Goal: Task Accomplishment & Management: Use online tool/utility

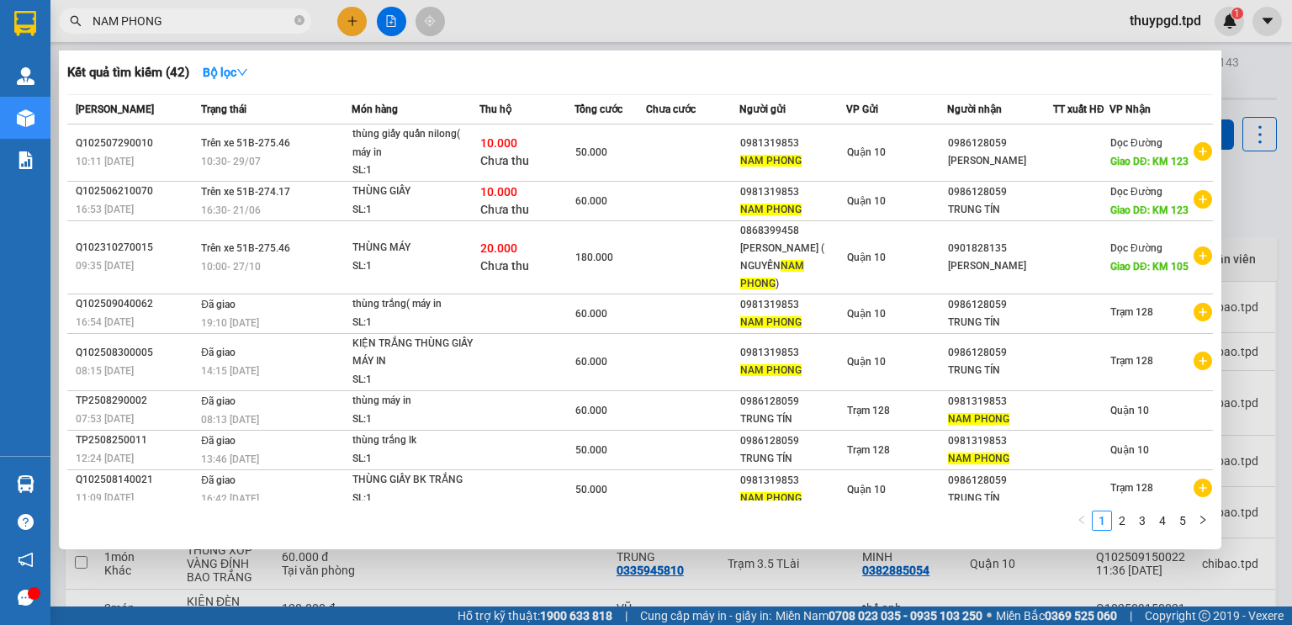
type input "NAM PHONG"
click at [518, 34] on div at bounding box center [646, 312] width 1292 height 625
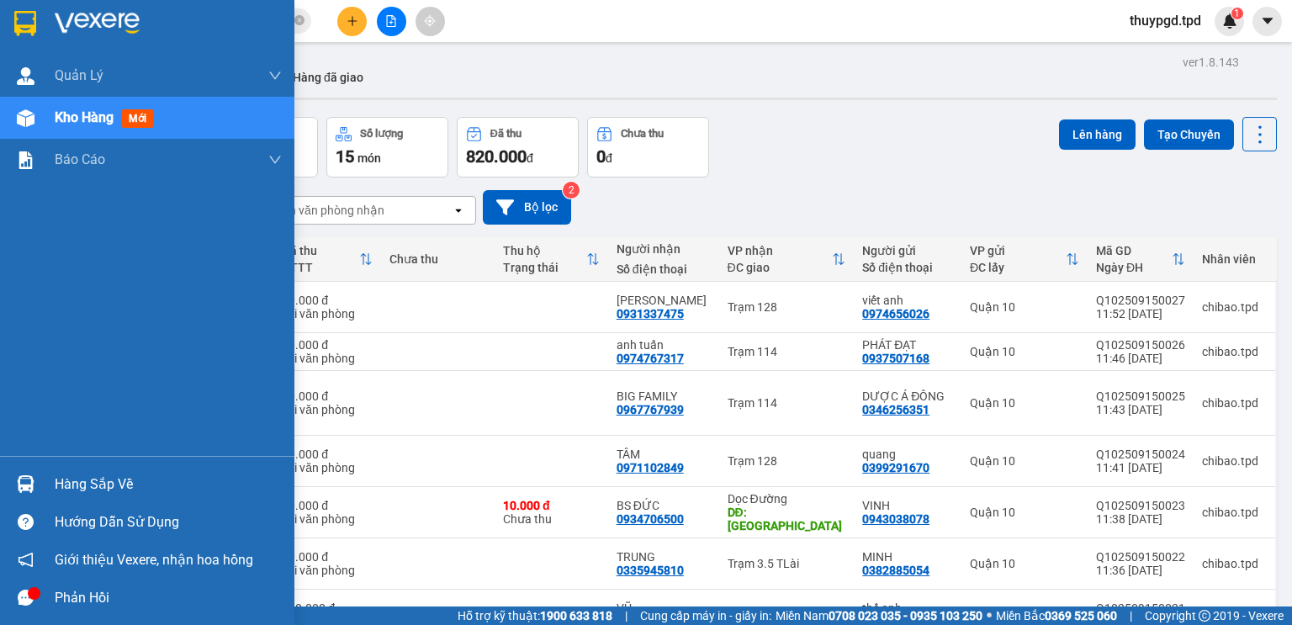
click at [52, 478] on div "Hàng sắp về" at bounding box center [147, 484] width 294 height 38
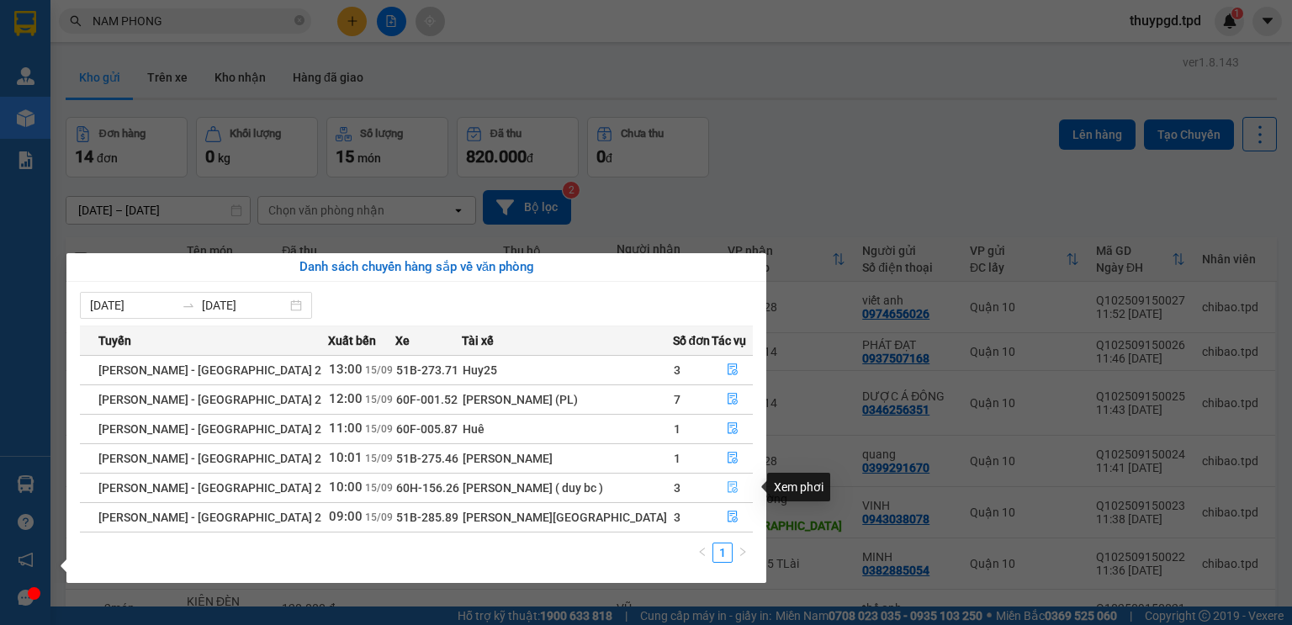
click at [728, 486] on icon "file-done" at bounding box center [733, 487] width 12 height 12
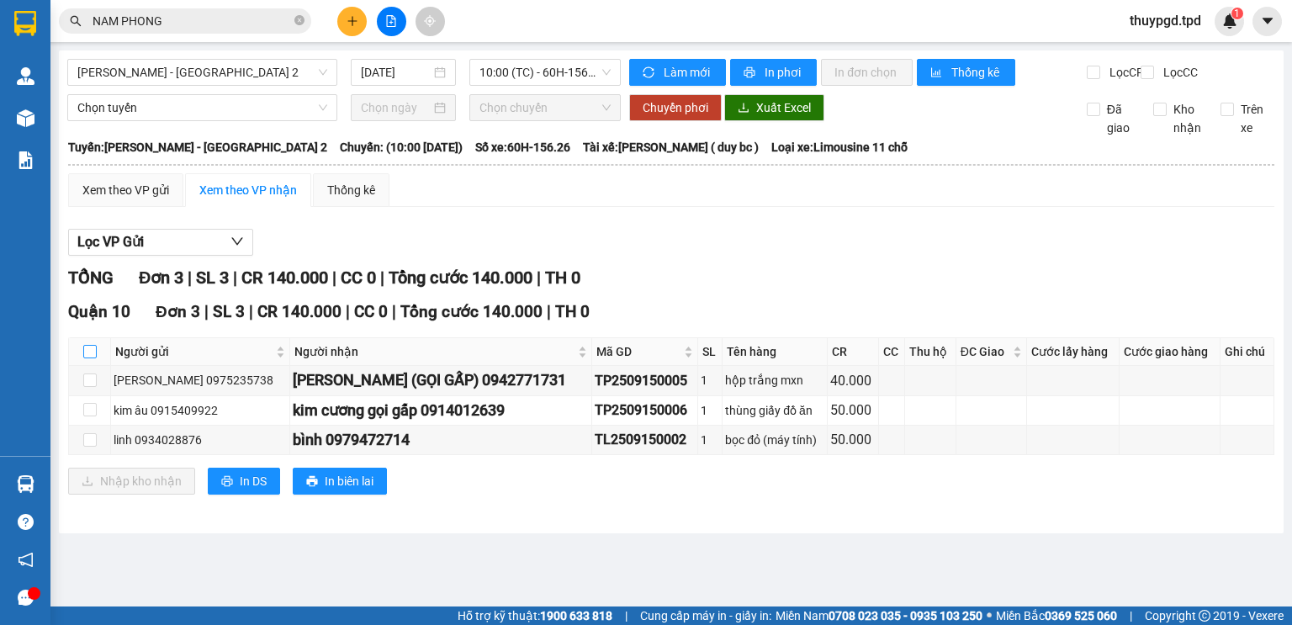
click at [92, 358] on input "checkbox" at bounding box center [89, 351] width 13 height 13
checkbox input "true"
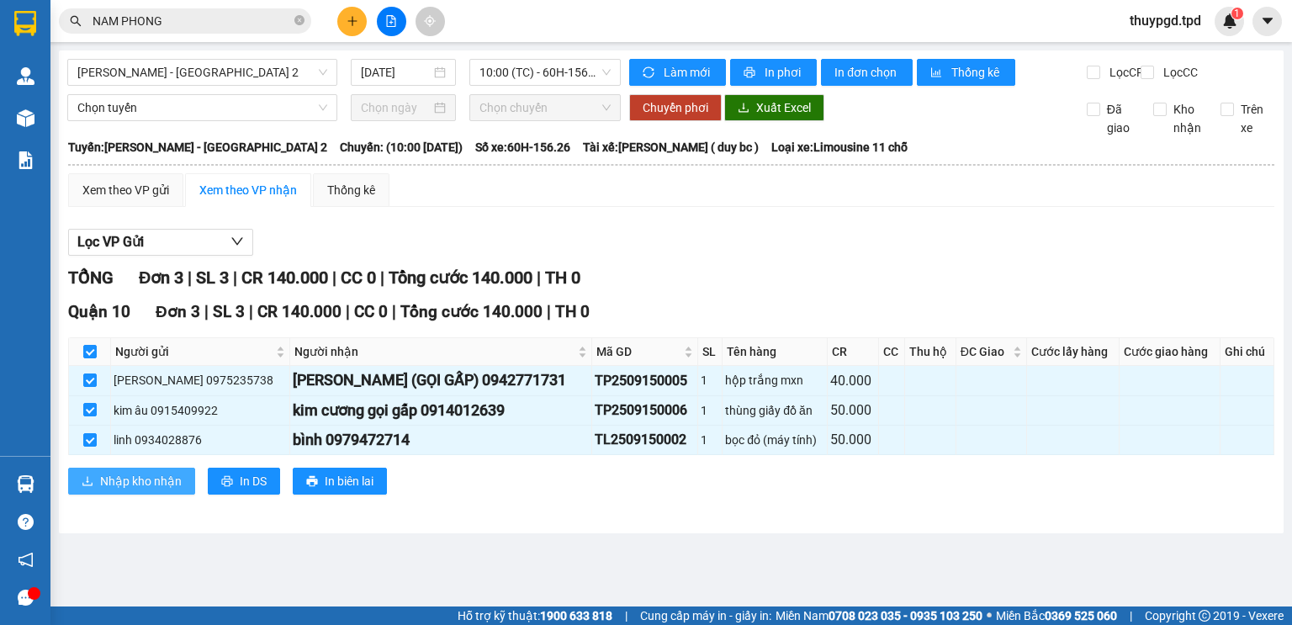
click at [103, 490] on span "Nhập kho nhận" at bounding box center [141, 481] width 82 height 18
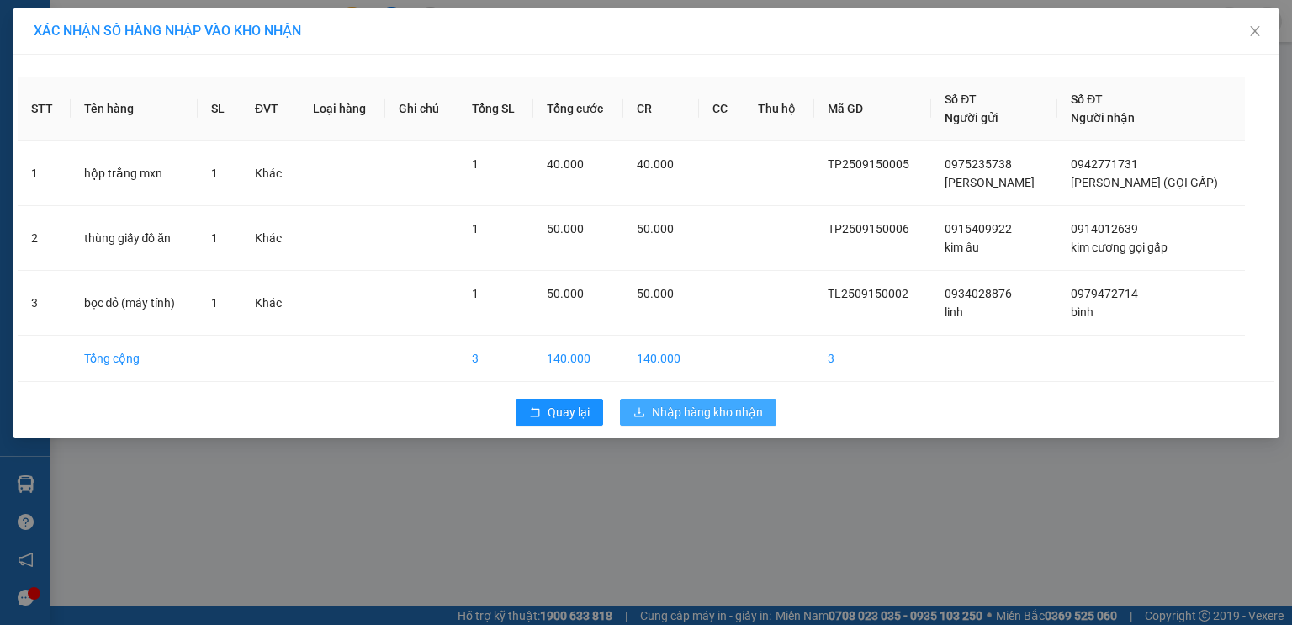
click at [731, 407] on span "Nhập hàng kho nhận" at bounding box center [707, 412] width 111 height 18
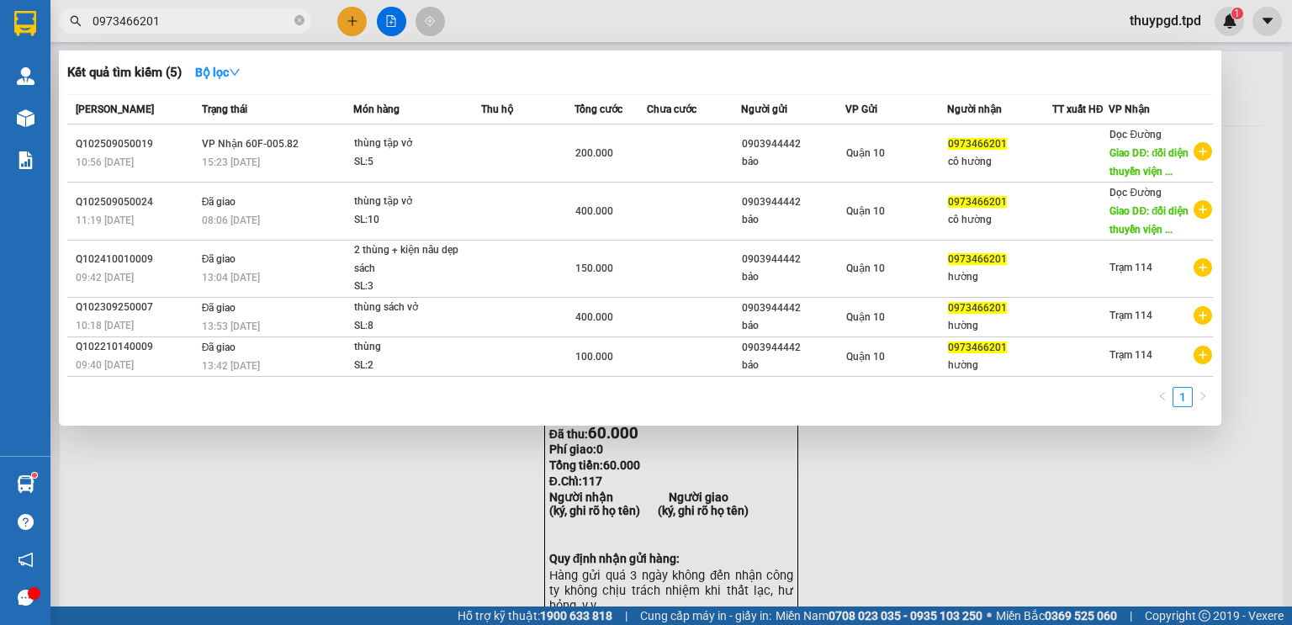
click at [130, 466] on div at bounding box center [646, 312] width 1292 height 625
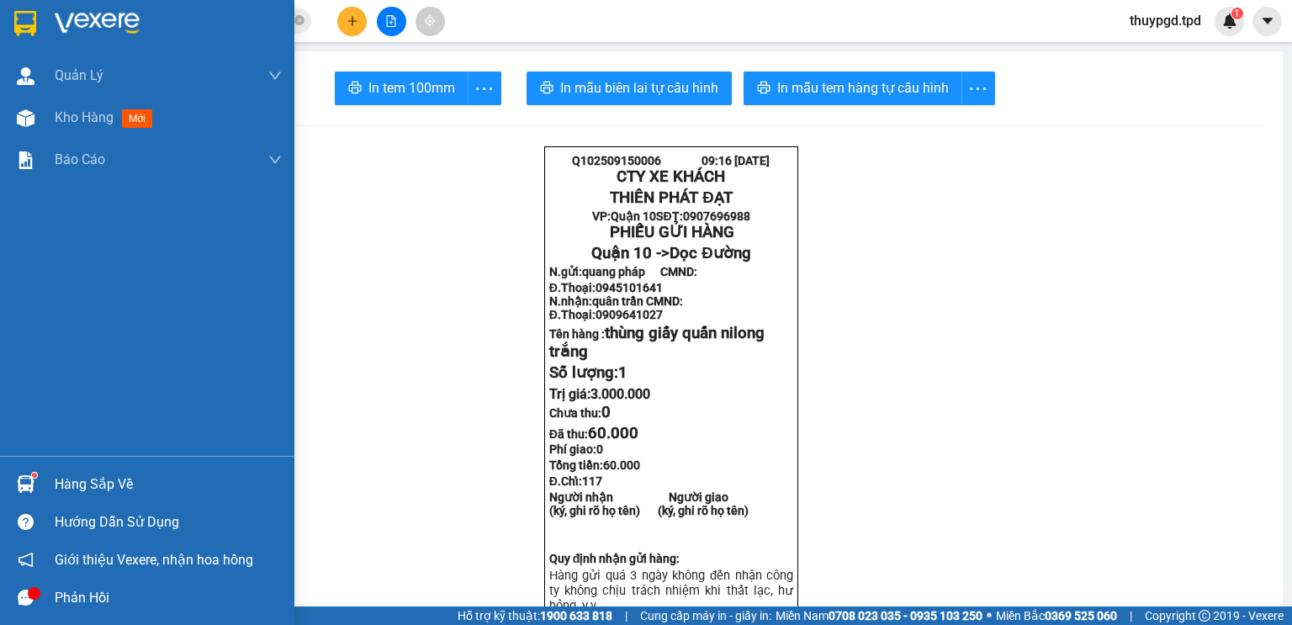
click at [40, 484] on div "Hàng sắp về" at bounding box center [147, 484] width 294 height 38
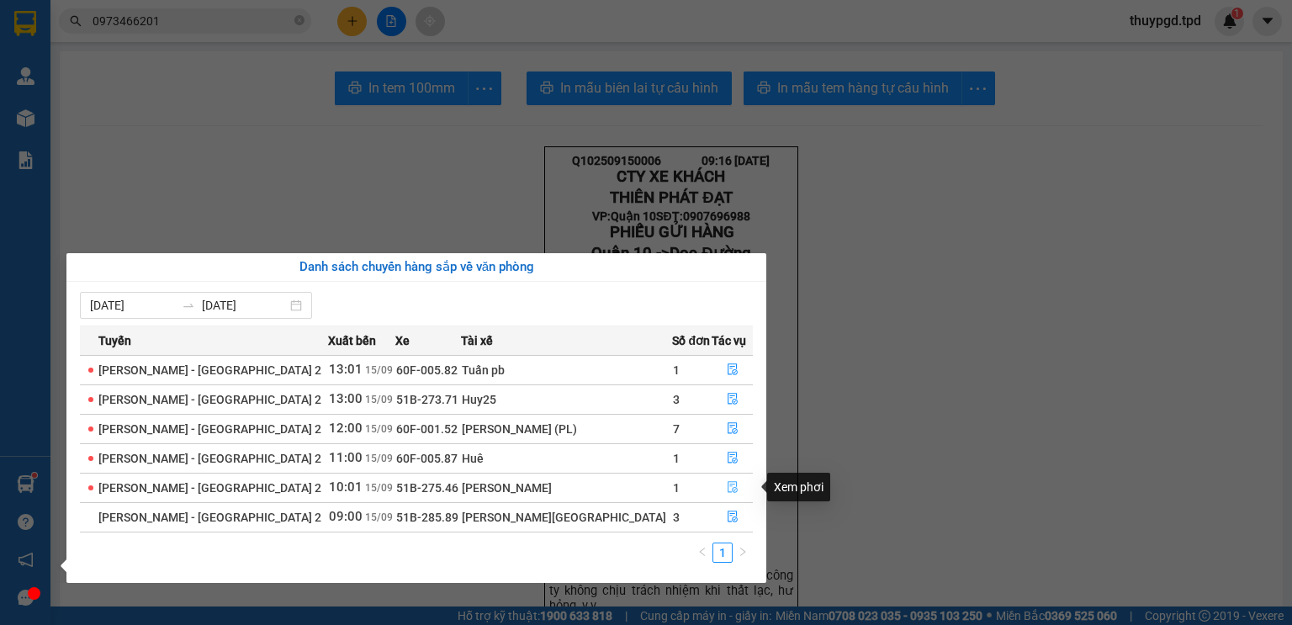
click at [727, 484] on icon "file-done" at bounding box center [733, 487] width 12 height 12
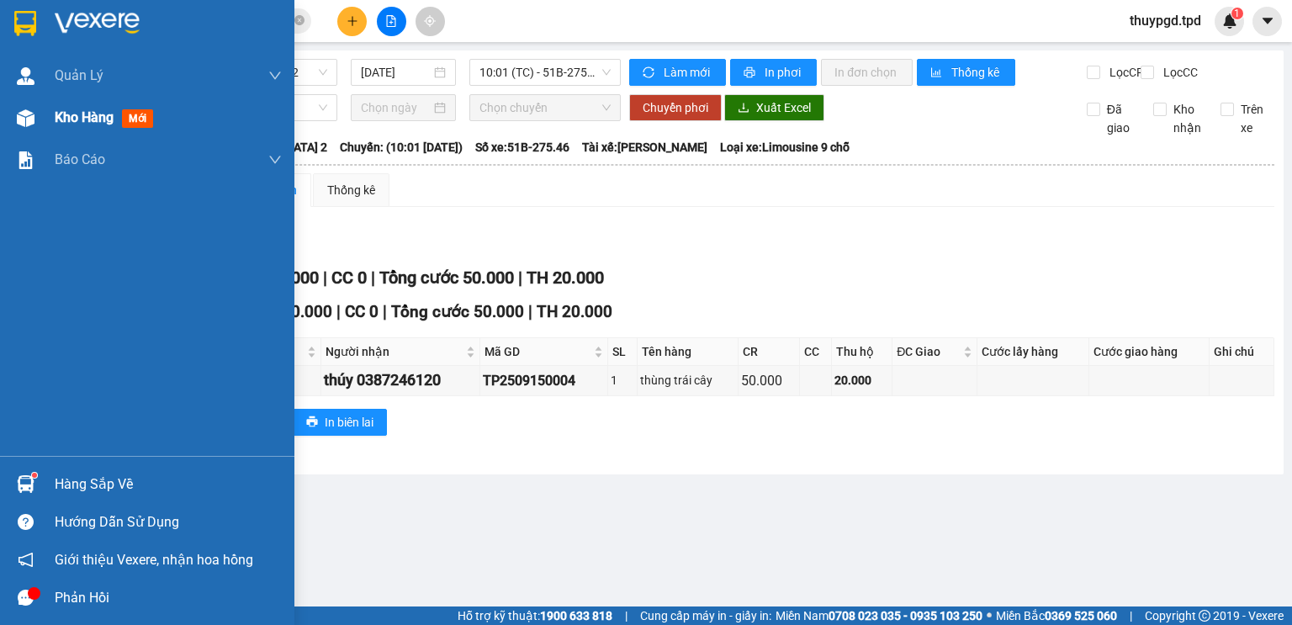
click at [17, 124] on img at bounding box center [26, 118] width 18 height 18
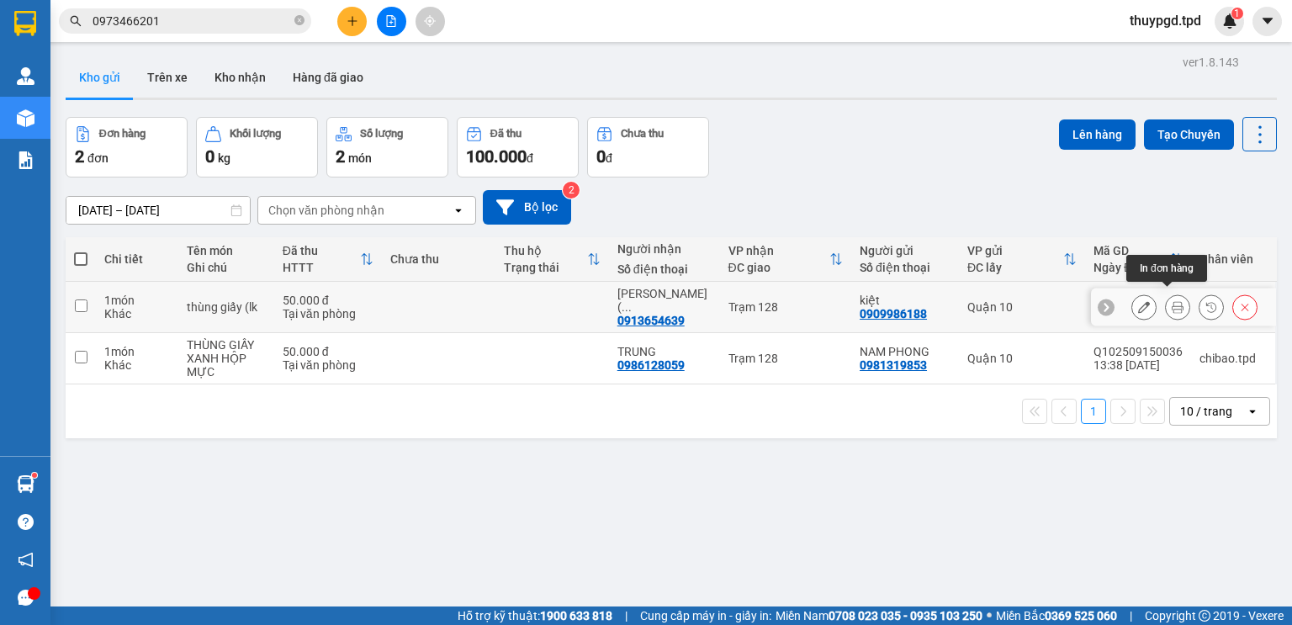
click at [1171, 301] on icon at bounding box center [1177, 307] width 12 height 12
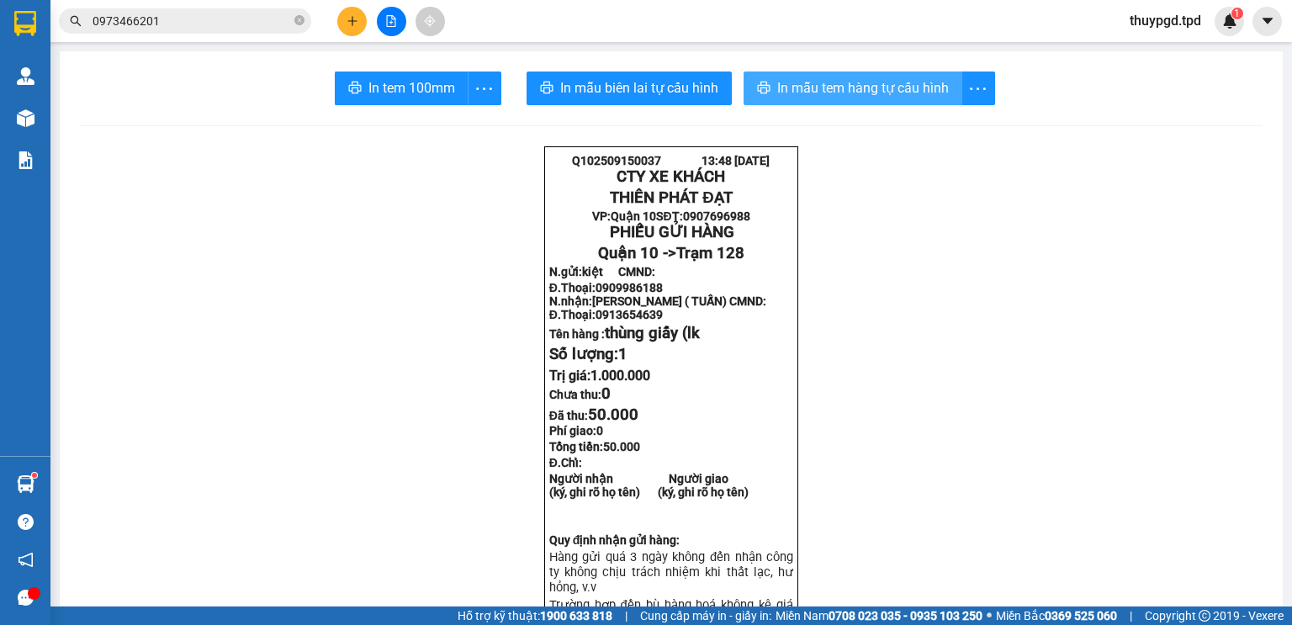
drag, startPoint x: 817, startPoint y: 85, endPoint x: 825, endPoint y: 97, distance: 14.0
click at [818, 85] on span "In mẫu tem hàng tự cấu hình" at bounding box center [863, 87] width 172 height 21
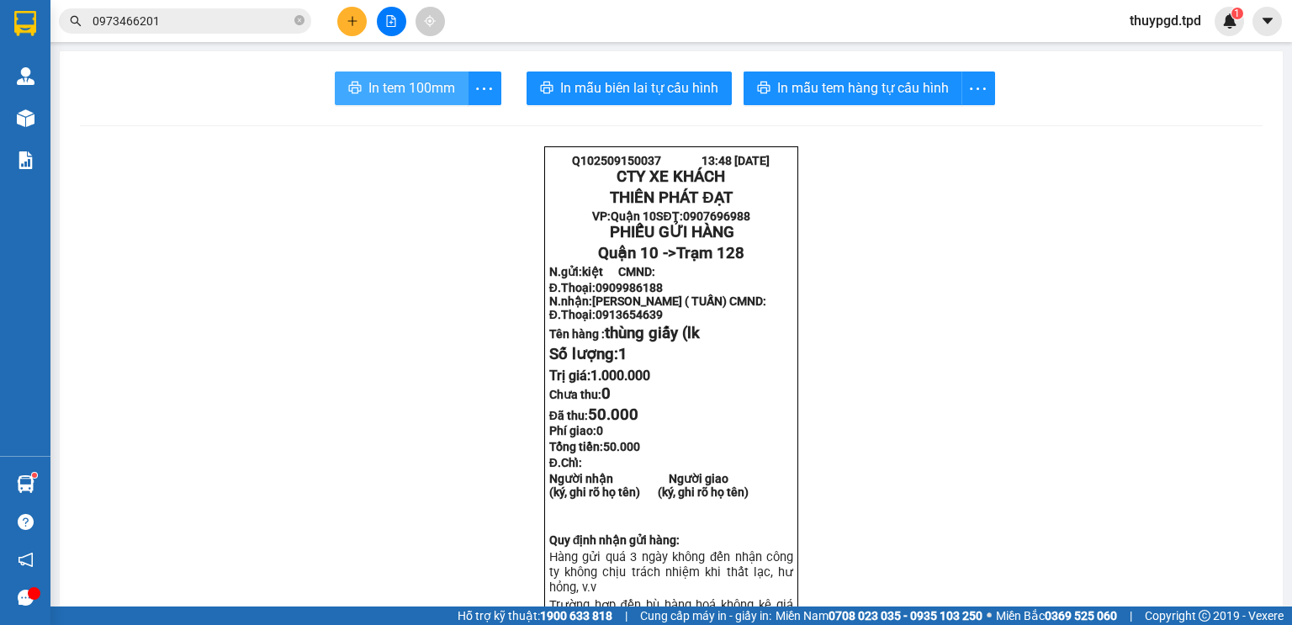
click at [455, 73] on button "In tem 100mm" at bounding box center [402, 88] width 134 height 34
click at [350, 26] on icon "plus" at bounding box center [352, 21] width 12 height 12
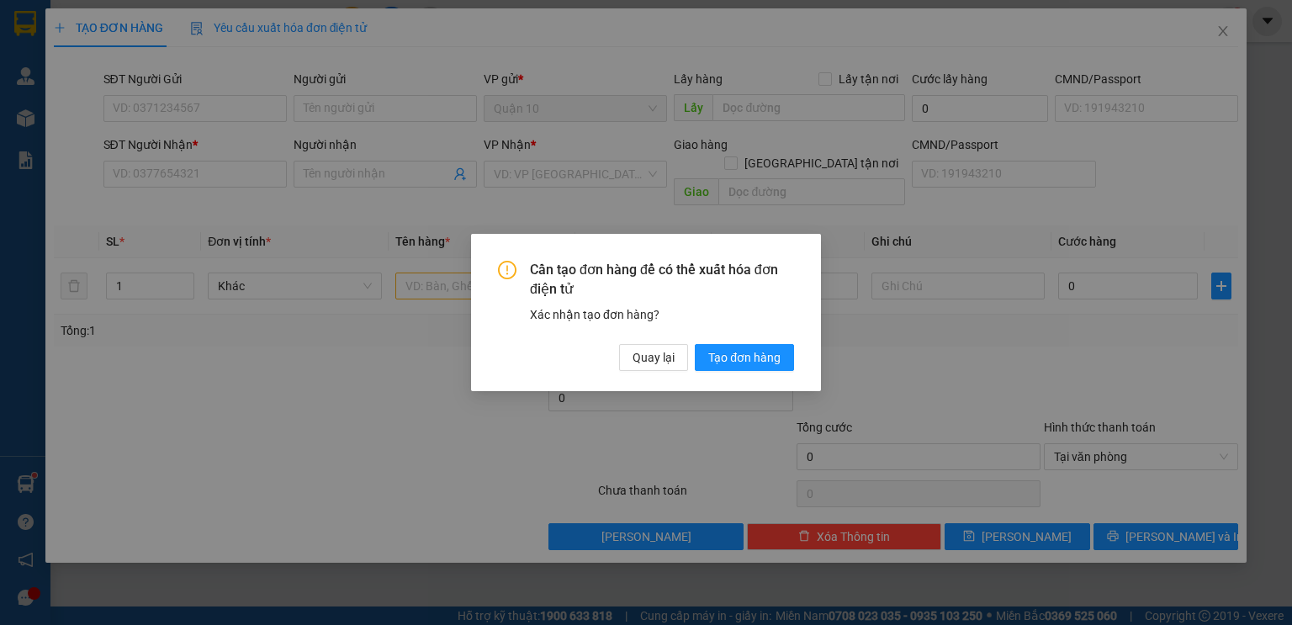
click at [346, 105] on div "Cần tạo đơn hàng để có thể xuất hóa đơn điện tử Xác nhận tạo đơn hàng? Quay lại…" at bounding box center [646, 312] width 1292 height 625
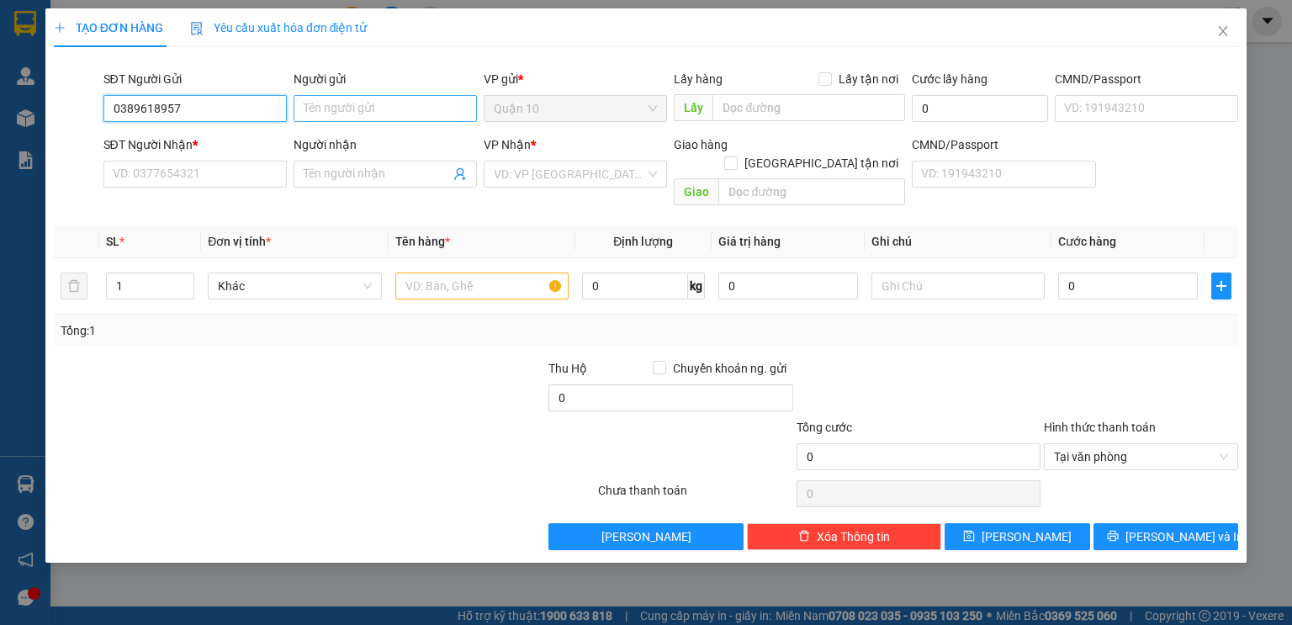
type input "0389618957"
click at [421, 104] on input "Người gửi" at bounding box center [384, 108] width 183 height 27
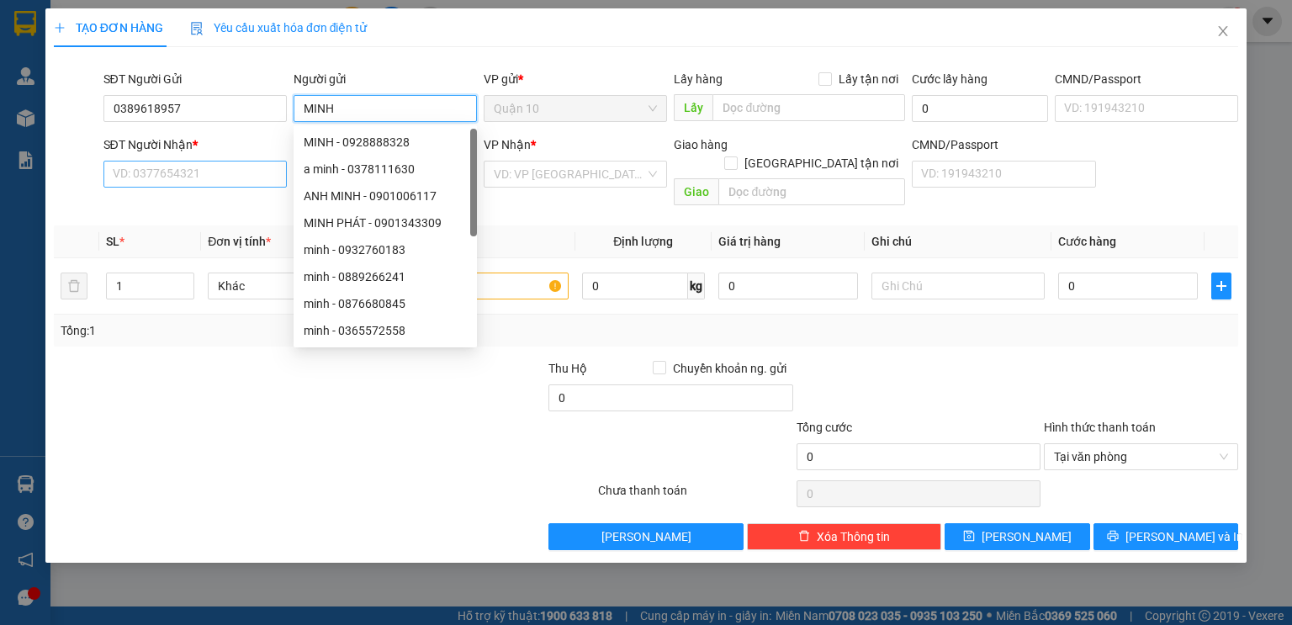
type input "MINH"
click at [154, 177] on input "SĐT Người Nhận *" at bounding box center [194, 174] width 183 height 27
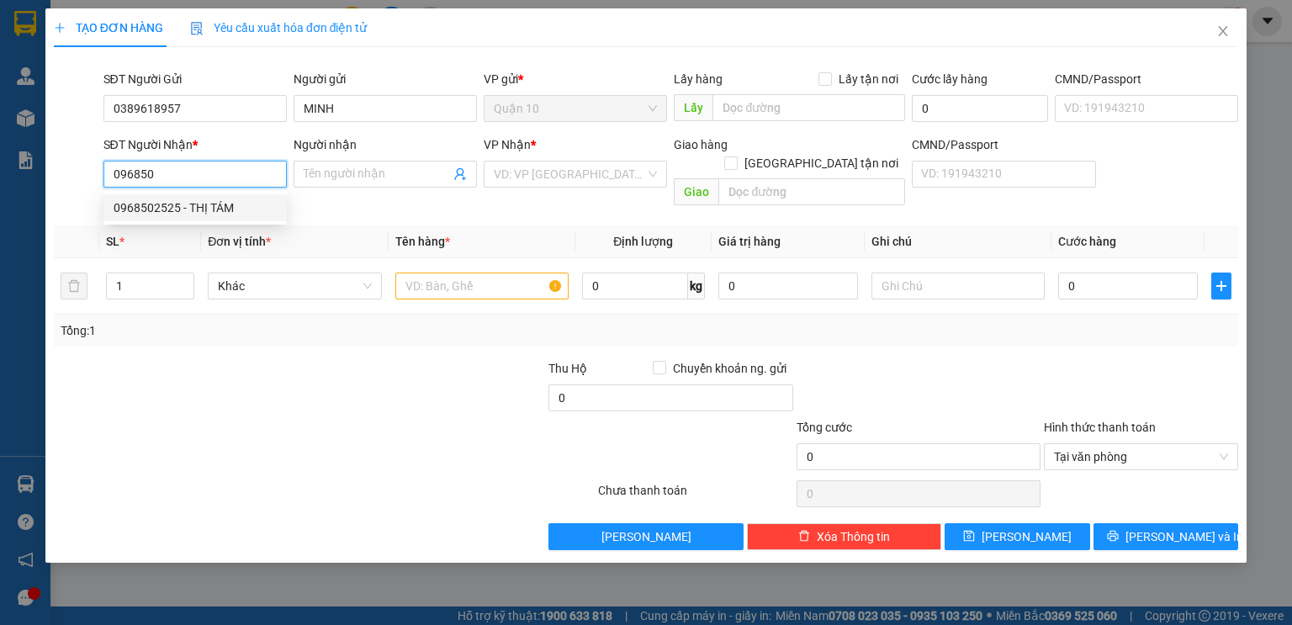
click at [182, 203] on div "0968502525 - THỊ TÁM" at bounding box center [195, 207] width 163 height 18
type input "0968502525"
type input "THỊ TÁM"
type input "0968502525"
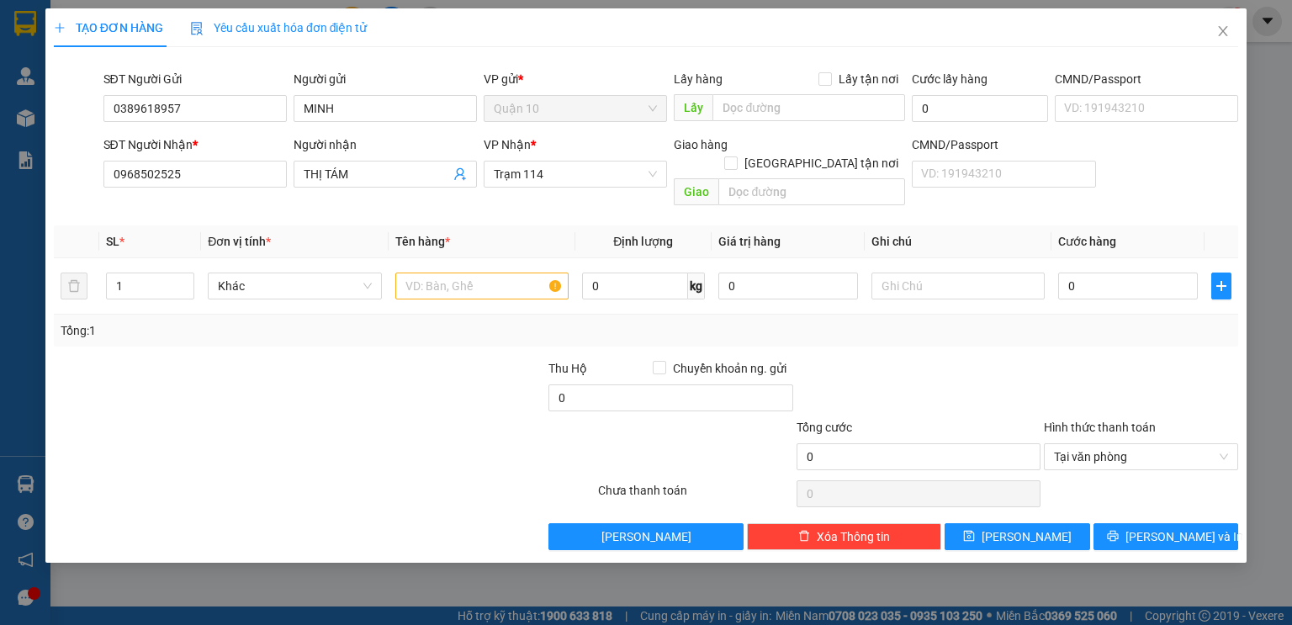
click at [316, 377] on div at bounding box center [422, 388] width 247 height 59
click at [462, 272] on input "text" at bounding box center [481, 285] width 173 height 27
type input "PHONG BÌ GIẤY TỜ"
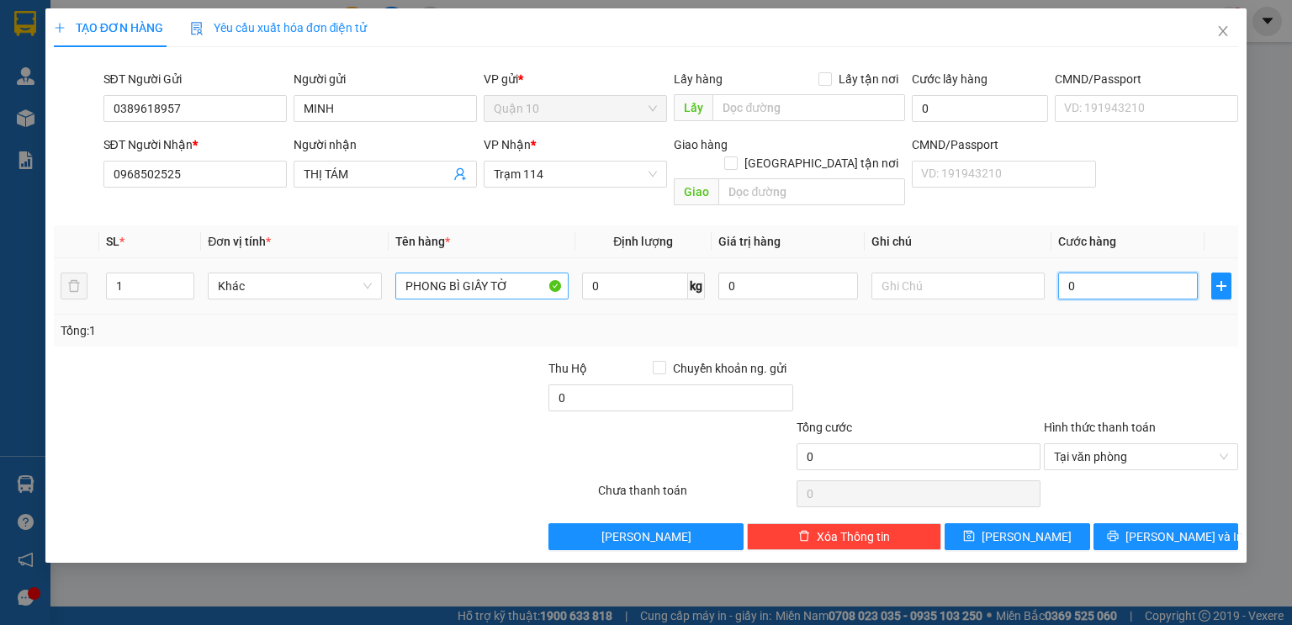
type input "4"
type input "40"
click at [1160, 375] on div at bounding box center [1141, 388] width 198 height 59
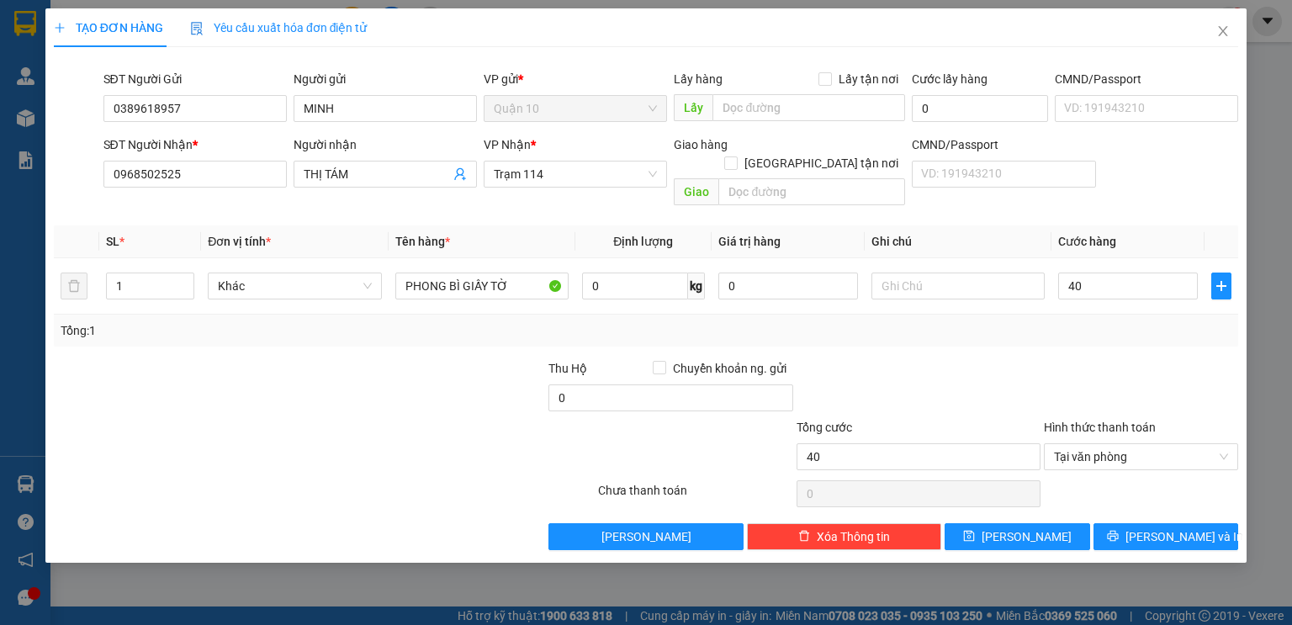
click at [1160, 375] on div at bounding box center [1141, 388] width 198 height 59
type input "40.000"
click at [1172, 527] on span "[PERSON_NAME] và In" at bounding box center [1184, 536] width 118 height 18
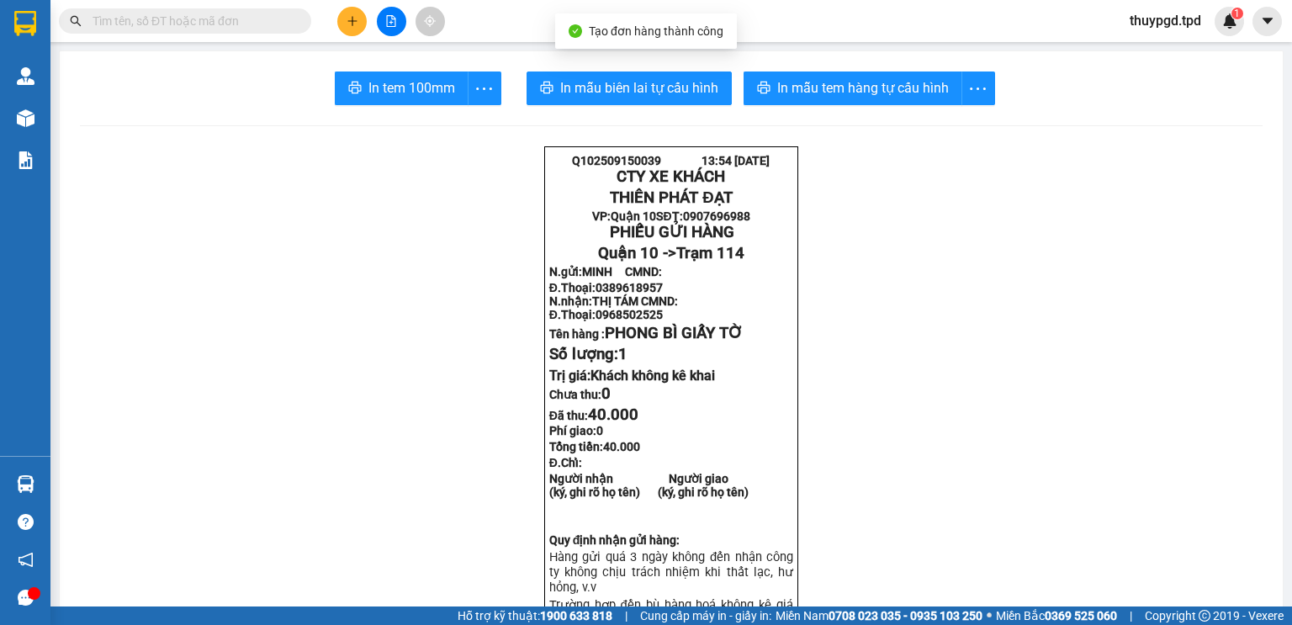
click at [402, 87] on span "In tem 100mm" at bounding box center [411, 87] width 87 height 21
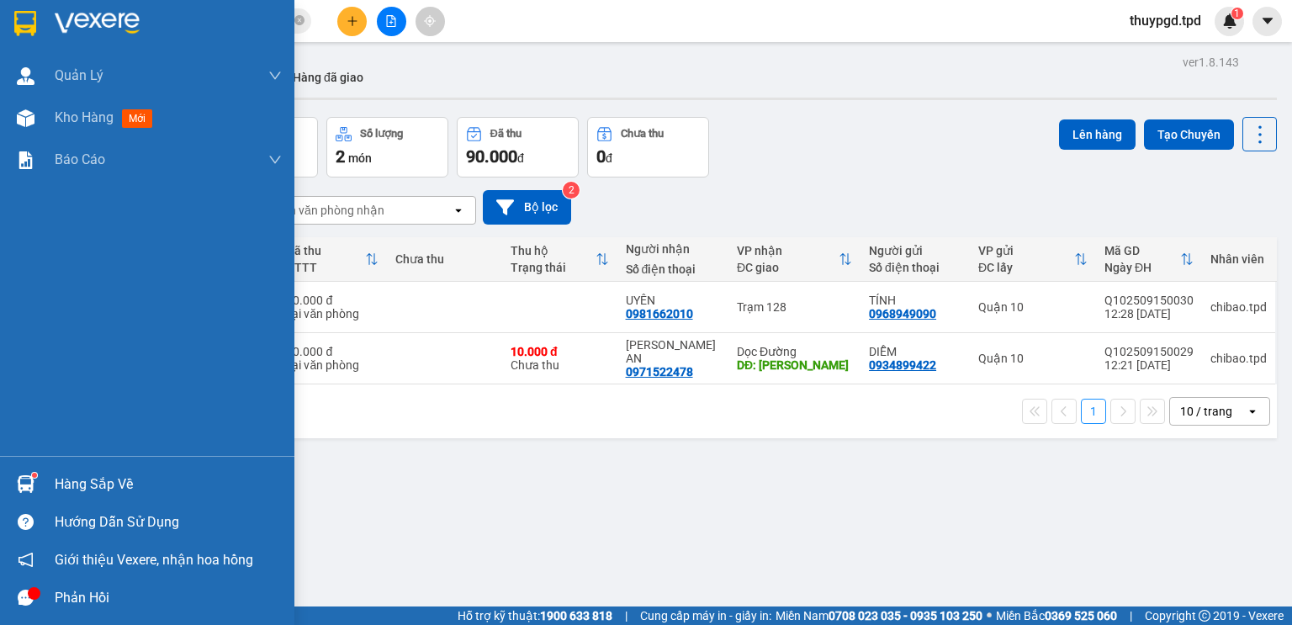
click at [25, 487] on img at bounding box center [26, 484] width 18 height 18
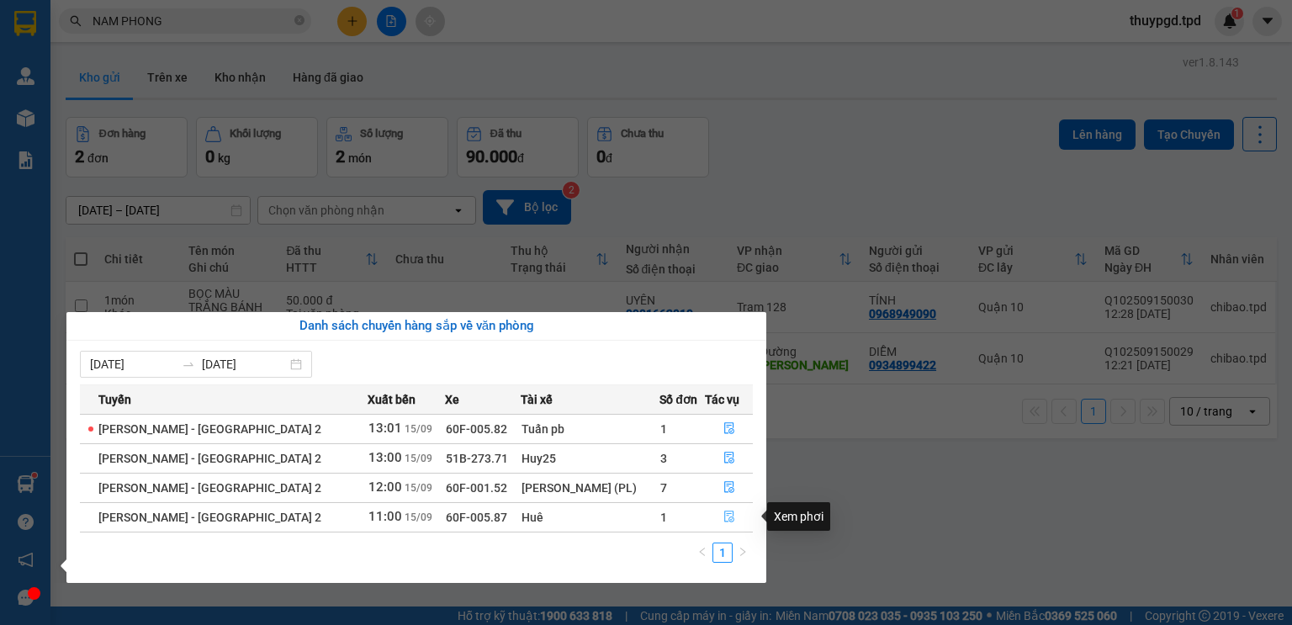
click at [728, 515] on icon "file-done" at bounding box center [729, 517] width 10 height 12
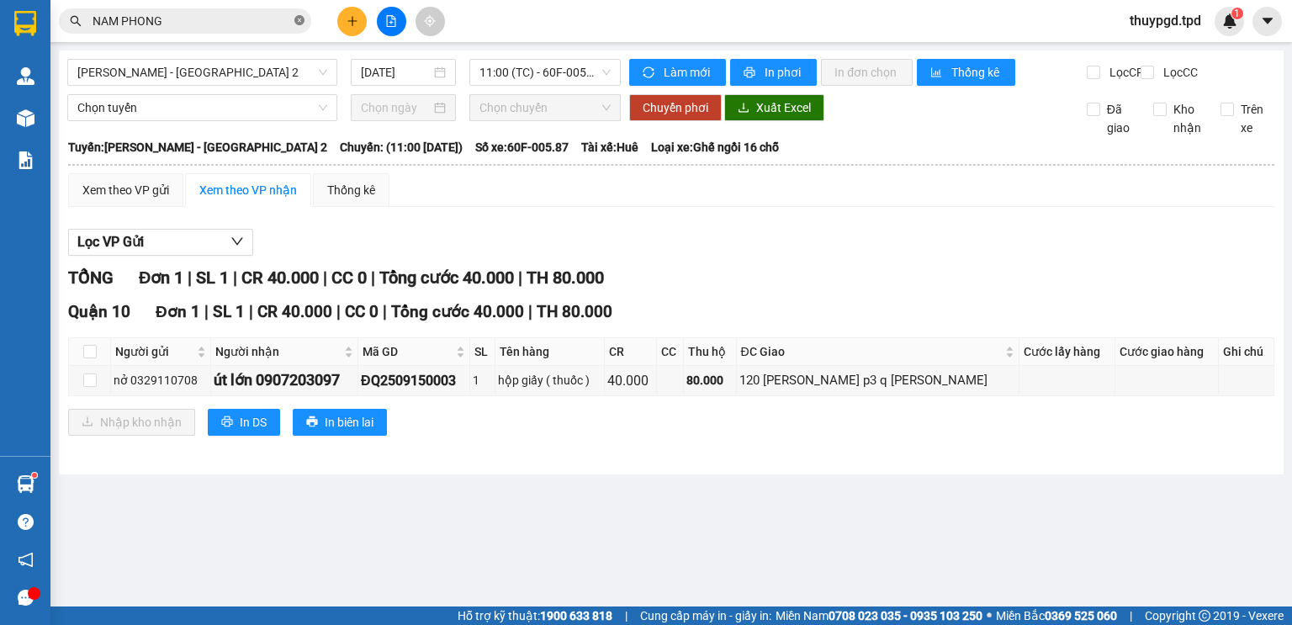
click at [297, 18] on icon "close-circle" at bounding box center [299, 20] width 10 height 10
type input "0"
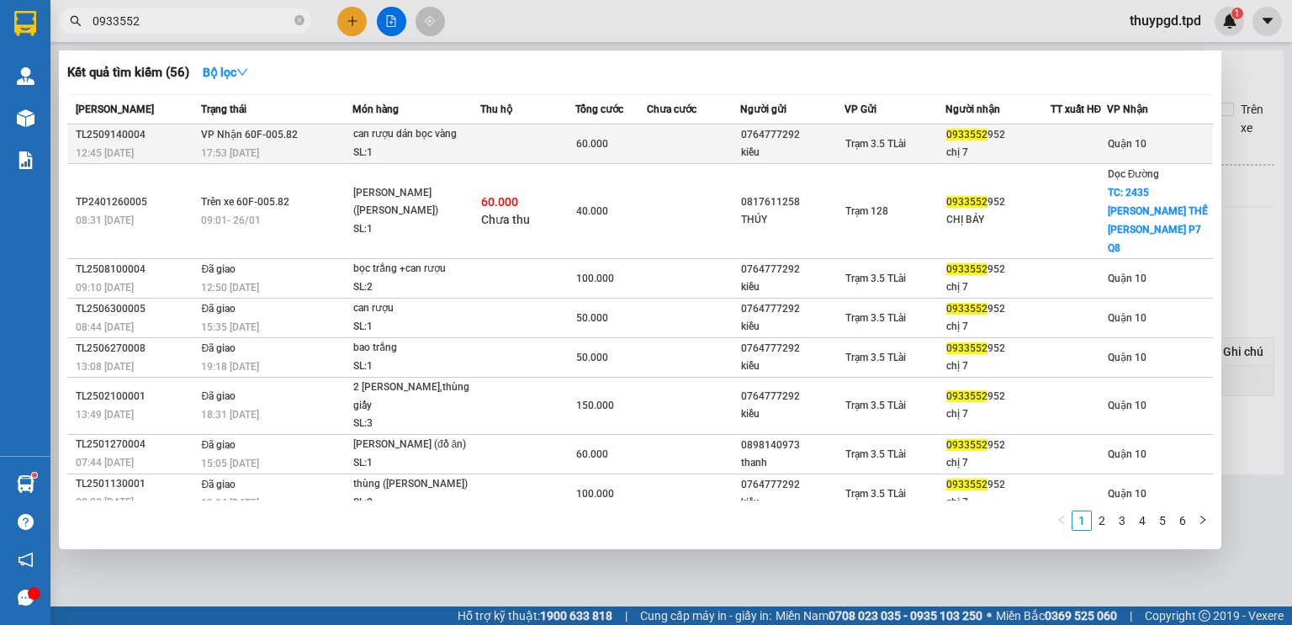
type input "0933552"
click at [409, 138] on div "can rượu dán bọc vàng" at bounding box center [416, 134] width 126 height 18
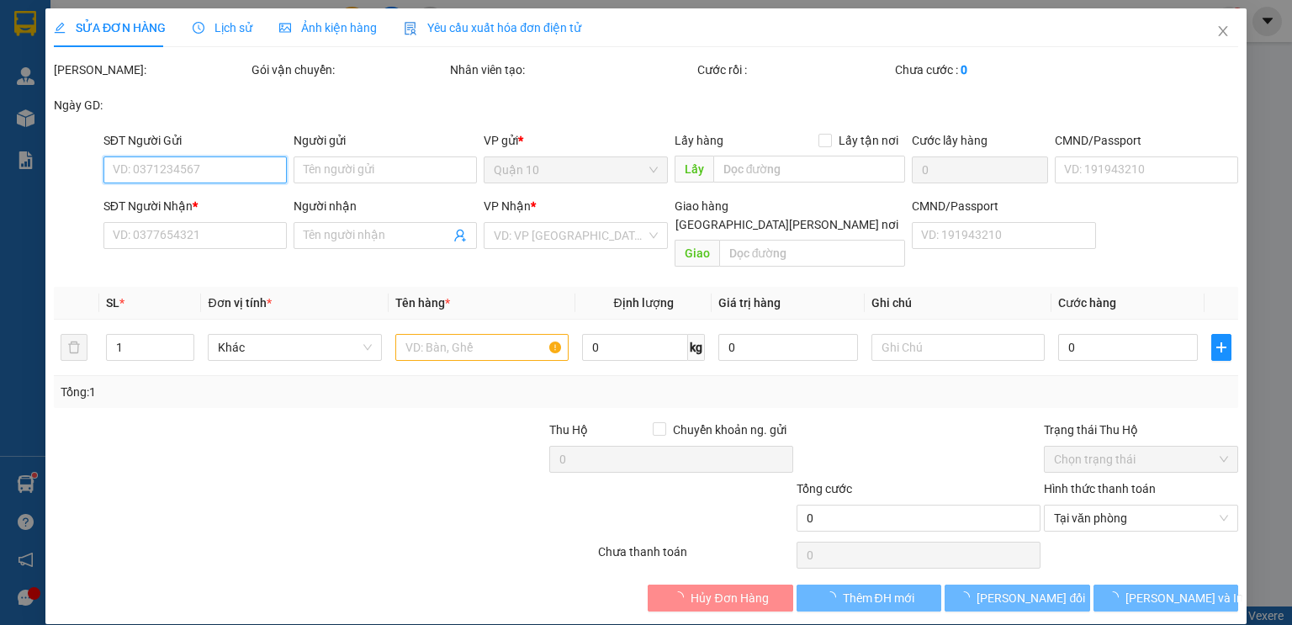
type input "0764777292"
type input "kiều"
type input "0933552952"
type input "chị 7"
type input "60.000"
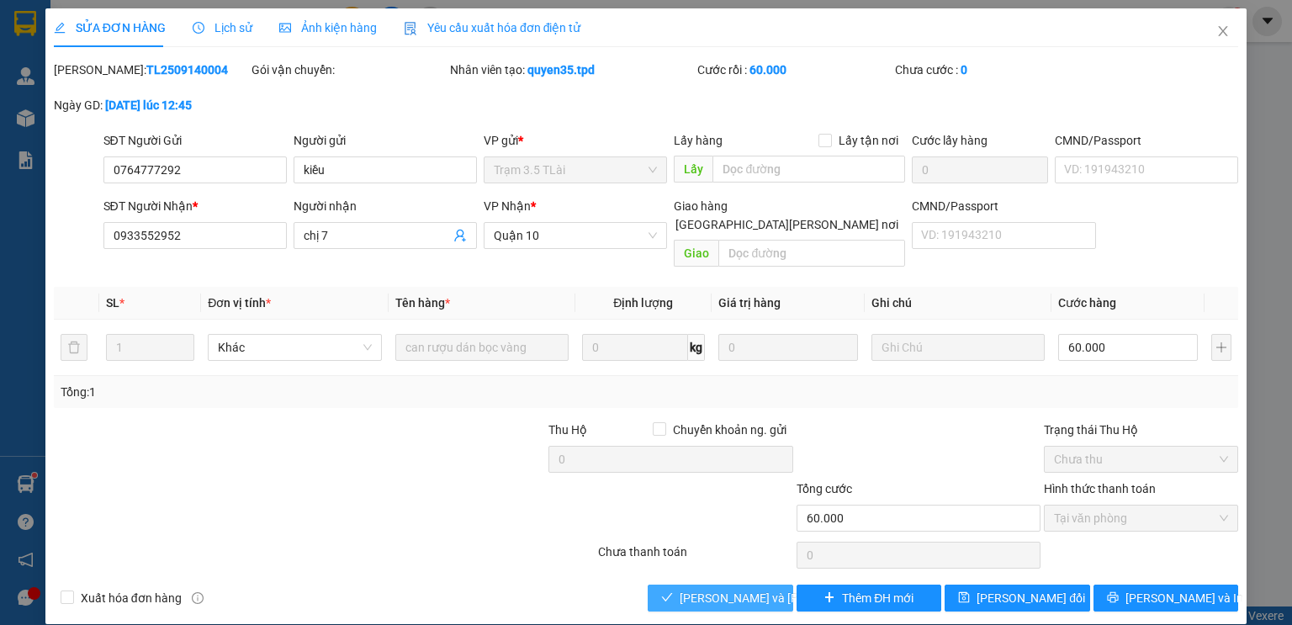
click at [711, 589] on span "[PERSON_NAME] và Giao hàng" at bounding box center [792, 598] width 227 height 18
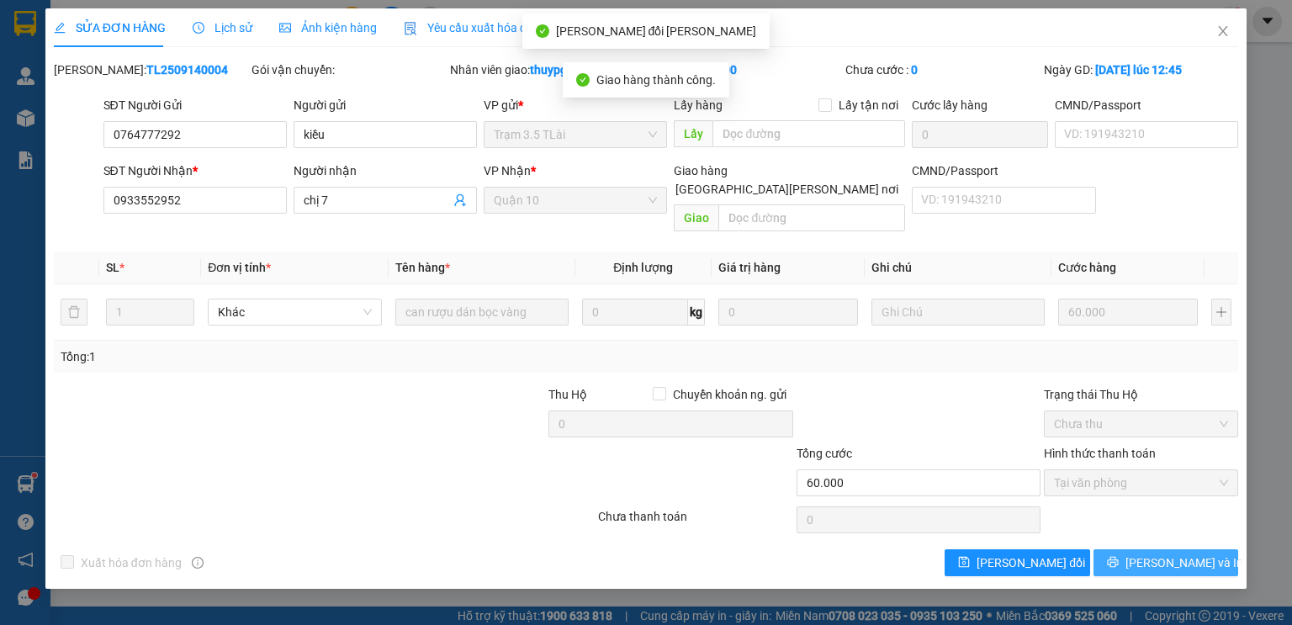
click at [1174, 553] on span "[PERSON_NAME] và In" at bounding box center [1184, 562] width 118 height 18
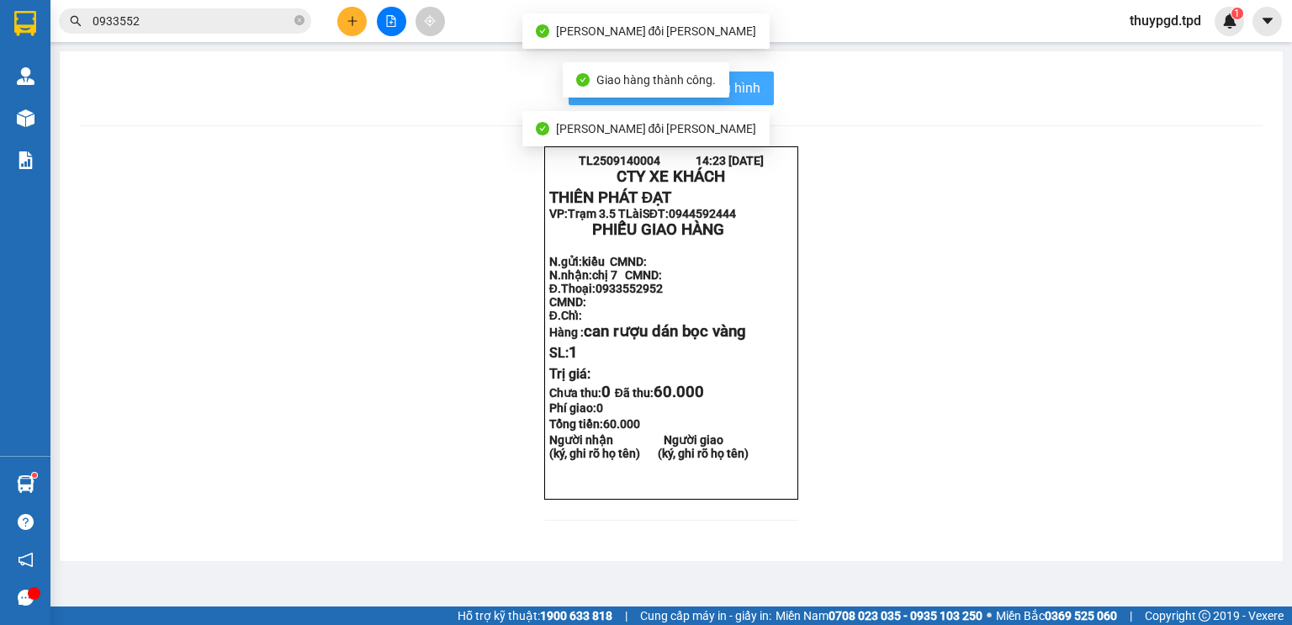
click at [757, 90] on button "In mẫu biên lai tự cấu hình" at bounding box center [670, 88] width 205 height 34
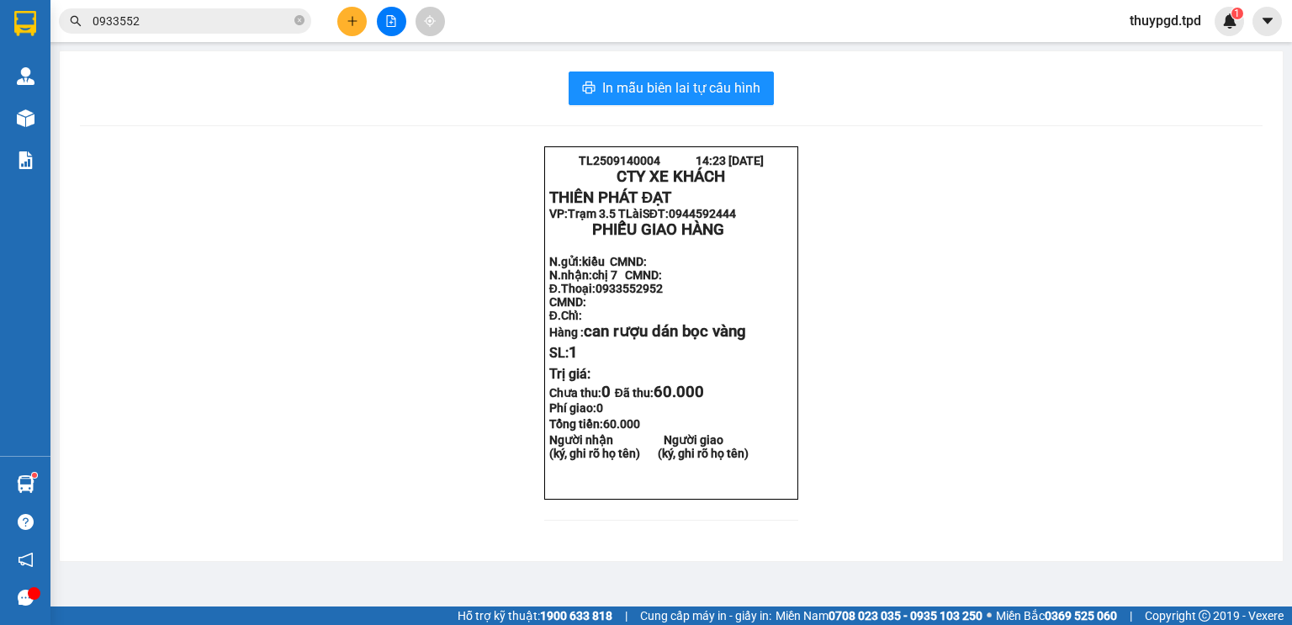
click at [346, 20] on icon "plus" at bounding box center [352, 21] width 12 height 12
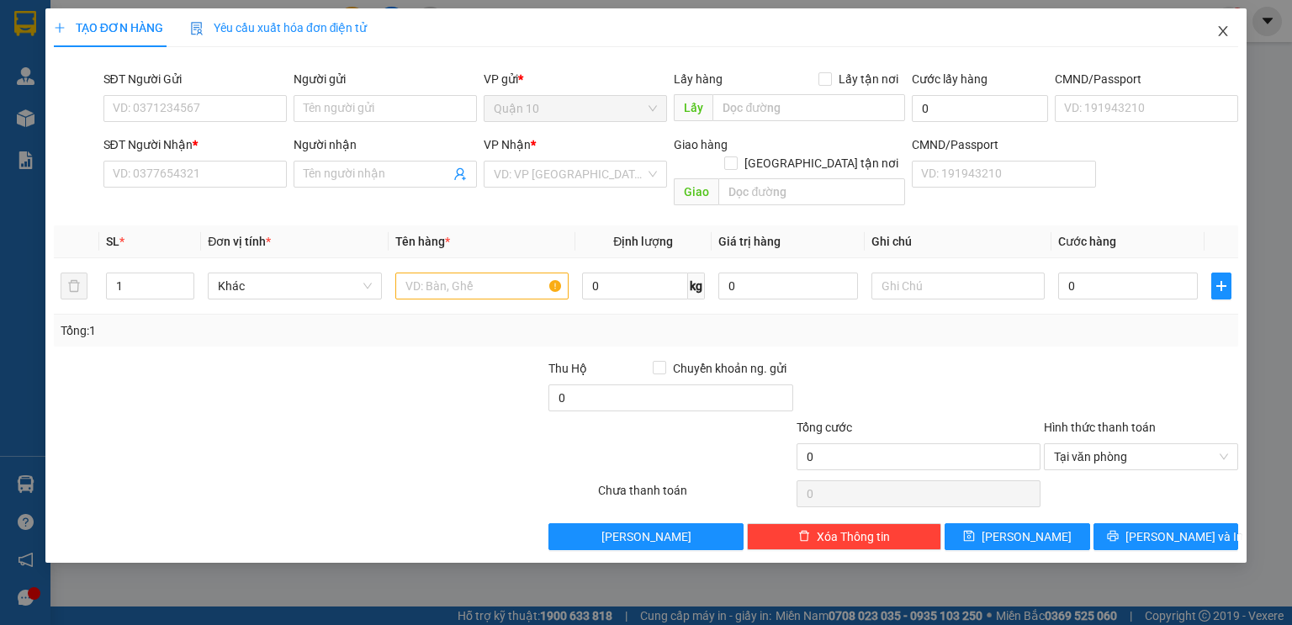
click at [1224, 31] on icon "close" at bounding box center [1222, 30] width 13 height 13
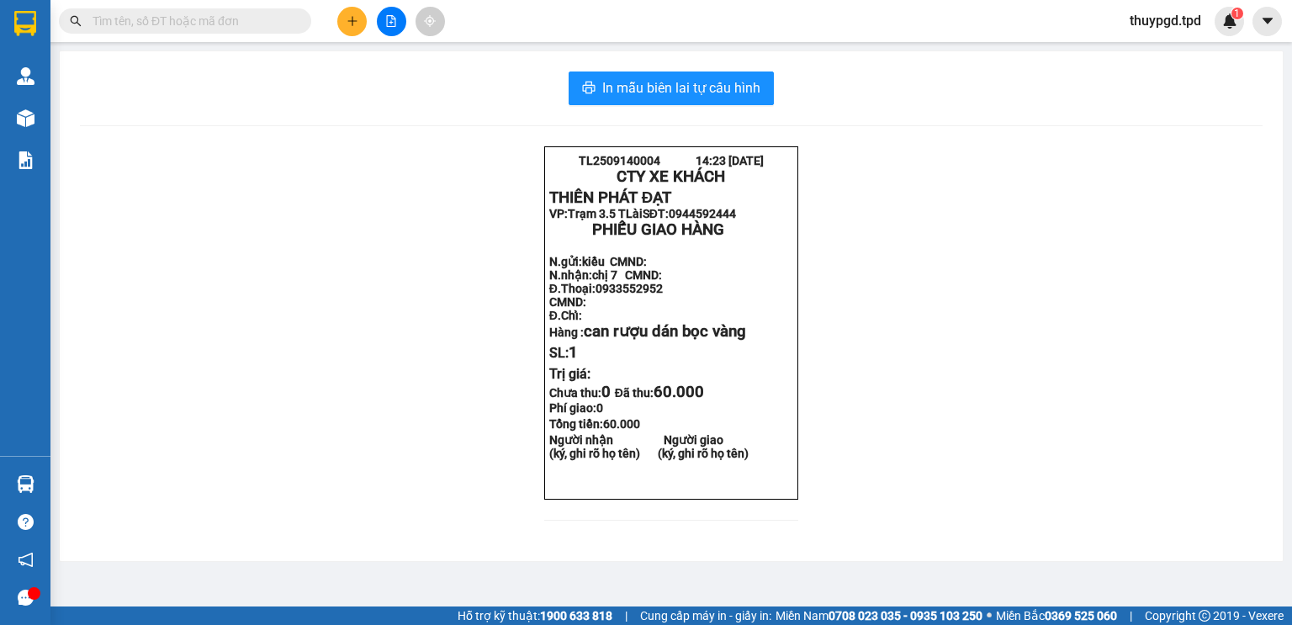
click at [330, 14] on div at bounding box center [391, 21] width 126 height 29
click at [343, 16] on button at bounding box center [351, 21] width 29 height 29
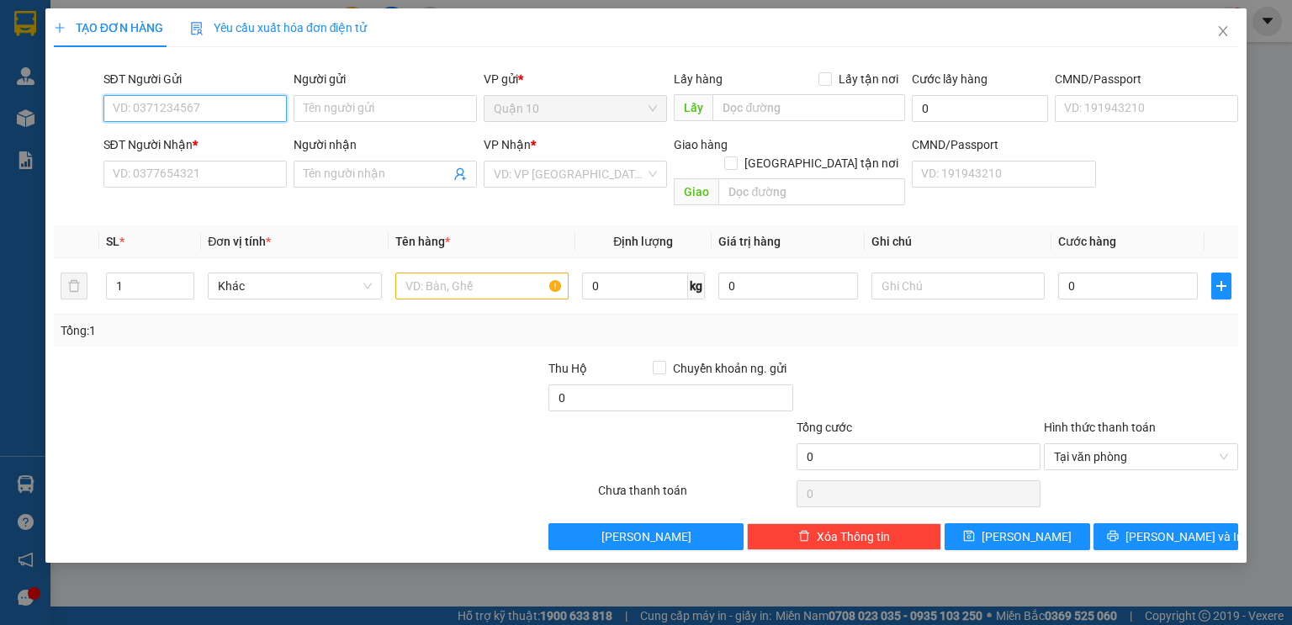
click at [212, 111] on input "SĐT Người Gửi" at bounding box center [194, 108] width 183 height 27
type input "0971469977"
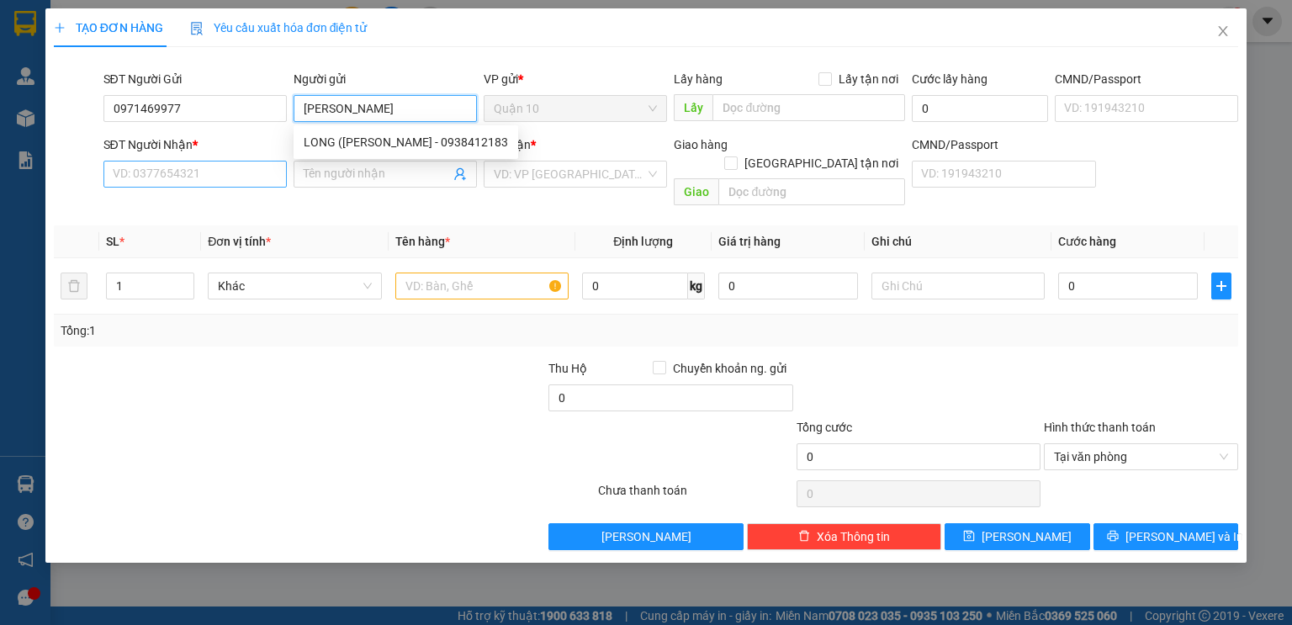
type input "[PERSON_NAME]"
click at [149, 174] on input "SĐT Người Nhận *" at bounding box center [194, 174] width 183 height 27
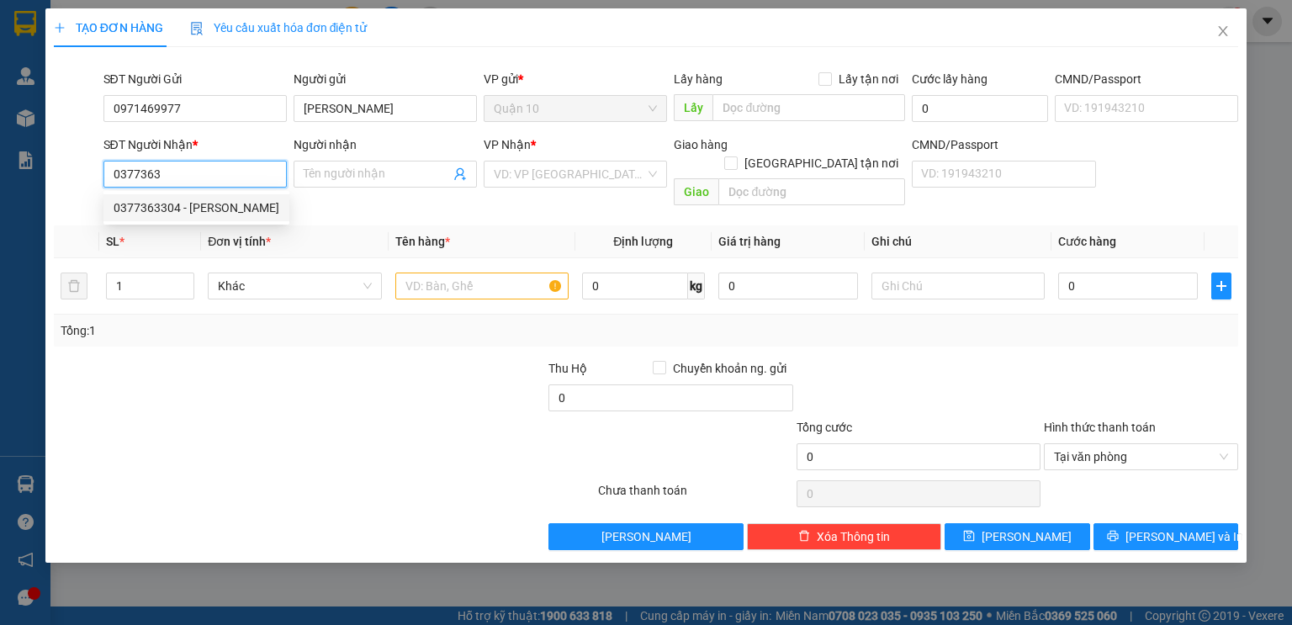
click at [185, 212] on div "0377363304 - kim" at bounding box center [197, 207] width 166 height 18
type input "0377363304"
type input "kim"
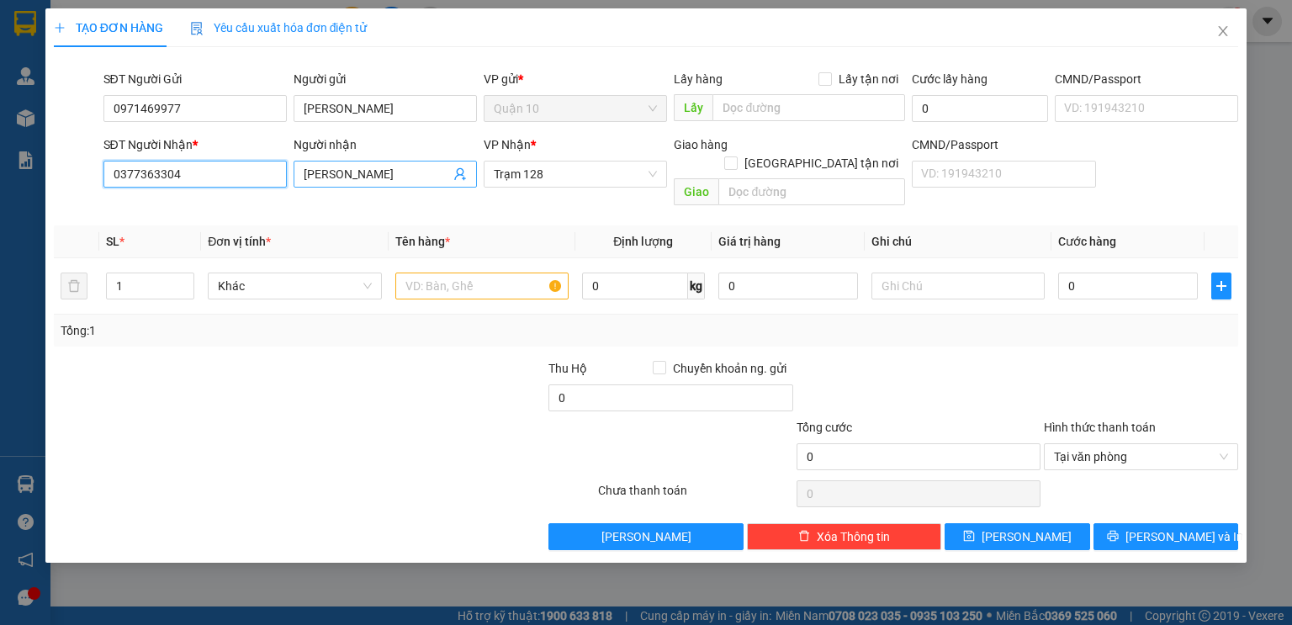
type input "0377363304"
click at [341, 177] on input "kim" at bounding box center [377, 174] width 146 height 18
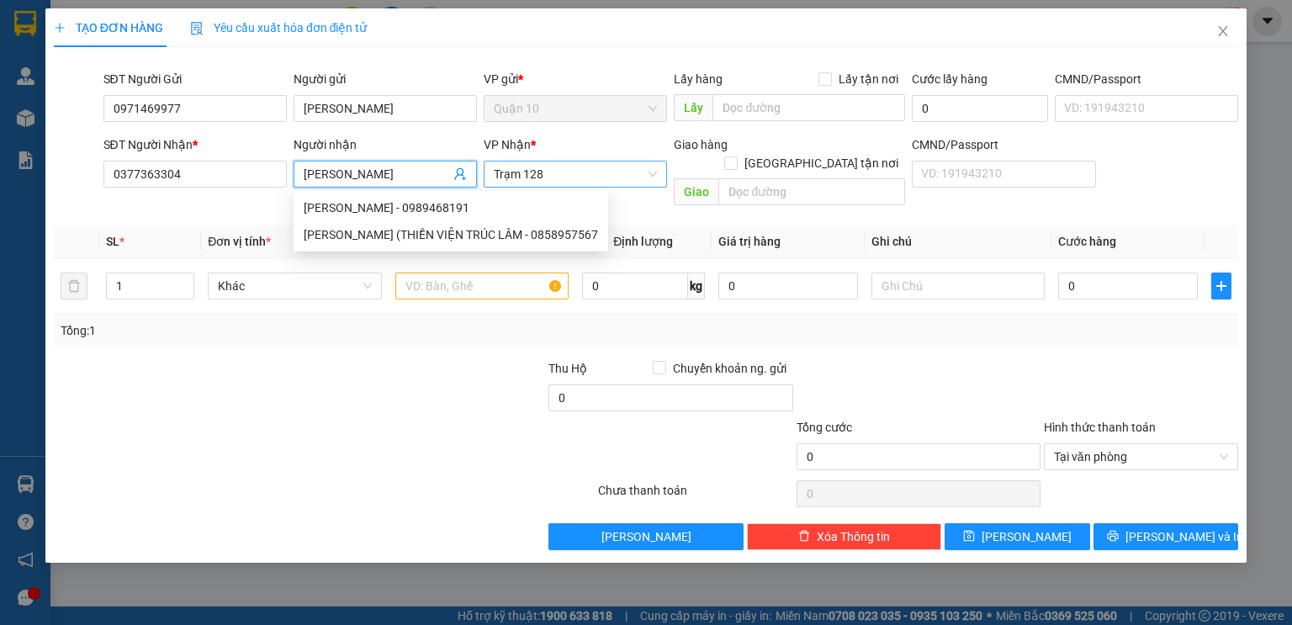
click at [530, 163] on span "Trạm 128" at bounding box center [575, 173] width 163 height 25
type input "kim chu"
click at [530, 163] on span "Trạm 128" at bounding box center [575, 173] width 163 height 25
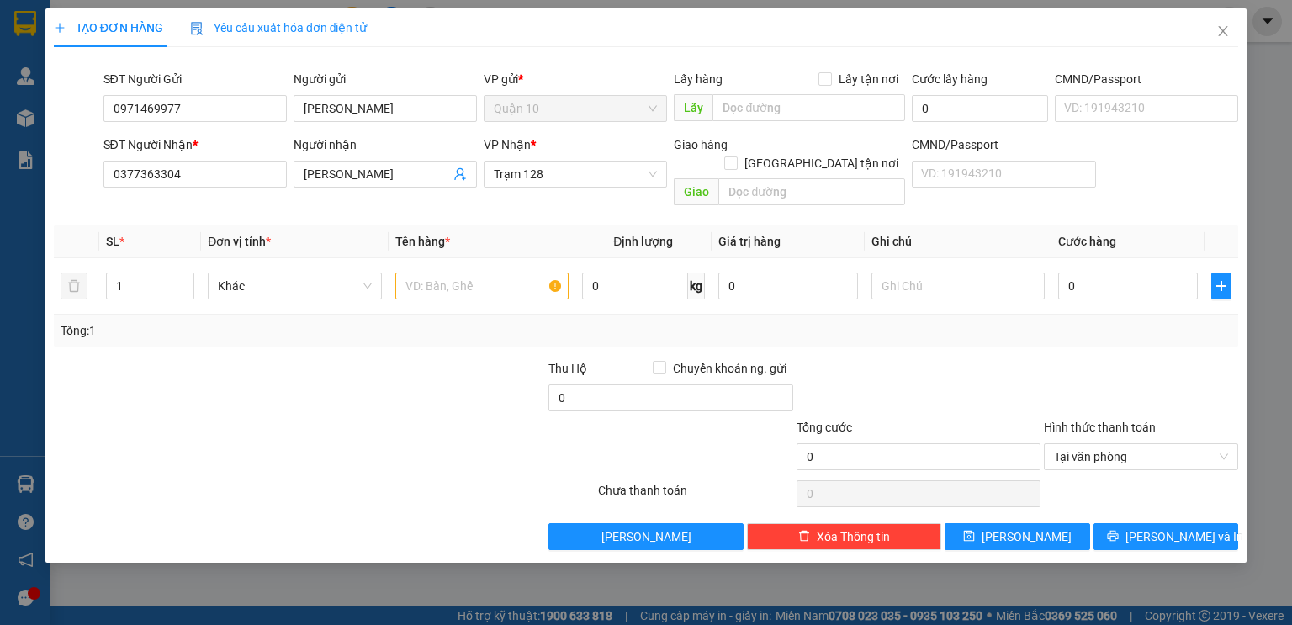
drag, startPoint x: 272, startPoint y: 410, endPoint x: 330, endPoint y: 390, distance: 61.4
click at [272, 418] on div at bounding box center [225, 447] width 346 height 59
click at [419, 272] on input "text" at bounding box center [481, 285] width 173 height 27
click at [742, 272] on input "0" at bounding box center [788, 285] width 140 height 27
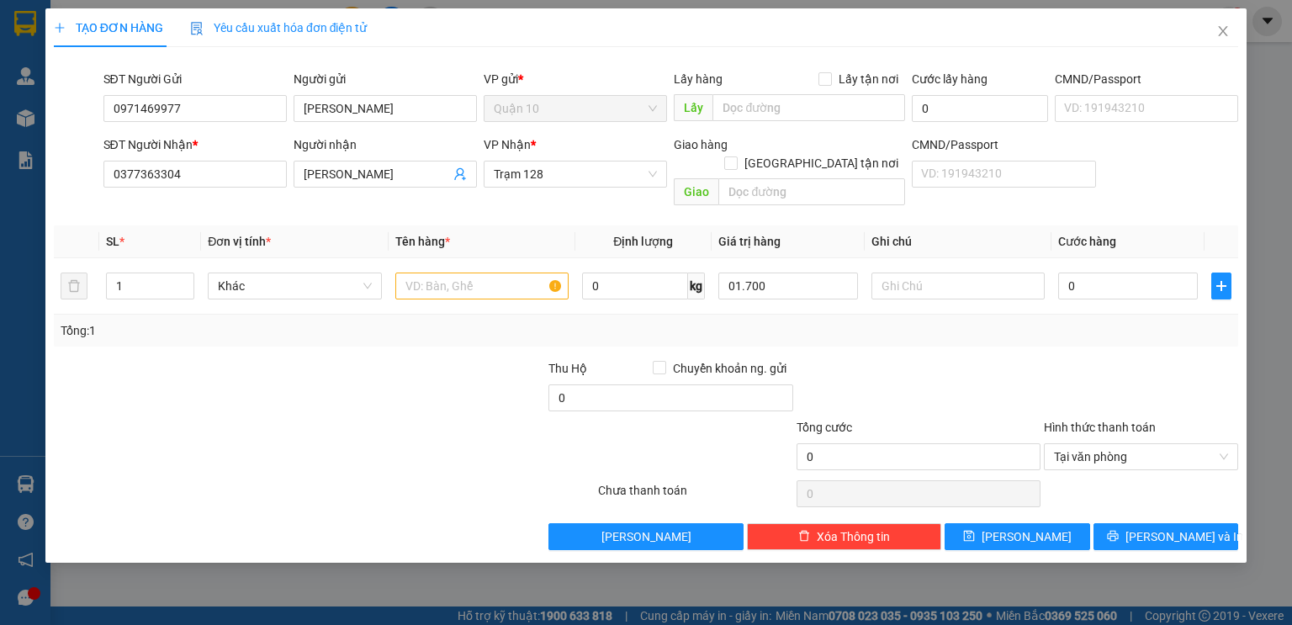
type input "1.700.000"
click at [400, 371] on div at bounding box center [422, 388] width 247 height 59
click at [164, 273] on input "1" at bounding box center [150, 285] width 87 height 25
type input "3"
click at [461, 272] on input "text" at bounding box center [481, 285] width 173 height 27
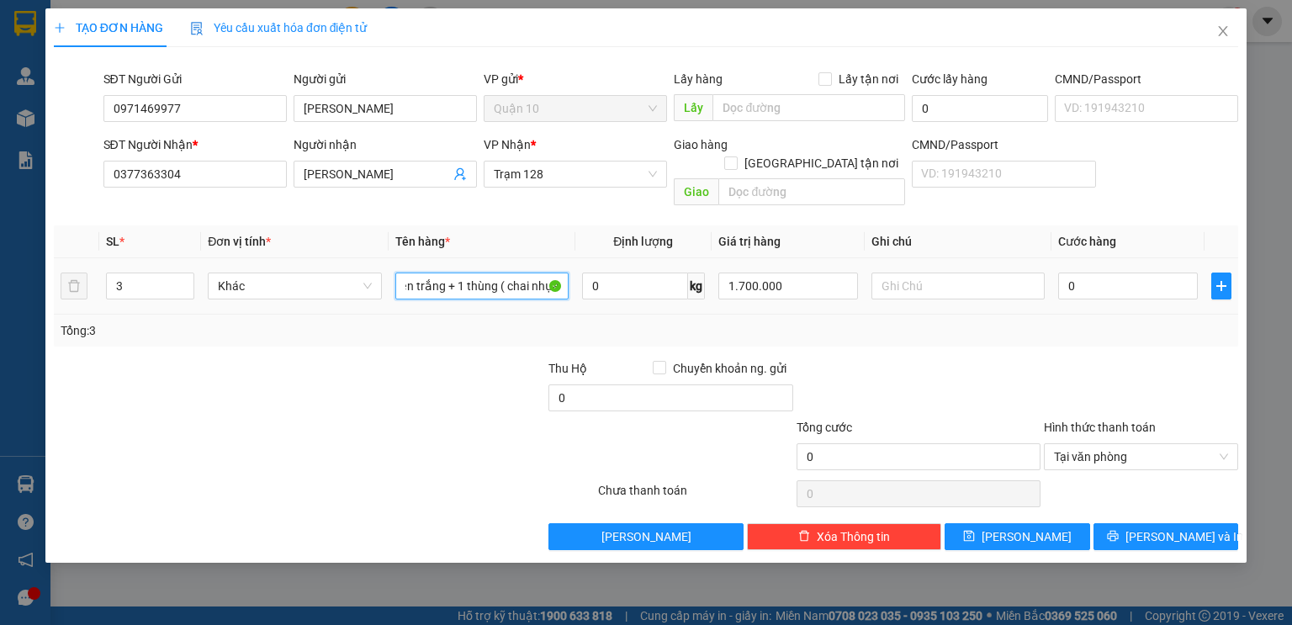
scroll to position [0, 27]
type input "2 kiện trắng + 1 thùng ( chai nhựa)"
click at [1007, 377] on div at bounding box center [918, 388] width 247 height 59
click at [1102, 277] on input "0" at bounding box center [1128, 285] width 140 height 27
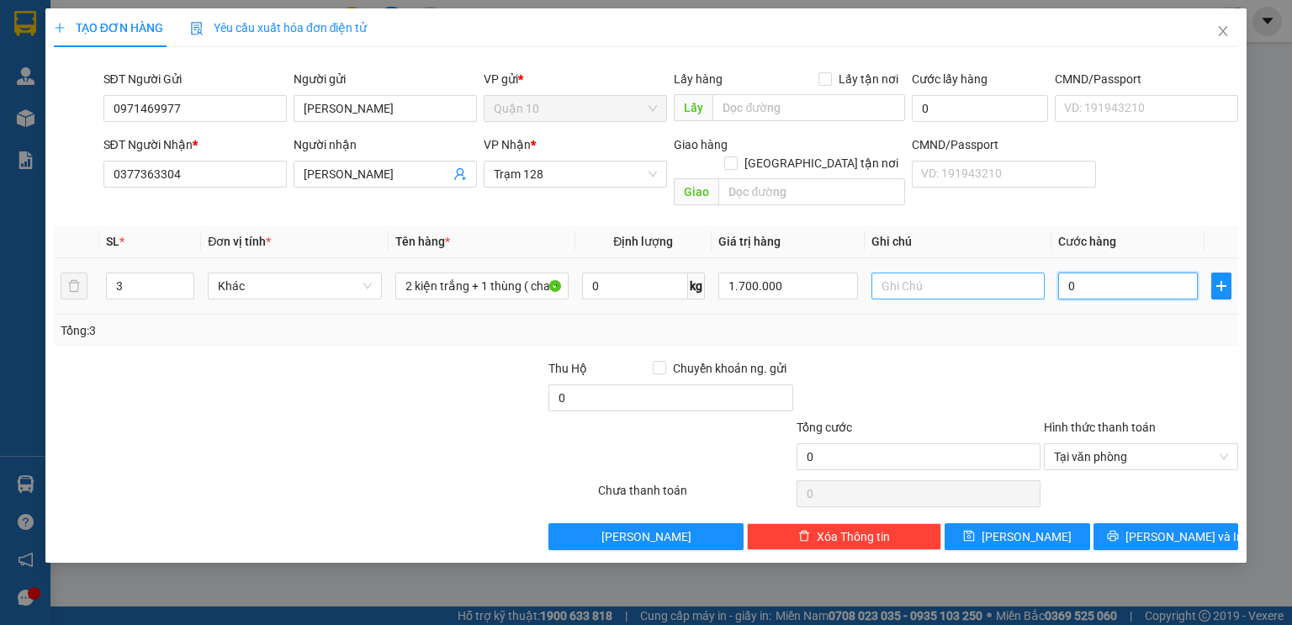
type input "1"
type input "17"
type input "170"
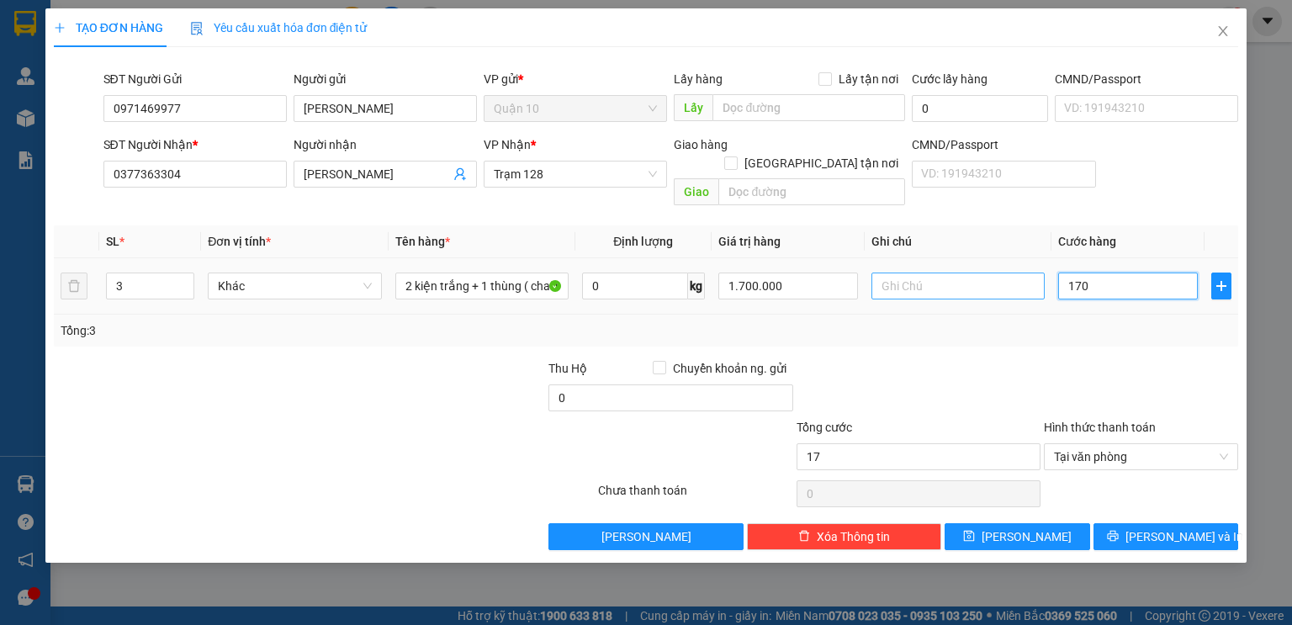
type input "170"
type input "170.000"
click at [1103, 359] on div at bounding box center [1141, 388] width 198 height 59
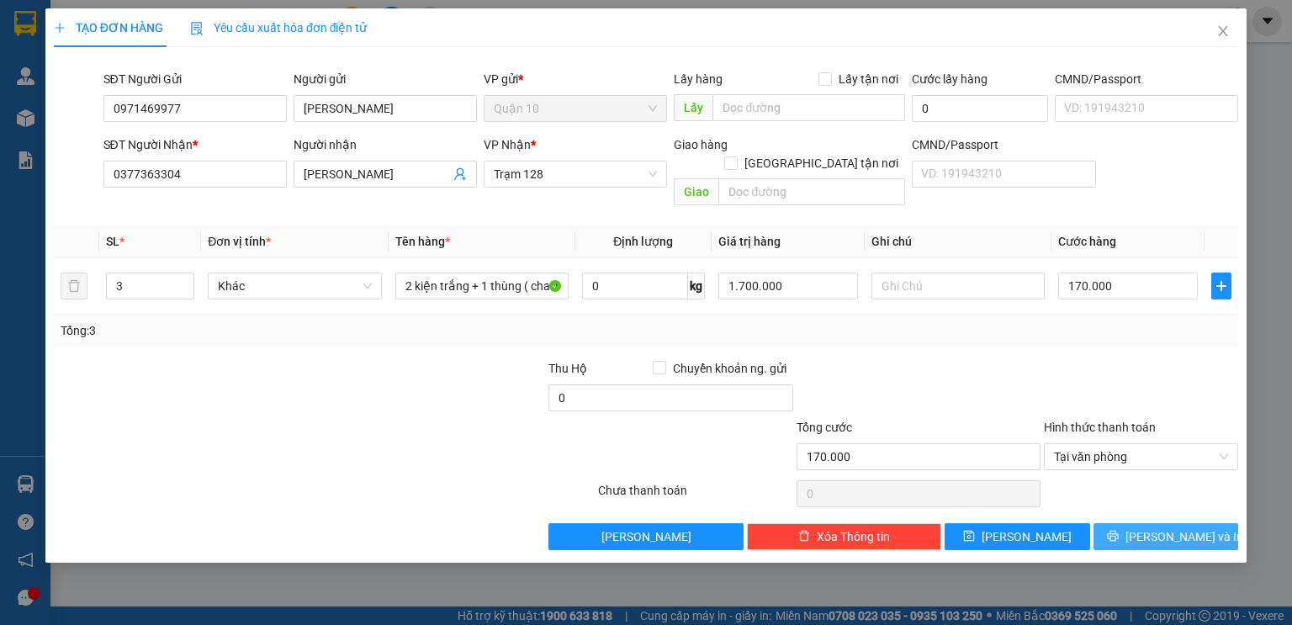
click at [1146, 526] on button "[PERSON_NAME] và In" at bounding box center [1165, 536] width 145 height 27
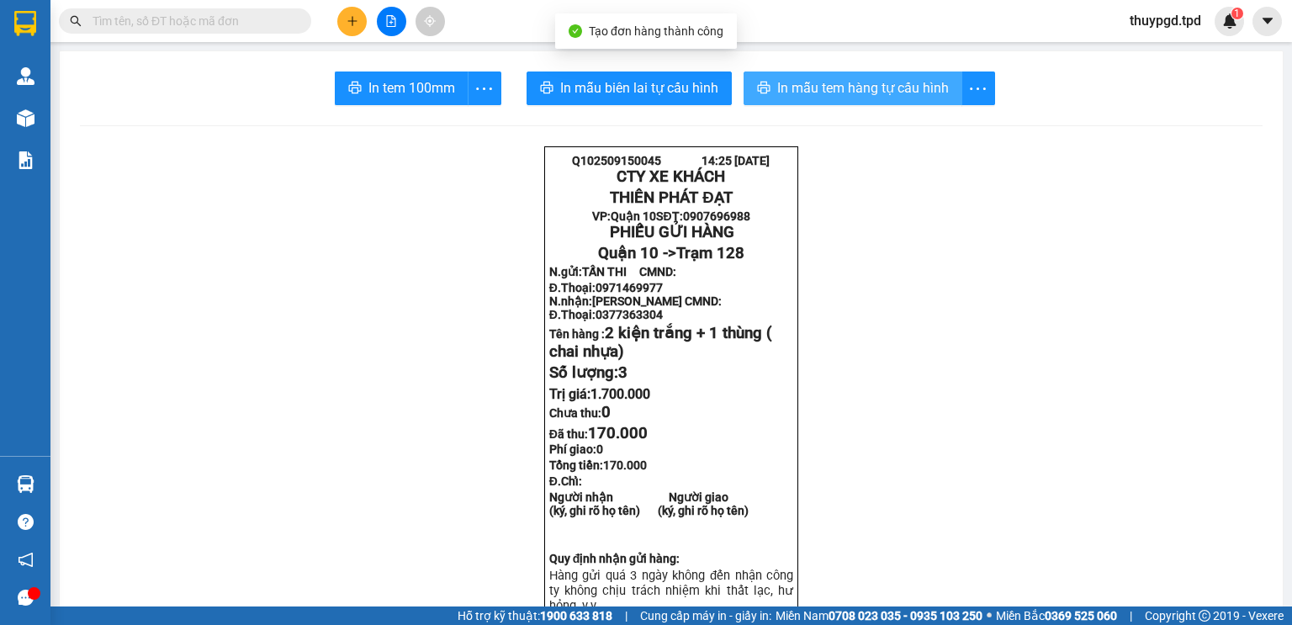
click at [886, 91] on span "In mẫu tem hàng tự cấu hình" at bounding box center [863, 87] width 172 height 21
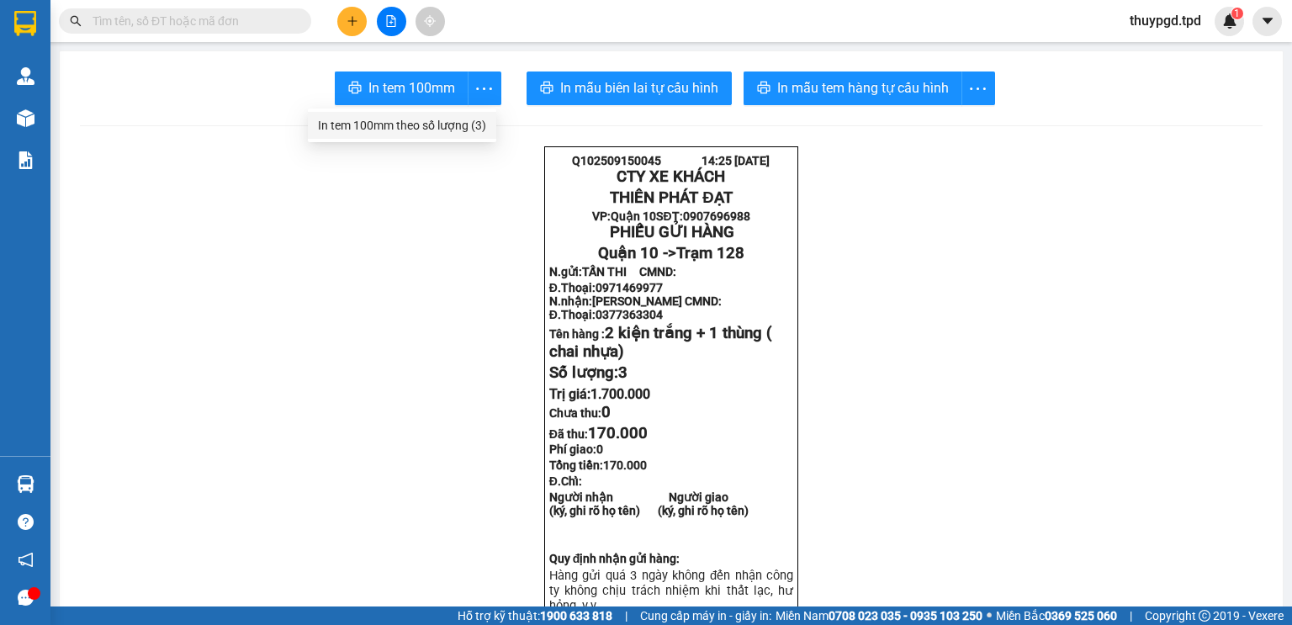
click at [457, 121] on div "In tem 100mm theo số lượng (3)" at bounding box center [402, 125] width 168 height 18
click at [457, 121] on body "Kết quả tìm kiếm ( 0 ) Bộ lọc No Data thuypgd.tpd 1 Quản Lý Quản lý khách hàng …" at bounding box center [646, 312] width 1292 height 625
click at [466, 120] on div "In tem 100mm theo số lượng (3)" at bounding box center [402, 125] width 168 height 18
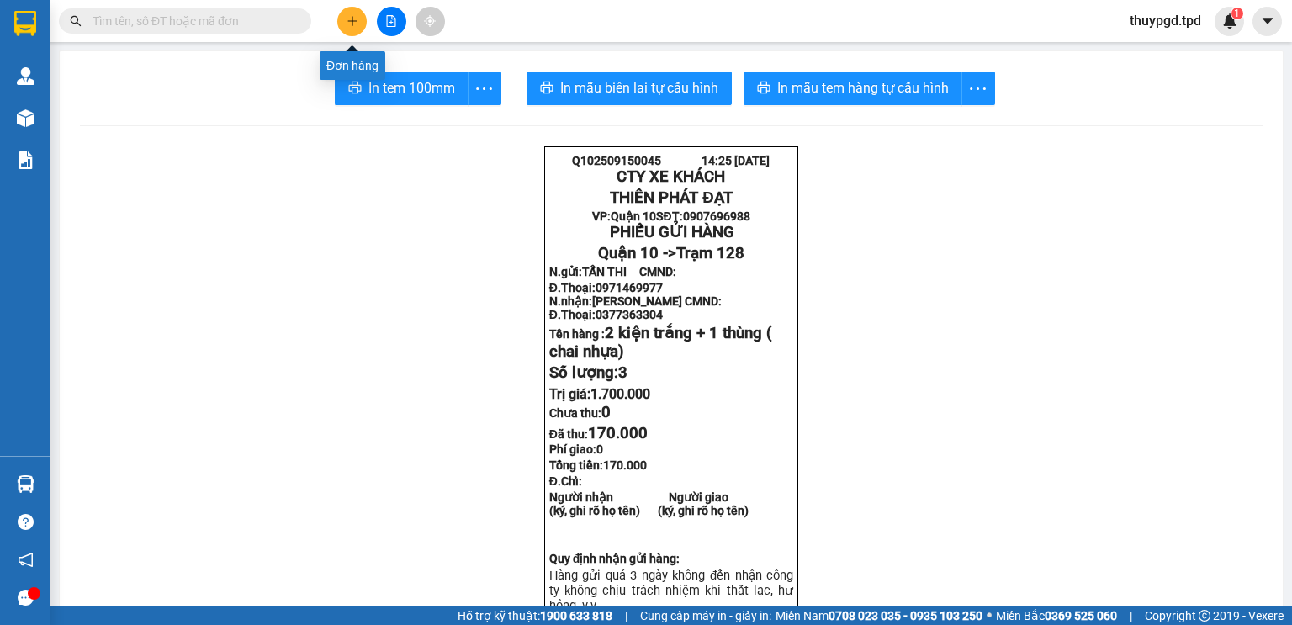
click at [346, 9] on button at bounding box center [351, 21] width 29 height 29
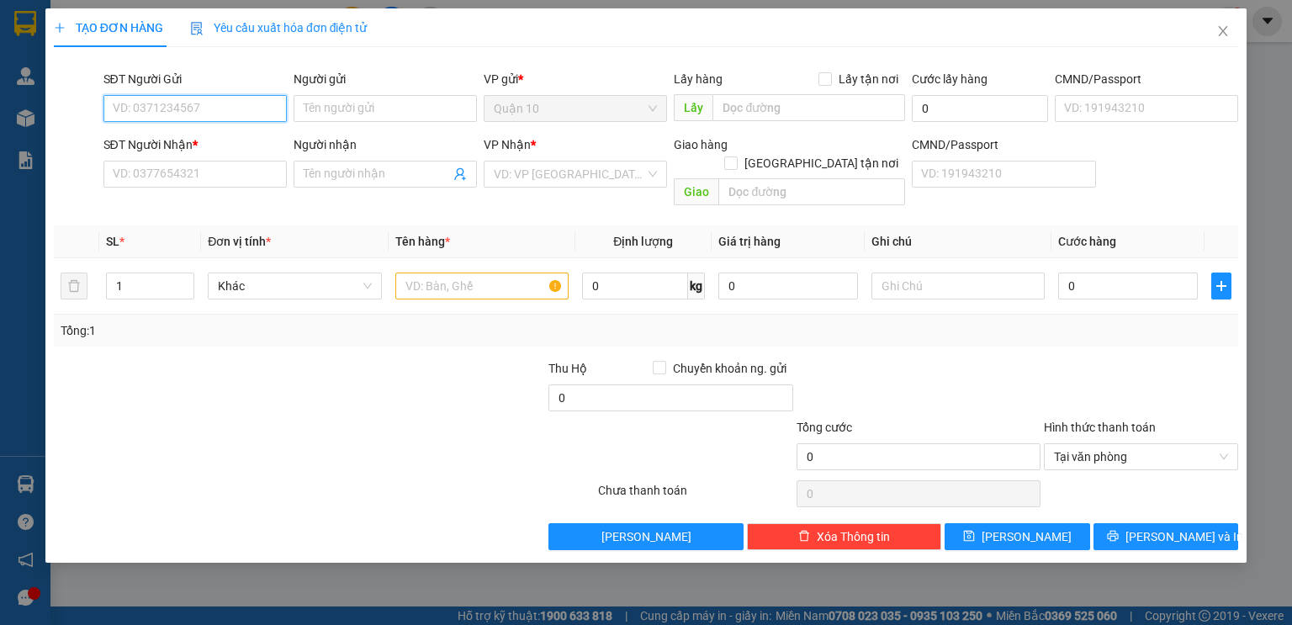
click at [168, 106] on input "SĐT Người Gửi" at bounding box center [194, 108] width 183 height 27
type input "0918563766"
click at [182, 139] on div "0918563766 - hoàng kim" at bounding box center [197, 142] width 166 height 18
type input "hoàng kim"
type input "079854698000"
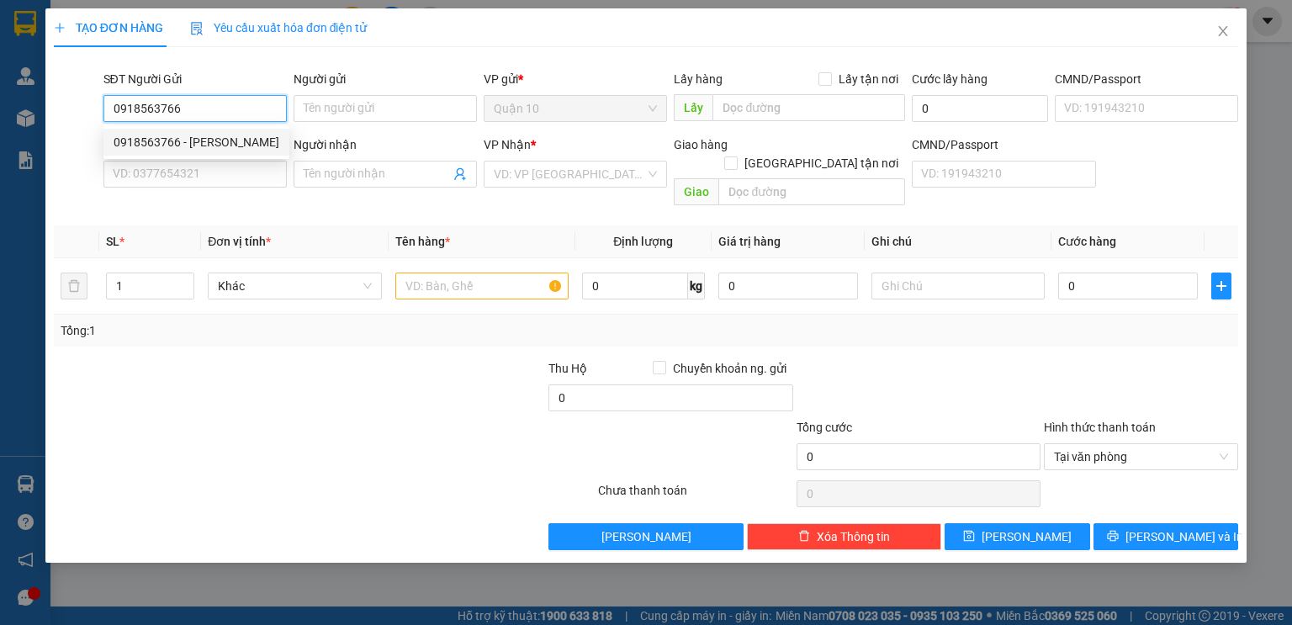
type input "0983793404"
type input "ĐỨC HẠNH"
click at [182, 139] on div "0918563766 - hoàng kim" at bounding box center [197, 142] width 166 height 18
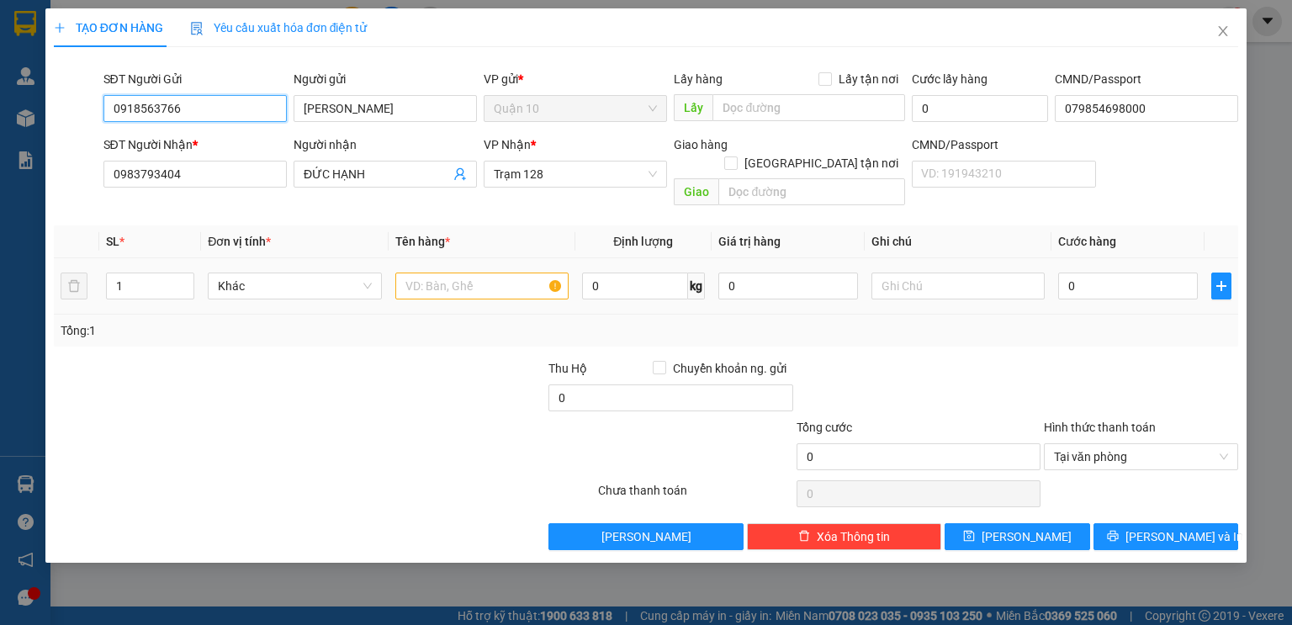
type input "0918563766"
click at [478, 272] on input "text" at bounding box center [481, 285] width 173 height 27
type input "kiện hình ảnh"
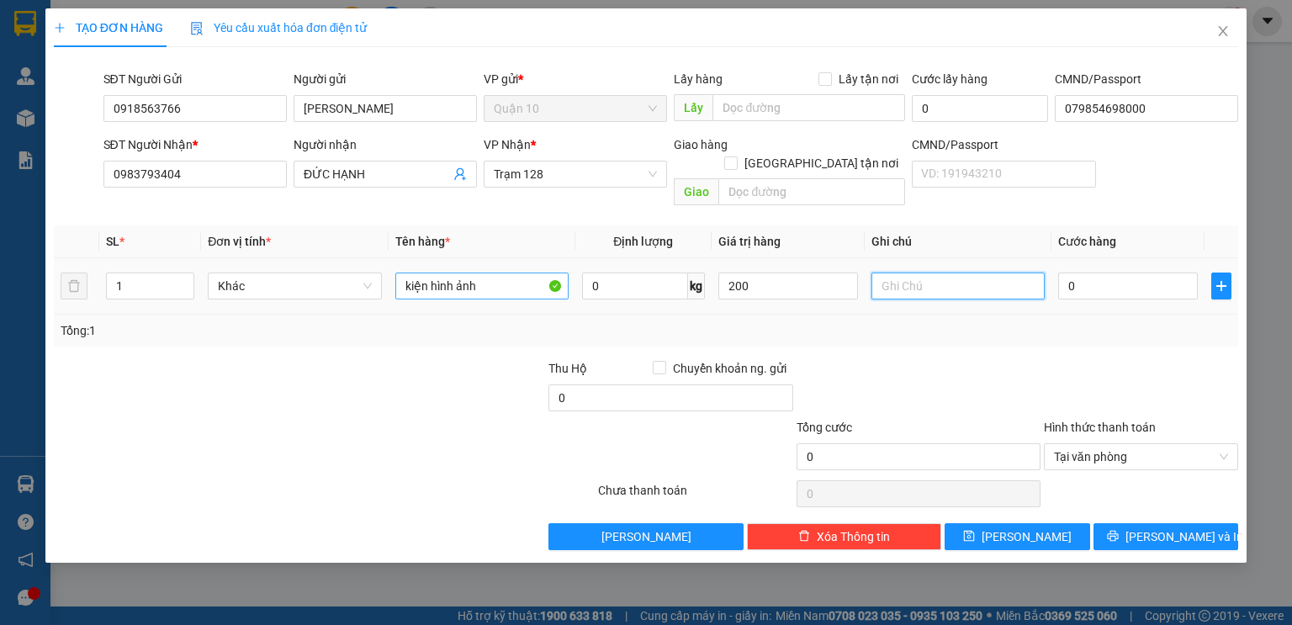
type input "200.000"
type input "5"
type input "50"
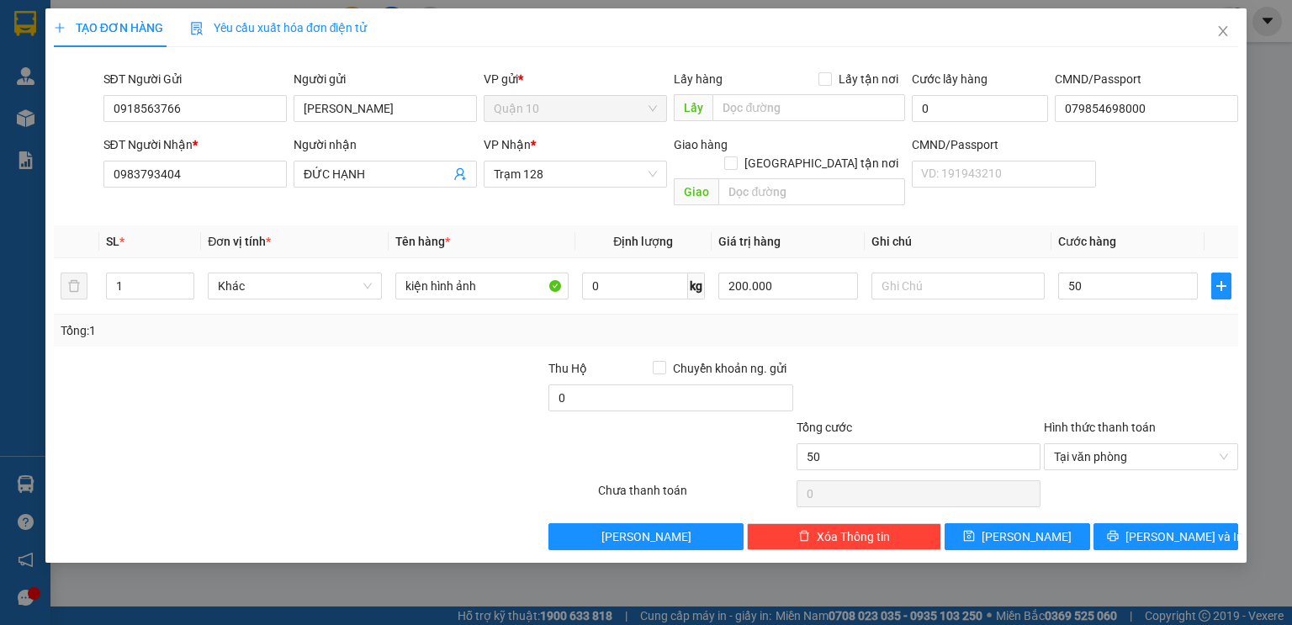
click at [1036, 359] on div at bounding box center [918, 388] width 247 height 59
type input "50.000"
click at [1036, 359] on div at bounding box center [918, 388] width 247 height 59
click at [1129, 525] on button "[PERSON_NAME] và In" at bounding box center [1165, 536] width 145 height 27
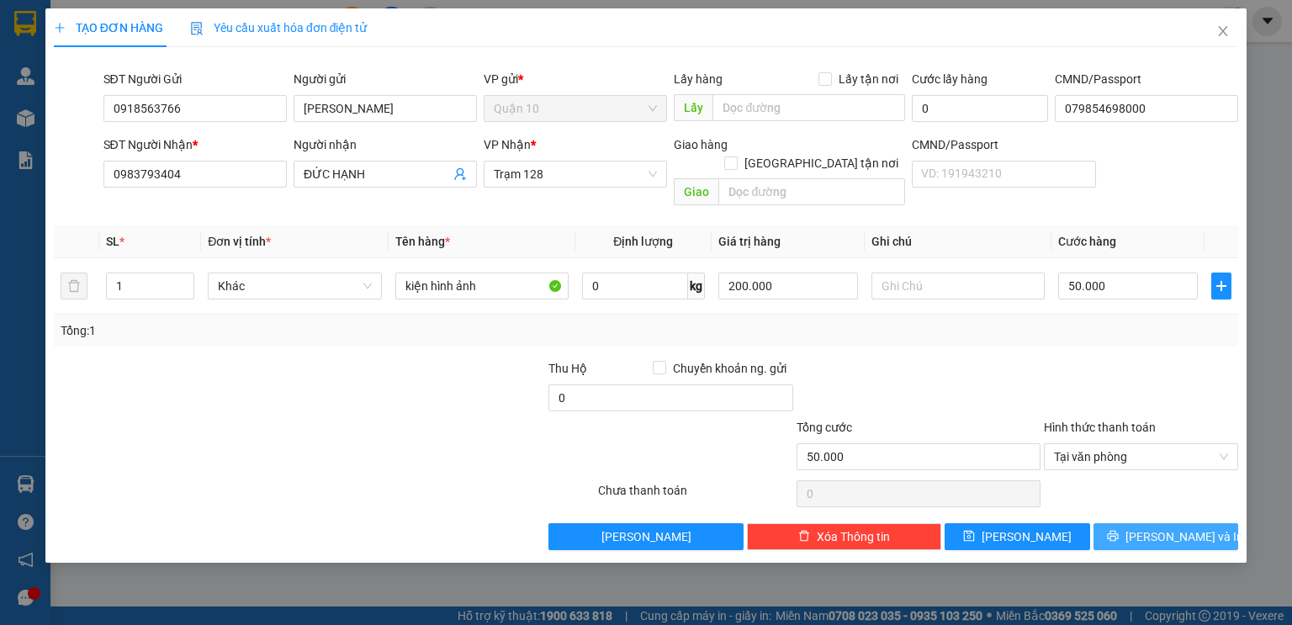
click at [1129, 525] on button "[PERSON_NAME] và In" at bounding box center [1165, 536] width 145 height 27
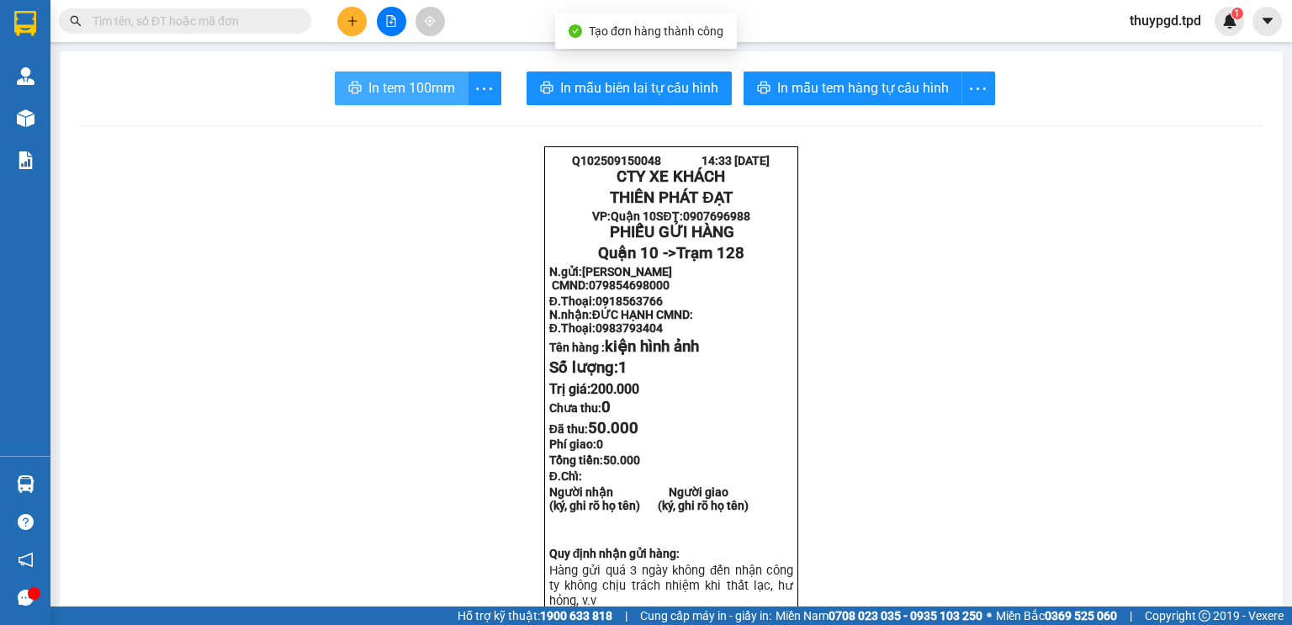
click at [394, 74] on button "In tem 100mm" at bounding box center [402, 88] width 134 height 34
click at [344, 16] on button at bounding box center [351, 21] width 29 height 29
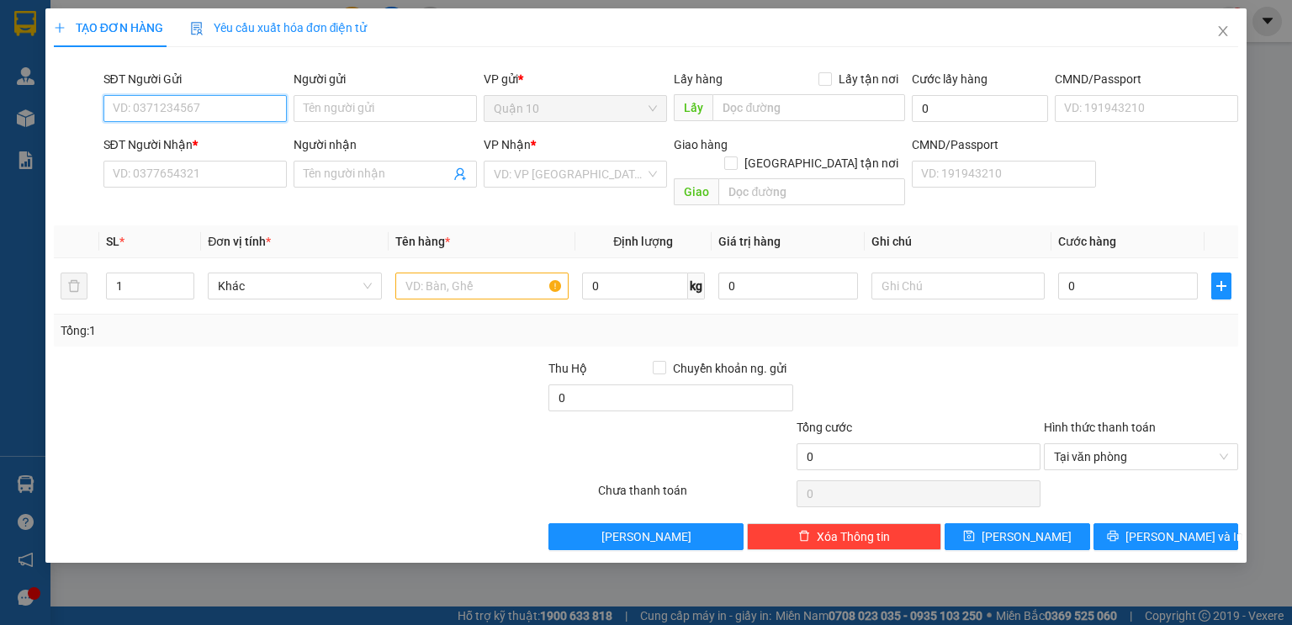
click at [198, 111] on input "SĐT Người Gửi" at bounding box center [194, 108] width 183 height 27
click at [188, 140] on div "0767399344 - hào" at bounding box center [195, 142] width 163 height 18
type input "0767399344"
type input "hào"
type input "0377944733"
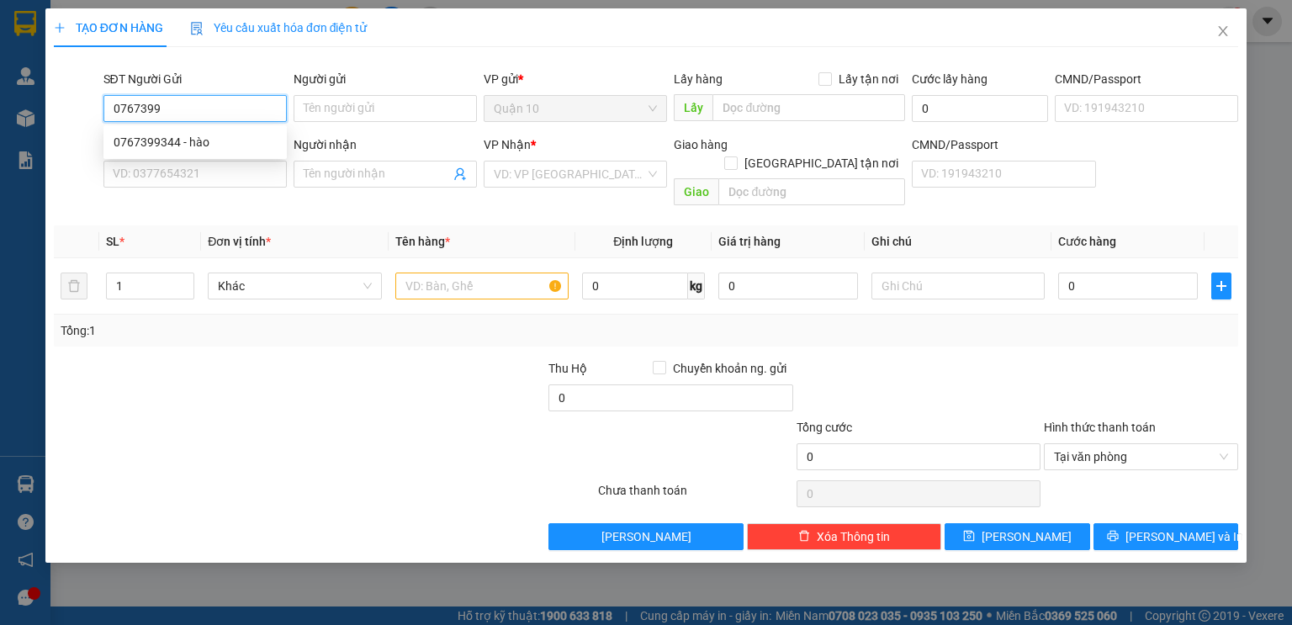
type input "nguyễn văn hưng"
click at [188, 140] on div "0767399344 - hào" at bounding box center [195, 142] width 163 height 18
type input "0767399344"
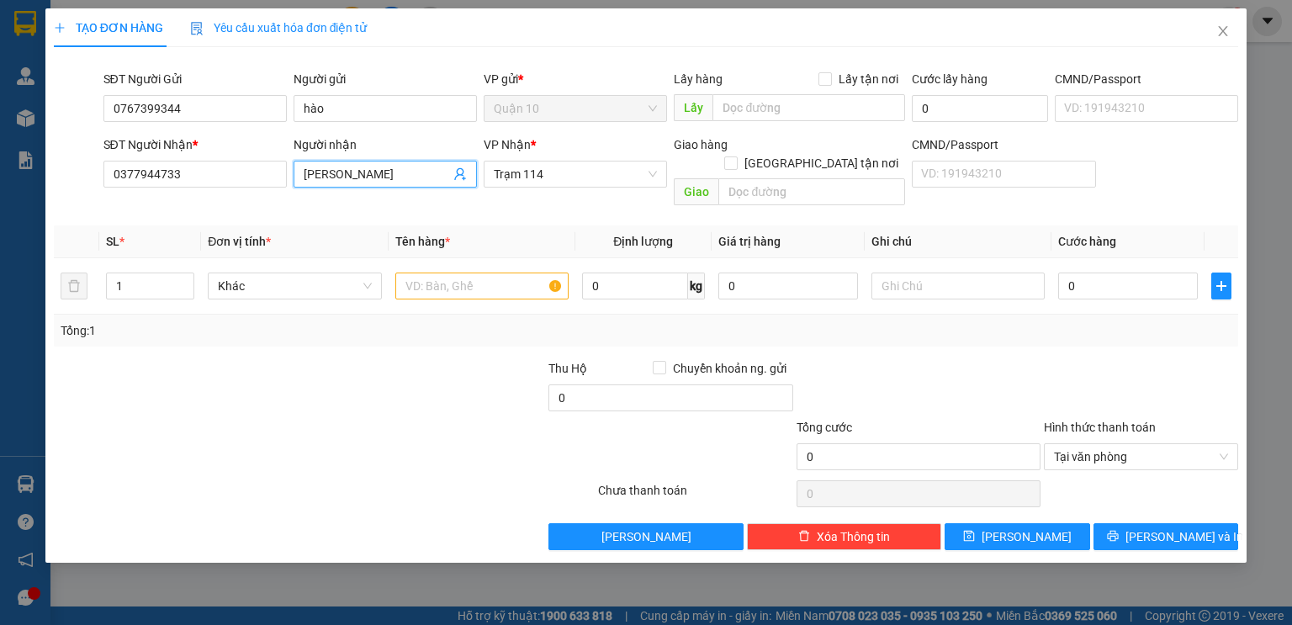
click at [461, 178] on icon "user-add" at bounding box center [459, 173] width 13 height 13
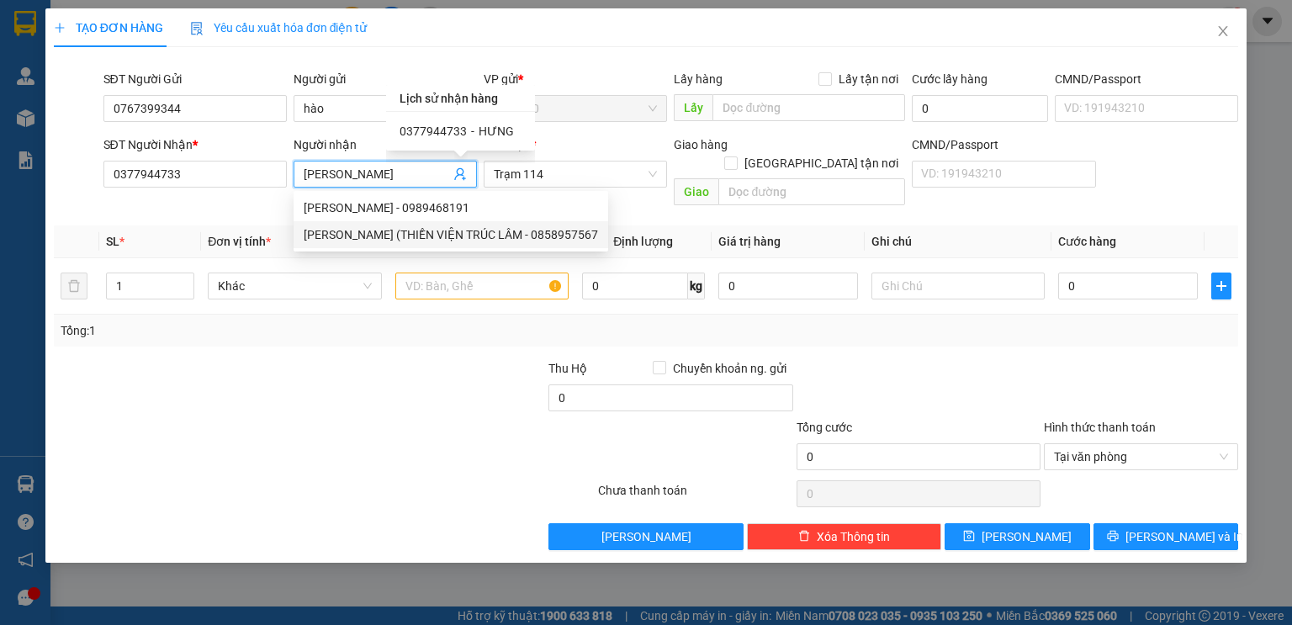
click at [425, 388] on div at bounding box center [422, 388] width 247 height 59
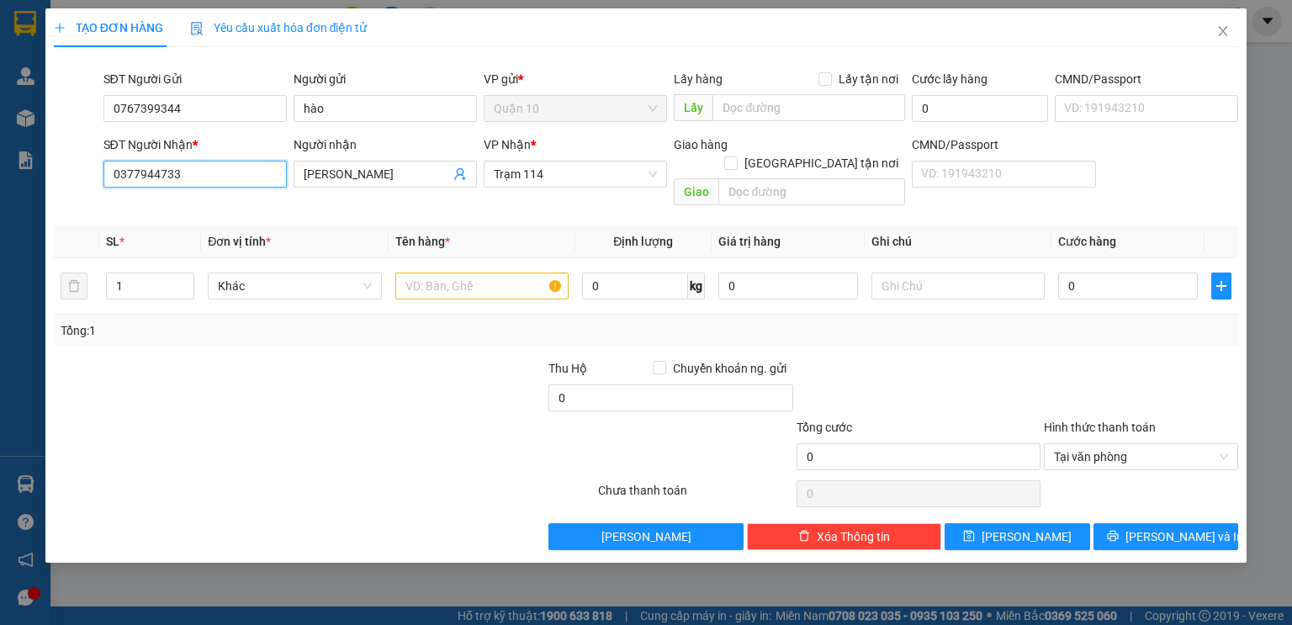
drag, startPoint x: 162, startPoint y: 180, endPoint x: 20, endPoint y: 178, distance: 142.1
click at [20, 178] on div "TẠO ĐƠN HÀNG Yêu cầu xuất hóa đơn điện tử Transit Pickup Surcharge Ids Transit …" at bounding box center [646, 312] width 1292 height 625
click at [185, 171] on input "0377944733" at bounding box center [194, 174] width 183 height 27
type input "0"
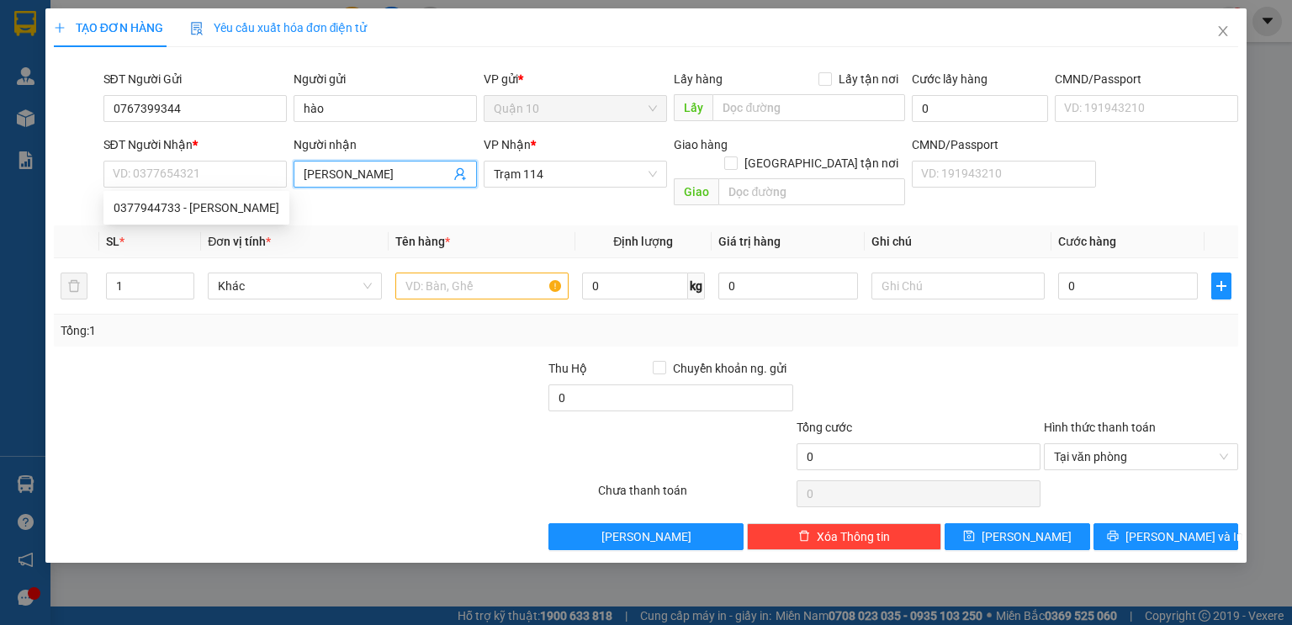
click at [400, 182] on input "nguyễn văn hưng" at bounding box center [377, 174] width 146 height 18
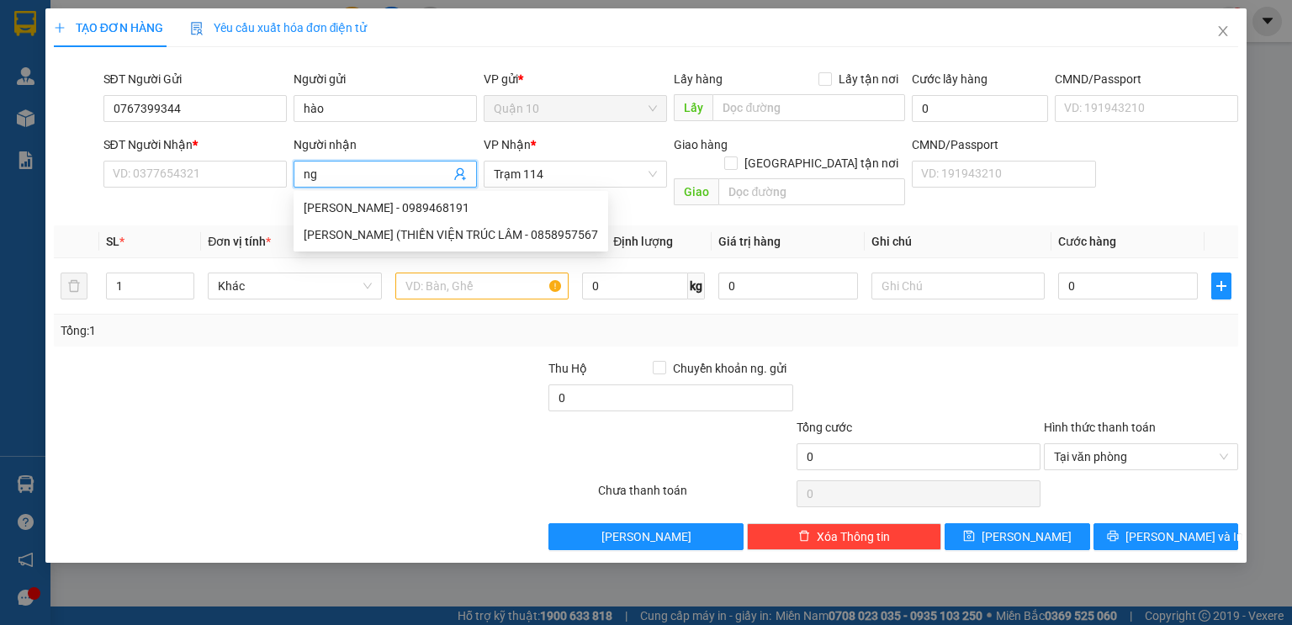
type input "n"
click at [512, 176] on span "Trạm 114" at bounding box center [575, 173] width 163 height 25
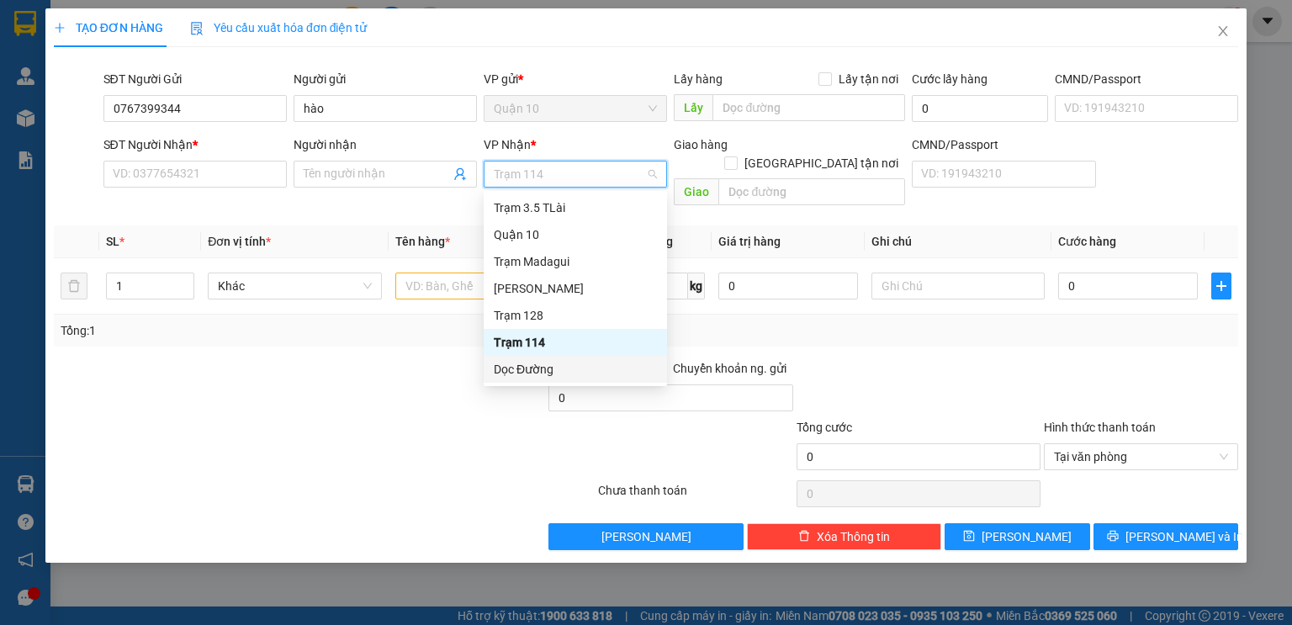
click at [516, 367] on div "Dọc Đường" at bounding box center [575, 369] width 163 height 18
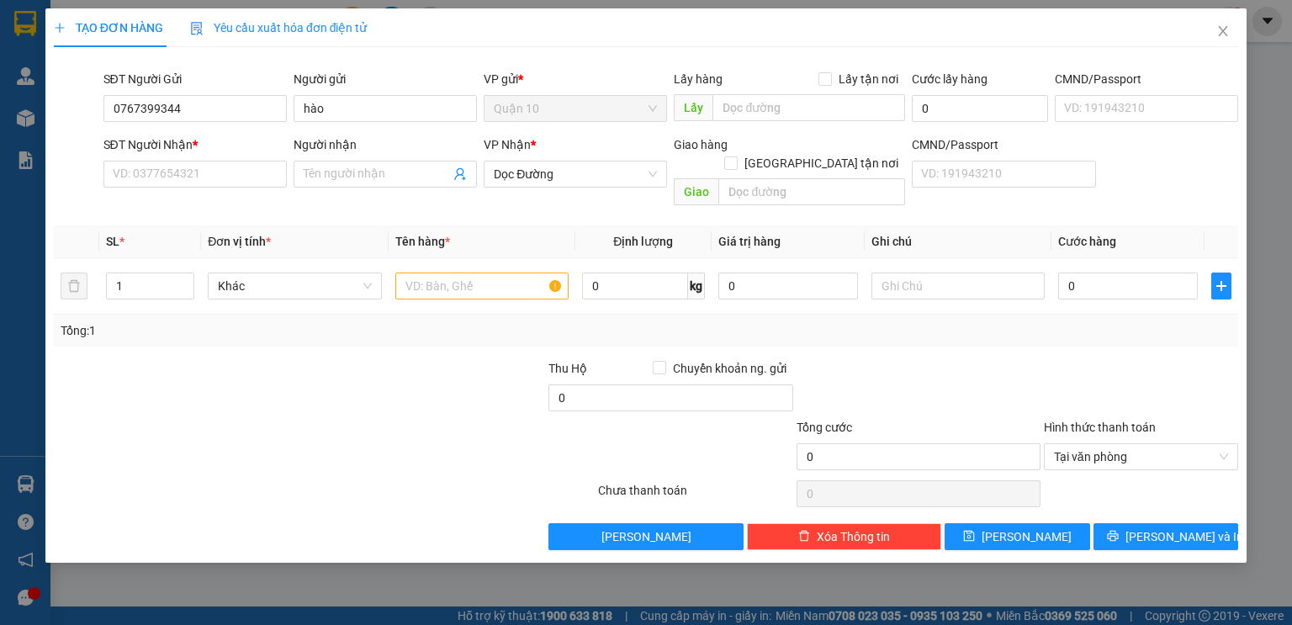
click at [516, 367] on div at bounding box center [422, 388] width 247 height 59
click at [783, 178] on input "text" at bounding box center [811, 191] width 187 height 27
type input "d"
type input "đối diện trường lê thánh tông gia canh"
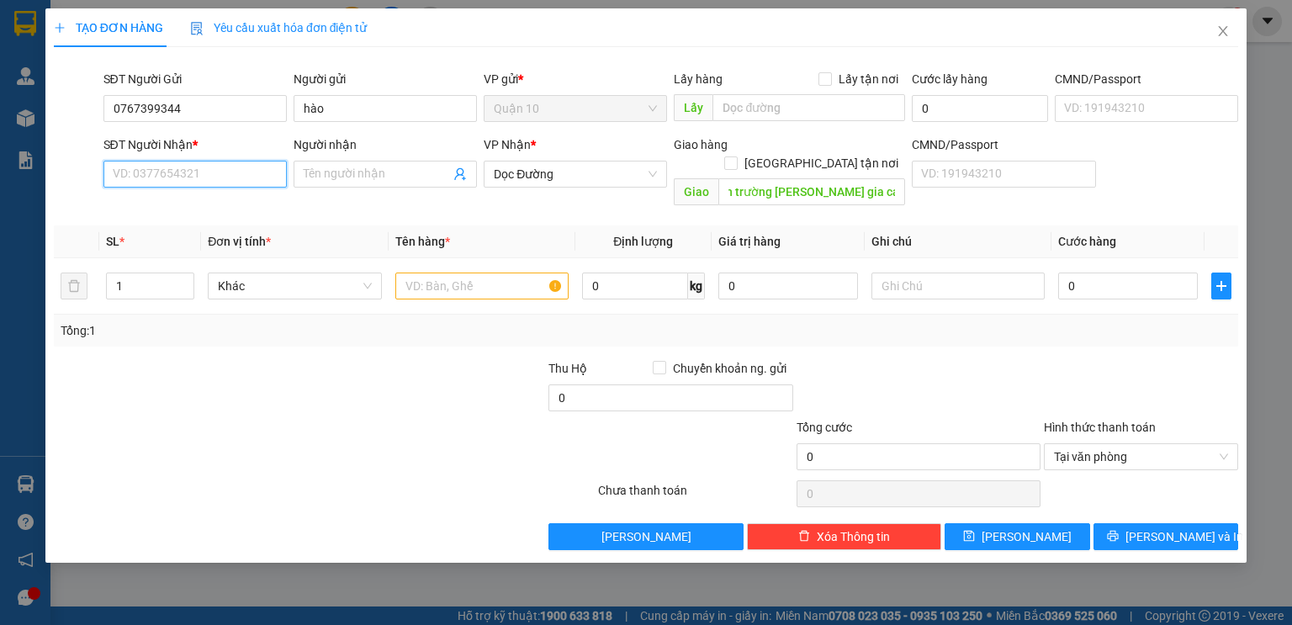
click at [145, 177] on input "SĐT Người Nhận *" at bounding box center [194, 174] width 183 height 27
type input "0984678623"
click at [336, 173] on input "Người nhận" at bounding box center [377, 174] width 146 height 18
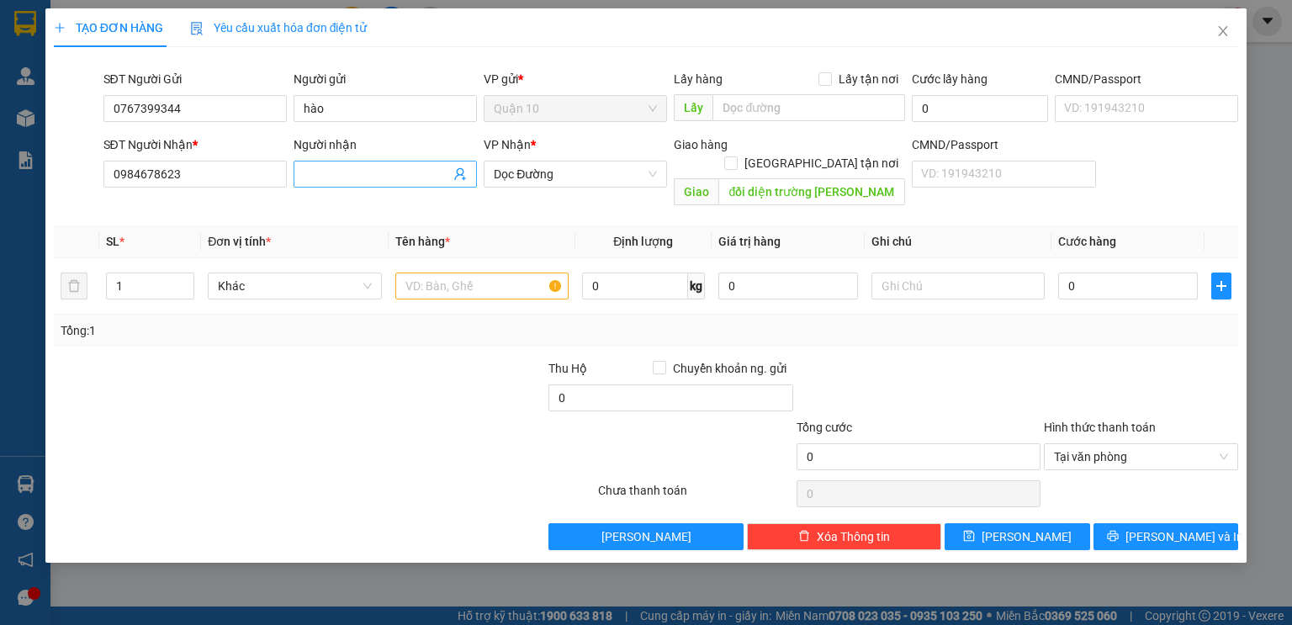
click at [336, 173] on input "Người nhận" at bounding box center [377, 174] width 146 height 18
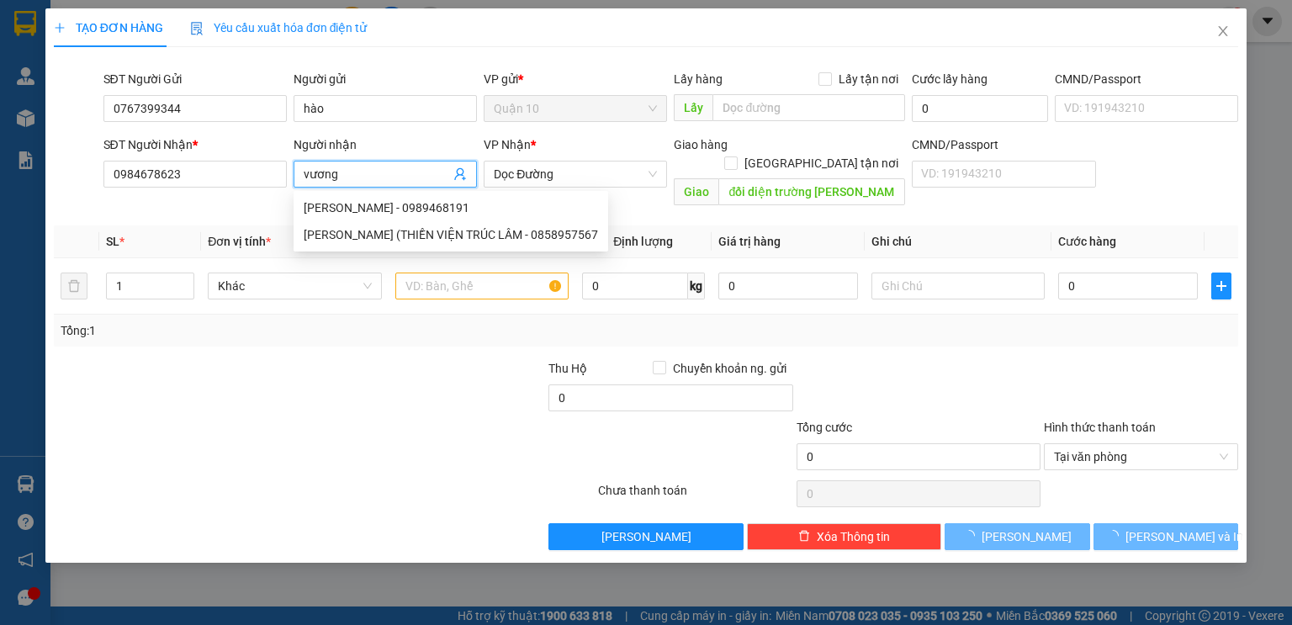
type input "vương"
click at [410, 44] on div "TẠO ĐƠN HÀNG Yêu cầu xuất hóa đơn điện tử" at bounding box center [646, 27] width 1184 height 39
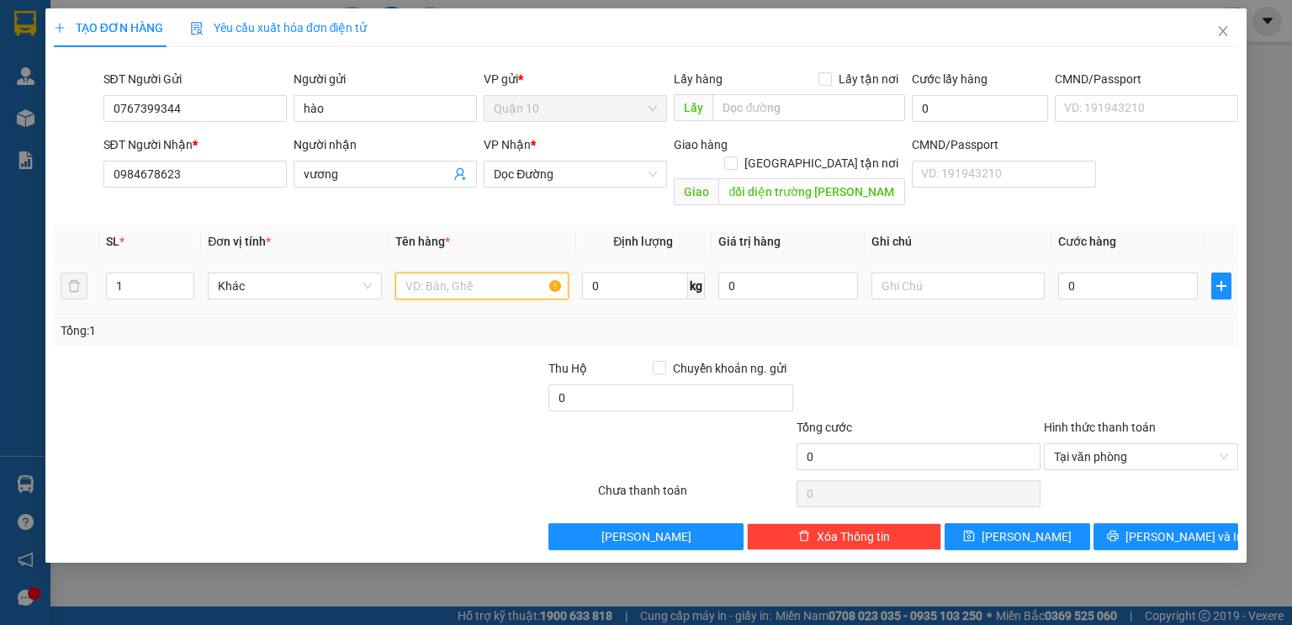
click at [447, 276] on input "text" at bounding box center [481, 285] width 173 height 27
type input "kiện máy pha trà"
click at [772, 272] on input "0" at bounding box center [788, 285] width 140 height 27
click at [996, 333] on div "Transit Pickup Surcharge Ids Transit Deliver Surcharge Ids Transit Deliver Surc…" at bounding box center [646, 305] width 1184 height 489
type input "3.500.000"
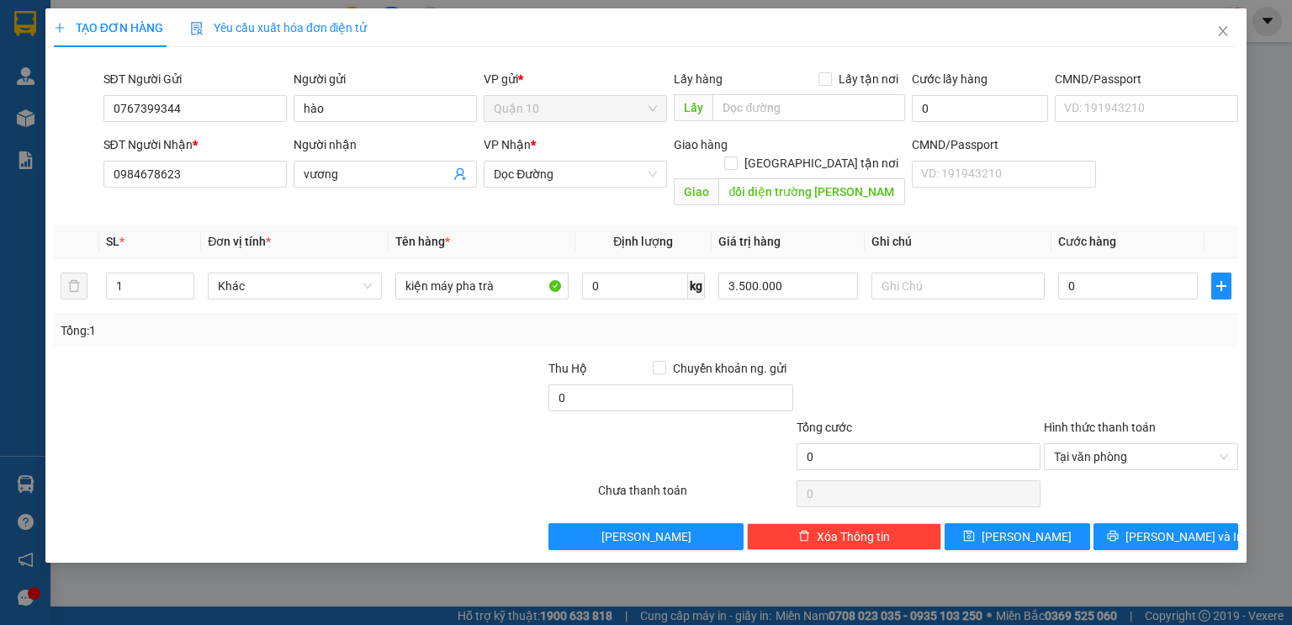
click at [996, 333] on div "Transit Pickup Surcharge Ids Transit Deliver Surcharge Ids Transit Deliver Surc…" at bounding box center [646, 305] width 1184 height 489
click at [629, 384] on input "0" at bounding box center [670, 397] width 244 height 27
click at [935, 374] on div at bounding box center [918, 388] width 247 height 59
type input "50.000"
click at [1086, 272] on input "0" at bounding box center [1128, 285] width 140 height 27
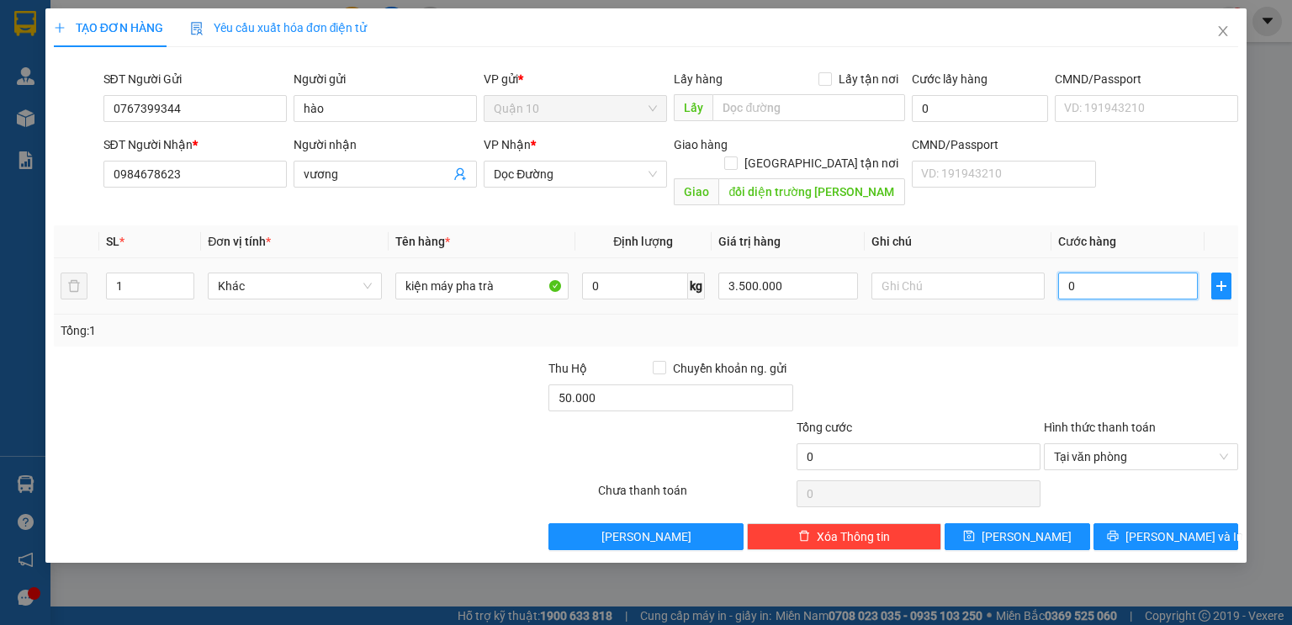
click at [1086, 272] on input "0" at bounding box center [1128, 285] width 140 height 27
type input "5"
type input "50"
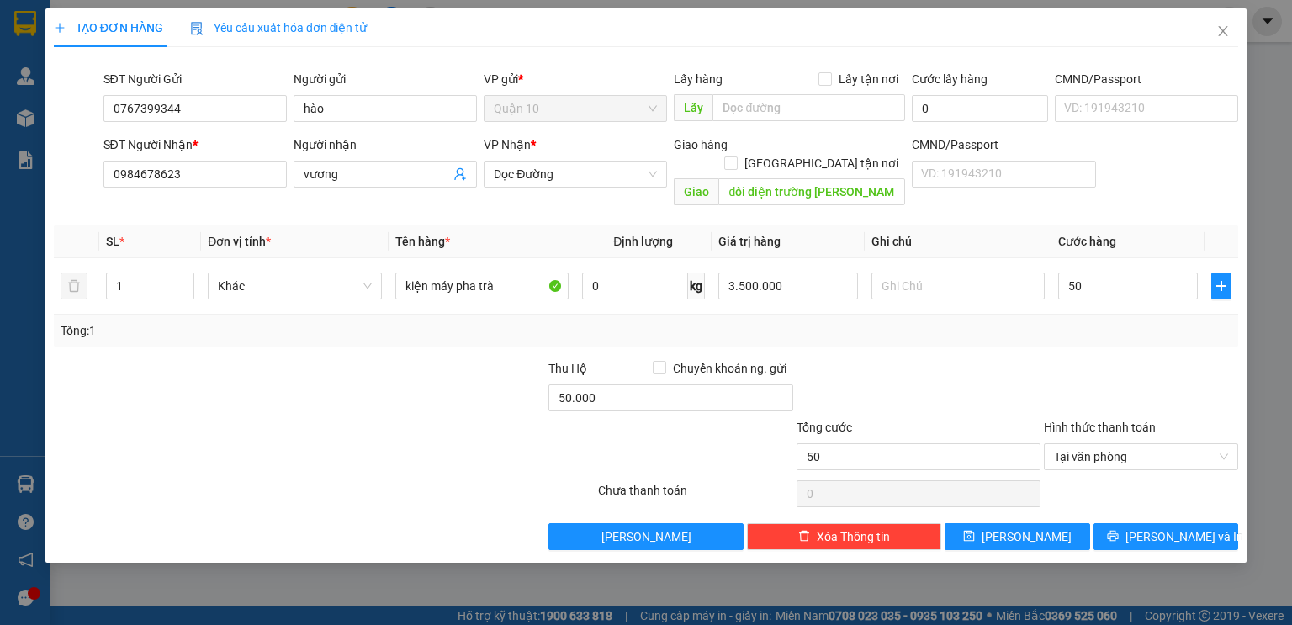
type input "50.000"
click at [1078, 331] on div "Transit Pickup Surcharge Ids Transit Deliver Surcharge Ids Transit Deliver Surc…" at bounding box center [646, 305] width 1184 height 489
click at [596, 171] on span "Dọc Đường" at bounding box center [575, 173] width 163 height 25
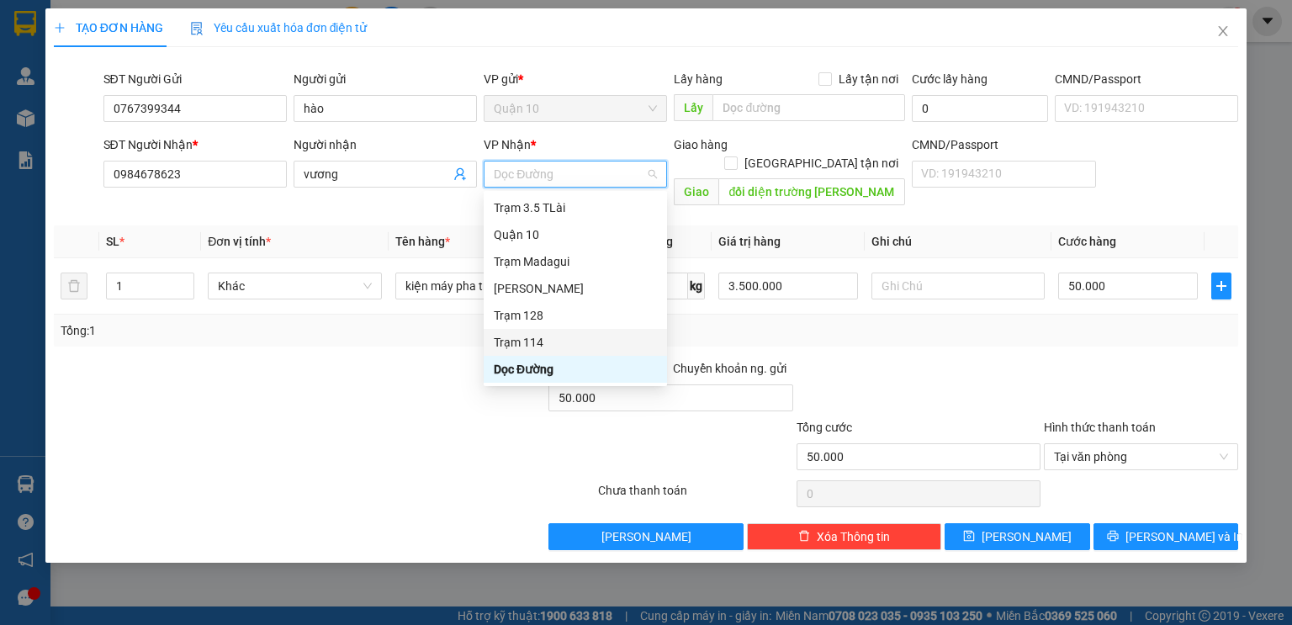
click at [538, 337] on div "Trạm 114" at bounding box center [575, 342] width 163 height 18
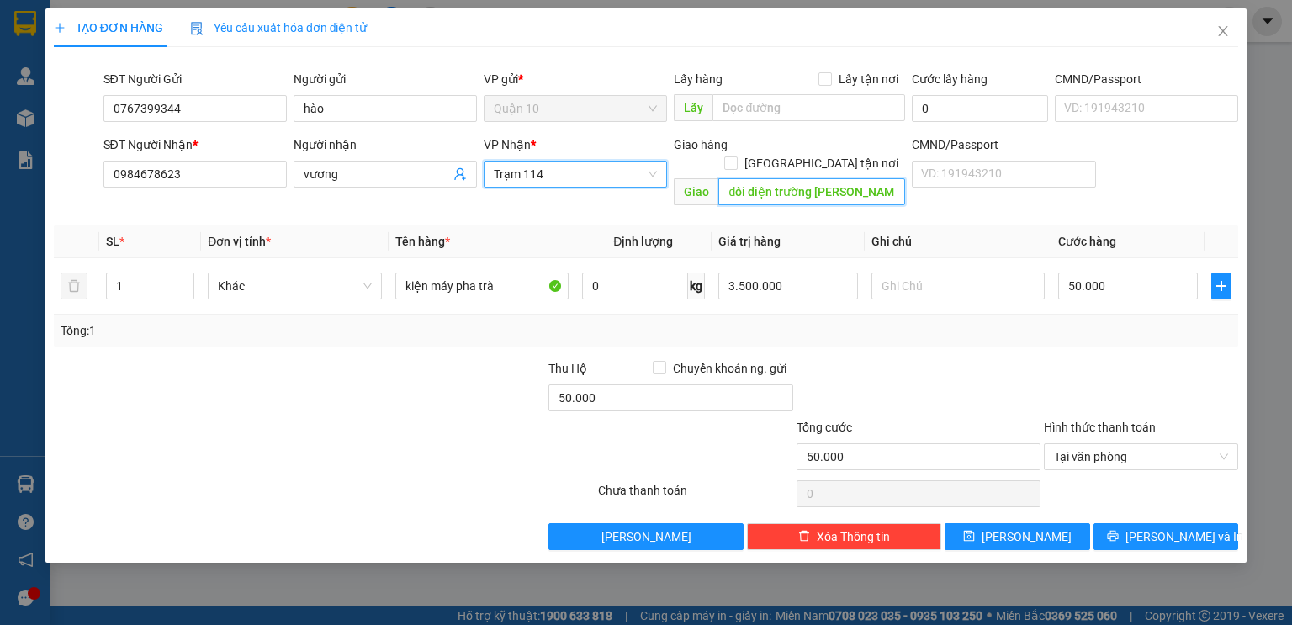
click at [731, 178] on input "đối diện trường lê thánh tông gia canh" at bounding box center [811, 191] width 187 height 27
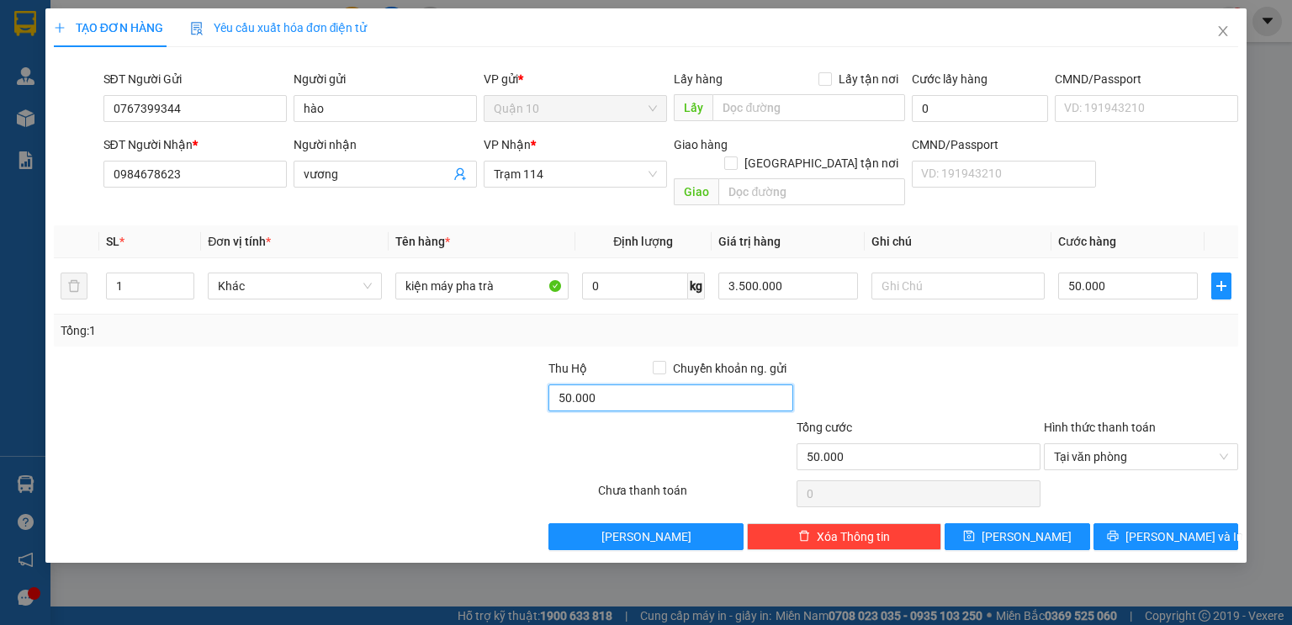
click at [629, 384] on input "50.000" at bounding box center [670, 397] width 244 height 27
type input "0"
click at [980, 368] on div at bounding box center [918, 388] width 247 height 59
click at [980, 367] on div at bounding box center [918, 388] width 247 height 59
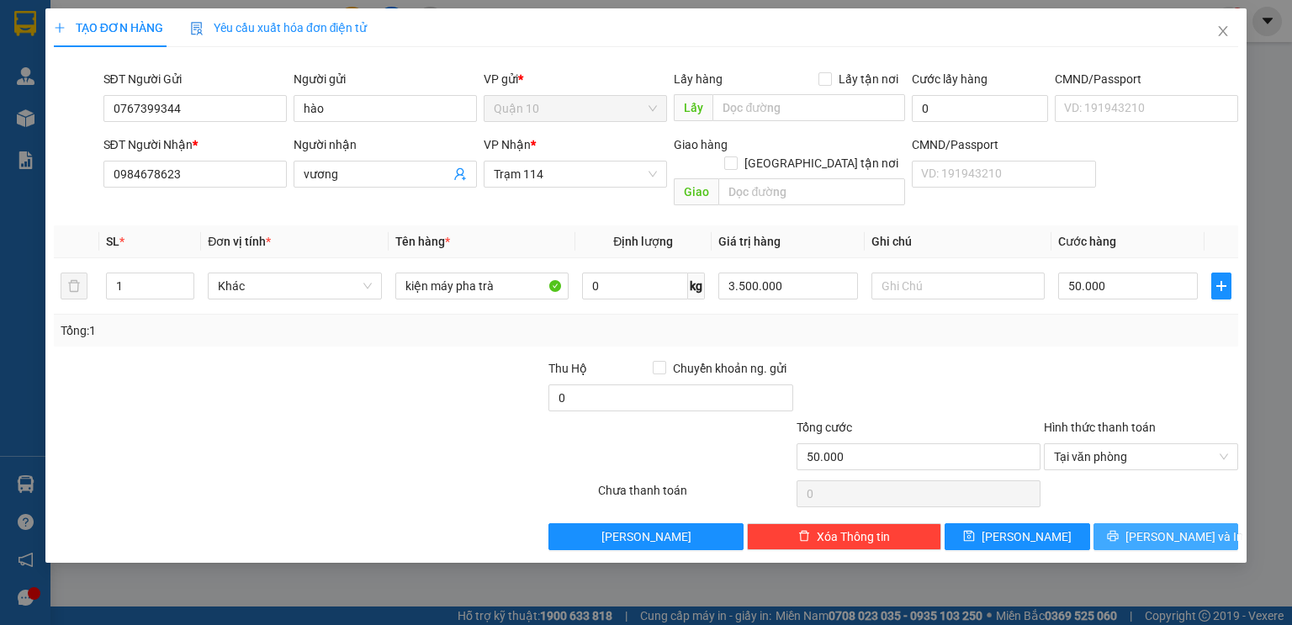
click at [1190, 527] on span "[PERSON_NAME] và In" at bounding box center [1184, 536] width 118 height 18
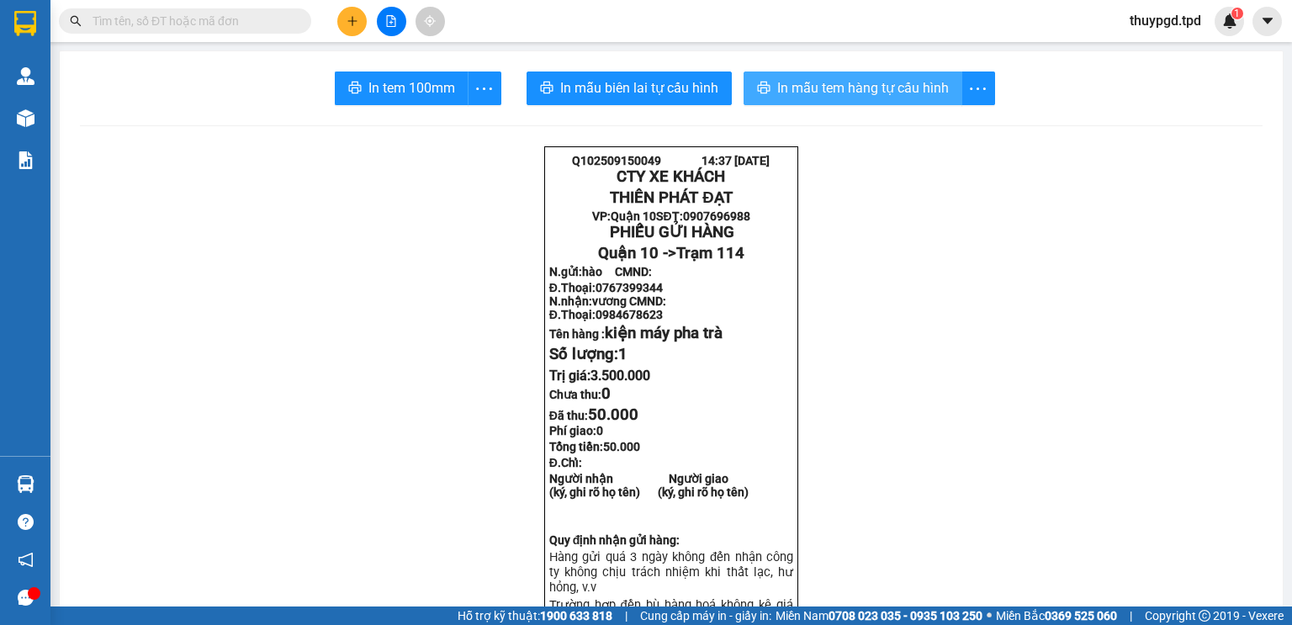
click at [845, 88] on span "In mẫu tem hàng tự cấu hình" at bounding box center [863, 87] width 172 height 21
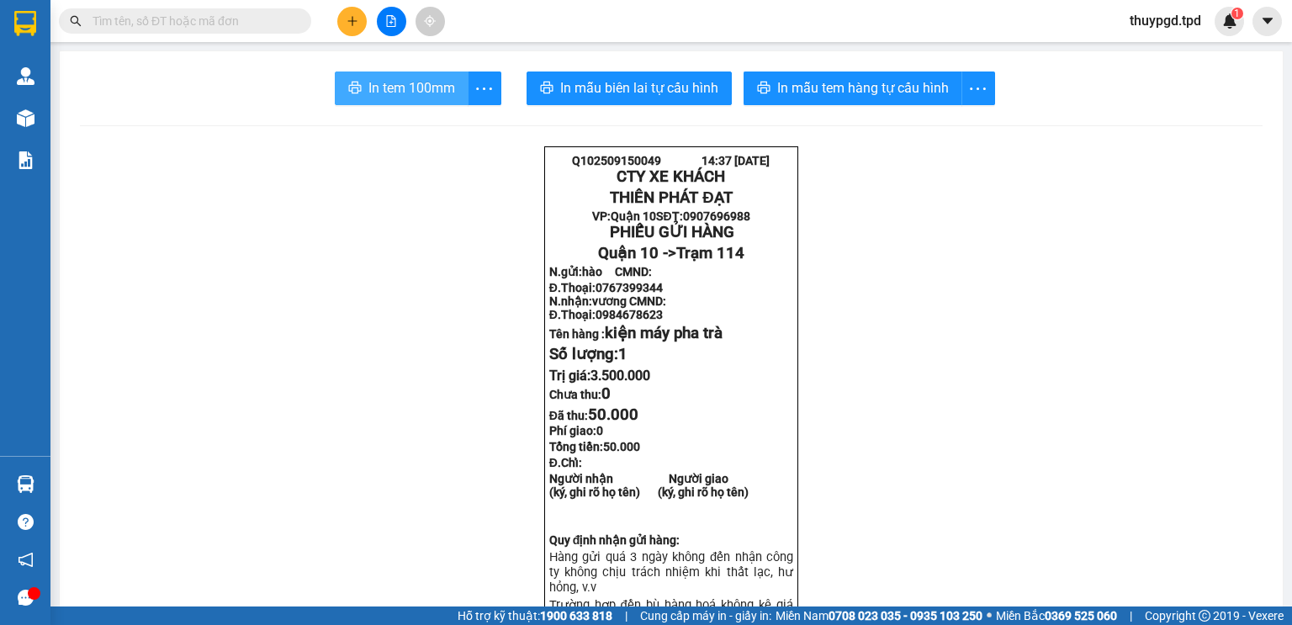
click at [435, 86] on span "In tem 100mm" at bounding box center [411, 87] width 87 height 21
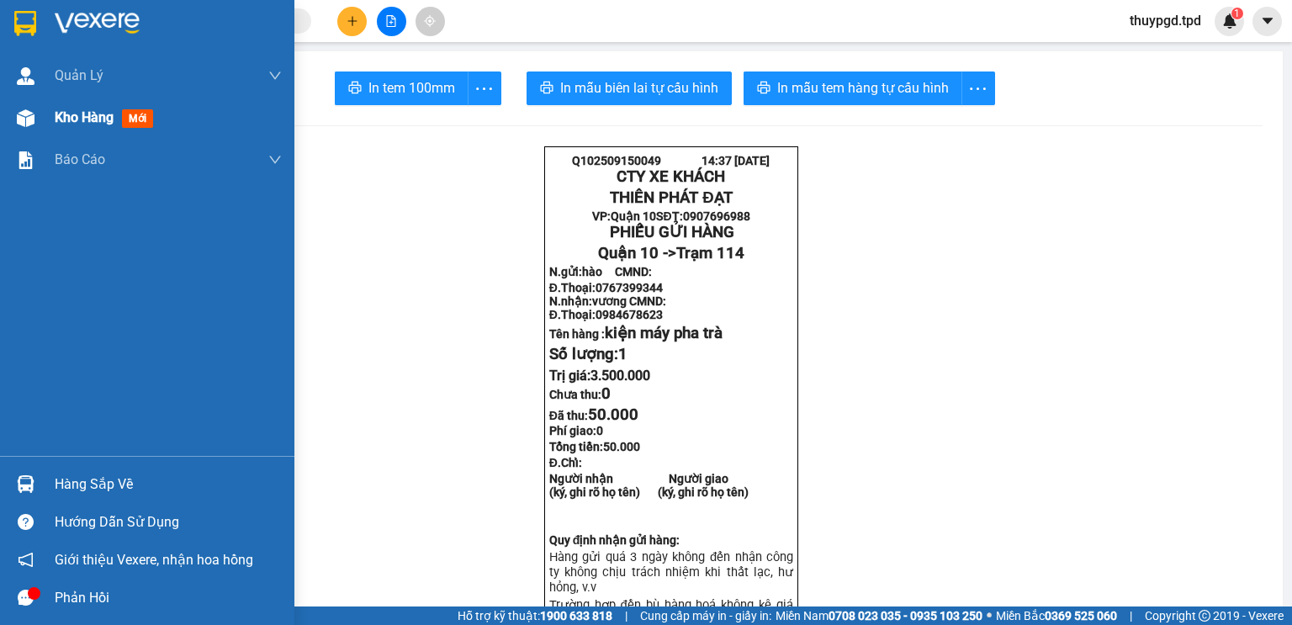
click at [29, 123] on img at bounding box center [26, 118] width 18 height 18
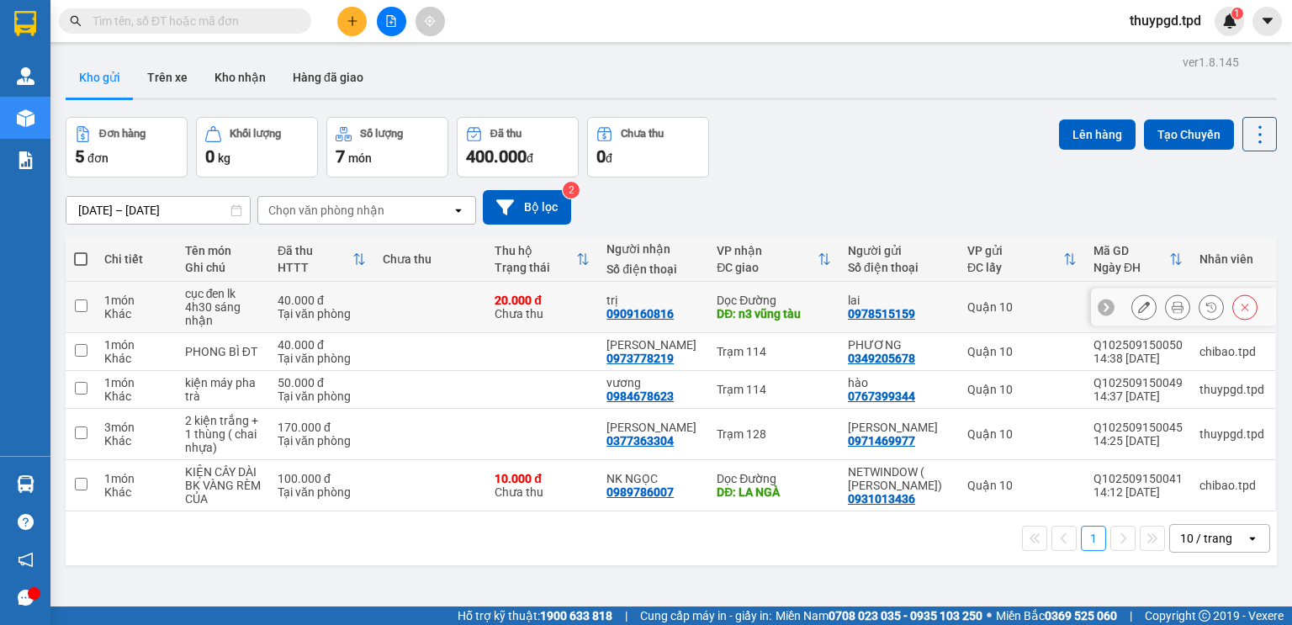
click at [1171, 309] on icon at bounding box center [1177, 307] width 12 height 12
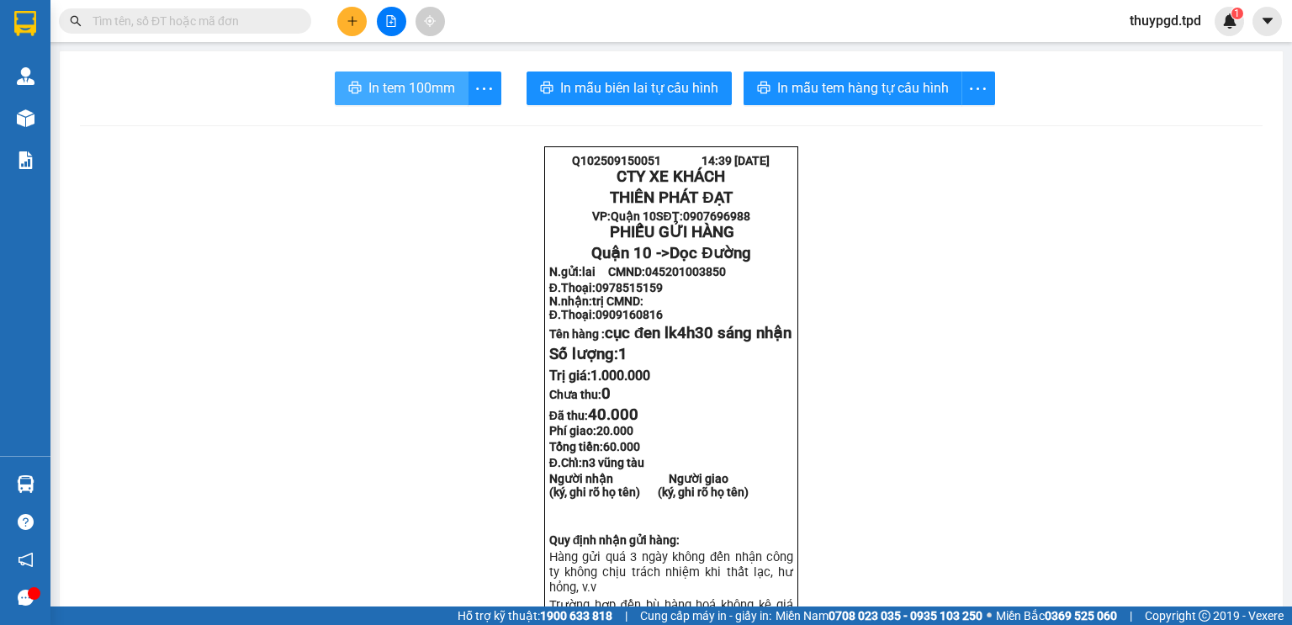
click at [427, 88] on span "In tem 100mm" at bounding box center [411, 87] width 87 height 21
click at [340, 22] on button at bounding box center [351, 21] width 29 height 29
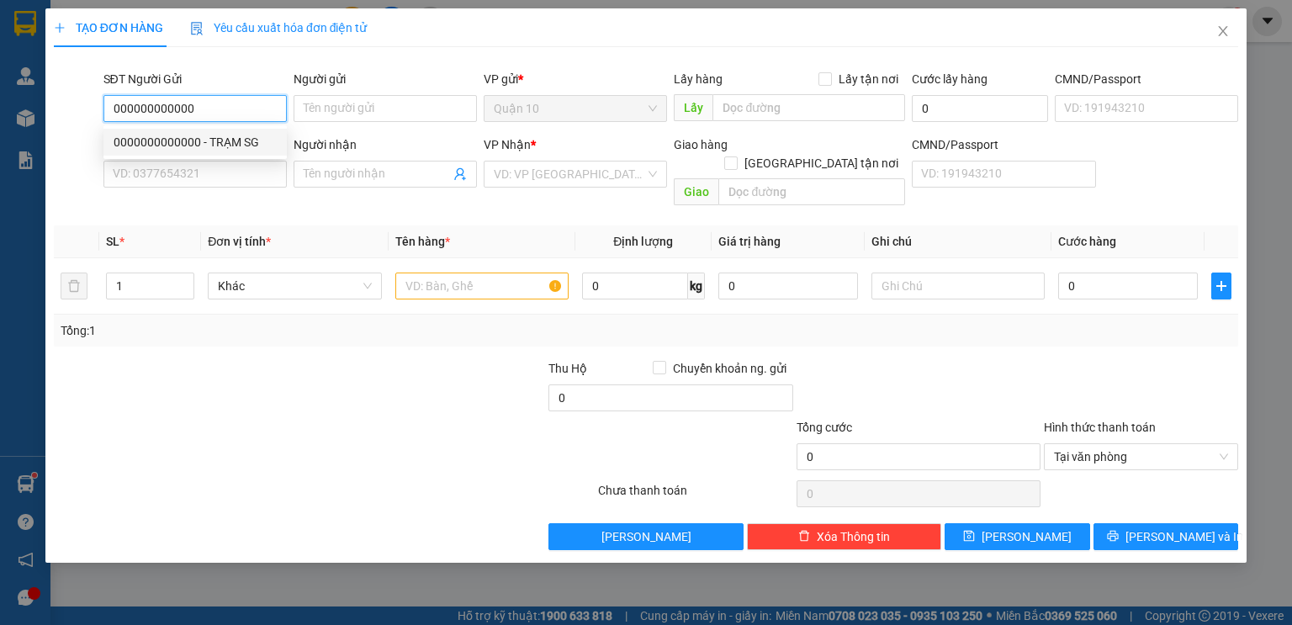
click at [222, 143] on div "0000000000000 - TRẠM SG" at bounding box center [195, 142] width 163 height 18
type input "0000000000000"
type input "TRẠM SG"
type input "00000000000"
type input "trạm 128"
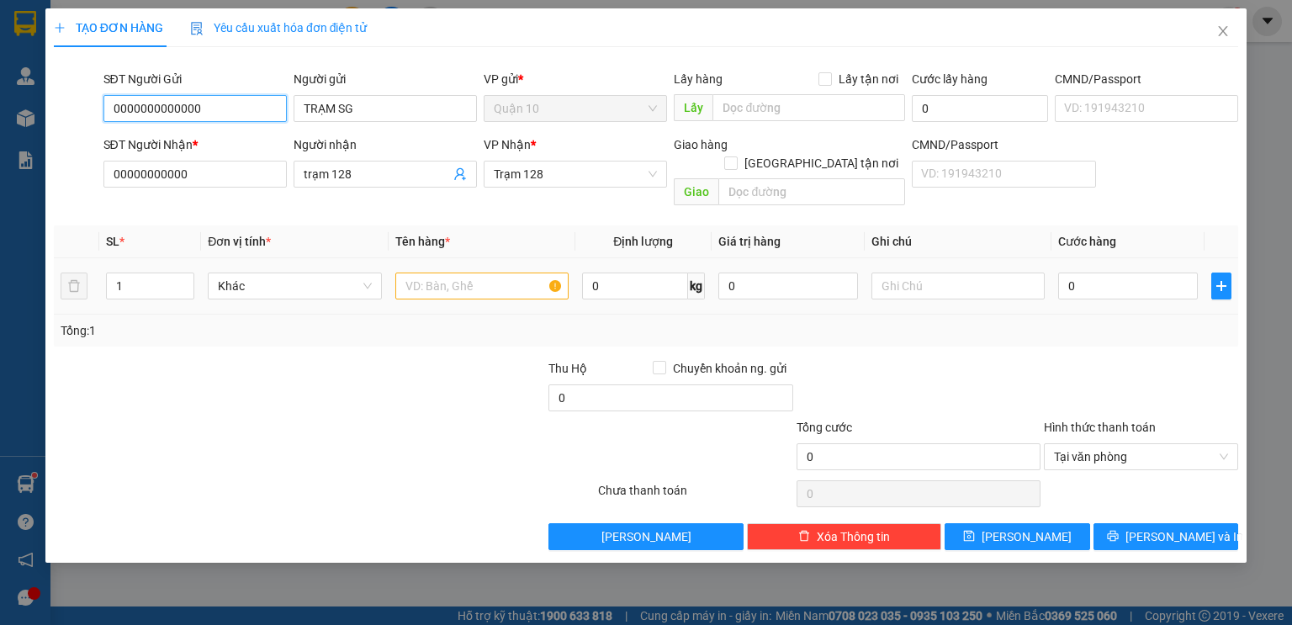
type input "0000000000000"
click at [456, 272] on input "text" at bounding box center [481, 285] width 173 height 27
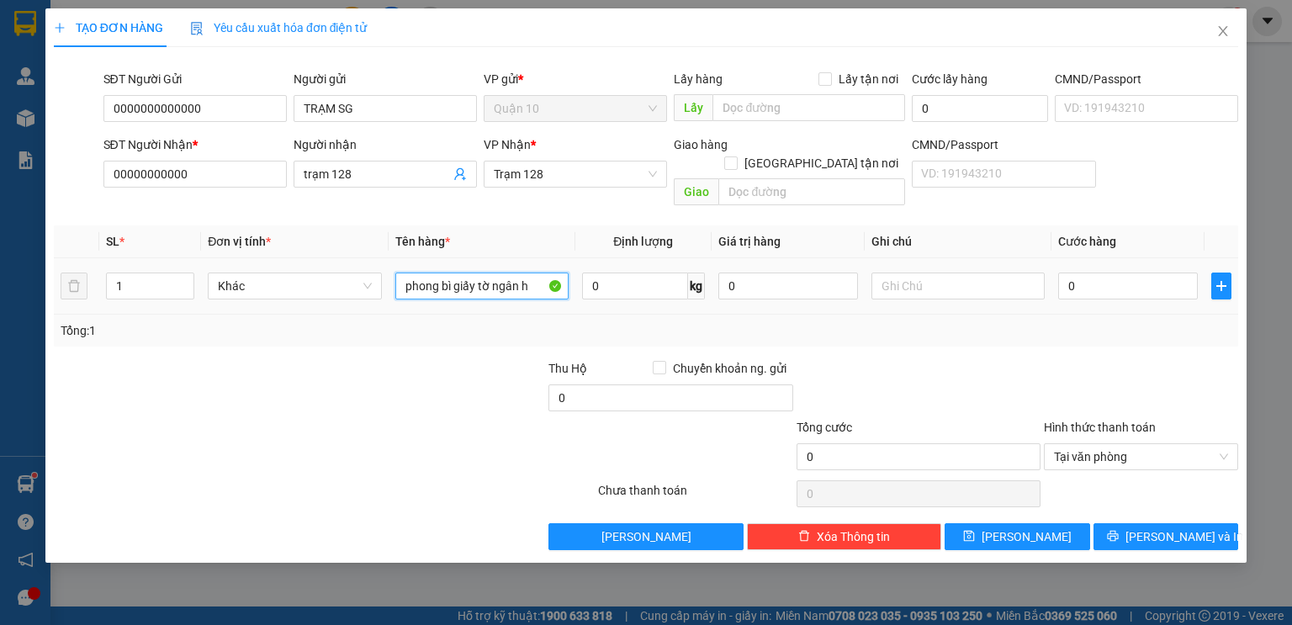
type input "phong bì giấy tờ ngân ha"
click at [1150, 444] on span "Tại văn phòng" at bounding box center [1141, 456] width 174 height 25
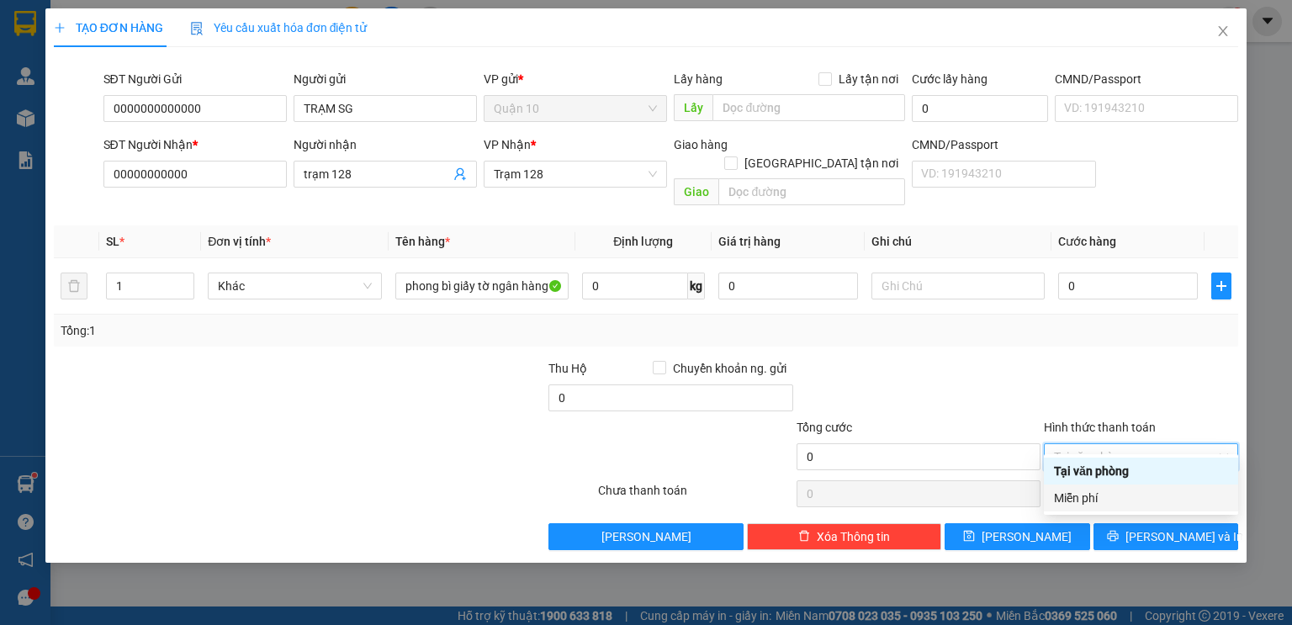
click at [1131, 498] on div "Miễn phí" at bounding box center [1141, 498] width 174 height 18
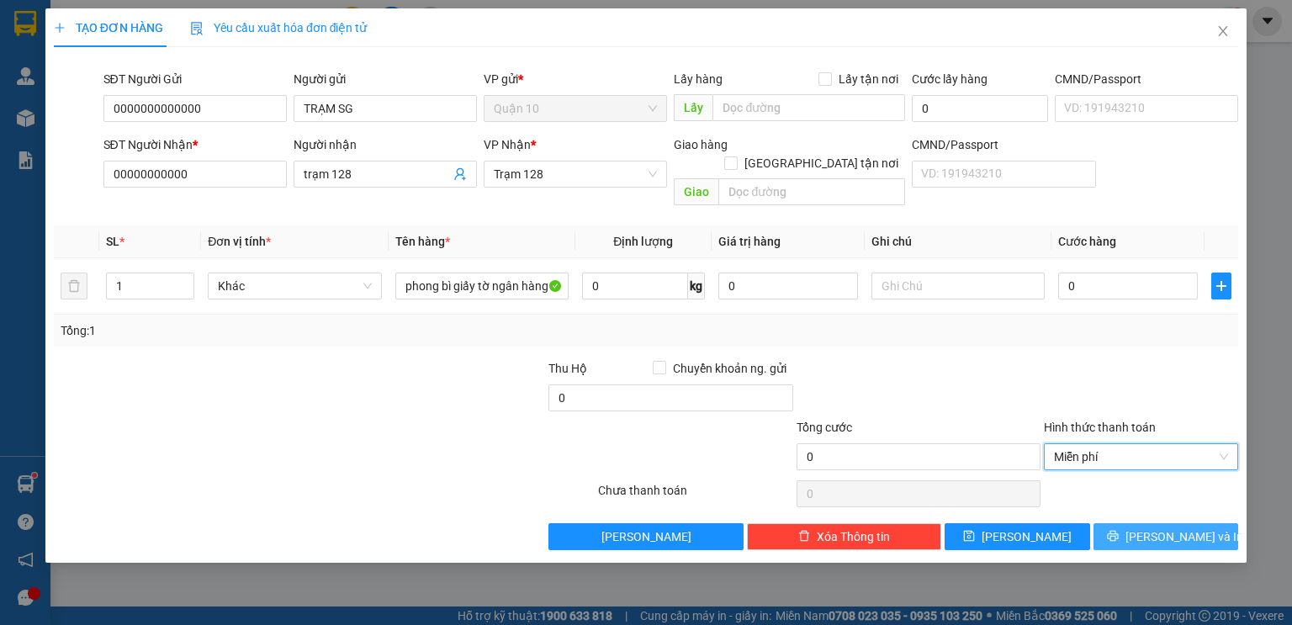
click at [1118, 530] on icon "printer" at bounding box center [1113, 536] width 12 height 12
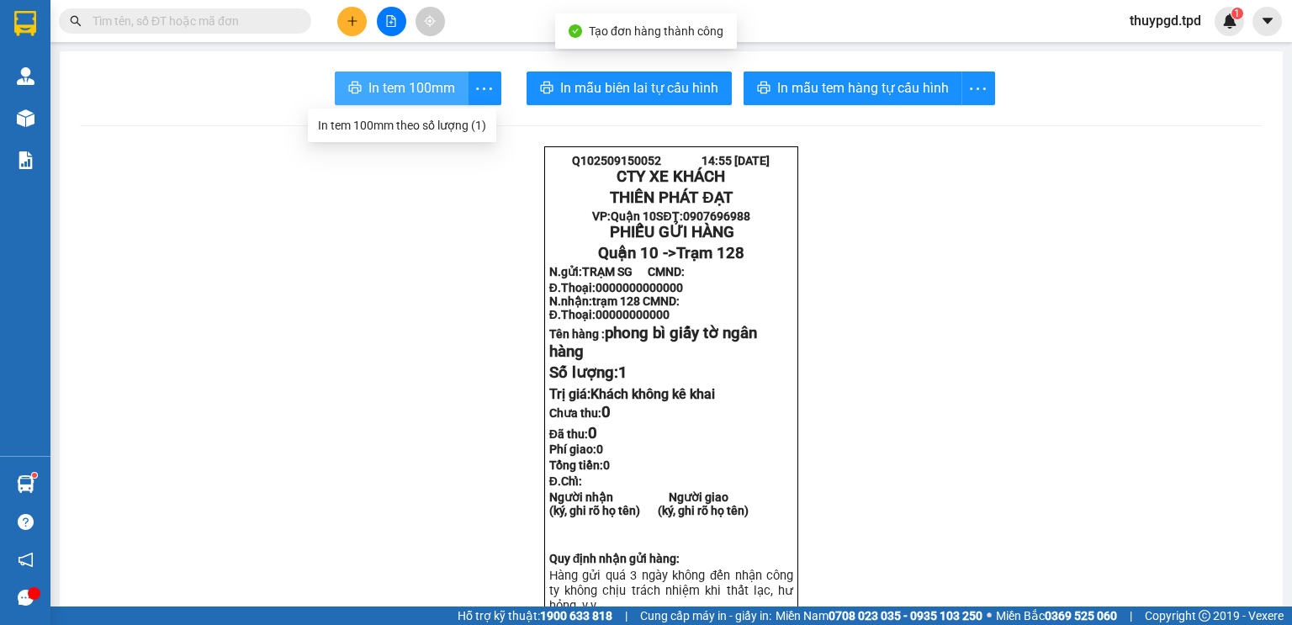
click at [441, 84] on span "In tem 100mm" at bounding box center [411, 87] width 87 height 21
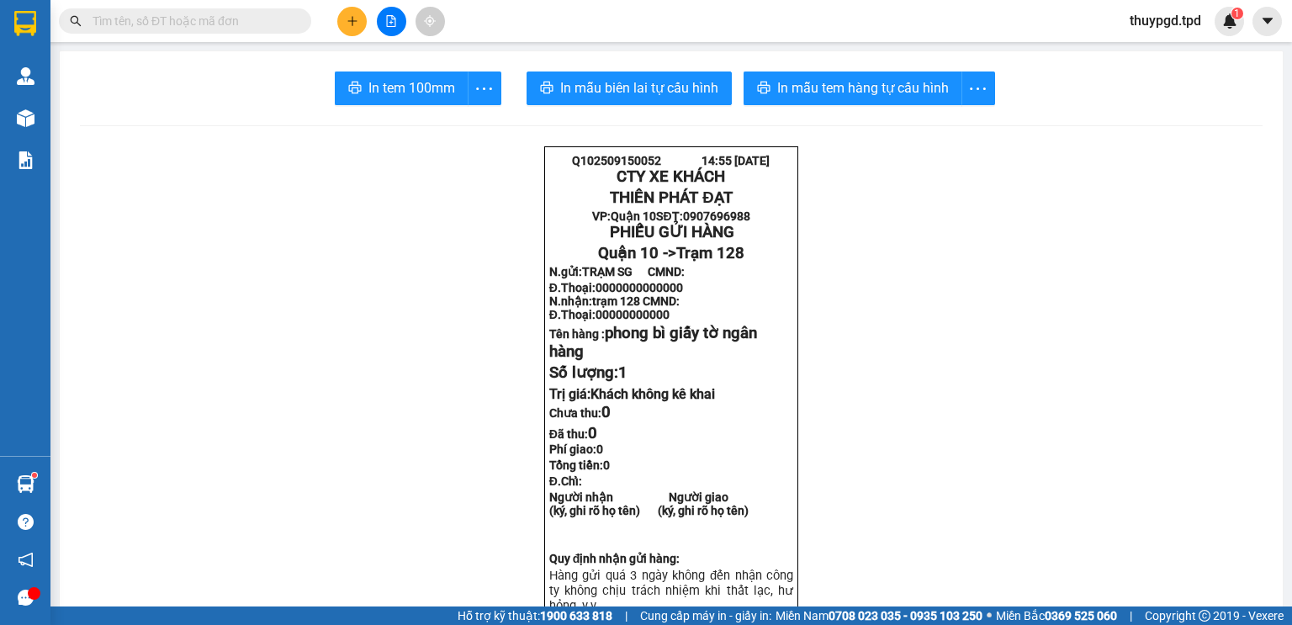
click at [209, 26] on input "text" at bounding box center [191, 21] width 198 height 18
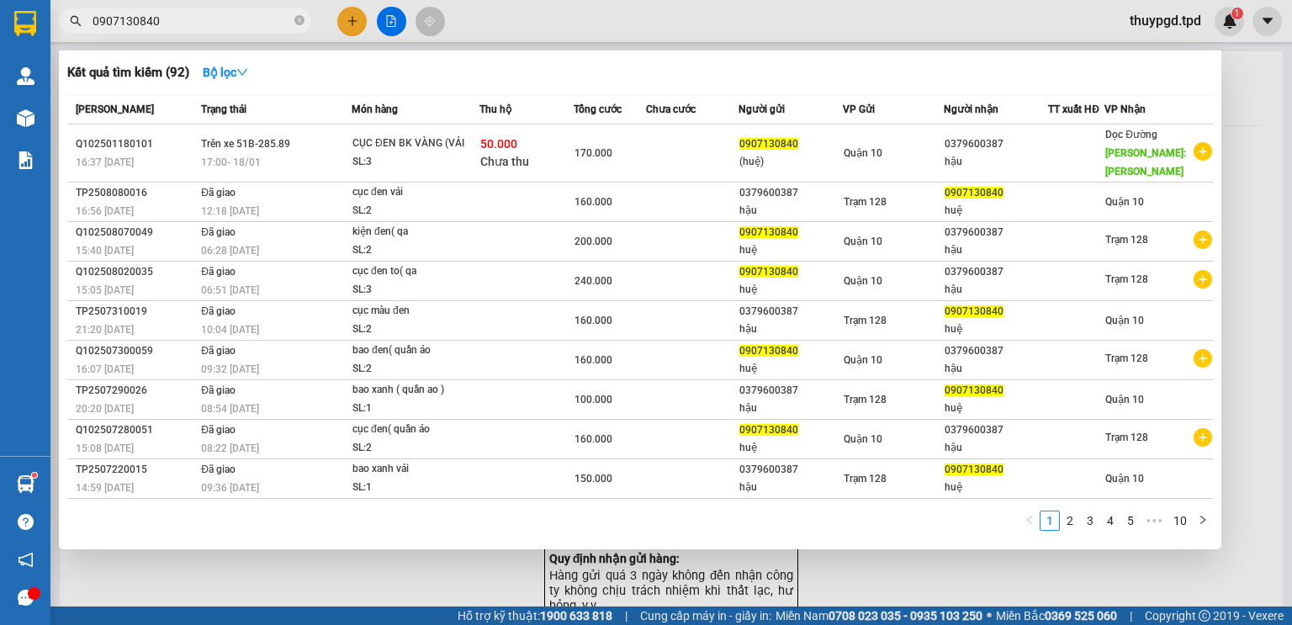
click at [177, 13] on input "0907130840" at bounding box center [191, 21] width 198 height 18
click at [177, 14] on input "0907130840" at bounding box center [191, 21] width 198 height 18
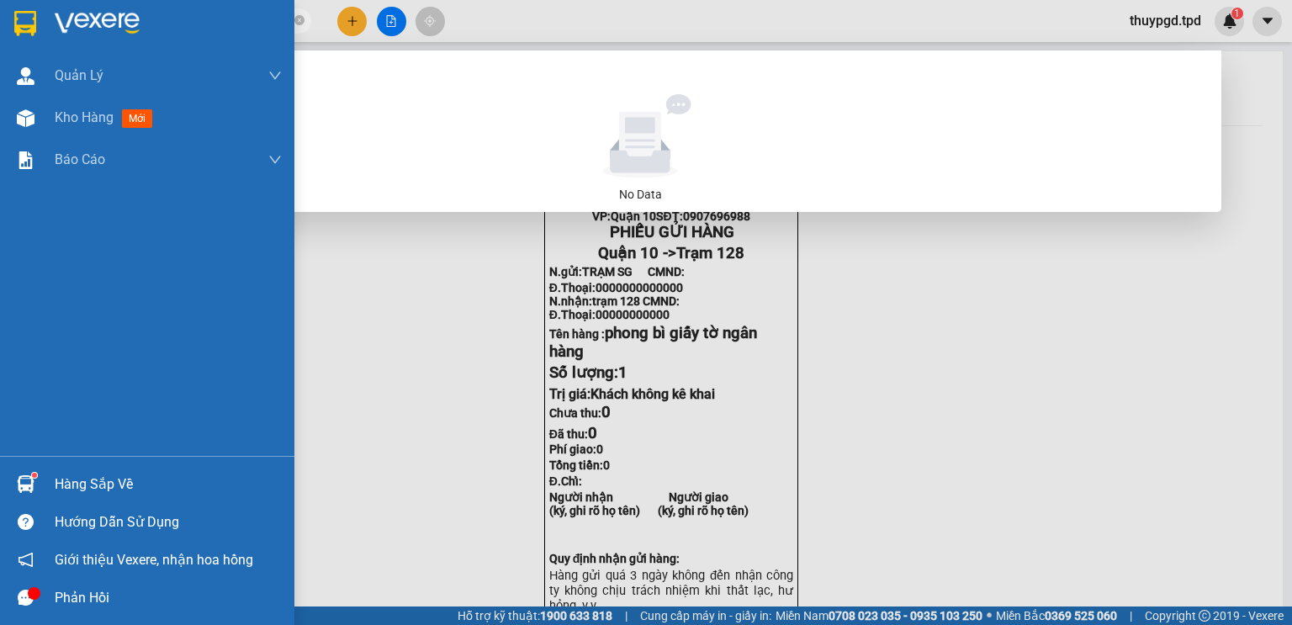
drag, startPoint x: 13, startPoint y: 18, endPoint x: 0, endPoint y: 20, distance: 12.9
click at [0, 20] on section "Kết quả tìm kiếm ( 0 ) Bộ lọc No Data 0907130840907130840 thuypgd.tpd 1 Quản Lý…" at bounding box center [646, 312] width 1292 height 625
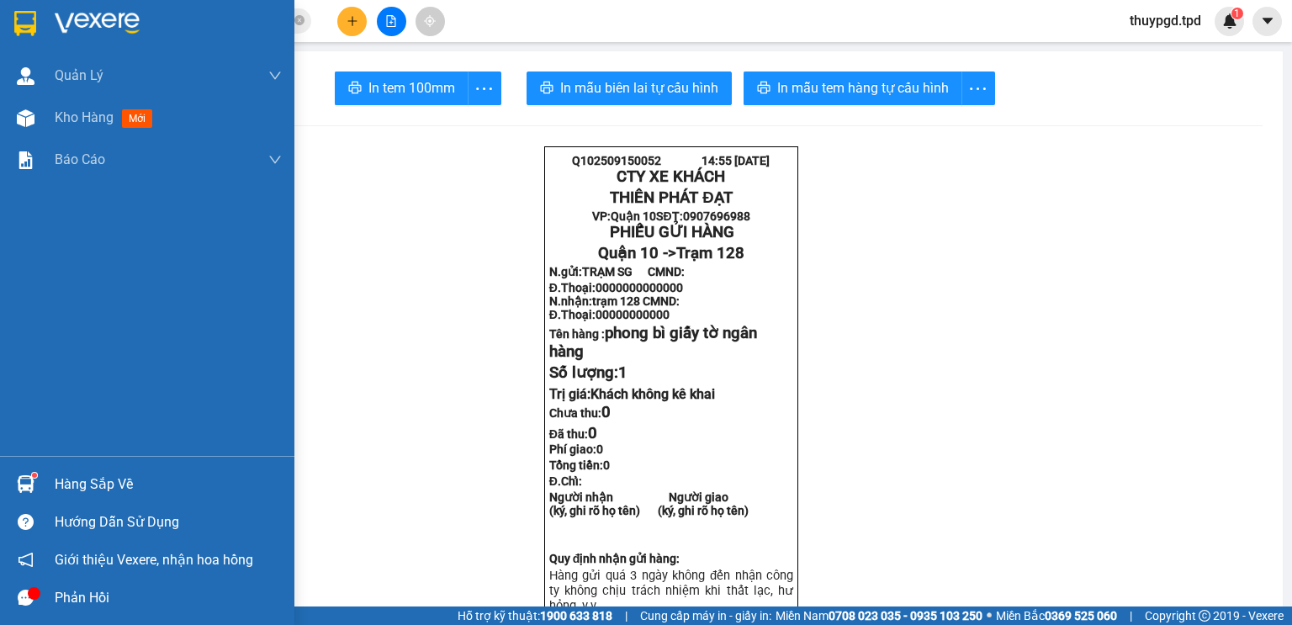
type input "mai"
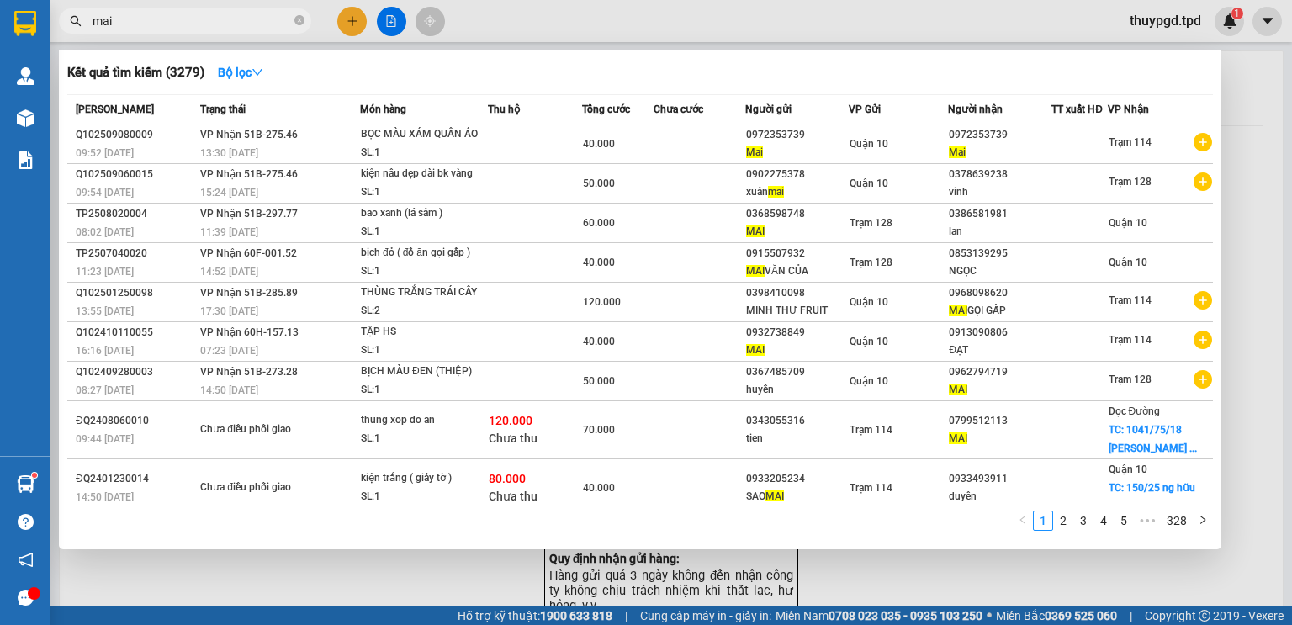
click at [143, 18] on input "mai" at bounding box center [191, 21] width 198 height 18
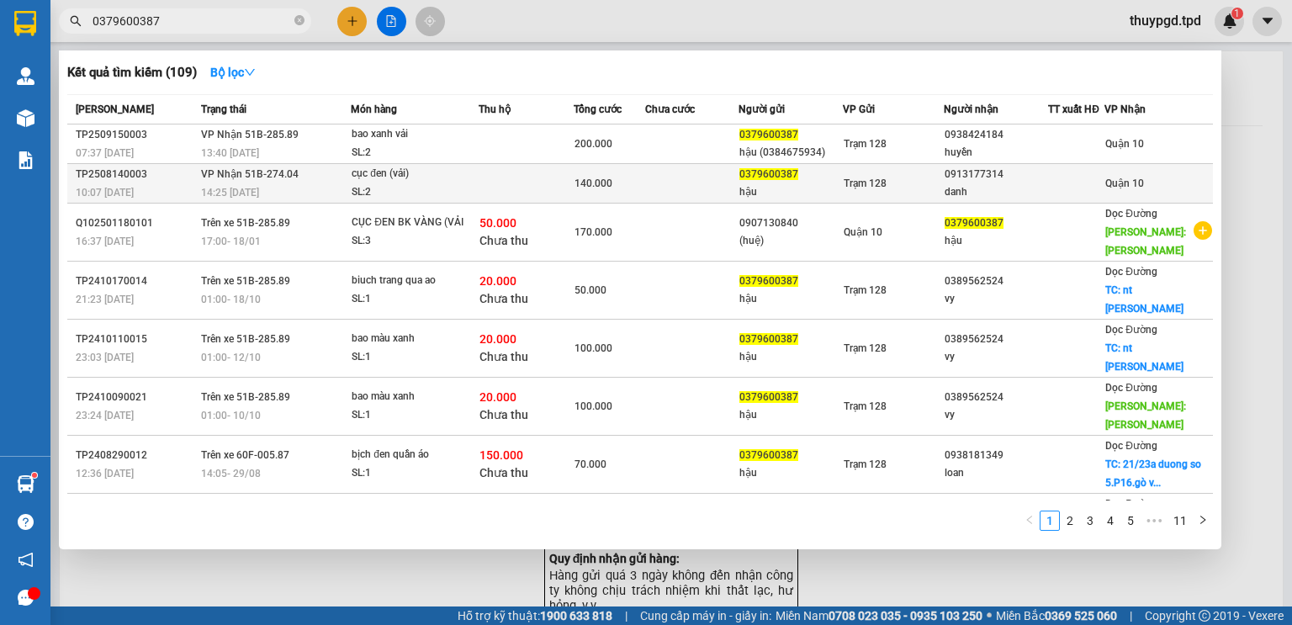
type input "0379600387"
click at [427, 186] on div "SL: 2" at bounding box center [414, 192] width 126 height 18
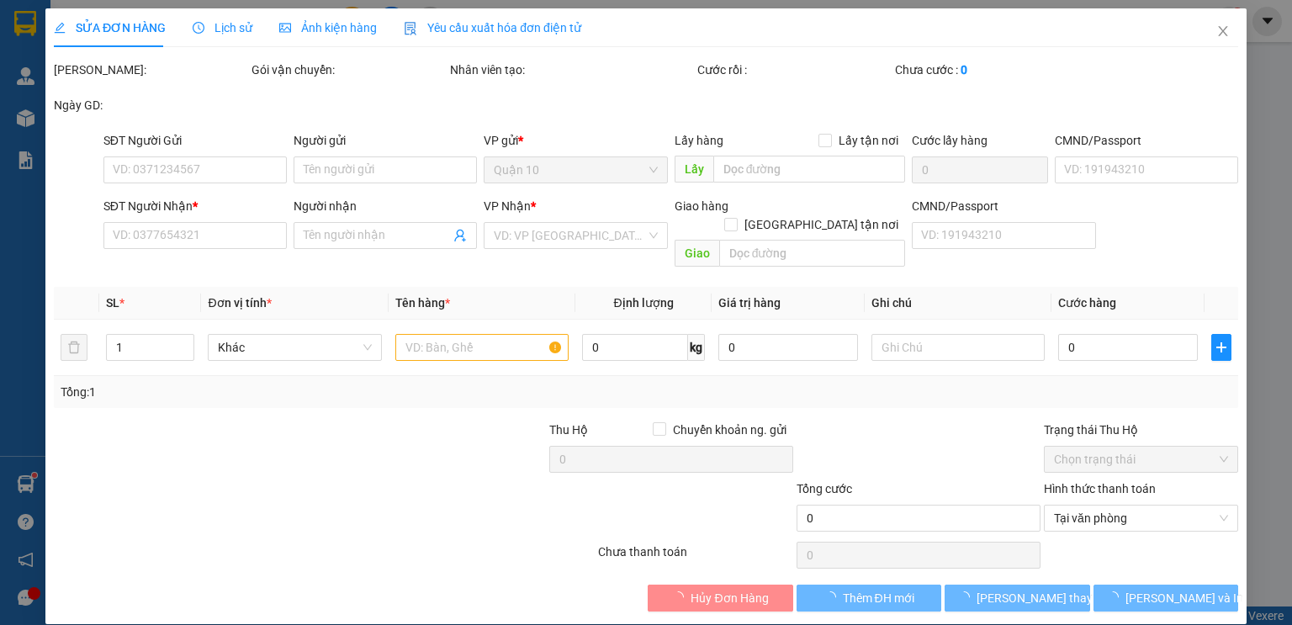
type input "0379600387"
type input "hậu"
type input "0913177314"
type input "danh"
type input "140.000"
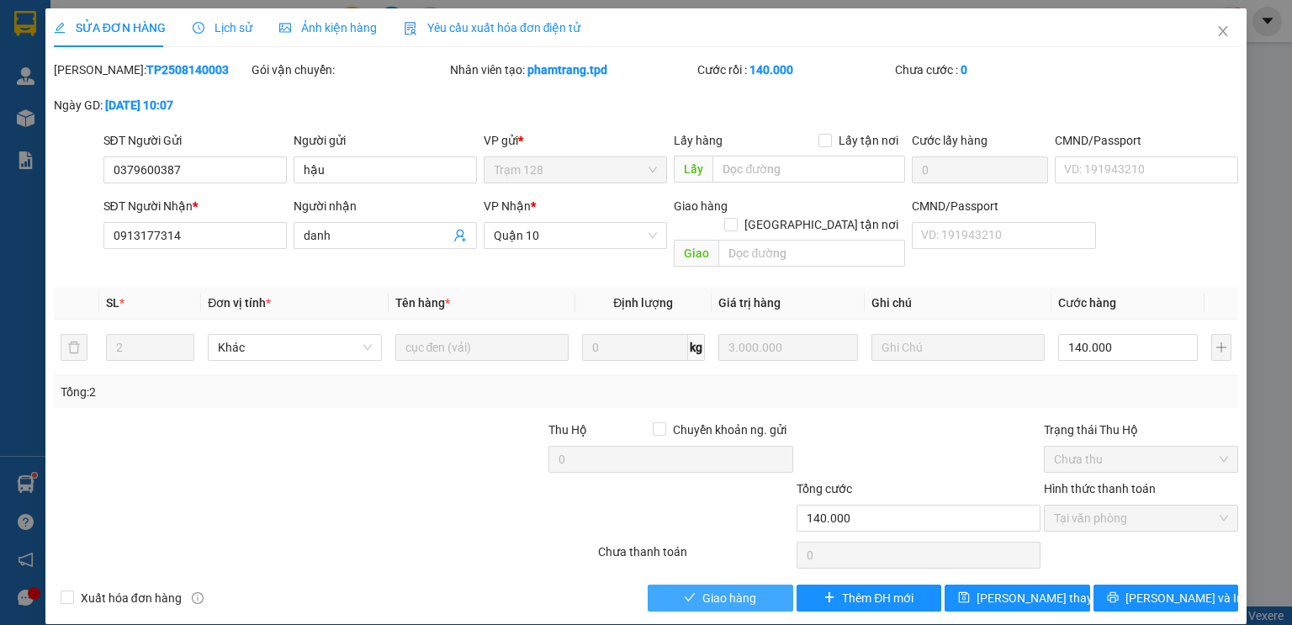
click at [700, 584] on button "Giao hàng" at bounding box center [719, 597] width 145 height 27
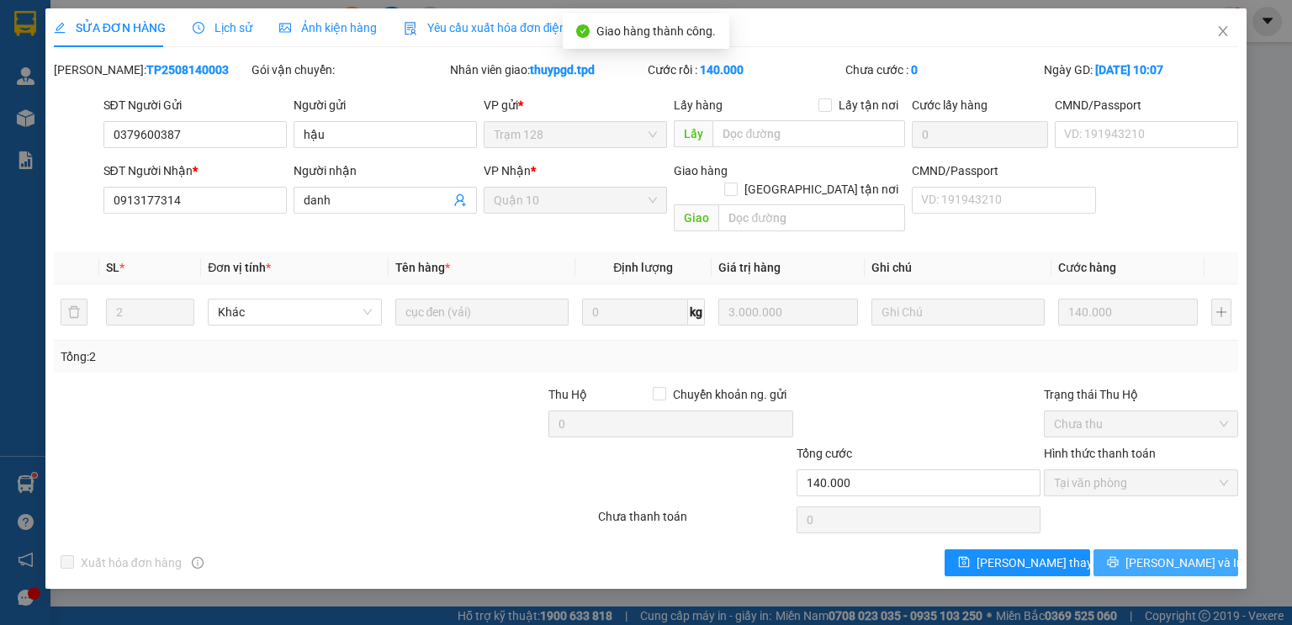
click at [1173, 553] on span "[PERSON_NAME] và In" at bounding box center [1184, 562] width 118 height 18
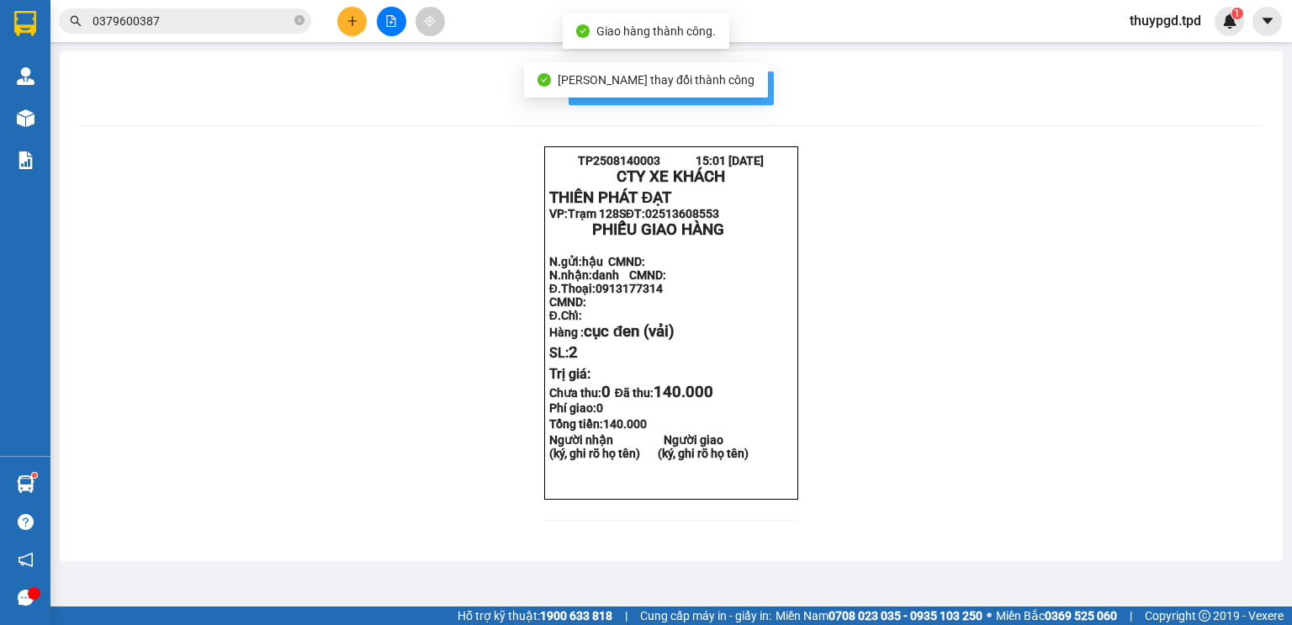
click at [747, 78] on span "In mẫu biên lai tự cấu hình" at bounding box center [681, 87] width 158 height 21
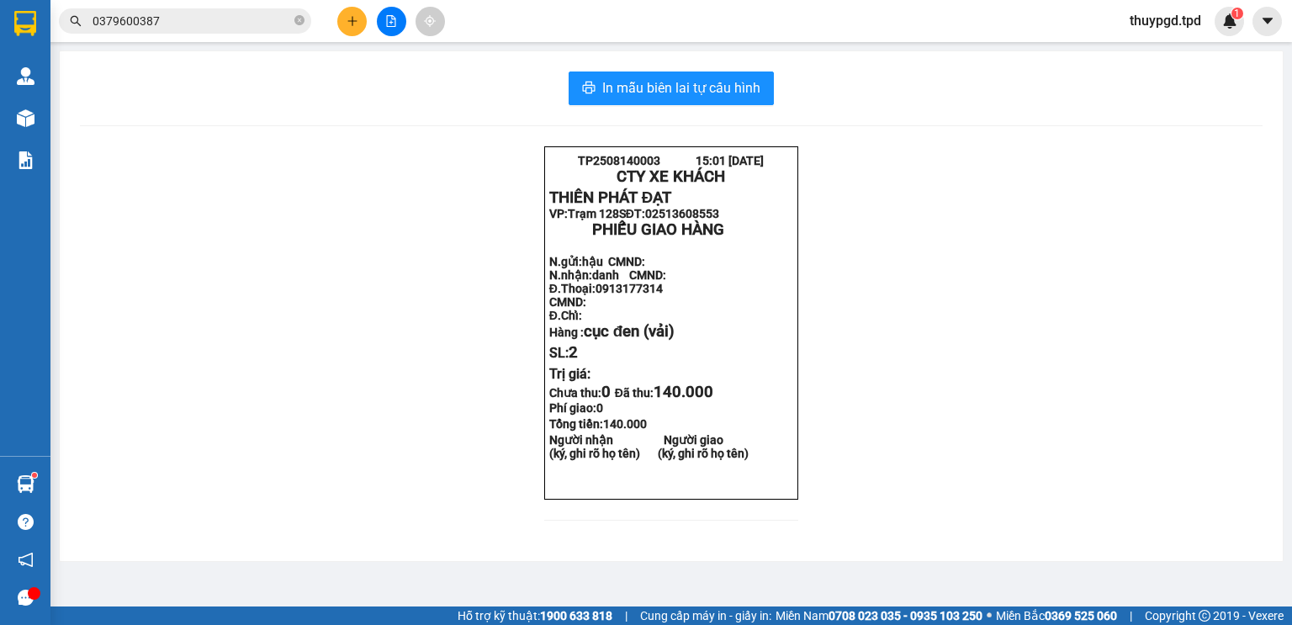
click at [176, 18] on input "0379600387" at bounding box center [191, 21] width 198 height 18
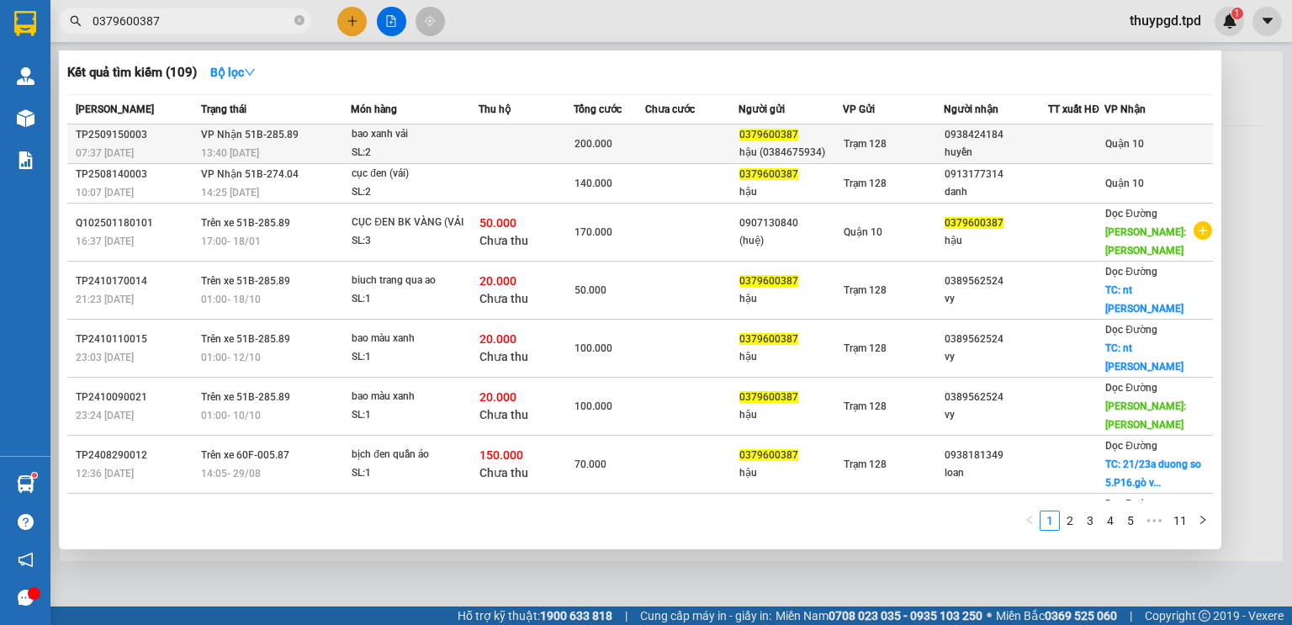
click at [476, 141] on td "bao xanh vải SL: 2" at bounding box center [415, 144] width 128 height 40
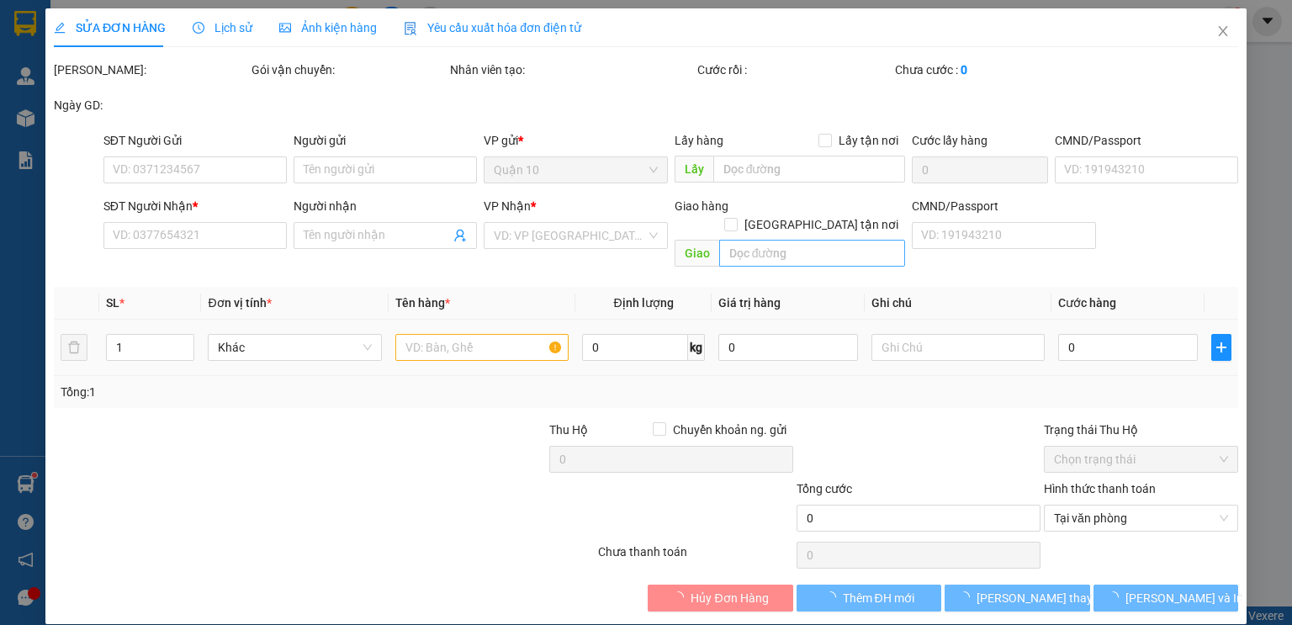
type input "0379600387"
type input "hậu (0384675934)"
type input "0938424184"
type input "huyền"
type input "200.000"
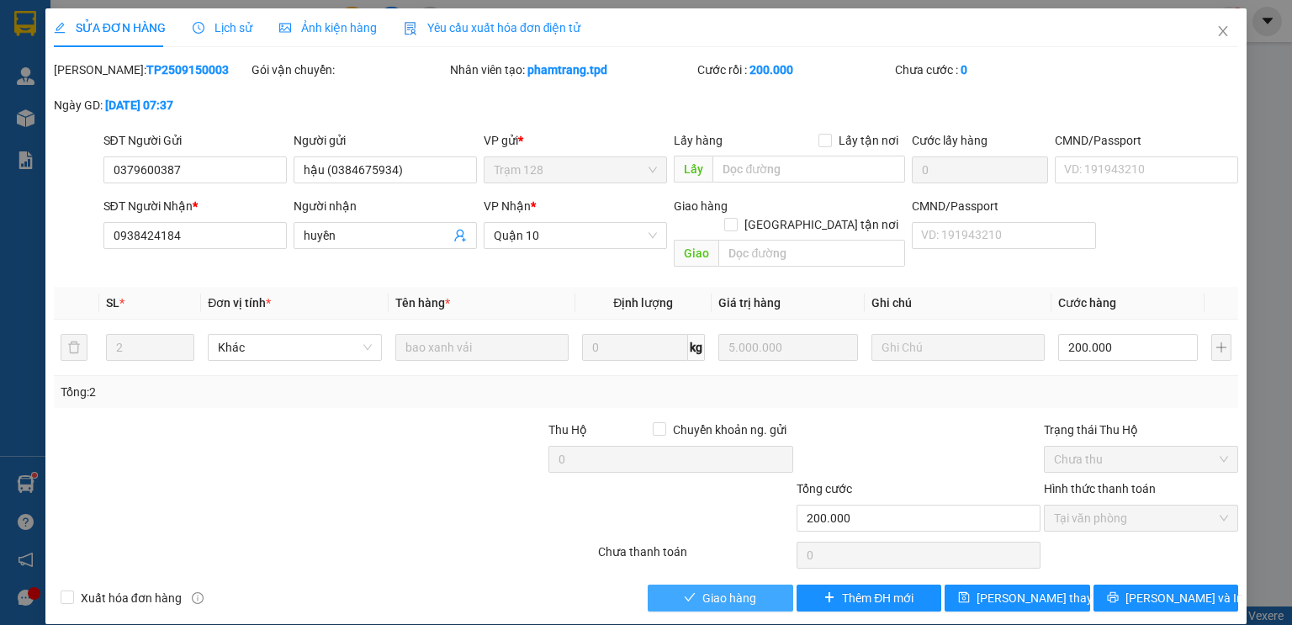
click at [745, 589] on span "Giao hàng" at bounding box center [729, 598] width 54 height 18
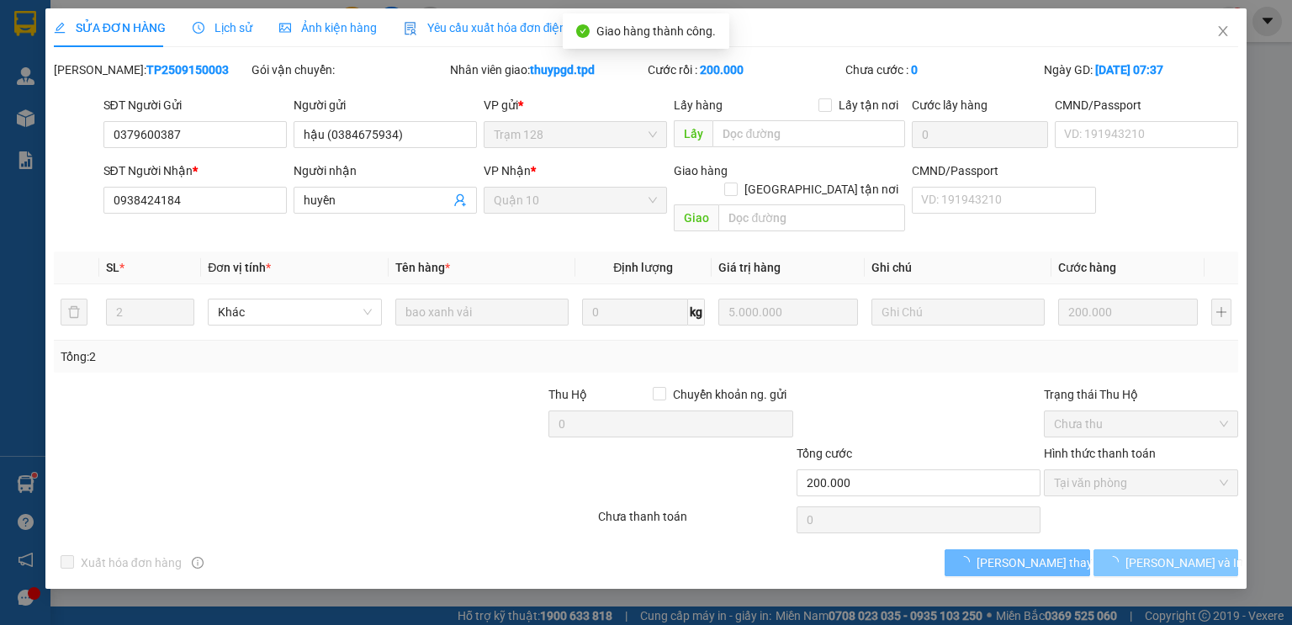
click at [1176, 549] on button "[PERSON_NAME] và In" at bounding box center [1165, 562] width 145 height 27
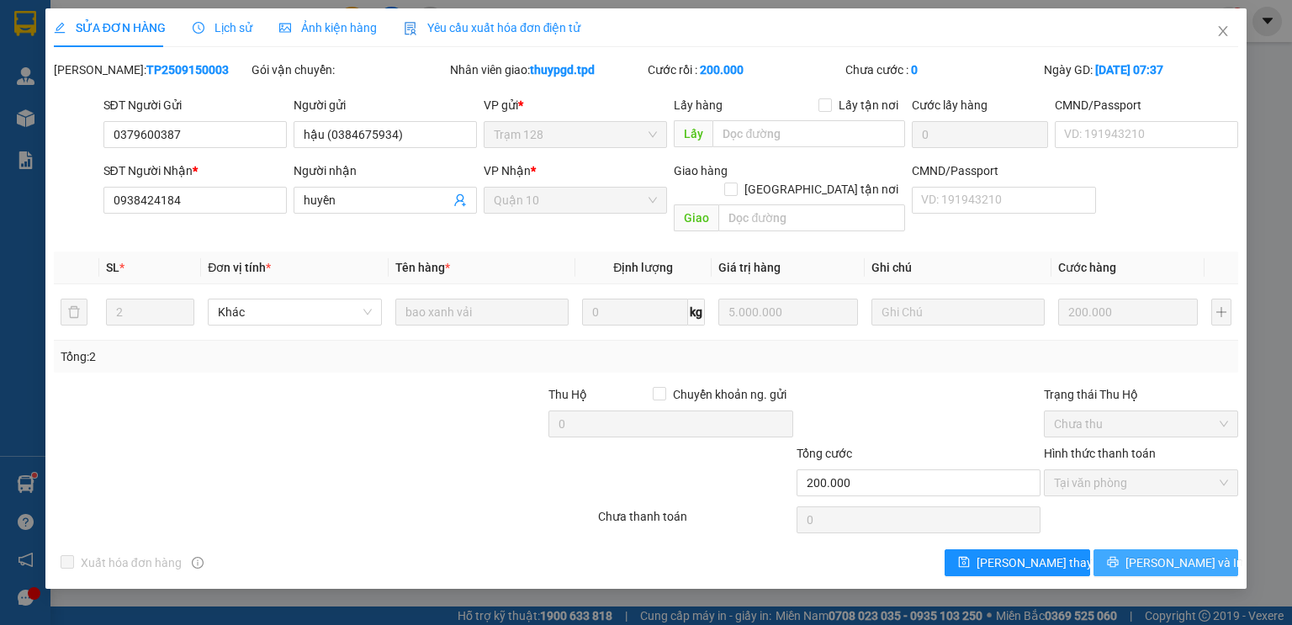
click at [1149, 549] on button "[PERSON_NAME] và In" at bounding box center [1165, 562] width 145 height 27
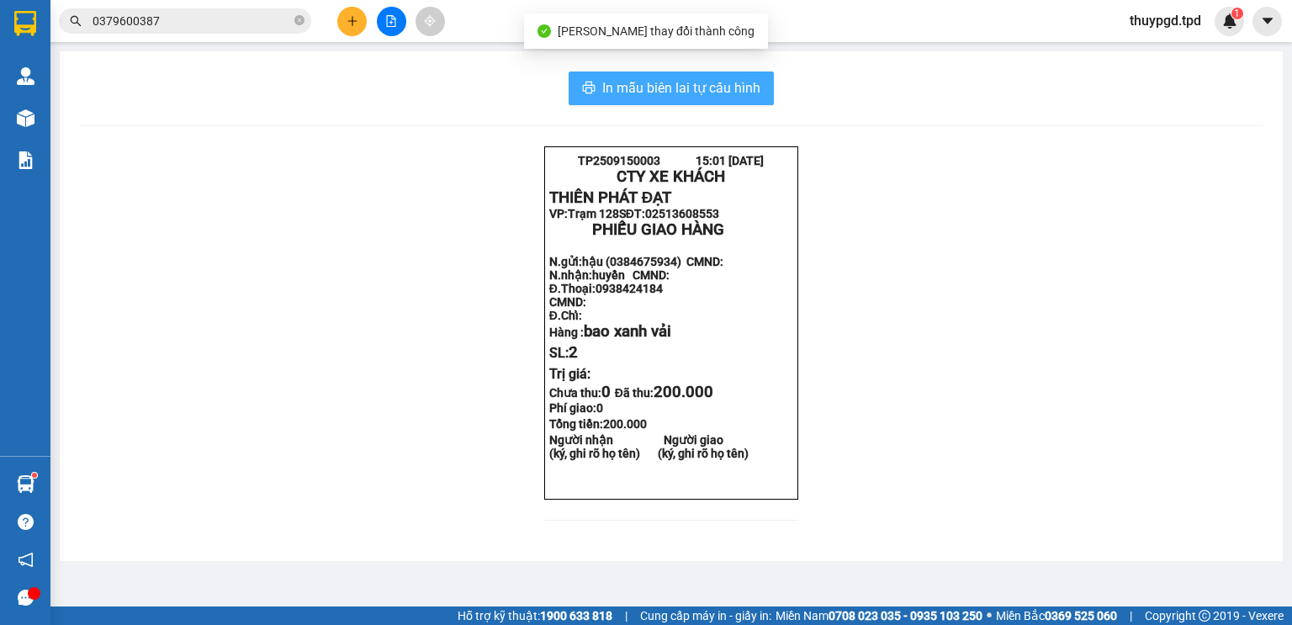
click at [753, 80] on span "In mẫu biên lai tự cấu hình" at bounding box center [681, 87] width 158 height 21
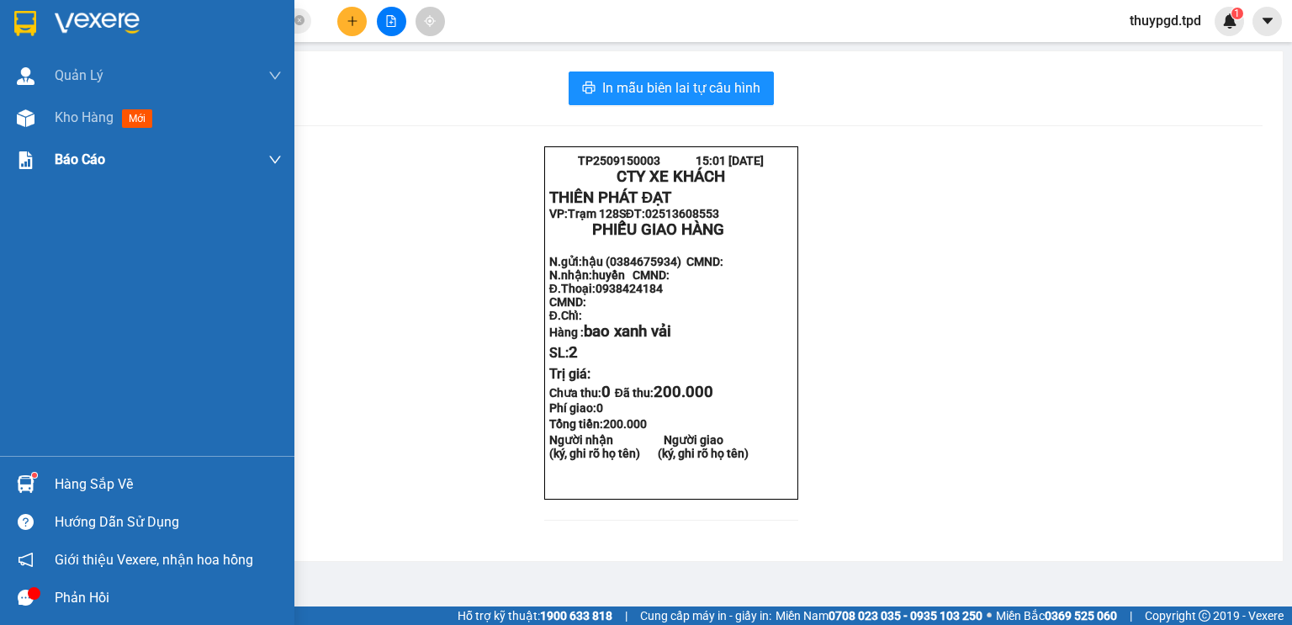
drag, startPoint x: 40, startPoint y: 137, endPoint x: 155, endPoint y: 155, distance: 115.7
click at [41, 136] on div "Kho hàng mới" at bounding box center [147, 118] width 294 height 42
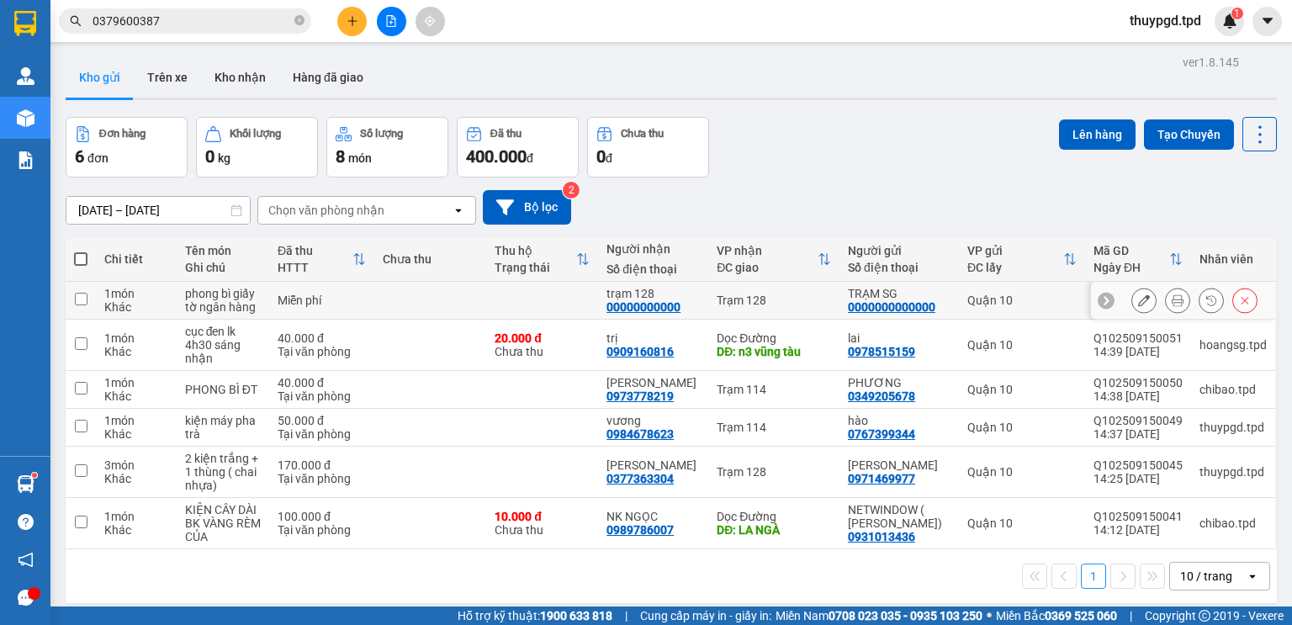
click at [674, 306] on div "00000000000" at bounding box center [643, 306] width 74 height 13
click at [382, 298] on td at bounding box center [430, 301] width 112 height 38
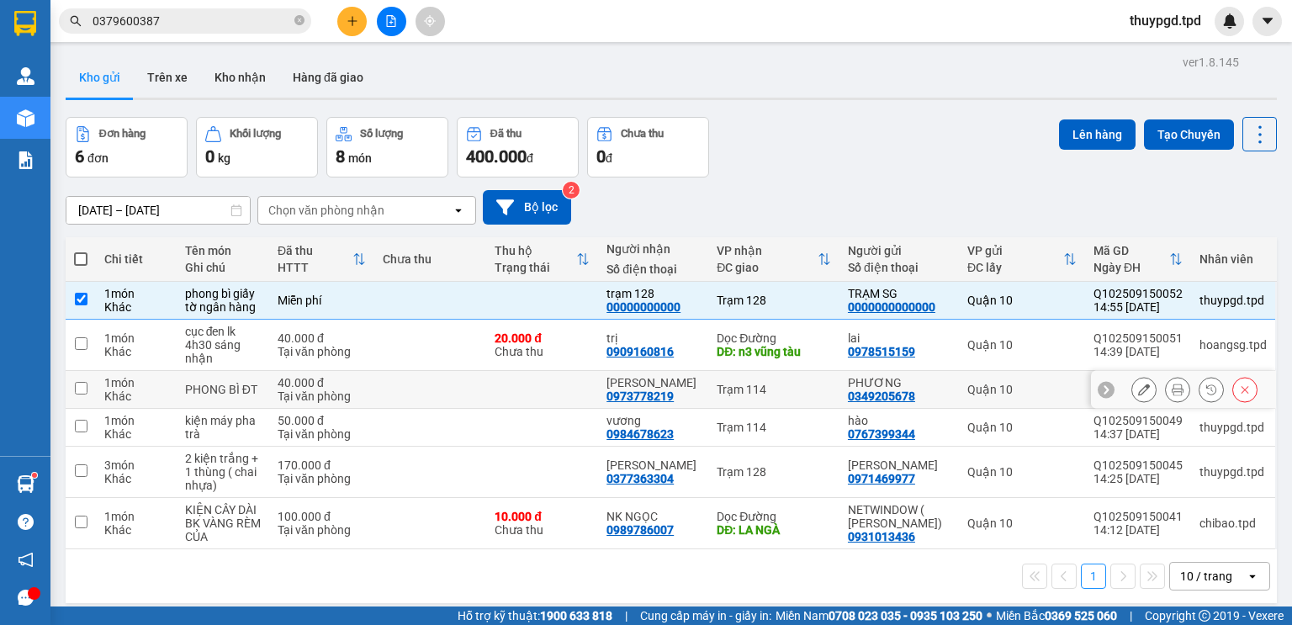
click at [419, 390] on td at bounding box center [430, 390] width 112 height 38
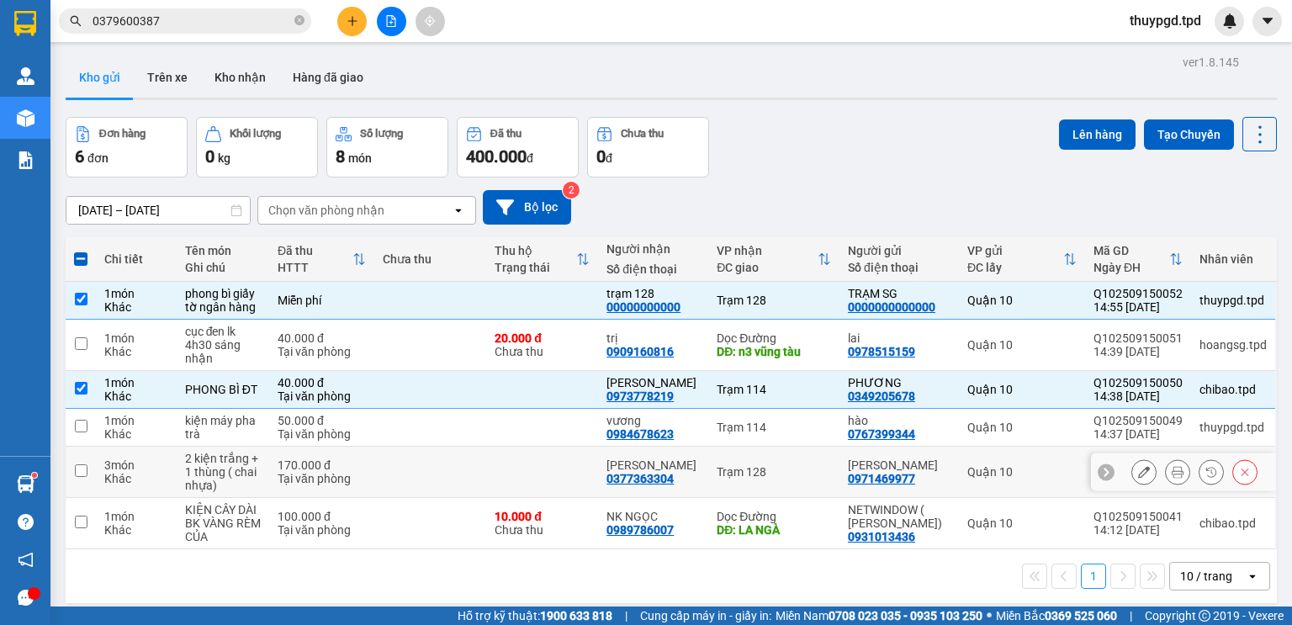
click at [663, 436] on div "0984678623" at bounding box center [639, 433] width 67 height 13
click at [658, 462] on div "kim chu" at bounding box center [652, 464] width 93 height 13
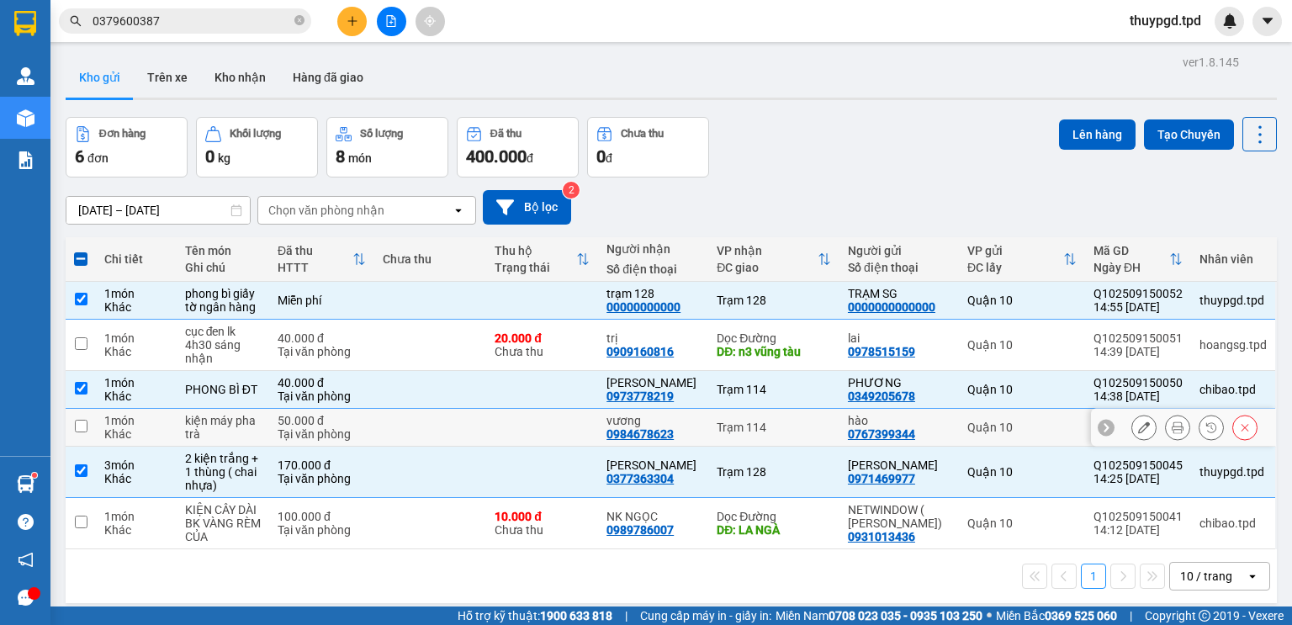
click at [656, 423] on div "vương" at bounding box center [652, 420] width 93 height 13
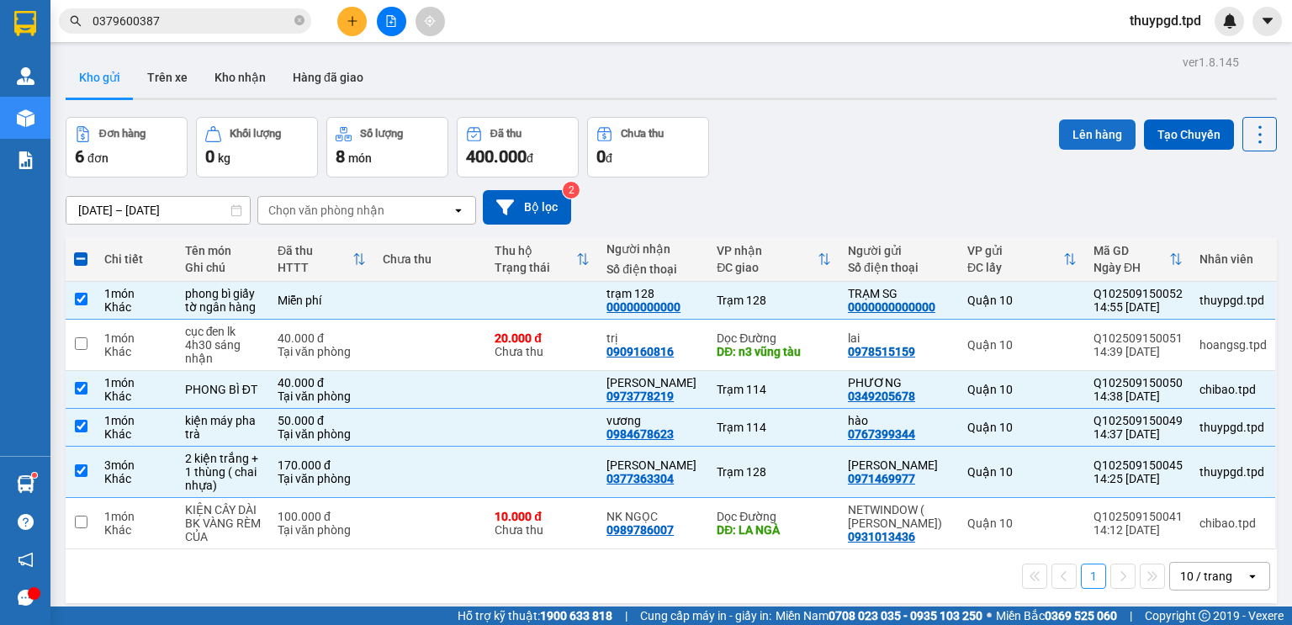
click at [1090, 138] on button "Lên hàng" at bounding box center [1097, 134] width 77 height 30
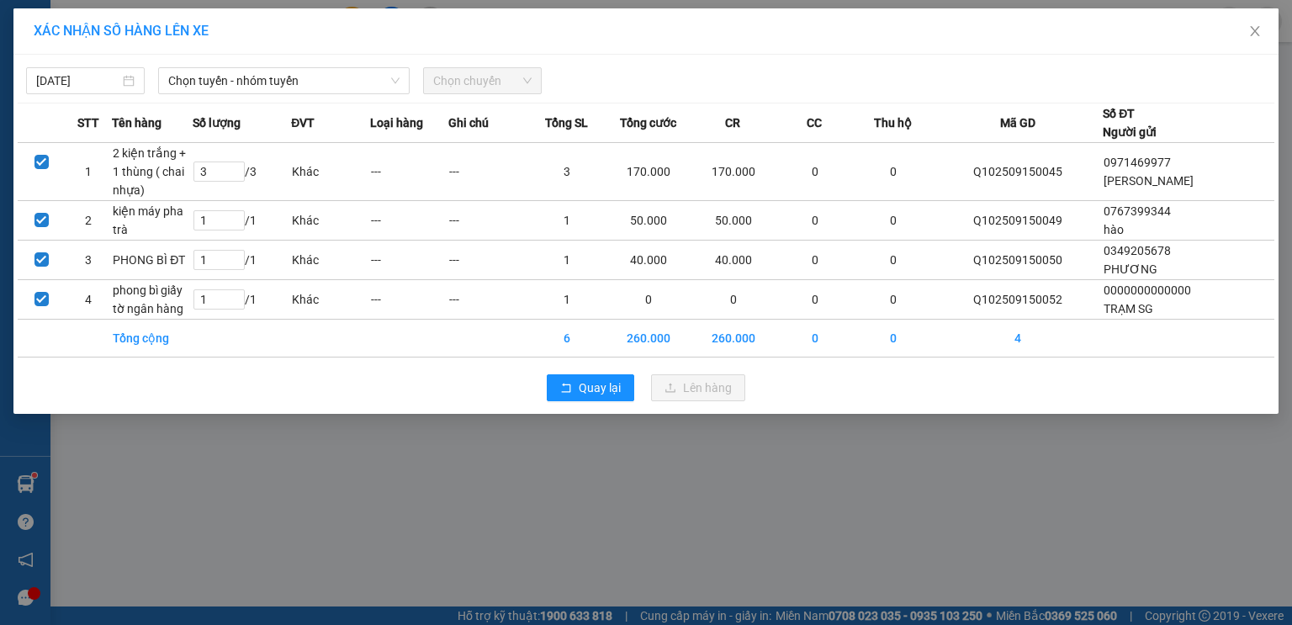
click at [259, 96] on div "15/09/2025 Chọn tuyến - nhóm tuyến Chọn chuyến STT Tên hàng Số lượng ĐVT Loại h…" at bounding box center [645, 234] width 1265 height 359
click at [264, 85] on span "Chọn tuyến - nhóm tuyến" at bounding box center [283, 80] width 231 height 25
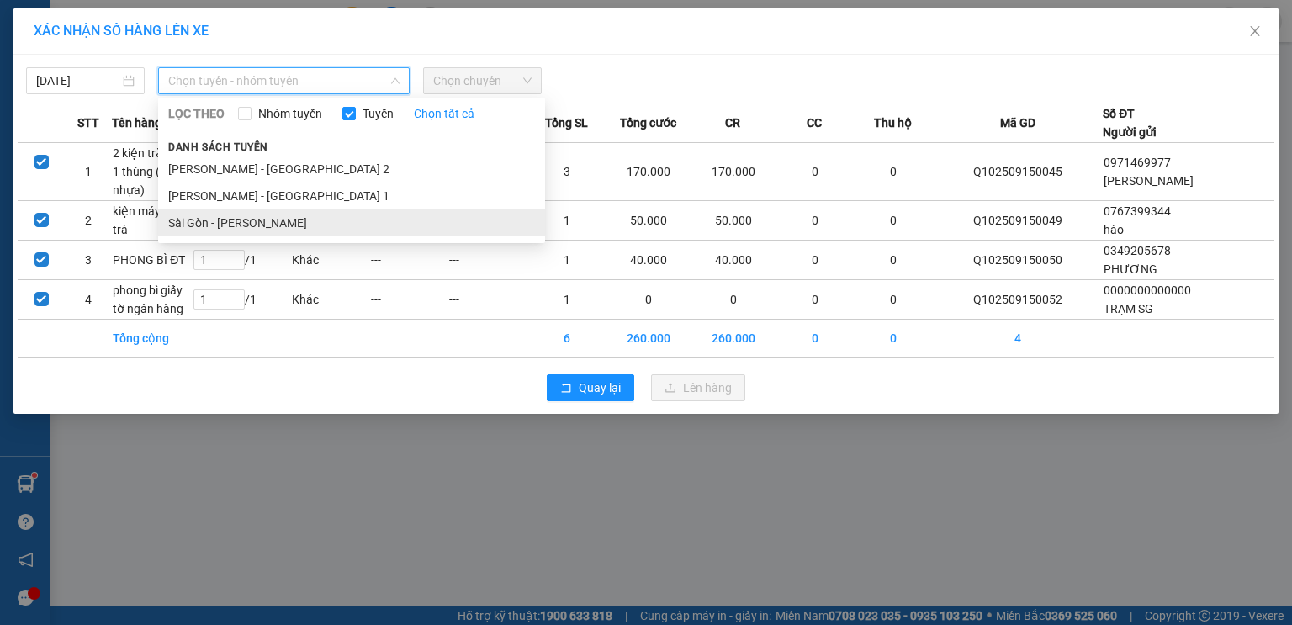
click at [250, 235] on li "Sài Gòn - [PERSON_NAME]" at bounding box center [351, 222] width 387 height 27
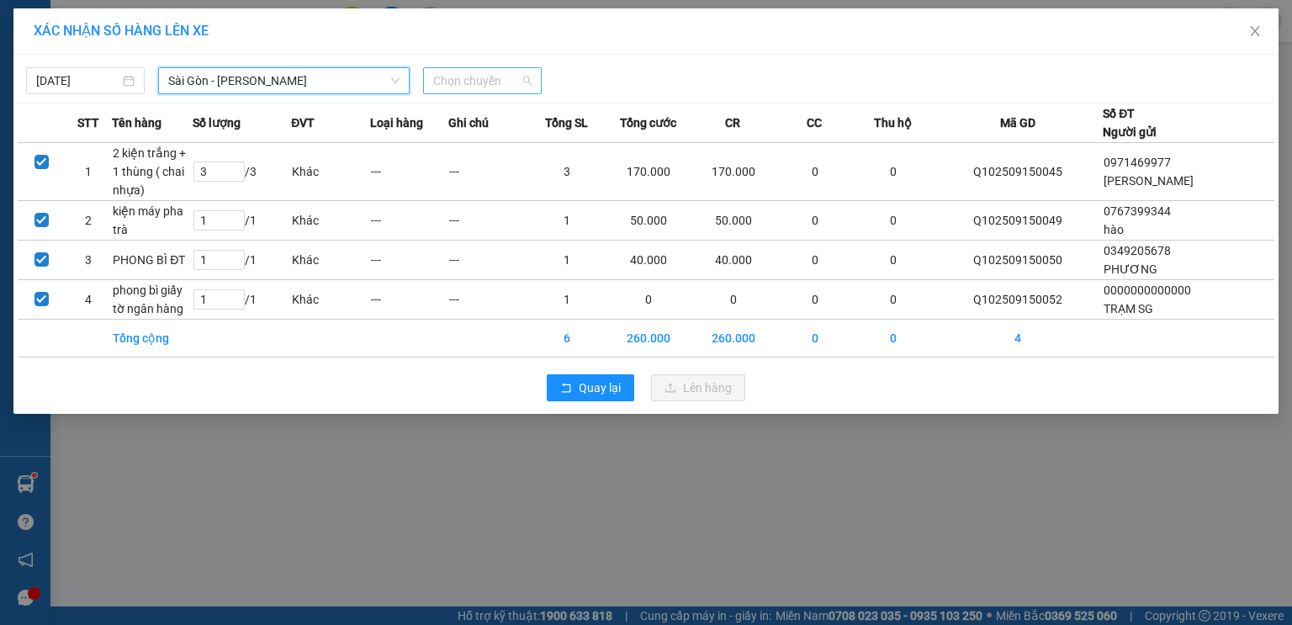
click at [462, 93] on div "Chọn chuyến" at bounding box center [482, 80] width 119 height 27
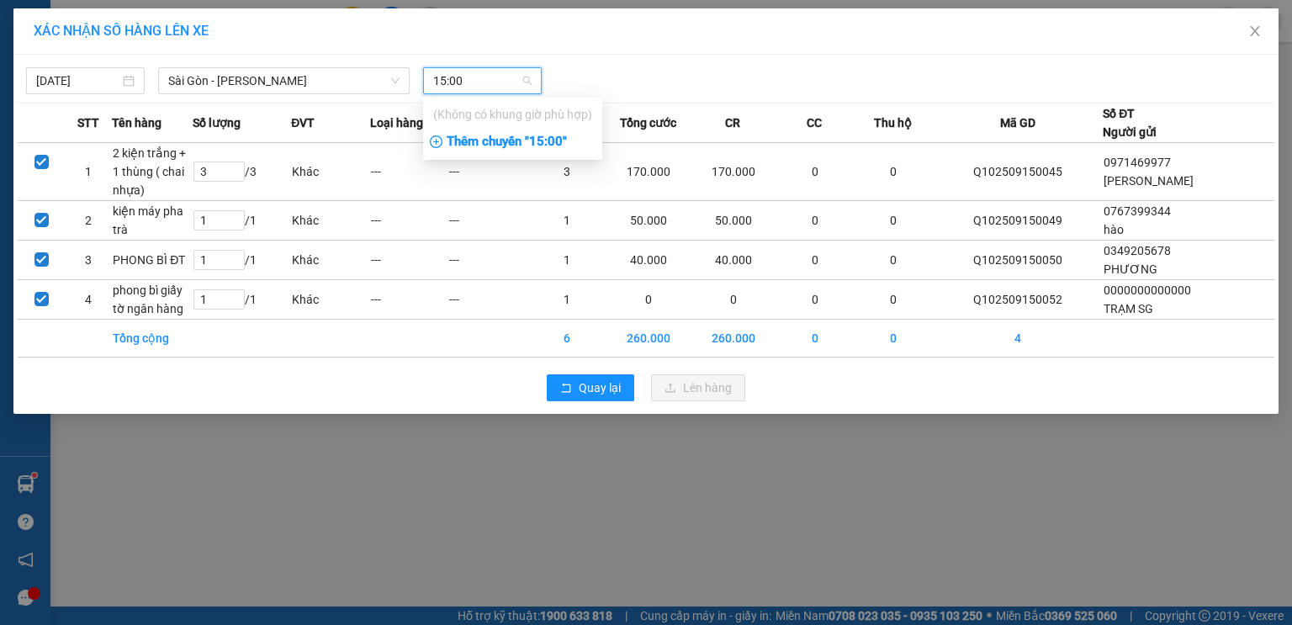
type input "15:00"
click at [579, 139] on div "Thêm chuyến " 15:00 "" at bounding box center [512, 142] width 179 height 29
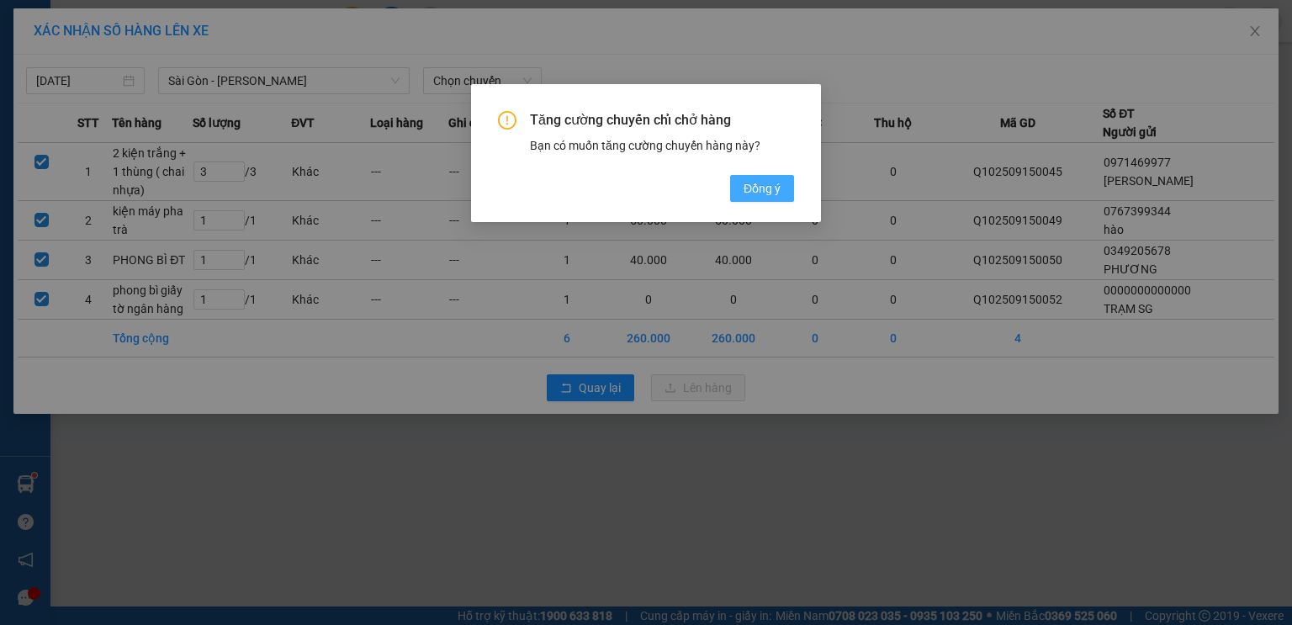
click at [760, 185] on span "Đồng ý" at bounding box center [761, 188] width 37 height 18
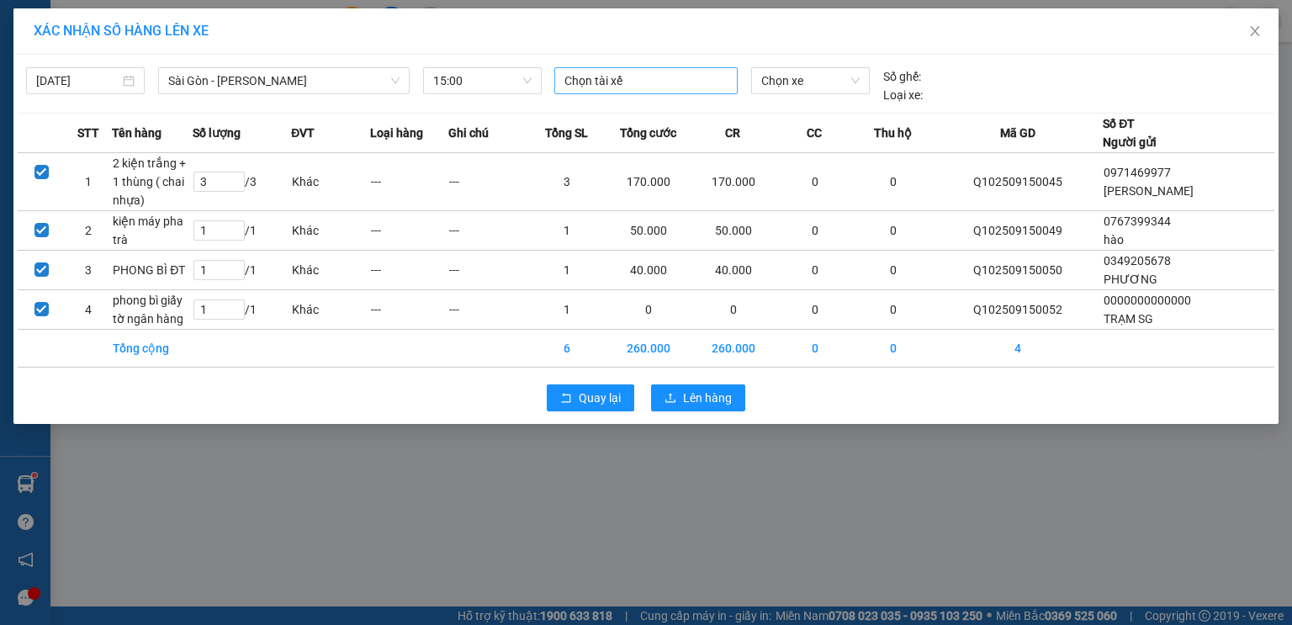
click at [659, 67] on div "Chọn tài xế" at bounding box center [645, 80] width 183 height 27
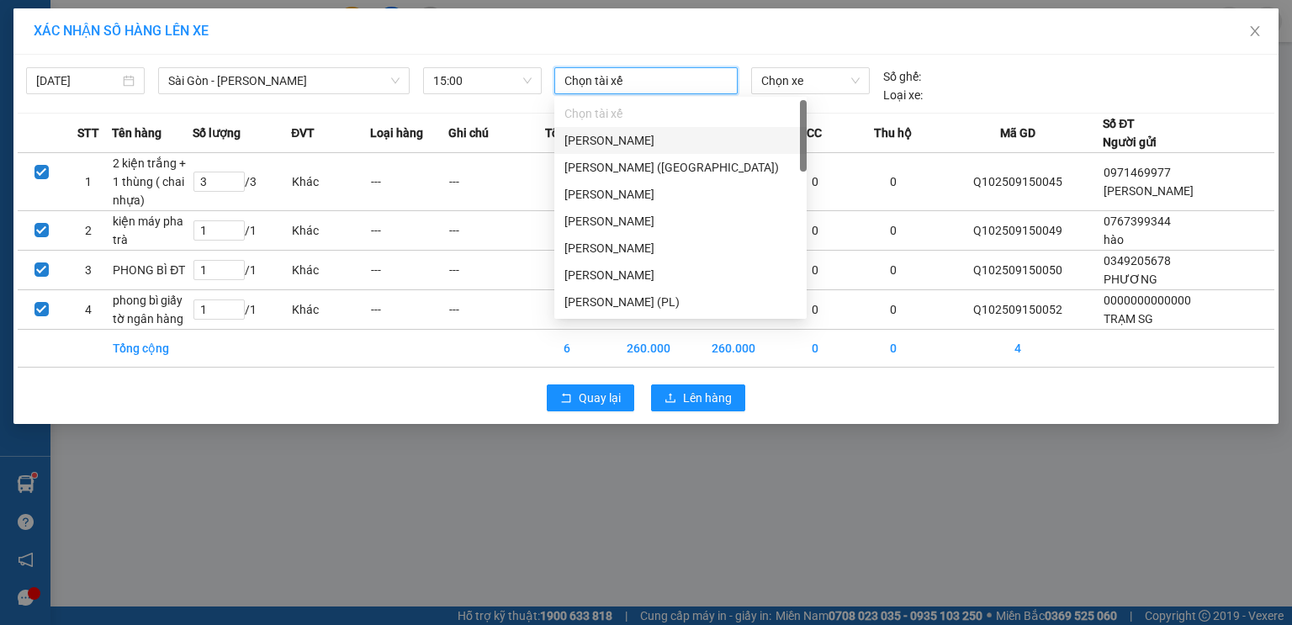
click at [658, 81] on div at bounding box center [645, 81] width 175 height 20
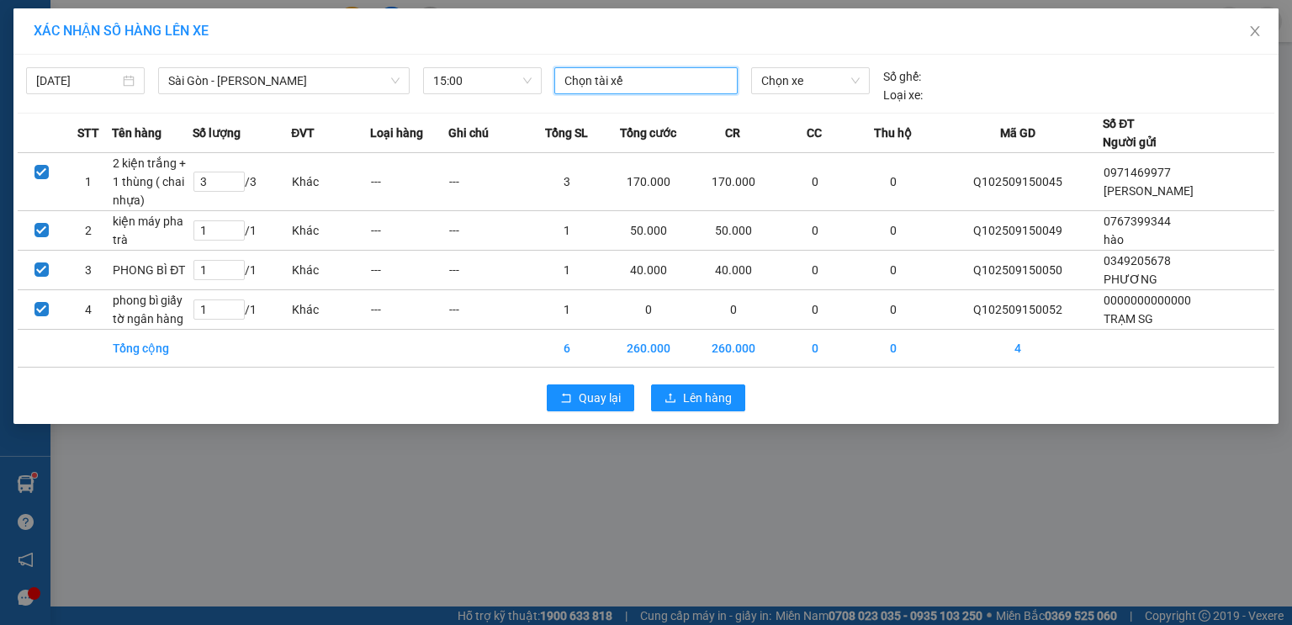
click at [658, 81] on div at bounding box center [645, 81] width 175 height 20
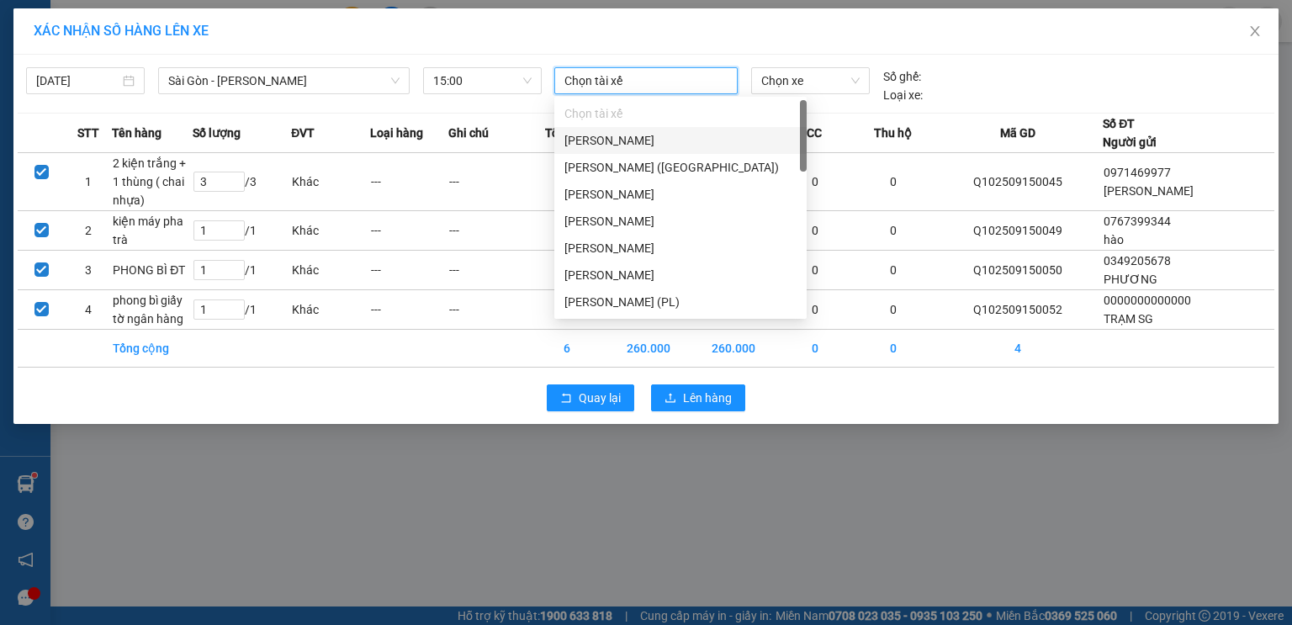
type input "d"
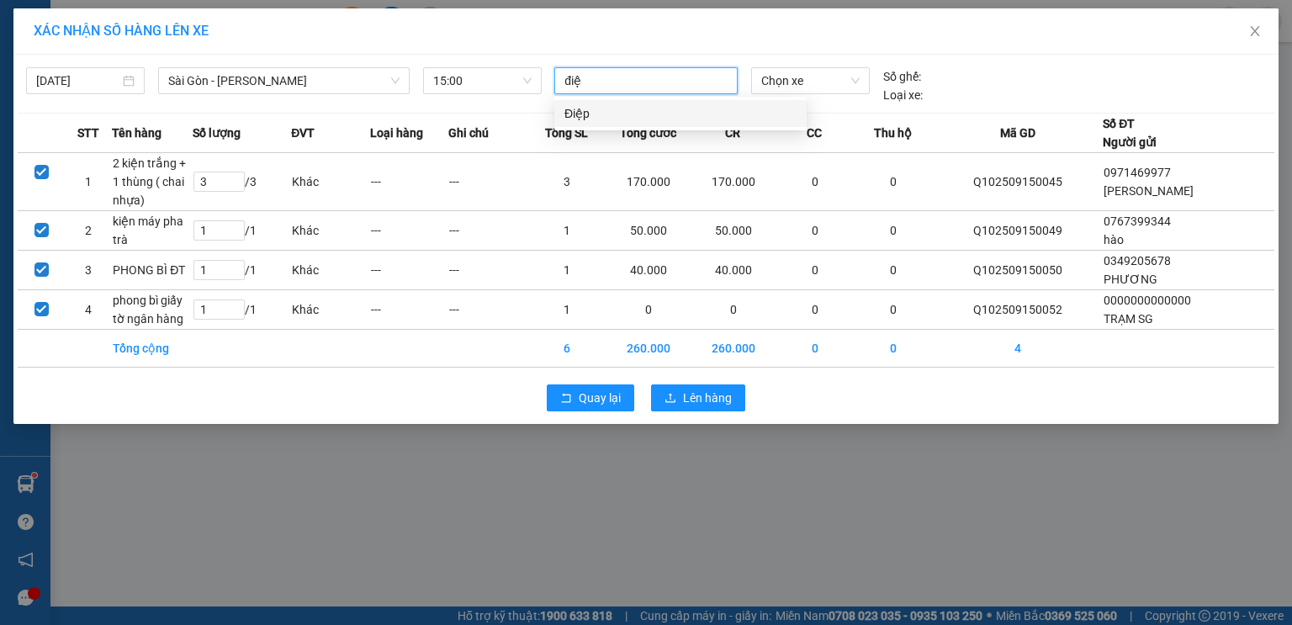
type input "điệp"
click at [693, 114] on div "Điệp" at bounding box center [680, 113] width 232 height 18
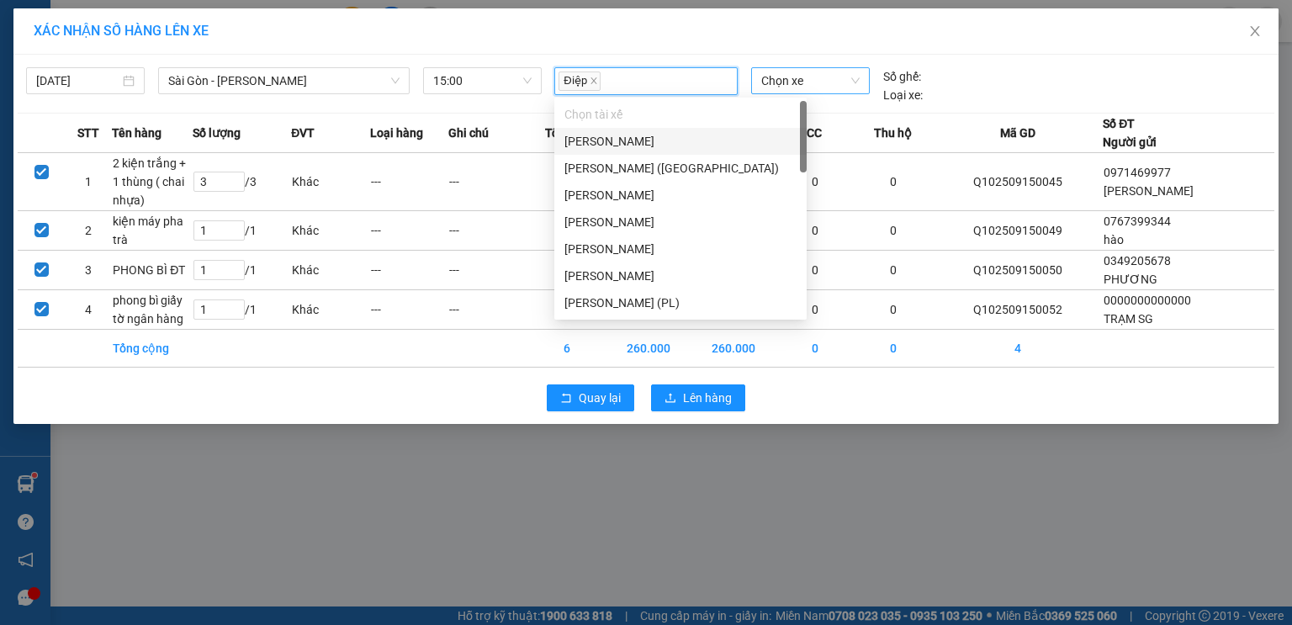
click at [777, 82] on span "Chọn xe" at bounding box center [810, 80] width 98 height 25
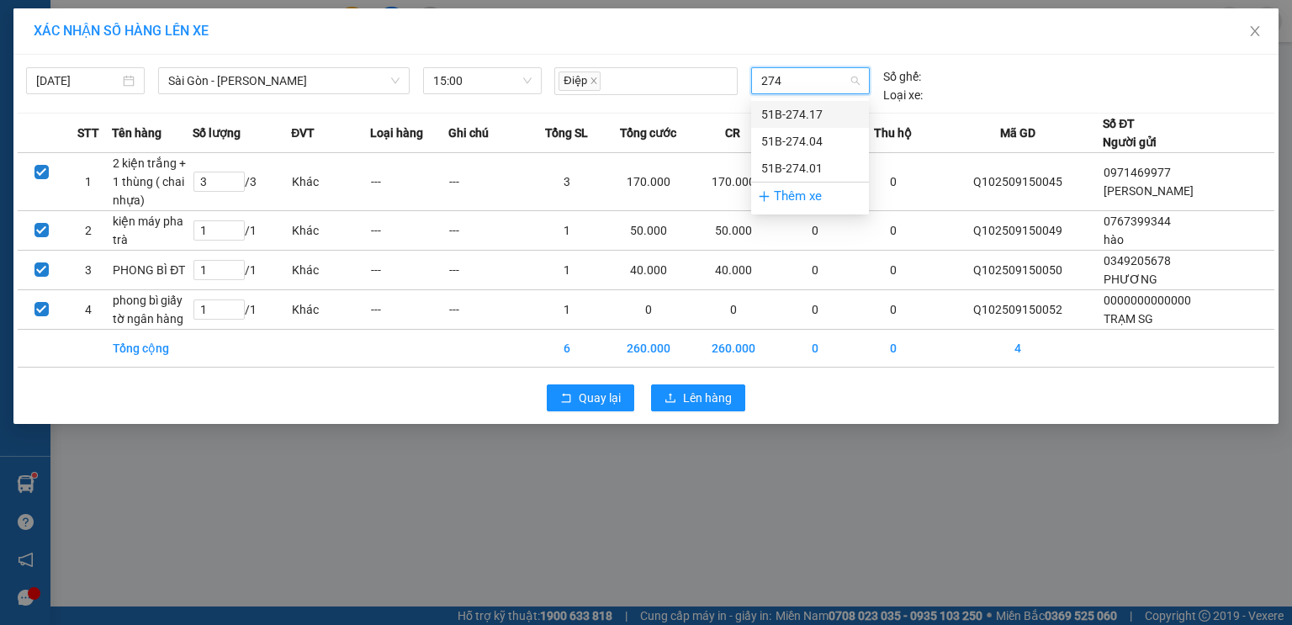
click at [774, 107] on div "51B-274.17" at bounding box center [810, 114] width 98 height 18
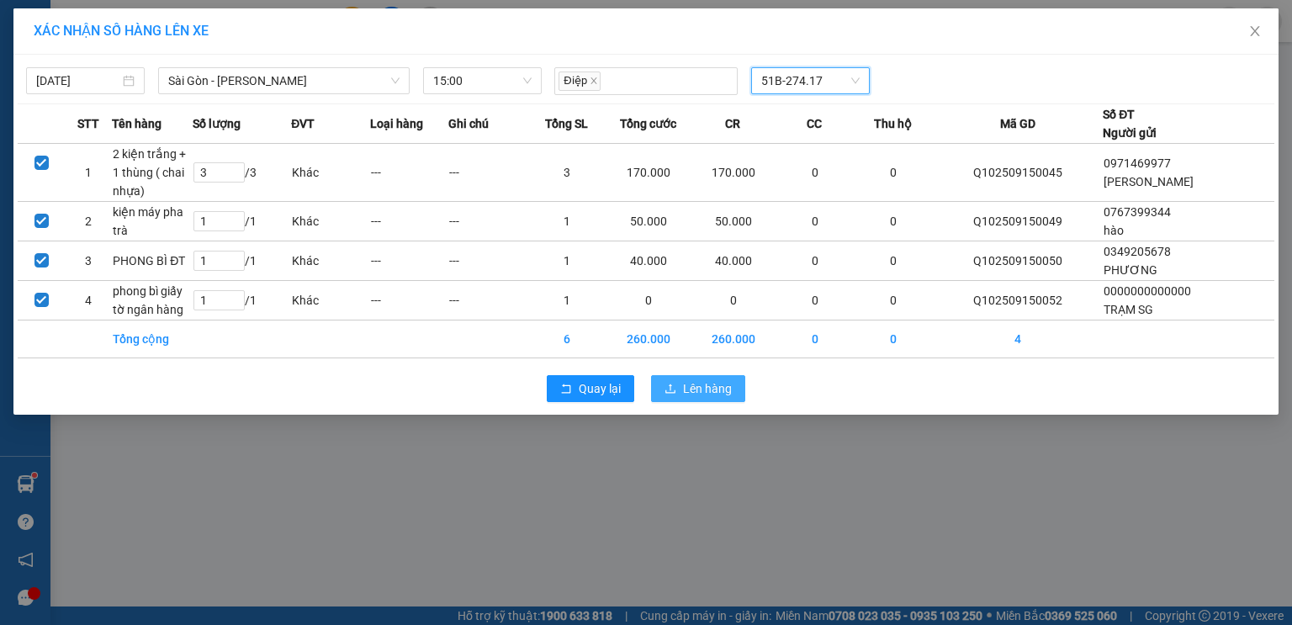
click at [722, 387] on span "Lên hàng" at bounding box center [707, 388] width 49 height 18
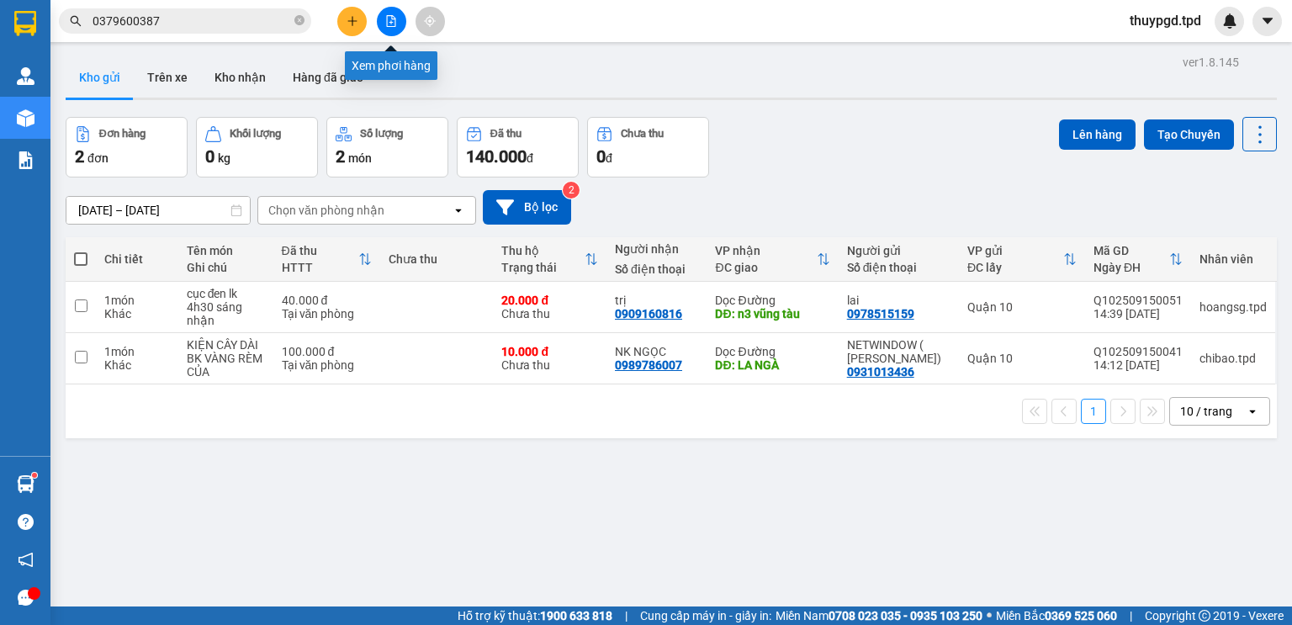
click at [397, 16] on button at bounding box center [391, 21] width 29 height 29
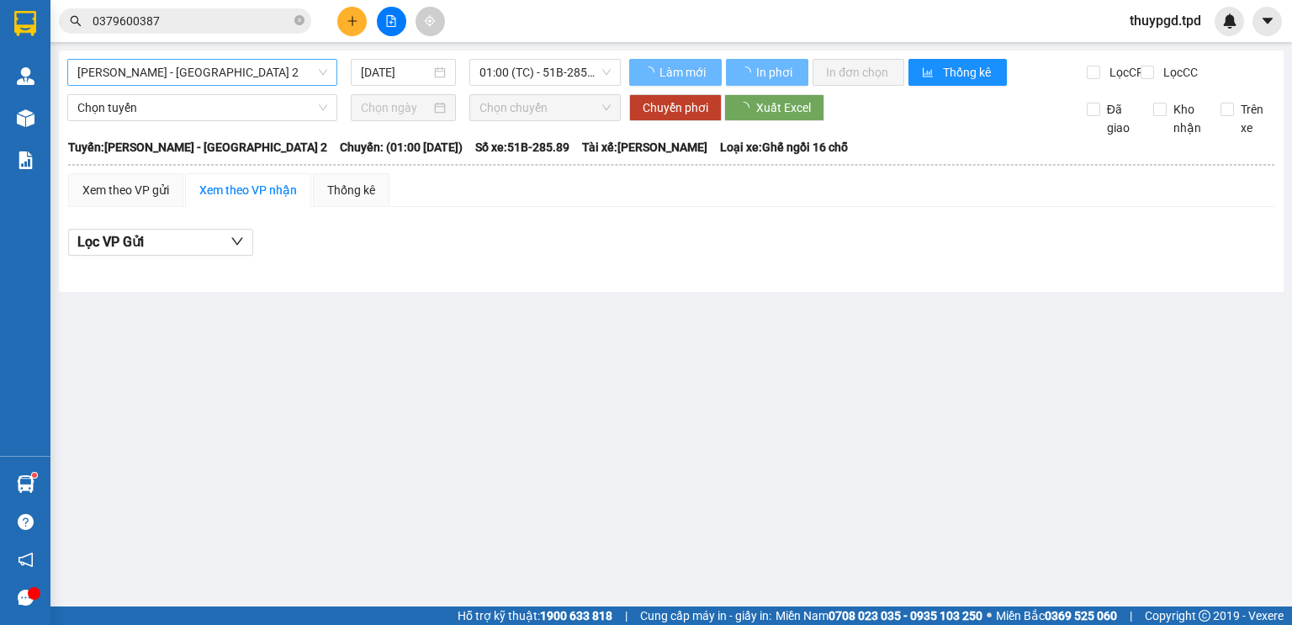
click at [180, 79] on span "[PERSON_NAME] - [GEOGRAPHIC_DATA] 2" at bounding box center [202, 72] width 250 height 25
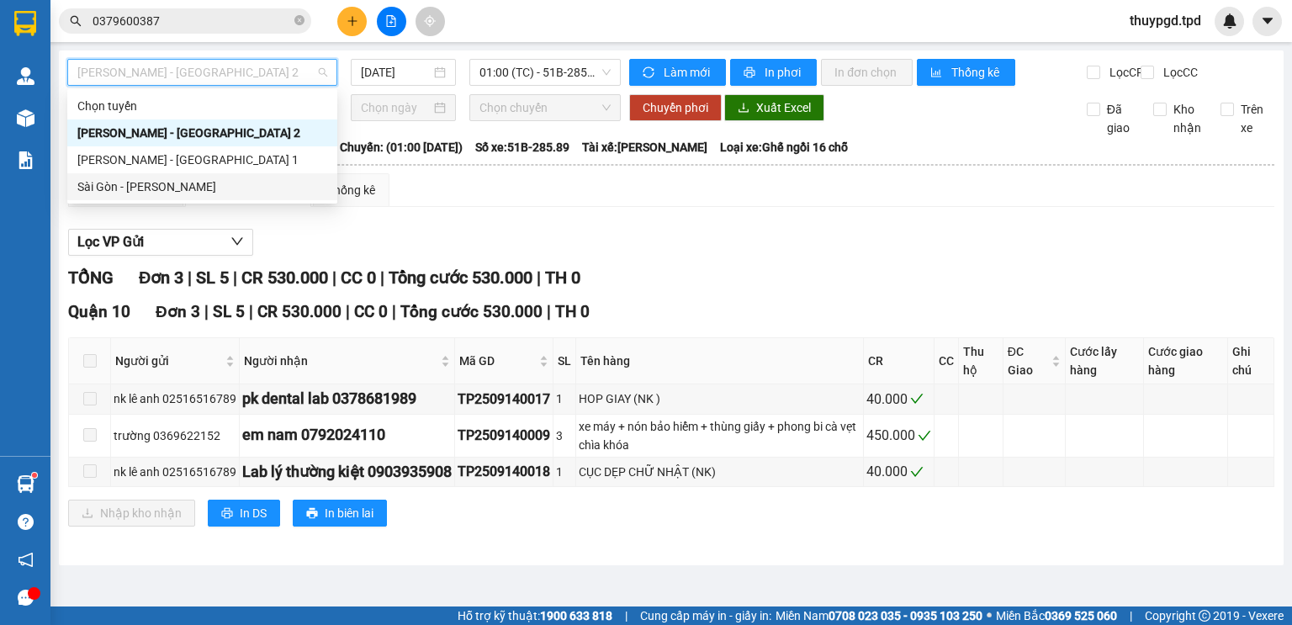
click at [144, 182] on div "Sài Gòn - [PERSON_NAME]" at bounding box center [202, 186] width 250 height 18
type input "[DATE]"
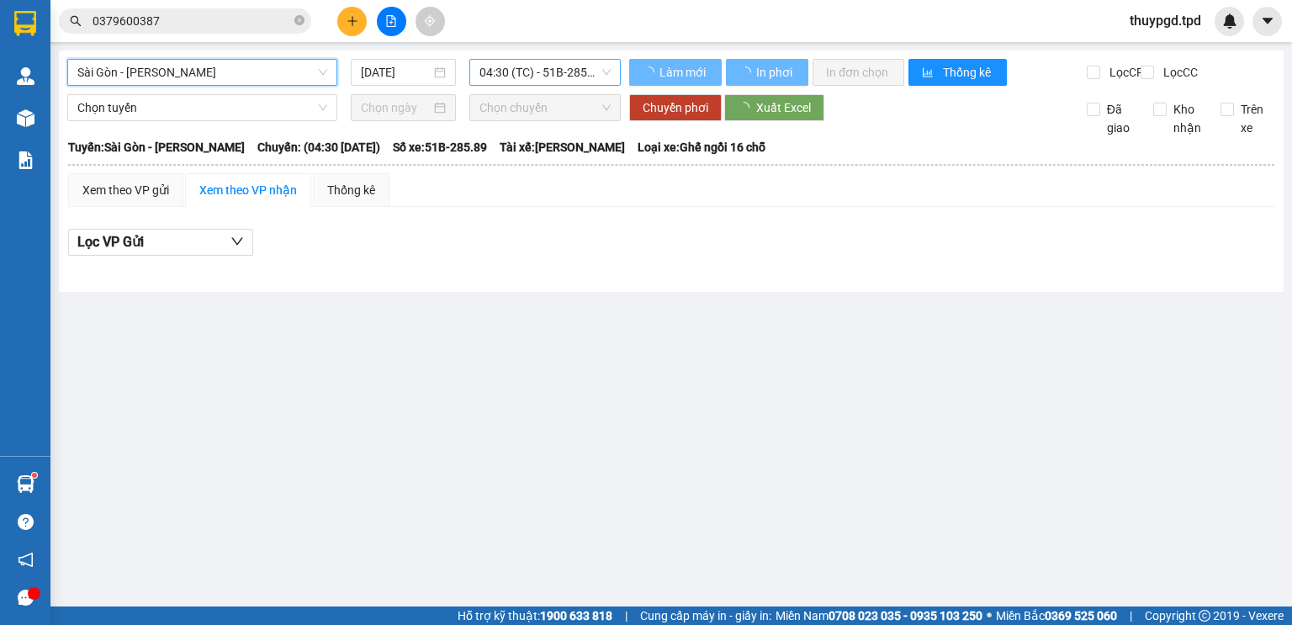
click at [609, 57] on div "Sài Gòn - Phương Lâm Sài Gòn - Phương Lâm 15/09/2025 04:30 (TC) - 51B-285.89 Là…" at bounding box center [671, 170] width 1224 height 241
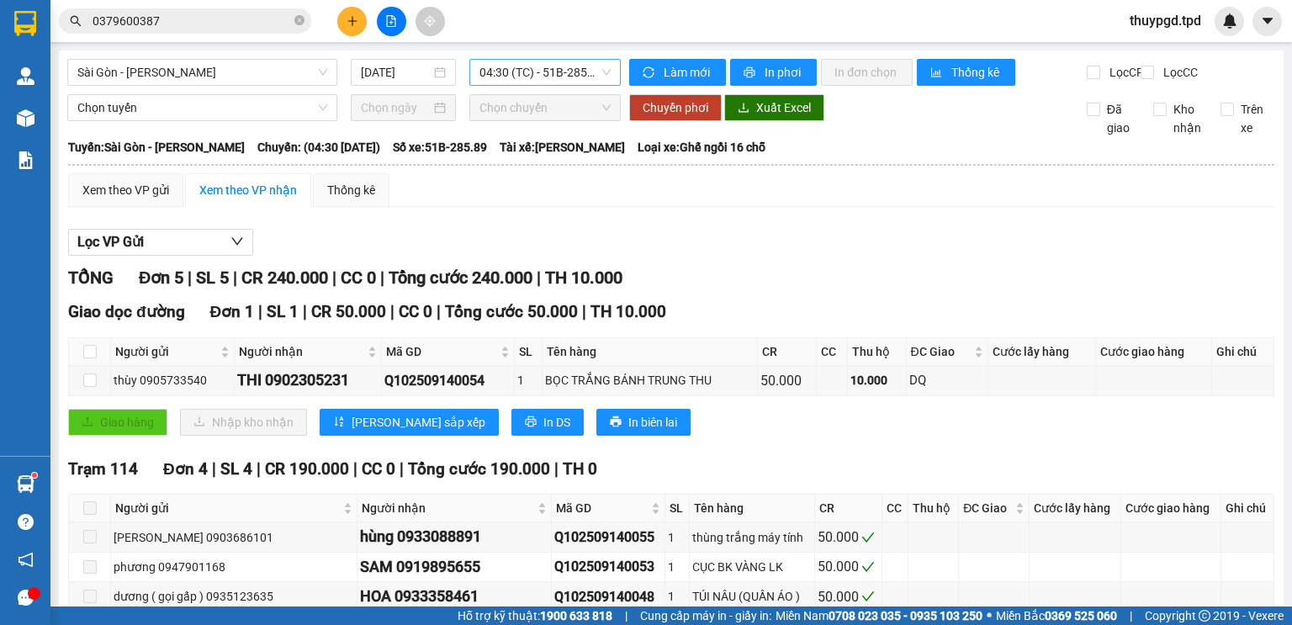
click at [567, 68] on span "04:30 (TC) - 51B-285.89" at bounding box center [545, 72] width 132 height 25
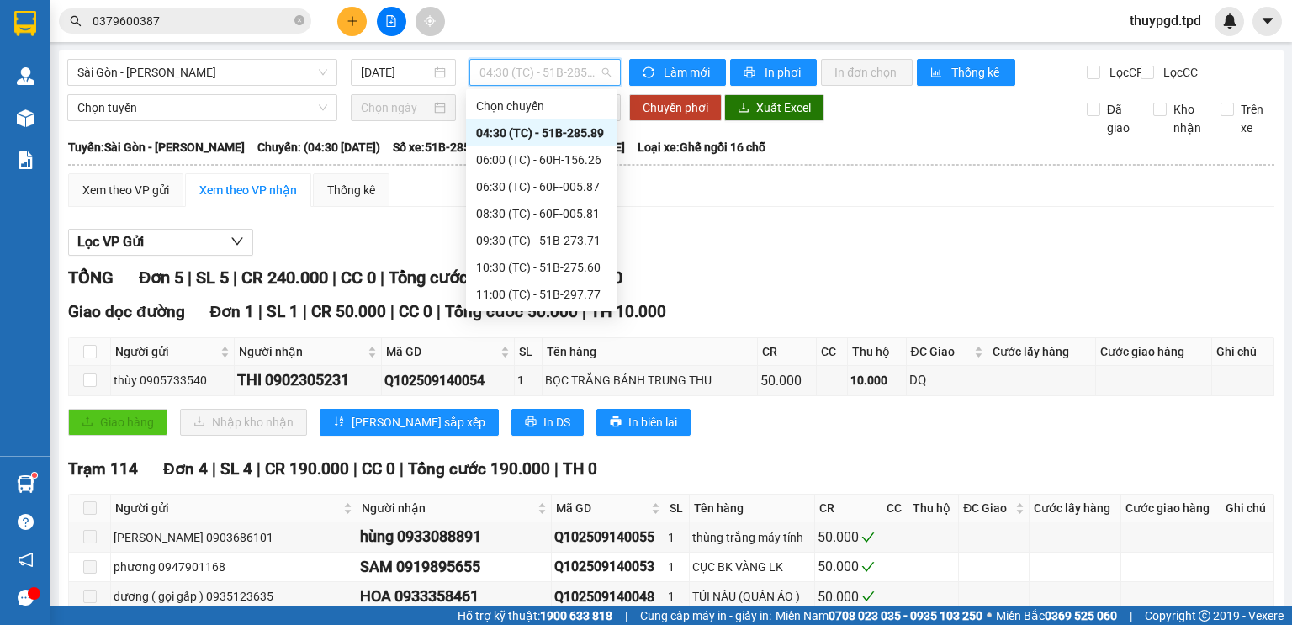
click at [569, 500] on div "15:00 (TC) - 51B-274.17" at bounding box center [541, 509] width 131 height 18
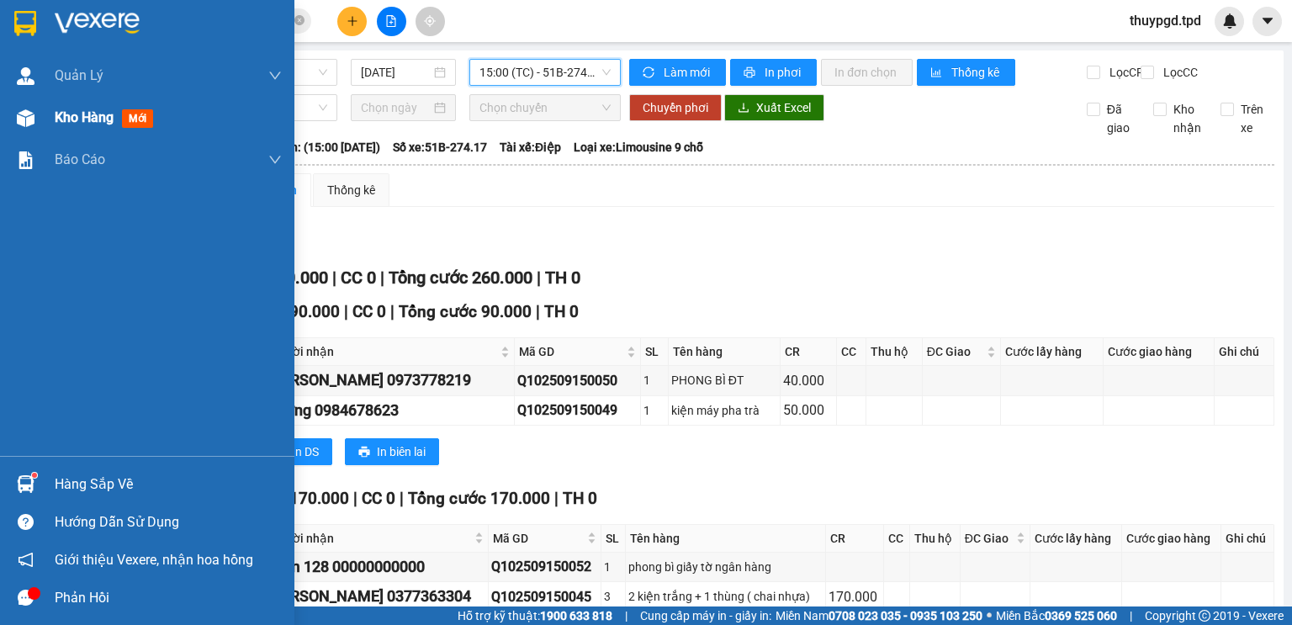
click at [50, 121] on div "Kho hàng mới" at bounding box center [147, 118] width 294 height 42
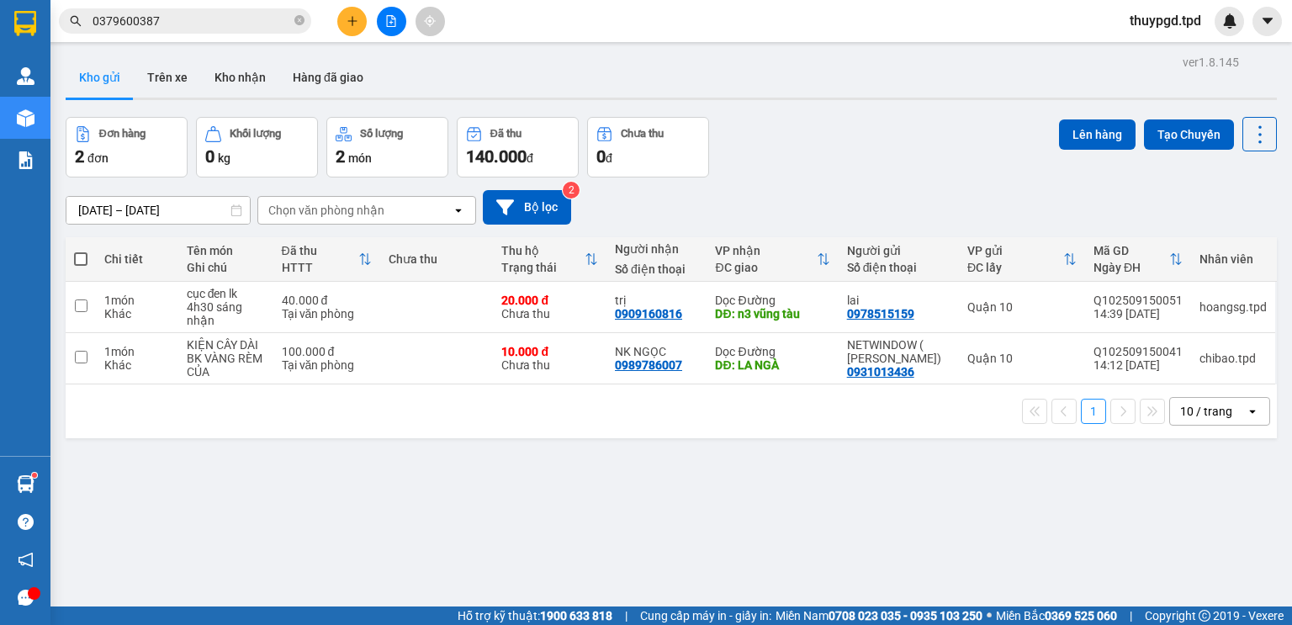
click at [198, 27] on input "0379600387" at bounding box center [191, 21] width 198 height 18
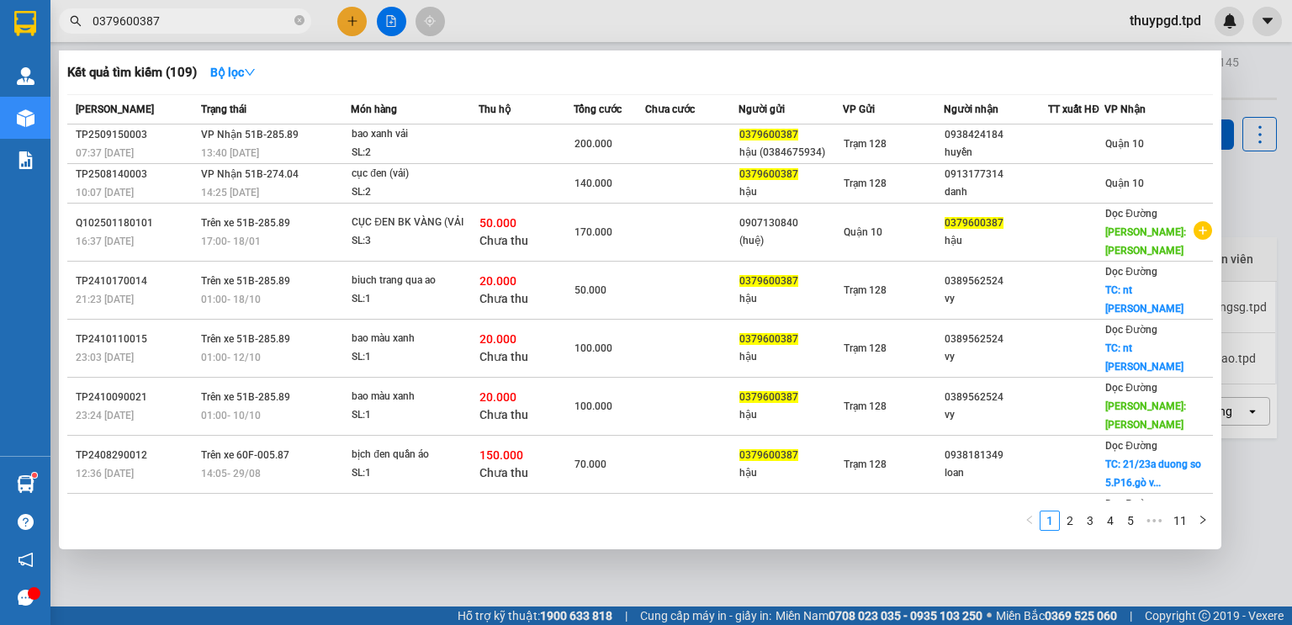
click at [198, 27] on input "0379600387" at bounding box center [191, 21] width 198 height 18
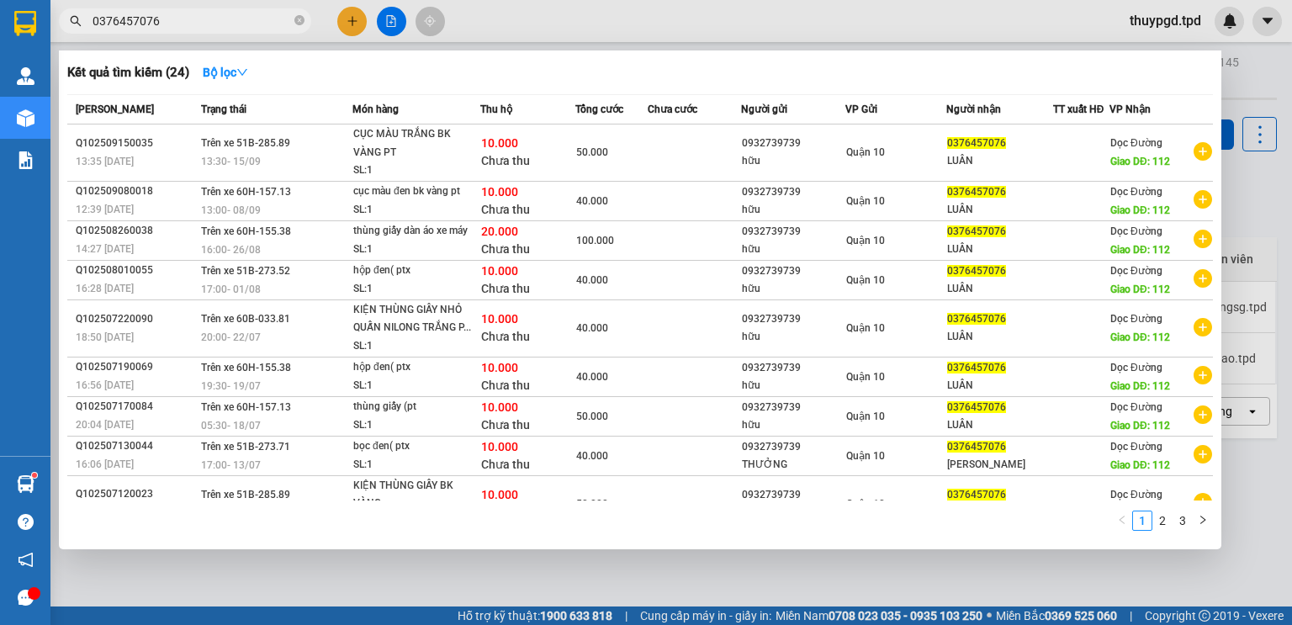
click at [220, 20] on input "0376457076" at bounding box center [191, 21] width 198 height 18
click at [219, 21] on input "0376457076" at bounding box center [191, 21] width 198 height 18
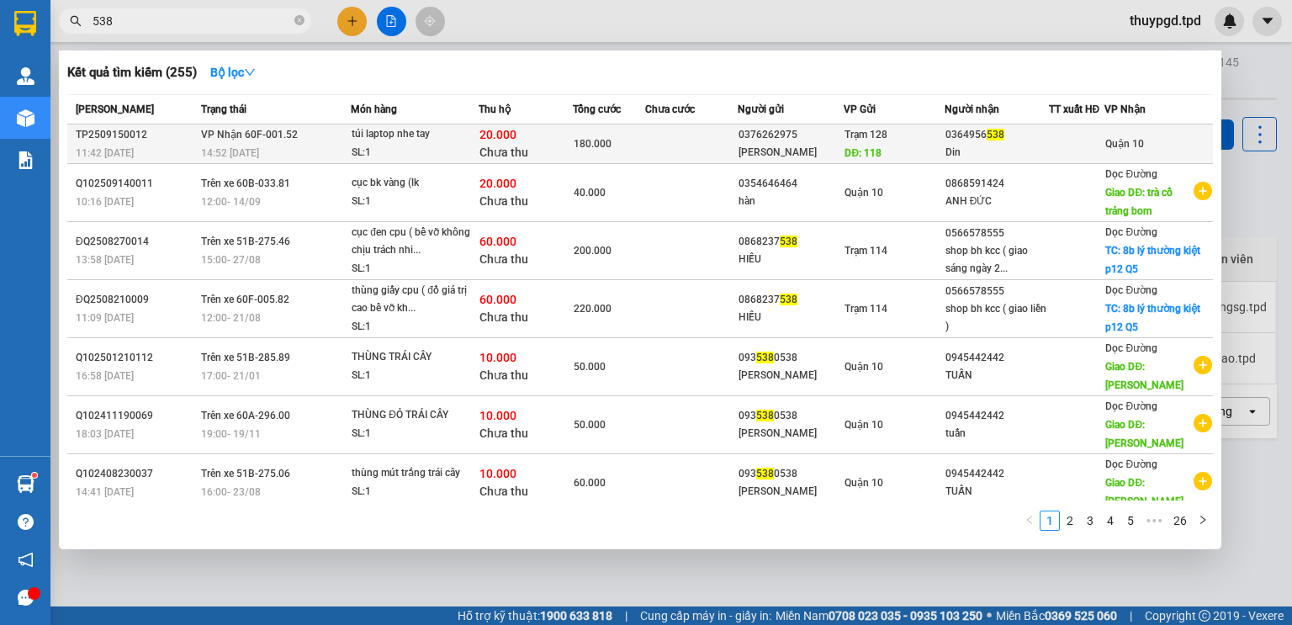
type input "538"
click at [685, 146] on td at bounding box center [691, 144] width 92 height 40
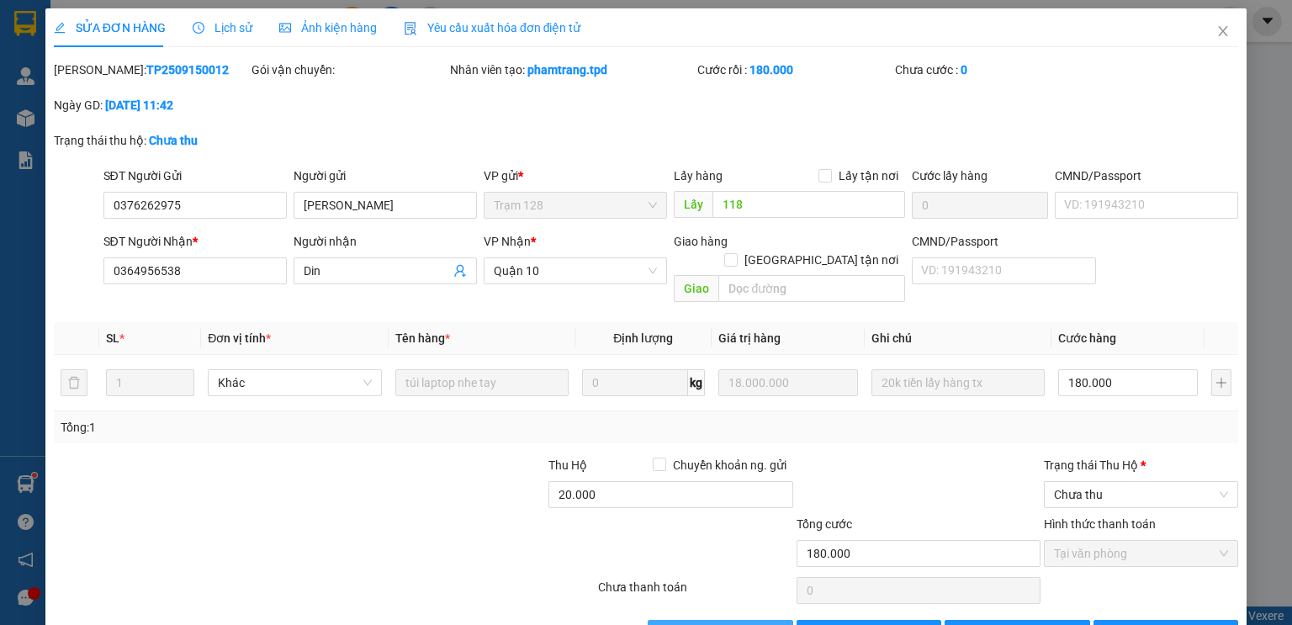
click at [713, 624] on span "Giao hàng" at bounding box center [729, 633] width 54 height 18
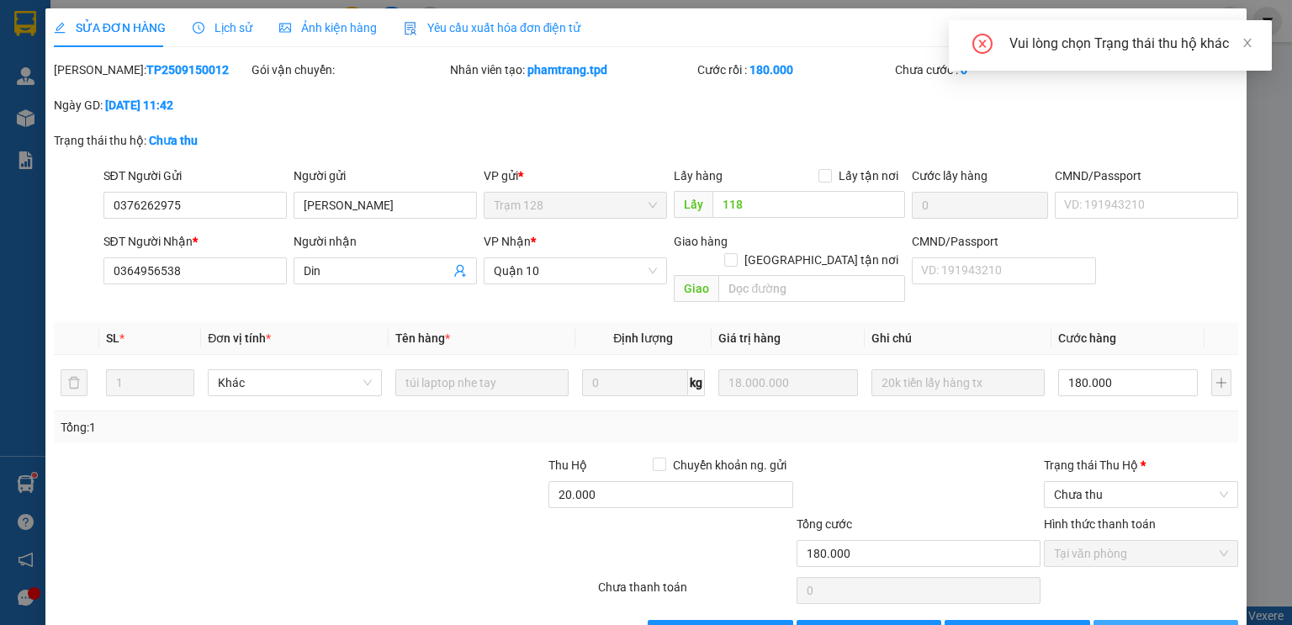
click at [1163, 624] on span "[PERSON_NAME] và In" at bounding box center [1184, 633] width 118 height 18
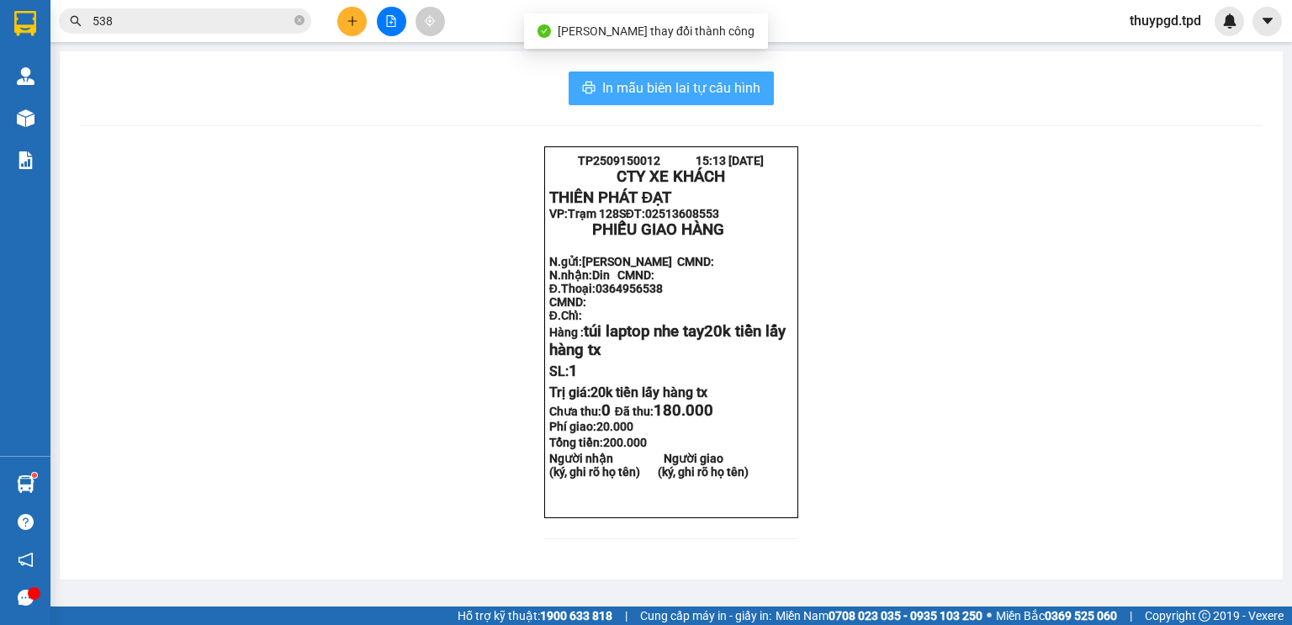
click at [703, 71] on button "In mẫu biên lai tự cấu hình" at bounding box center [670, 88] width 205 height 34
click at [676, 82] on span "In mẫu biên lai tự cấu hình" at bounding box center [681, 87] width 158 height 21
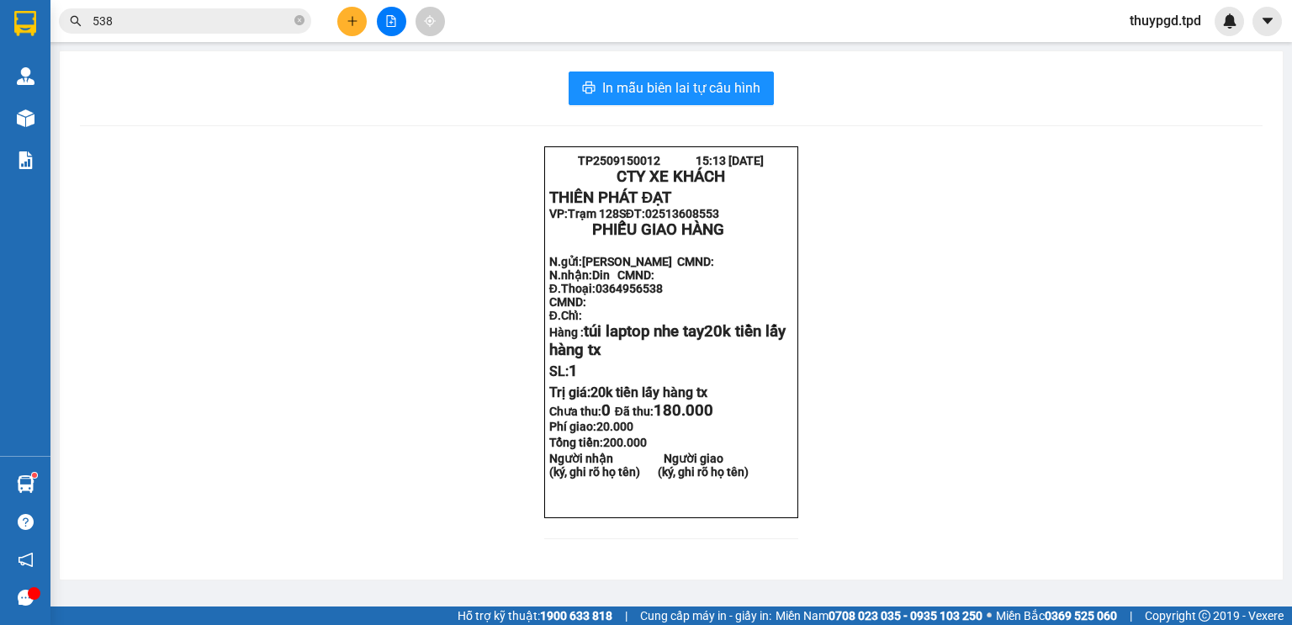
click at [359, 20] on button at bounding box center [351, 21] width 29 height 29
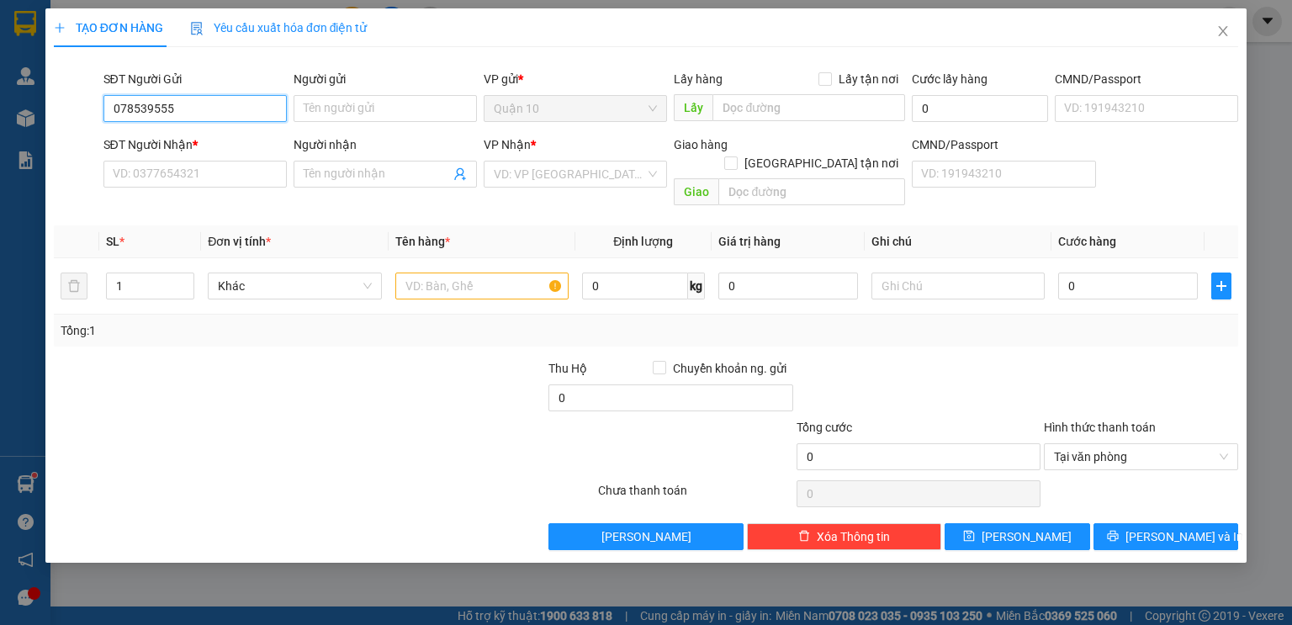
type input "0785395559"
click at [229, 145] on div "0785395559 - HUY (NGUYỄN VĂN LỰU)" at bounding box center [213, 142] width 199 height 18
type input "HUY (NGUYỄN VĂN LỰU)"
type input "052068022852"
type input "0372204778"
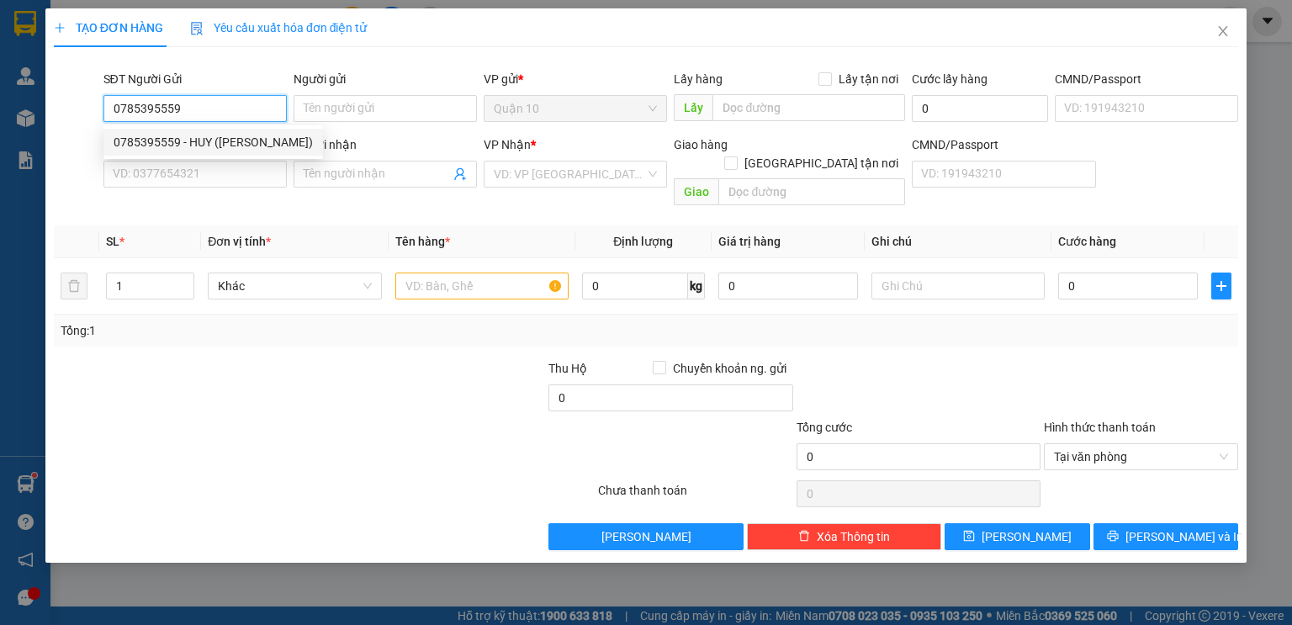
type input "đức"
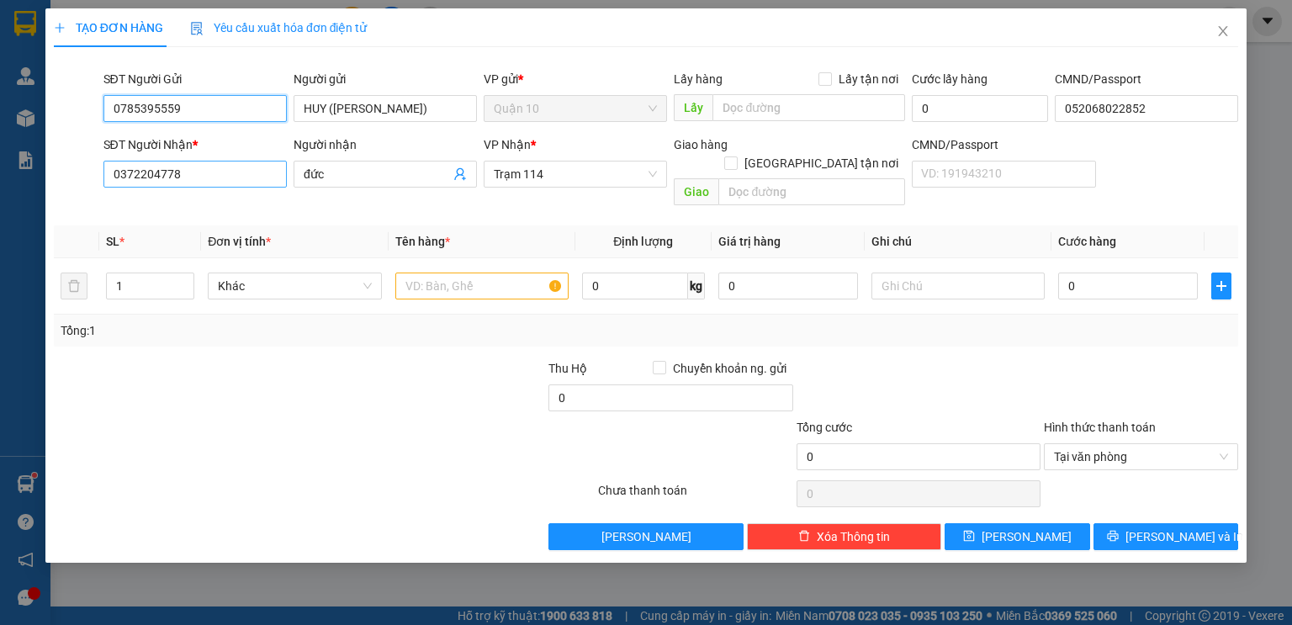
type input "0785395559"
click at [184, 177] on input "0372204778" at bounding box center [194, 174] width 183 height 27
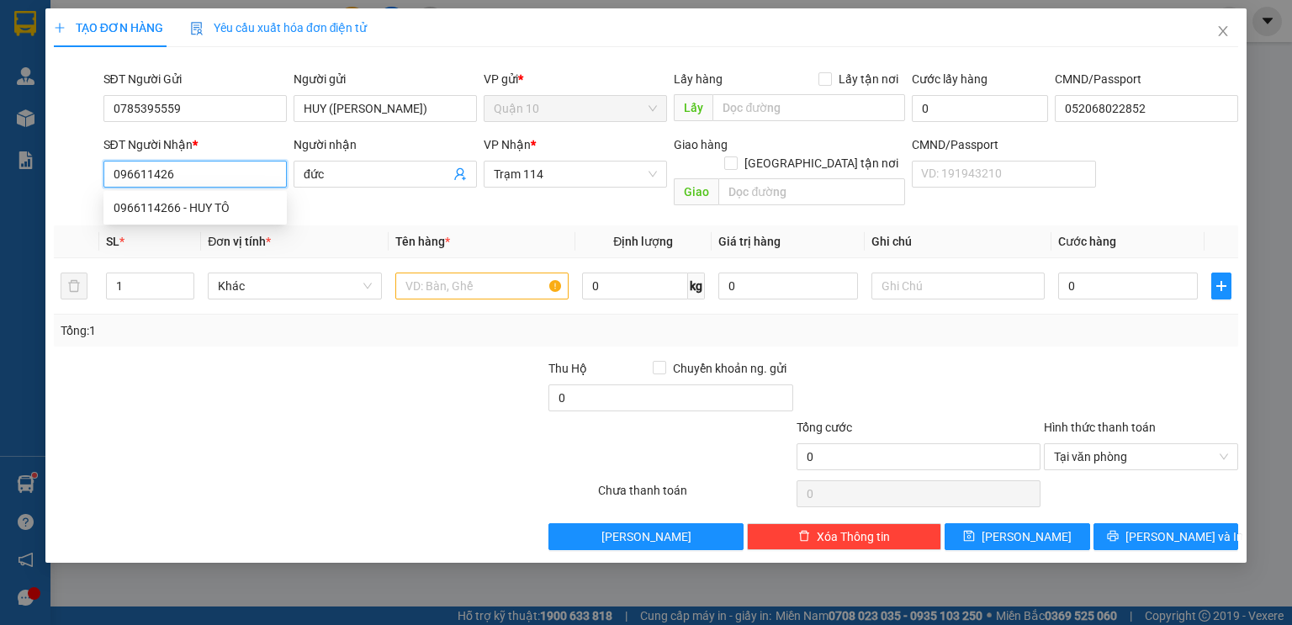
type input "0966114266"
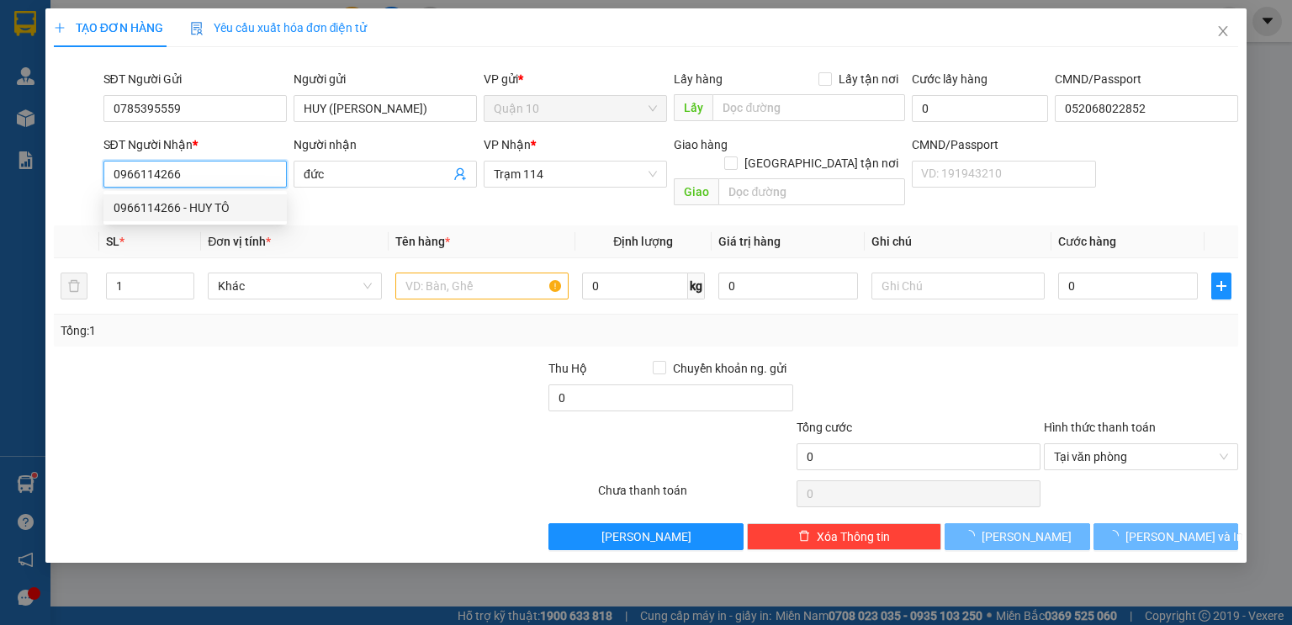
click at [189, 198] on div "0966114266 - HUY TÔ" at bounding box center [194, 207] width 183 height 27
type input "HUY TÔ"
type input "[PERSON_NAME]"
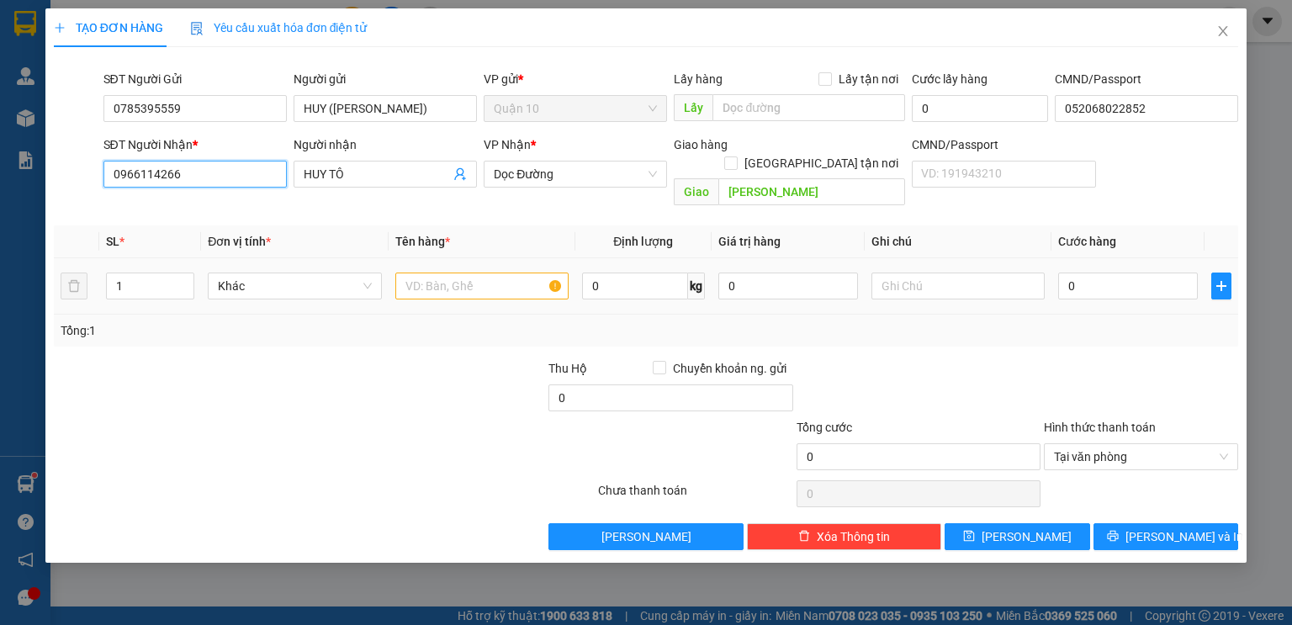
type input "0966114266"
click at [499, 272] on input "text" at bounding box center [481, 285] width 173 height 27
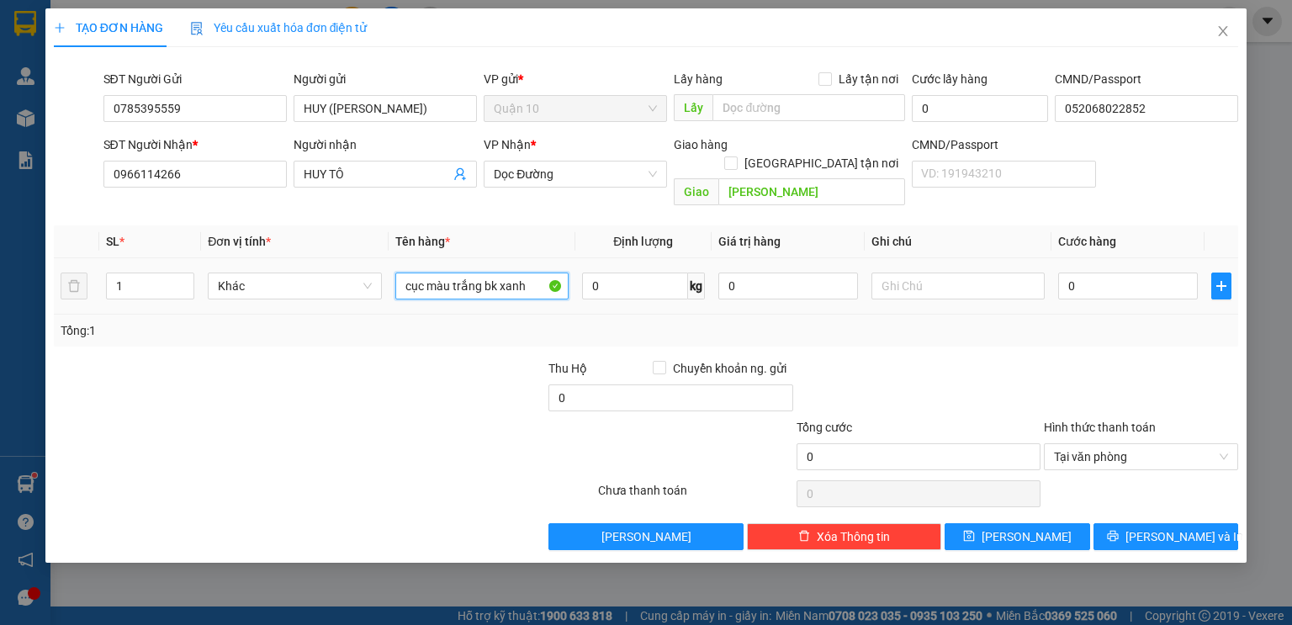
type input "cục màu trắng bk xanh"
type input "1.000.000"
type input "4"
type input "40"
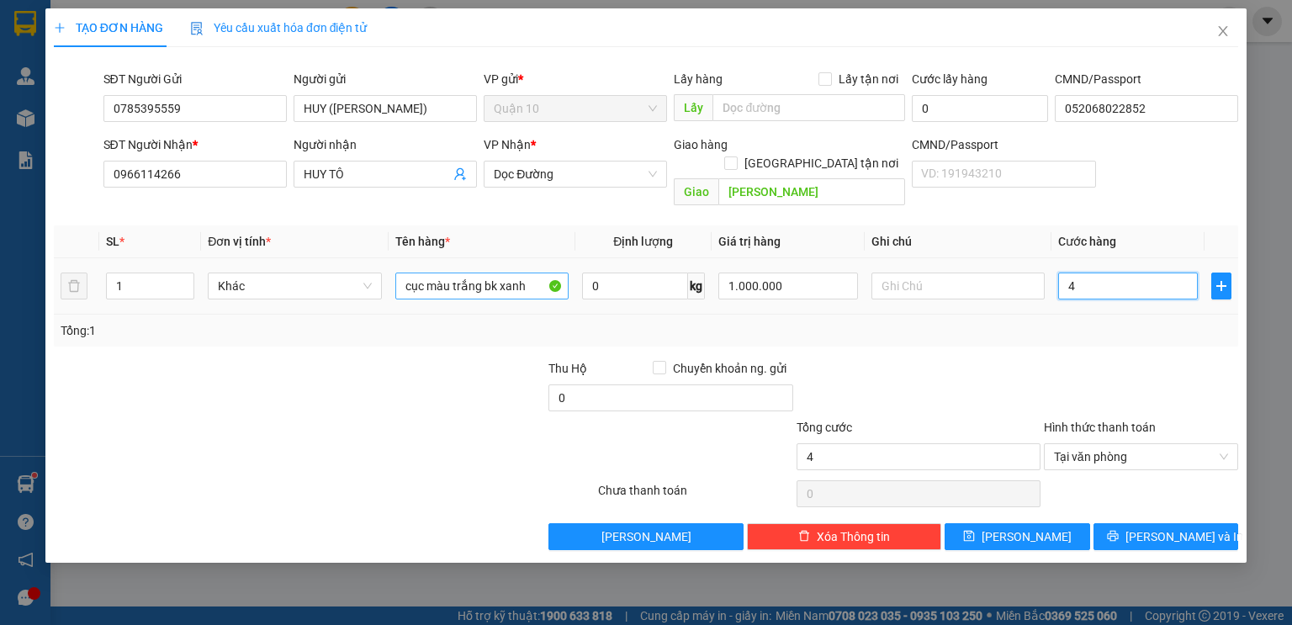
type input "40"
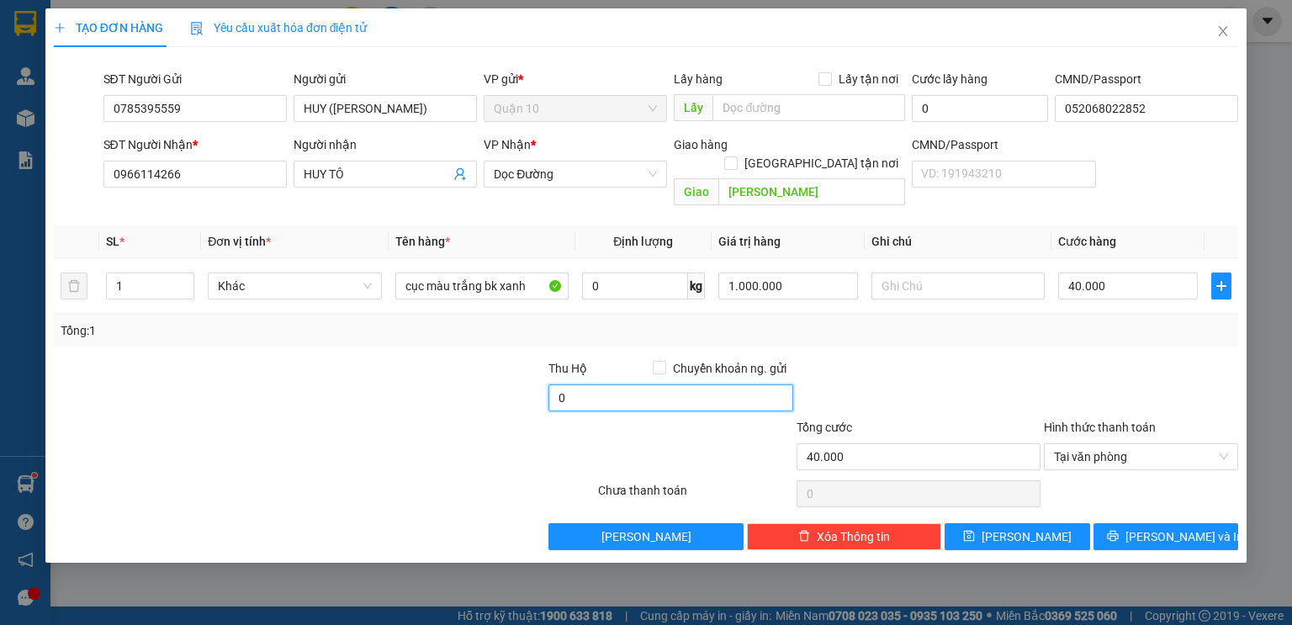
click at [601, 384] on input "0" at bounding box center [670, 397] width 244 height 27
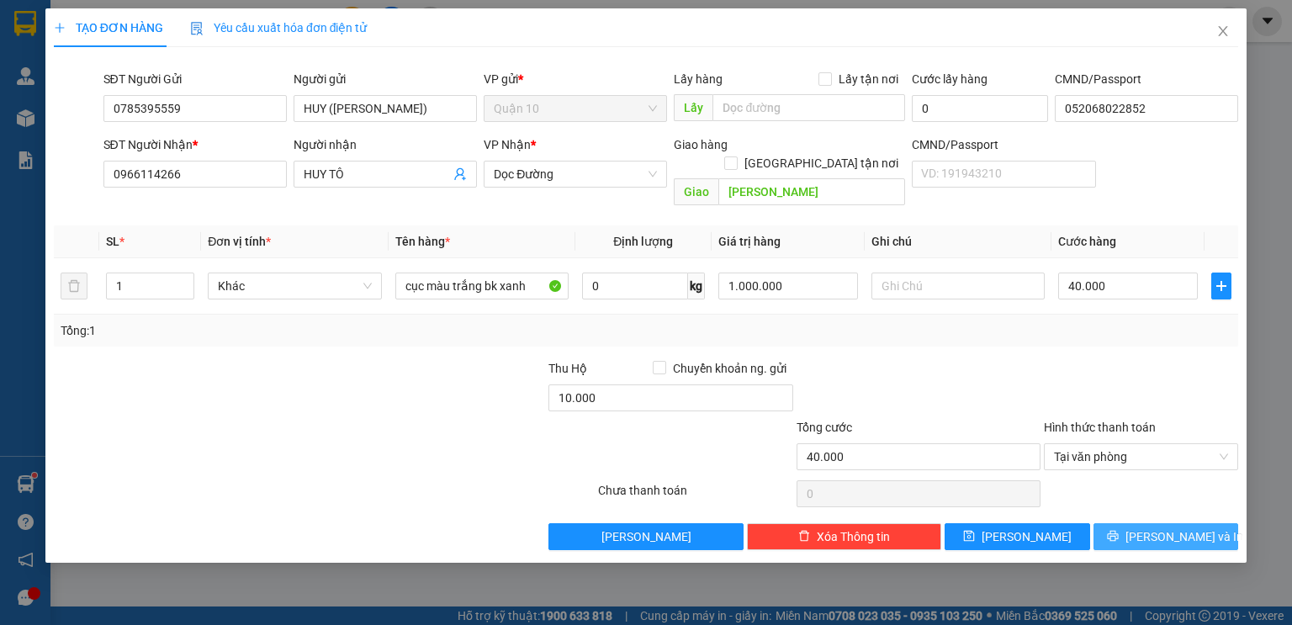
click at [1201, 526] on button "[PERSON_NAME] và In" at bounding box center [1165, 536] width 145 height 27
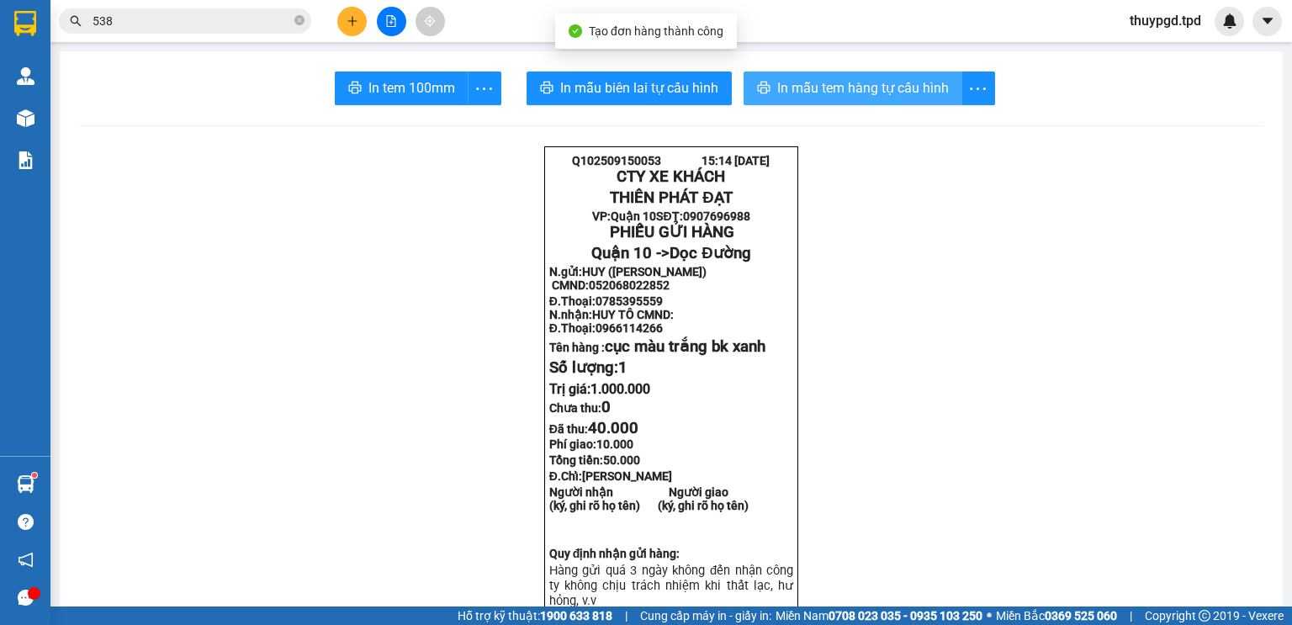
drag, startPoint x: 803, startPoint y: 75, endPoint x: 822, endPoint y: 224, distance: 150.0
click at [804, 75] on button "In mẫu tem hàng tự cấu hình" at bounding box center [852, 88] width 219 height 34
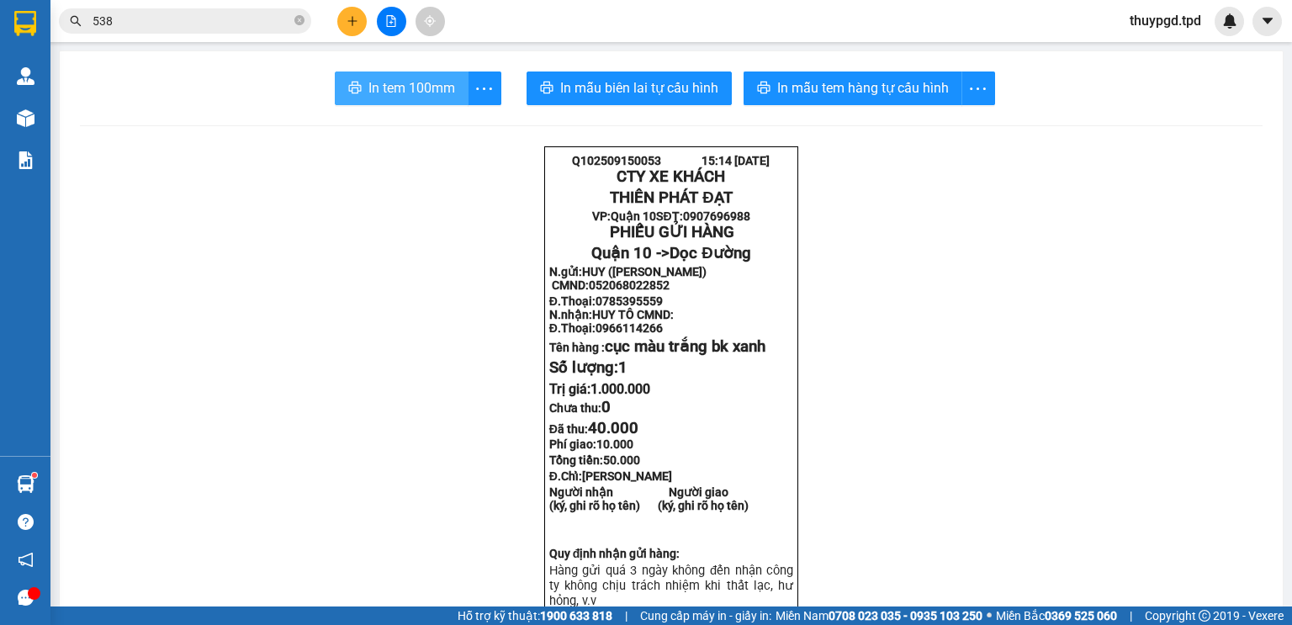
click at [414, 95] on span "In tem 100mm" at bounding box center [411, 87] width 87 height 21
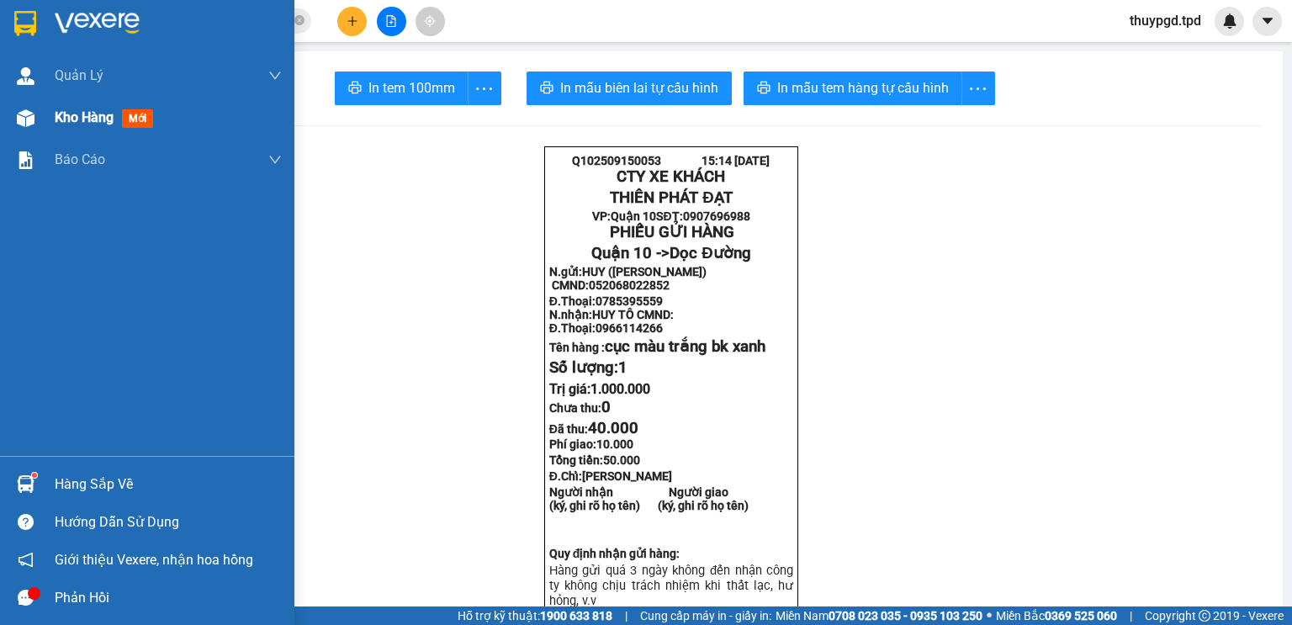
click at [34, 112] on div at bounding box center [25, 117] width 29 height 29
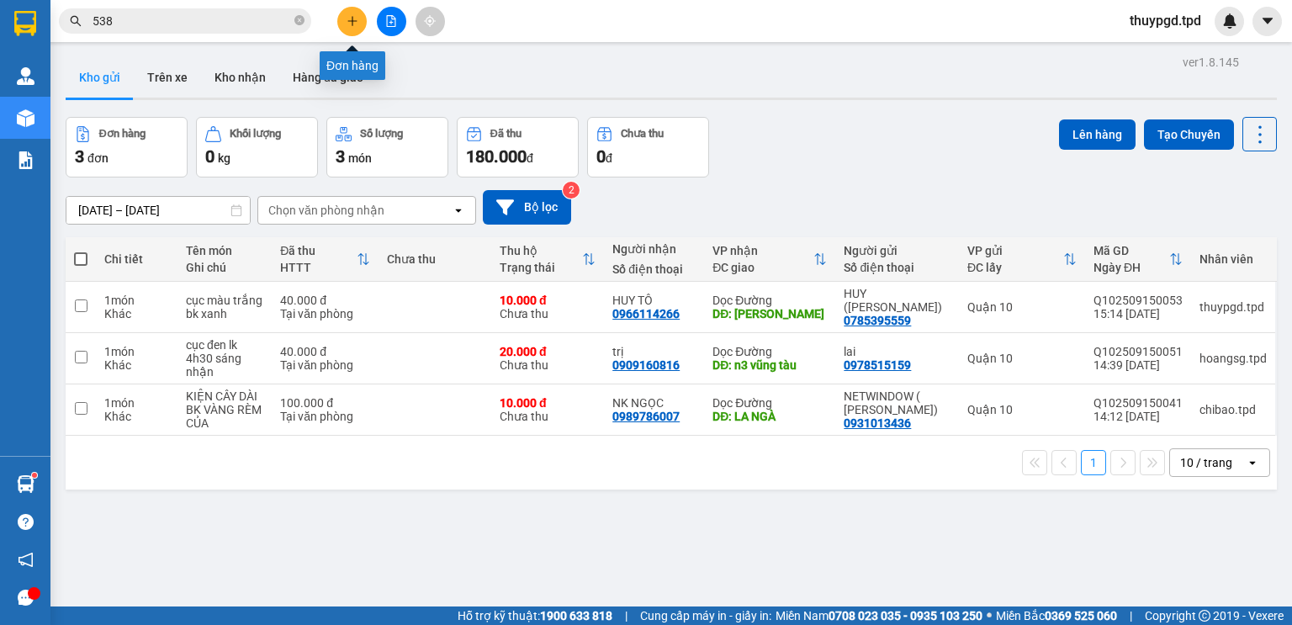
click at [354, 17] on icon "plus" at bounding box center [352, 21] width 12 height 12
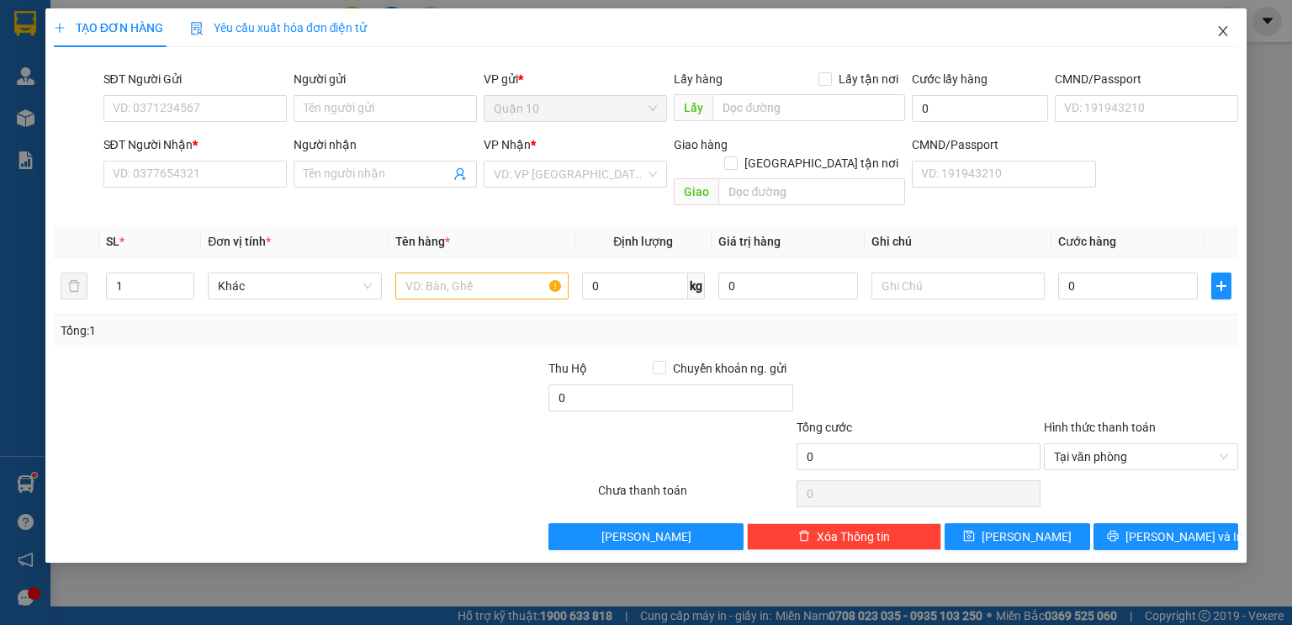
click at [1231, 34] on span "Close" at bounding box center [1222, 31] width 47 height 47
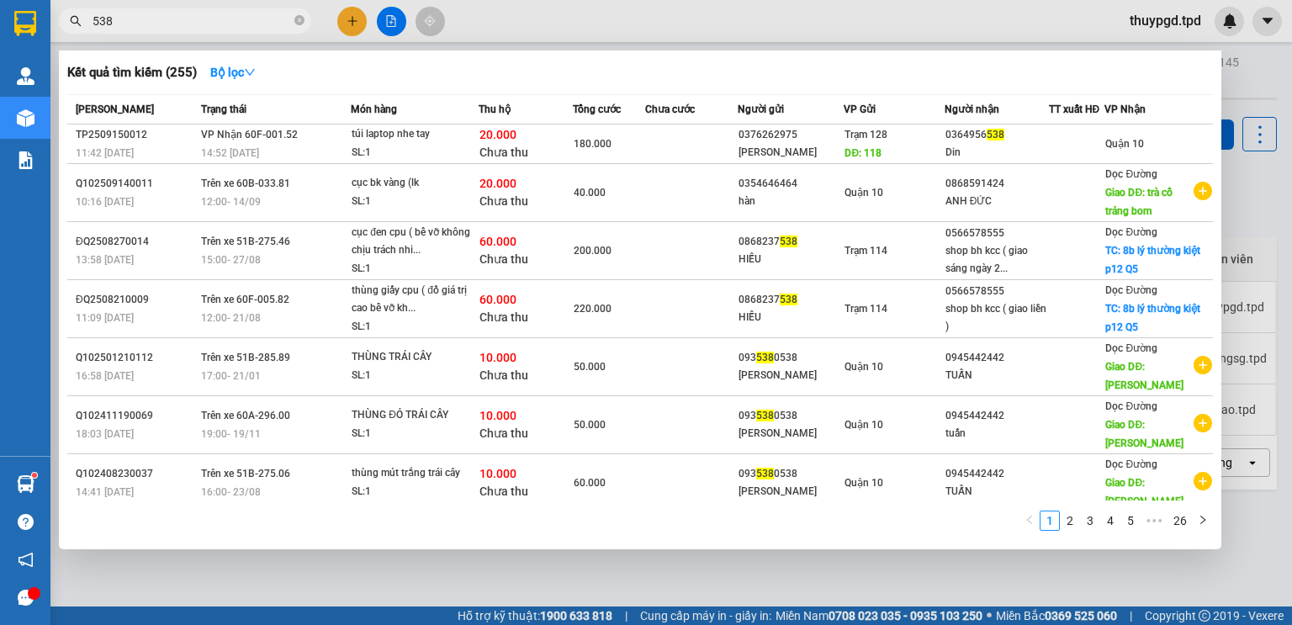
click at [160, 20] on input "538" at bounding box center [191, 21] width 198 height 18
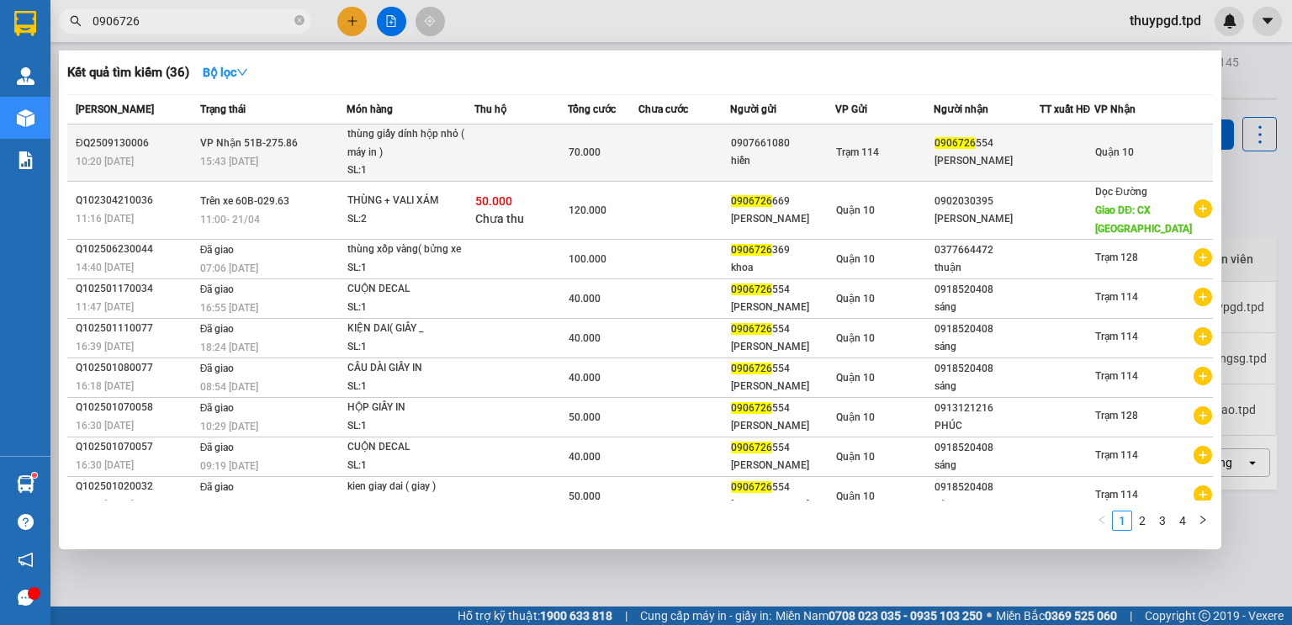
type input "0906726"
click at [415, 162] on div "SL: 1" at bounding box center [410, 170] width 126 height 18
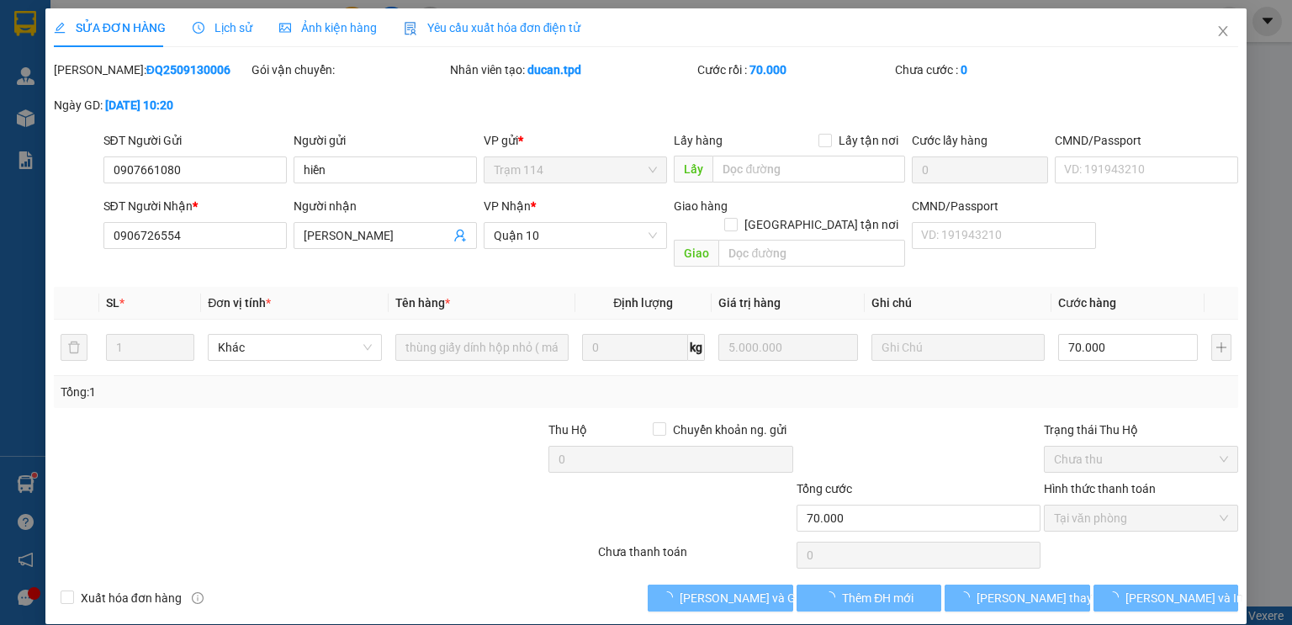
type input "0907661080"
type input "hiền"
type input "0906726554"
type input "BẢO TÍN"
type input "70.000"
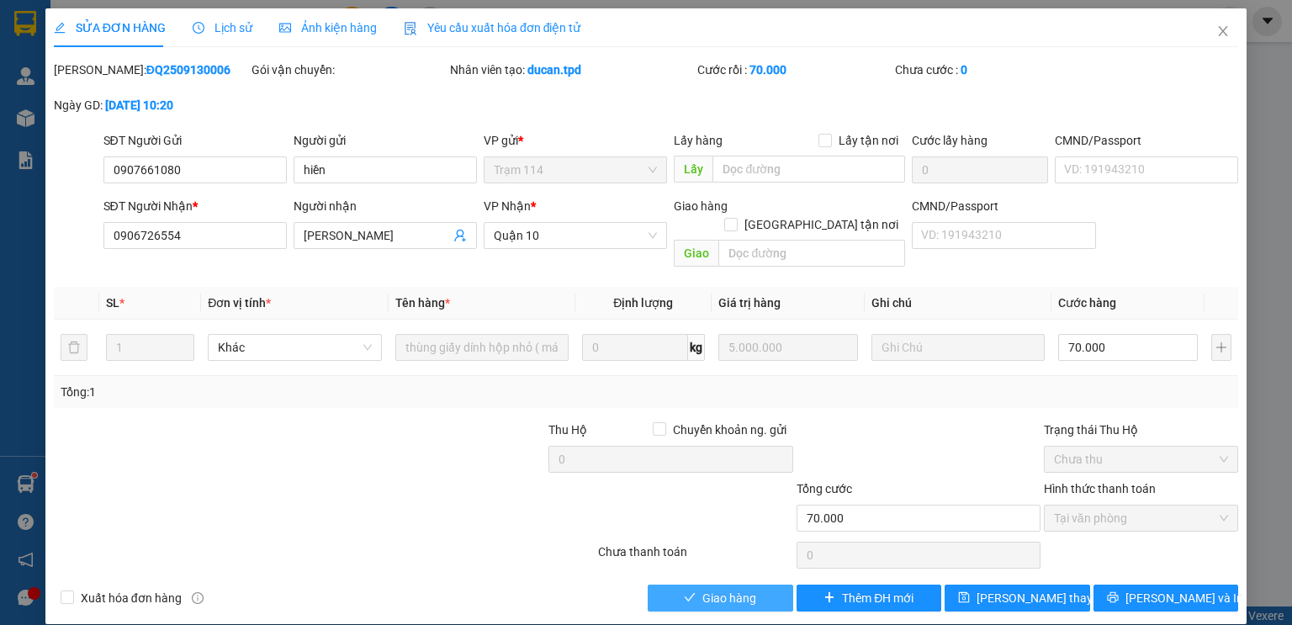
click at [715, 589] on span "Giao hàng" at bounding box center [729, 598] width 54 height 18
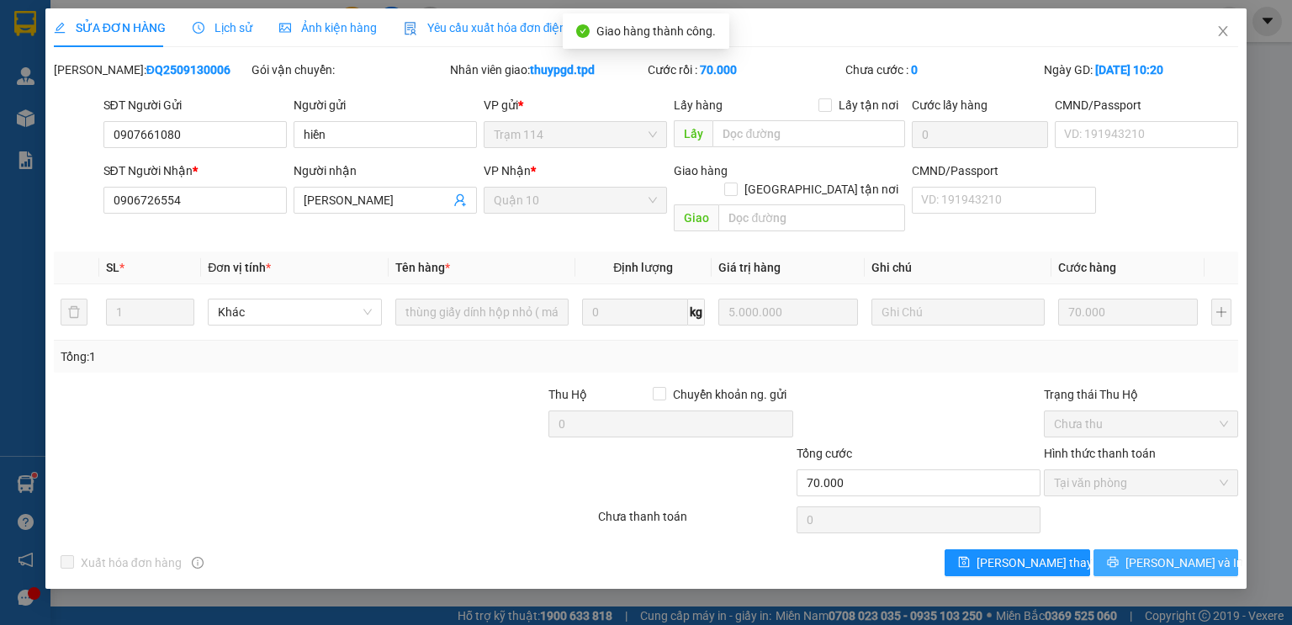
click at [1157, 553] on span "[PERSON_NAME] và In" at bounding box center [1184, 562] width 118 height 18
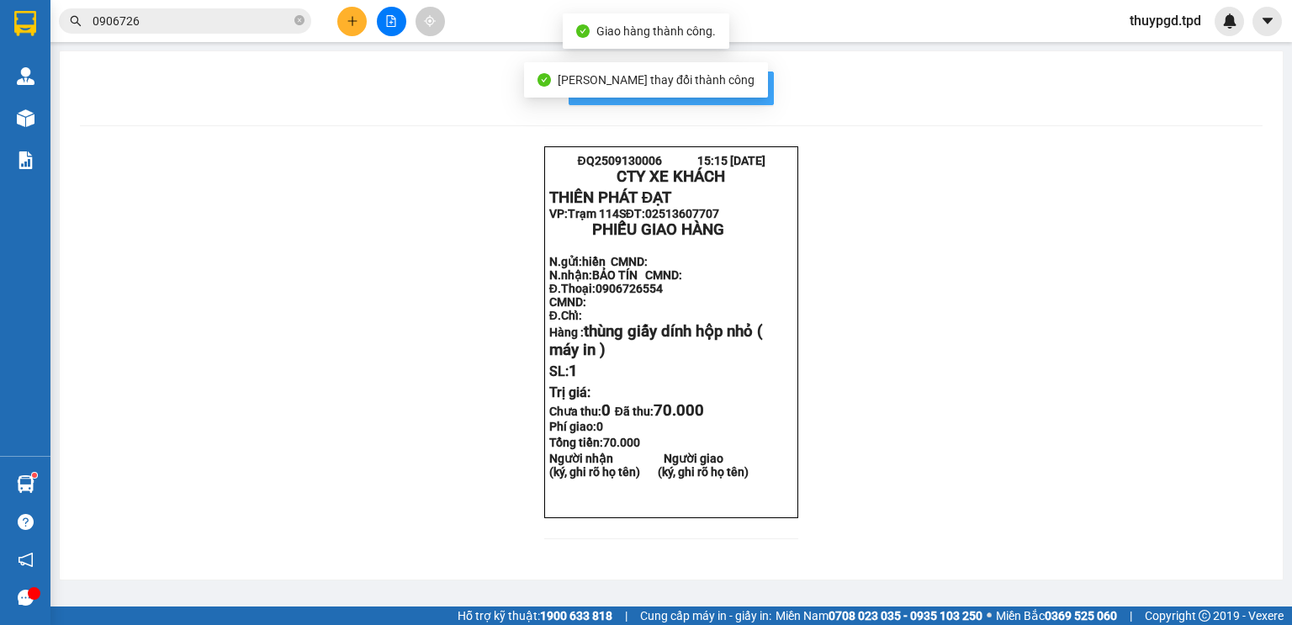
click at [753, 87] on span "In mẫu biên lai tự cấu hình" at bounding box center [681, 87] width 158 height 21
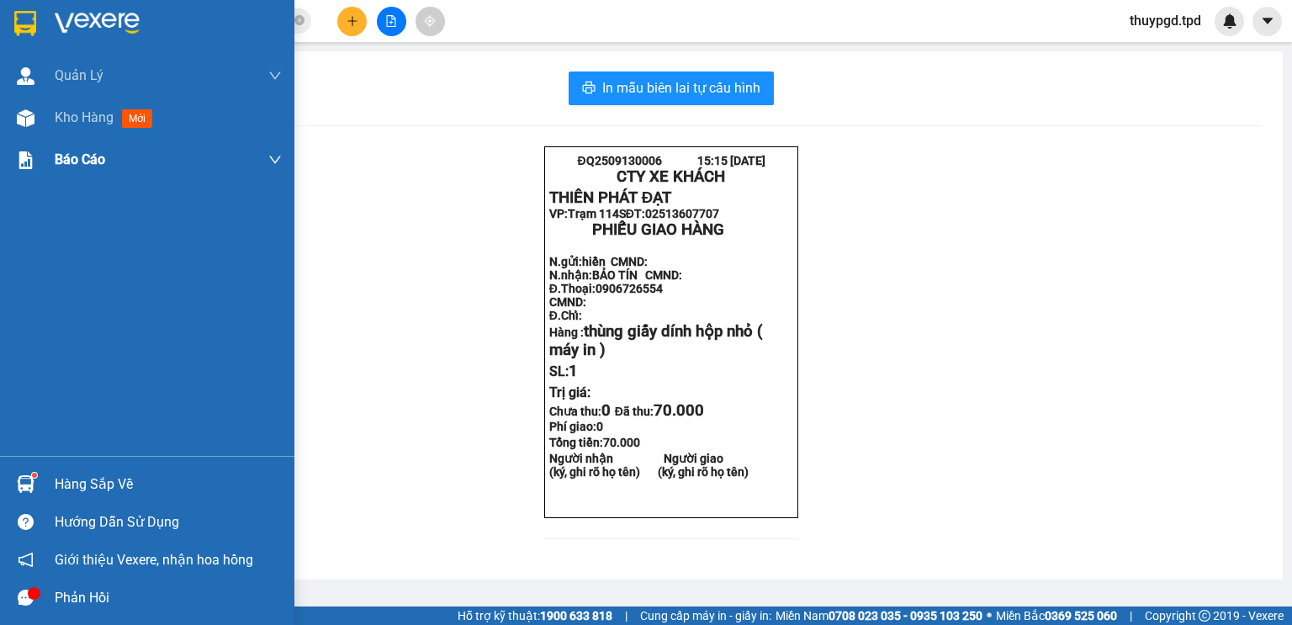
drag, startPoint x: 24, startPoint y: 124, endPoint x: 61, endPoint y: 145, distance: 41.8
click at [27, 124] on img at bounding box center [26, 118] width 18 height 18
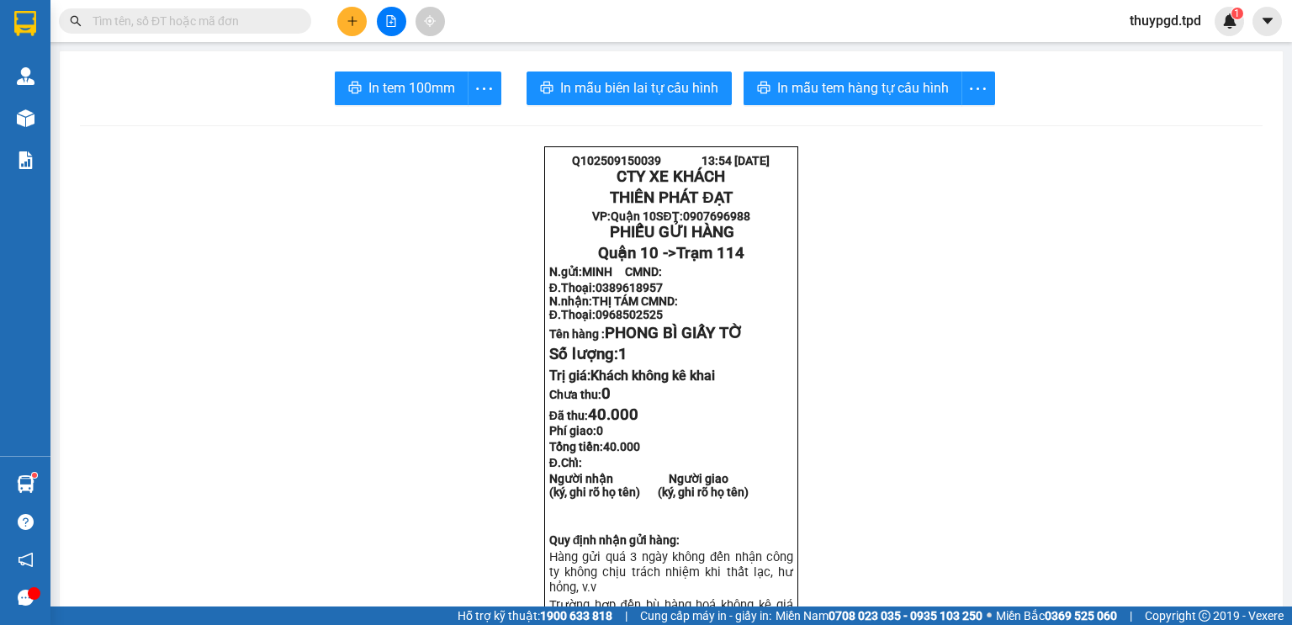
click at [185, 18] on input "text" at bounding box center [191, 21] width 198 height 18
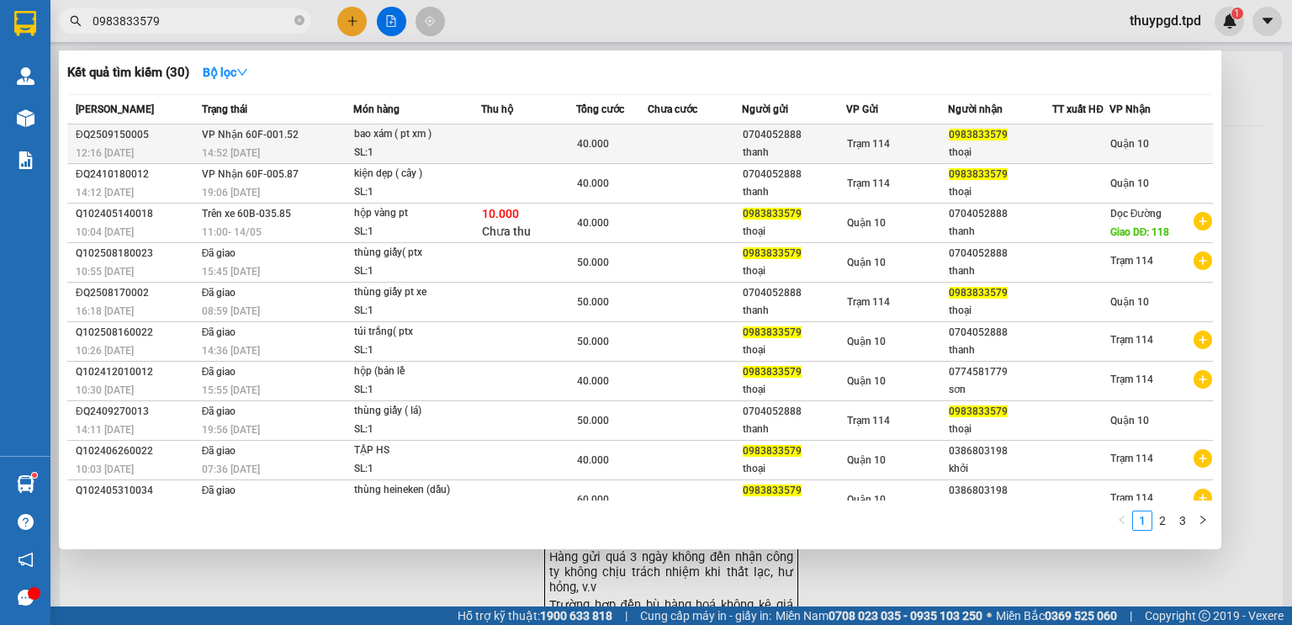
type input "0983833579"
click at [288, 133] on span "VP Nhận 60F-001.52" at bounding box center [250, 135] width 97 height 12
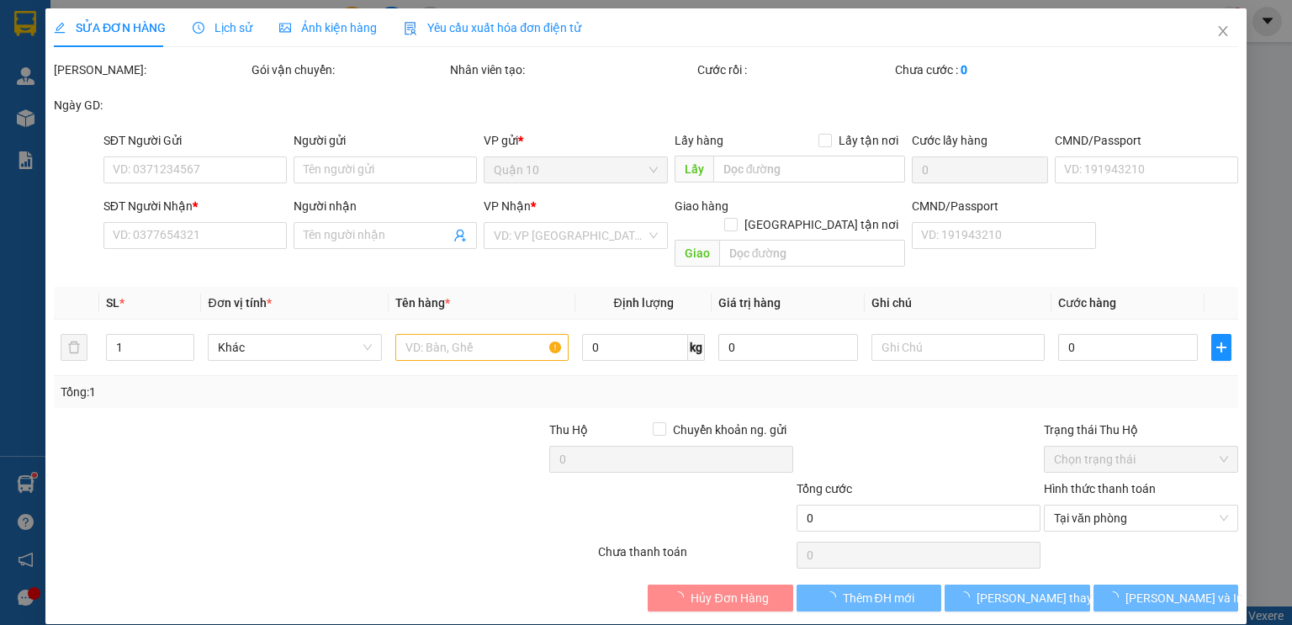
type input "0704052888"
type input "thanh"
type input "0983833579"
type input "thoại"
type input "40.000"
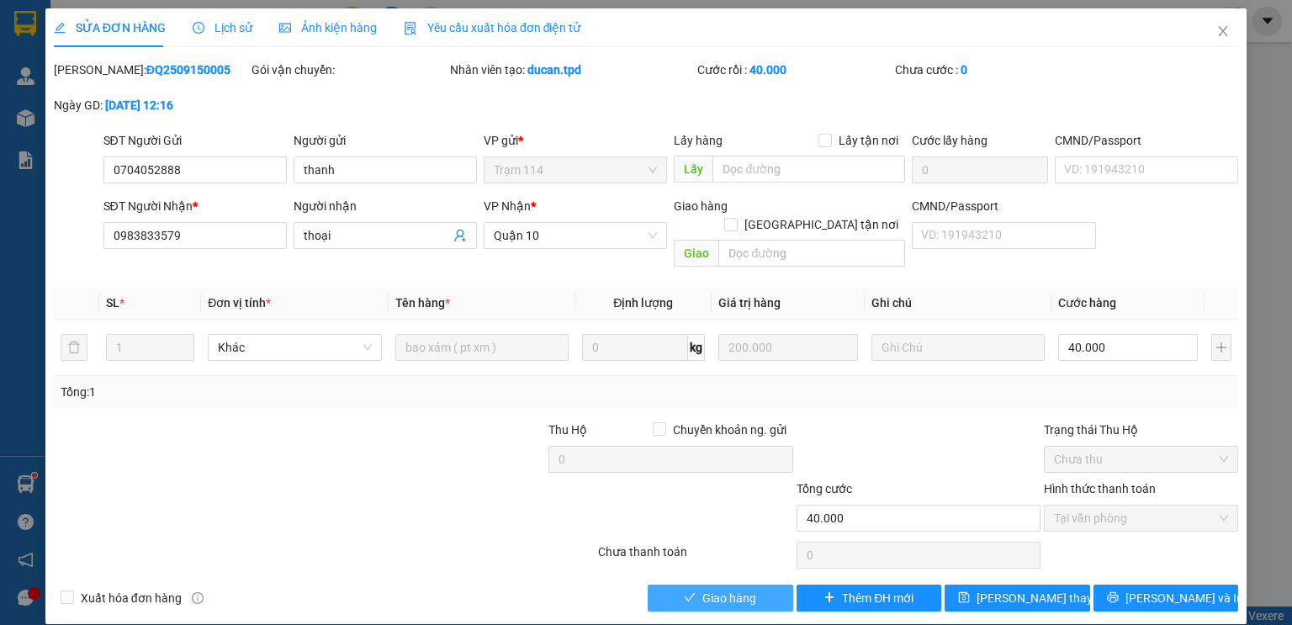
drag, startPoint x: 673, startPoint y: 574, endPoint x: 681, endPoint y: 581, distance: 10.8
click at [676, 584] on button "Giao hàng" at bounding box center [719, 597] width 145 height 27
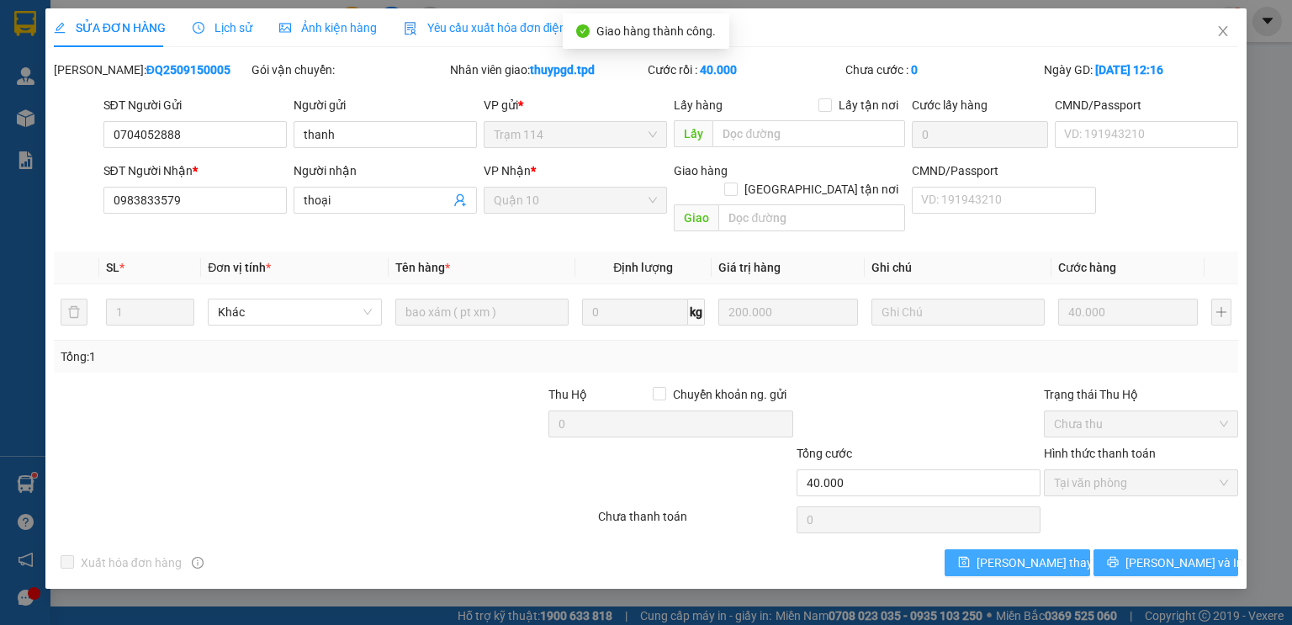
click at [1118, 556] on icon "printer" at bounding box center [1113, 562] width 12 height 12
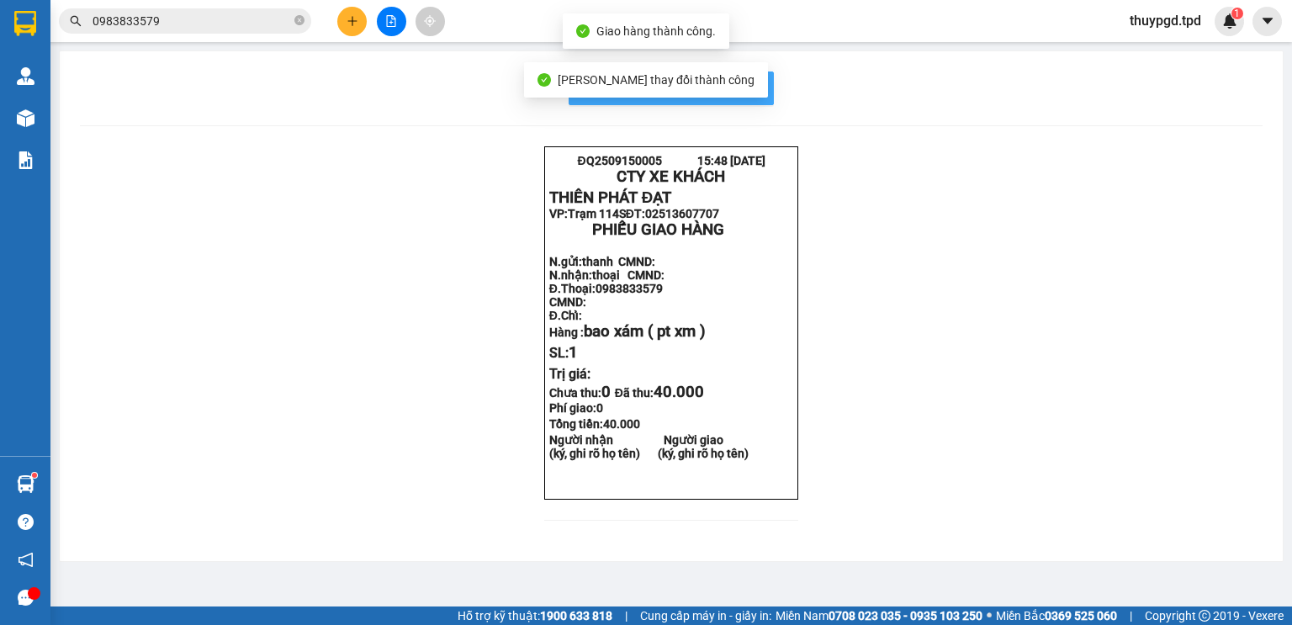
click at [737, 89] on span "In mẫu biên lai tự cấu hình" at bounding box center [681, 87] width 158 height 21
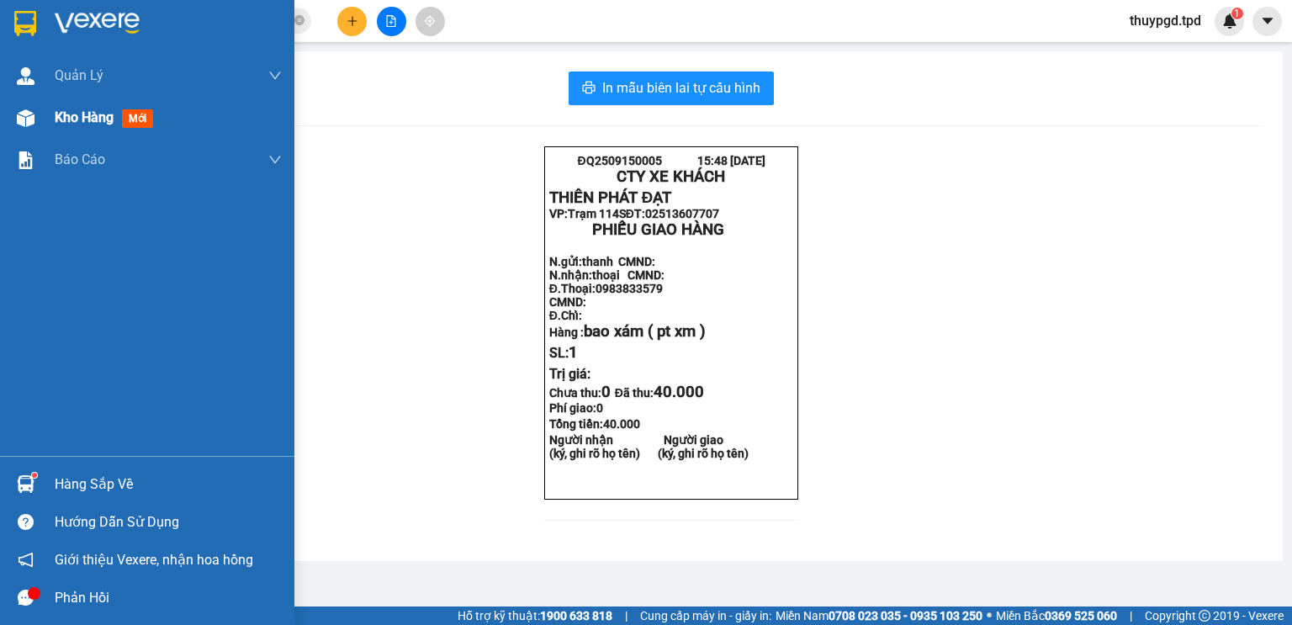
click at [55, 123] on span "Kho hàng" at bounding box center [84, 117] width 59 height 16
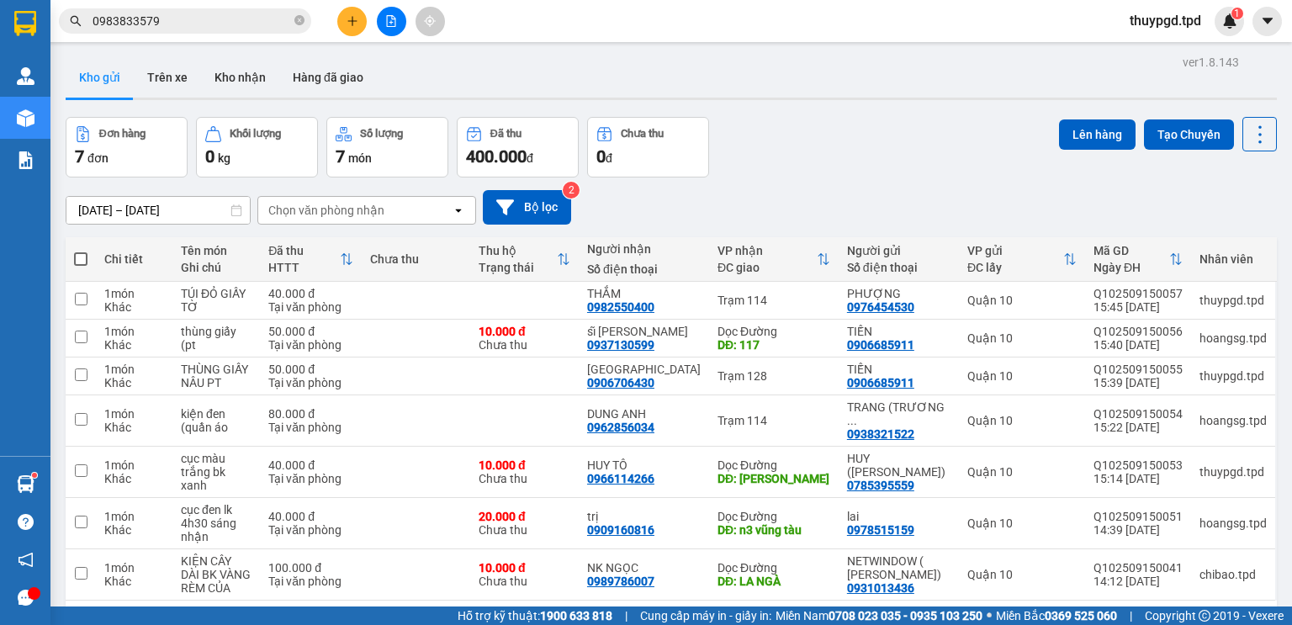
click at [394, 15] on icon "file-add" at bounding box center [391, 21] width 12 height 12
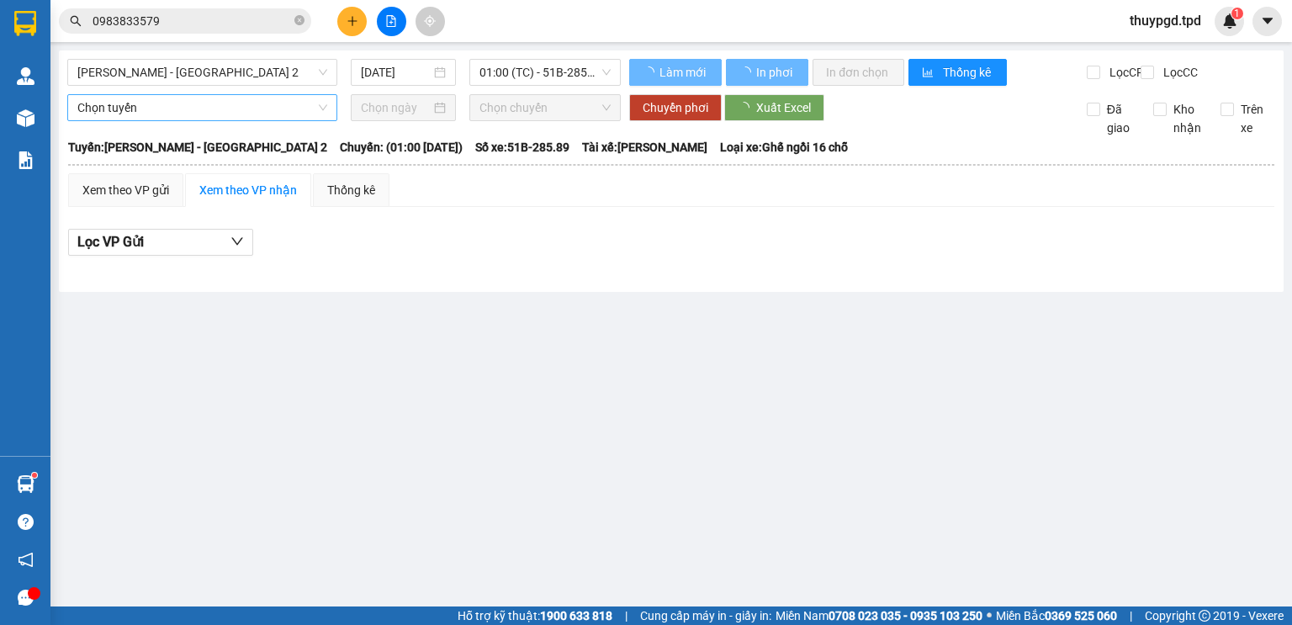
click at [198, 80] on span "[PERSON_NAME] - [GEOGRAPHIC_DATA] 2" at bounding box center [202, 72] width 250 height 25
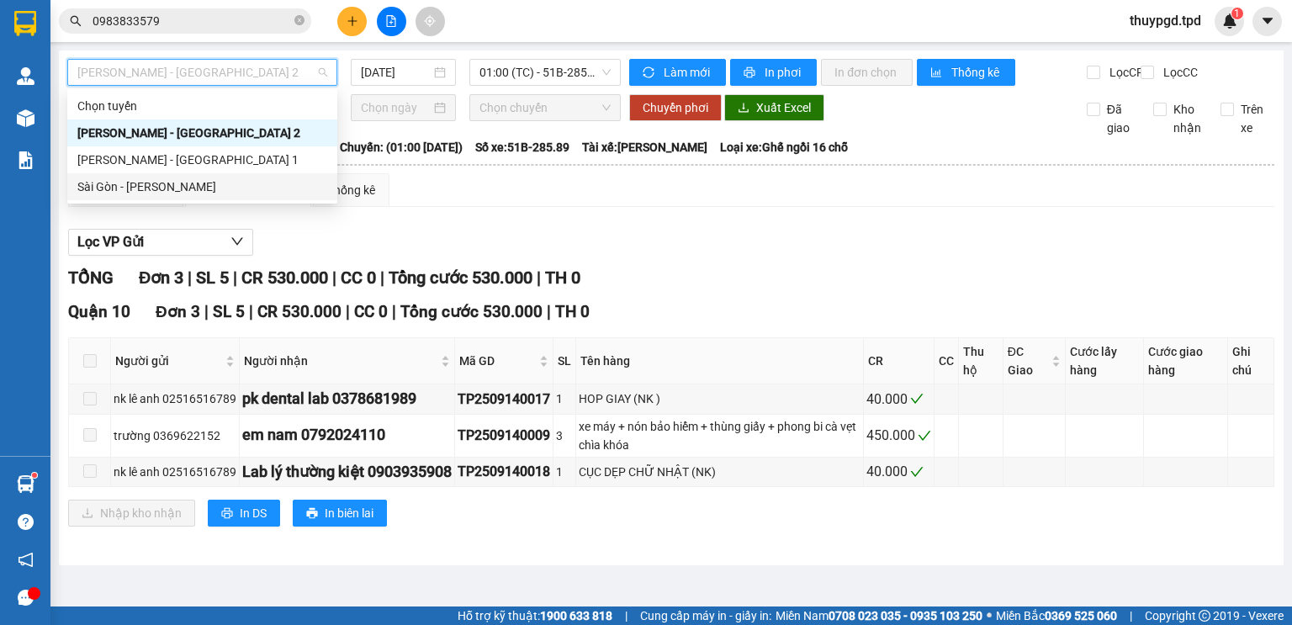
click at [138, 184] on div "Sài Gòn - [PERSON_NAME]" at bounding box center [202, 186] width 250 height 18
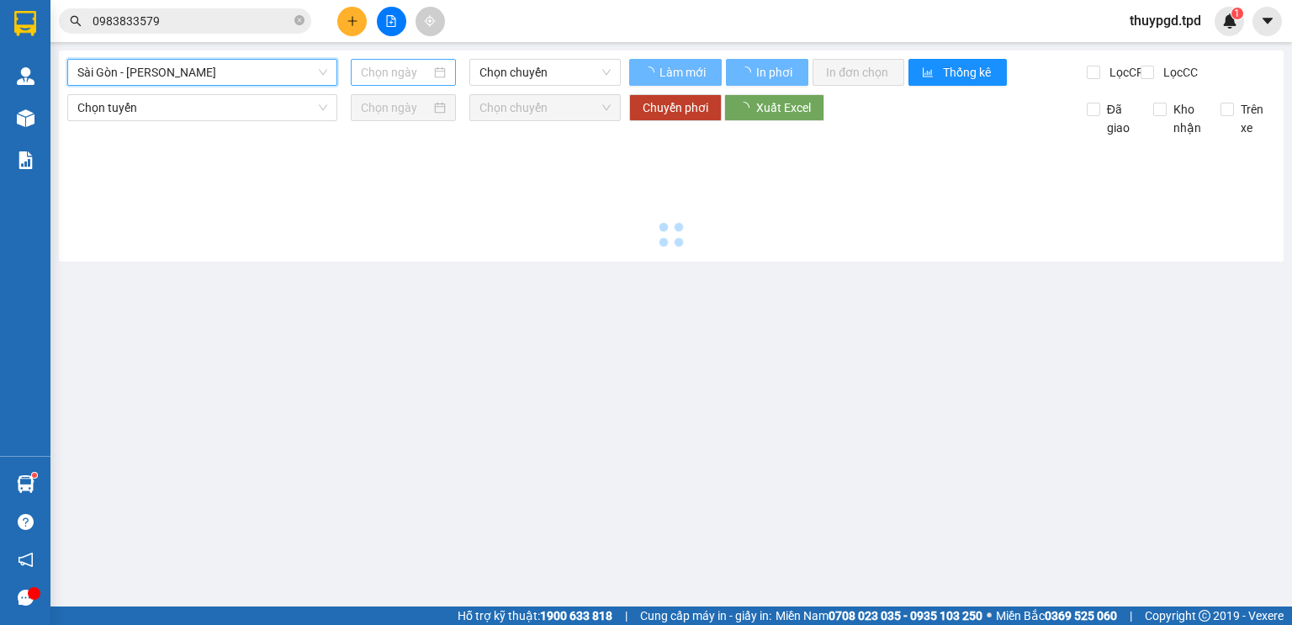
type input "[DATE]"
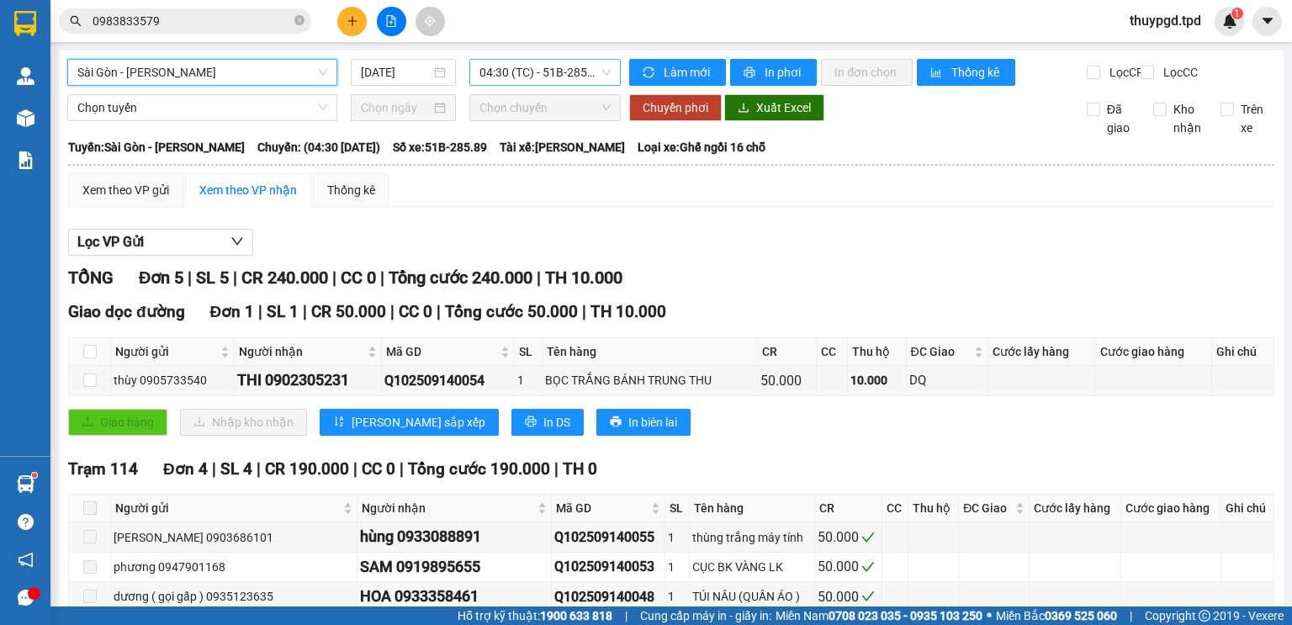
click at [534, 62] on span "04:30 (TC) - 51B-285.89" at bounding box center [545, 72] width 132 height 25
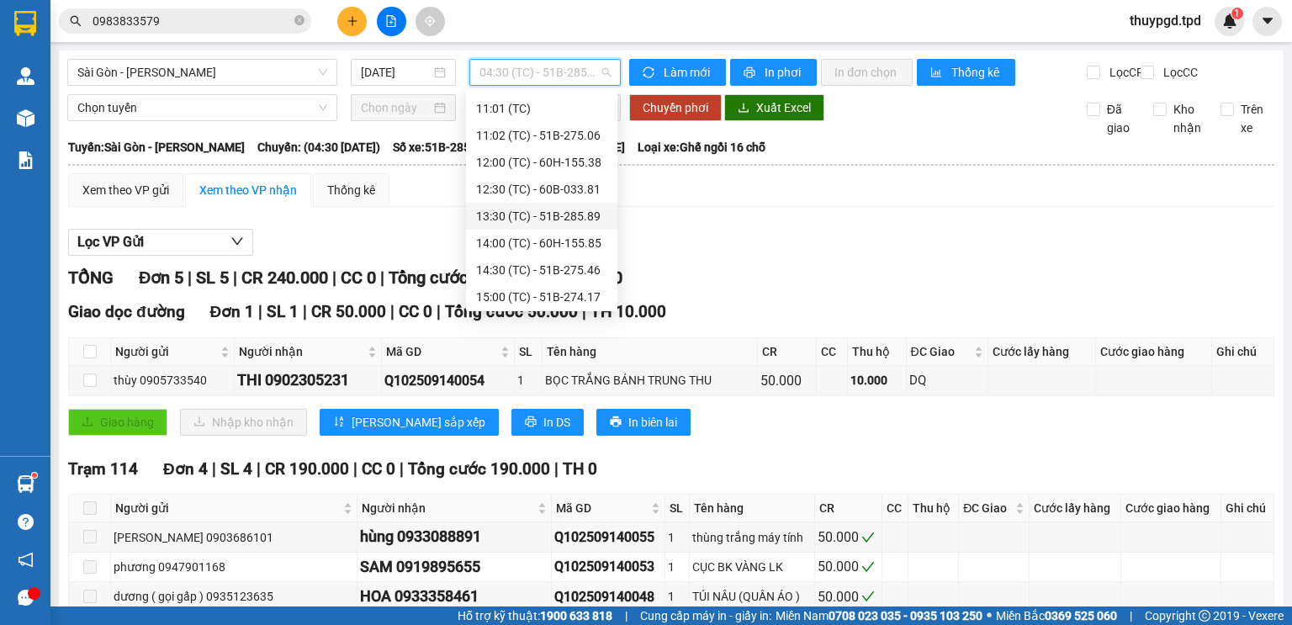
scroll to position [215, 0]
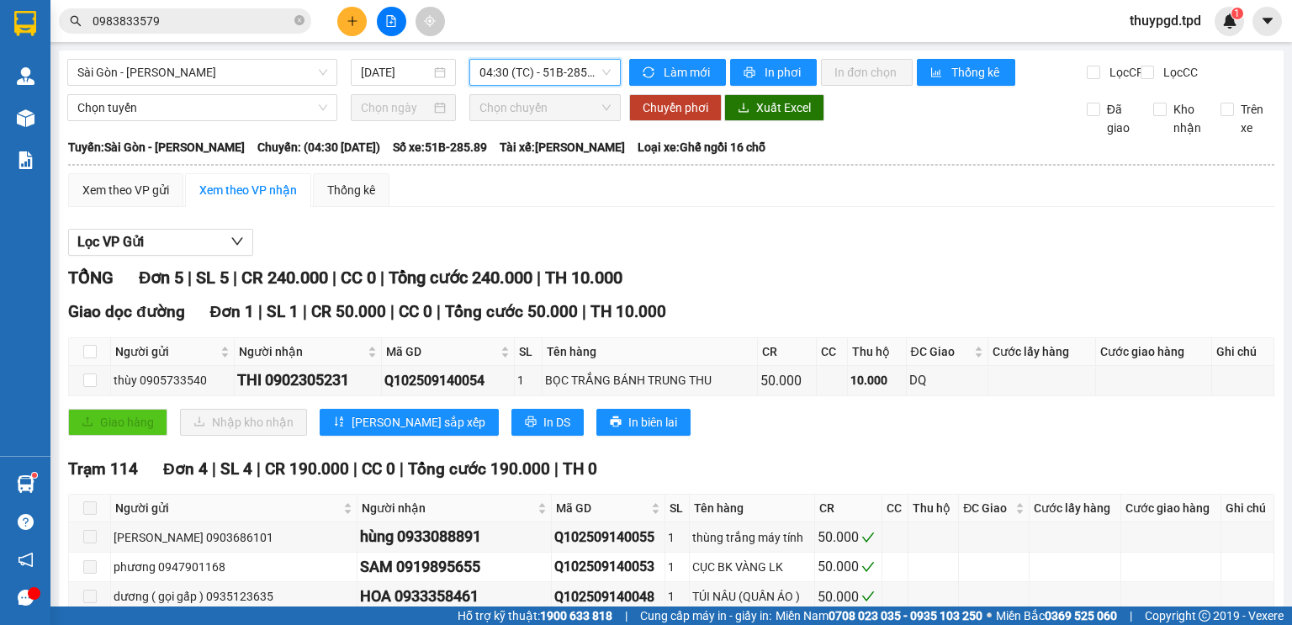
click at [353, 17] on icon "plus" at bounding box center [352, 21] width 12 height 12
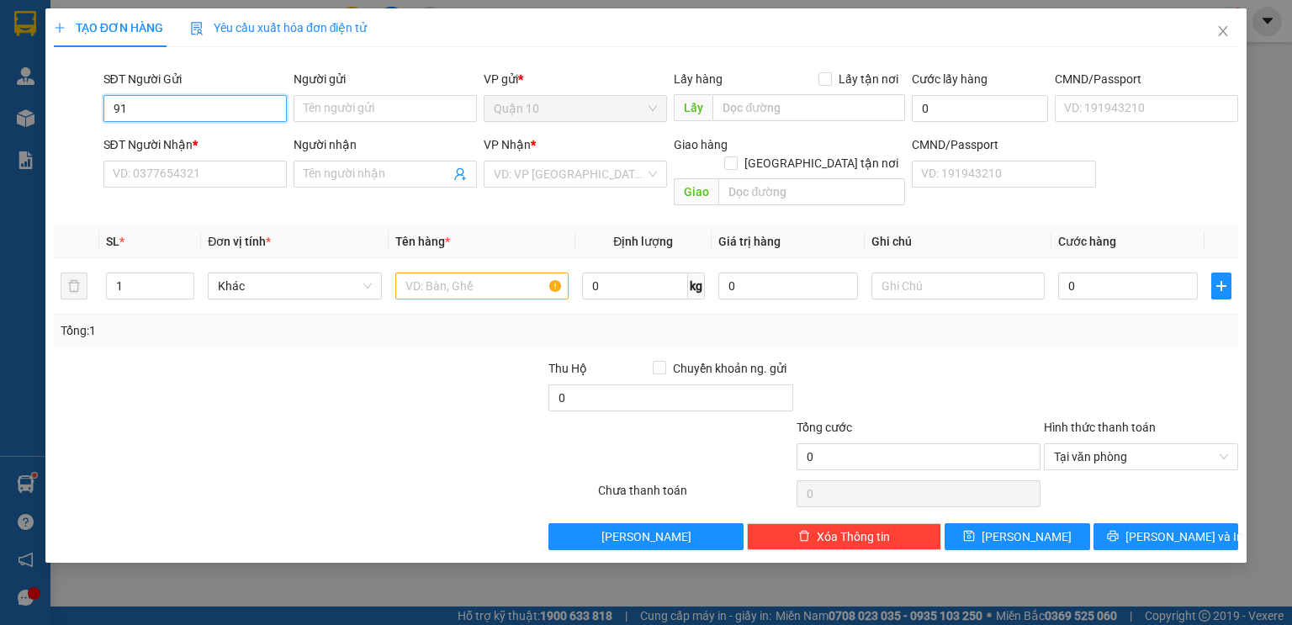
type input "9"
click at [240, 148] on div "0914266661 - bùi tri" at bounding box center [197, 142] width 166 height 18
type input "0914266661"
type input "bùi tri"
type input "046083019560"
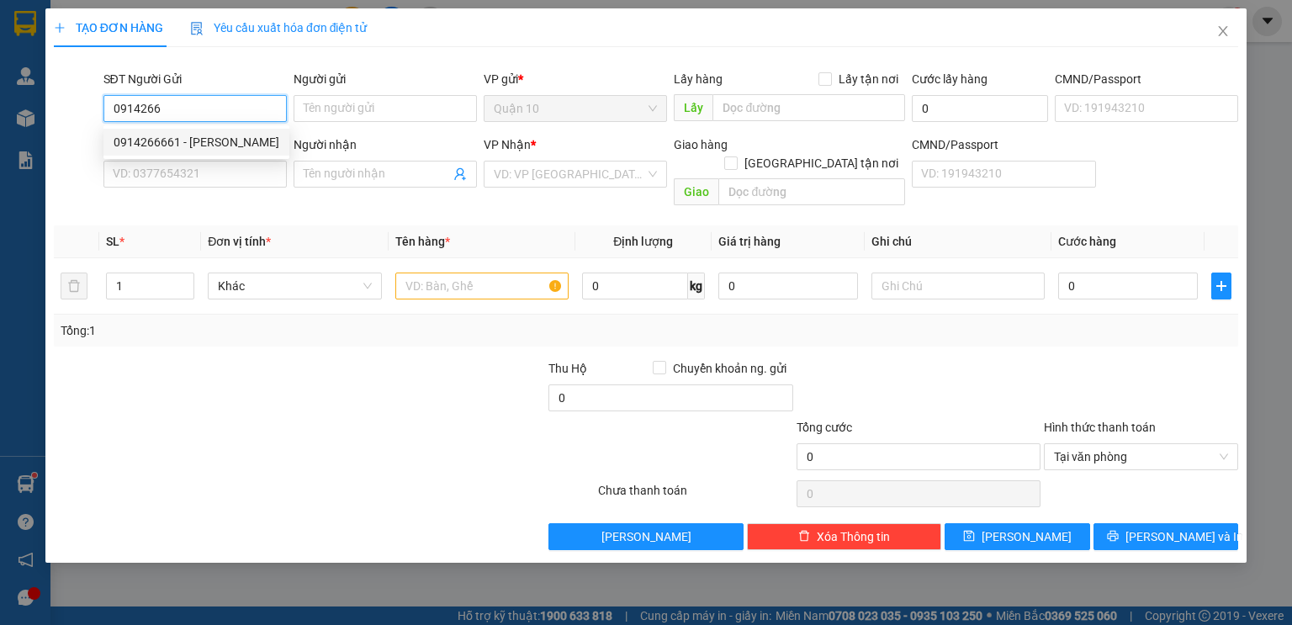
type input "0977055662"
type input "quyền"
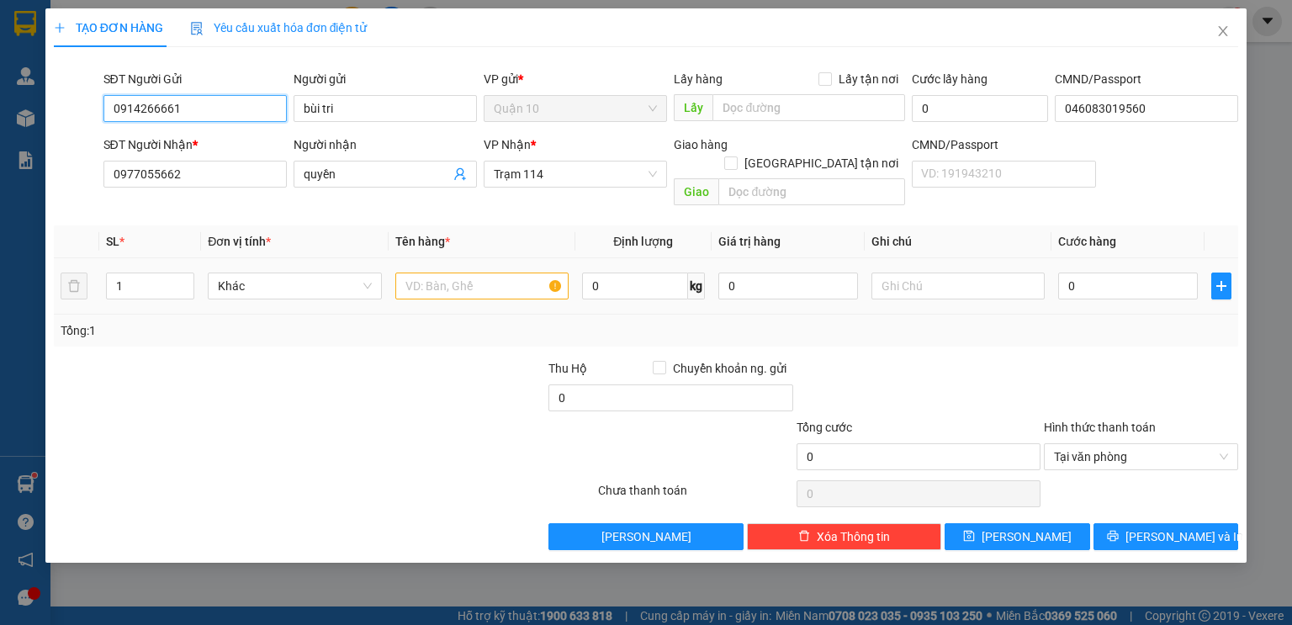
type input "0914266661"
click at [427, 277] on input "text" at bounding box center [481, 285] width 173 height 27
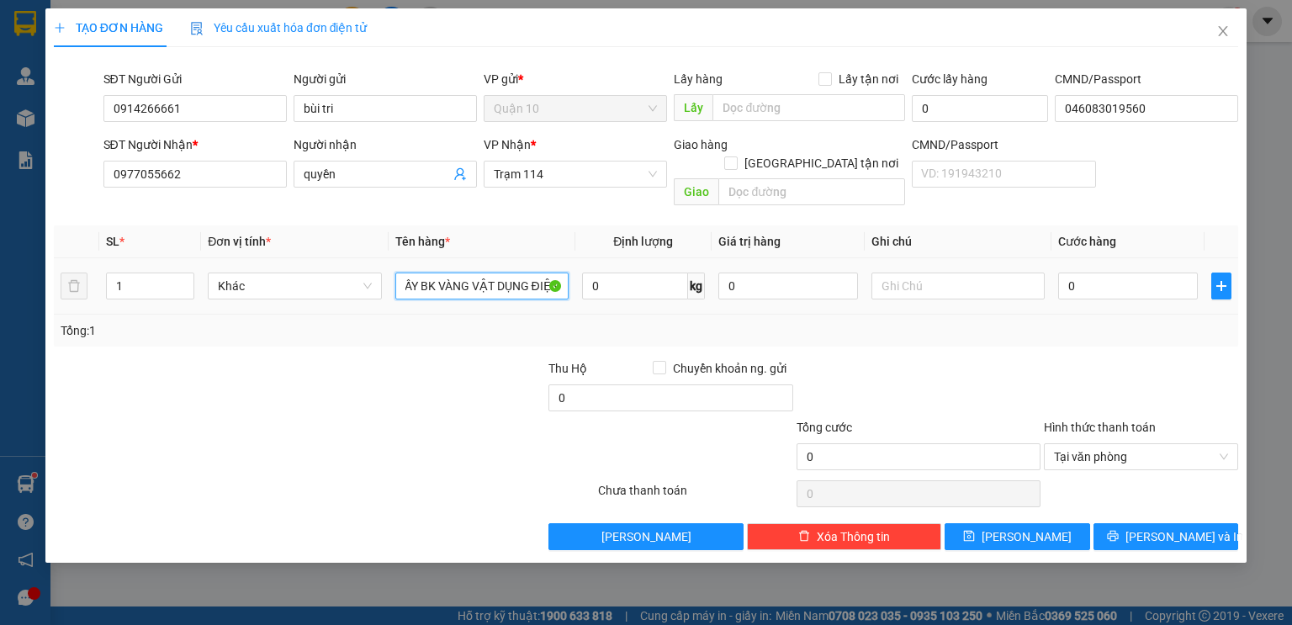
scroll to position [0, 58]
type input "THÙNG GIẤY BK VÀNG VẬT DỤNG ĐIỆN"
type input "5"
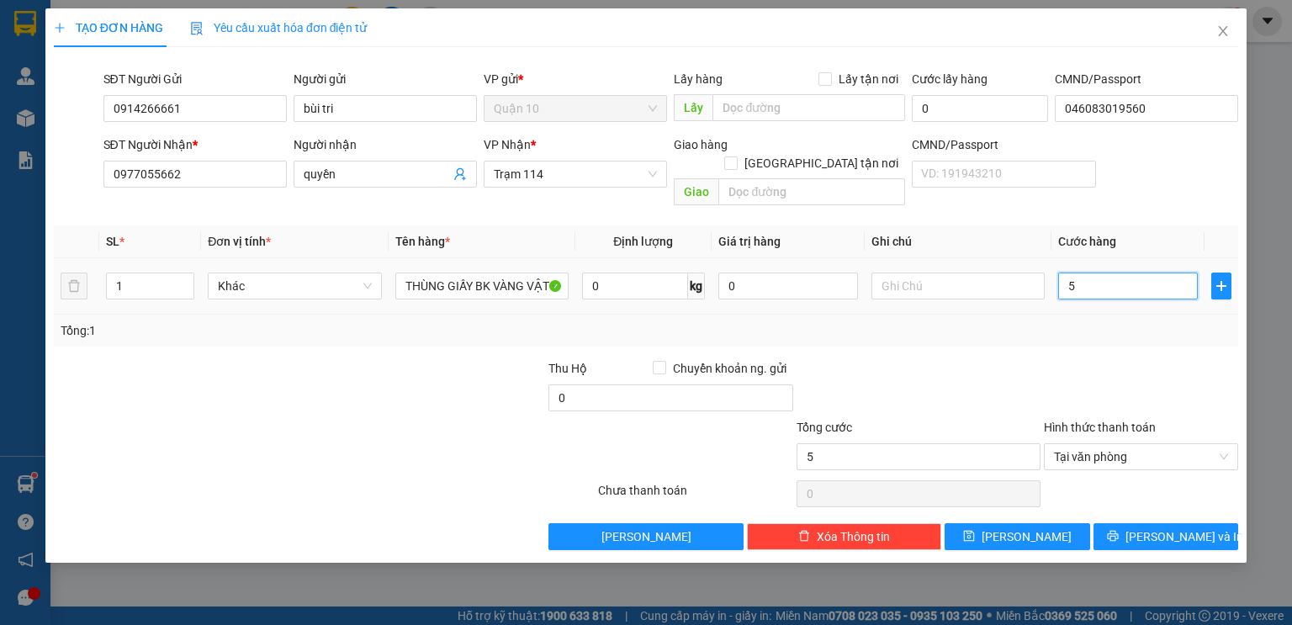
type input "50"
drag, startPoint x: 800, startPoint y: 275, endPoint x: 602, endPoint y: 333, distance: 206.0
click at [659, 313] on div "SL * Đơn vị tính * Tên hàng * Định lượng Giá trị hàng Ghi chú Cước hàng 1 Khác …" at bounding box center [646, 285] width 1184 height 121
type input "50.000"
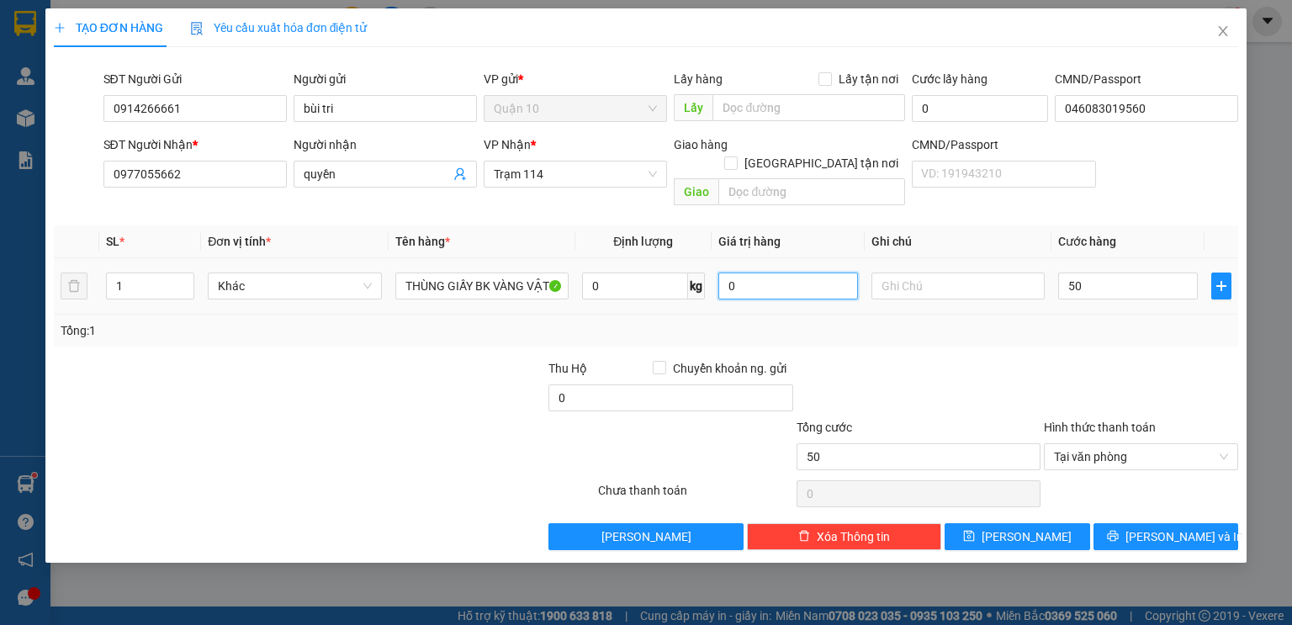
type input "50.000"
drag, startPoint x: 831, startPoint y: 266, endPoint x: 0, endPoint y: 253, distance: 830.9
click at [348, 277] on tr "1 Khác THÙNG GIẤY BK VÀNG VẬT DỤNG ĐIỆN 0 kg 5.000.000 50.000" at bounding box center [646, 286] width 1184 height 56
type input "500.000"
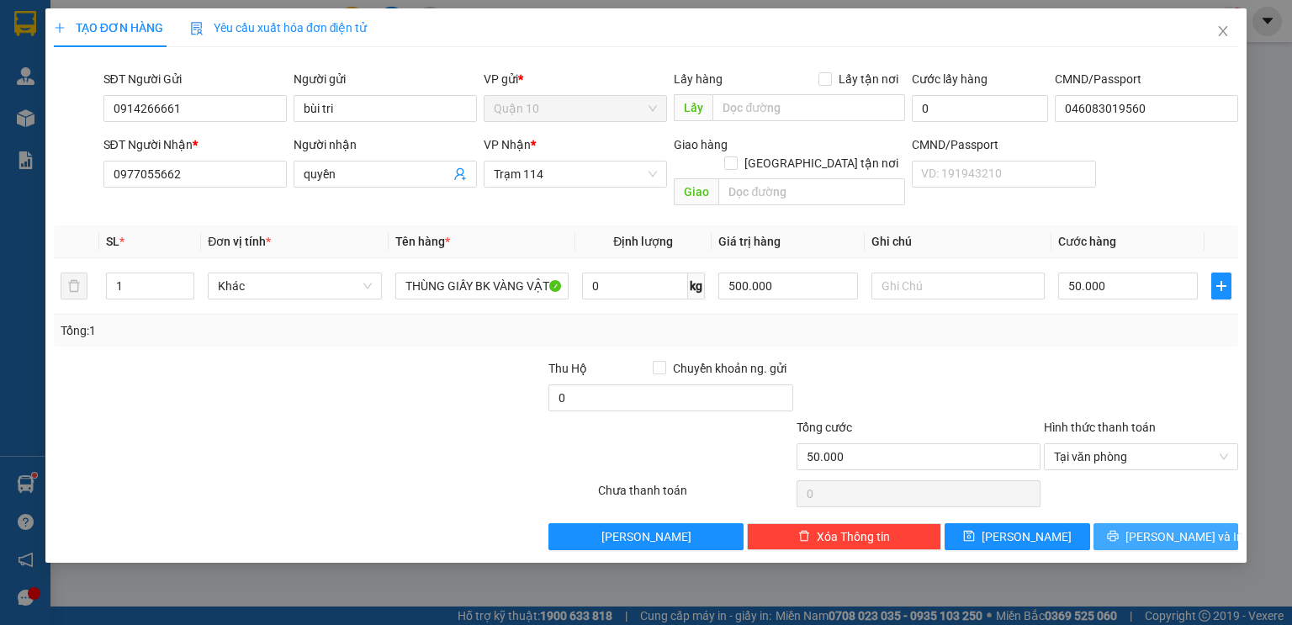
click at [1174, 527] on span "[PERSON_NAME] và In" at bounding box center [1184, 536] width 118 height 18
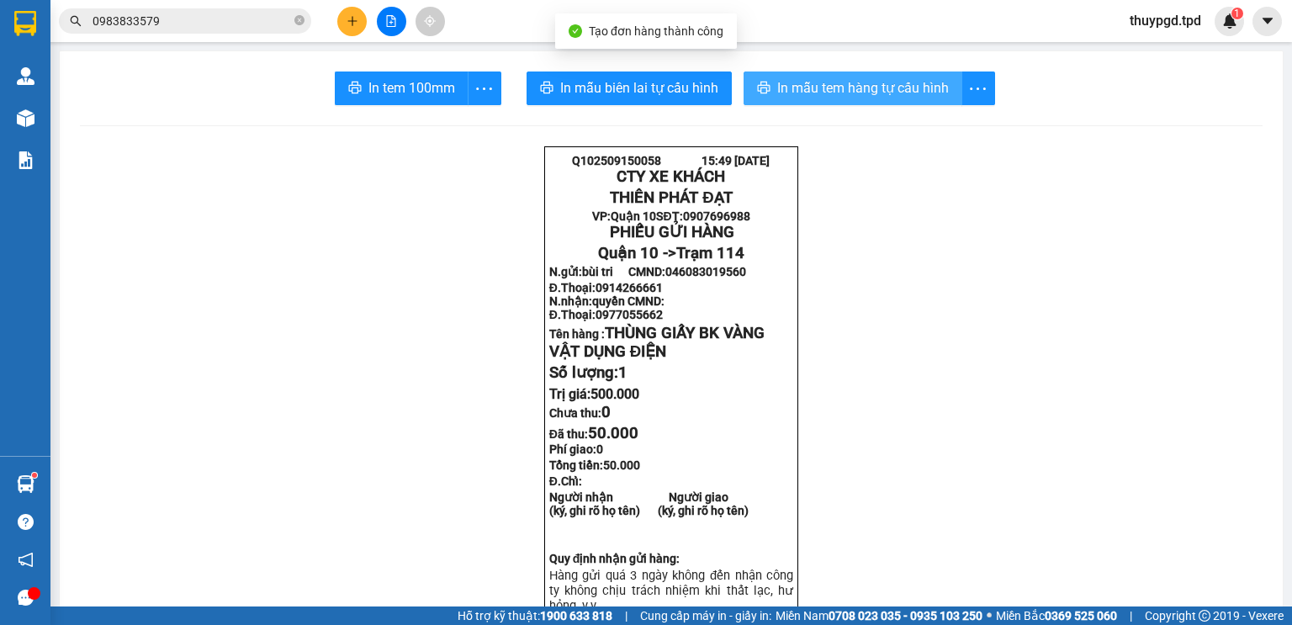
click at [882, 90] on span "In mẫu tem hàng tự cấu hình" at bounding box center [863, 87] width 172 height 21
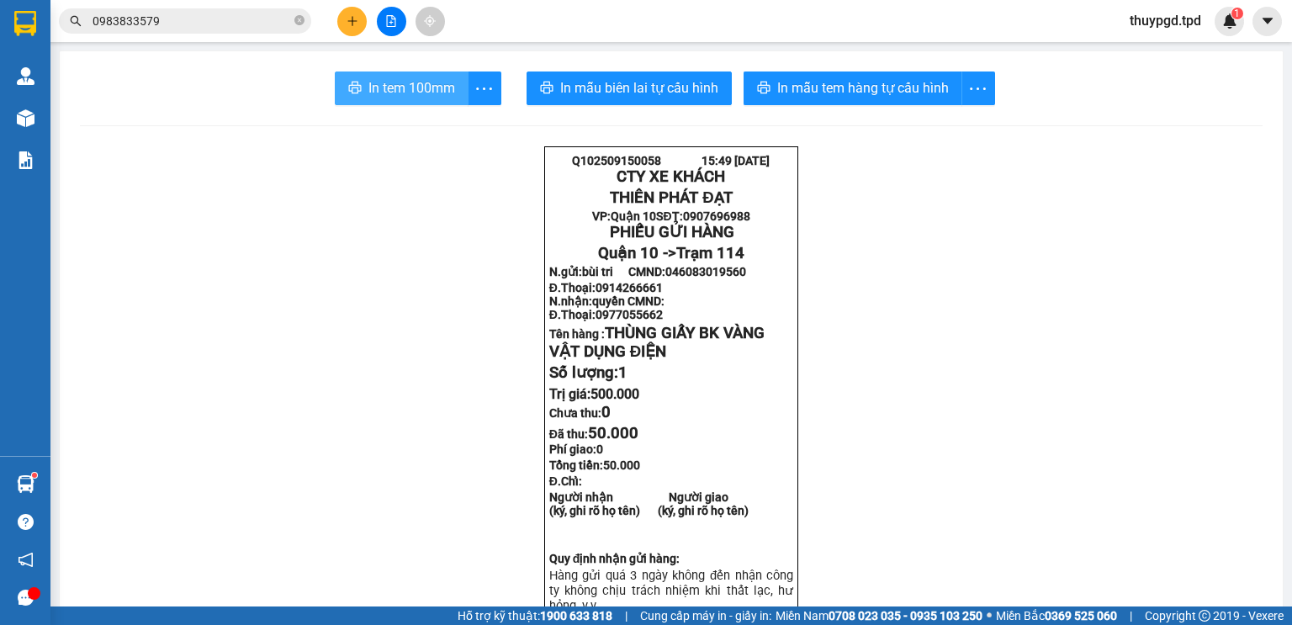
click at [412, 87] on span "In tem 100mm" at bounding box center [411, 87] width 87 height 21
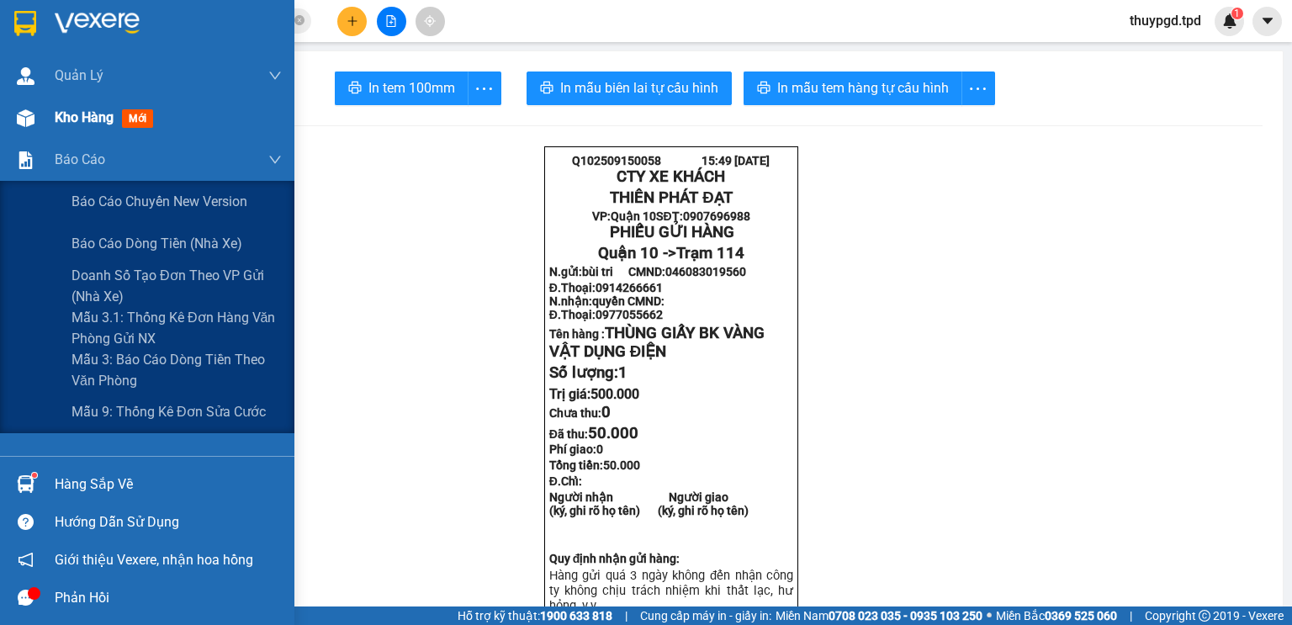
click at [64, 127] on div "Kho hàng mới" at bounding box center [107, 117] width 105 height 21
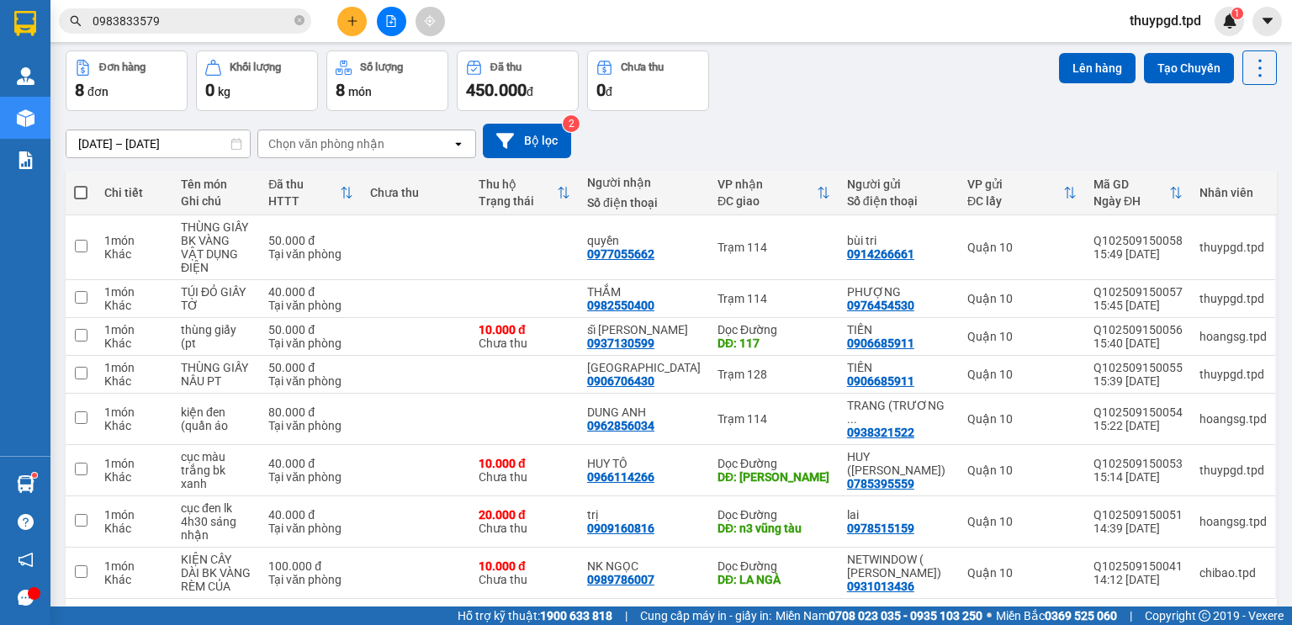
scroll to position [111, 0]
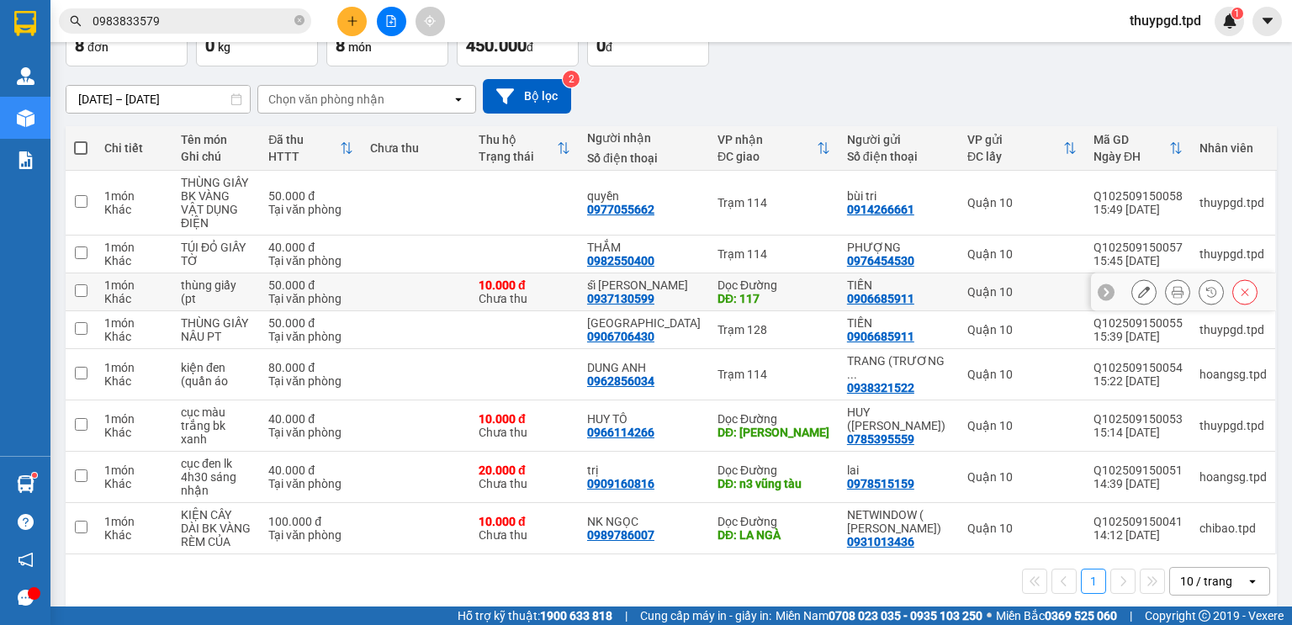
click at [726, 292] on div "DĐ: 117" at bounding box center [773, 298] width 113 height 13
checkbox input "true"
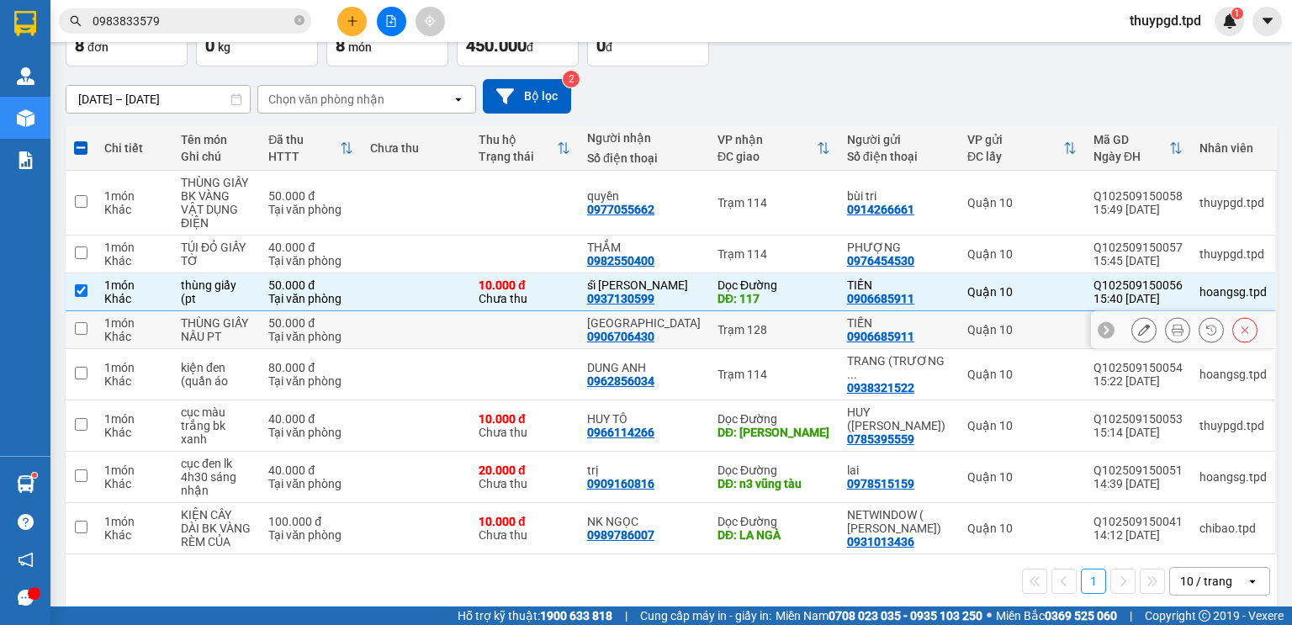
click at [698, 323] on div "NHẬT ĐÔNG 0906706430" at bounding box center [644, 329] width 114 height 27
checkbox input "true"
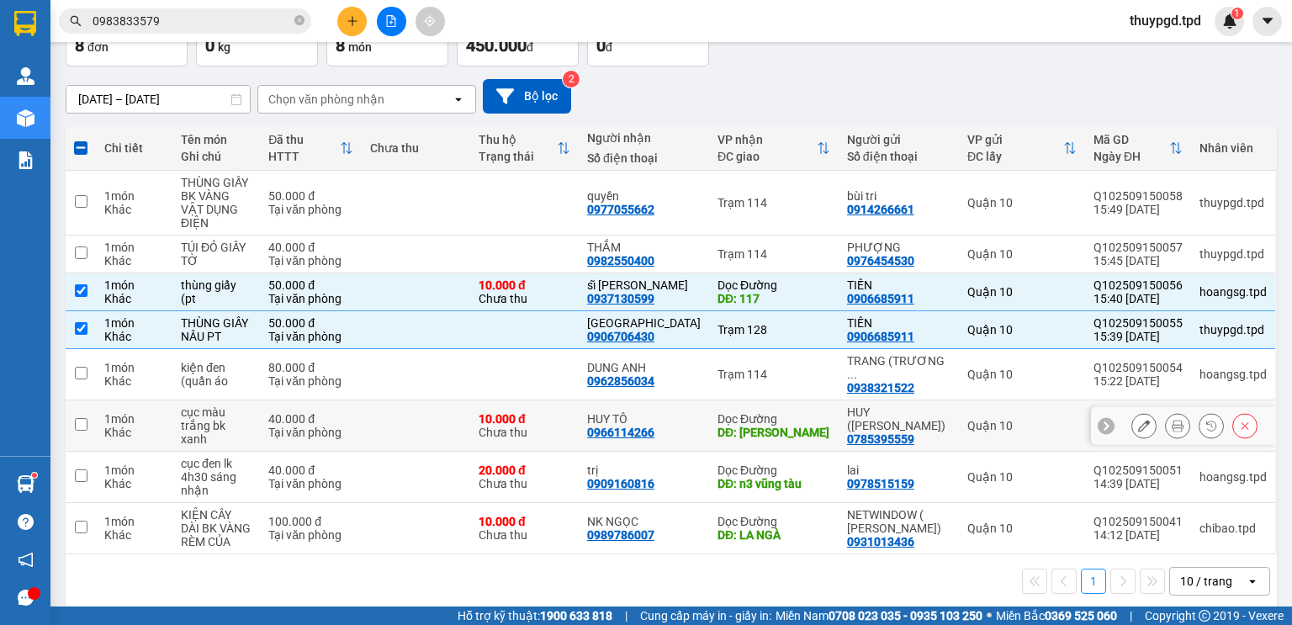
click at [743, 425] on div "DĐ: GIA KIỆM" at bounding box center [773, 431] width 113 height 13
checkbox input "true"
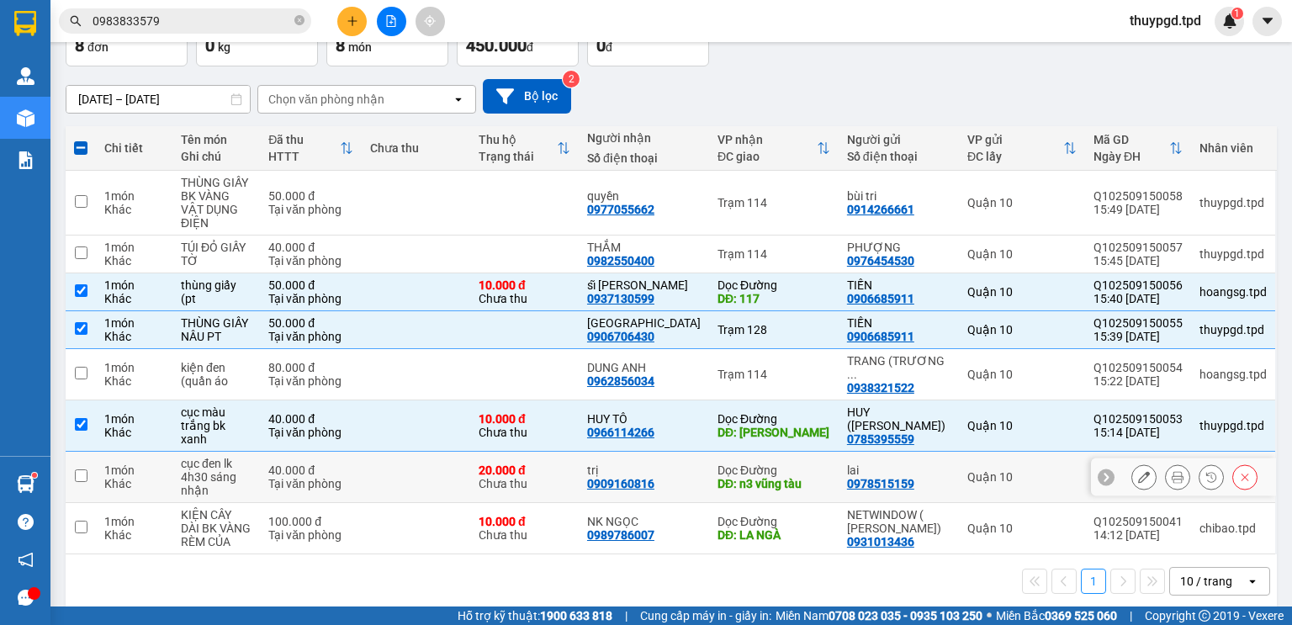
click at [732, 463] on div "Dọc Đường" at bounding box center [773, 469] width 113 height 13
checkbox input "true"
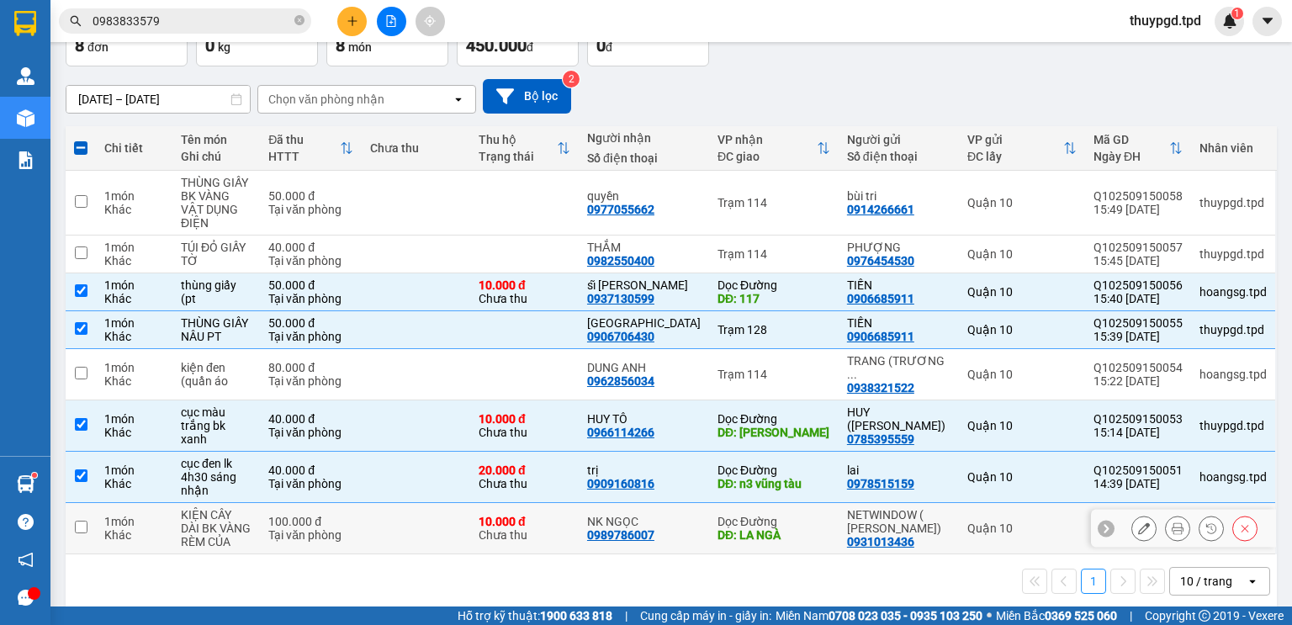
click at [727, 527] on td "Dọc Đường DĐ: LA NGÀ" at bounding box center [773, 528] width 129 height 51
checkbox input "true"
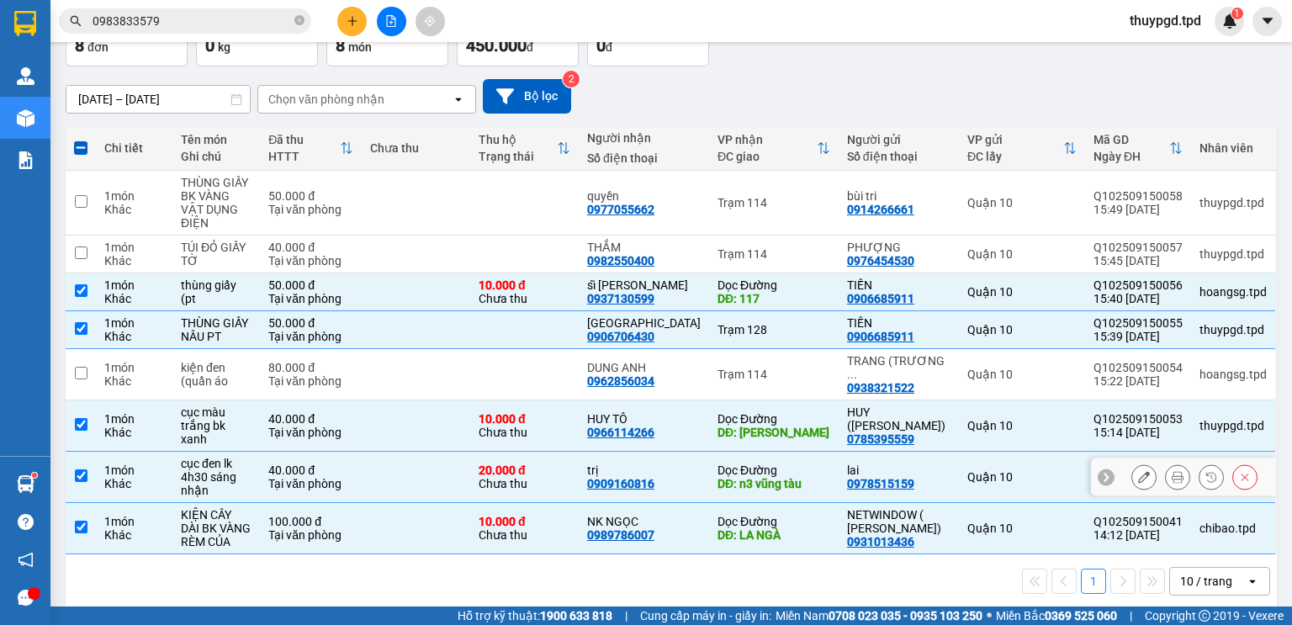
click at [760, 477] on div "DĐ: n3 vũng tàu" at bounding box center [773, 483] width 113 height 13
checkbox input "false"
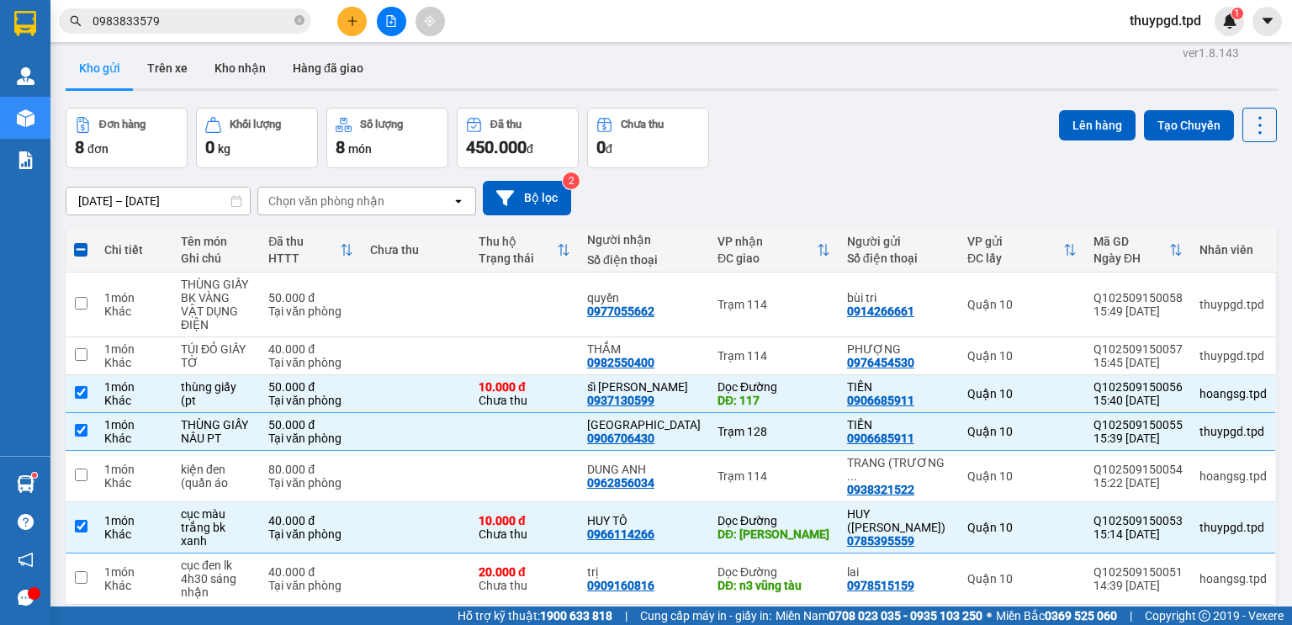
scroll to position [0, 0]
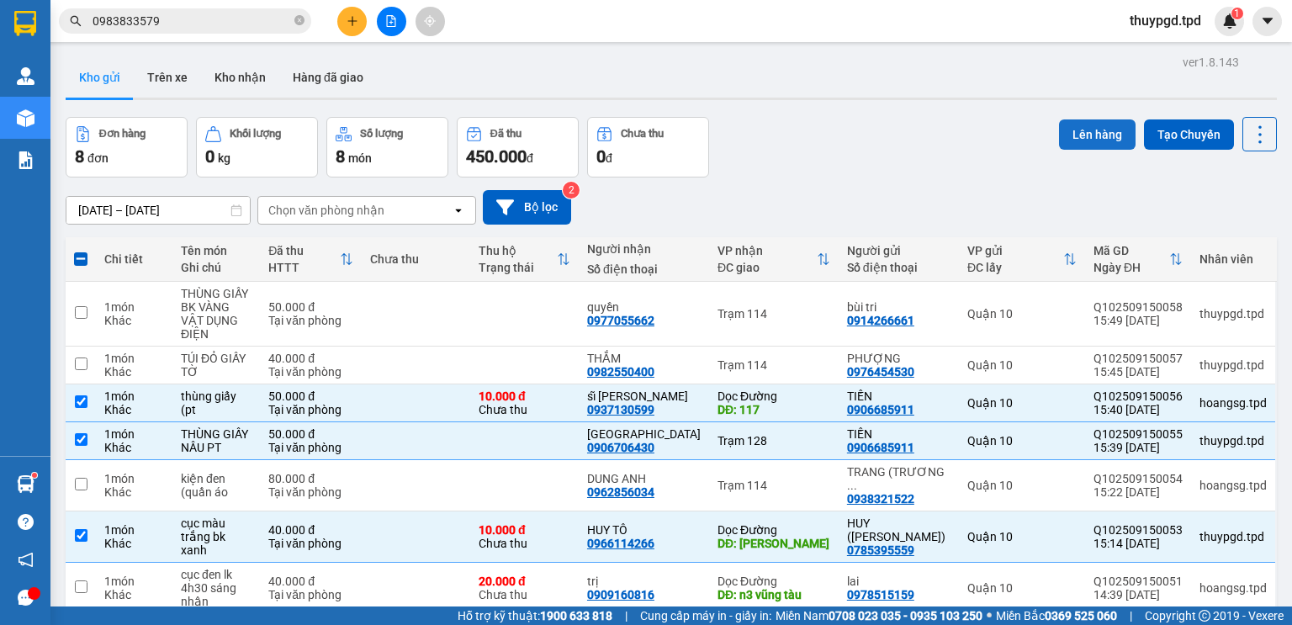
click at [1071, 145] on button "Lên hàng" at bounding box center [1097, 134] width 77 height 30
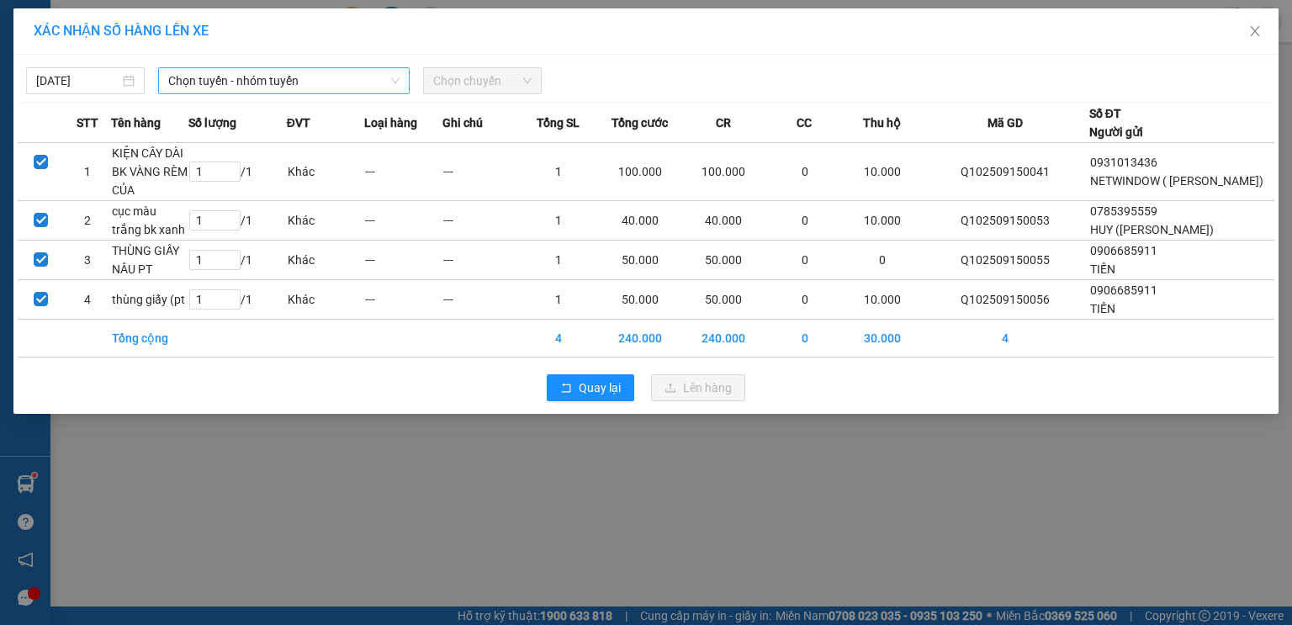
click at [306, 78] on span "Chọn tuyến - nhóm tuyến" at bounding box center [283, 80] width 231 height 25
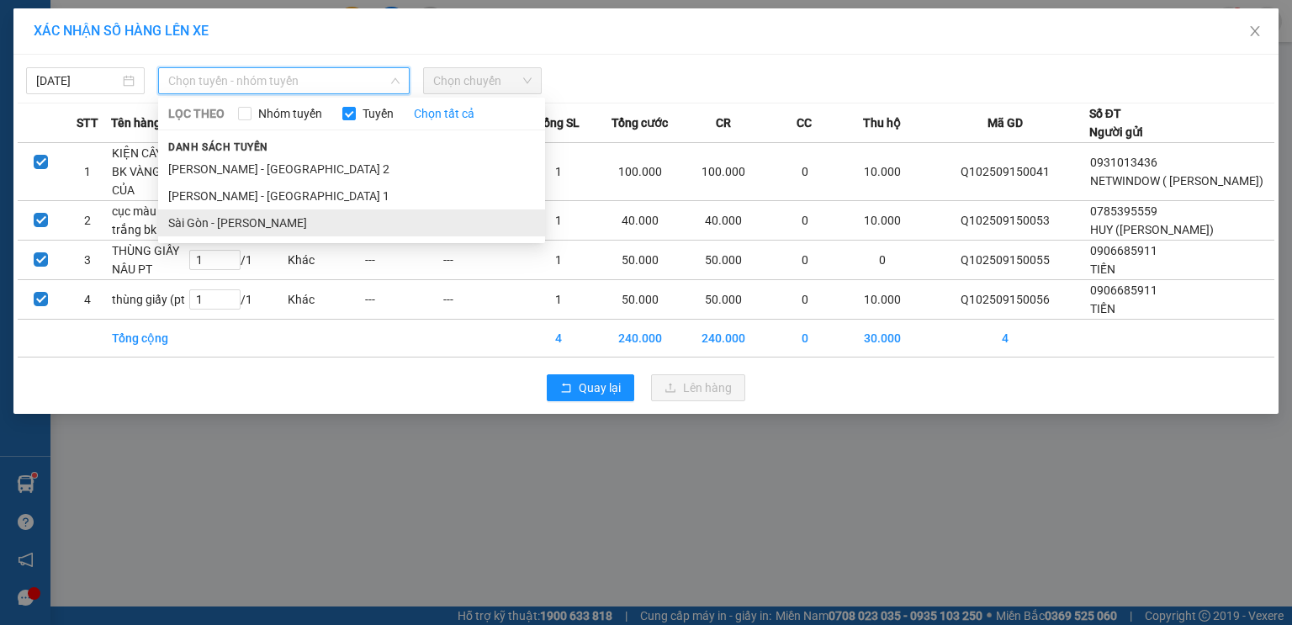
click at [262, 230] on li "Sài Gòn - [PERSON_NAME]" at bounding box center [351, 222] width 387 height 27
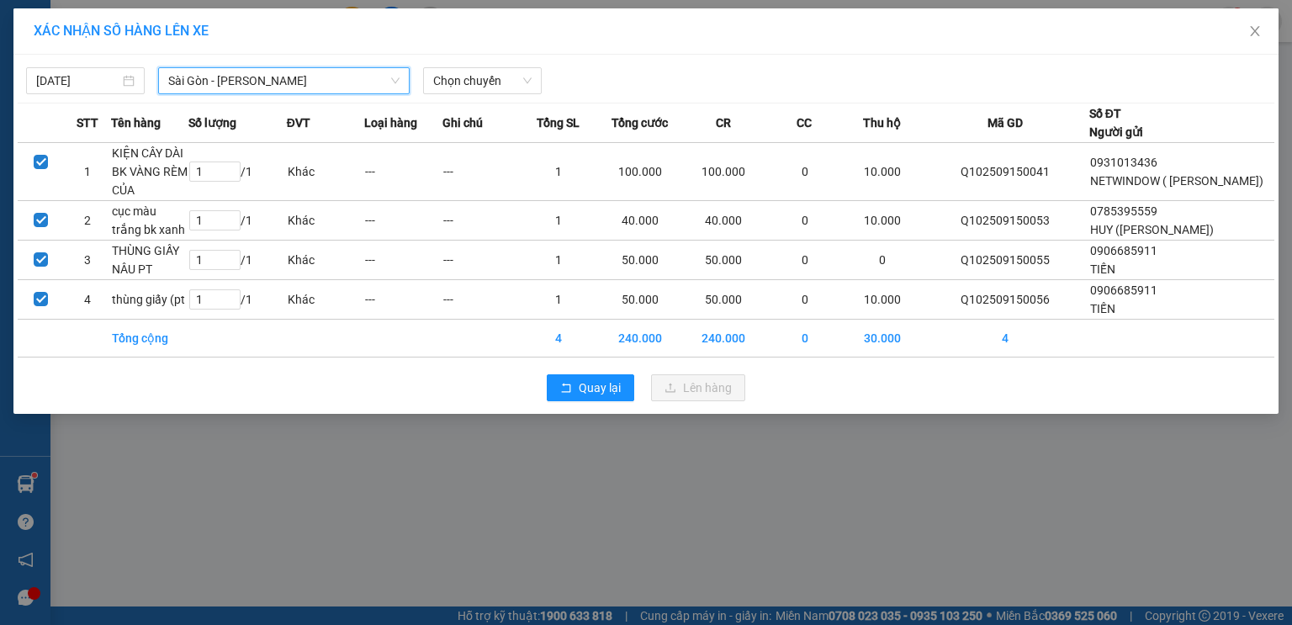
click at [350, 77] on span "Sài Gòn - [PERSON_NAME]" at bounding box center [283, 80] width 231 height 25
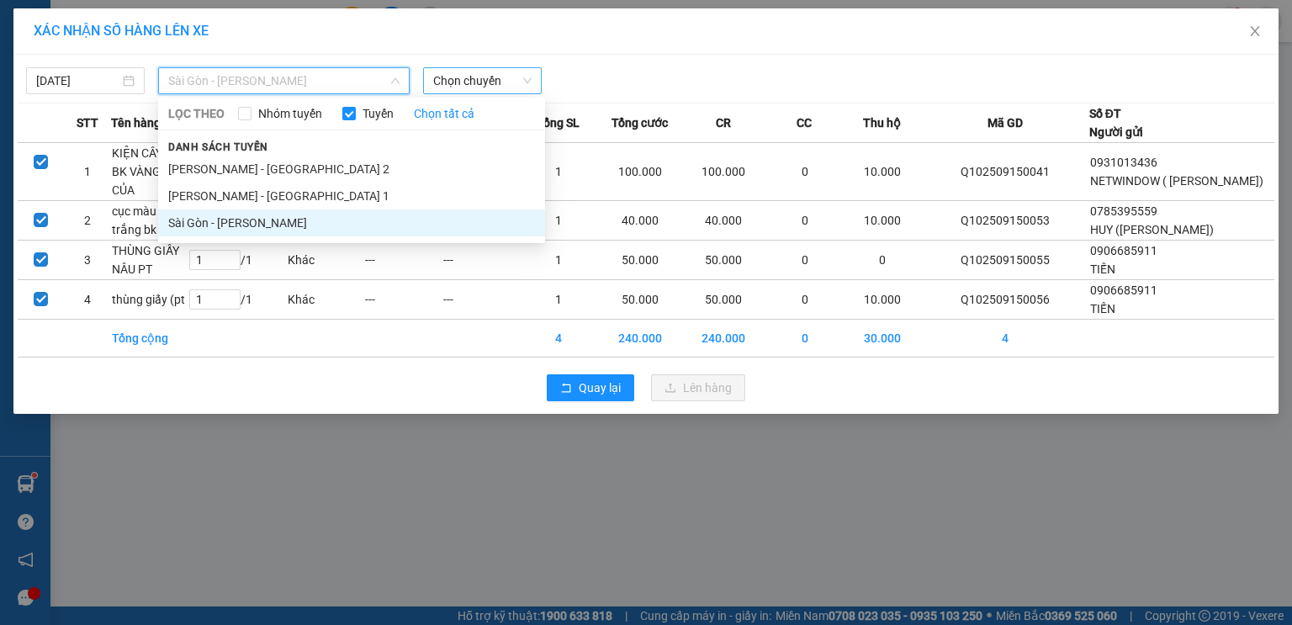
click at [476, 76] on span "Chọn chuyến" at bounding box center [482, 80] width 98 height 25
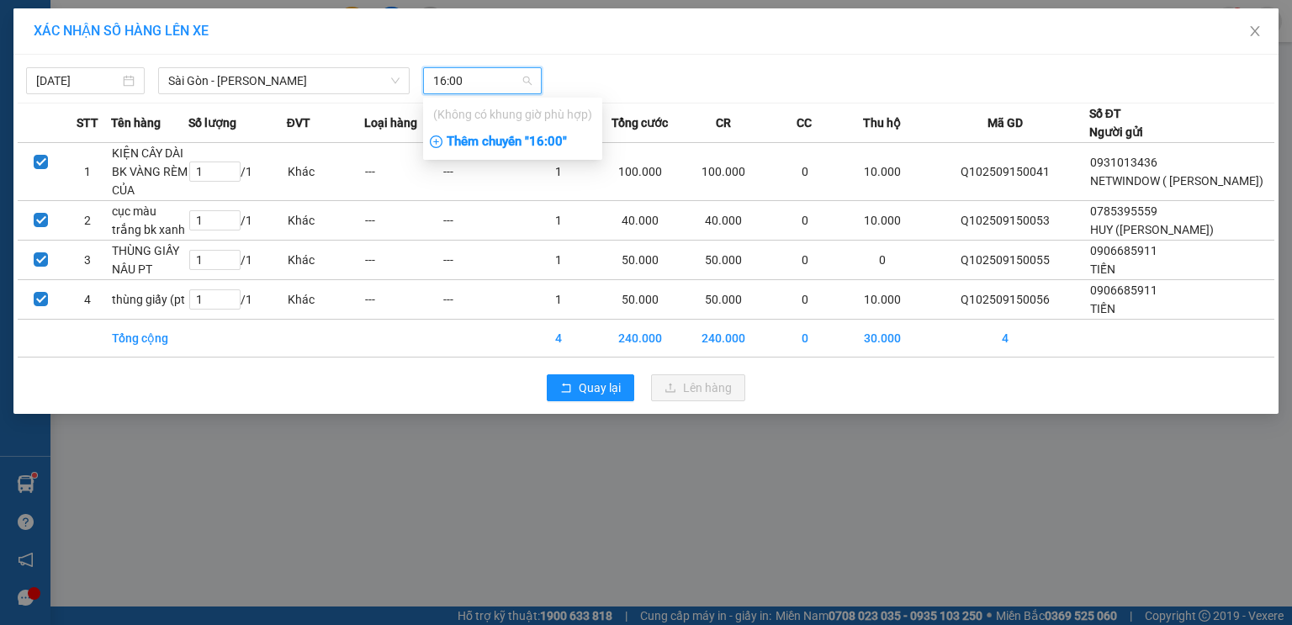
type input "16:00"
click at [525, 145] on div "Thêm chuyến " 16:00 "" at bounding box center [512, 142] width 179 height 29
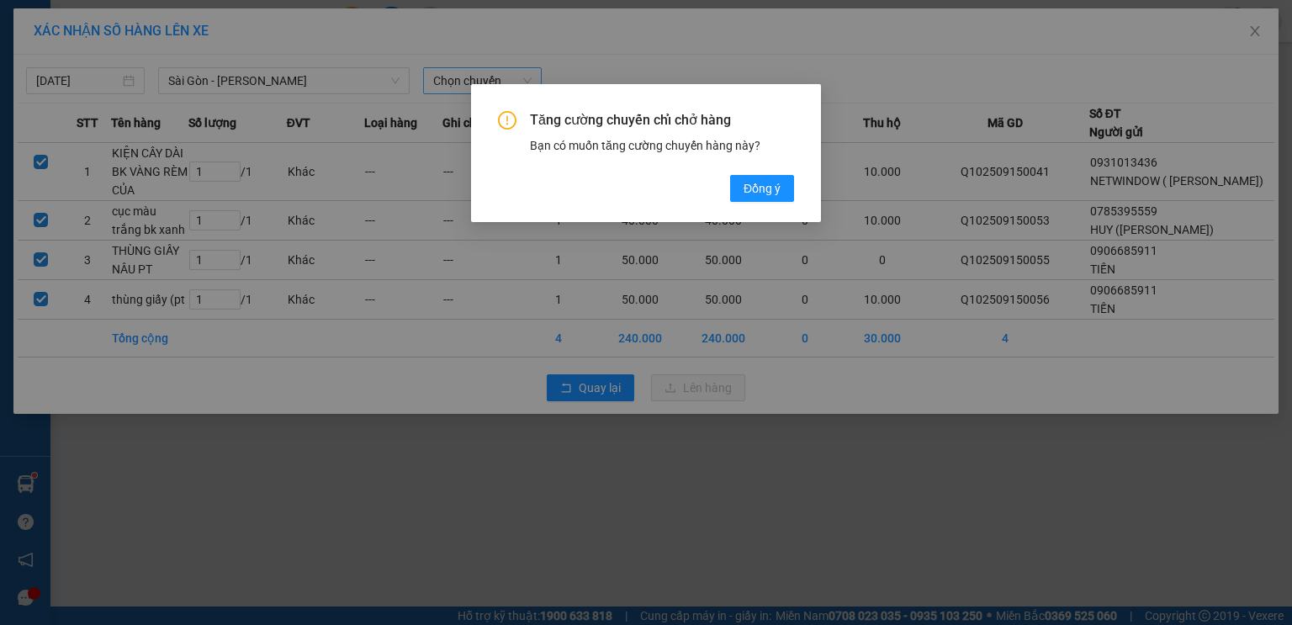
click at [774, 174] on div "Tăng cường chuyến chỉ chở hàng Bạn có muốn tăng cường chuyến hàng này? Đồng ý" at bounding box center [646, 156] width 296 height 91
click at [762, 200] on button "Đồng ý" at bounding box center [762, 188] width 64 height 27
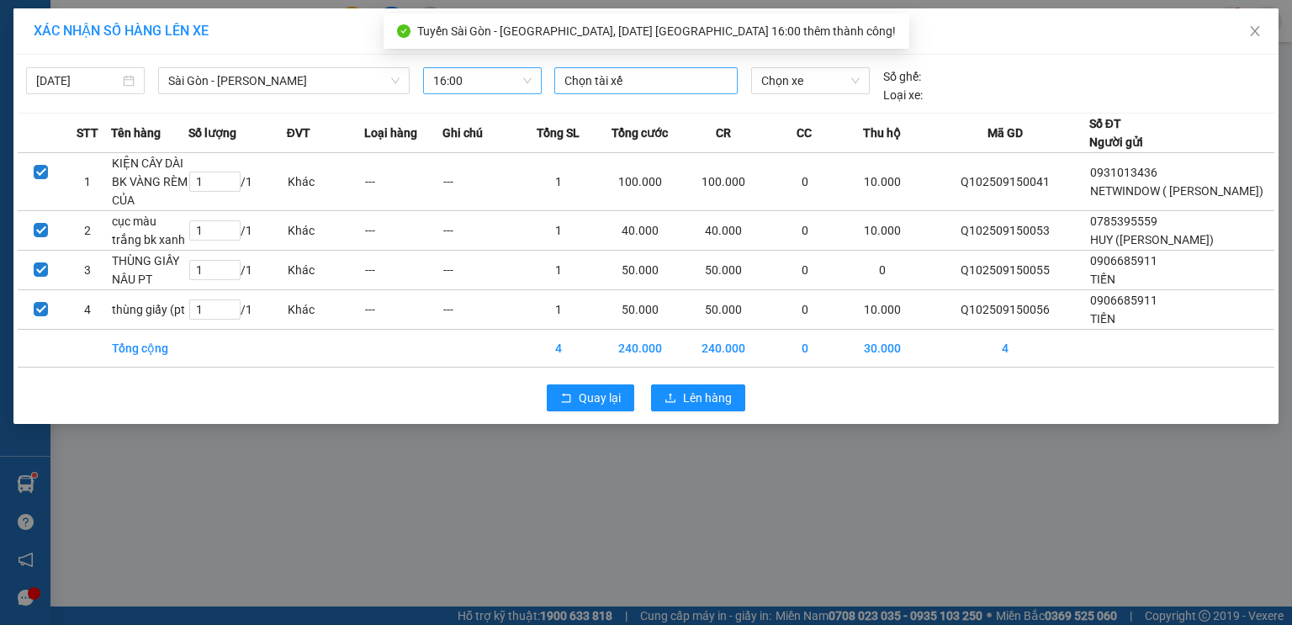
click at [625, 84] on div at bounding box center [645, 81] width 175 height 20
type input "0"
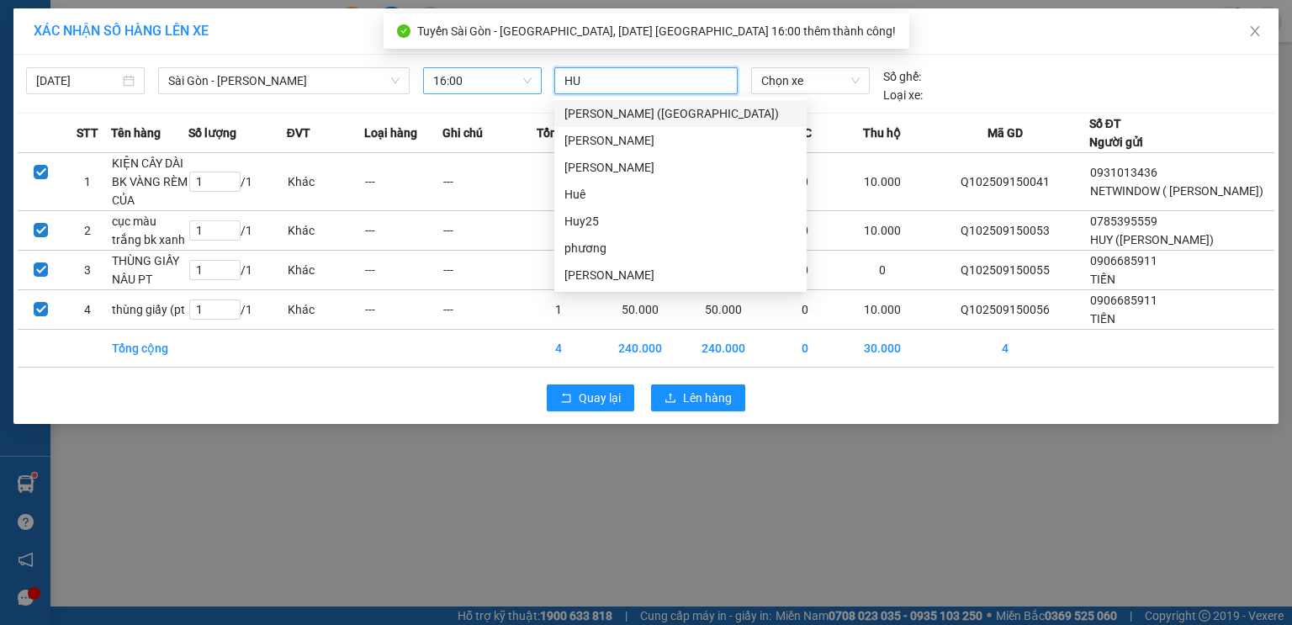
type input "HUÊ"
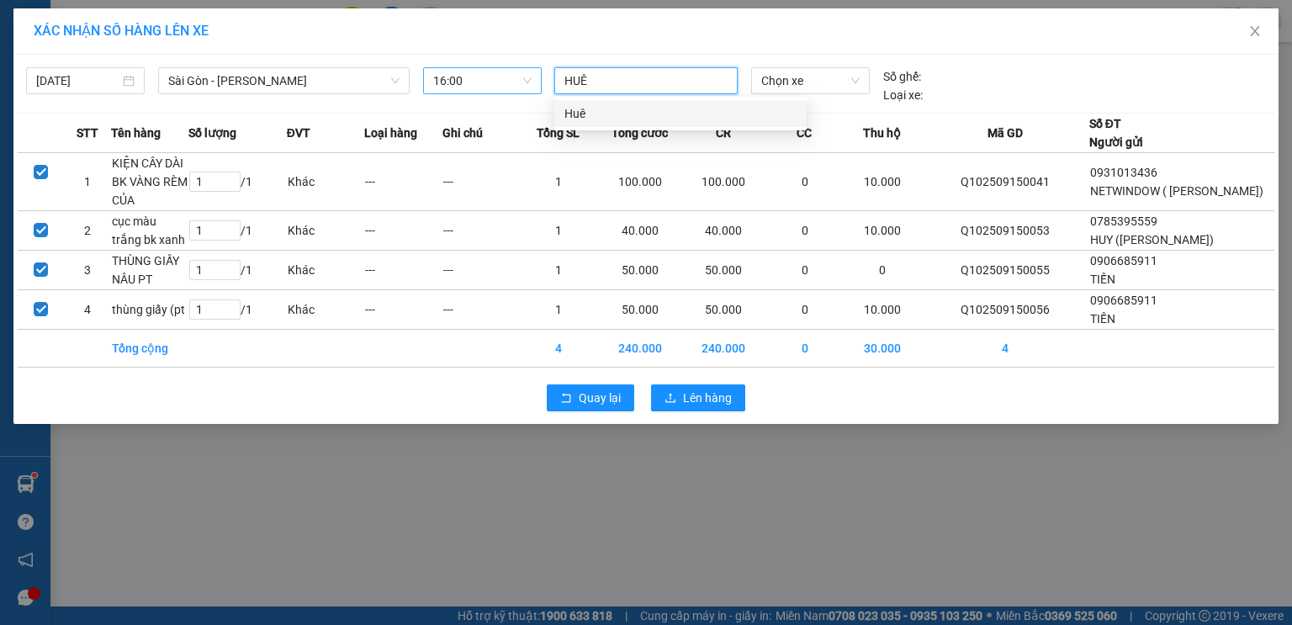
click at [678, 118] on div "Huê" at bounding box center [680, 113] width 232 height 18
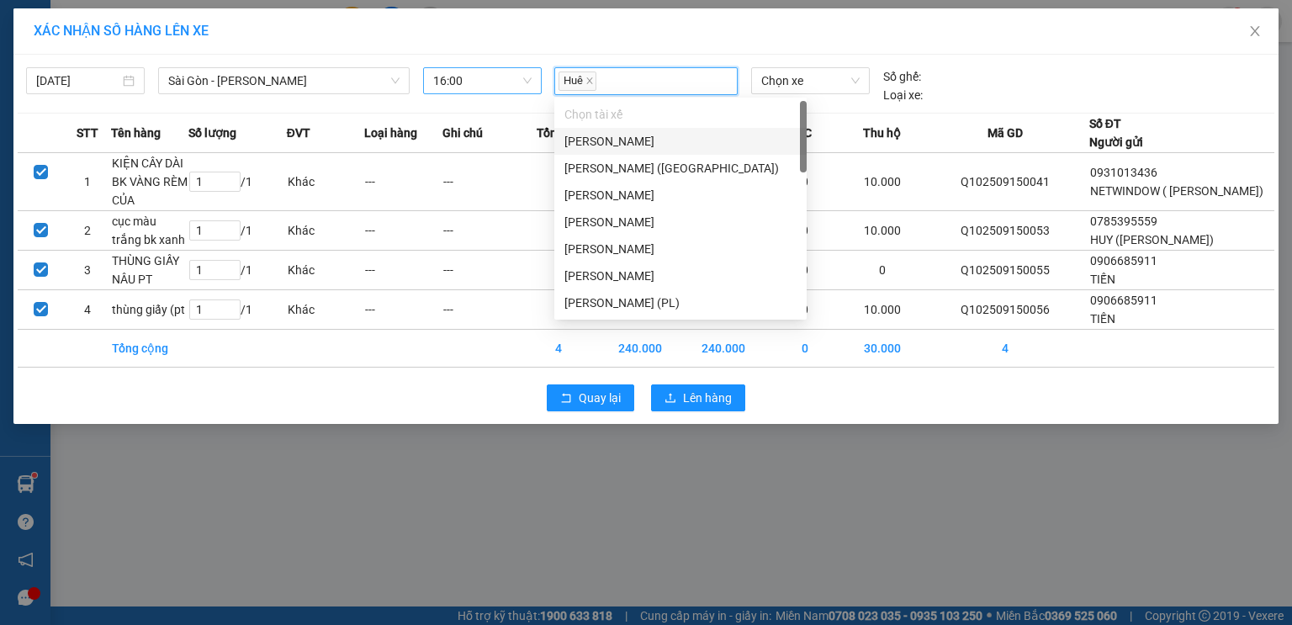
click at [840, 87] on span "Chọn xe" at bounding box center [810, 80] width 98 height 25
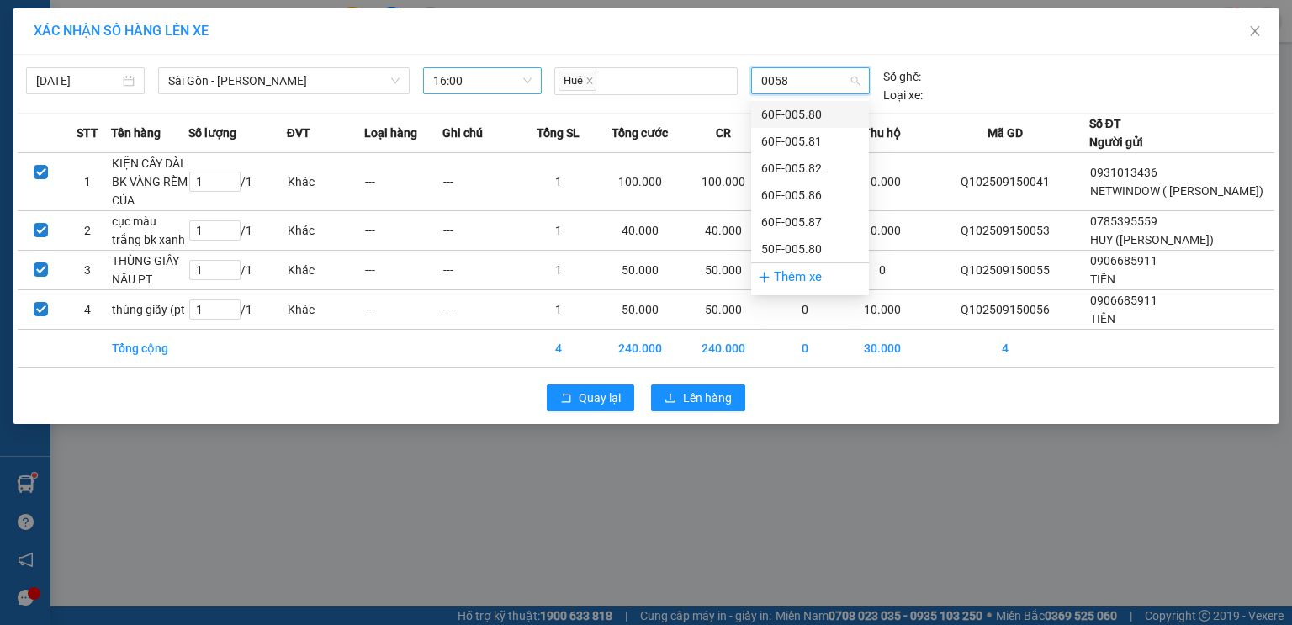
type input "00587"
click at [797, 122] on div "60F-005.87" at bounding box center [810, 114] width 98 height 18
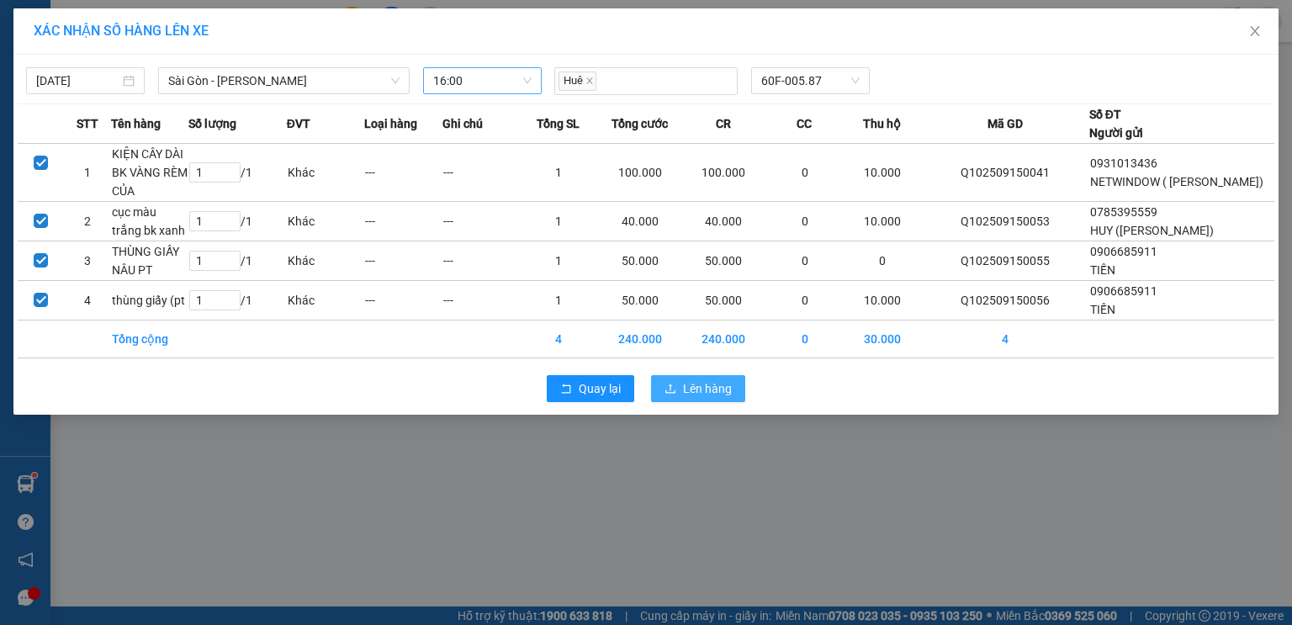
click at [698, 393] on span "Lên hàng" at bounding box center [707, 388] width 49 height 18
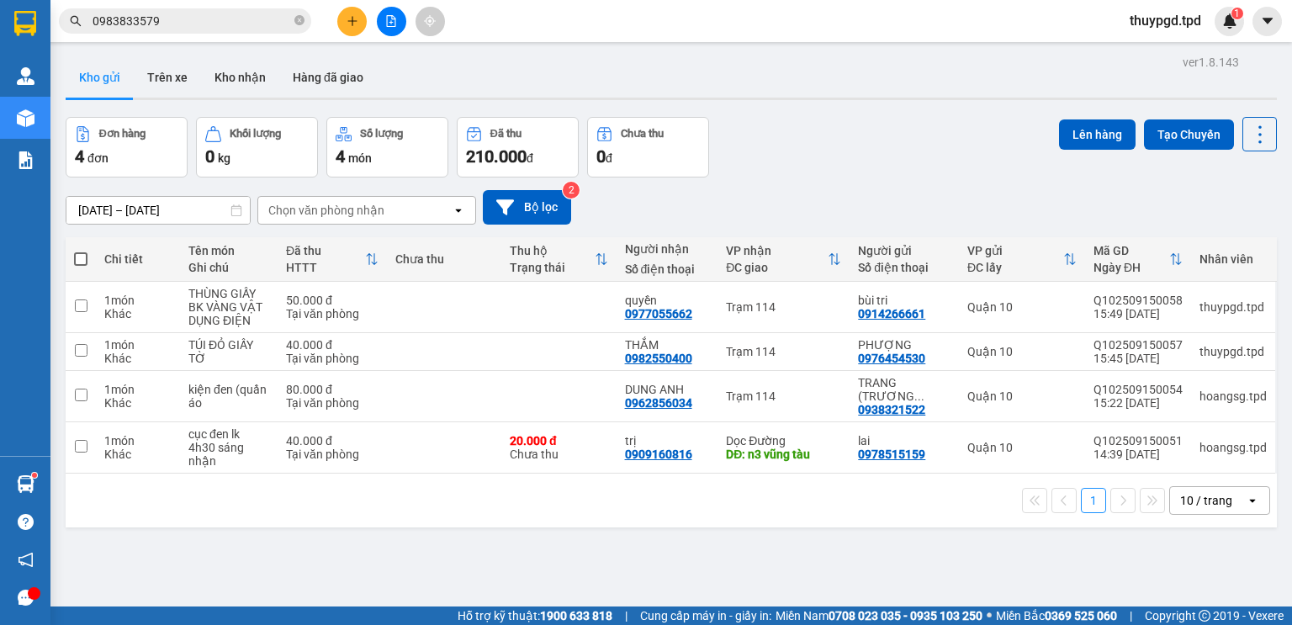
click at [390, 17] on icon "file-add" at bounding box center [391, 21] width 12 height 12
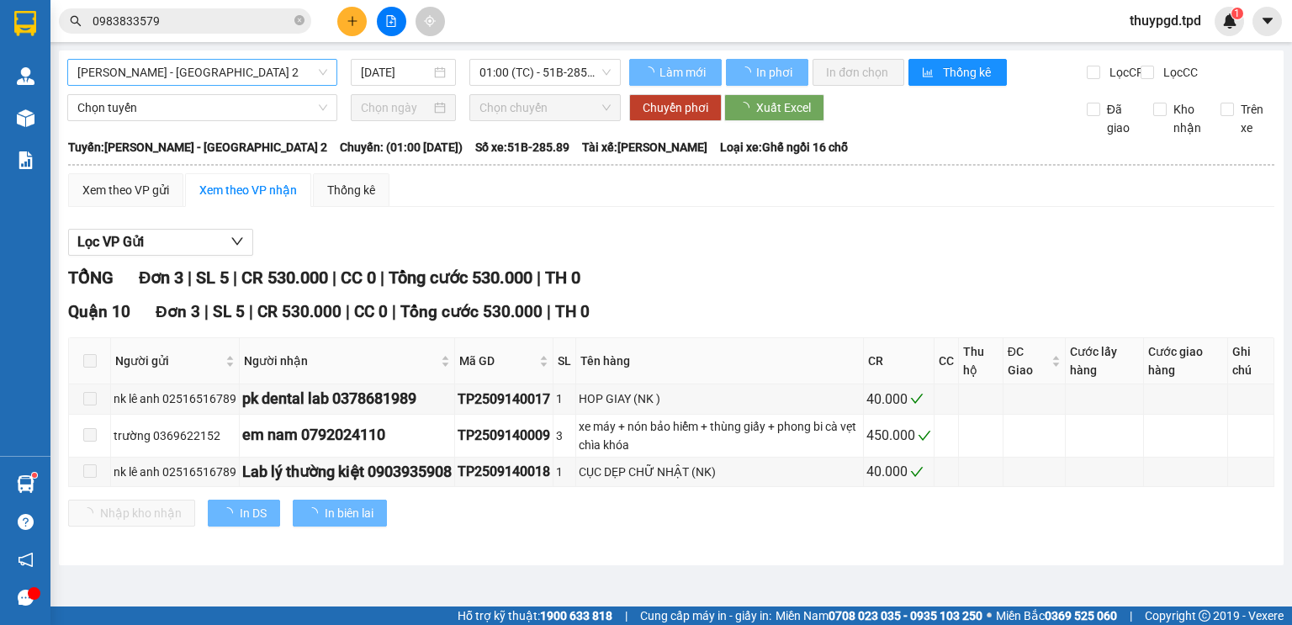
click at [238, 74] on span "[PERSON_NAME] - [GEOGRAPHIC_DATA] 2" at bounding box center [202, 72] width 250 height 25
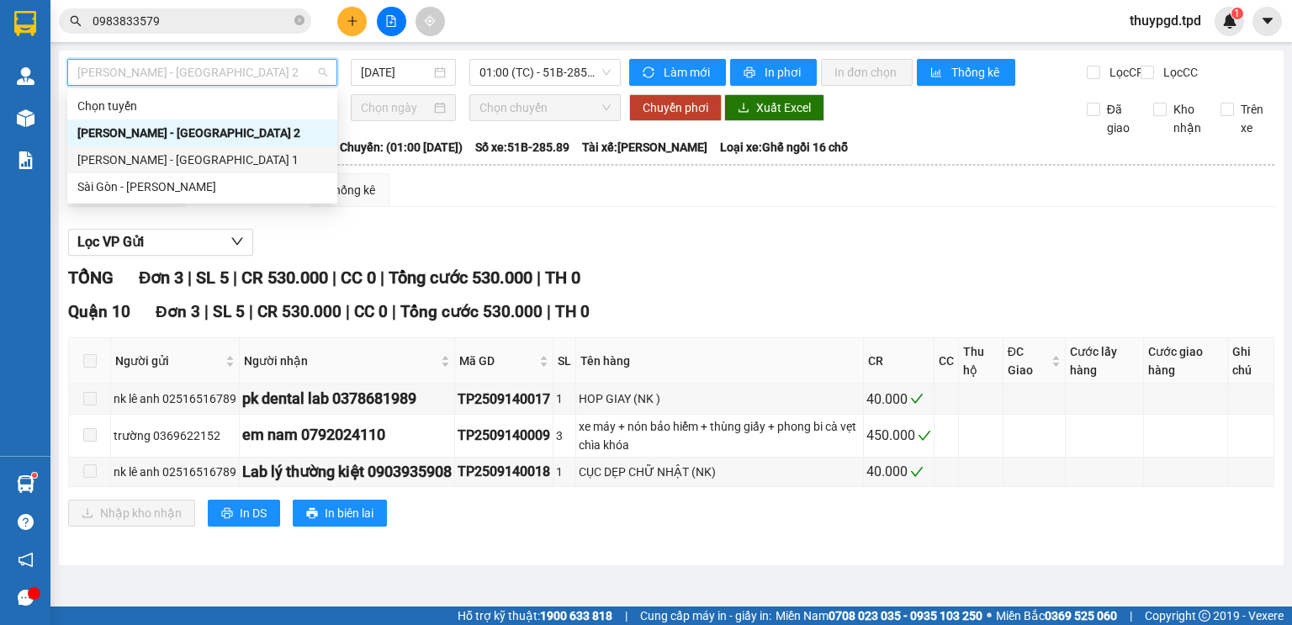
click at [166, 167] on div "[PERSON_NAME] - [GEOGRAPHIC_DATA] 1" at bounding box center [202, 160] width 250 height 18
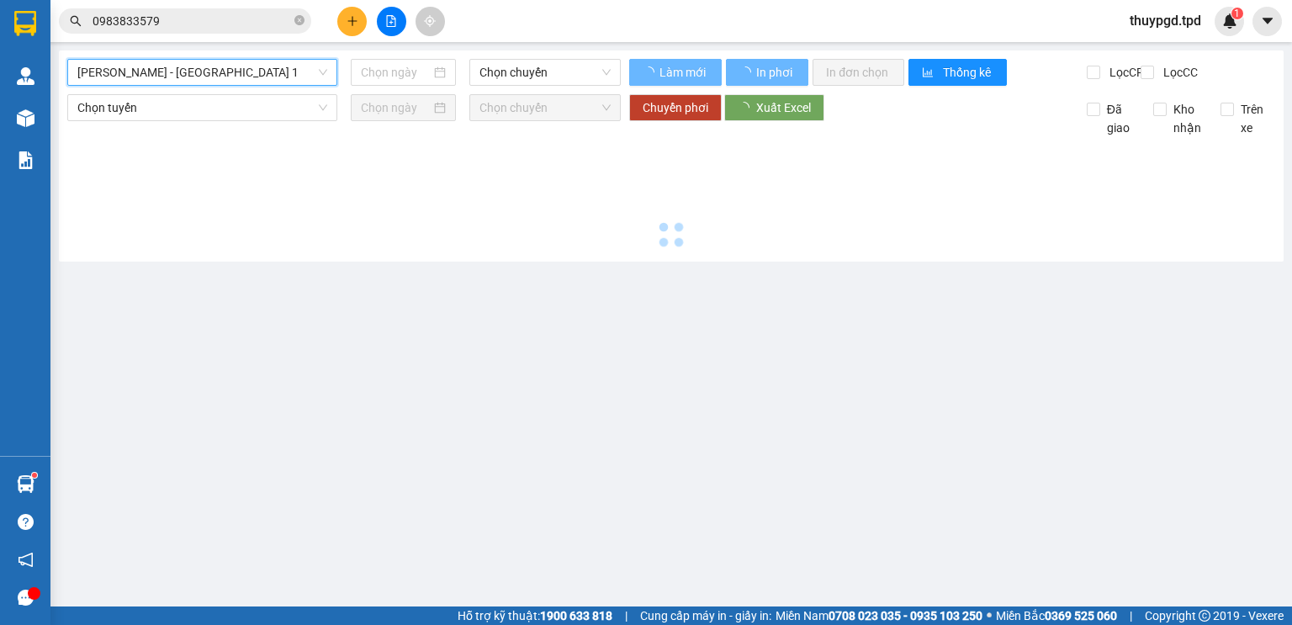
type input "[DATE]"
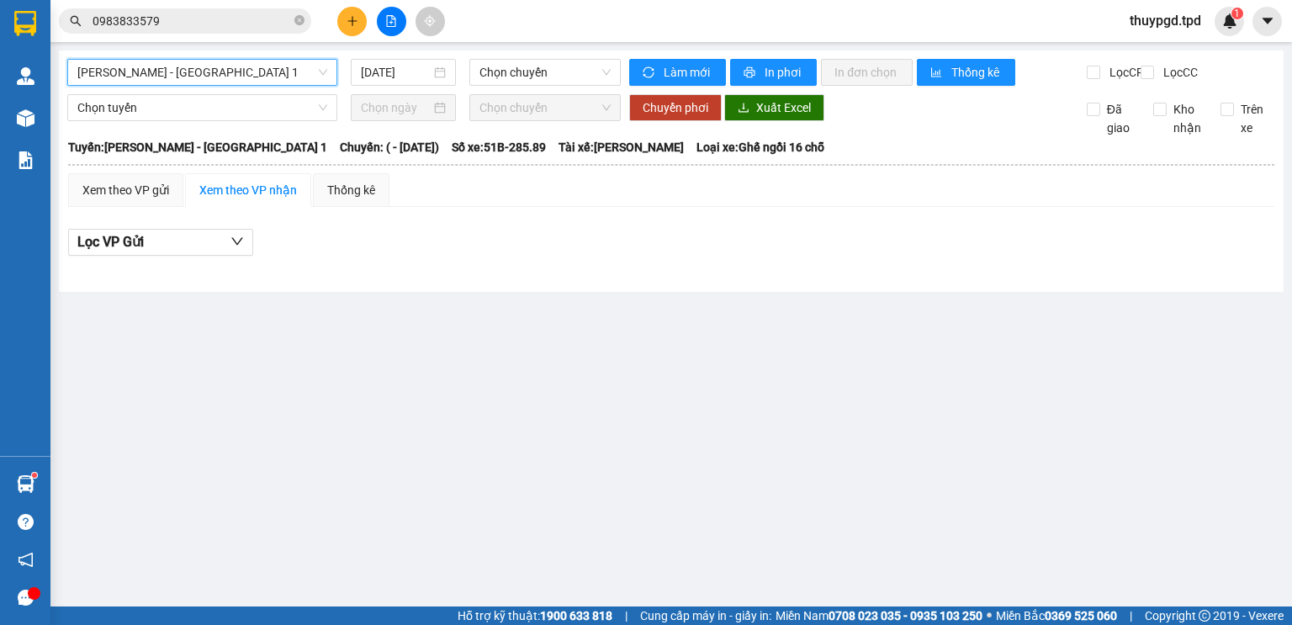
click at [158, 79] on span "[PERSON_NAME] - [GEOGRAPHIC_DATA] 1" at bounding box center [202, 72] width 250 height 25
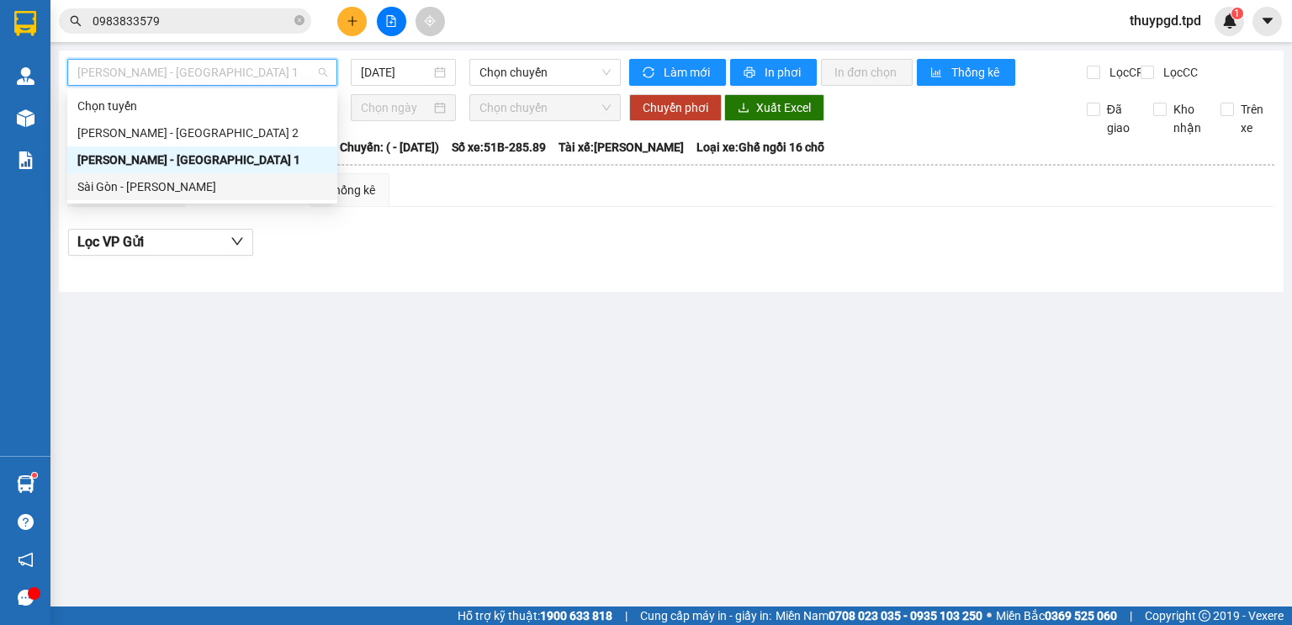
click at [156, 192] on div "Sài Gòn - [PERSON_NAME]" at bounding box center [202, 186] width 250 height 18
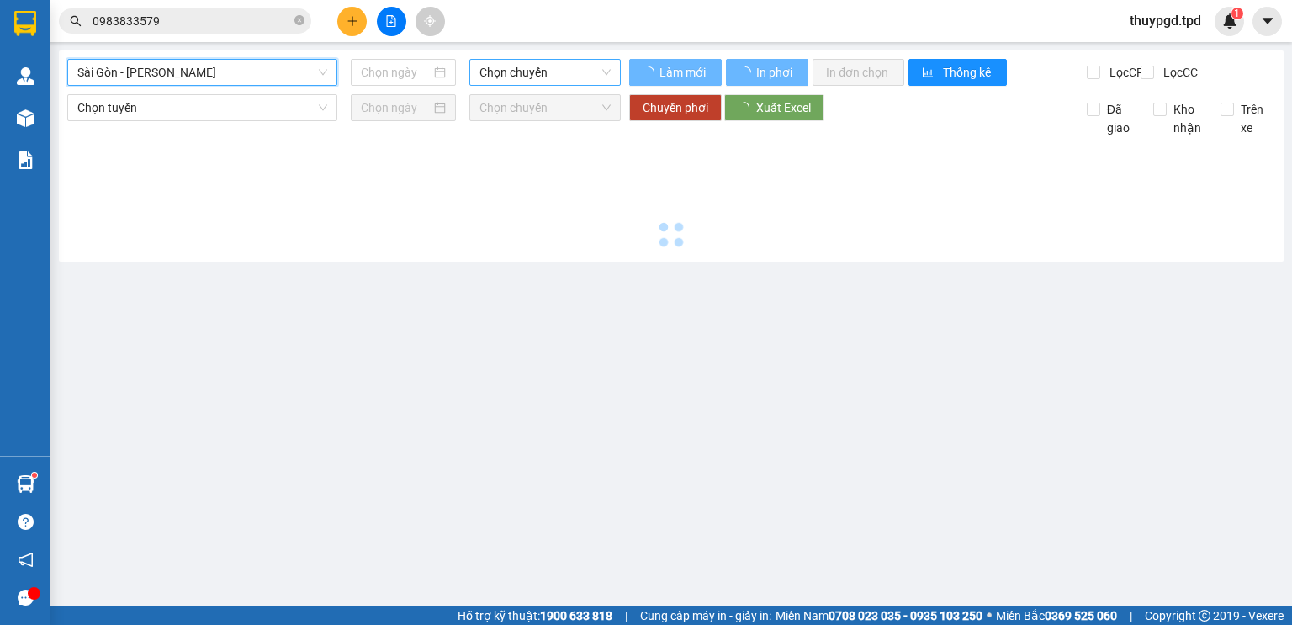
type input "[DATE]"
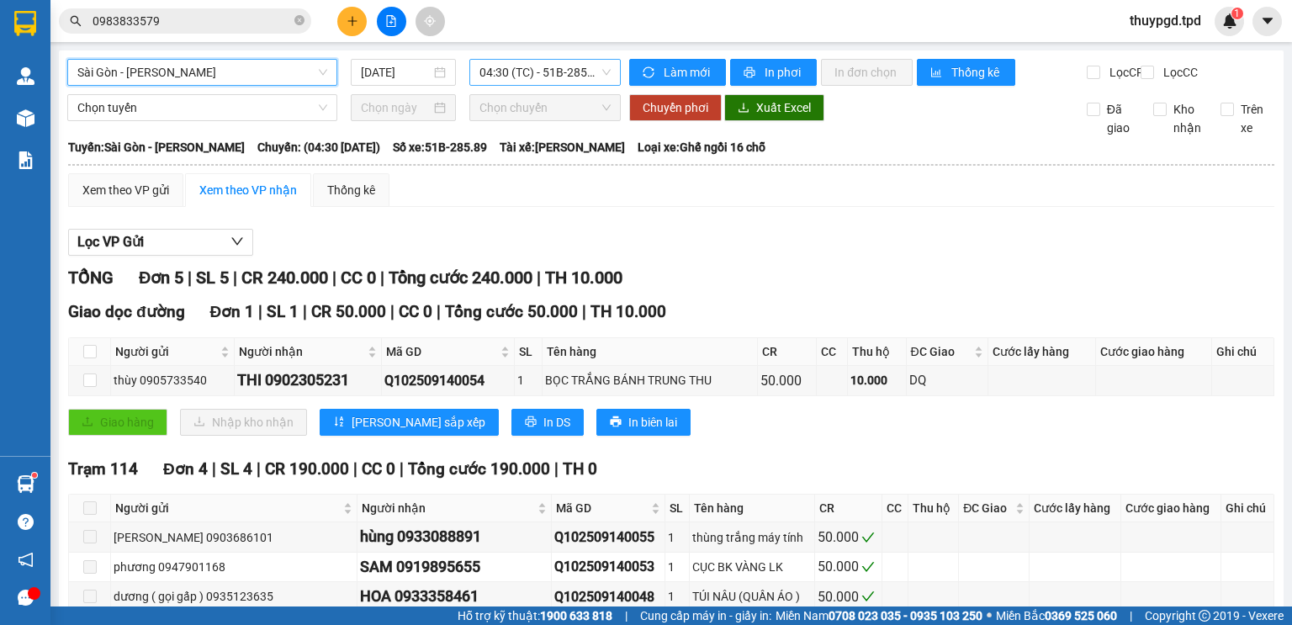
click at [505, 71] on span "04:30 (TC) - 51B-285.89" at bounding box center [545, 72] width 132 height 25
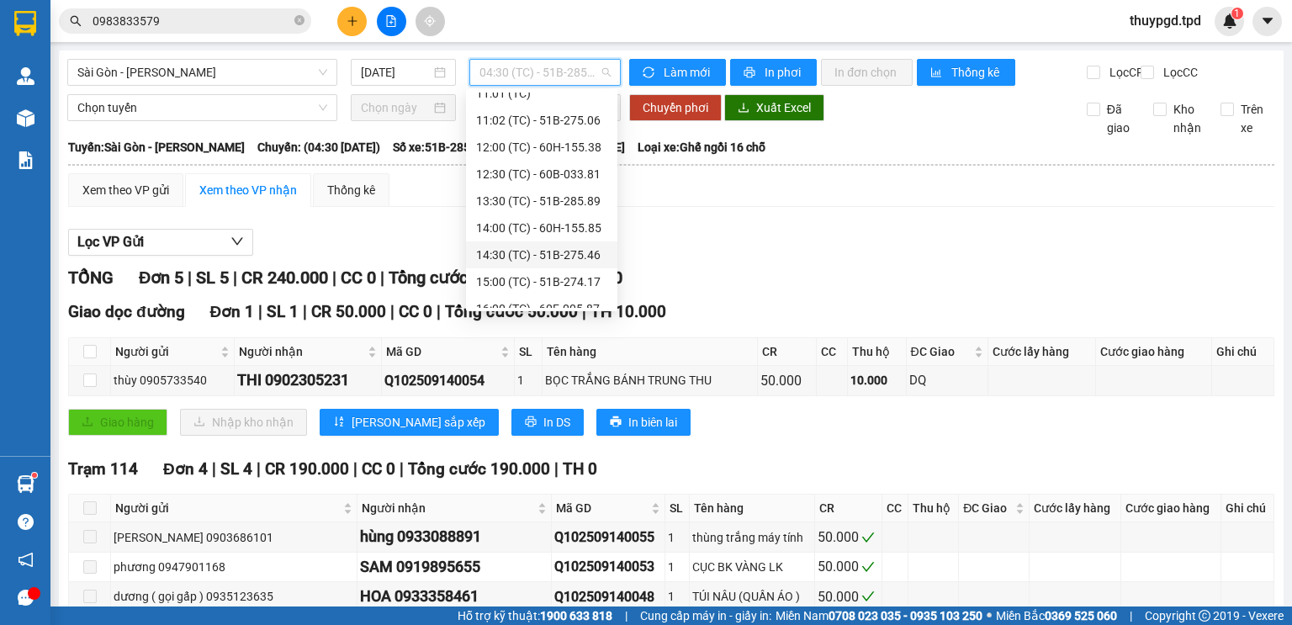
scroll to position [242, 0]
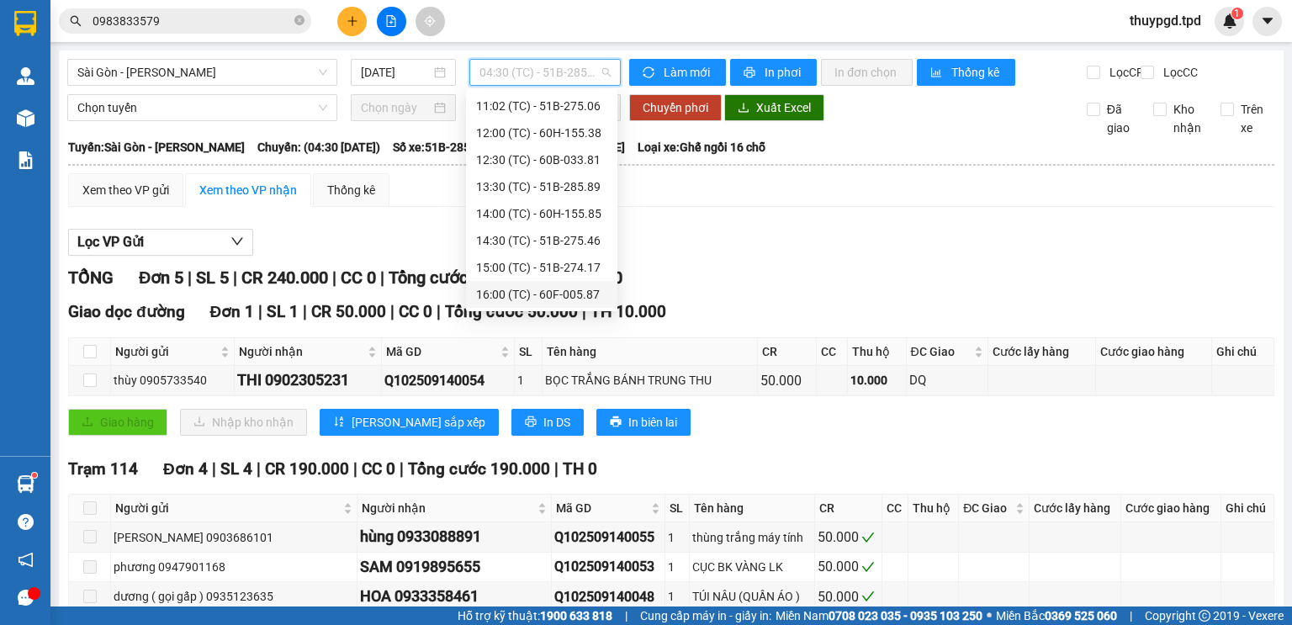
click at [531, 296] on div "16:00 (TC) - 60F-005.87" at bounding box center [541, 294] width 131 height 18
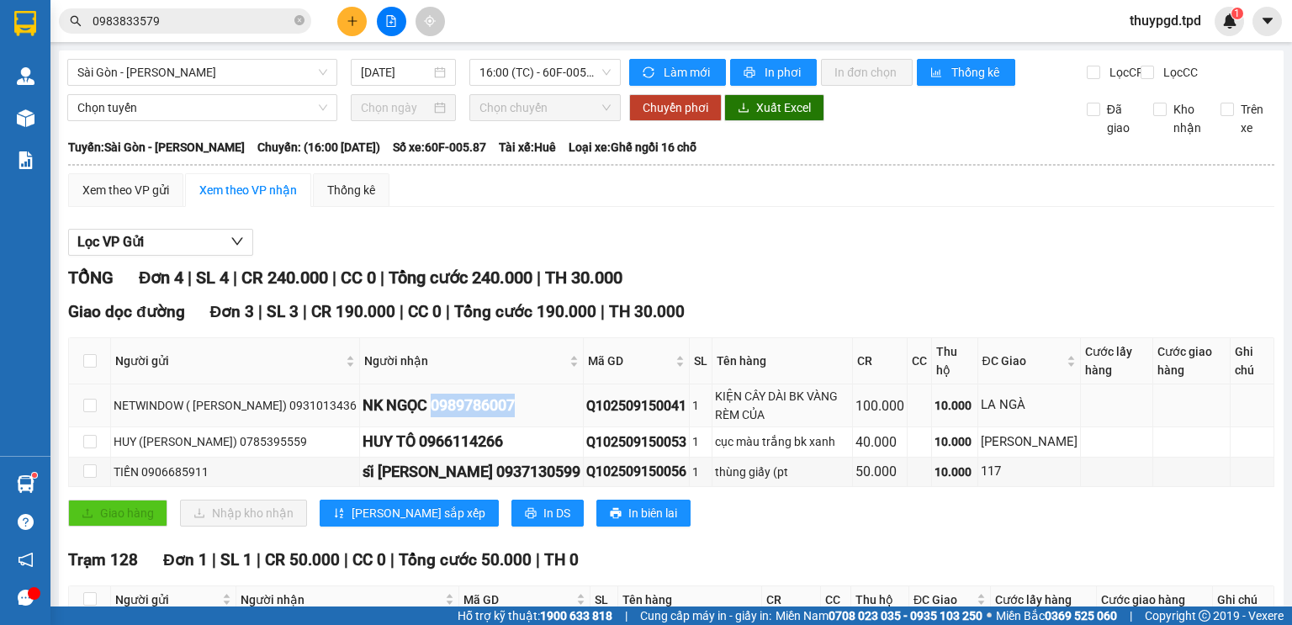
drag, startPoint x: 439, startPoint y: 392, endPoint x: 520, endPoint y: 394, distance: 80.7
click at [520, 394] on div "NK NGỌC 0989786007" at bounding box center [471, 406] width 218 height 24
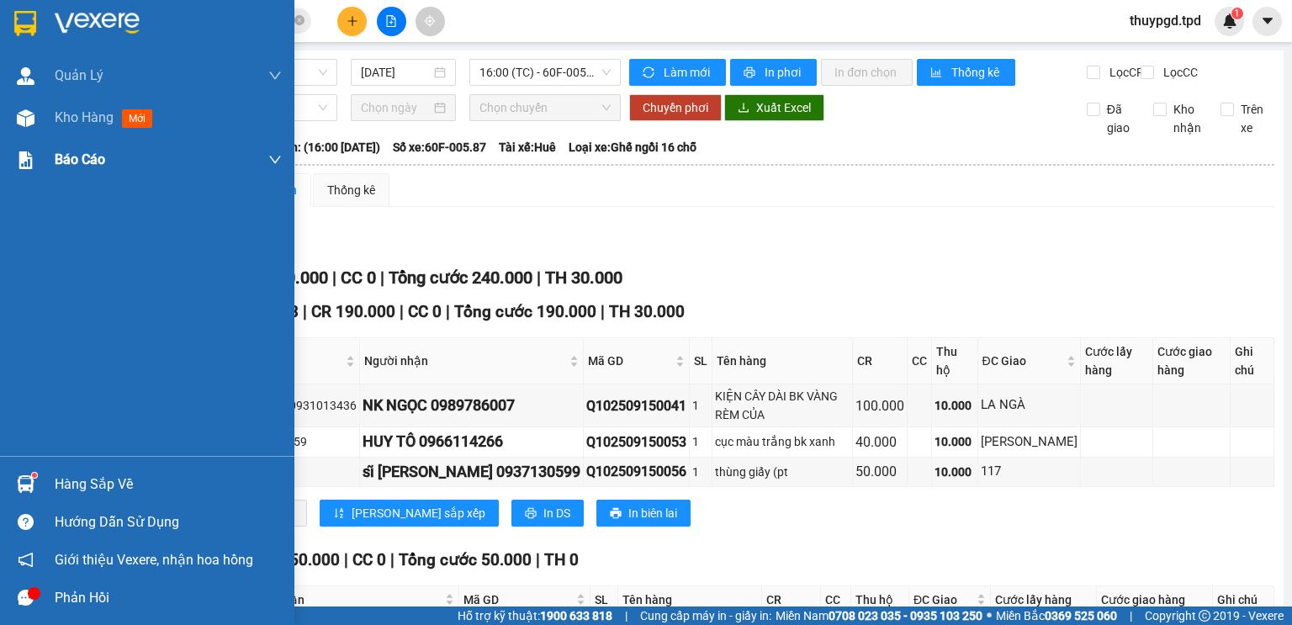
click at [22, 98] on div "Kho hàng mới" at bounding box center [147, 118] width 294 height 42
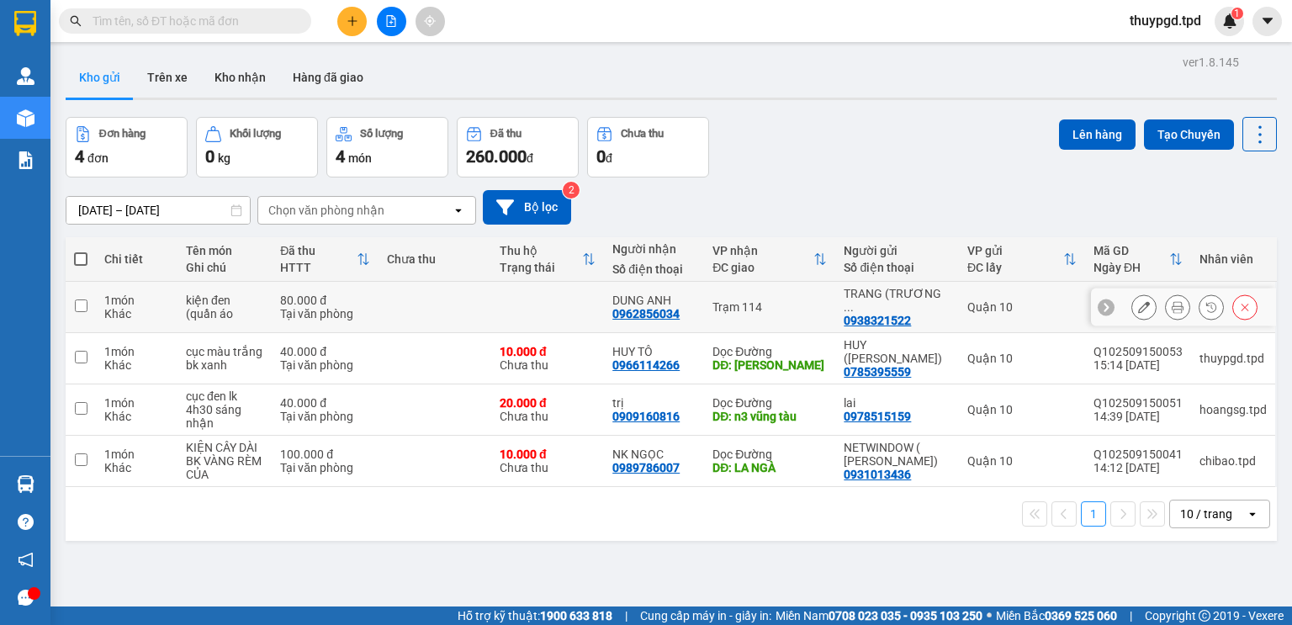
drag, startPoint x: 1165, startPoint y: 305, endPoint x: 1144, endPoint y: 299, distance: 21.8
click at [1171, 304] on icon at bounding box center [1177, 307] width 12 height 12
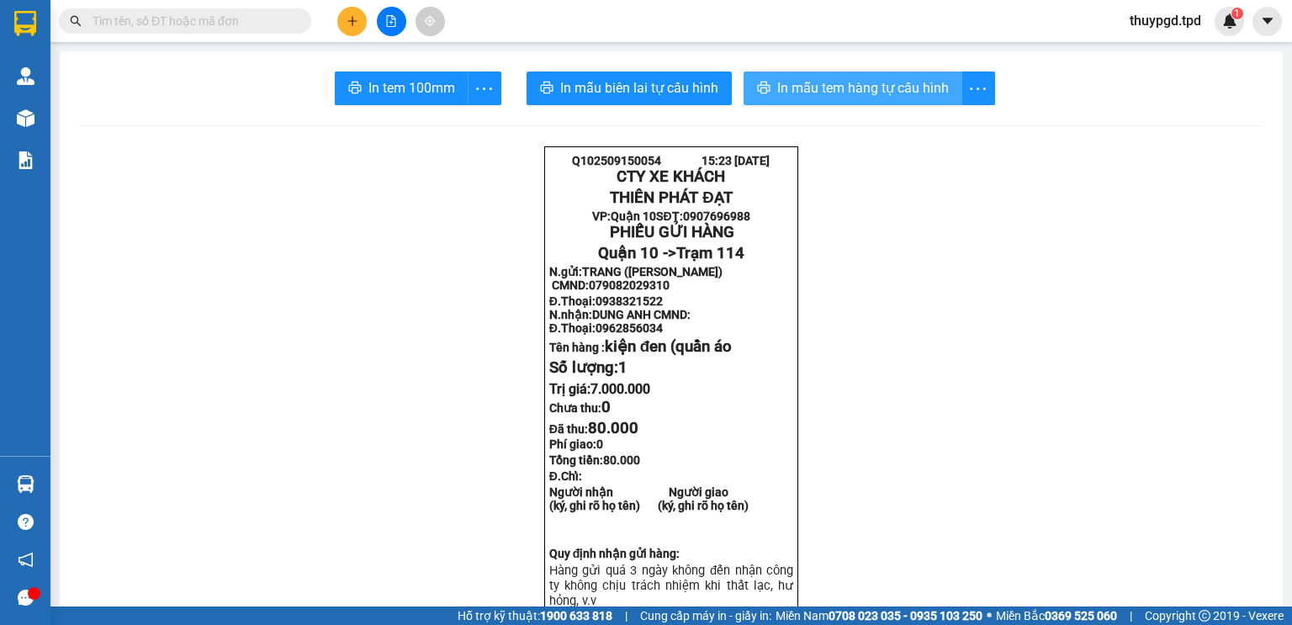
click at [838, 80] on span "In mẫu tem hàng tự cấu hình" at bounding box center [863, 87] width 172 height 21
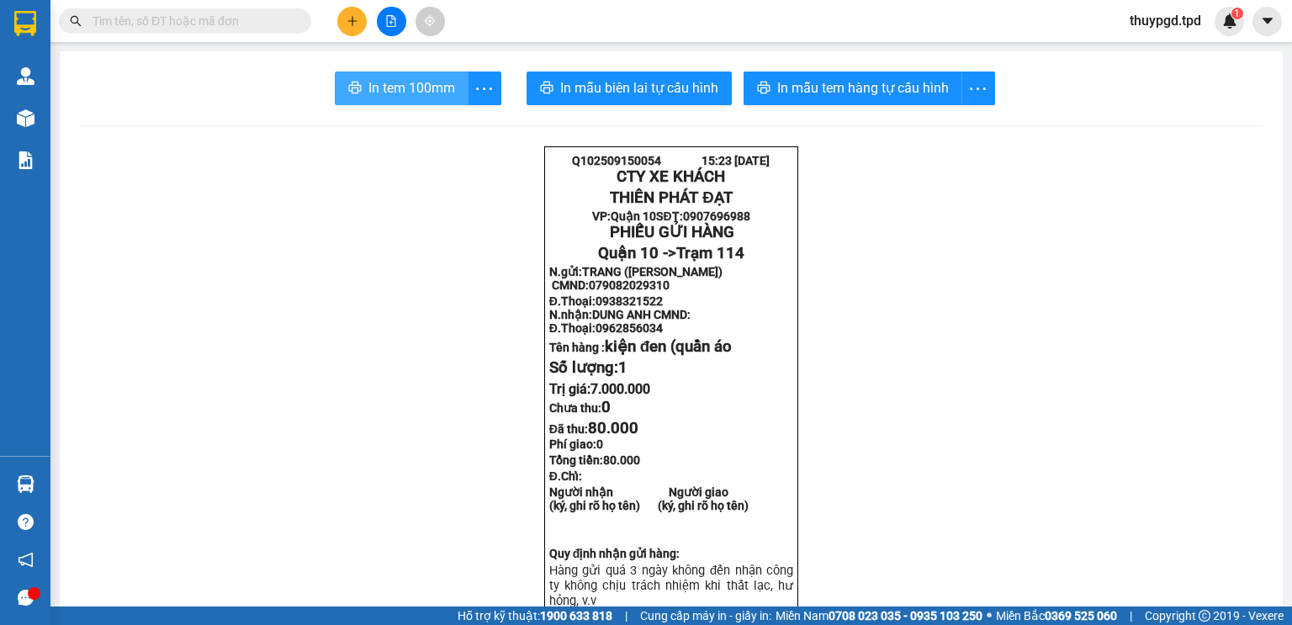
click at [368, 87] on span "In tem 100mm" at bounding box center [411, 87] width 87 height 21
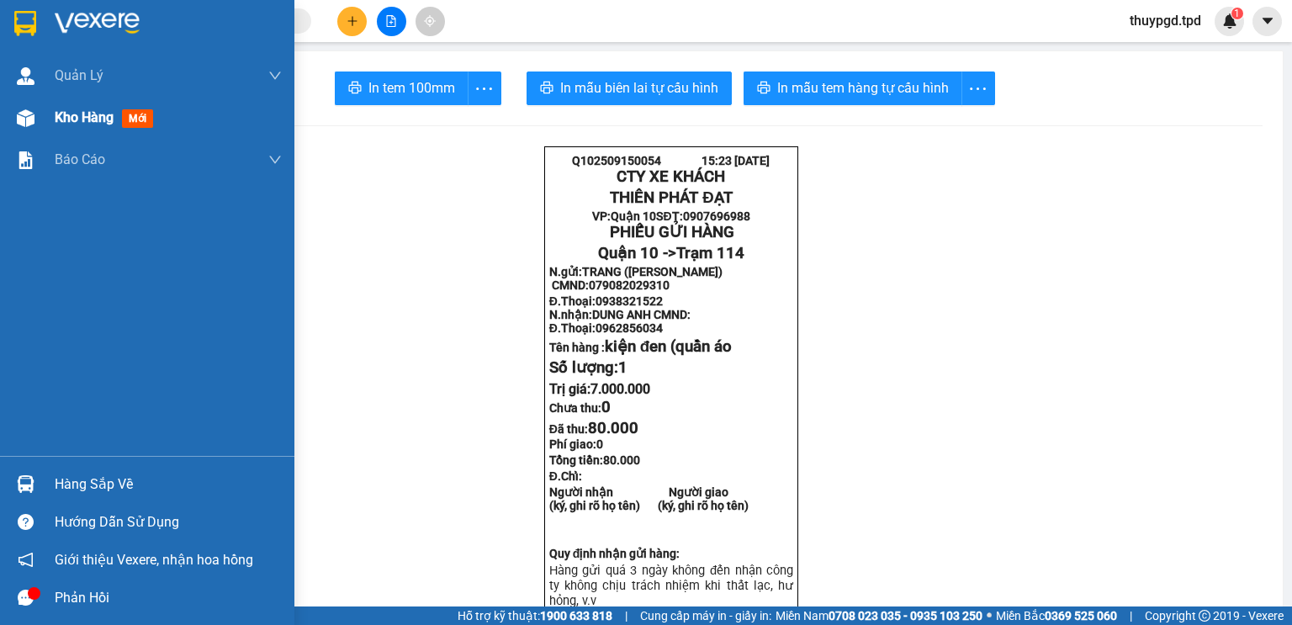
click at [103, 119] on span "Kho hàng" at bounding box center [84, 117] width 59 height 16
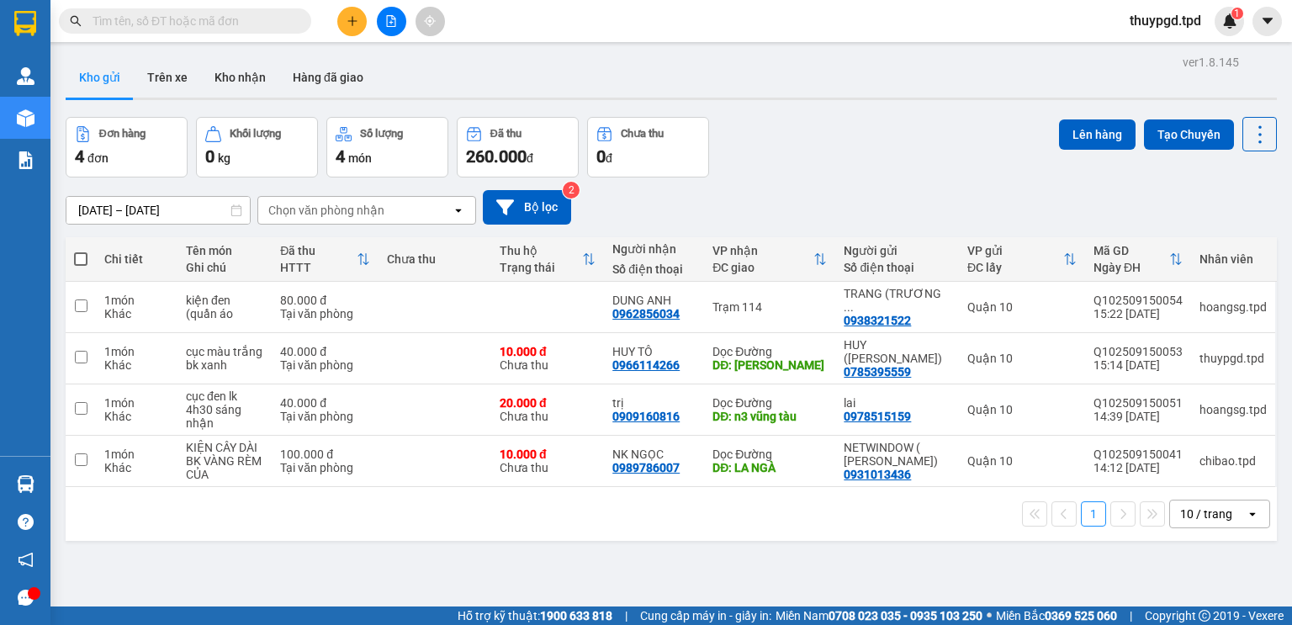
click at [152, 23] on input "text" at bounding box center [191, 21] width 198 height 18
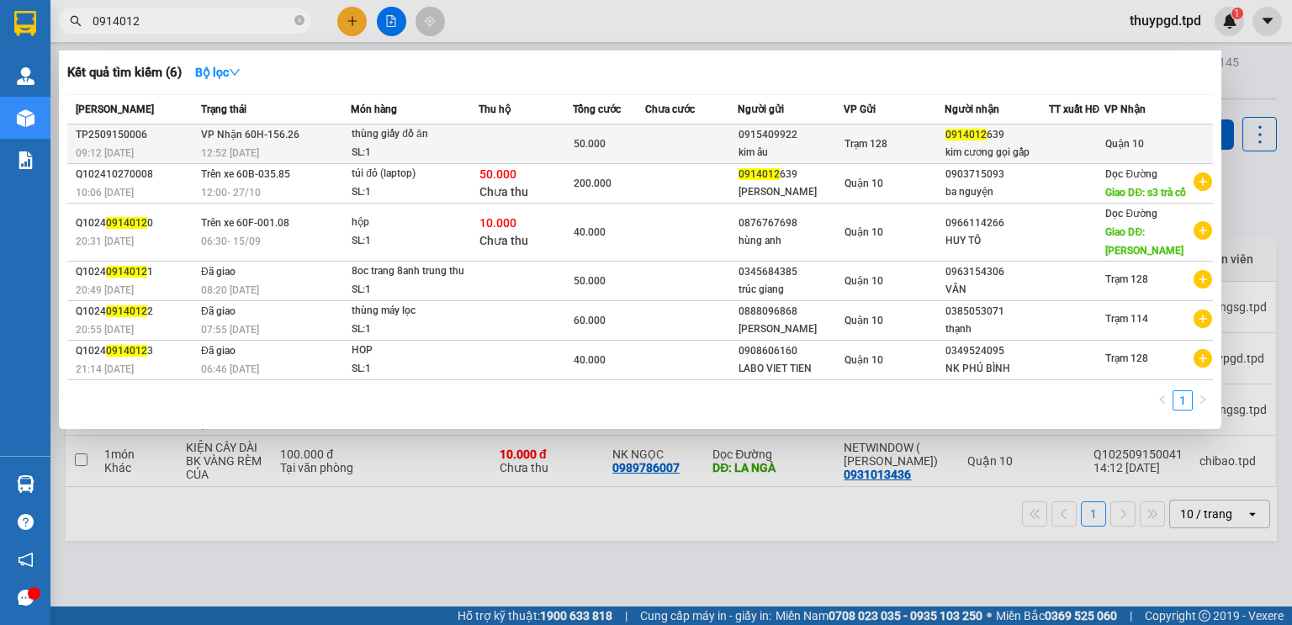
type input "0914012"
click at [887, 140] on span "Trạm 128" at bounding box center [865, 144] width 43 height 12
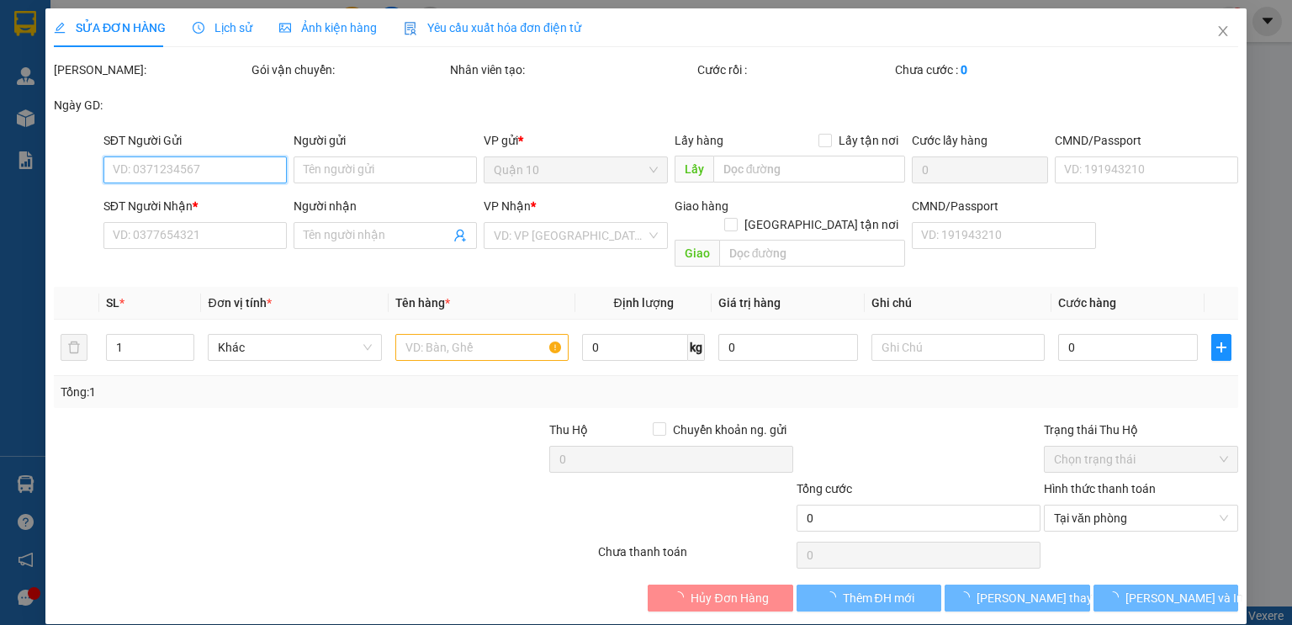
type input "0915409922"
type input "kim âu"
type input "0914012639"
type input "kim cương gọi gấp"
type input "50.000"
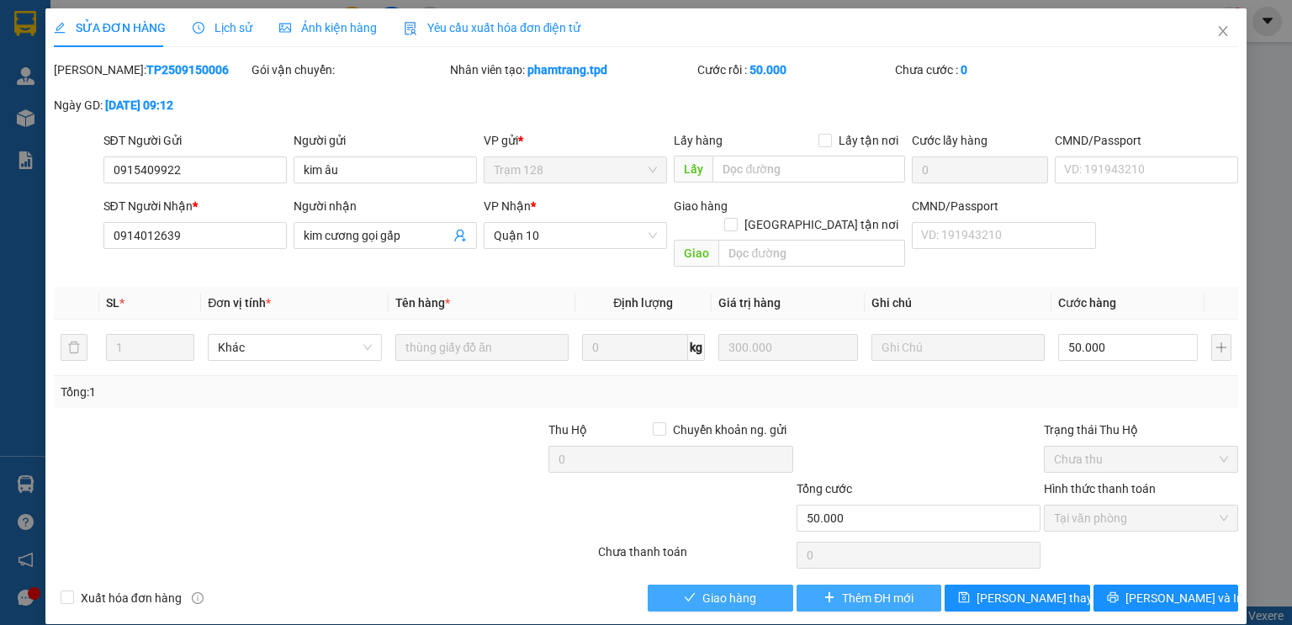
drag, startPoint x: 737, startPoint y: 585, endPoint x: 902, endPoint y: 574, distance: 166.0
click at [737, 589] on span "Giao hàng" at bounding box center [729, 598] width 54 height 18
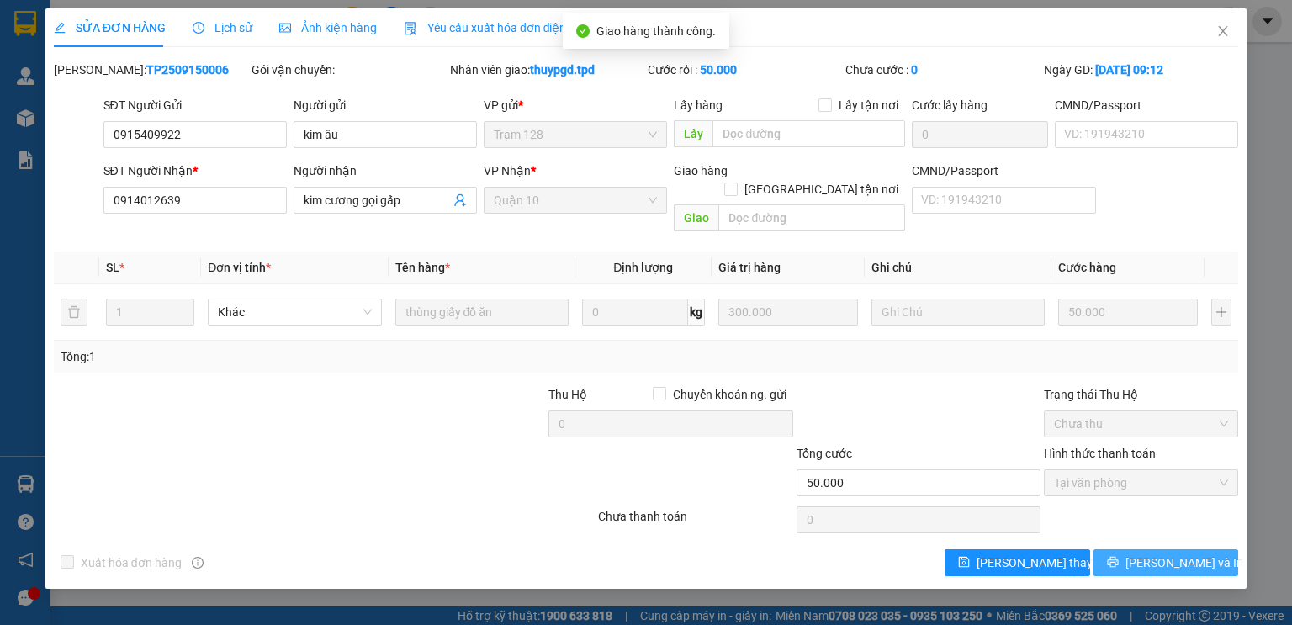
click at [1160, 553] on span "[PERSON_NAME] và In" at bounding box center [1184, 562] width 118 height 18
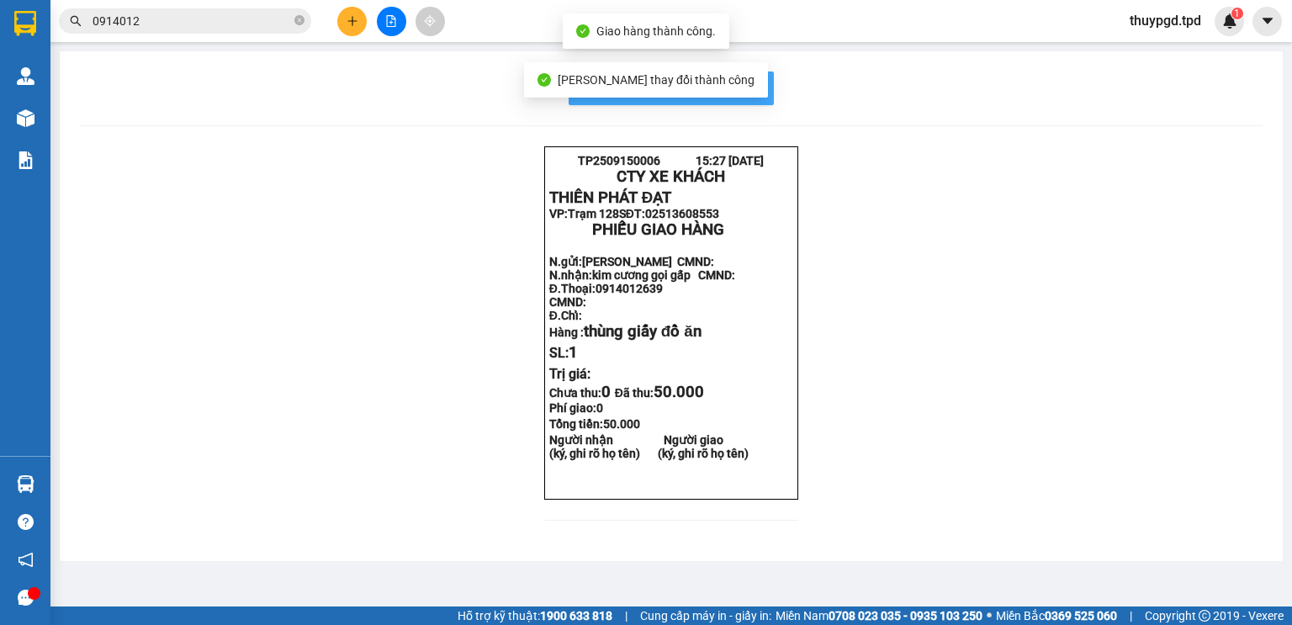
click at [753, 97] on span "In mẫu biên lai tự cấu hình" at bounding box center [681, 87] width 158 height 21
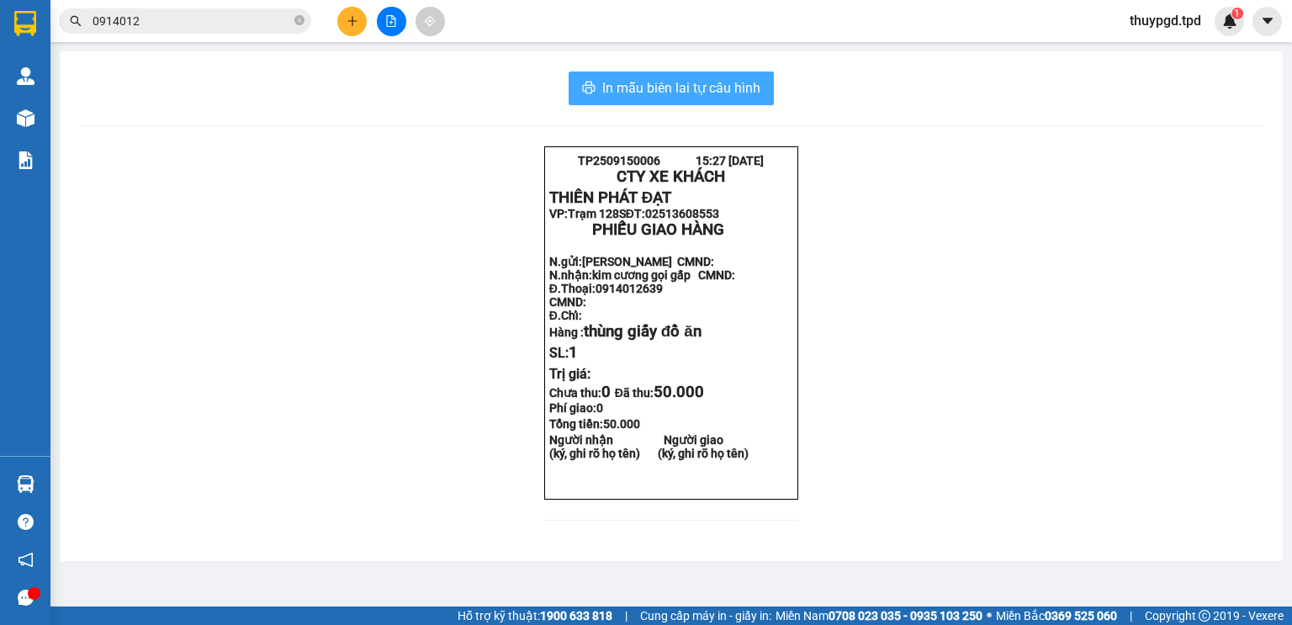
click at [728, 96] on span "In mẫu biên lai tự cấu hình" at bounding box center [681, 87] width 158 height 21
click at [346, 24] on button at bounding box center [351, 21] width 29 height 29
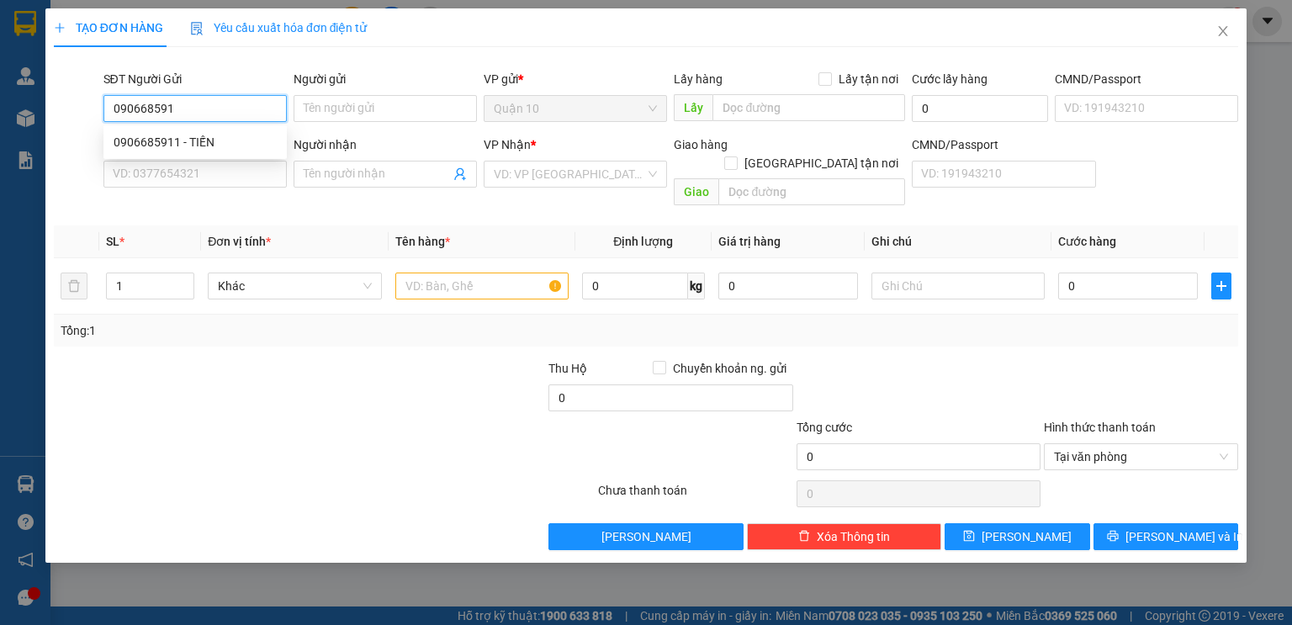
type input "0906685911"
click at [160, 137] on div "0906685911 - TIẾN" at bounding box center [195, 142] width 163 height 18
type input "TIẾN"
type input "042087007523"
type input "0906706430"
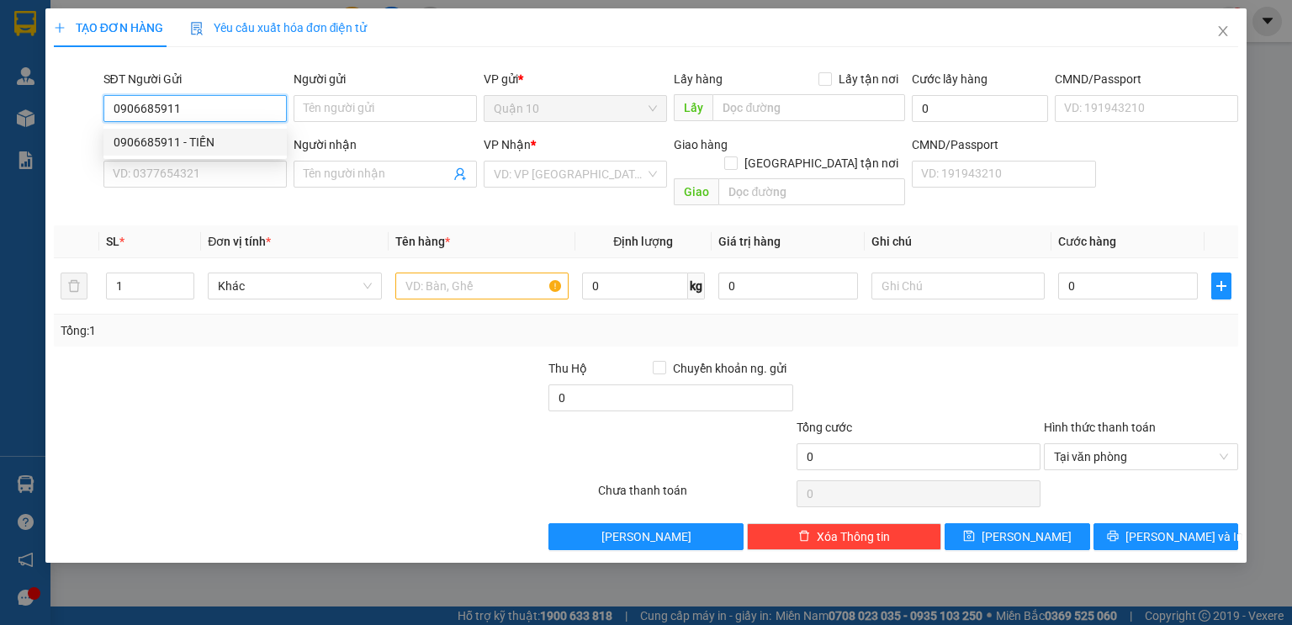
type input "NHẬT ĐÔNG"
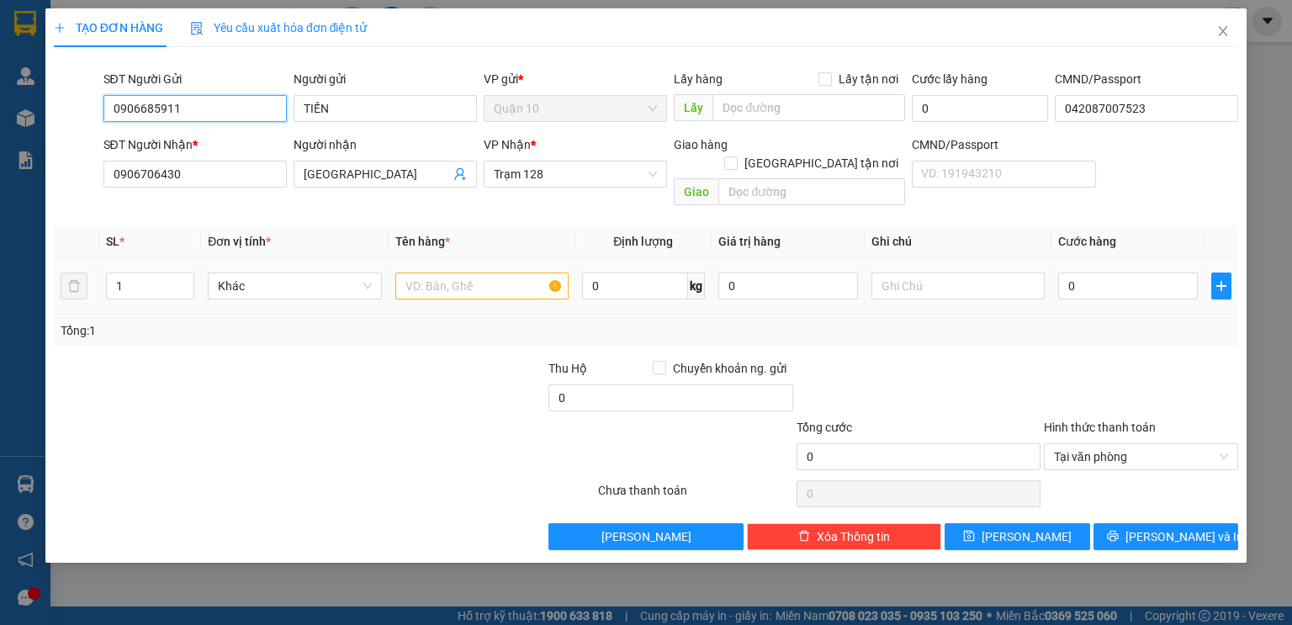
type input "0906685911"
click at [508, 272] on input "text" at bounding box center [481, 285] width 173 height 27
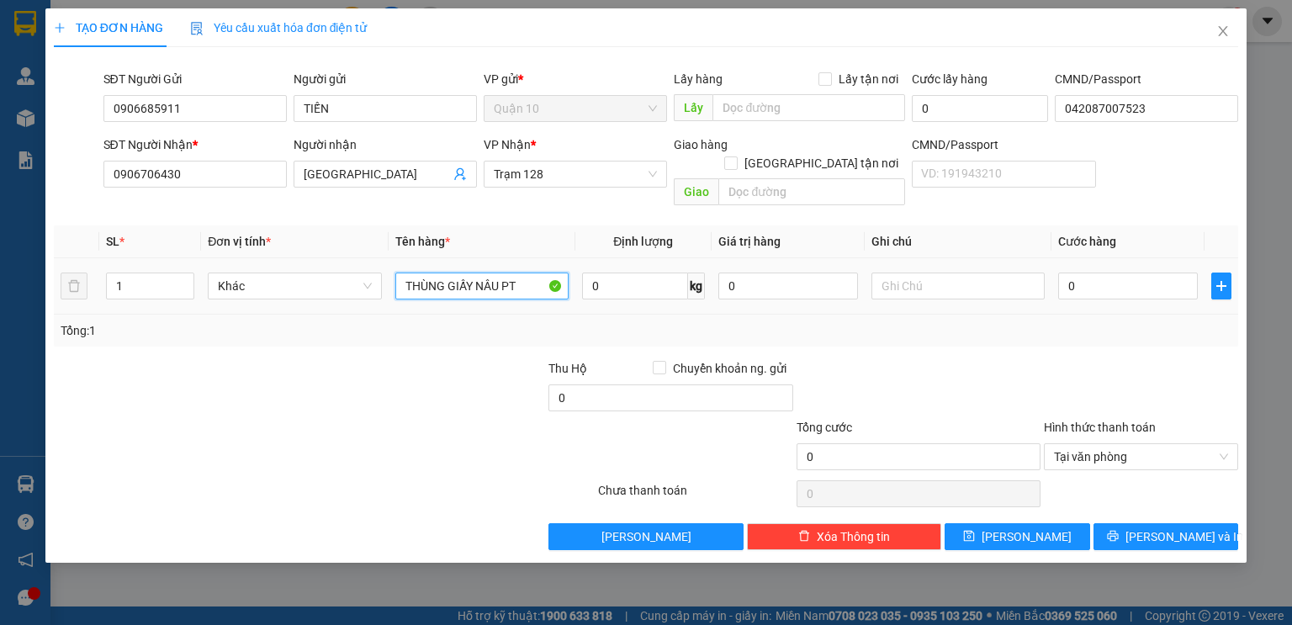
type input "THÙNG GIẤY NÂU PT"
type input "1.000.000"
type input "5"
type input "50"
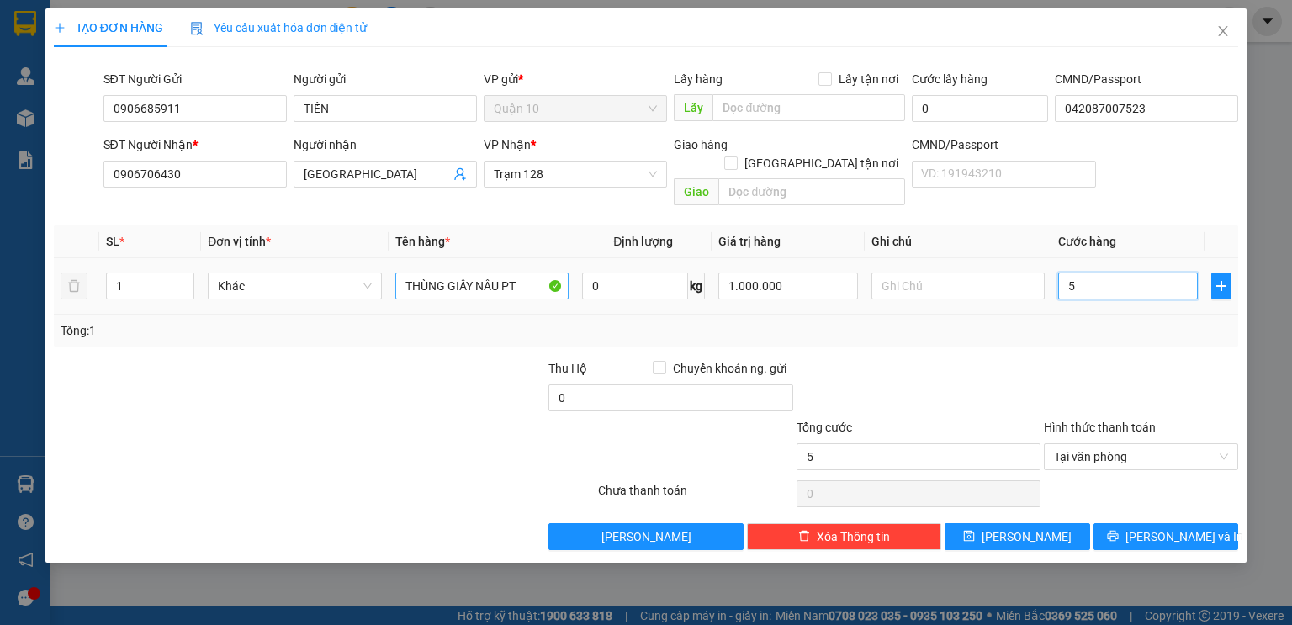
type input "50"
click at [930, 418] on div "Tổng cước" at bounding box center [918, 430] width 244 height 25
type input "50.000"
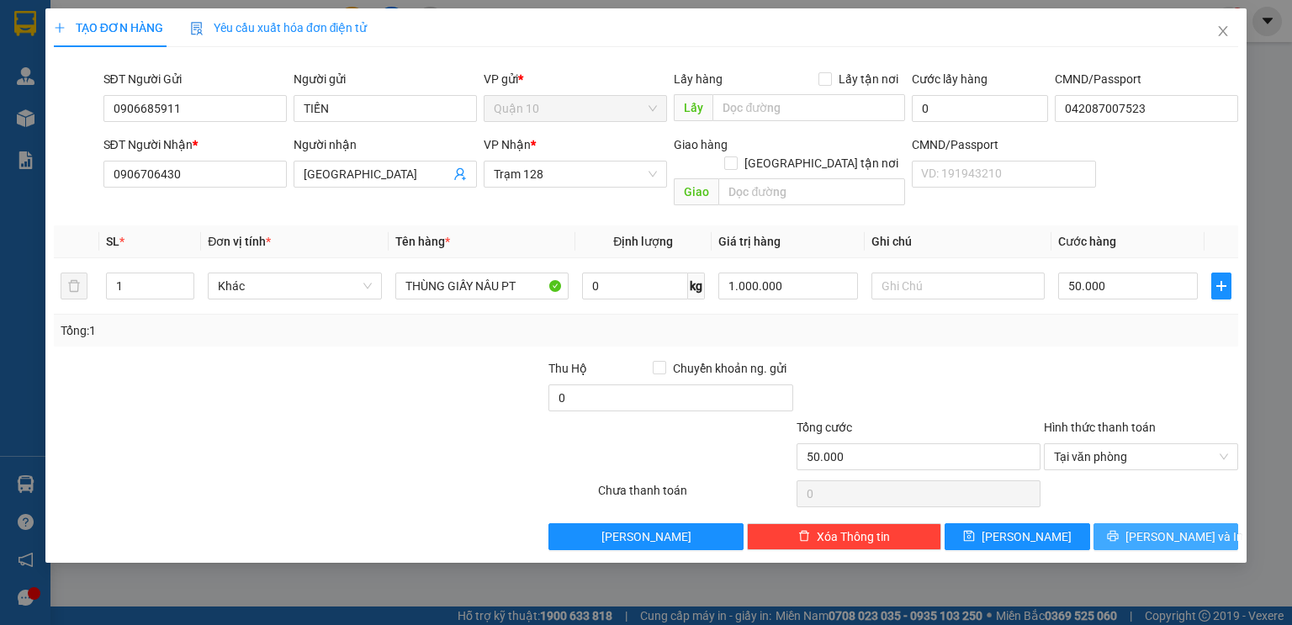
drag, startPoint x: 1163, startPoint y: 522, endPoint x: 1141, endPoint y: 522, distance: 21.9
click at [1162, 527] on span "[PERSON_NAME] và In" at bounding box center [1184, 536] width 118 height 18
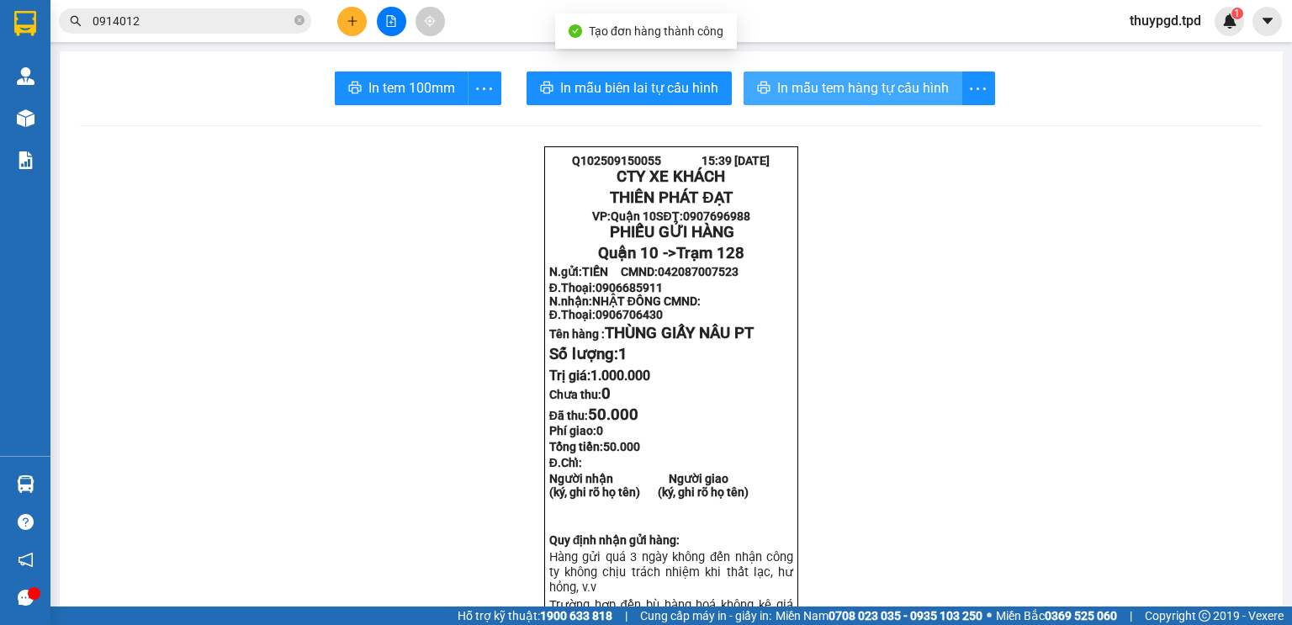
click at [822, 97] on span "In mẫu tem hàng tự cấu hình" at bounding box center [863, 87] width 172 height 21
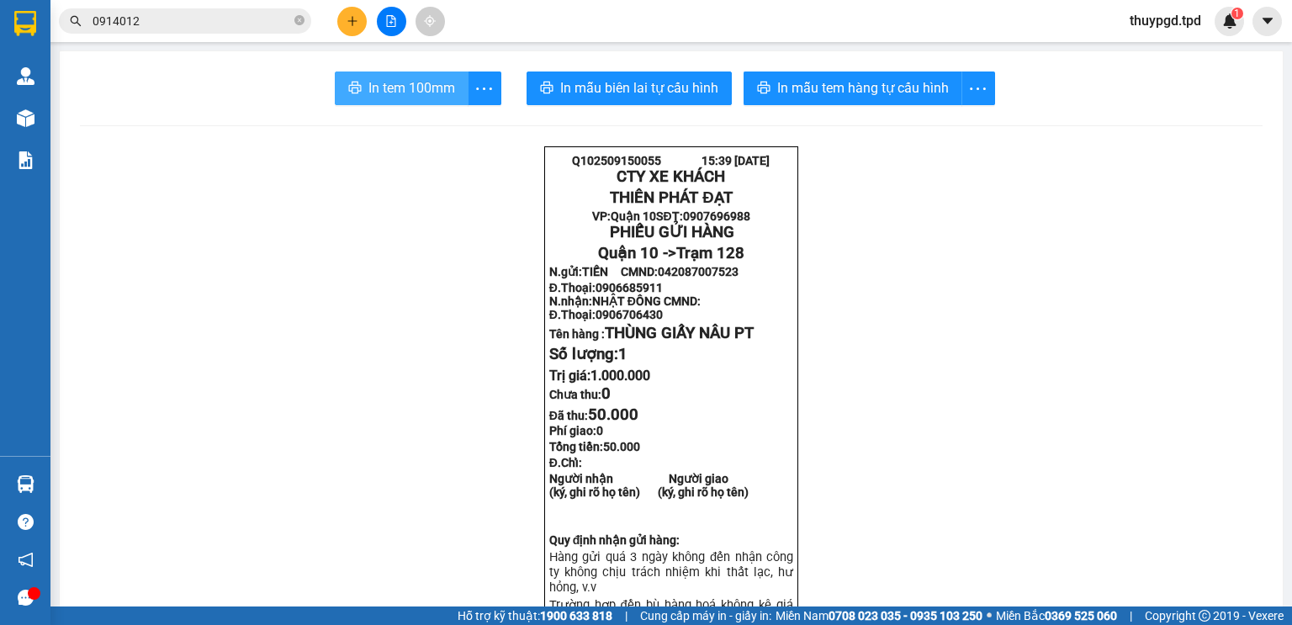
click at [386, 87] on span "In tem 100mm" at bounding box center [411, 87] width 87 height 21
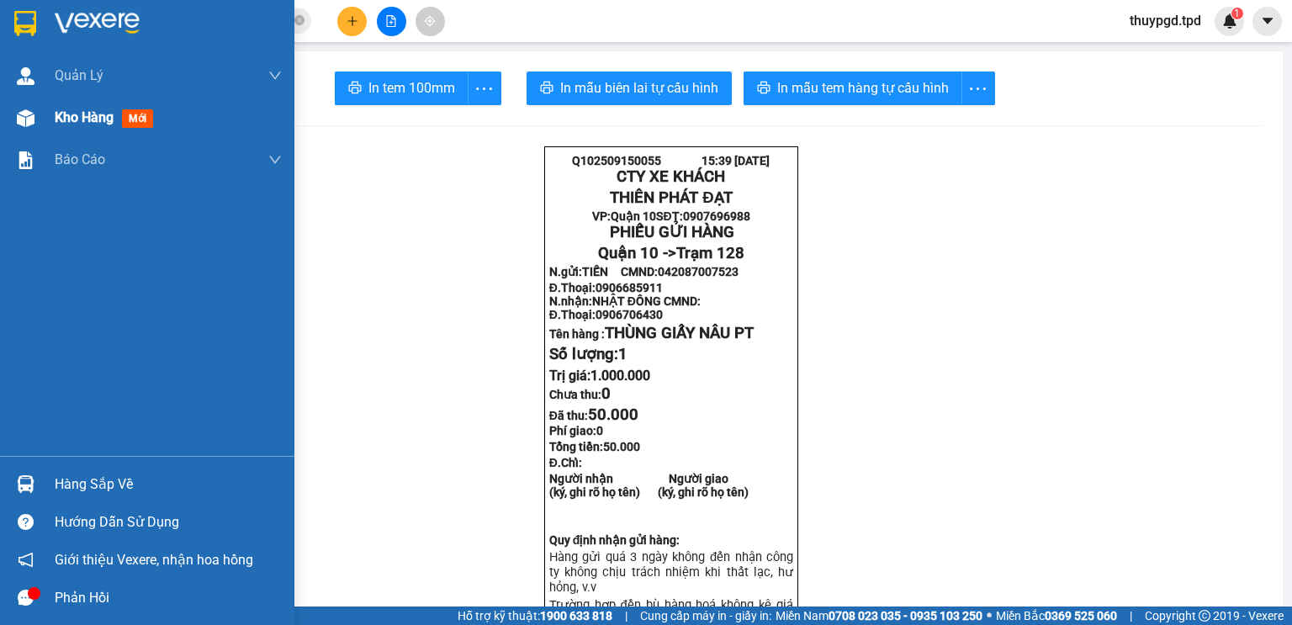
click at [61, 133] on div "Kho hàng mới" at bounding box center [168, 118] width 227 height 42
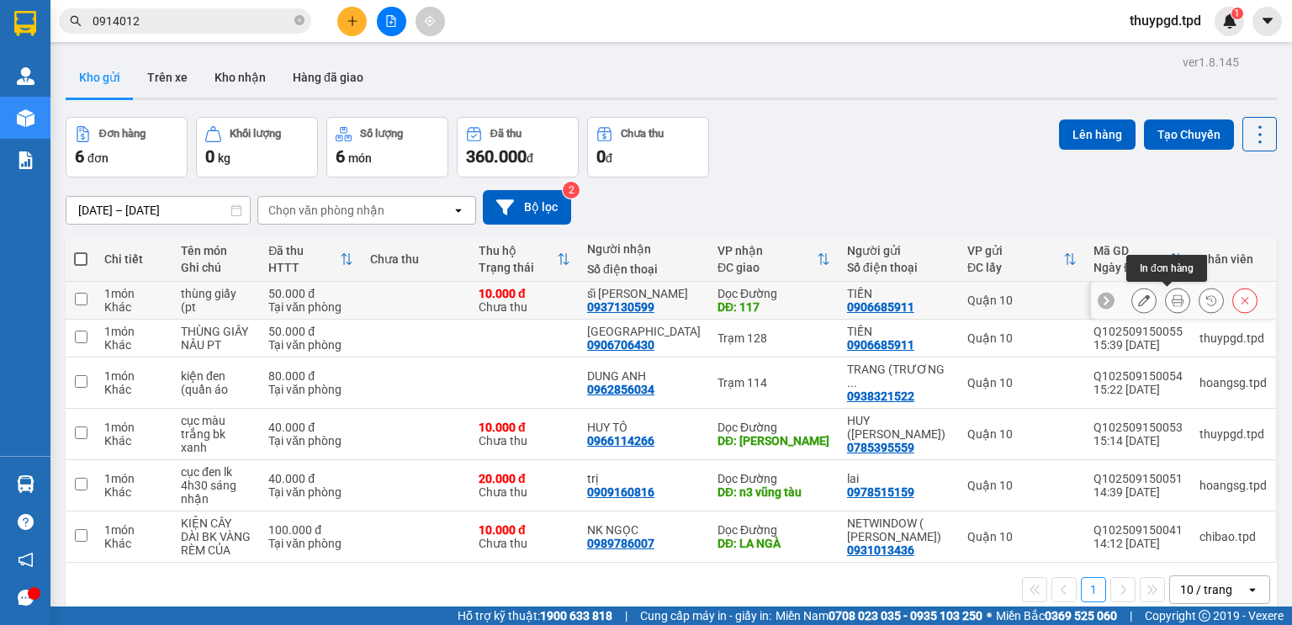
click at [1172, 299] on icon at bounding box center [1177, 300] width 12 height 12
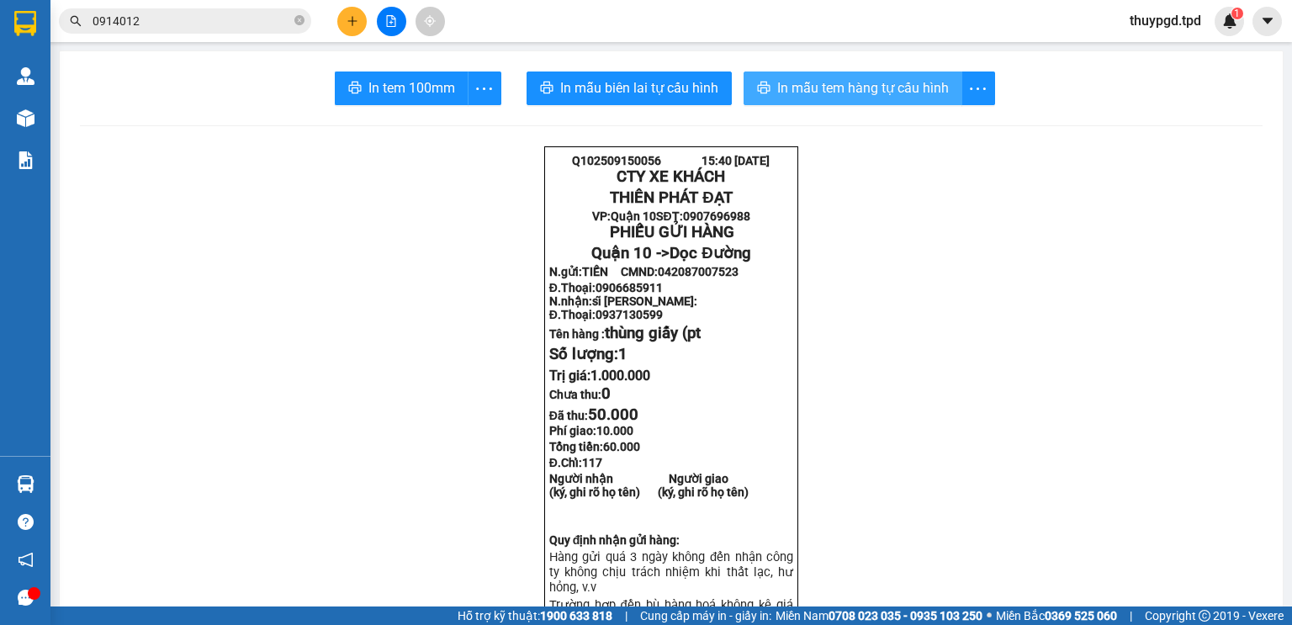
click at [858, 95] on span "In mẫu tem hàng tự cấu hình" at bounding box center [863, 87] width 172 height 21
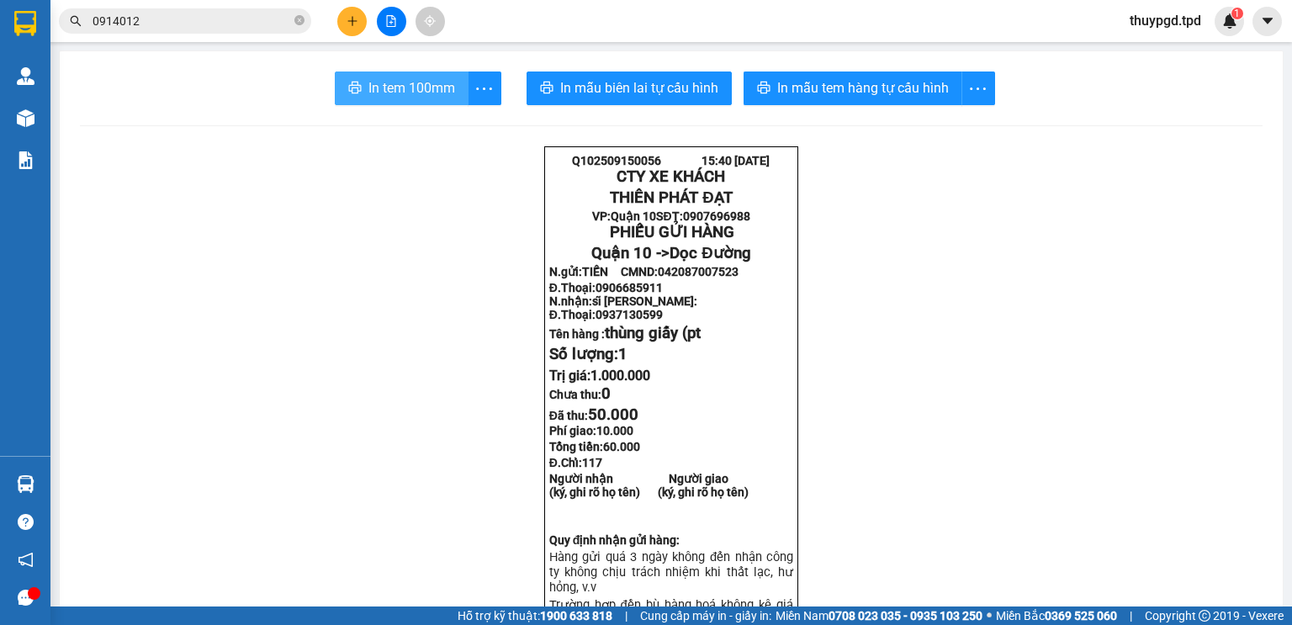
drag, startPoint x: 447, startPoint y: 75, endPoint x: 466, endPoint y: 115, distance: 44.8
click at [447, 76] on button "In tem 100mm" at bounding box center [402, 88] width 134 height 34
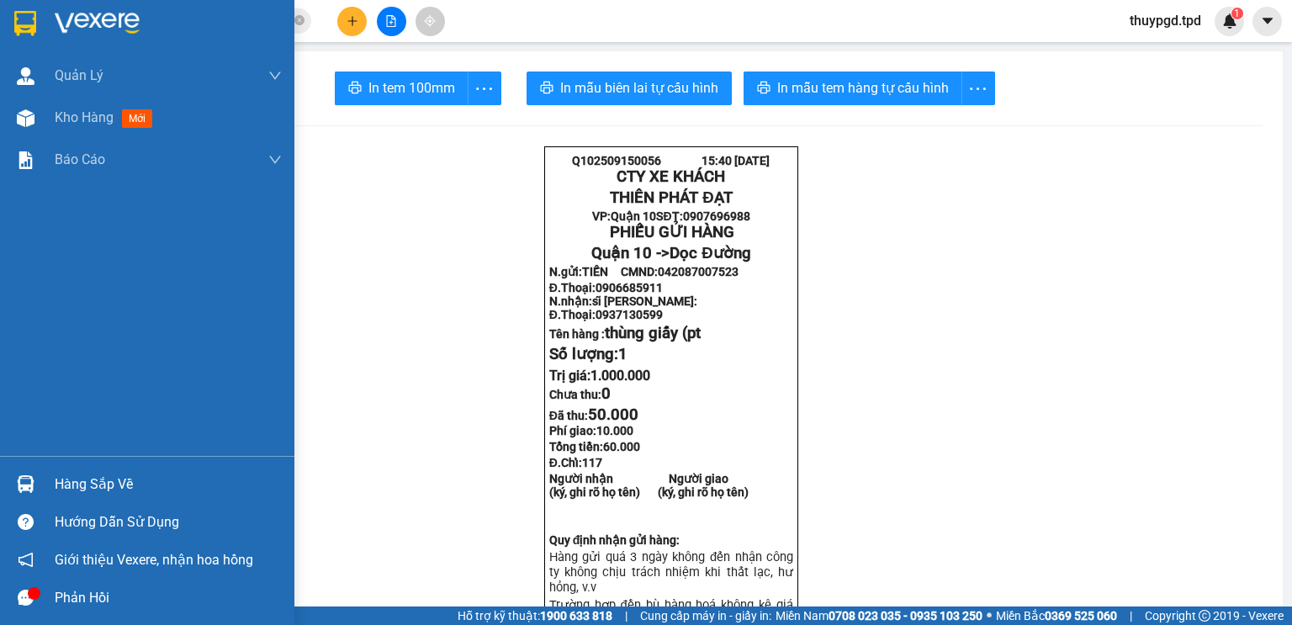
click at [67, 111] on span "Kho hàng" at bounding box center [84, 117] width 59 height 16
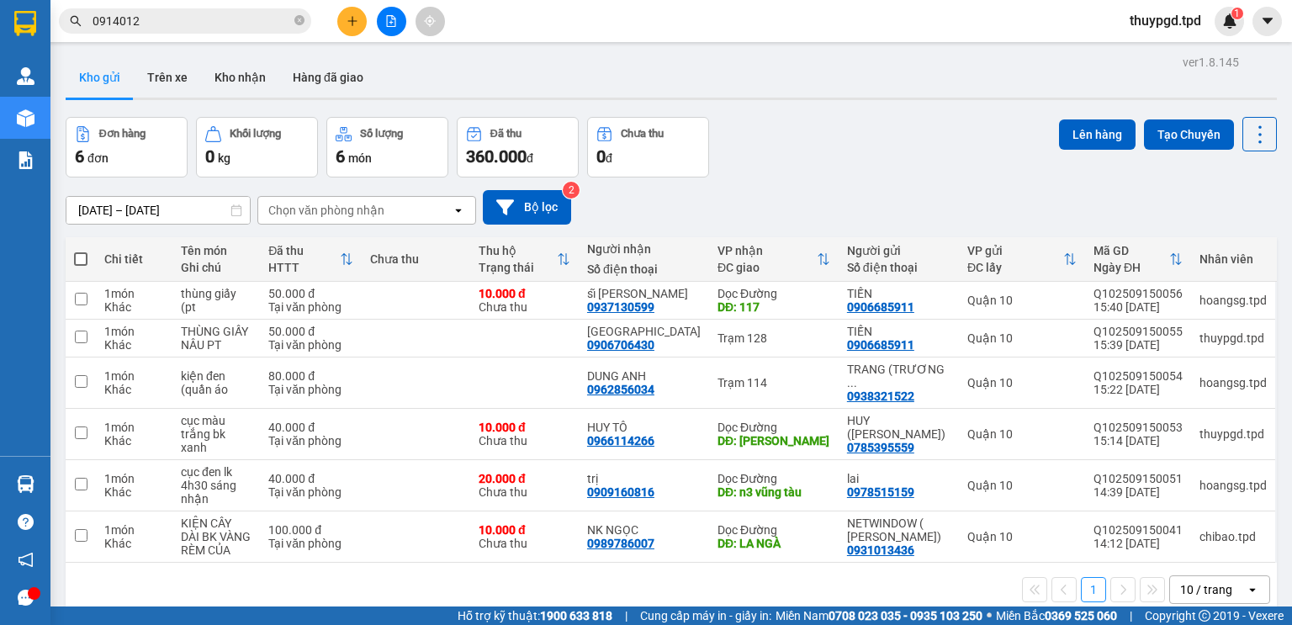
click at [356, 24] on icon "plus" at bounding box center [352, 21] width 12 height 12
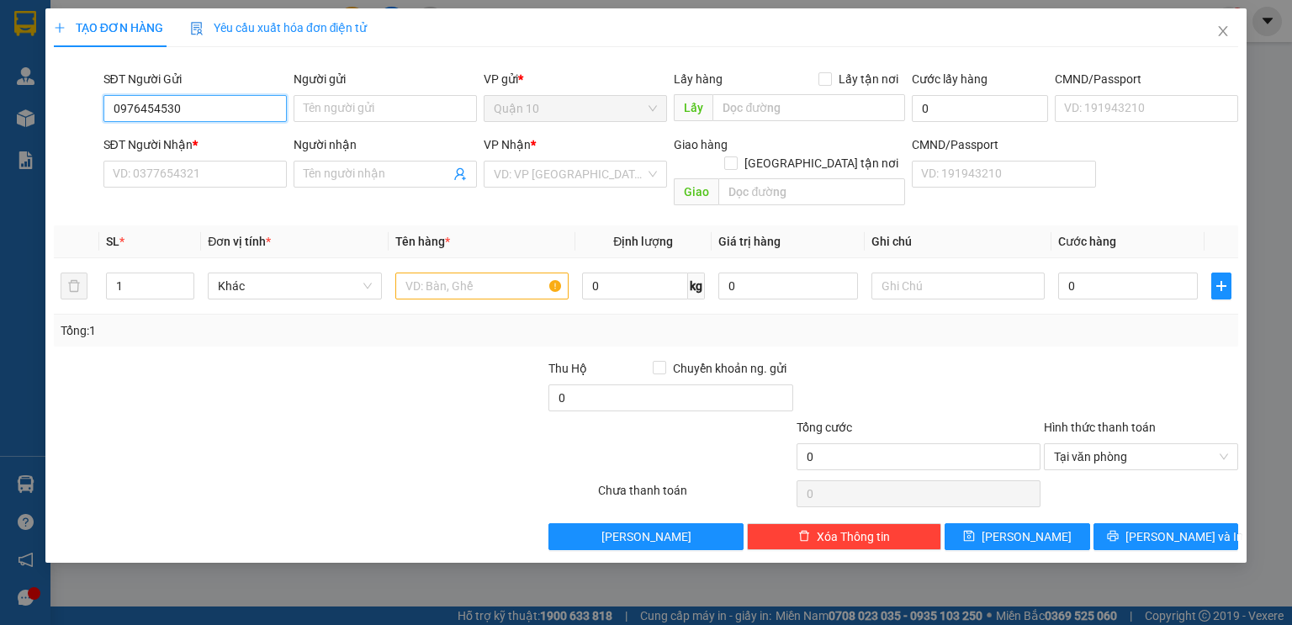
type input "0976454530"
type input "O"
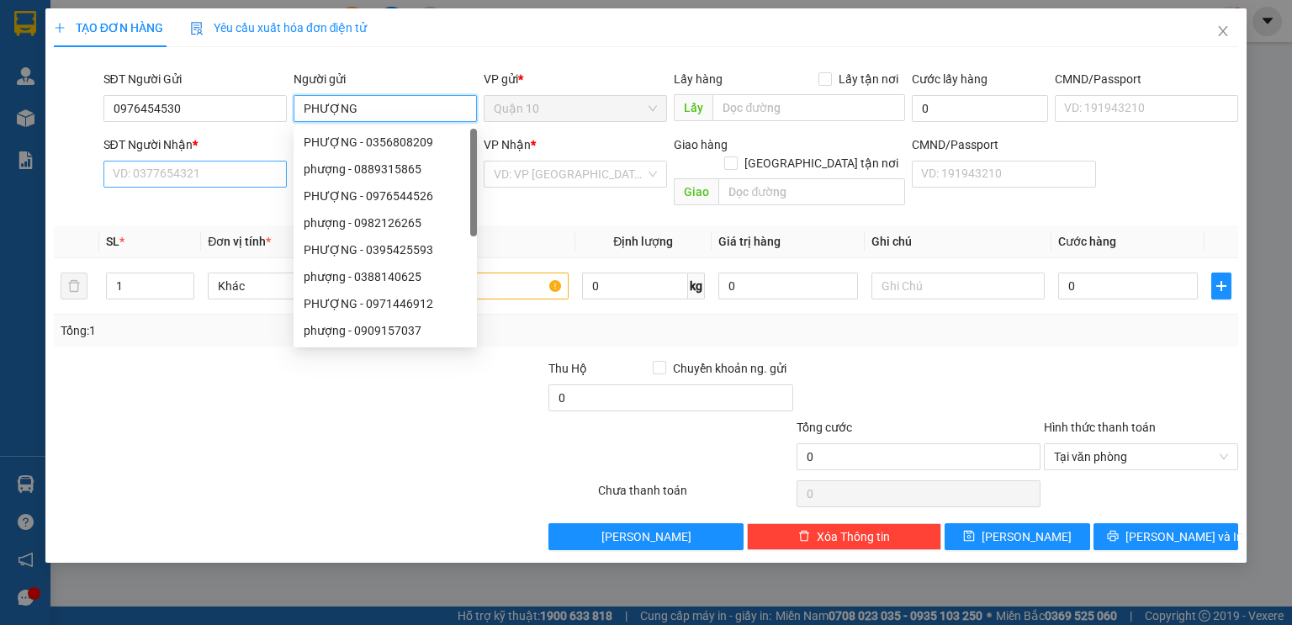
type input "PHƯỢNG"
click at [152, 171] on input "SĐT Người Nhận *" at bounding box center [194, 174] width 183 height 27
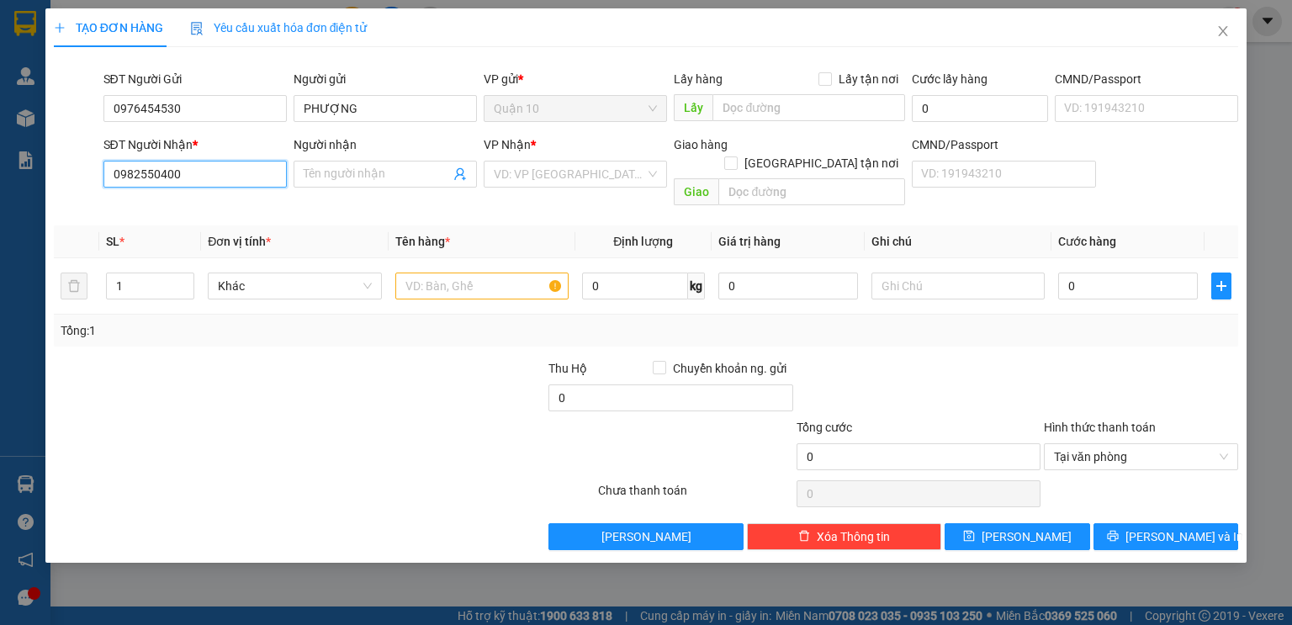
type input "0982550400"
click at [357, 151] on div "Người nhận" at bounding box center [384, 144] width 183 height 18
click at [357, 165] on input "Người nhận" at bounding box center [377, 174] width 146 height 18
click at [362, 168] on input "Người nhận" at bounding box center [377, 174] width 146 height 18
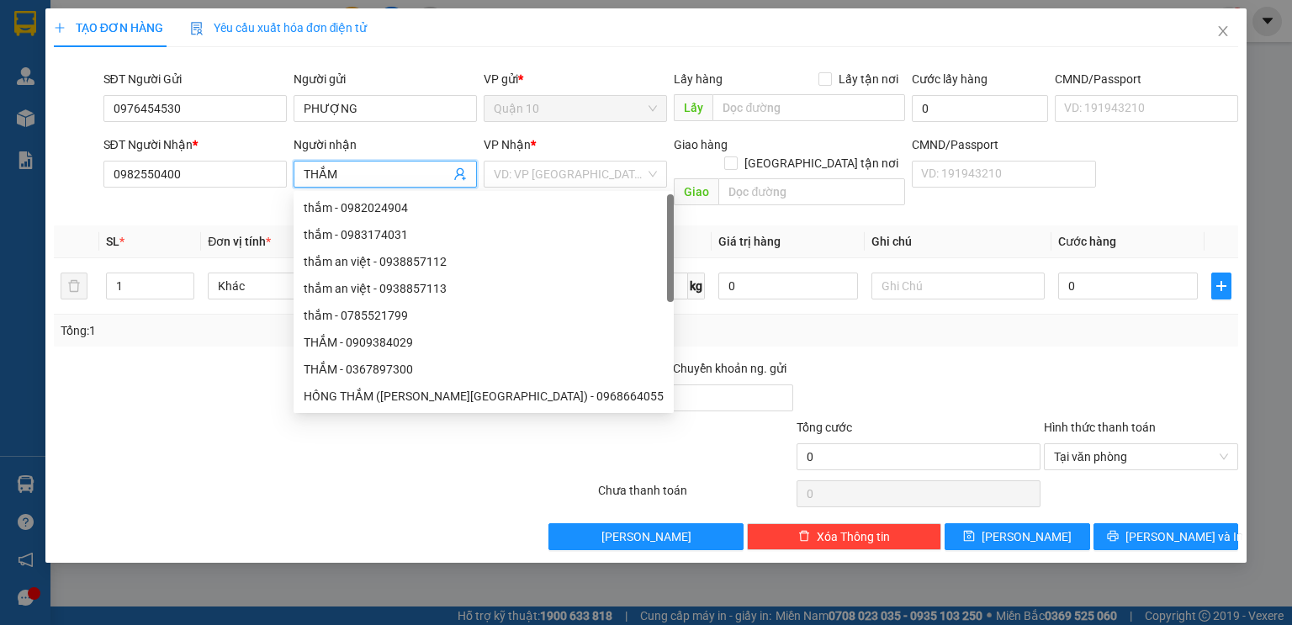
type input "THẮM"
click at [606, 175] on input "search" at bounding box center [569, 173] width 151 height 25
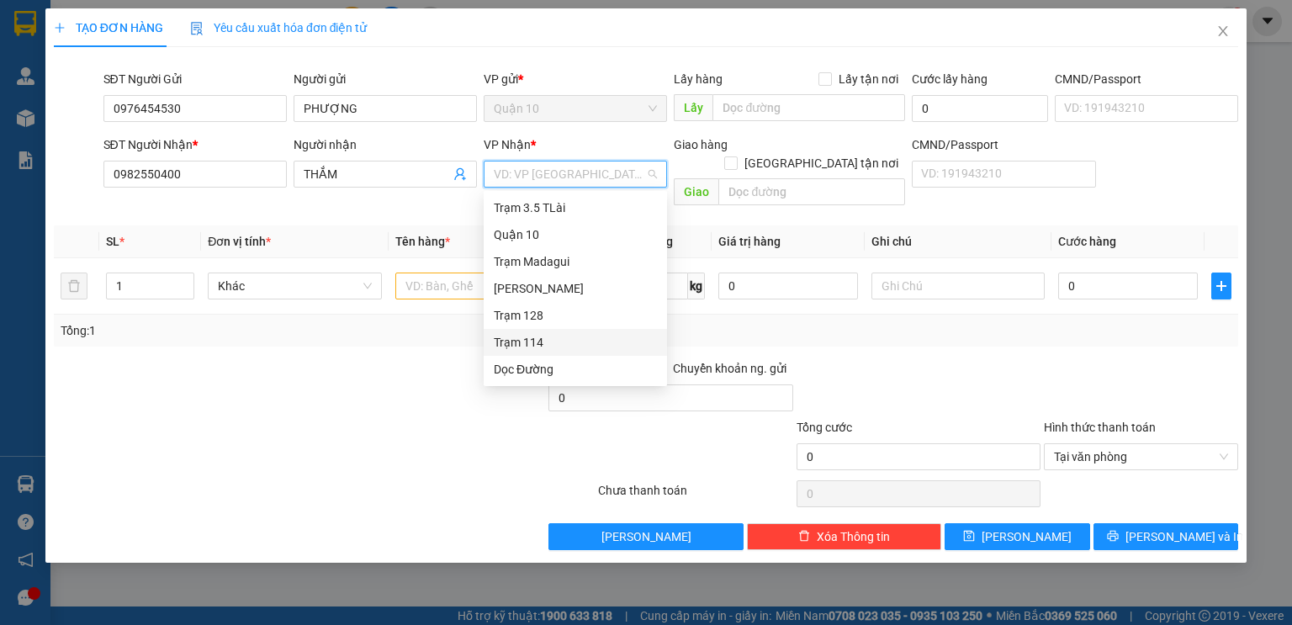
drag, startPoint x: 526, startPoint y: 347, endPoint x: 439, endPoint y: 294, distance: 102.2
click at [525, 346] on div "Trạm 114" at bounding box center [575, 342] width 163 height 18
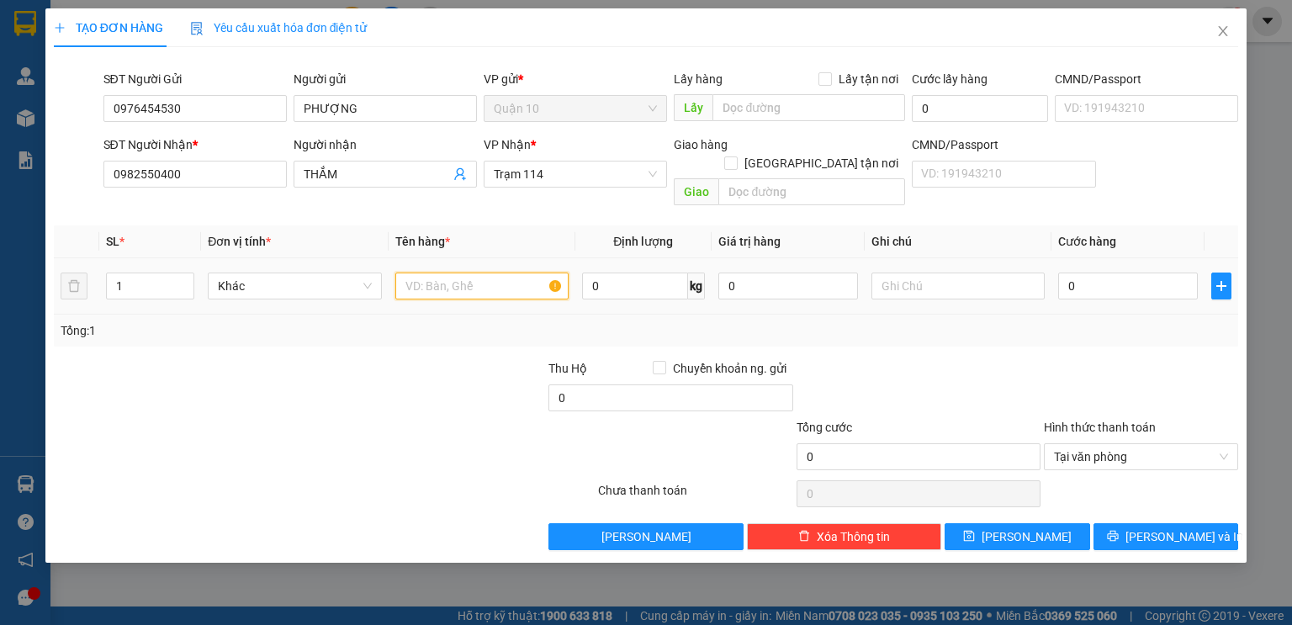
click at [444, 272] on input "text" at bounding box center [481, 285] width 173 height 27
type input "S"
type input "SƠ MI GIẤY TỜ"
type input "4"
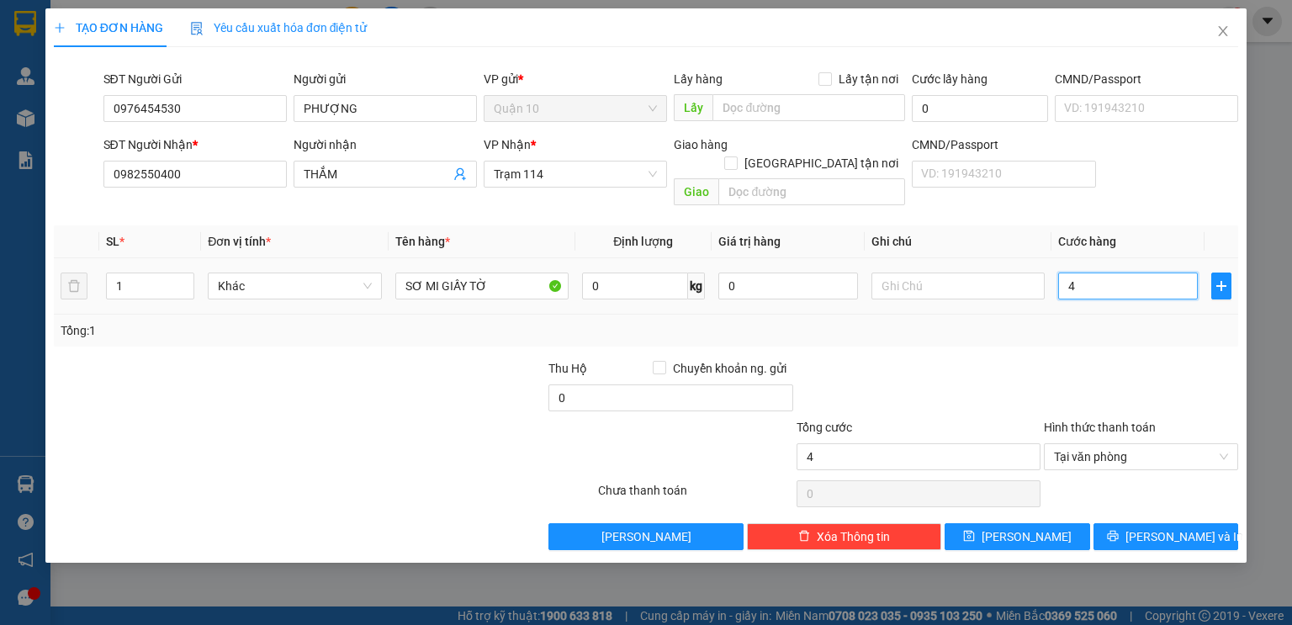
type input "40"
type input "40.000"
drag, startPoint x: 757, startPoint y: 272, endPoint x: 609, endPoint y: 277, distance: 148.1
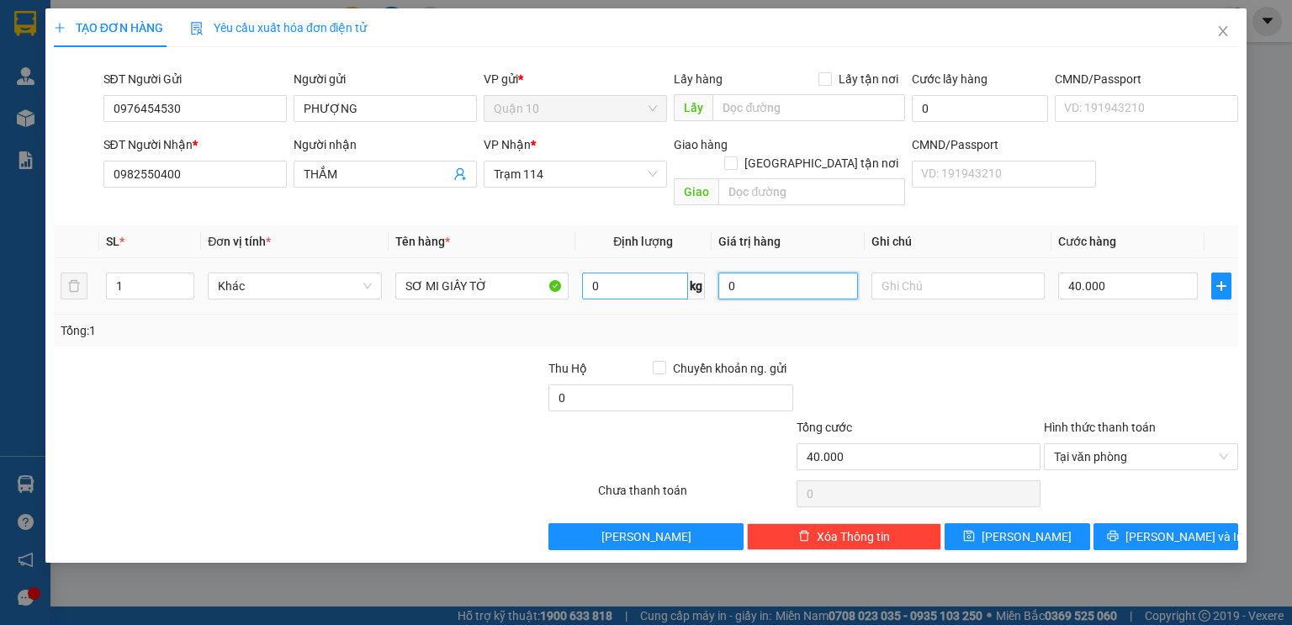
click at [703, 267] on tr "1 Khác SƠ MI GIẤY TỜ 0 kg 0 40.000" at bounding box center [646, 286] width 1184 height 56
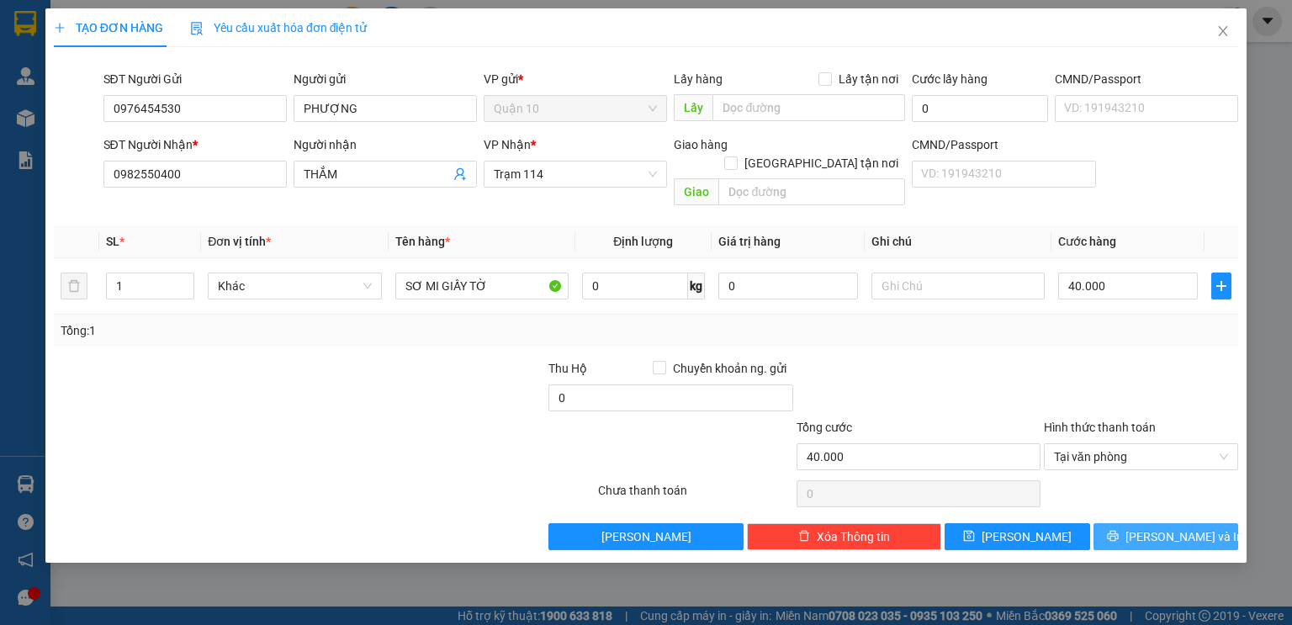
click at [1130, 523] on button "[PERSON_NAME] và In" at bounding box center [1165, 536] width 145 height 27
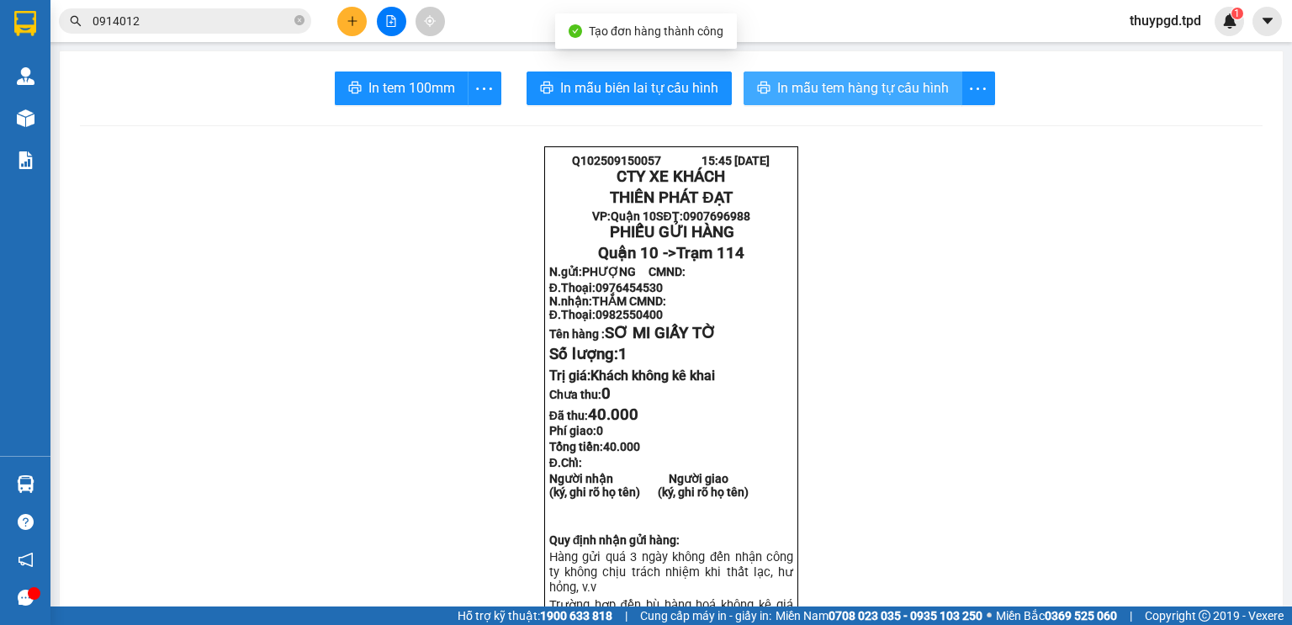
drag, startPoint x: 821, startPoint y: 88, endPoint x: 488, endPoint y: 389, distance: 448.9
click at [818, 89] on span "In mẫu tem hàng tự cấu hình" at bounding box center [863, 87] width 172 height 21
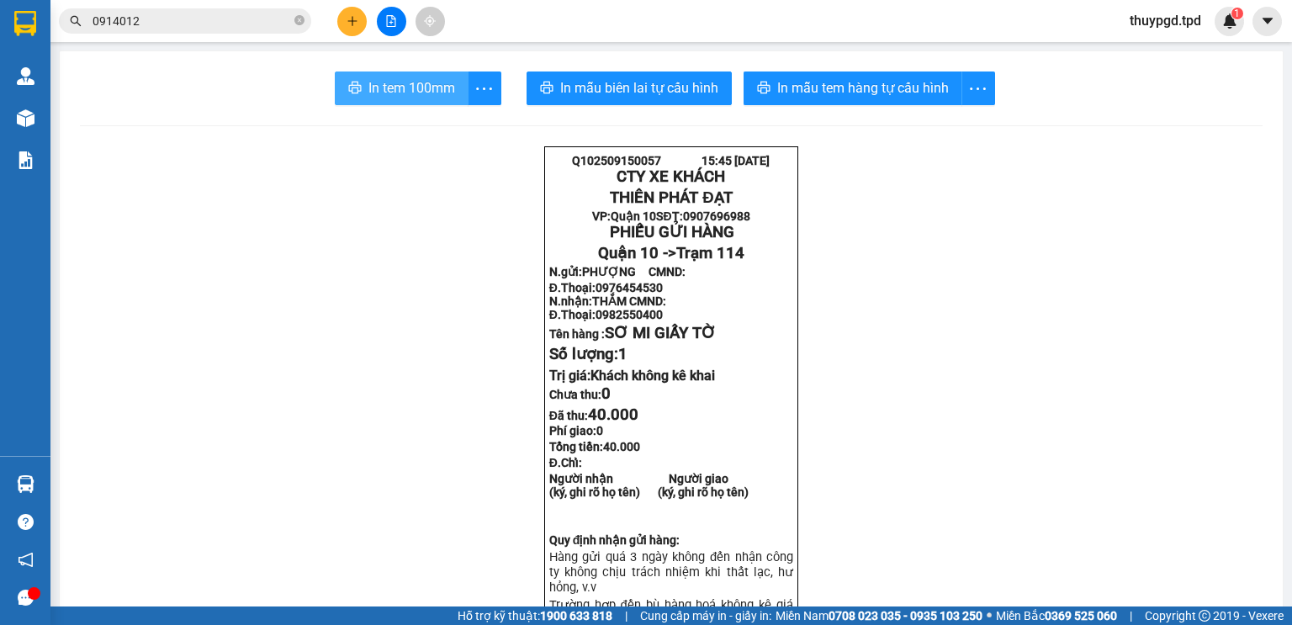
drag, startPoint x: 391, startPoint y: 87, endPoint x: 410, endPoint y: 138, distance: 53.7
click at [392, 87] on span "In tem 100mm" at bounding box center [411, 87] width 87 height 21
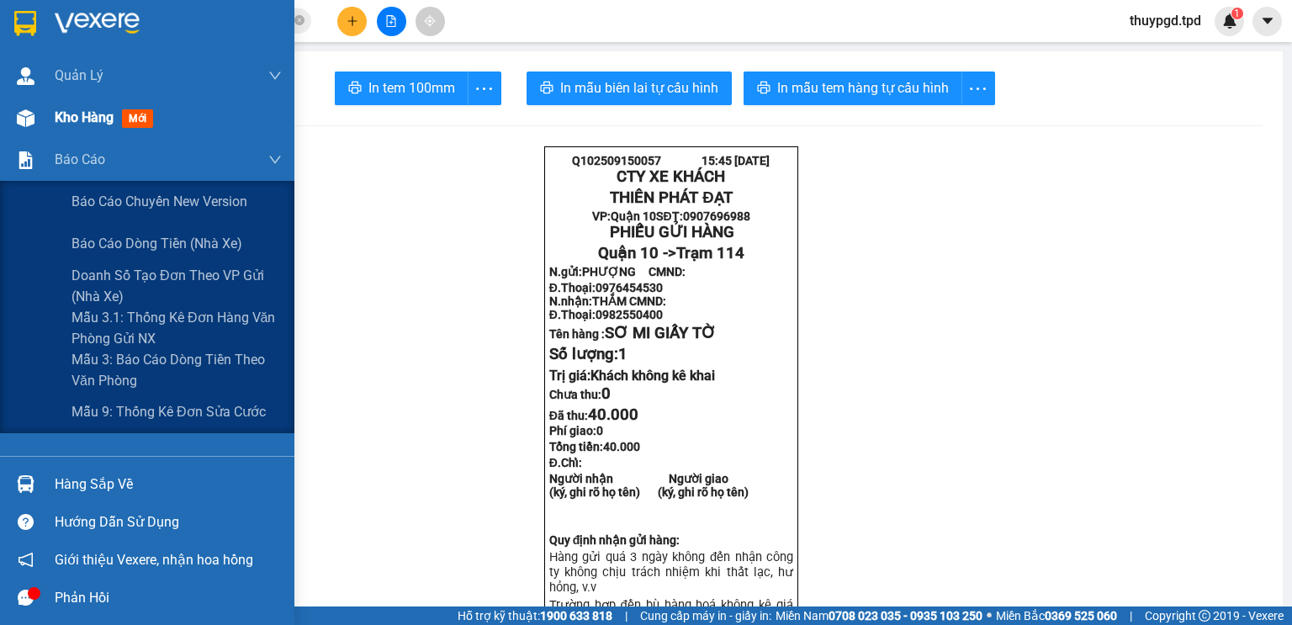
click at [68, 121] on span "Kho hàng" at bounding box center [84, 117] width 59 height 16
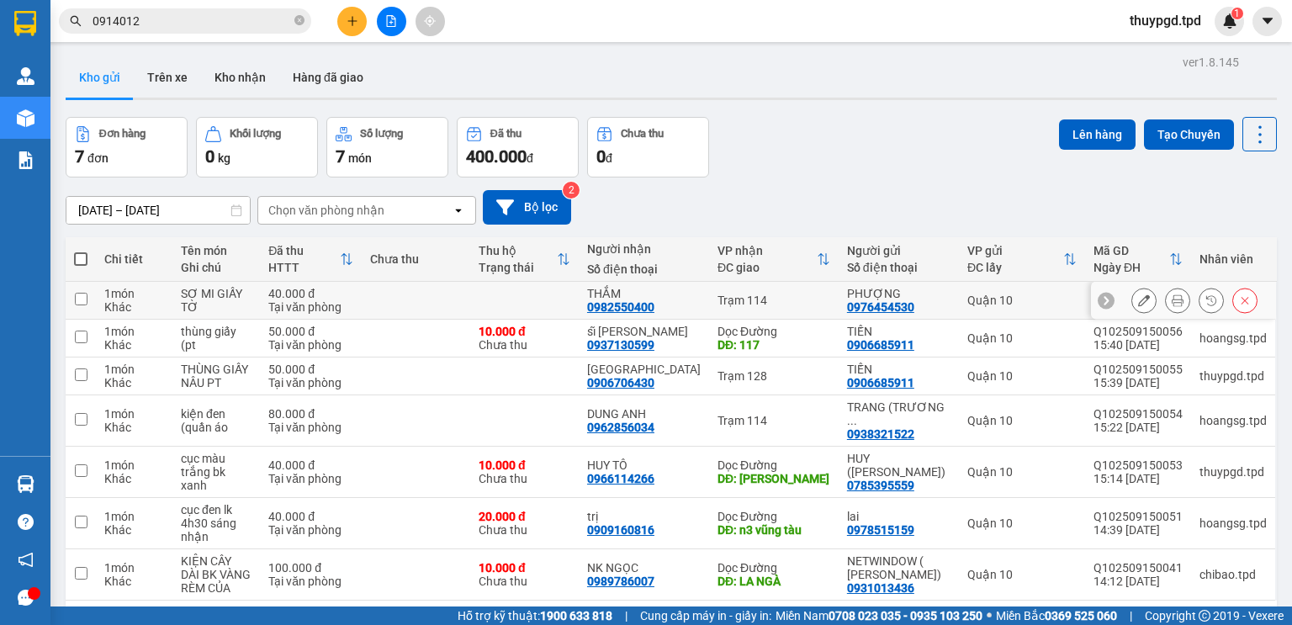
click at [1146, 299] on div at bounding box center [1194, 300] width 126 height 25
click at [1138, 294] on icon at bounding box center [1144, 300] width 12 height 12
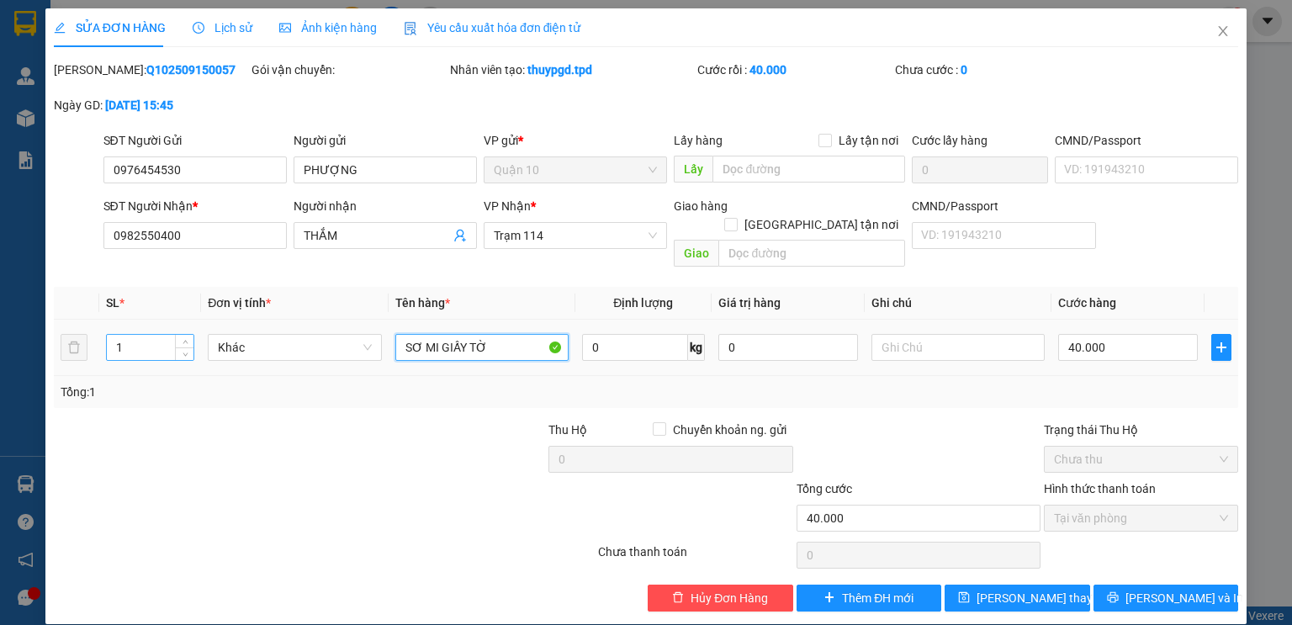
drag, startPoint x: 235, startPoint y: 314, endPoint x: 135, endPoint y: 323, distance: 100.5
click at [135, 323] on tr "1 Khác SƠ MI GIẤY TỜ 0 kg 0 40.000" at bounding box center [646, 348] width 1184 height 56
type input "TÚI ĐỎ GIẤY TỜ"
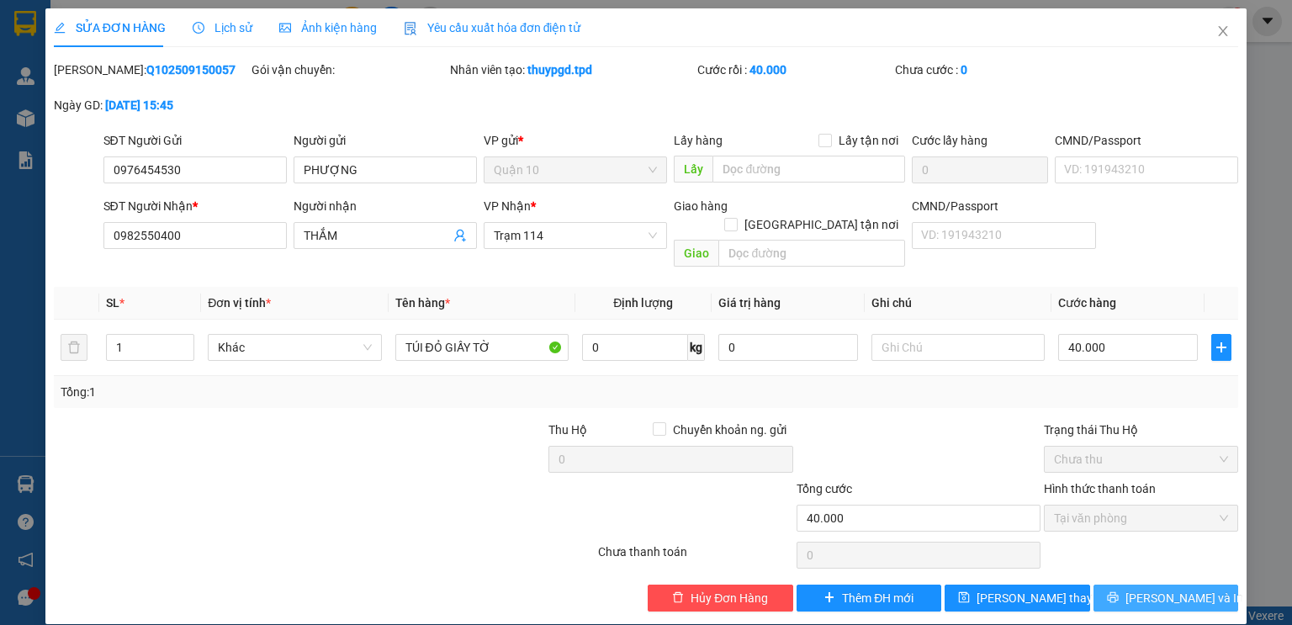
click at [1181, 589] on span "[PERSON_NAME] và In" at bounding box center [1184, 598] width 118 height 18
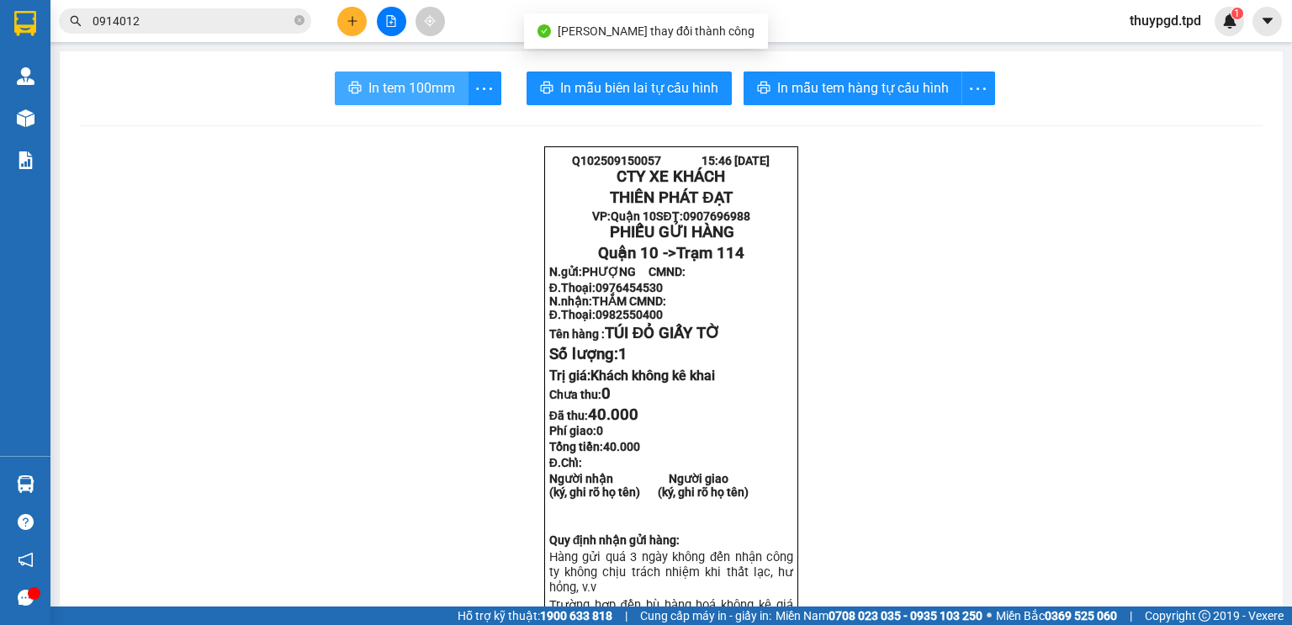
click at [376, 82] on span "In tem 100mm" at bounding box center [411, 87] width 87 height 21
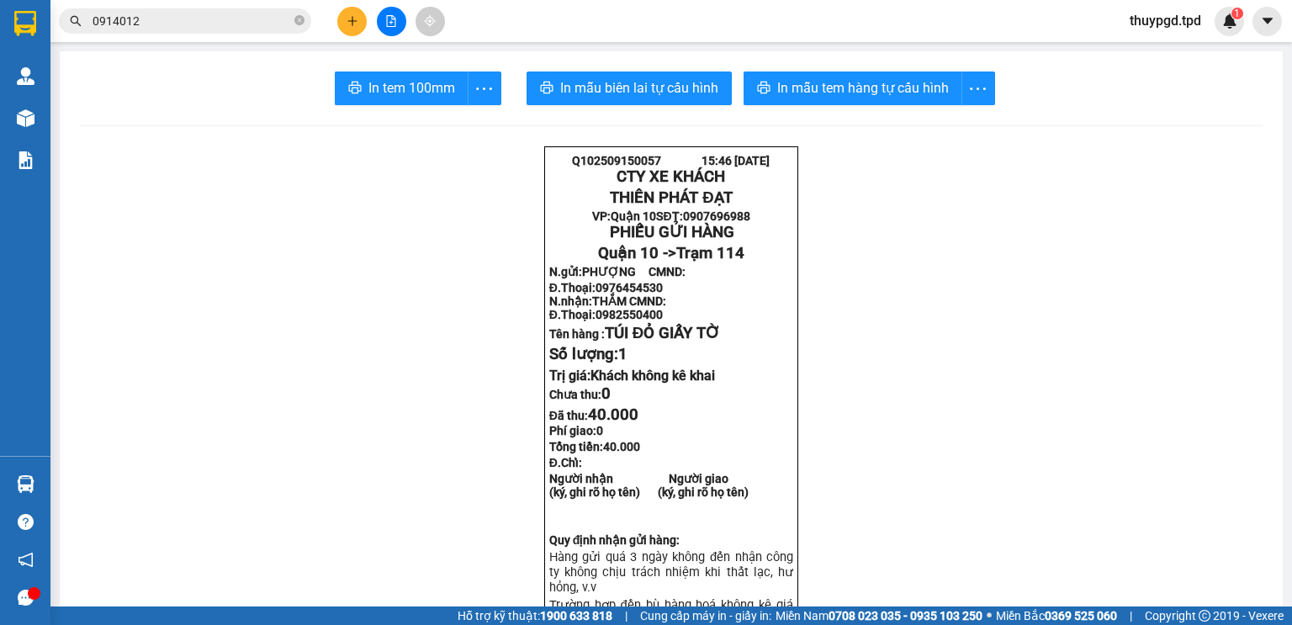
click at [392, 24] on icon "file-add" at bounding box center [391, 21] width 12 height 12
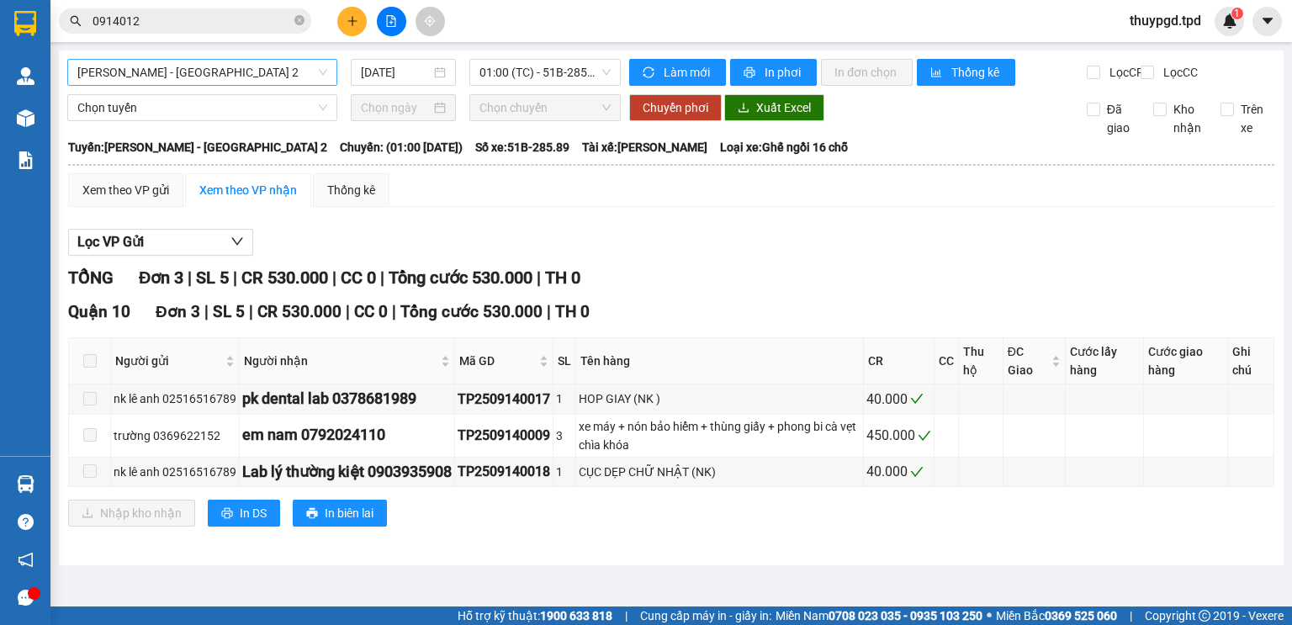
click at [242, 81] on span "[PERSON_NAME] - [GEOGRAPHIC_DATA] 2" at bounding box center [202, 72] width 250 height 25
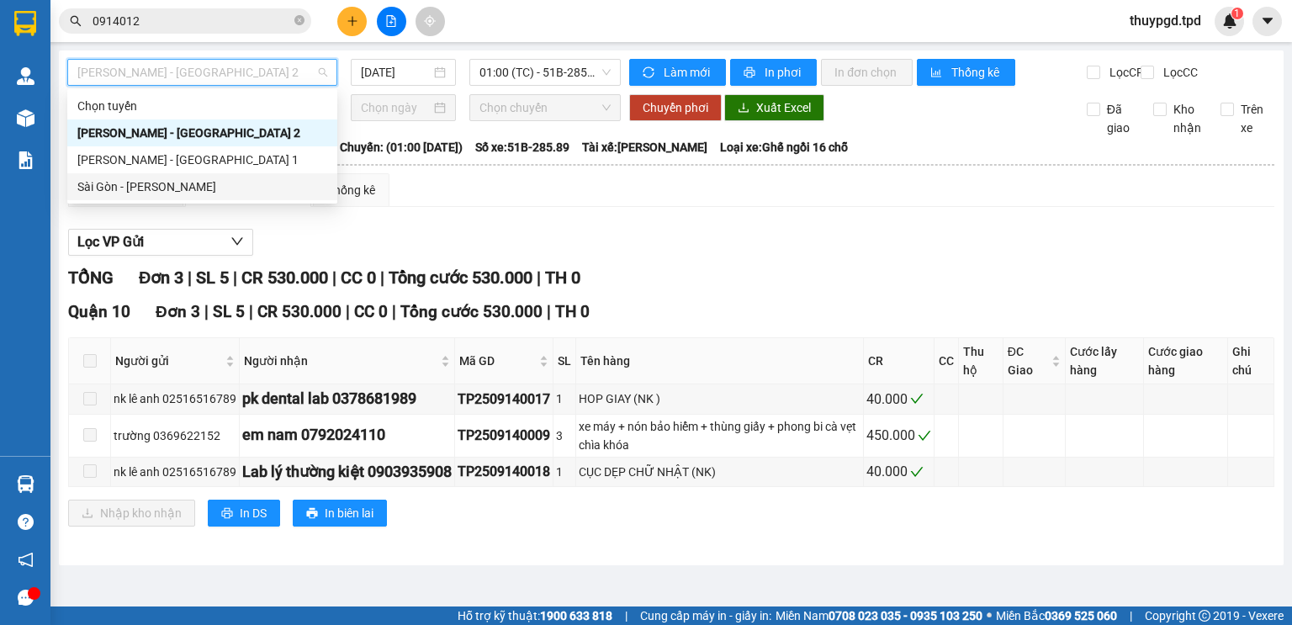
drag, startPoint x: 151, startPoint y: 194, endPoint x: 482, endPoint y: 98, distance: 344.1
click at [151, 194] on div "Sài Gòn - [PERSON_NAME]" at bounding box center [202, 186] width 250 height 18
type input "[DATE]"
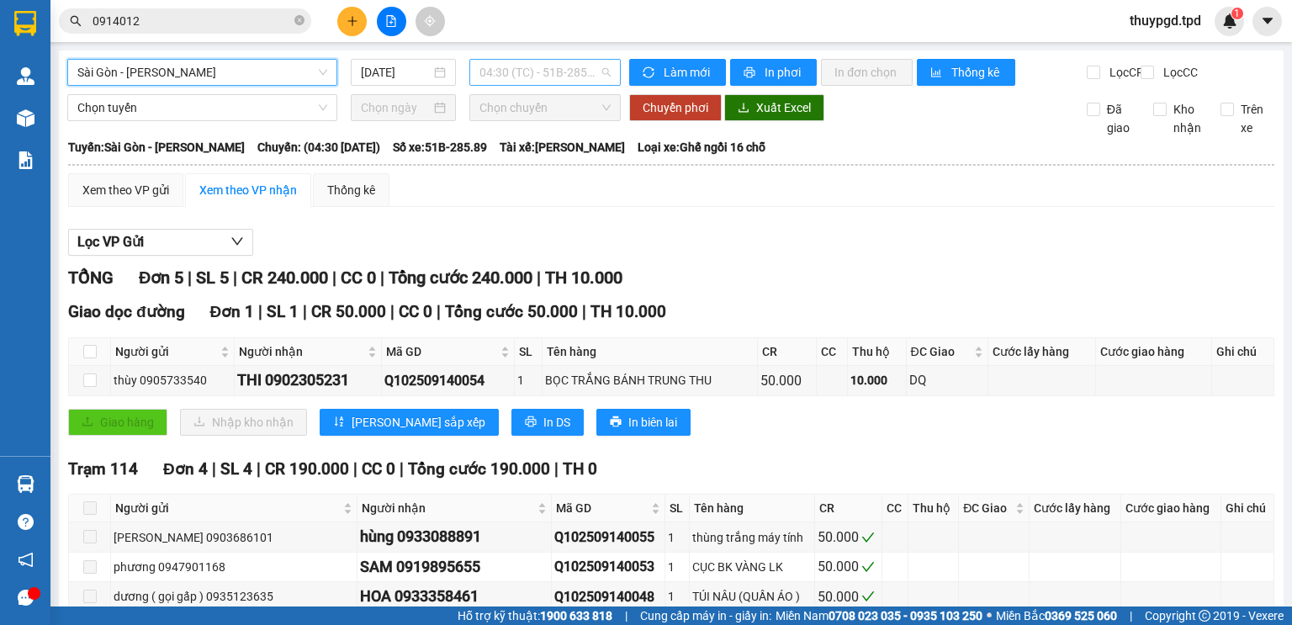
click at [494, 71] on span "04:30 (TC) - 51B-285.89" at bounding box center [545, 72] width 132 height 25
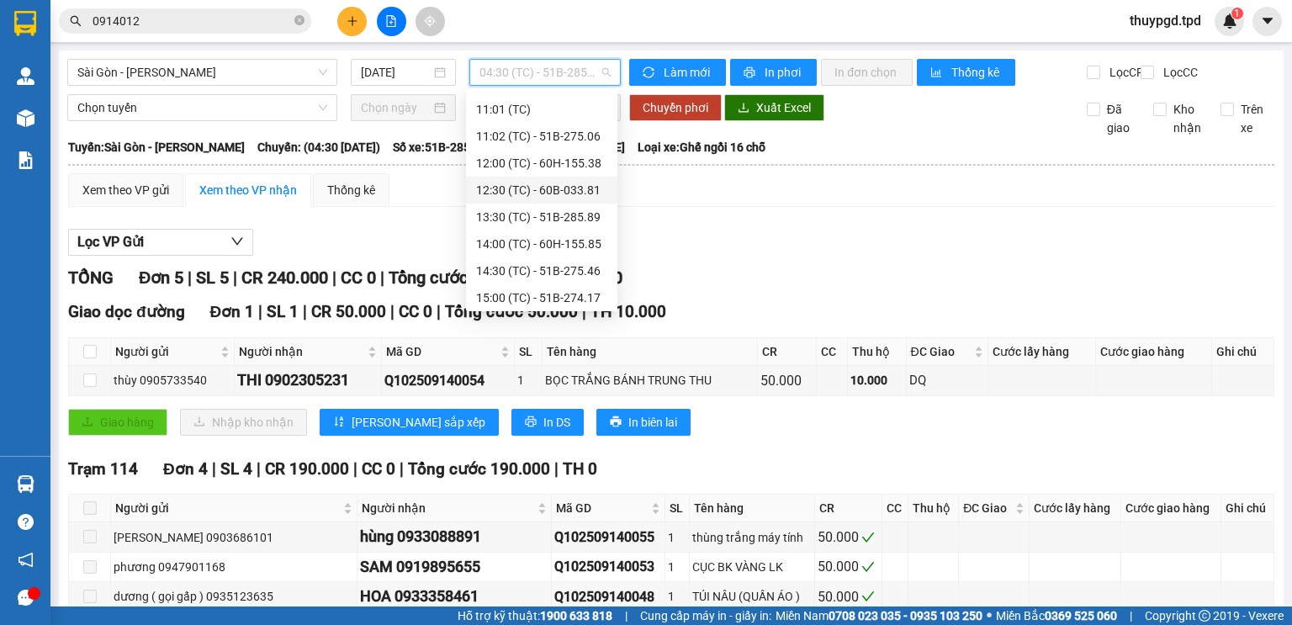
scroll to position [242, 0]
click at [555, 293] on div "16:00 (TC) - 60F-005.87" at bounding box center [541, 294] width 131 height 18
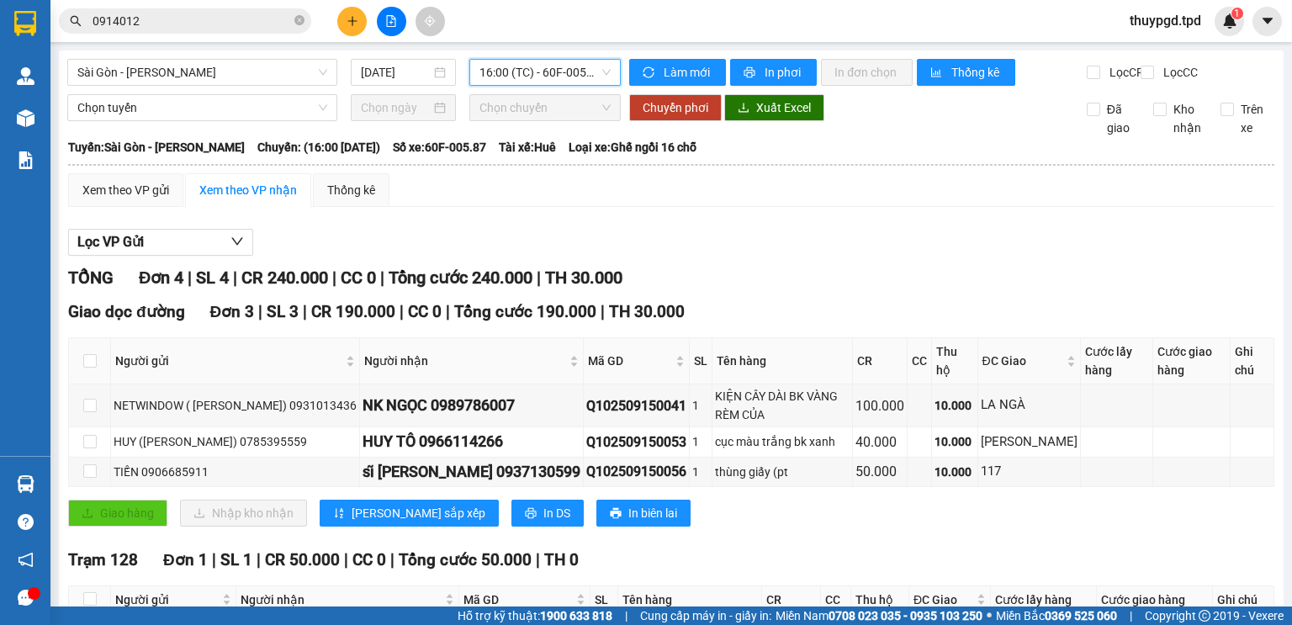
click at [159, 29] on input "0914012" at bounding box center [191, 21] width 198 height 18
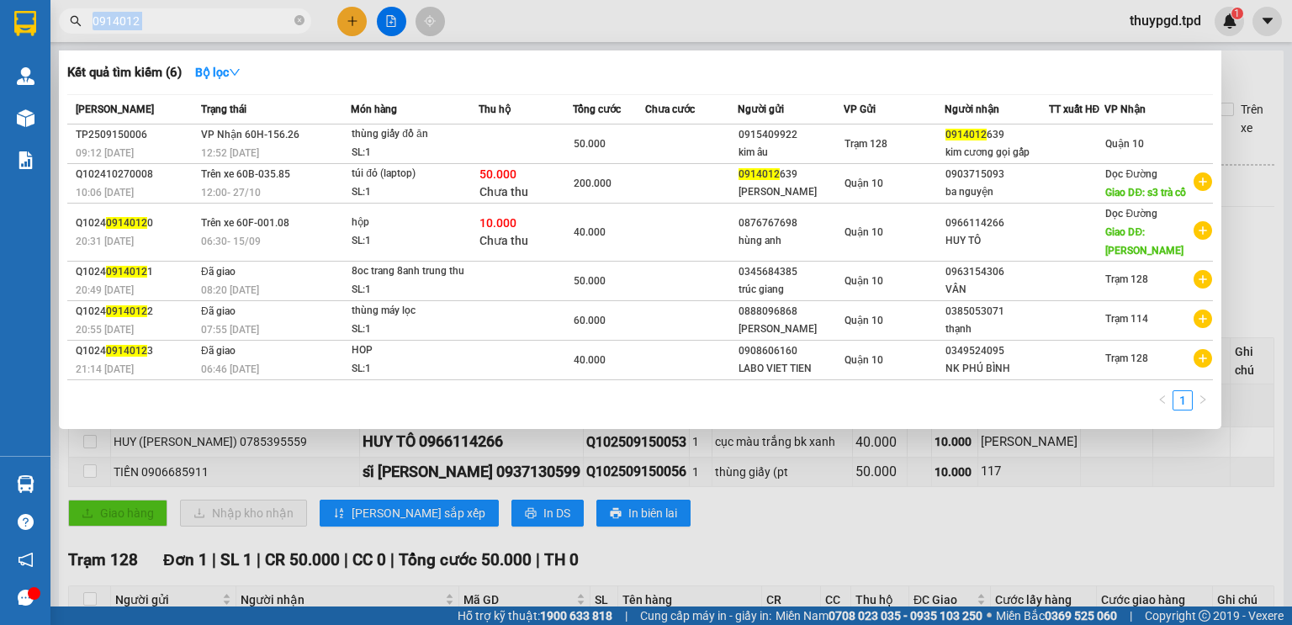
click at [159, 30] on span "0914012" at bounding box center [185, 20] width 252 height 25
click at [151, 25] on input "0914012" at bounding box center [191, 21] width 198 height 18
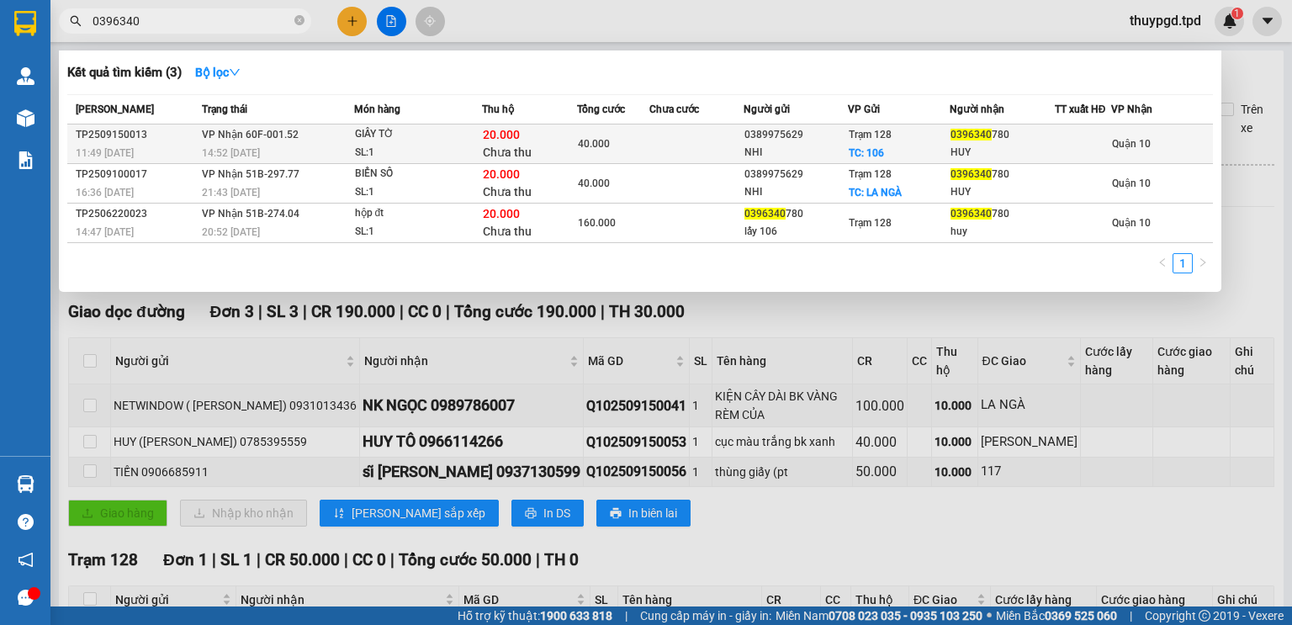
type input "0396340"
click at [414, 155] on div "SL: 1" at bounding box center [418, 153] width 126 height 18
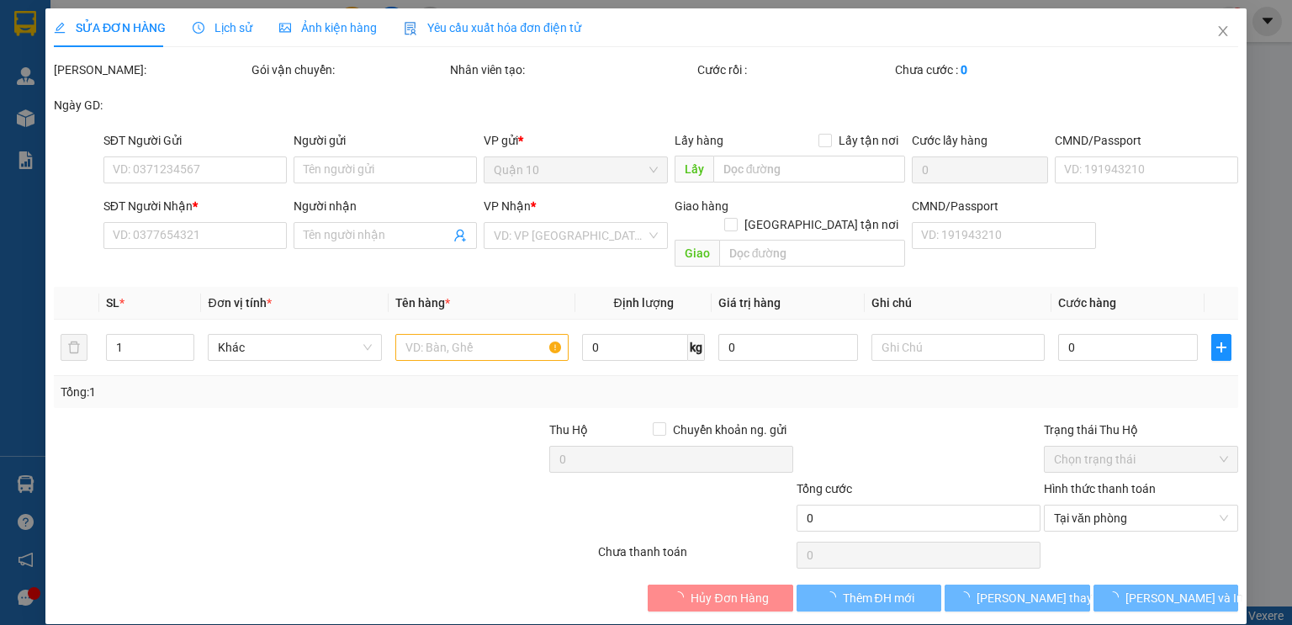
type input "0389975629"
type input "NHI"
checkbox input "true"
type input "106"
type input "0396340780"
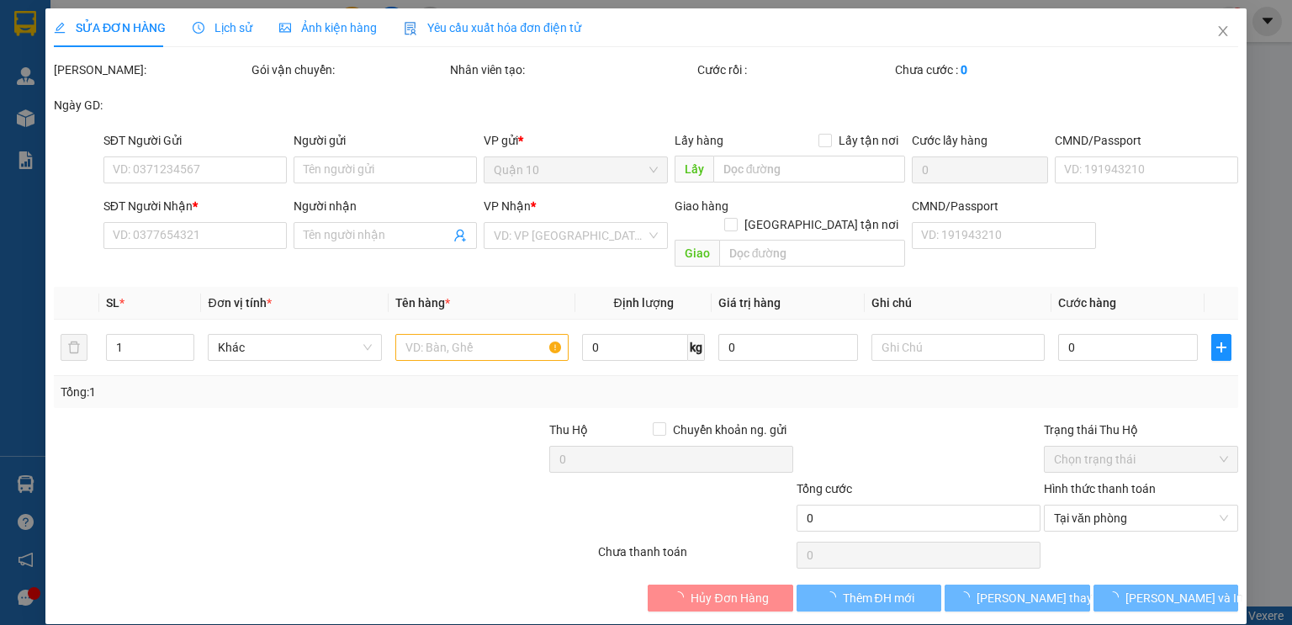
type input "HUY"
type input "40.000"
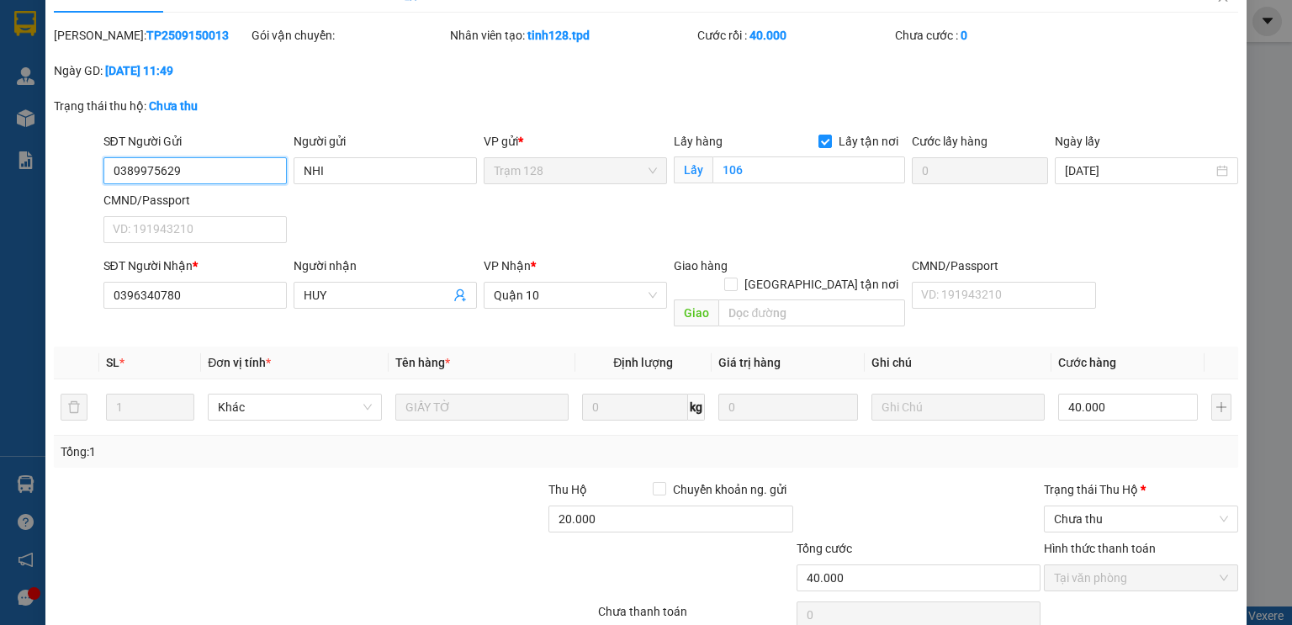
scroll to position [67, 0]
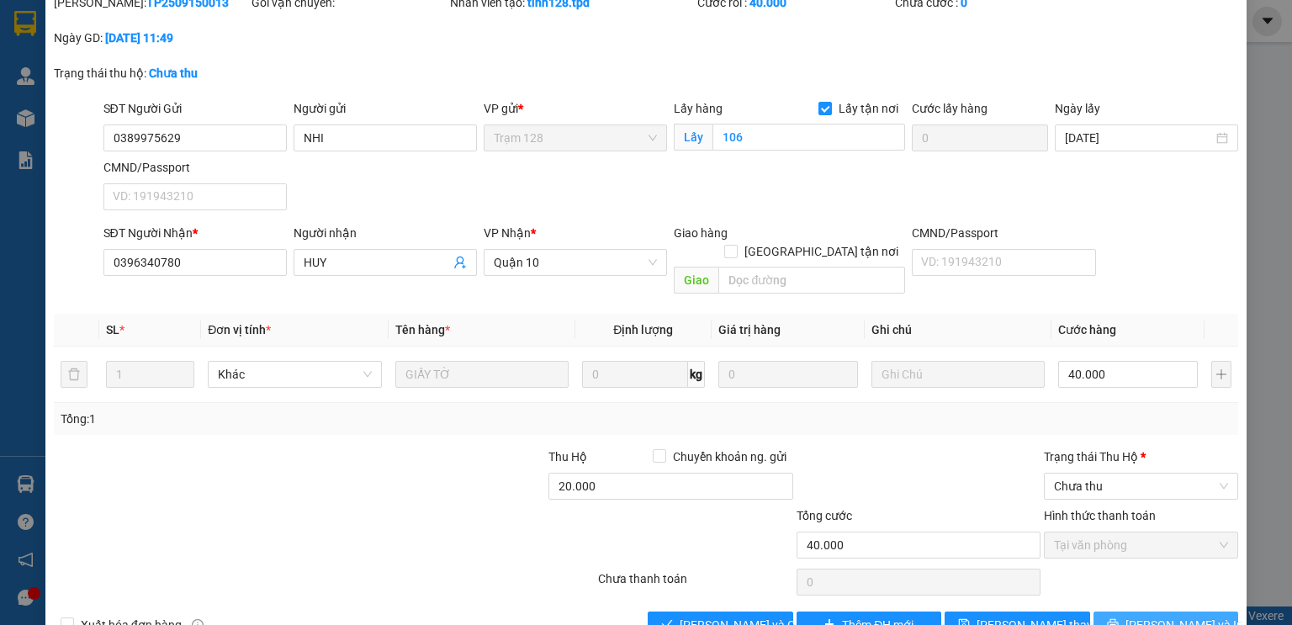
click at [1142, 616] on span "[PERSON_NAME] và In" at bounding box center [1184, 625] width 118 height 18
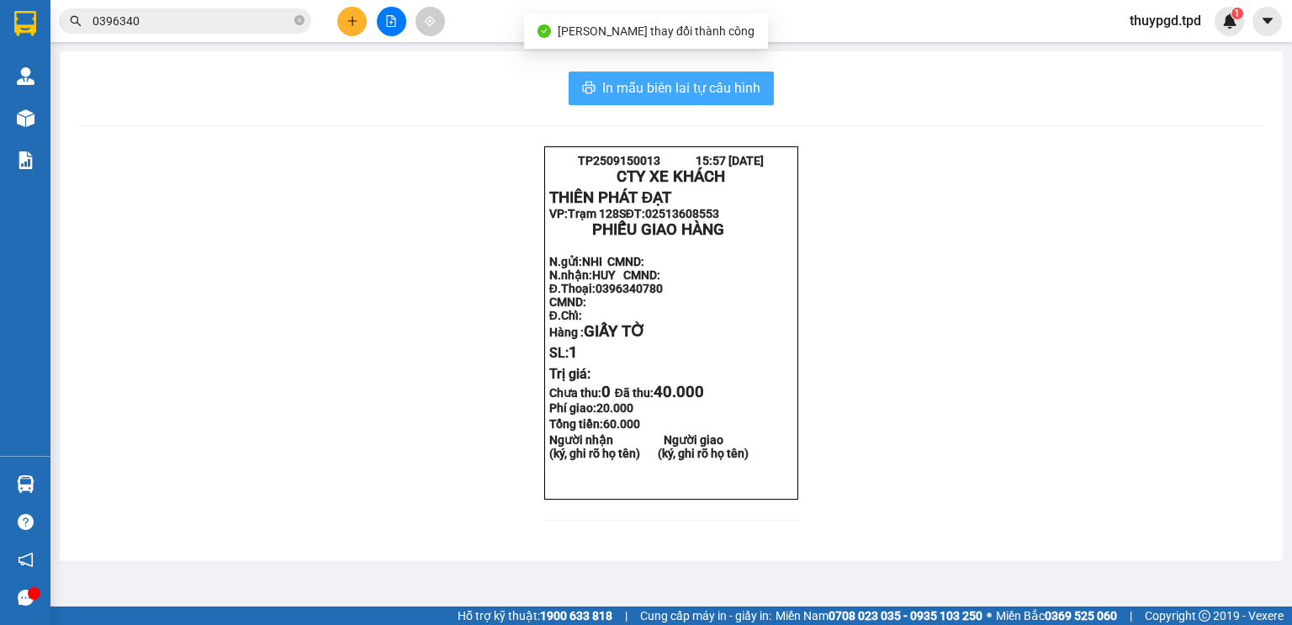
click at [663, 83] on span "In mẫu biên lai tự cấu hình" at bounding box center [681, 87] width 158 height 21
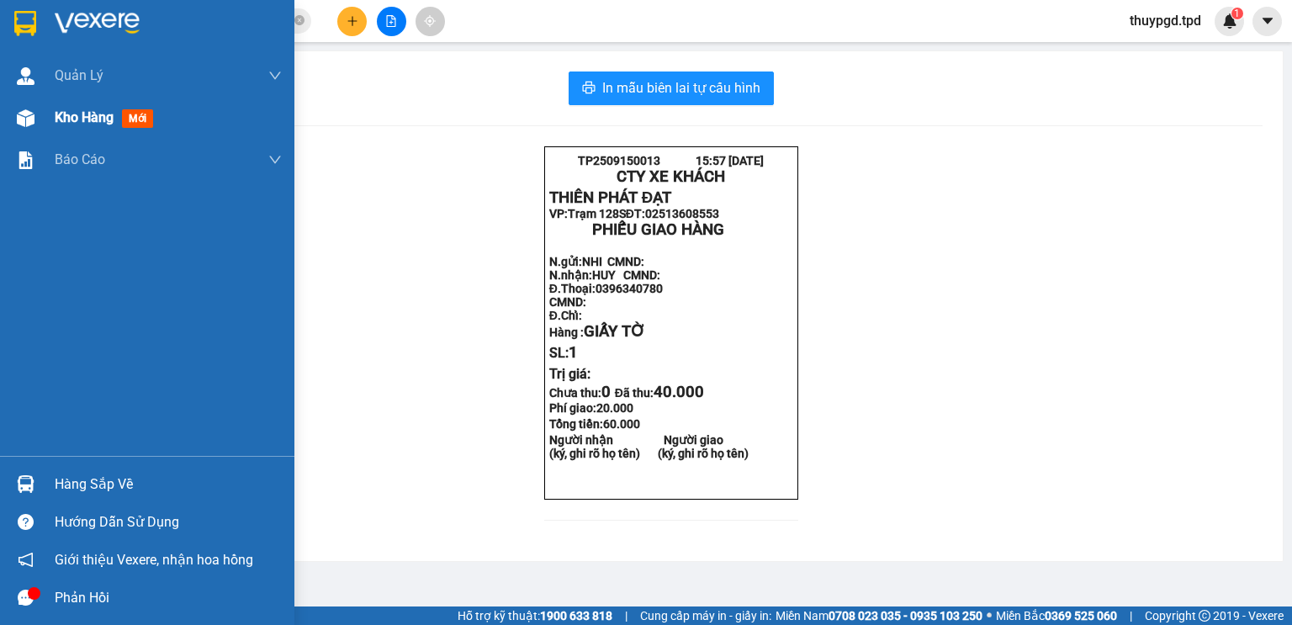
click at [71, 127] on div "Kho hàng mới" at bounding box center [107, 117] width 105 height 21
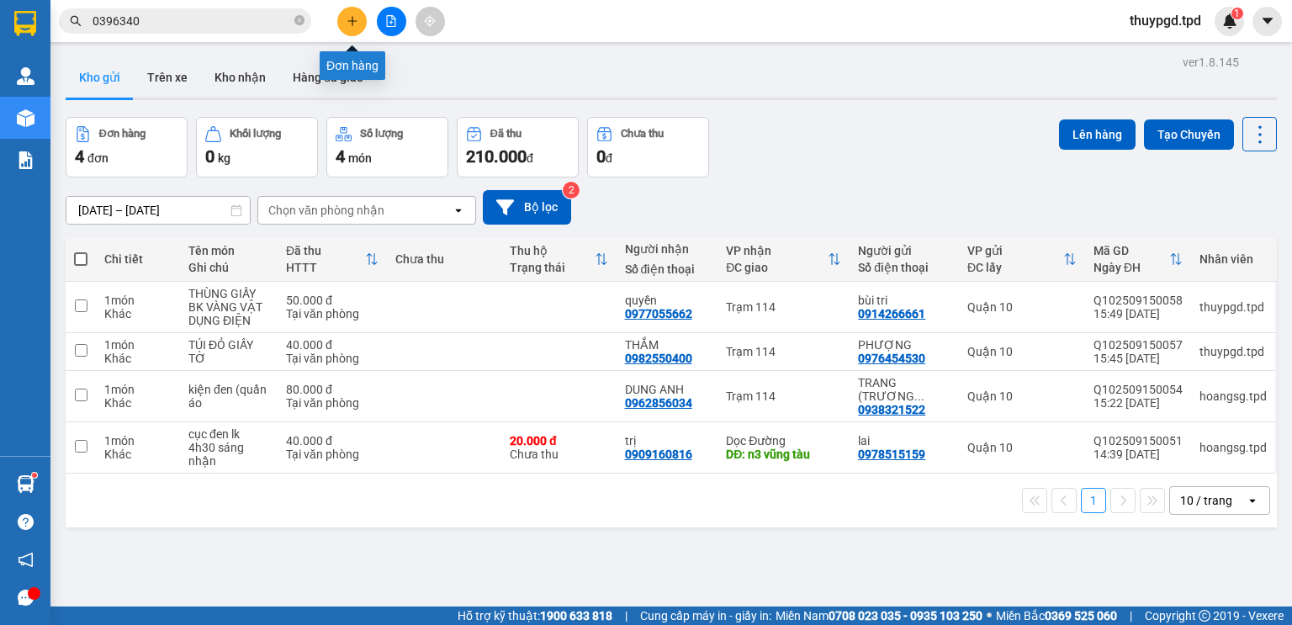
click at [350, 15] on icon "plus" at bounding box center [352, 21] width 12 height 12
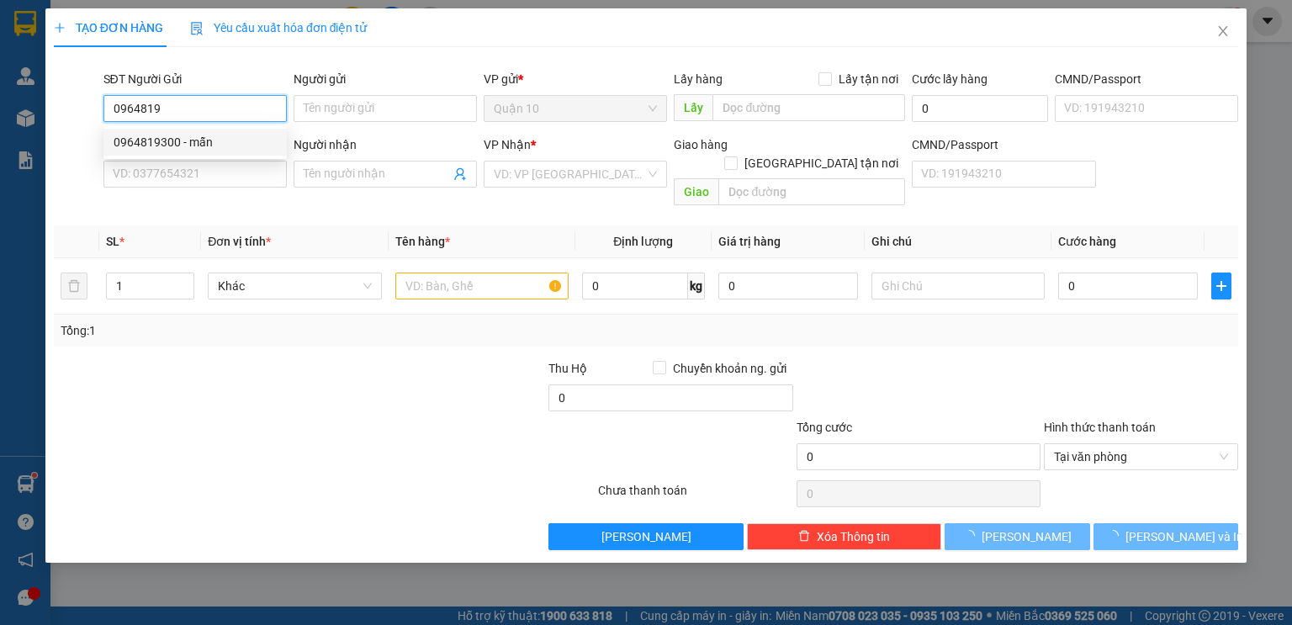
click at [225, 135] on div "0964819300 - mẫn" at bounding box center [195, 142] width 163 height 18
type input "0964819300"
type input "mẫn"
type input "0901822979"
type input "nhung"
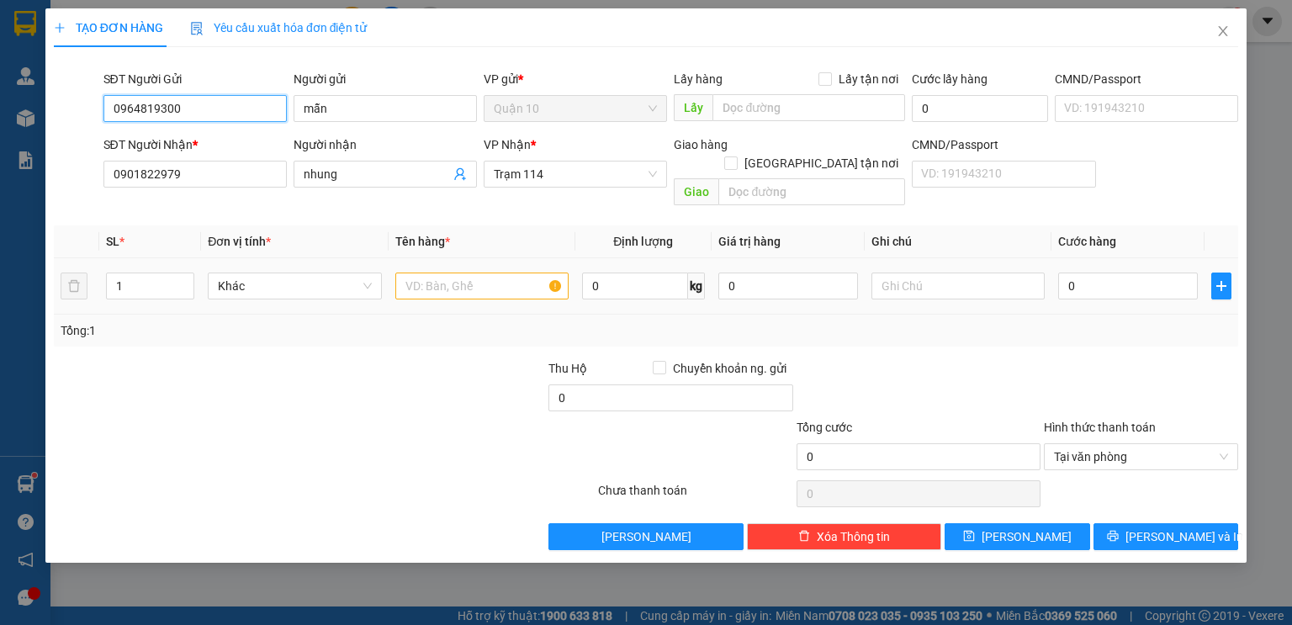
type input "0964819300"
click at [508, 272] on input "text" at bounding box center [481, 285] width 173 height 27
type input "P"
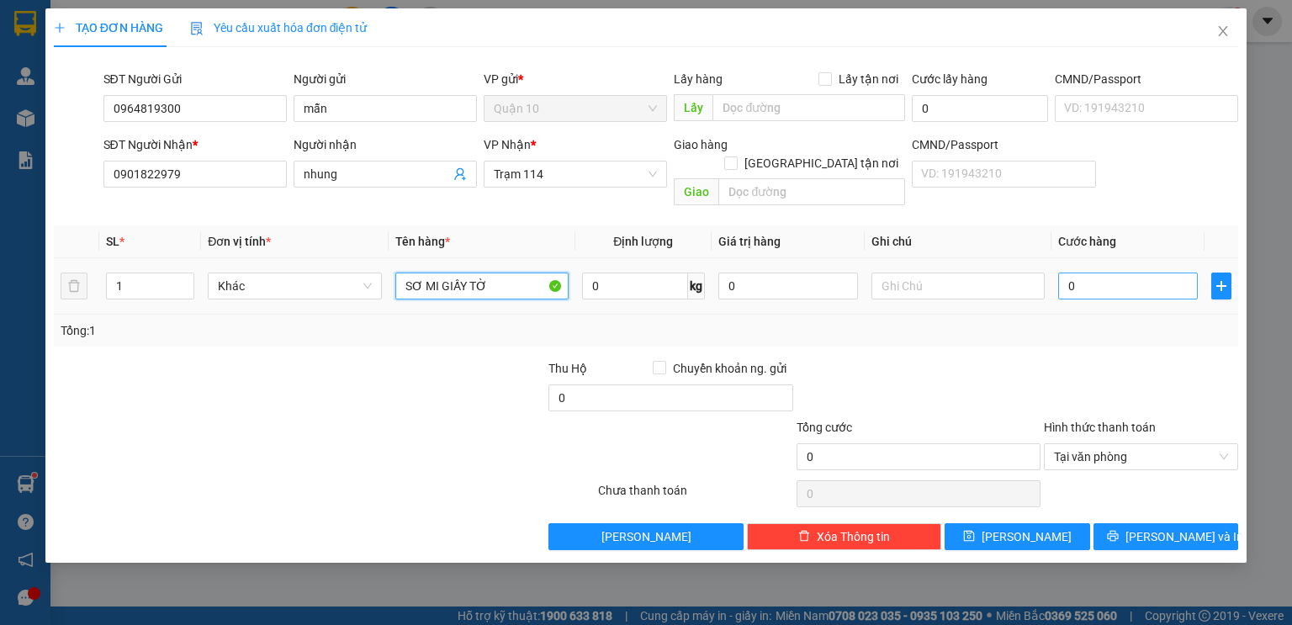
type input "SƠ MI GIẤY TỜ"
click at [1073, 279] on input "0" at bounding box center [1128, 285] width 140 height 27
type input "4"
type input "40"
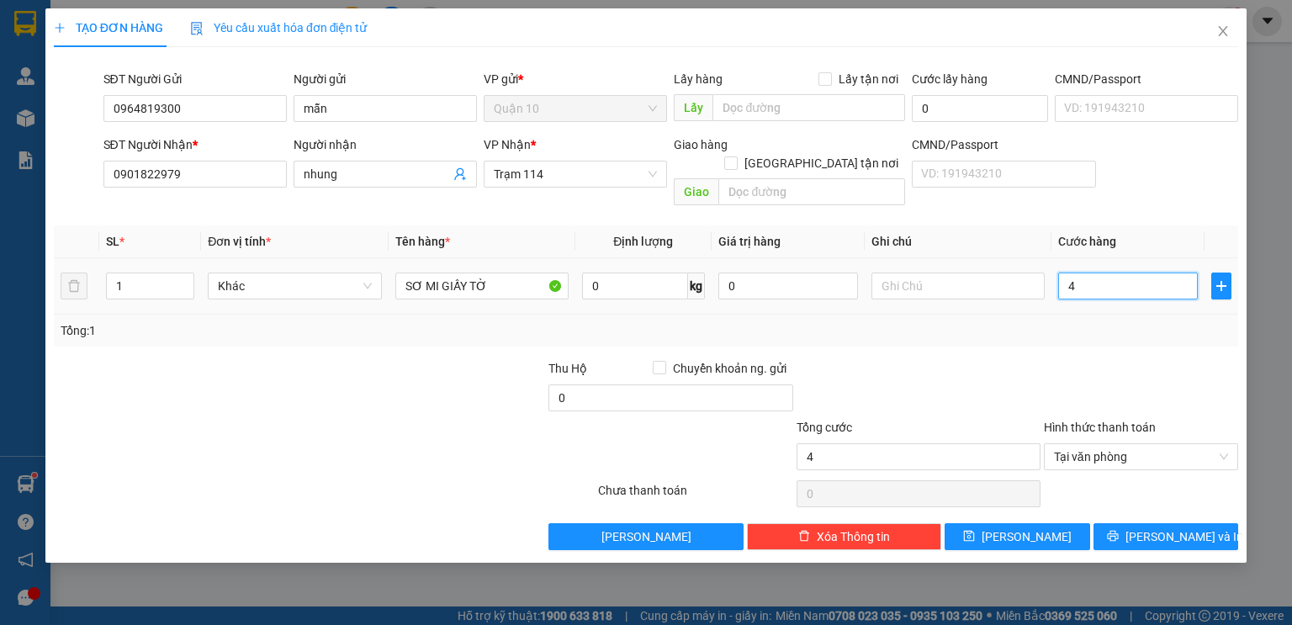
type input "40"
type input "40.000"
click at [1104, 359] on div at bounding box center [1141, 388] width 198 height 59
click at [1149, 497] on div "Transit Pickup Surcharge Ids Transit Deliver Surcharge Ids Transit Deliver Surc…" at bounding box center [646, 305] width 1184 height 489
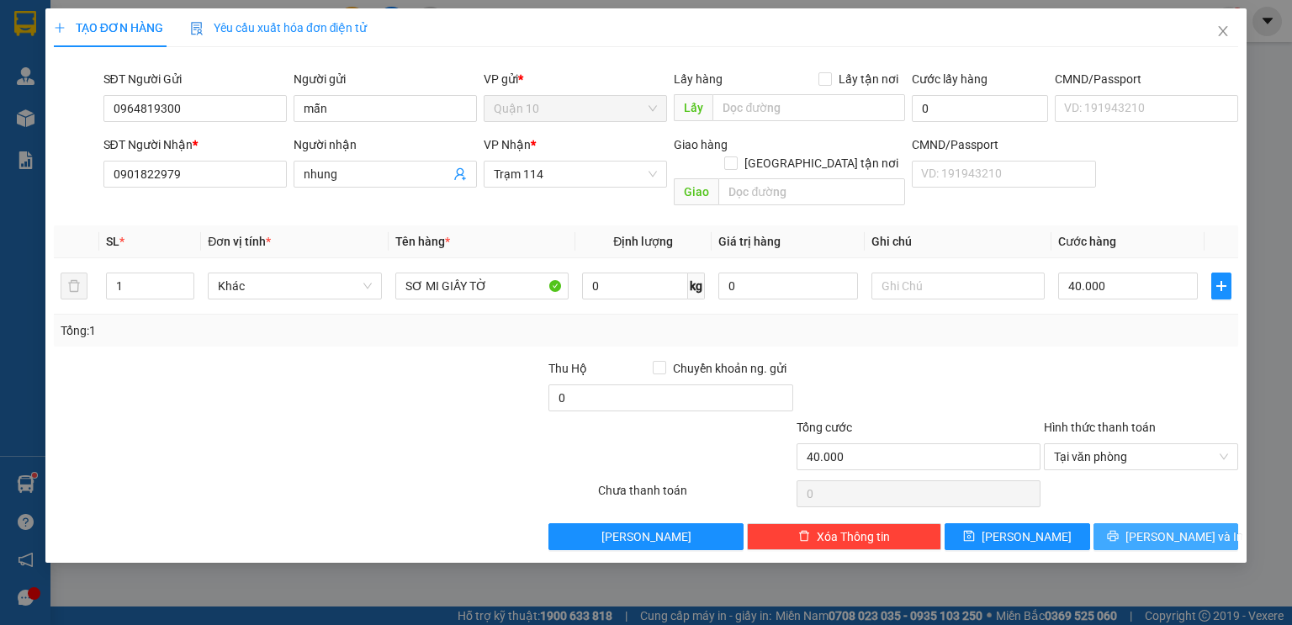
click at [1165, 527] on span "[PERSON_NAME] và In" at bounding box center [1184, 536] width 118 height 18
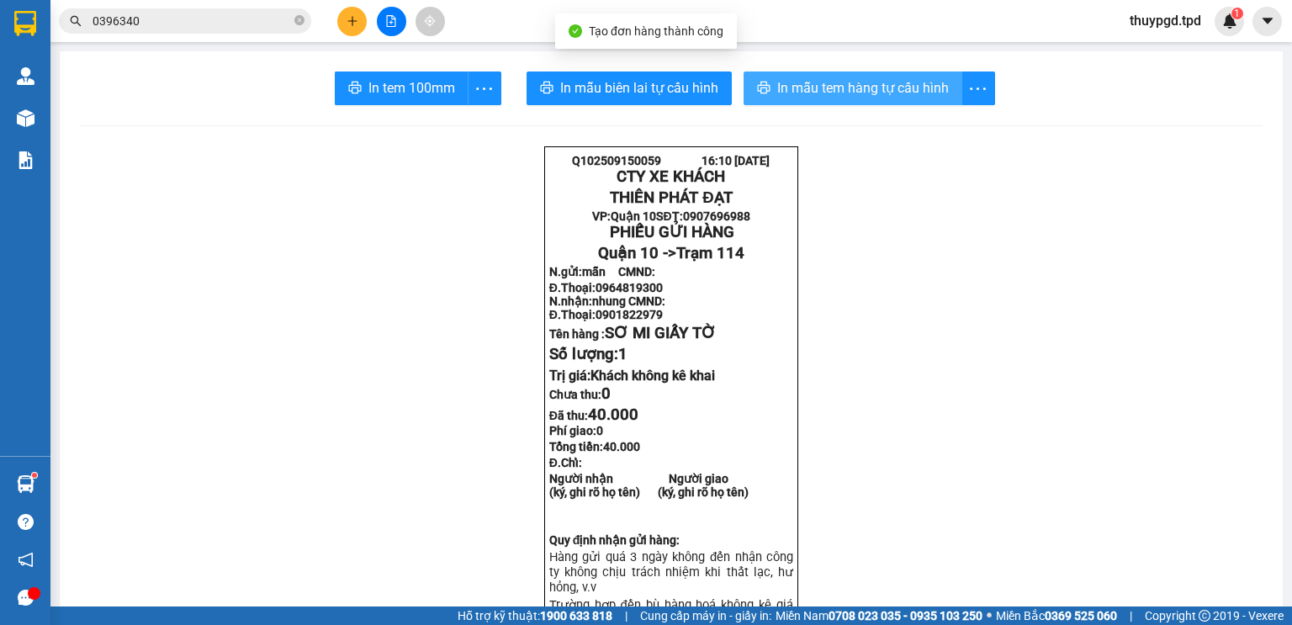
click at [824, 77] on span "In mẫu tem hàng tự cấu hình" at bounding box center [863, 87] width 172 height 21
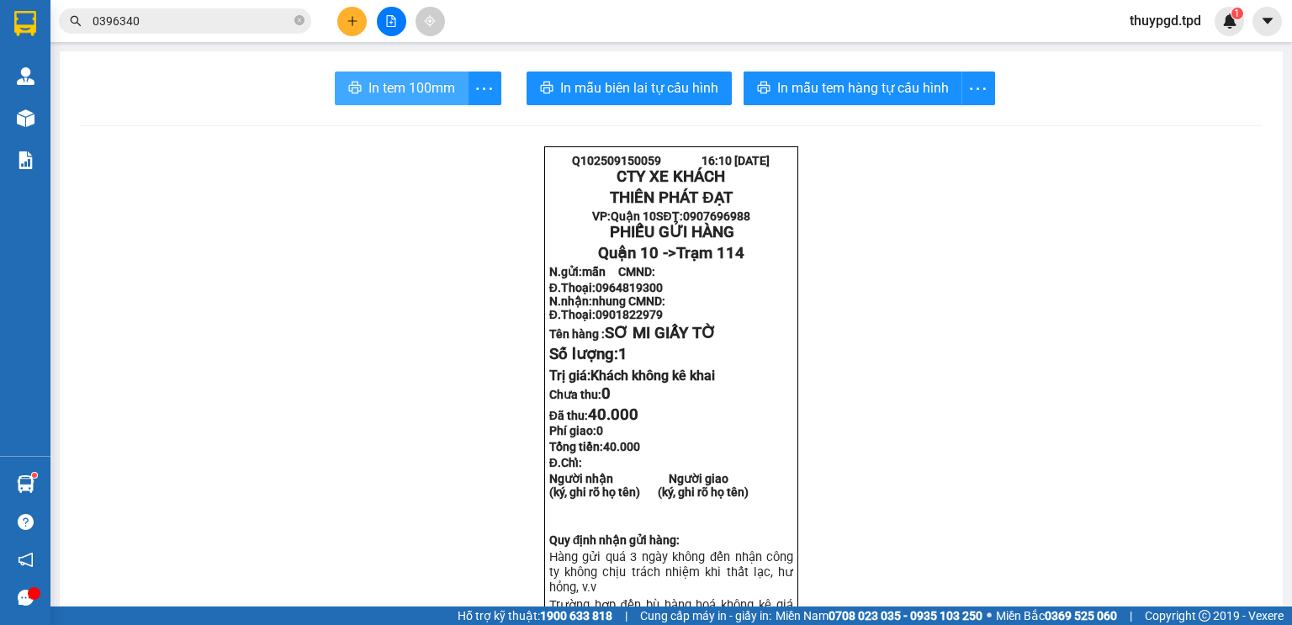
click at [381, 89] on span "In tem 100mm" at bounding box center [411, 87] width 87 height 21
click at [167, 23] on input "0396340" at bounding box center [191, 21] width 198 height 18
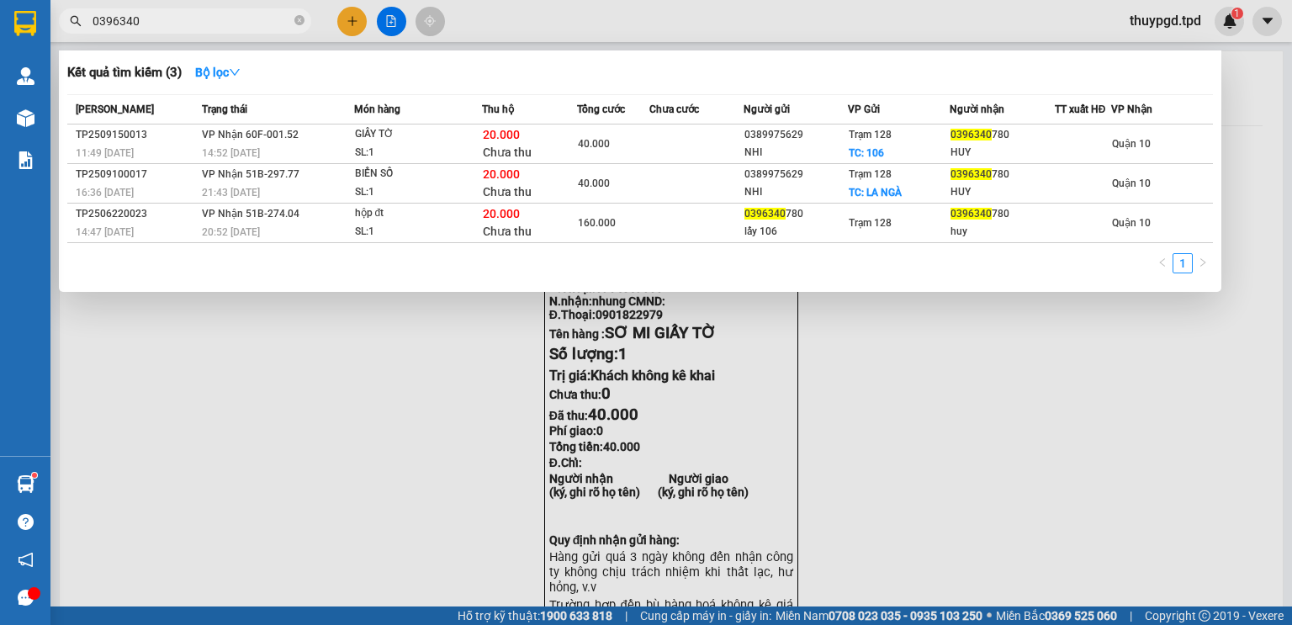
click at [166, 23] on input "0396340" at bounding box center [191, 21] width 198 height 18
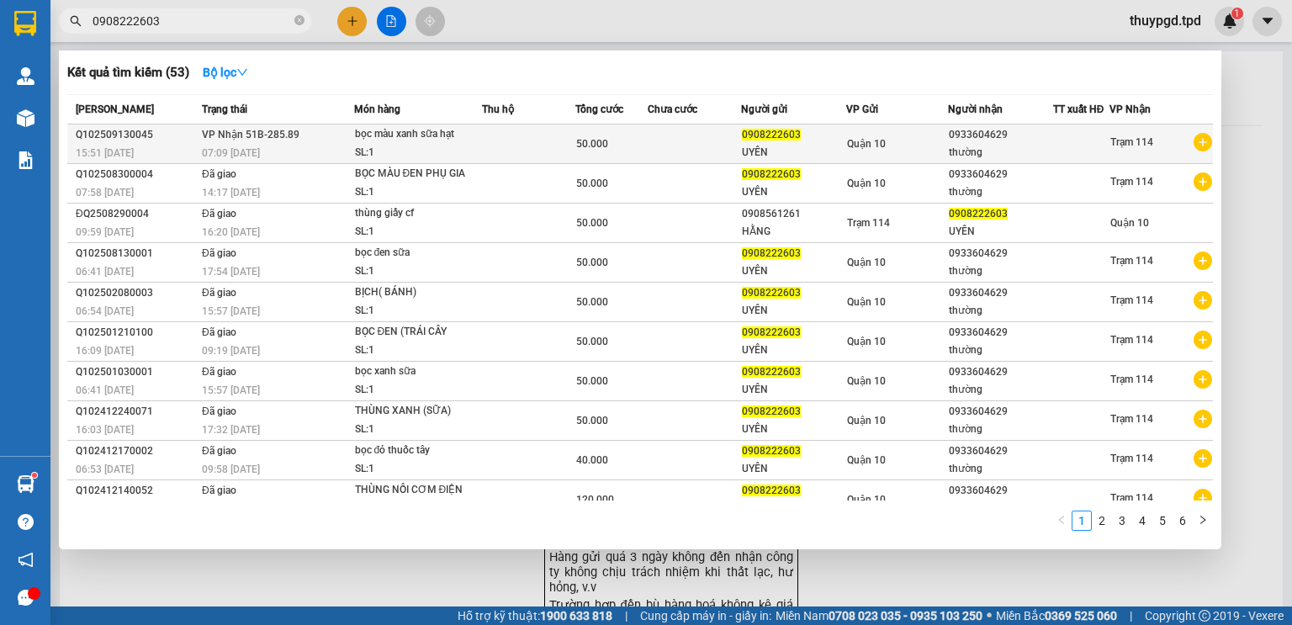
type input "0908222603"
click at [588, 150] on span "50.000" at bounding box center [592, 144] width 32 height 12
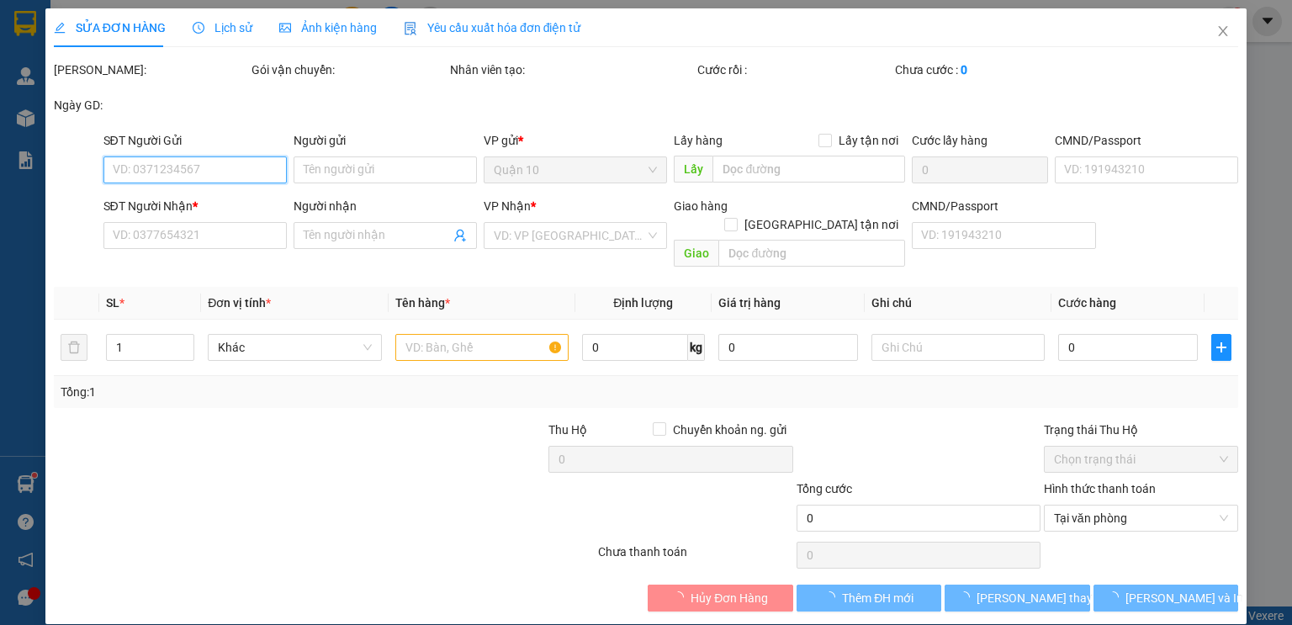
type input "0908222603"
type input "UYÊN"
type input "035168001381"
type input "0933604629"
type input "thường"
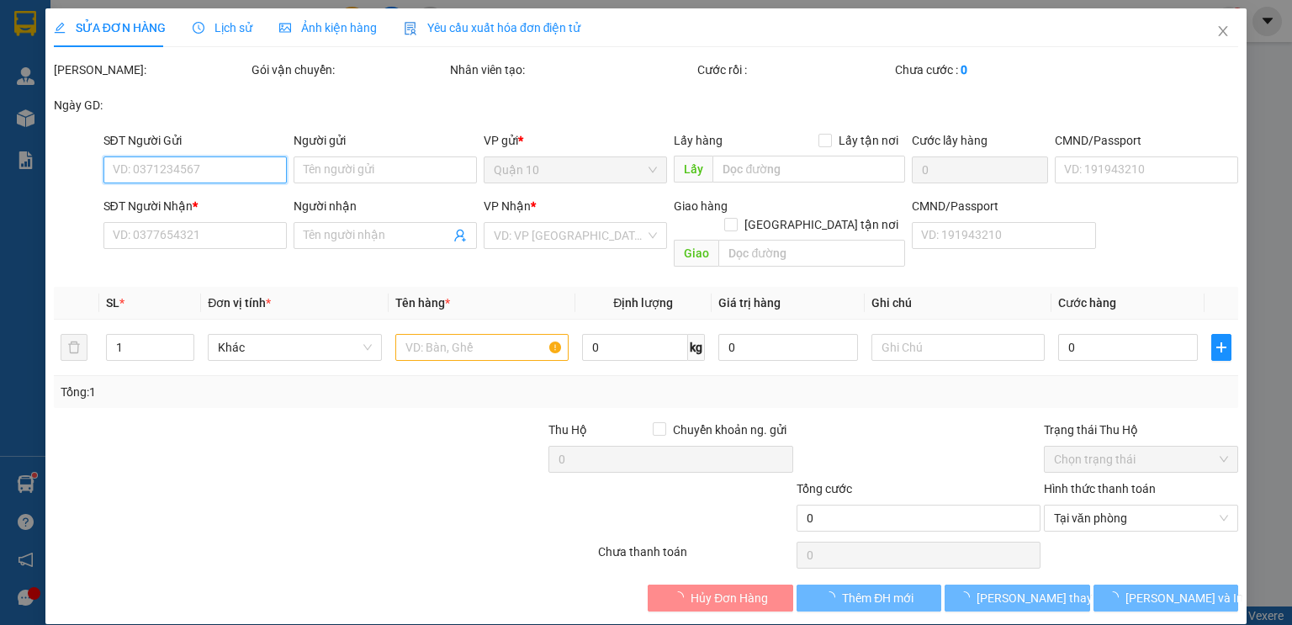
type input "50.000"
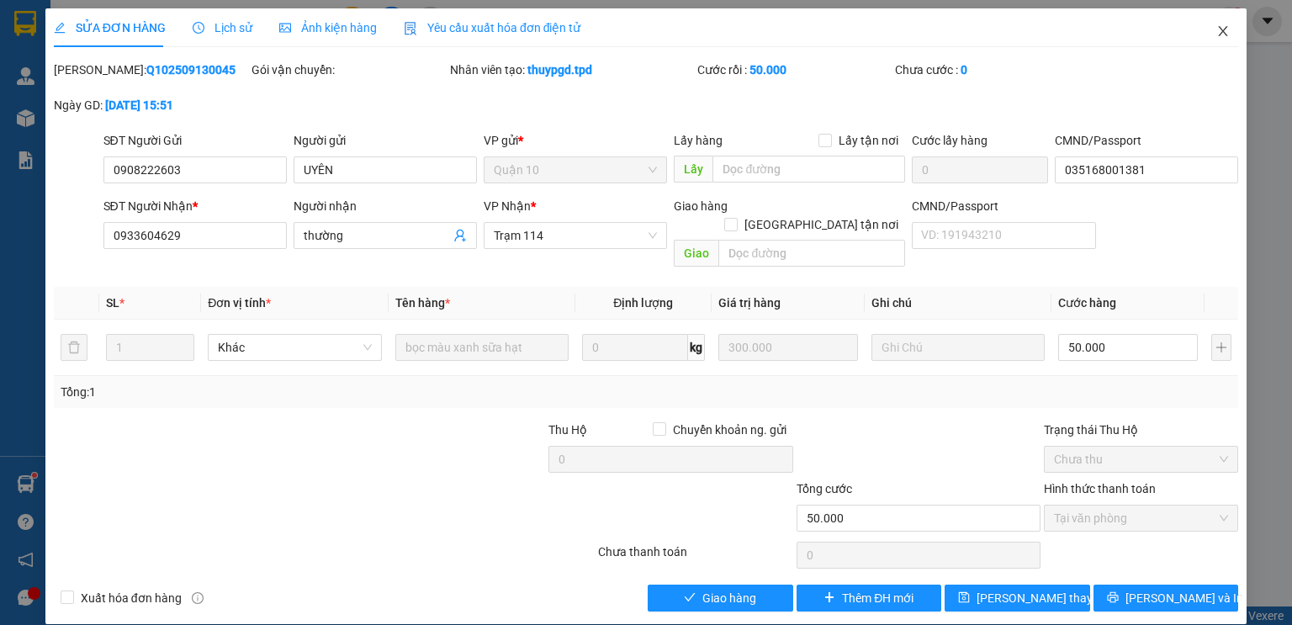
click at [1241, 18] on span "Close" at bounding box center [1222, 31] width 47 height 47
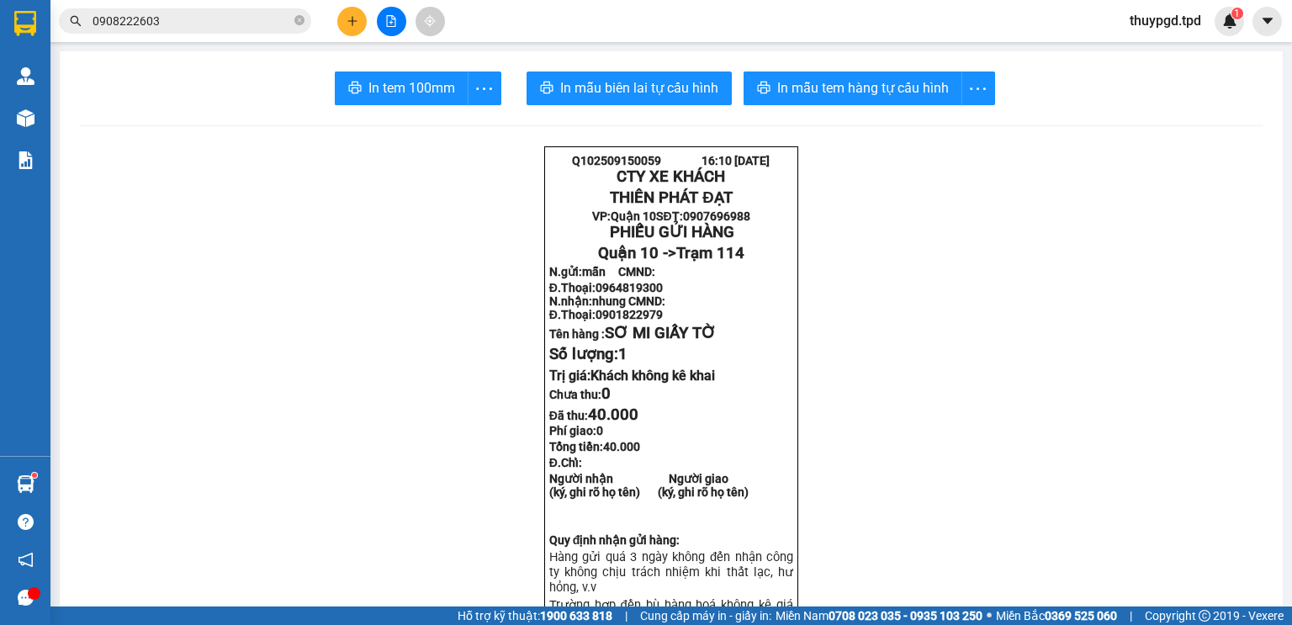
drag, startPoint x: 188, startPoint y: 33, endPoint x: 203, endPoint y: 30, distance: 14.5
click at [190, 31] on span "0908222603" at bounding box center [185, 20] width 252 height 25
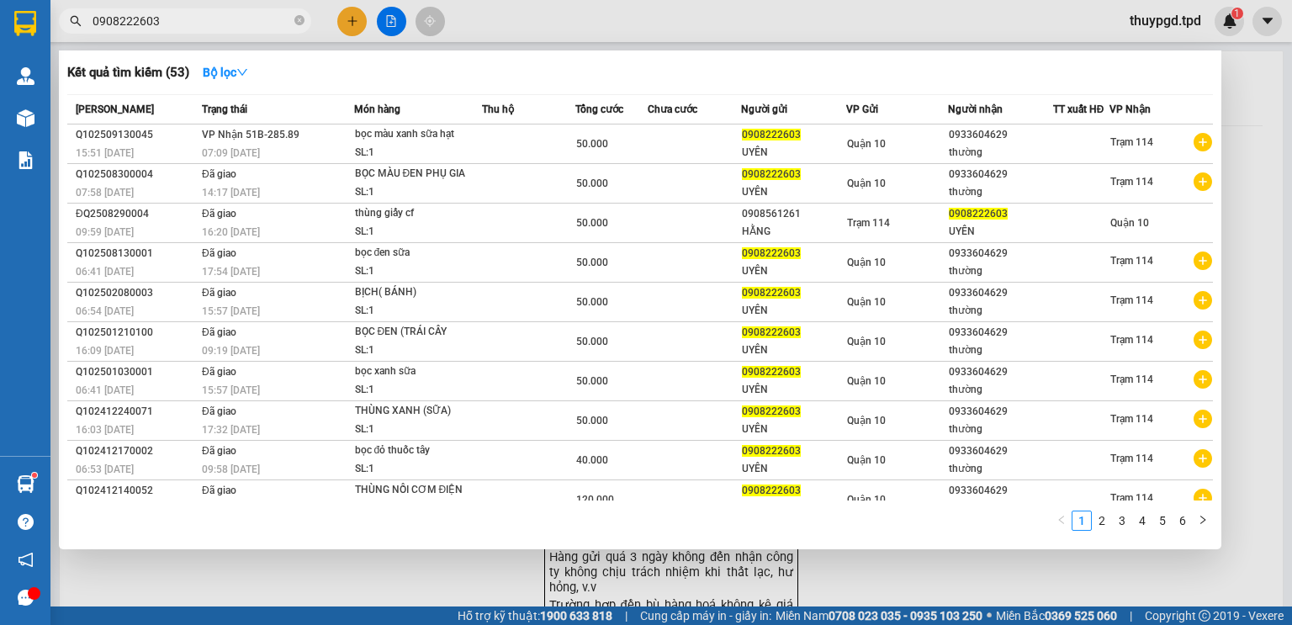
click at [202, 25] on input "0908222603" at bounding box center [191, 21] width 198 height 18
click at [174, 20] on input "0908222603" at bounding box center [191, 21] width 198 height 18
click at [236, 15] on input "0908222603" at bounding box center [191, 21] width 198 height 18
click at [235, 18] on input "0908222603" at bounding box center [191, 21] width 198 height 18
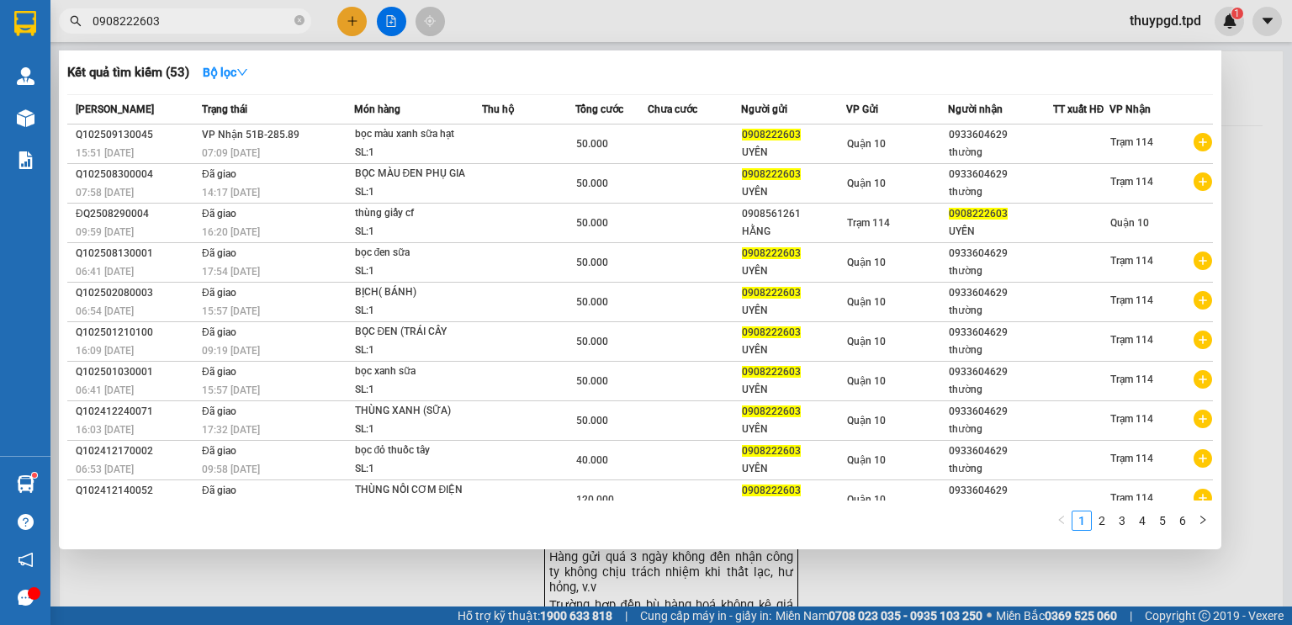
click at [235, 18] on input "0908222603" at bounding box center [191, 21] width 198 height 18
click at [1281, 157] on div at bounding box center [646, 312] width 1292 height 625
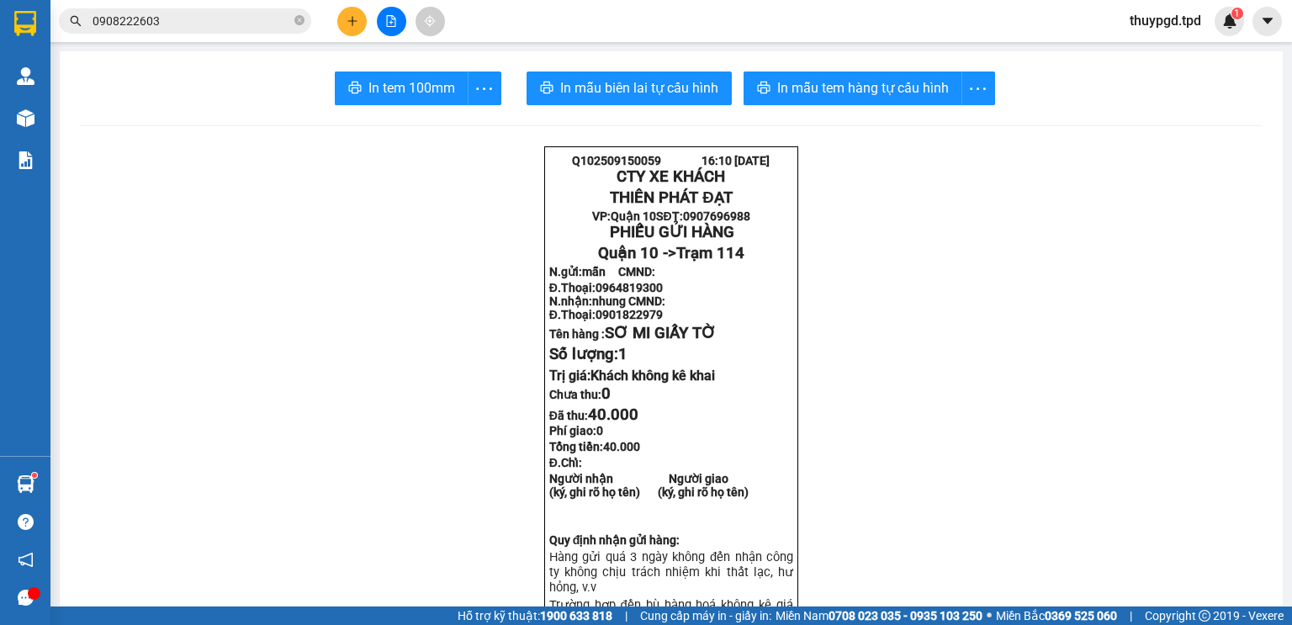
click at [365, 19] on button at bounding box center [351, 21] width 29 height 29
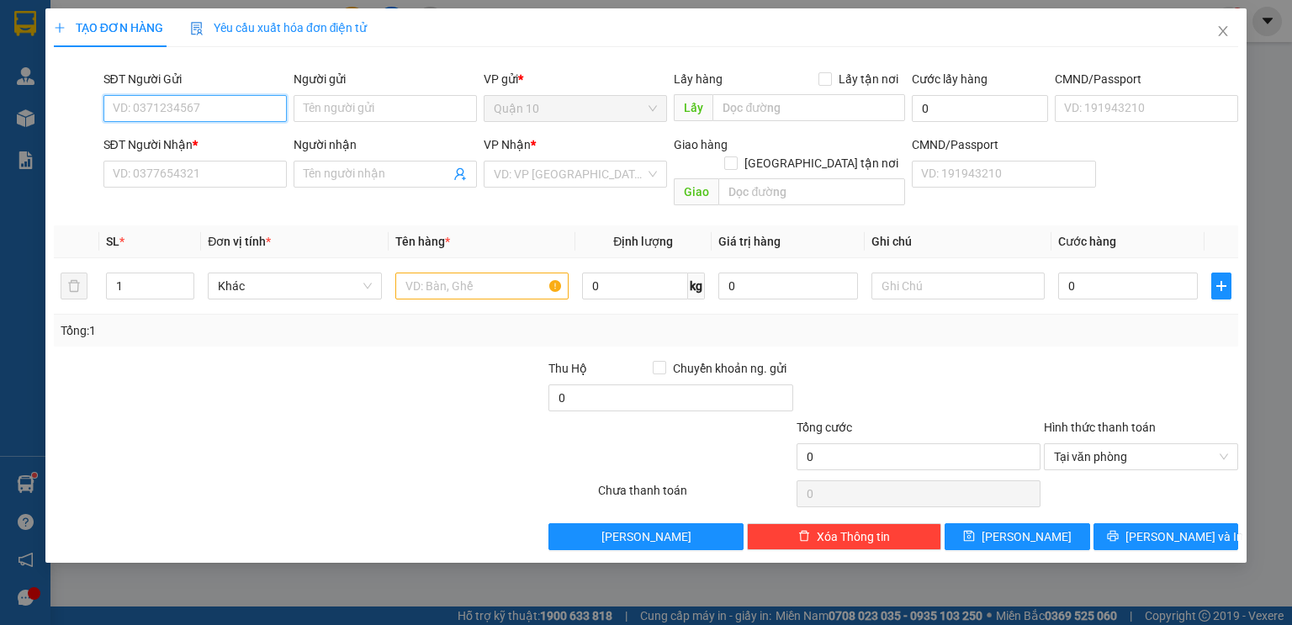
paste input "0908222603"
type input "0908222603"
click at [236, 135] on div "0908222603 - UYÊN" at bounding box center [195, 142] width 163 height 18
type input "UYÊN"
type input "035168001381"
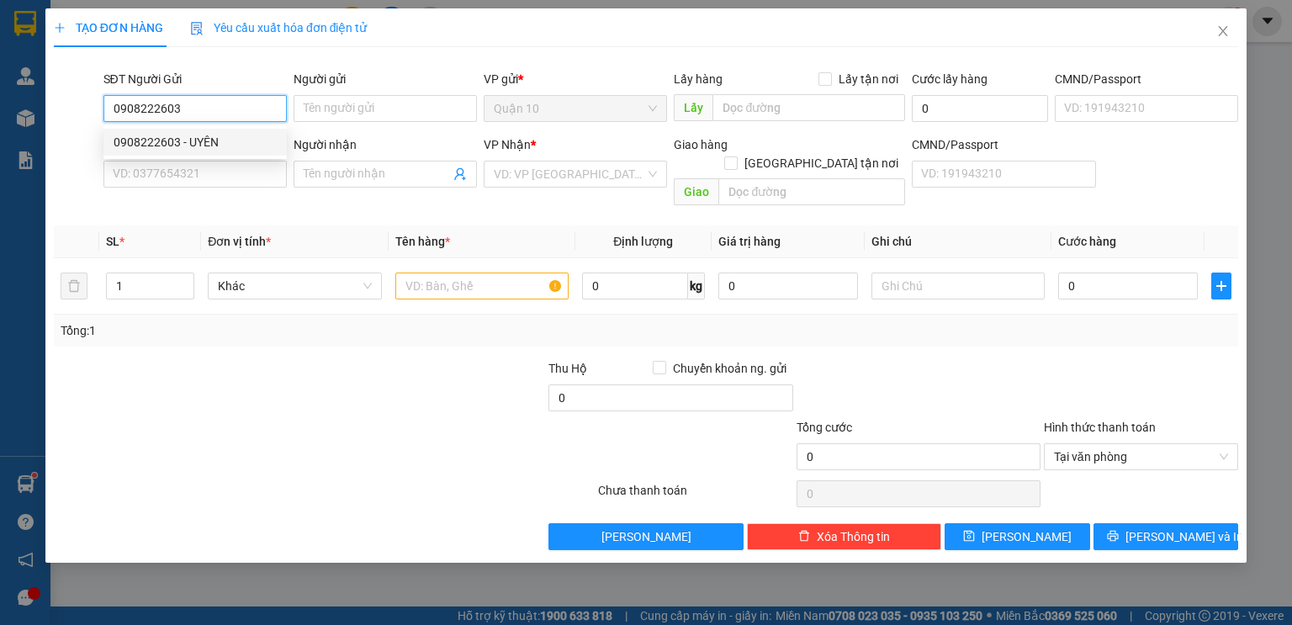
type input "0933604629"
type input "thường"
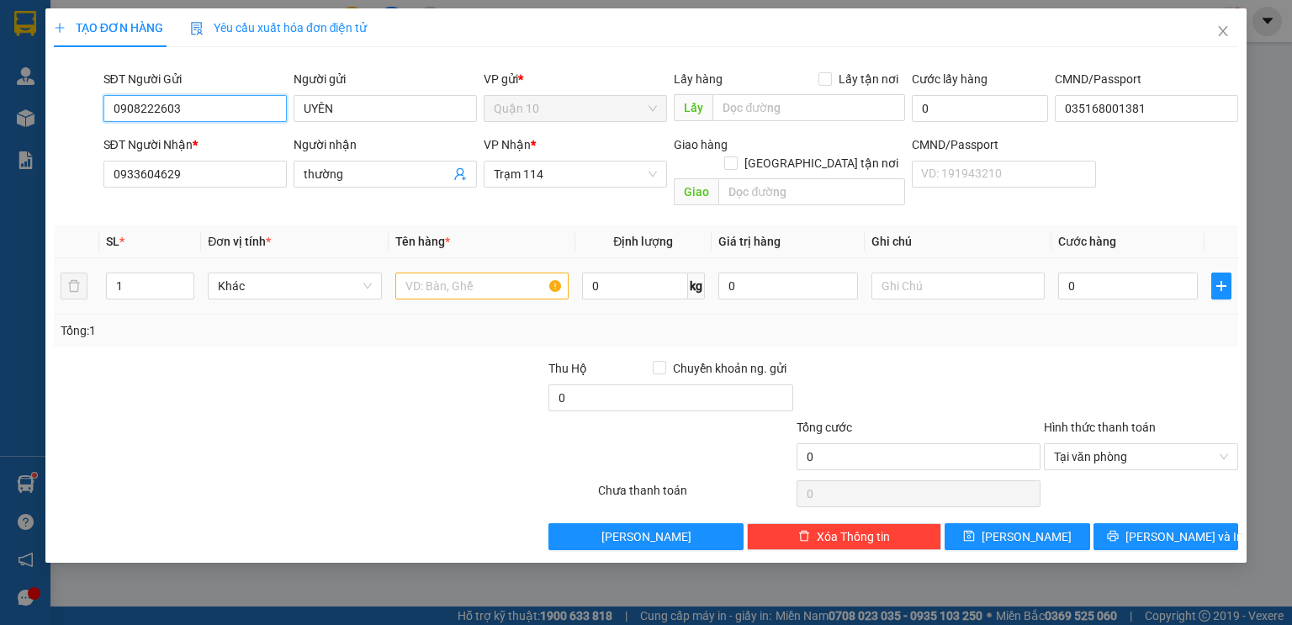
type input "0908222603"
click at [494, 277] on input "text" at bounding box center [481, 285] width 173 height 27
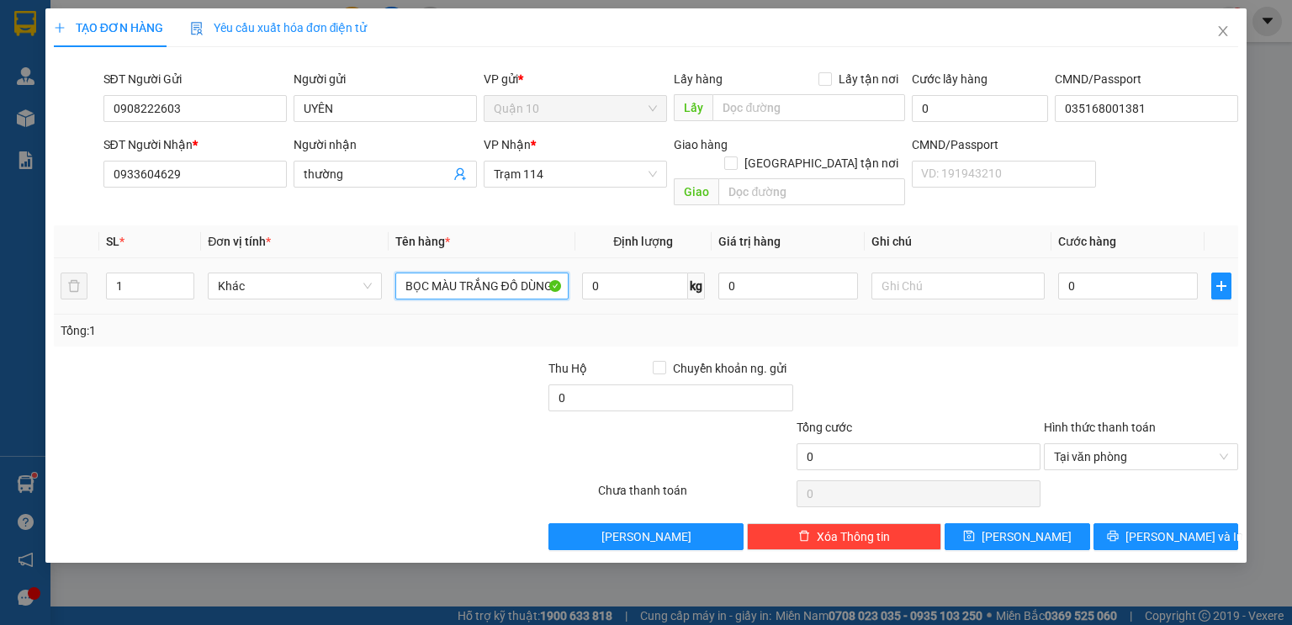
type input "BỌC MÀU TRẮNG ĐỒ DÙNG"
type input "5"
type input "50"
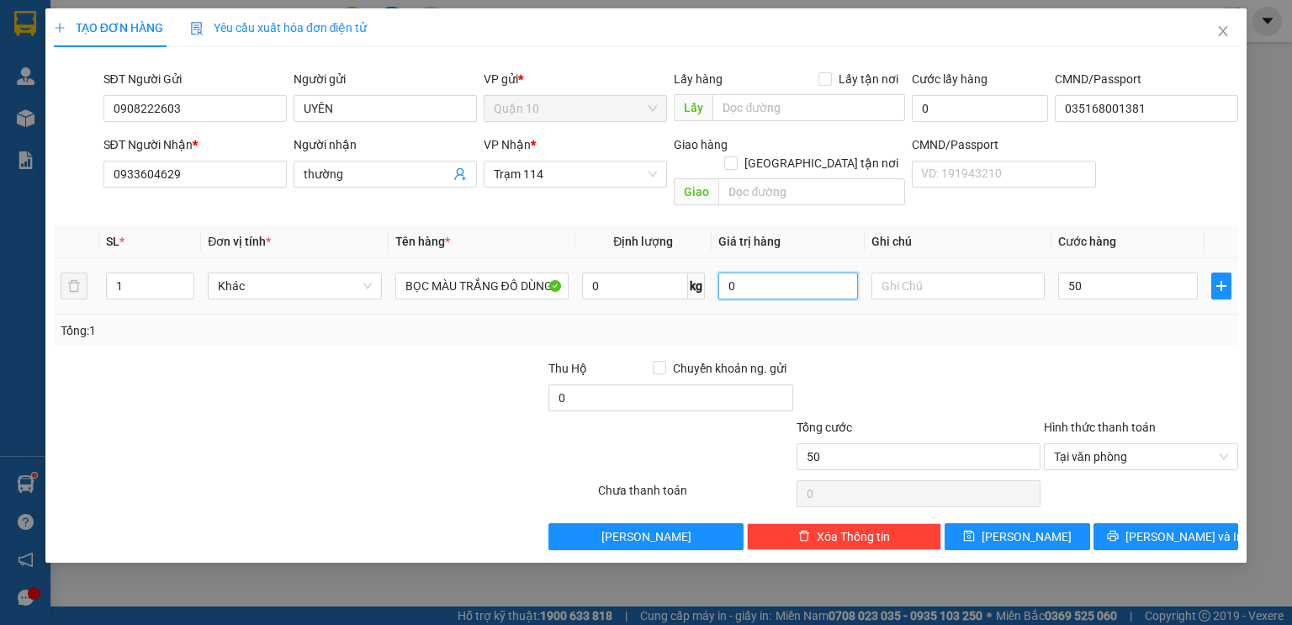
type input "50.000"
drag, startPoint x: 774, startPoint y: 278, endPoint x: 355, endPoint y: 227, distance: 422.7
click at [525, 258] on tr "1 Khác BỌC MÀU TRẮNG ĐỒ DÙNG 0 kg 0 50.000" at bounding box center [646, 286] width 1184 height 56
click at [397, 258] on td "BỌC MÀU TRẮNG ĐỒ DÙNG" at bounding box center [481, 286] width 187 height 56
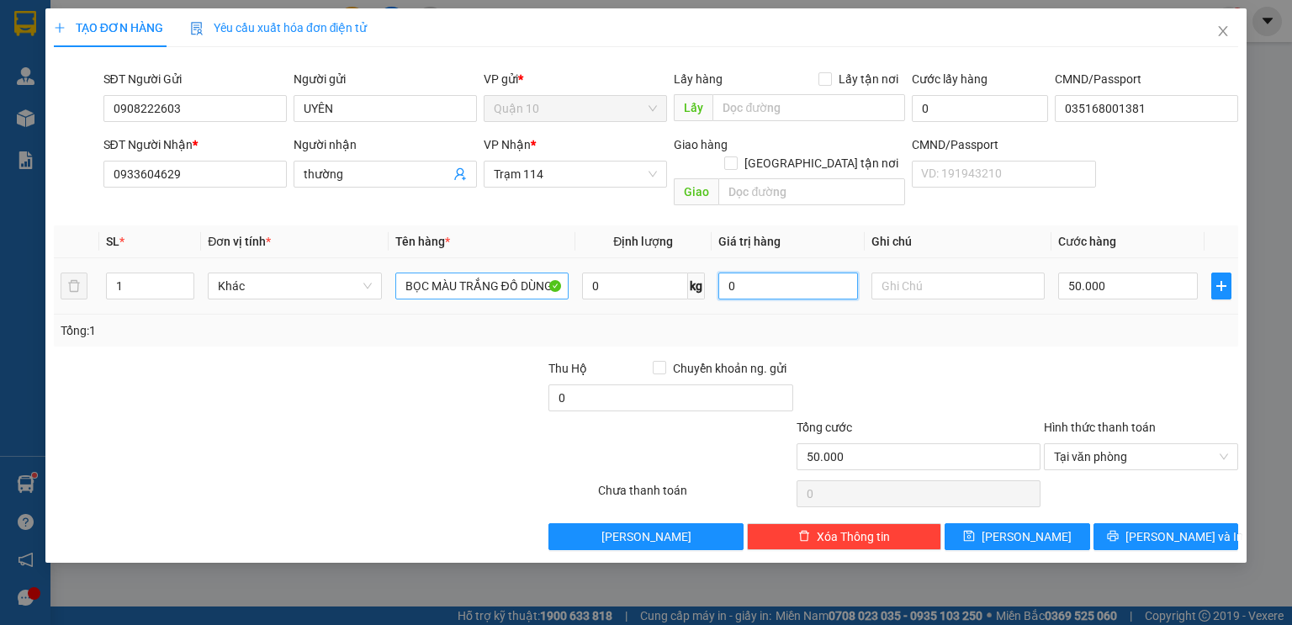
drag, startPoint x: 781, startPoint y: 272, endPoint x: 468, endPoint y: 257, distance: 313.2
click at [592, 271] on tr "1 Khác BỌC MÀU TRẮNG ĐỒ DÙNG 0 kg 0 50.000" at bounding box center [646, 286] width 1184 height 56
type input "2.000.000"
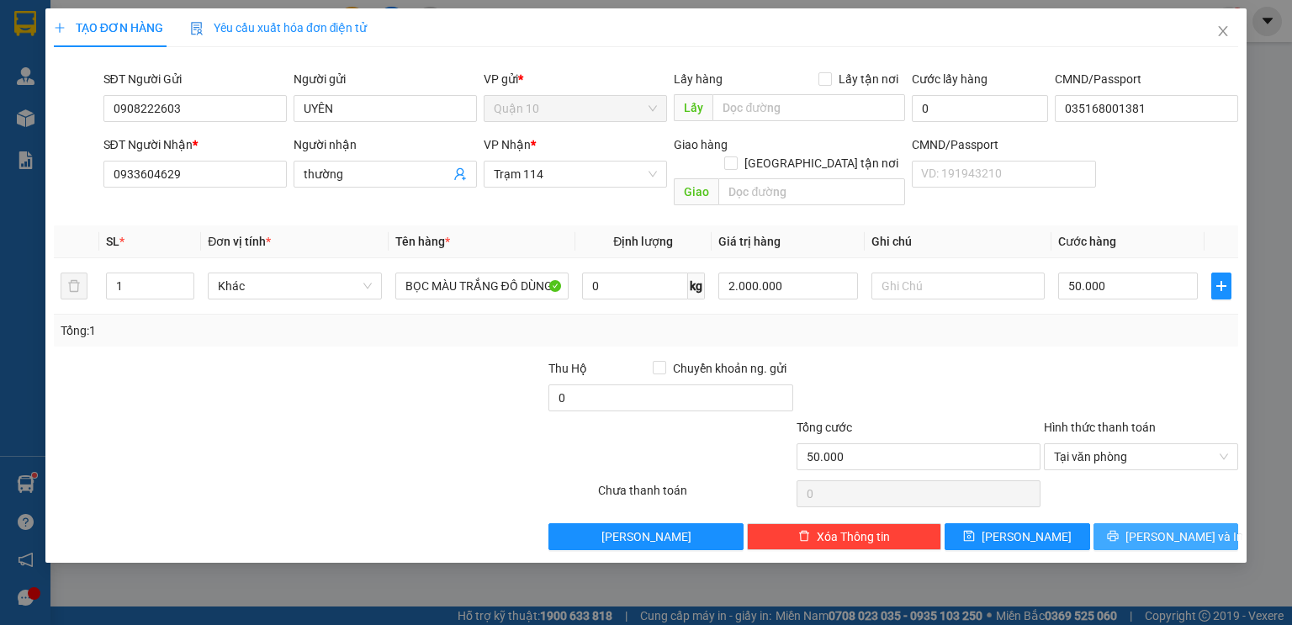
click at [1161, 527] on span "[PERSON_NAME] và In" at bounding box center [1184, 536] width 118 height 18
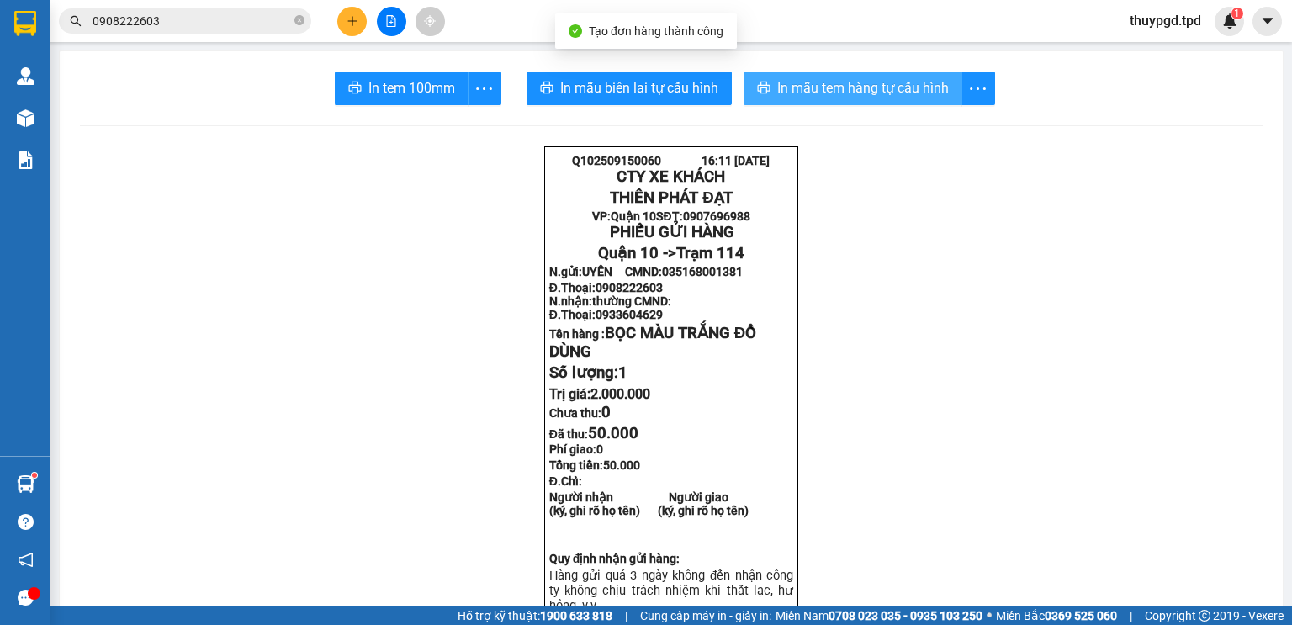
click at [840, 77] on button "In mẫu tem hàng tự cấu hình" at bounding box center [852, 88] width 219 height 34
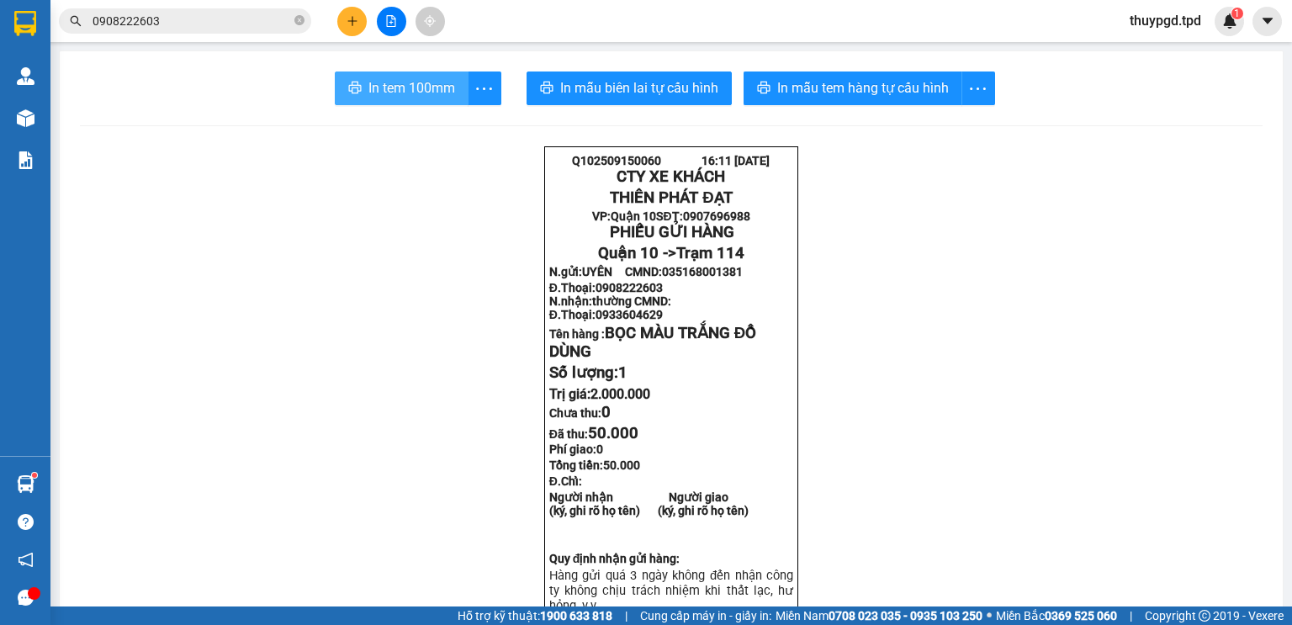
click at [360, 87] on button "In tem 100mm" at bounding box center [402, 88] width 134 height 34
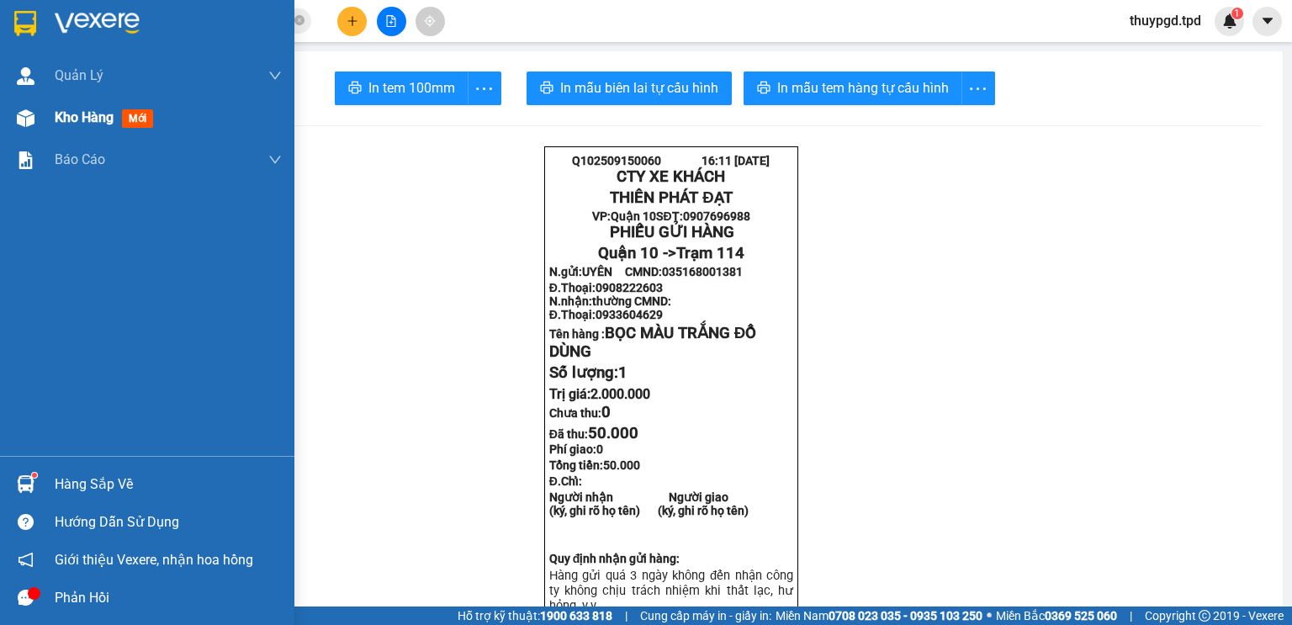
click at [72, 128] on div "Kho hàng mới" at bounding box center [168, 118] width 227 height 42
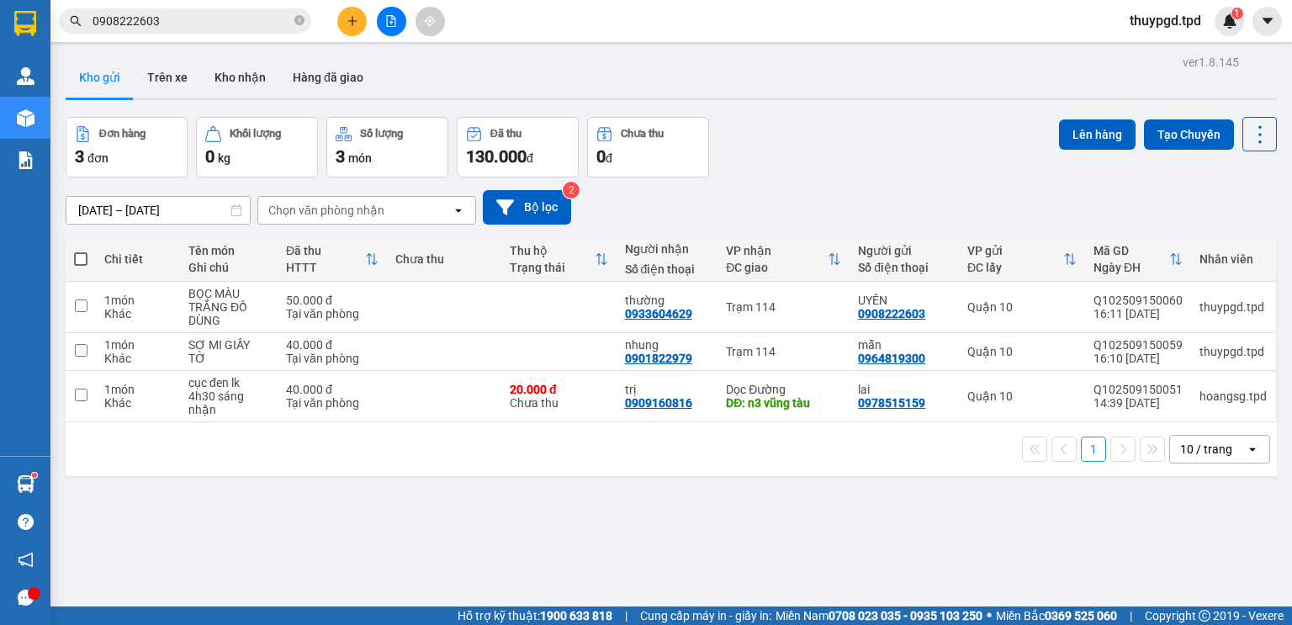
click at [473, 499] on div "ver 1.8.145 Kho gửi Trên xe Kho nhận Hàng đã giao Đơn hàng 3 đơn Khối lượng 0 k…" at bounding box center [671, 362] width 1224 height 625
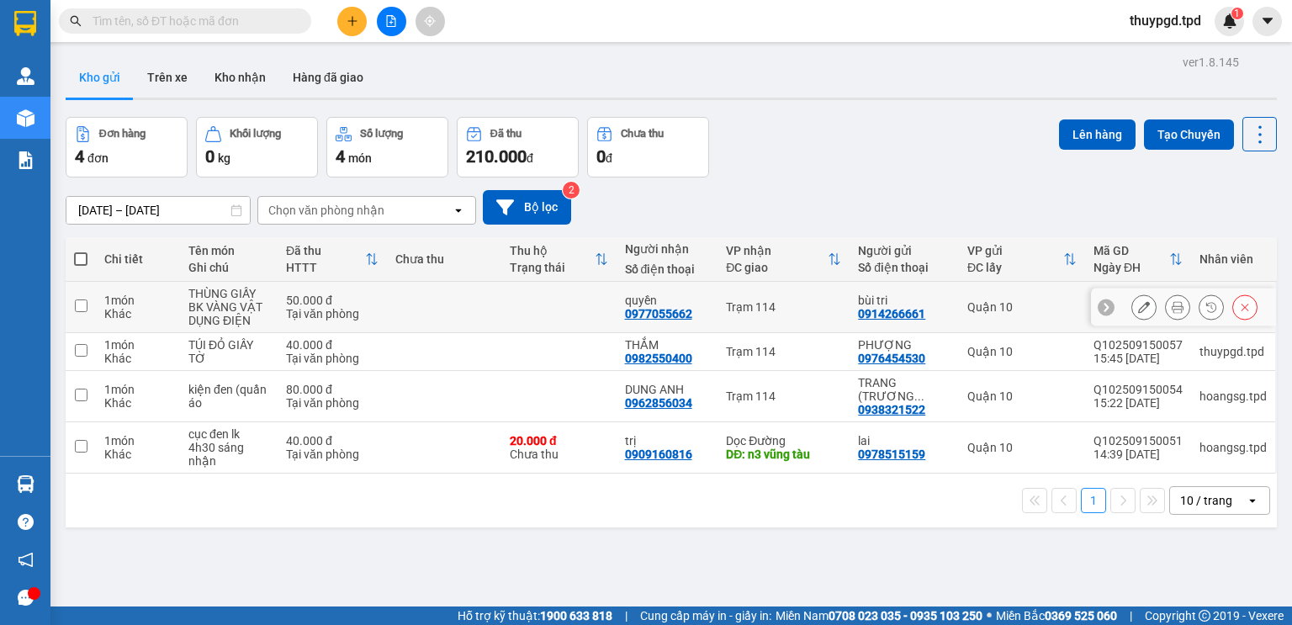
click at [521, 308] on td at bounding box center [558, 307] width 115 height 51
checkbox input "true"
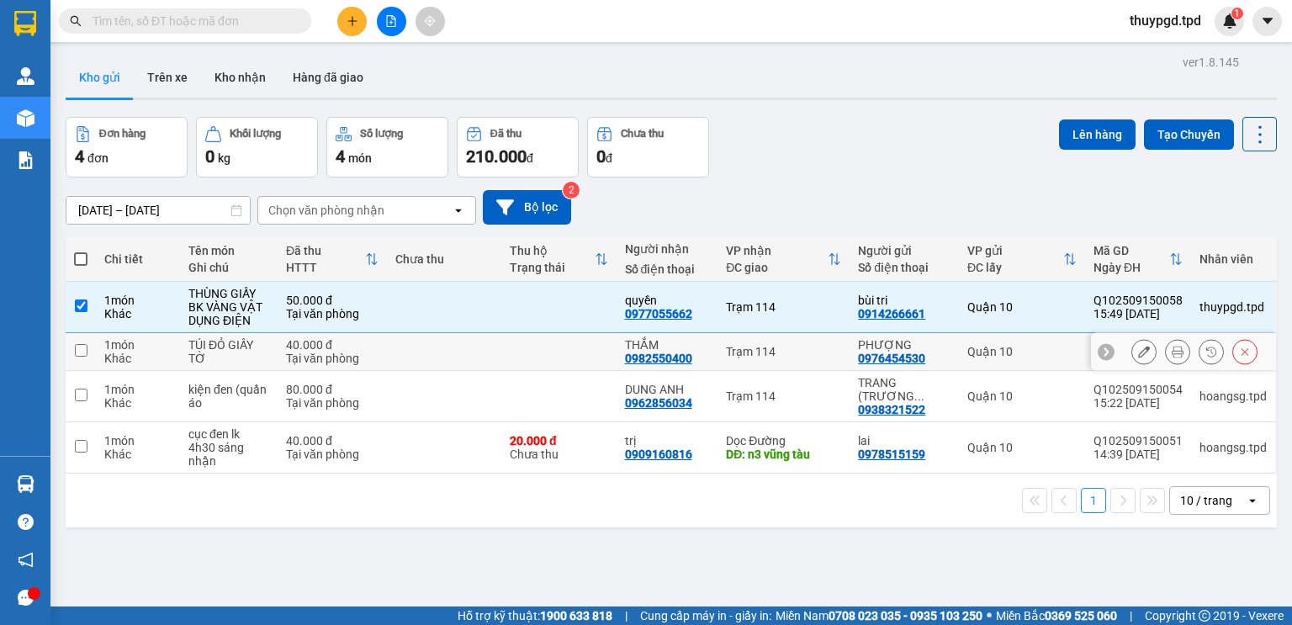
click at [525, 341] on td at bounding box center [558, 352] width 115 height 38
checkbox input "true"
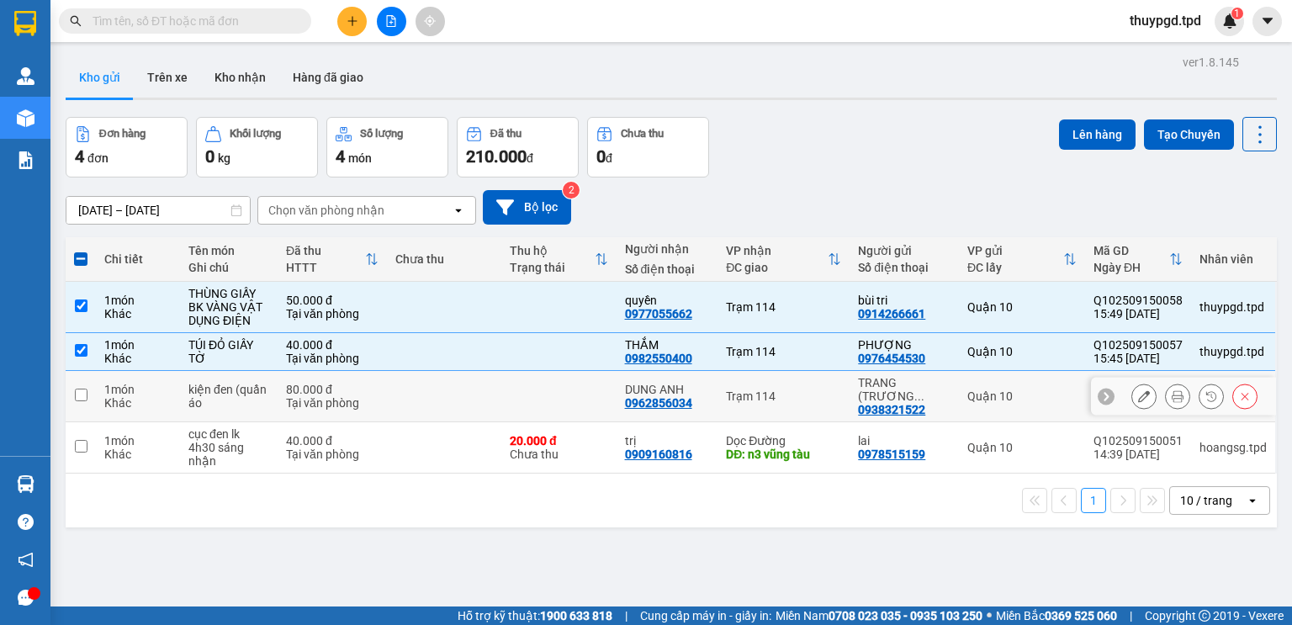
click at [530, 388] on td at bounding box center [558, 396] width 115 height 51
checkbox input "true"
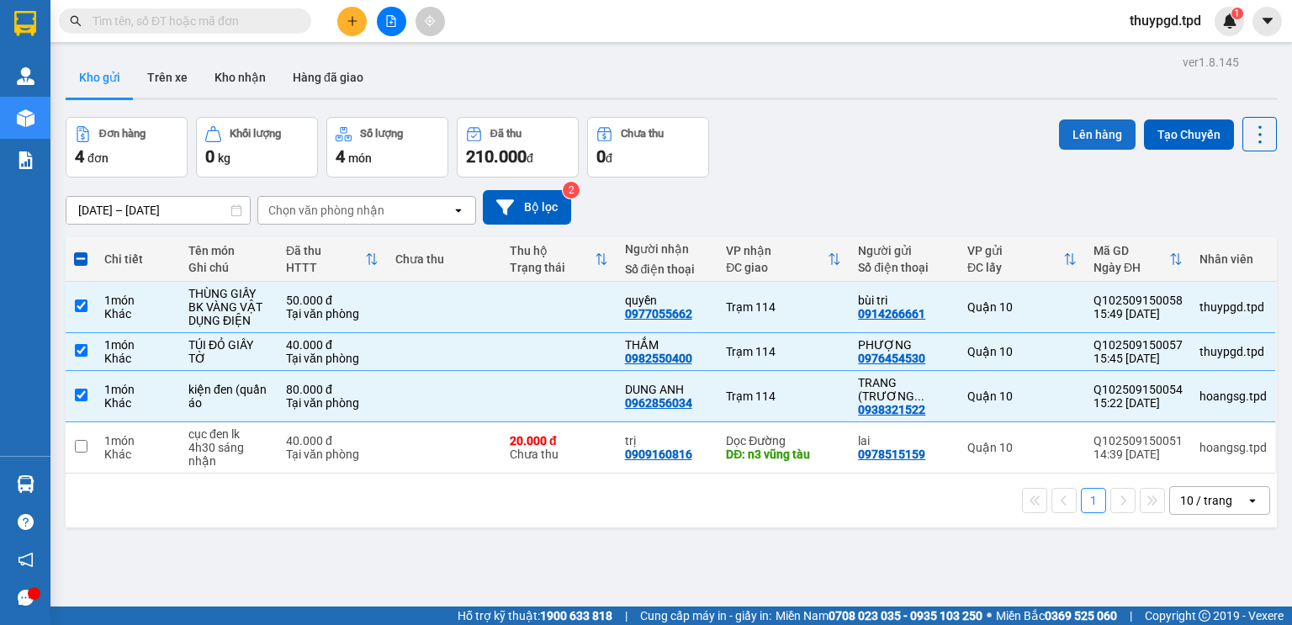
click at [1074, 133] on button "Lên hàng" at bounding box center [1097, 134] width 77 height 30
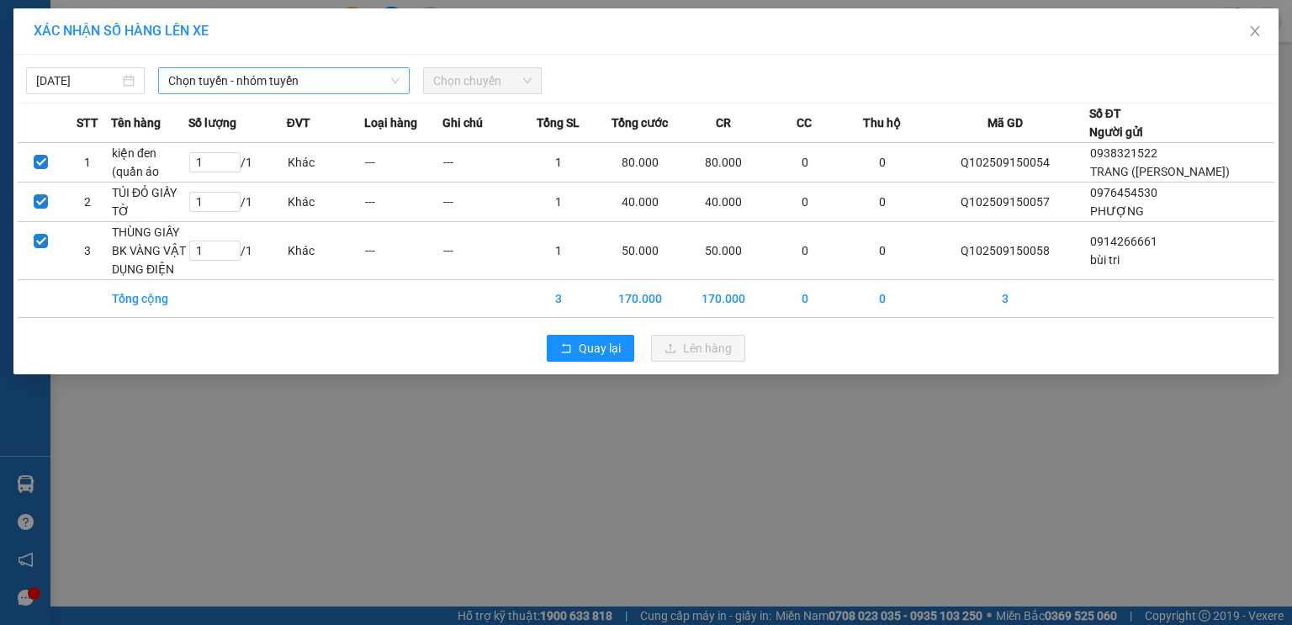
click at [330, 85] on span "Chọn tuyến - nhóm tuyến" at bounding box center [283, 80] width 231 height 25
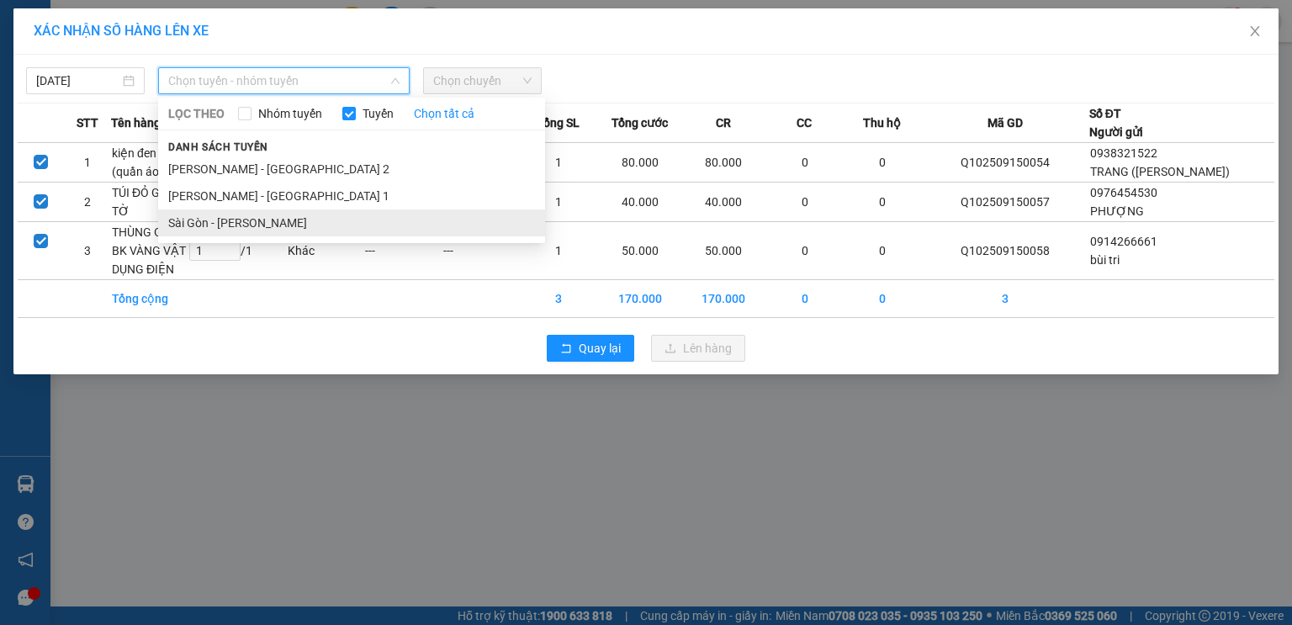
click at [306, 225] on li "Sài Gòn - [PERSON_NAME]" at bounding box center [351, 222] width 387 height 27
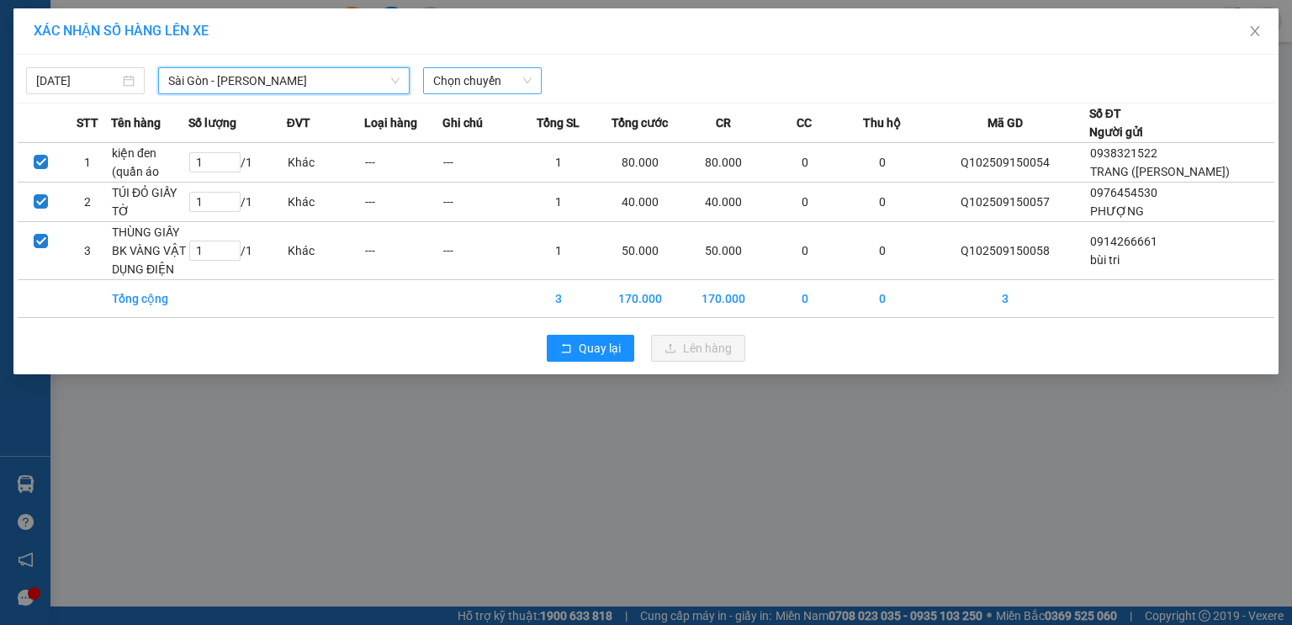
click at [457, 77] on span "Chọn chuyến" at bounding box center [482, 80] width 98 height 25
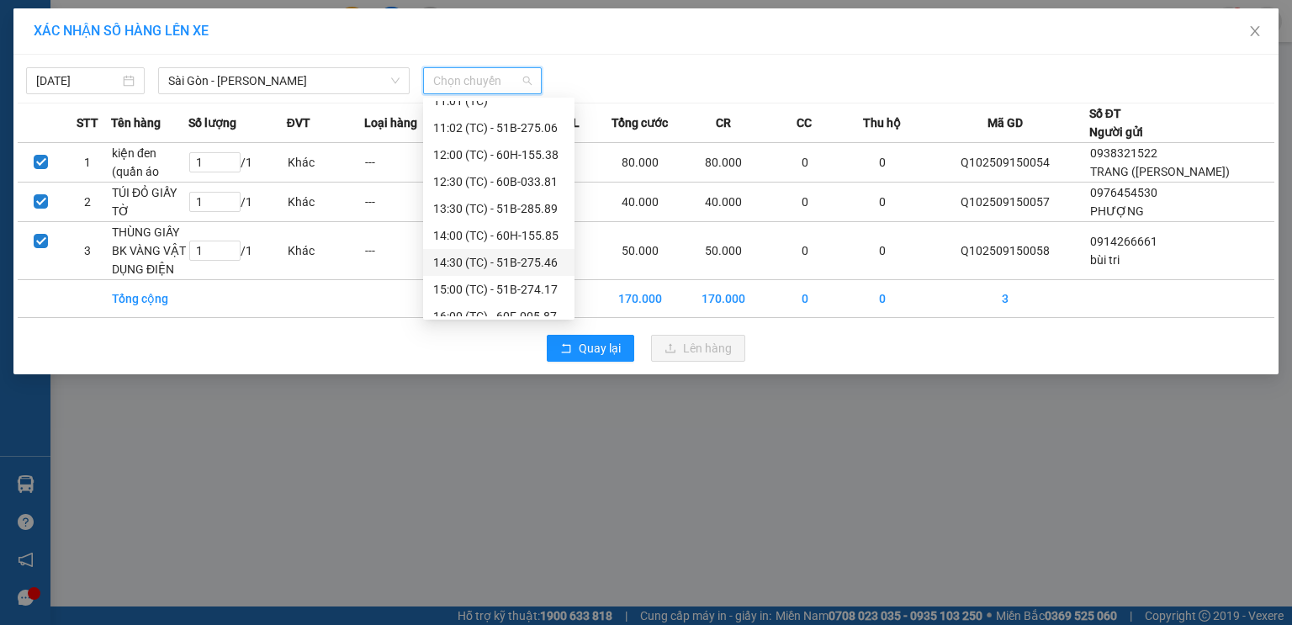
scroll to position [242, 0]
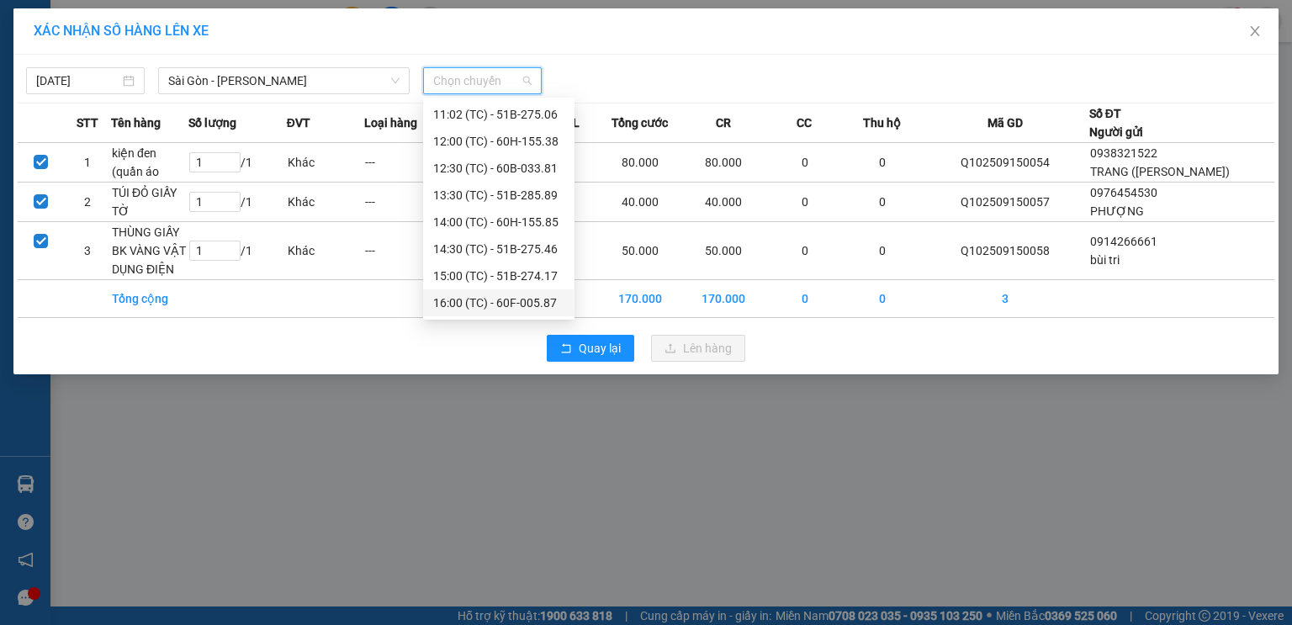
drag, startPoint x: 528, startPoint y: 309, endPoint x: 495, endPoint y: 394, distance: 90.3
click at [526, 309] on div "16:00 (TC) - 60F-005.87" at bounding box center [498, 302] width 131 height 18
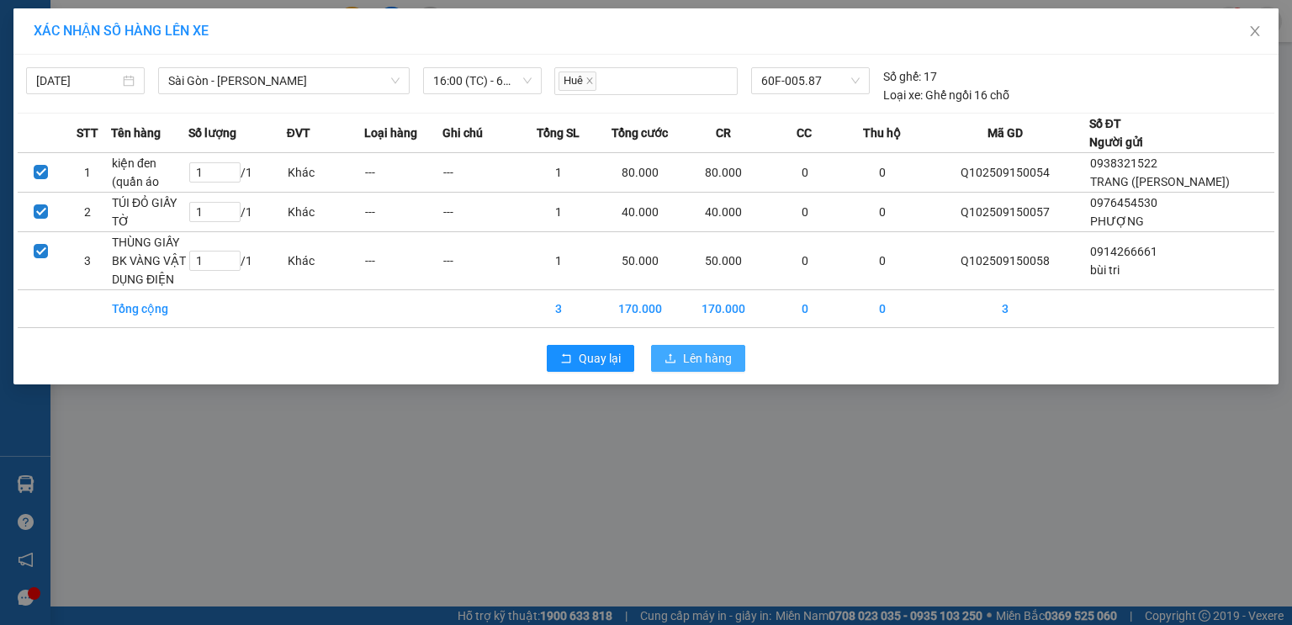
click at [711, 367] on span "Lên hàng" at bounding box center [707, 358] width 49 height 18
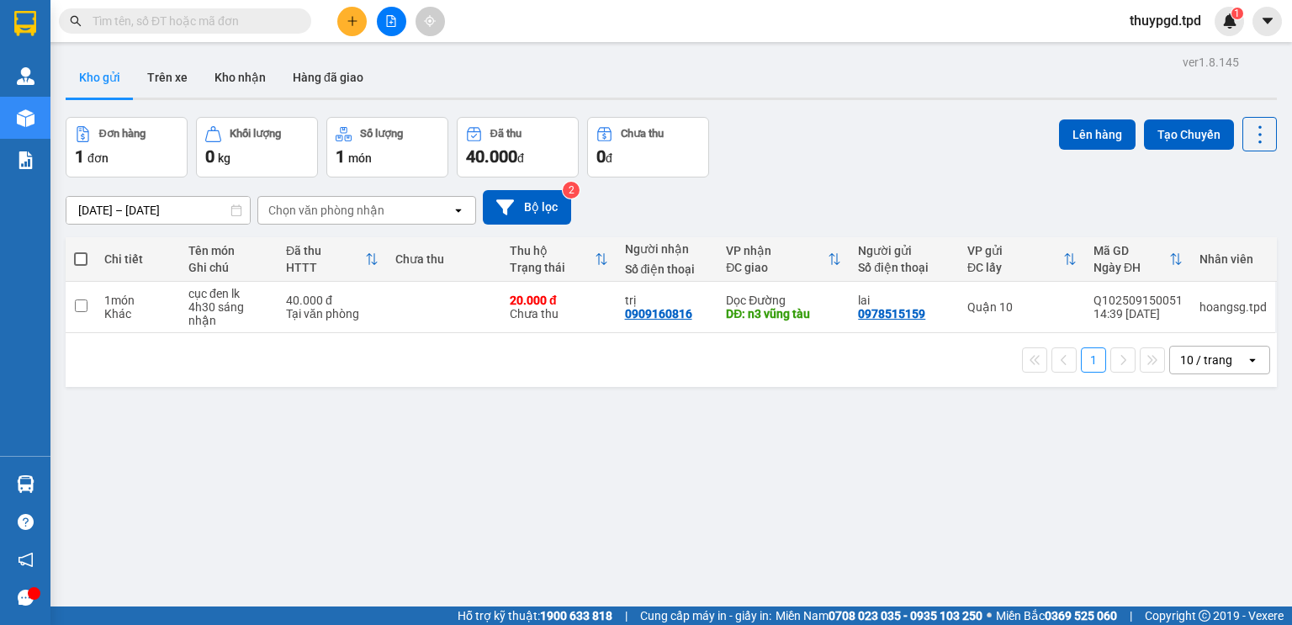
click at [399, 24] on button at bounding box center [391, 21] width 29 height 29
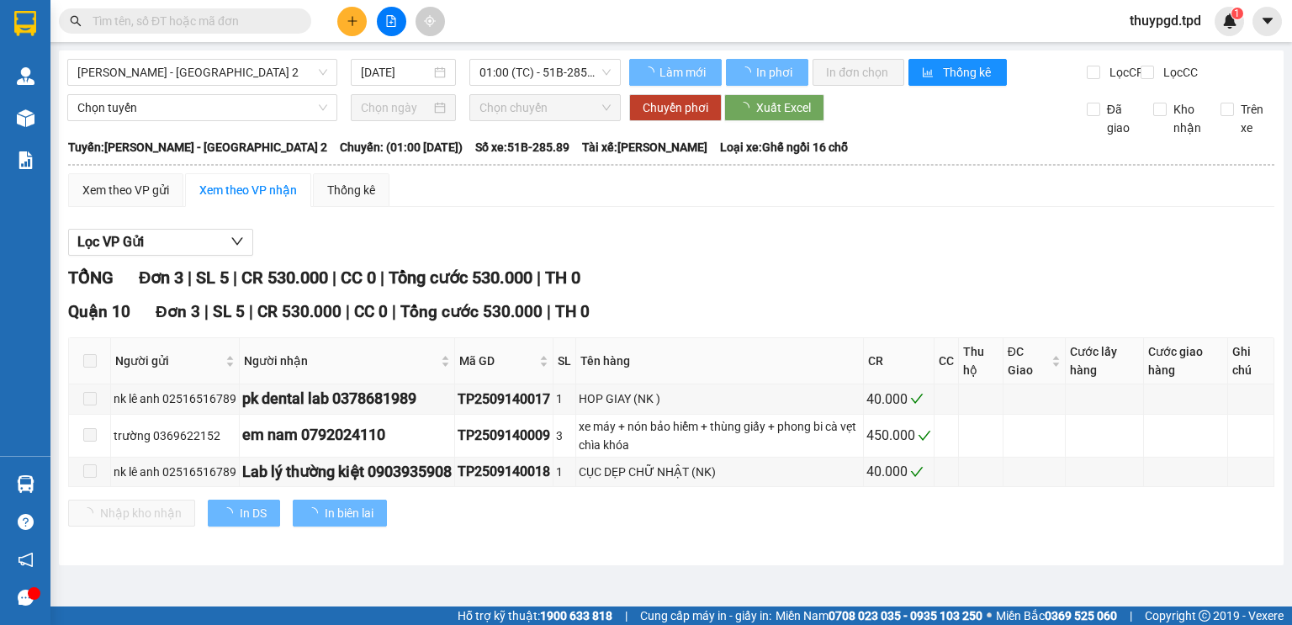
drag, startPoint x: 323, startPoint y: 98, endPoint x: 324, endPoint y: 81, distance: 16.8
click at [323, 86] on div "[PERSON_NAME] - [GEOGRAPHIC_DATA] 2 [DATE] 01:00 (TC) - 51B-285.89" at bounding box center [343, 72] width 553 height 27
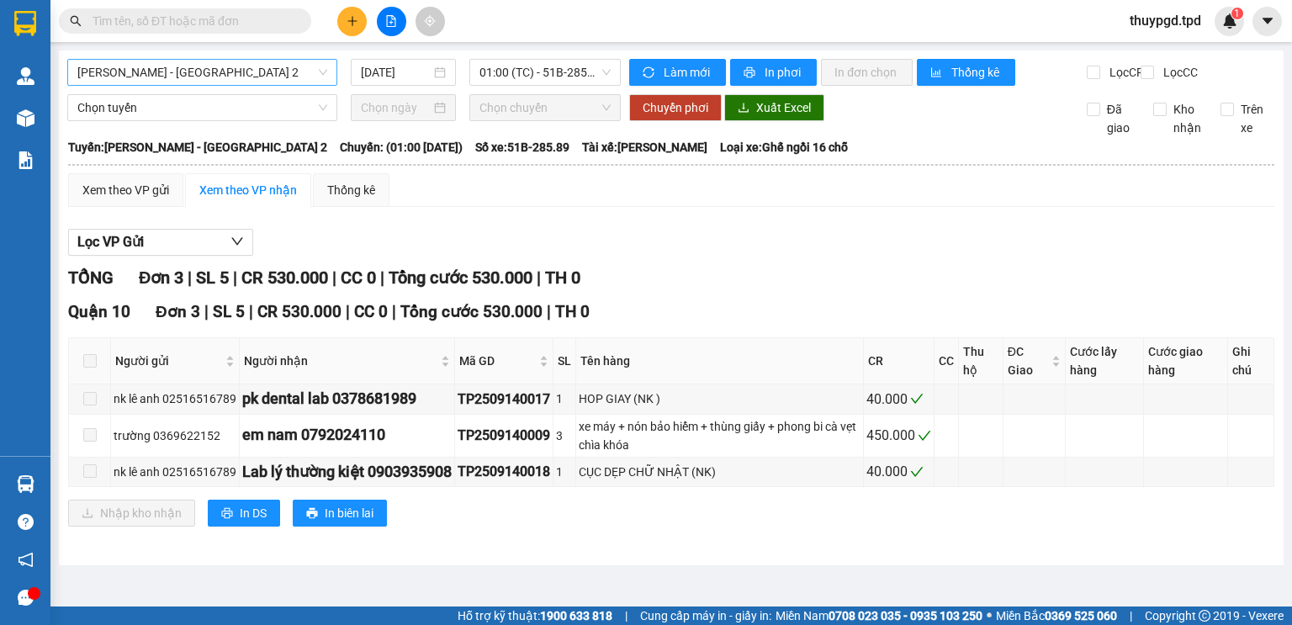
click at [312, 86] on div "[PERSON_NAME] - [GEOGRAPHIC_DATA] 2 [DATE] 01:00 (TC) - 51B-285.89" at bounding box center [343, 72] width 553 height 27
click at [277, 77] on span "[PERSON_NAME] - [GEOGRAPHIC_DATA] 2" at bounding box center [202, 72] width 250 height 25
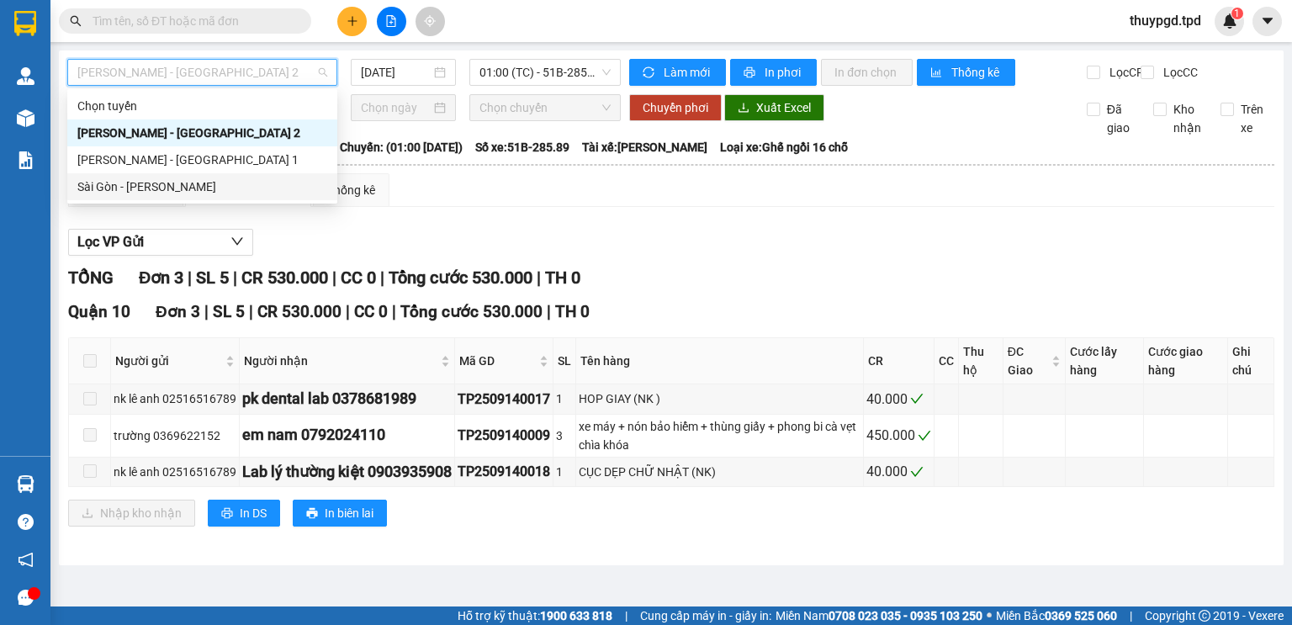
click at [231, 174] on div "Sài Gòn - [PERSON_NAME]" at bounding box center [202, 186] width 270 height 27
type input "[DATE]"
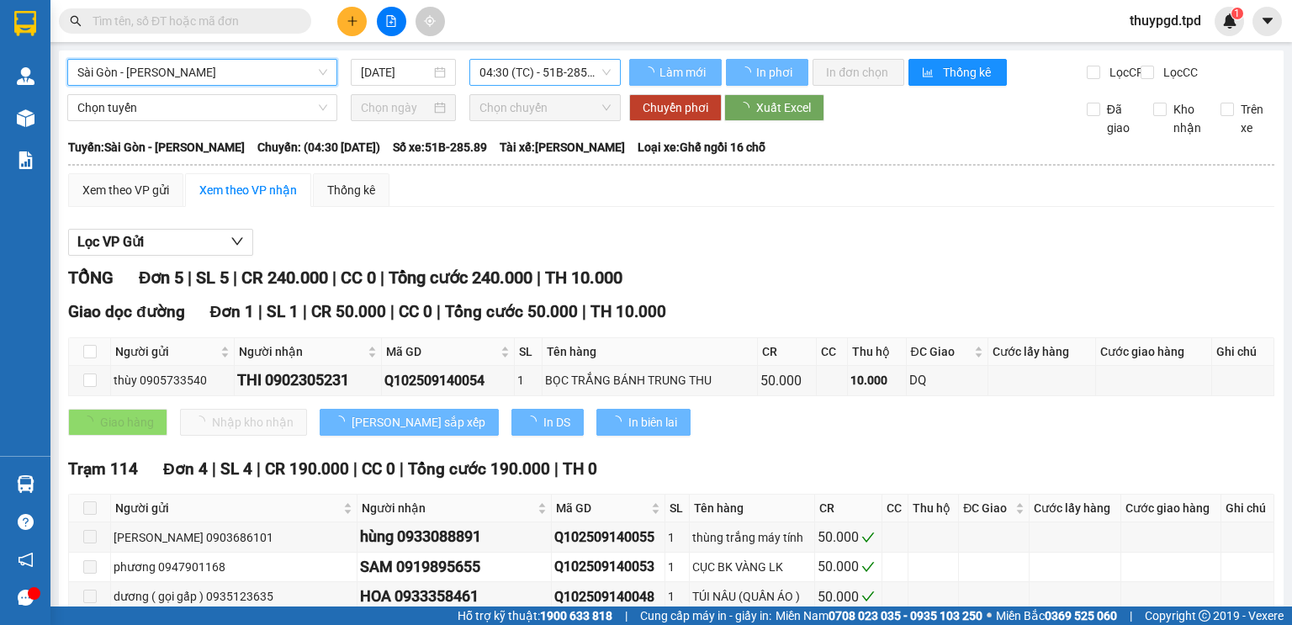
click at [531, 66] on span "04:30 (TC) - 51B-285.89" at bounding box center [545, 72] width 132 height 25
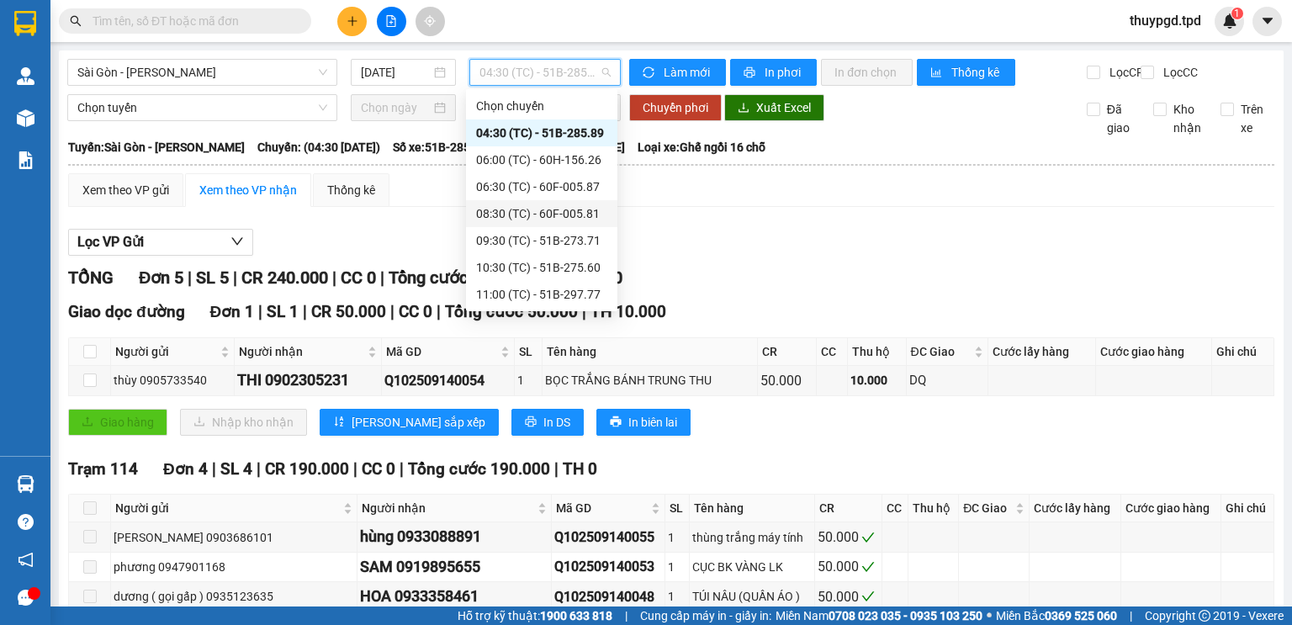
scroll to position [242, 0]
click at [540, 304] on div "16:00 (TC) - 60F-005.87" at bounding box center [541, 294] width 151 height 27
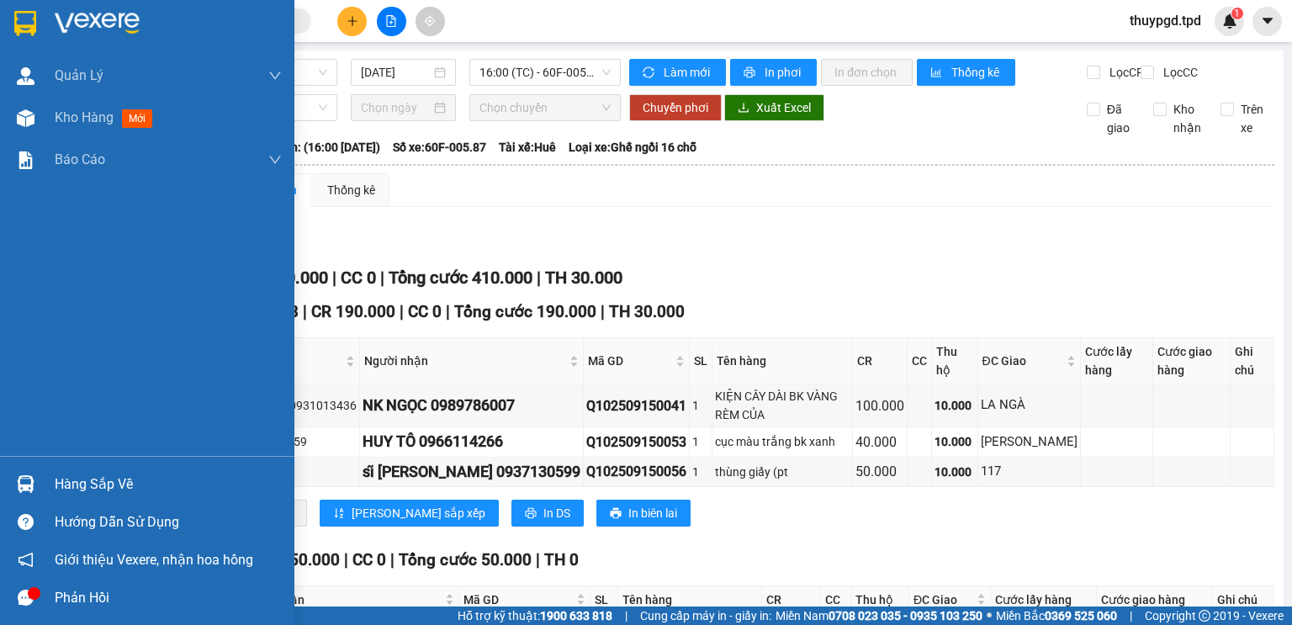
drag, startPoint x: 61, startPoint y: 124, endPoint x: 213, endPoint y: 621, distance: 519.8
click at [61, 124] on span "Kho hàng" at bounding box center [84, 117] width 59 height 16
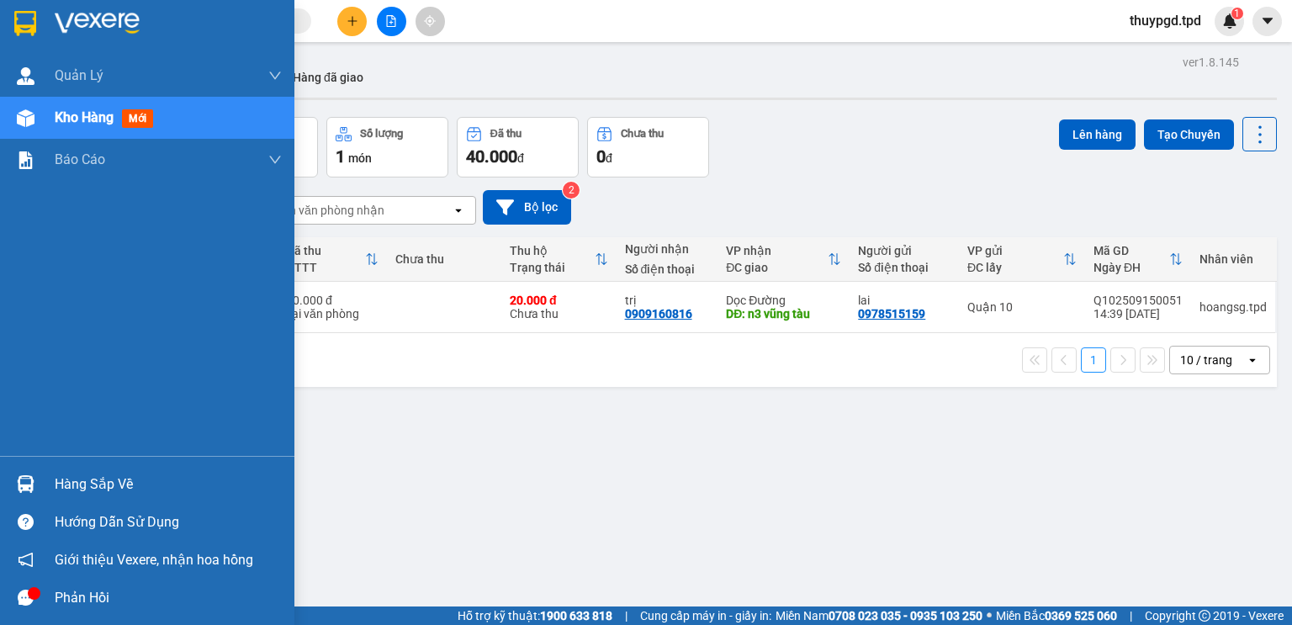
click at [92, 488] on div "Hàng sắp về" at bounding box center [168, 484] width 227 height 25
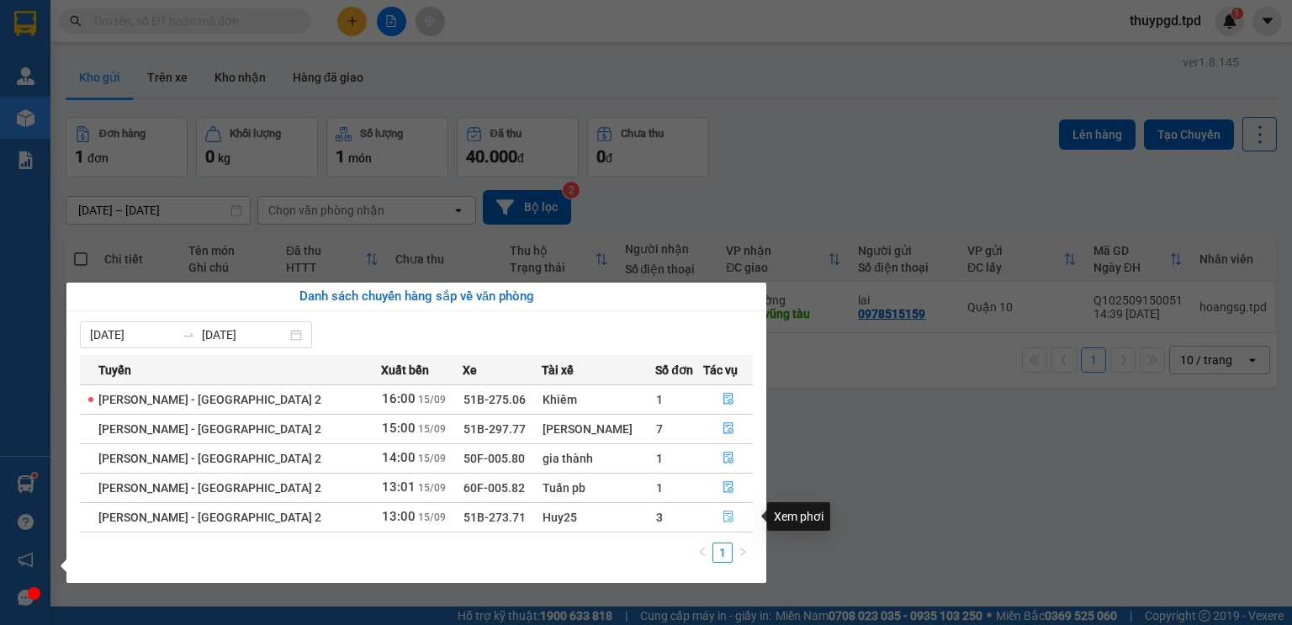
click at [722, 517] on icon "file-done" at bounding box center [728, 516] width 12 height 12
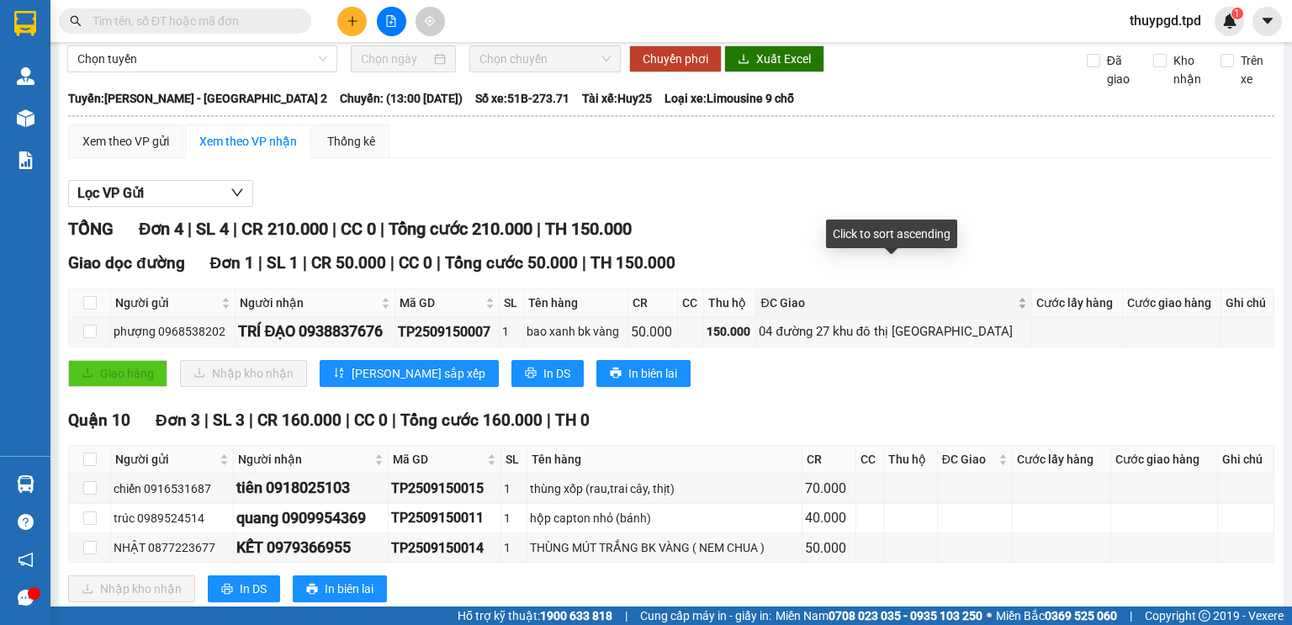
scroll to position [103, 0]
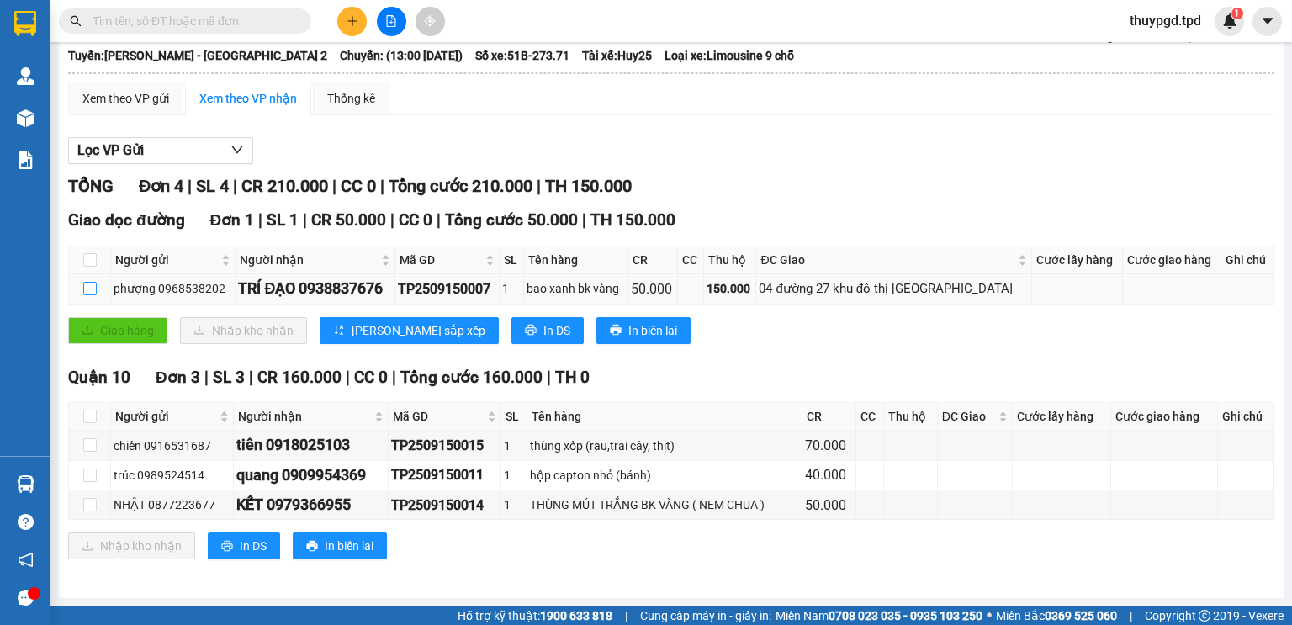
click at [87, 283] on label at bounding box center [89, 288] width 13 height 18
click at [87, 283] on input "checkbox" at bounding box center [89, 288] width 13 height 13
checkbox input "true"
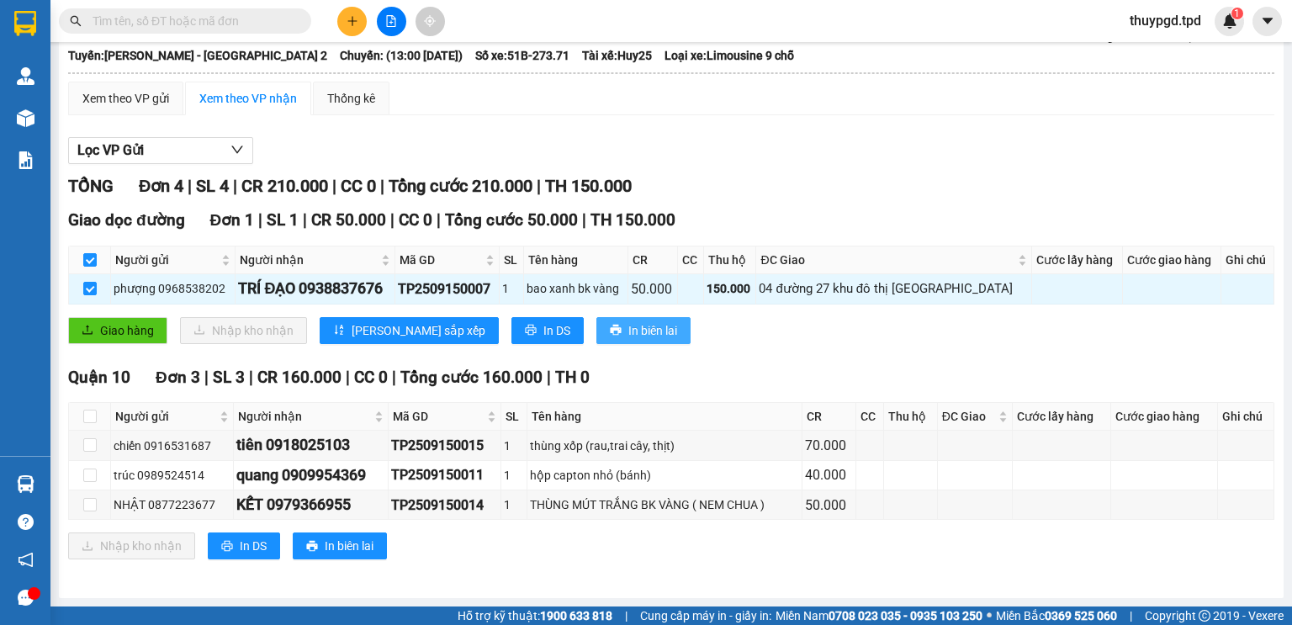
click at [596, 320] on button "In biên lai" at bounding box center [643, 330] width 94 height 27
drag, startPoint x: 564, startPoint y: 323, endPoint x: 974, endPoint y: 168, distance: 437.8
click at [628, 321] on span "In biên lai" at bounding box center [652, 330] width 49 height 18
click at [83, 471] on input "checkbox" at bounding box center [89, 474] width 13 height 13
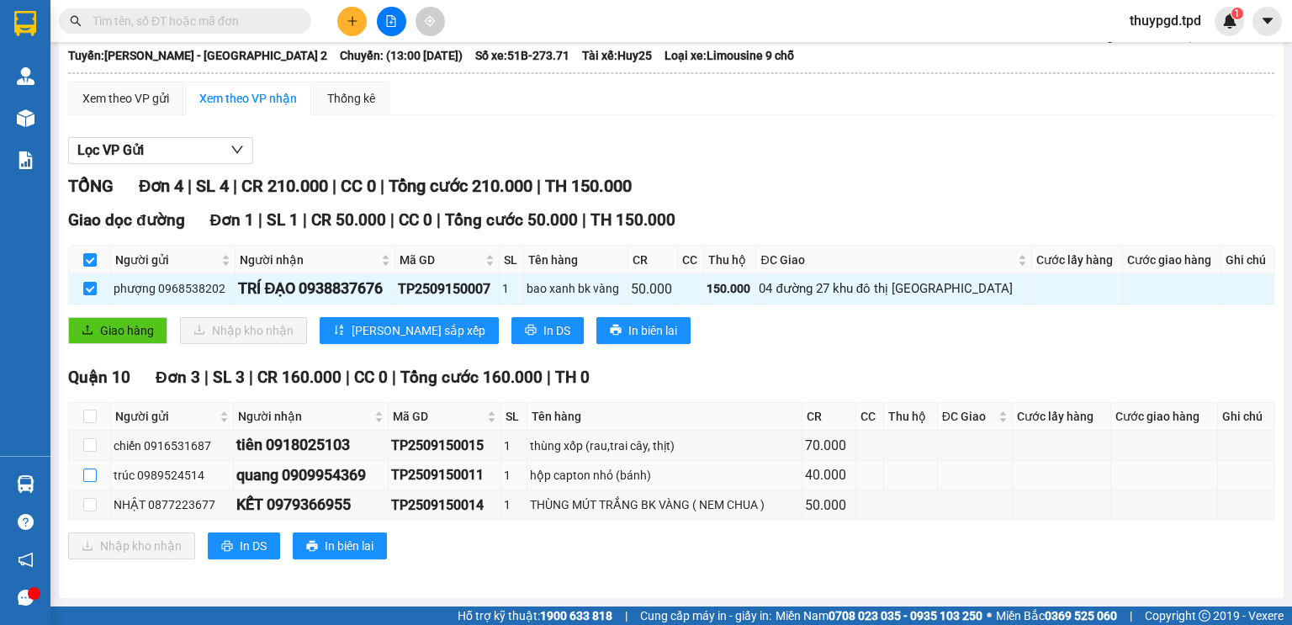
checkbox input "true"
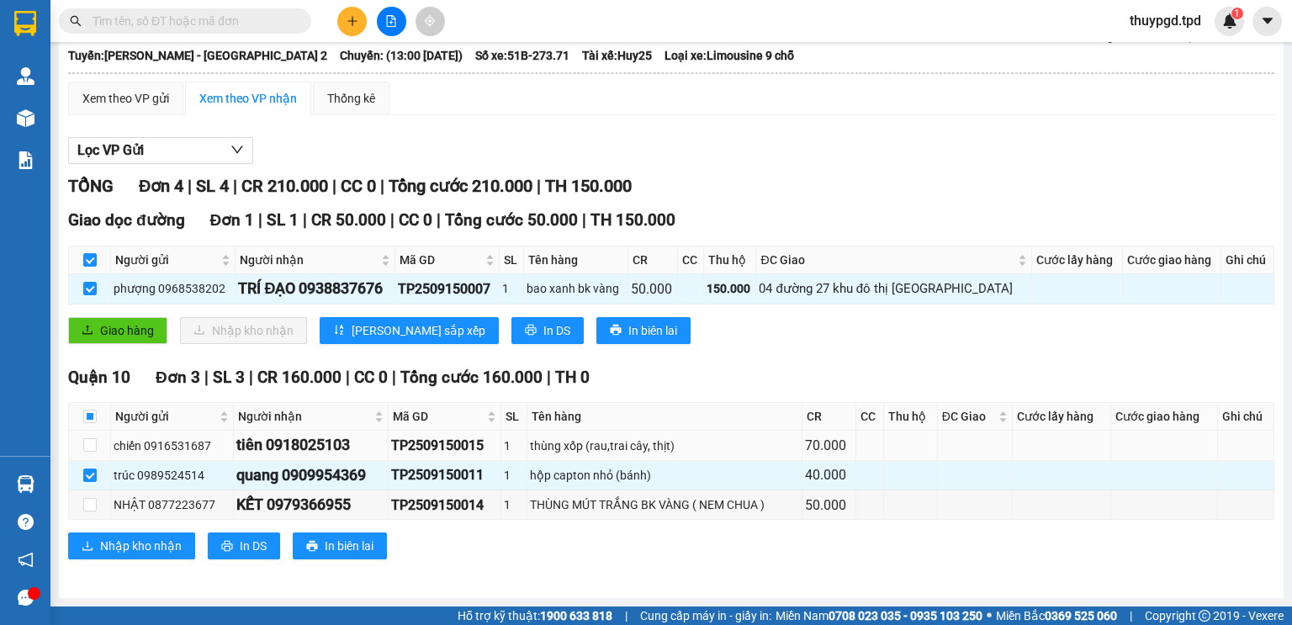
click at [80, 443] on td at bounding box center [90, 445] width 42 height 29
click at [94, 444] on input "checkbox" at bounding box center [89, 444] width 13 height 13
checkbox input "true"
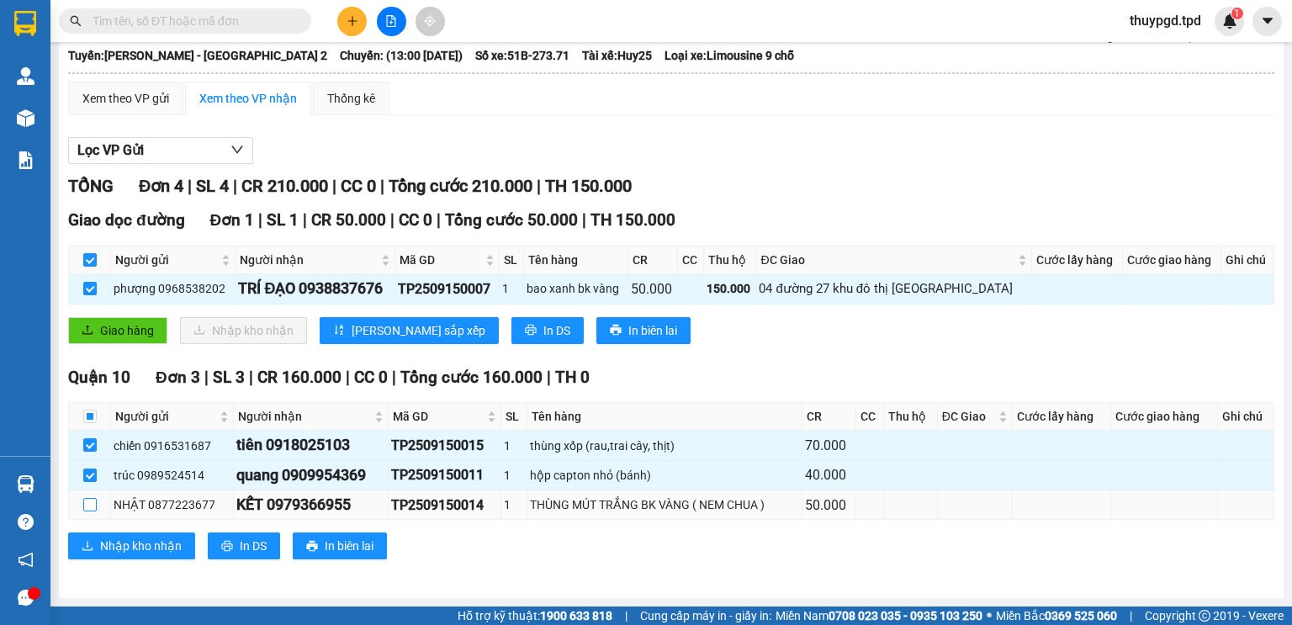
click at [89, 495] on label at bounding box center [89, 504] width 13 height 18
click at [89, 498] on input "checkbox" at bounding box center [89, 504] width 13 height 13
checkbox input "true"
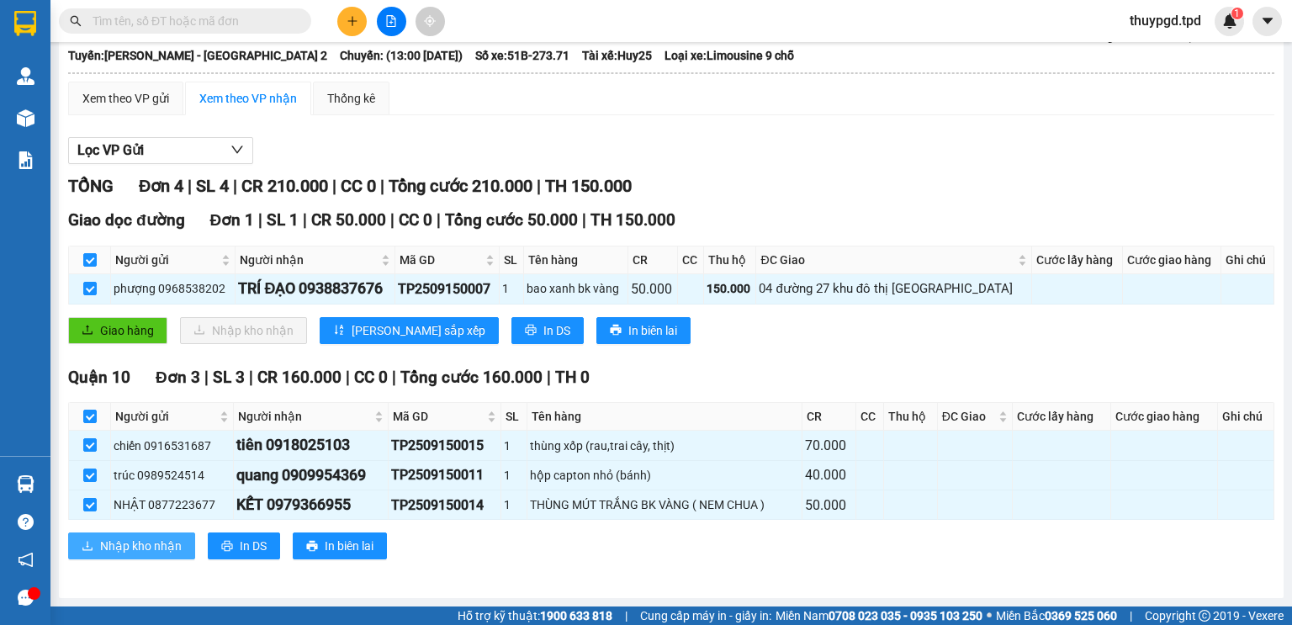
click at [127, 545] on span "Nhập kho nhận" at bounding box center [141, 545] width 82 height 18
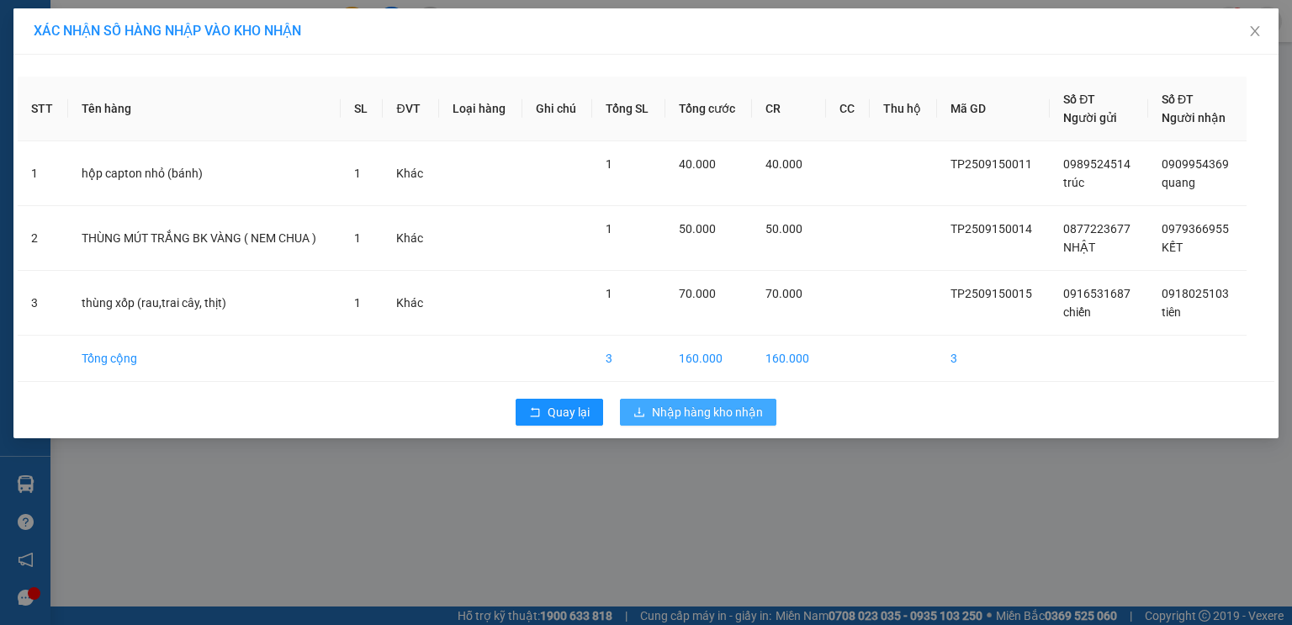
click at [684, 417] on span "Nhập hàng kho nhận" at bounding box center [707, 412] width 111 height 18
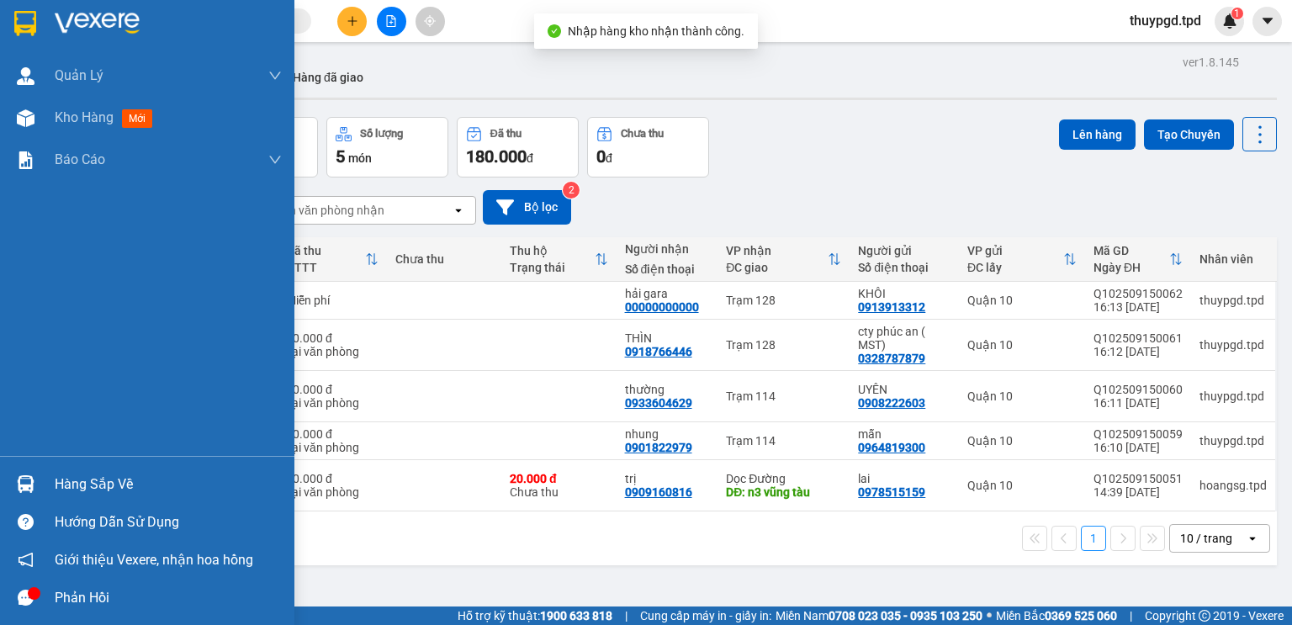
drag, startPoint x: 35, startPoint y: 481, endPoint x: 49, endPoint y: 477, distance: 14.1
click at [35, 479] on div at bounding box center [25, 483] width 29 height 29
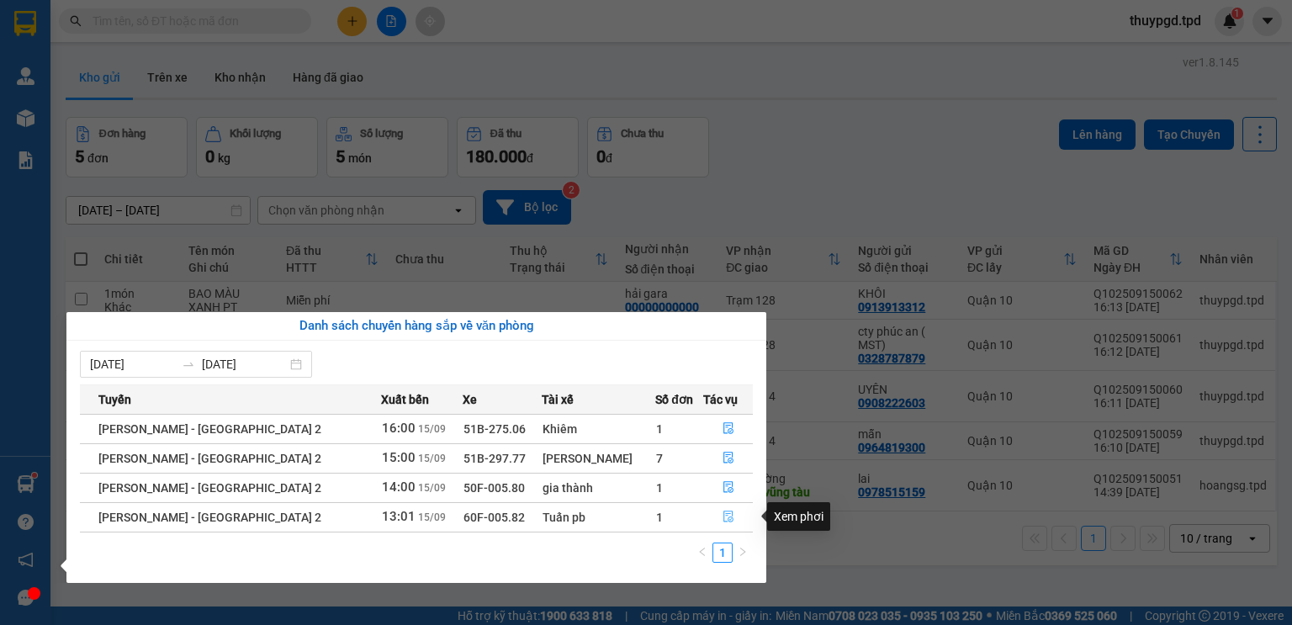
click at [722, 515] on icon "file-done" at bounding box center [728, 516] width 12 height 12
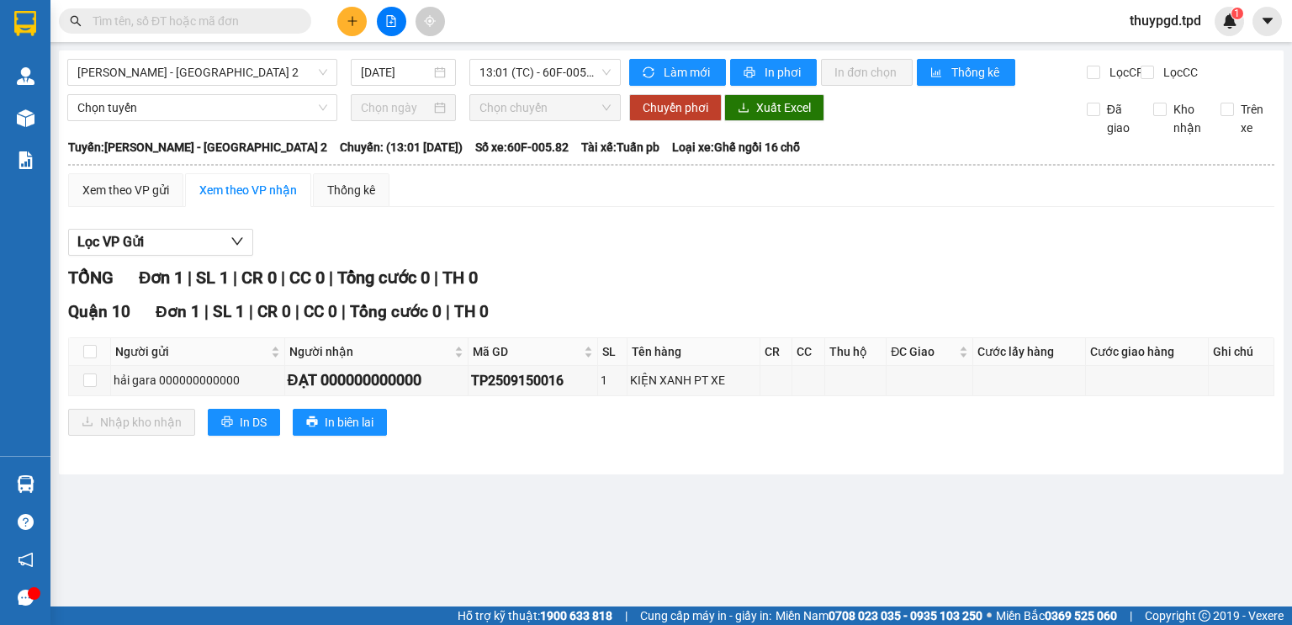
click at [132, 19] on input "text" at bounding box center [191, 21] width 198 height 18
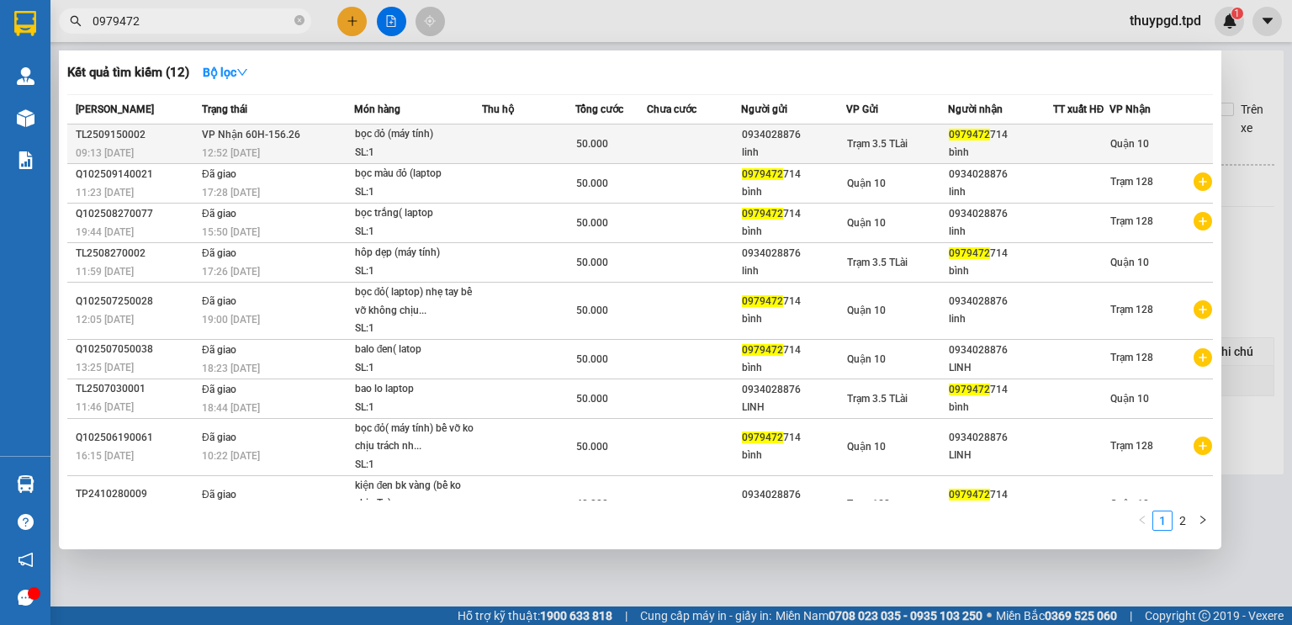
type input "0979472"
click at [513, 156] on td at bounding box center [528, 144] width 93 height 40
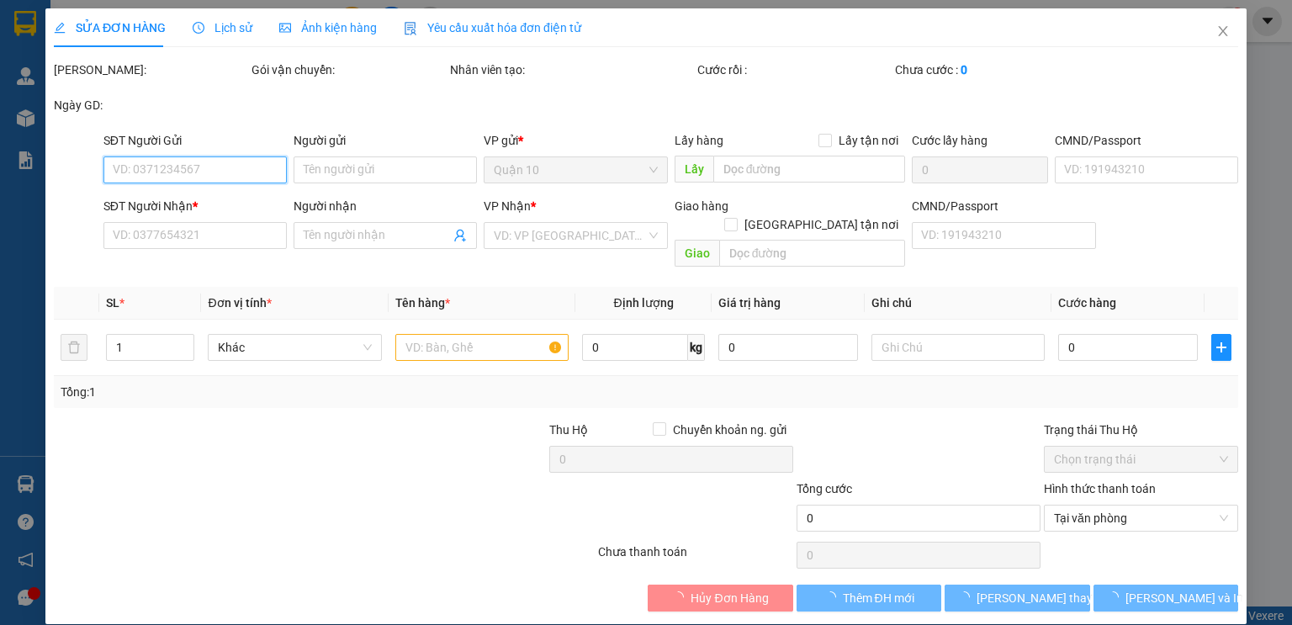
type input "0934028876"
type input "linh"
type input "0979472714"
type input "bình"
type input "50.000"
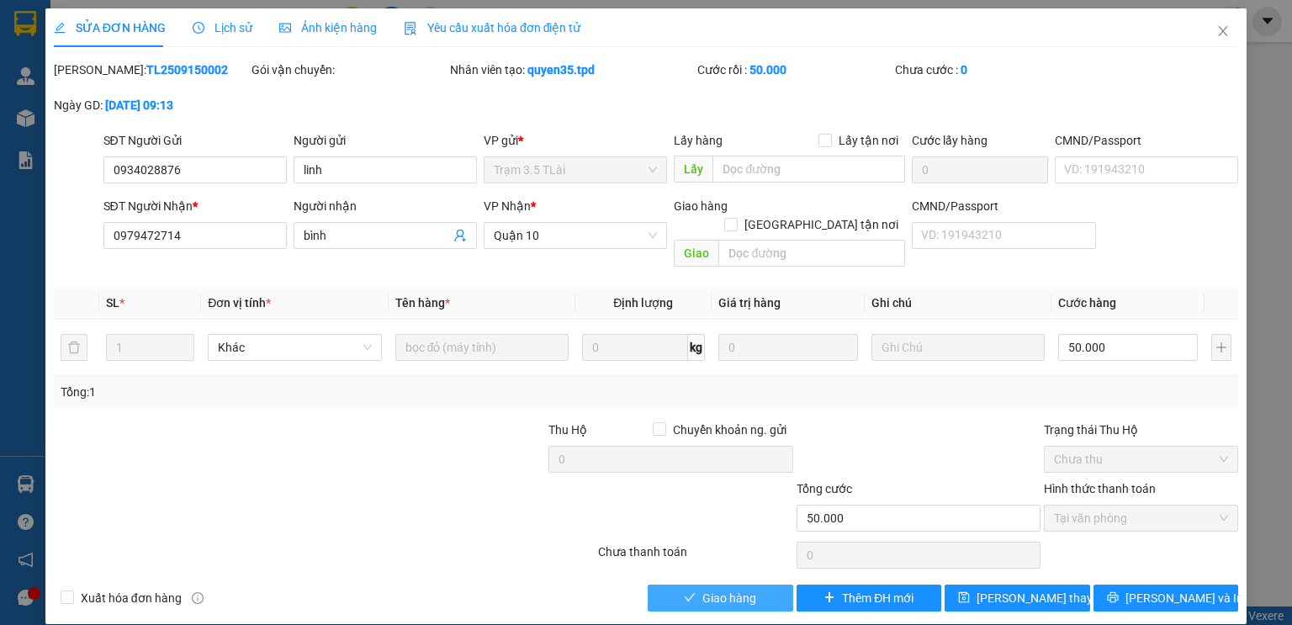
drag, startPoint x: 654, startPoint y: 569, endPoint x: 721, endPoint y: 613, distance: 79.5
click at [656, 584] on button "Giao hàng" at bounding box center [719, 597] width 145 height 27
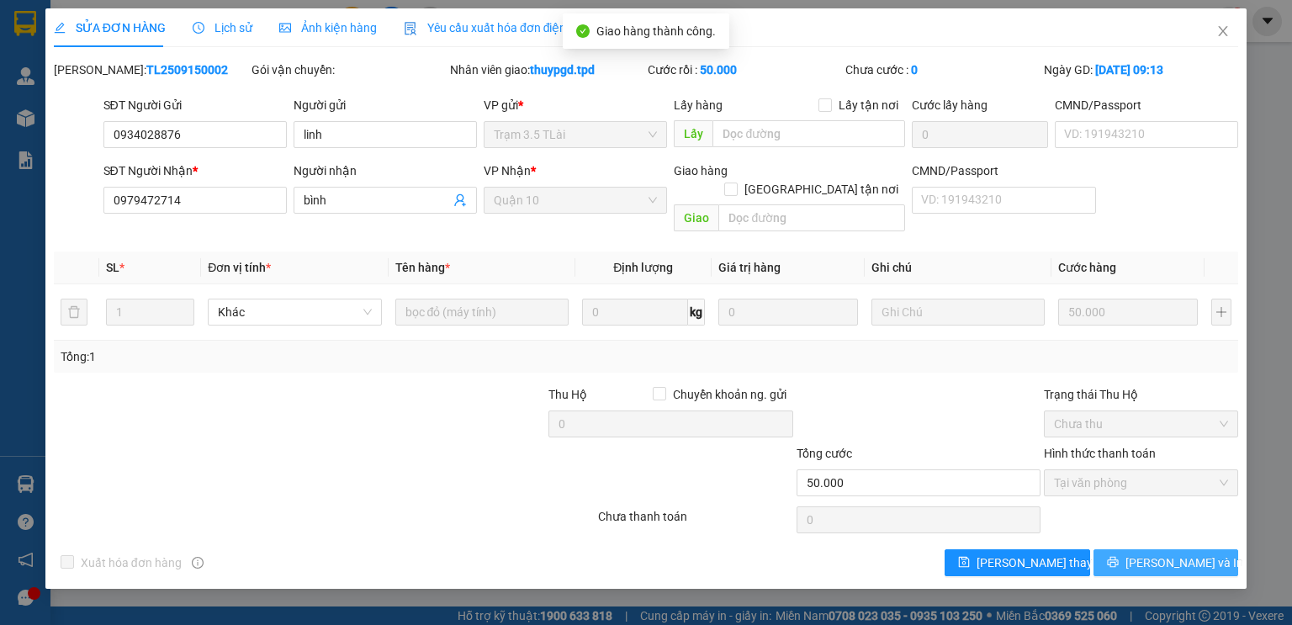
click at [1204, 549] on button "[PERSON_NAME] và In" at bounding box center [1165, 562] width 145 height 27
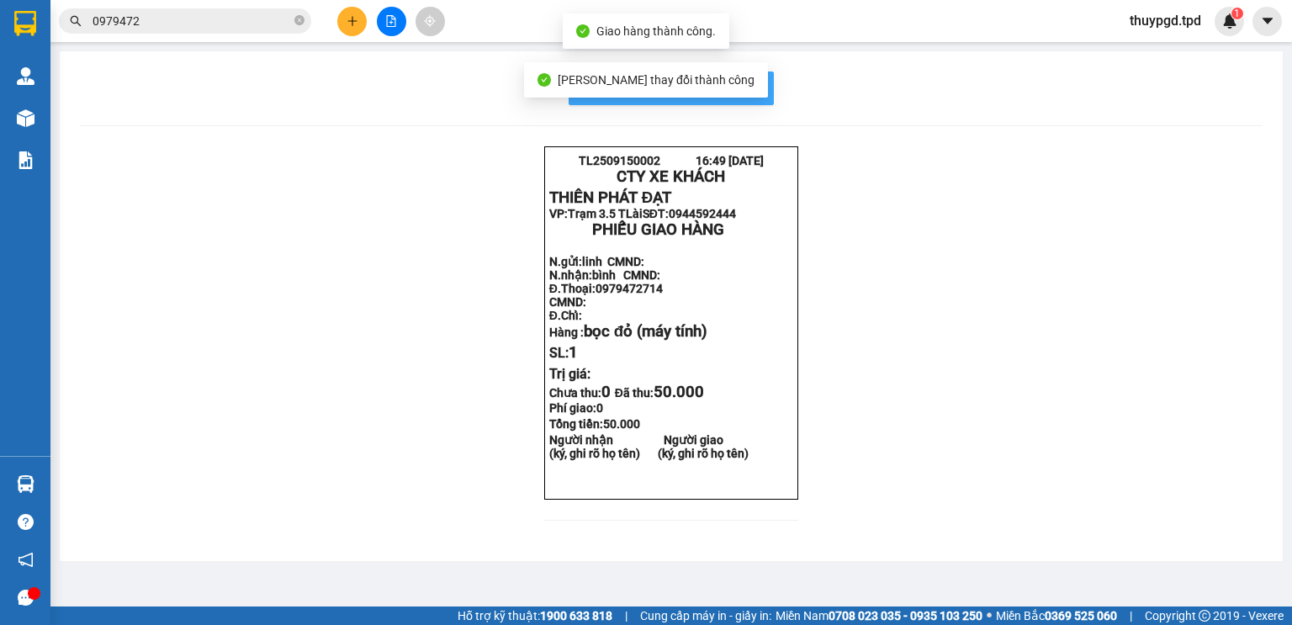
click at [740, 86] on span "In mẫu biên lai tự cấu hình" at bounding box center [681, 87] width 158 height 21
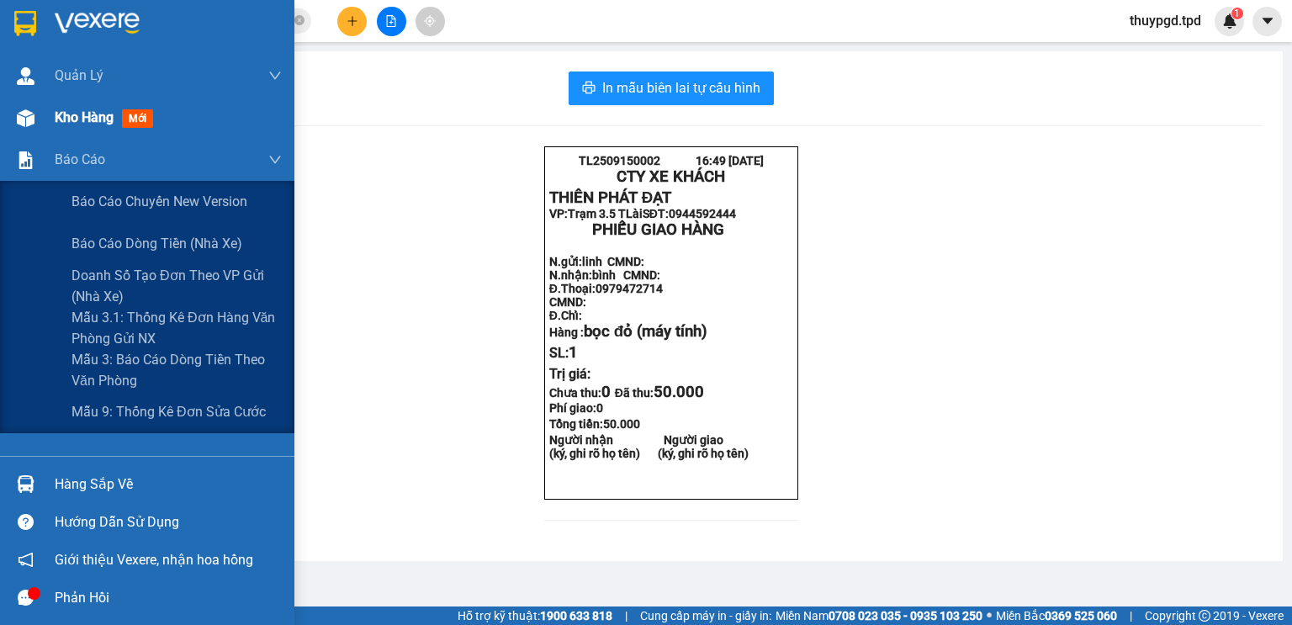
click at [35, 119] on div at bounding box center [25, 117] width 29 height 29
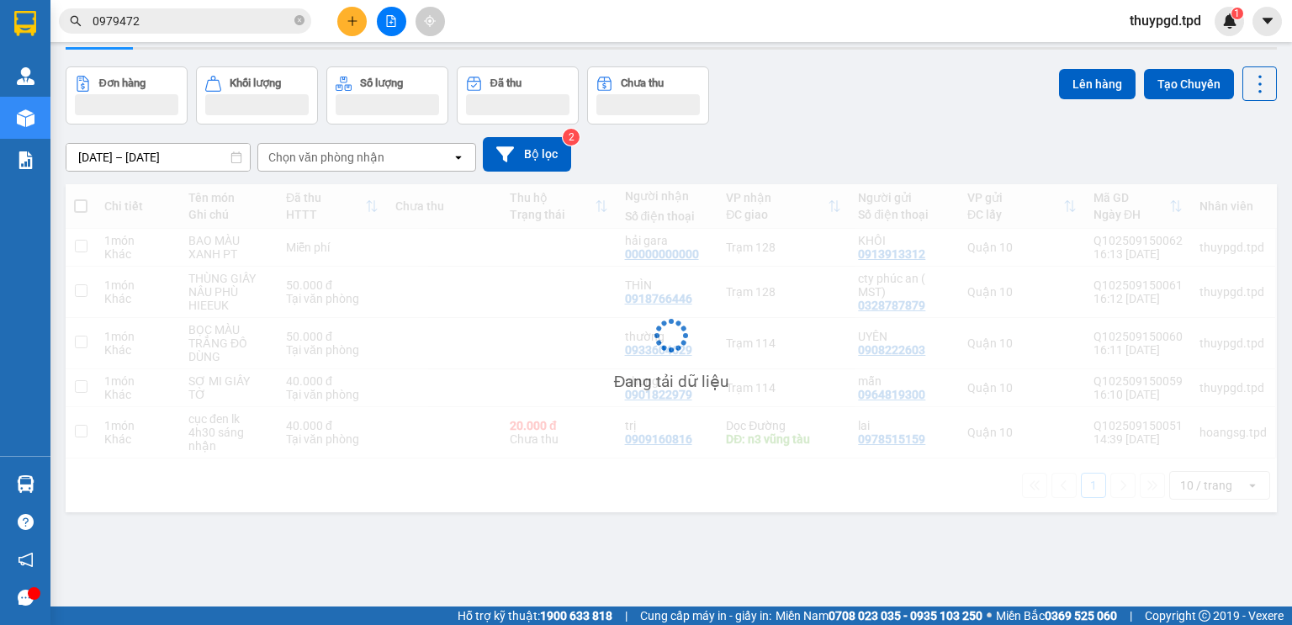
scroll to position [74, 0]
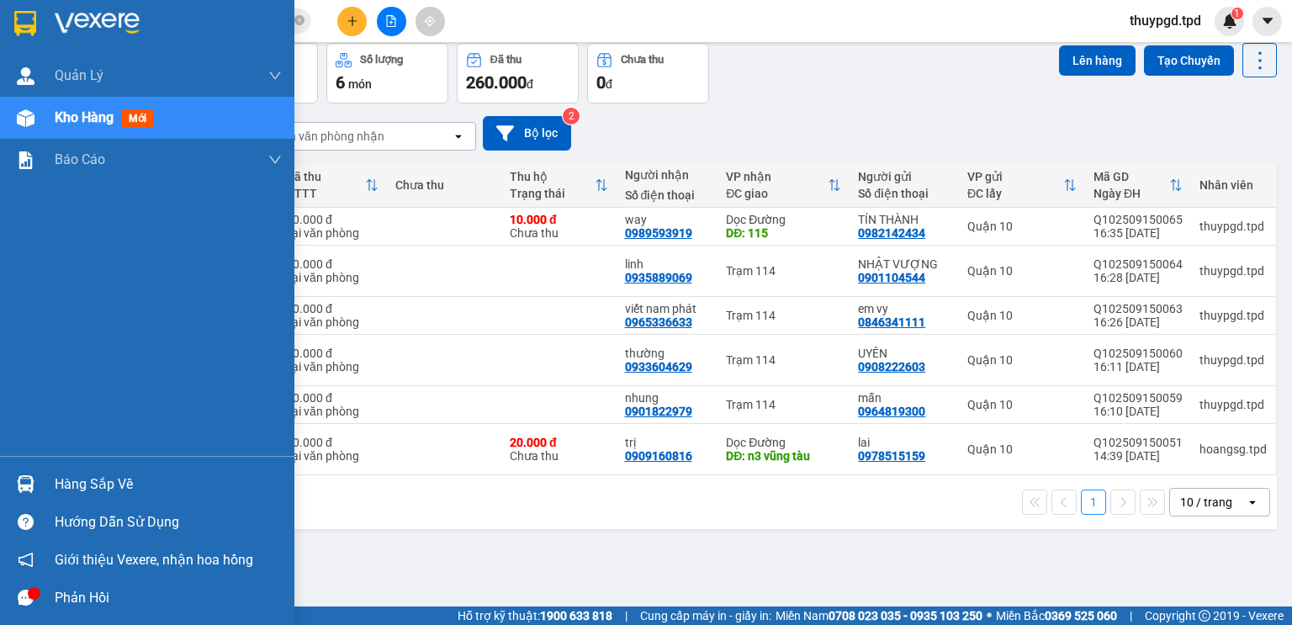
click at [57, 495] on div "Hàng sắp về" at bounding box center [168, 484] width 227 height 25
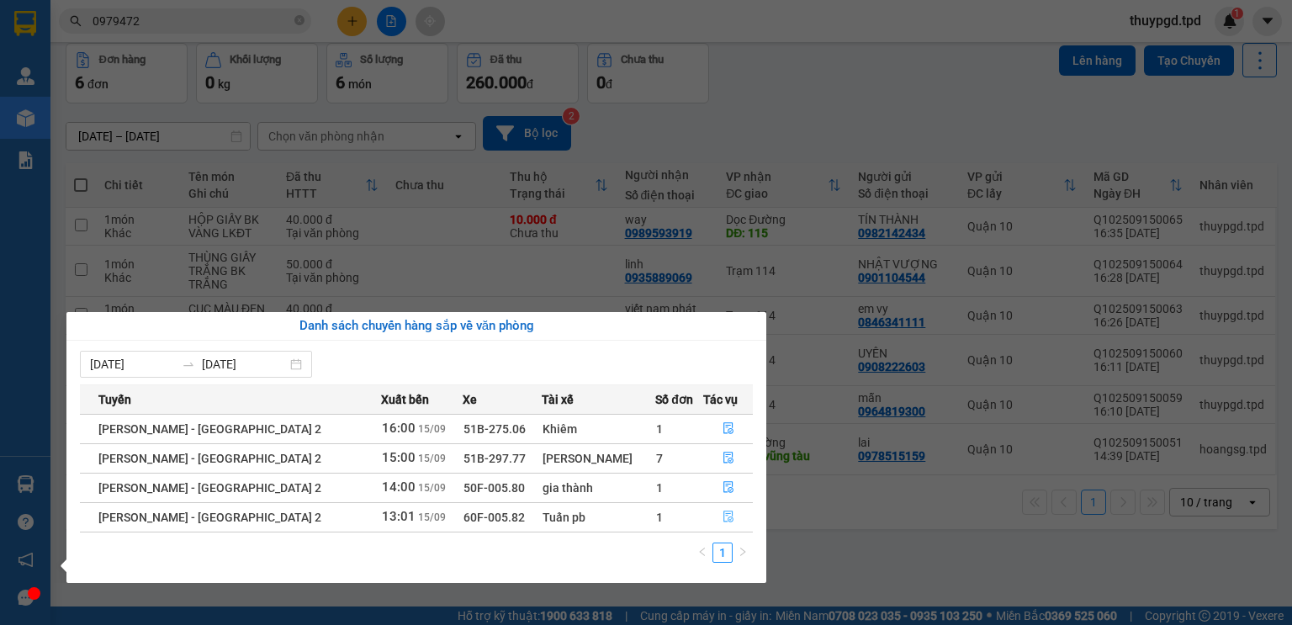
click at [722, 518] on icon "file-done" at bounding box center [728, 516] width 12 height 12
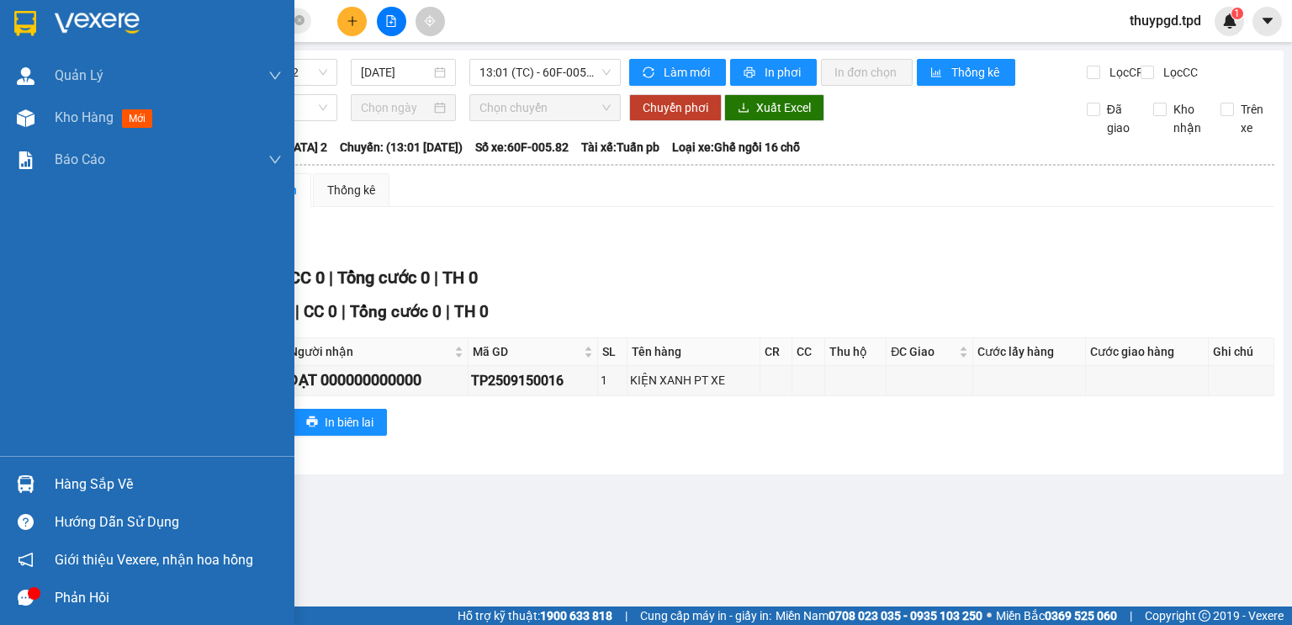
click at [53, 505] on div "Hướng dẫn sử dụng" at bounding box center [147, 522] width 294 height 38
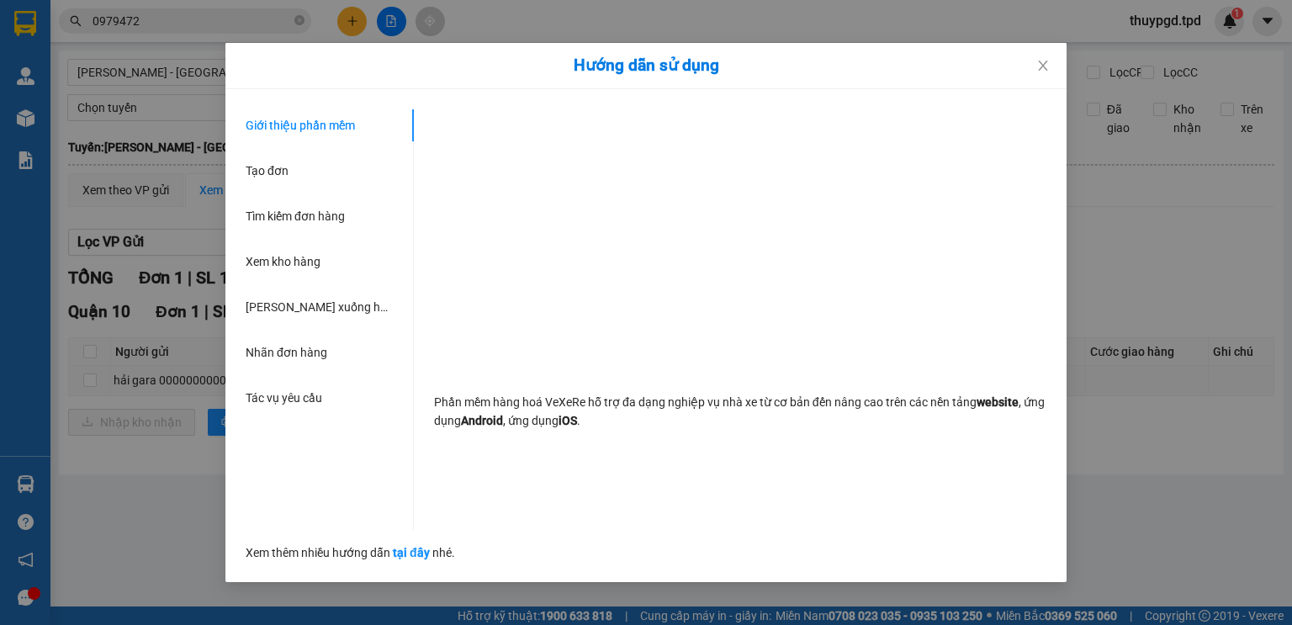
click at [27, 400] on div "Hướng dẫn sử dụng Giới thiệu phần mềm Tạo đơn Tìm kiếm đơn hàng Xem kho hàng Lê…" at bounding box center [646, 312] width 1292 height 625
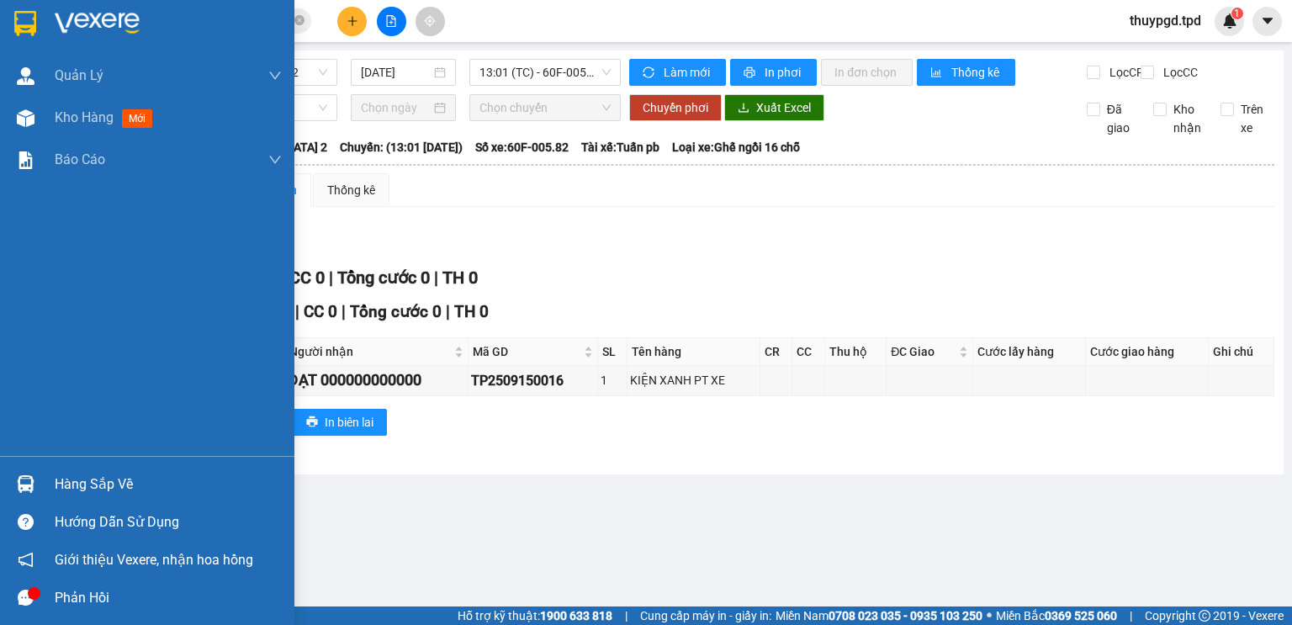
click at [14, 454] on div "Quản [PERSON_NAME] lý khách hàng Quản lý khách hàng mới Quản lý giao nhận mới K…" at bounding box center [147, 255] width 294 height 401
click at [40, 477] on div "Hàng sắp về" at bounding box center [147, 484] width 294 height 38
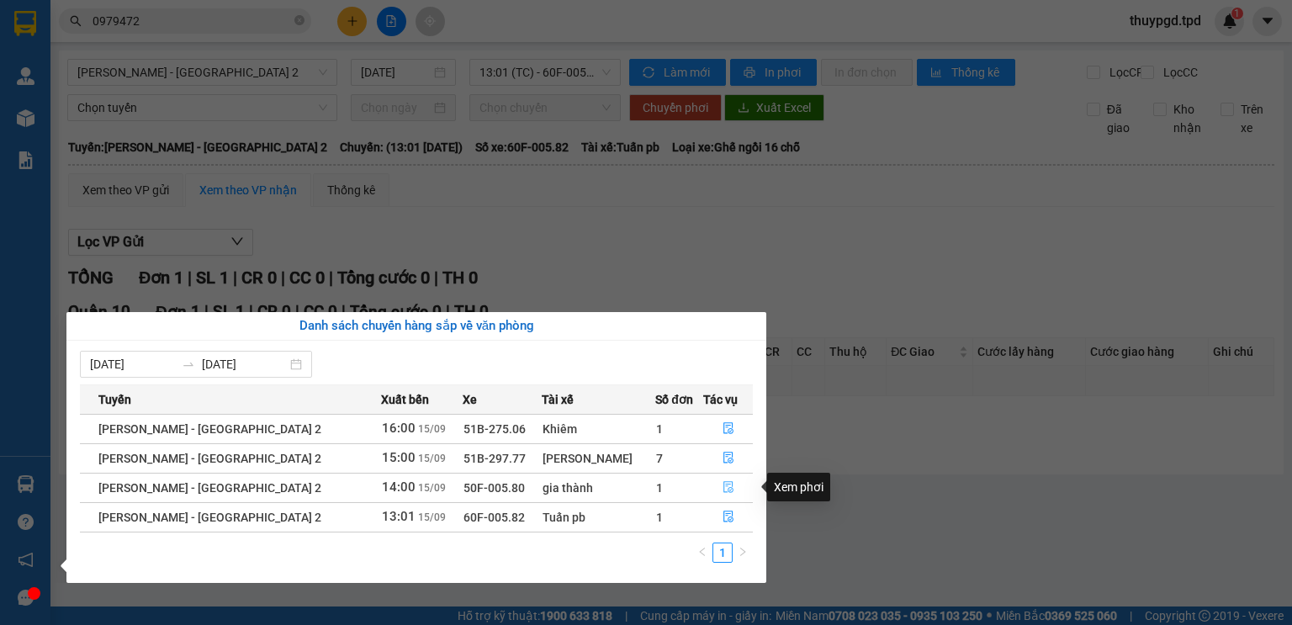
click at [706, 486] on button "button" at bounding box center [728, 487] width 49 height 27
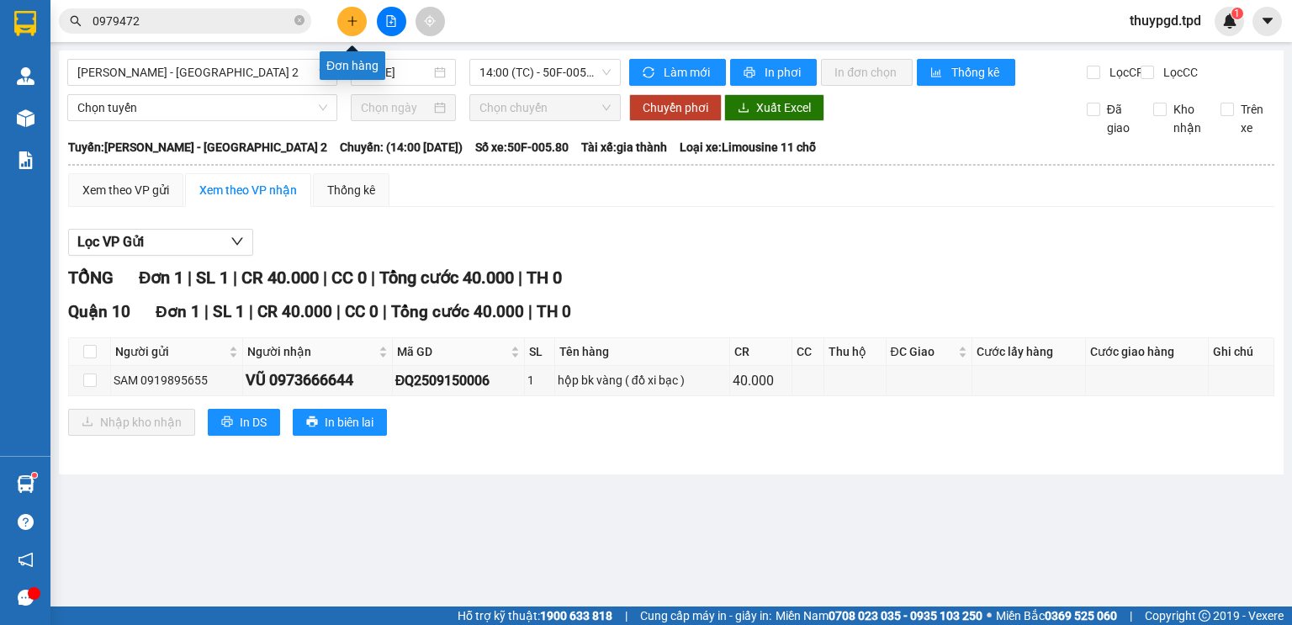
click at [348, 19] on icon "plus" at bounding box center [352, 21] width 12 height 12
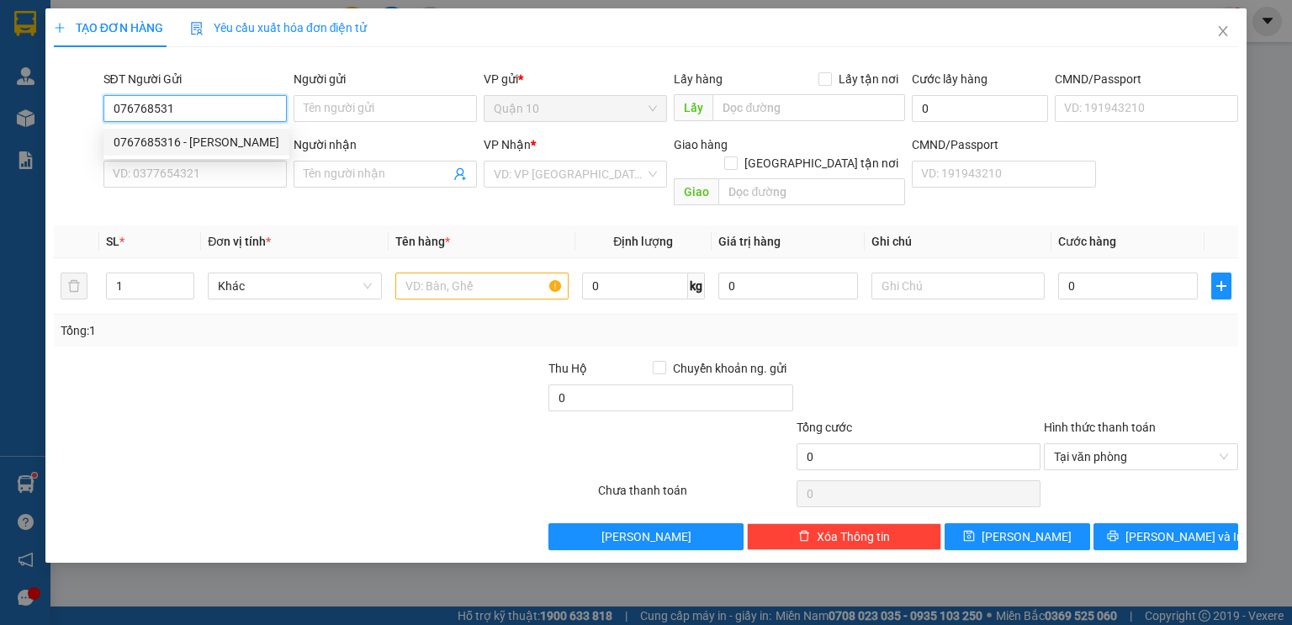
click at [243, 145] on div "0767685316 - [PERSON_NAME]" at bounding box center [197, 142] width 166 height 18
type input "0767685316"
type input "[PERSON_NAME]"
type input "079094031415"
type input "0974845071"
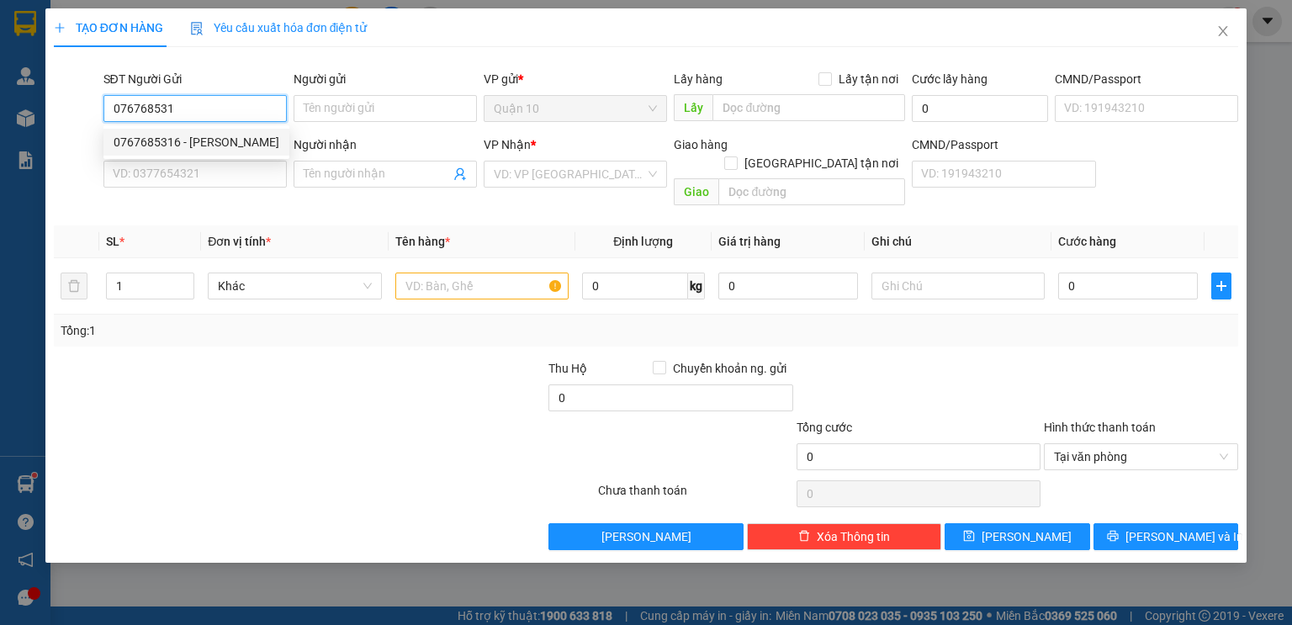
type input "YẾN PHI"
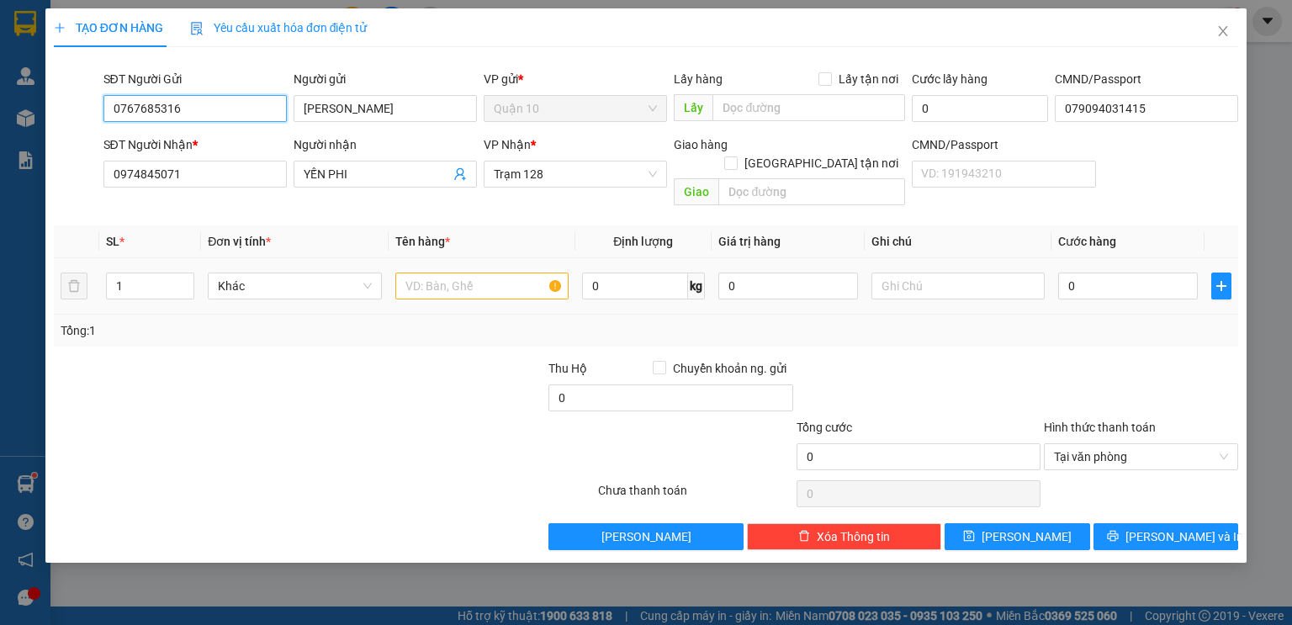
type input "0767685316"
click at [443, 272] on input "text" at bounding box center [481, 285] width 173 height 27
type input "h"
type input "H"
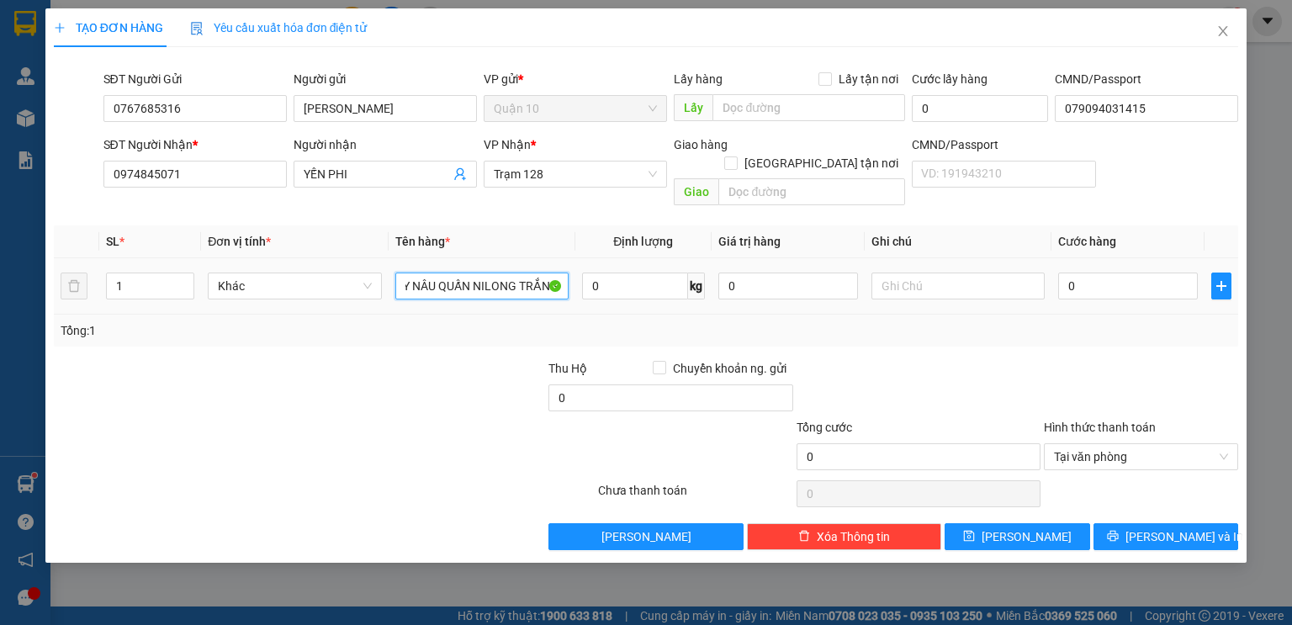
scroll to position [0, 52]
type input "HỘP GIẤY NÂU QUẤN NILONG TRẮNG"
type input "1.000.000"
type input "4"
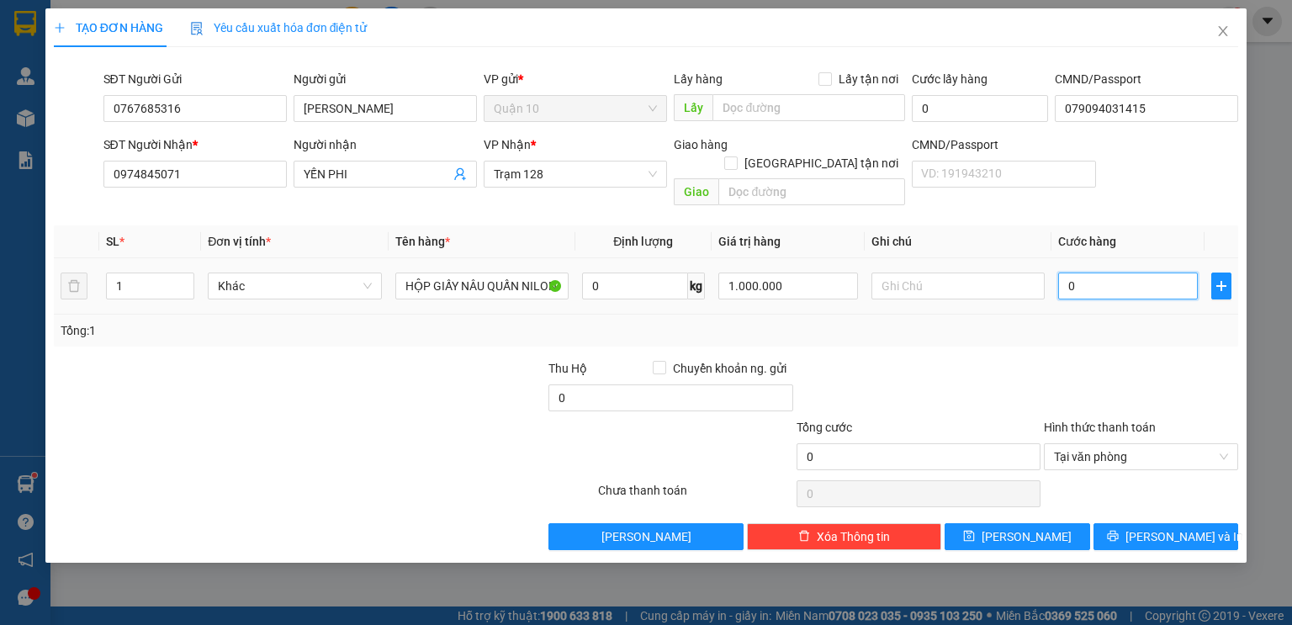
type input "4"
type input "40"
click at [931, 387] on div at bounding box center [918, 388] width 247 height 59
type input "40.000"
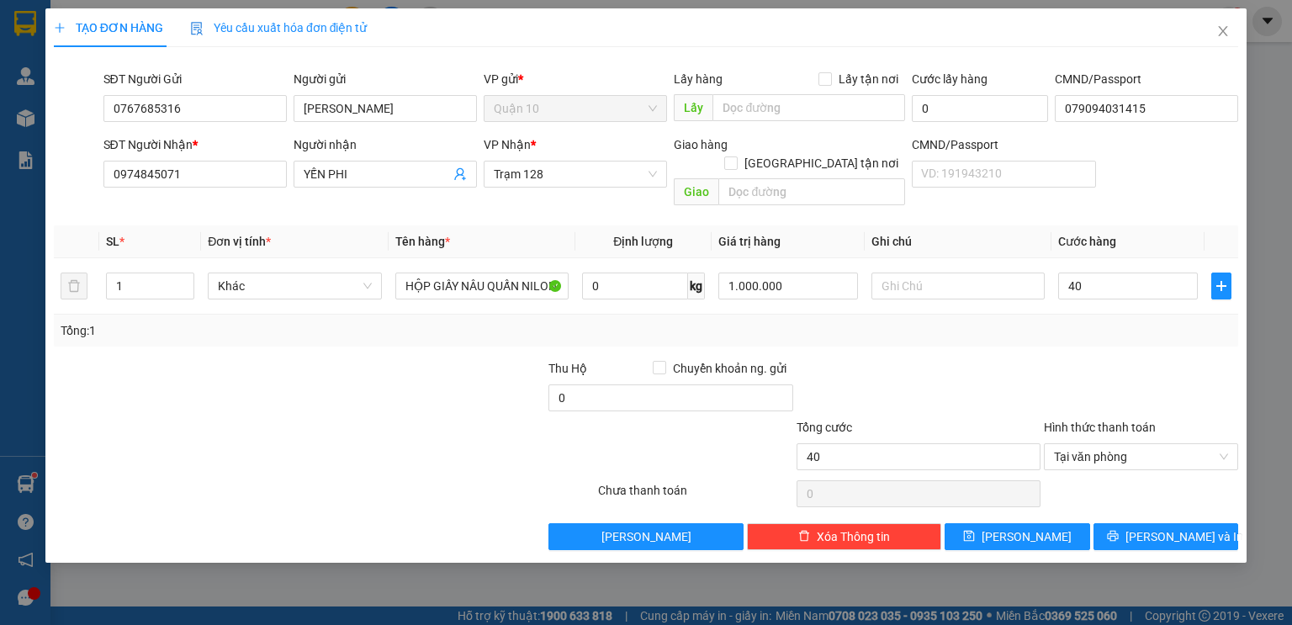
type input "40.000"
click at [1169, 527] on span "[PERSON_NAME] và In" at bounding box center [1184, 536] width 118 height 18
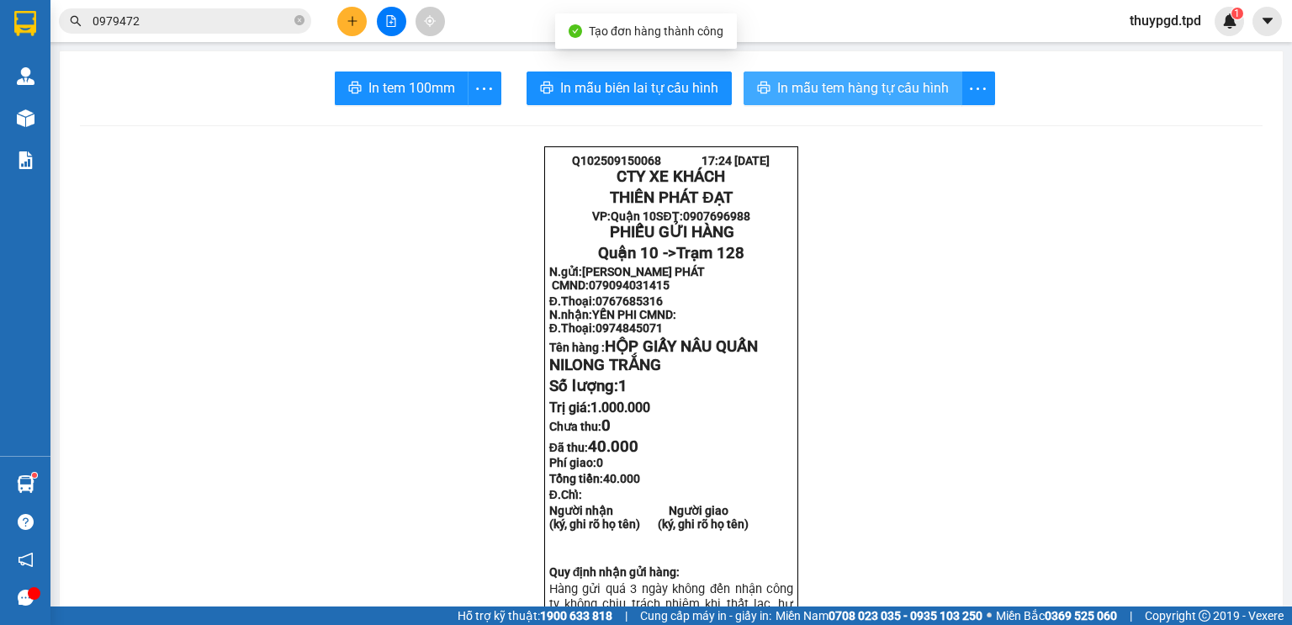
click at [779, 94] on span "In mẫu tem hàng tự cấu hình" at bounding box center [863, 87] width 172 height 21
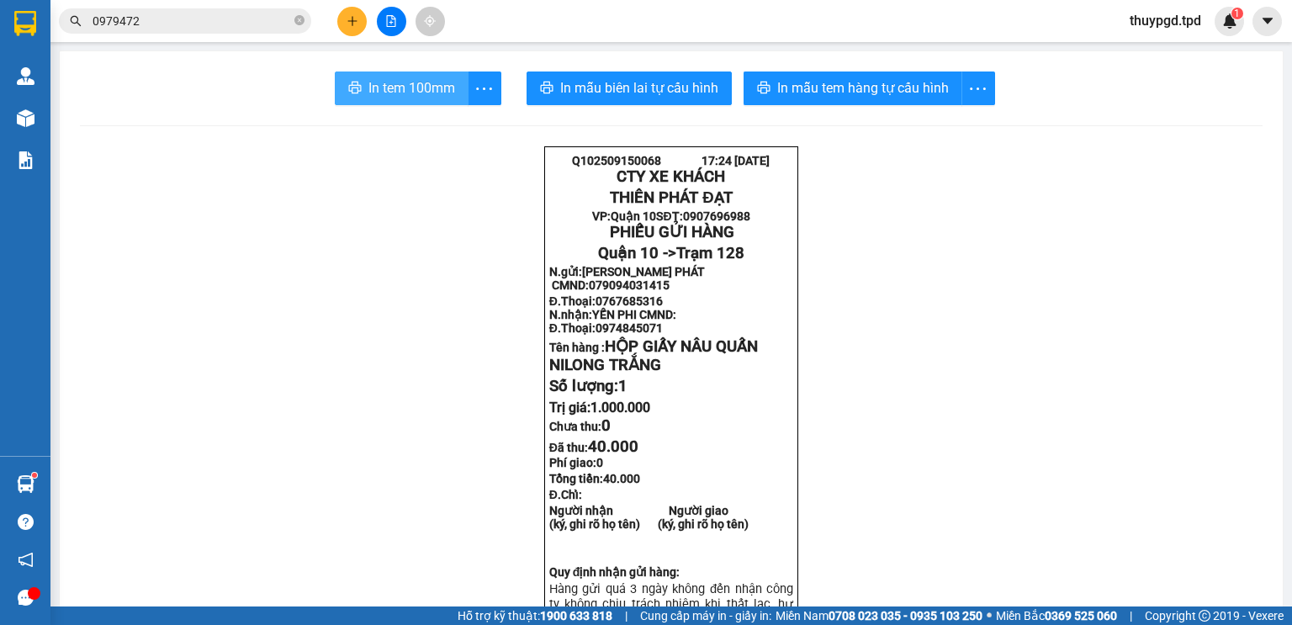
click at [415, 83] on span "In tem 100mm" at bounding box center [411, 87] width 87 height 21
click at [146, 26] on input "0979472" at bounding box center [191, 21] width 198 height 18
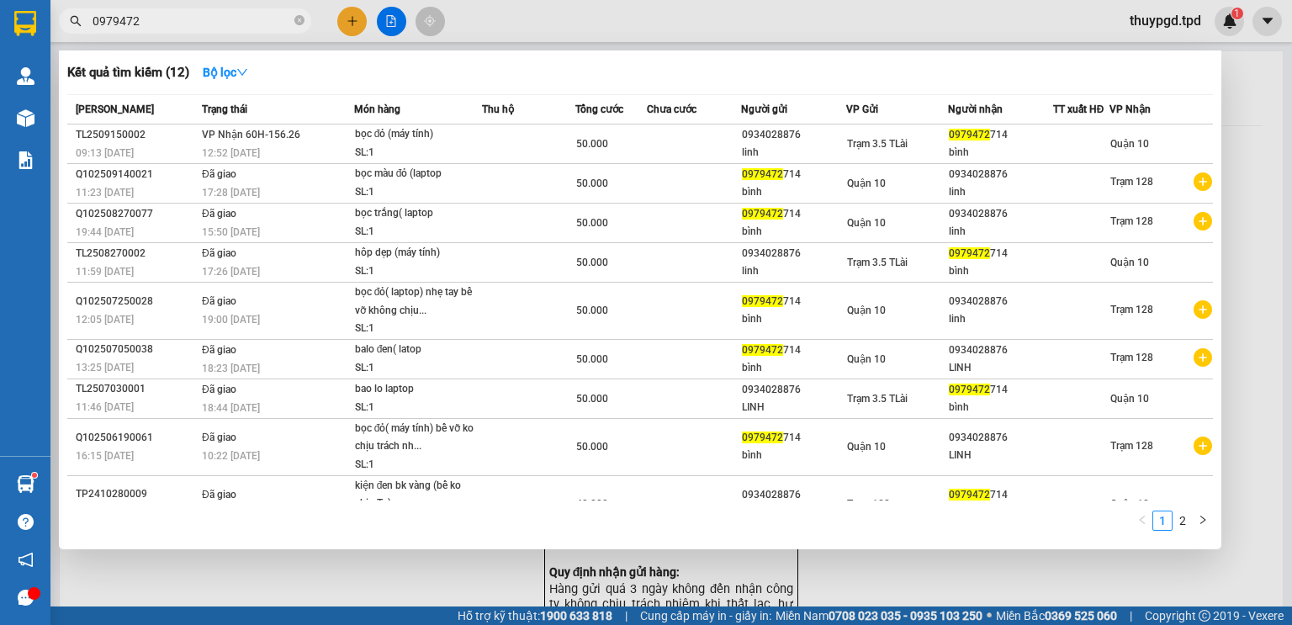
drag, startPoint x: 146, startPoint y: 26, endPoint x: 134, endPoint y: 22, distance: 13.3
click at [145, 26] on input "0979472" at bounding box center [191, 21] width 198 height 18
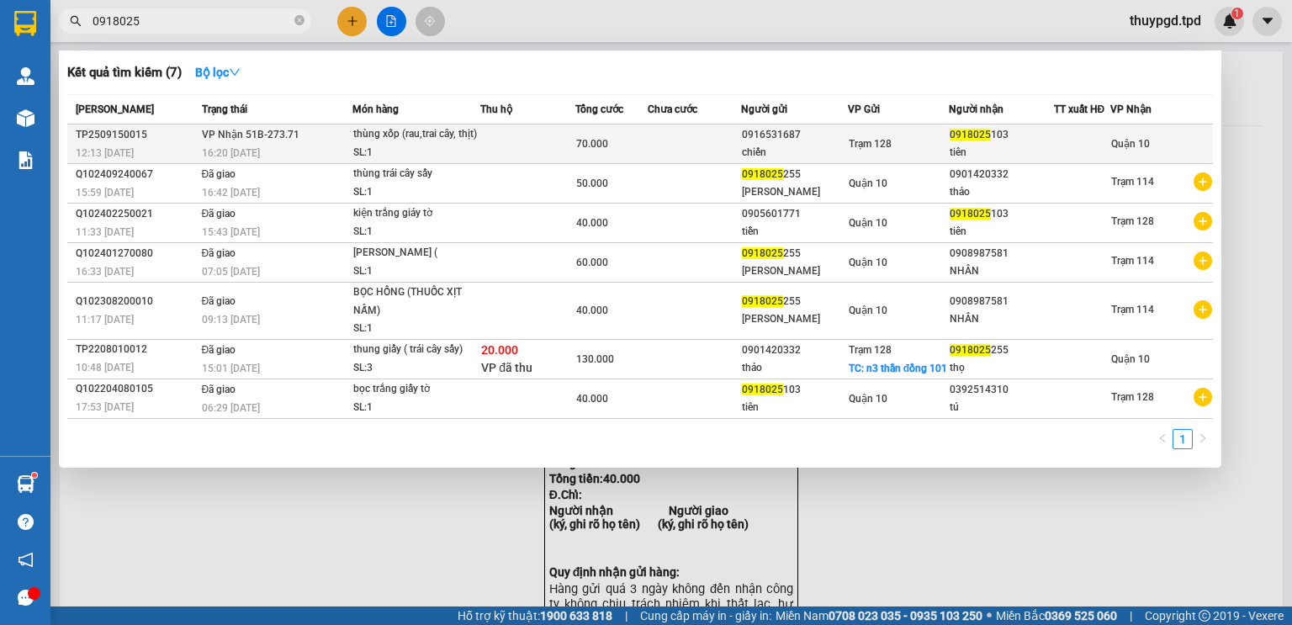
type input "0918025"
click at [578, 150] on span "70.000" at bounding box center [592, 144] width 32 height 12
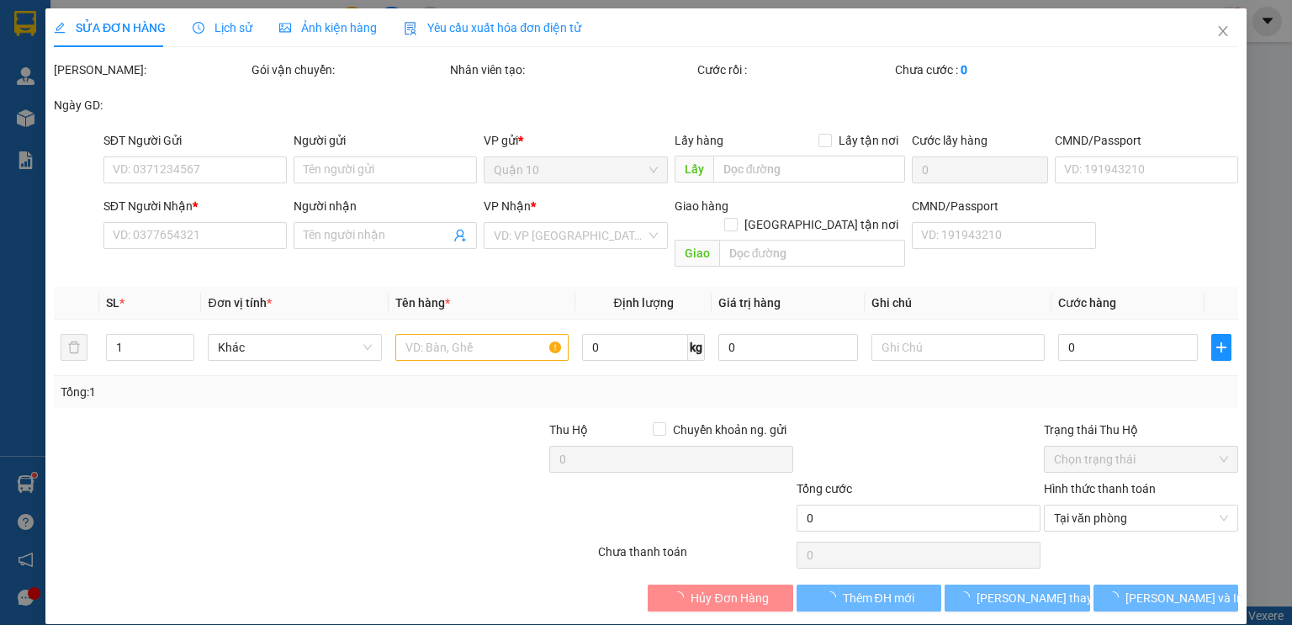
type input "0916531687"
type input "chiến"
type input "0918025103"
type input "tiên"
type input "70.000"
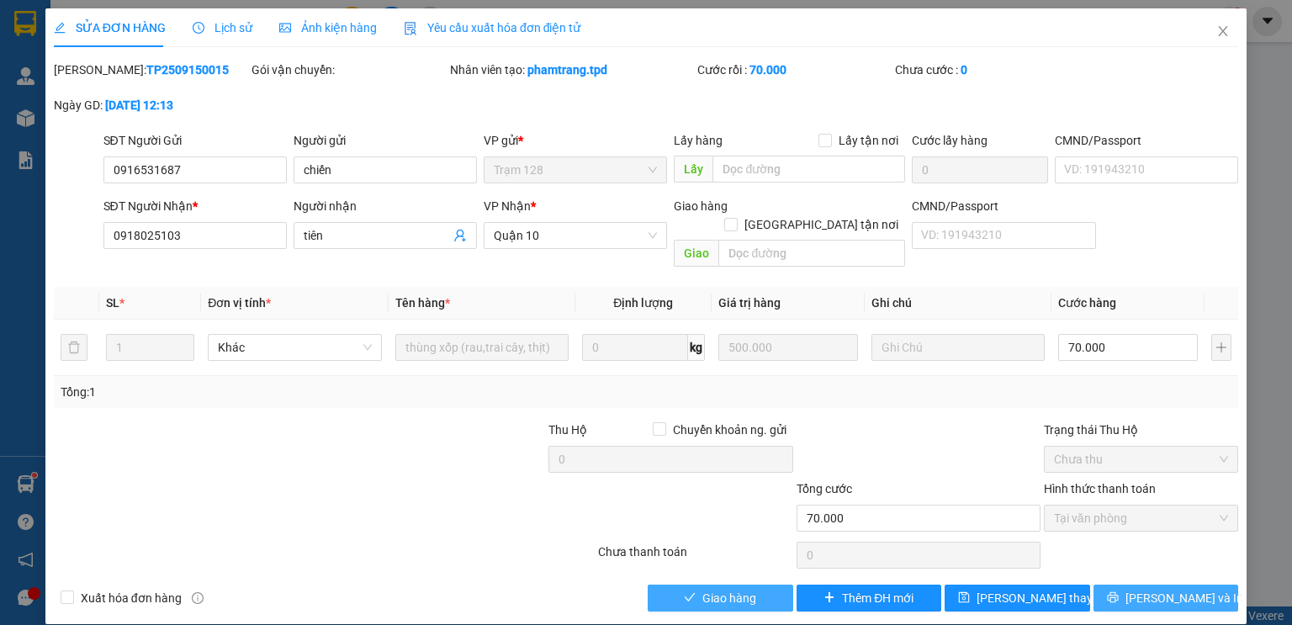
drag, startPoint x: 746, startPoint y: 576, endPoint x: 1123, endPoint y: 566, distance: 377.7
click at [747, 589] on span "Giao hàng" at bounding box center [729, 598] width 54 height 18
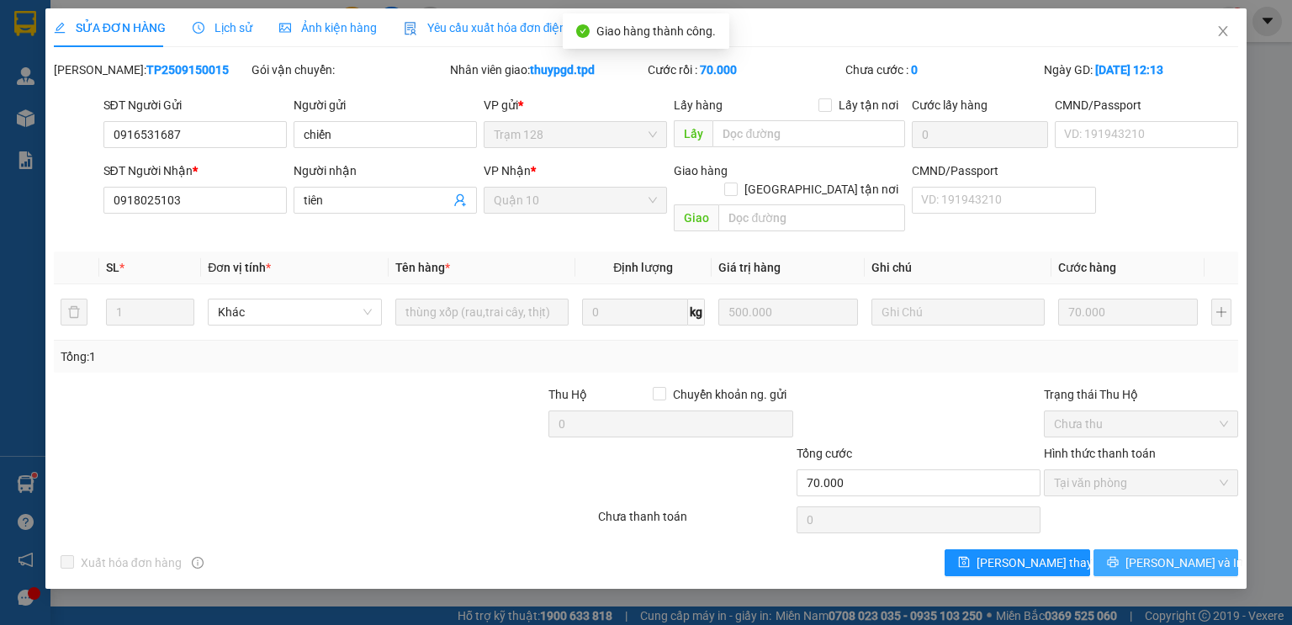
click at [1146, 549] on button "[PERSON_NAME] và In" at bounding box center [1165, 562] width 145 height 27
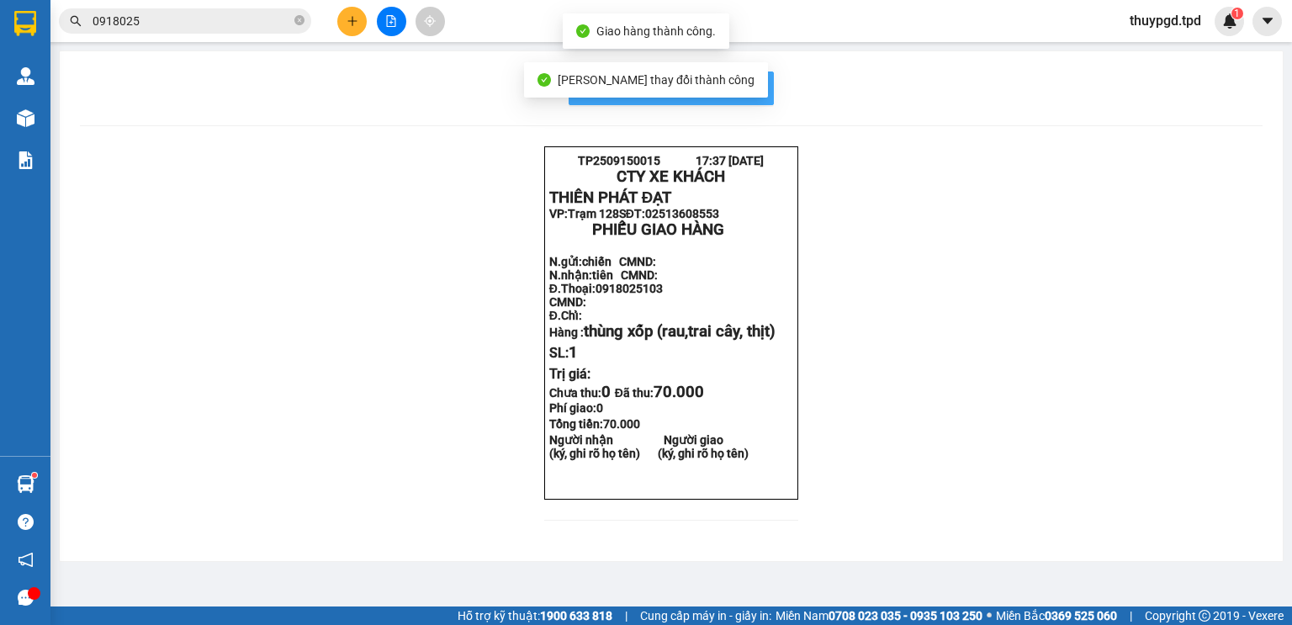
click at [750, 94] on span "In mẫu biên lai tự cấu hình" at bounding box center [681, 87] width 158 height 21
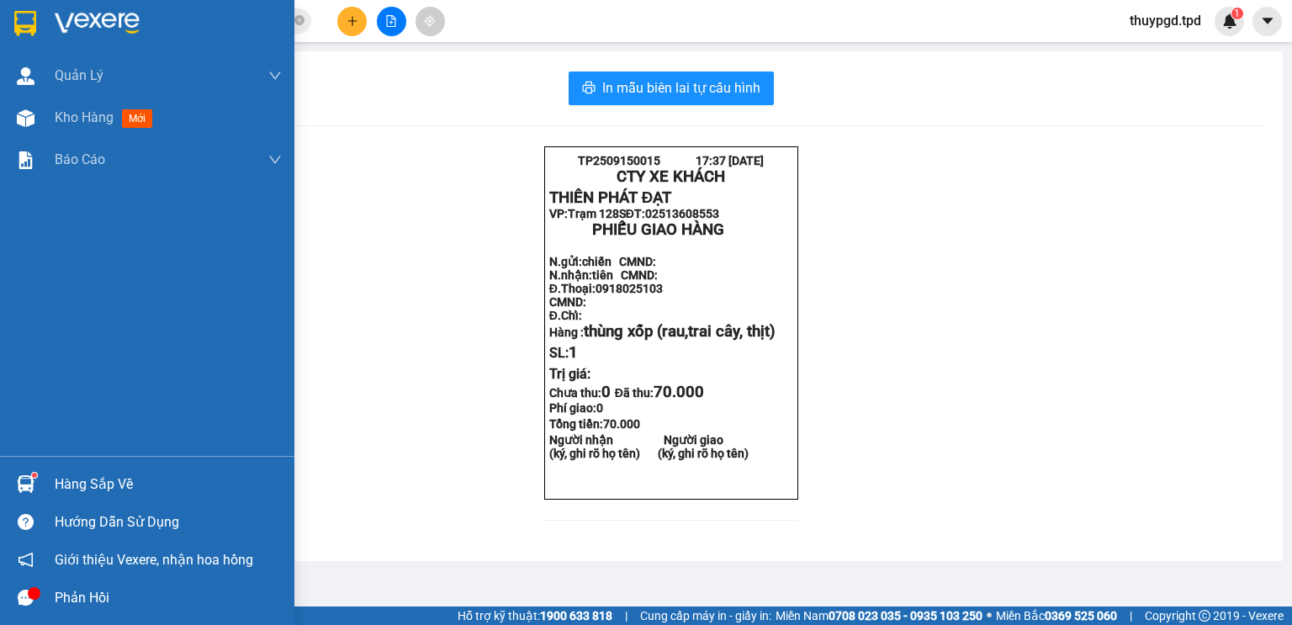
click at [64, 488] on div "Hàng sắp về" at bounding box center [168, 484] width 227 height 25
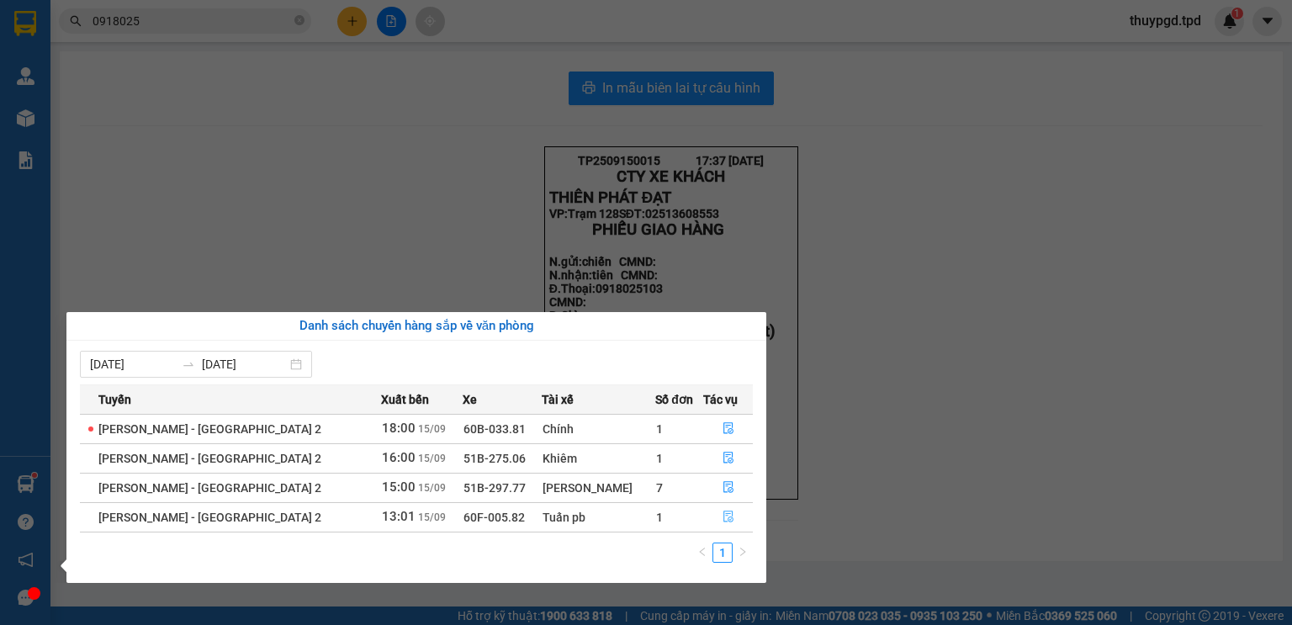
click at [723, 509] on button "button" at bounding box center [728, 517] width 49 height 27
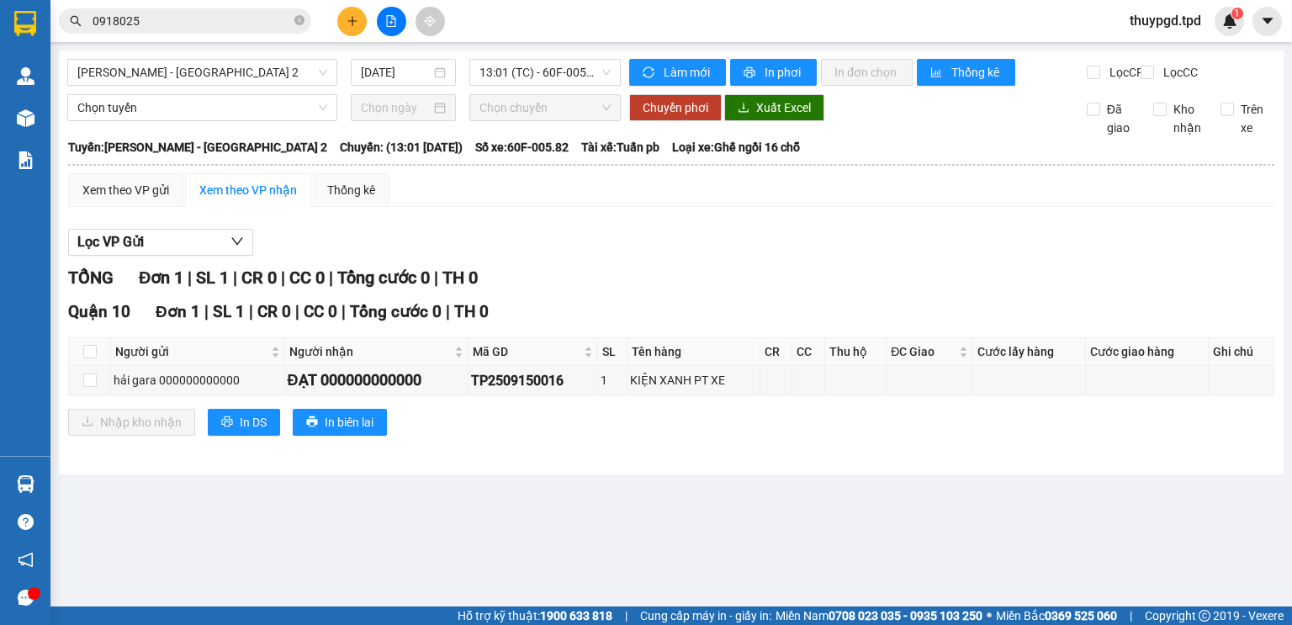
click at [97, 364] on th at bounding box center [90, 352] width 42 height 28
click at [92, 358] on input "checkbox" at bounding box center [89, 351] width 13 height 13
checkbox input "true"
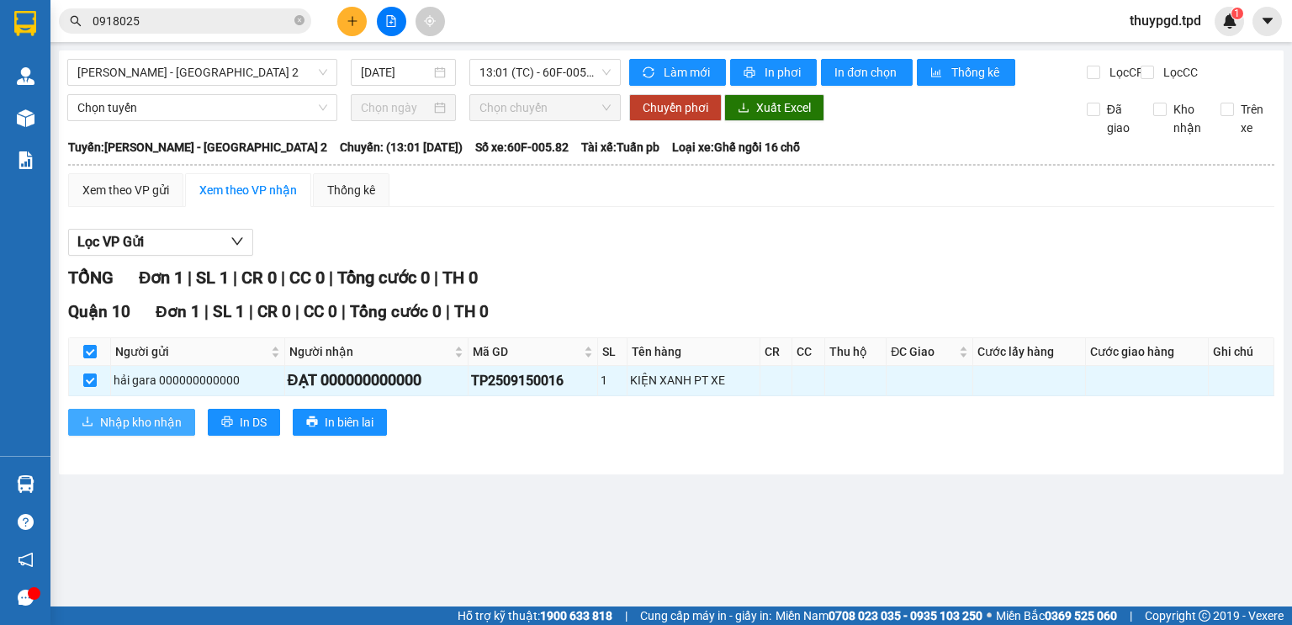
click at [103, 431] on span "Nhập kho nhận" at bounding box center [141, 422] width 82 height 18
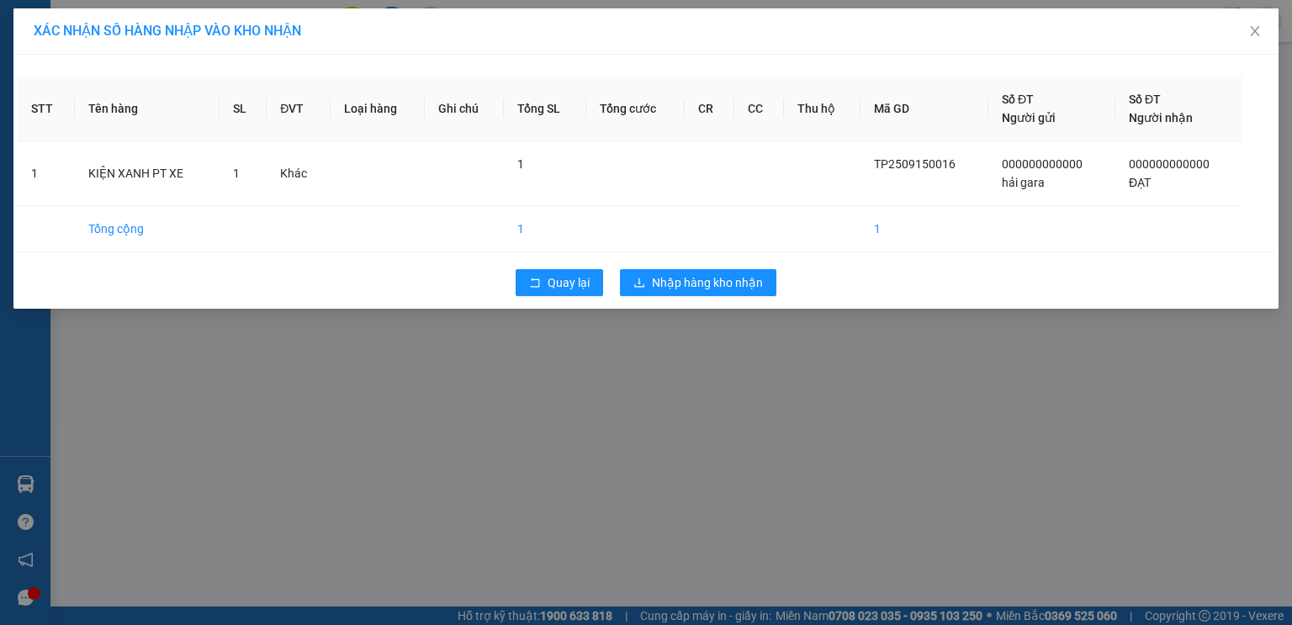
click at [706, 262] on div "Quay lại Nhập hàng kho nhận" at bounding box center [646, 283] width 1256 height 44
click at [706, 269] on button "Nhập hàng kho nhận" at bounding box center [698, 282] width 156 height 27
click at [711, 289] on span "Nhập hàng kho nhận" at bounding box center [707, 282] width 111 height 18
click at [711, 288] on span "Nhập hàng kho nhận" at bounding box center [707, 282] width 111 height 18
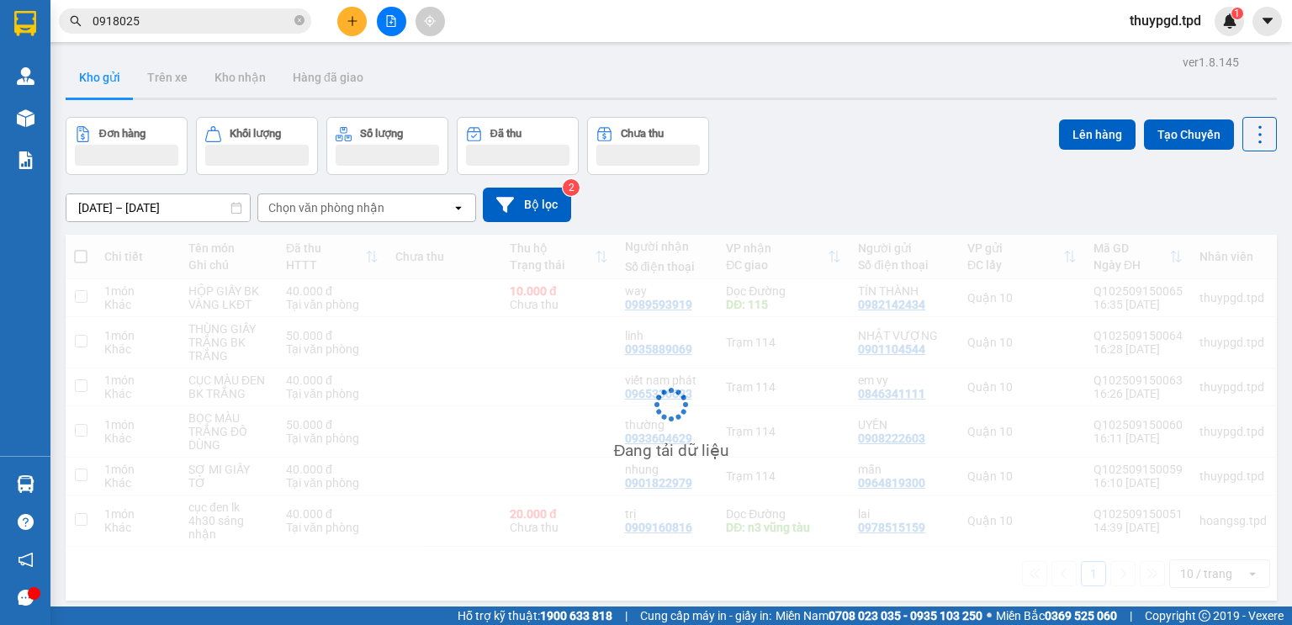
click at [725, 281] on div "Đang tải dữ liệu" at bounding box center [671, 418] width 1211 height 366
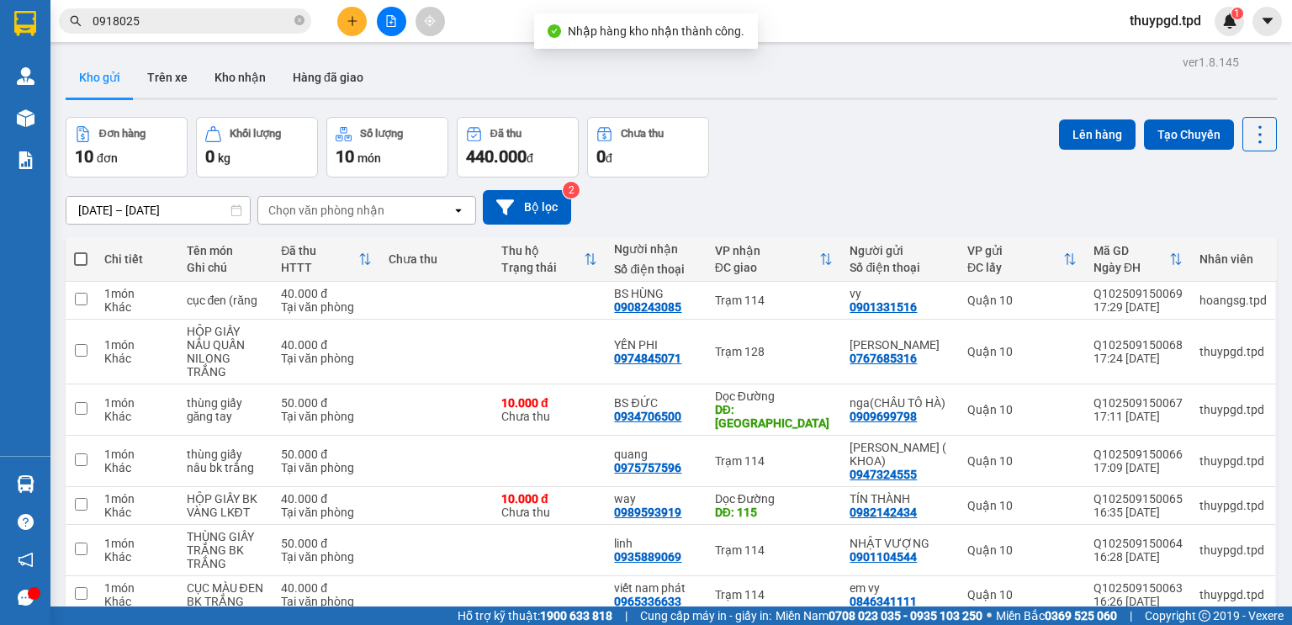
click at [353, 20] on icon "plus" at bounding box center [351, 20] width 9 height 1
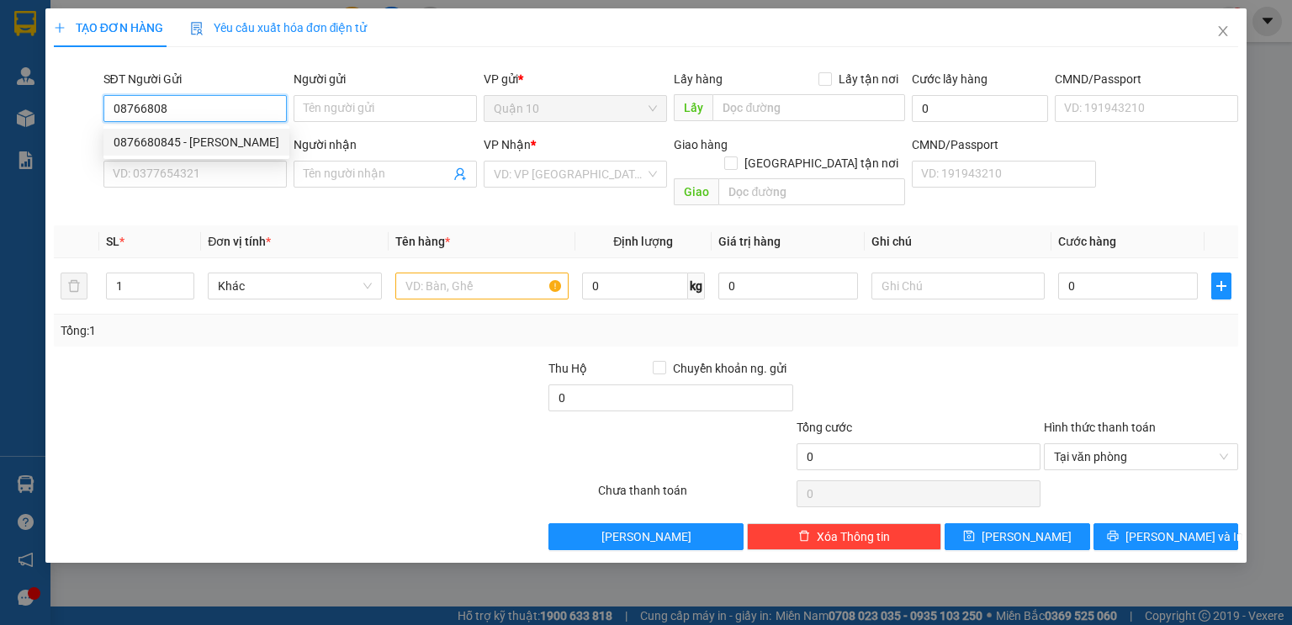
click at [158, 148] on div "0876680845 - [PERSON_NAME]" at bounding box center [197, 142] width 166 height 18
type input "0876680845"
type input "minh"
type input "075204006539"
type input "0961193909"
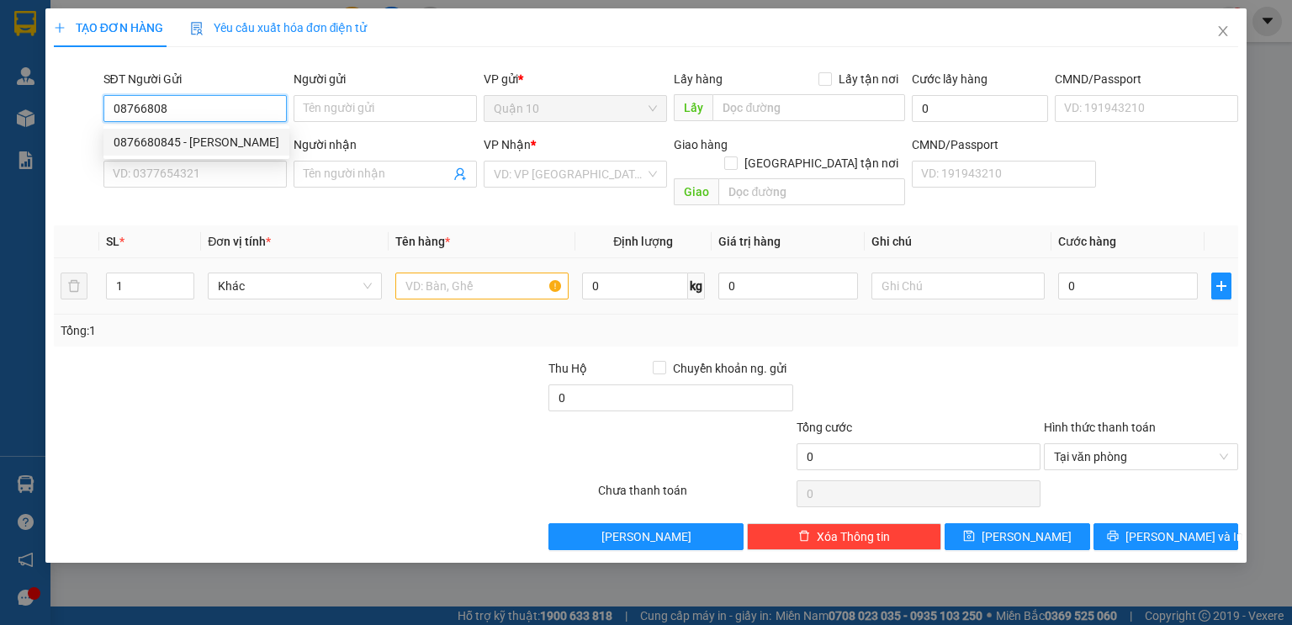
type input "minh"
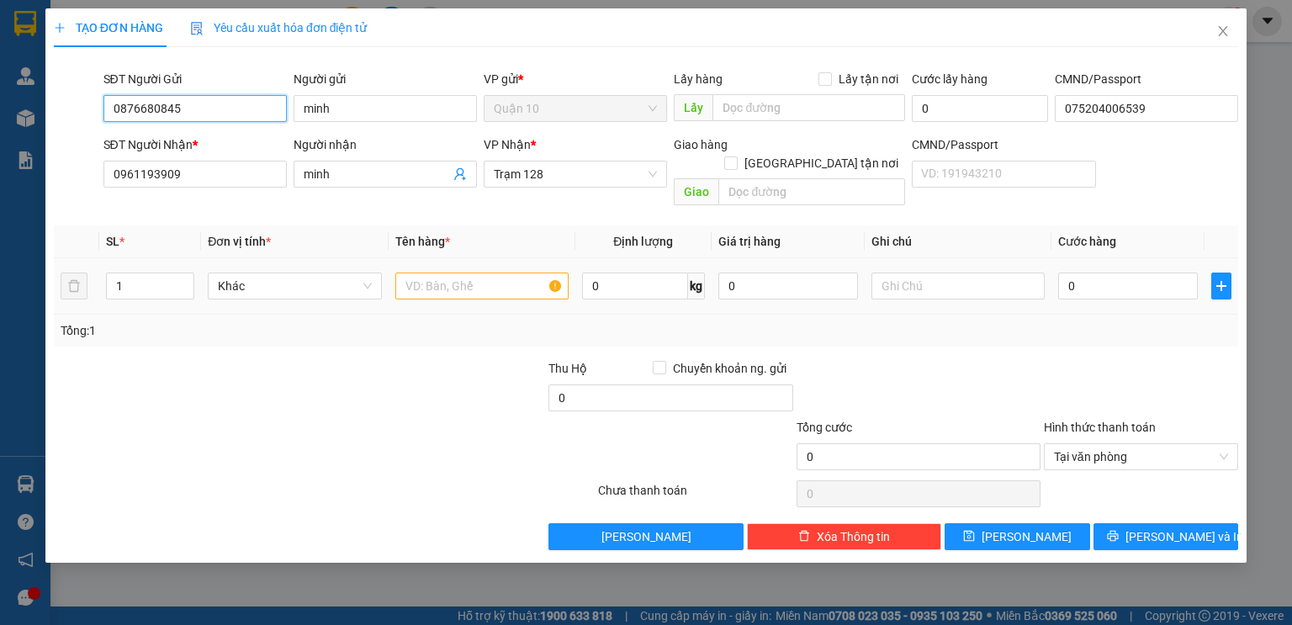
type input "0876680845"
click at [449, 272] on input "text" at bounding box center [481, 285] width 173 height 27
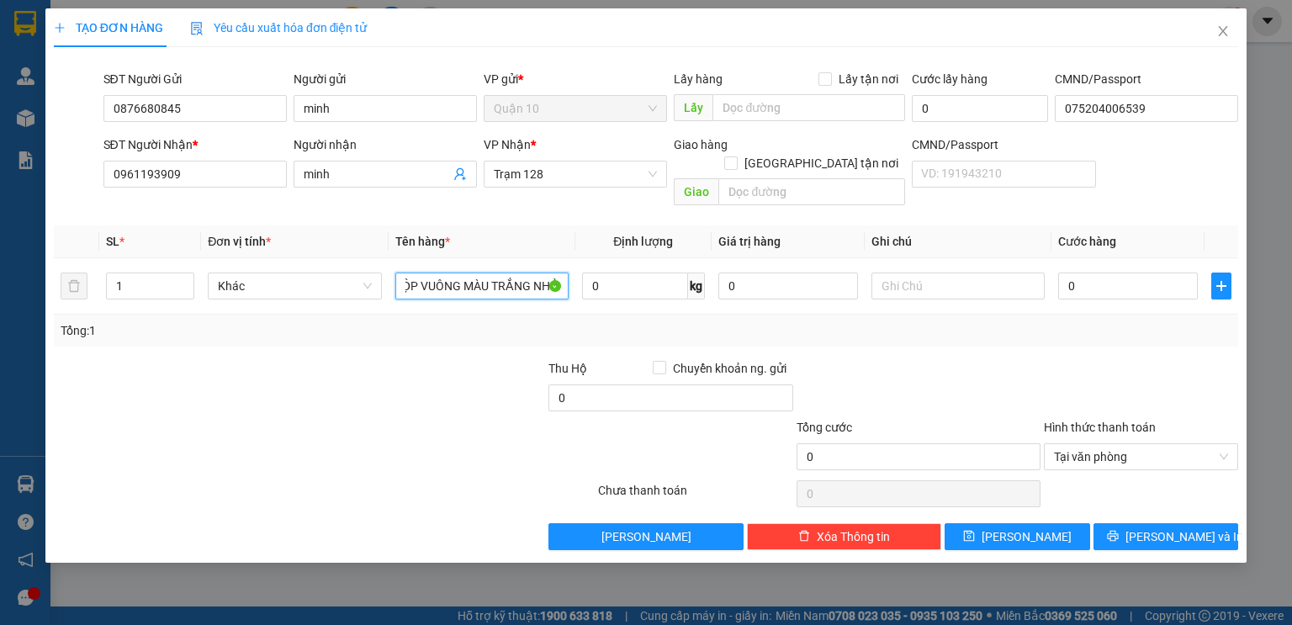
scroll to position [0, 17]
type input "HỘP VUÔNG MÀU TRẮNG NHỎ"
click at [1090, 272] on input "0" at bounding box center [1128, 285] width 140 height 27
type input "04"
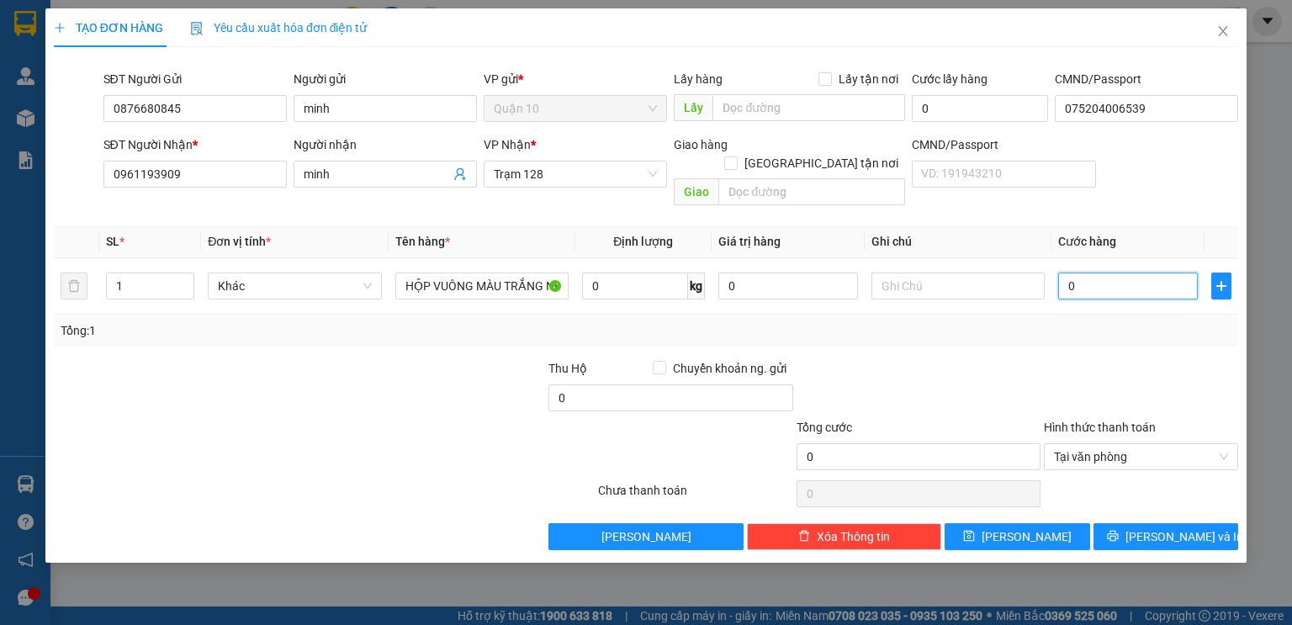
type input "4"
type input "040"
type input "40"
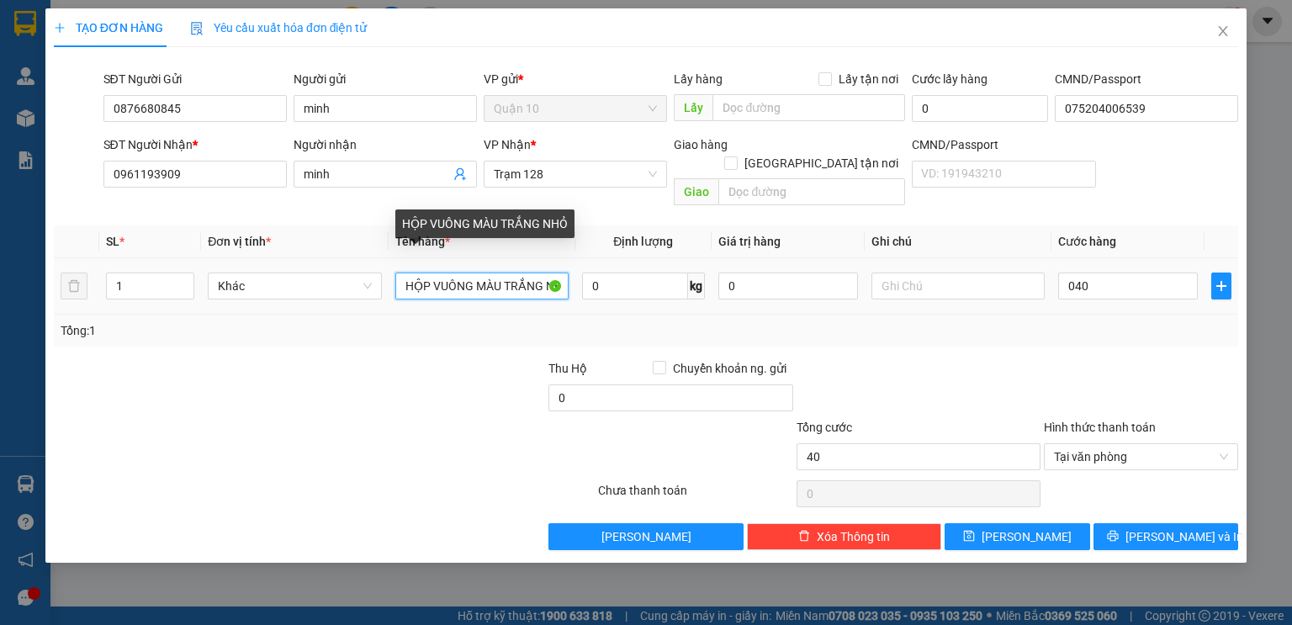
type input "40.000"
click at [562, 272] on input "HỘP VUÔNG MÀU TRẮNG NHỎ" at bounding box center [481, 285] width 173 height 27
type input "HỘP VUÔNG MÀU TRẮNG NH PK Ỏ"
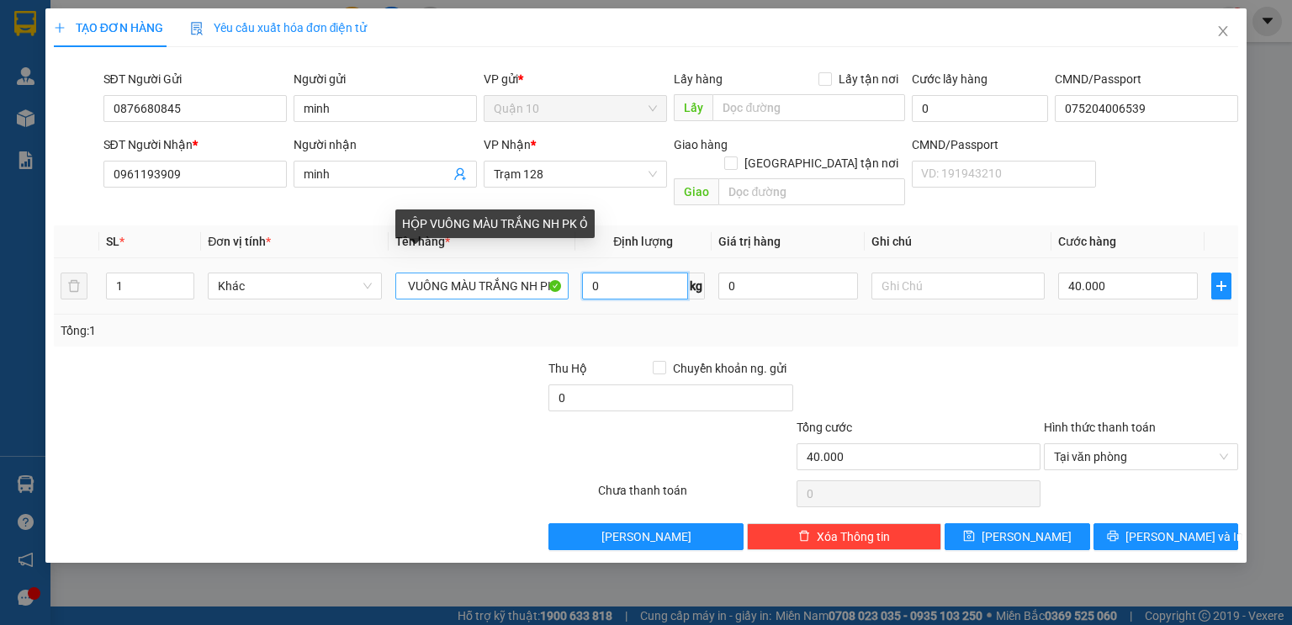
scroll to position [0, 0]
type input "300.000"
click at [562, 272] on input "HỘP VUÔNG MÀU TRẮNG NH PK Ỏ" at bounding box center [481, 285] width 173 height 27
click at [564, 272] on input "HỘP VUÔNG MÀU TRẮNG N PK Ỏ" at bounding box center [481, 285] width 173 height 27
click at [561, 272] on input "HỘP VUÔNG MÀU TRẮNG NK Ỏ" at bounding box center [481, 285] width 173 height 27
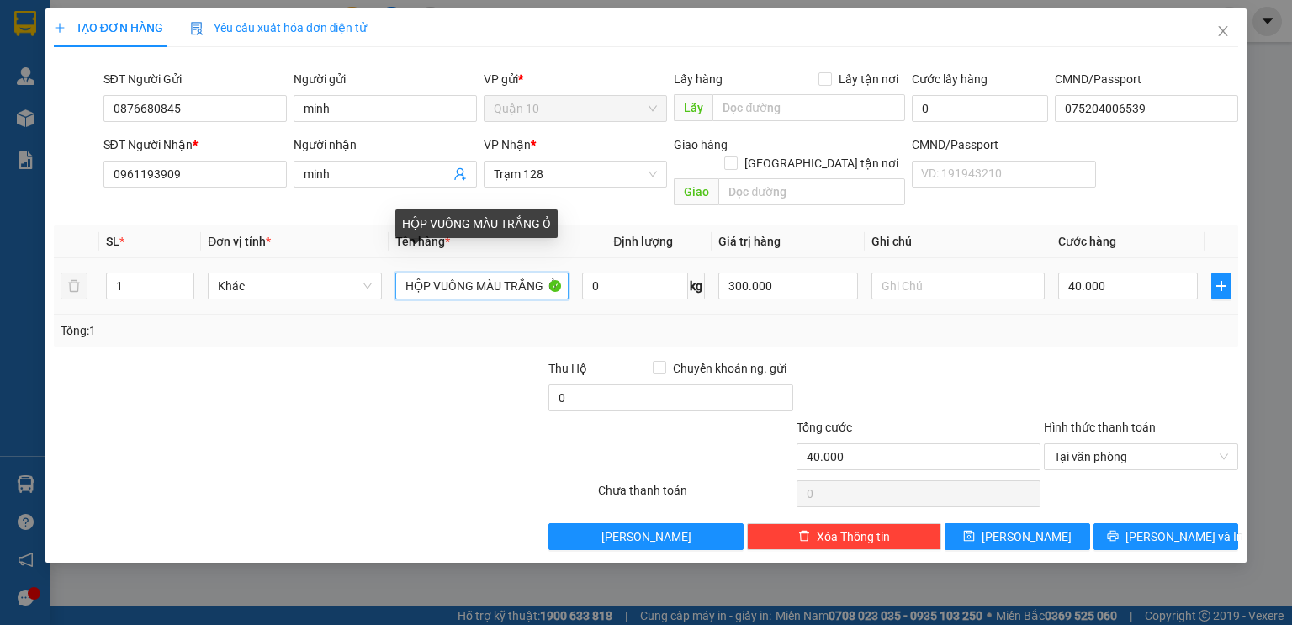
click at [563, 272] on input "HỘP VUÔNG MÀU TRẮNG Ỏ" at bounding box center [481, 285] width 173 height 27
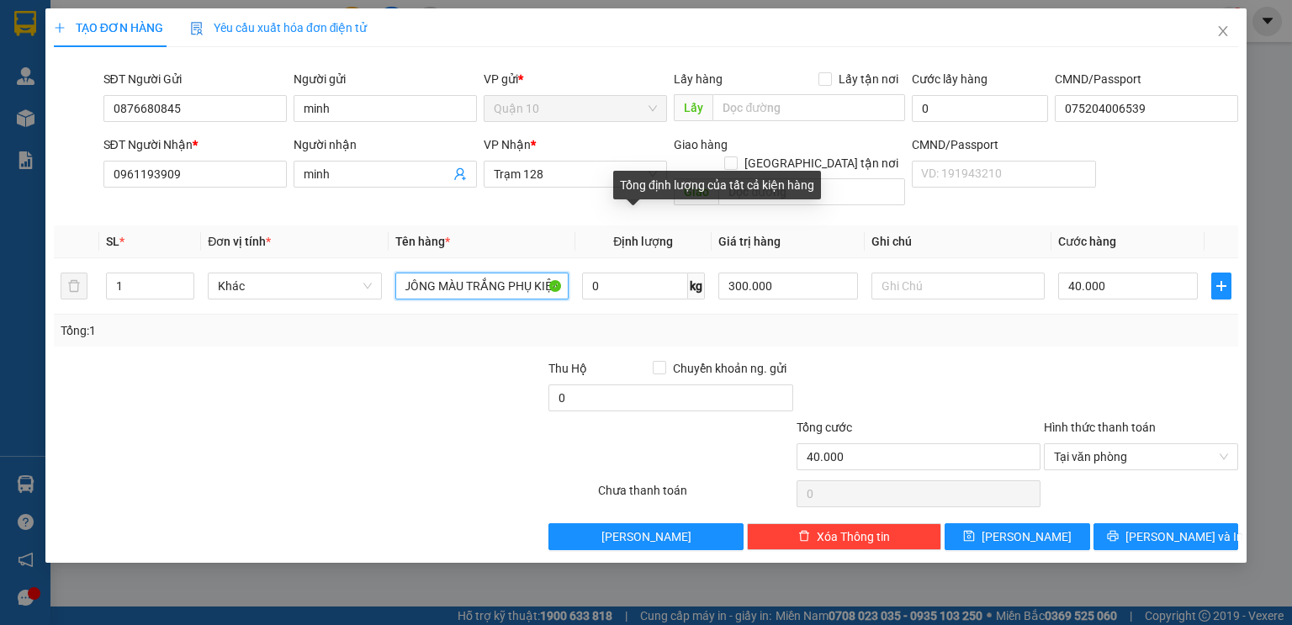
scroll to position [0, 38]
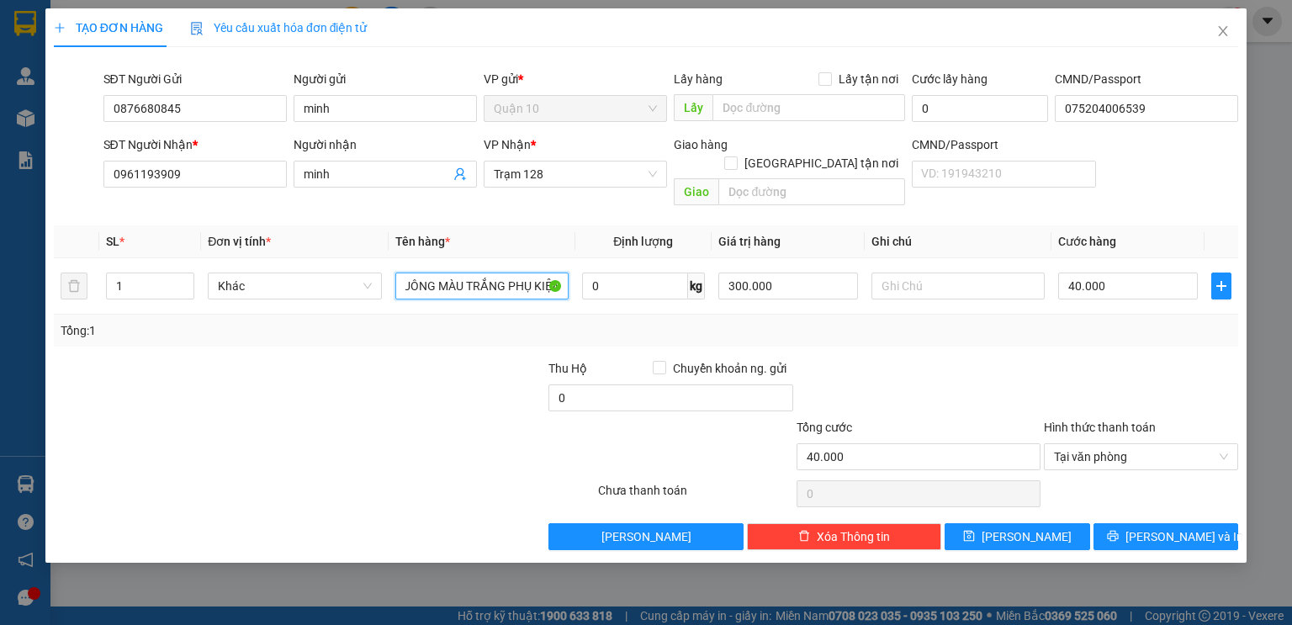
type input "HỘP VUÔNG MÀU TRẮNG PHỤ KIỆN"
drag, startPoint x: 922, startPoint y: 325, endPoint x: 1194, endPoint y: 623, distance: 403.0
click at [923, 326] on div "Tổng: 1" at bounding box center [646, 330] width 1184 height 32
click at [1118, 530] on icon "printer" at bounding box center [1113, 536] width 12 height 12
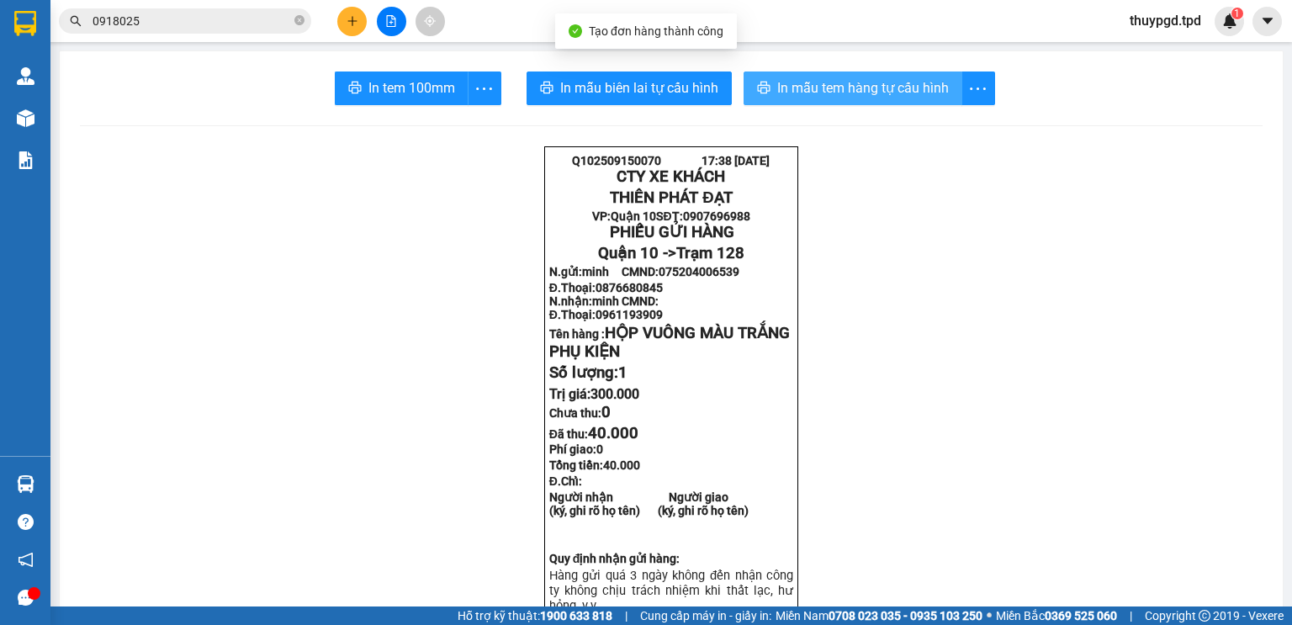
click at [849, 82] on span "In mẫu tem hàng tự cấu hình" at bounding box center [863, 87] width 172 height 21
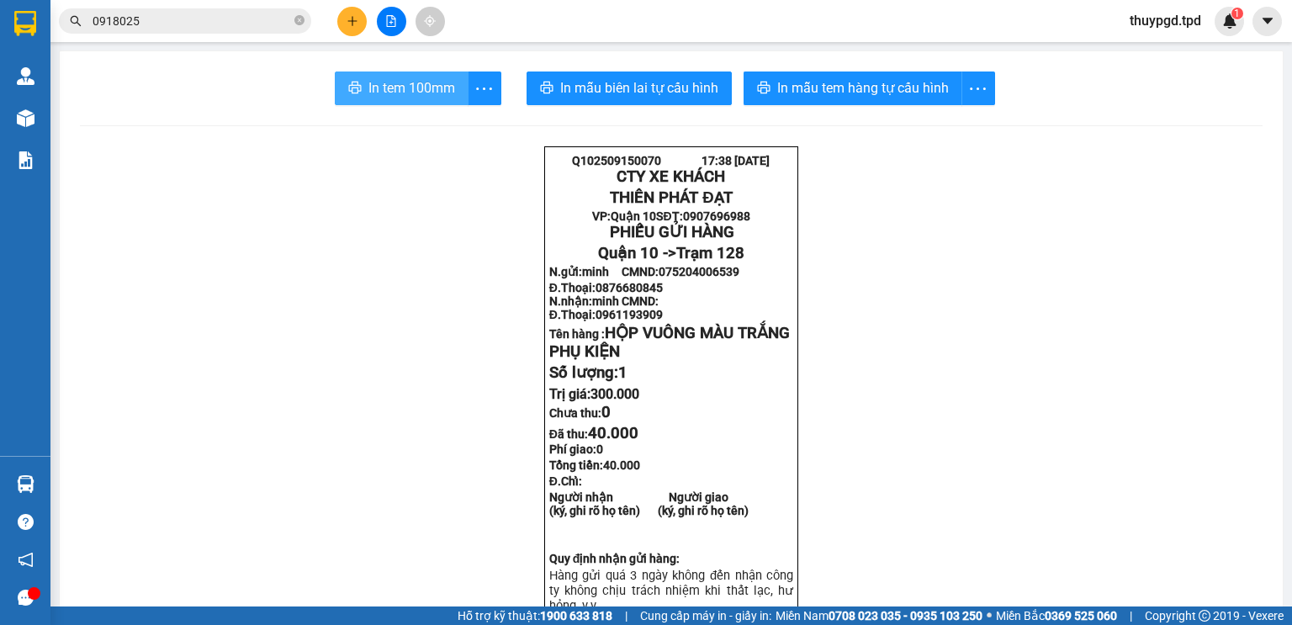
click at [397, 91] on span "In tem 100mm" at bounding box center [411, 87] width 87 height 21
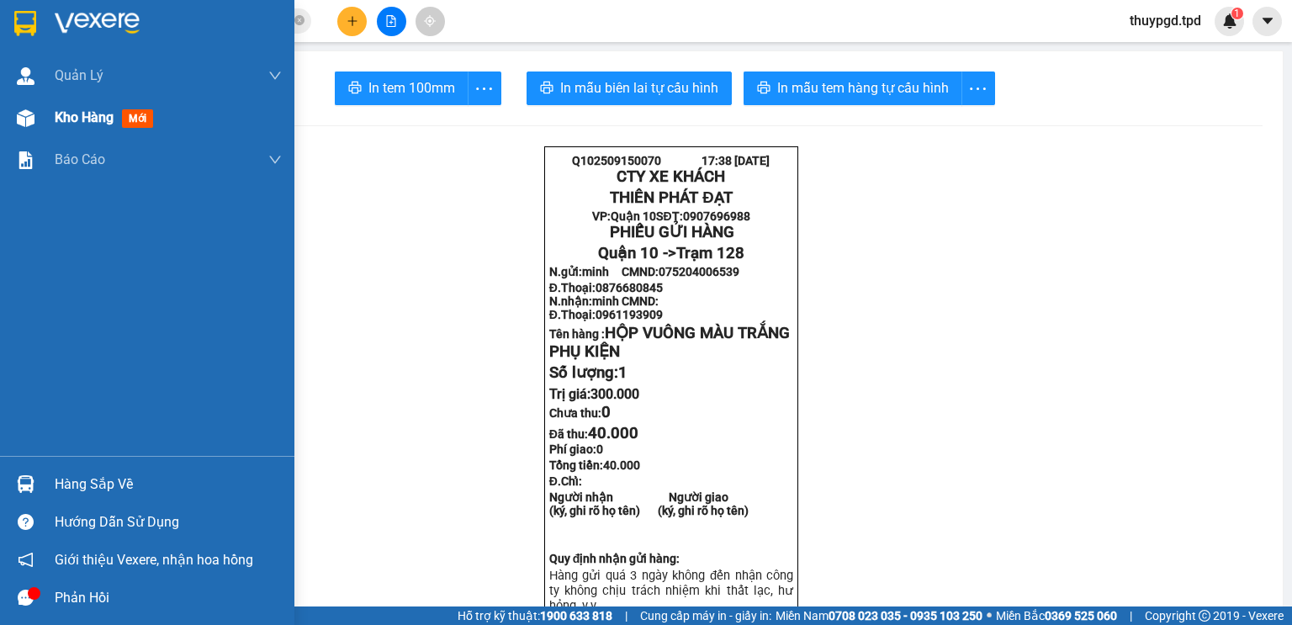
drag, startPoint x: 82, startPoint y: 119, endPoint x: 1291, endPoint y: 569, distance: 1289.7
click at [83, 119] on span "Kho hàng" at bounding box center [84, 117] width 59 height 16
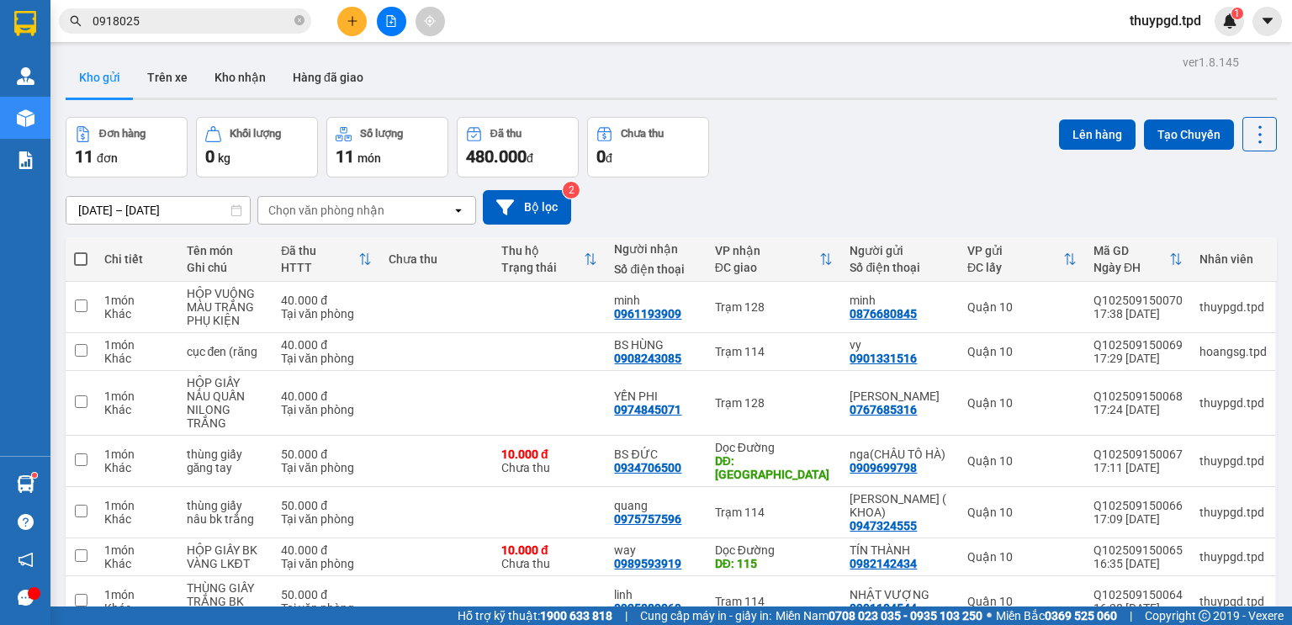
click at [346, 13] on button at bounding box center [351, 21] width 29 height 29
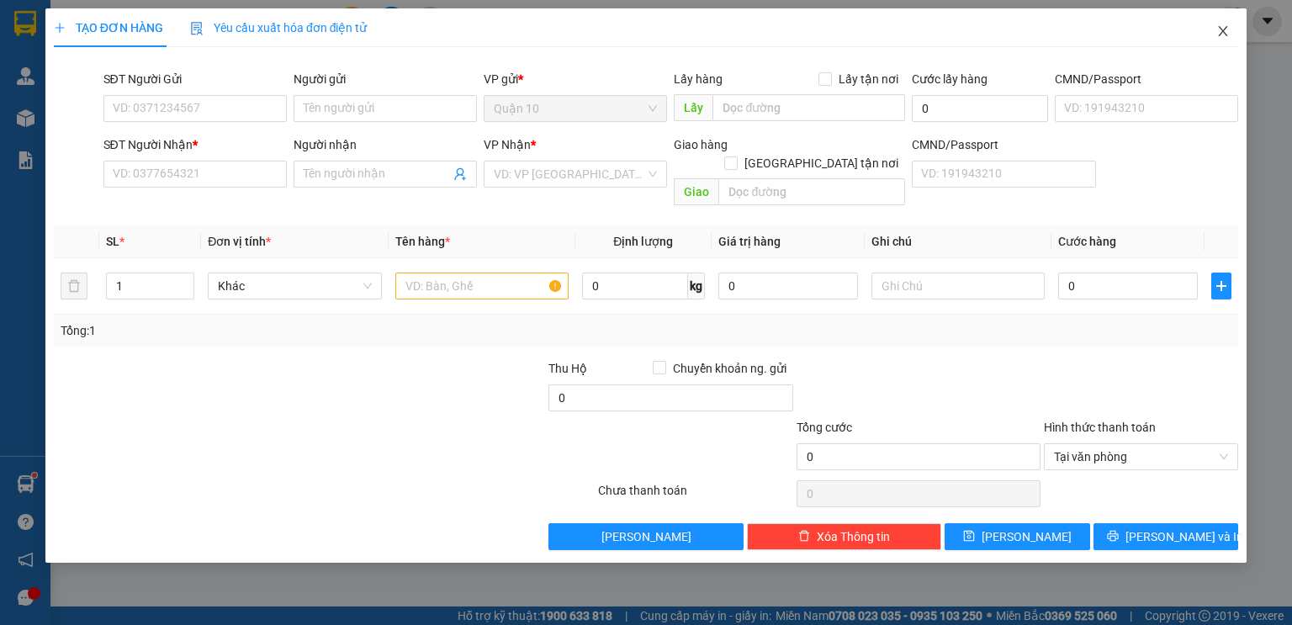
click at [1218, 28] on icon "close" at bounding box center [1222, 30] width 13 height 13
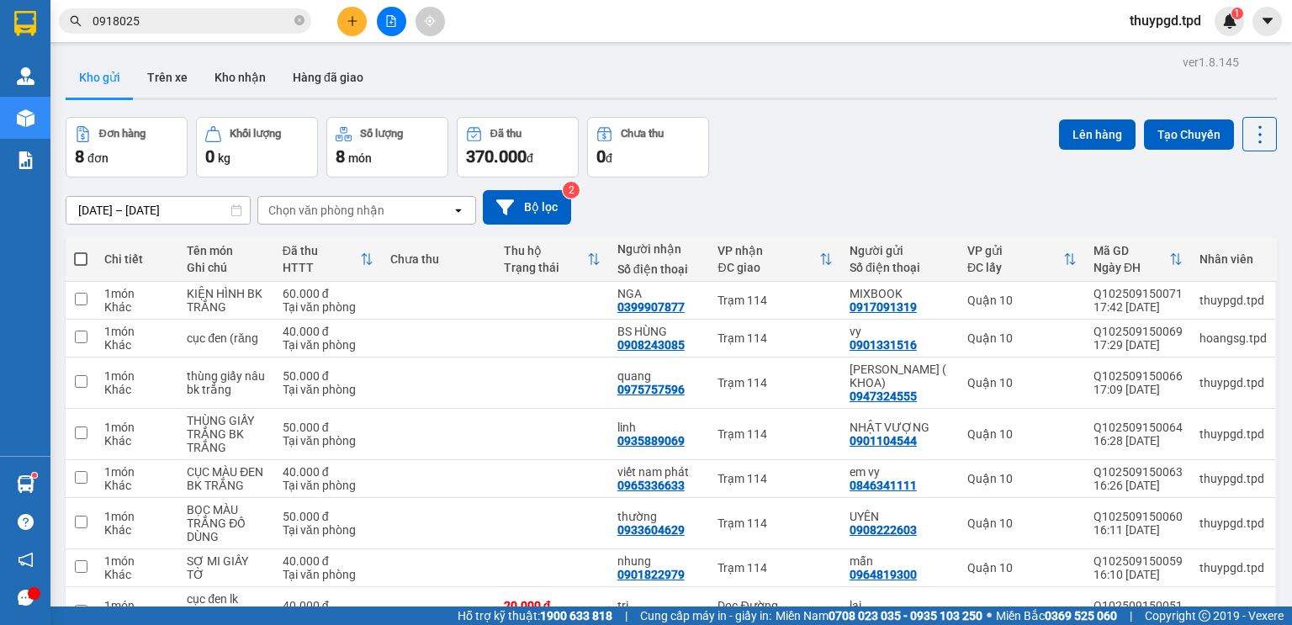
click at [396, 25] on button at bounding box center [391, 21] width 29 height 29
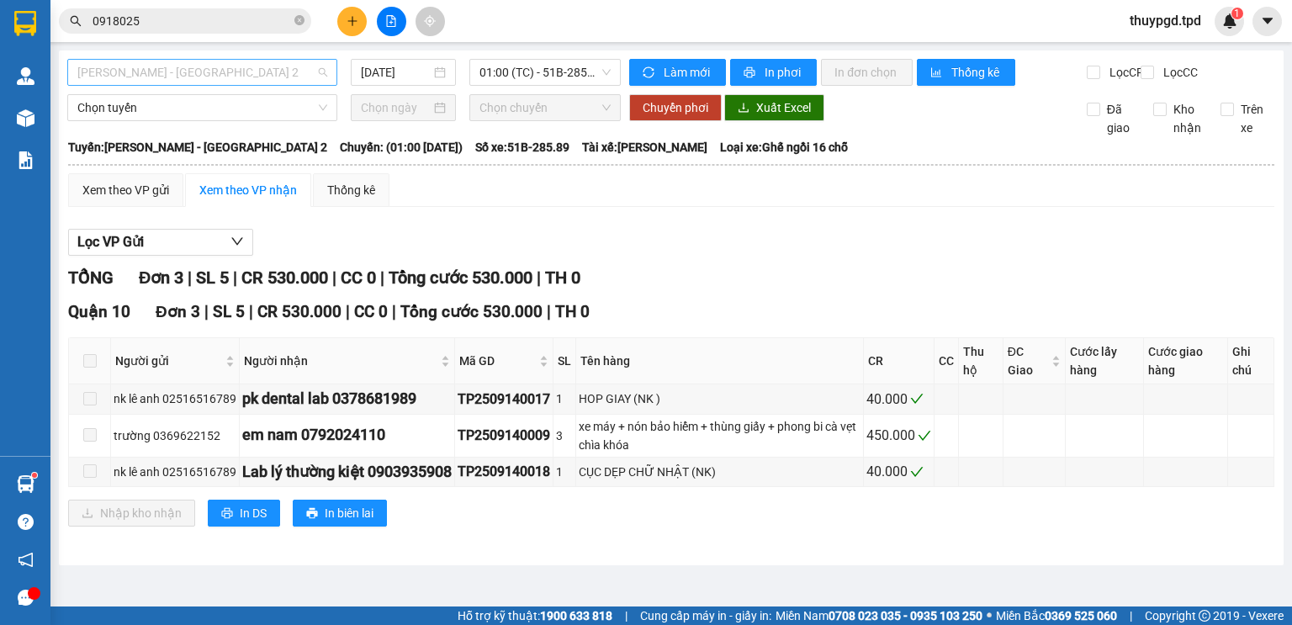
click at [156, 66] on span "[PERSON_NAME] - [GEOGRAPHIC_DATA] 2" at bounding box center [202, 72] width 250 height 25
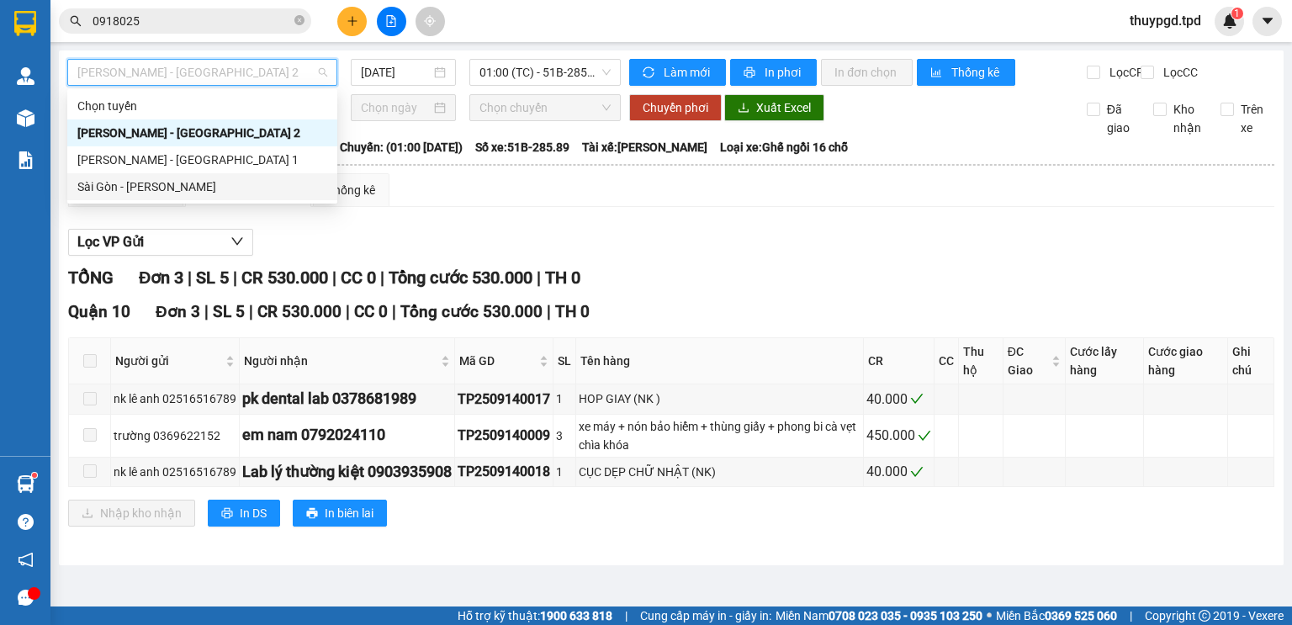
click at [165, 185] on div "Sài Gòn - [PERSON_NAME]" at bounding box center [202, 186] width 250 height 18
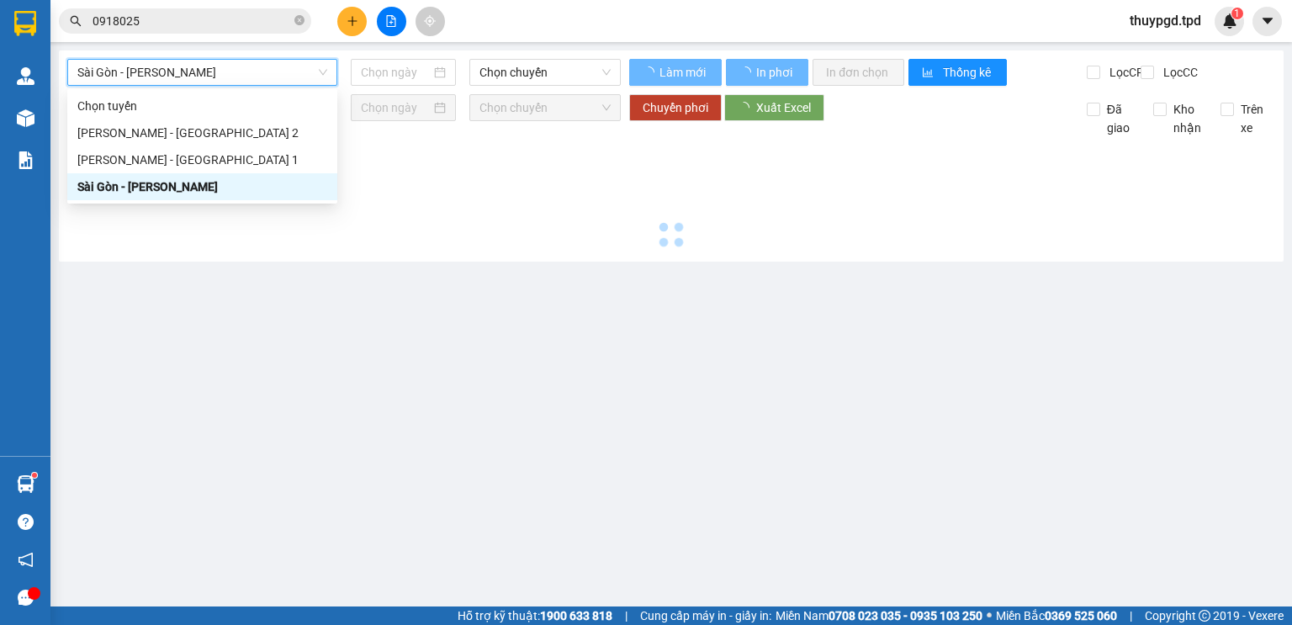
type input "[DATE]"
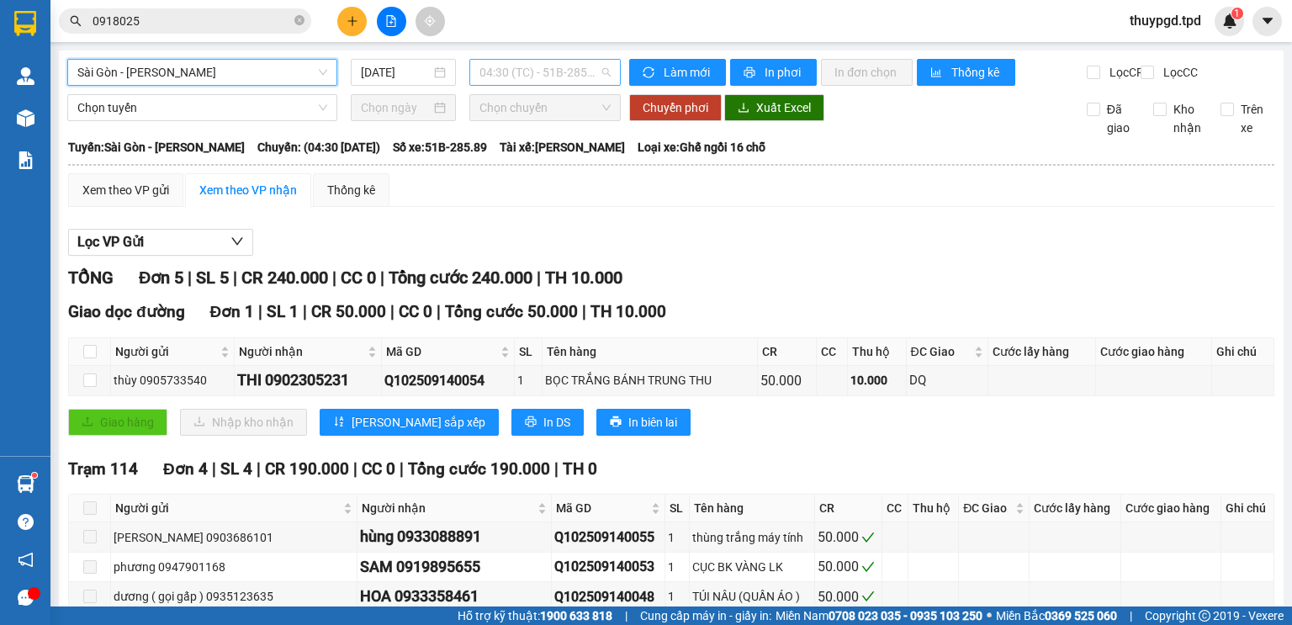
click at [504, 75] on span "04:30 (TC) - 51B-285.89" at bounding box center [545, 72] width 132 height 25
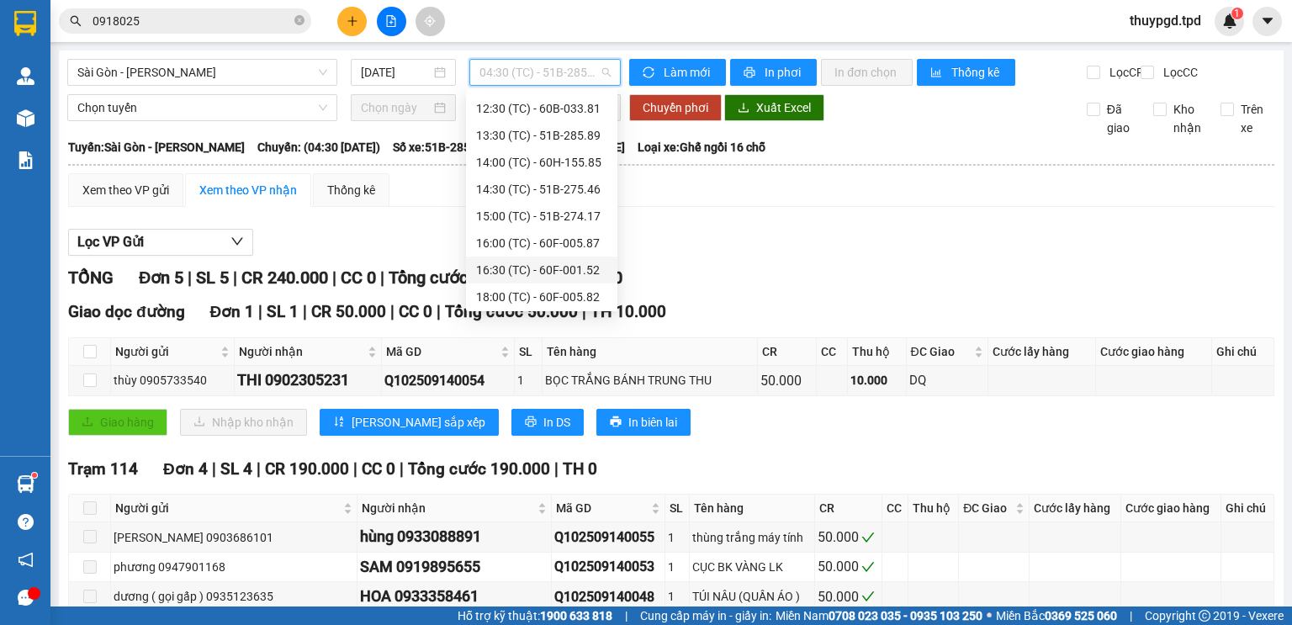
scroll to position [296, 0]
click at [562, 294] on div "18:00 (TC) - 60F-005.82" at bounding box center [541, 294] width 131 height 18
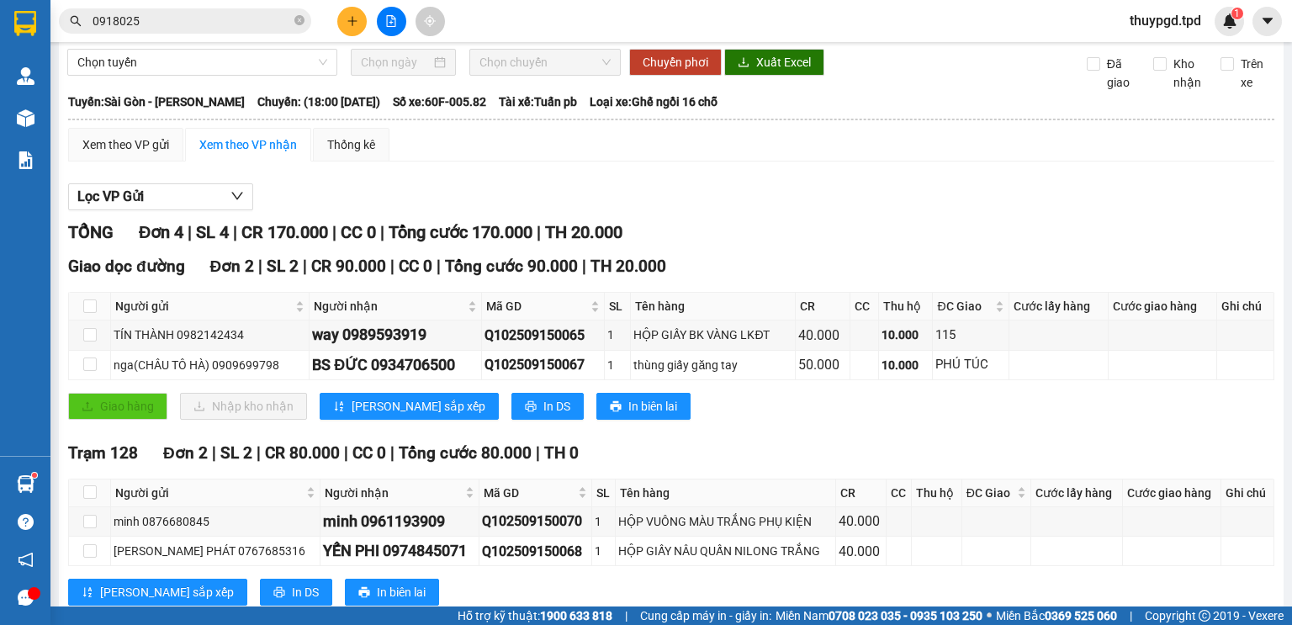
scroll to position [103, 0]
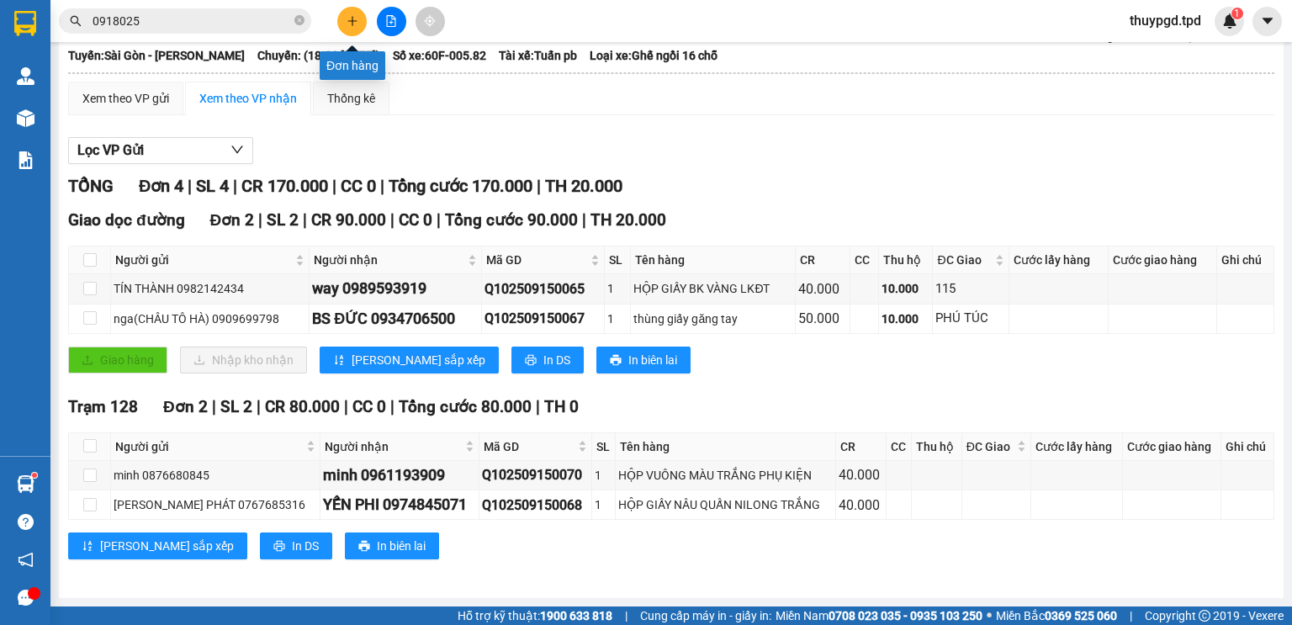
click at [356, 24] on icon "plus" at bounding box center [352, 21] width 12 height 12
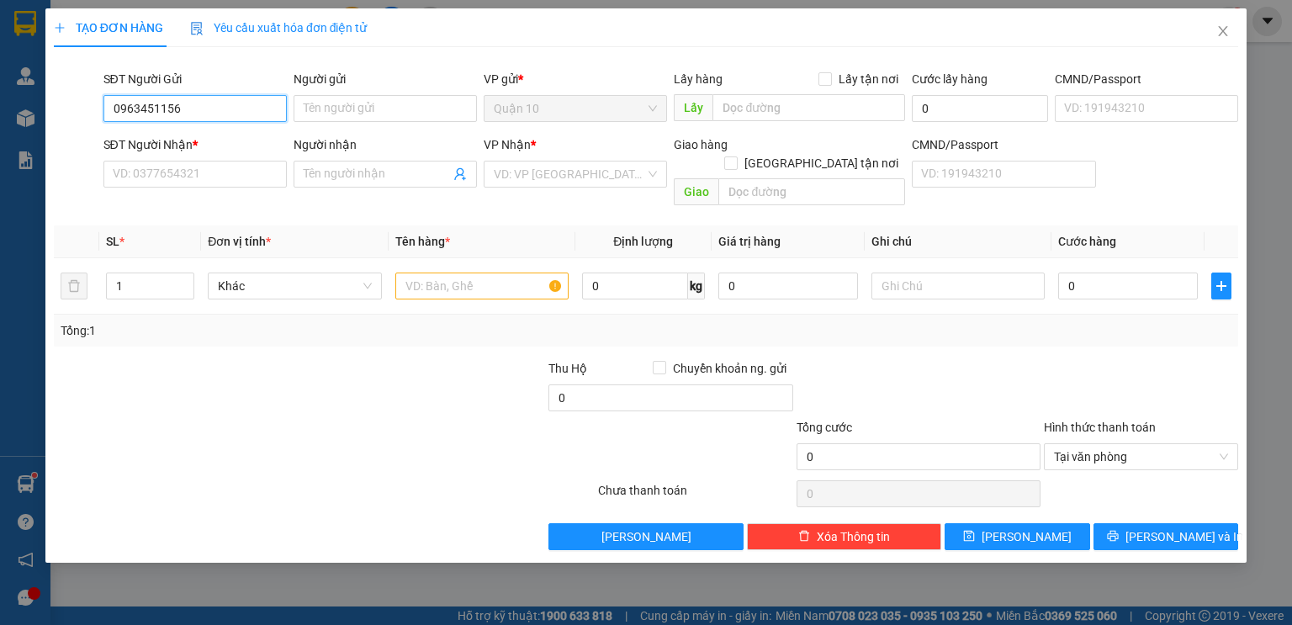
type input "0963451156"
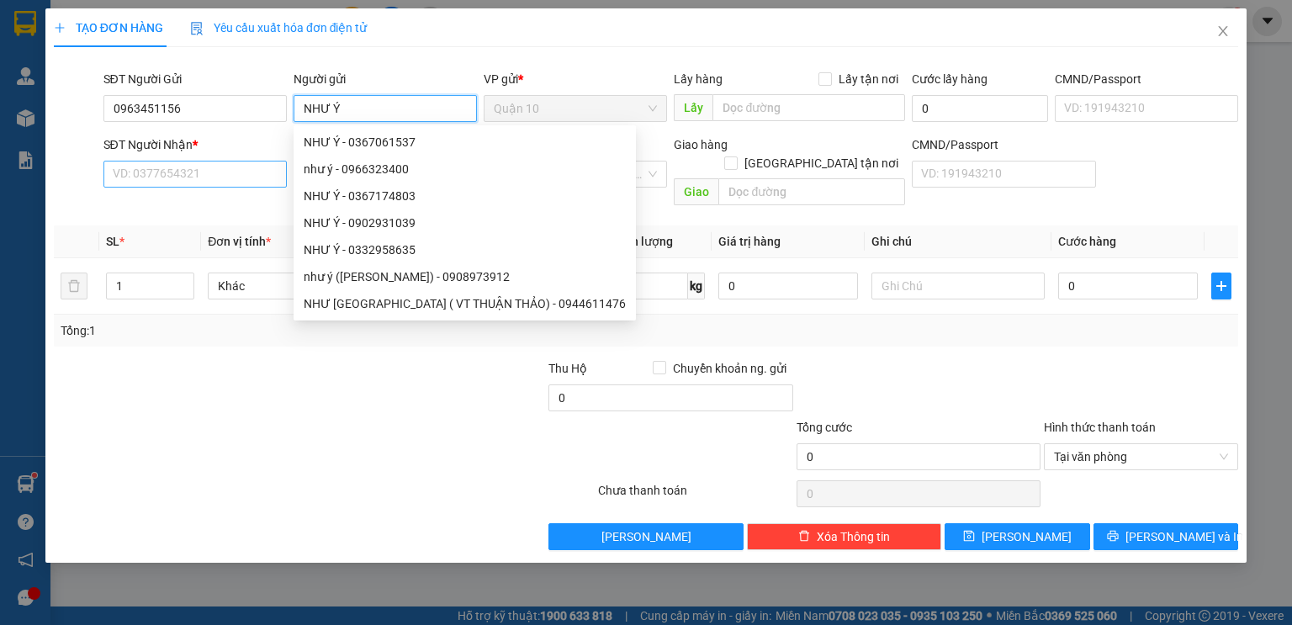
type input "NHƯ Ý"
click at [185, 182] on input "SĐT Người Nhận *" at bounding box center [194, 174] width 183 height 27
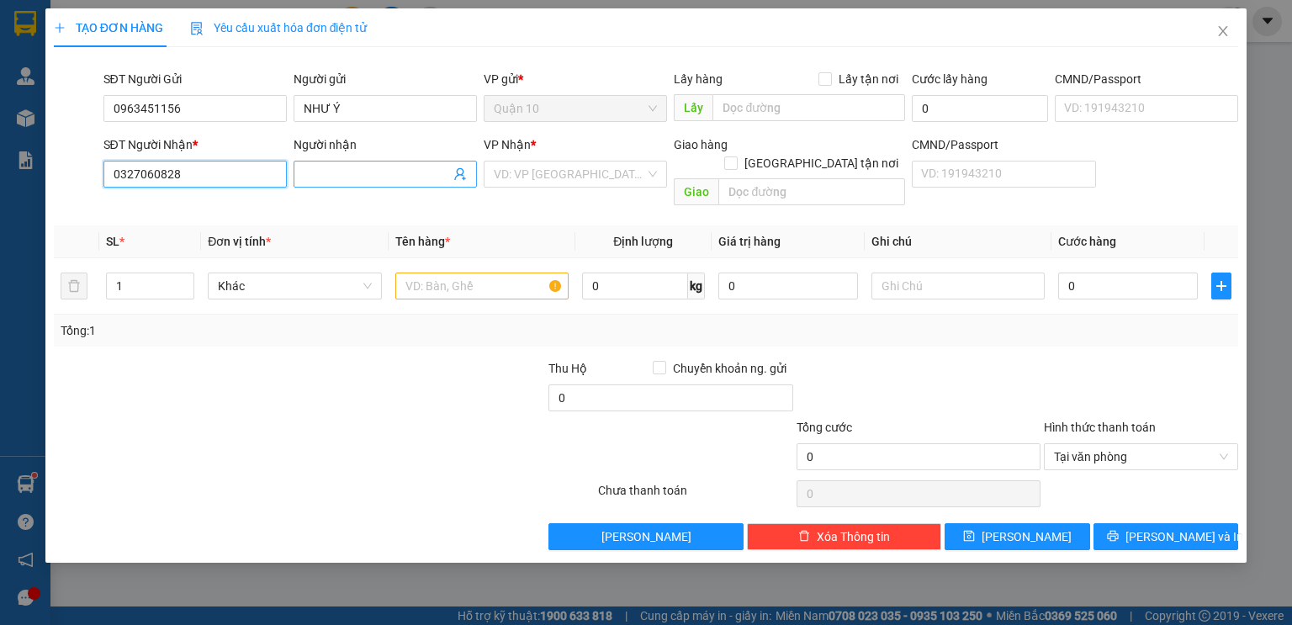
type input "0327060828"
click at [389, 179] on input "Người nhận" at bounding box center [377, 174] width 146 height 18
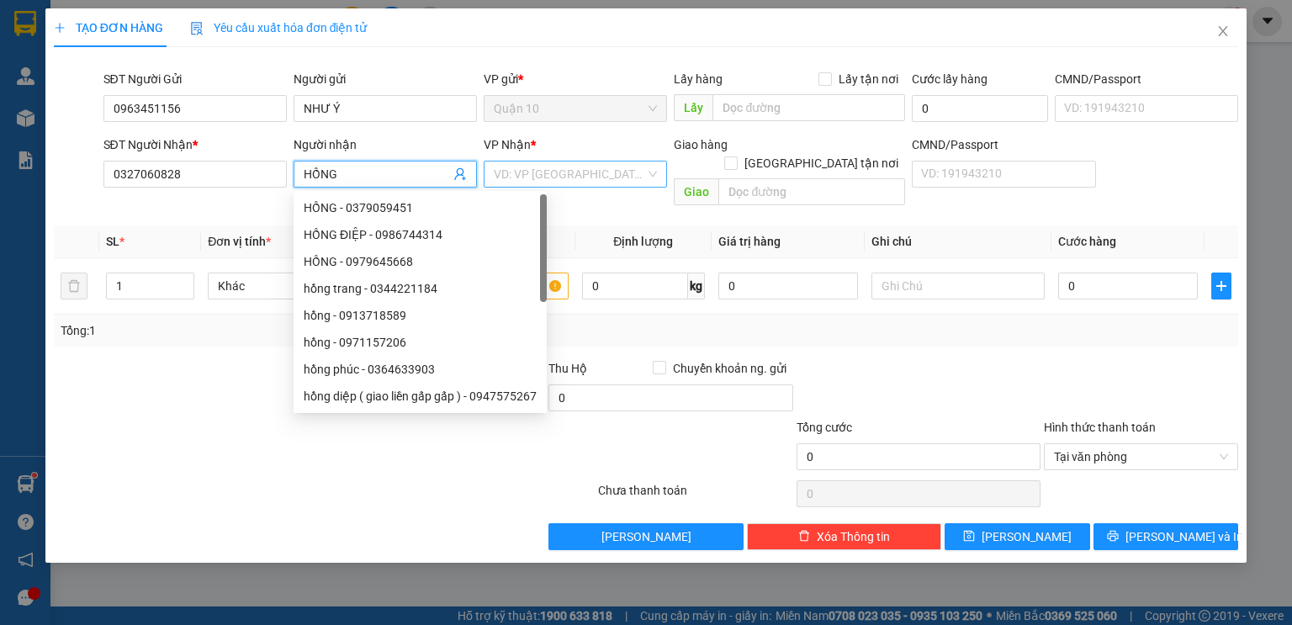
type input "HỒNG"
click at [555, 172] on input "search" at bounding box center [569, 173] width 151 height 25
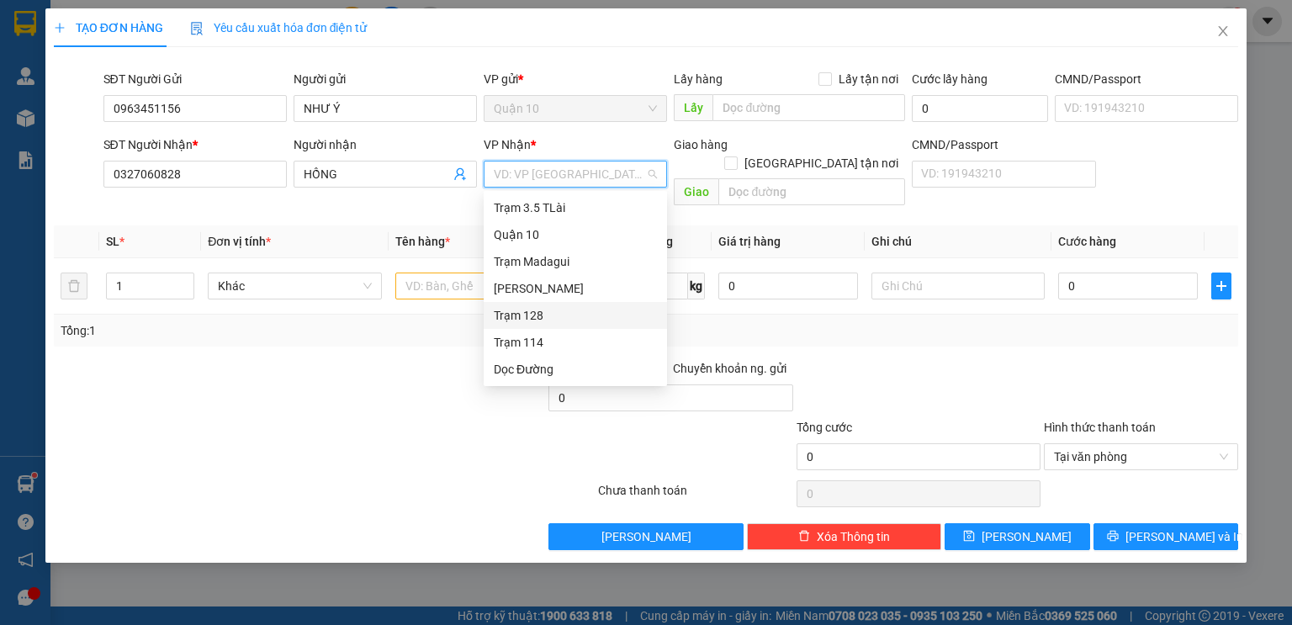
click at [525, 323] on div "Trạm 128" at bounding box center [575, 315] width 163 height 18
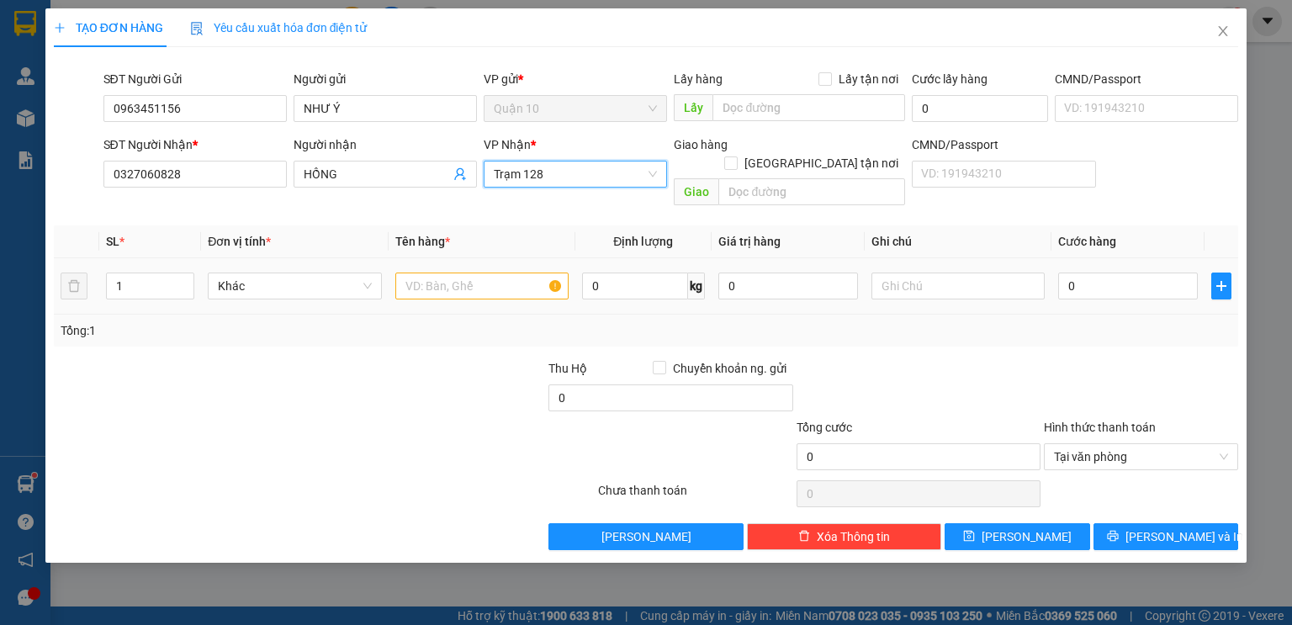
click at [461, 281] on div at bounding box center [481, 286] width 173 height 34
click at [524, 272] on input "text" at bounding box center [481, 285] width 173 height 27
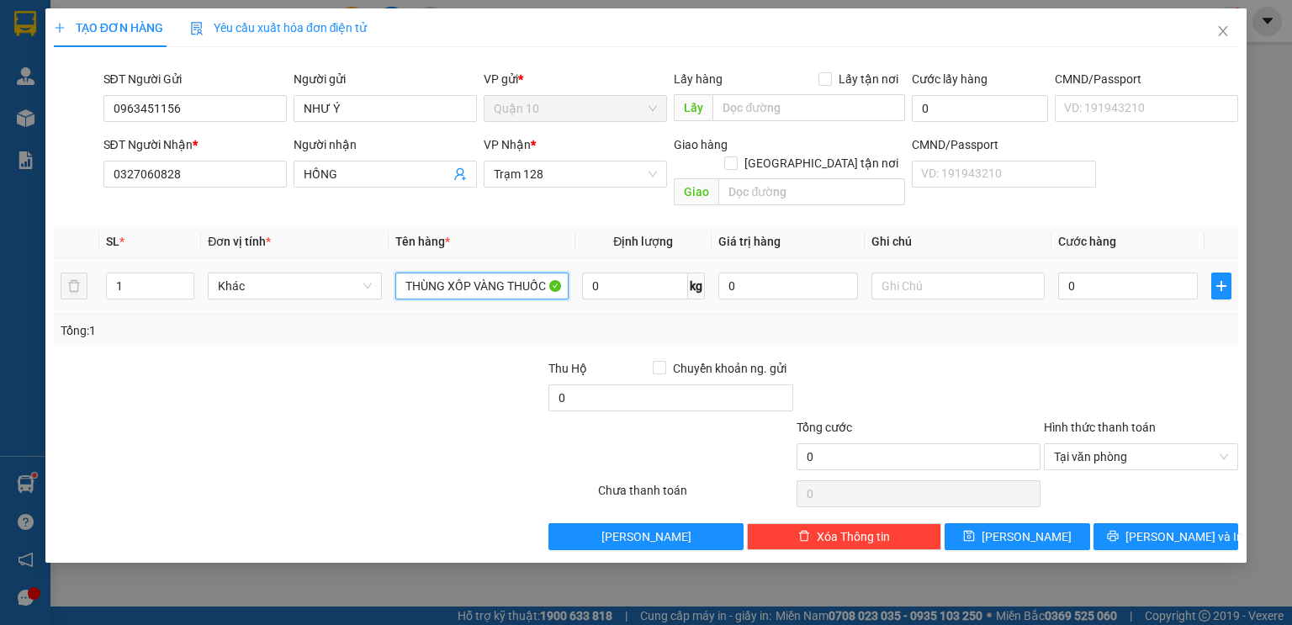
type input "THÙNG XỐP VÀNG THUỐC"
type input "2.000.000"
type input "5"
type input "50"
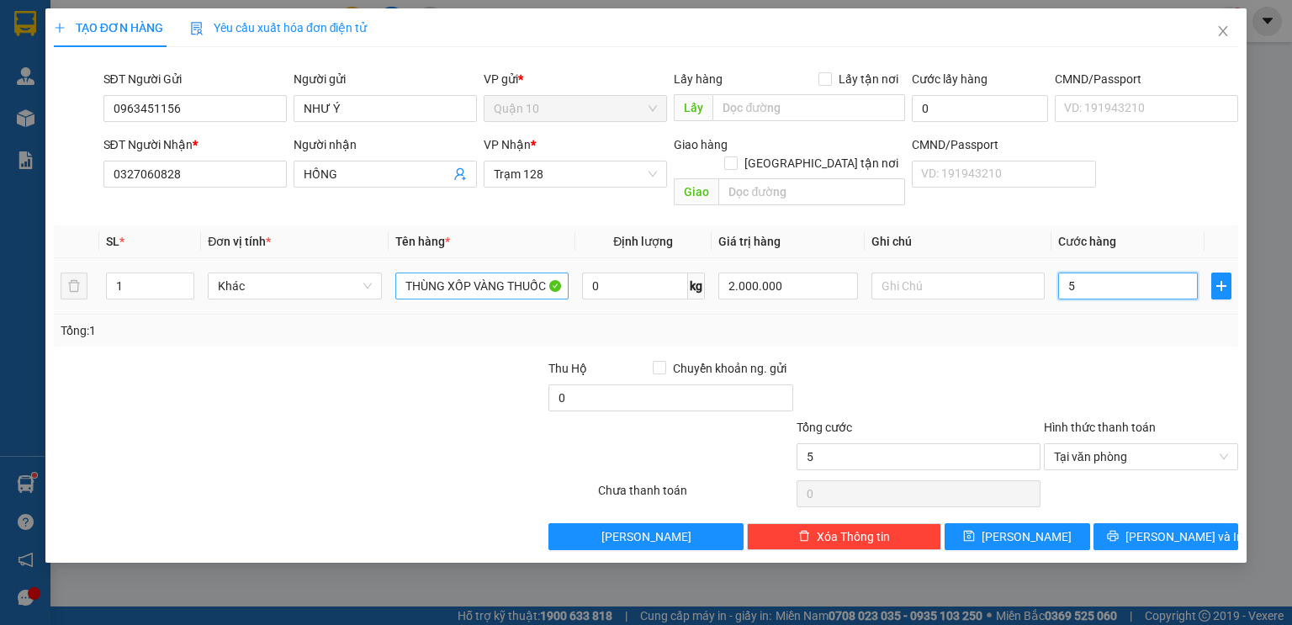
type input "50"
type input "50.000"
click at [1015, 362] on div at bounding box center [918, 388] width 247 height 59
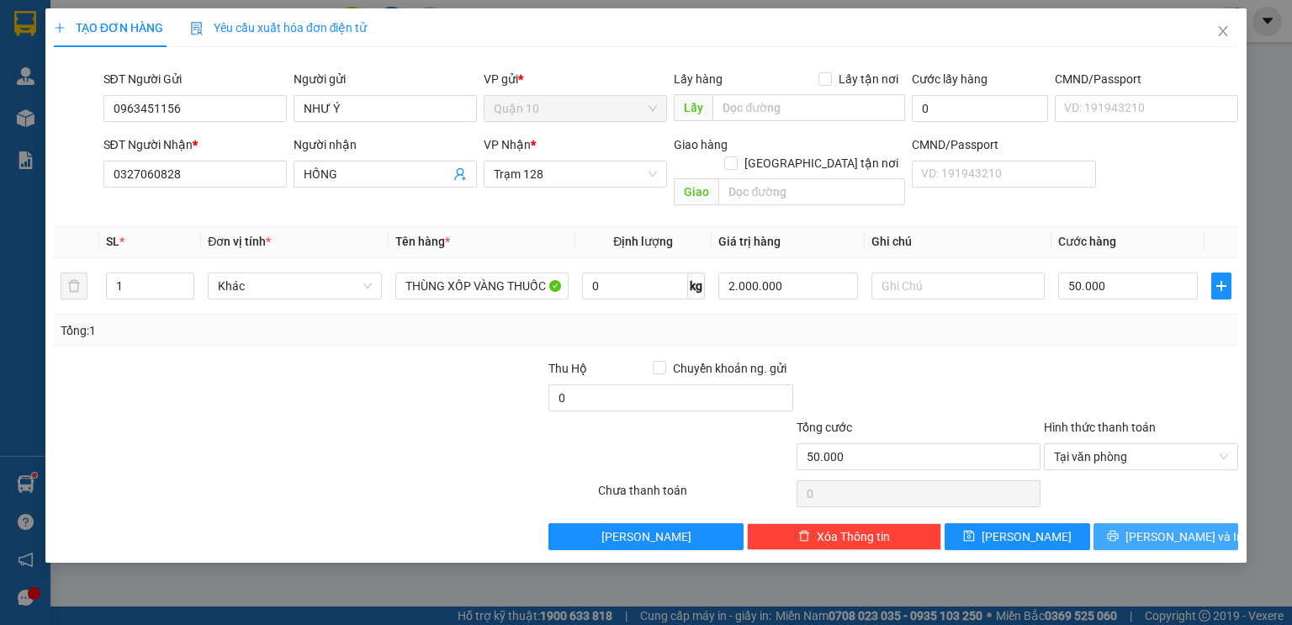
click at [1158, 527] on span "[PERSON_NAME] và In" at bounding box center [1184, 536] width 118 height 18
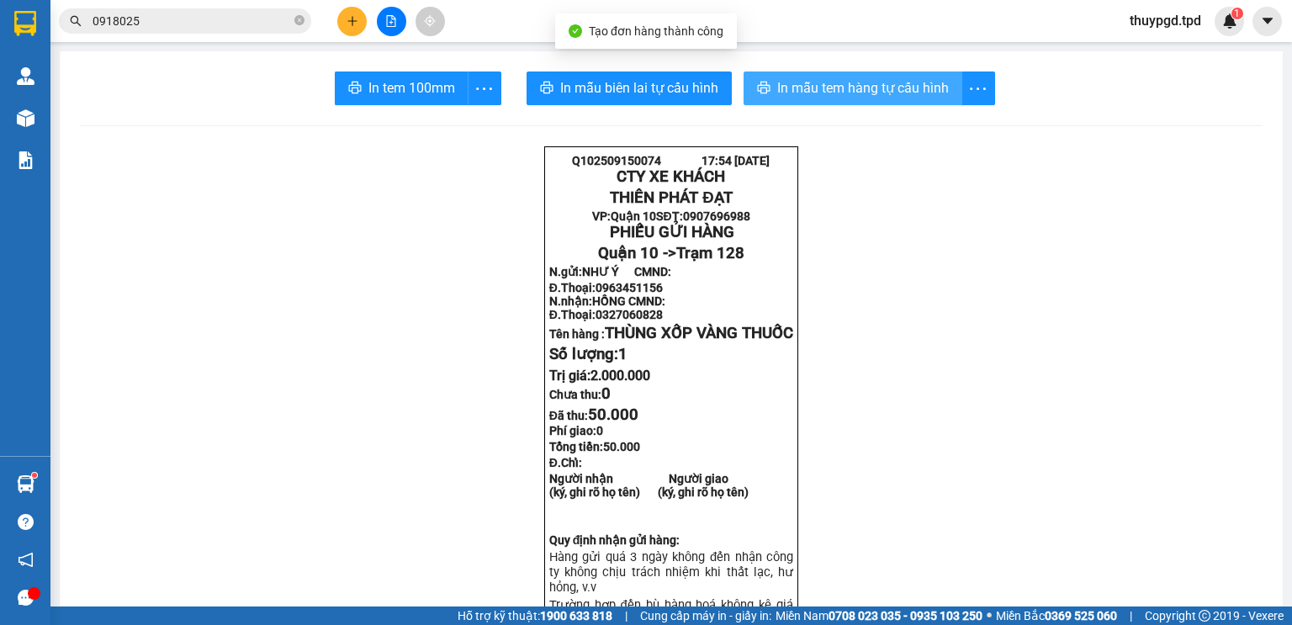
drag, startPoint x: 893, startPoint y: 77, endPoint x: 677, endPoint y: 350, distance: 347.8
click at [896, 77] on button "In mẫu tem hàng tự cấu hình" at bounding box center [852, 88] width 219 height 34
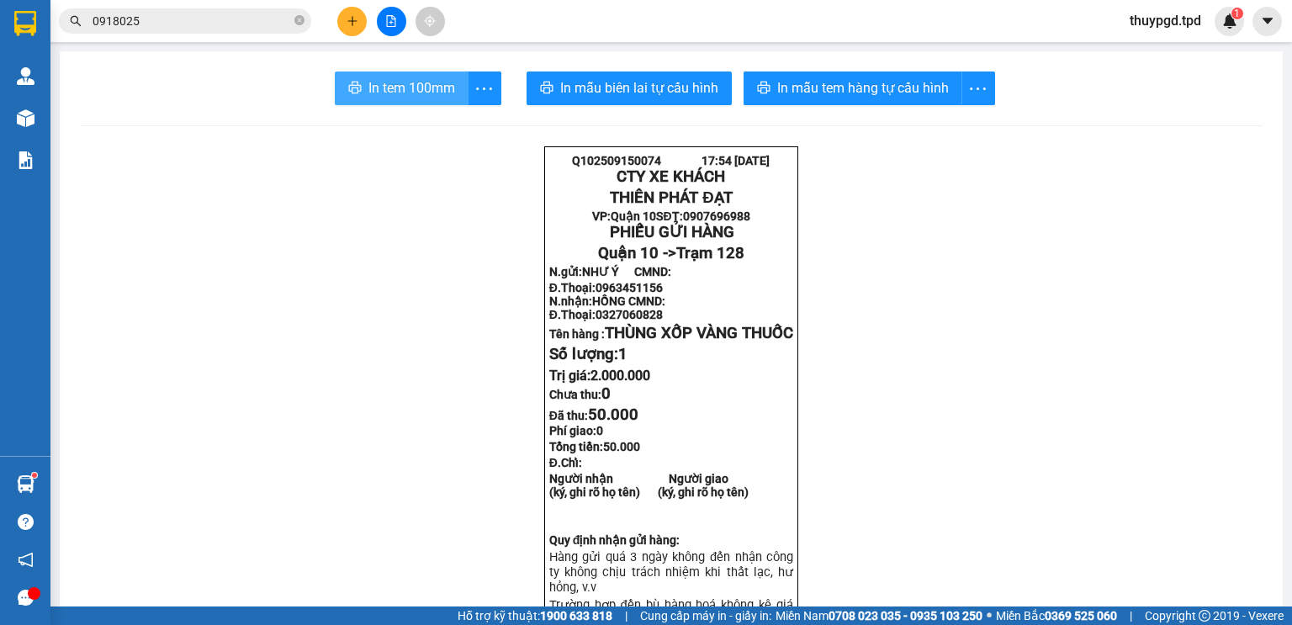
click at [430, 87] on span "In tem 100mm" at bounding box center [411, 87] width 87 height 21
click at [198, 27] on input "0918025" at bounding box center [191, 21] width 198 height 18
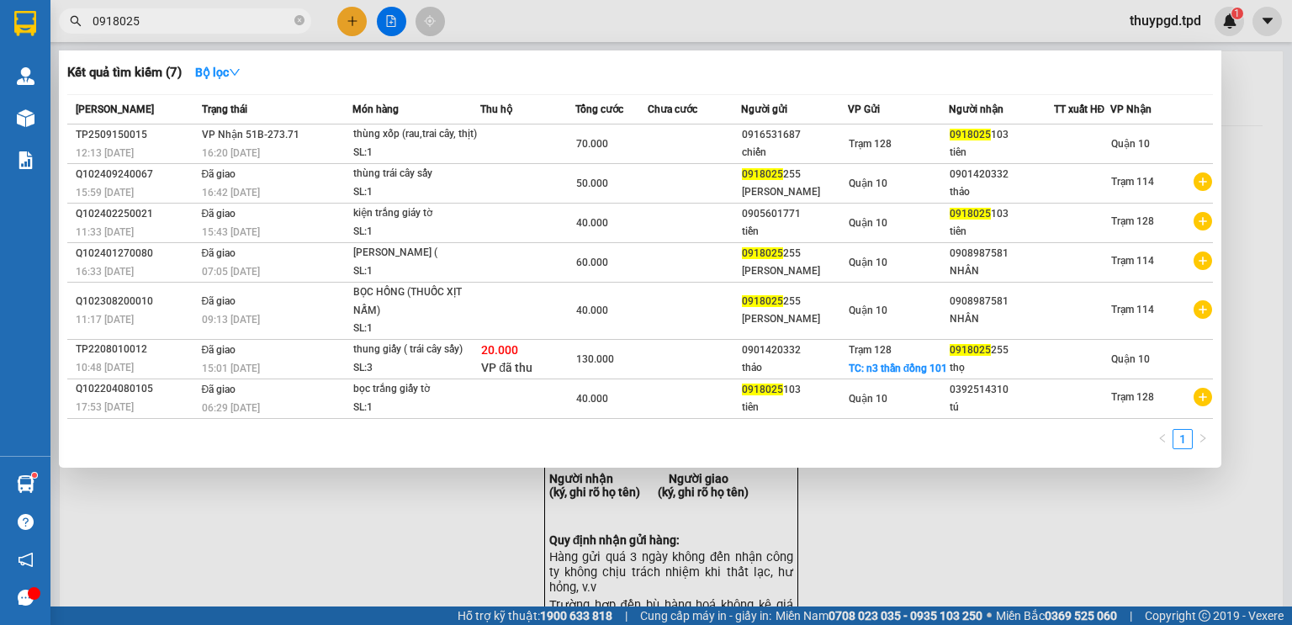
click at [198, 27] on input "0918025" at bounding box center [191, 21] width 198 height 18
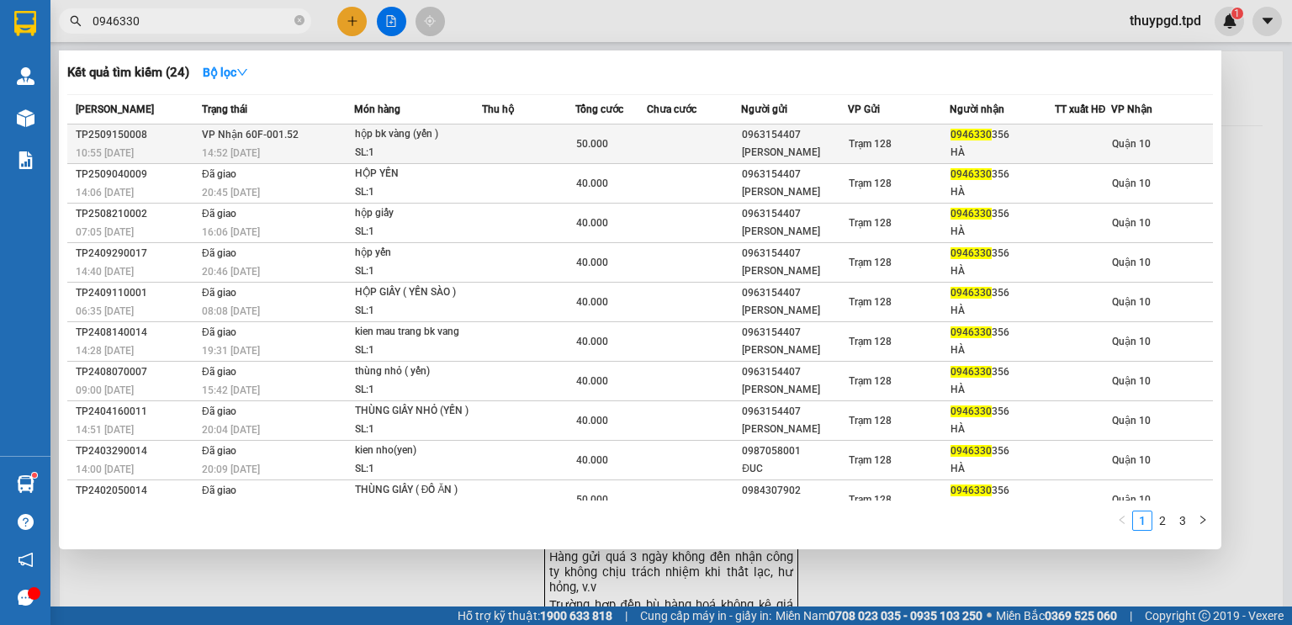
type input "0946330"
click at [341, 150] on div "14:52 [DATE]" at bounding box center [277, 153] width 151 height 18
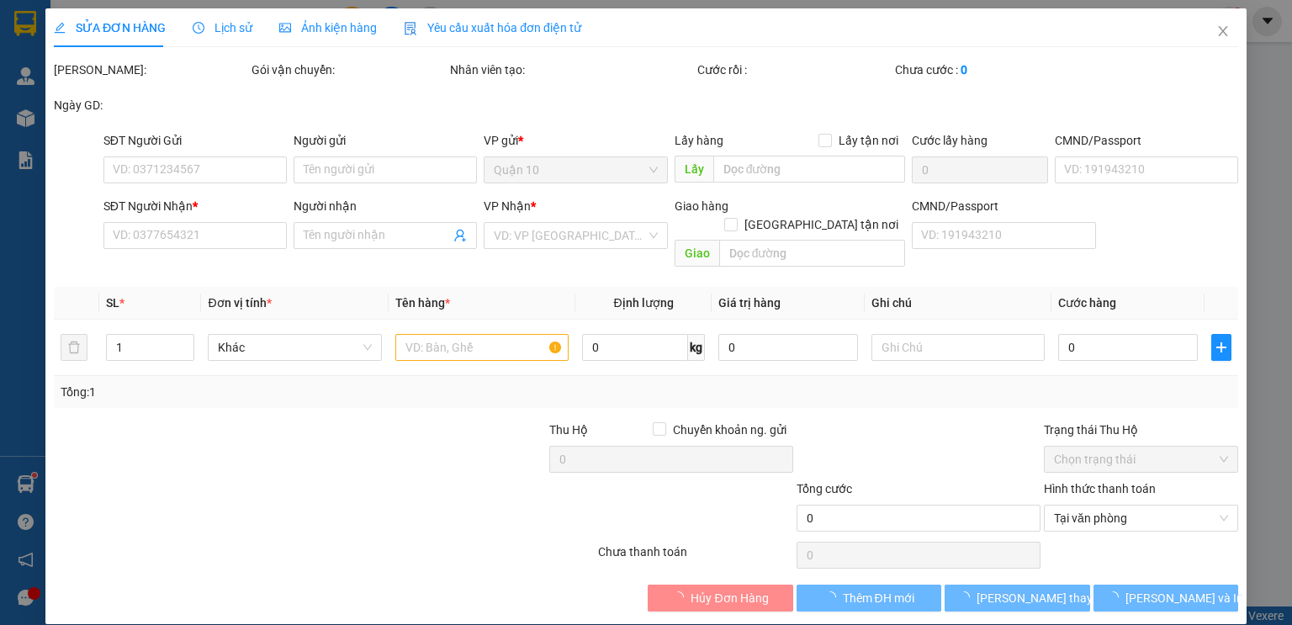
type input "0963154407"
type input "[PERSON_NAME]"
type input "075194014437"
type input "0946330356"
type input "HÀ"
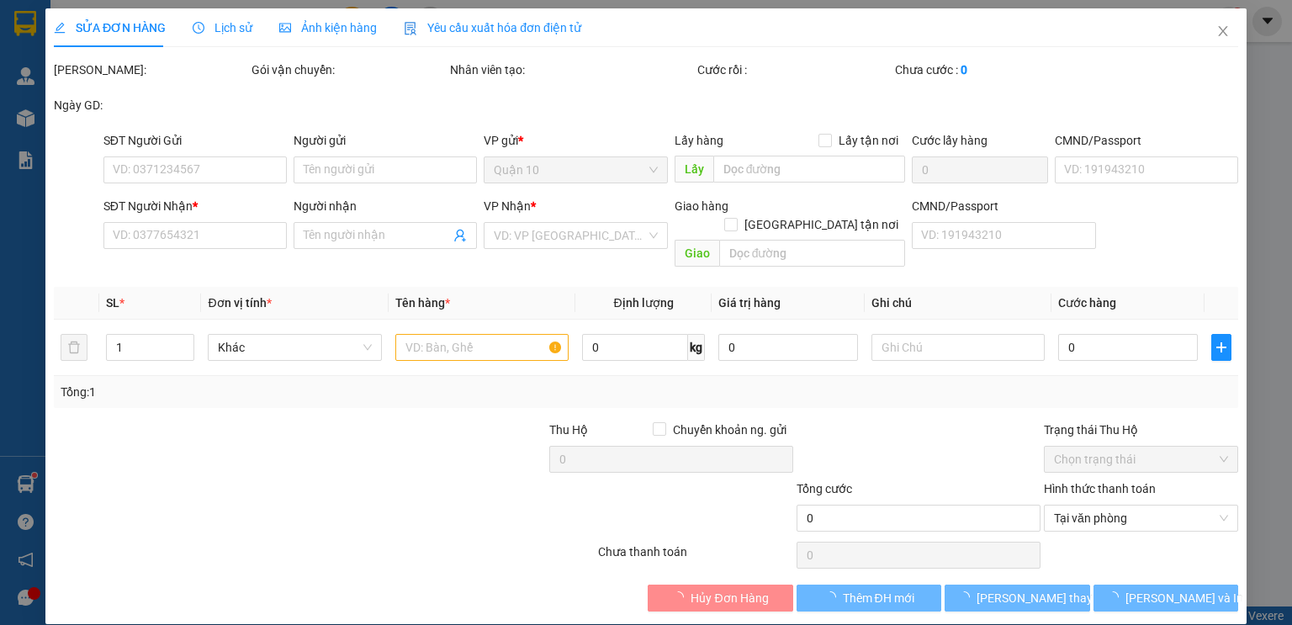
type input "50.000"
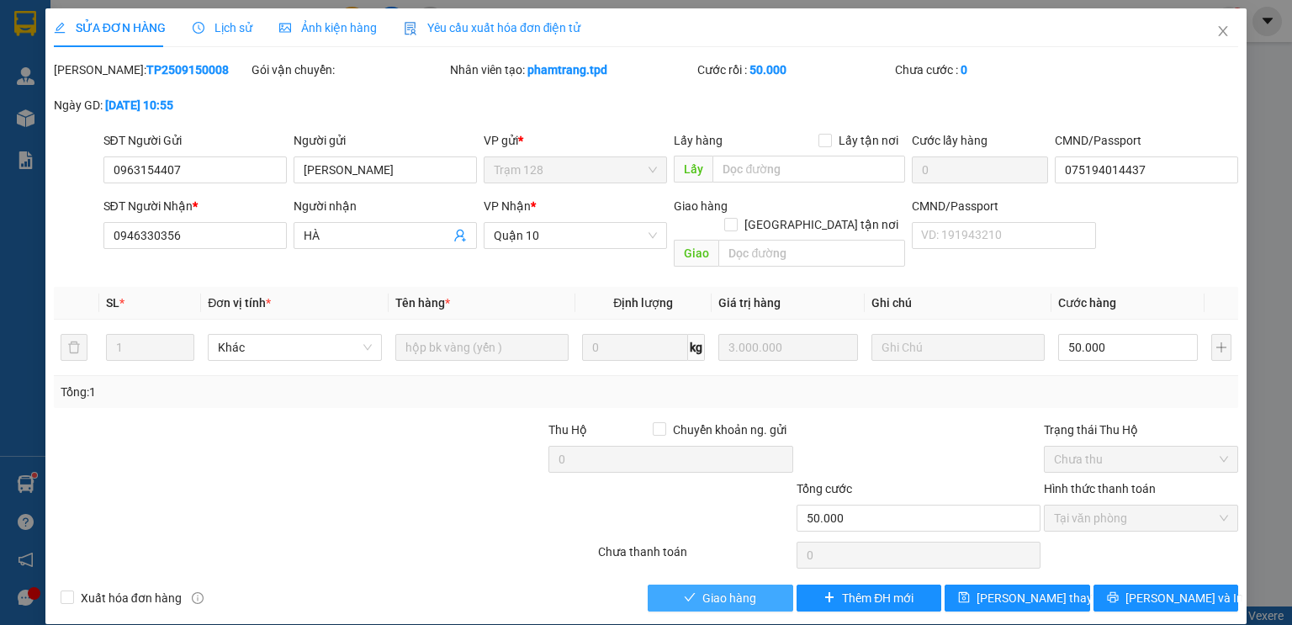
click at [747, 589] on span "Giao hàng" at bounding box center [729, 598] width 54 height 18
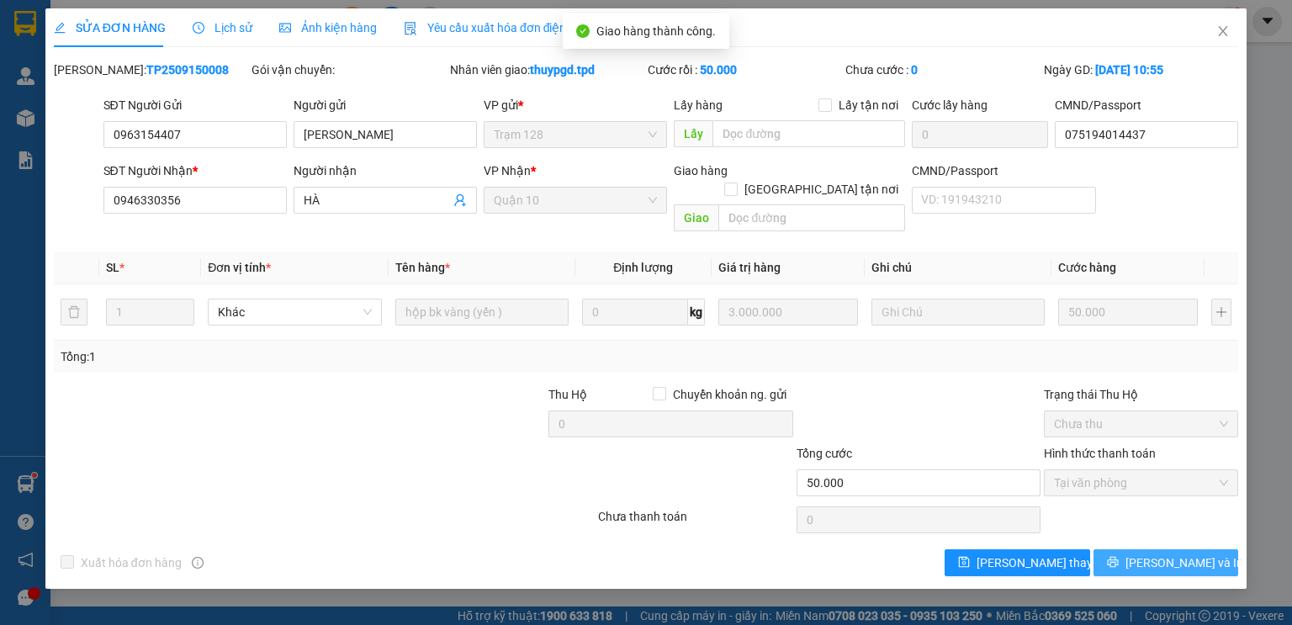
drag, startPoint x: 1120, startPoint y: 536, endPoint x: 912, endPoint y: 26, distance: 550.6
click at [1120, 549] on button "[PERSON_NAME] và In" at bounding box center [1165, 562] width 145 height 27
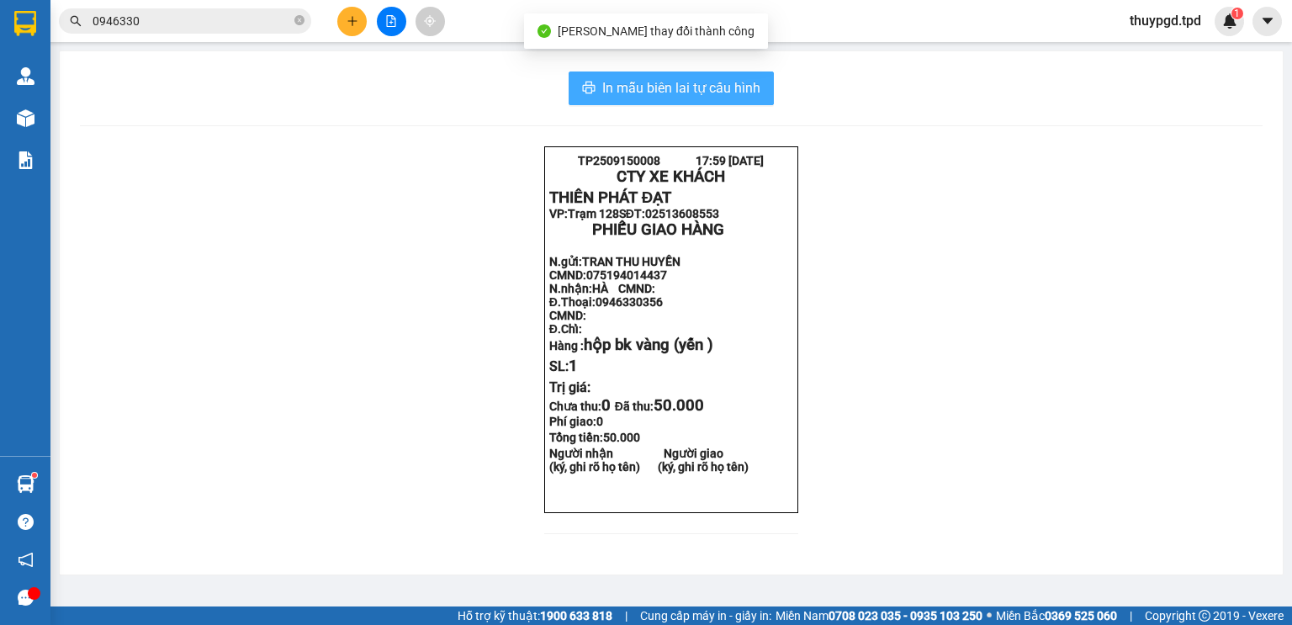
click at [626, 79] on span "In mẫu biên lai tự cấu hình" at bounding box center [681, 87] width 158 height 21
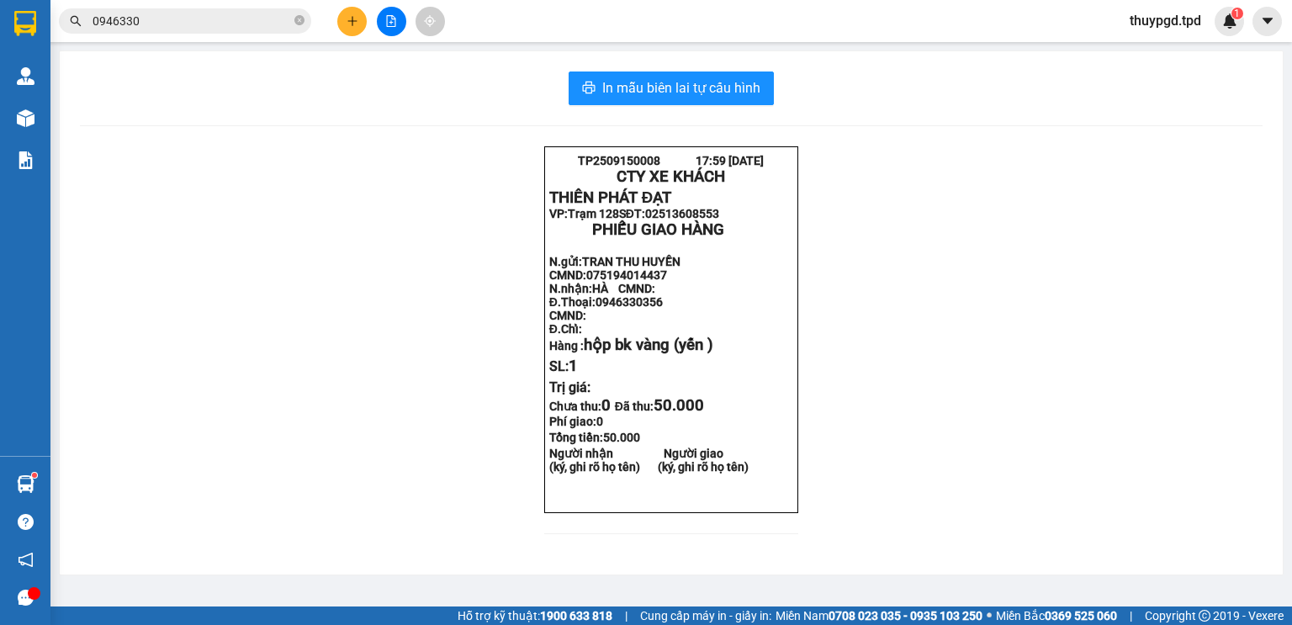
click at [343, 12] on button at bounding box center [351, 21] width 29 height 29
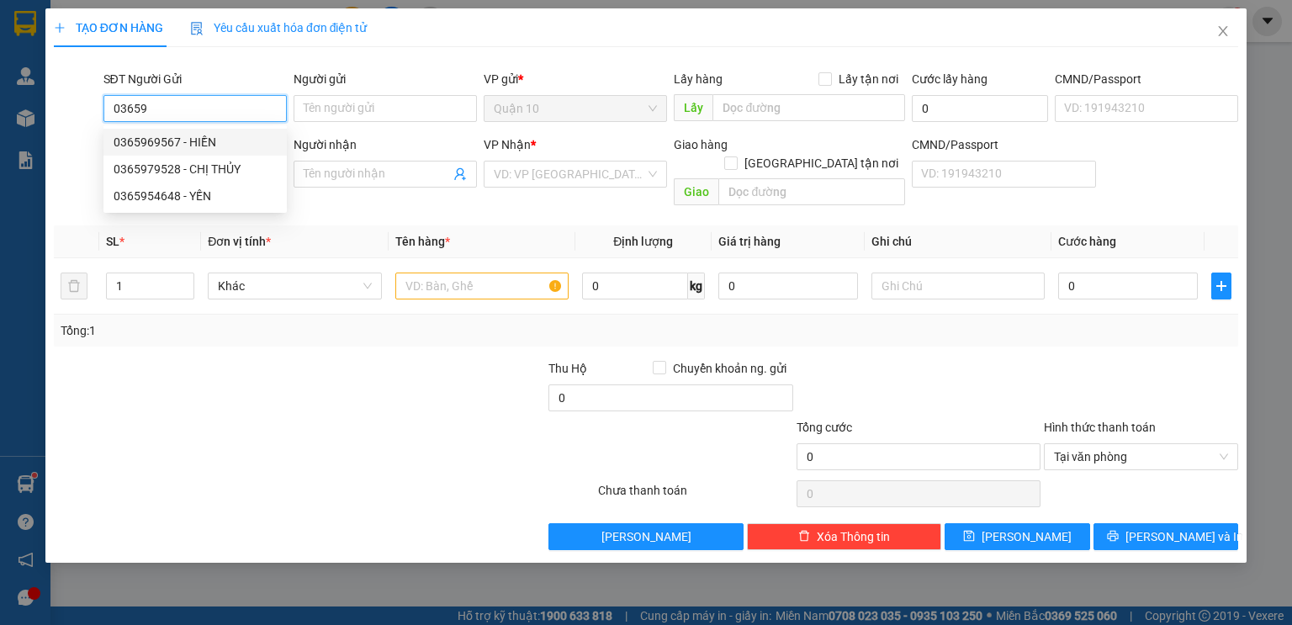
click at [176, 139] on div "0365969567 - HIỀN" at bounding box center [195, 142] width 163 height 18
type input "0365969567"
type input "HIỀN"
type input "051083012191- [PERSON_NAME]"
type input "0907469771"
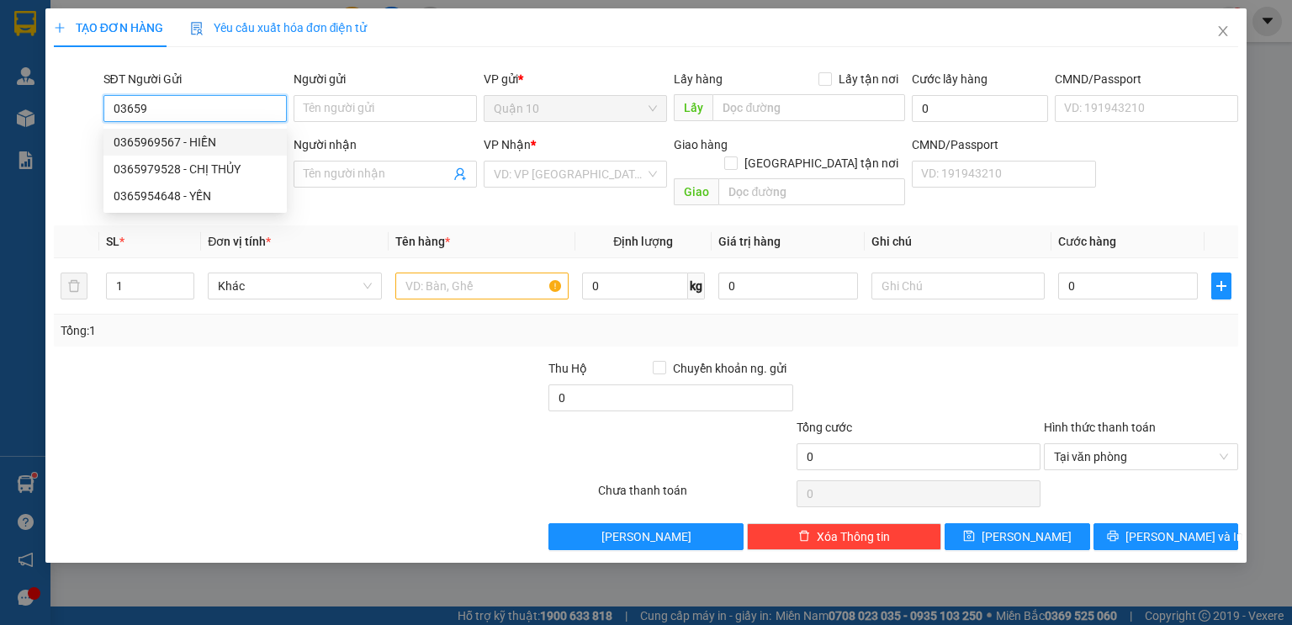
type input "LỢI"
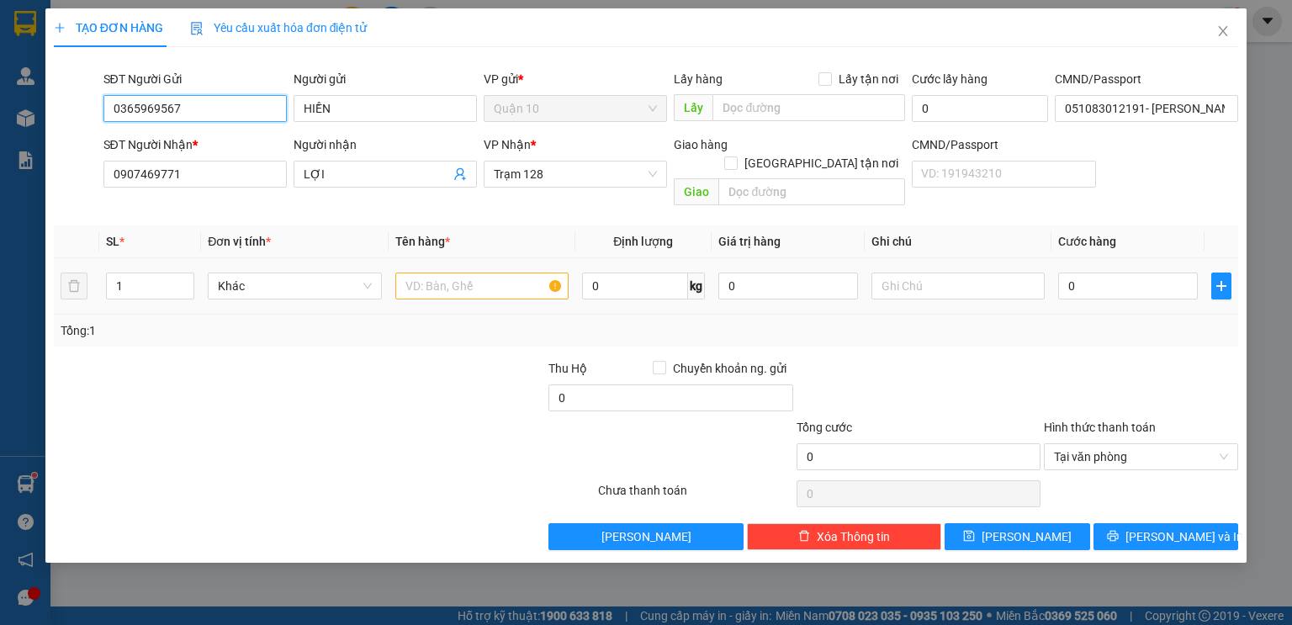
type input "0365969567"
click at [495, 275] on input "text" at bounding box center [481, 285] width 173 height 27
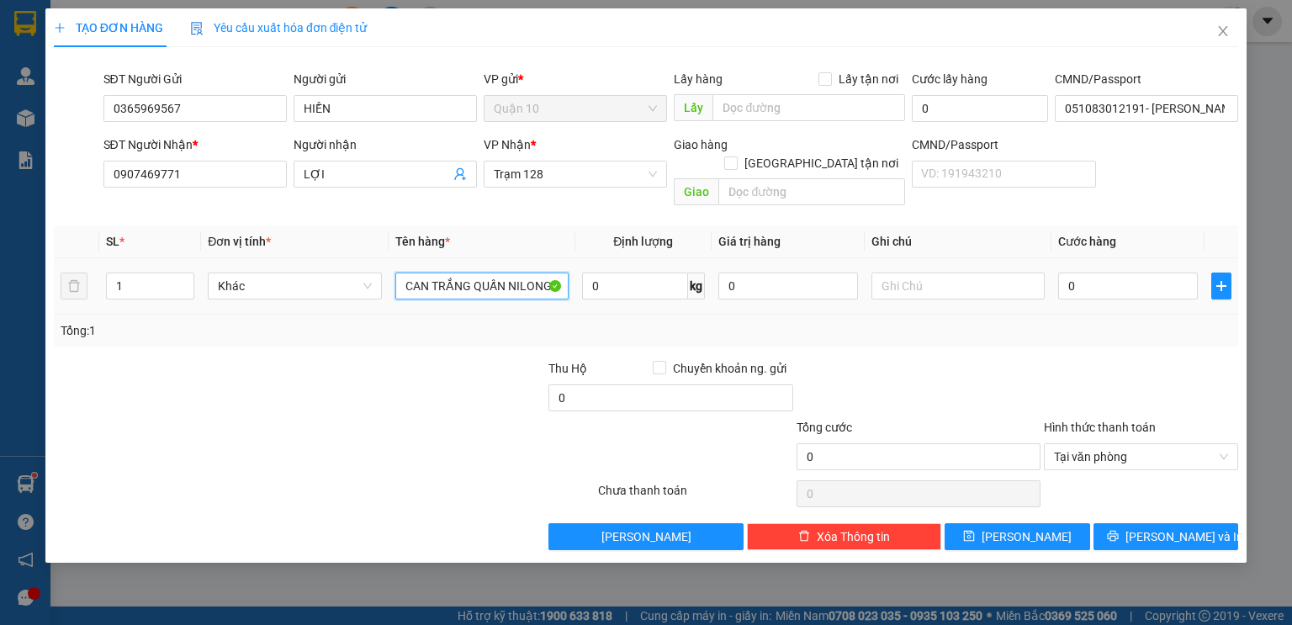
type input "CAN TRẮNG QUẤN NILONG TRẮNG"
type input "5.000.000"
type input "1"
type input "10"
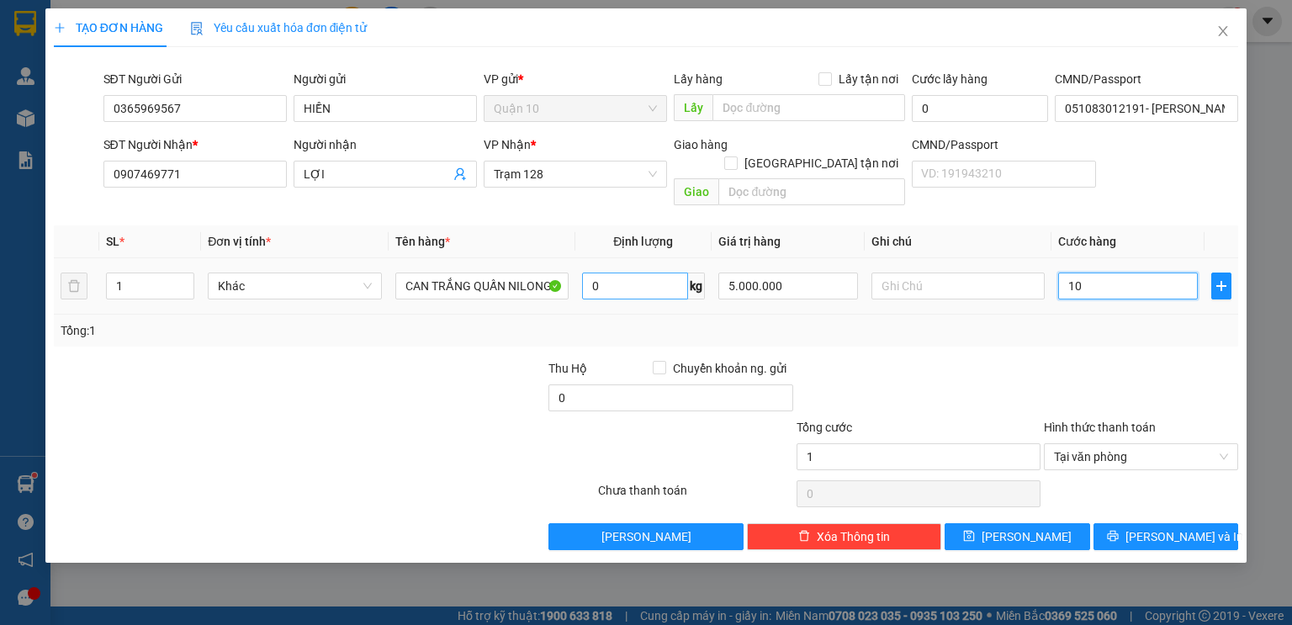
type input "10"
type input "100"
type input "1.000"
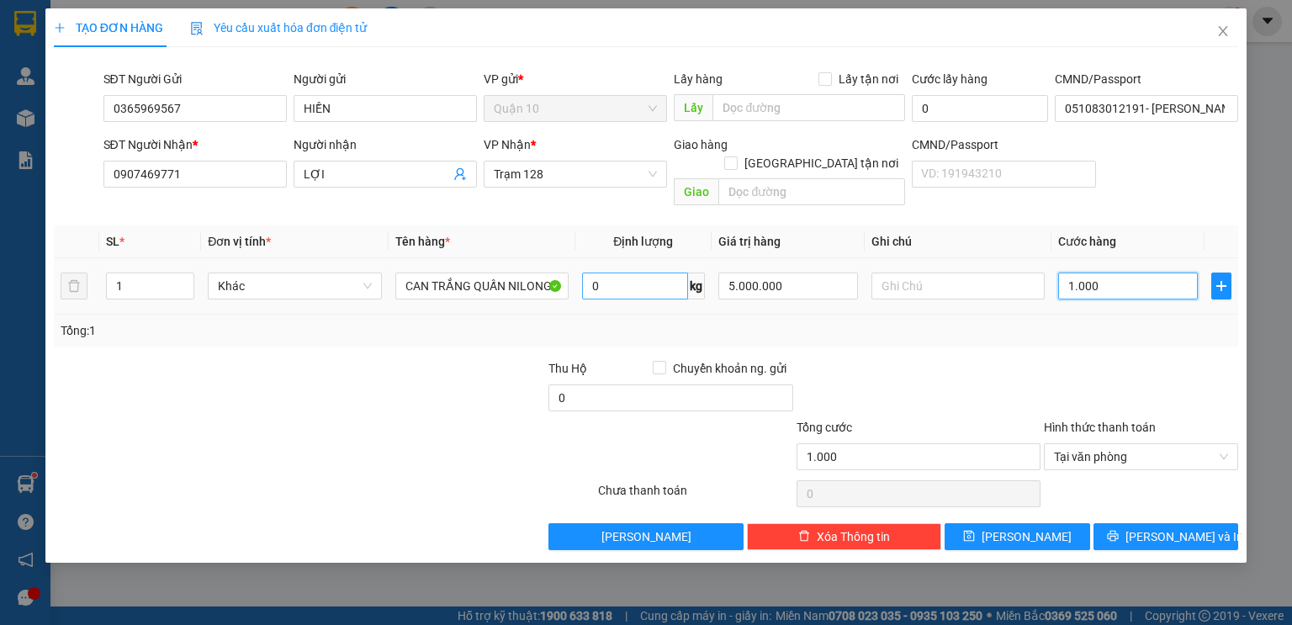
type input "10.000"
type input "100.000"
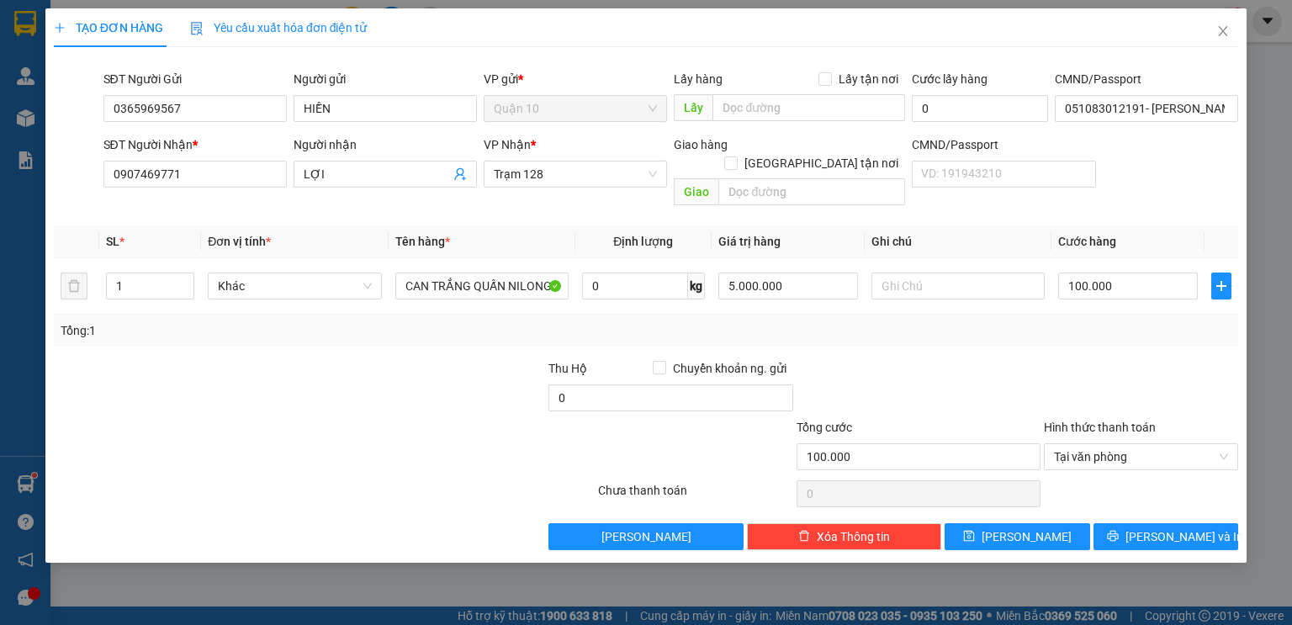
click at [1192, 362] on div at bounding box center [1141, 388] width 198 height 59
click at [178, 273] on span "Increase Value" at bounding box center [184, 280] width 18 height 15
click at [1128, 523] on button "[PERSON_NAME] và In" at bounding box center [1165, 536] width 145 height 27
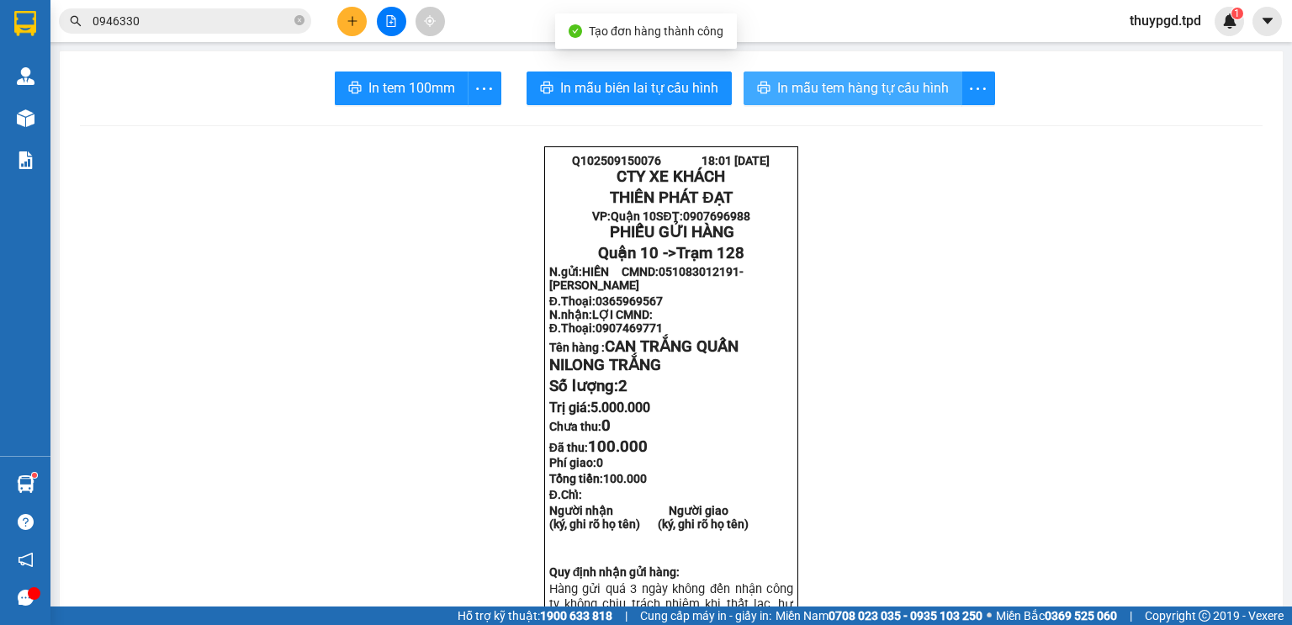
click at [799, 71] on button "In mẫu tem hàng tự cấu hình" at bounding box center [852, 88] width 219 height 34
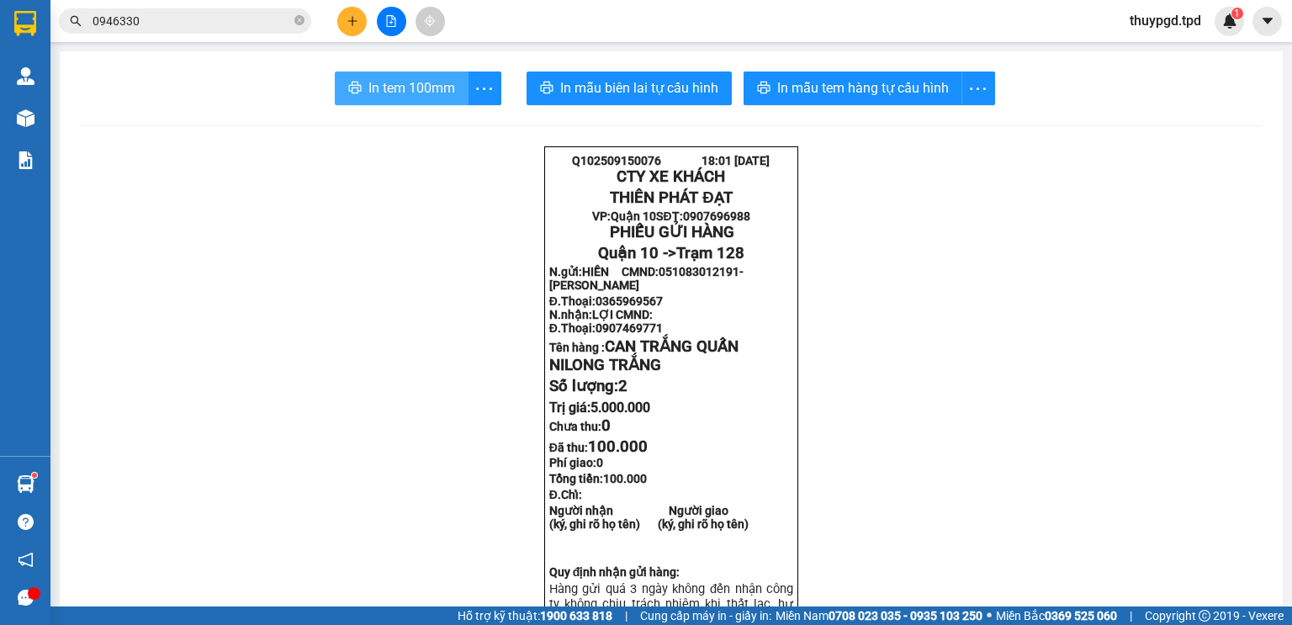
click at [370, 82] on span "In tem 100mm" at bounding box center [411, 87] width 87 height 21
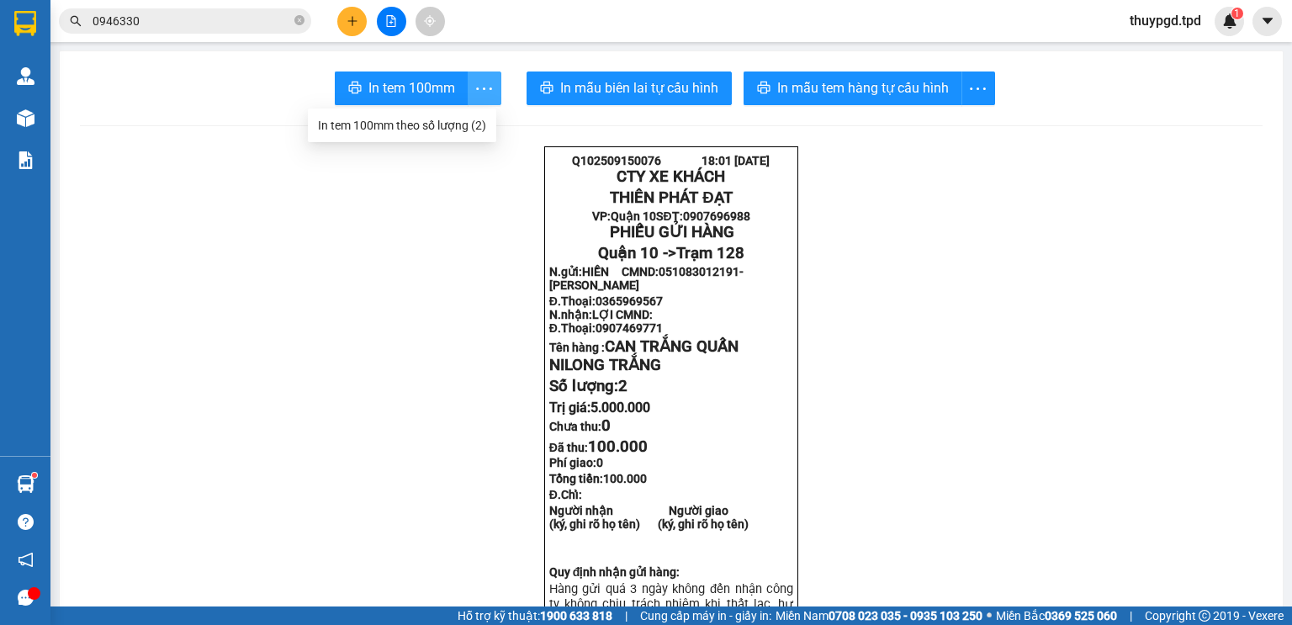
click at [478, 88] on icon "more" at bounding box center [483, 88] width 21 height 21
click at [444, 116] on div "In tem 100mm theo số lượng (2)" at bounding box center [402, 125] width 168 height 18
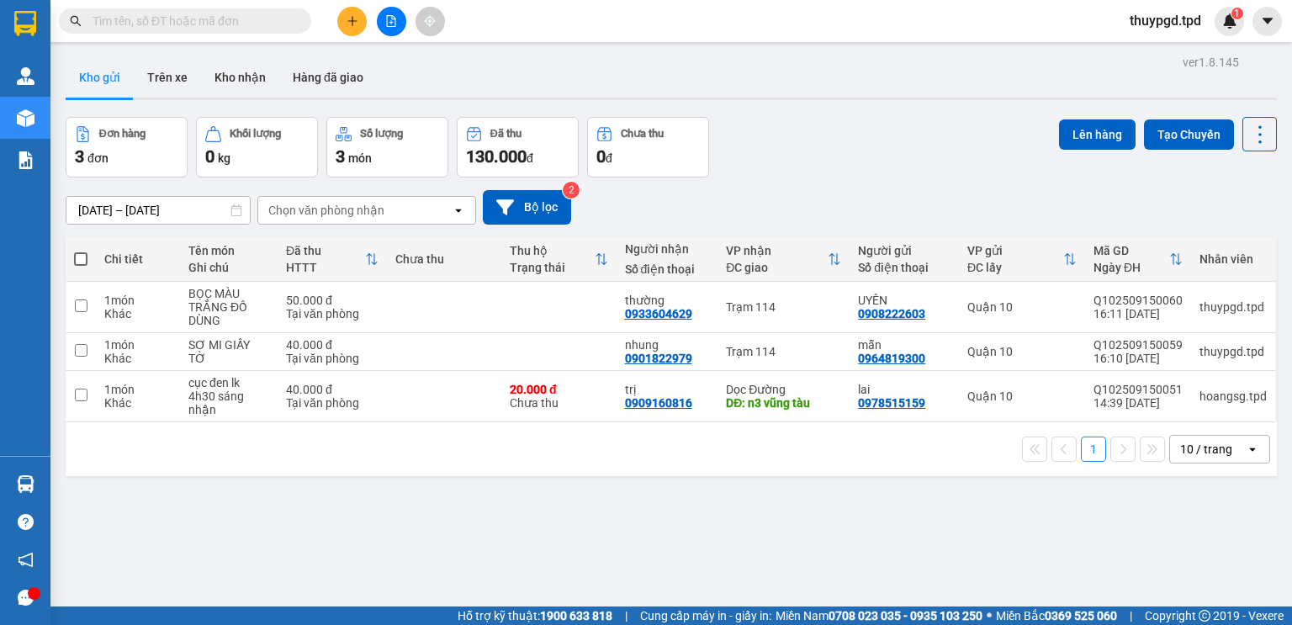
click at [358, 27] on button at bounding box center [351, 21] width 29 height 29
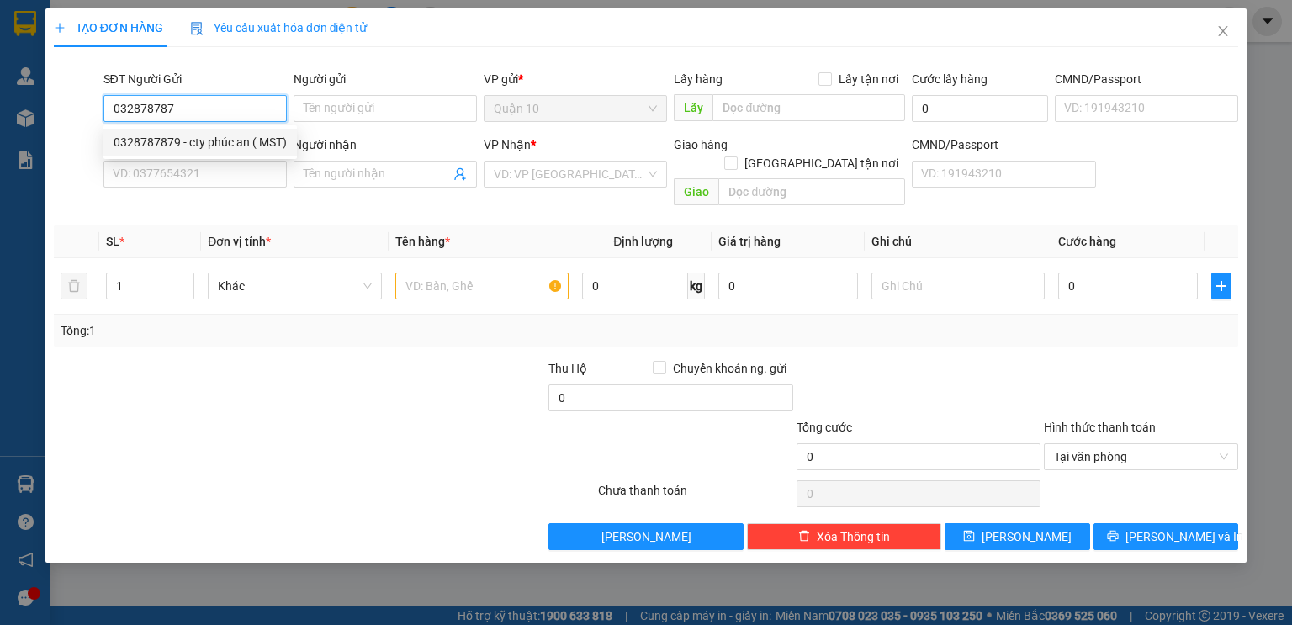
click at [135, 141] on div "0328787879 - cty phúc an ( MST)" at bounding box center [200, 142] width 173 height 18
type input "0328787879"
type input "cty phúc an ( MST)"
type input "0316295416"
type input "0918766446"
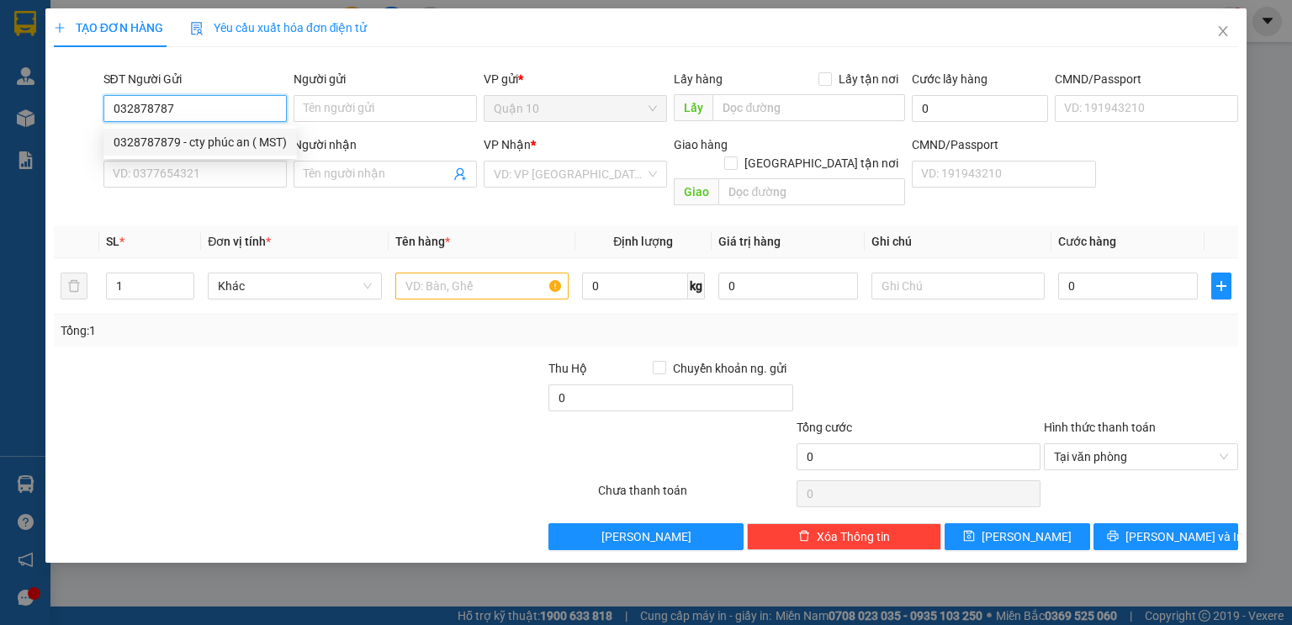
type input "THÌN"
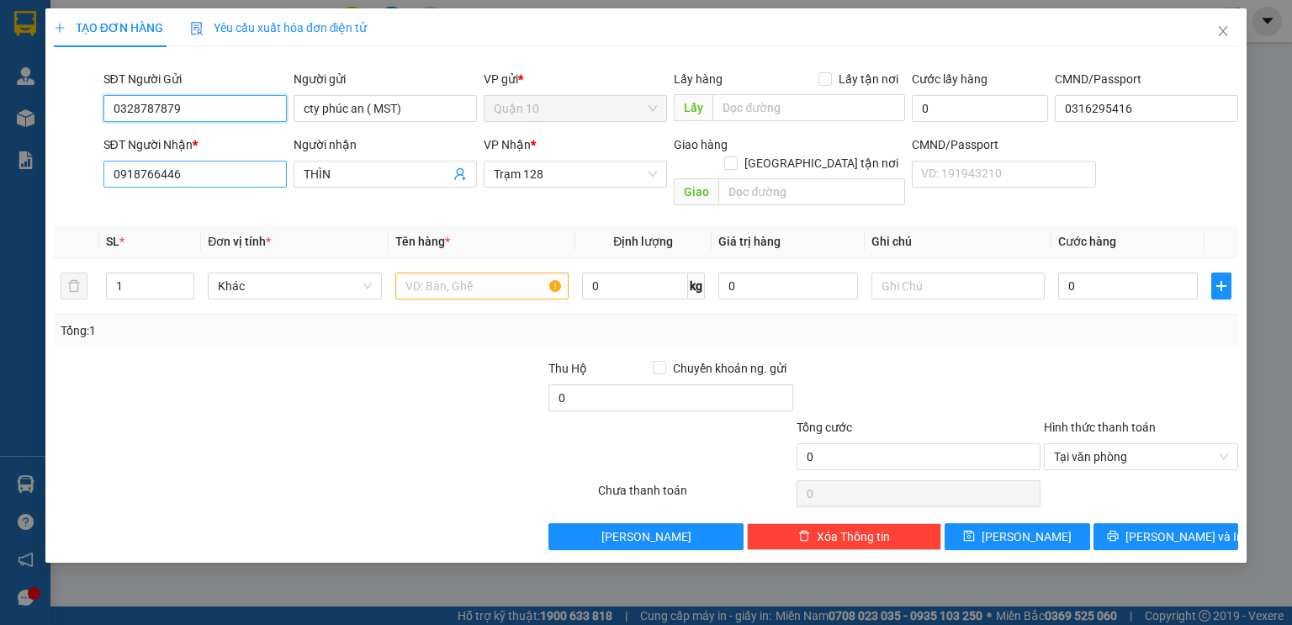
type input "0328787879"
click at [178, 177] on input "0918766446" at bounding box center [194, 174] width 183 height 27
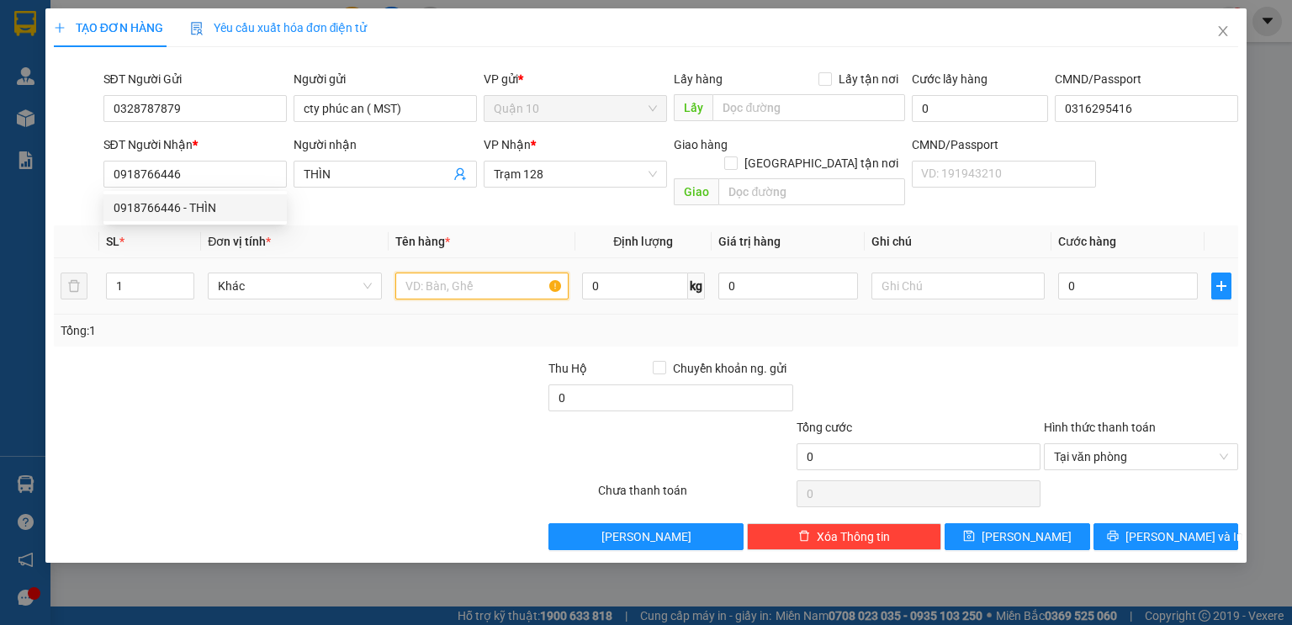
click at [526, 277] on input "text" at bounding box center [481, 285] width 173 height 27
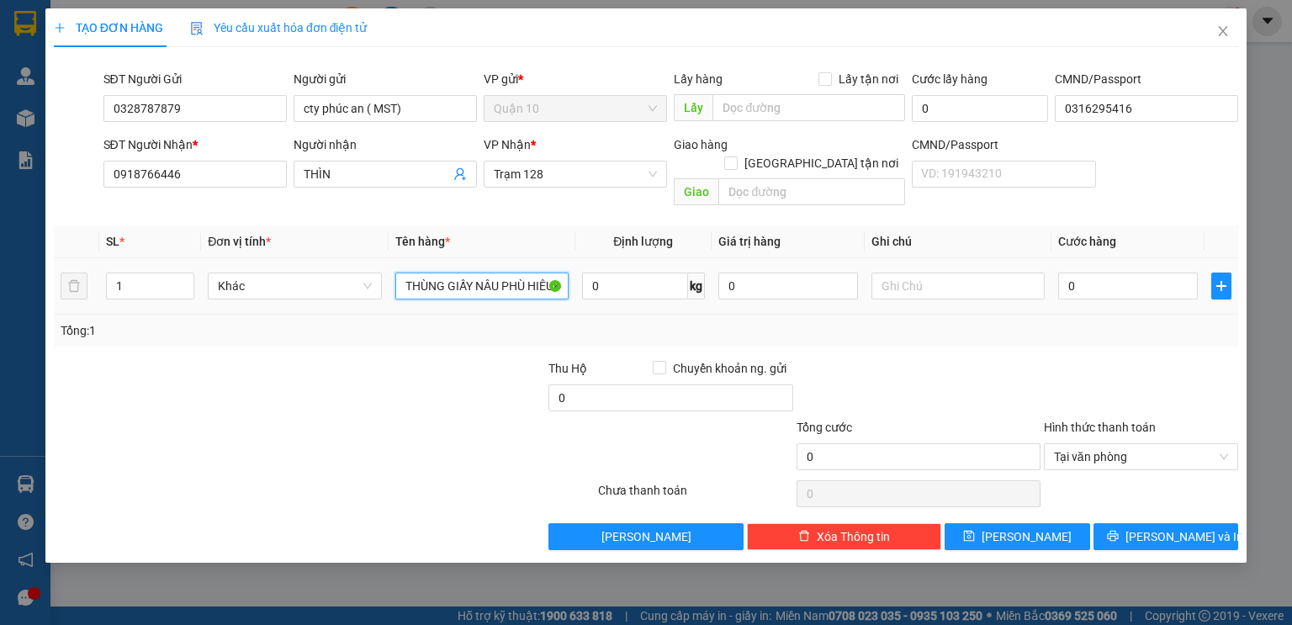
scroll to position [0, 3]
type input "THÙNG GIẤY NÂU PHÙ HIEEUK"
type input "500.000"
type input "5"
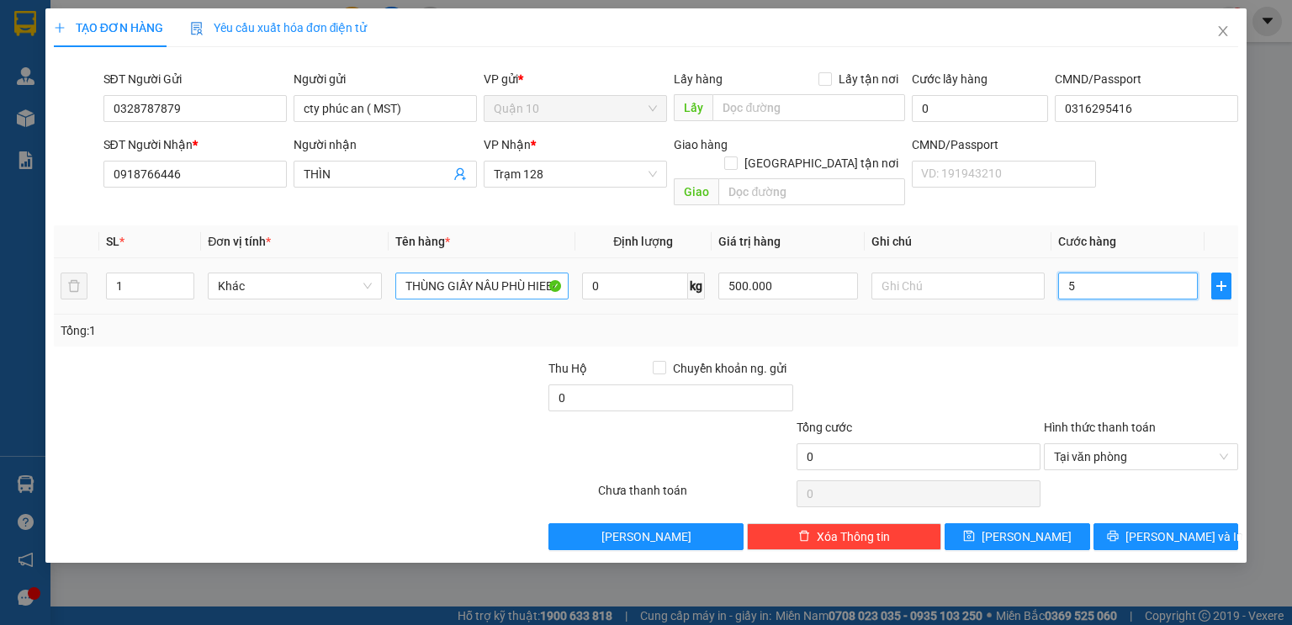
type input "5"
type input "50"
click at [976, 418] on div "Tổng cước" at bounding box center [918, 430] width 244 height 25
type input "50.000"
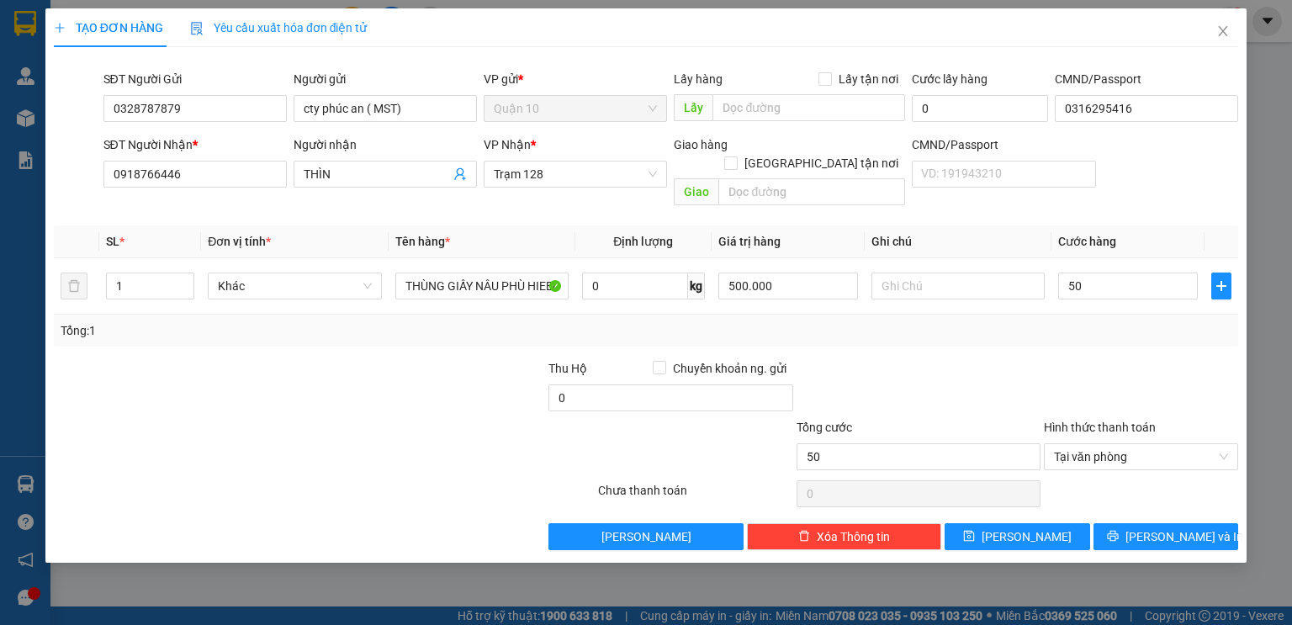
type input "50.000"
click at [1204, 525] on button "[PERSON_NAME] và In" at bounding box center [1165, 536] width 145 height 27
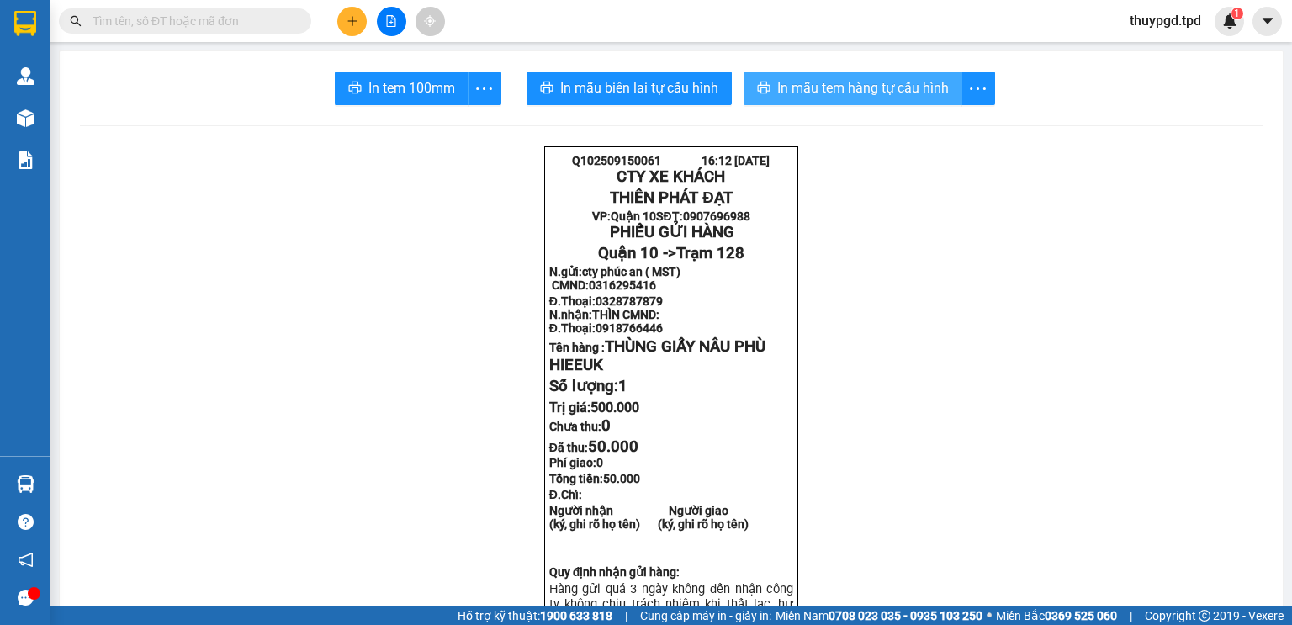
drag, startPoint x: 843, startPoint y: 98, endPoint x: 781, endPoint y: 233, distance: 148.7
click at [843, 98] on span "In mẫu tem hàng tự cấu hình" at bounding box center [863, 87] width 172 height 21
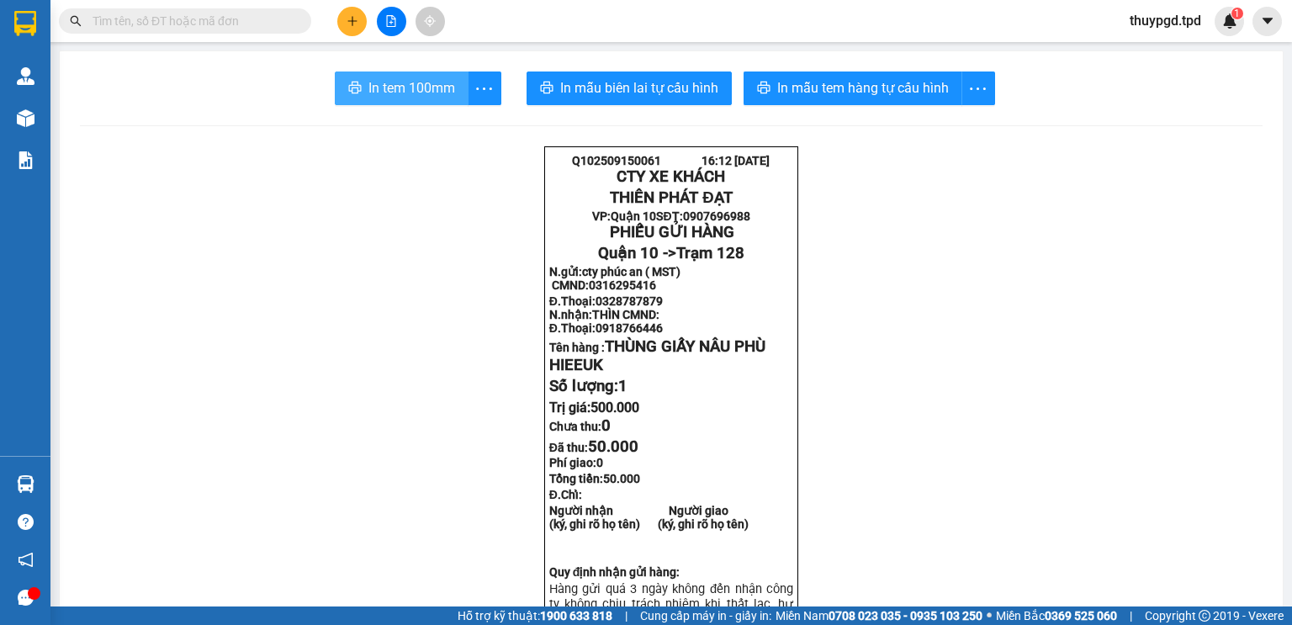
click at [356, 85] on icon "printer" at bounding box center [354, 87] width 13 height 13
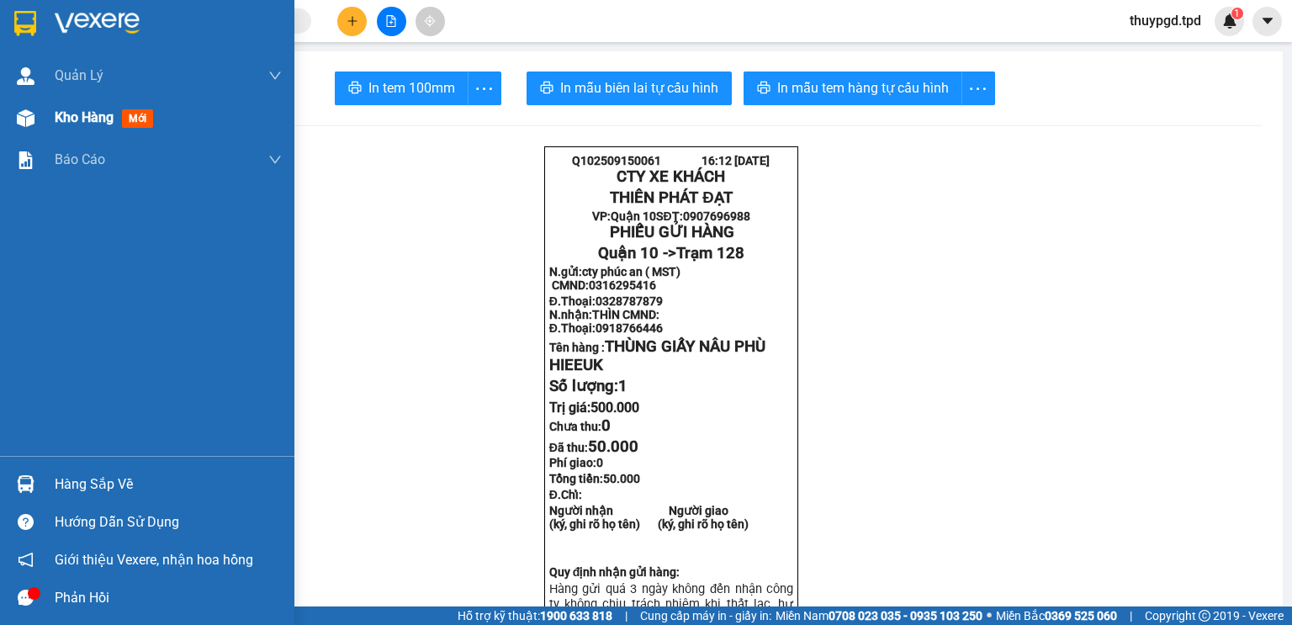
click at [36, 111] on div at bounding box center [25, 117] width 29 height 29
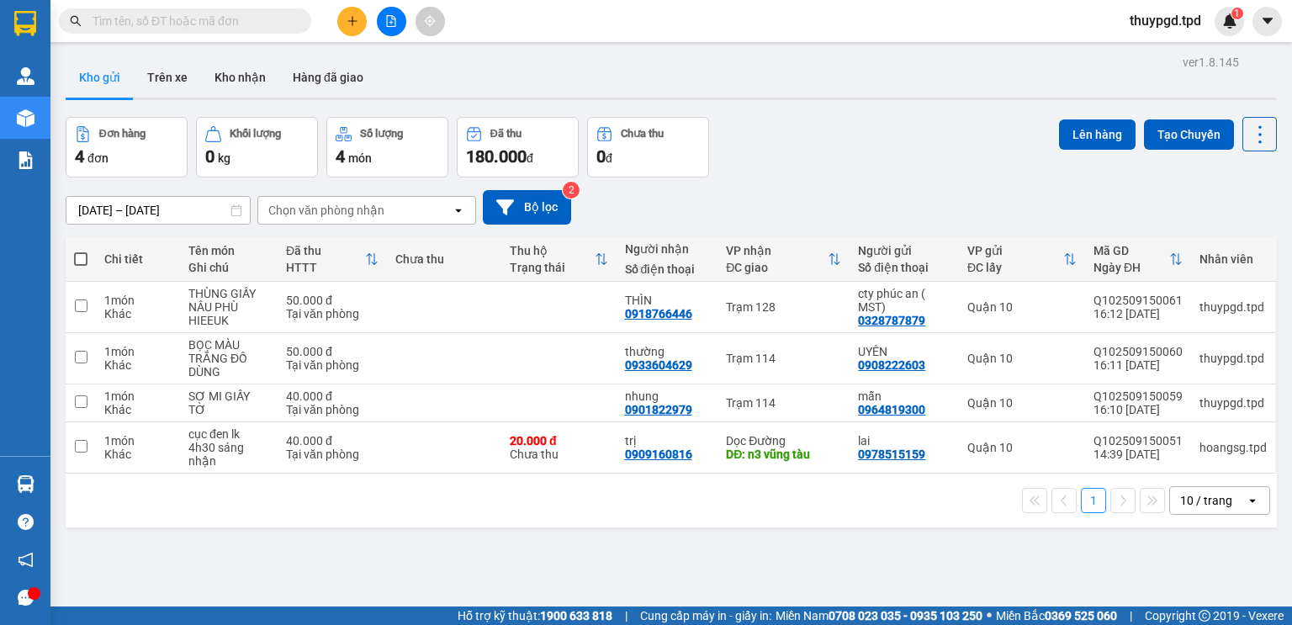
click at [353, 21] on icon "plus" at bounding box center [352, 21] width 12 height 12
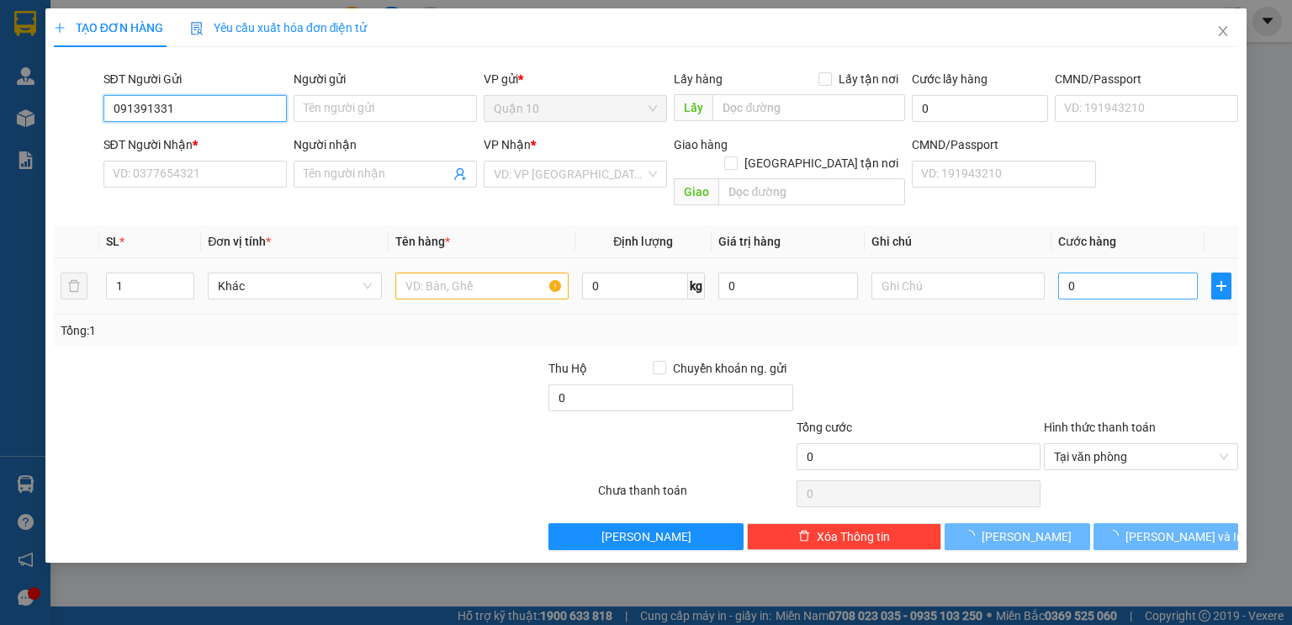
type input "0913913312"
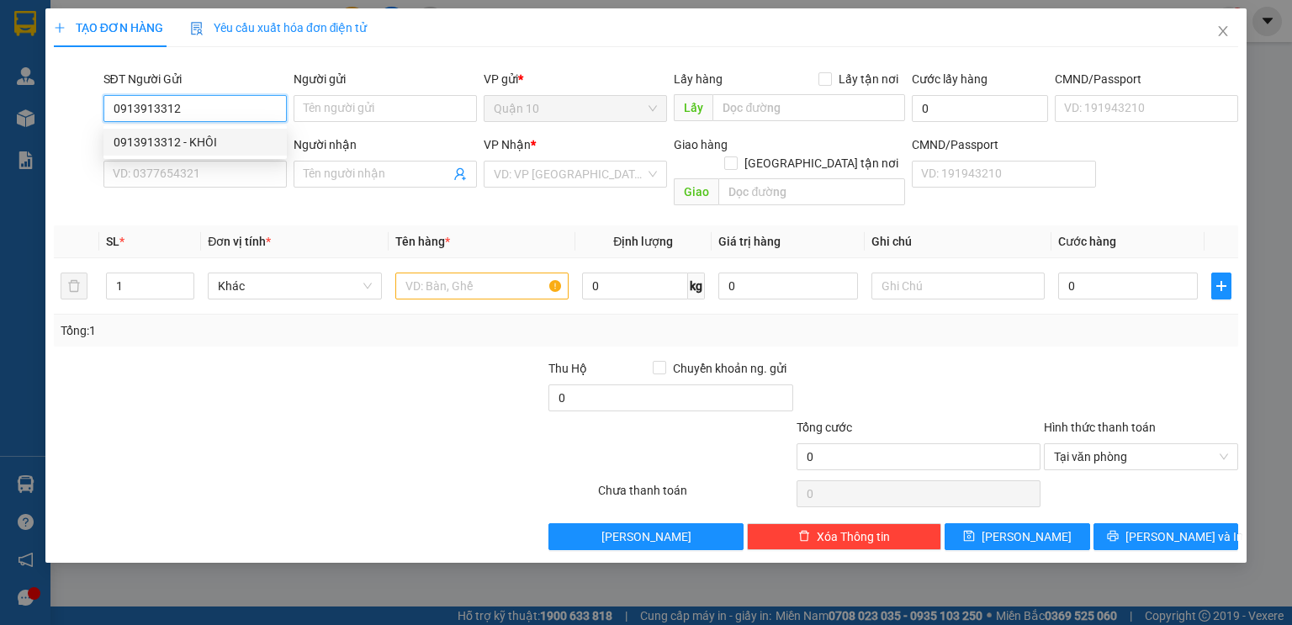
click at [225, 135] on div "0913913312 - KHÔI" at bounding box center [195, 142] width 163 height 18
type input "KHÔI"
type input "079074000597"
type input "0336029024"
type input "QUANG"
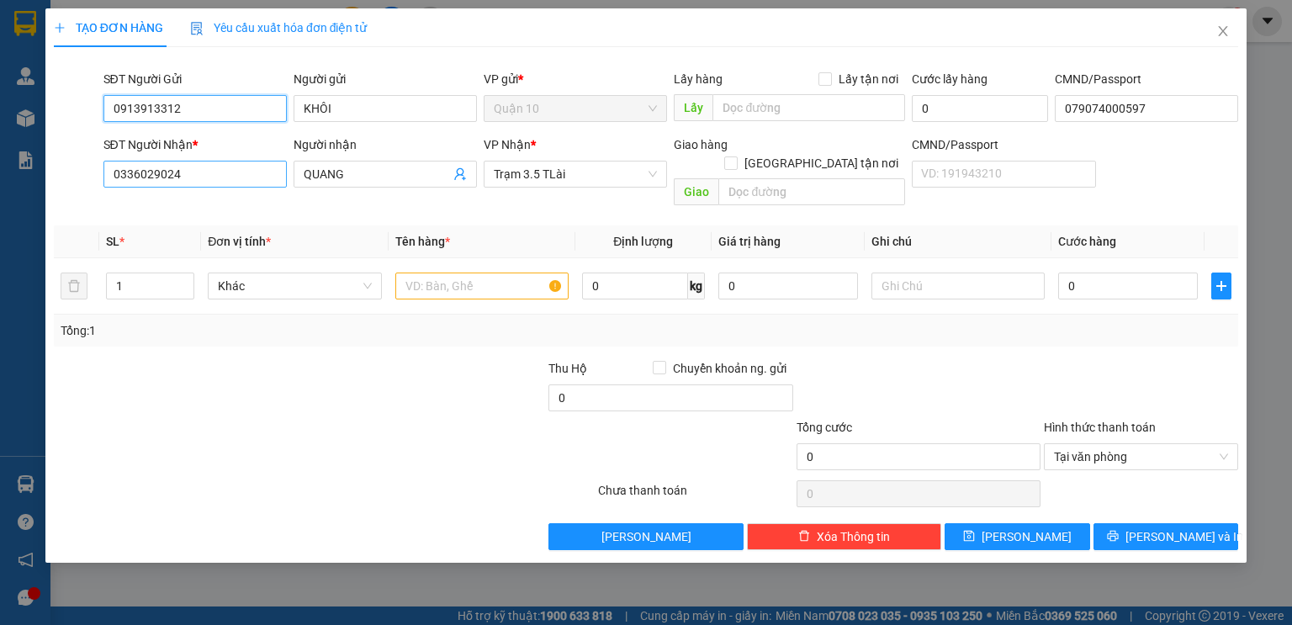
type input "0913913312"
click at [215, 183] on input "0336029024" at bounding box center [194, 174] width 183 height 27
click at [215, 178] on input "0336029024" at bounding box center [194, 174] width 183 height 27
click at [217, 178] on input "0336029024" at bounding box center [194, 174] width 183 height 27
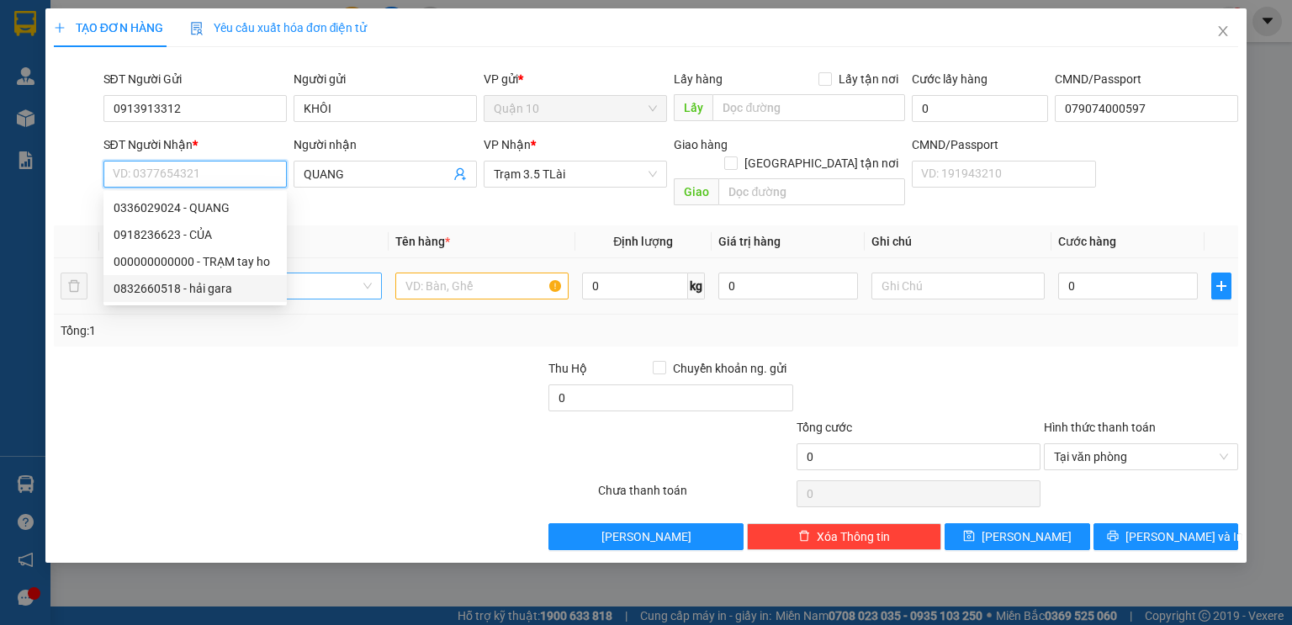
drag, startPoint x: 219, startPoint y: 286, endPoint x: 365, endPoint y: 259, distance: 147.9
click at [219, 286] on div "0832660518 - hải gara" at bounding box center [195, 288] width 163 height 18
type input "0832660518"
type input "hải gara"
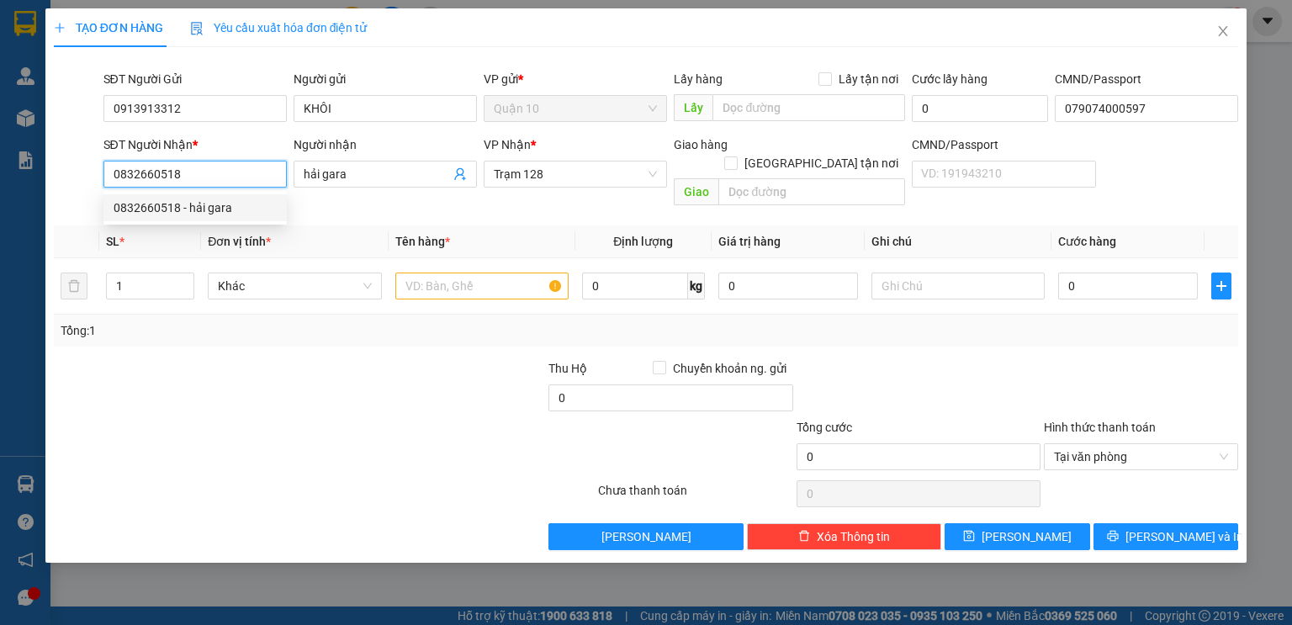
drag, startPoint x: 209, startPoint y: 172, endPoint x: 35, endPoint y: 175, distance: 173.3
click at [34, 175] on div "TẠO ĐƠN HÀNG Yêu cầu xuất hóa đơn điện tử Transit Pickup Surcharge Ids Transit …" at bounding box center [646, 312] width 1292 height 625
type input "00000000000"
click at [433, 272] on input "text" at bounding box center [481, 285] width 173 height 27
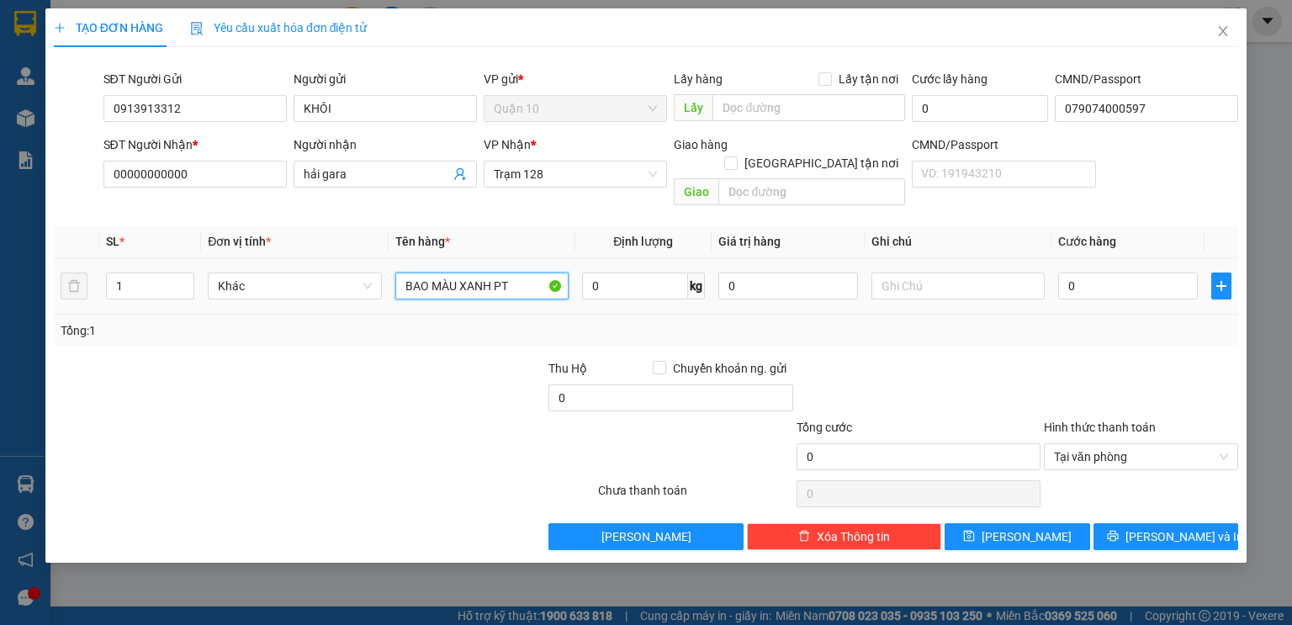
type input "BAO MÀU XANH PT"
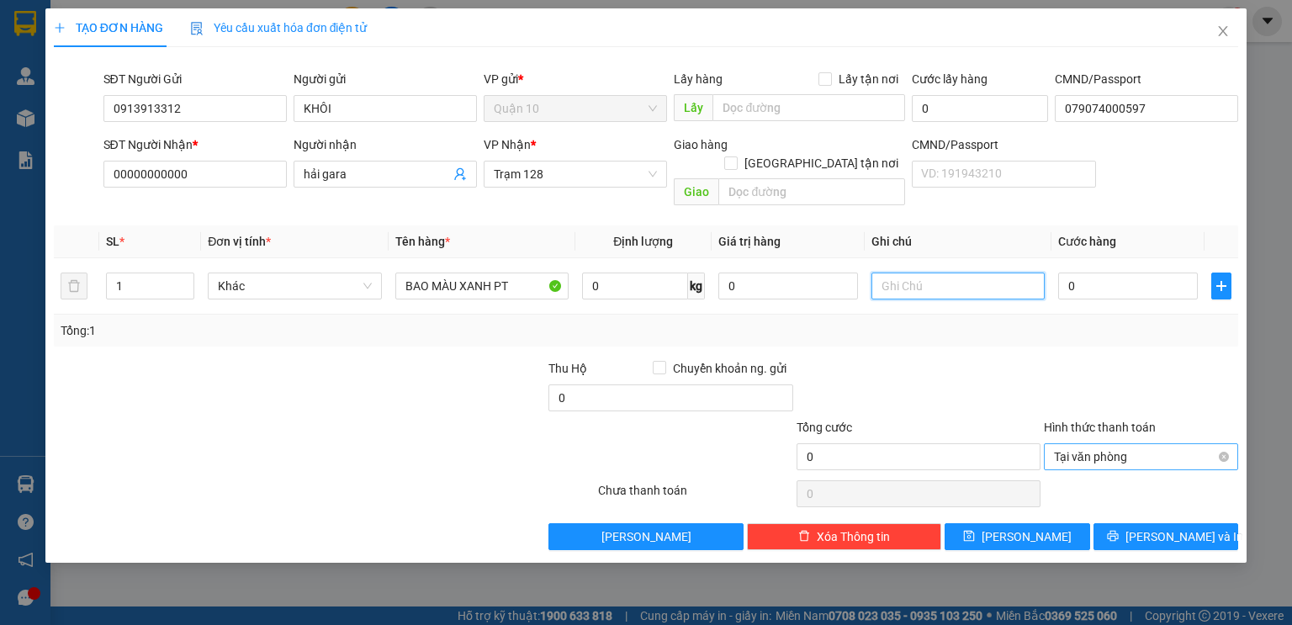
click at [1158, 444] on span "Tại văn phòng" at bounding box center [1141, 456] width 174 height 25
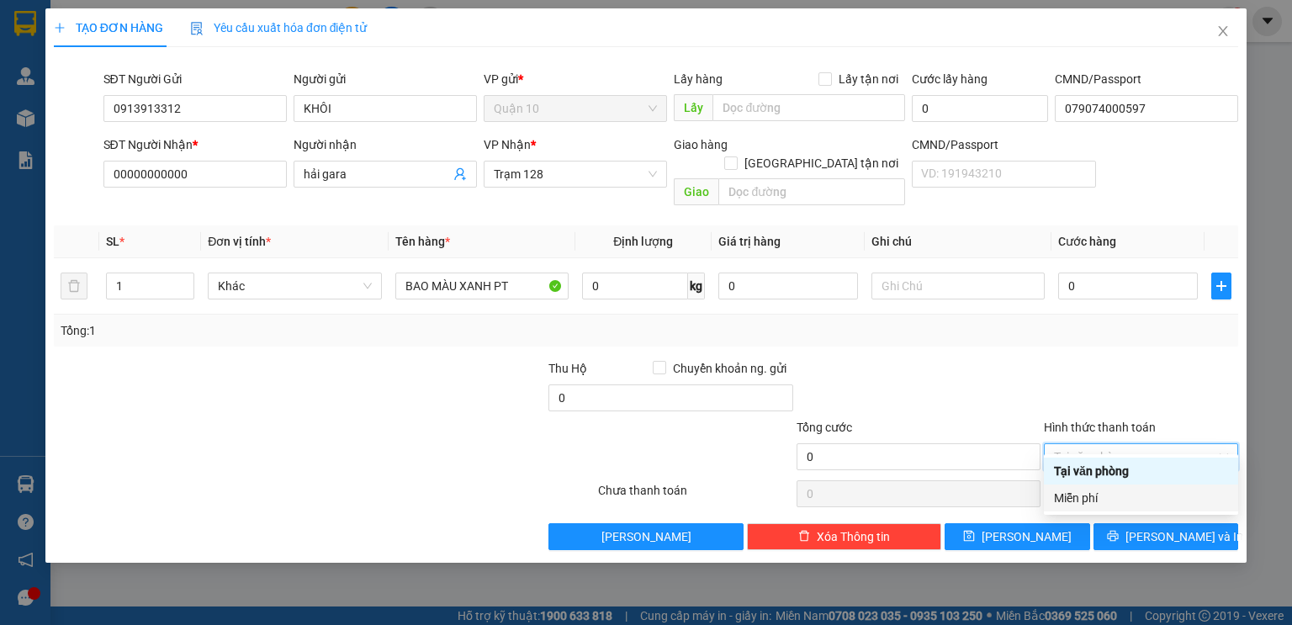
click at [1130, 491] on div "Miễn phí" at bounding box center [1141, 498] width 174 height 18
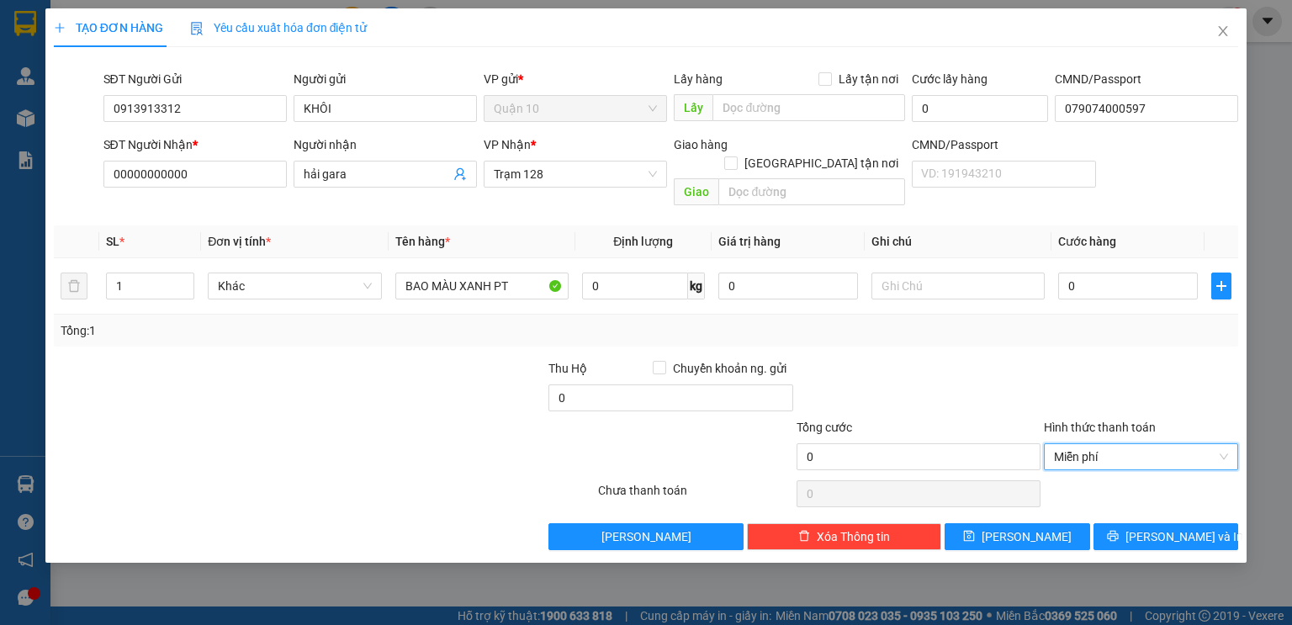
click at [1143, 533] on div "TẠO ĐƠN HÀNG Yêu cầu xuất hóa đơn điện tử Transit Pickup Surcharge Ids Transit …" at bounding box center [645, 285] width 1201 height 554
click at [1118, 531] on icon "printer" at bounding box center [1112, 536] width 11 height 11
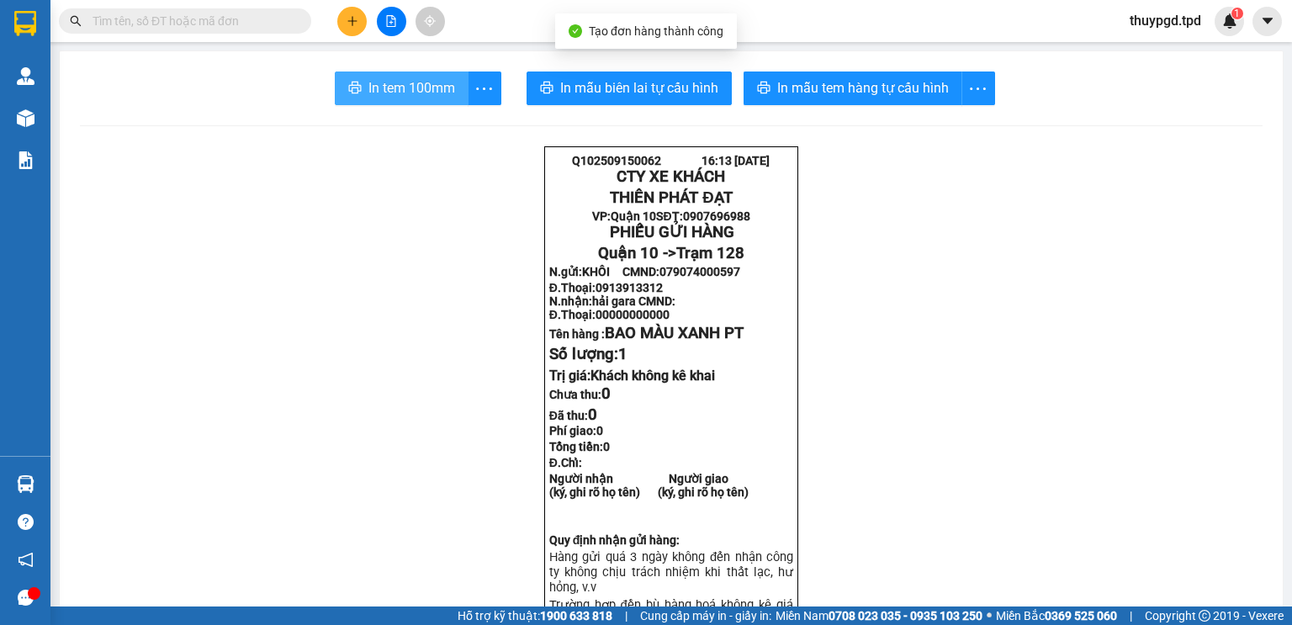
click at [395, 101] on button "In tem 100mm" at bounding box center [402, 88] width 134 height 34
click at [347, 23] on icon "plus" at bounding box center [352, 21] width 12 height 12
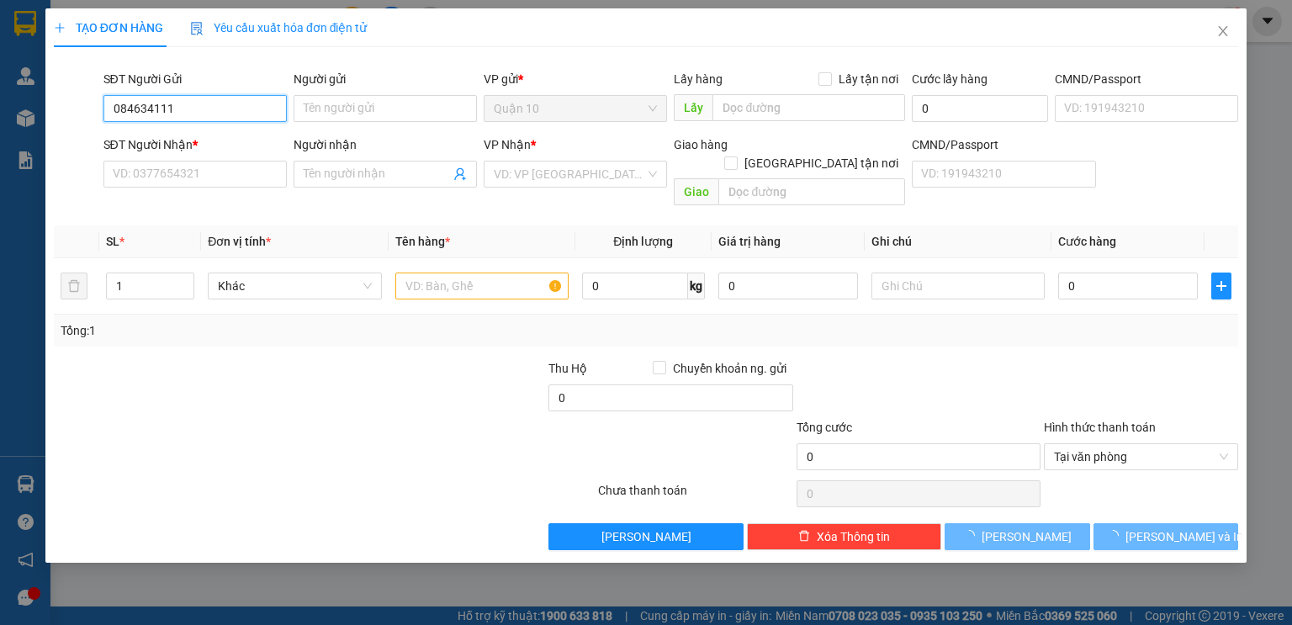
type input "0846341111"
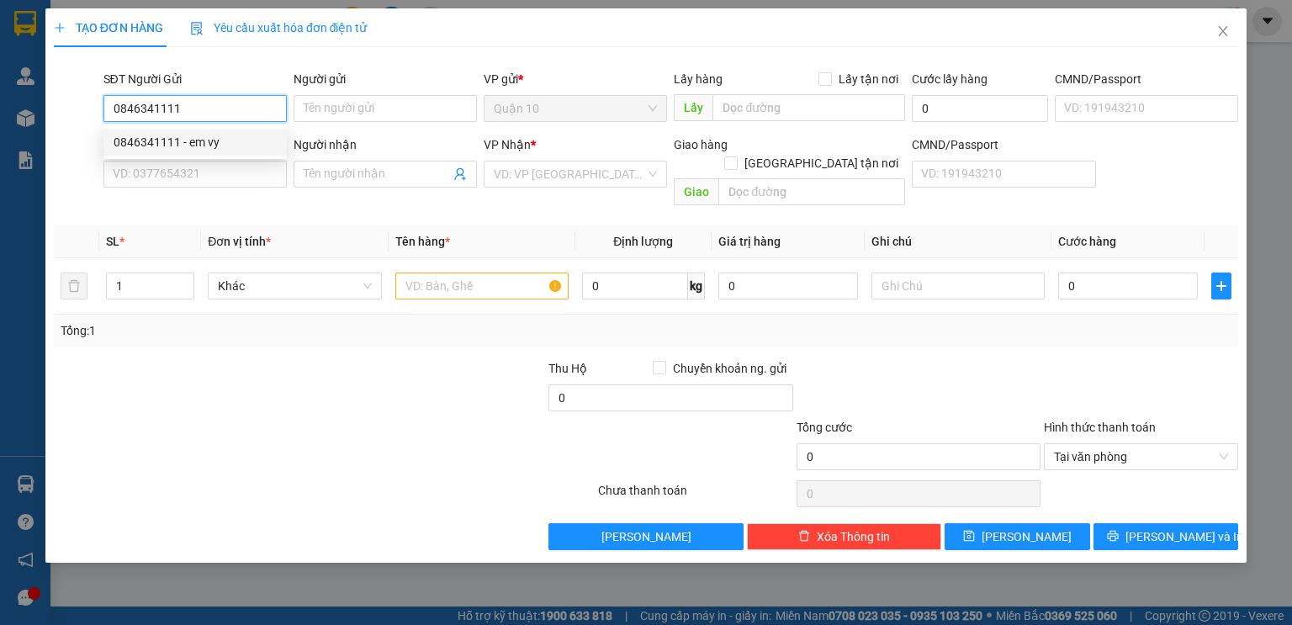
click at [219, 140] on div "0846341111 - em vy" at bounding box center [195, 142] width 163 height 18
type input "em vy"
type input "0965336633"
type input "viết nam phát"
type input "0846341111"
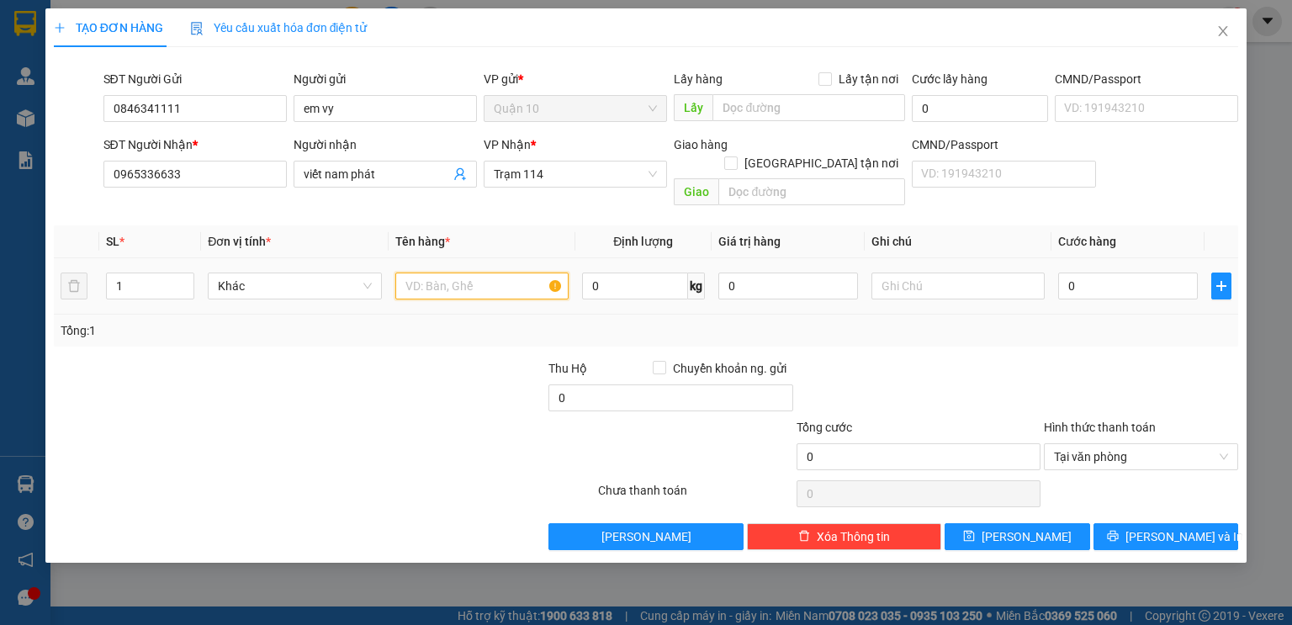
click at [525, 272] on input "text" at bounding box center [481, 285] width 173 height 27
type input "CỤC MÀU ĐEN BK TRẮNG"
type input "500.000"
click at [1107, 272] on input "0" at bounding box center [1128, 285] width 140 height 27
type input "4"
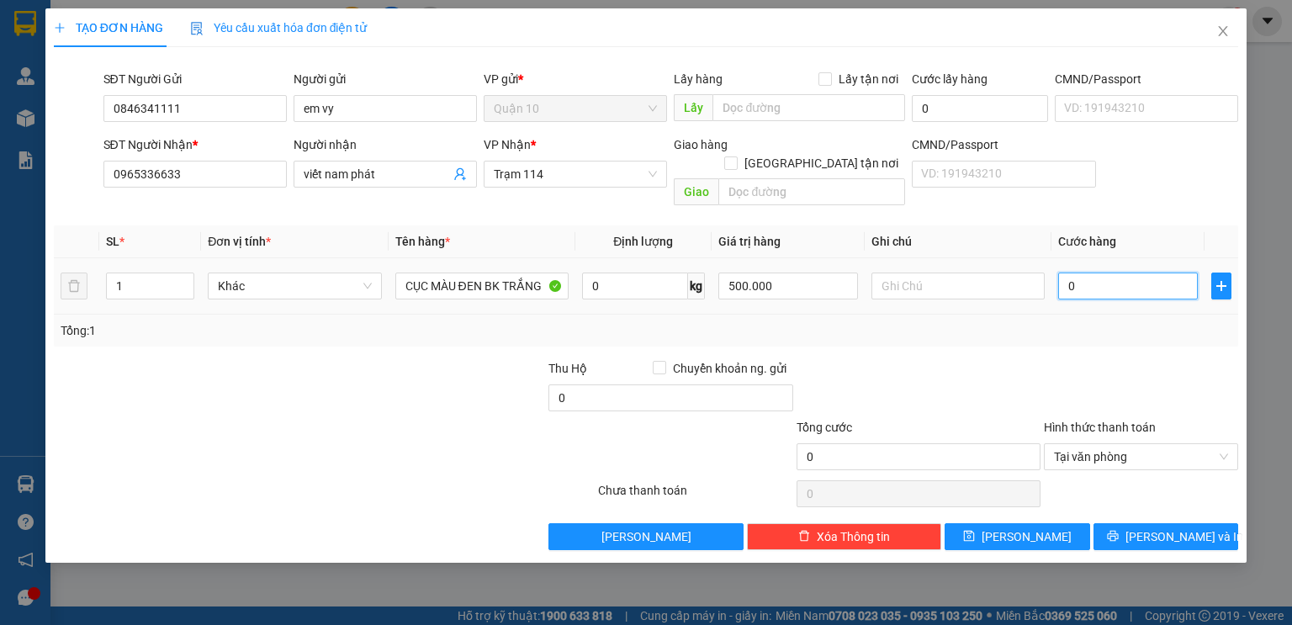
type input "4"
type input "40"
click at [1087, 365] on div at bounding box center [1141, 388] width 198 height 59
type input "40.000"
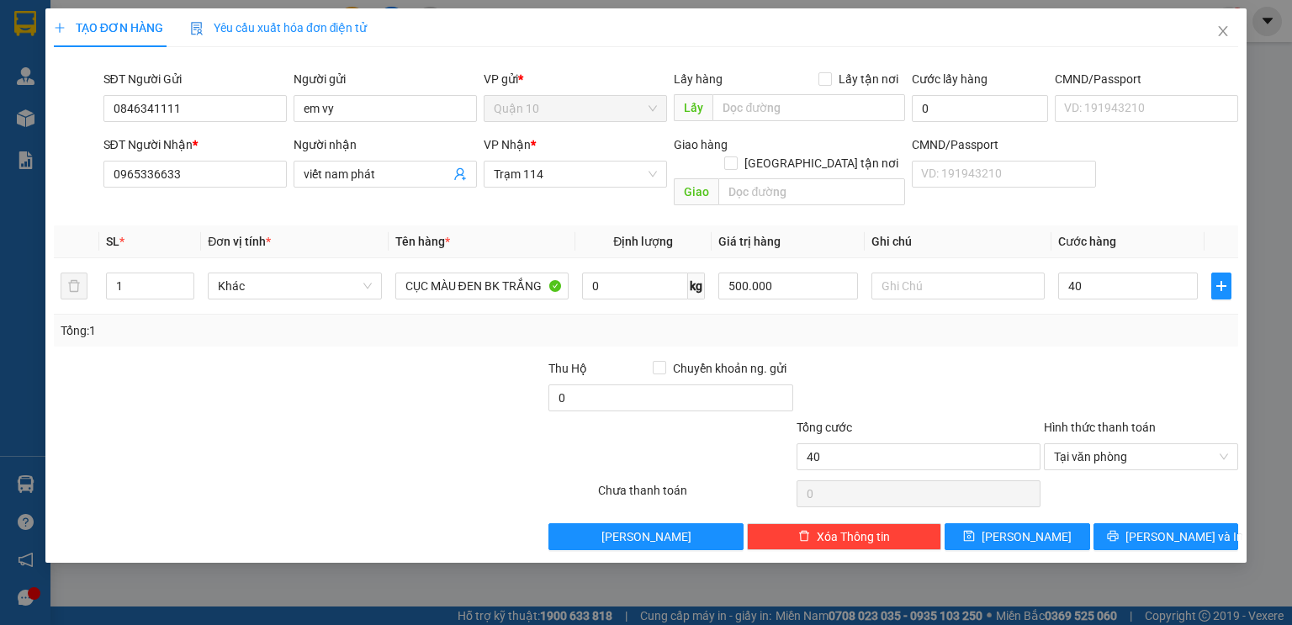
type input "40.000"
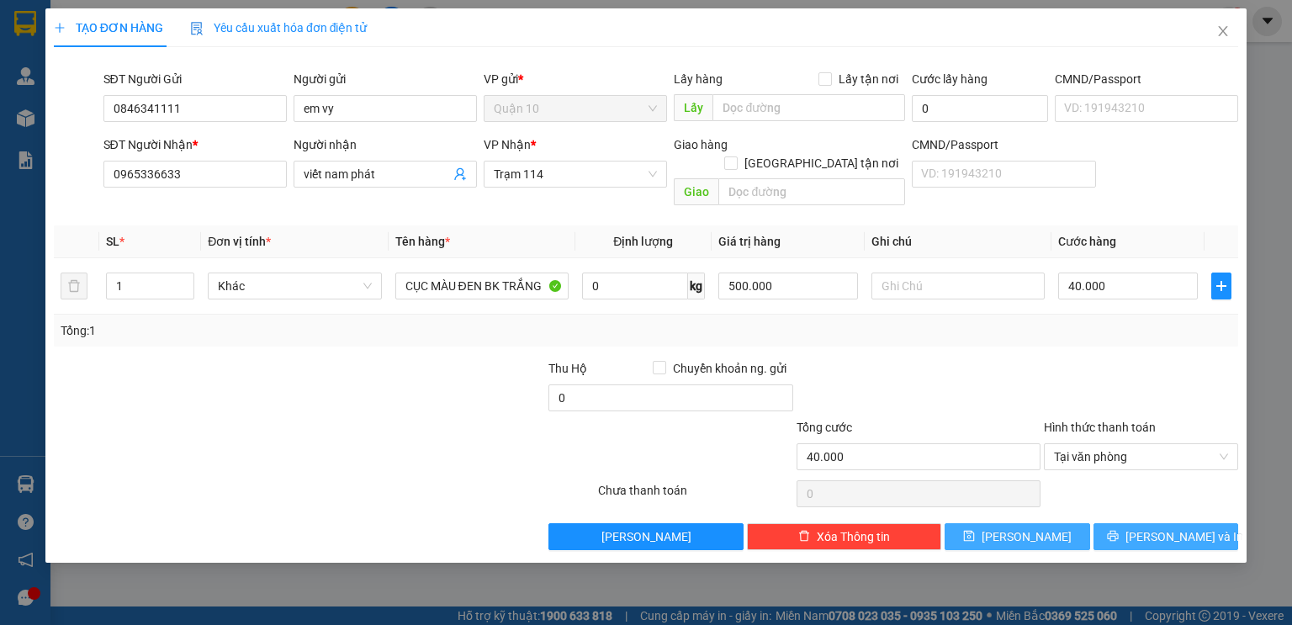
drag, startPoint x: 1168, startPoint y: 525, endPoint x: 1086, endPoint y: 509, distance: 83.1
click at [1168, 527] on span "[PERSON_NAME] và In" at bounding box center [1184, 536] width 118 height 18
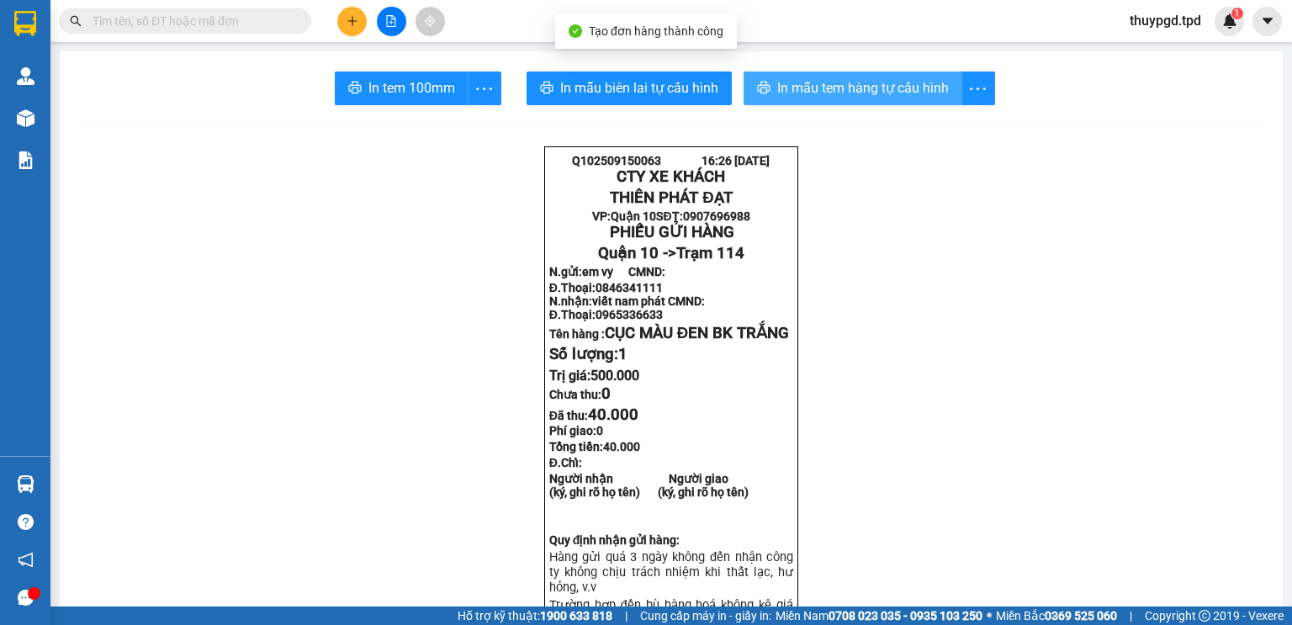
click at [814, 90] on span "In mẫu tem hàng tự cấu hình" at bounding box center [863, 87] width 172 height 21
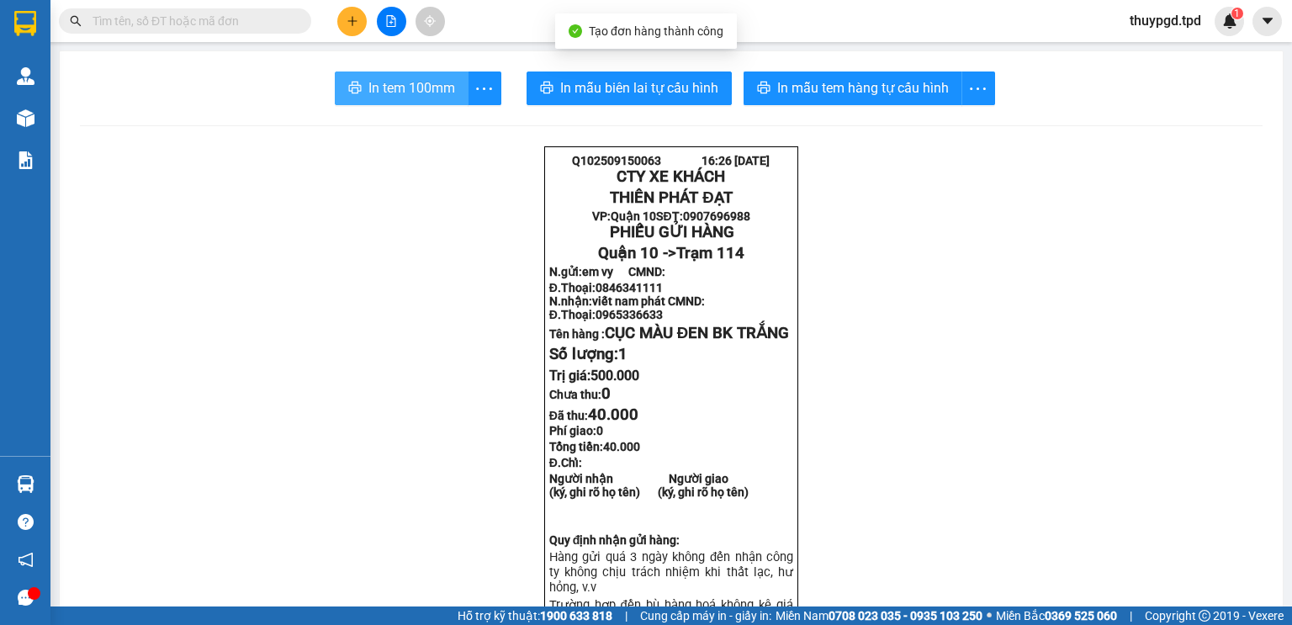
click at [368, 98] on span "In tem 100mm" at bounding box center [411, 87] width 87 height 21
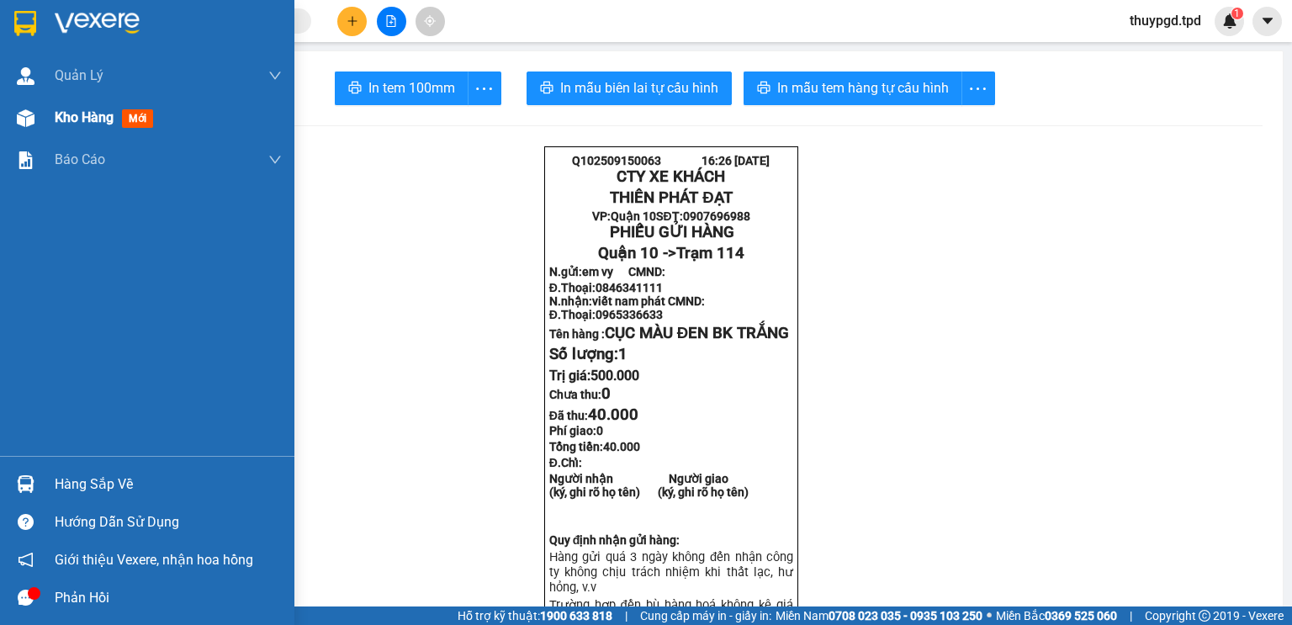
click at [43, 114] on div "Kho hàng mới" at bounding box center [147, 118] width 294 height 42
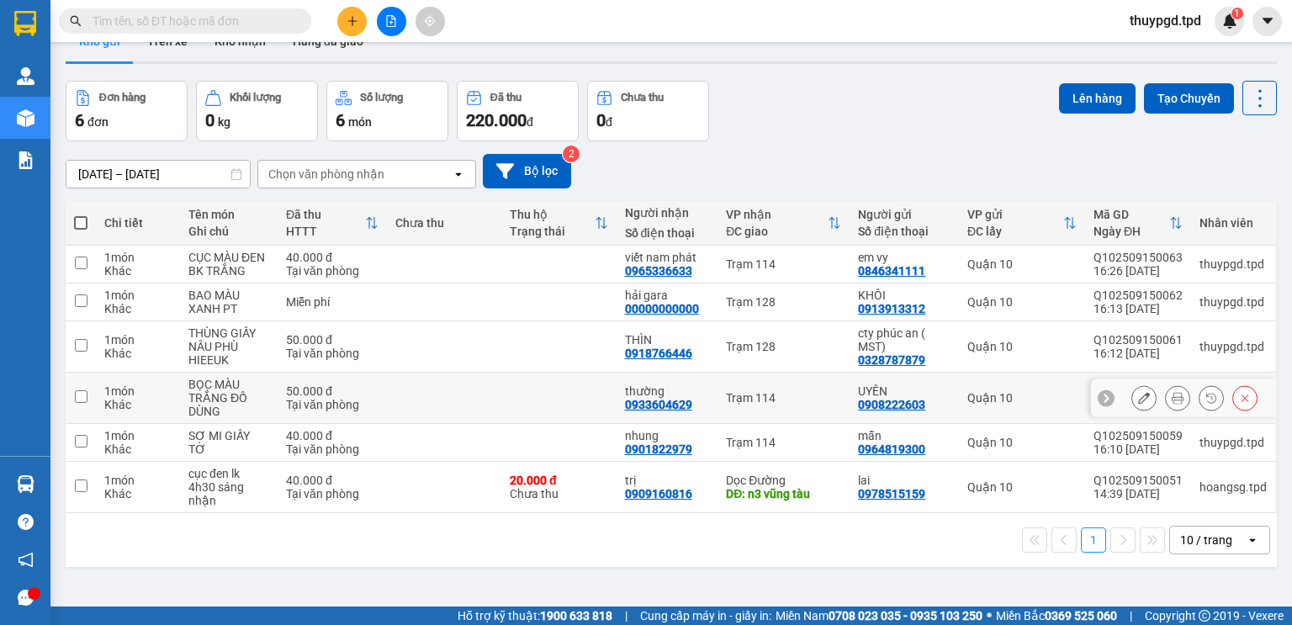
scroll to position [67, 0]
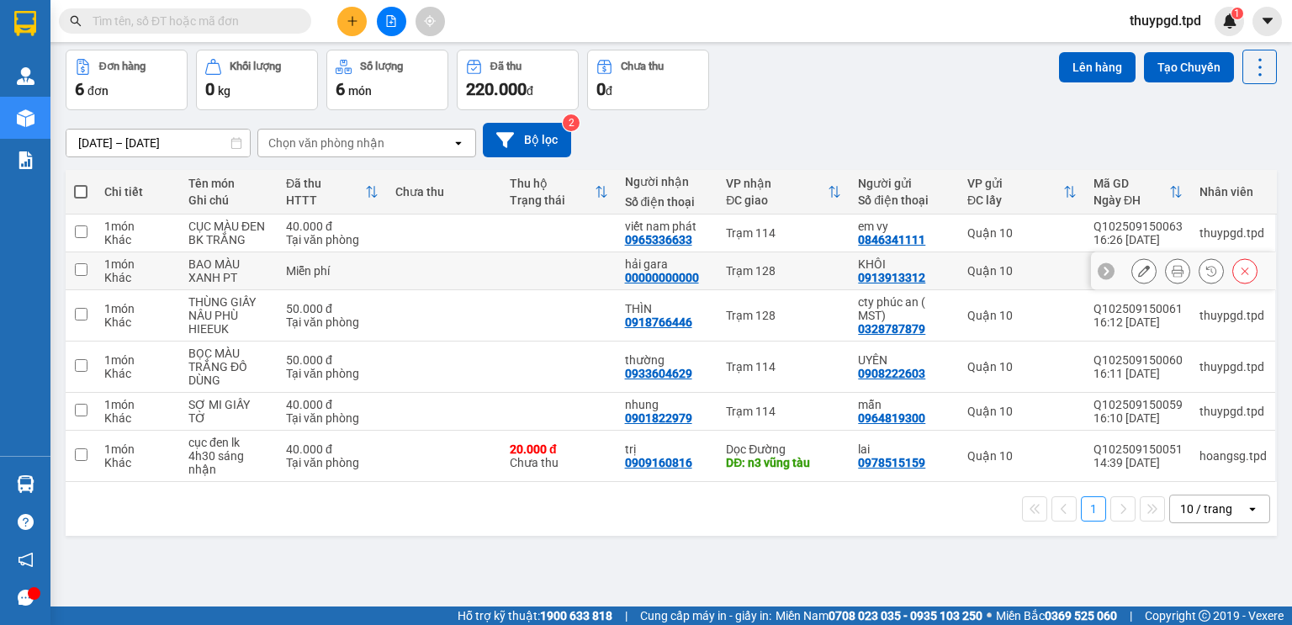
click at [582, 266] on td at bounding box center [558, 271] width 115 height 38
checkbox input "true"
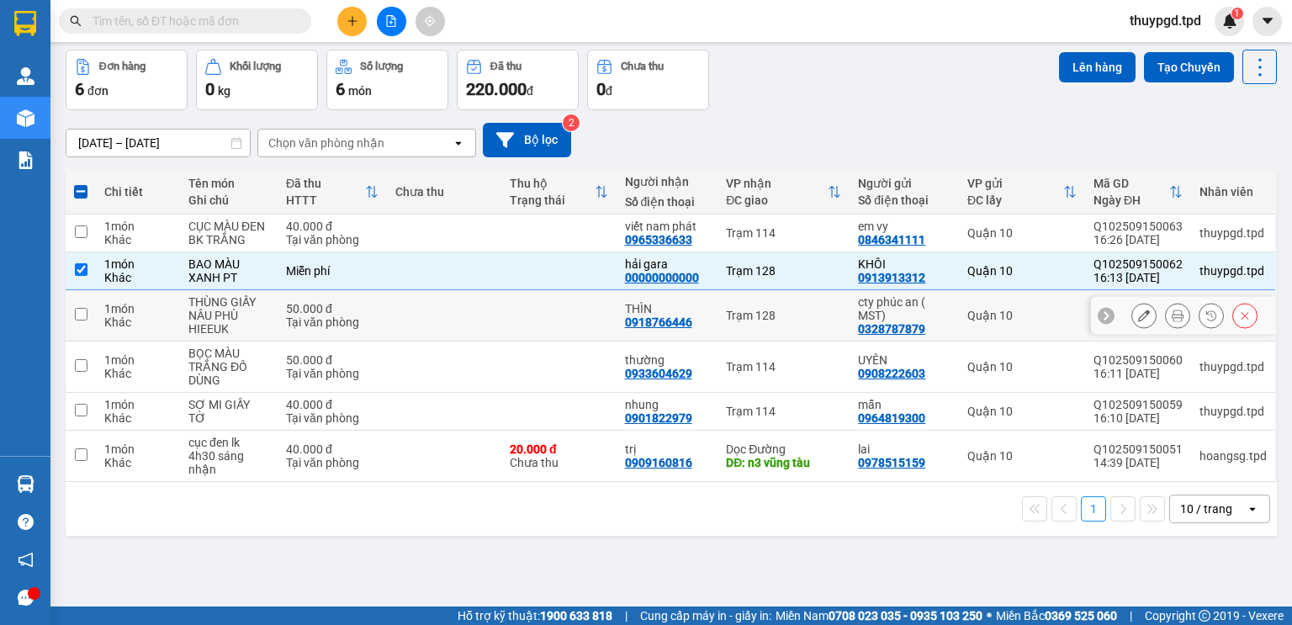
click at [481, 336] on td at bounding box center [444, 315] width 115 height 51
checkbox input "true"
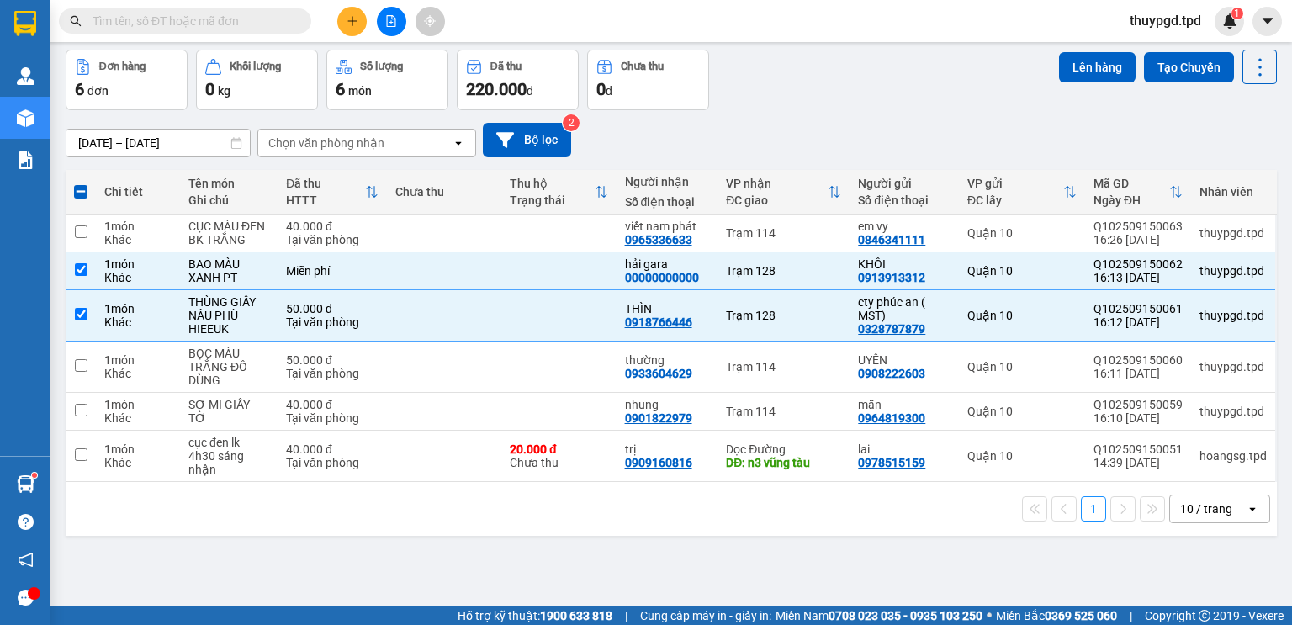
click at [347, 17] on icon "plus" at bounding box center [352, 21] width 12 height 12
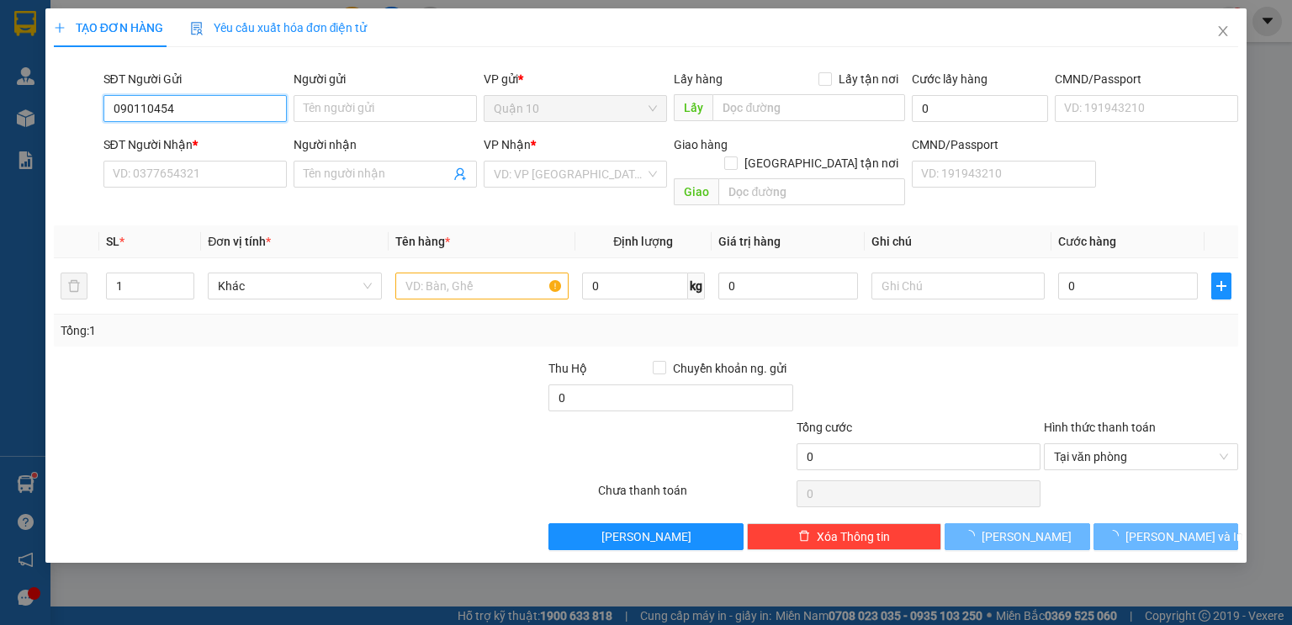
type input "0901104544"
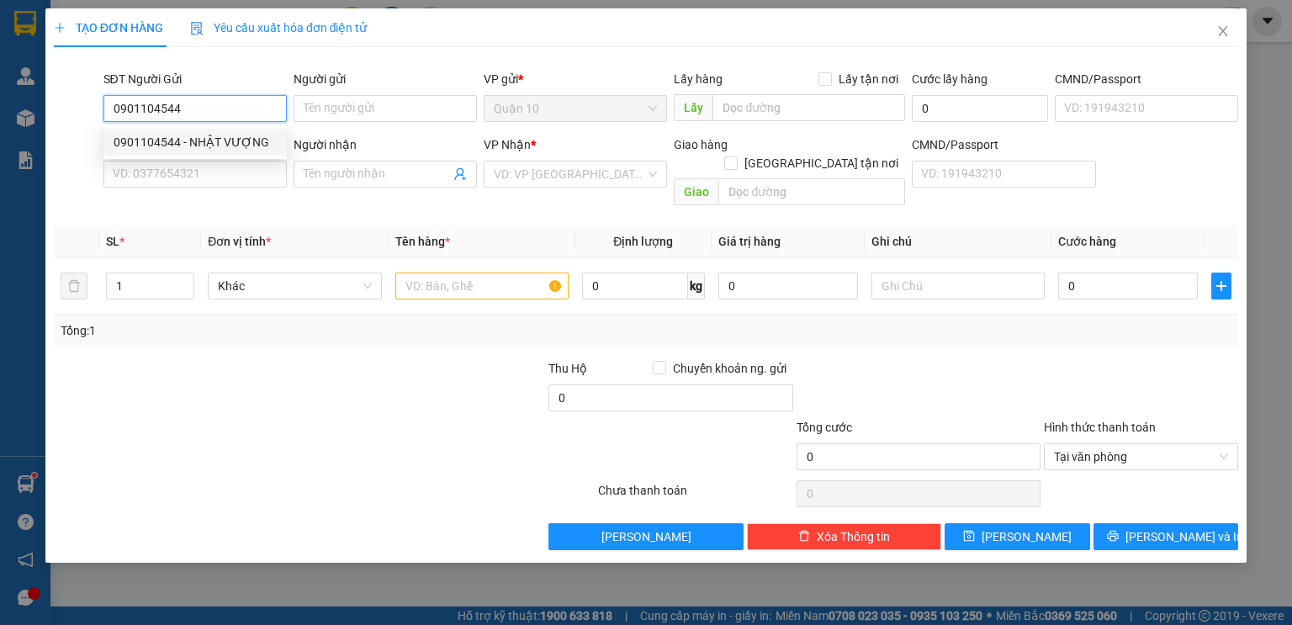
click at [208, 151] on div "0901104544 - NHẬT VƯỢNG" at bounding box center [195, 142] width 163 height 18
type input "NHẬT VƯỢNG"
type input "079087015215"
type input "0935889069"
type input "linh"
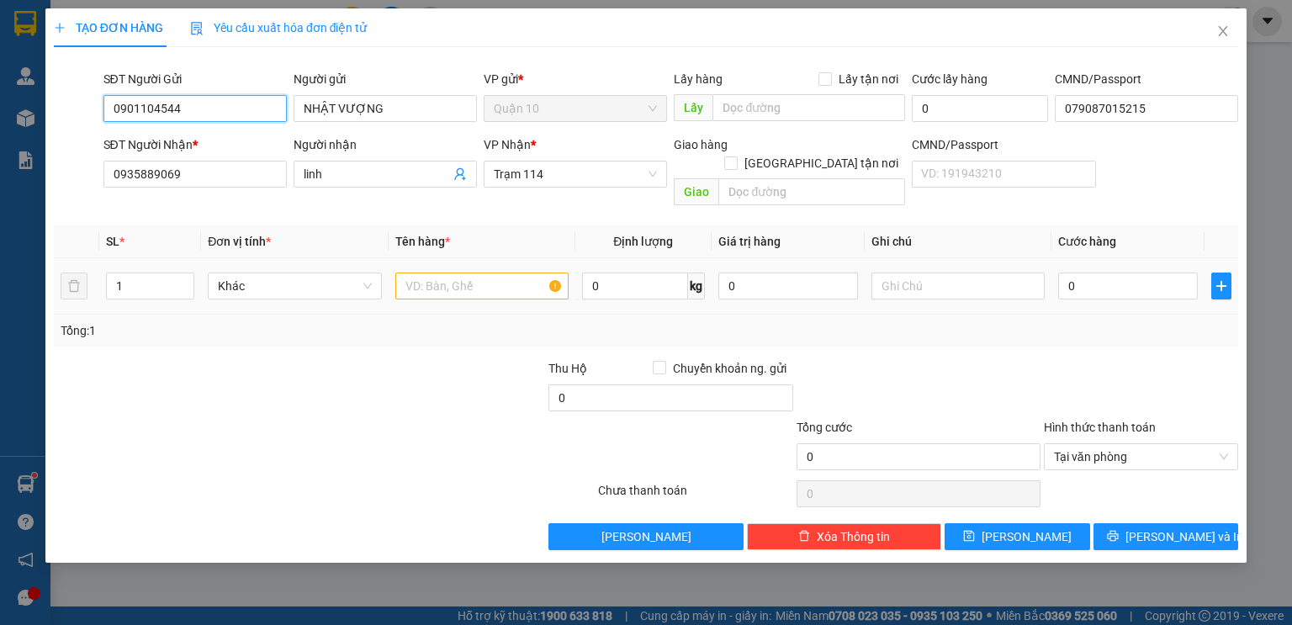
type input "0901104544"
click at [498, 272] on input "text" at bounding box center [481, 285] width 173 height 27
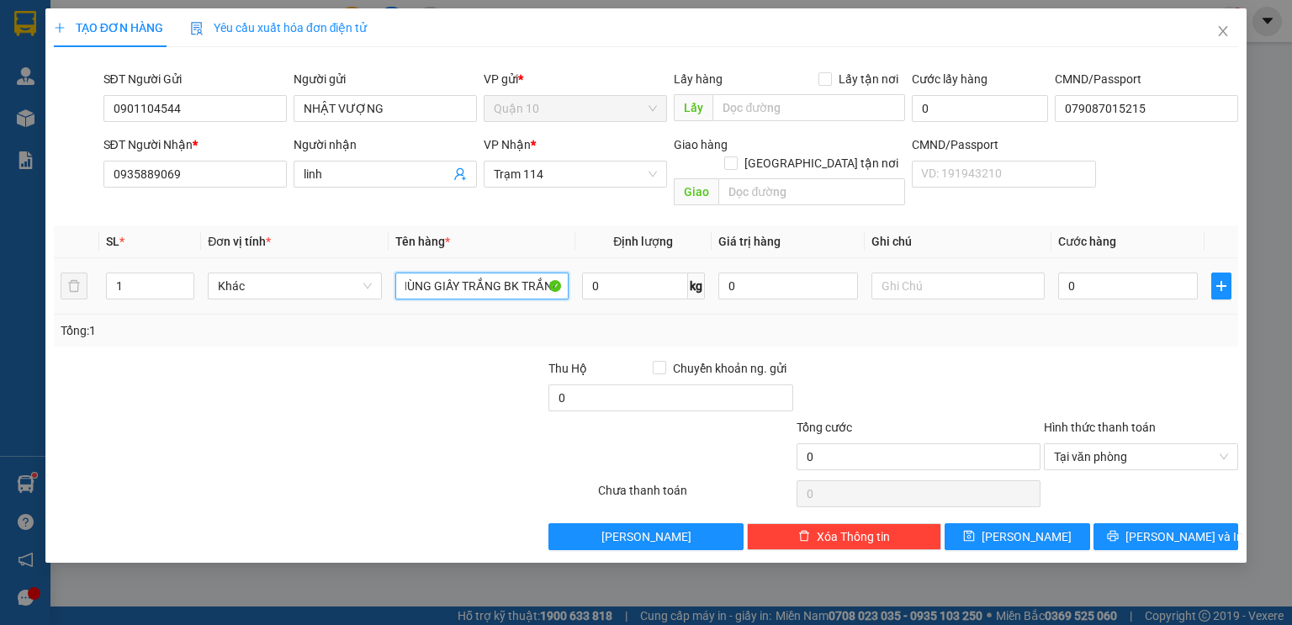
type input "THÙNG GIẤY TRẮNG BK TRẮNG"
type input "5.000.000"
type input "5"
type input "50"
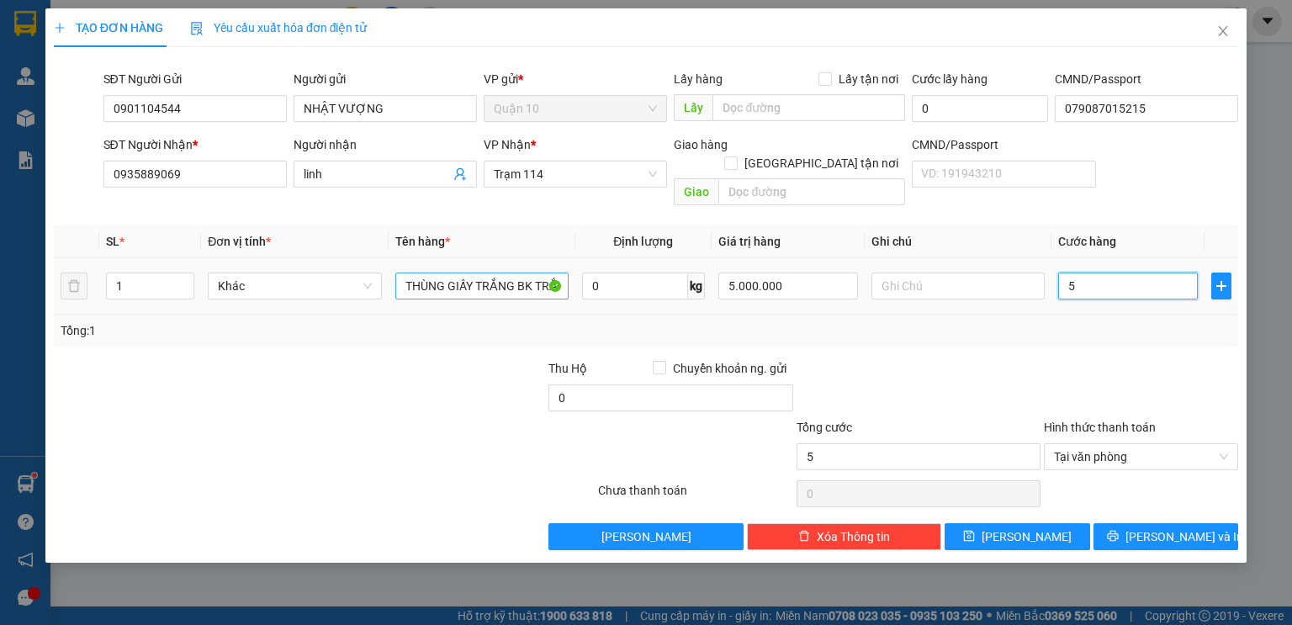
type input "50"
type input "50.000"
click at [786, 272] on input "5.000.000" at bounding box center [788, 285] width 140 height 27
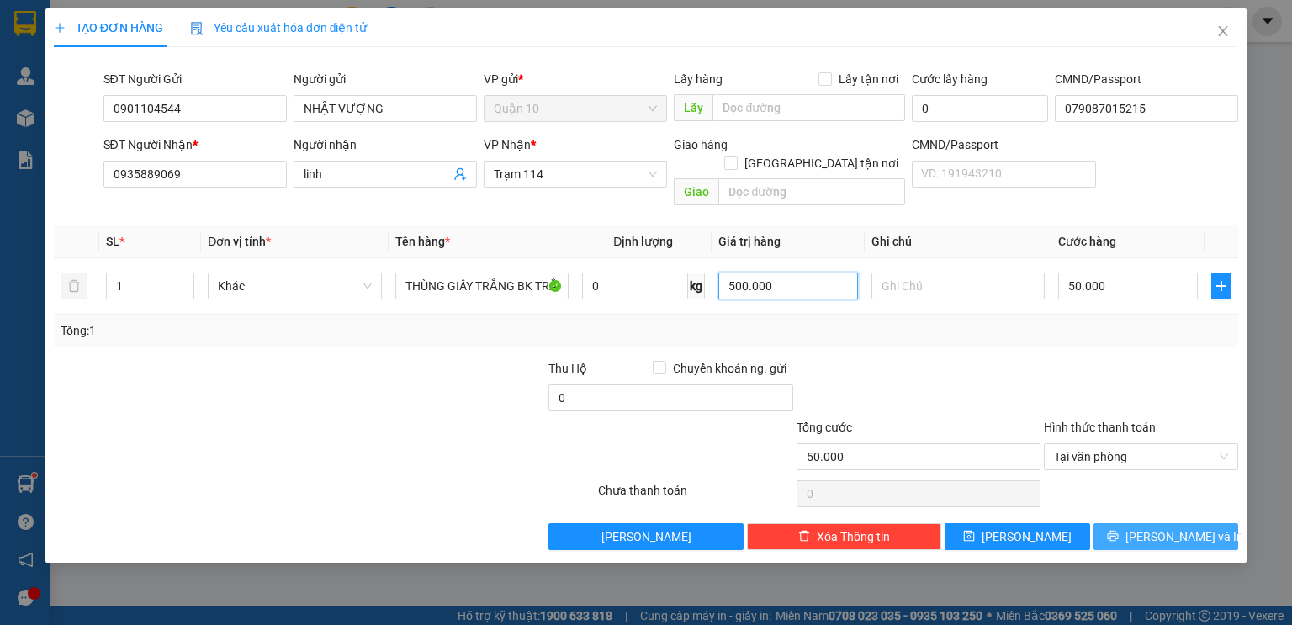
type input "500.000"
drag, startPoint x: 1204, startPoint y: 521, endPoint x: 1116, endPoint y: 434, distance: 123.7
click at [1203, 523] on button "[PERSON_NAME] và In" at bounding box center [1165, 536] width 145 height 27
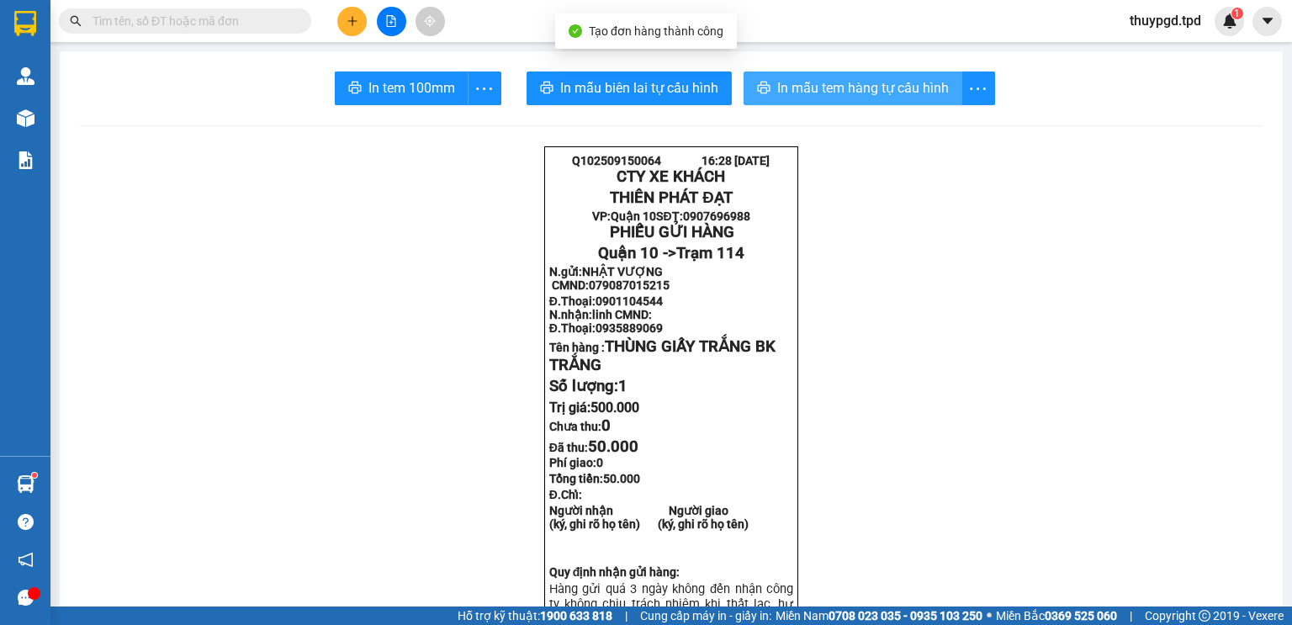
click at [863, 87] on span "In mẫu tem hàng tự cấu hình" at bounding box center [863, 87] width 172 height 21
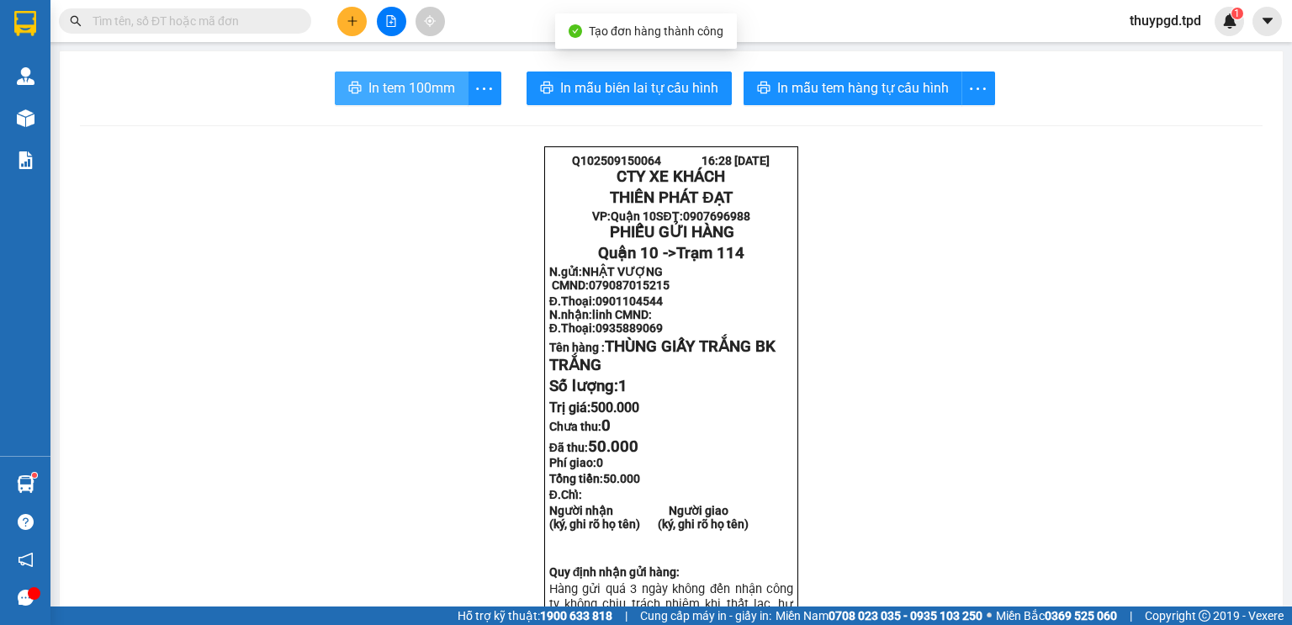
click at [440, 91] on span "In tem 100mm" at bounding box center [411, 87] width 87 height 21
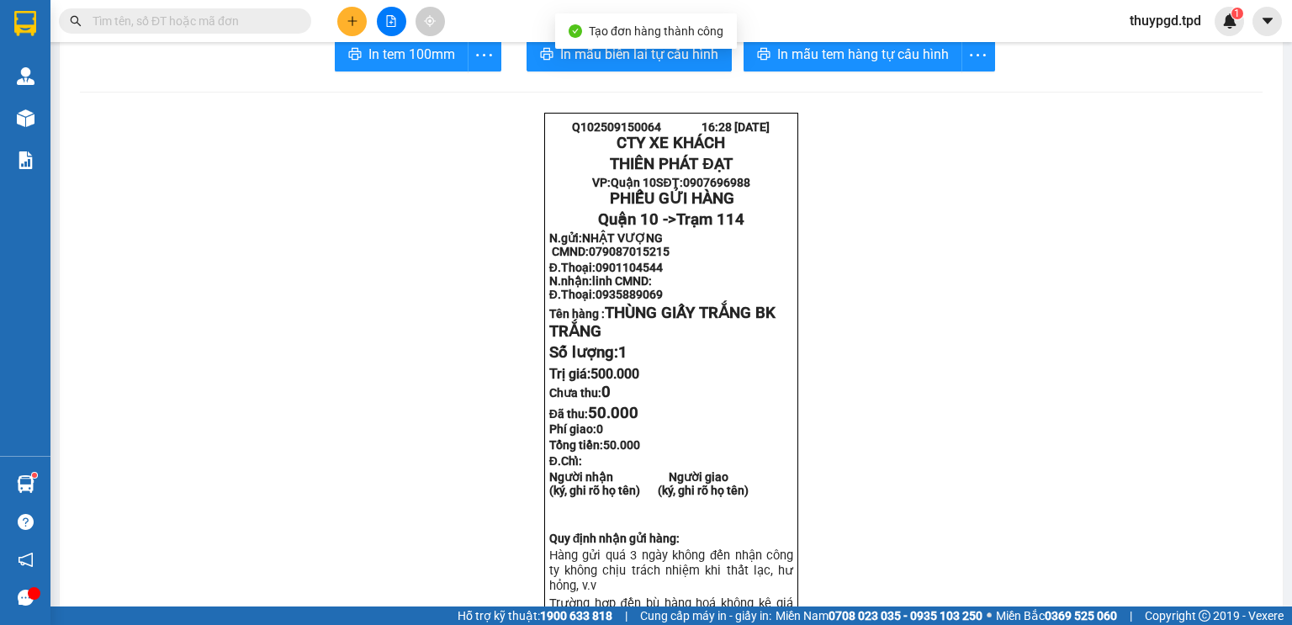
scroll to position [67, 0]
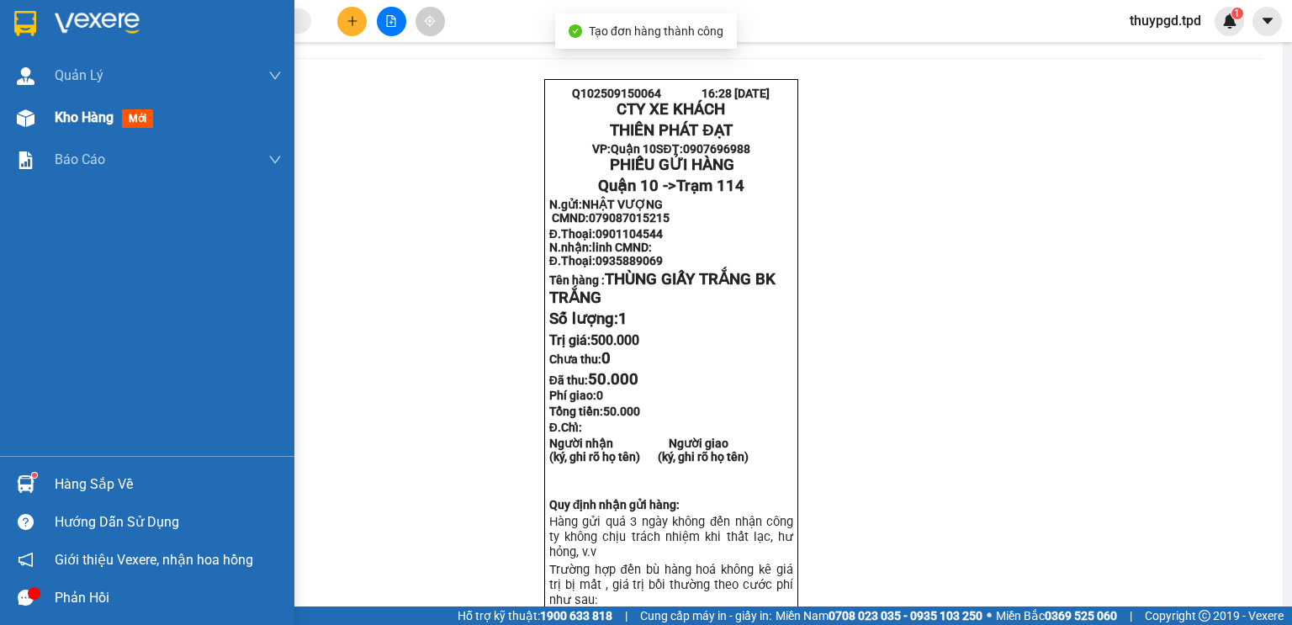
click at [57, 103] on div "Kho hàng mới" at bounding box center [168, 118] width 227 height 42
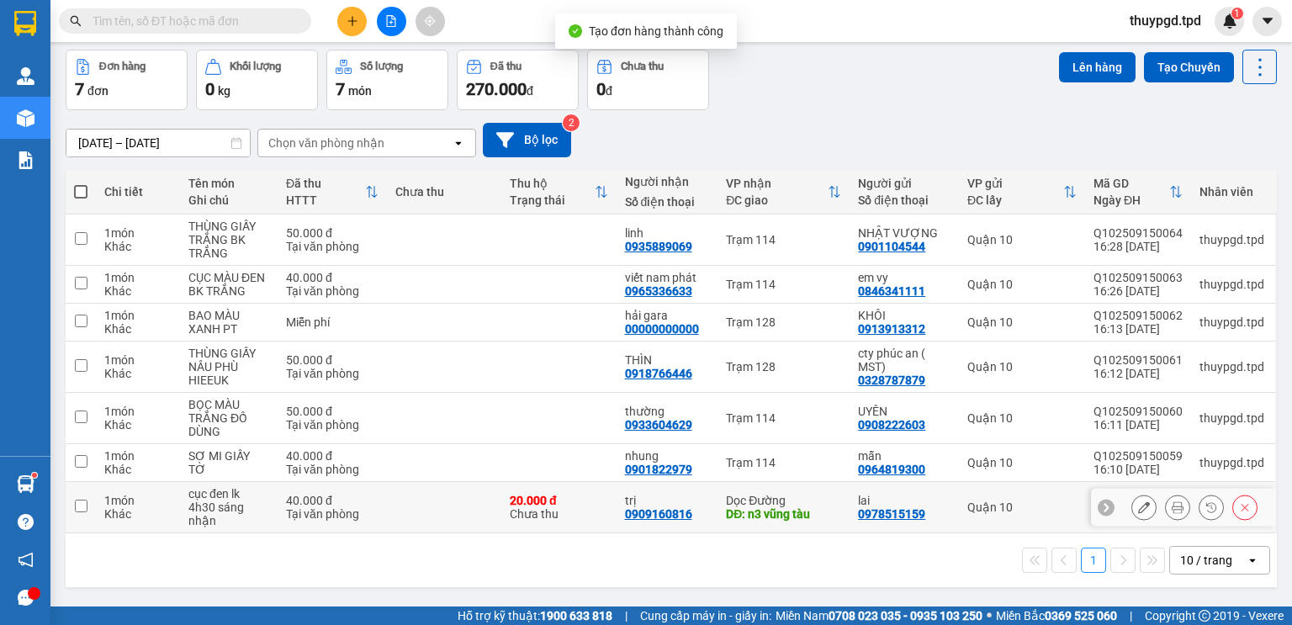
scroll to position [77, 0]
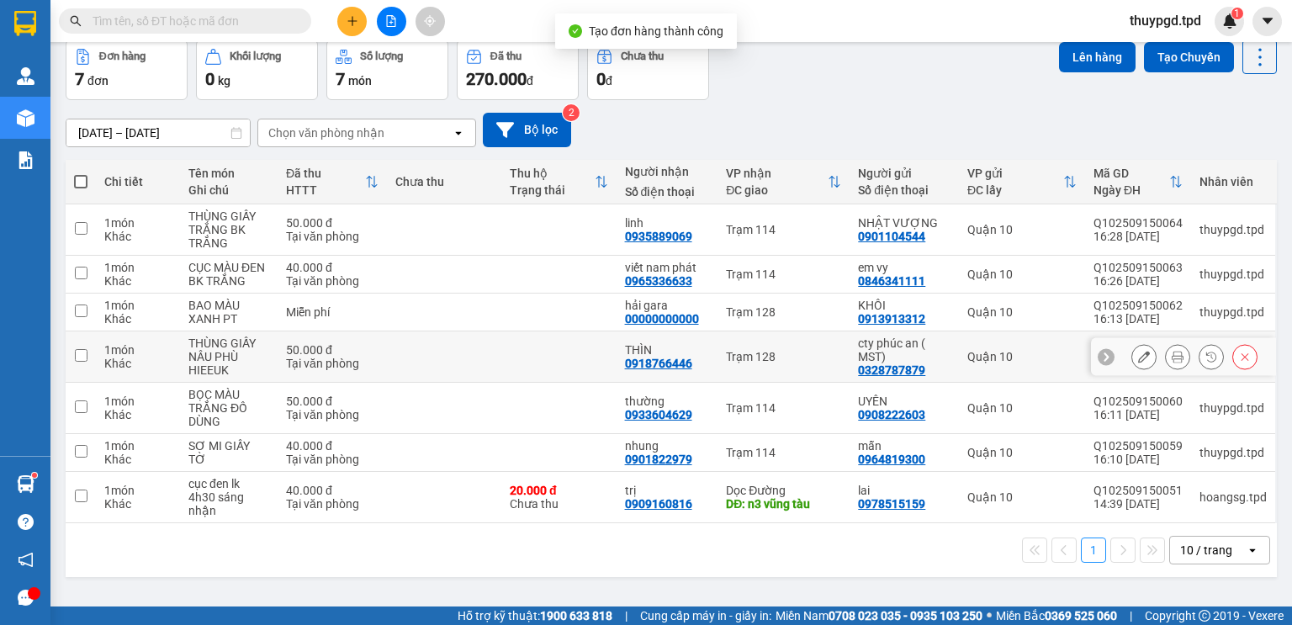
click at [620, 350] on td "THÌN 0918766446" at bounding box center [667, 356] width 102 height 51
checkbox input "true"
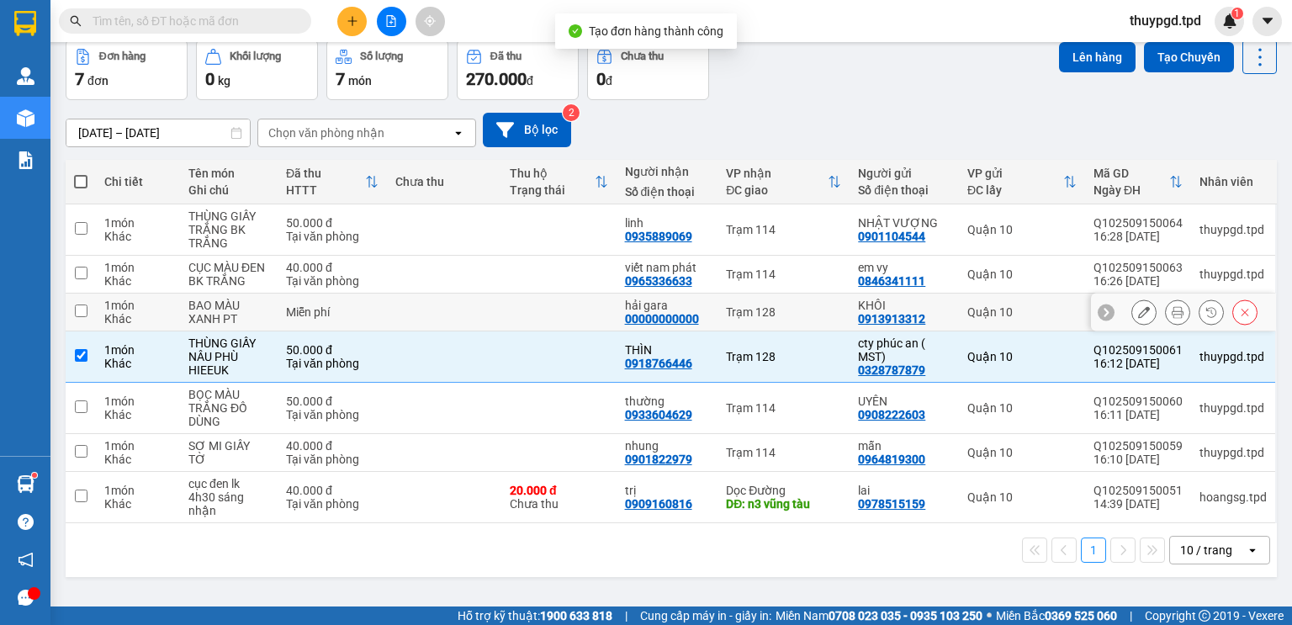
click at [631, 317] on div "00000000000" at bounding box center [662, 318] width 74 height 13
drag, startPoint x: 708, startPoint y: 305, endPoint x: 708, endPoint y: 337, distance: 32.0
click at [709, 306] on td "hải gara 00000000000" at bounding box center [667, 312] width 102 height 38
checkbox input "true"
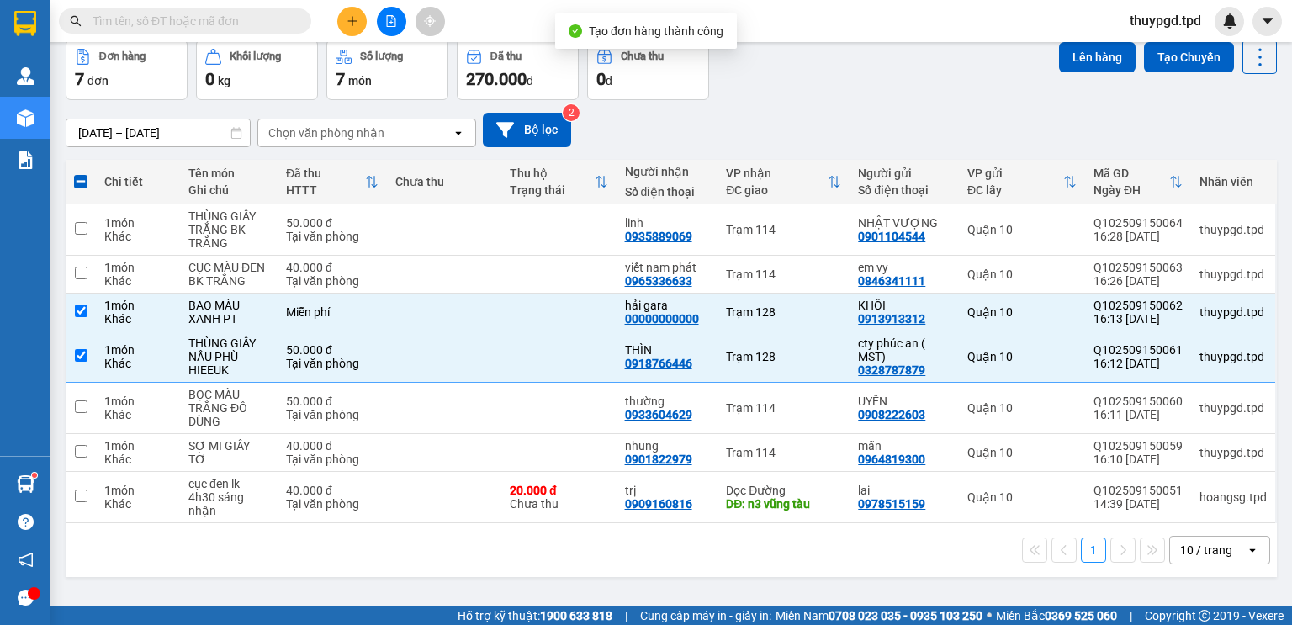
scroll to position [10, 0]
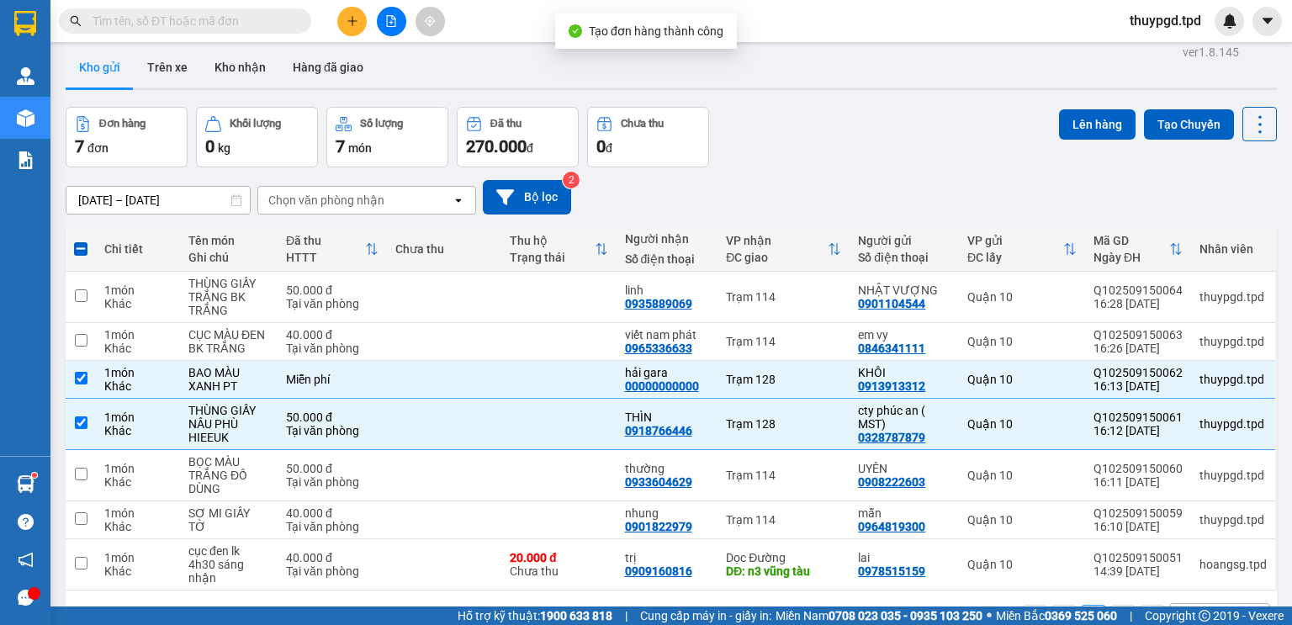
click at [1036, 111] on div "Đơn hàng 7 đơn Khối lượng 0 kg Số lượng 7 món Đã thu 270.000 đ Chưa thu 0 đ Lên…" at bounding box center [671, 137] width 1211 height 61
click at [1063, 121] on button "Lên hàng" at bounding box center [1097, 124] width 77 height 30
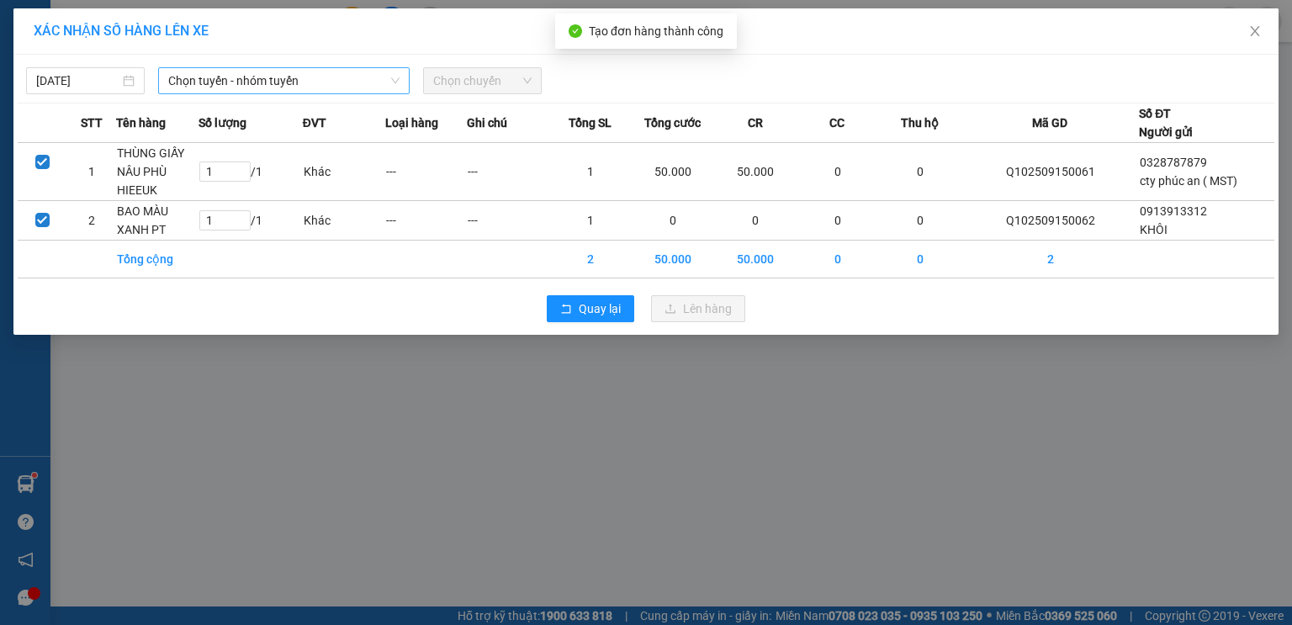
click at [351, 86] on span "Chọn tuyến - nhóm tuyến" at bounding box center [283, 80] width 231 height 25
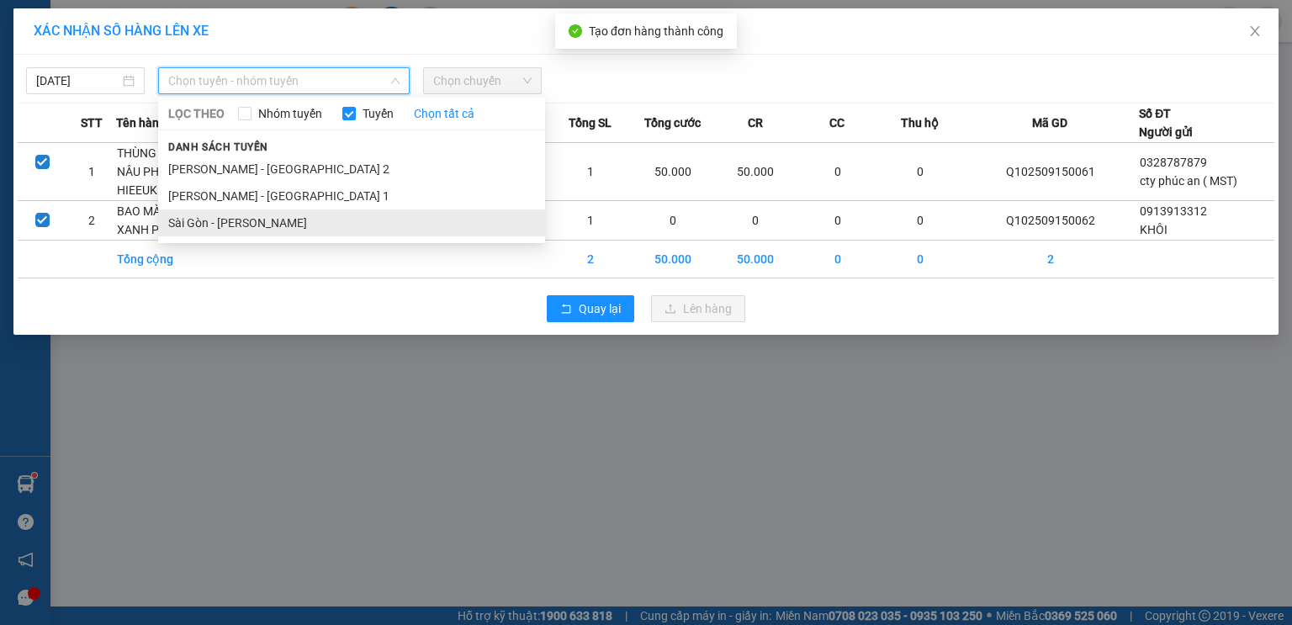
click at [235, 219] on li "Sài Gòn - Phương Lâm" at bounding box center [351, 222] width 387 height 27
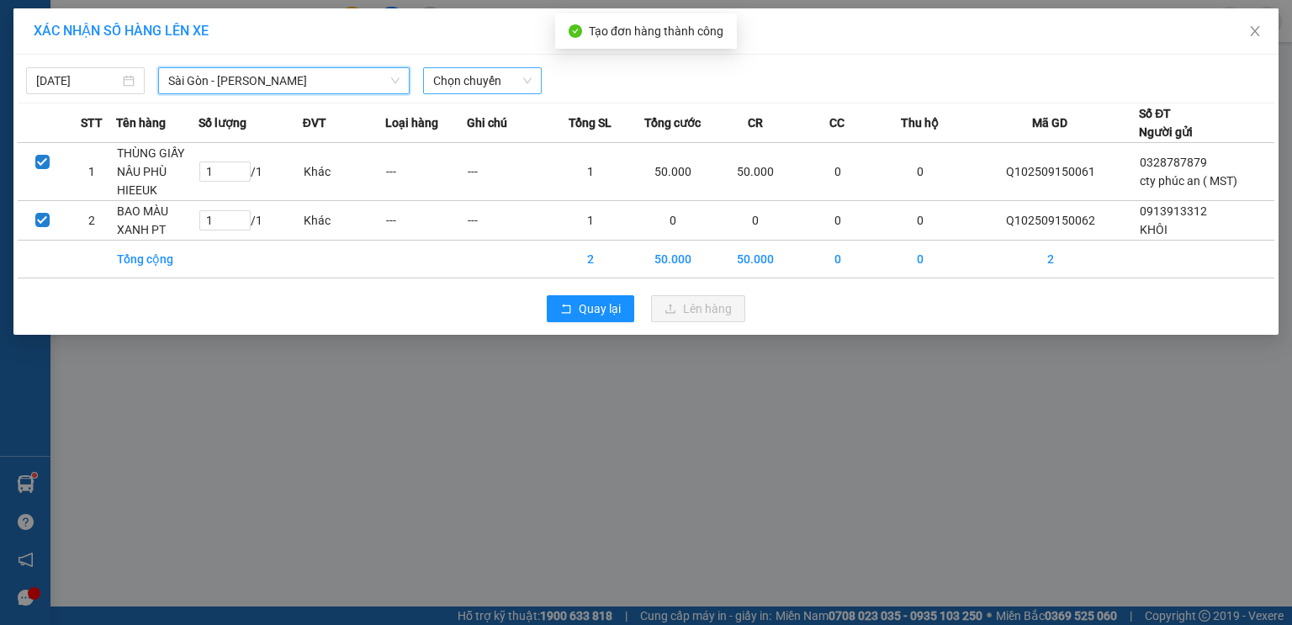
click at [478, 85] on span "Chọn chuyến" at bounding box center [482, 80] width 98 height 25
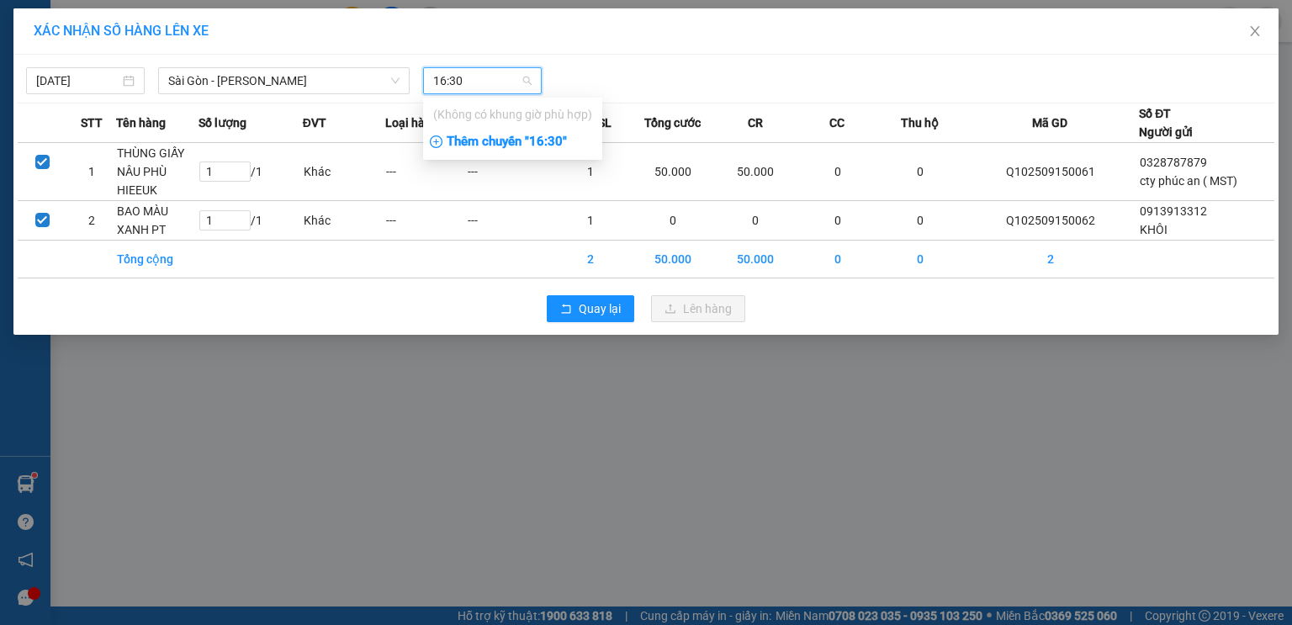
type input "16:30"
click at [496, 150] on div "Thêm chuyến " 16:30 "" at bounding box center [512, 142] width 179 height 29
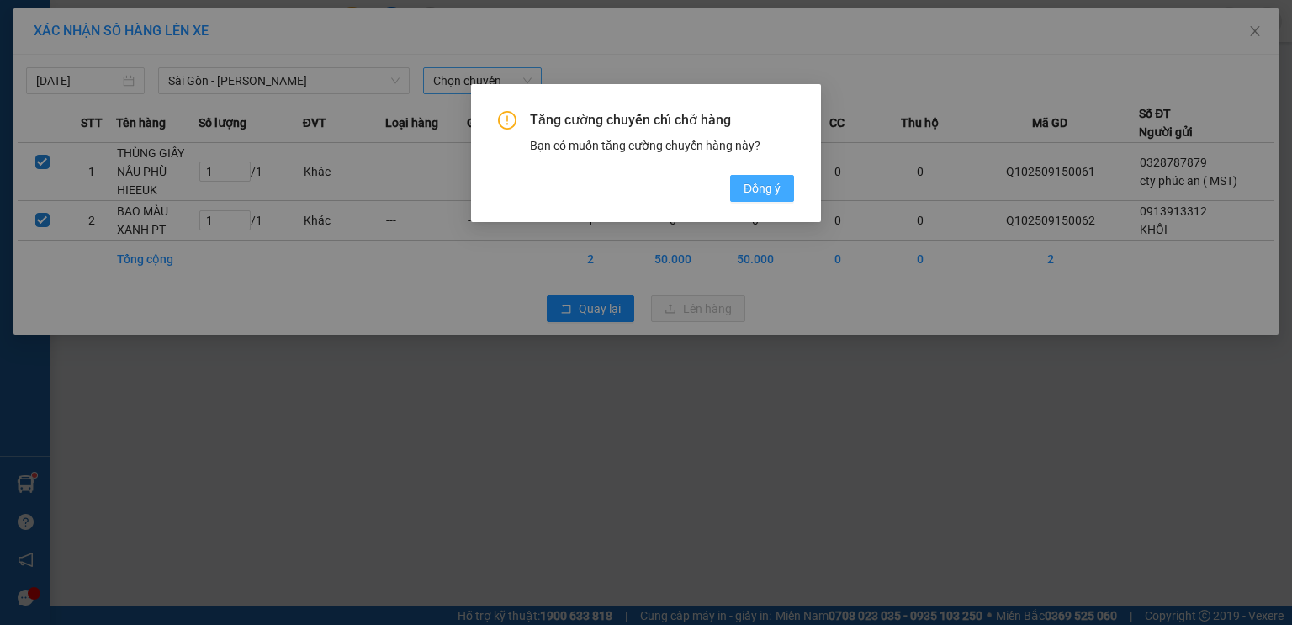
click at [743, 182] on span "Đồng ý" at bounding box center [761, 188] width 37 height 18
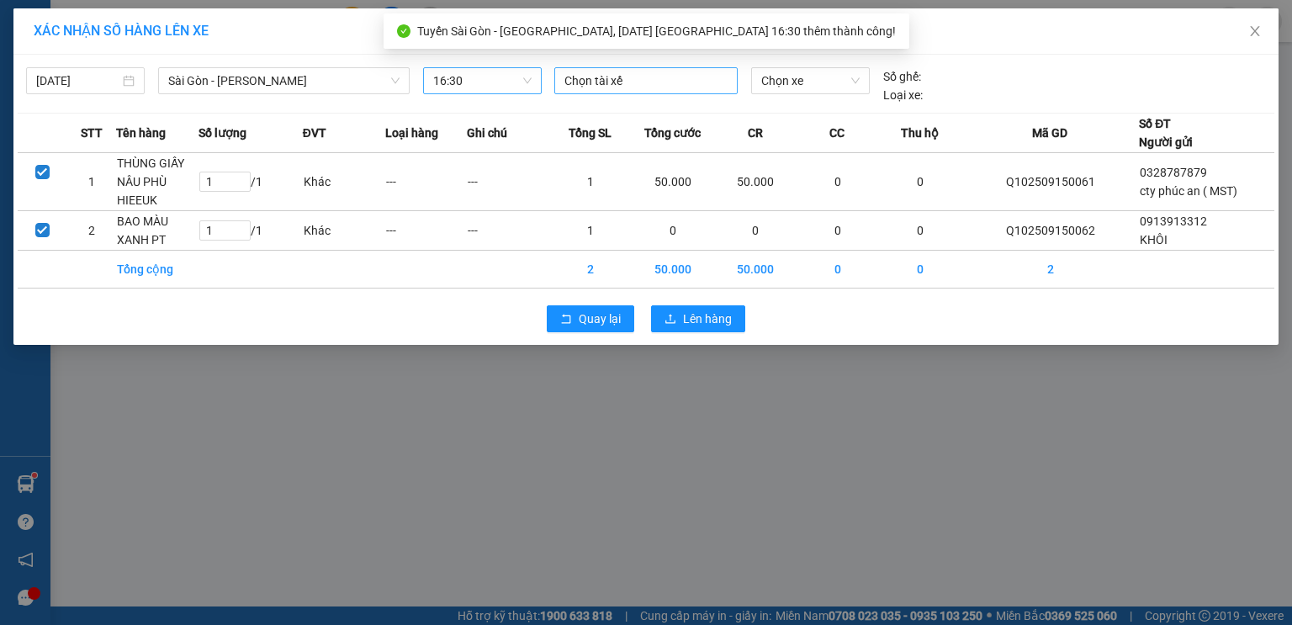
click at [636, 67] on div "Chọn tài xế" at bounding box center [645, 80] width 183 height 27
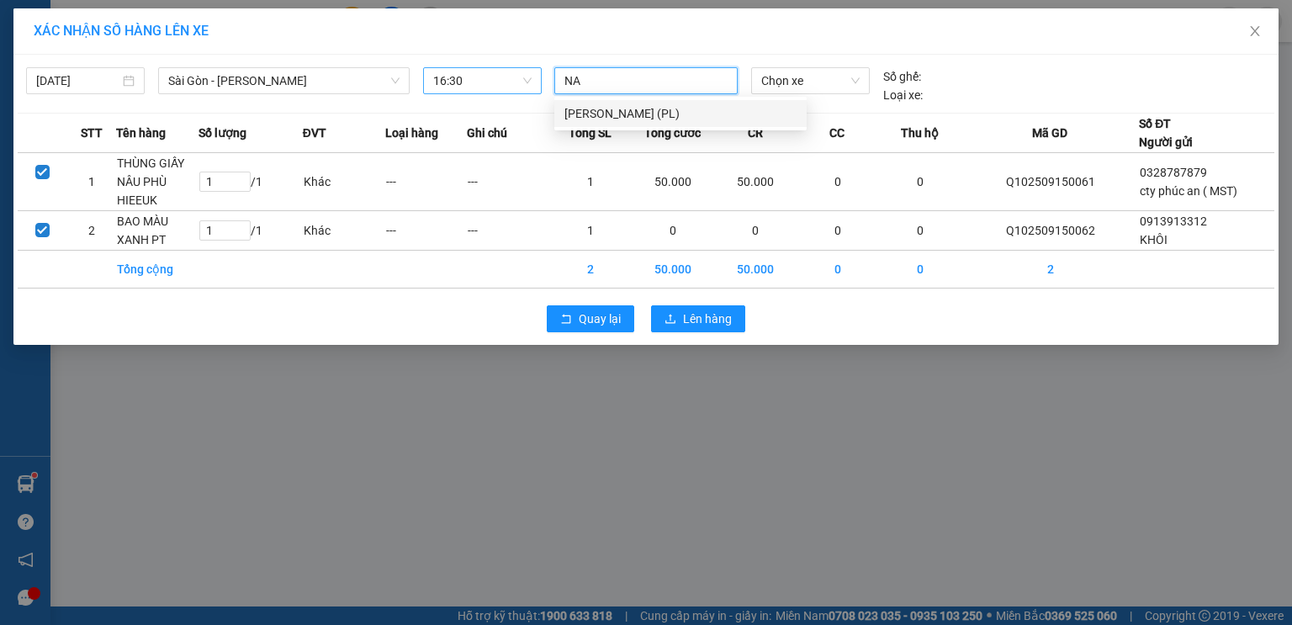
type input "NAM"
click at [632, 107] on div "Nguyễn Đình Nam (PL)" at bounding box center [680, 113] width 232 height 18
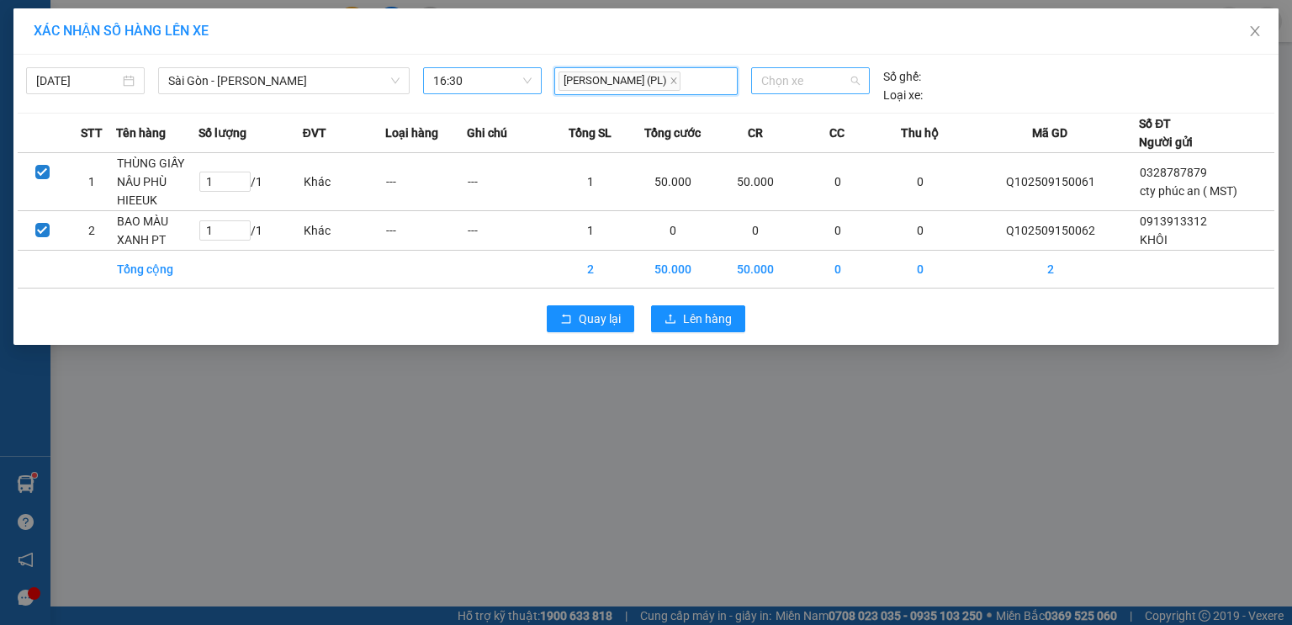
click at [816, 76] on span "Chọn xe" at bounding box center [810, 80] width 98 height 25
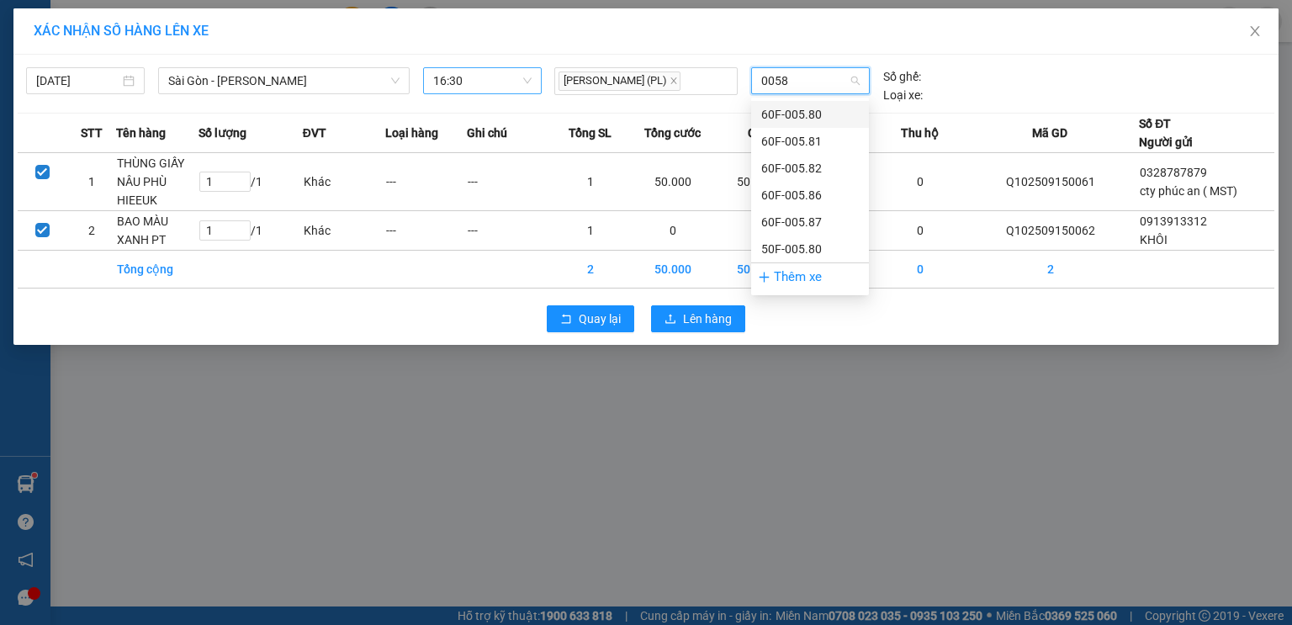
type input "00582"
click at [790, 114] on div "60F-005.82" at bounding box center [810, 114] width 98 height 18
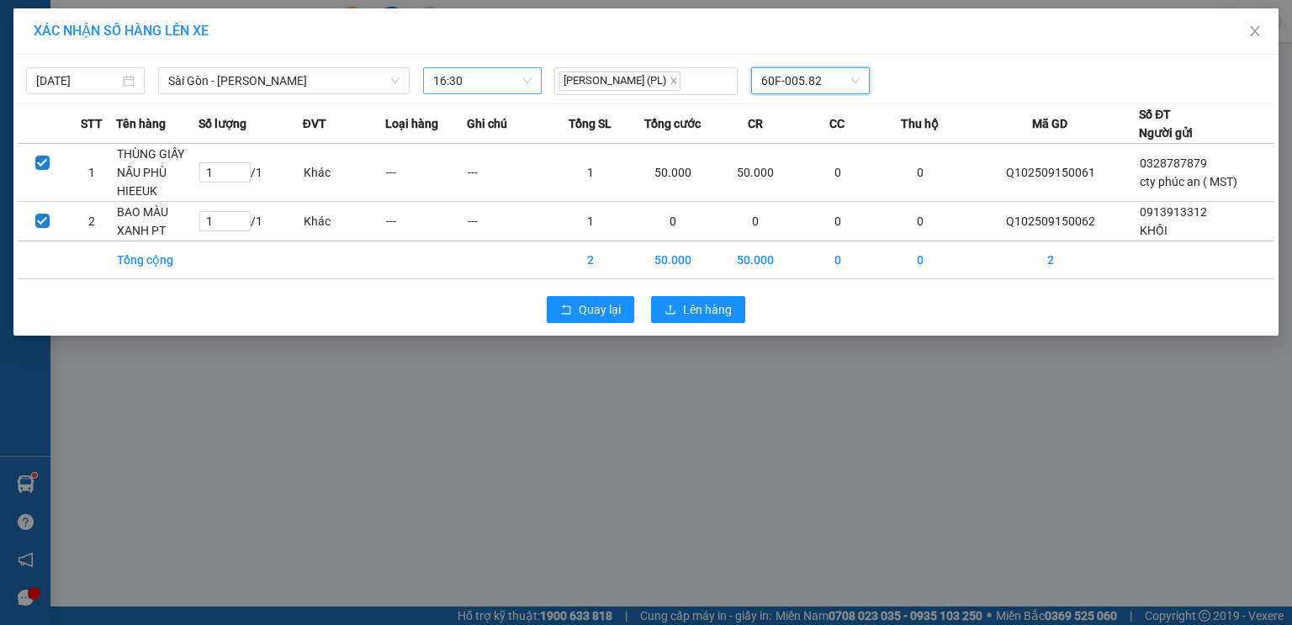
click at [806, 89] on span "60F-005.82" at bounding box center [810, 80] width 98 height 25
type input "00152"
click at [804, 104] on div "60F-001.52" at bounding box center [810, 114] width 118 height 27
click at [705, 317] on button "Lên hàng" at bounding box center [698, 309] width 94 height 27
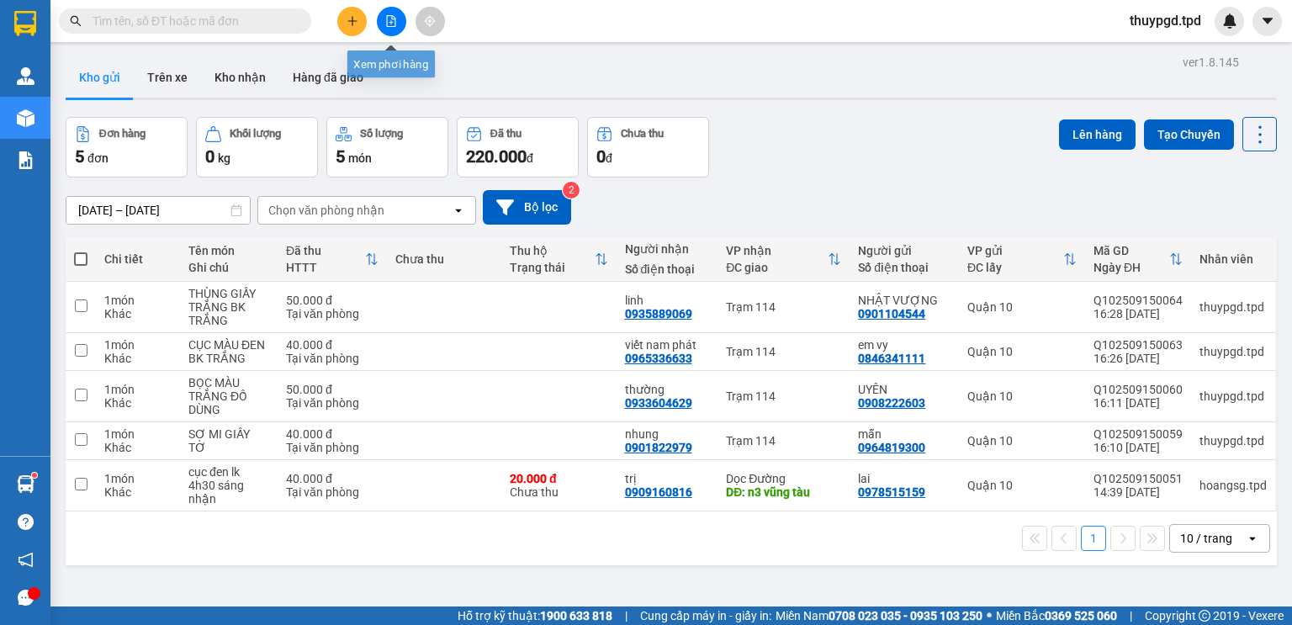
click at [386, 24] on icon "file-add" at bounding box center [391, 21] width 12 height 12
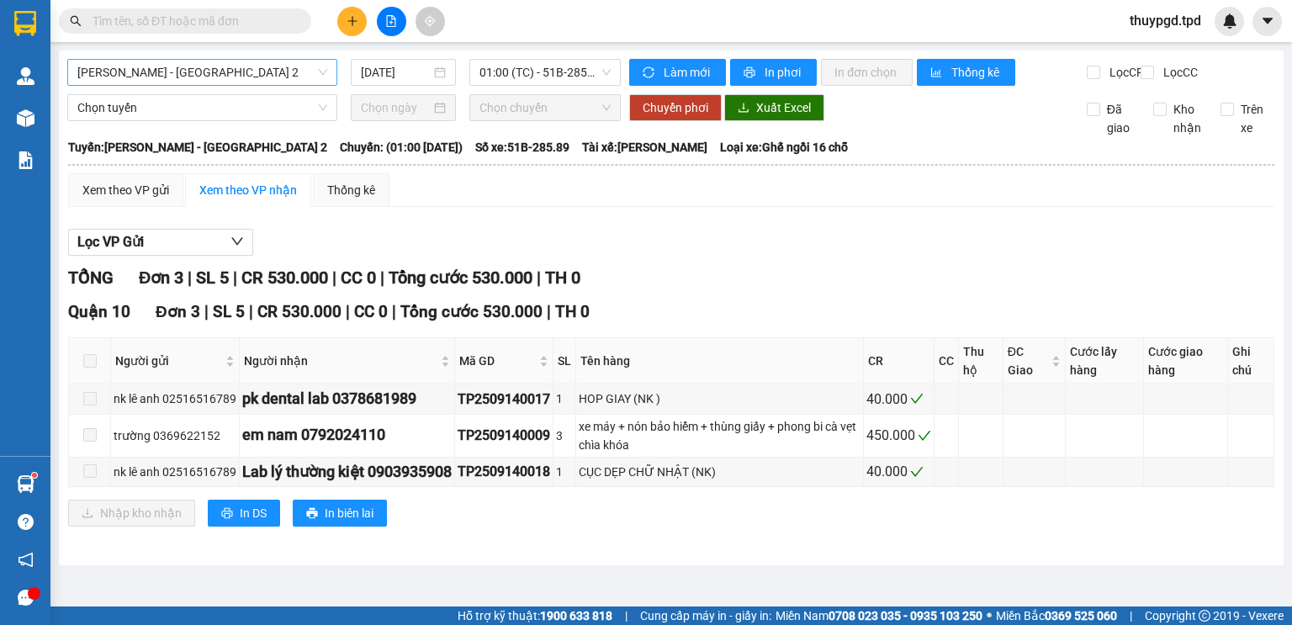
click at [193, 76] on span "[PERSON_NAME] - [GEOGRAPHIC_DATA] 2" at bounding box center [202, 72] width 250 height 25
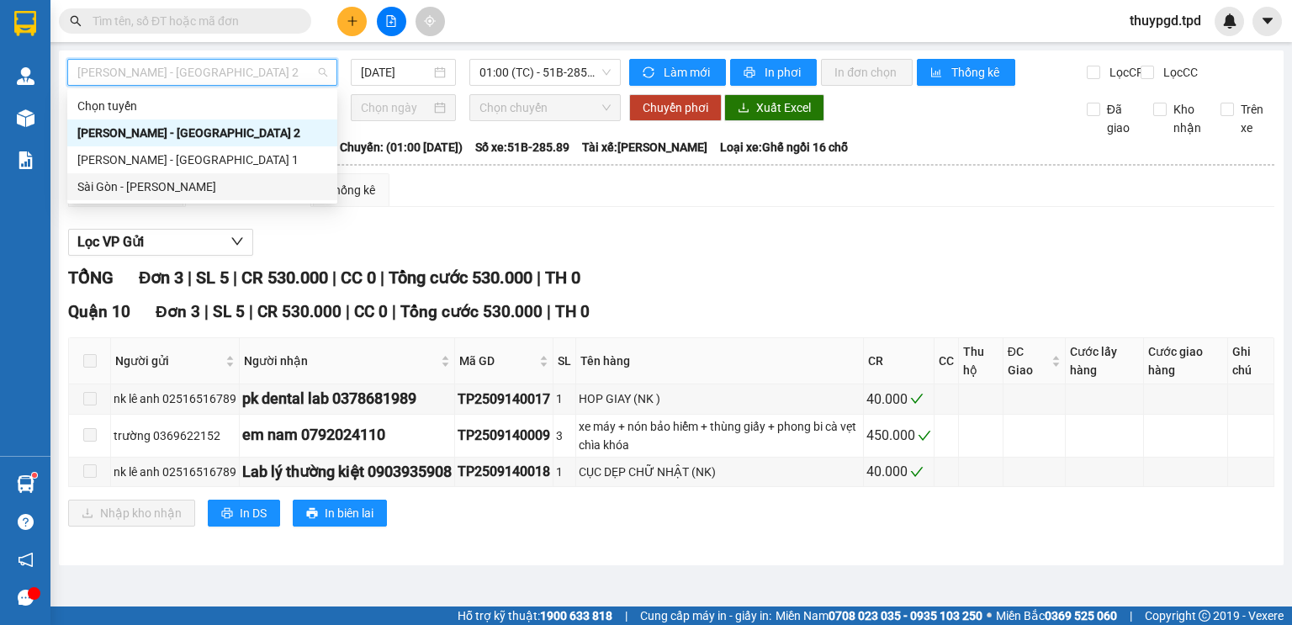
click at [135, 198] on div "Sài Gòn - Phương Lâm" at bounding box center [202, 186] width 270 height 27
type input "[DATE]"
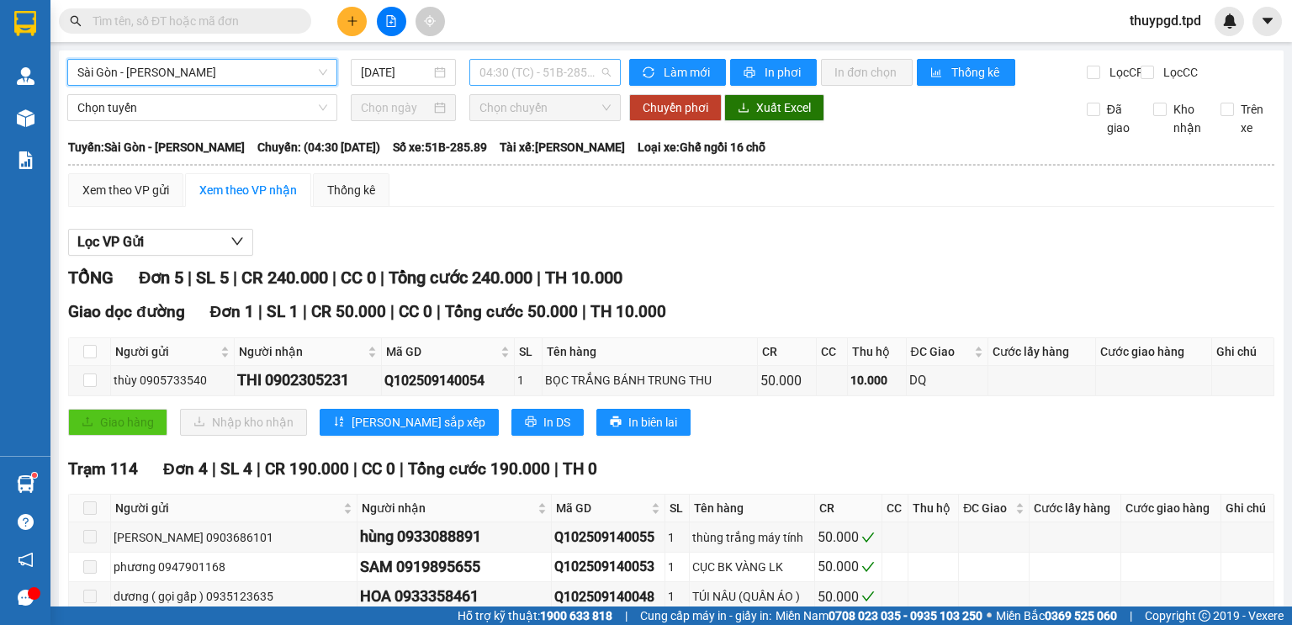
click at [515, 62] on span "04:30 (TC) - 51B-285.89" at bounding box center [545, 72] width 132 height 25
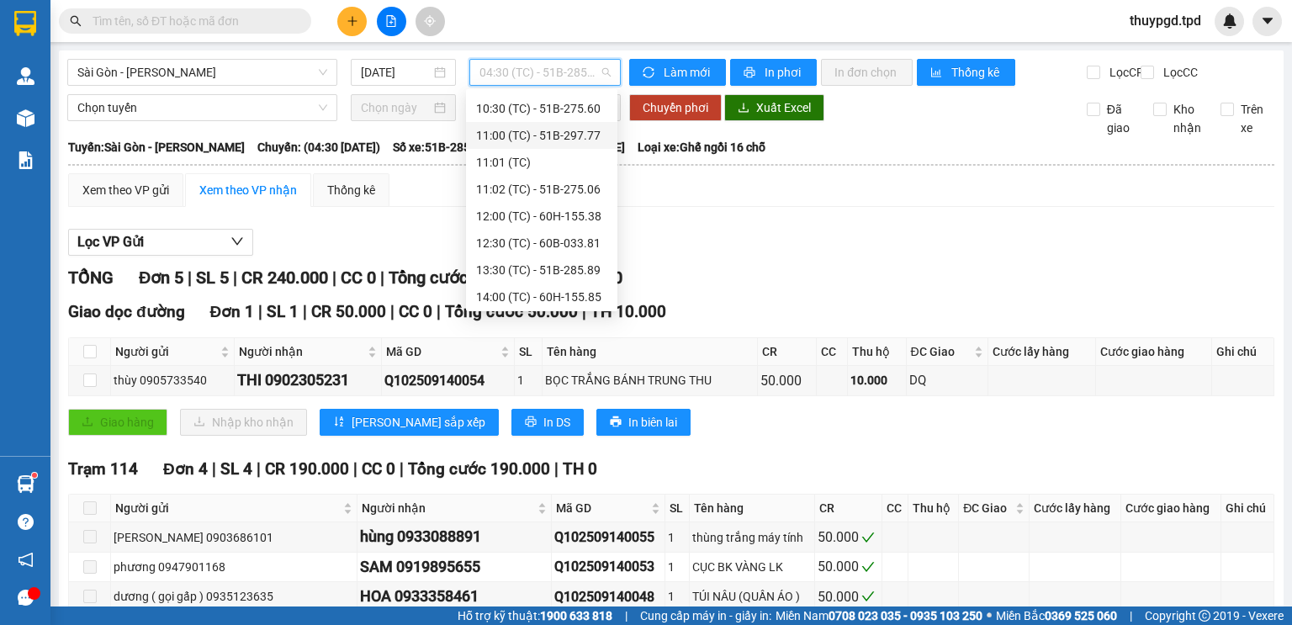
scroll to position [269, 0]
drag, startPoint x: 511, startPoint y: 287, endPoint x: 515, endPoint y: 373, distance: 86.7
click at [511, 288] on div "16:30 (TC) - 60F-001.52" at bounding box center [541, 294] width 131 height 18
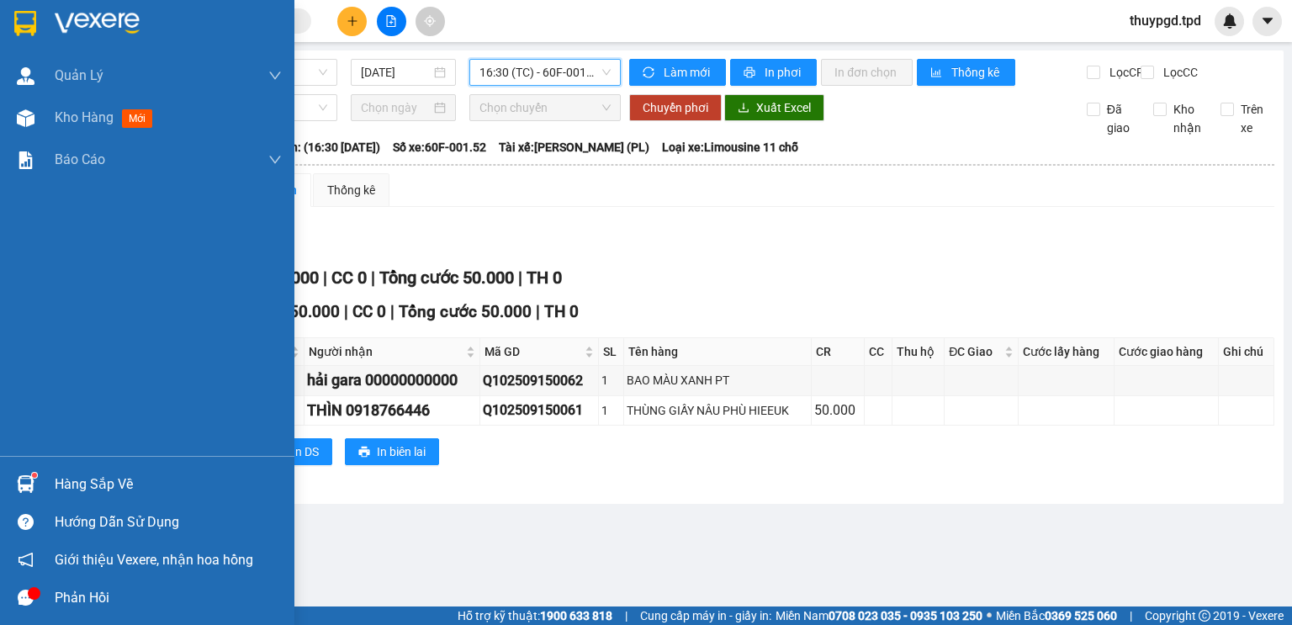
drag, startPoint x: 29, startPoint y: 133, endPoint x: 149, endPoint y: 201, distance: 138.2
click at [30, 133] on div "Kho hàng mới" at bounding box center [147, 118] width 294 height 42
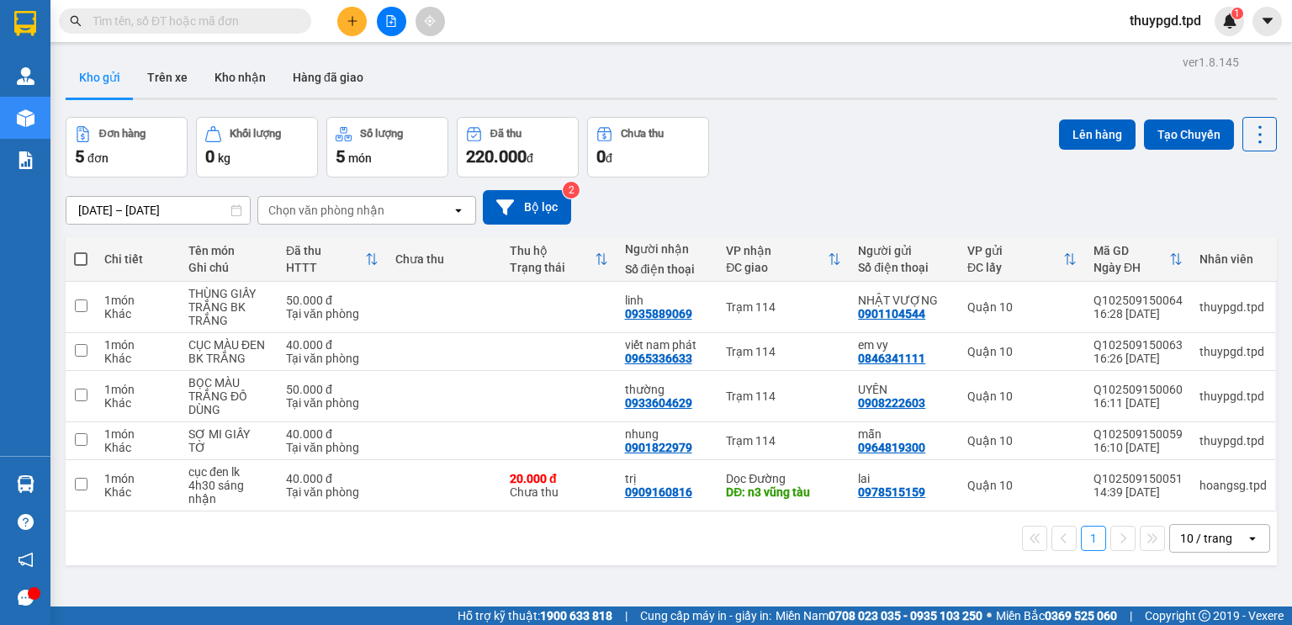
drag, startPoint x: 346, startPoint y: 25, endPoint x: 268, endPoint y: 50, distance: 82.2
click at [336, 26] on div at bounding box center [391, 21] width 126 height 29
click at [348, 18] on icon "plus" at bounding box center [352, 21] width 12 height 12
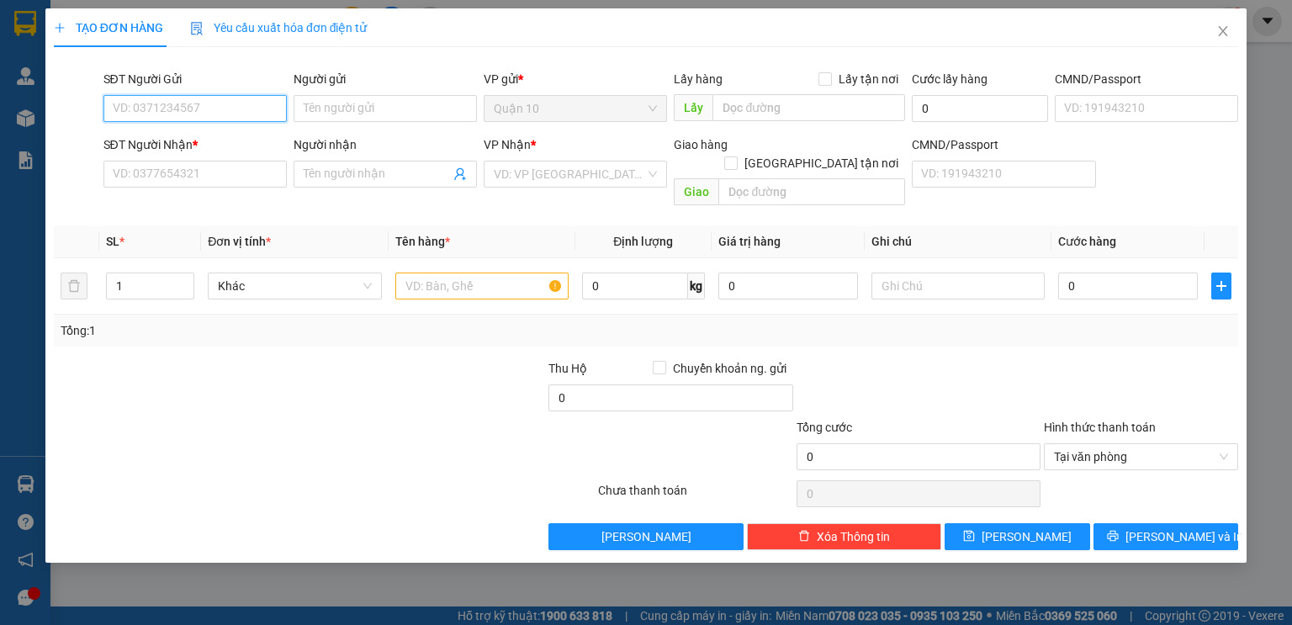
type input "9"
type input "0982142434"
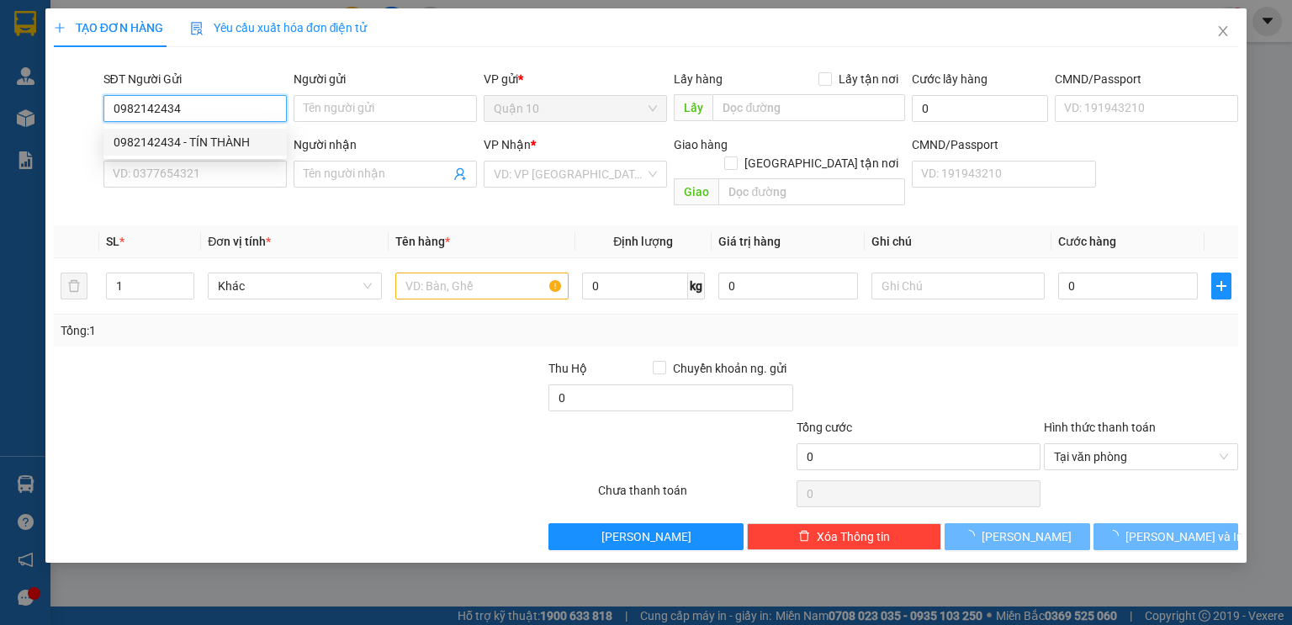
click at [240, 141] on div "0982142434 - TÍN THÀNH" at bounding box center [195, 142] width 163 height 18
type input "TÍN THÀNH"
type input "079096036131"
type input "0945442442"
type input "anh tuấn"
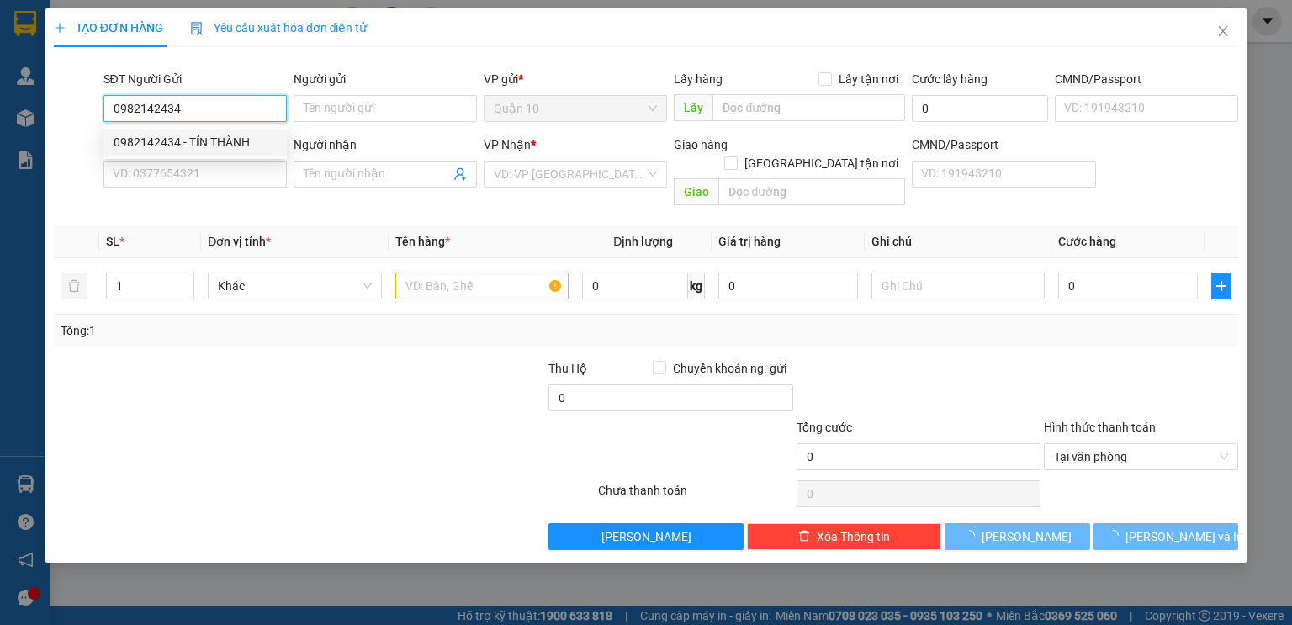
type input "[PERSON_NAME]"
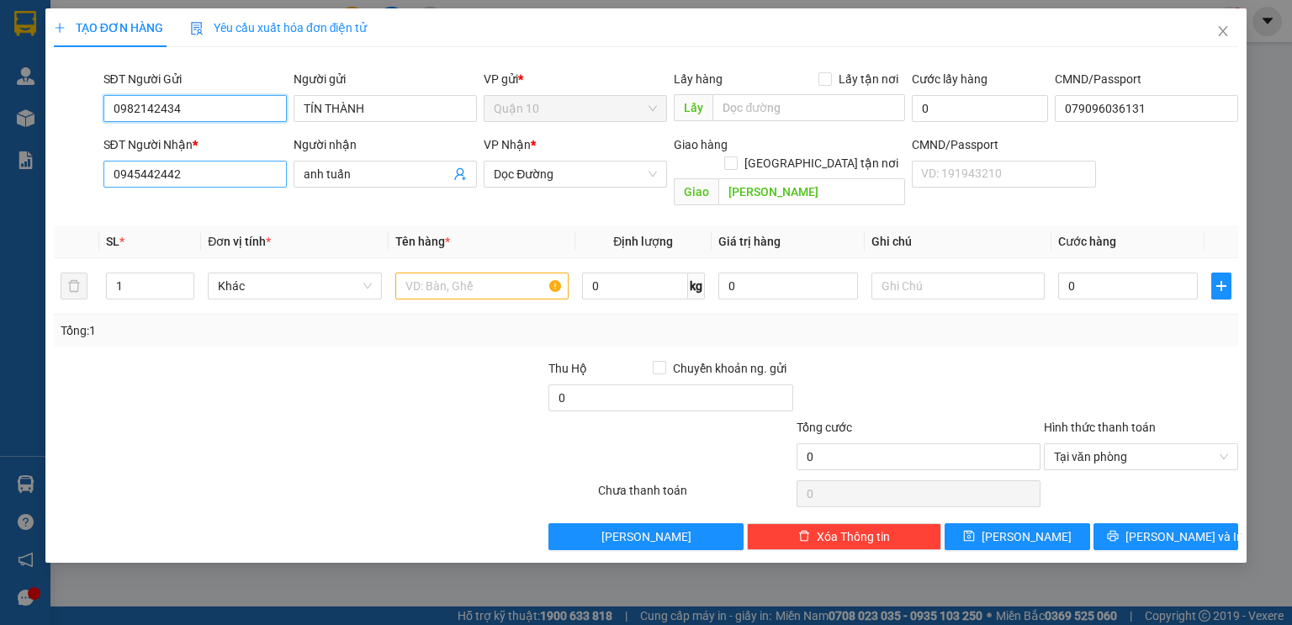
type input "0982142434"
click at [203, 174] on input "0945442442" at bounding box center [194, 174] width 183 height 27
click at [203, 172] on input "0945442442" at bounding box center [194, 174] width 183 height 27
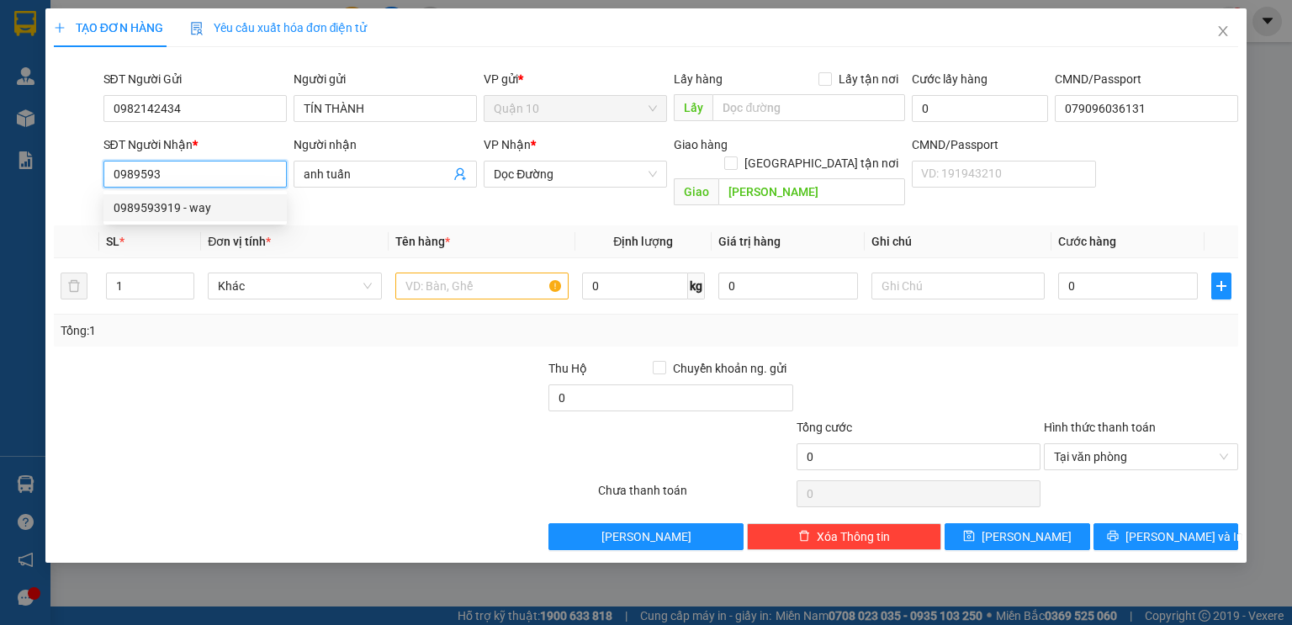
click at [186, 202] on div "0989593919 - way" at bounding box center [195, 207] width 163 height 18
type input "0989593919"
type input "way"
type input "115"
type input "0989593919"
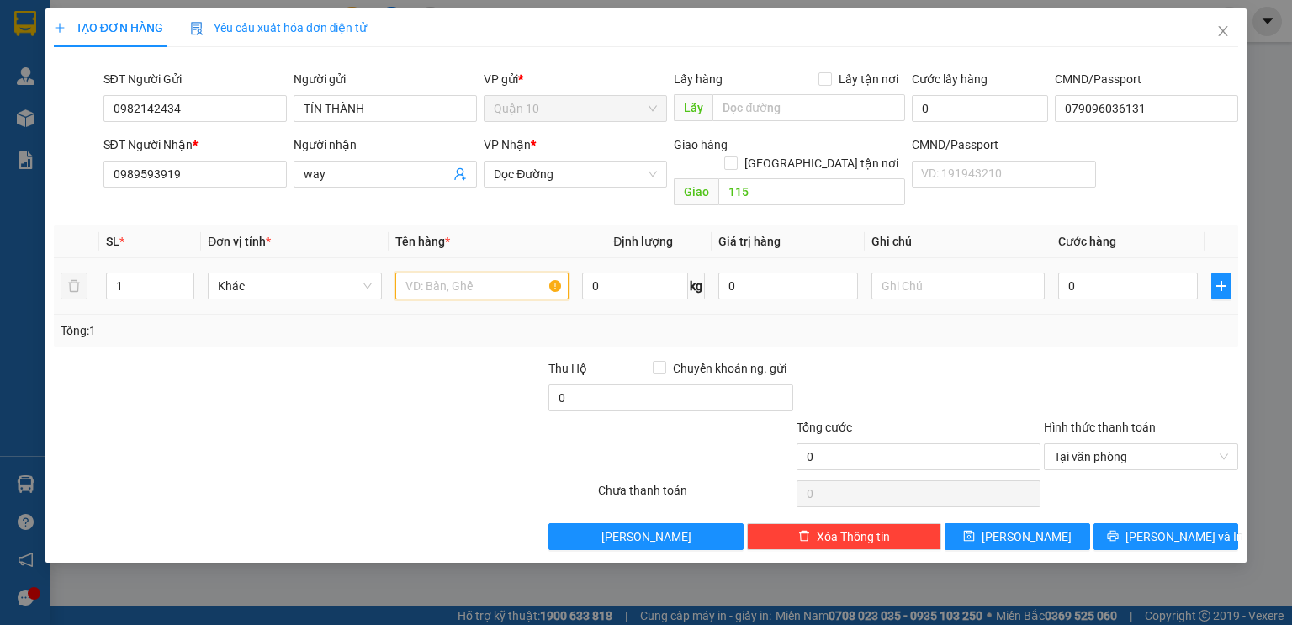
click at [427, 277] on input "text" at bounding box center [481, 285] width 173 height 27
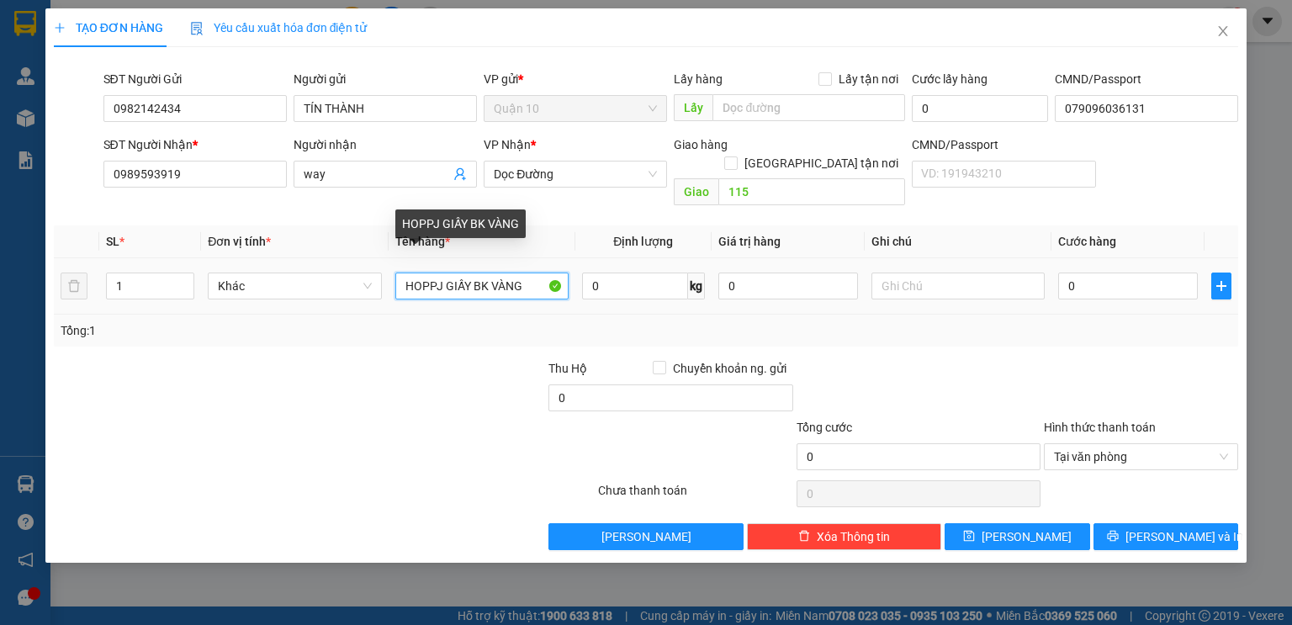
drag, startPoint x: 440, startPoint y: 262, endPoint x: 222, endPoint y: 316, distance: 224.5
click at [217, 323] on div "SL * Đơn vị tính * Tên hàng * Định lượng Giá trị hàng Ghi chú Cước hàng 1 Khác …" at bounding box center [646, 285] width 1184 height 121
click at [527, 272] on input "HỘP GIẤY BK VÀNG" at bounding box center [481, 285] width 173 height 27
type input "HỘP GIẤY BK VÀNG LKĐT"
type input "1.000.000"
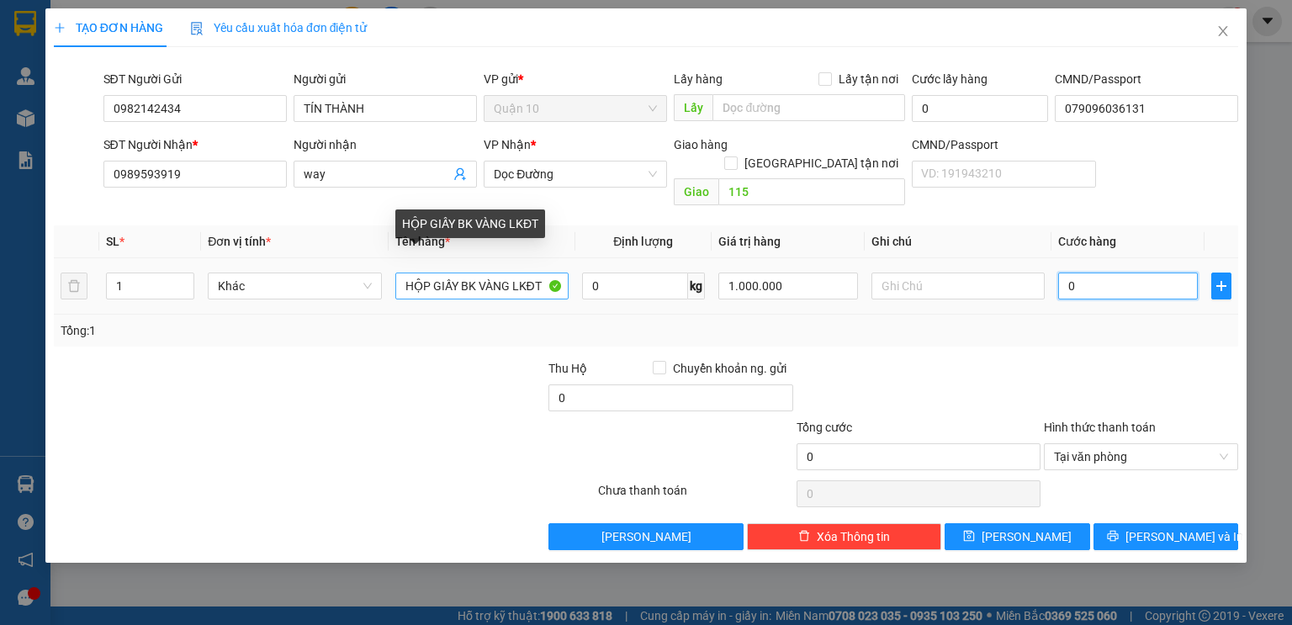
type input "4"
type input "40"
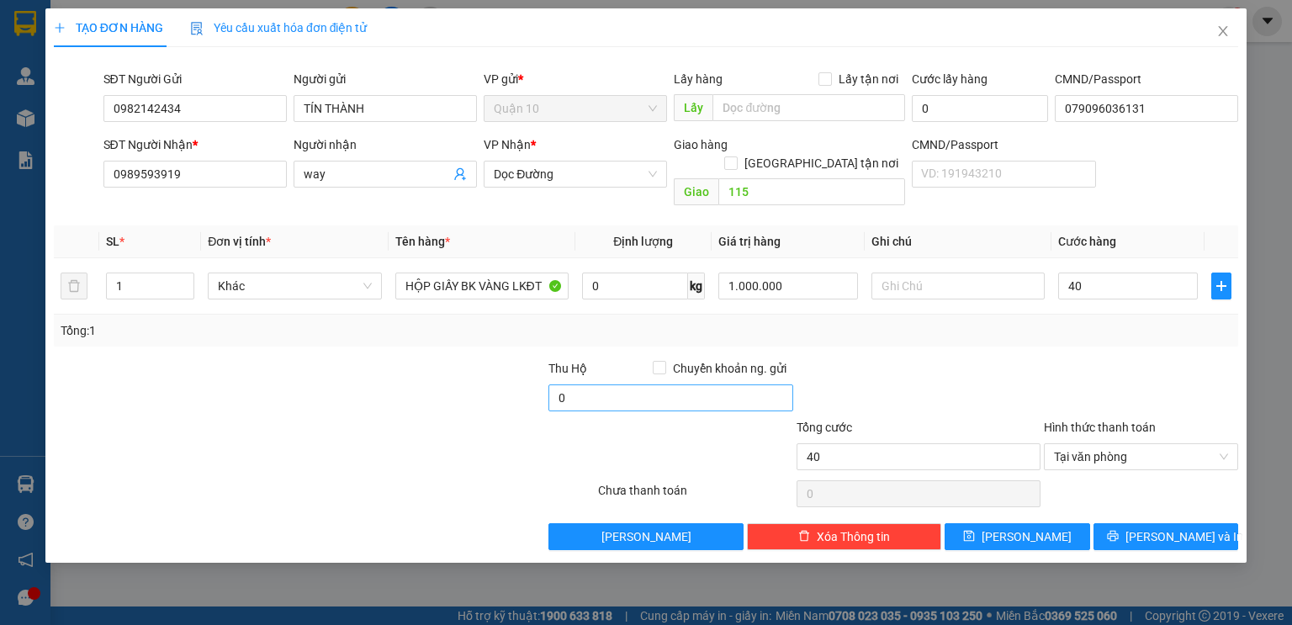
type input "40.000"
click at [669, 394] on div "0" at bounding box center [670, 401] width 244 height 34
click at [671, 384] on input "0" at bounding box center [670, 397] width 244 height 27
type input "10.000"
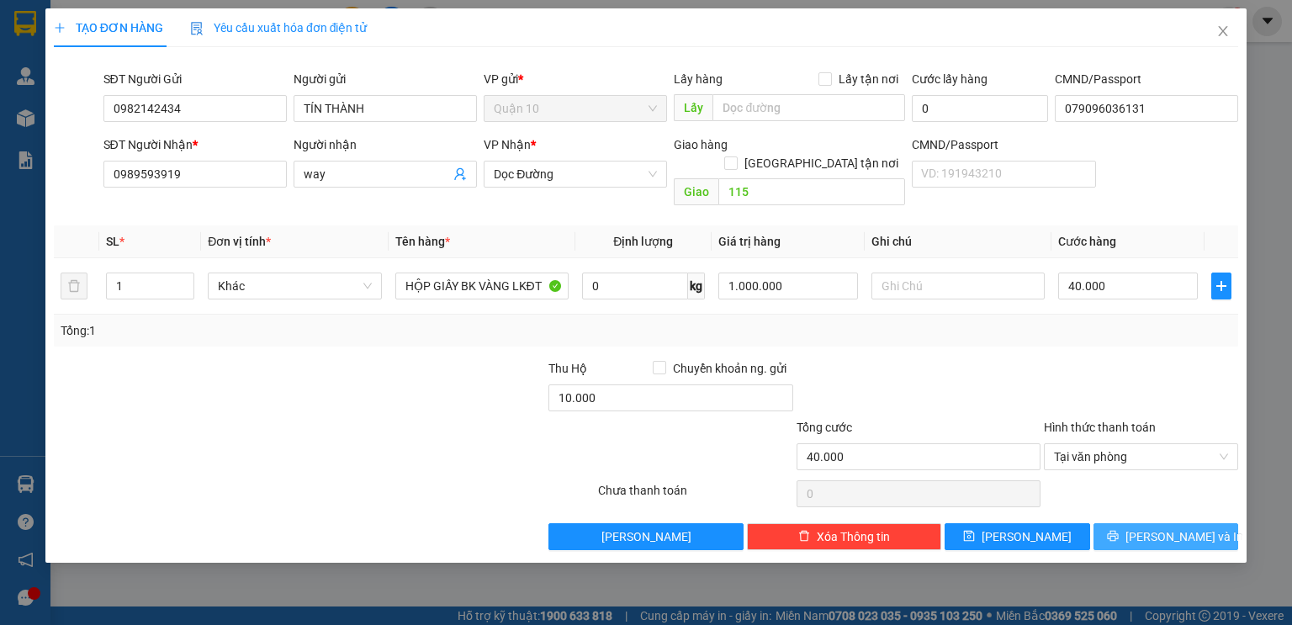
click at [1123, 523] on button "[PERSON_NAME] và In" at bounding box center [1165, 536] width 145 height 27
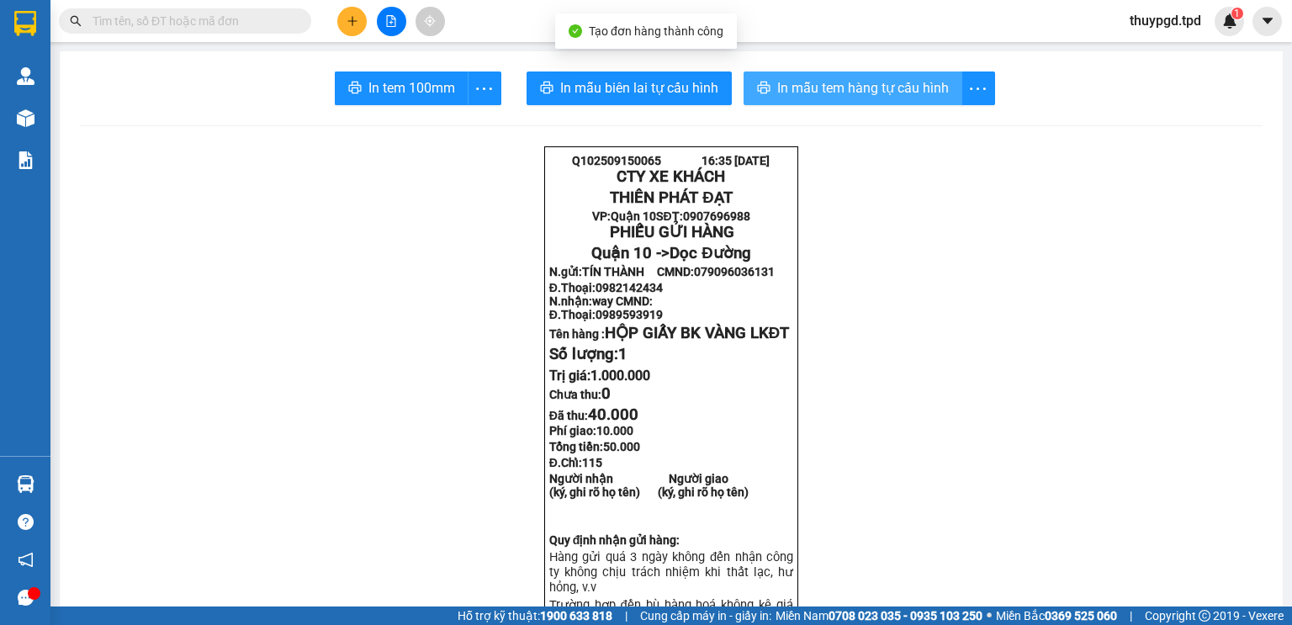
click at [804, 99] on button "In mẫu tem hàng tự cấu hình" at bounding box center [852, 88] width 219 height 34
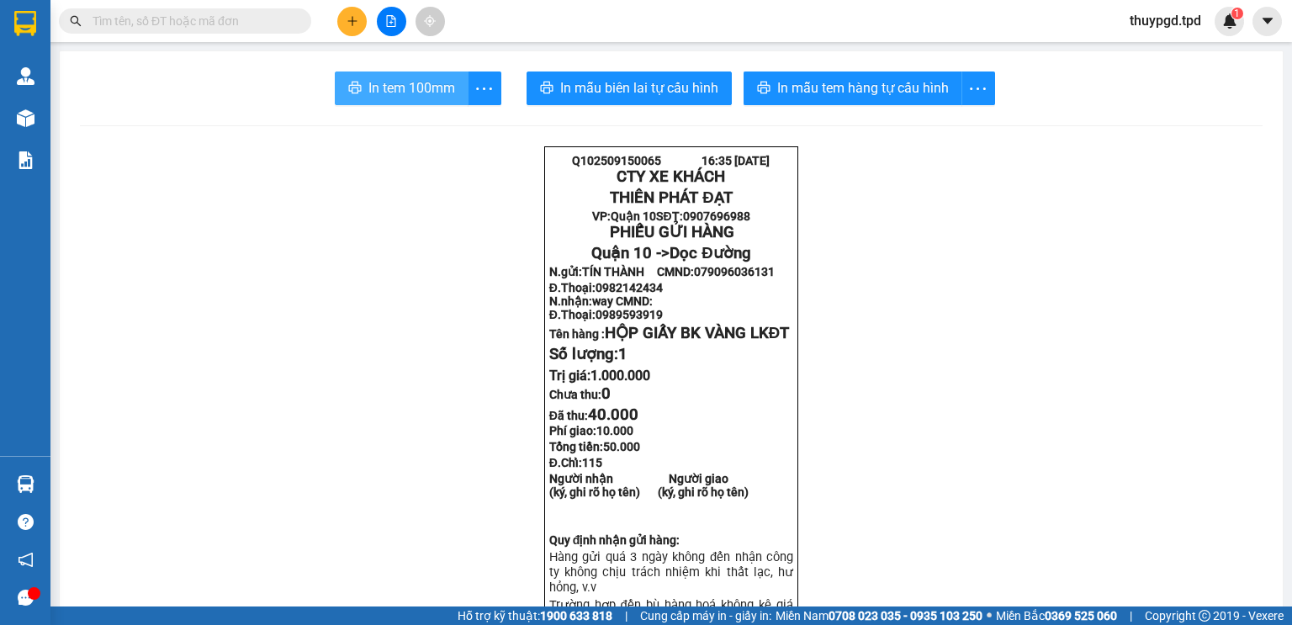
click at [416, 92] on span "In tem 100mm" at bounding box center [411, 87] width 87 height 21
click at [410, 87] on span "In tem 100mm" at bounding box center [411, 87] width 87 height 21
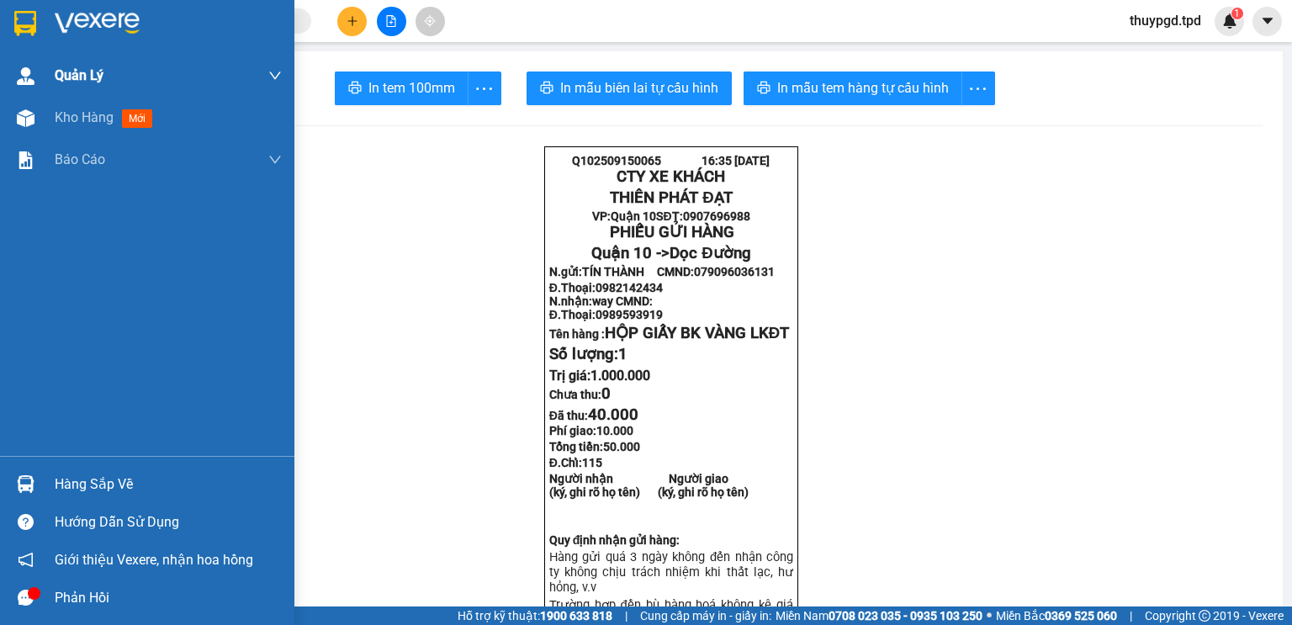
click at [35, 112] on div at bounding box center [25, 117] width 29 height 29
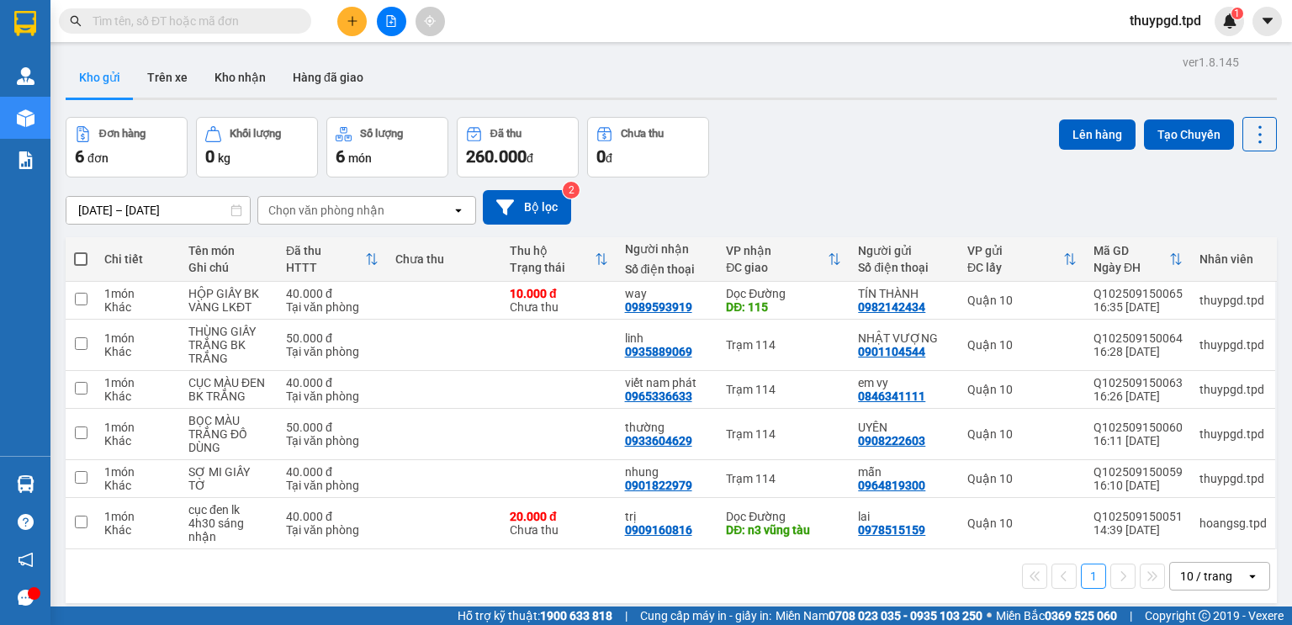
click at [61, 493] on div "ver 1.8.145 Kho gửi Trên xe Kho nhận Hàng đã giao Đơn hàng 6 đơn Khối lượng 0 k…" at bounding box center [671, 362] width 1224 height 625
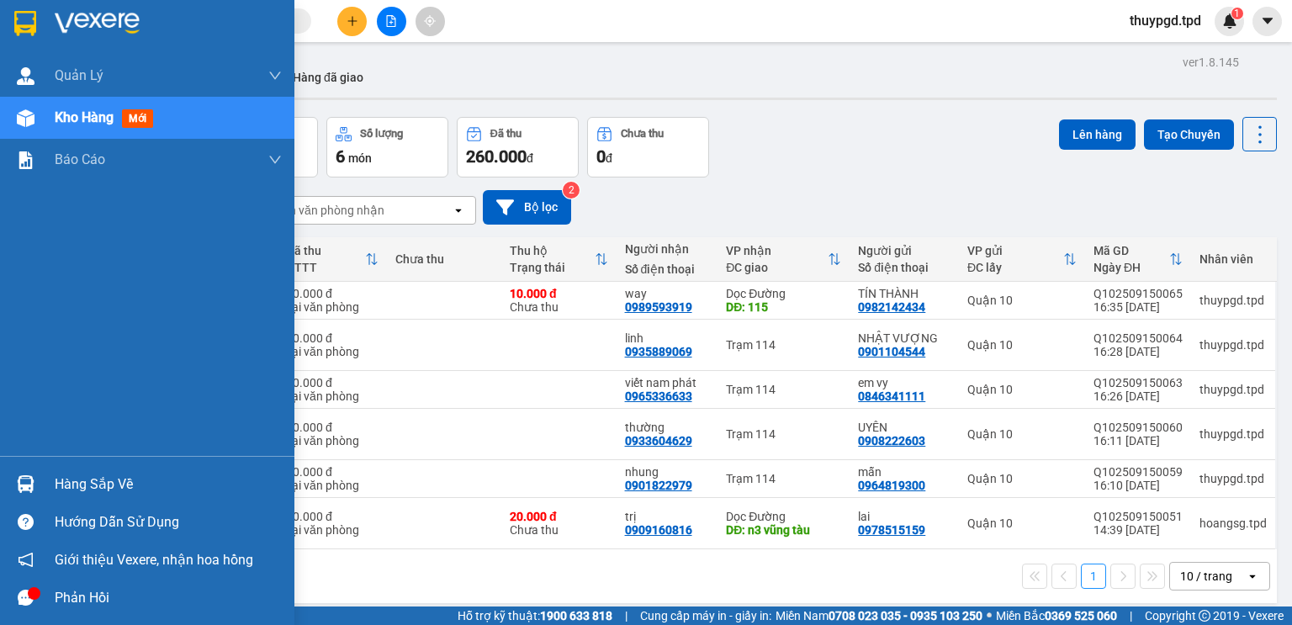
click at [27, 499] on div "Hàng sắp về" at bounding box center [147, 484] width 294 height 38
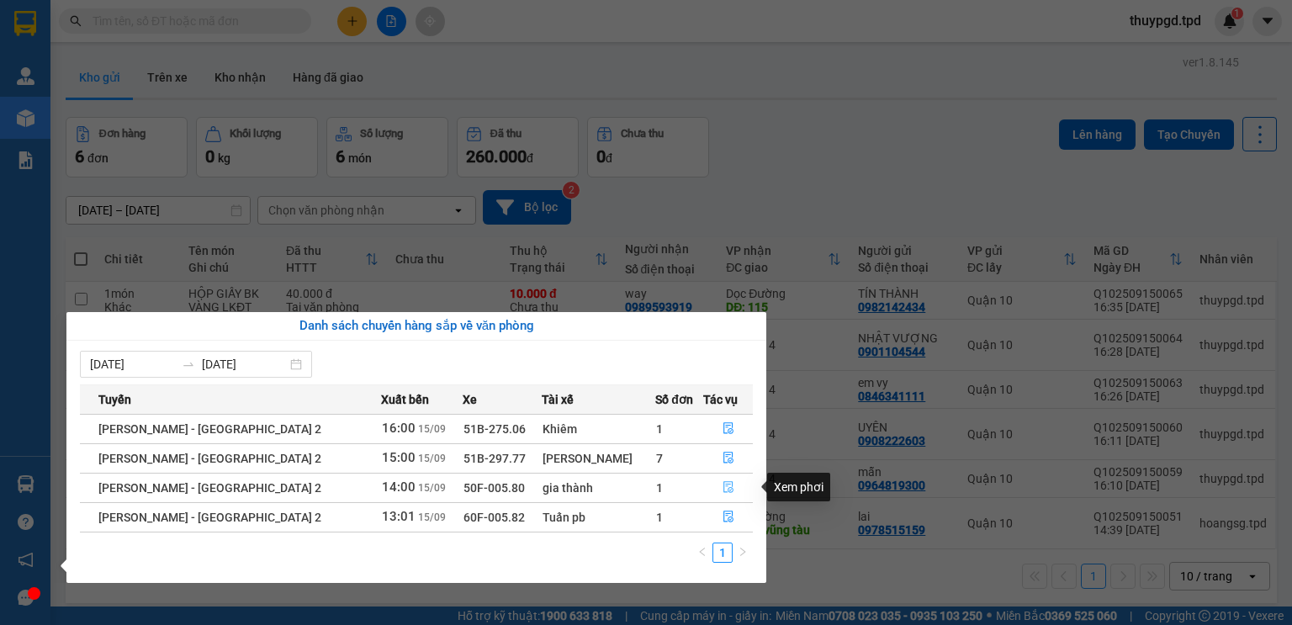
click at [723, 489] on icon "file-done" at bounding box center [728, 488] width 10 height 12
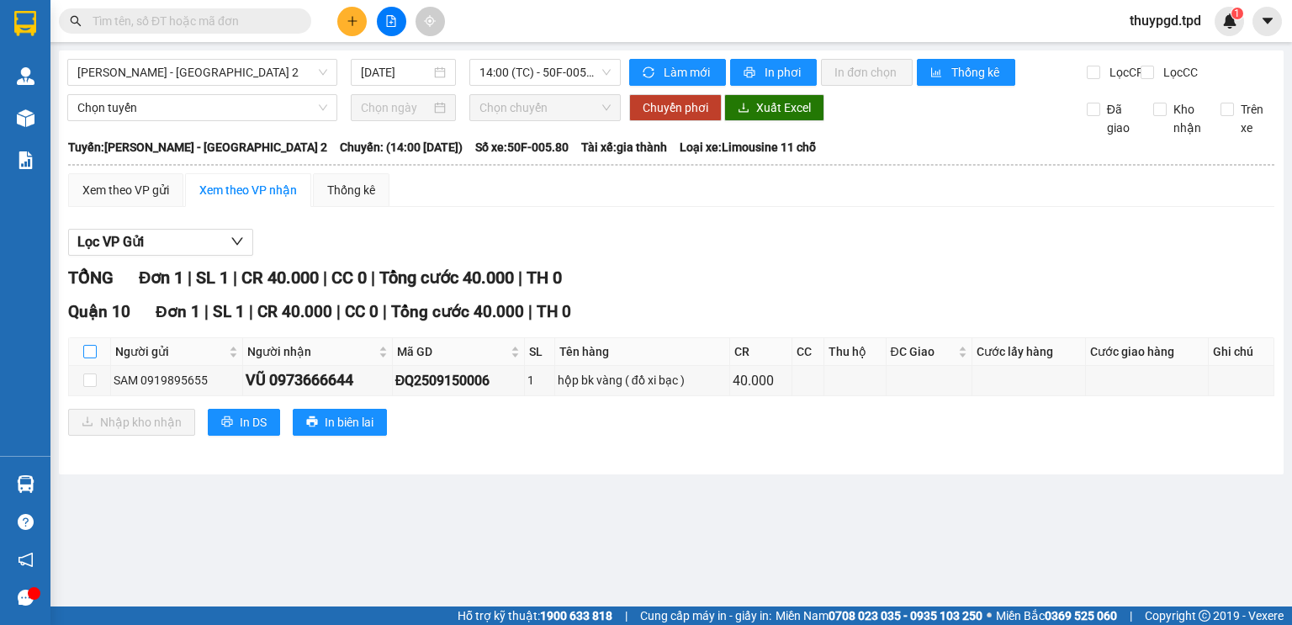
click at [85, 357] on label at bounding box center [89, 351] width 13 height 18
click at [85, 357] on input "checkbox" at bounding box center [89, 351] width 13 height 13
checkbox input "true"
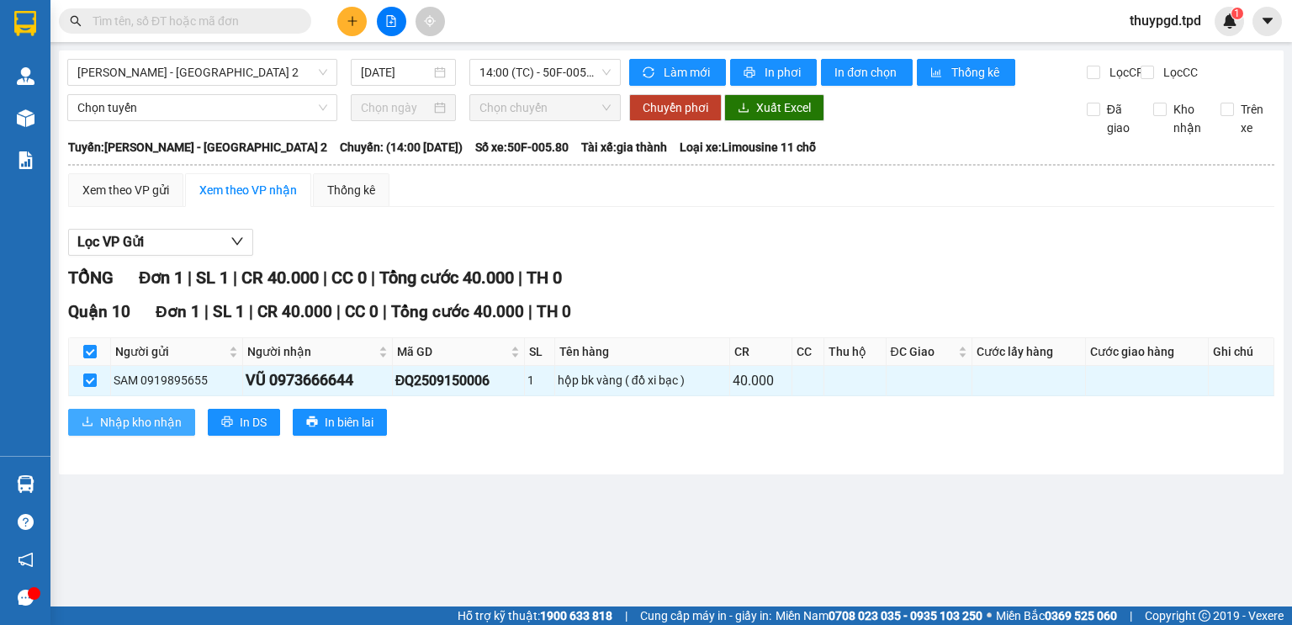
click at [120, 431] on span "Nhập kho nhận" at bounding box center [141, 422] width 82 height 18
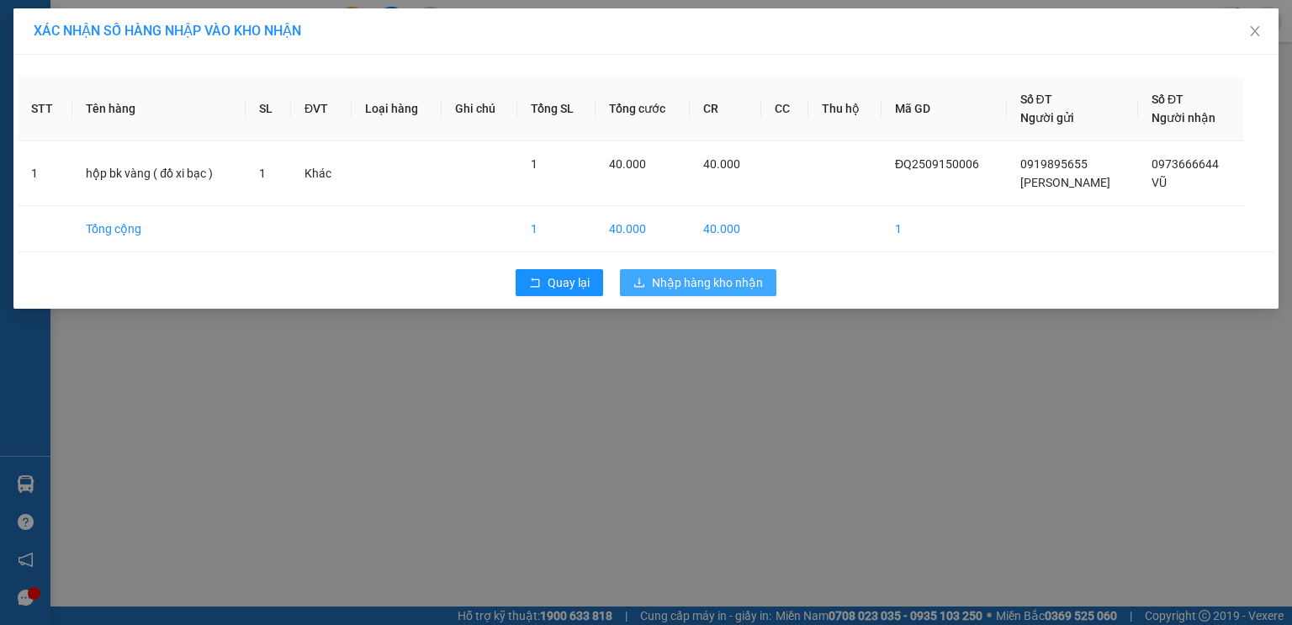
click at [673, 273] on span "Nhập hàng kho nhận" at bounding box center [707, 282] width 111 height 18
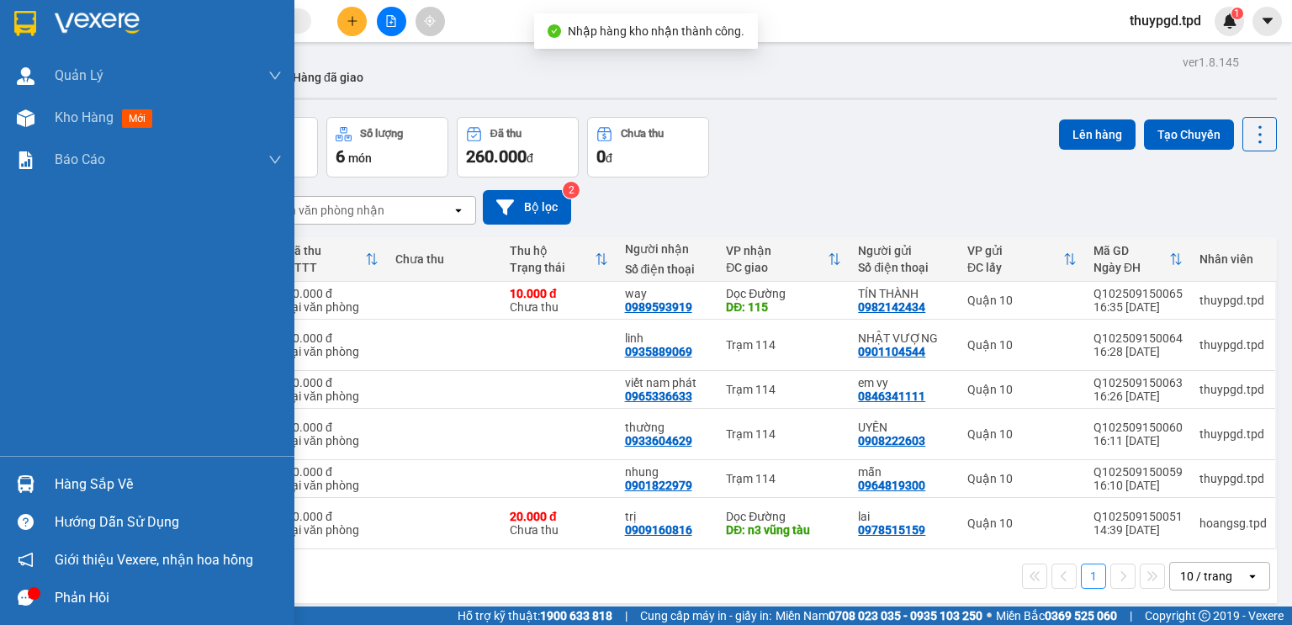
click at [76, 484] on div "Hàng sắp về" at bounding box center [168, 484] width 227 height 25
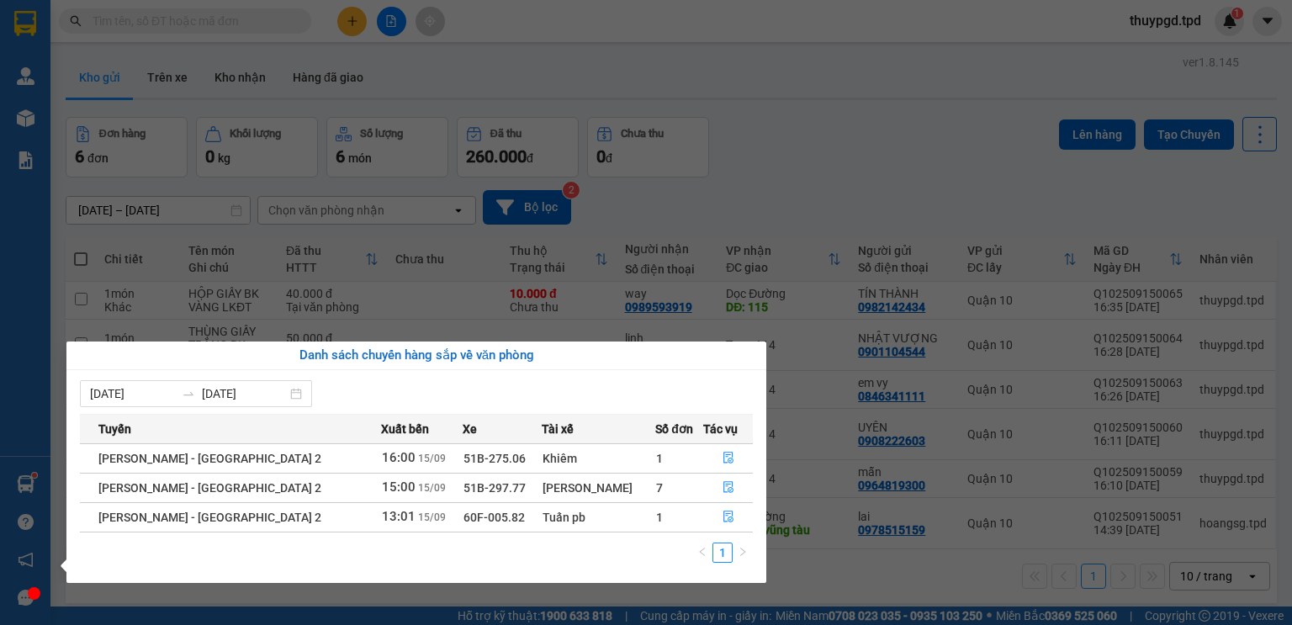
click at [987, 483] on section "Kết quả tìm kiếm ( 0 ) Bộ lọc No Data thuypgd.tpd 1 Quản Lý Quản lý khách hàng …" at bounding box center [646, 312] width 1292 height 625
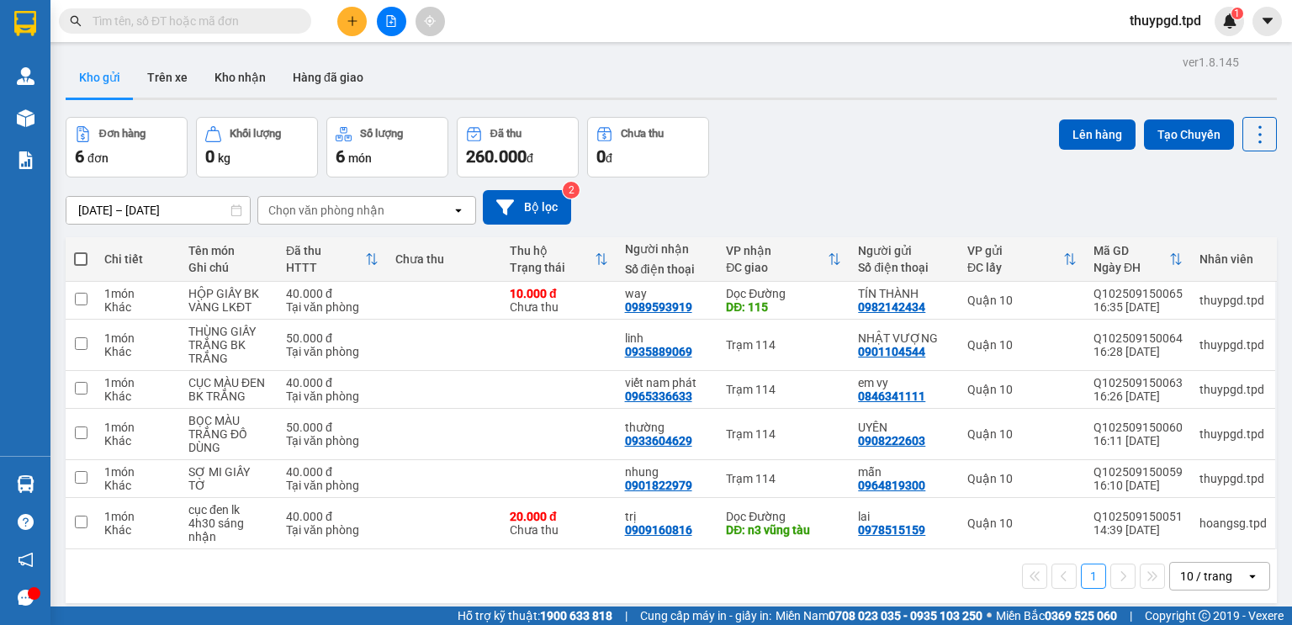
drag, startPoint x: 160, startPoint y: 23, endPoint x: 506, endPoint y: 135, distance: 364.3
click at [162, 22] on input "text" at bounding box center [191, 21] width 198 height 18
click at [362, 15] on button at bounding box center [351, 21] width 29 height 29
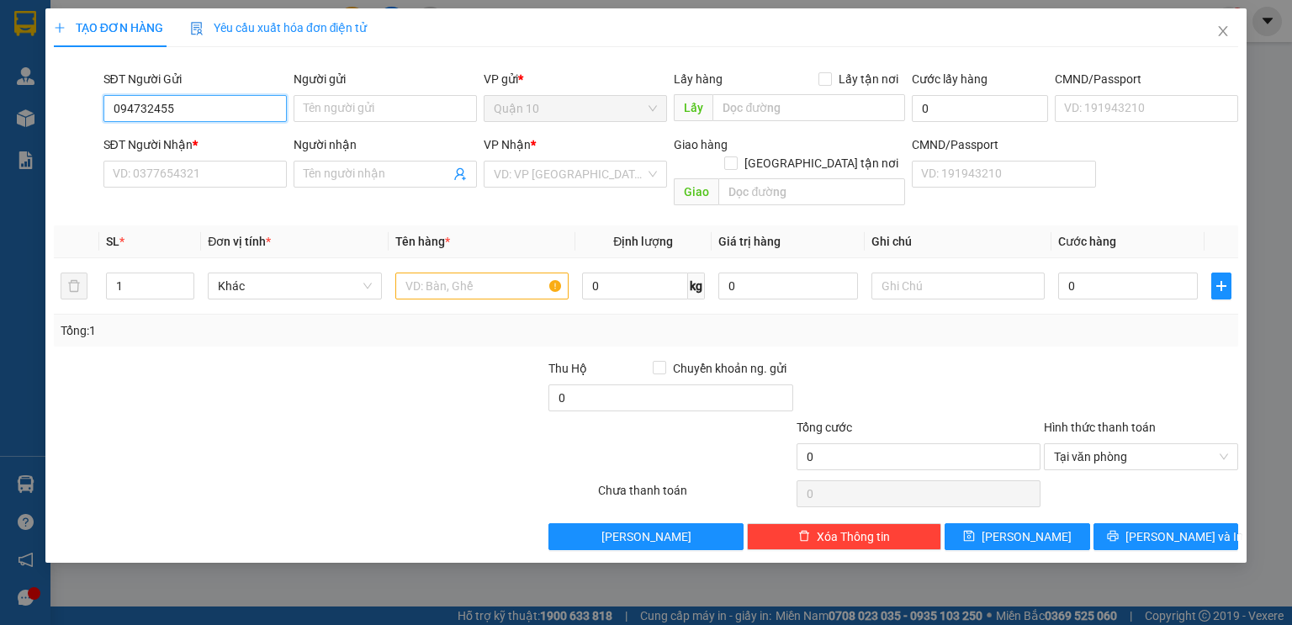
type input "0947324555"
click at [193, 131] on div "0947324555 - [PERSON_NAME] ( KHOA)" at bounding box center [218, 142] width 231 height 27
type input "[PERSON_NAME] ( KHOA)"
type input "079071006502"
type input "0975757596"
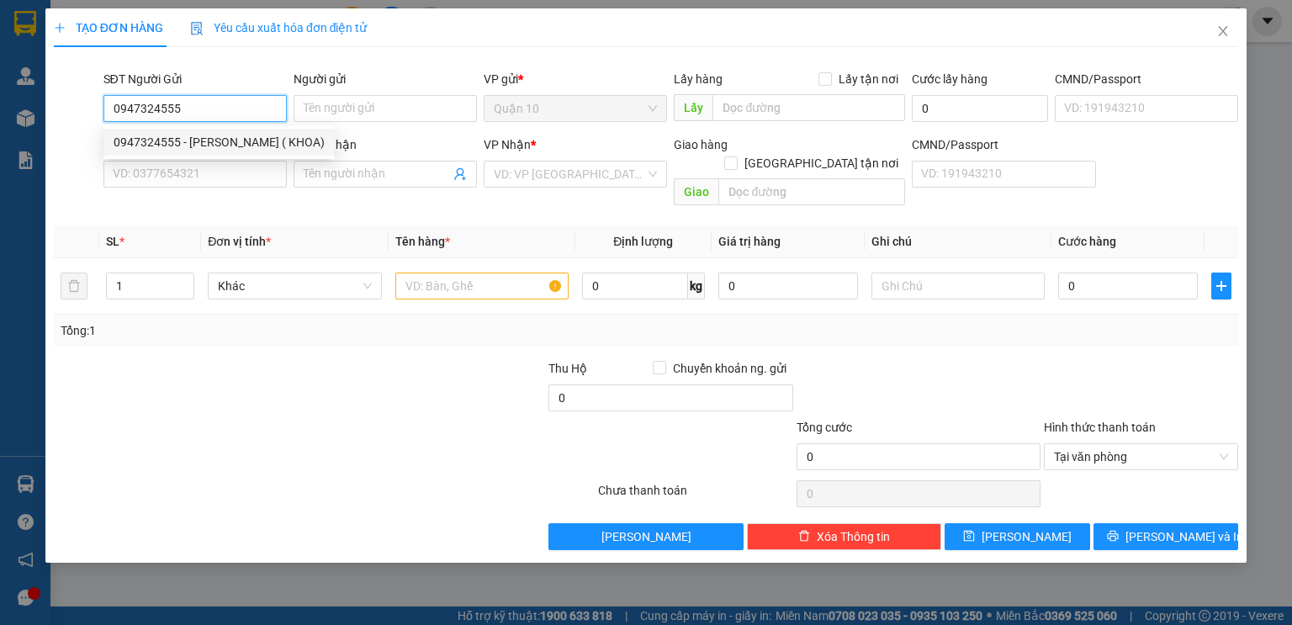
type input "quang"
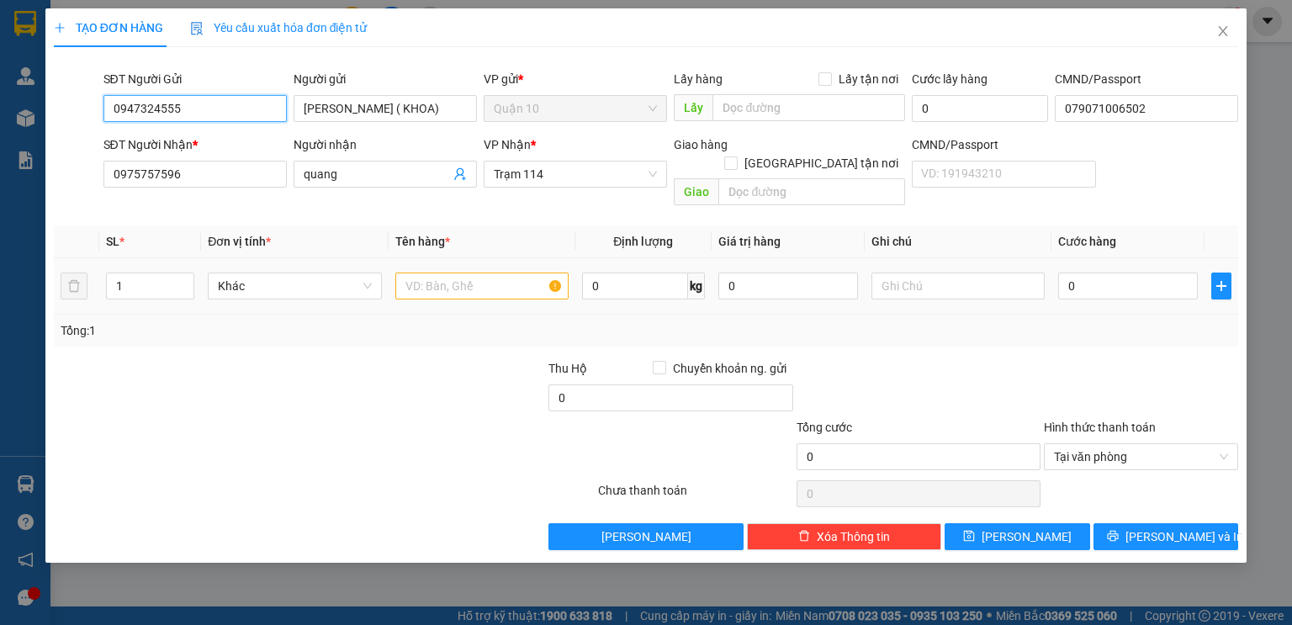
type input "0947324555"
click at [456, 272] on input "text" at bounding box center [481, 285] width 173 height 27
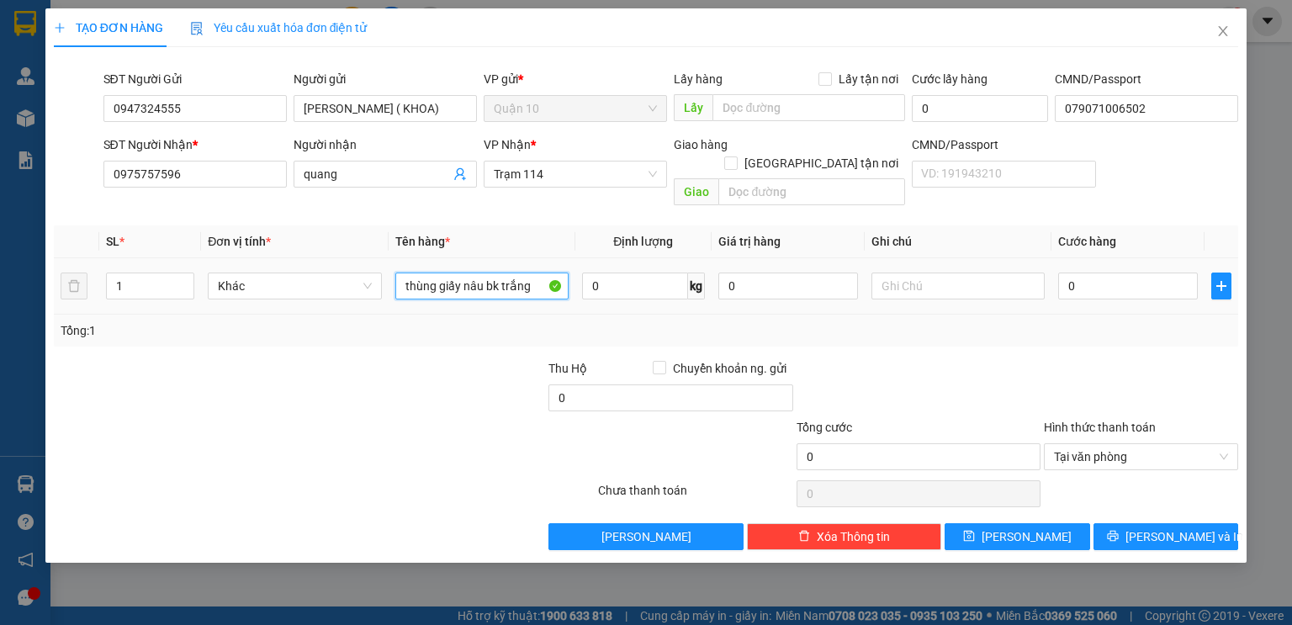
type input "thùng giấy nâu bk trắng"
type input "5"
type input "50"
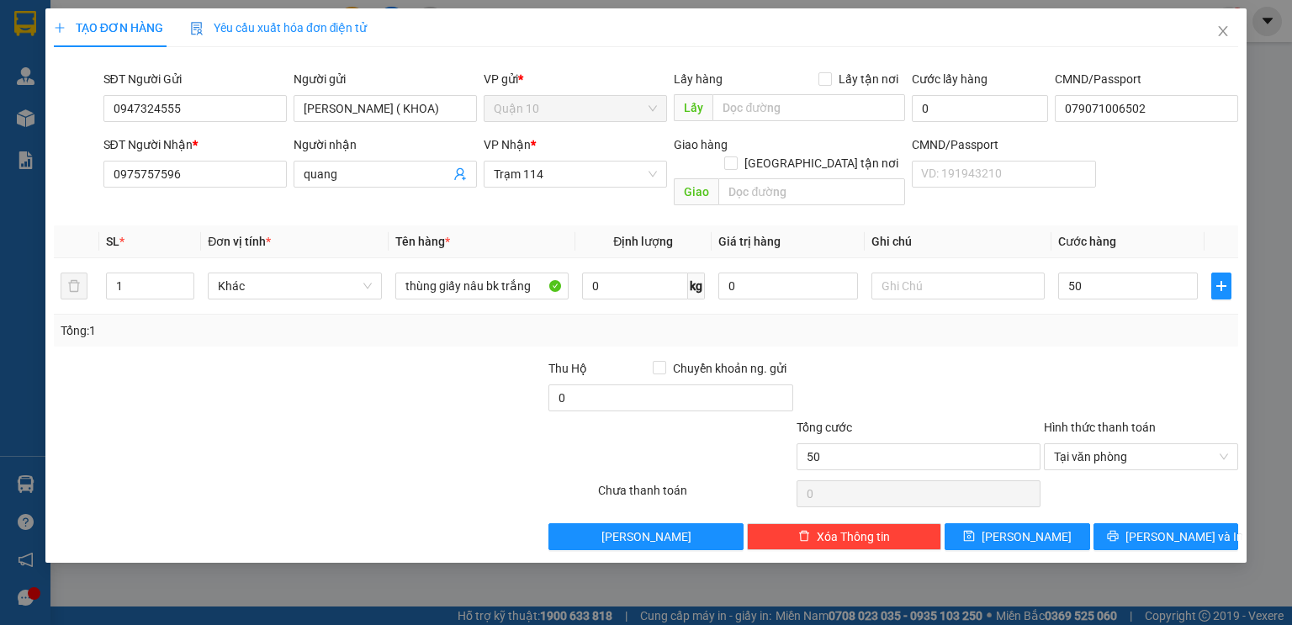
type input "50.000"
click at [759, 361] on div "Thu Hộ Chuyển khoản ng. gửi" at bounding box center [670, 371] width 244 height 25
drag, startPoint x: 740, startPoint y: 272, endPoint x: 639, endPoint y: 286, distance: 101.8
click at [684, 276] on tr "1 Khác thùng giấy nâu bk trắng 0 kg 0 50.000" at bounding box center [646, 286] width 1184 height 56
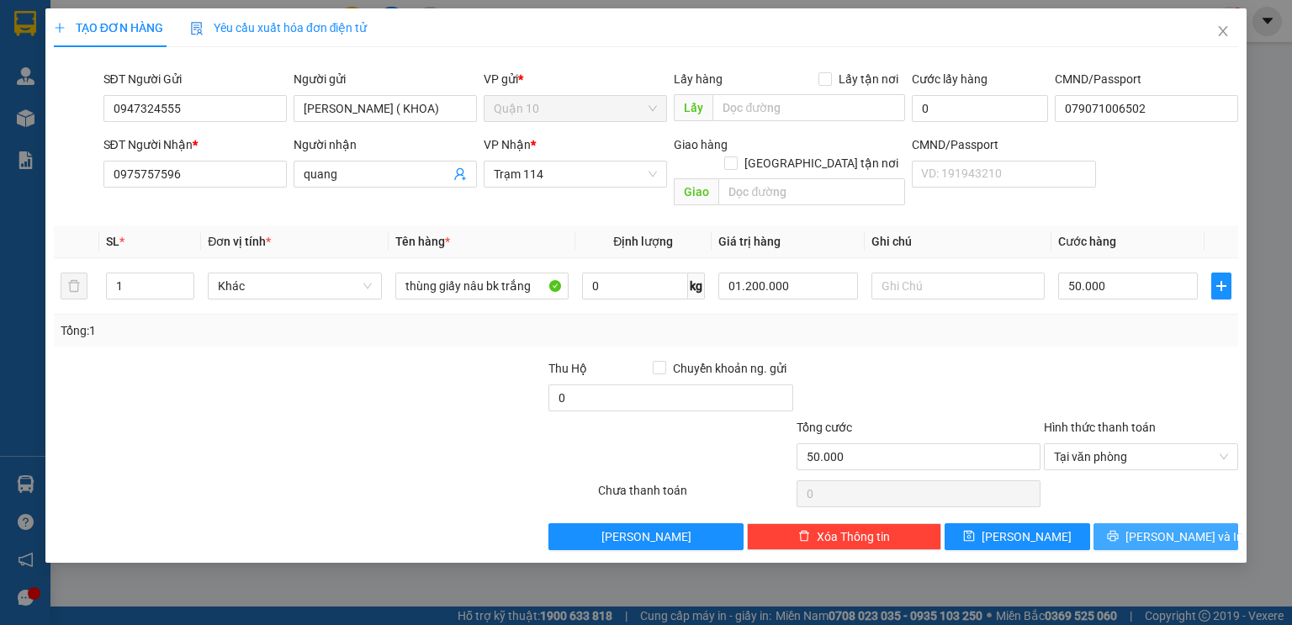
type input "1.200.000"
click at [1118, 530] on icon "printer" at bounding box center [1113, 536] width 12 height 12
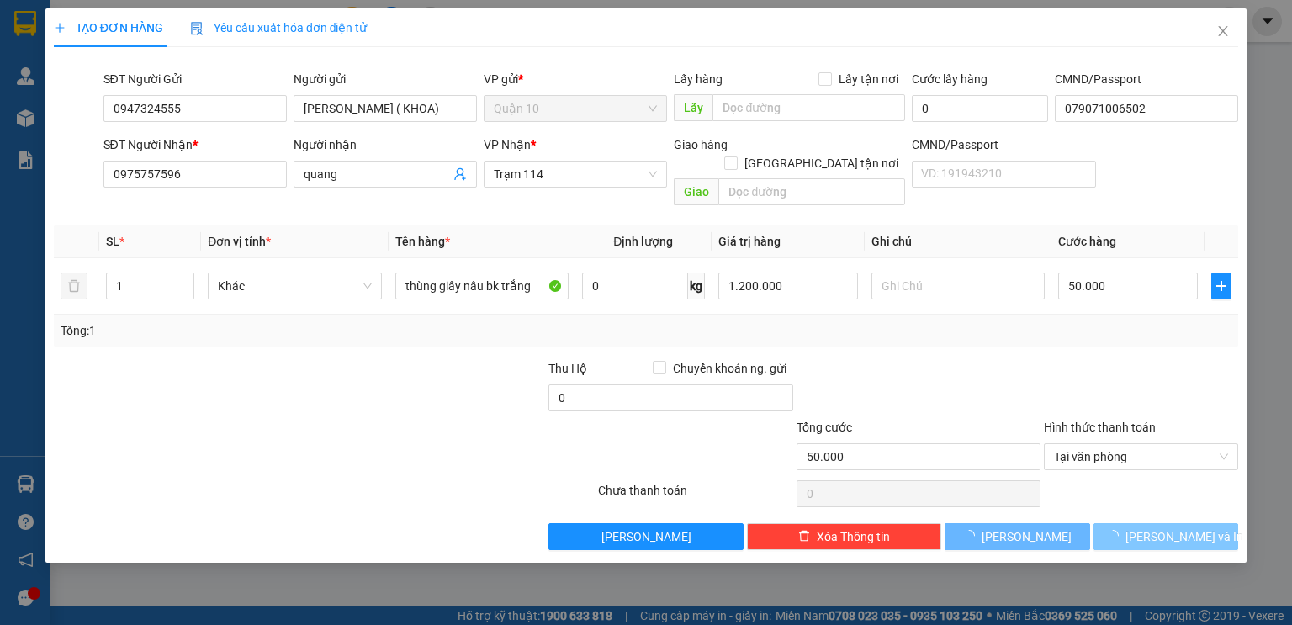
click at [535, 0] on html "Kết quả tìm kiếm ( 0 ) Bộ lọc No Data thuypgd.tpd 1 Quản Lý Quản lý khách hàng …" at bounding box center [646, 312] width 1292 height 625
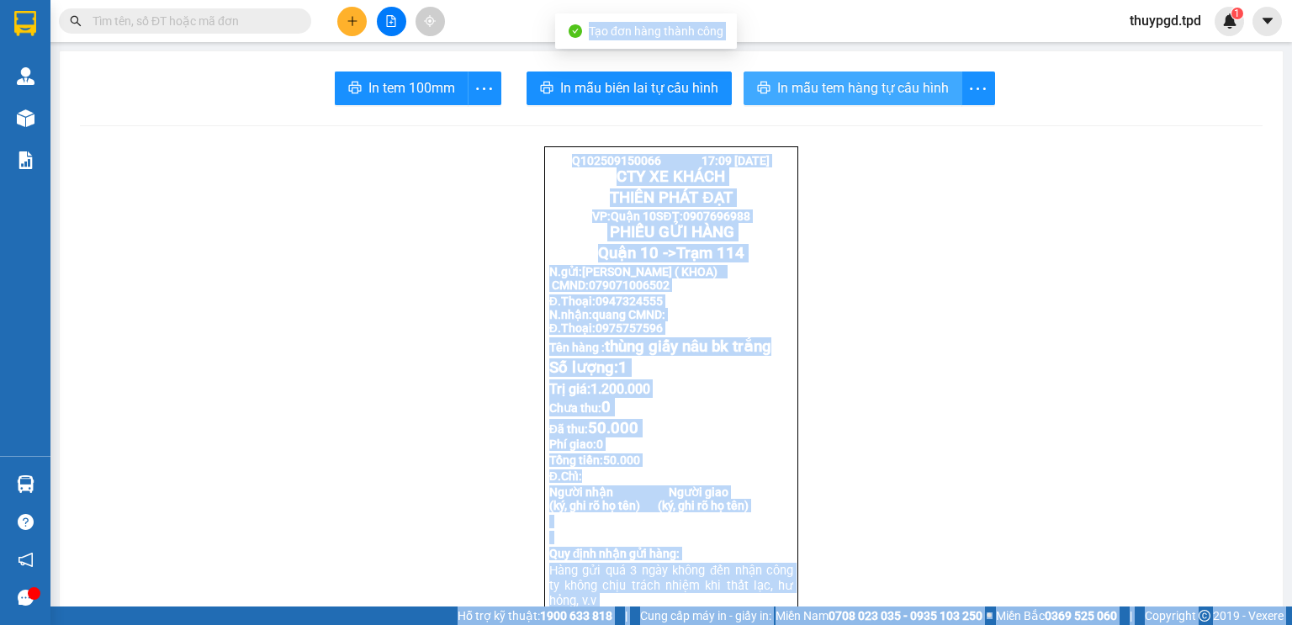
click at [795, 89] on span "In mẫu tem hàng tự cấu hình" at bounding box center [863, 87] width 172 height 21
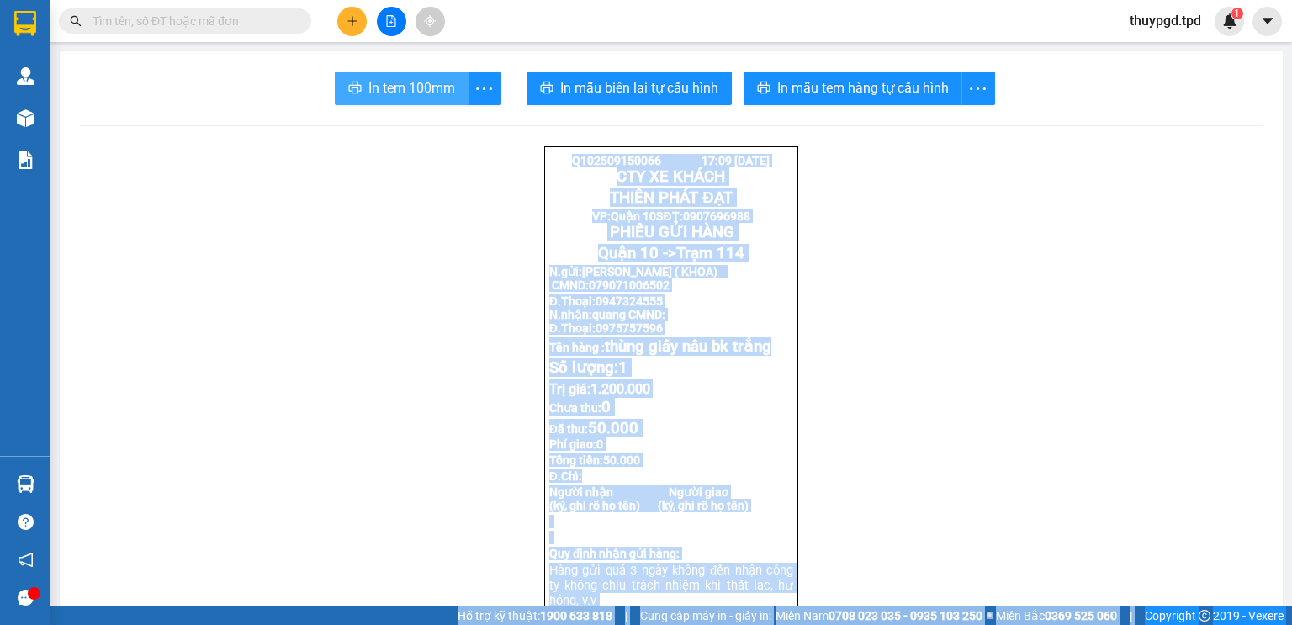
click at [378, 90] on span "In tem 100mm" at bounding box center [411, 87] width 87 height 21
drag, startPoint x: 430, startPoint y: 73, endPoint x: 458, endPoint y: 180, distance: 110.6
click at [429, 71] on button "In tem 100mm" at bounding box center [402, 88] width 134 height 34
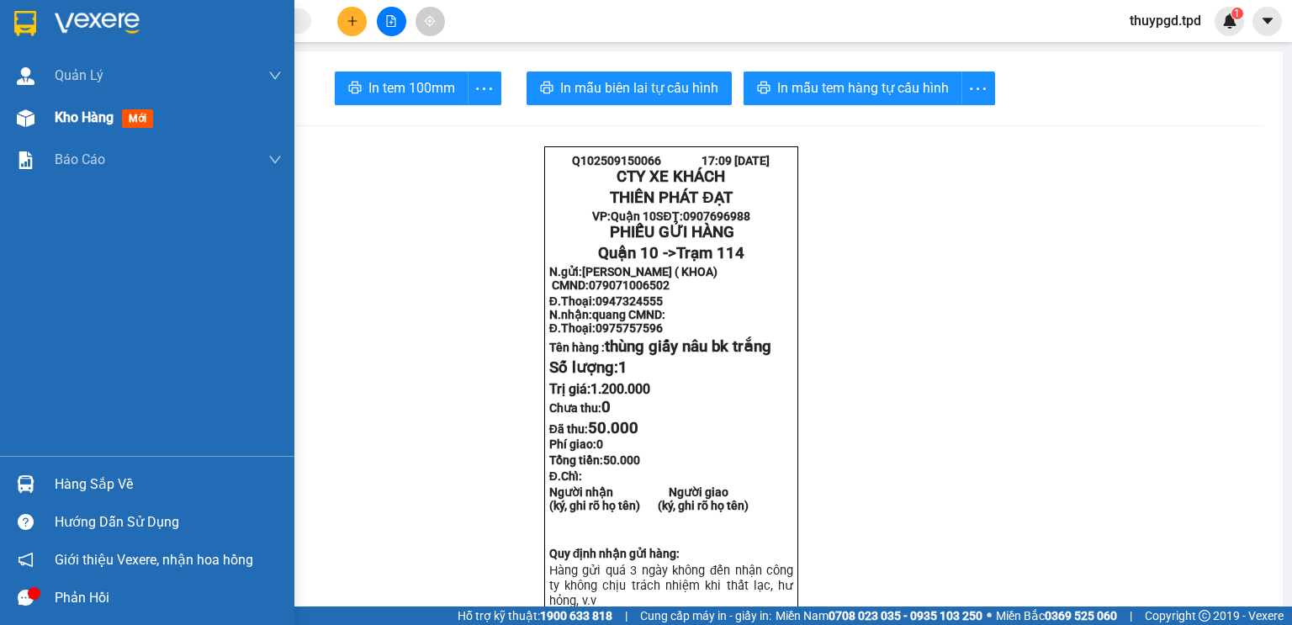
click at [46, 125] on div "Kho hàng mới" at bounding box center [147, 118] width 294 height 42
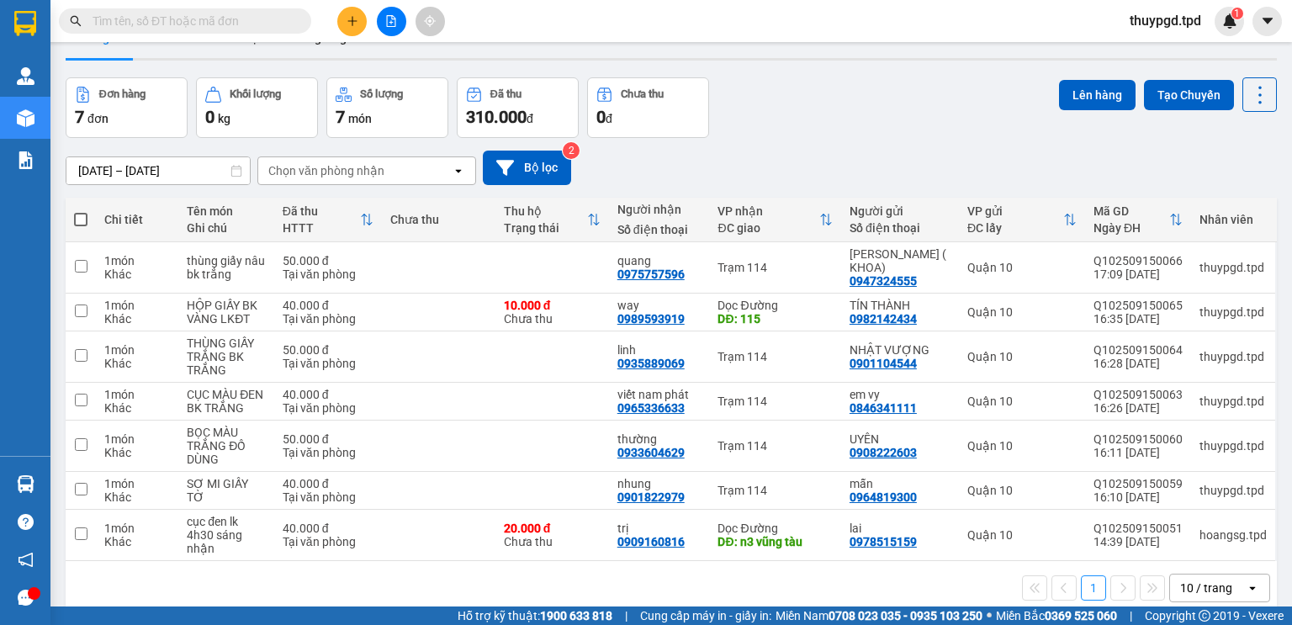
scroll to position [77, 0]
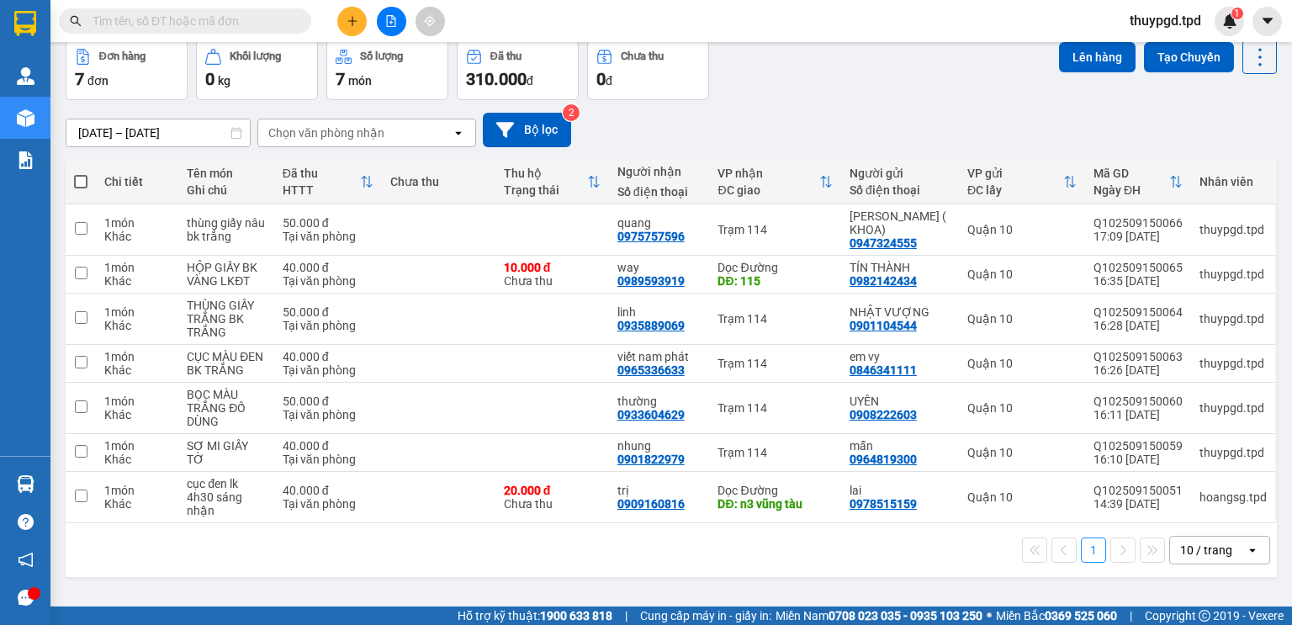
click at [352, 15] on icon "plus" at bounding box center [352, 21] width 12 height 12
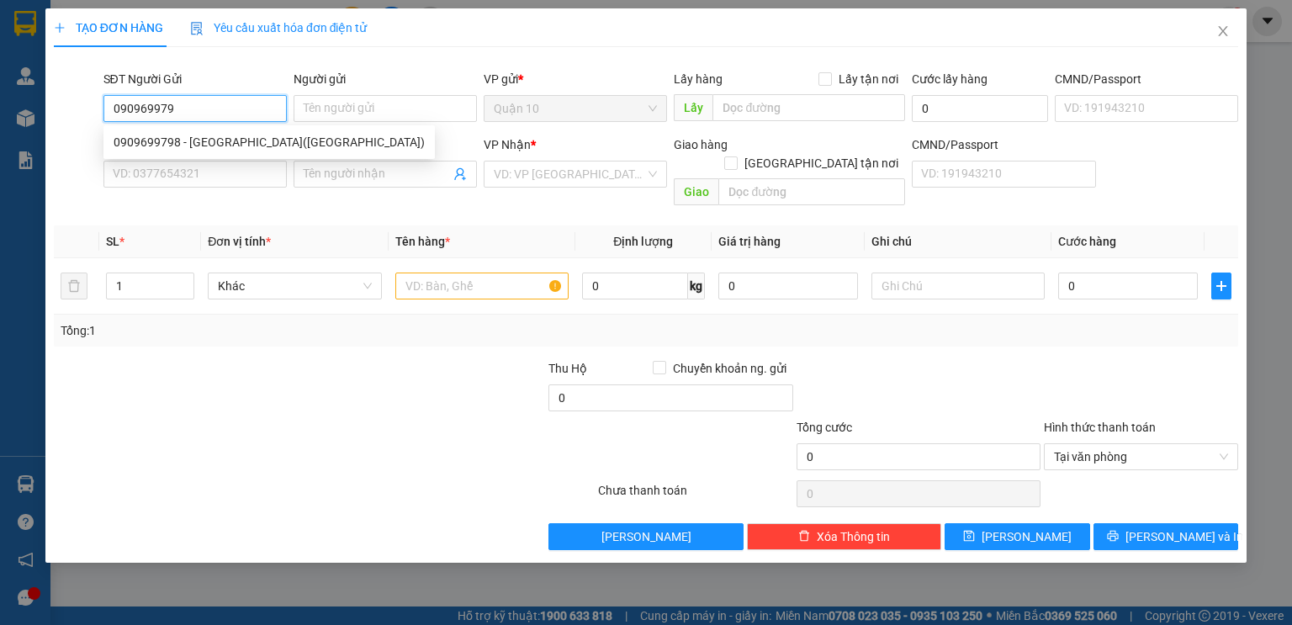
type input "0909699798"
click at [202, 134] on div "0909699798 - [GEOGRAPHIC_DATA]([GEOGRAPHIC_DATA])" at bounding box center [269, 142] width 311 height 18
type input "nga(CHÂU TÔ HÀ)"
type input "079054009705"
type input "0934706500"
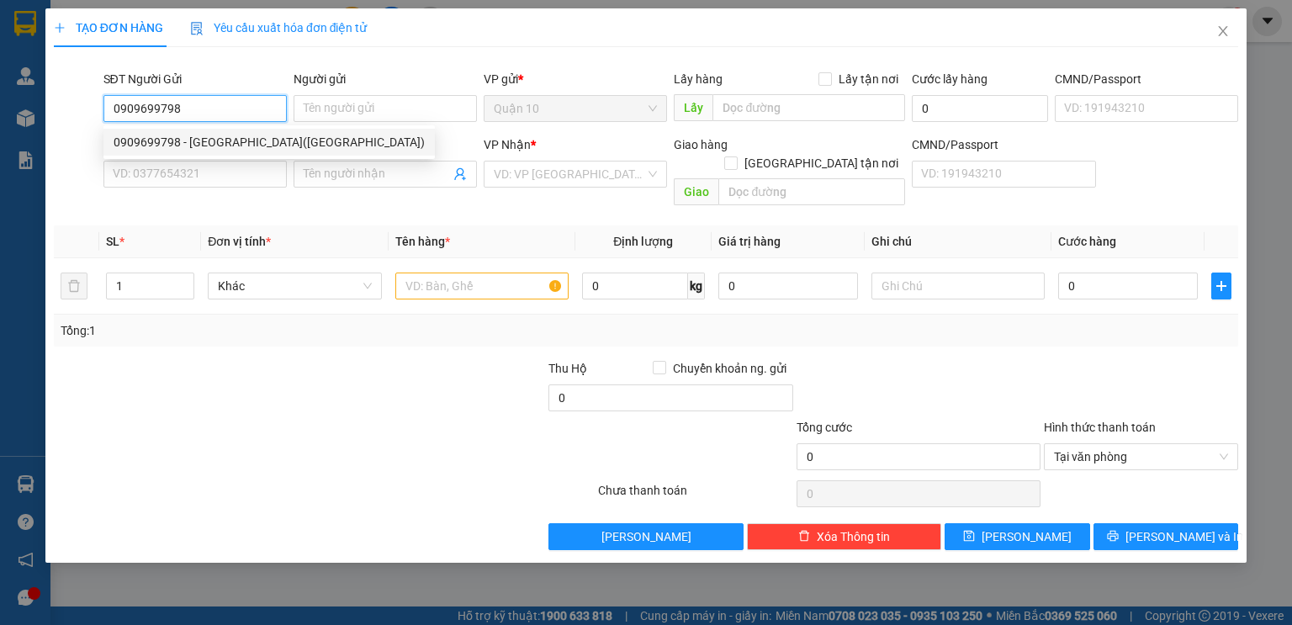
type input "BS ĐỨC"
type input "PHÚ TÚC"
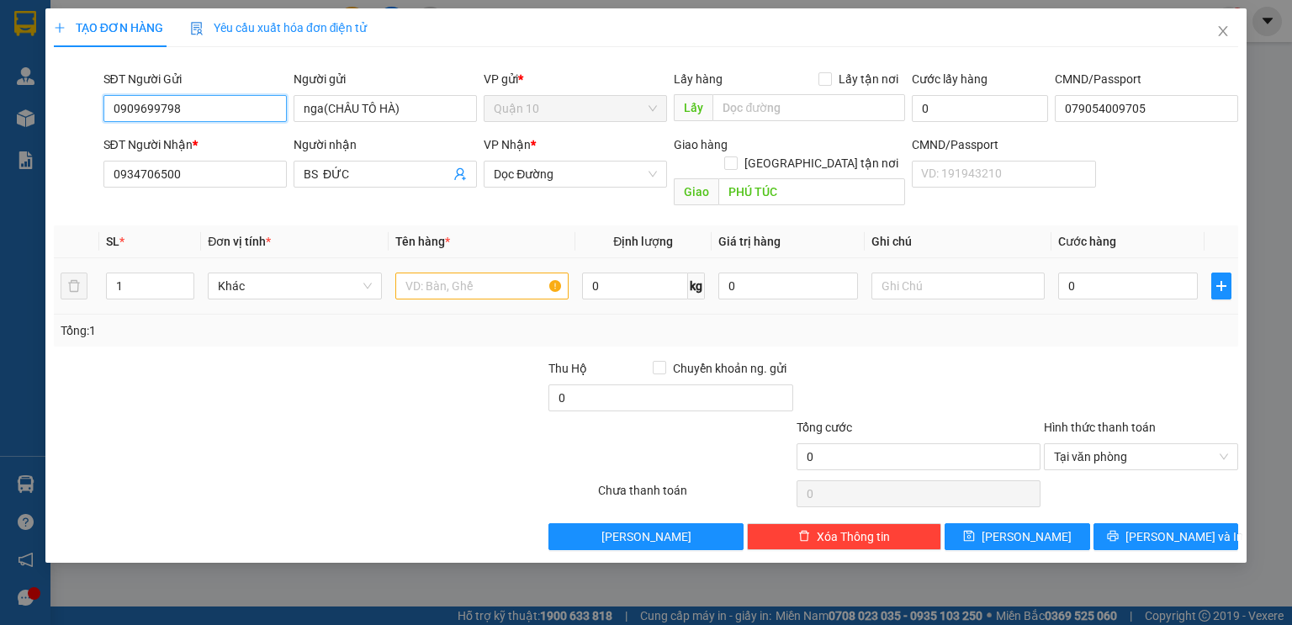
type input "0909699798"
click at [462, 272] on input "text" at bounding box center [481, 285] width 173 height 27
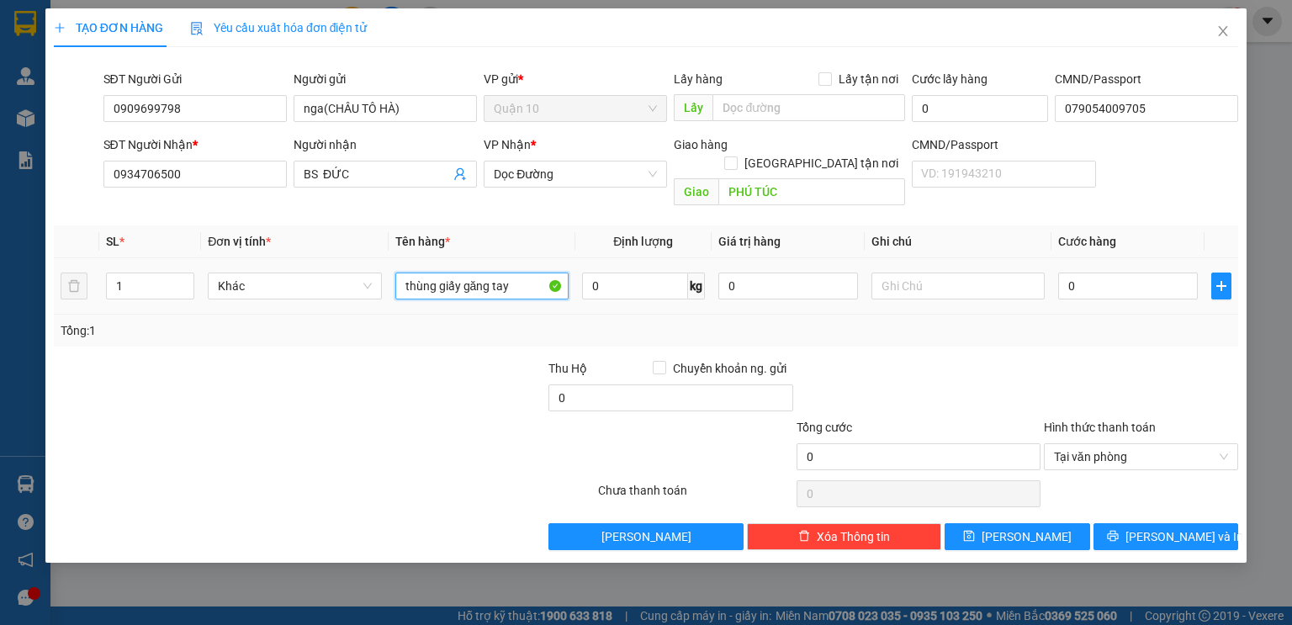
type input "thùng giấy găng tay"
type input "2.000.000"
type input "5"
type input "50"
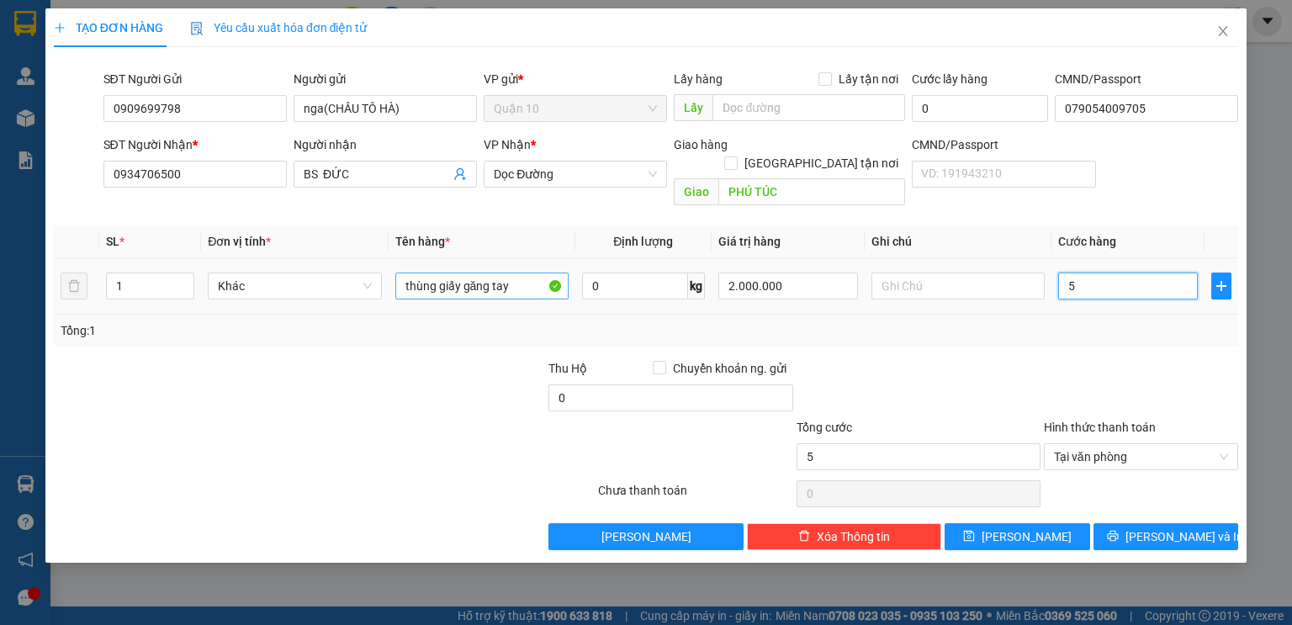
type input "50"
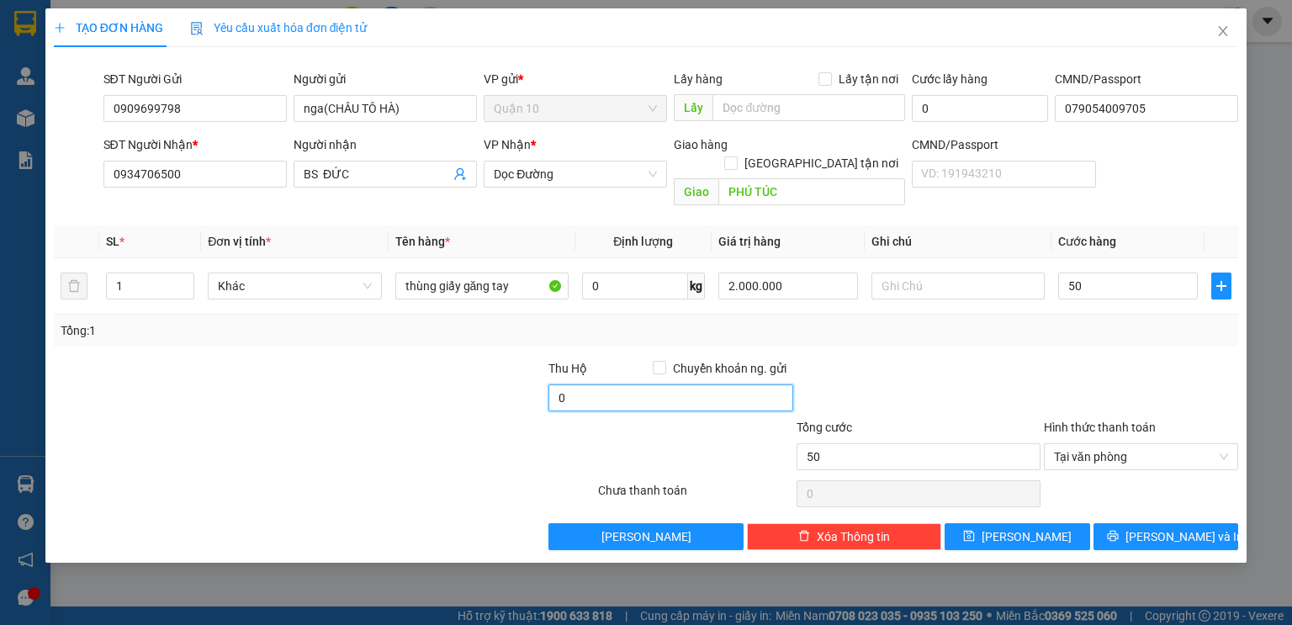
type input "50.000"
click at [652, 384] on input "0" at bounding box center [670, 397] width 244 height 27
type input "10.000"
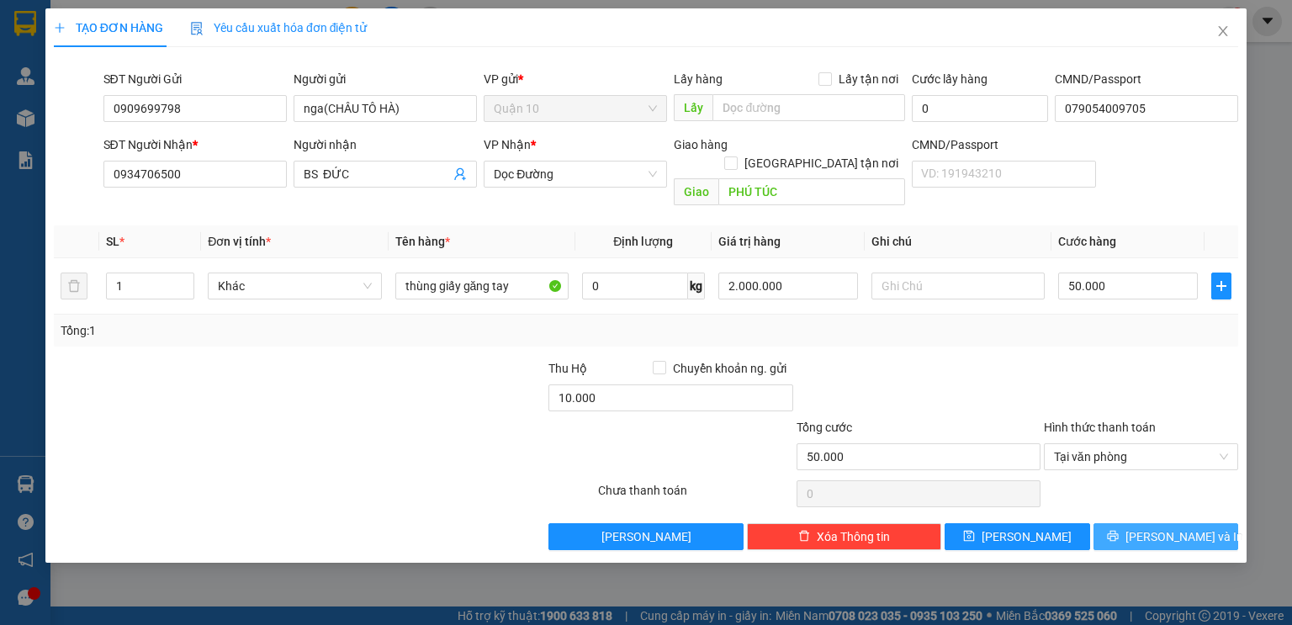
click at [1184, 527] on span "[PERSON_NAME] và In" at bounding box center [1184, 536] width 118 height 18
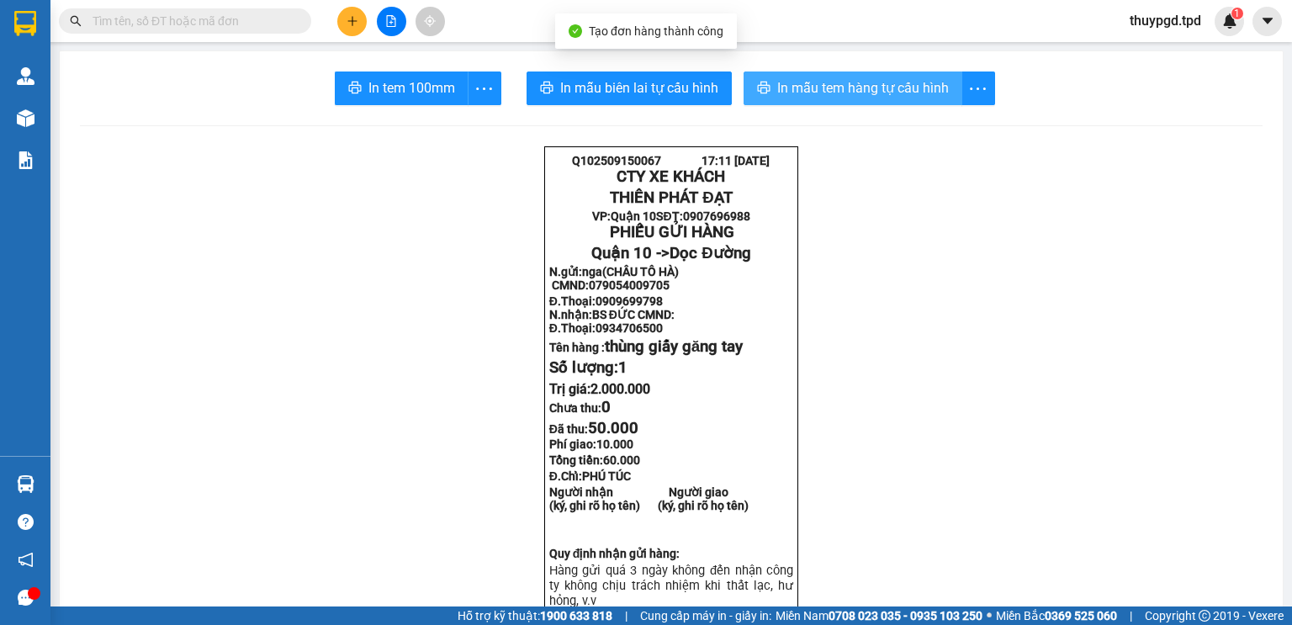
click at [898, 83] on span "In mẫu tem hàng tự cấu hình" at bounding box center [863, 87] width 172 height 21
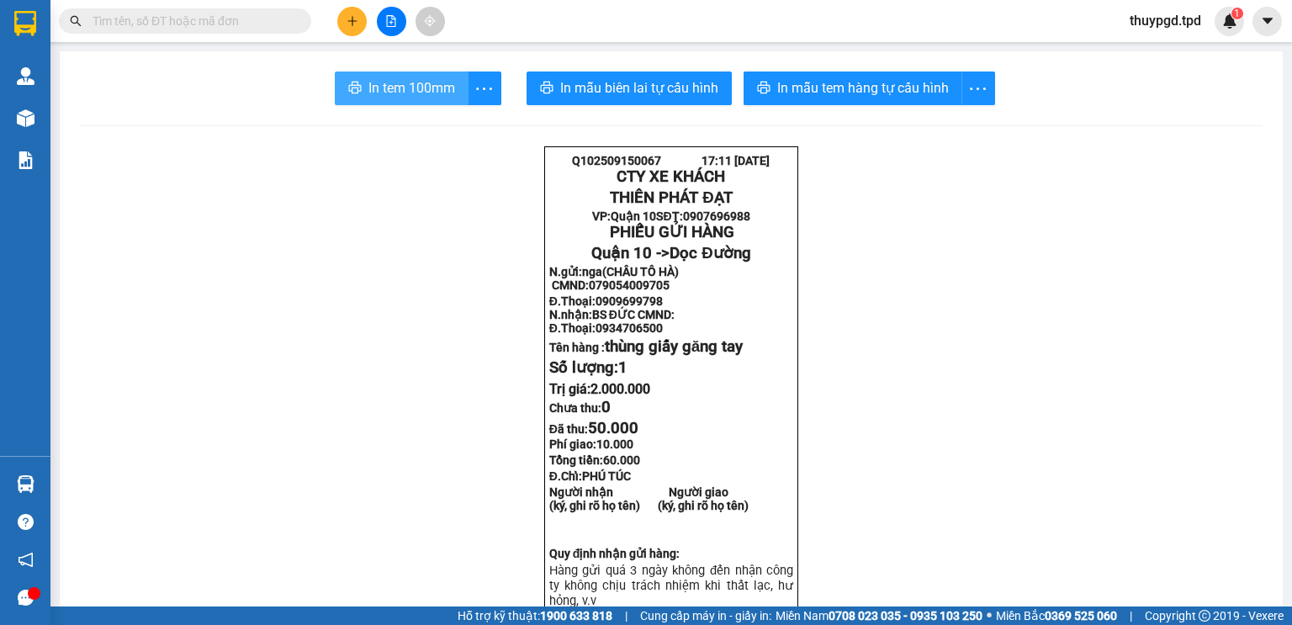
drag, startPoint x: 362, startPoint y: 79, endPoint x: 332, endPoint y: 161, distance: 87.5
click at [362, 82] on button "In tem 100mm" at bounding box center [402, 88] width 134 height 34
click at [202, 20] on input "text" at bounding box center [191, 21] width 198 height 18
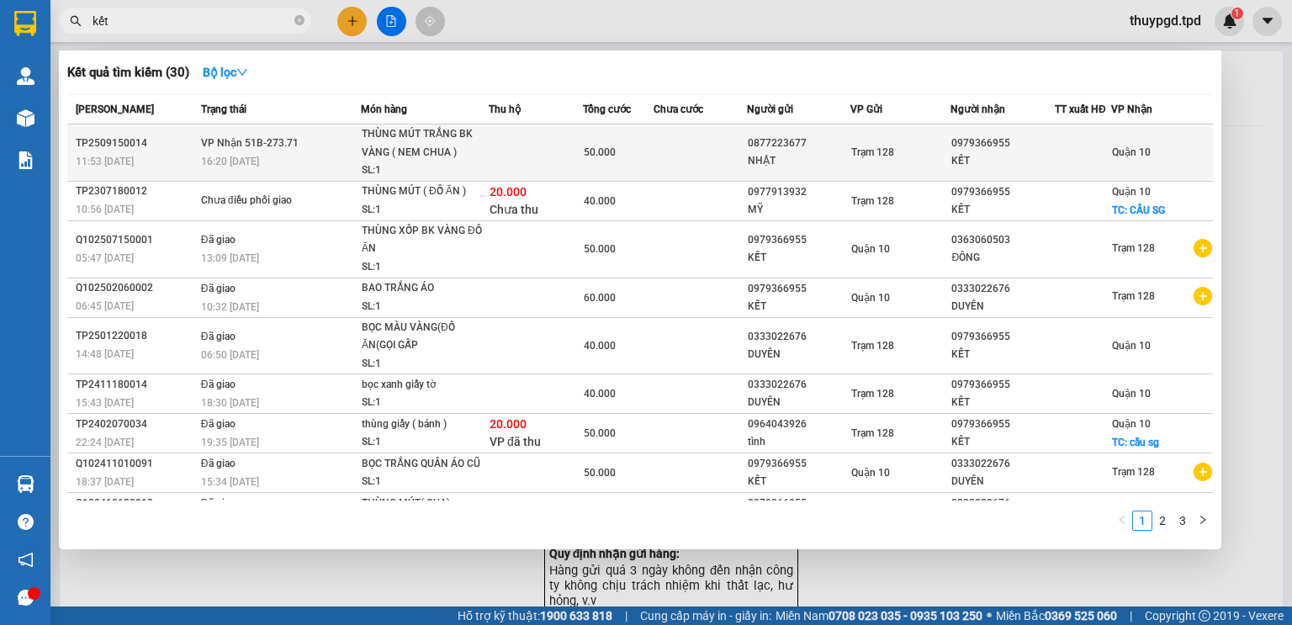
type input "kết"
click at [1055, 151] on div at bounding box center [1082, 153] width 55 height 18
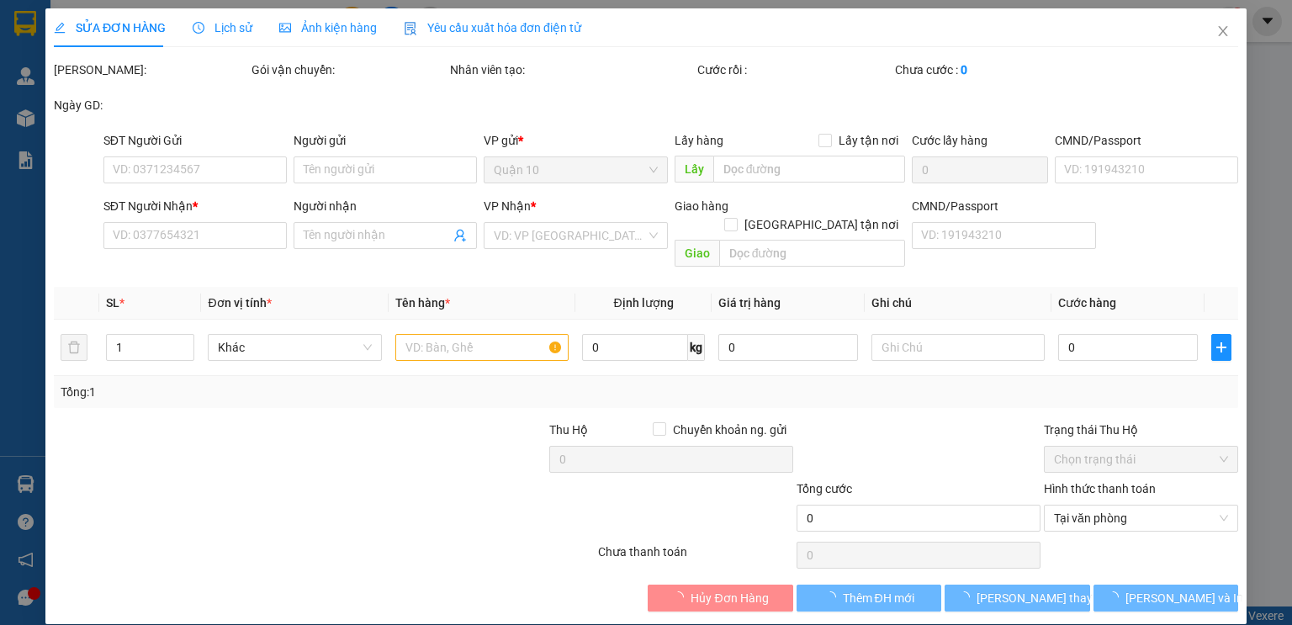
type input "0877223677"
type input "NHẬT"
type input "0979366955"
type input "KẾT"
type input "50.000"
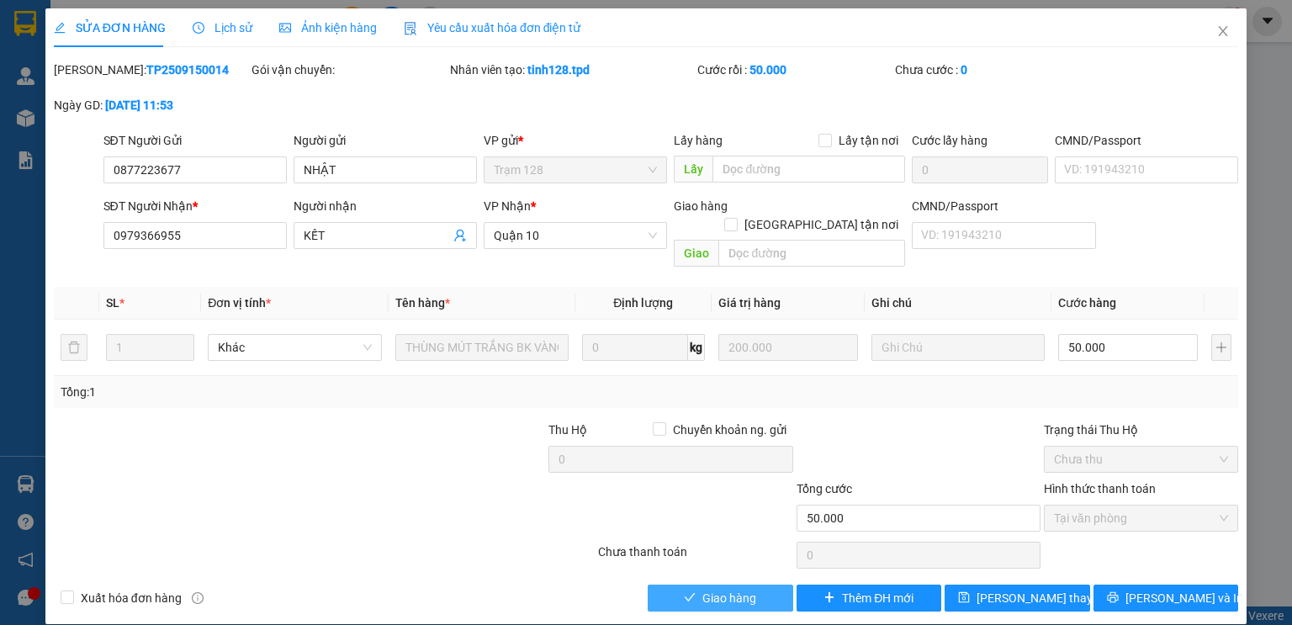
click at [726, 589] on span "Giao hàng" at bounding box center [729, 598] width 54 height 18
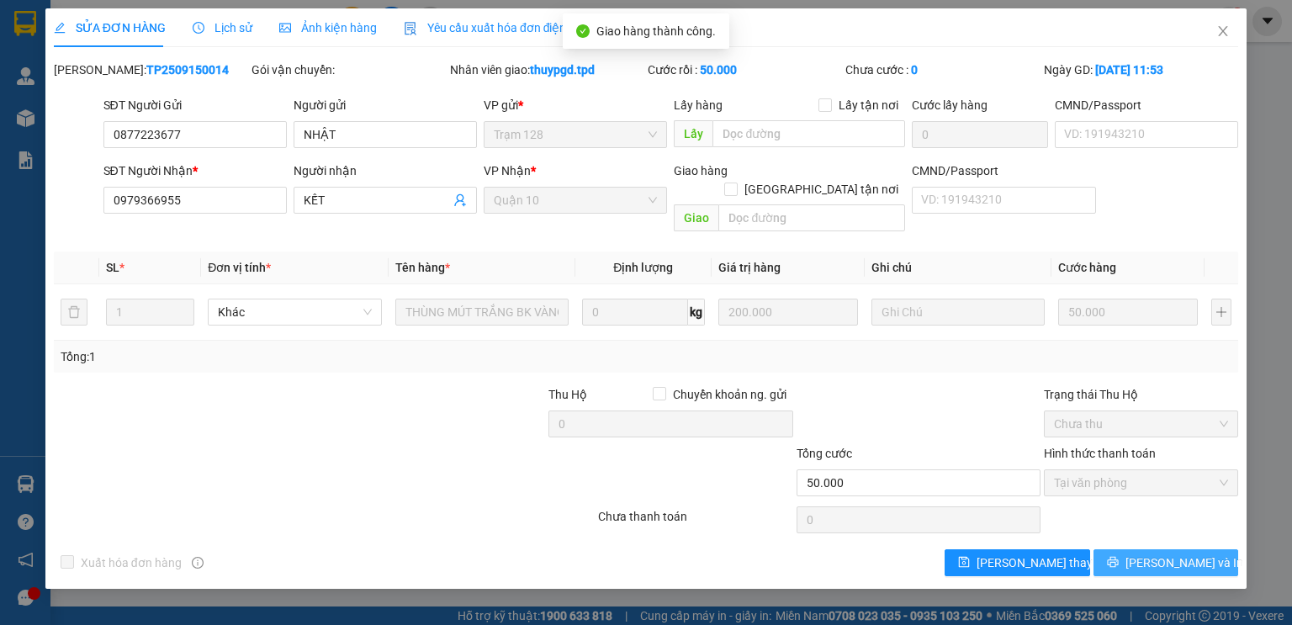
click at [1182, 553] on span "[PERSON_NAME] và In" at bounding box center [1184, 562] width 118 height 18
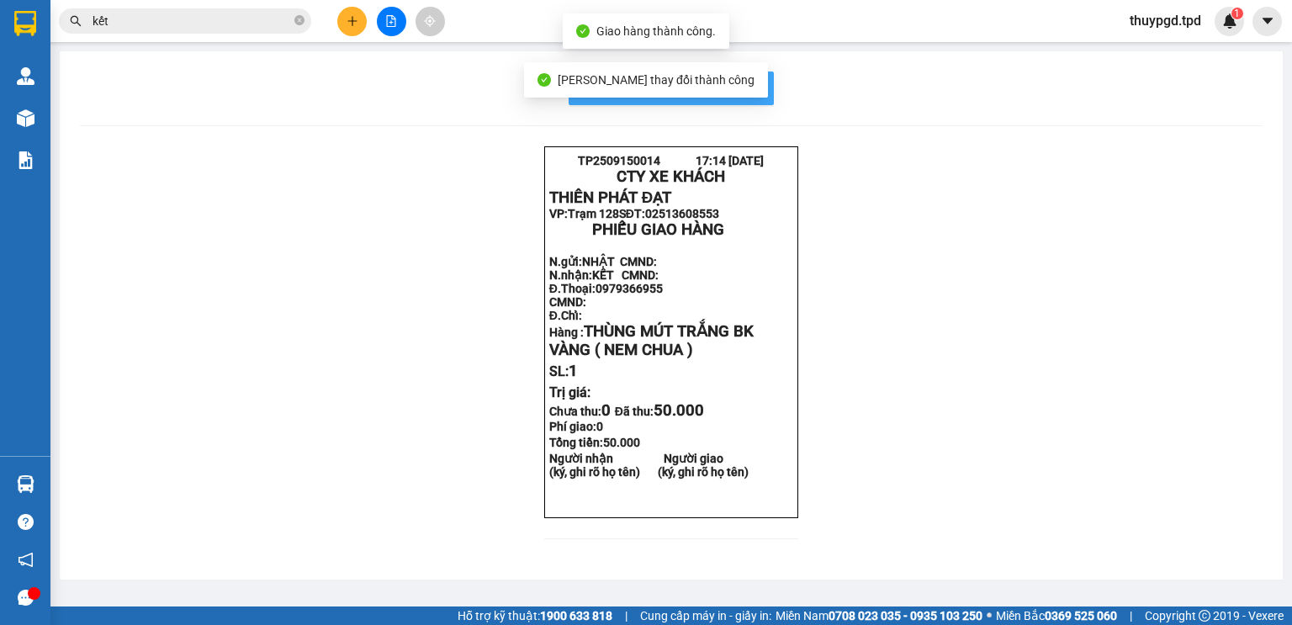
drag, startPoint x: 753, startPoint y: 75, endPoint x: 704, endPoint y: 365, distance: 294.3
click at [755, 75] on button "In mẫu biên lai tự cấu hình" at bounding box center [670, 88] width 205 height 34
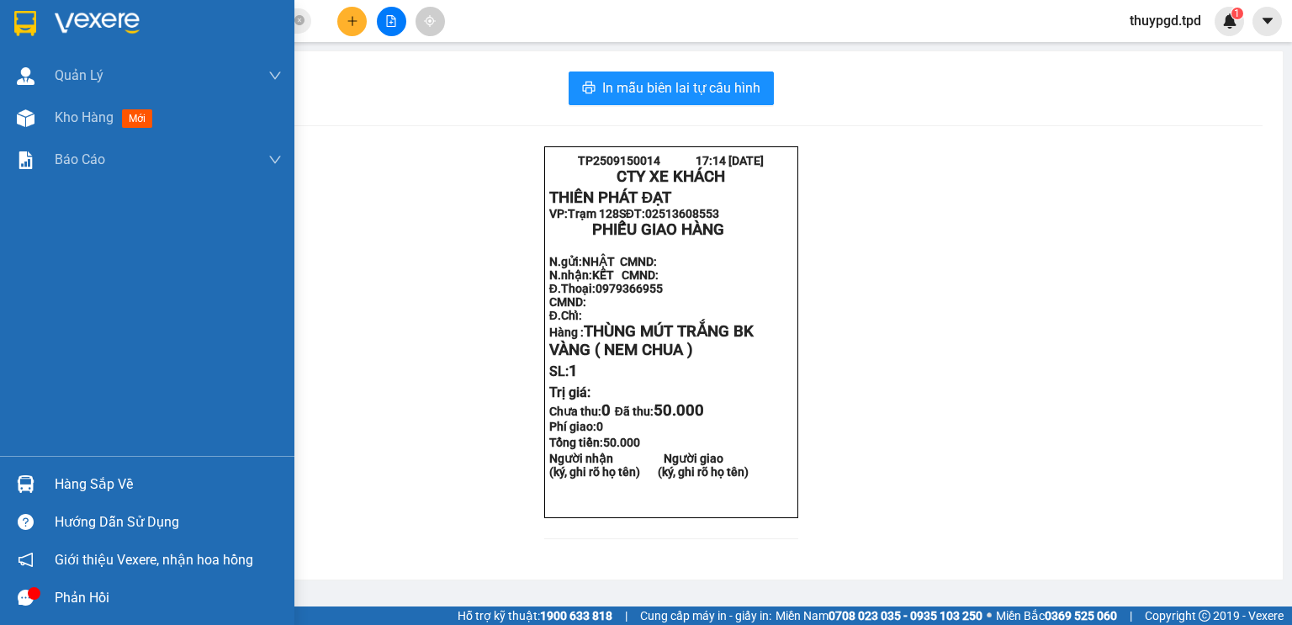
drag, startPoint x: 61, startPoint y: 126, endPoint x: 200, endPoint y: 613, distance: 506.5
click at [61, 126] on div "Kho hàng mới" at bounding box center [107, 117] width 104 height 21
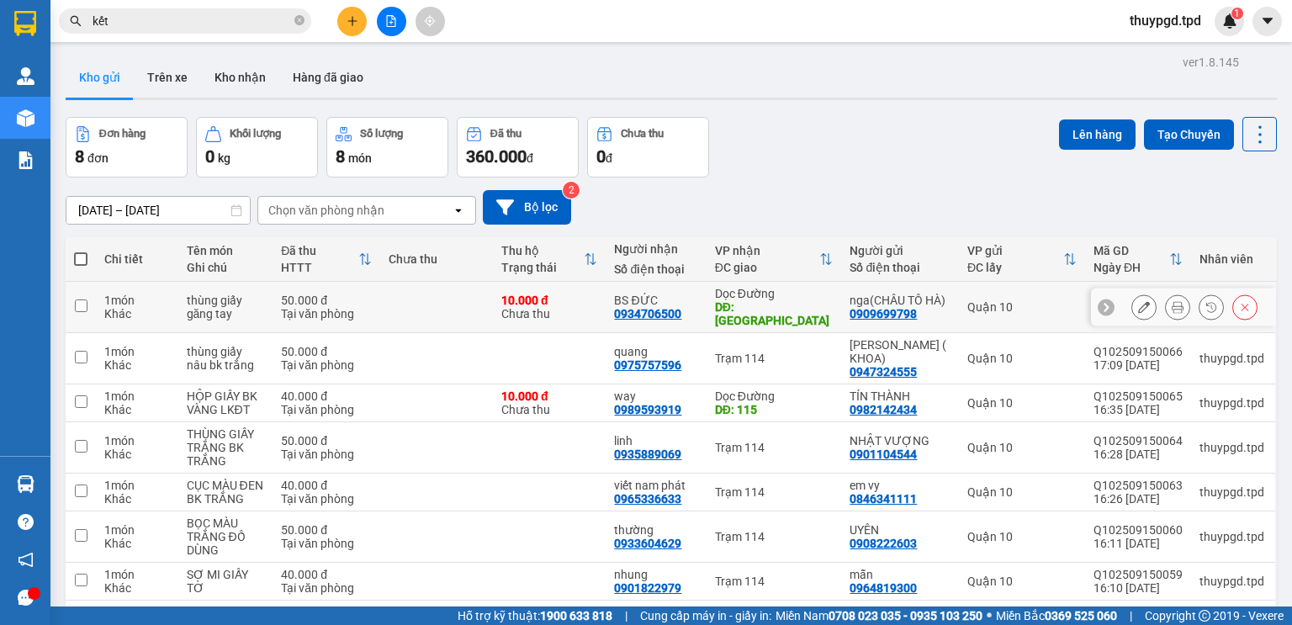
scroll to position [111, 0]
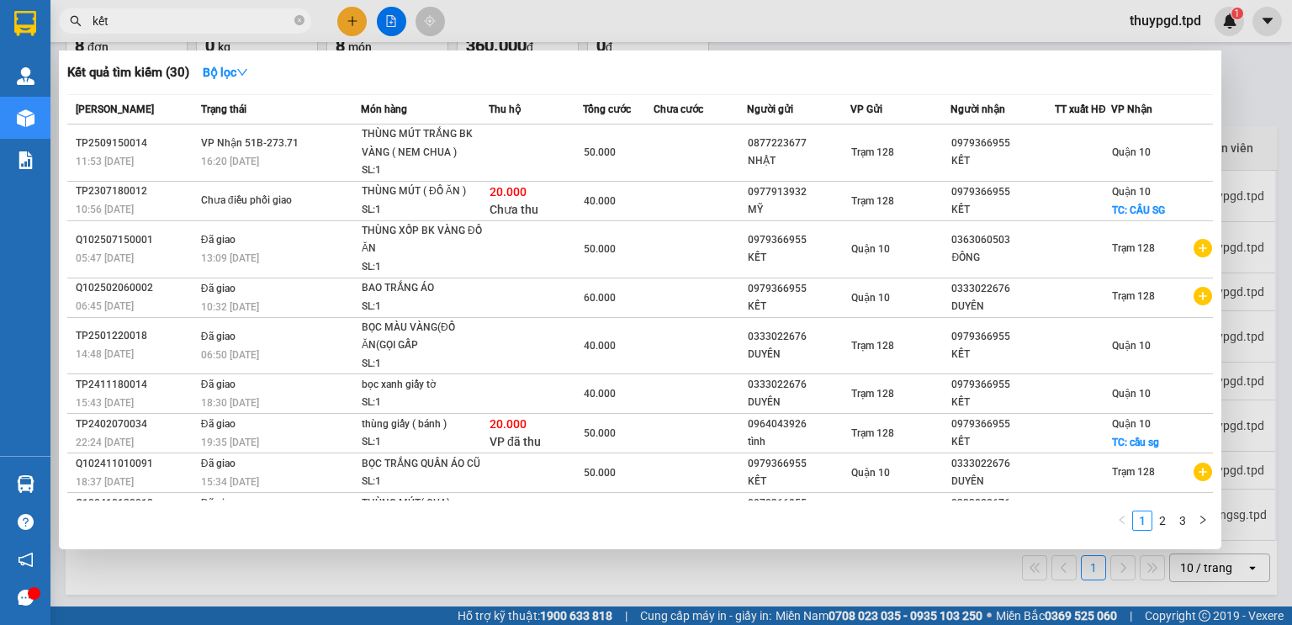
click at [141, 17] on input "kết" at bounding box center [191, 21] width 198 height 18
drag, startPoint x: 141, startPoint y: 17, endPoint x: 114, endPoint y: 17, distance: 26.9
click at [124, 17] on input "kết" at bounding box center [191, 21] width 198 height 18
type input "k"
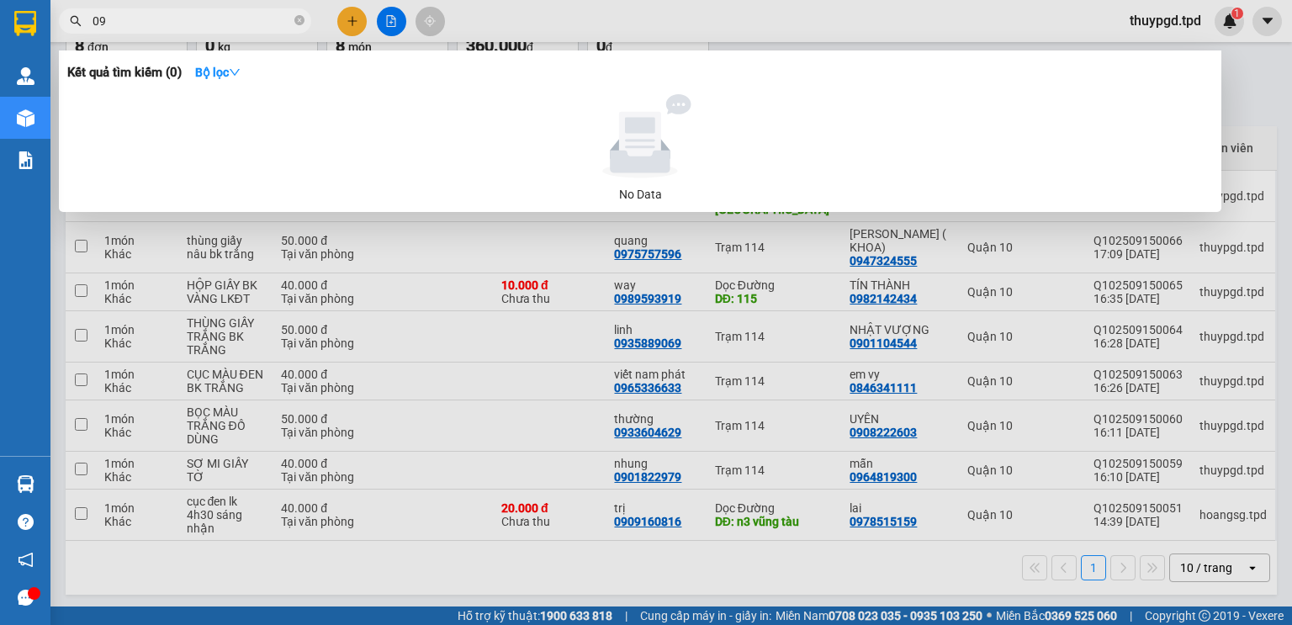
type input "0"
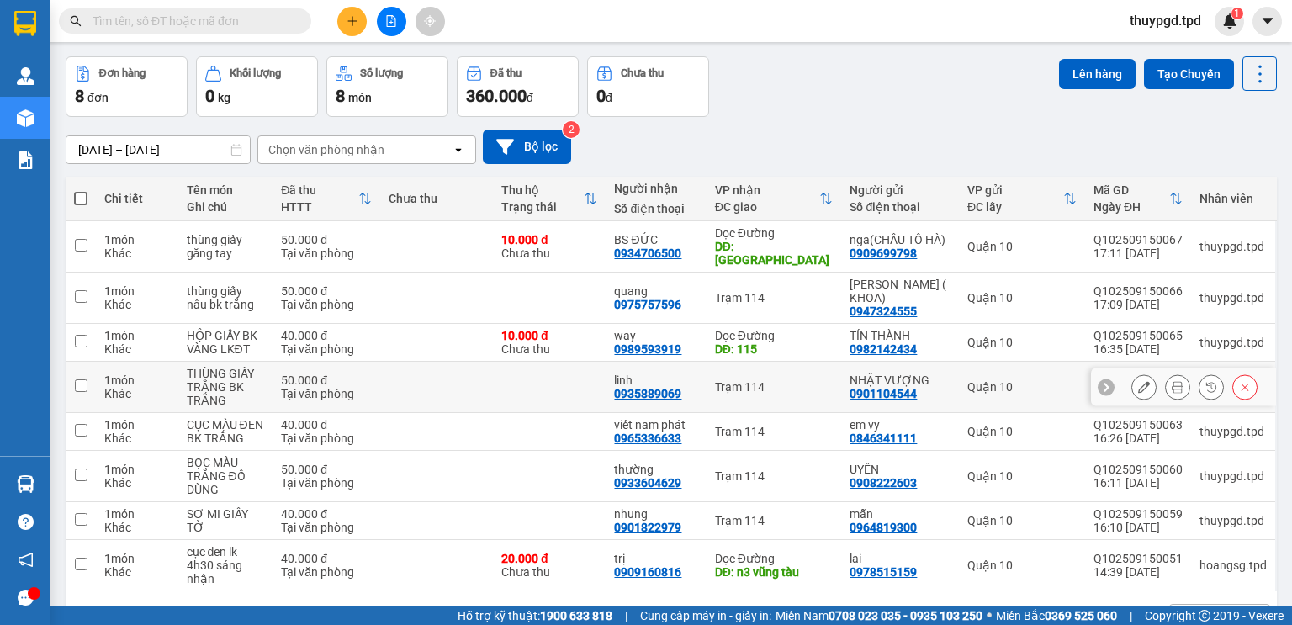
scroll to position [0, 0]
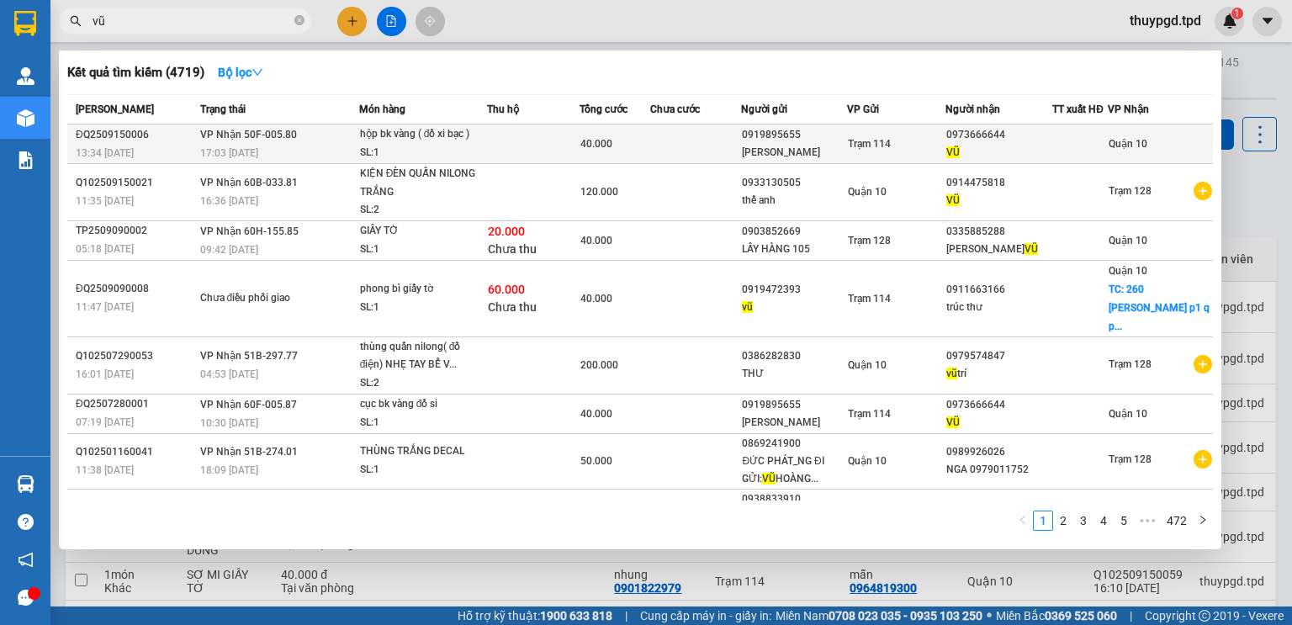
type input "vũ"
click at [858, 160] on td "Trạm 114" at bounding box center [896, 144] width 98 height 40
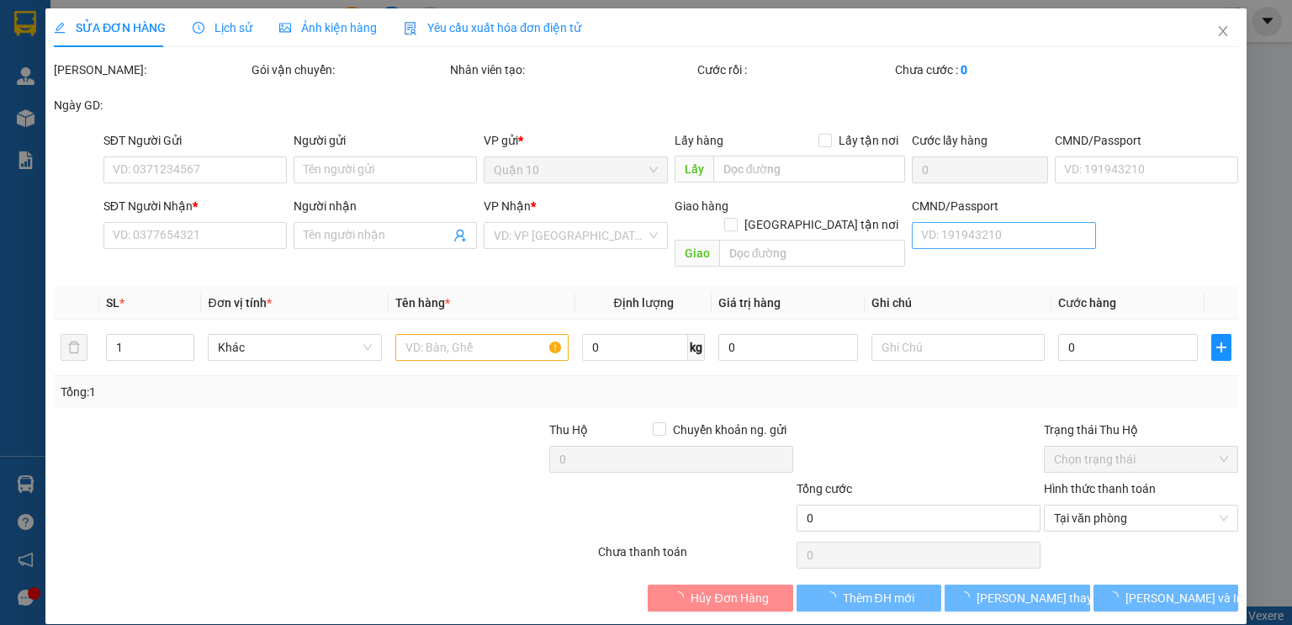
type input "0919895655"
type input "SAM"
type input "0973666644"
type input "VŨ"
type input "079083010940"
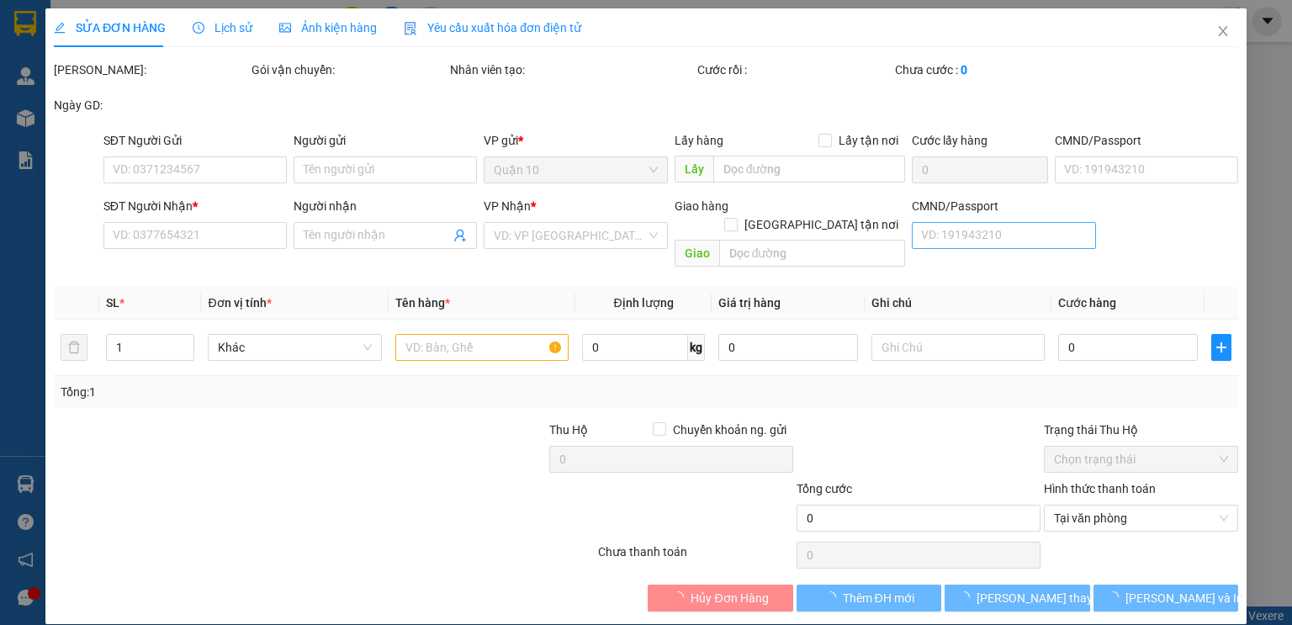
type input "40.000"
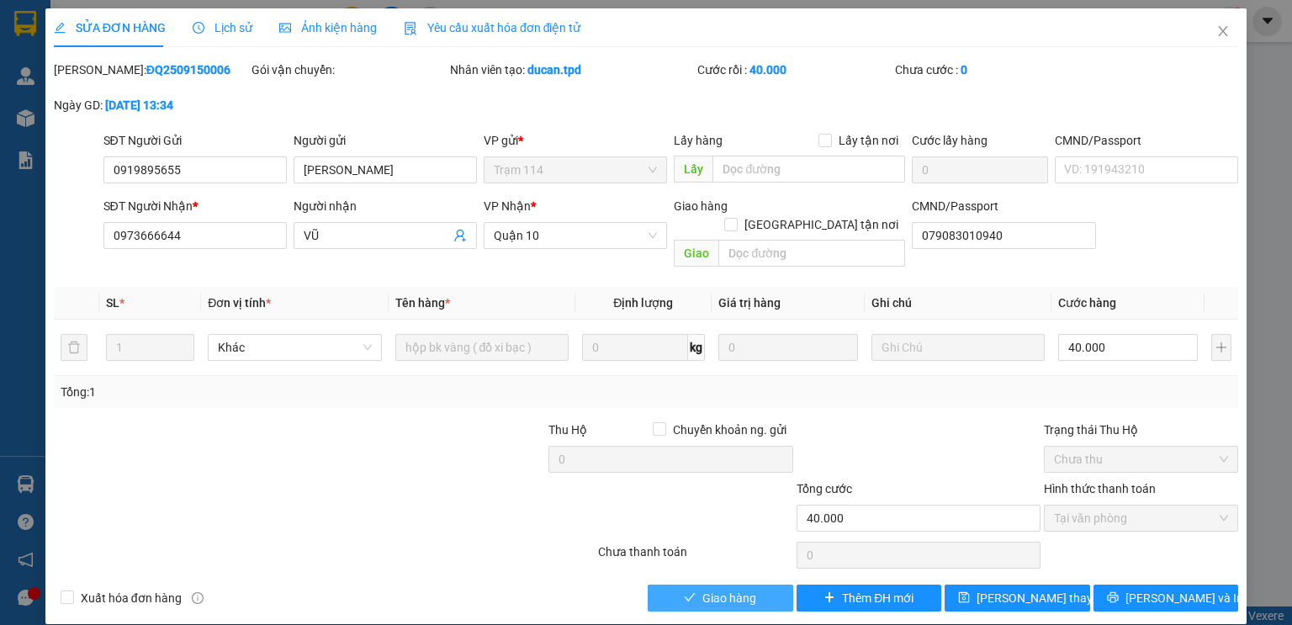
click at [713, 589] on span "Giao hàng" at bounding box center [729, 598] width 54 height 18
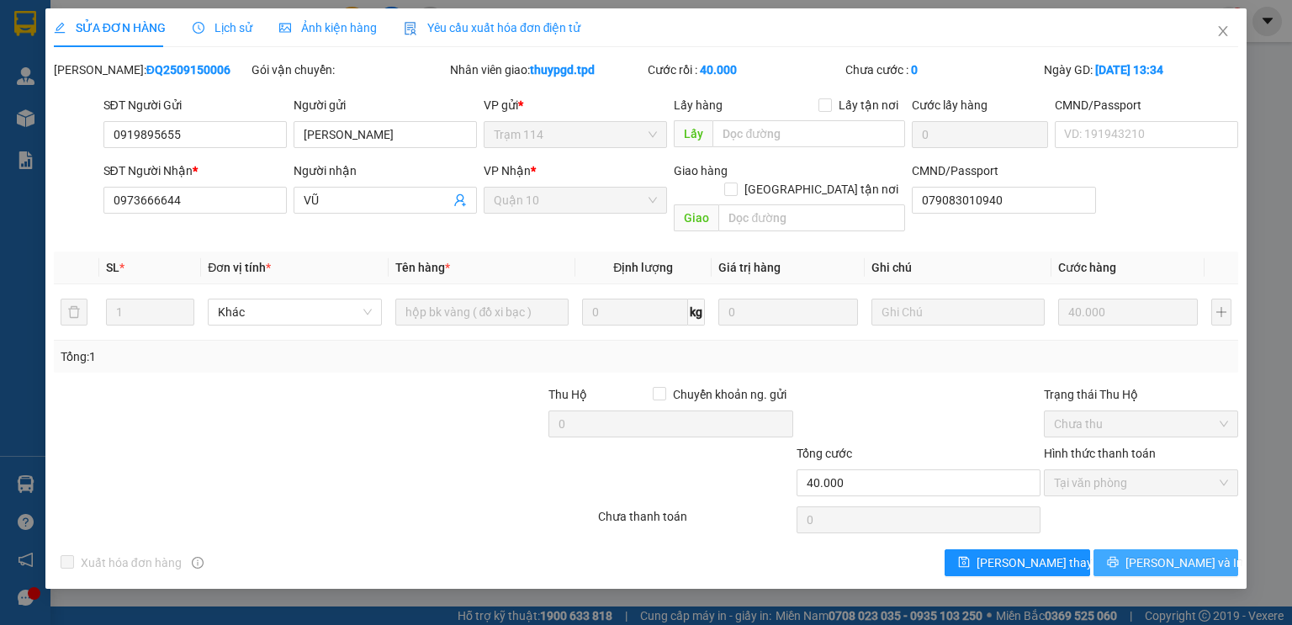
click at [1160, 553] on span "[PERSON_NAME] và In" at bounding box center [1184, 562] width 118 height 18
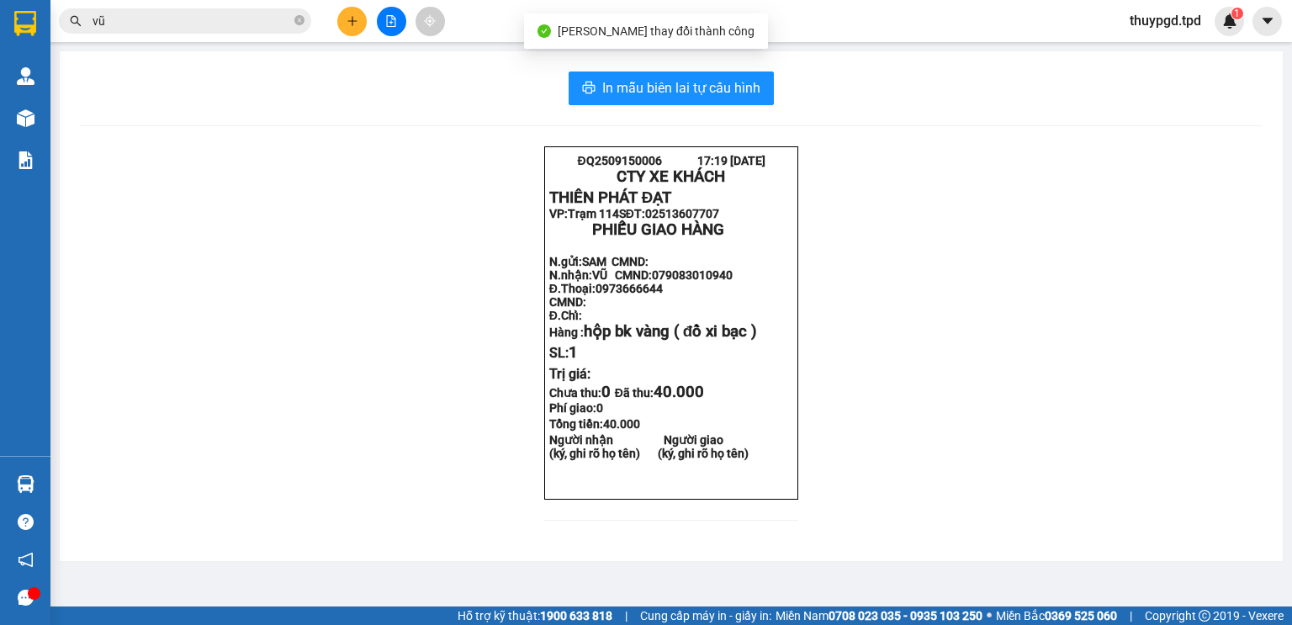
drag, startPoint x: 684, startPoint y: 105, endPoint x: 812, endPoint y: 235, distance: 182.0
click at [684, 104] on div "In mẫu biên lai tự cấu hình ĐQ2509150006 17:19 15-09-2025 CTY XE KHÁCH THIÊN P…" at bounding box center [671, 306] width 1223 height 510
click at [717, 90] on span "In mẫu biên lai tự cấu hình" at bounding box center [681, 87] width 158 height 21
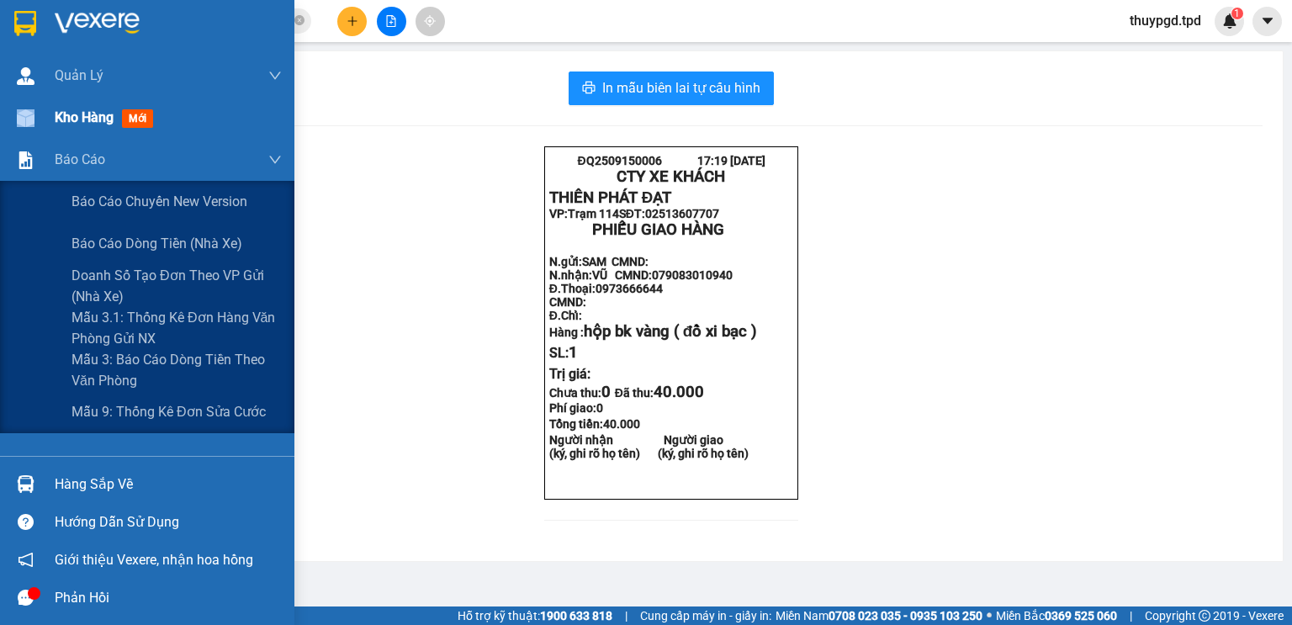
click at [57, 126] on div "Kho hàng mới" at bounding box center [147, 118] width 294 height 42
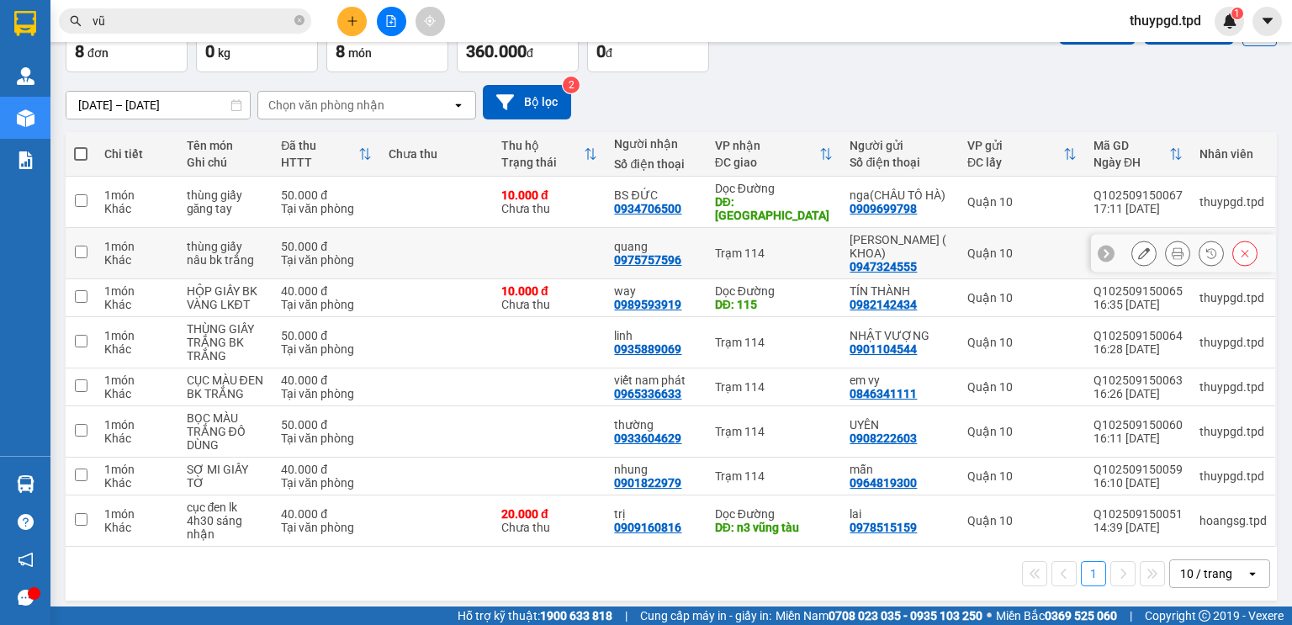
scroll to position [111, 0]
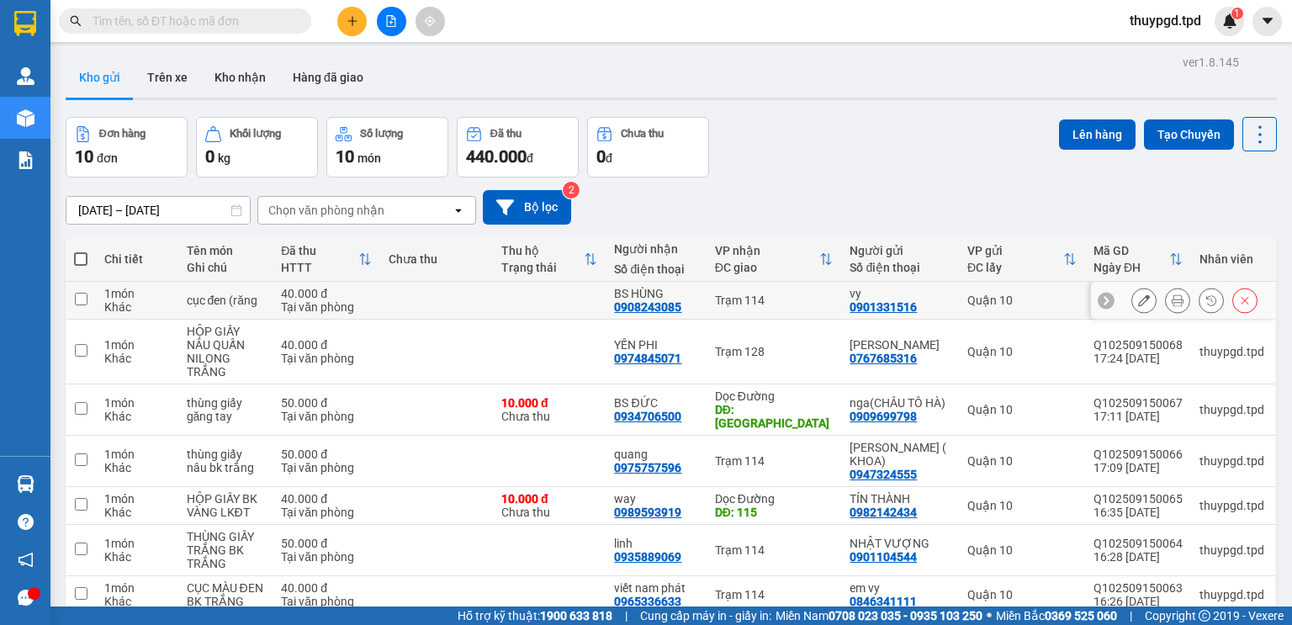
click at [1171, 296] on icon at bounding box center [1177, 300] width 12 height 12
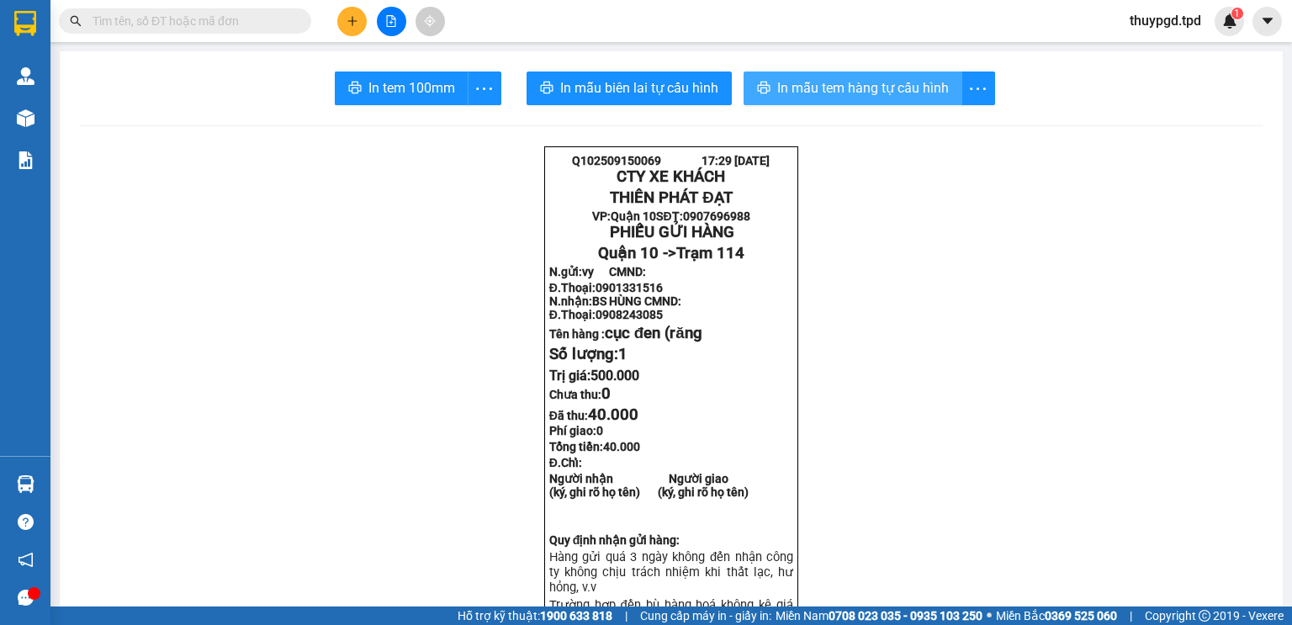
click at [905, 71] on button "In mẫu tem hàng tự cấu hình" at bounding box center [852, 88] width 219 height 34
drag, startPoint x: 897, startPoint y: 90, endPoint x: 814, endPoint y: 181, distance: 123.2
click at [898, 88] on span "In mẫu tem hàng tự cấu hình" at bounding box center [863, 87] width 172 height 21
click at [342, 20] on button at bounding box center [351, 21] width 29 height 29
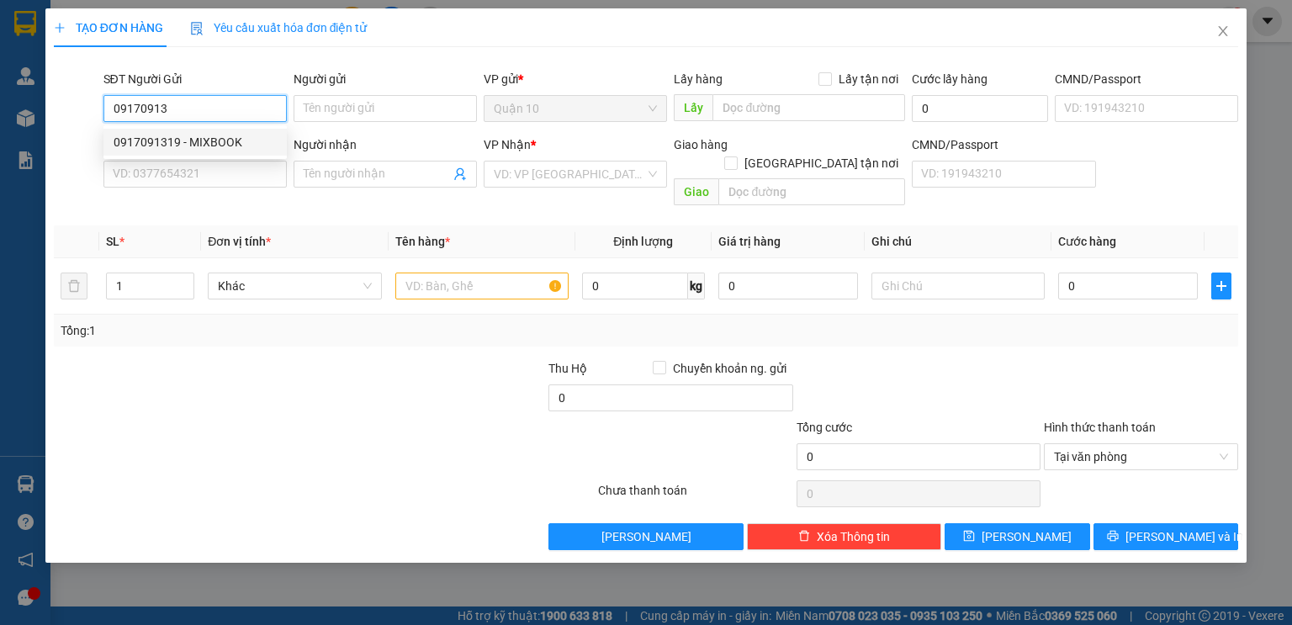
click at [205, 141] on div "0917091319 - MIXBOOK" at bounding box center [195, 142] width 163 height 18
type input "0917091319"
type input "MIXBOOK"
type input "079096025299"
type input "0399907877"
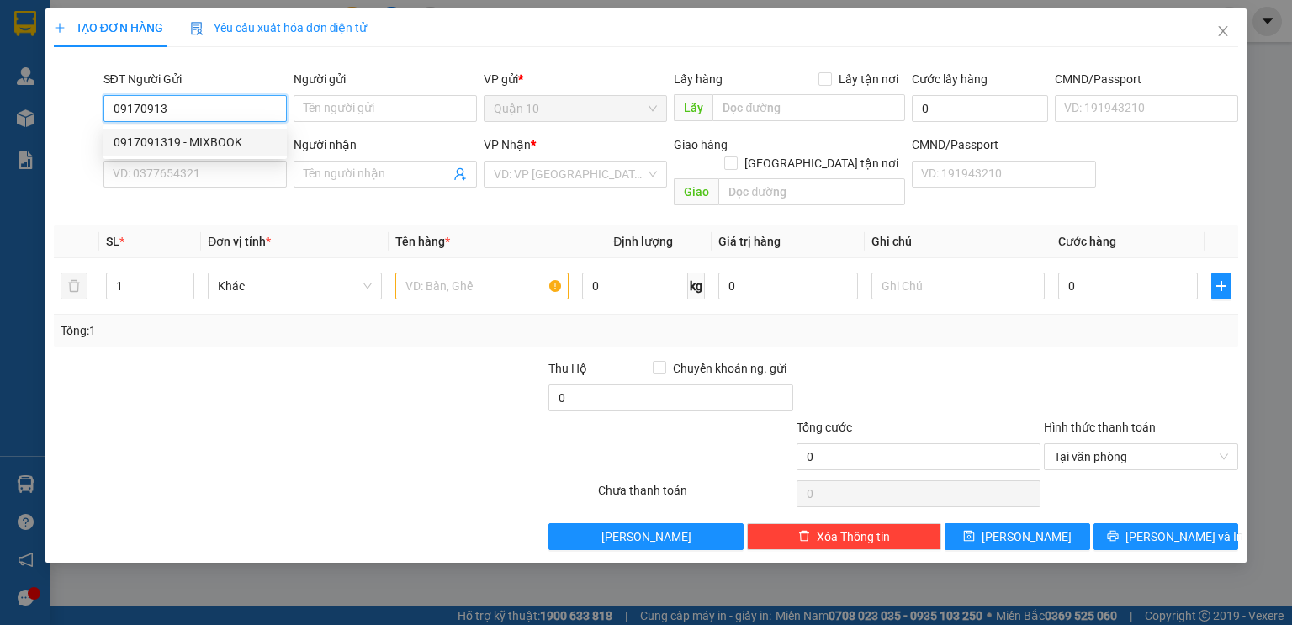
type input "NGA"
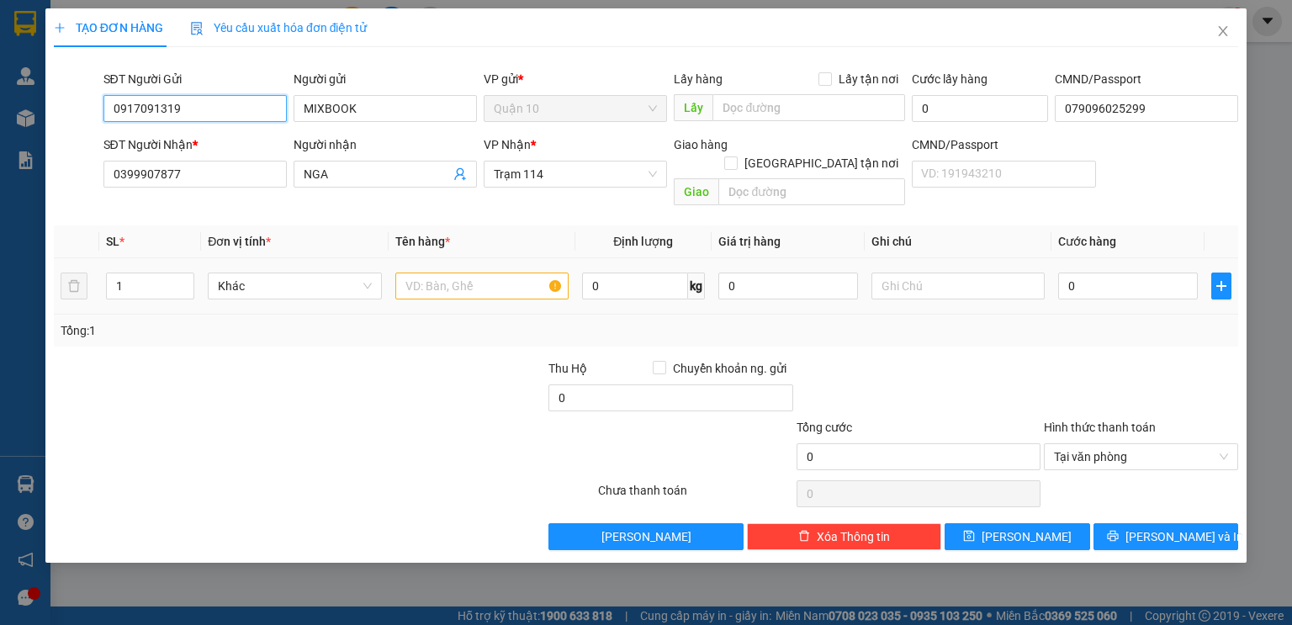
type input "0917091319"
click at [428, 272] on input "text" at bounding box center [481, 285] width 173 height 27
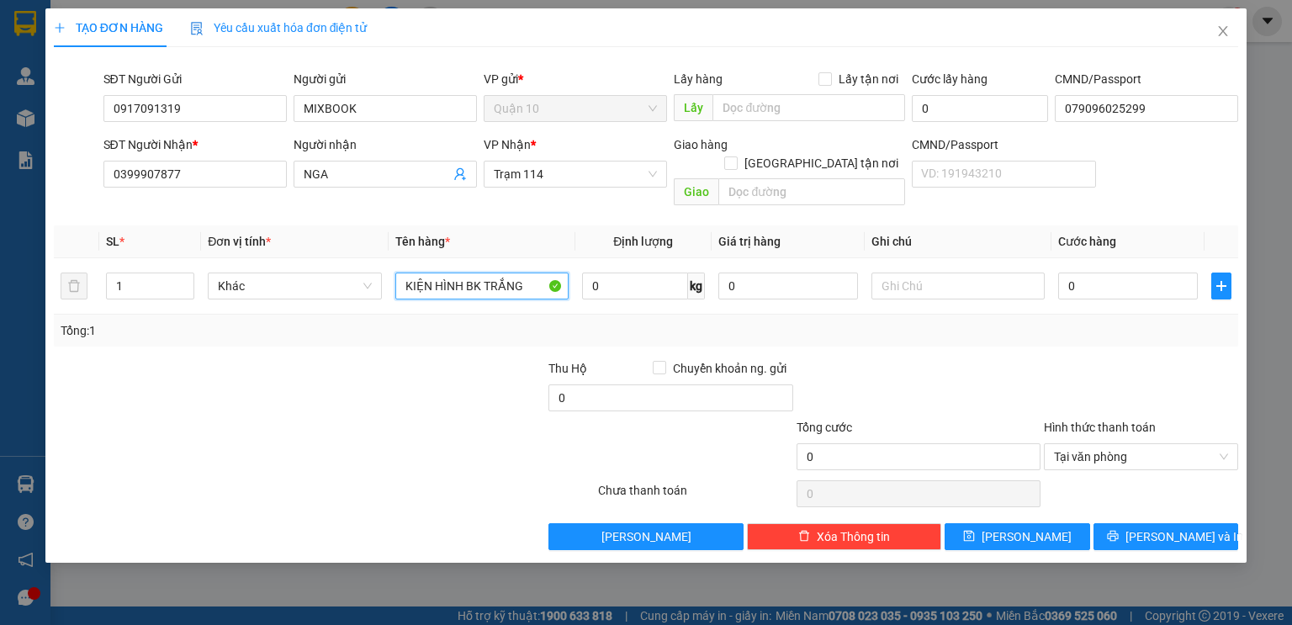
type input "KIỆN HÌNH BK TRẮNG"
type input "6"
type input "60"
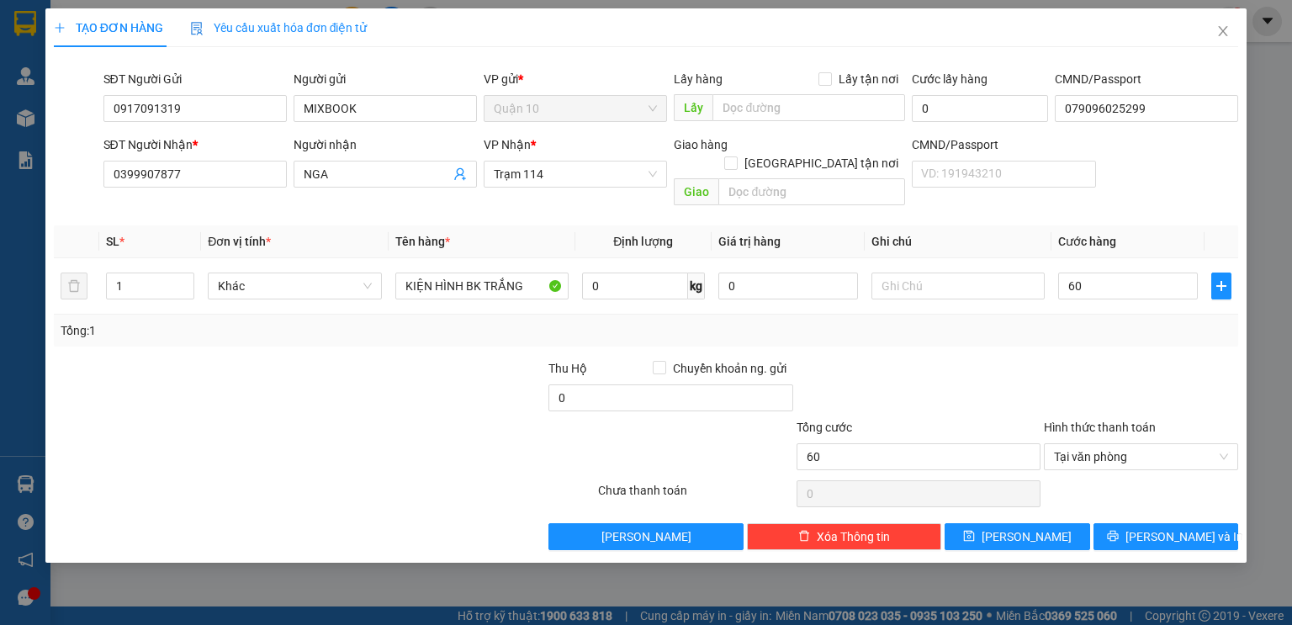
type input "60.000"
drag, startPoint x: 838, startPoint y: 360, endPoint x: 777, endPoint y: 332, distance: 66.6
click at [837, 360] on div at bounding box center [918, 388] width 247 height 59
drag, startPoint x: 770, startPoint y: 265, endPoint x: 464, endPoint y: 269, distance: 306.1
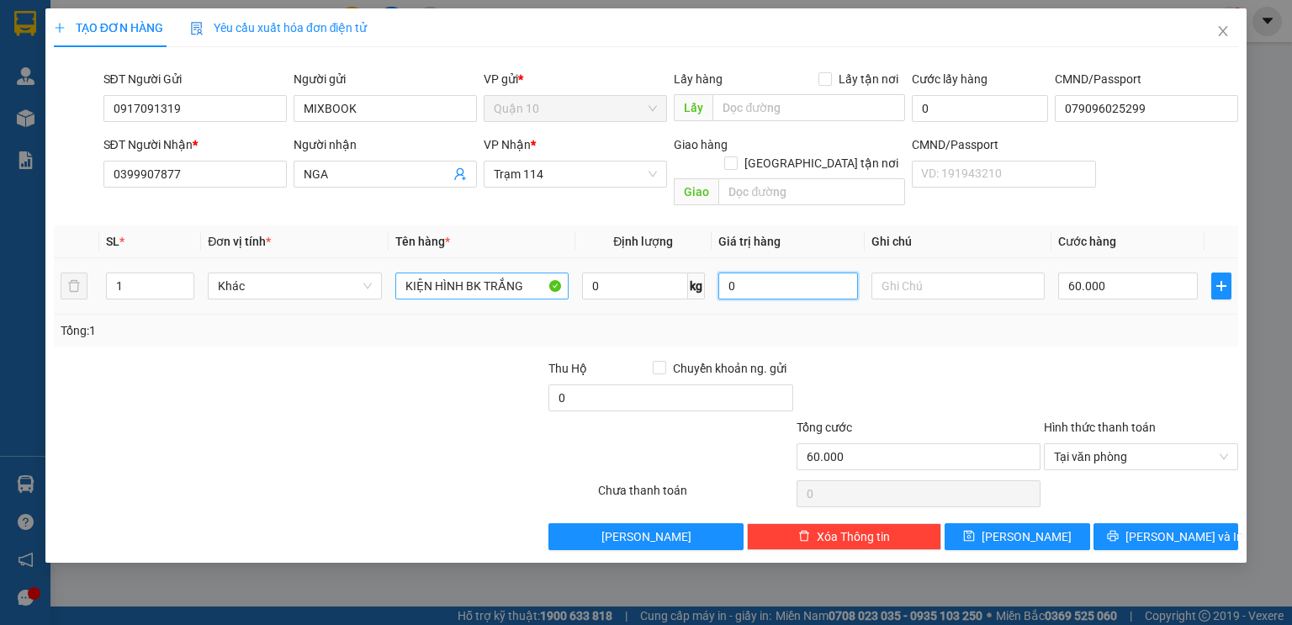
click at [515, 267] on tr "1 Khác KIỆN HÌNH BK TRẮNG 0 kg 0 60.000" at bounding box center [646, 286] width 1184 height 56
type input "2.000.000"
drag, startPoint x: 983, startPoint y: 347, endPoint x: 1291, endPoint y: 563, distance: 375.6
click at [986, 359] on div at bounding box center [918, 388] width 247 height 59
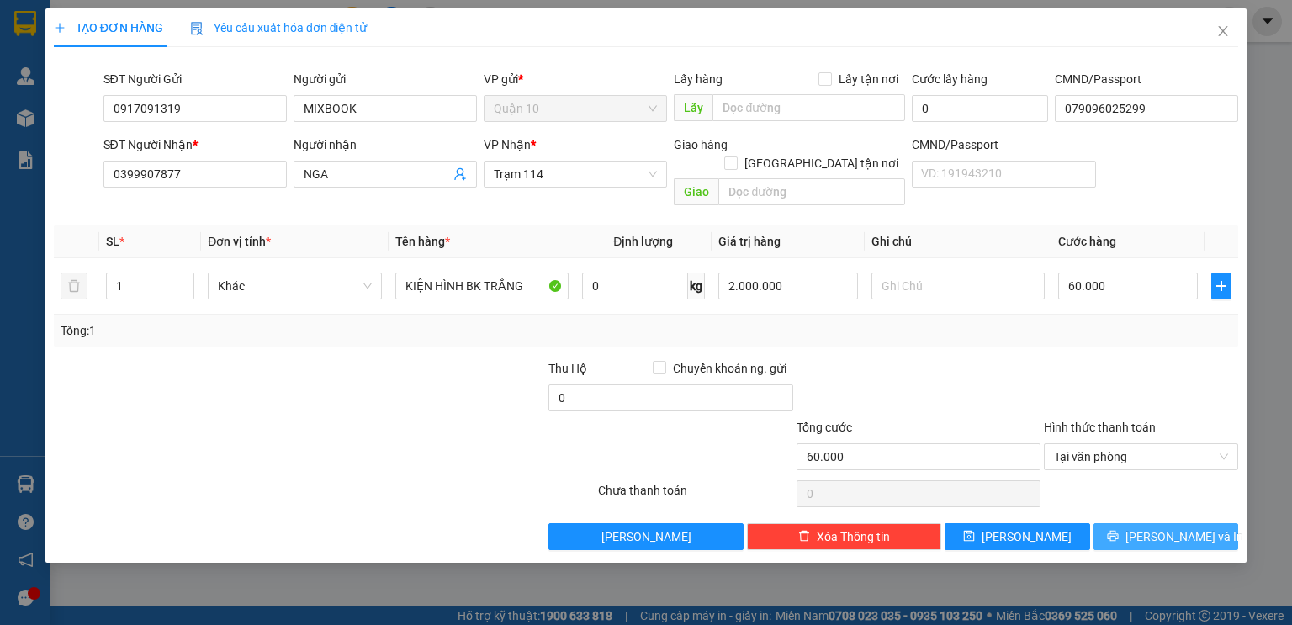
click at [1118, 530] on icon "printer" at bounding box center [1113, 536] width 12 height 12
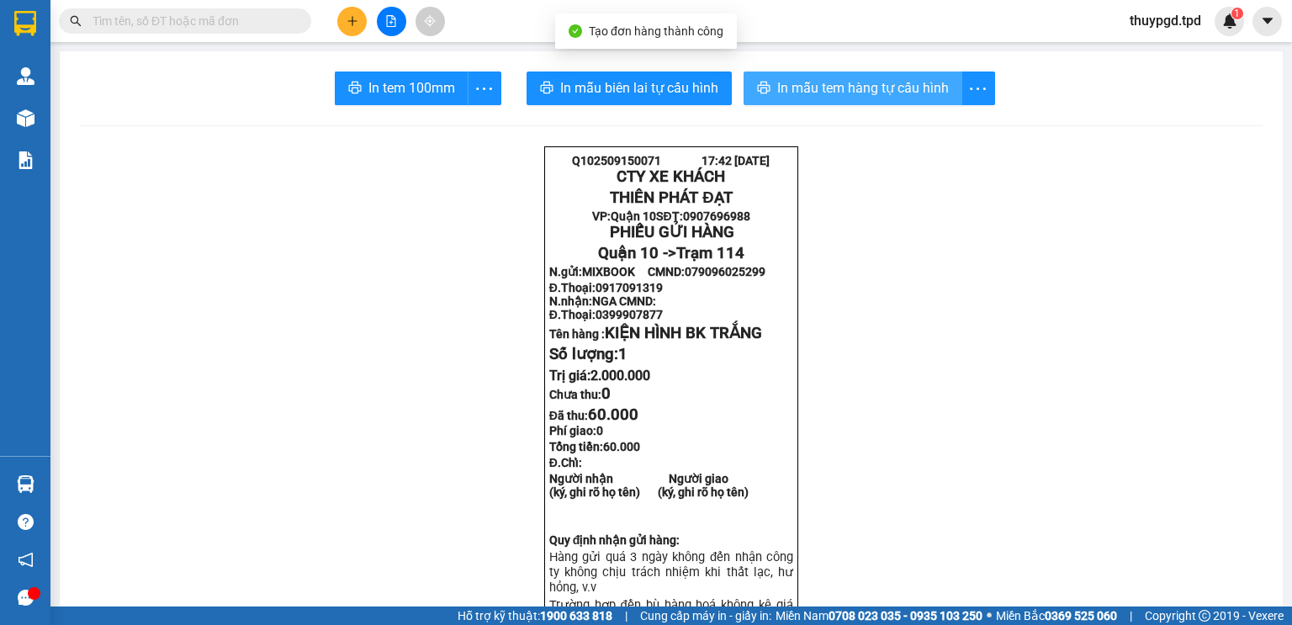
click at [922, 93] on span "In mẫu tem hàng tự cấu hình" at bounding box center [863, 87] width 172 height 21
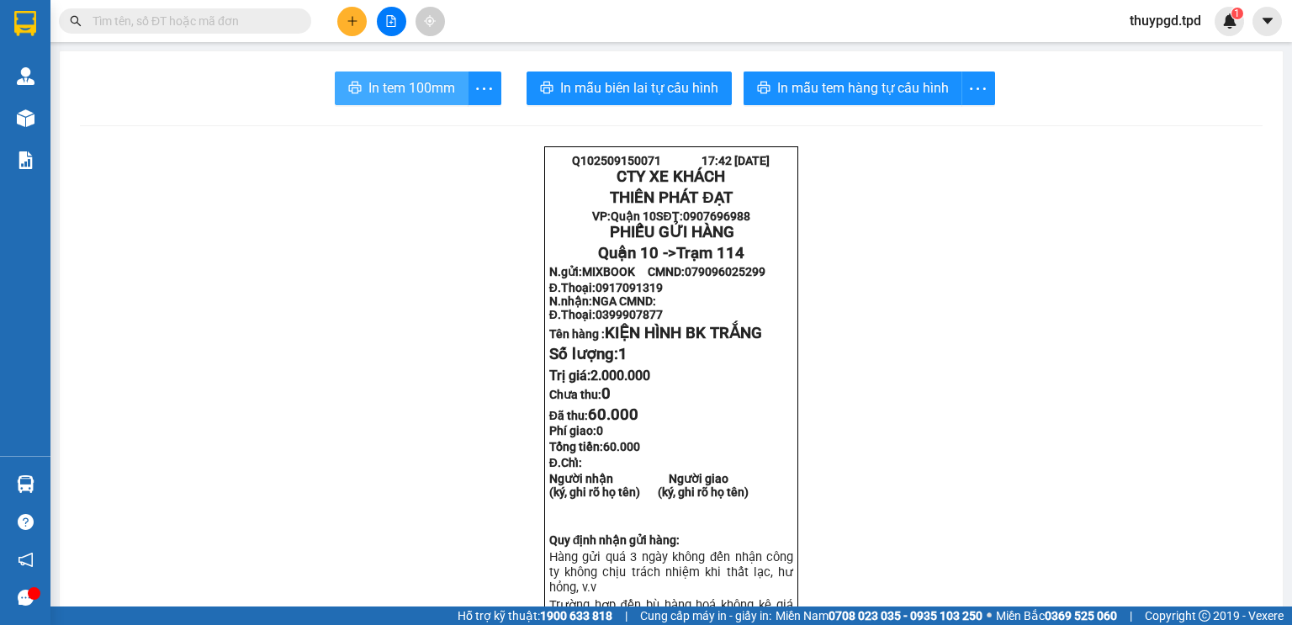
drag, startPoint x: 393, startPoint y: 74, endPoint x: 513, endPoint y: 162, distance: 149.2
click at [394, 73] on button "In tem 100mm" at bounding box center [402, 88] width 134 height 34
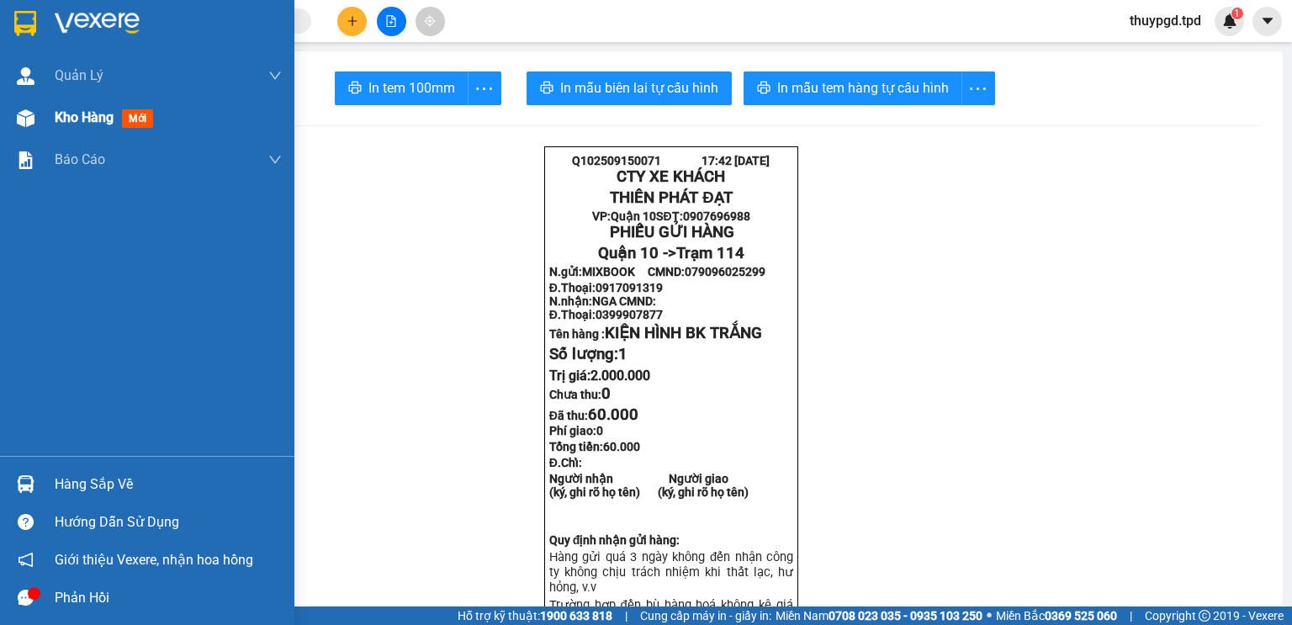
click at [40, 123] on div at bounding box center [25, 117] width 29 height 29
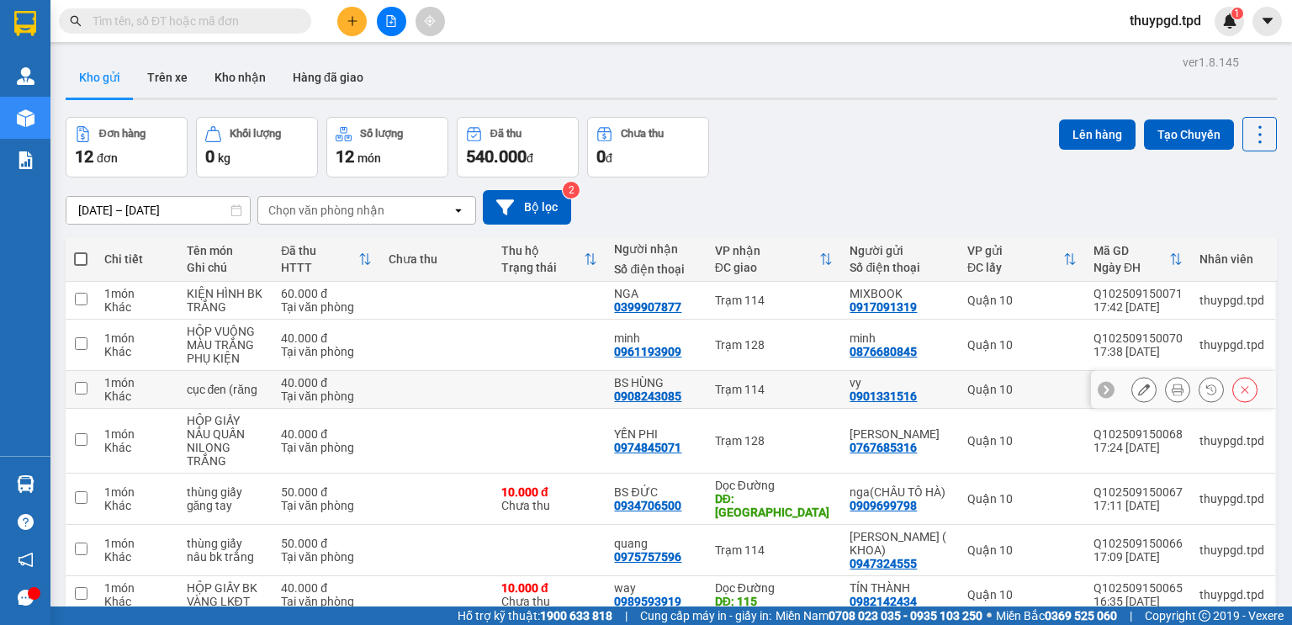
click at [1171, 383] on icon at bounding box center [1177, 389] width 12 height 12
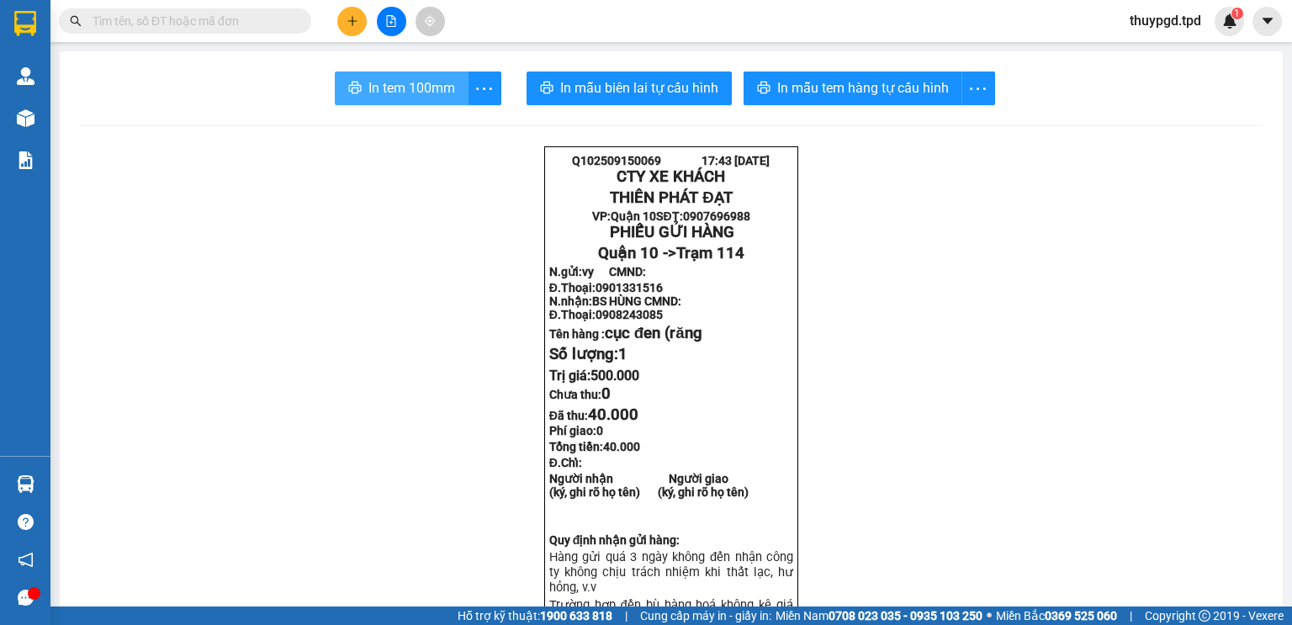
click at [451, 77] on button "In tem 100mm" at bounding box center [402, 88] width 134 height 34
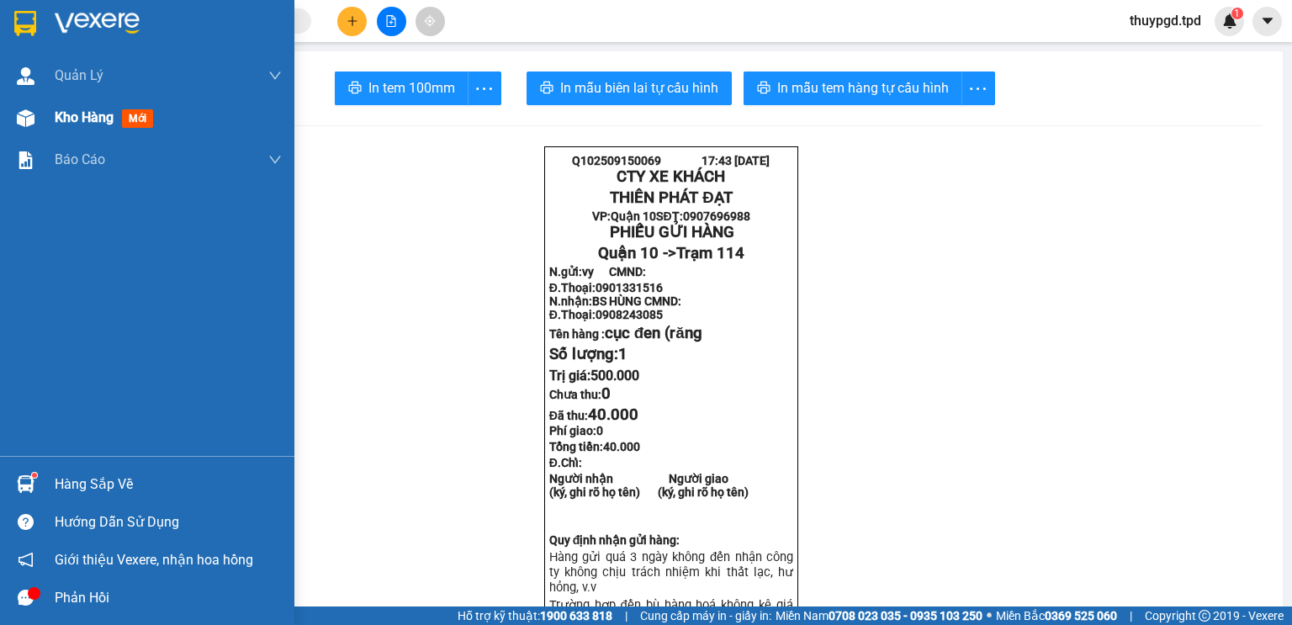
click at [71, 114] on span "Kho hàng" at bounding box center [84, 117] width 59 height 16
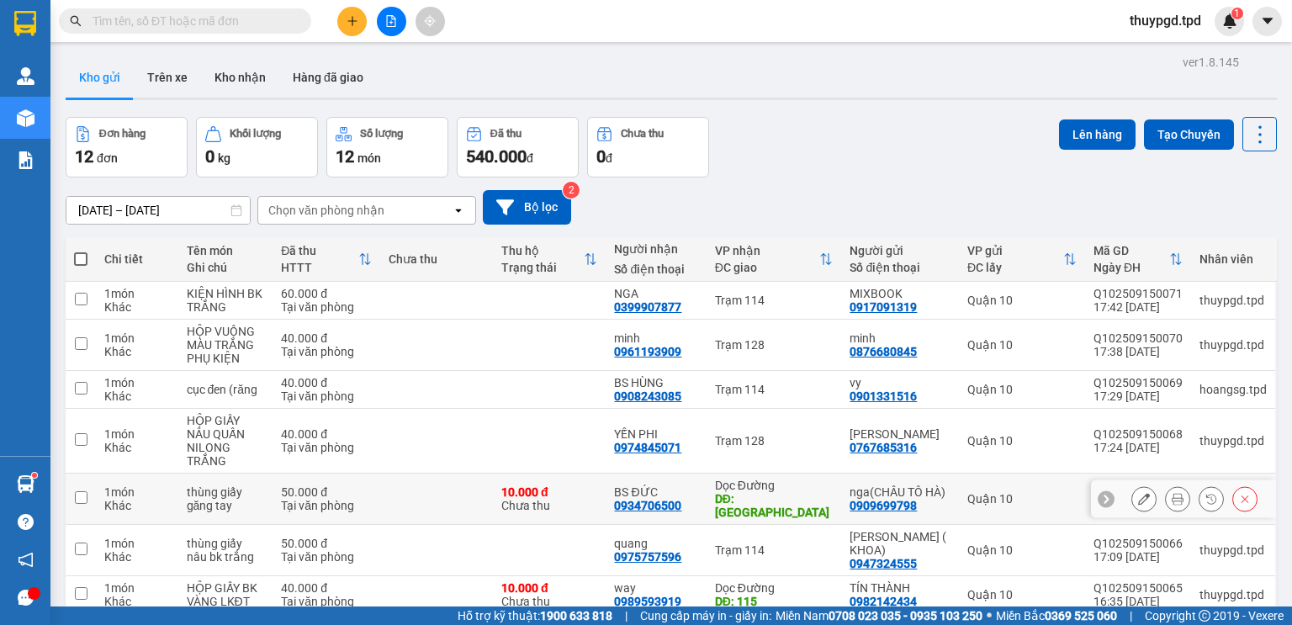
click at [420, 473] on td at bounding box center [436, 498] width 113 height 51
checkbox input "true"
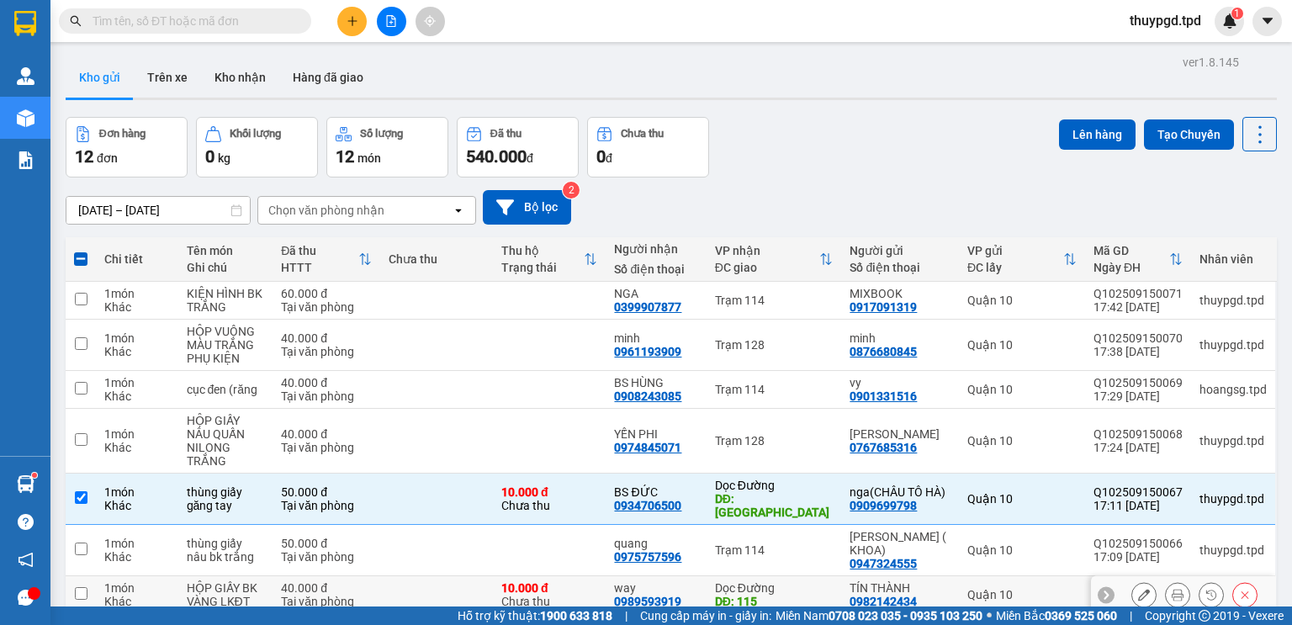
drag, startPoint x: 440, startPoint y: 377, endPoint x: 703, endPoint y: 449, distance: 273.0
click at [439, 576] on td at bounding box center [436, 595] width 113 height 38
checkbox input "true"
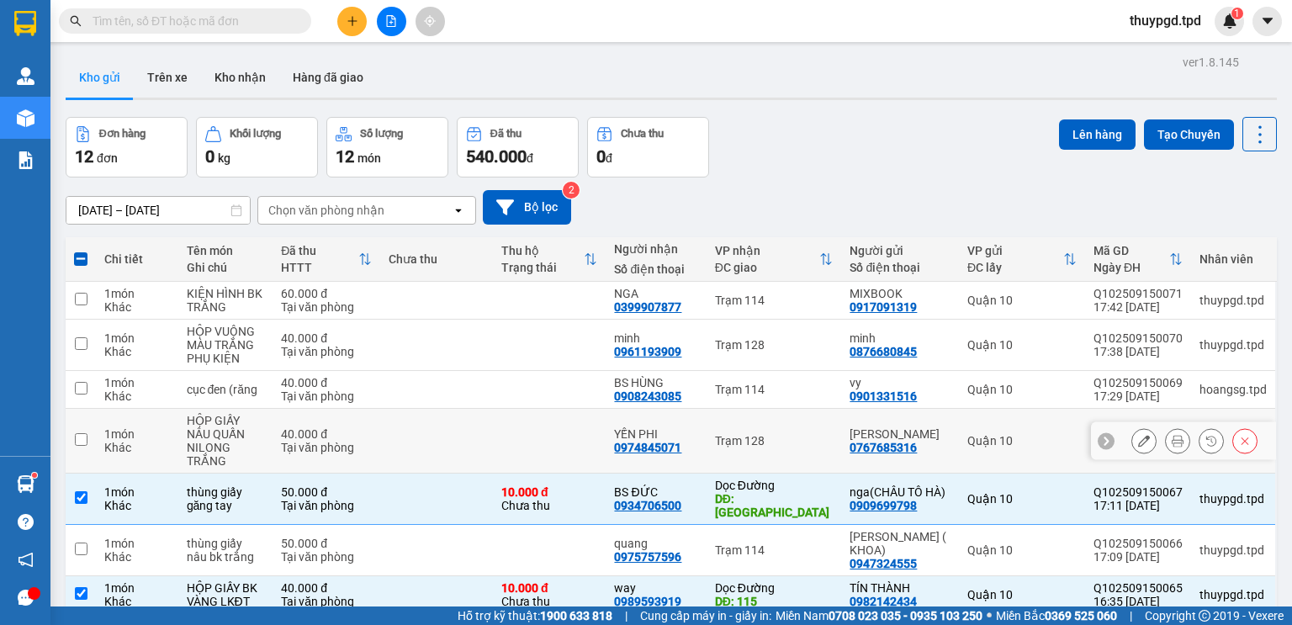
drag, startPoint x: 703, startPoint y: 368, endPoint x: 710, endPoint y: 353, distance: 16.6
click at [697, 427] on div "YẾN PHI 0974845071" at bounding box center [655, 440] width 83 height 27
checkbox input "true"
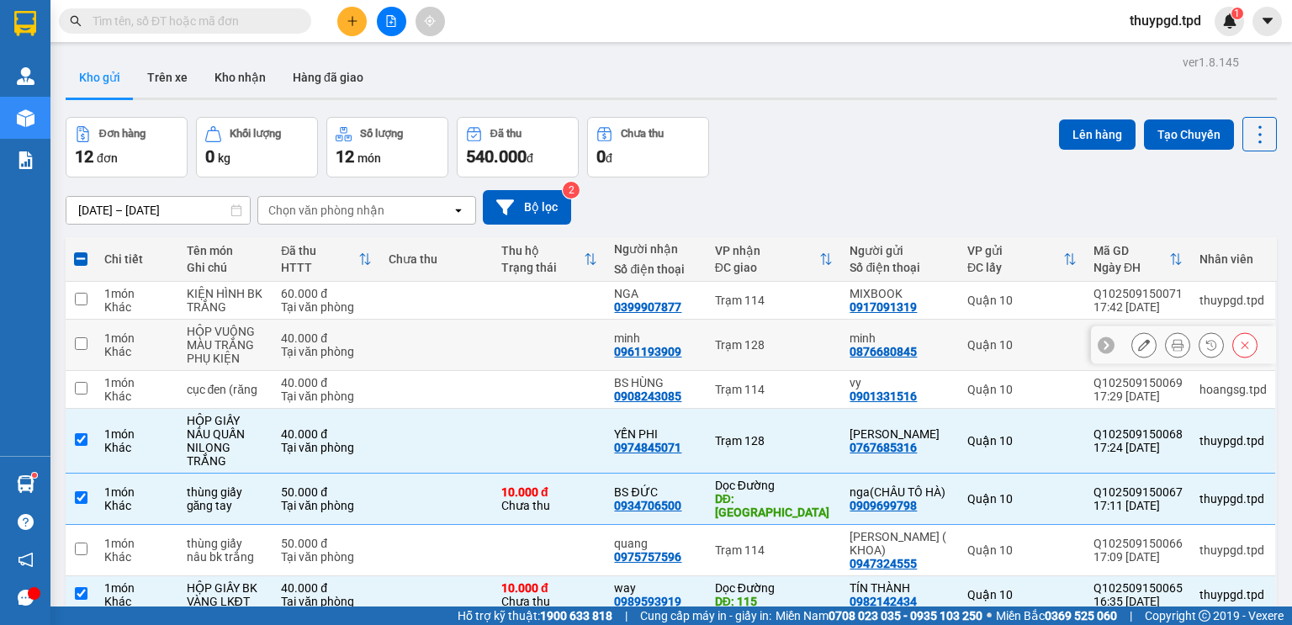
click at [715, 320] on td "Trạm 128" at bounding box center [773, 345] width 135 height 51
checkbox input "true"
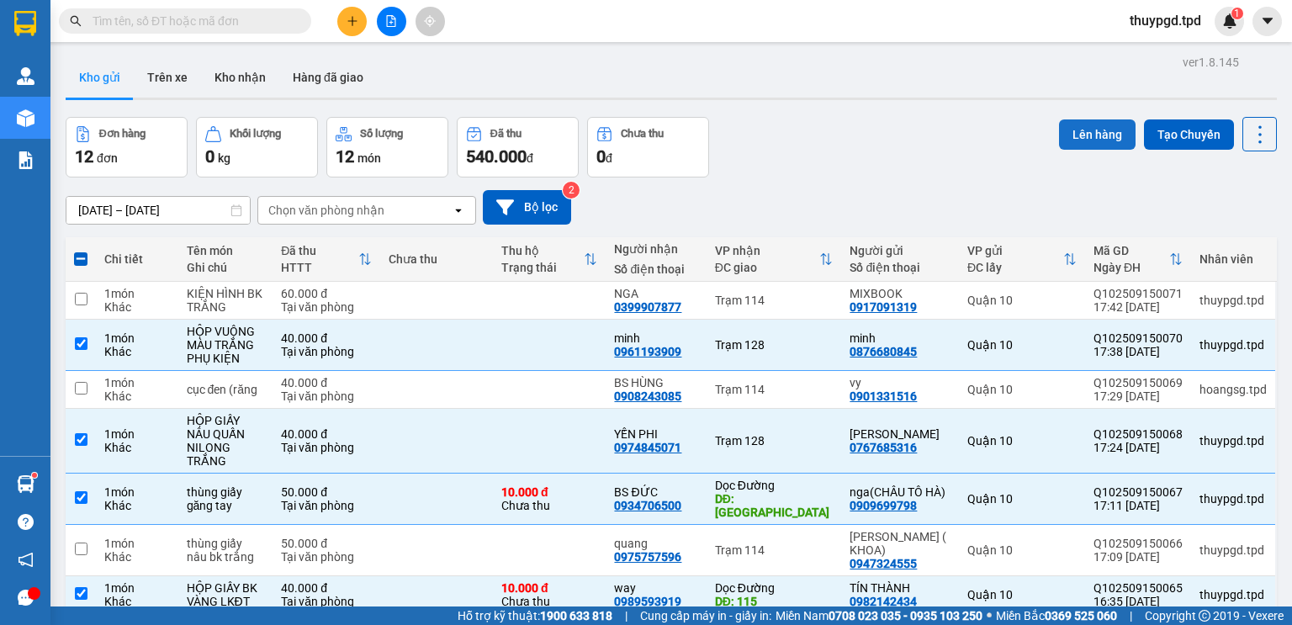
click at [1097, 119] on button "Lên hàng" at bounding box center [1097, 134] width 77 height 30
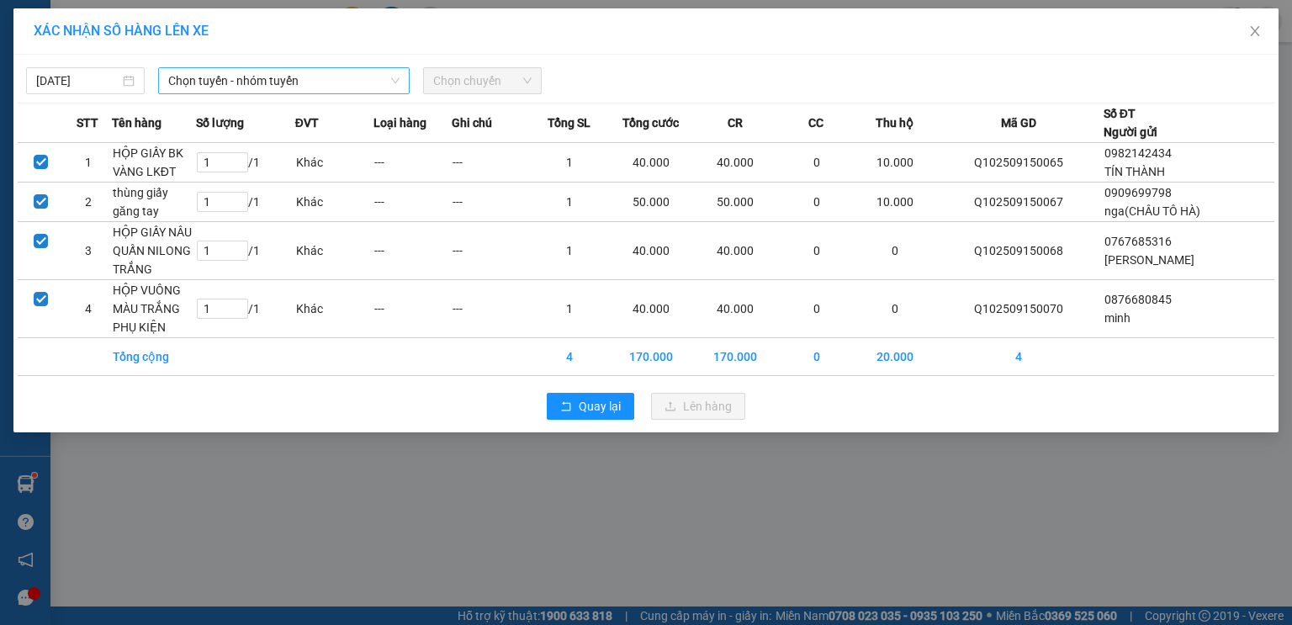
click at [283, 84] on span "Chọn tuyến - nhóm tuyến" at bounding box center [283, 80] width 231 height 25
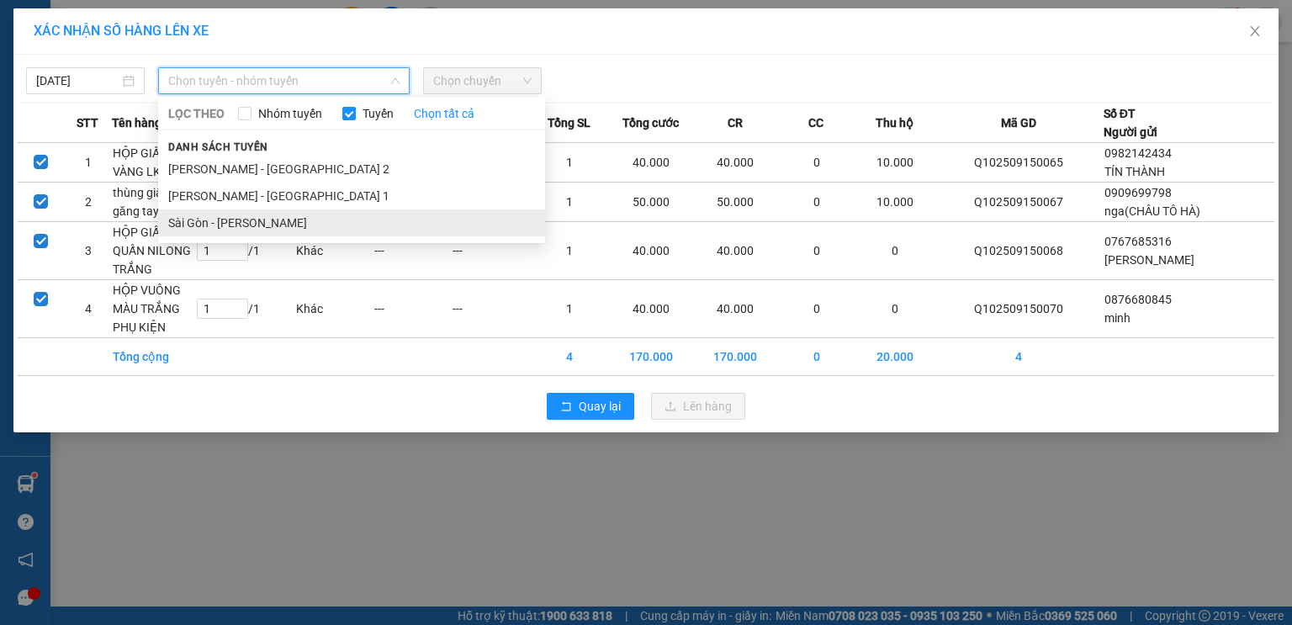
click at [264, 232] on li "Sài Gòn - [PERSON_NAME]" at bounding box center [351, 222] width 387 height 27
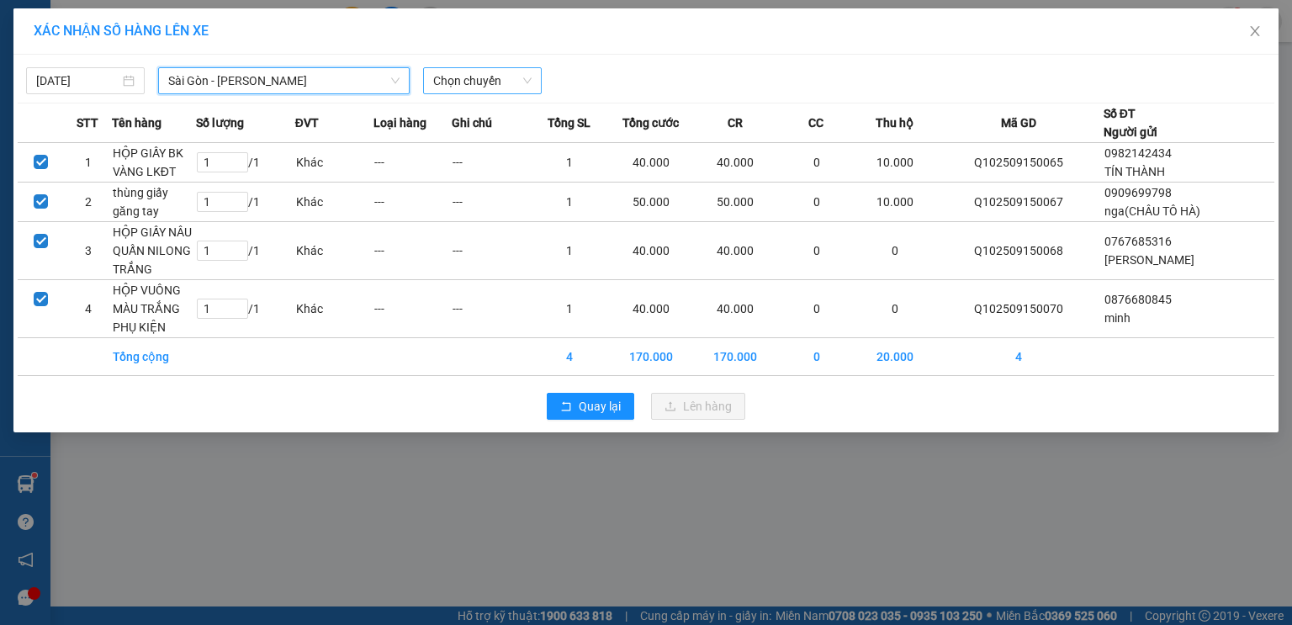
click at [448, 83] on span "Chọn chuyến" at bounding box center [482, 80] width 98 height 25
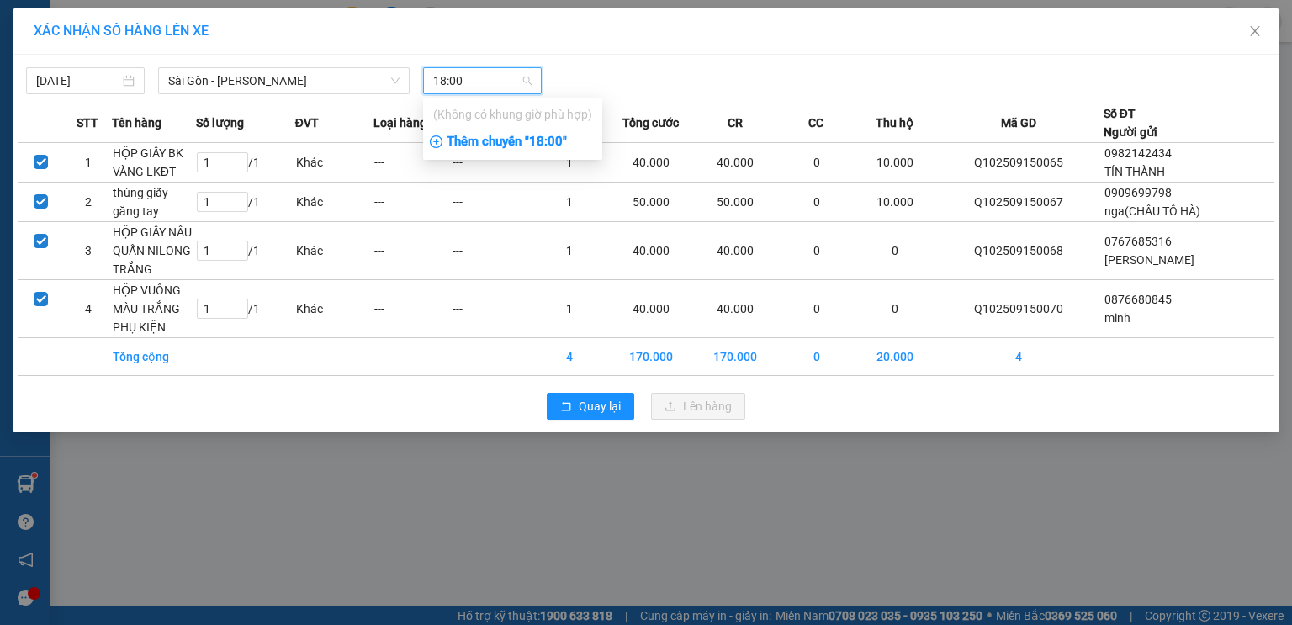
type input "18:00"
click at [563, 138] on div "Thêm chuyến " 18:00 "" at bounding box center [512, 142] width 179 height 29
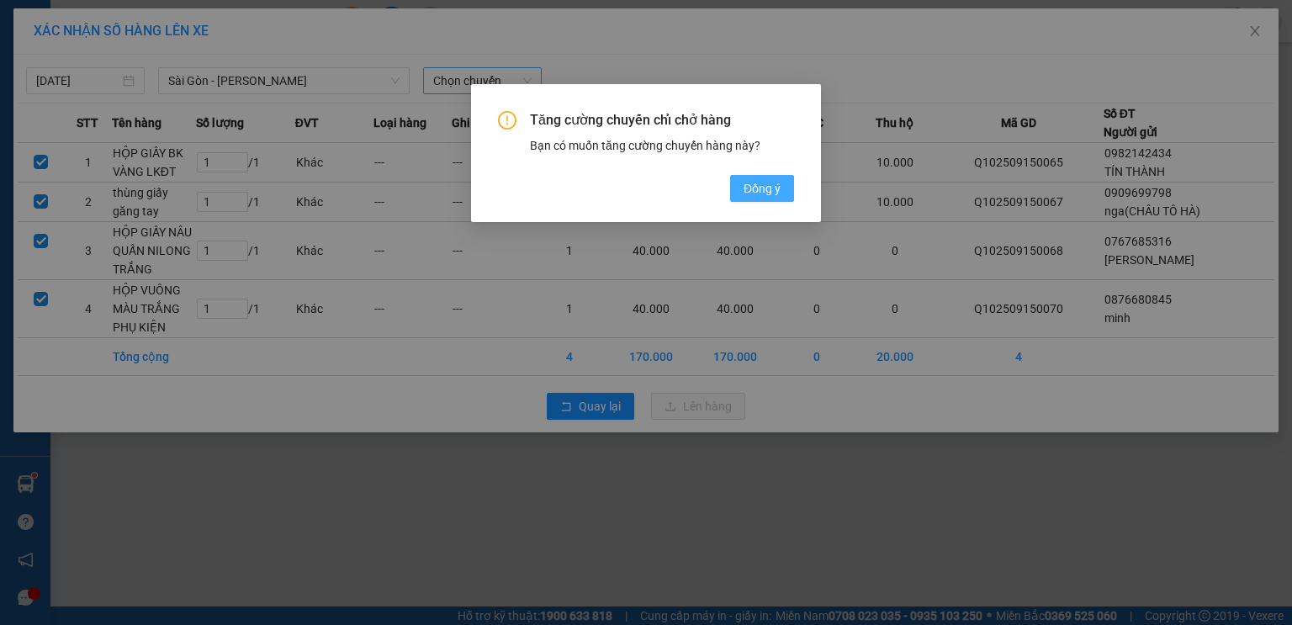
click at [734, 192] on button "Đồng ý" at bounding box center [762, 188] width 64 height 27
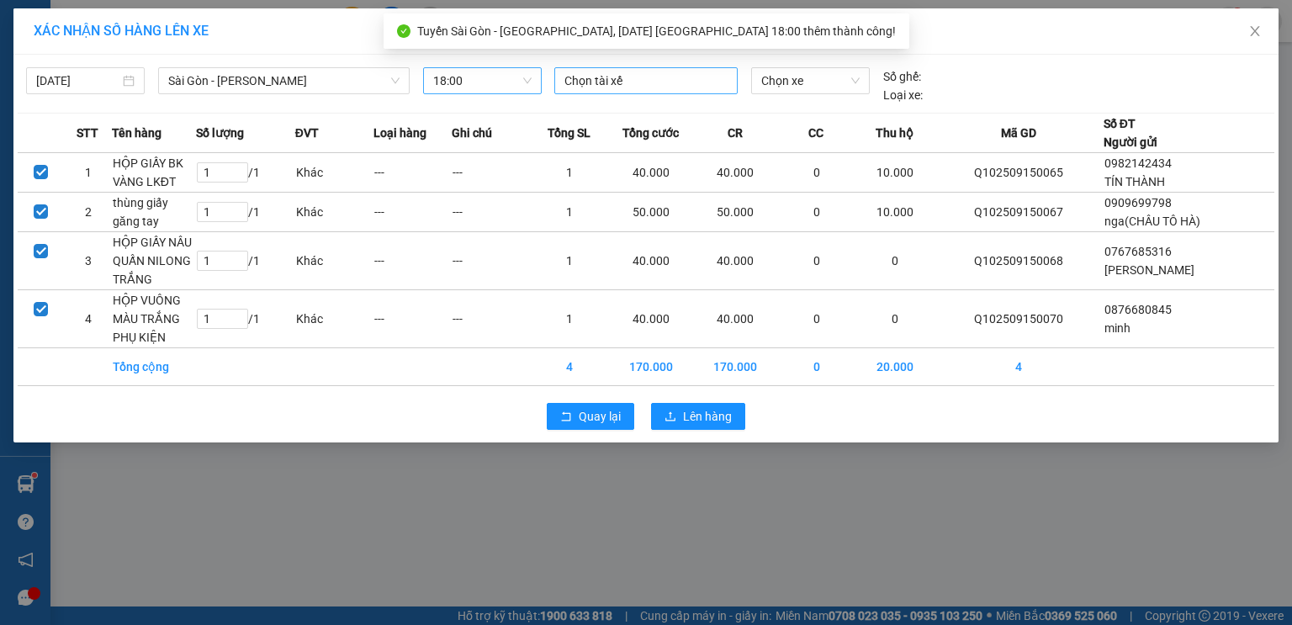
click at [647, 83] on div at bounding box center [645, 81] width 175 height 20
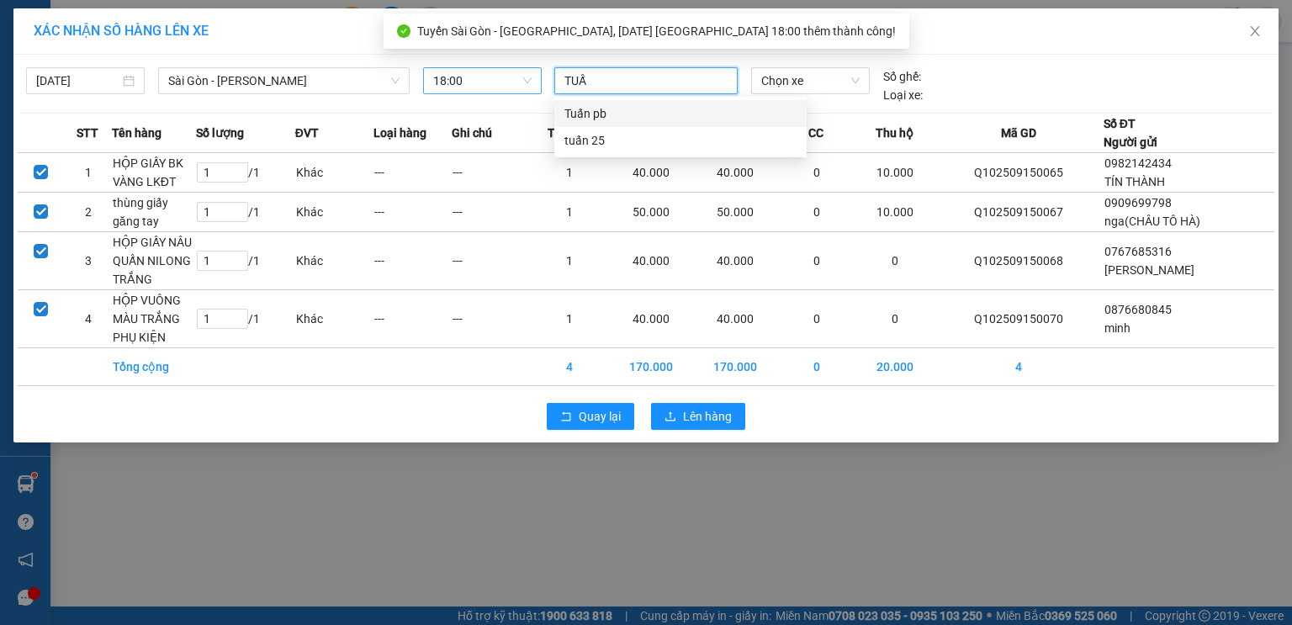
type input "TUẤN"
click at [612, 118] on div "Tuấn pb" at bounding box center [680, 113] width 232 height 18
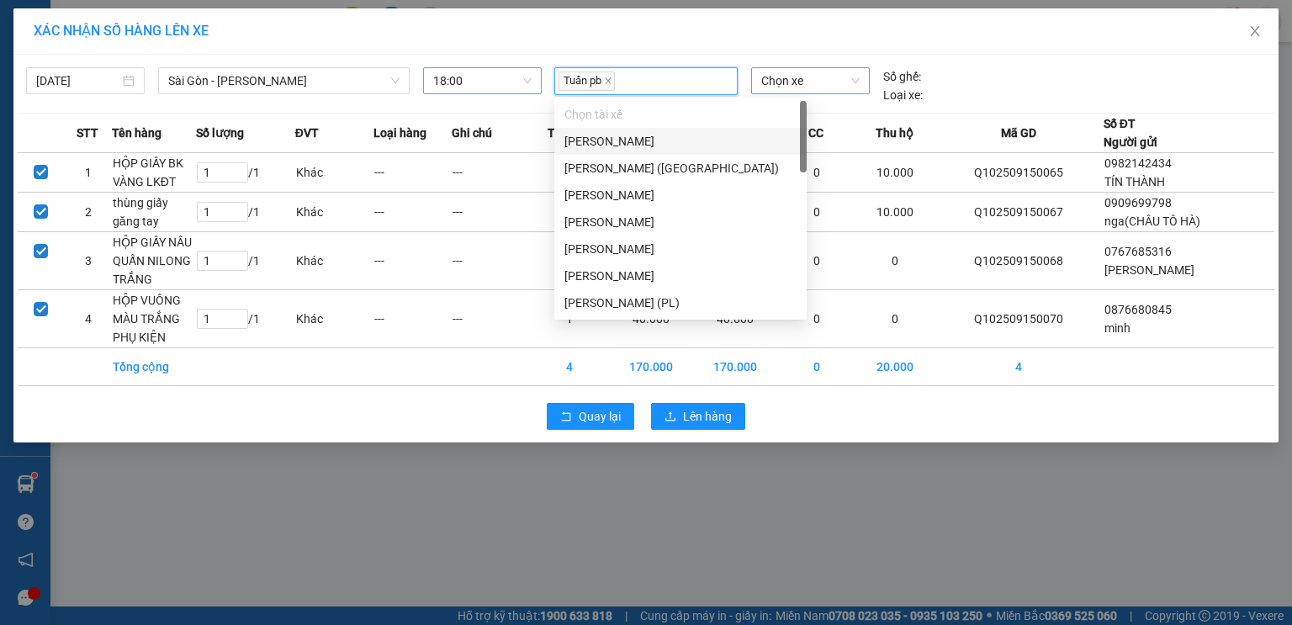
click at [815, 77] on span "Chọn xe" at bounding box center [810, 80] width 98 height 25
click at [816, 76] on span "Chọn xe" at bounding box center [810, 80] width 98 height 25
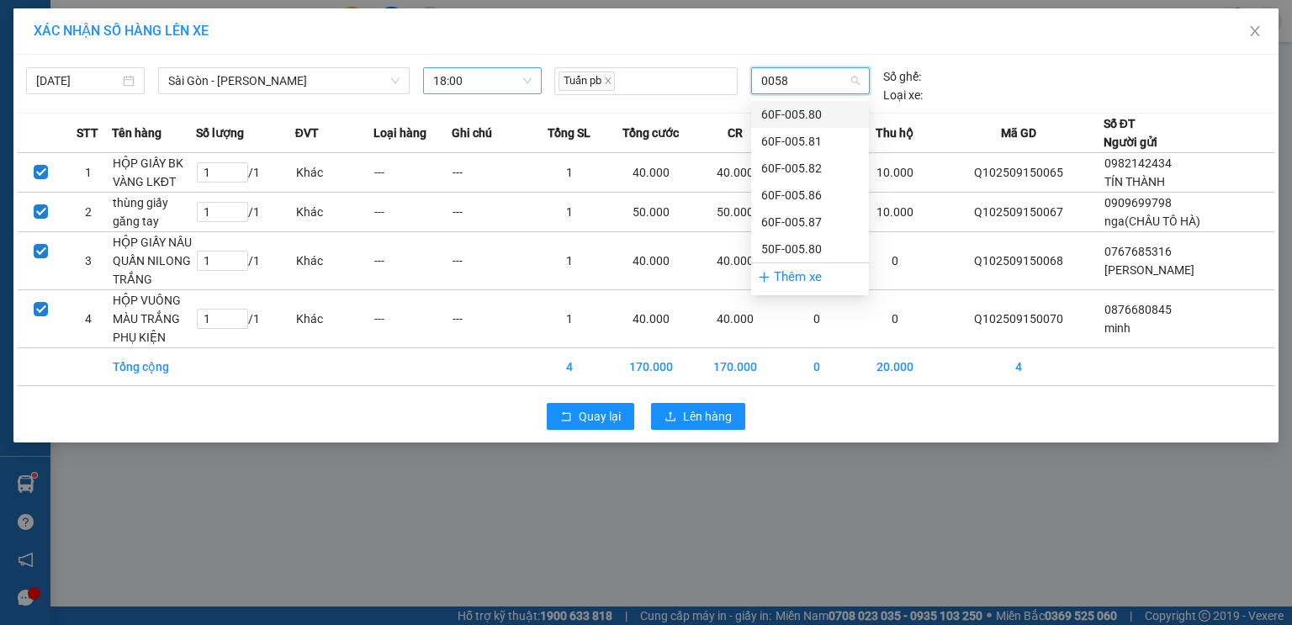
type input "00582"
click at [829, 117] on div "60F-005.82" at bounding box center [810, 114] width 98 height 18
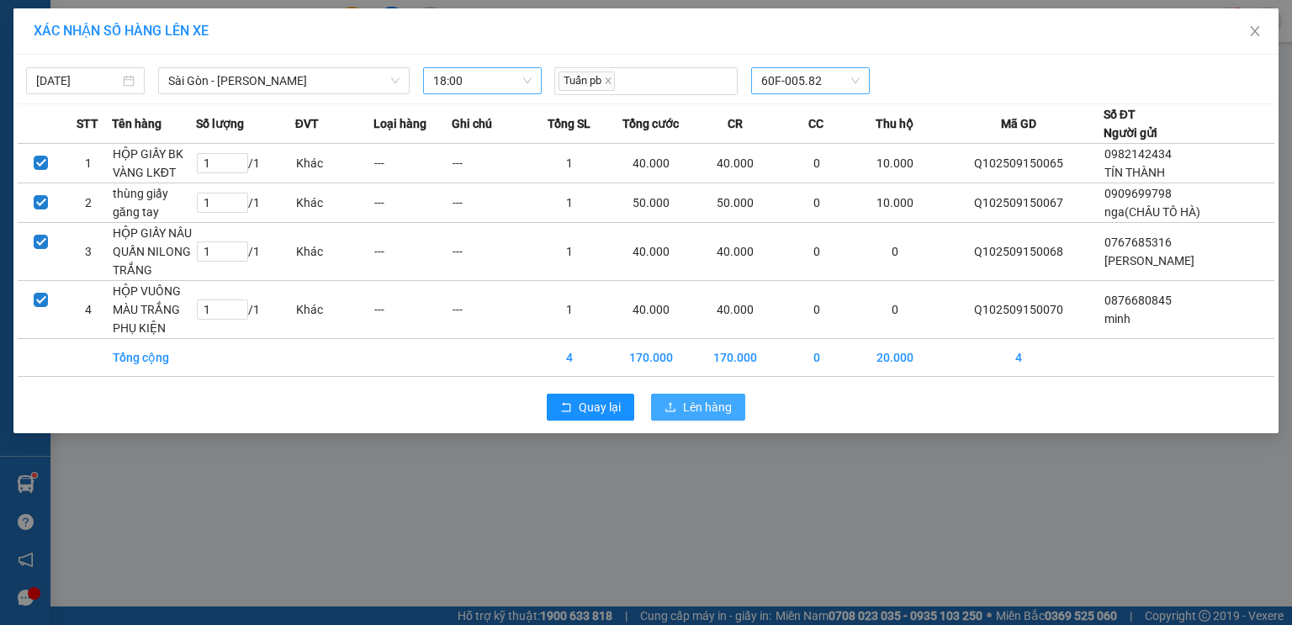
click at [726, 404] on span "Lên hàng" at bounding box center [707, 407] width 49 height 18
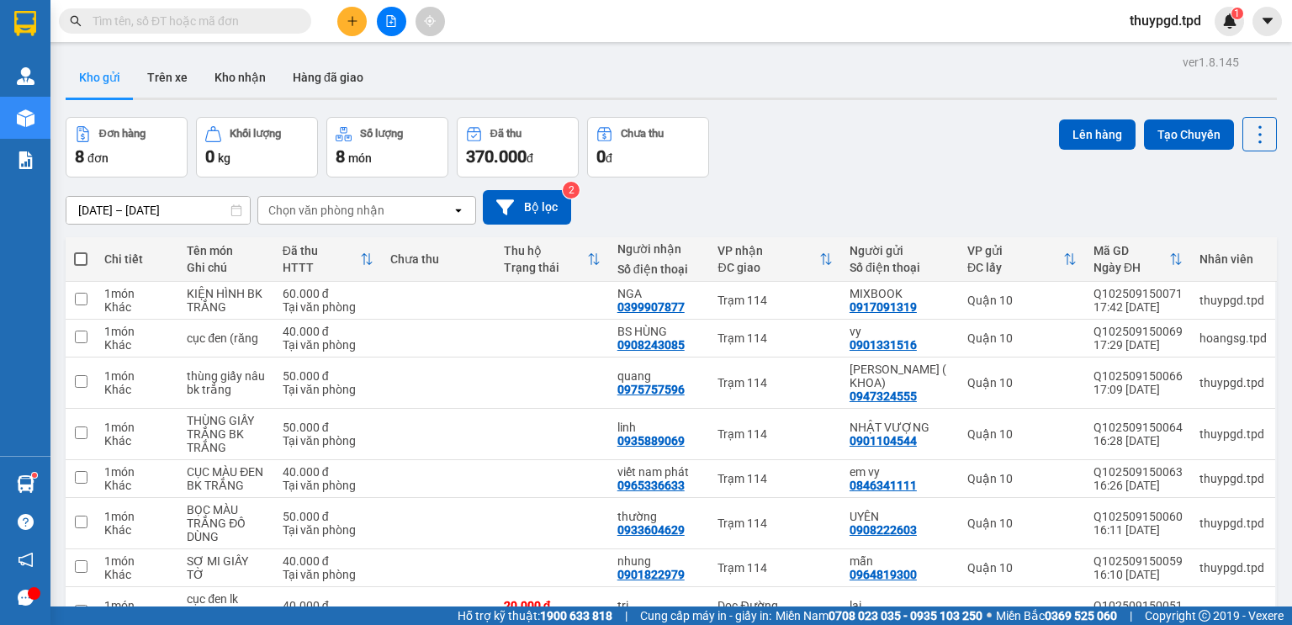
click at [387, 29] on button at bounding box center [391, 21] width 29 height 29
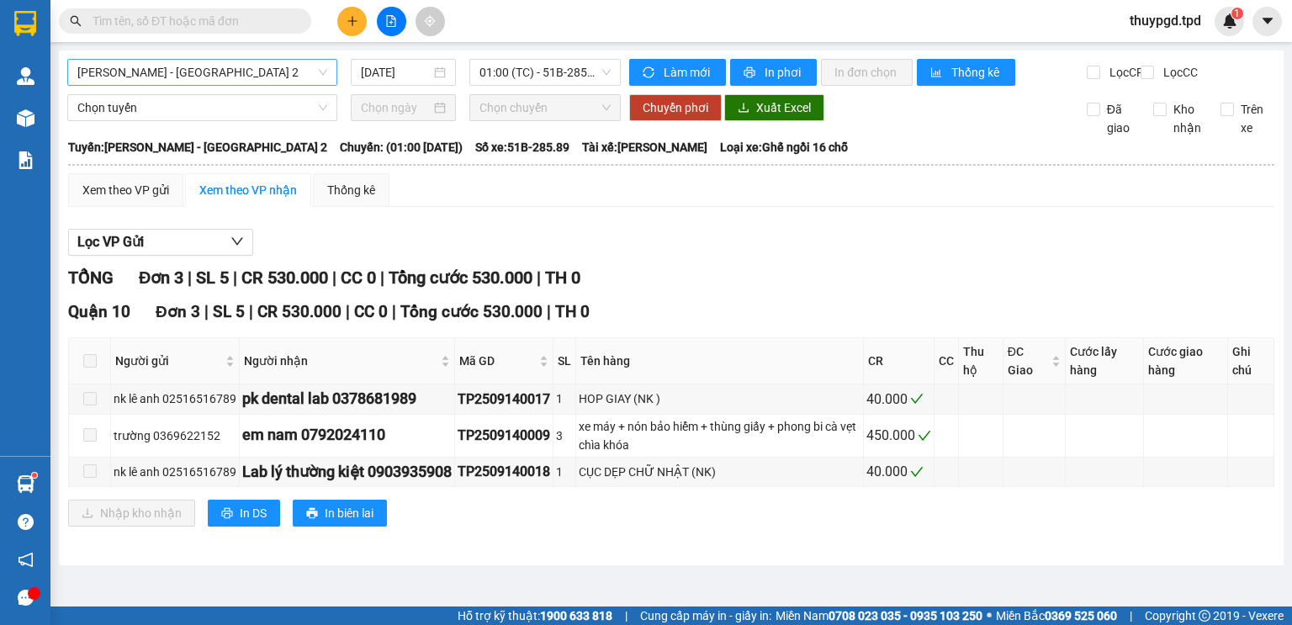
click at [284, 73] on span "[PERSON_NAME] - [GEOGRAPHIC_DATA] 2" at bounding box center [202, 72] width 250 height 25
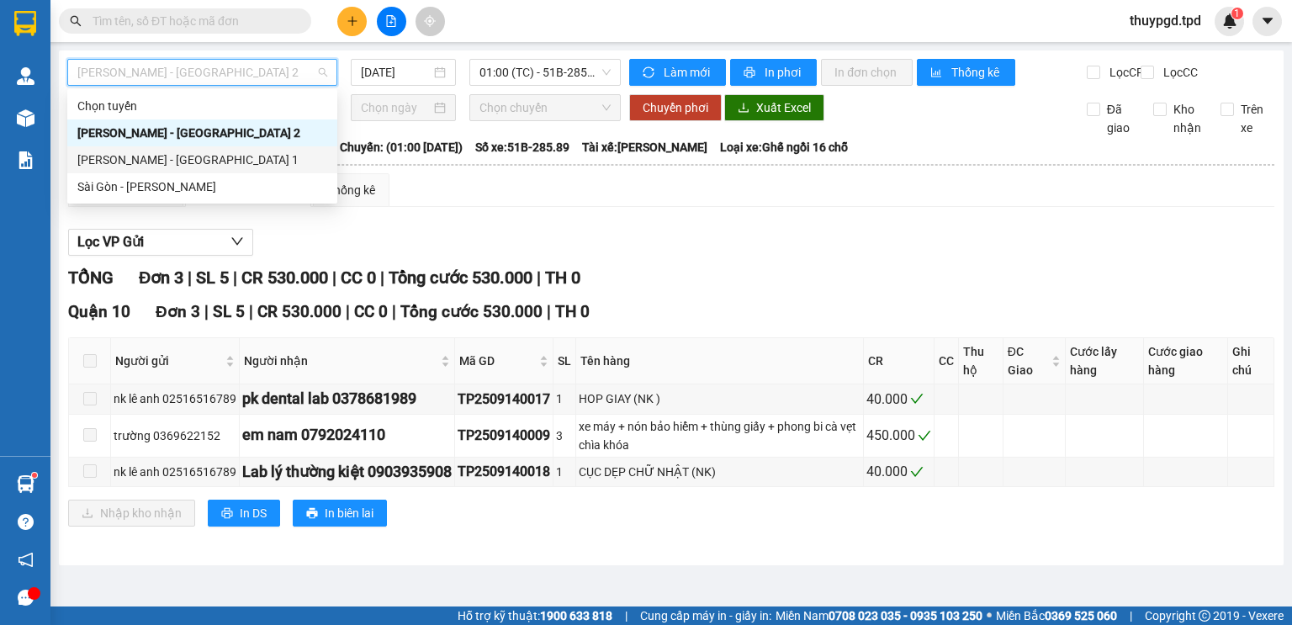
click at [219, 179] on div "Sài Gòn - [PERSON_NAME]" at bounding box center [202, 186] width 250 height 18
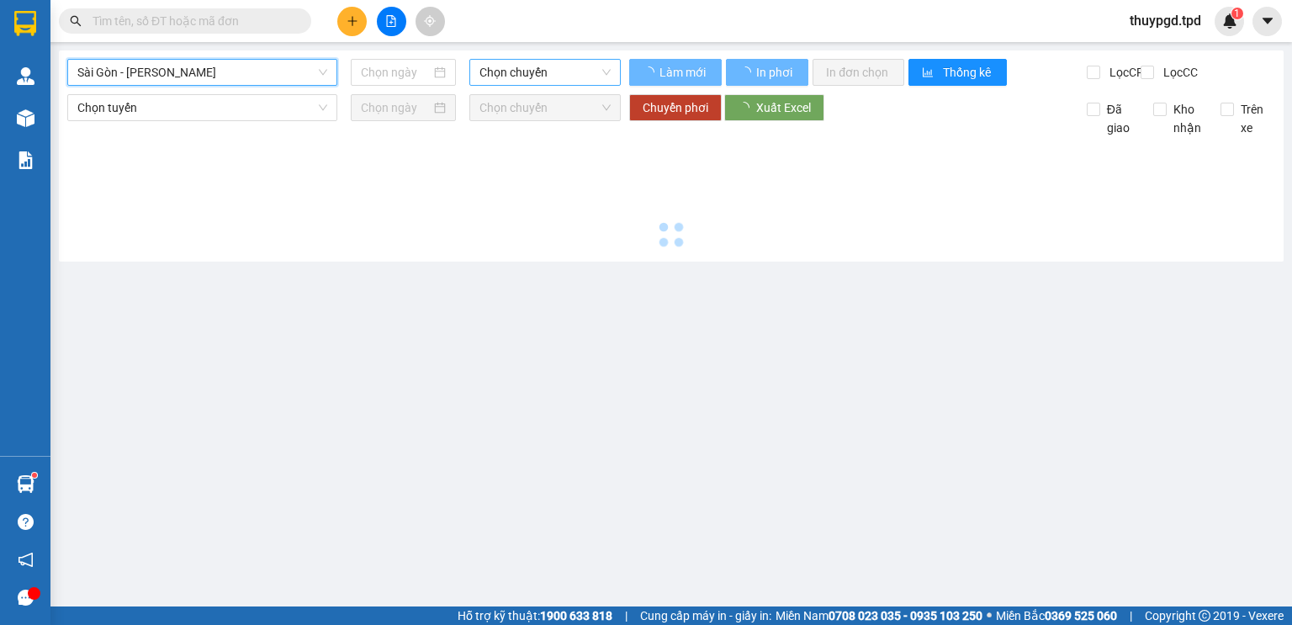
type input "[DATE]"
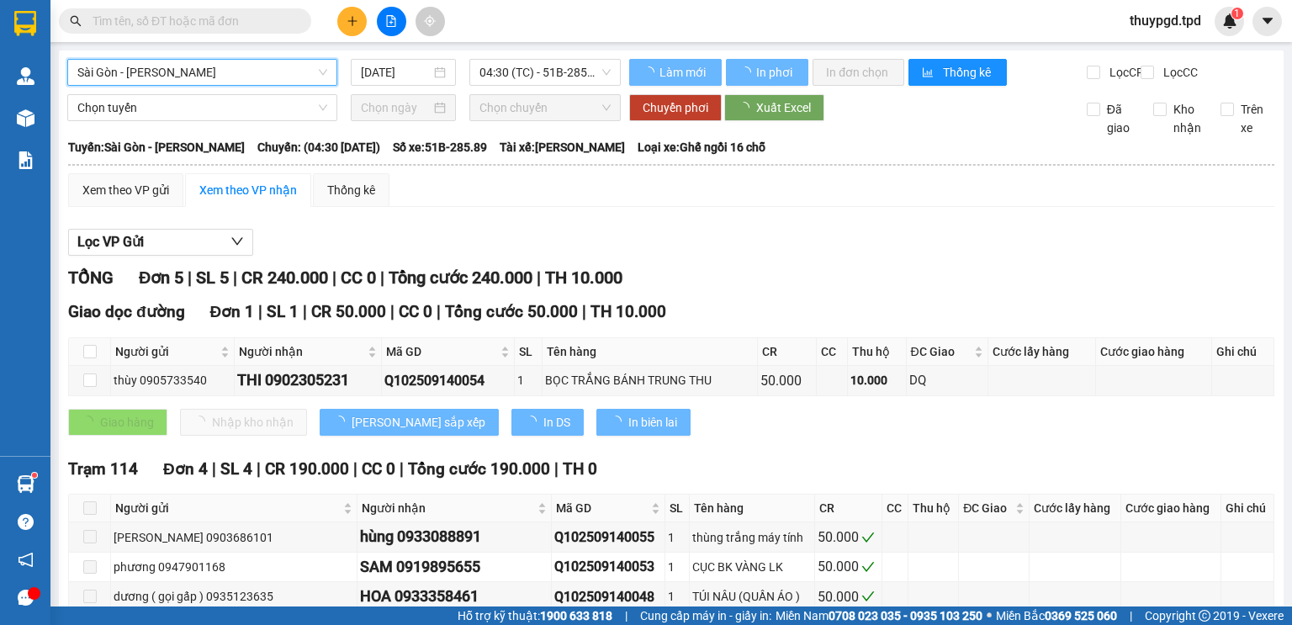
click at [526, 56] on div "Sài Gòn - Phương Lâm Sài Gòn - Phương Lâm 15/09/2025 04:30 (TC) - 51B-285.89 Là…" at bounding box center [671, 384] width 1224 height 669
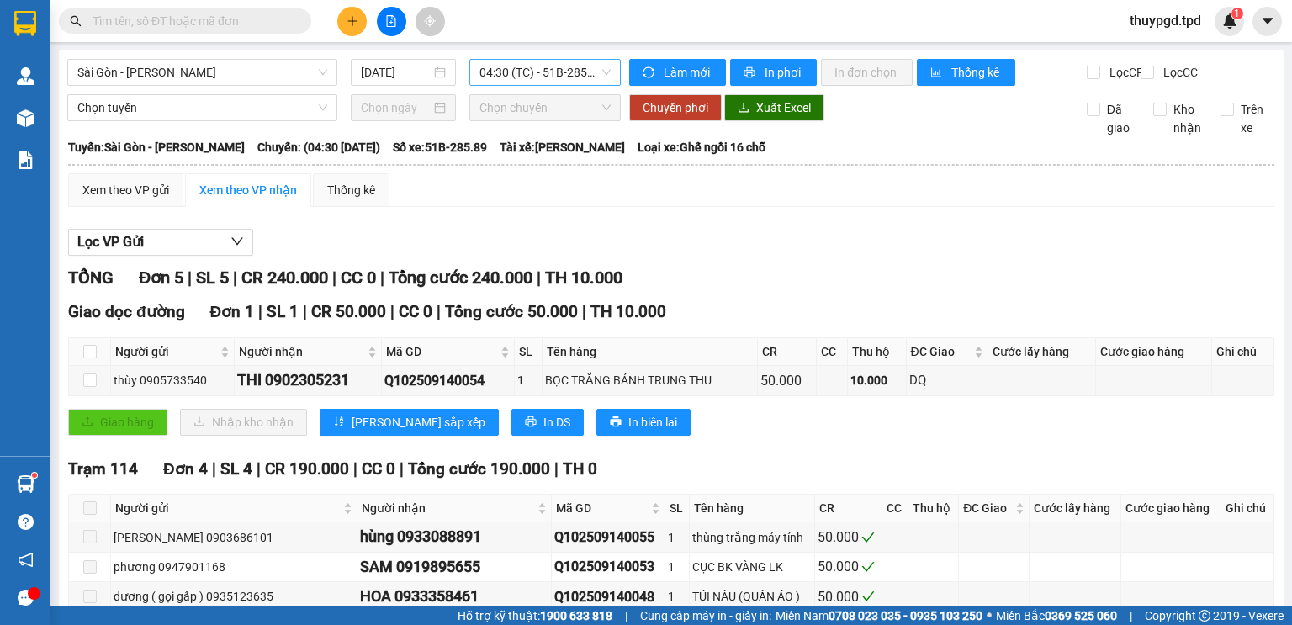
click at [533, 73] on span "04:30 (TC) - 51B-285.89" at bounding box center [545, 72] width 132 height 25
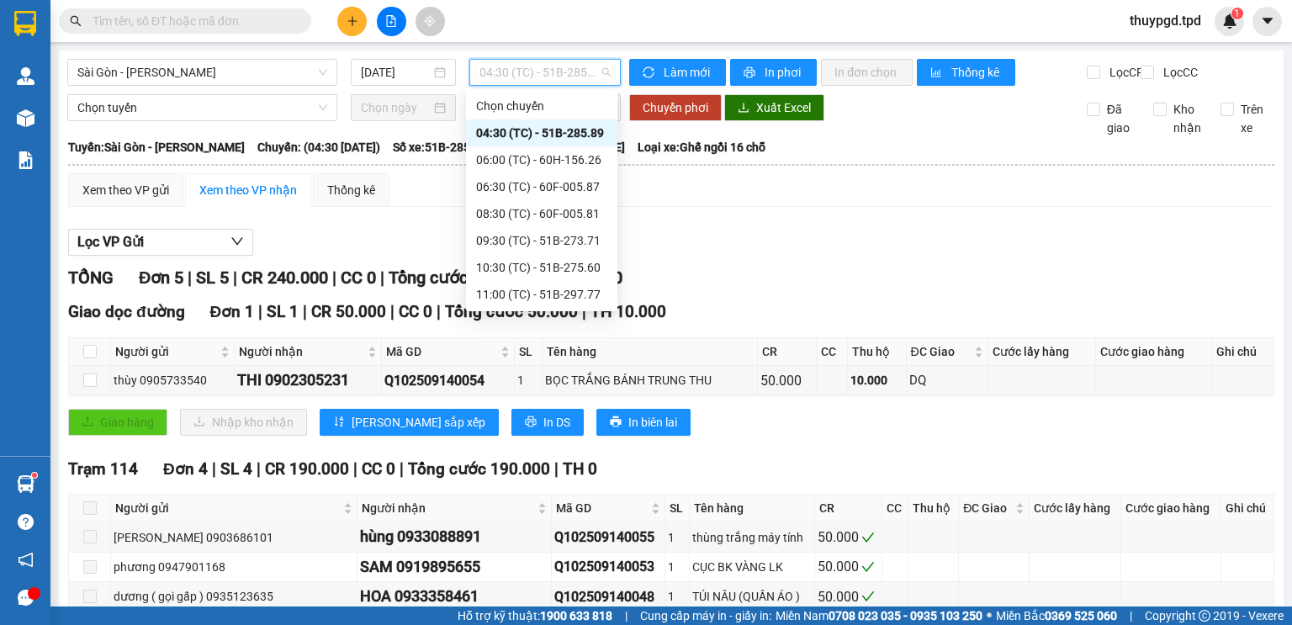
click at [541, 581] on div "18:00 (TC) - 60F-005.82" at bounding box center [541, 590] width 131 height 18
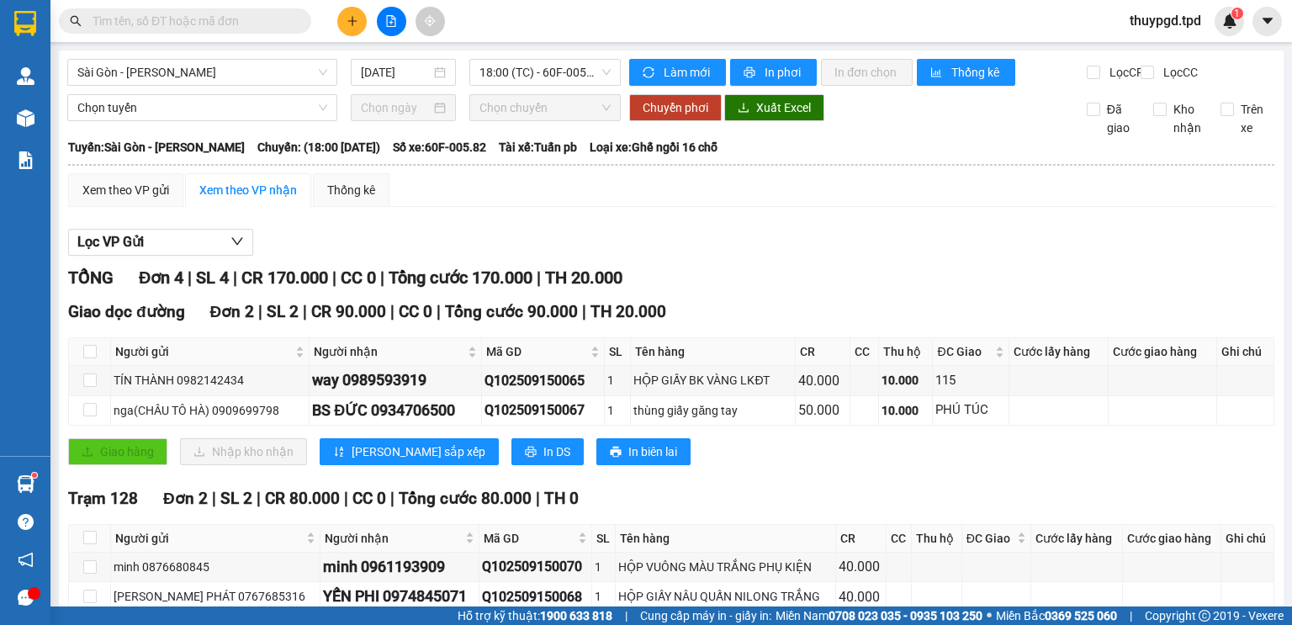
click at [360, 18] on button at bounding box center [351, 21] width 29 height 29
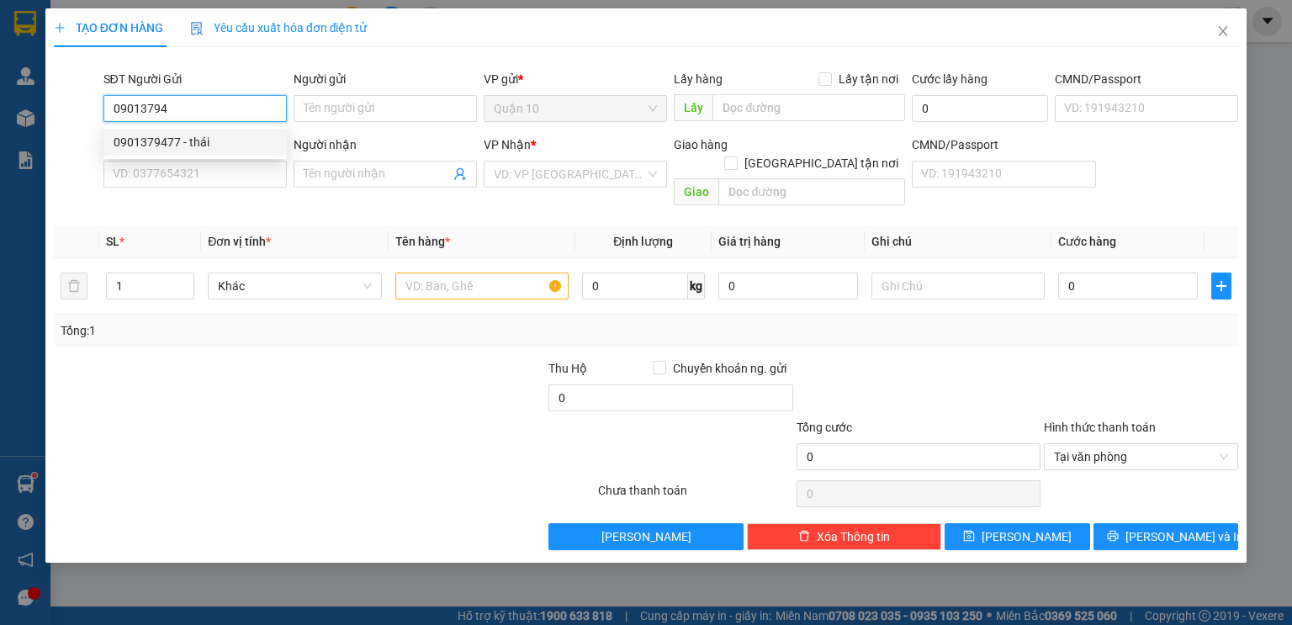
click at [194, 145] on div "0901379477 - thái" at bounding box center [195, 142] width 163 height 18
type input "0901379477"
type input "thái"
type input "215464382"
type input "0937130599"
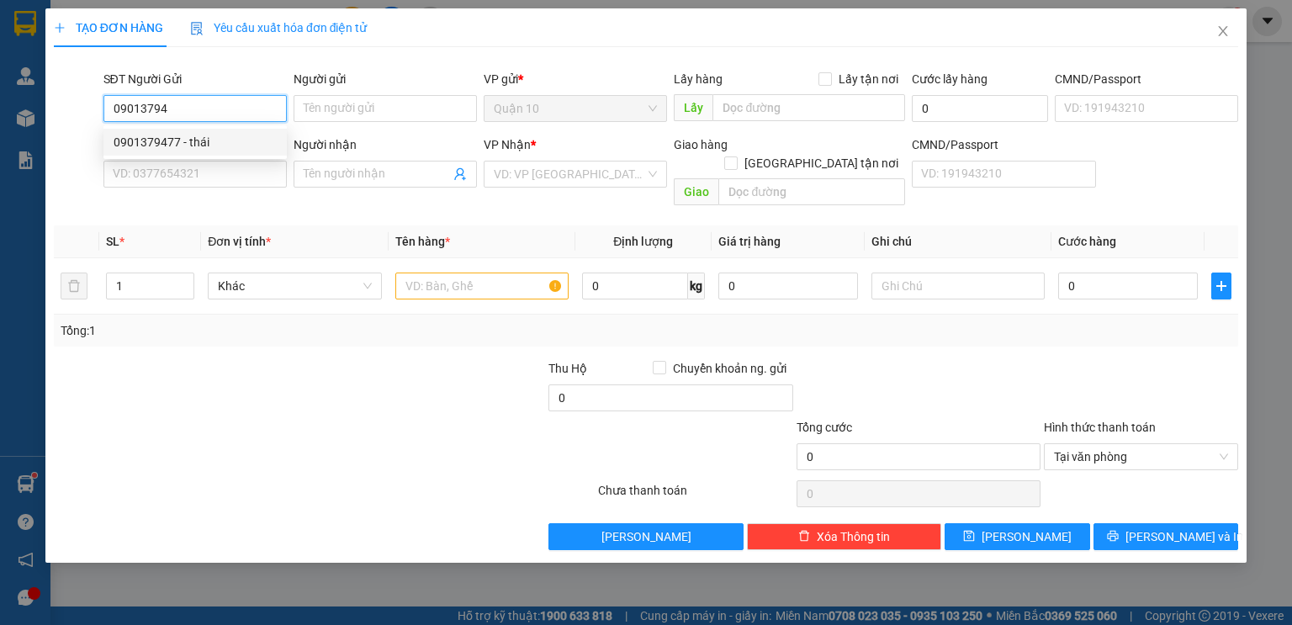
type input "sĩ nguyễn"
type input "117"
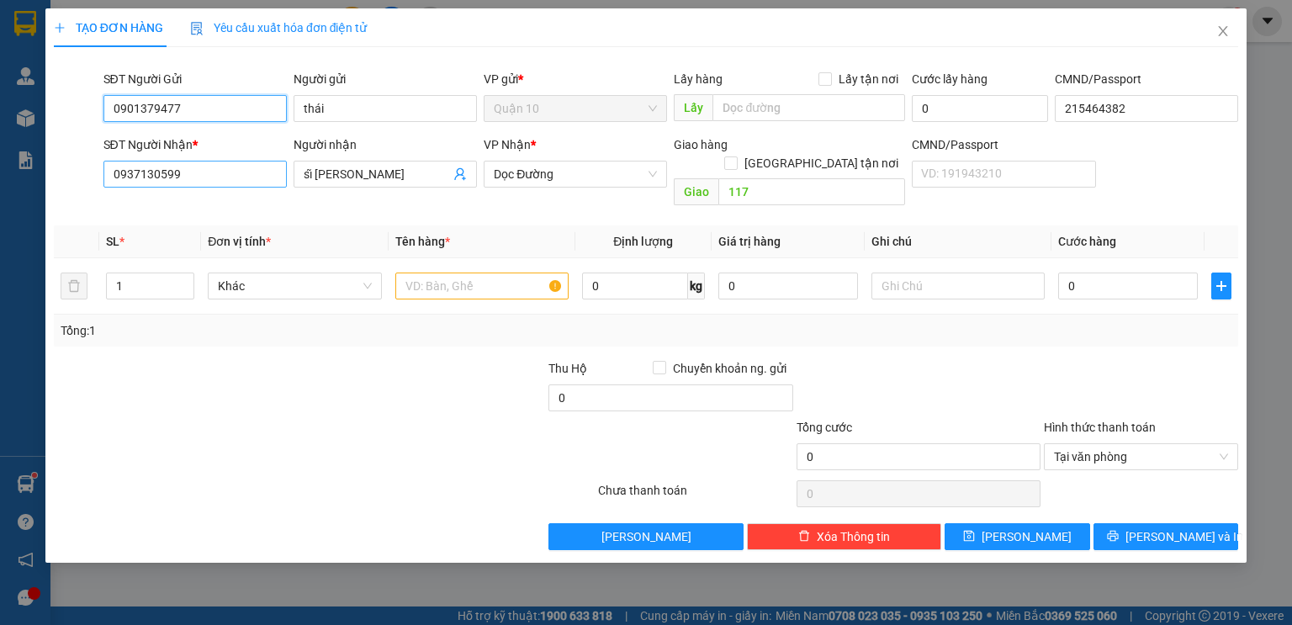
type input "0901379477"
click at [178, 158] on div "SĐT Người Nhận *" at bounding box center [194, 147] width 183 height 25
click at [196, 177] on input "0937130599" at bounding box center [194, 174] width 183 height 27
drag, startPoint x: 196, startPoint y: 177, endPoint x: 188, endPoint y: 176, distance: 8.6
click at [194, 177] on input "0937130599" at bounding box center [194, 174] width 183 height 27
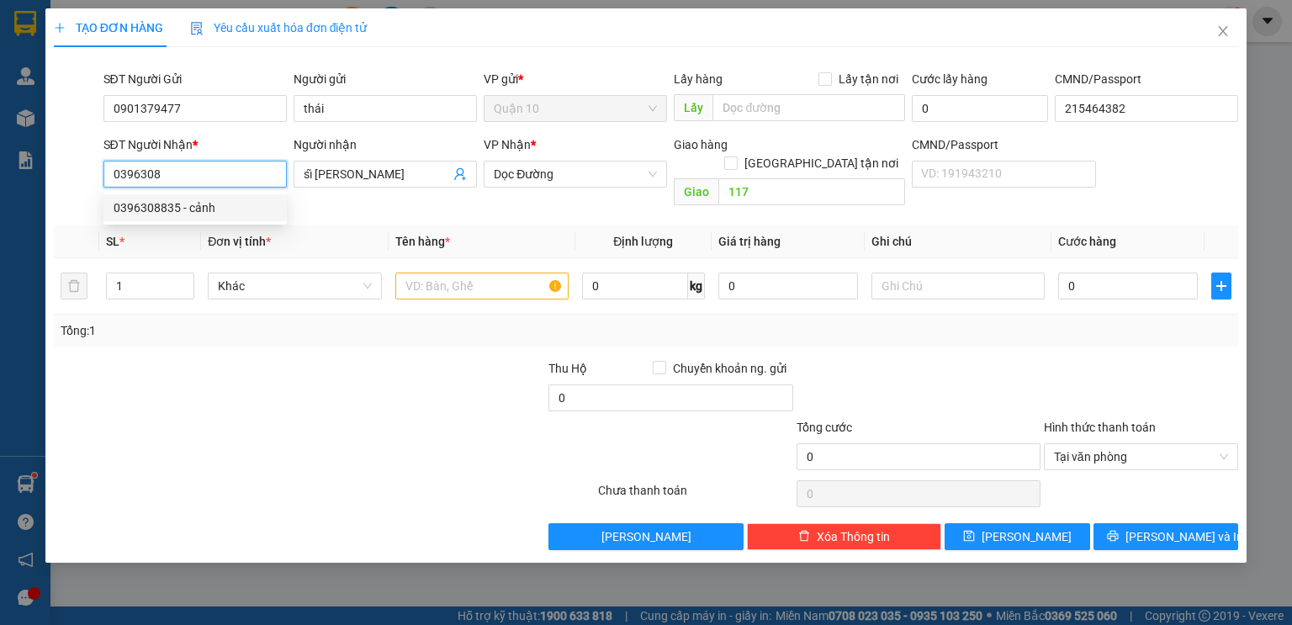
click at [201, 202] on div "0396308835 - cảnh" at bounding box center [195, 207] width 163 height 18
type input "0396308835"
type input "cảnh"
type input "0396308835"
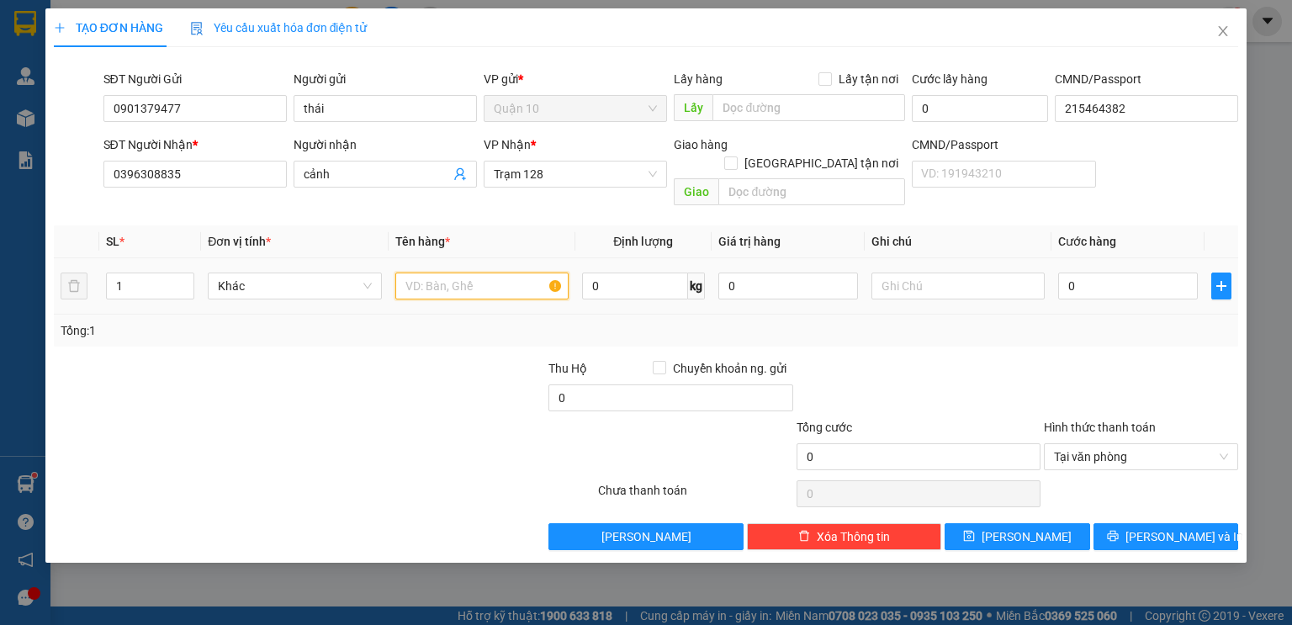
click at [484, 272] on input "text" at bounding box center [481, 285] width 173 height 27
type input "CỤC MÀU ĐEN NHỎ"
click at [1052, 372] on div at bounding box center [1141, 388] width 198 height 59
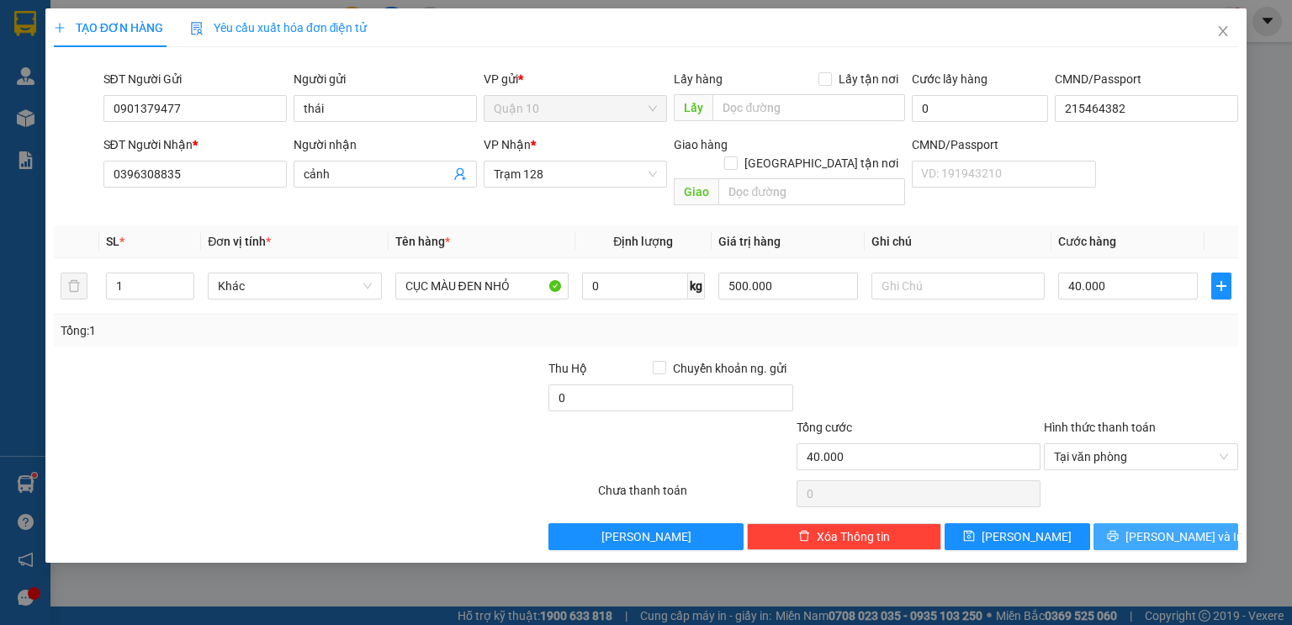
click at [1133, 523] on button "[PERSON_NAME] và In" at bounding box center [1165, 536] width 145 height 27
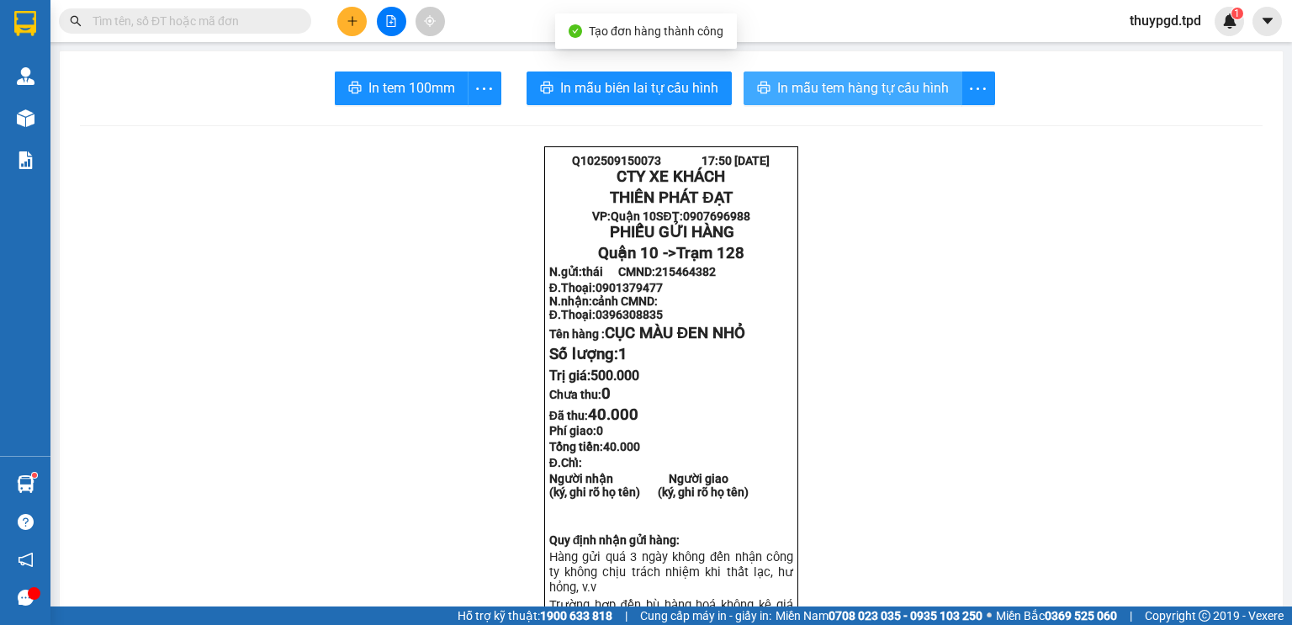
click at [862, 87] on span "In mẫu tem hàng tự cấu hình" at bounding box center [863, 87] width 172 height 21
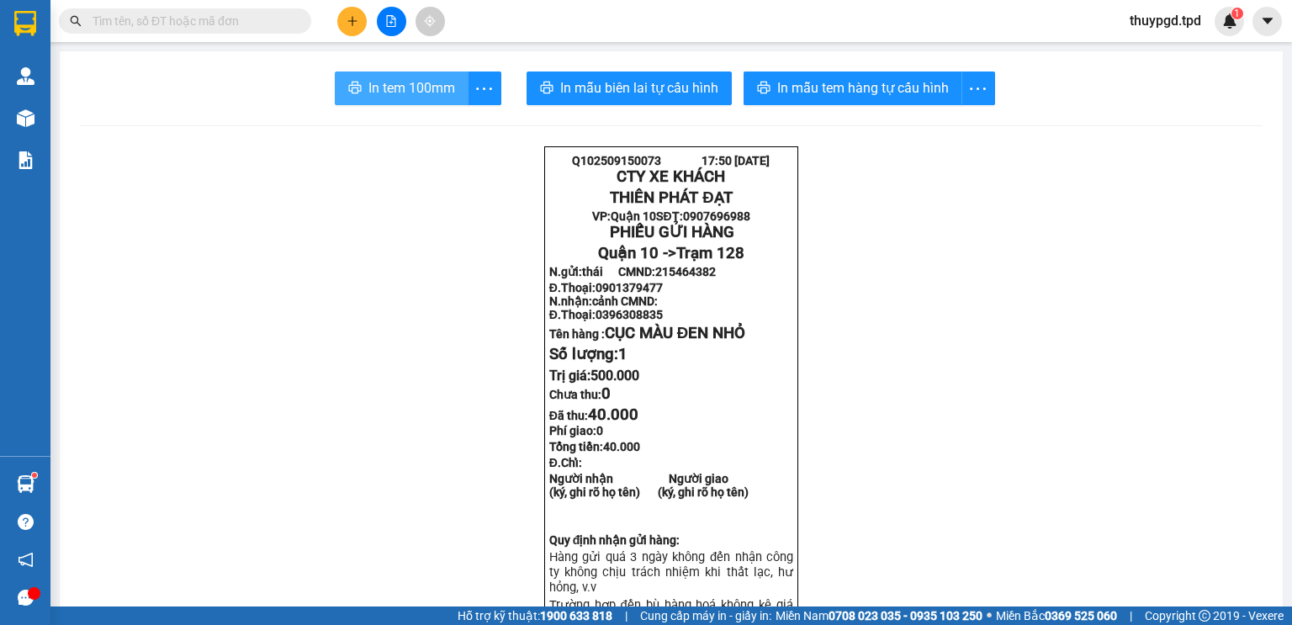
click at [409, 92] on span "In tem 100mm" at bounding box center [411, 87] width 87 height 21
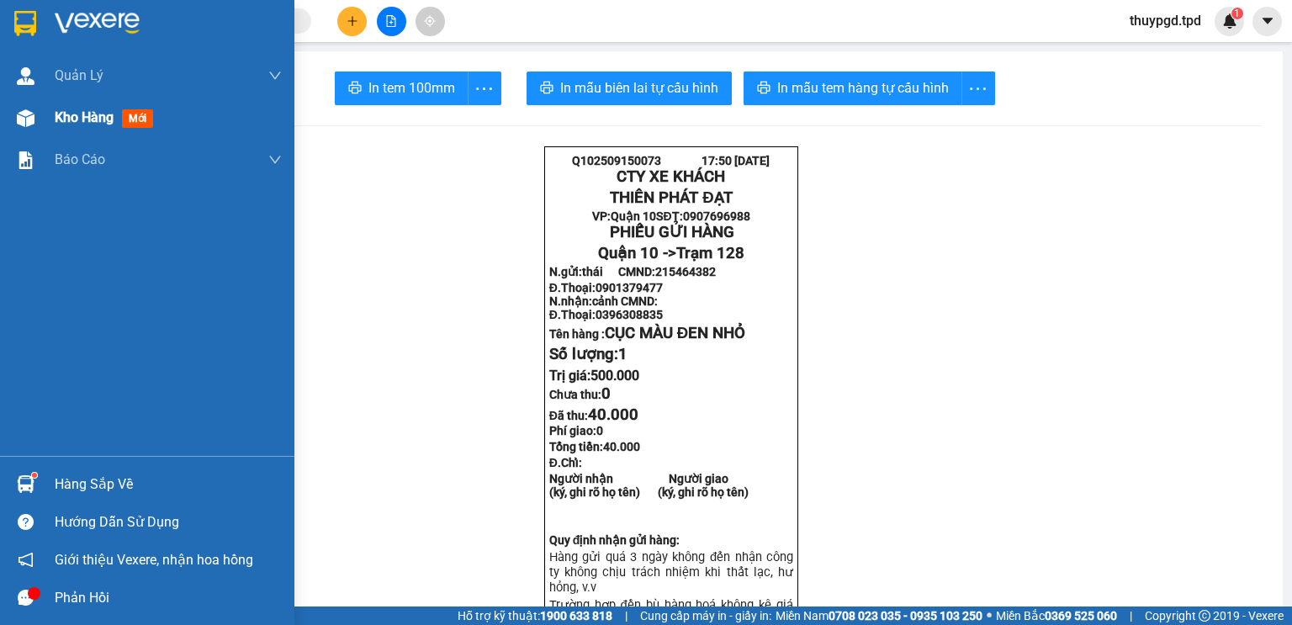
click at [48, 122] on div "Kho hàng mới" at bounding box center [147, 118] width 294 height 42
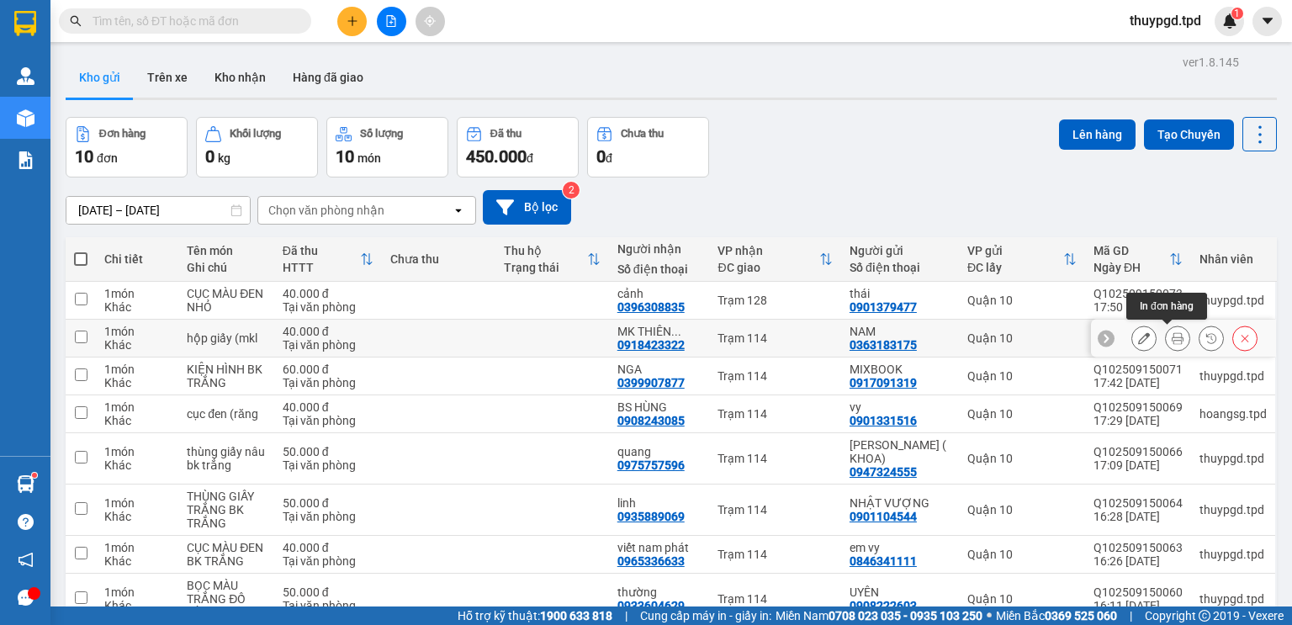
click at [1171, 332] on icon at bounding box center [1177, 338] width 12 height 12
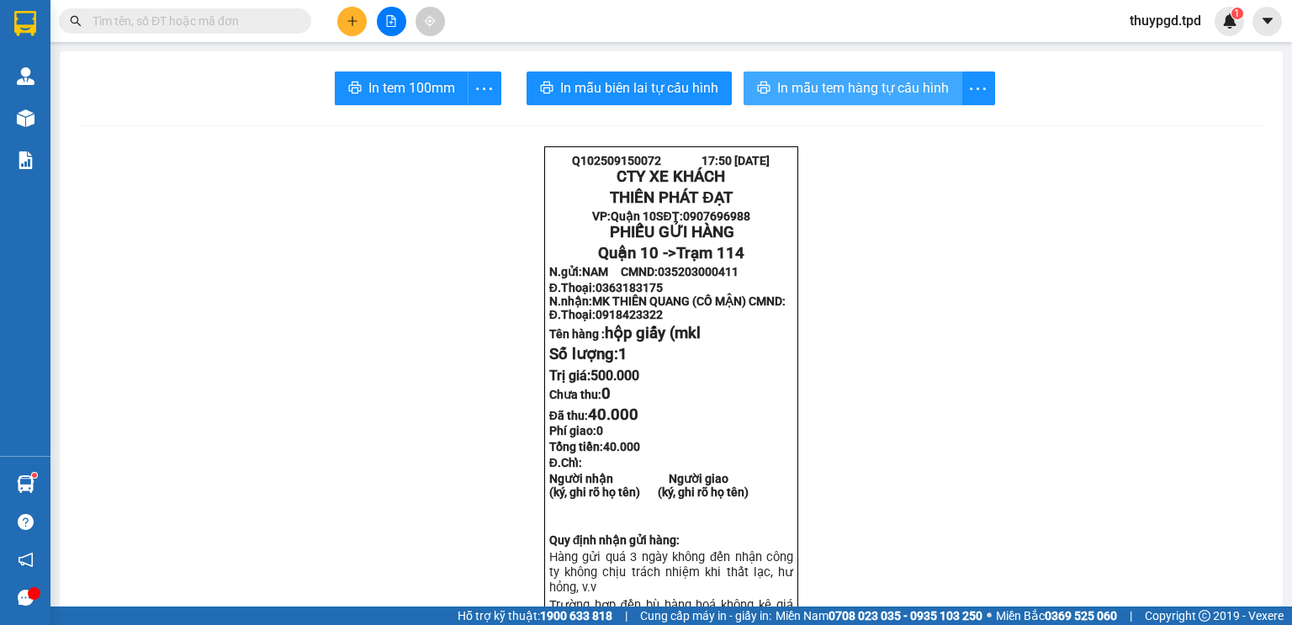
click at [810, 98] on span "In mẫu tem hàng tự cấu hình" at bounding box center [863, 87] width 172 height 21
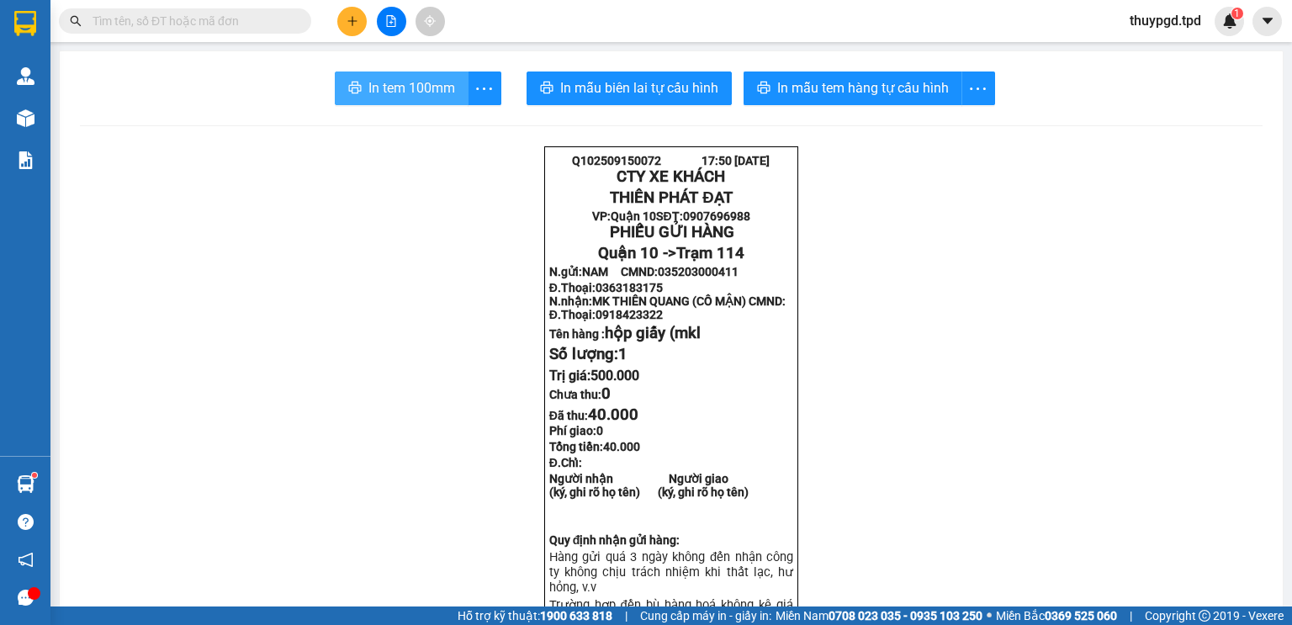
click at [397, 82] on span "In tem 100mm" at bounding box center [411, 87] width 87 height 21
click at [51, 132] on main "In tem 100mm In mẫu biên lai tự cấu hình In mẫu tem hàng tự cấu hình Q102509150…" at bounding box center [646, 303] width 1292 height 606
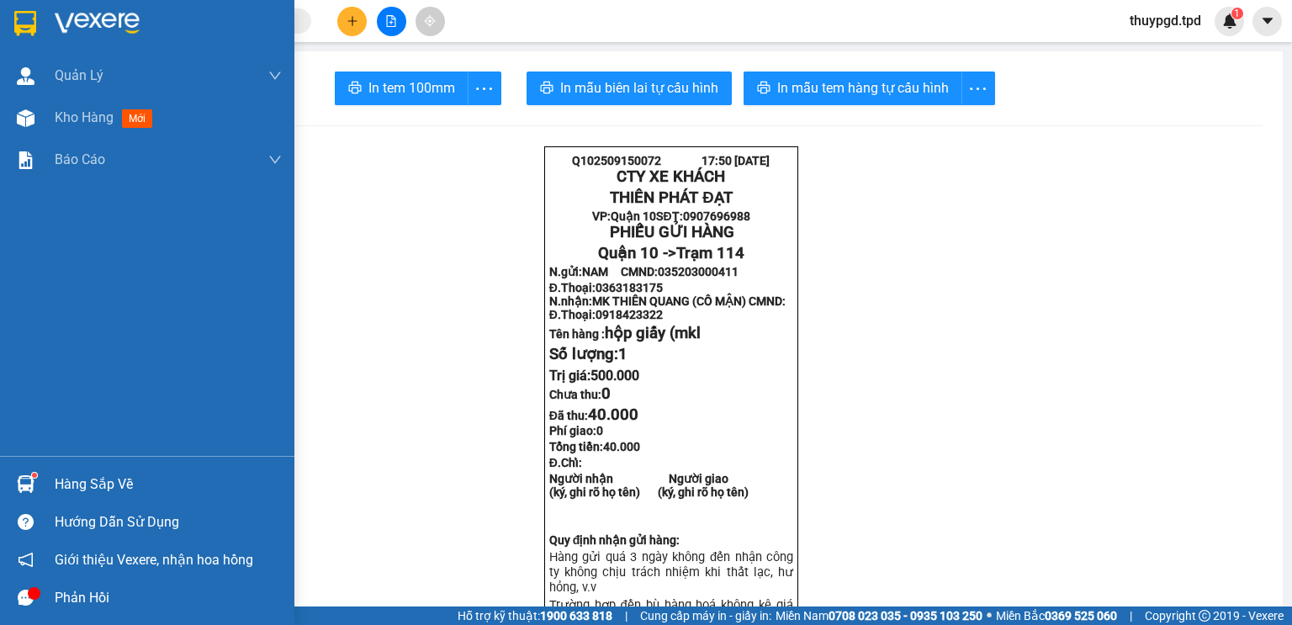
drag, startPoint x: 25, startPoint y: 111, endPoint x: 202, endPoint y: 282, distance: 245.6
click at [27, 111] on img at bounding box center [26, 118] width 18 height 18
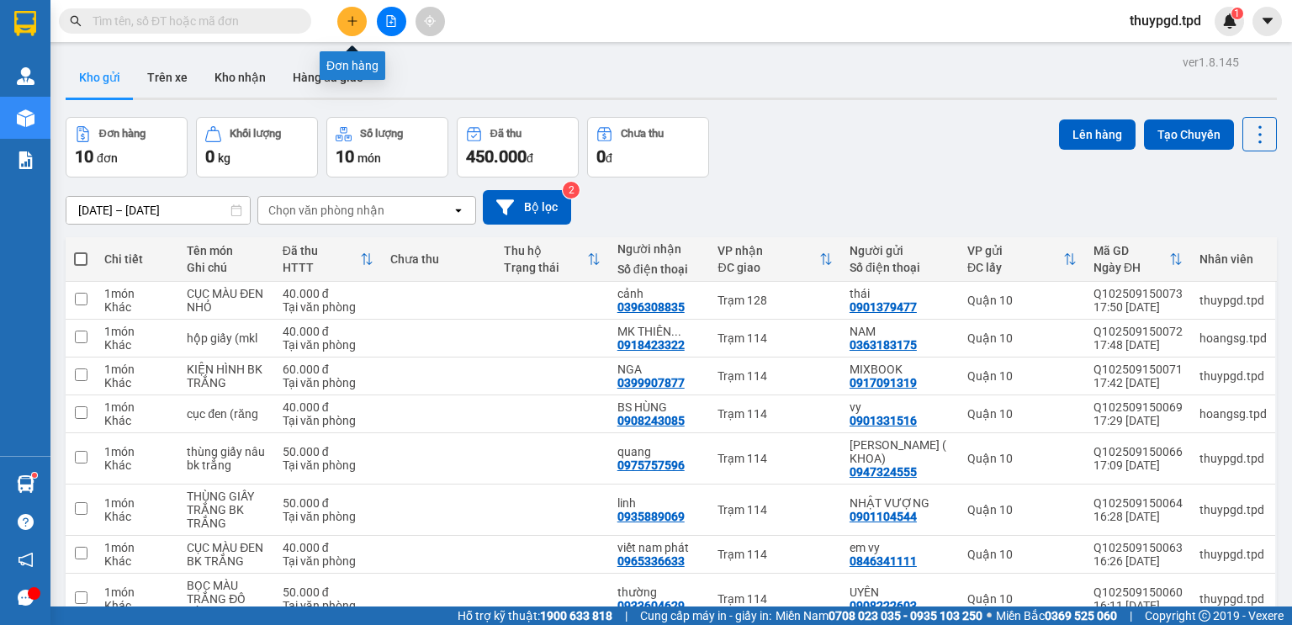
drag, startPoint x: 330, startPoint y: 15, endPoint x: 344, endPoint y: 18, distance: 13.7
click at [336, 15] on div at bounding box center [391, 21] width 126 height 29
click at [346, 18] on button at bounding box center [351, 21] width 29 height 29
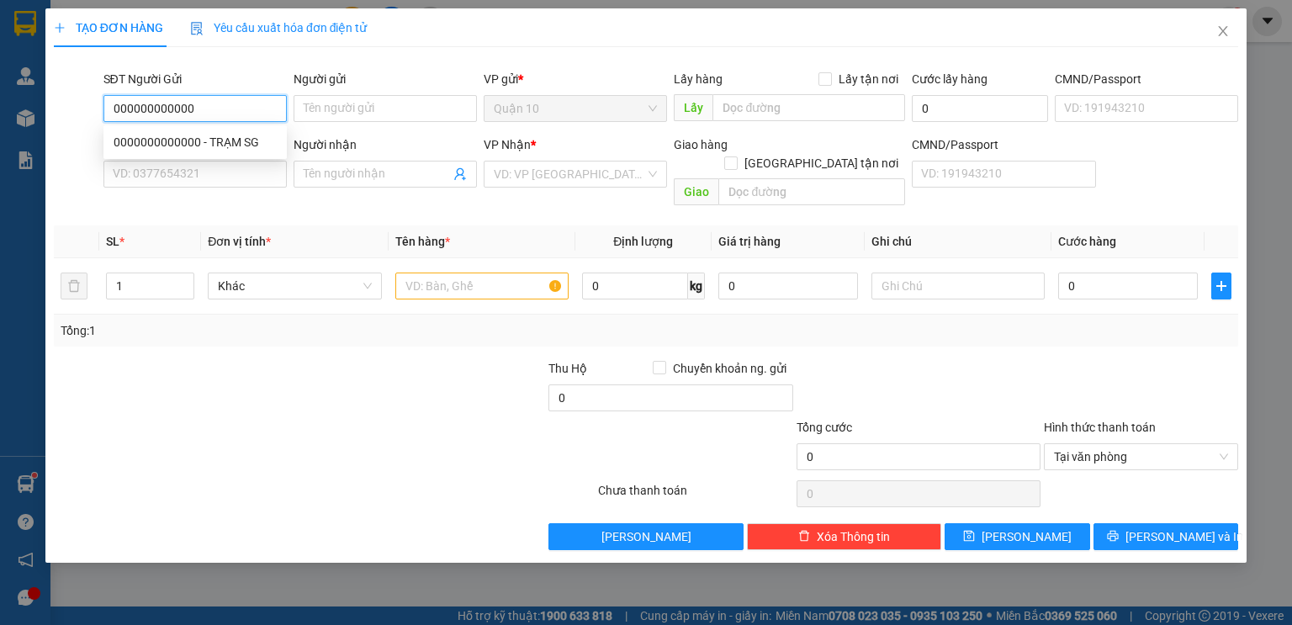
click at [223, 130] on div "0000000000000 - TRẠM SG" at bounding box center [194, 142] width 183 height 27
type input "0000000000000"
type input "TRẠM SG"
type input "00000000000"
type input "hải gara"
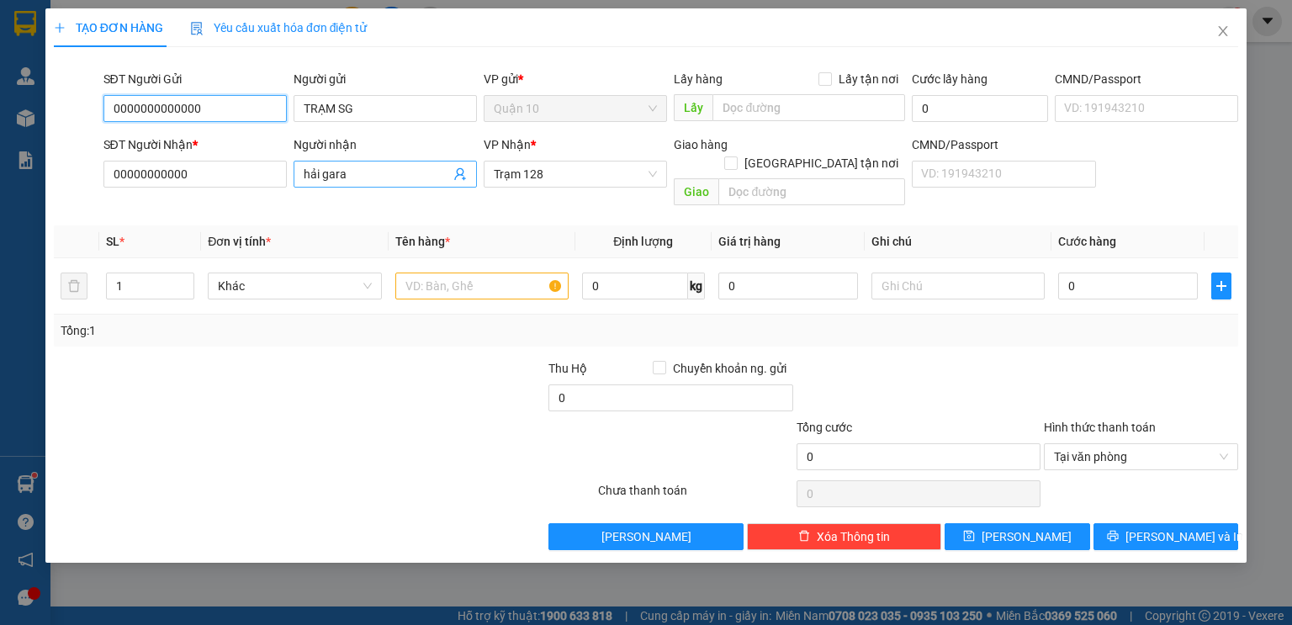
type input "0000000000000"
drag, startPoint x: 370, startPoint y: 171, endPoint x: 221, endPoint y: 182, distance: 149.2
click at [223, 182] on div "SĐT Người Nhận * 00000000000 Người nhận hải gara hải gara VP Nhận * Trạm 128 Gi…" at bounding box center [671, 173] width 1142 height 77
type input "TRẠM 128"
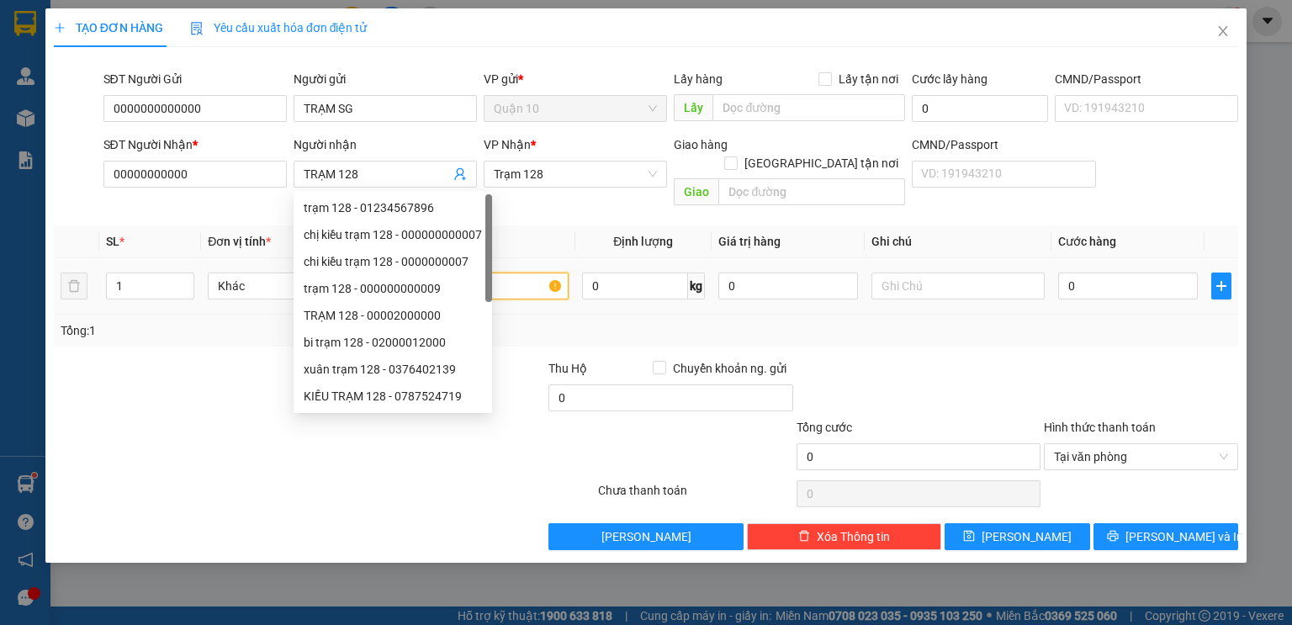
click at [521, 272] on input "text" at bounding box center [481, 285] width 173 height 27
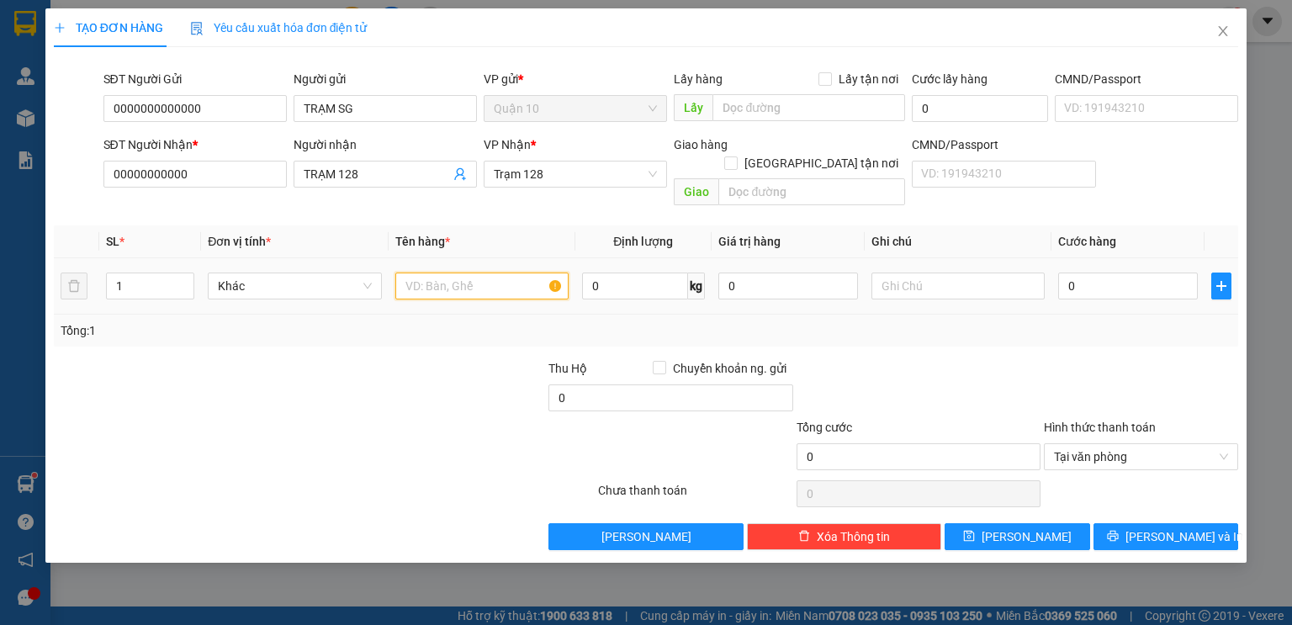
type input "O"
type input "PHỤ TÙNG XE BỌC TRĂNG"
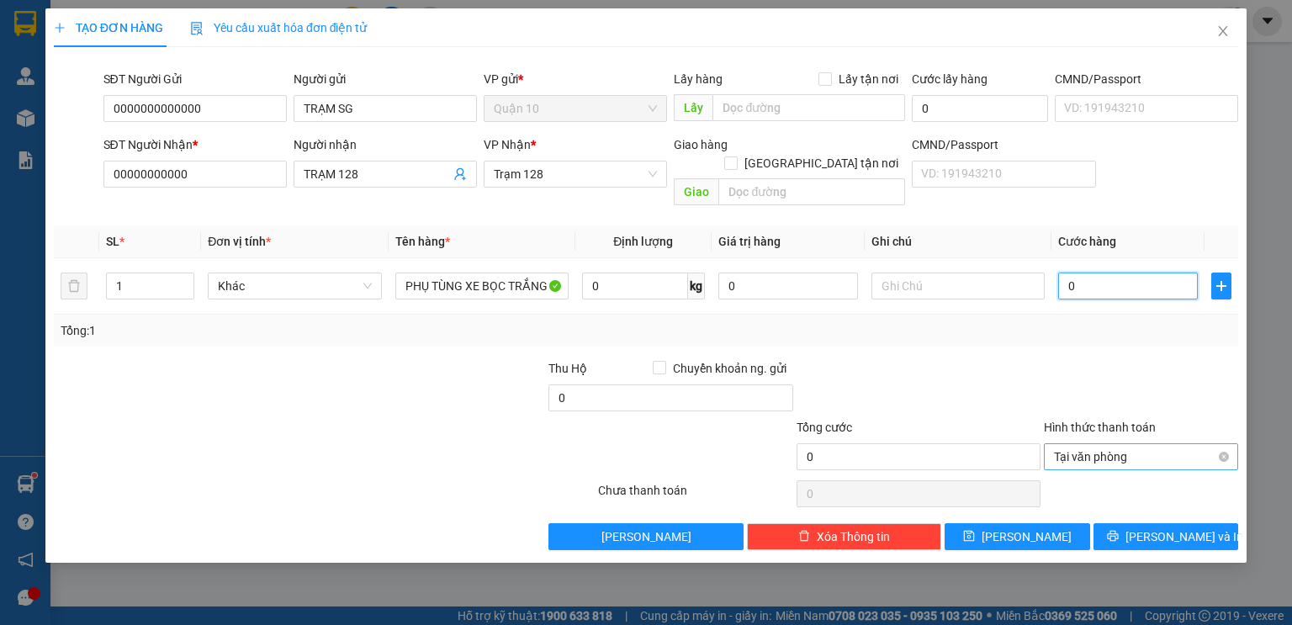
click at [1153, 444] on span "Tại văn phòng" at bounding box center [1141, 456] width 174 height 25
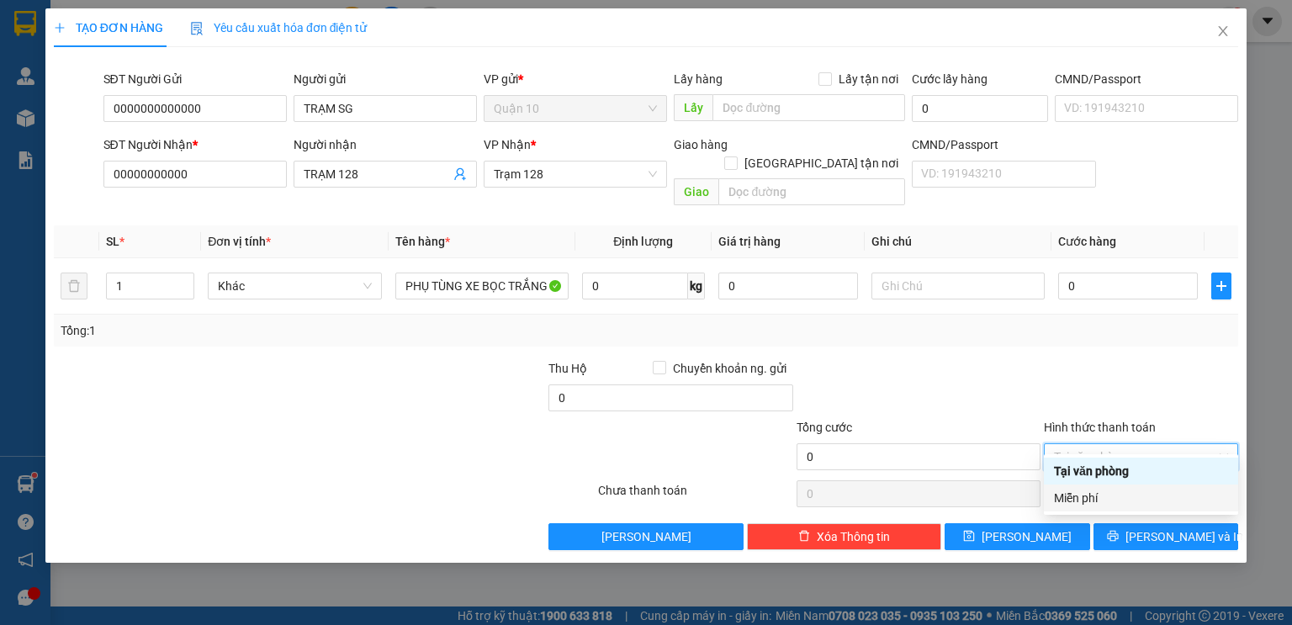
click at [1102, 486] on div "Miễn phí" at bounding box center [1141, 497] width 194 height 27
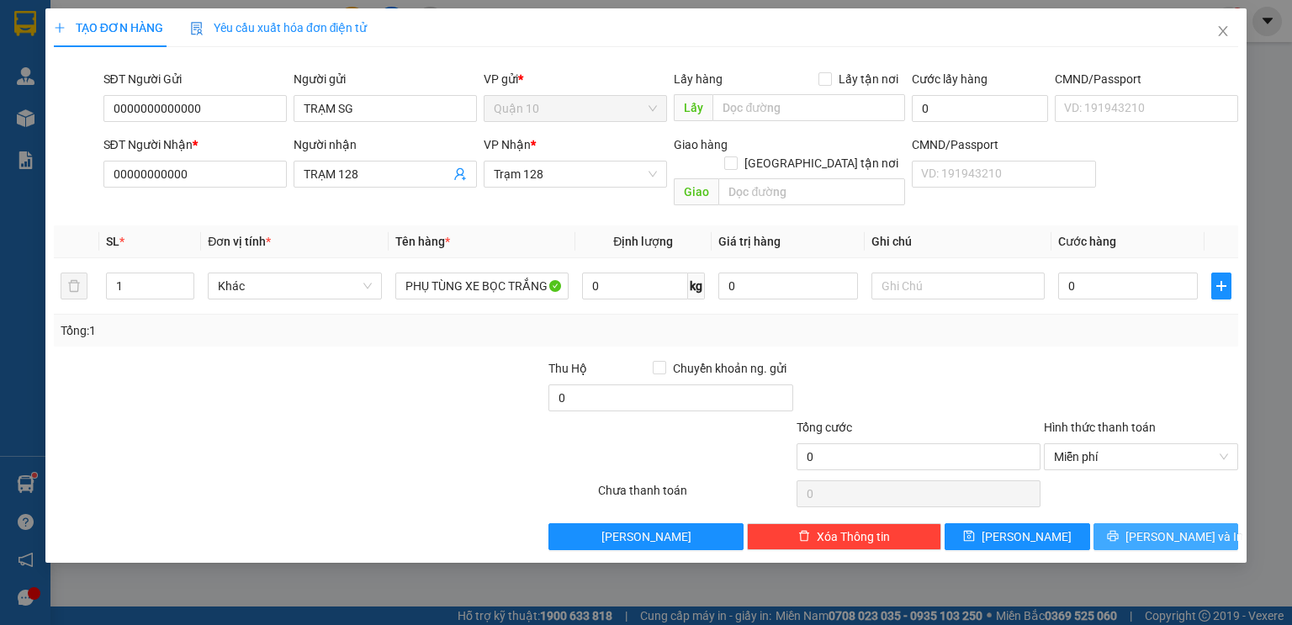
click at [1118, 523] on button "[PERSON_NAME] và In" at bounding box center [1165, 536] width 145 height 27
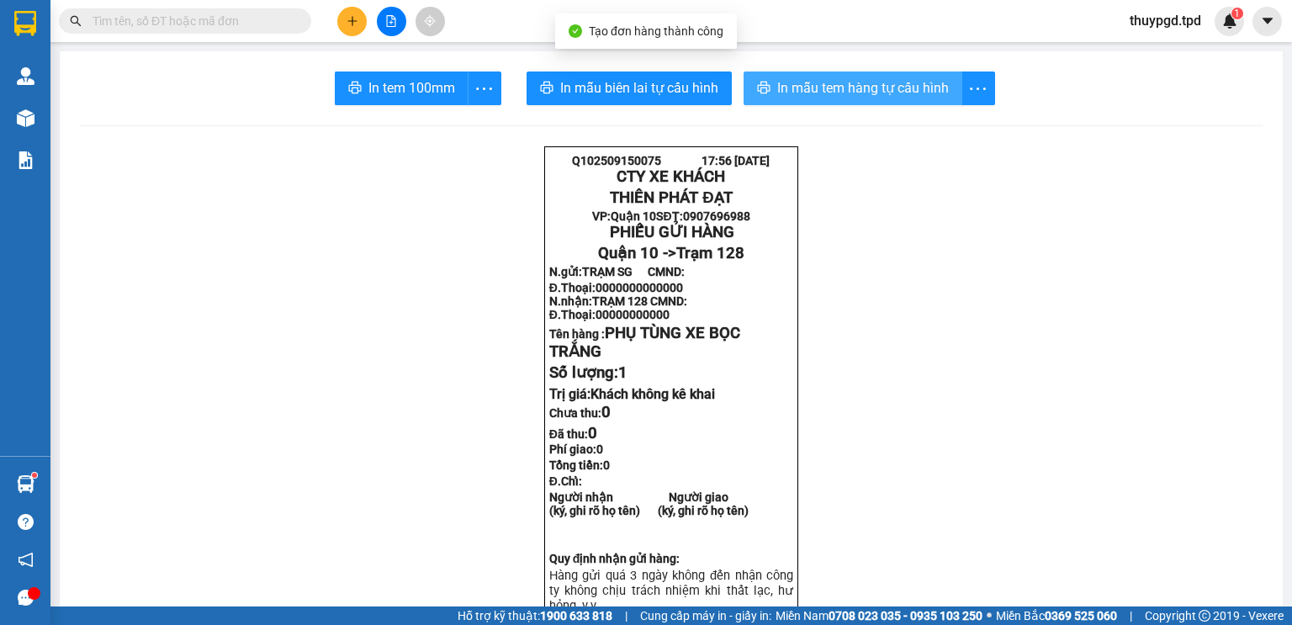
click at [868, 96] on span "In mẫu tem hàng tự cấu hình" at bounding box center [863, 87] width 172 height 21
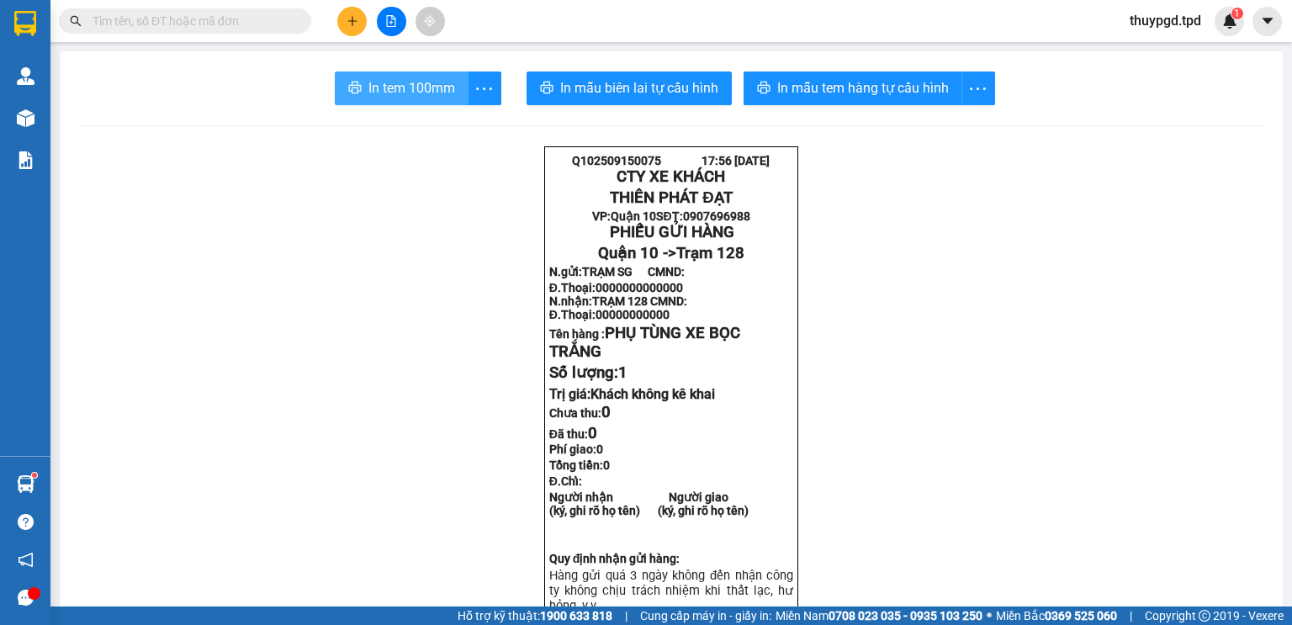
click at [365, 100] on button "In tem 100mm" at bounding box center [402, 88] width 134 height 34
click at [351, 16] on icon "plus" at bounding box center [352, 21] width 12 height 12
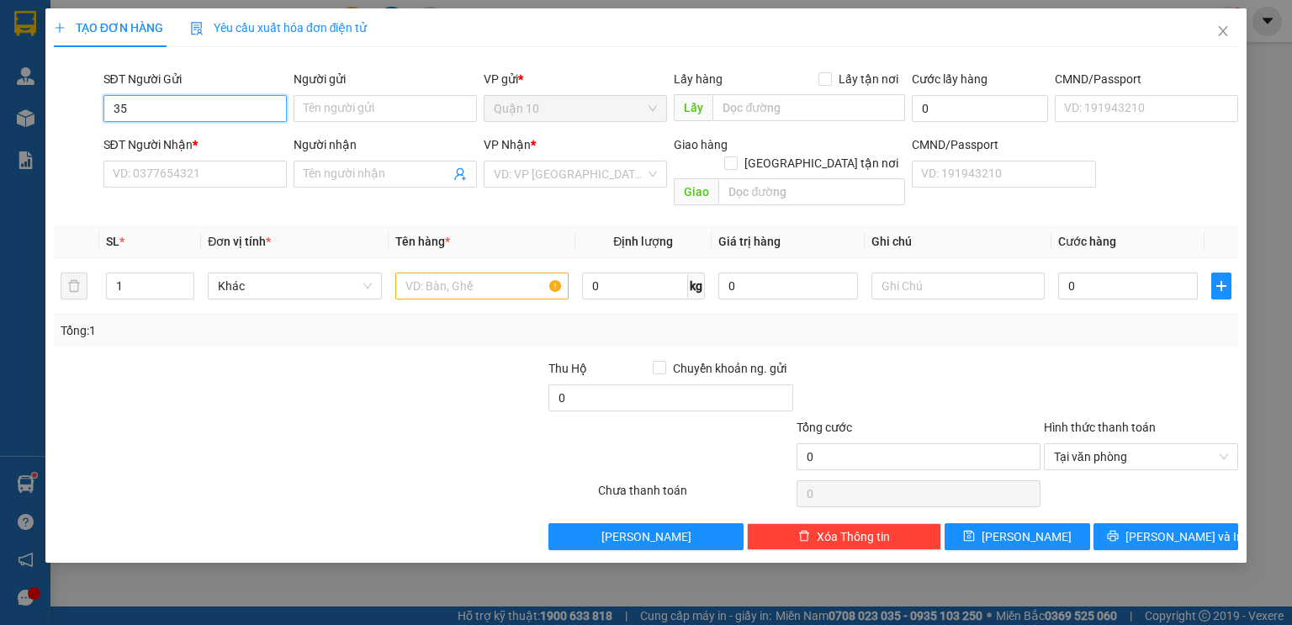
type input "3"
click at [175, 139] on div "0357057980 - HƯƠNG" at bounding box center [195, 142] width 163 height 18
type input "0357057980"
type input "HƯƠNG"
type input "035090005931"
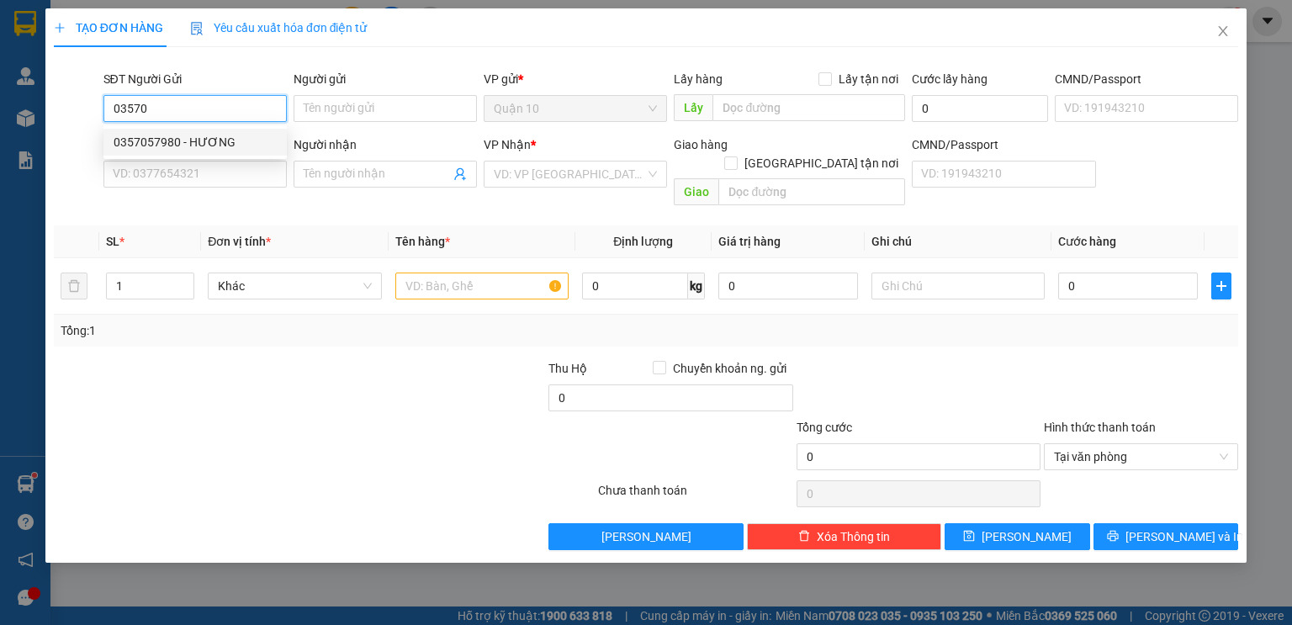
type input "0372204778"
type input "đức"
type input "075097013337"
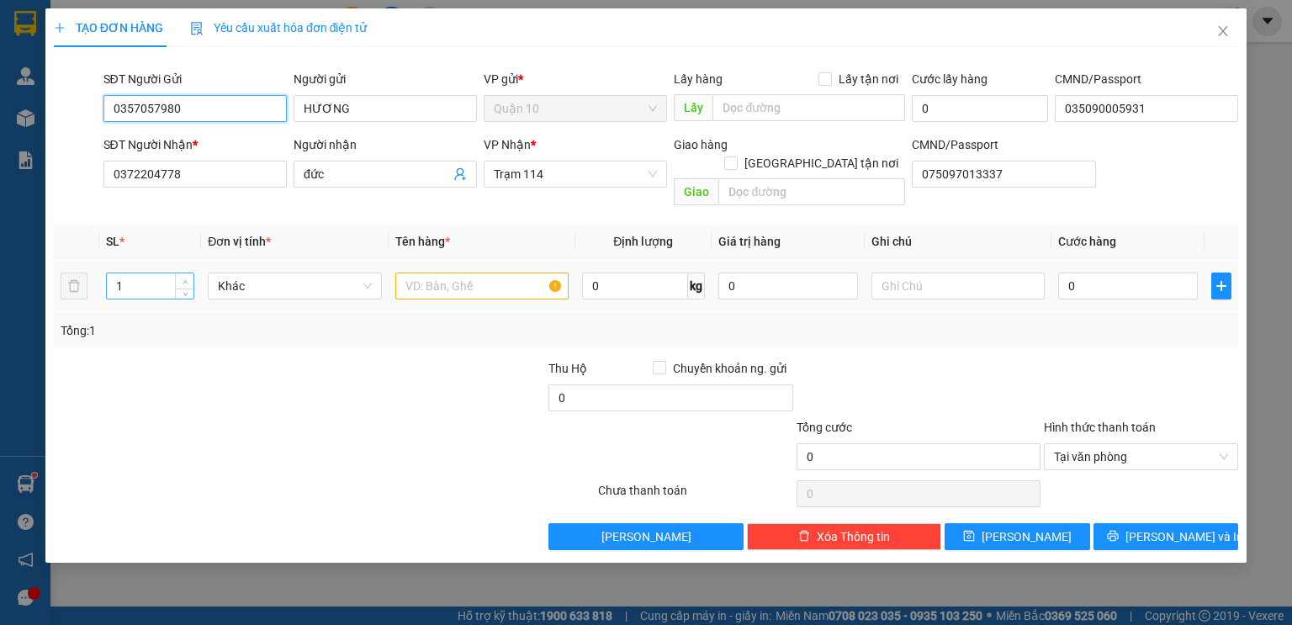
type input "0357057980"
click at [186, 279] on icon "up" at bounding box center [185, 282] width 6 height 6
type input "1"
click at [178, 283] on span "Decrease Value" at bounding box center [184, 290] width 18 height 15
click at [420, 272] on input "text" at bounding box center [481, 285] width 173 height 27
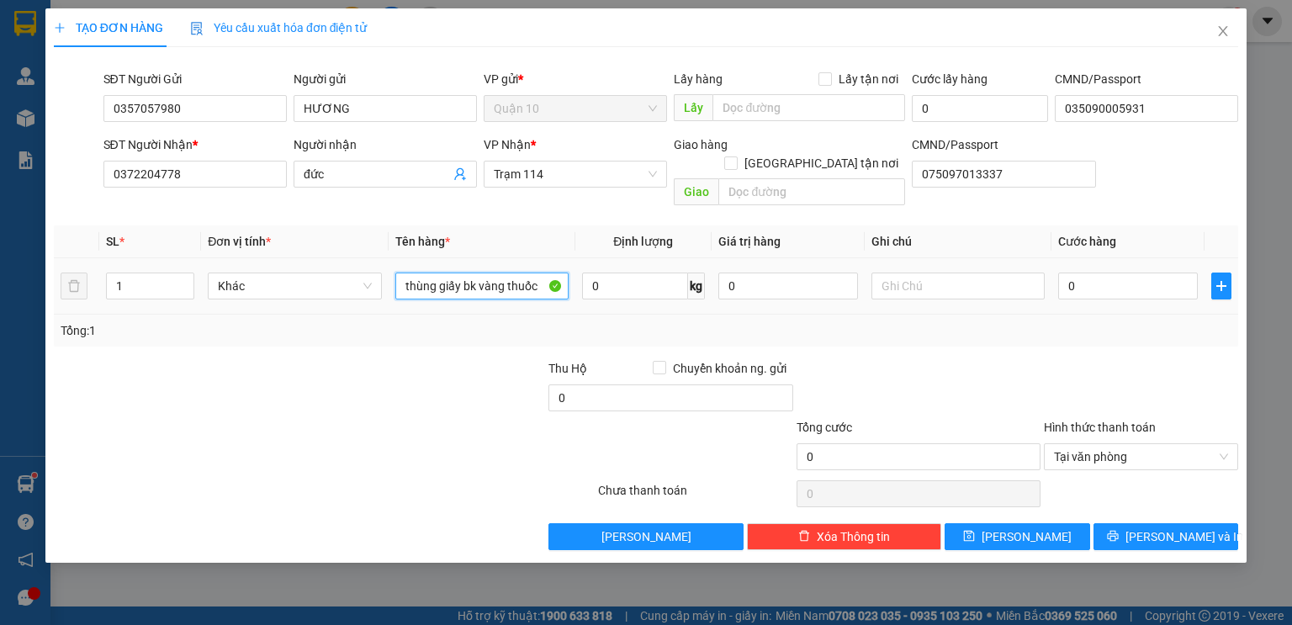
type input "thùng giấy bk vàng thuốc"
type input "3.000.000"
type input "7"
type input "70"
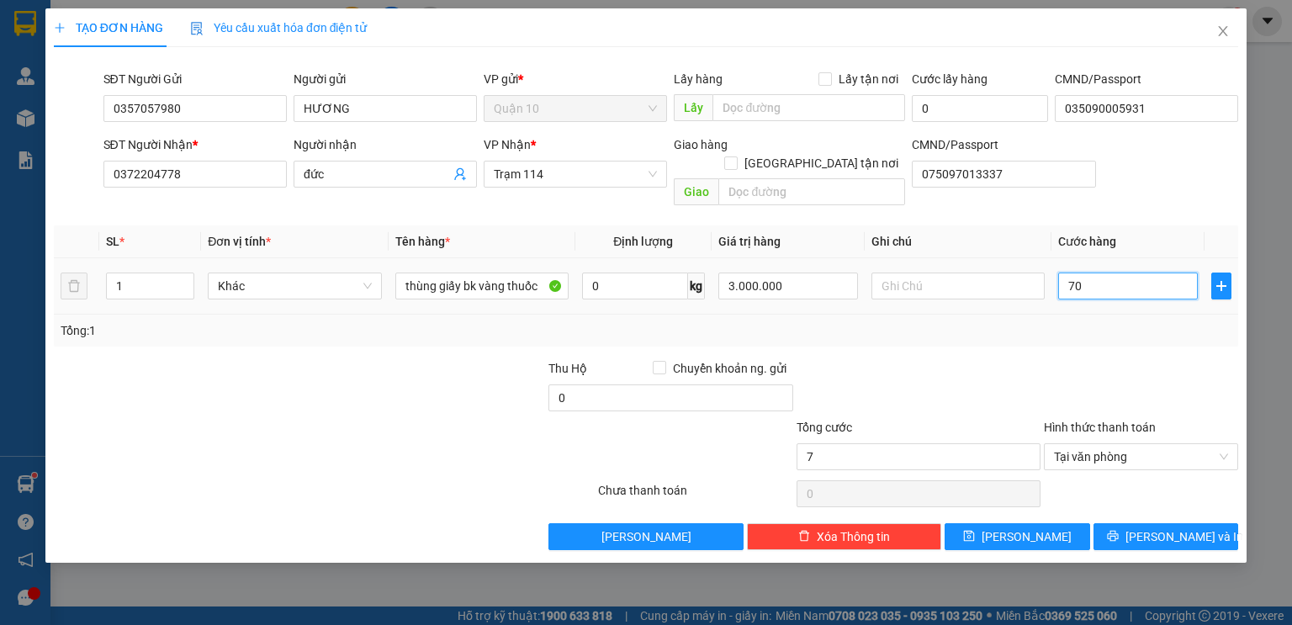
type input "70"
click at [1066, 359] on div at bounding box center [1141, 388] width 198 height 59
click at [1167, 497] on div "Transit Pickup Surcharge Ids Transit Deliver Surcharge Ids Transit Deliver Surc…" at bounding box center [646, 305] width 1184 height 489
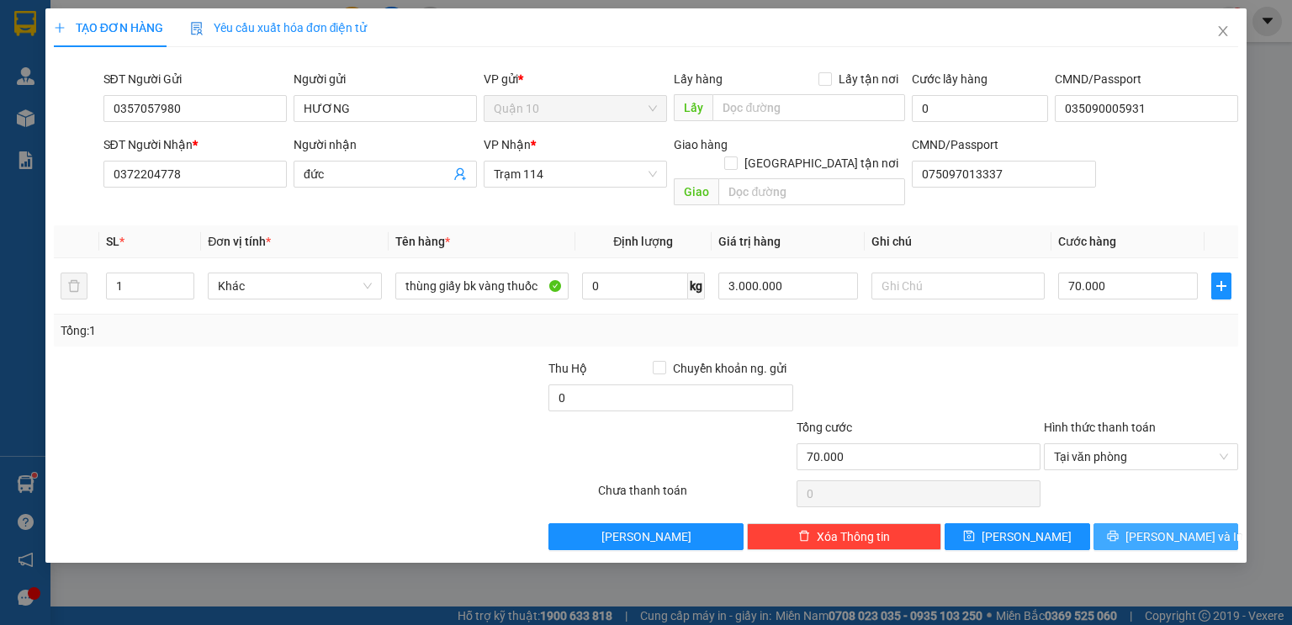
click at [1165, 527] on span "[PERSON_NAME] và In" at bounding box center [1184, 536] width 118 height 18
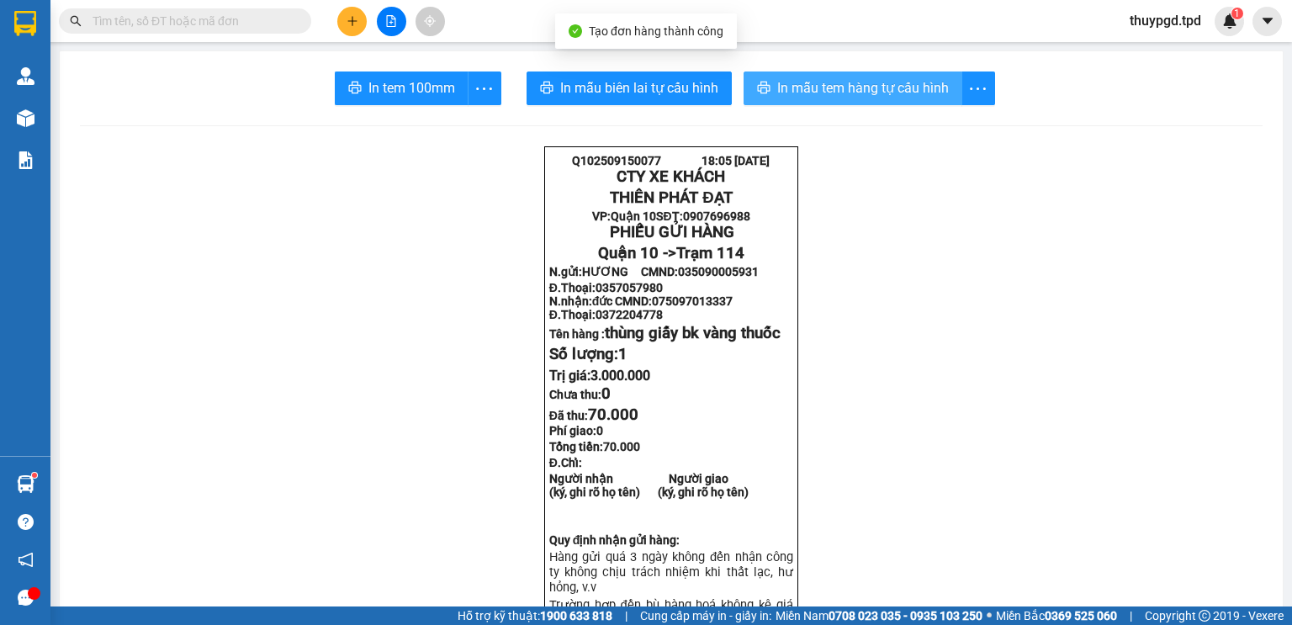
click at [801, 87] on span "In mẫu tem hàng tự cấu hình" at bounding box center [863, 87] width 172 height 21
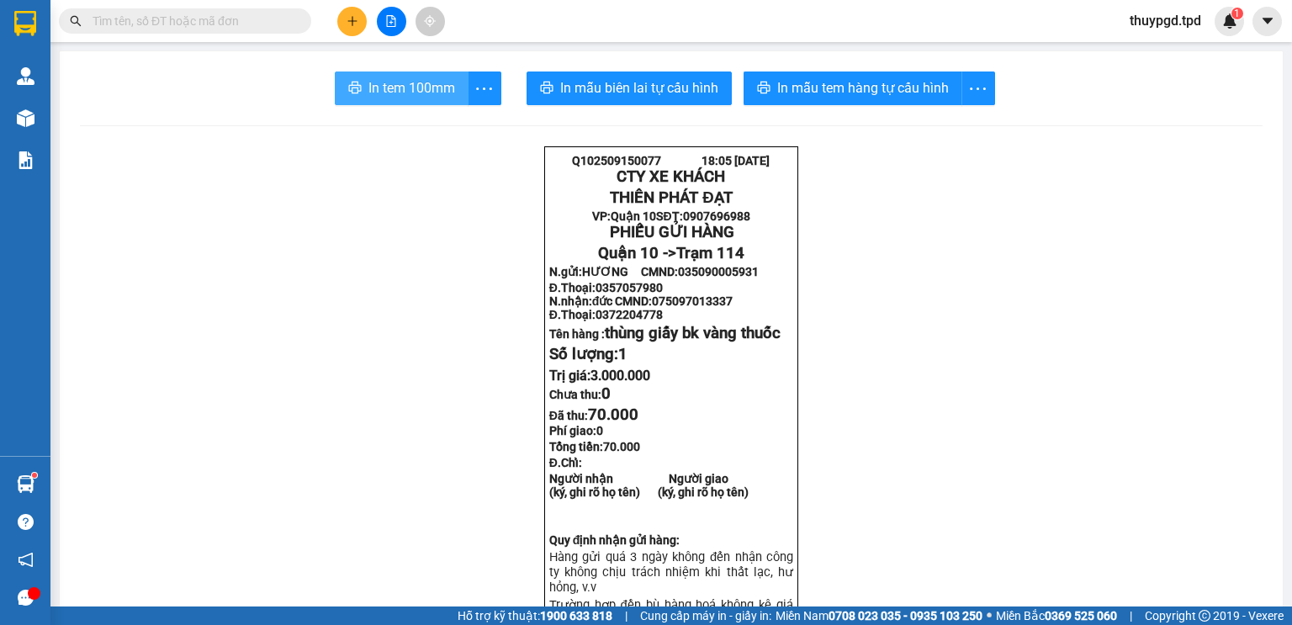
drag, startPoint x: 377, startPoint y: 78, endPoint x: 748, endPoint y: 360, distance: 465.7
click at [377, 77] on span "In tem 100mm" at bounding box center [411, 87] width 87 height 21
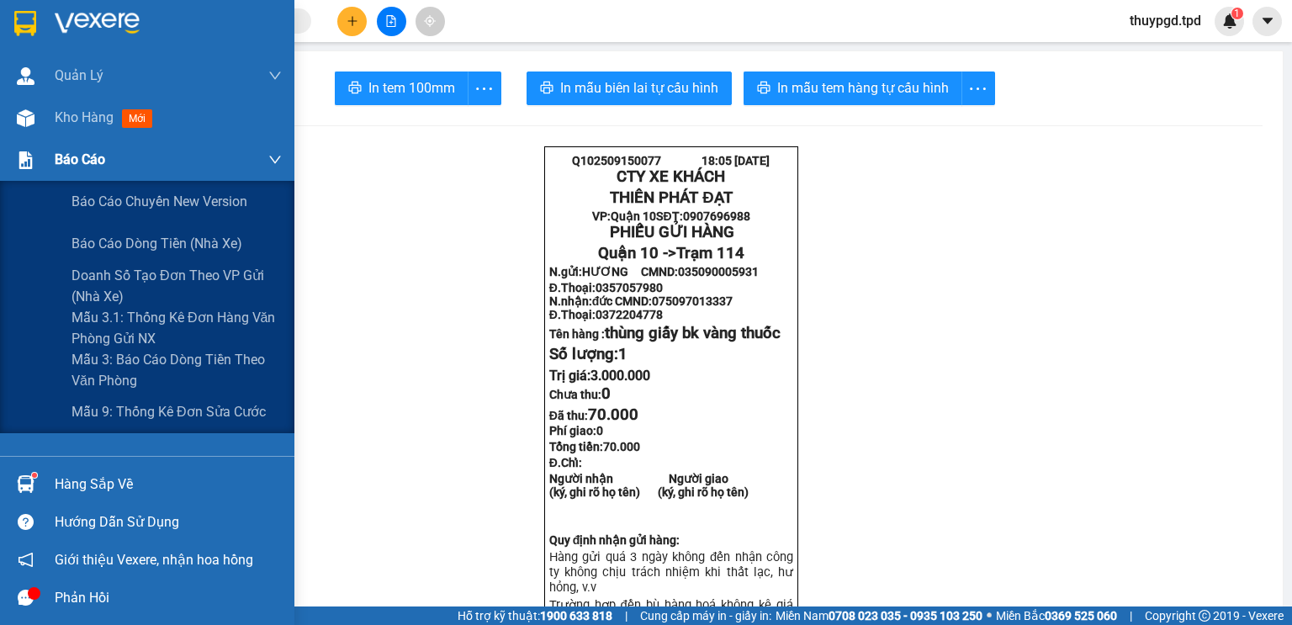
click at [55, 145] on div "Báo cáo" at bounding box center [147, 160] width 294 height 42
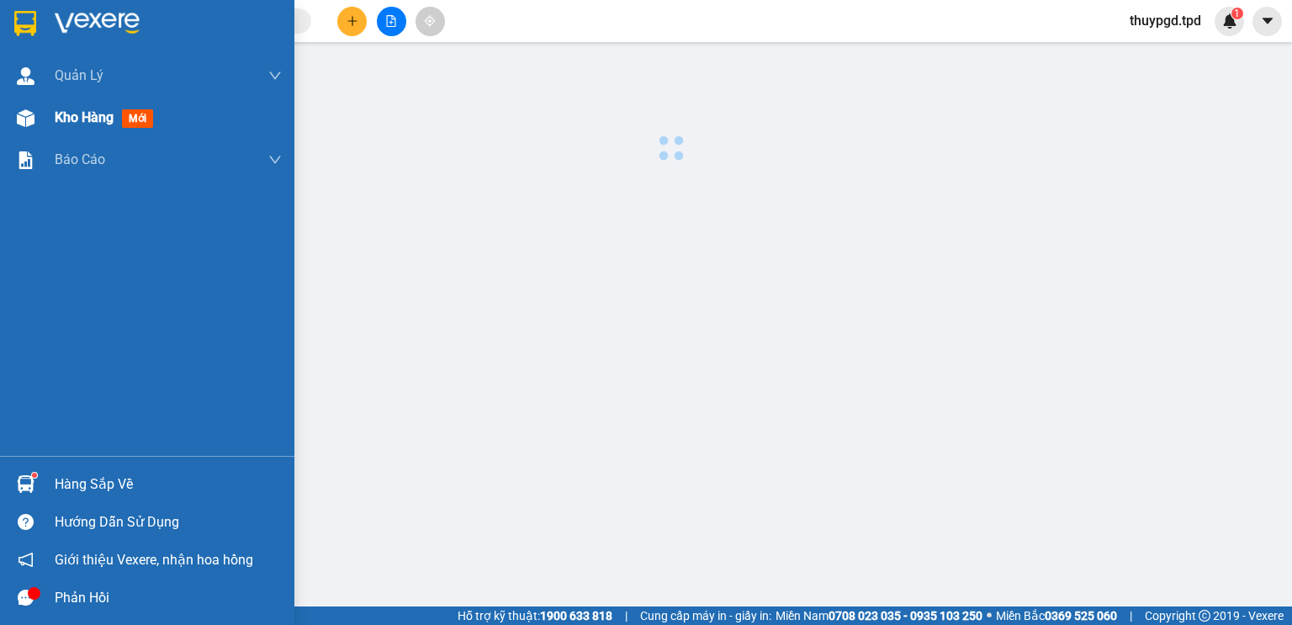
click at [57, 126] on div "Kho hàng mới" at bounding box center [107, 117] width 105 height 21
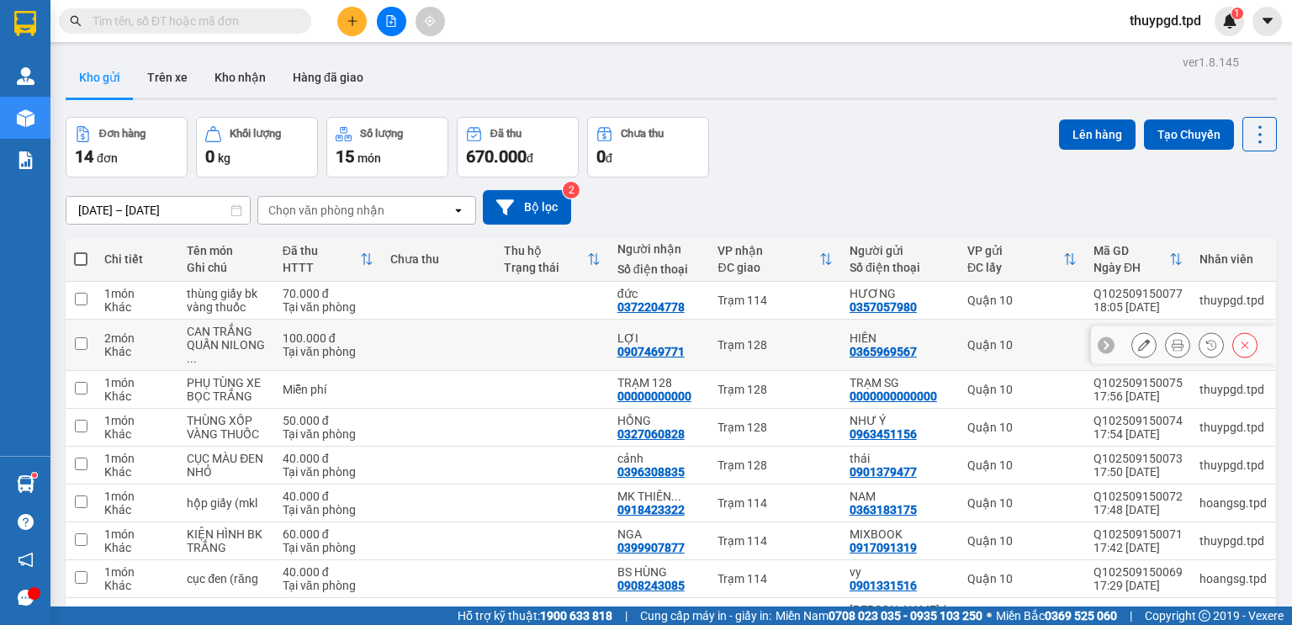
click at [788, 346] on div "Trạm 128" at bounding box center [774, 344] width 114 height 13
checkbox input "true"
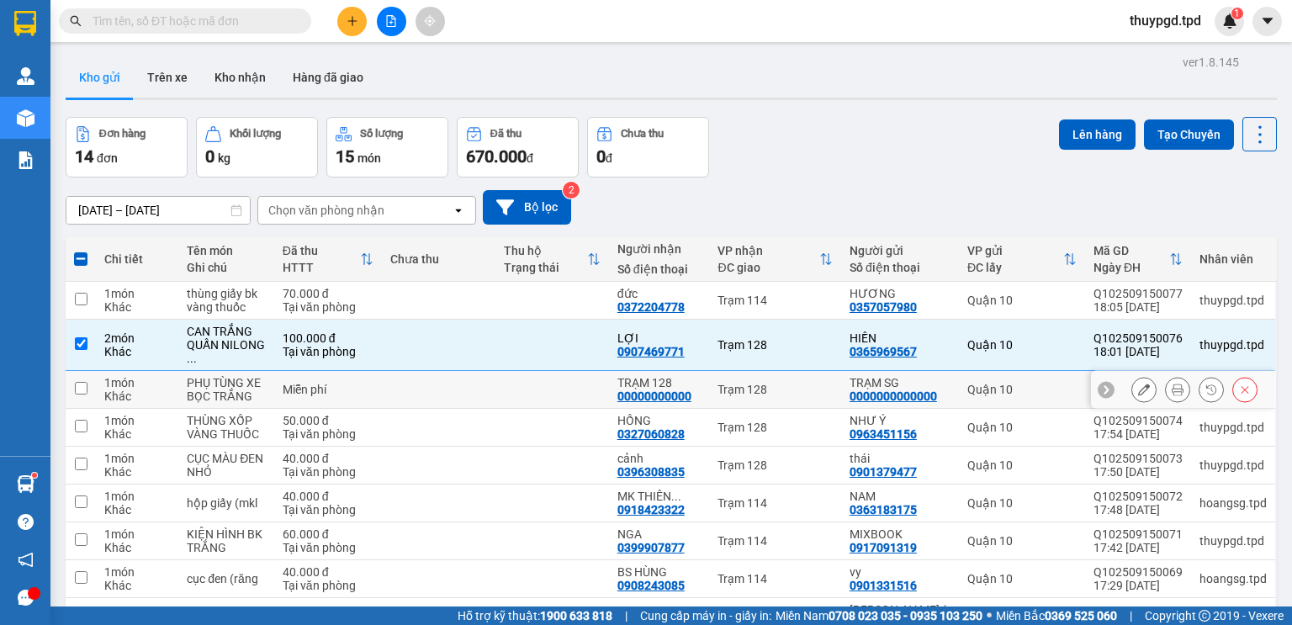
click at [776, 371] on td "Trạm 128" at bounding box center [774, 390] width 131 height 38
checkbox input "true"
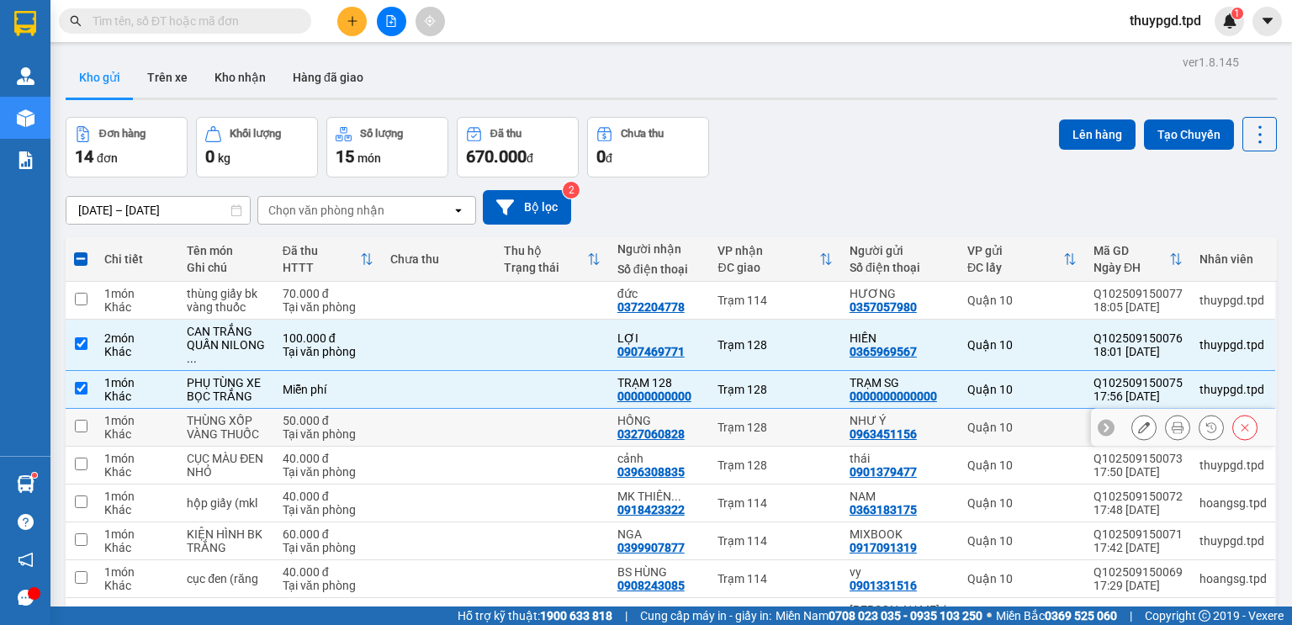
click at [766, 409] on td "Trạm 128" at bounding box center [774, 428] width 131 height 38
checkbox input "true"
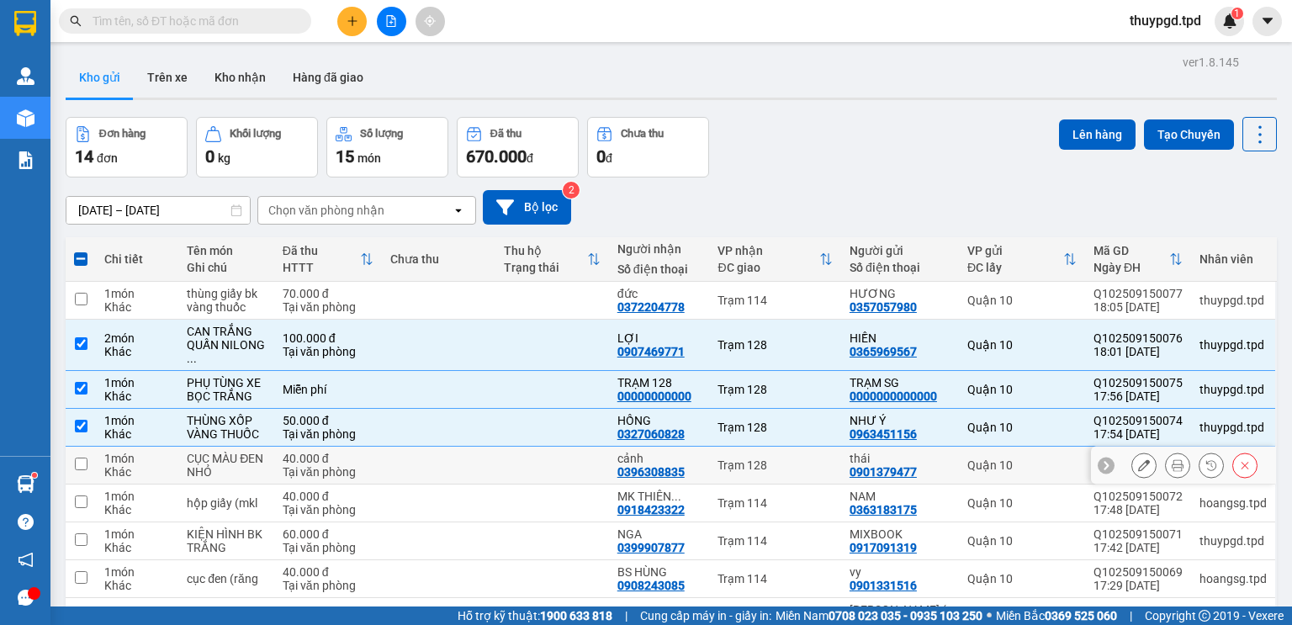
click at [778, 458] on div "Trạm 128" at bounding box center [774, 464] width 114 height 13
checkbox input "true"
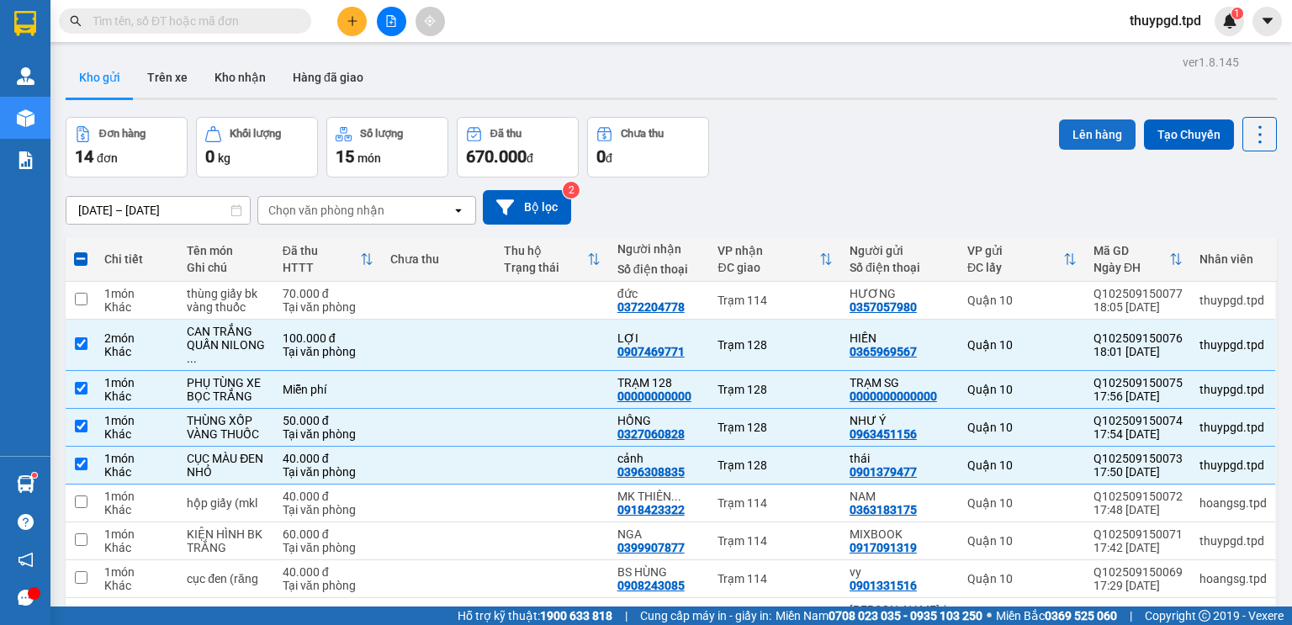
click at [1090, 135] on button "Lên hàng" at bounding box center [1097, 134] width 77 height 30
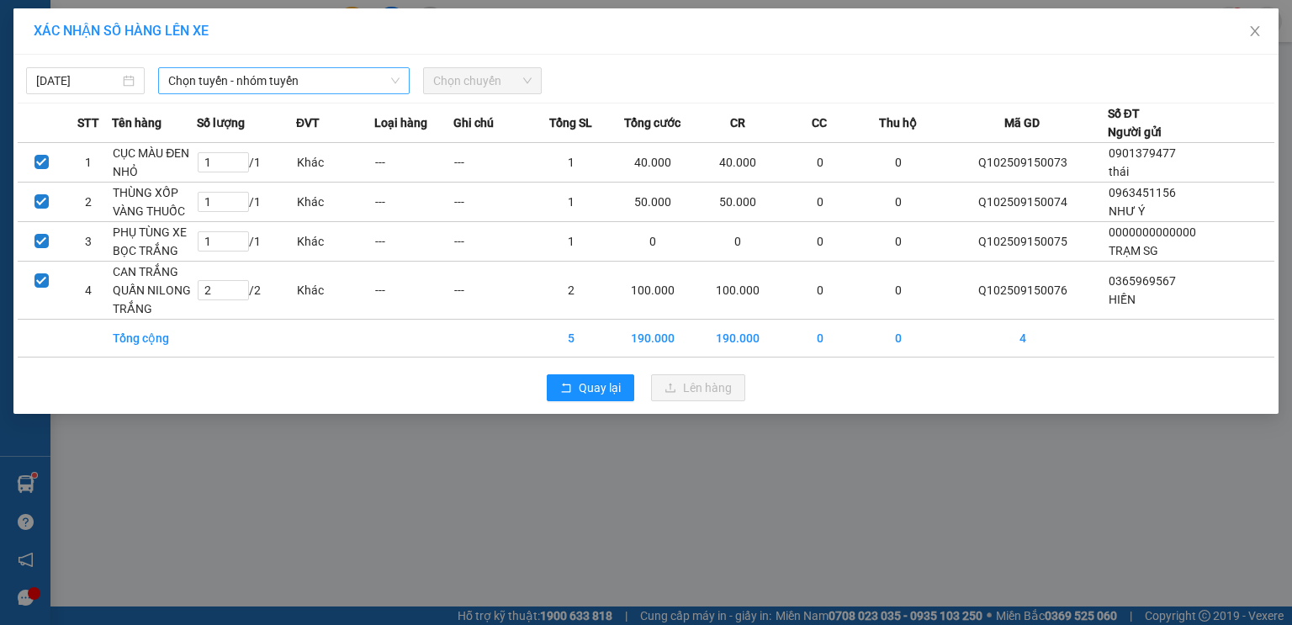
click at [266, 85] on span "Chọn tuyến - nhóm tuyến" at bounding box center [283, 80] width 231 height 25
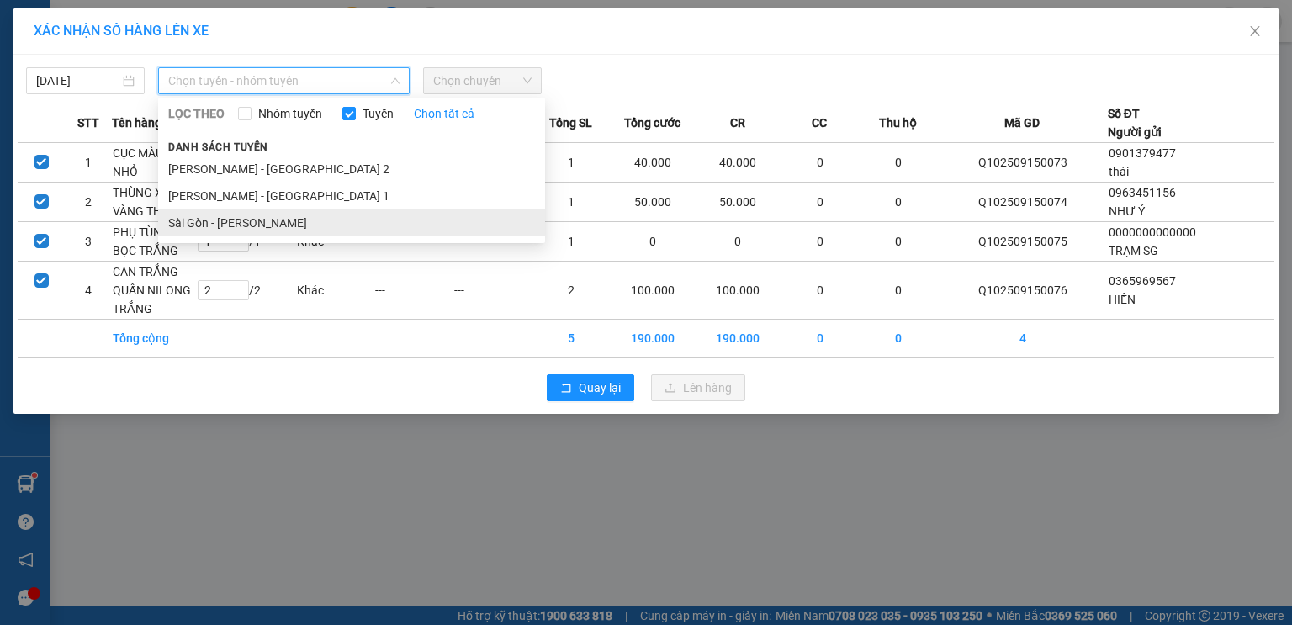
click at [240, 212] on li "Sài Gòn - [PERSON_NAME]" at bounding box center [351, 222] width 387 height 27
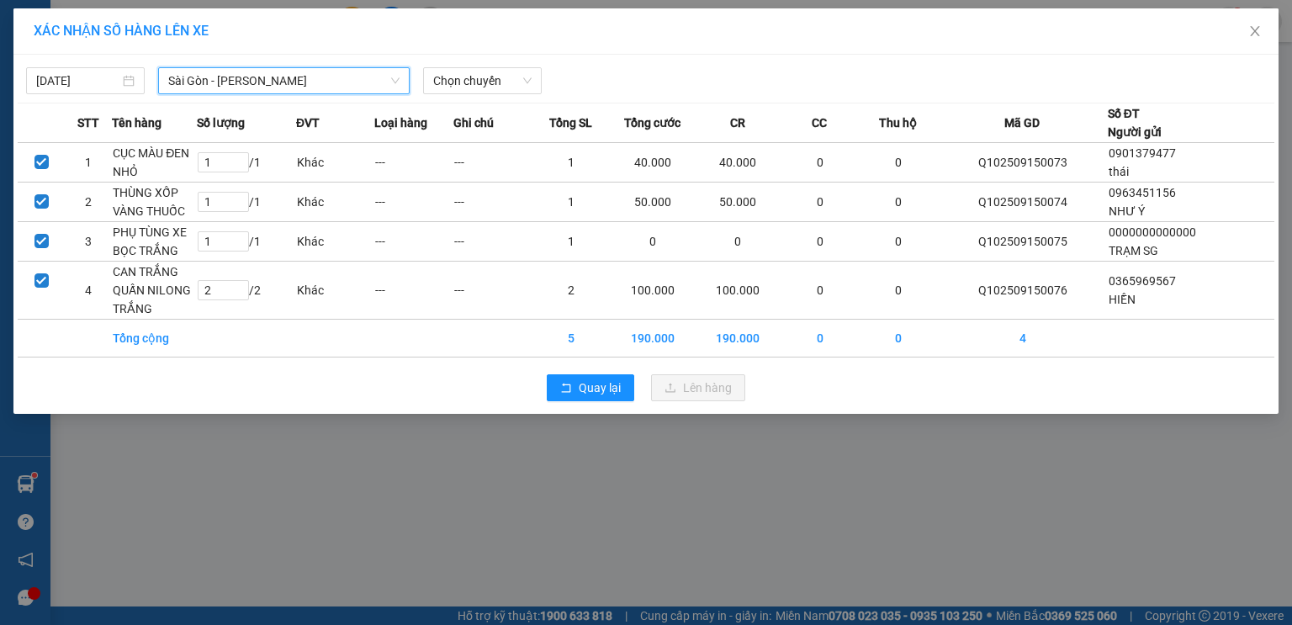
click at [452, 94] on div "15/09/2025 Sài Gòn - Phương Lâm Sài Gòn - Phương Lâm LỌC THEO Nhóm tuyến Tuyến …" at bounding box center [645, 234] width 1265 height 359
click at [480, 67] on div "Chọn chuyến" at bounding box center [482, 80] width 119 height 27
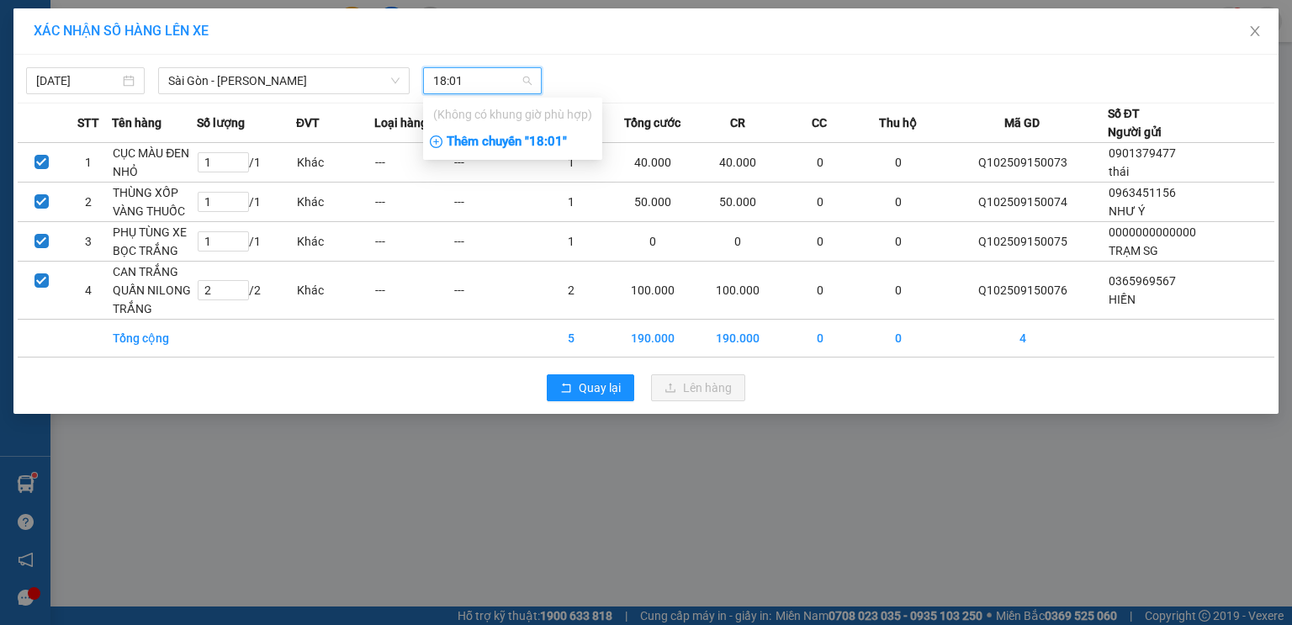
type input "18:01"
click at [517, 148] on div "Thêm chuyến " 18:01 "" at bounding box center [512, 142] width 179 height 29
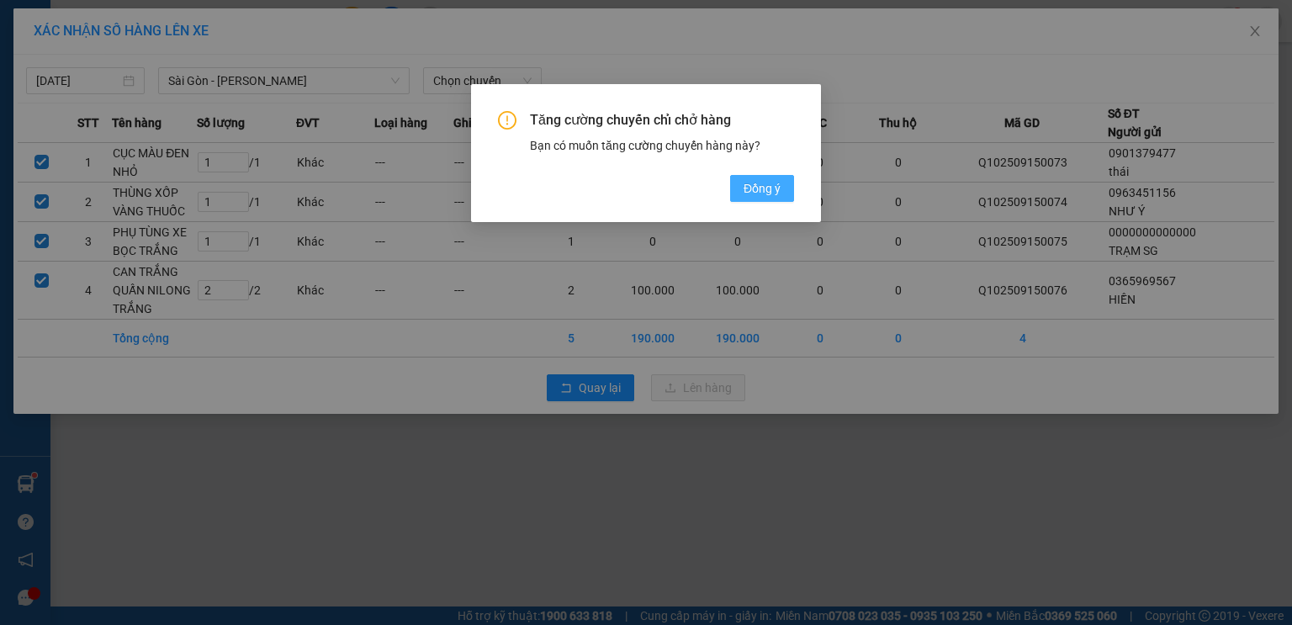
drag, startPoint x: 769, startPoint y: 186, endPoint x: 764, endPoint y: 195, distance: 10.5
click at [769, 188] on span "Đồng ý" at bounding box center [761, 188] width 37 height 18
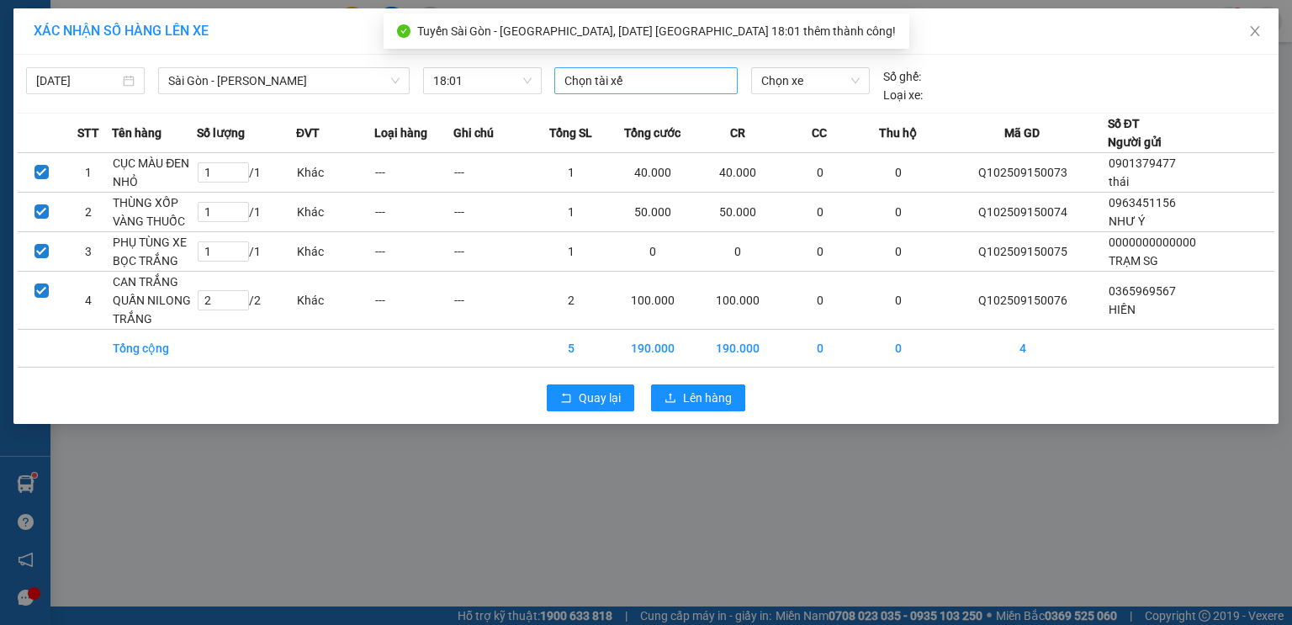
click at [702, 87] on div at bounding box center [645, 81] width 175 height 20
type input "thành"
click at [703, 107] on div "gia thành" at bounding box center [680, 113] width 232 height 18
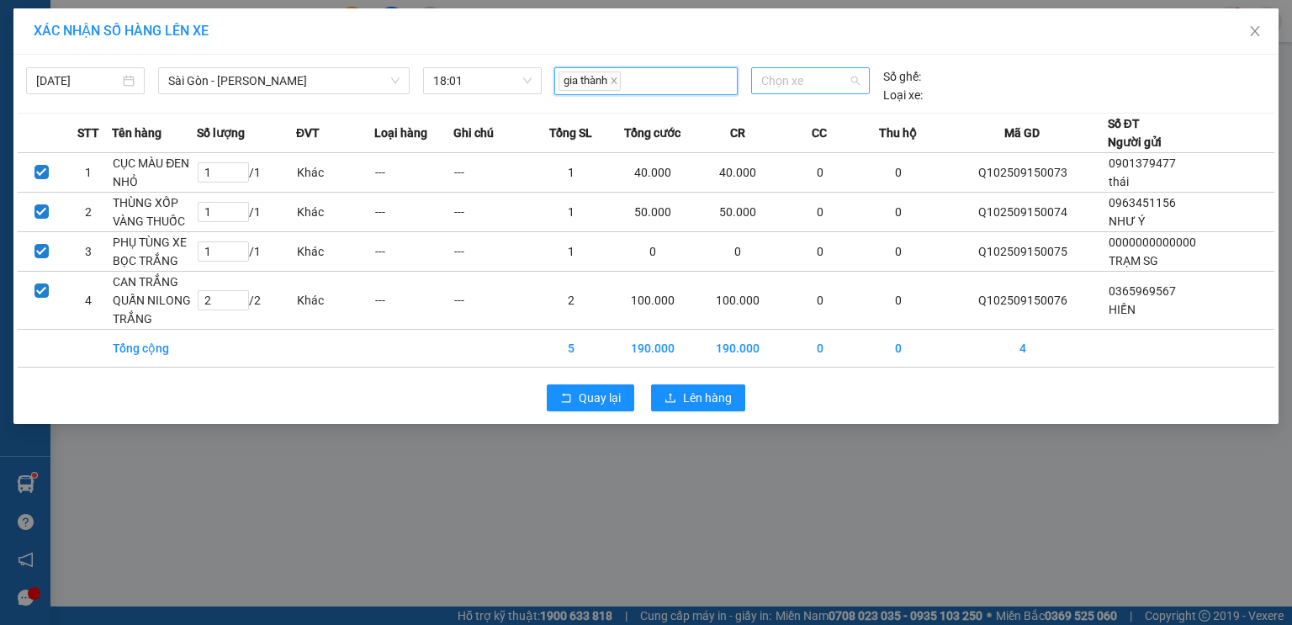
click at [834, 77] on span "Chọn xe" at bounding box center [810, 80] width 98 height 25
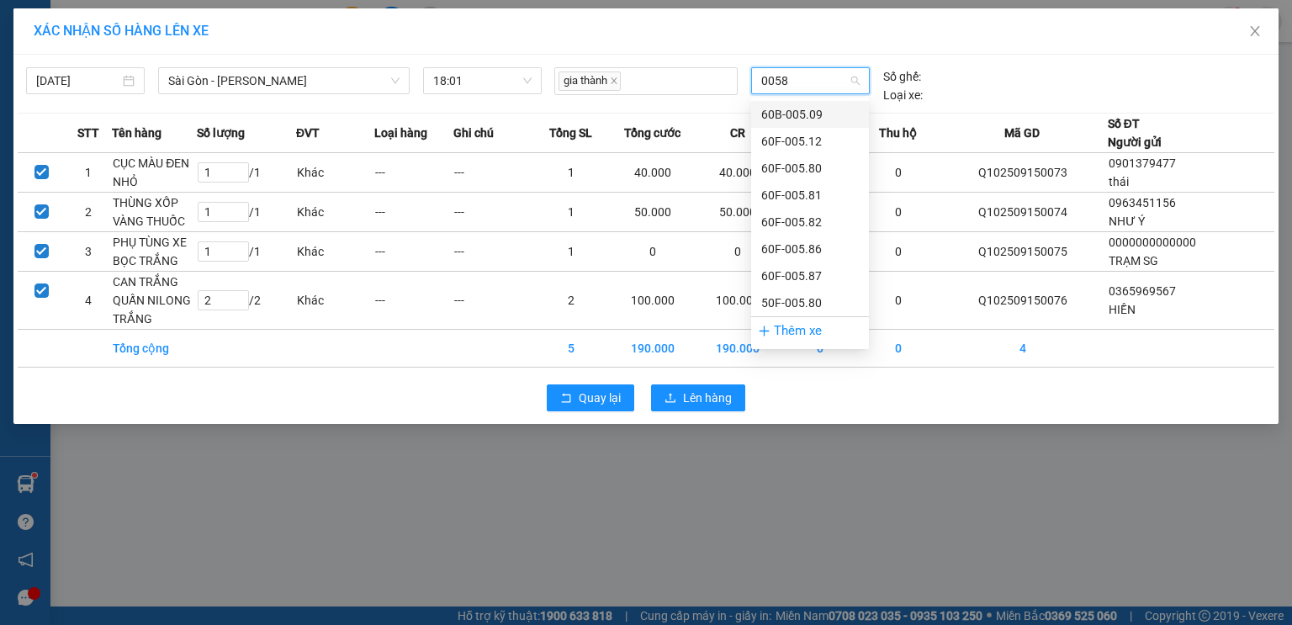
type input "00580"
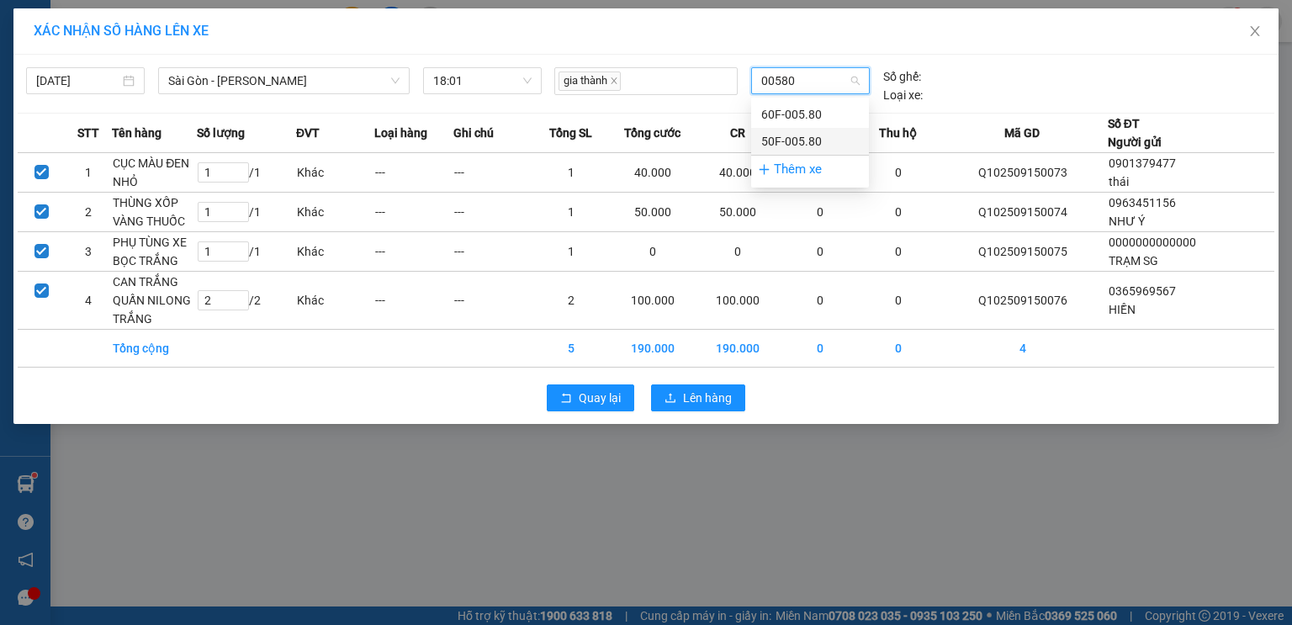
click at [843, 132] on div "50F-005.80" at bounding box center [810, 141] width 98 height 18
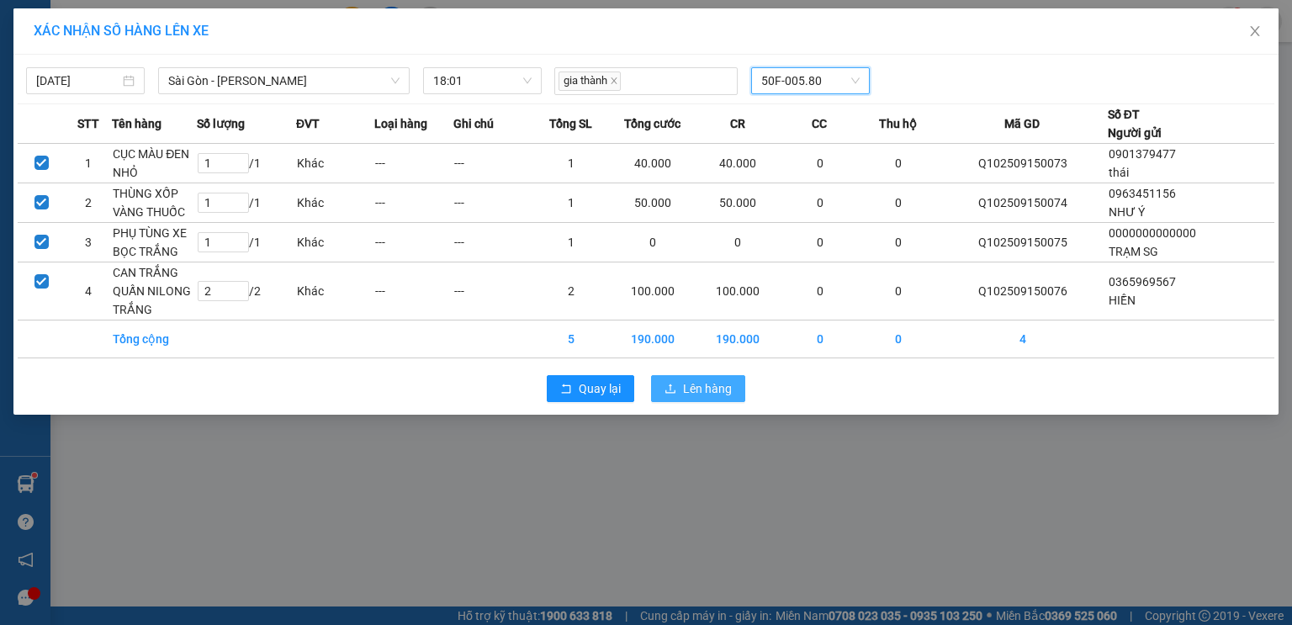
click at [723, 382] on span "Lên hàng" at bounding box center [707, 388] width 49 height 18
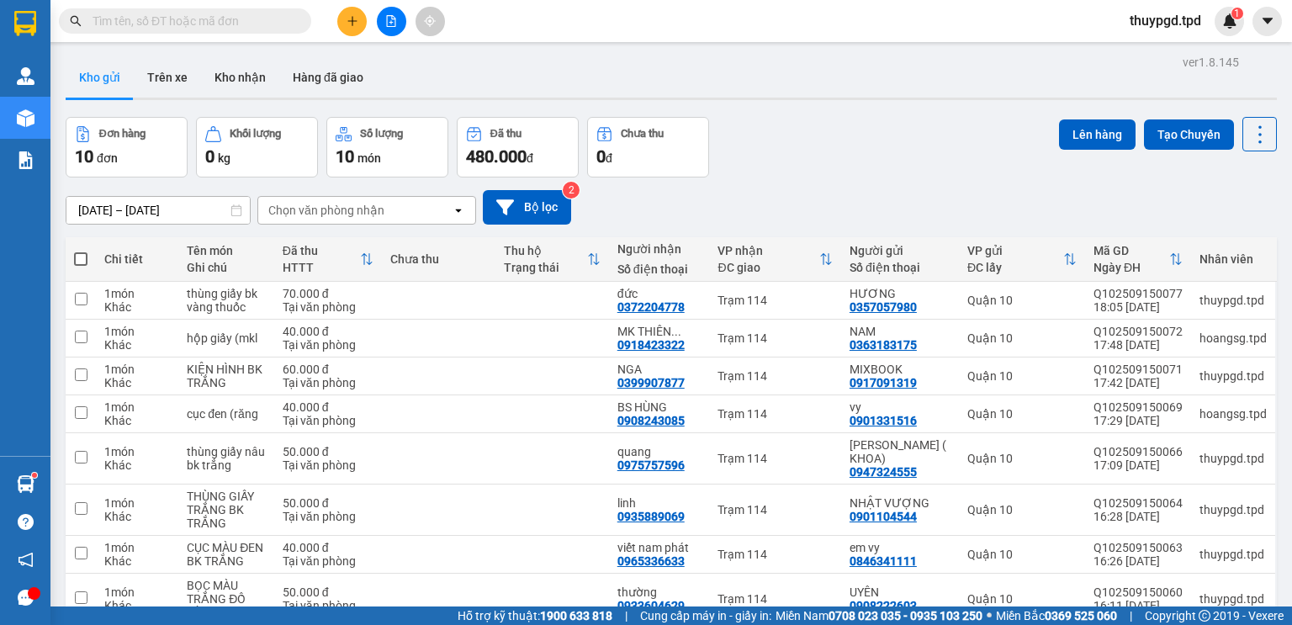
click at [392, 36] on div "Kết quả tìm kiếm ( 0 ) Bộ lọc No Data thuypgd.tpd 1" at bounding box center [646, 21] width 1292 height 42
click at [392, 30] on button at bounding box center [391, 21] width 29 height 29
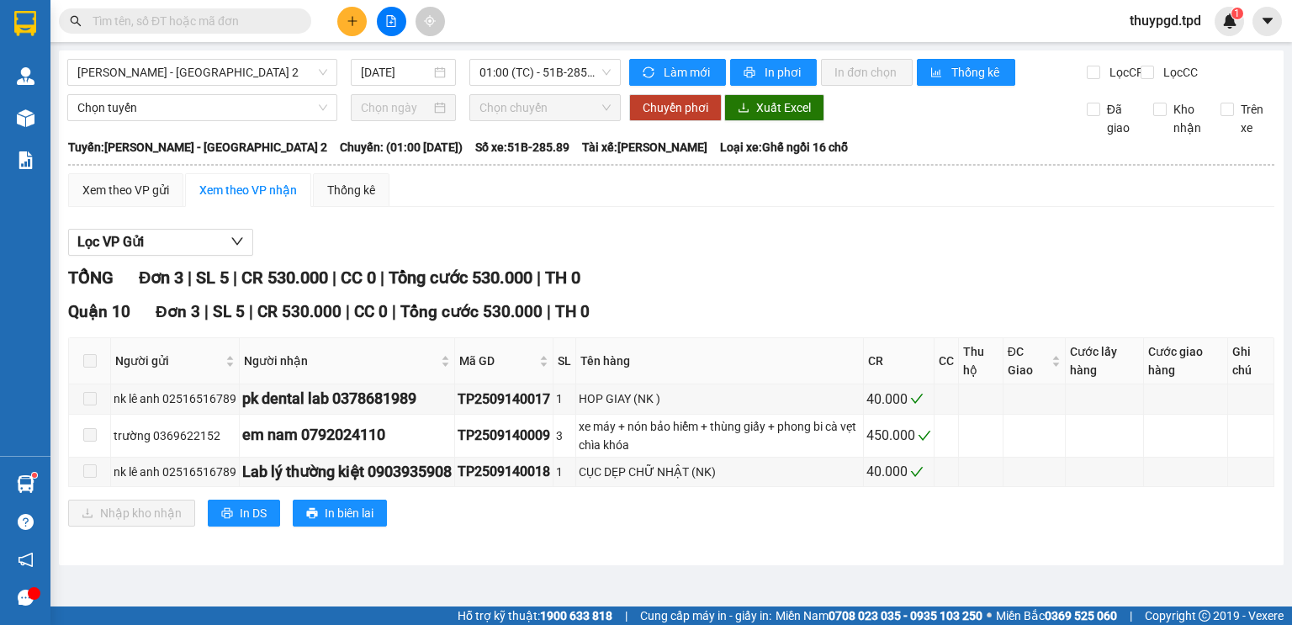
click at [346, 21] on icon "plus" at bounding box center [352, 21] width 12 height 12
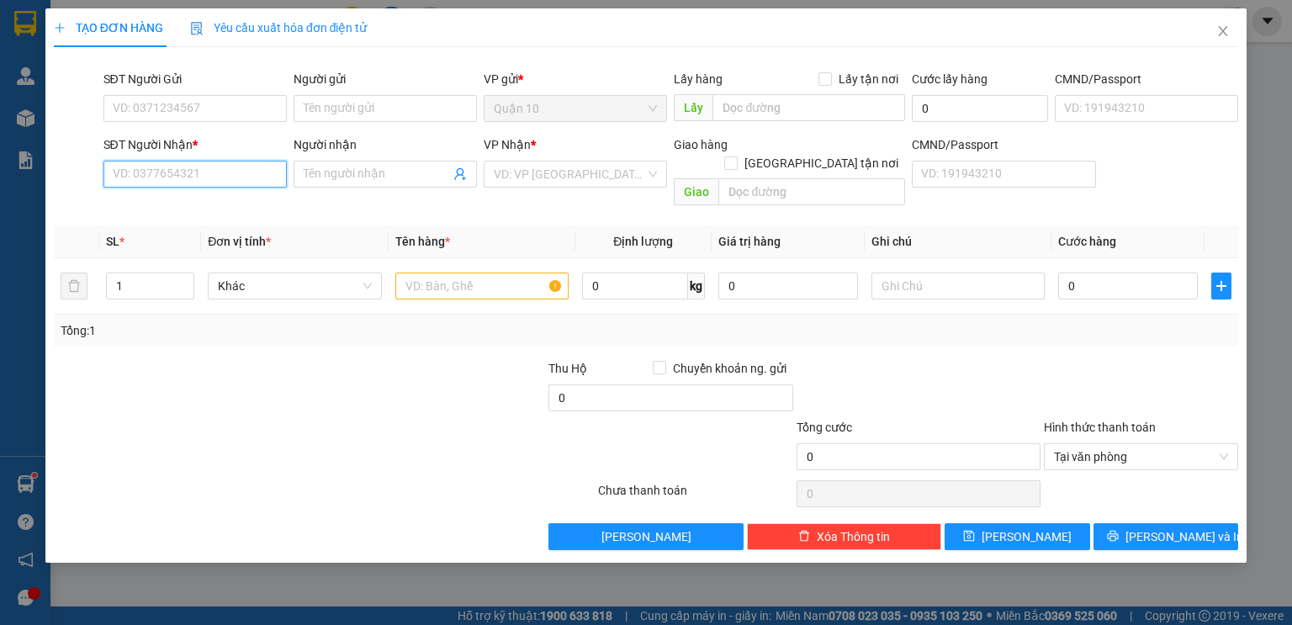
click at [136, 168] on input "SĐT Người Nhận *" at bounding box center [194, 174] width 183 height 27
type input "0945442442"
click at [204, 197] on div "0945442442 - anh tuấn" at bounding box center [196, 207] width 186 height 27
type input "anh tuấn"
type input "[PERSON_NAME]"
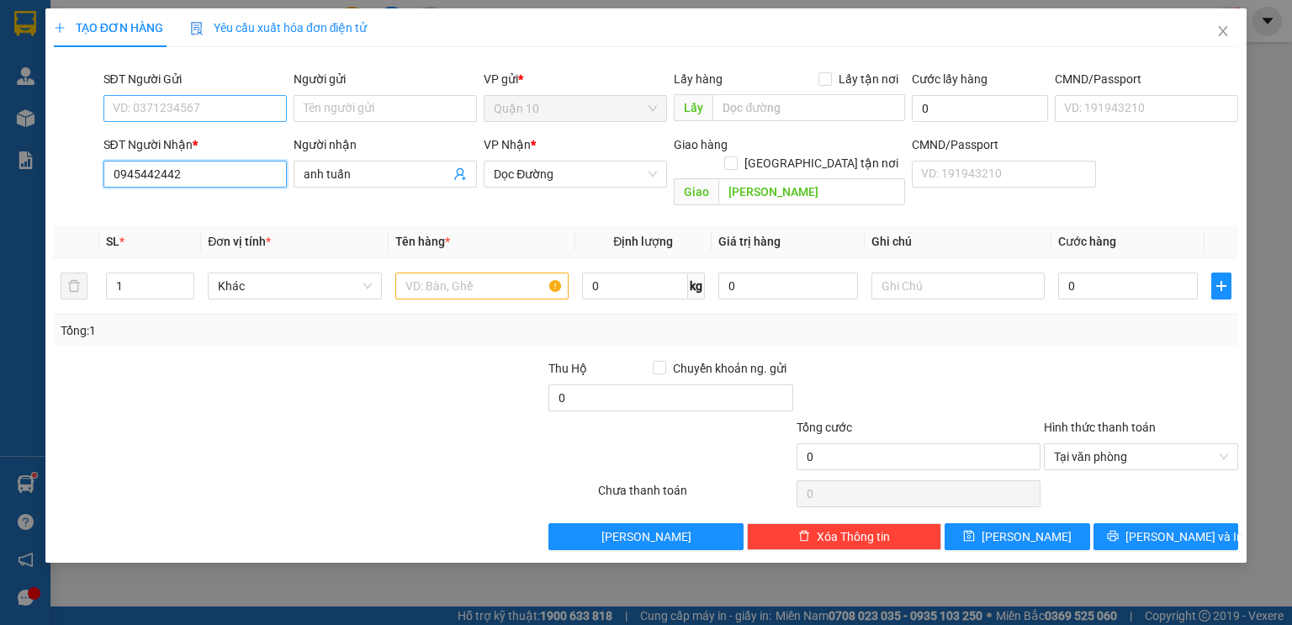
type input "0945442442"
click at [190, 116] on input "SĐT Người Gửi" at bounding box center [194, 108] width 183 height 27
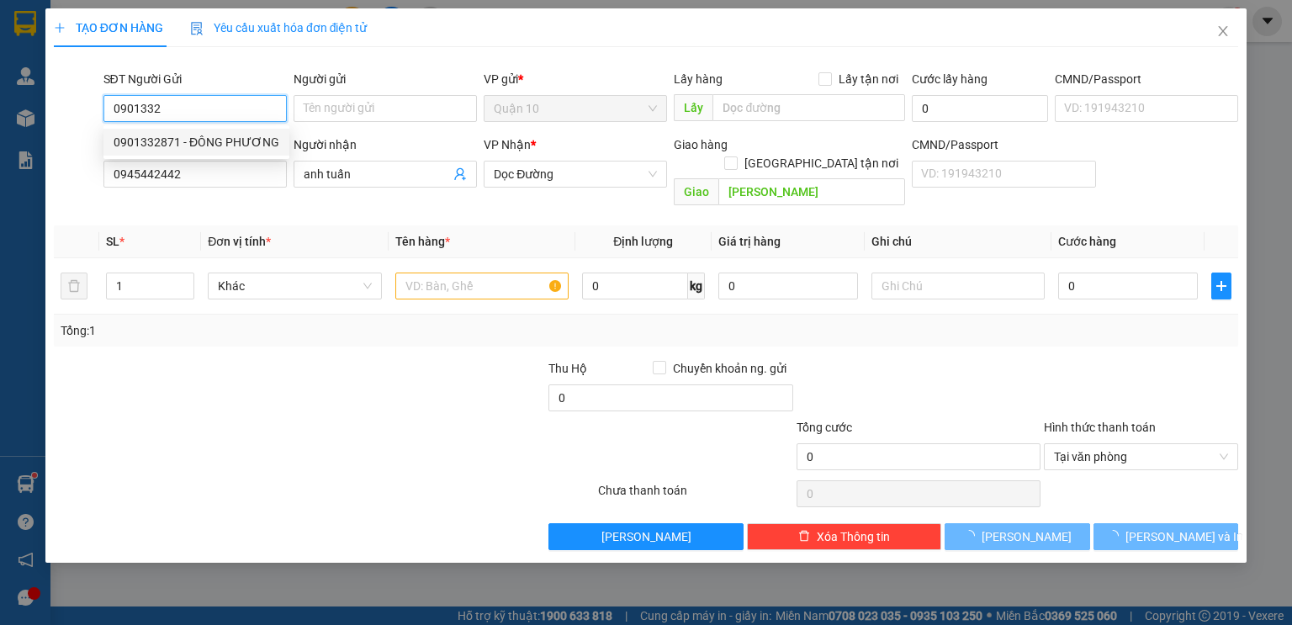
click at [198, 129] on div "0901332871 - ĐÔNG PHƯƠNG" at bounding box center [196, 142] width 186 height 27
type input "0901332871"
type input "ĐÔNG PHƯƠNG"
type input "080071000254"
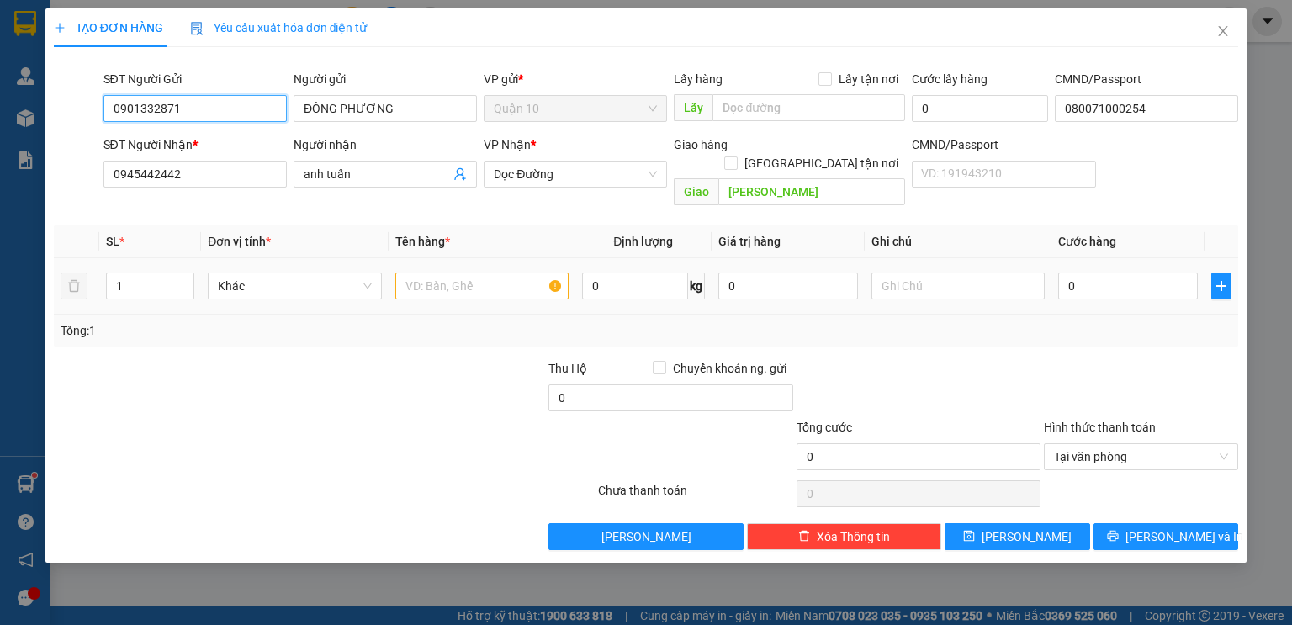
type input "0901332871"
click at [484, 274] on input "text" at bounding box center [481, 285] width 173 height 27
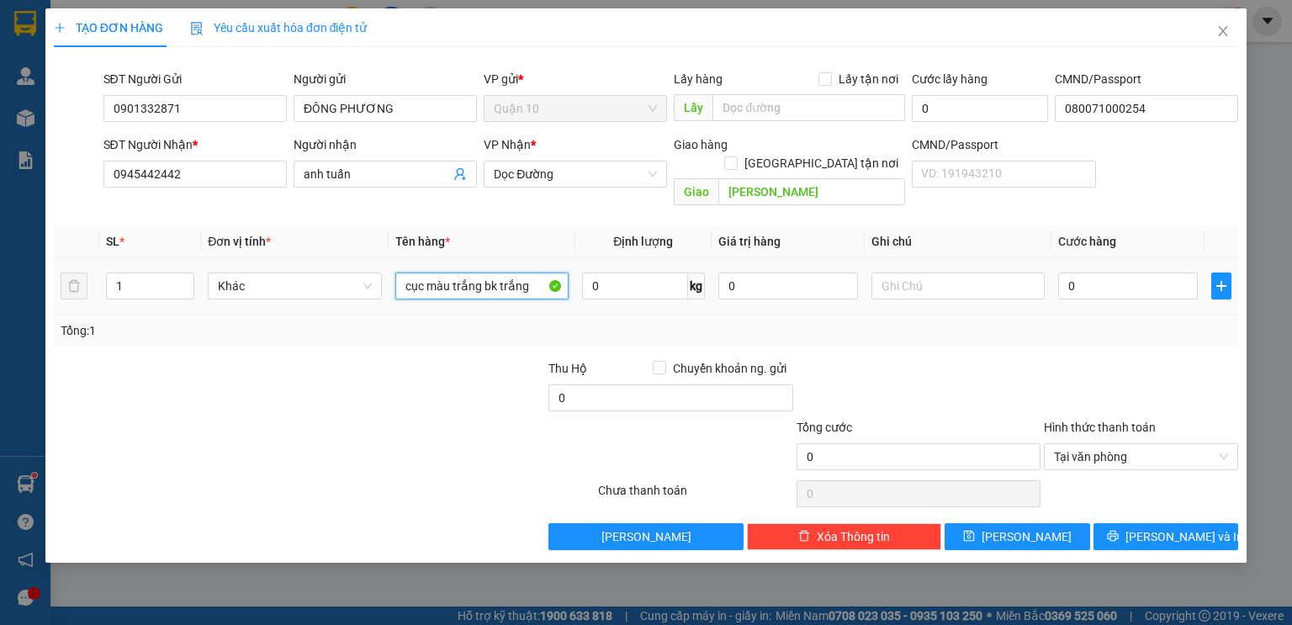
type input "cục màu trắng bk trắng"
type input "300.000"
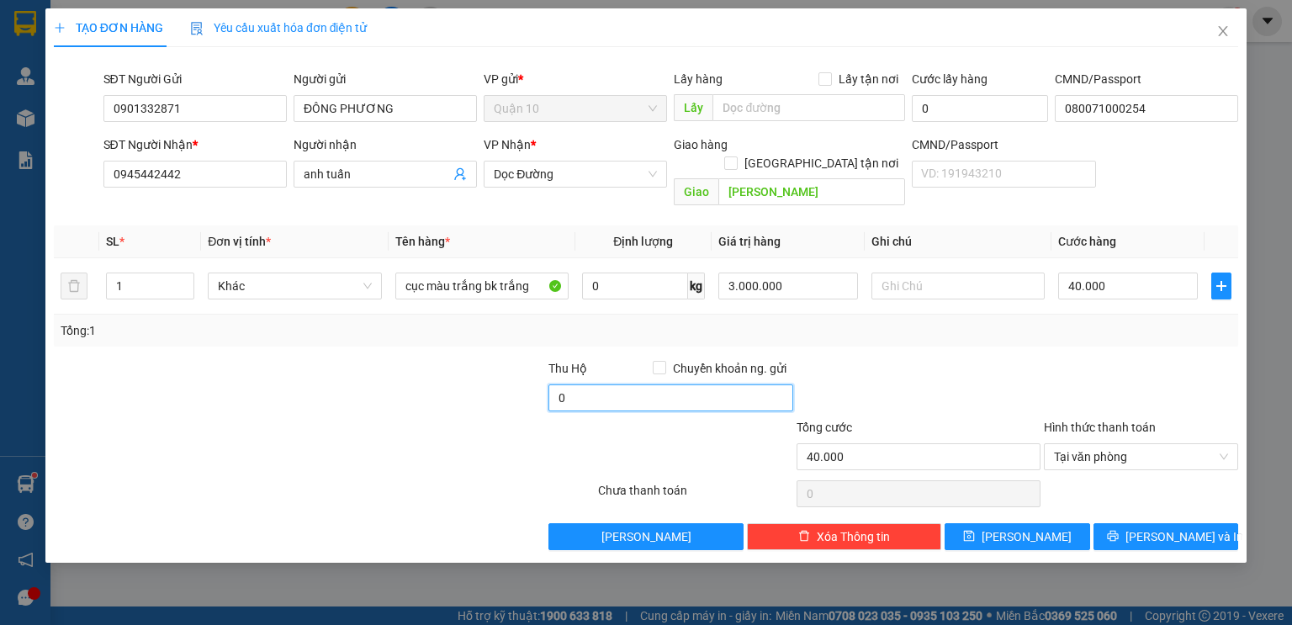
click at [568, 384] on input "0" at bounding box center [670, 397] width 244 height 27
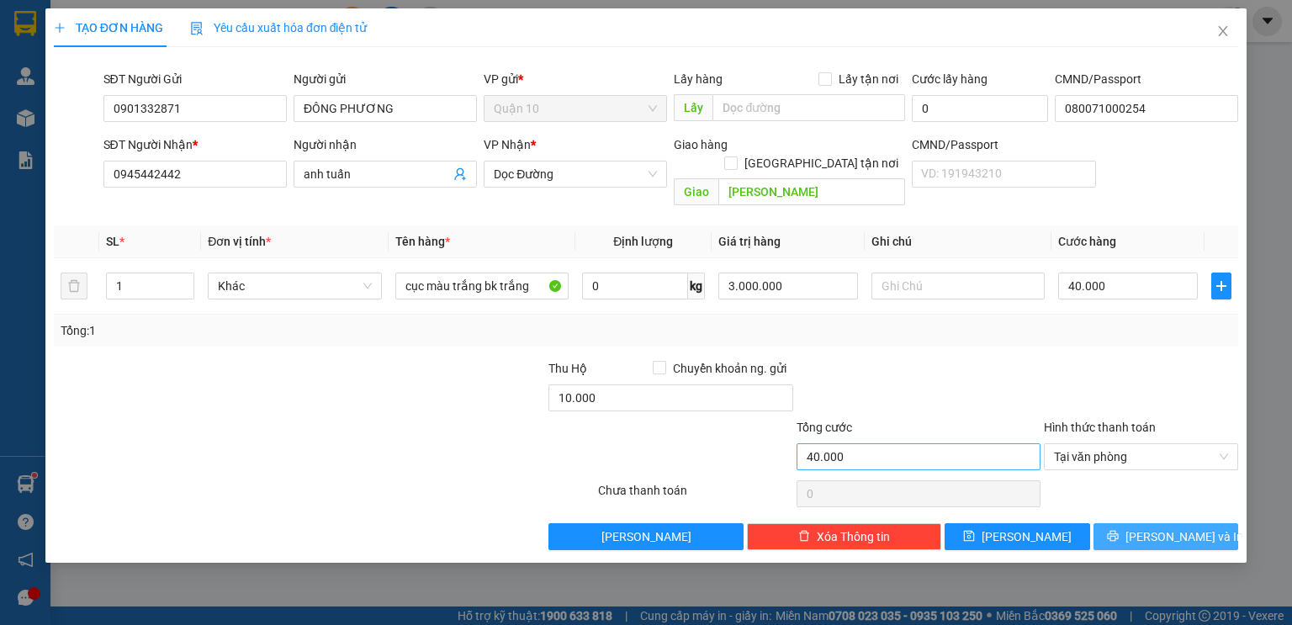
drag, startPoint x: 1171, startPoint y: 514, endPoint x: 1016, endPoint y: 427, distance: 178.1
click at [1171, 527] on span "[PERSON_NAME] và In" at bounding box center [1184, 536] width 118 height 18
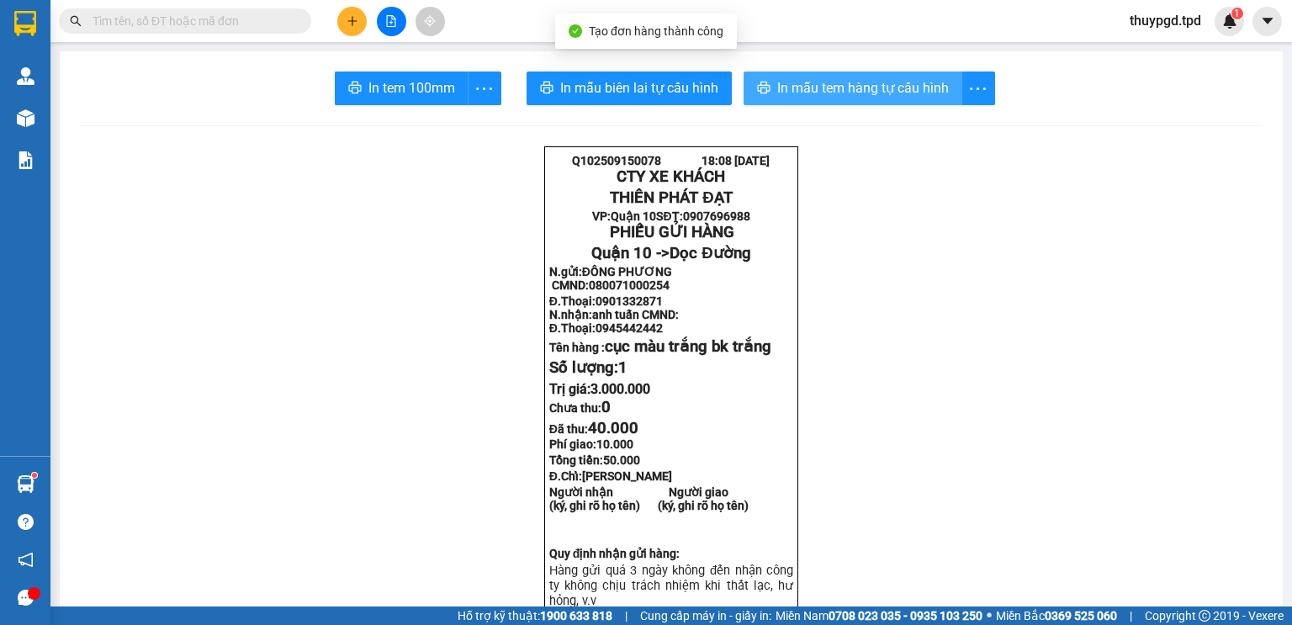
click at [777, 77] on button "In mẫu tem hàng tự cấu hình" at bounding box center [852, 88] width 219 height 34
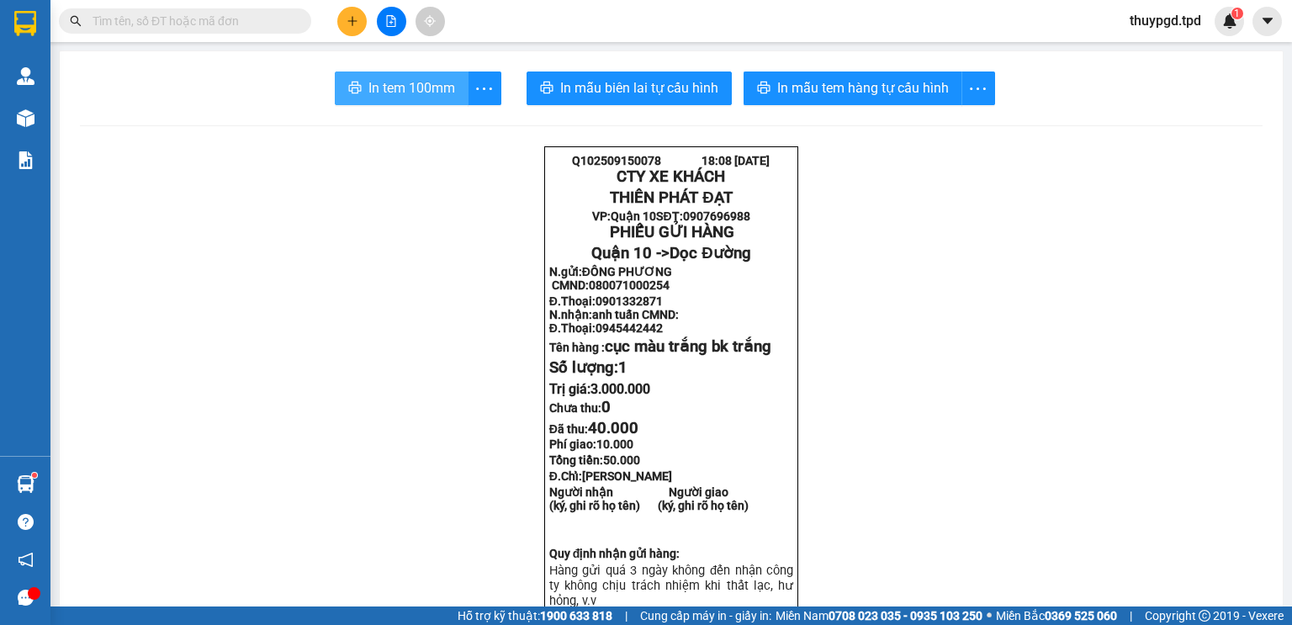
click at [441, 95] on span "In tem 100mm" at bounding box center [411, 87] width 87 height 21
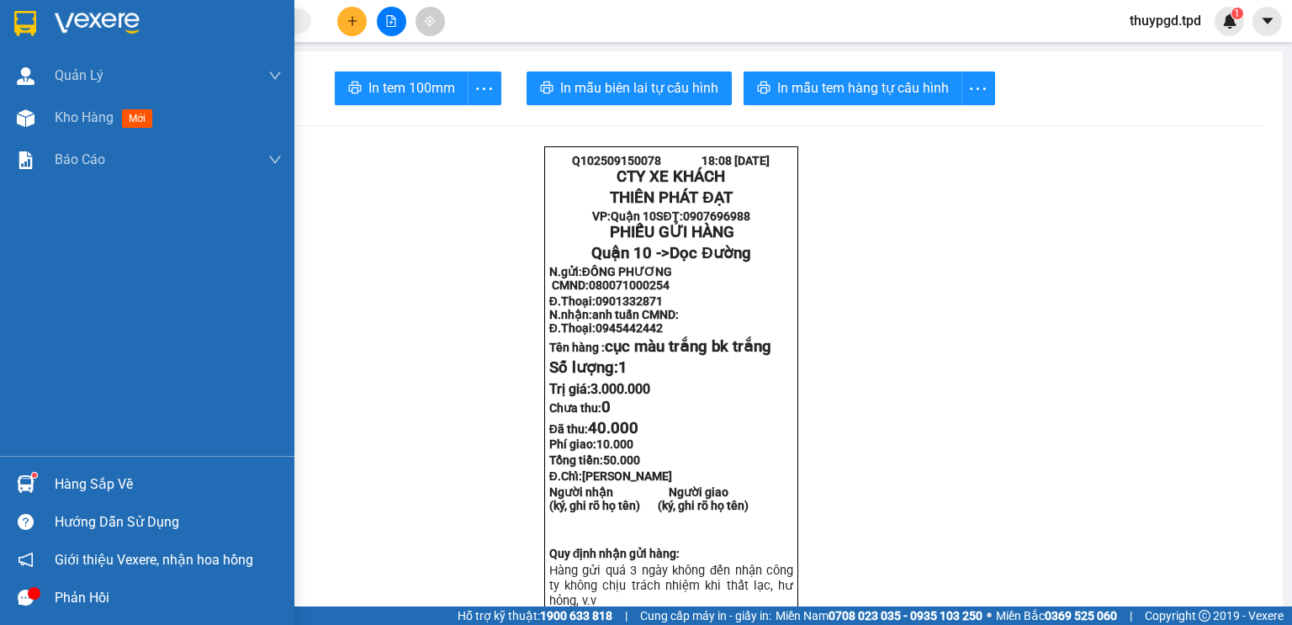
drag, startPoint x: 41, startPoint y: 114, endPoint x: 394, endPoint y: 42, distance: 359.7
click at [41, 114] on div "Kho hàng mới" at bounding box center [147, 118] width 294 height 42
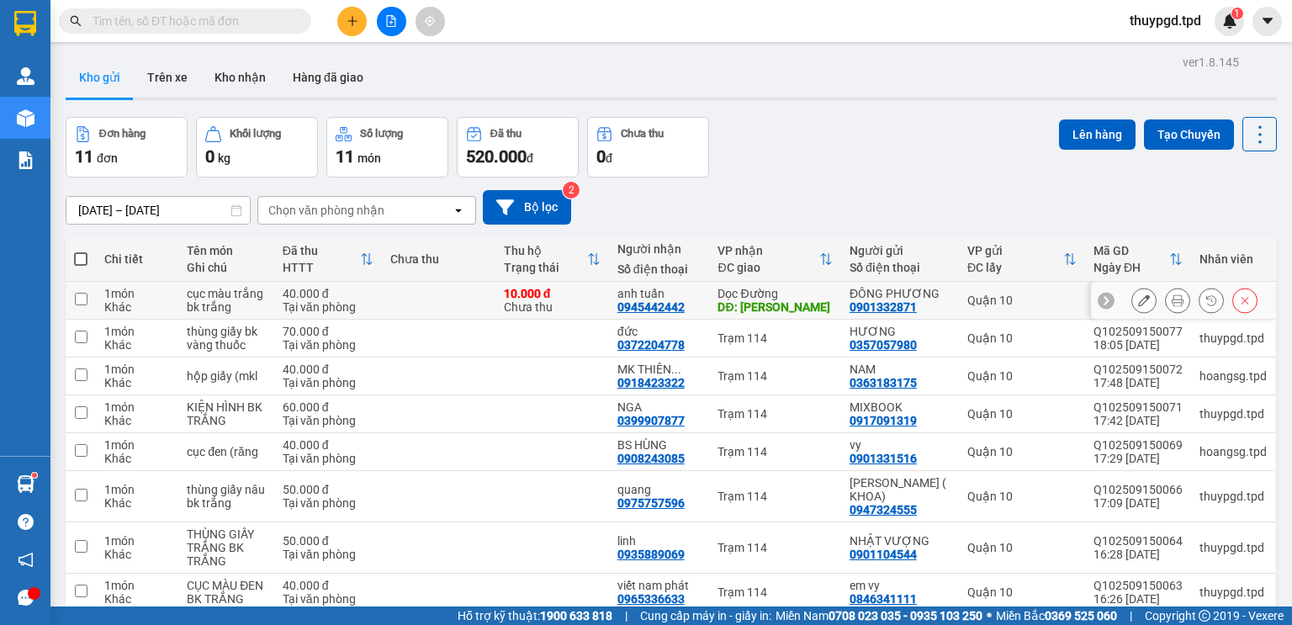
click at [669, 300] on div "0945442442" at bounding box center [650, 306] width 67 height 13
click at [645, 290] on div "anh tuấn" at bounding box center [659, 293] width 84 height 13
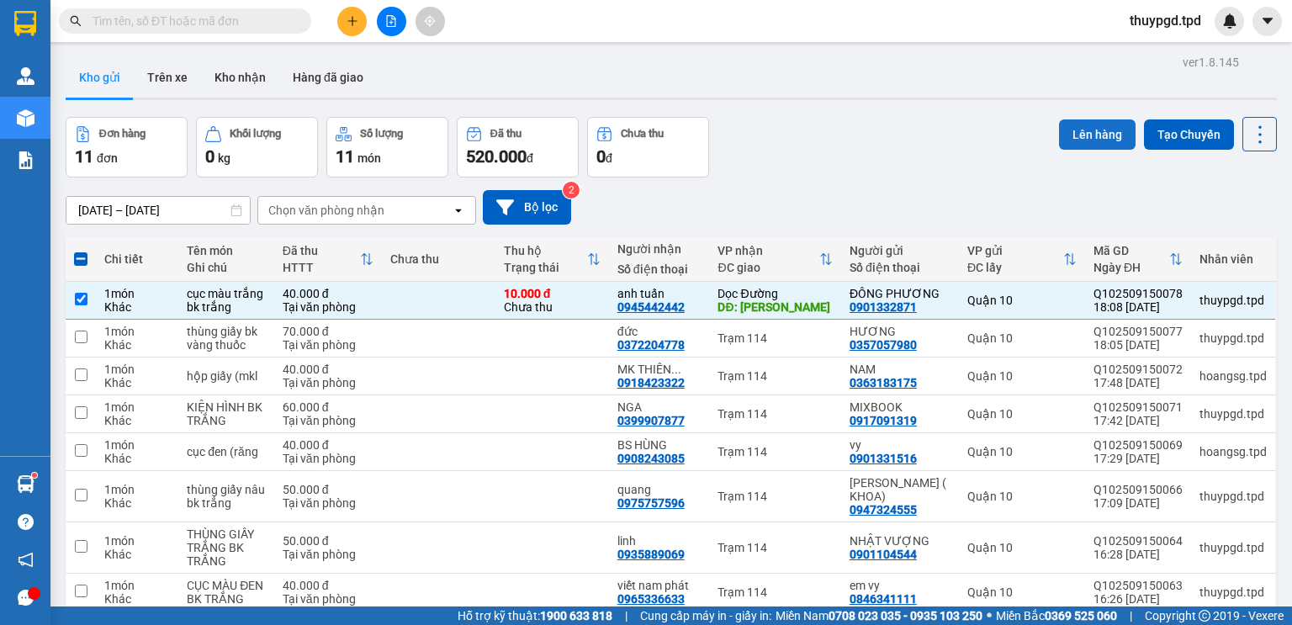
click at [1059, 131] on button "Lên hàng" at bounding box center [1097, 134] width 77 height 30
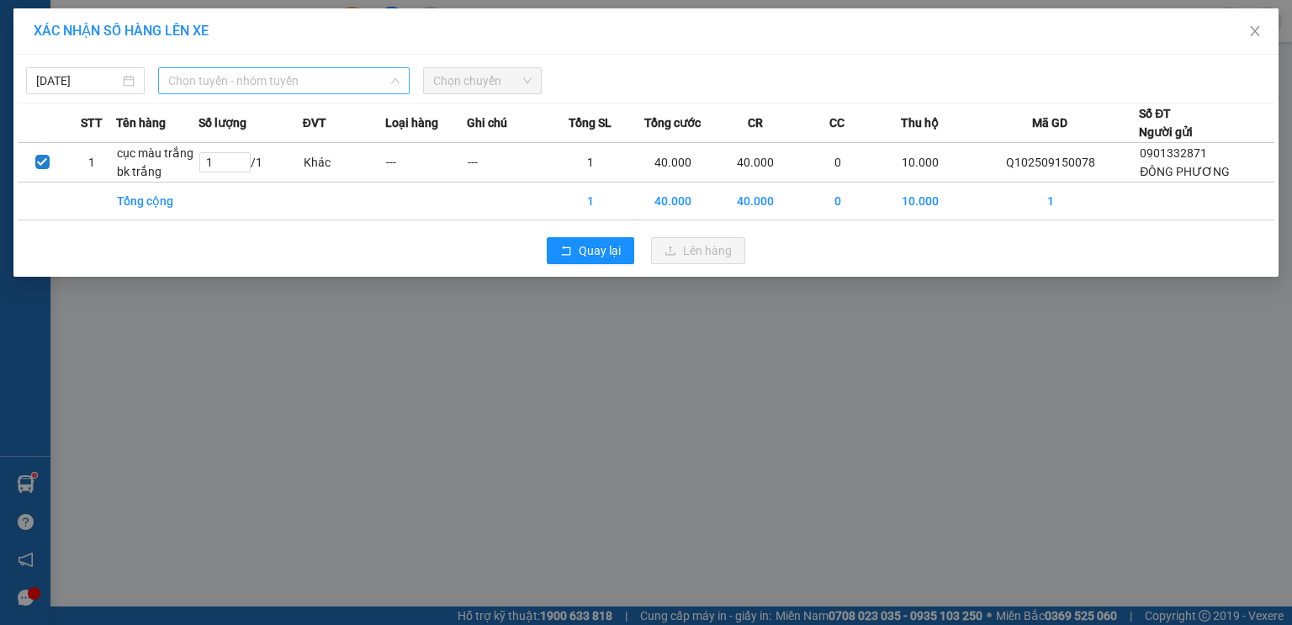
drag, startPoint x: 235, startPoint y: 71, endPoint x: 235, endPoint y: 172, distance: 100.1
click at [236, 72] on span "Chọn tuyến - nhóm tuyến" at bounding box center [283, 80] width 231 height 25
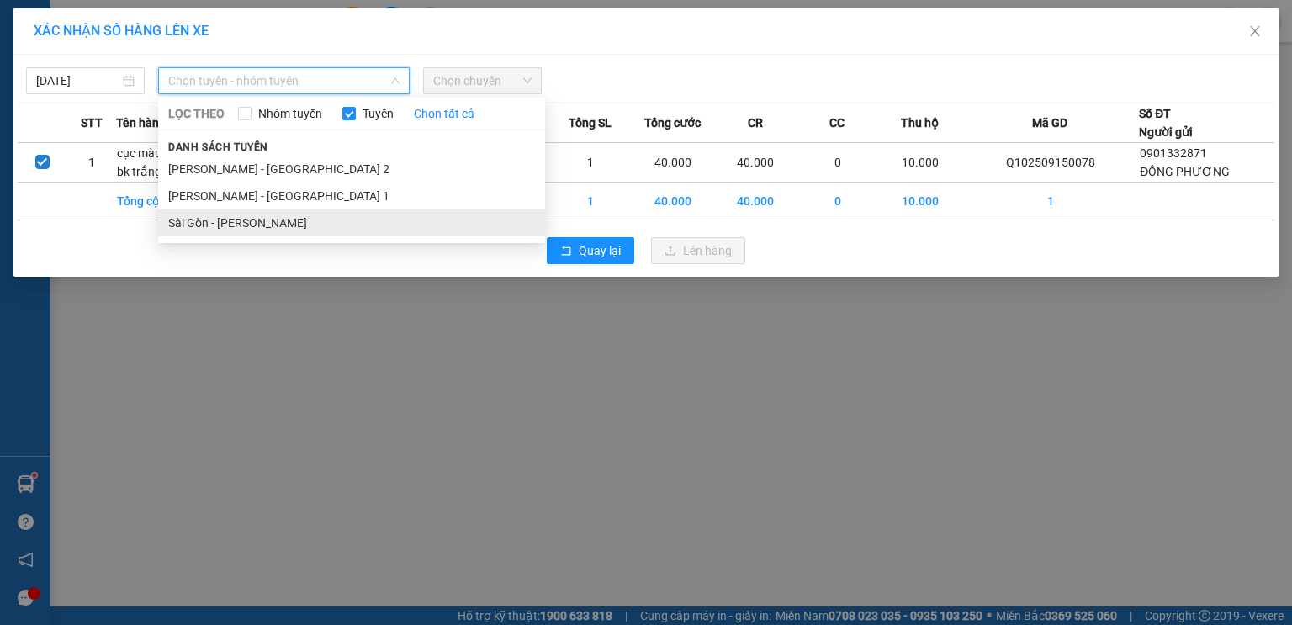
click at [225, 219] on li "Sài Gòn - [PERSON_NAME]" at bounding box center [351, 222] width 387 height 27
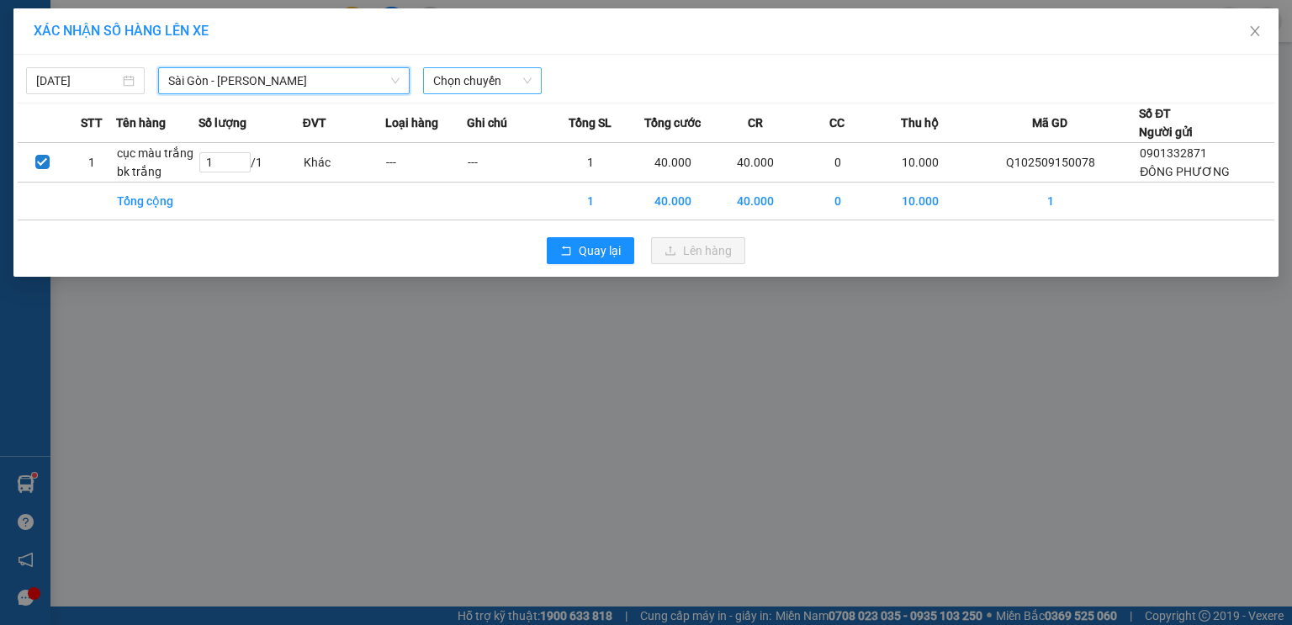
click at [526, 85] on span "Chọn chuyến" at bounding box center [482, 80] width 98 height 25
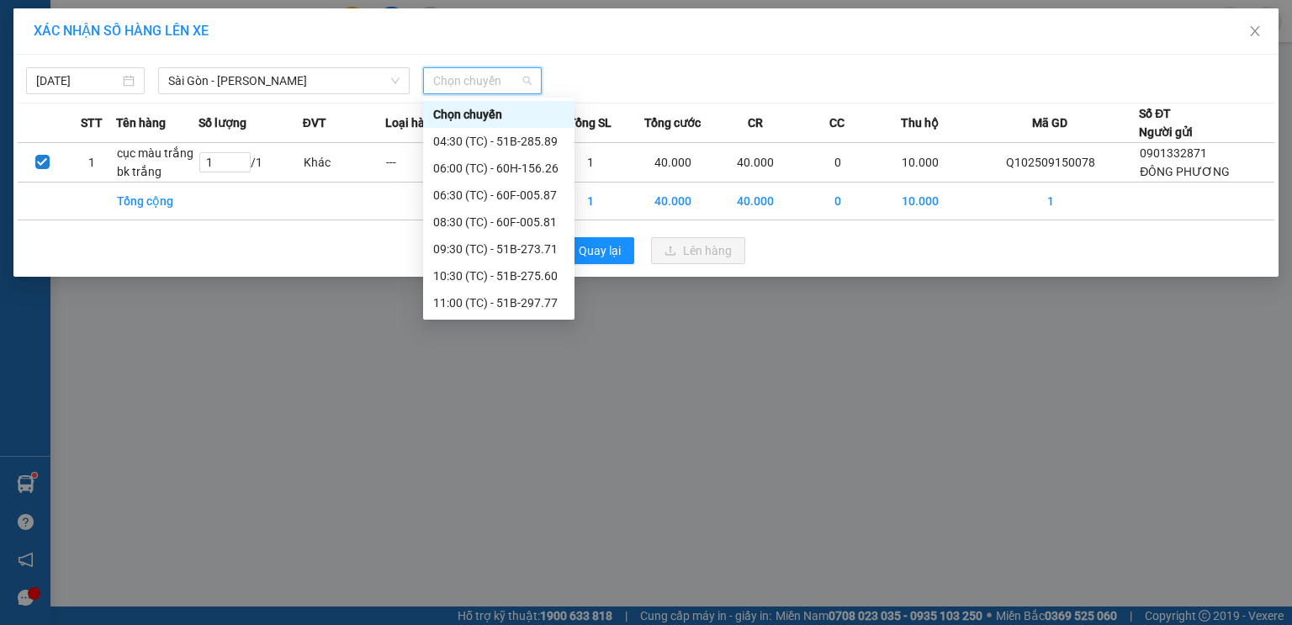
drag, startPoint x: 508, startPoint y: 299, endPoint x: 665, endPoint y: 280, distance: 158.4
click at [508, 616] on div "18:01 (TC) - 50F-005.80" at bounding box center [498, 625] width 131 height 18
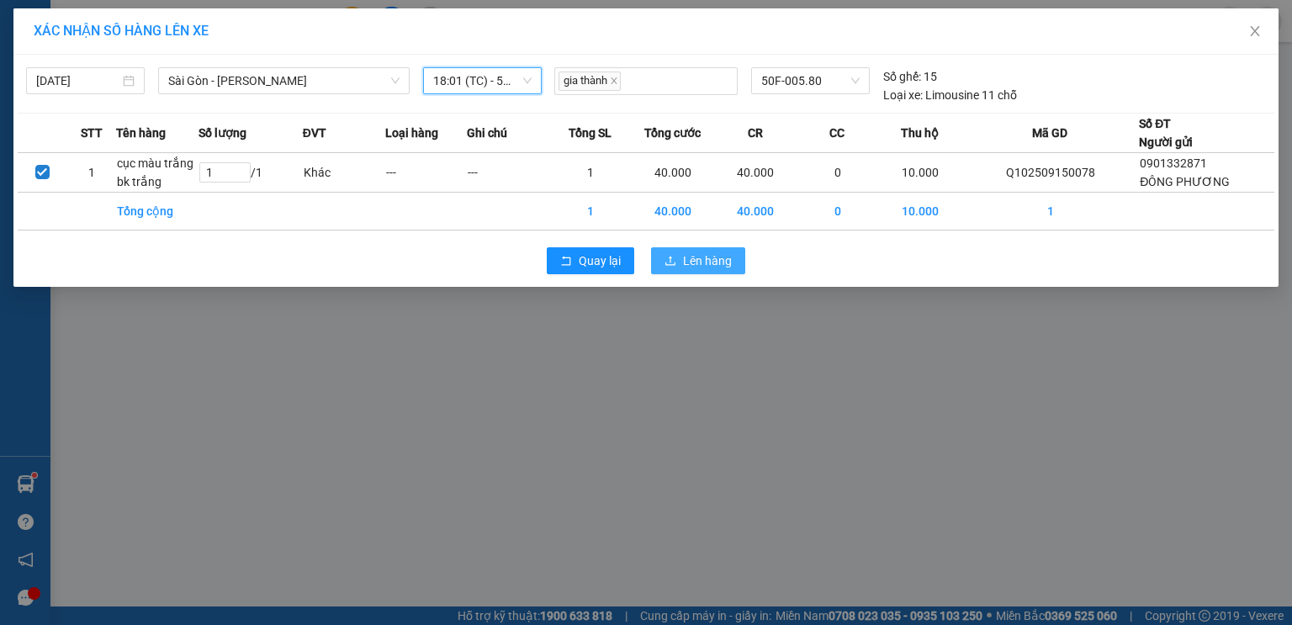
click at [721, 249] on button "Lên hàng" at bounding box center [698, 260] width 94 height 27
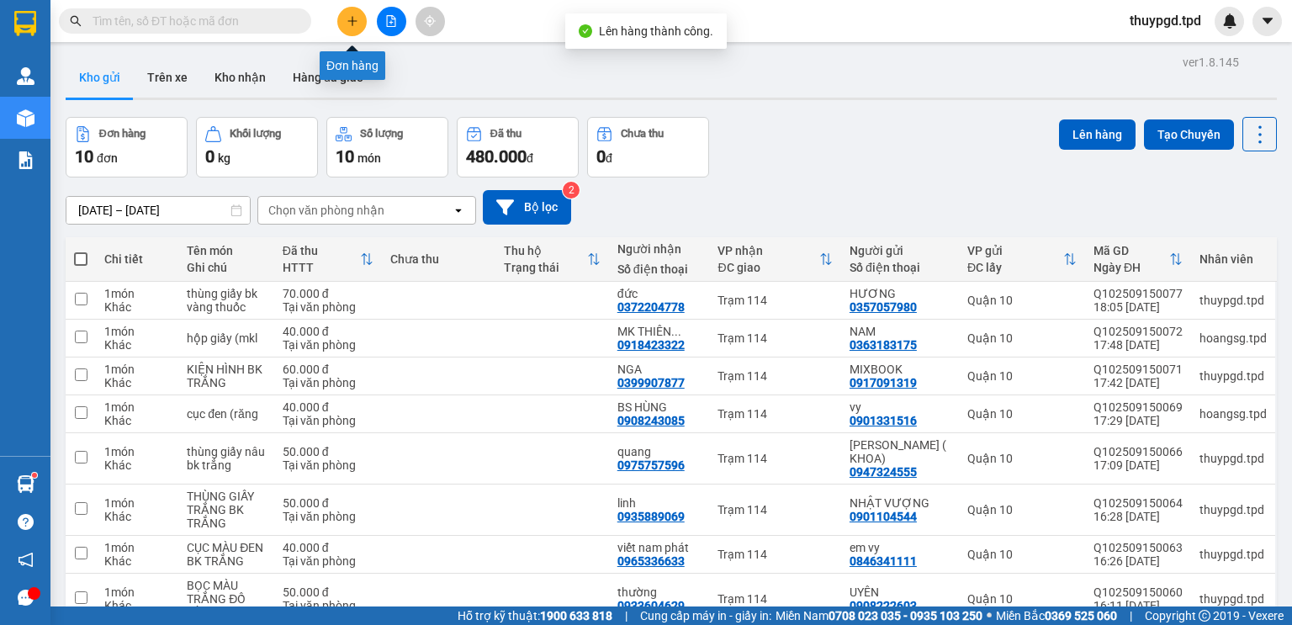
click at [400, 20] on button at bounding box center [391, 21] width 29 height 29
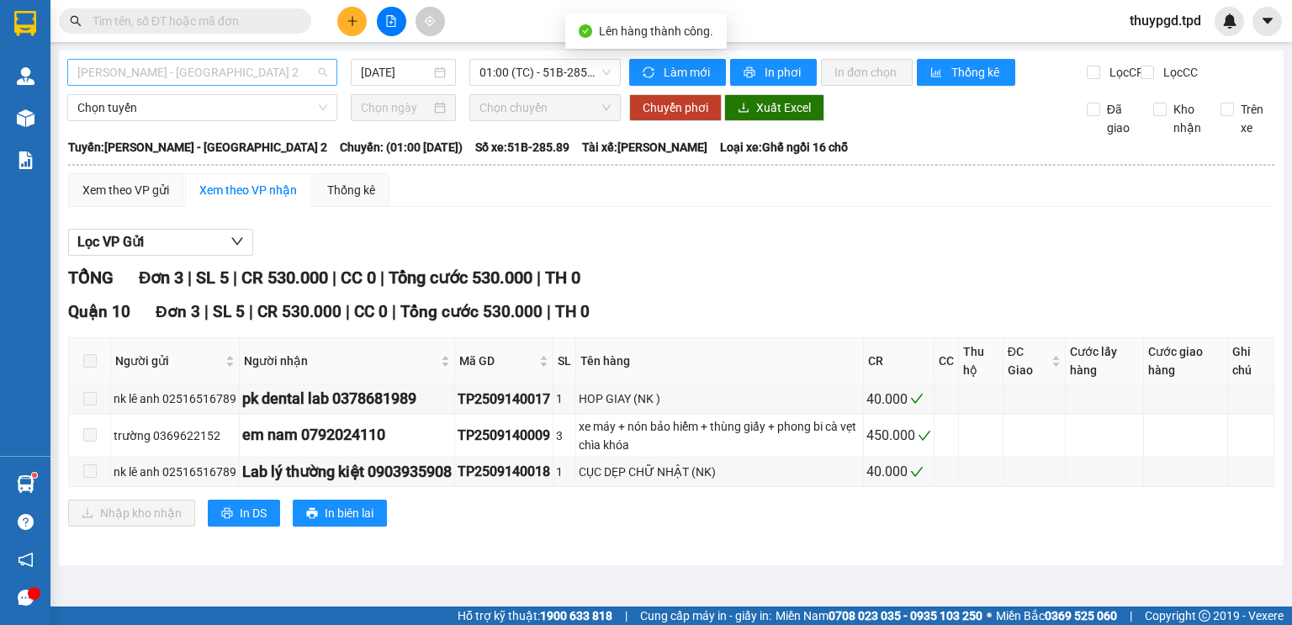
click at [326, 68] on span "[PERSON_NAME] - [GEOGRAPHIC_DATA] 2" at bounding box center [202, 72] width 250 height 25
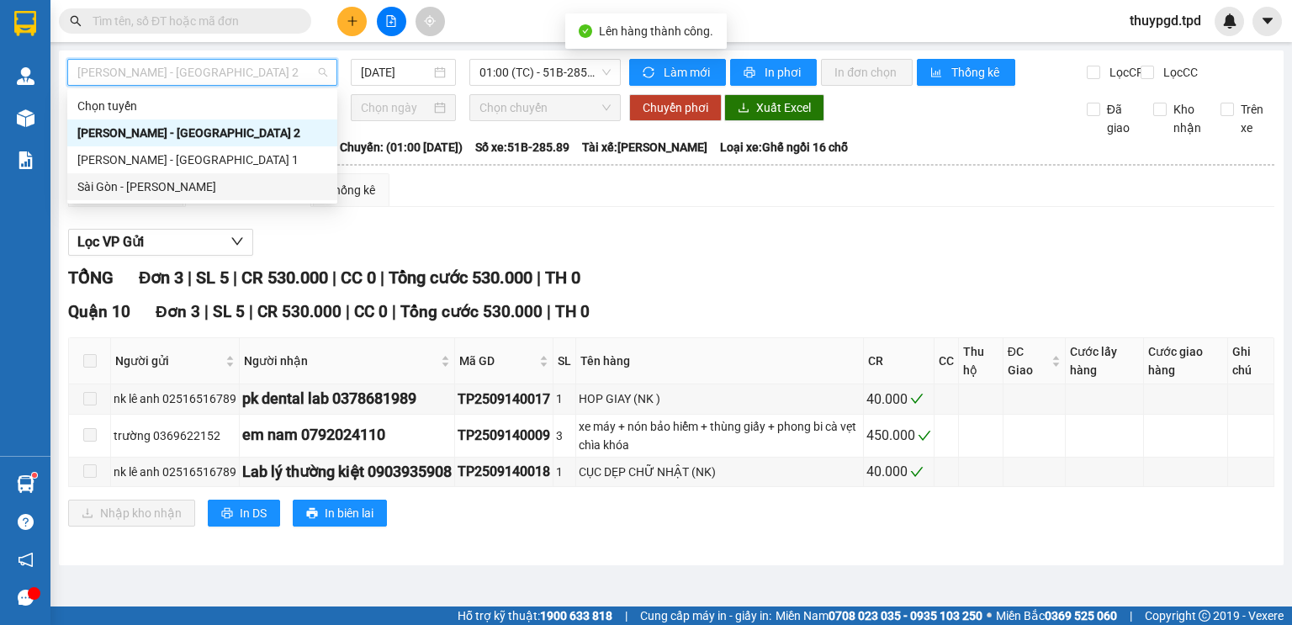
click at [229, 187] on div "Sài Gòn - [PERSON_NAME]" at bounding box center [202, 186] width 250 height 18
type input "[DATE]"
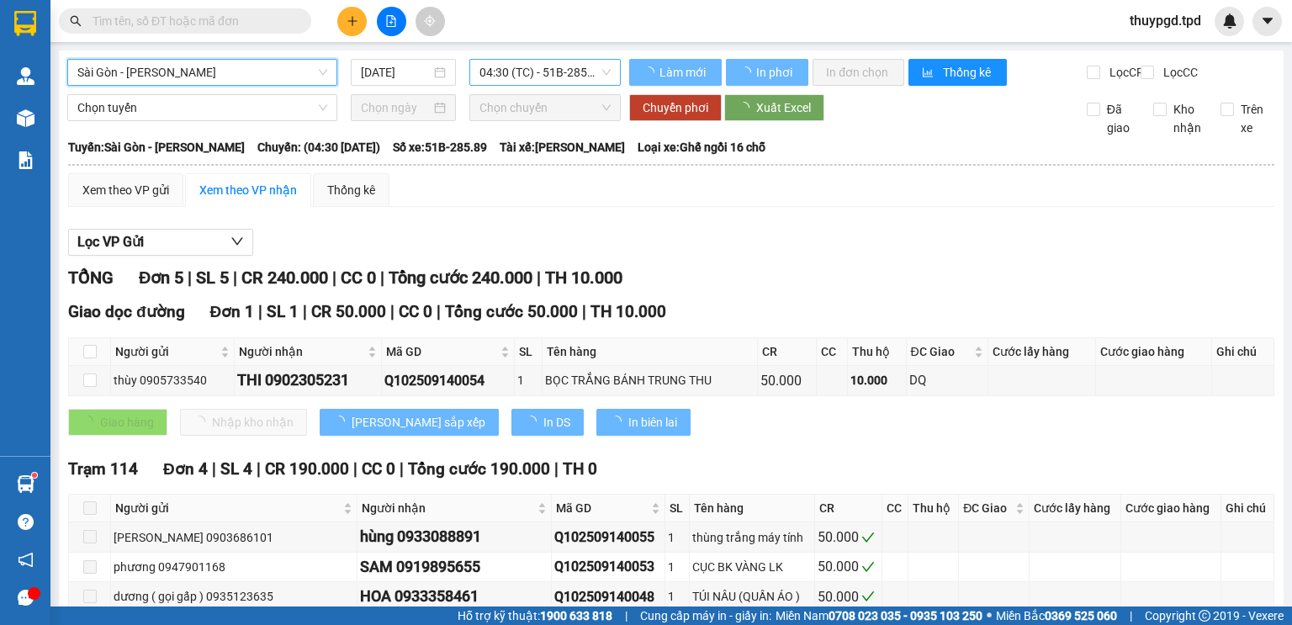
click at [524, 84] on span "04:30 (TC) - 51B-285.89" at bounding box center [545, 72] width 132 height 25
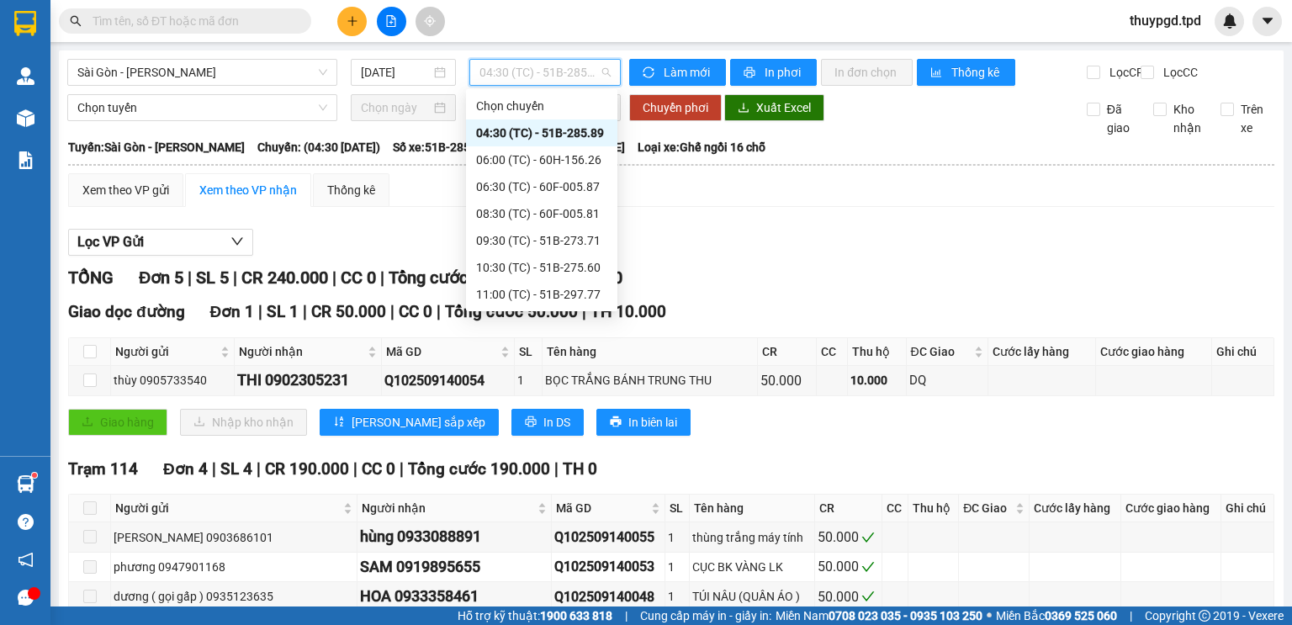
drag, startPoint x: 539, startPoint y: 293, endPoint x: 718, endPoint y: 267, distance: 181.1
click at [540, 608] on div "18:01 (TC) - 50F-005.80" at bounding box center [541, 617] width 131 height 18
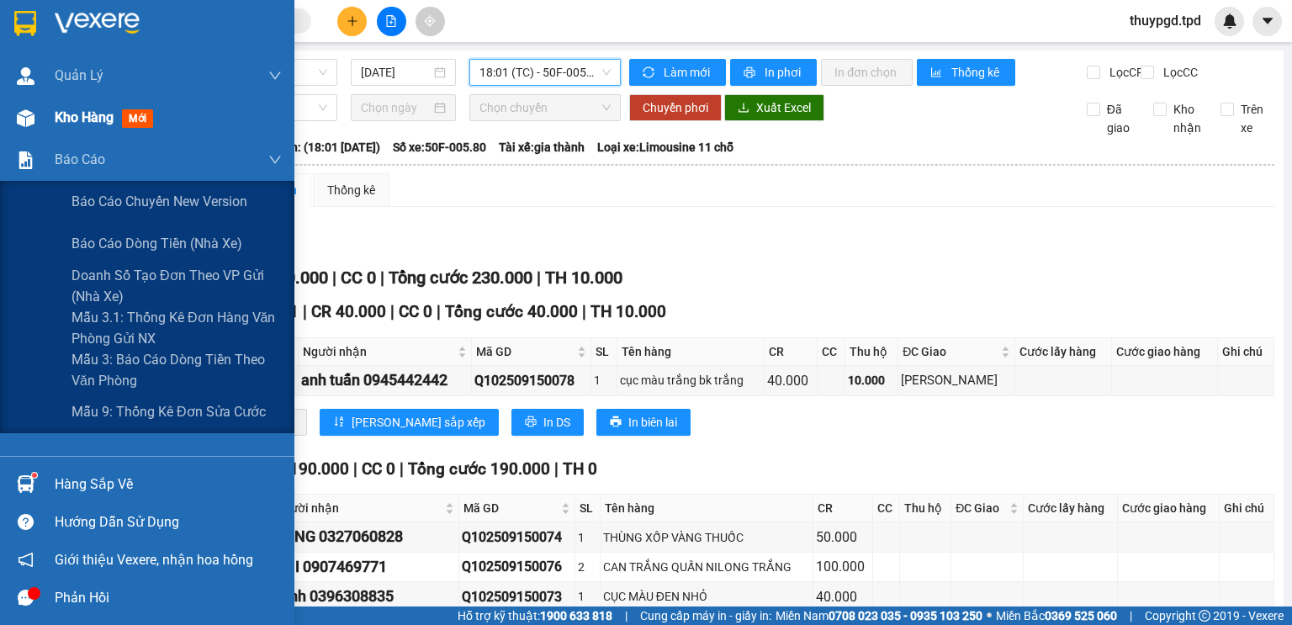
click at [55, 114] on span "Kho hàng" at bounding box center [84, 117] width 59 height 16
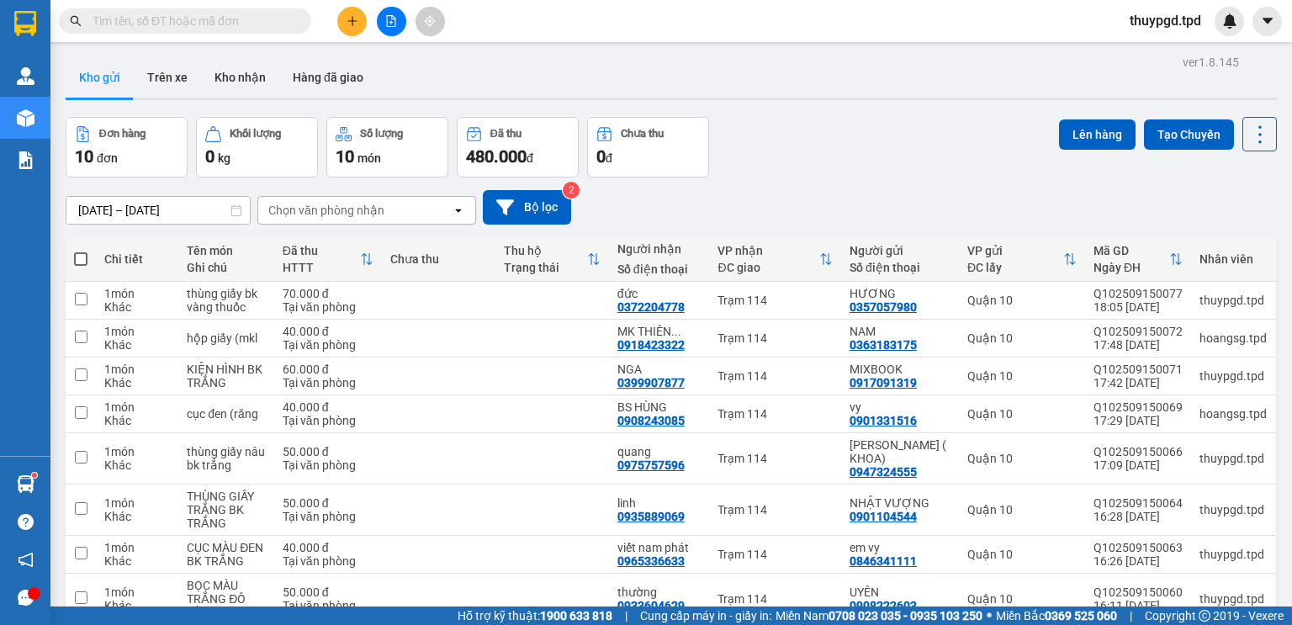
click at [135, 17] on input "text" at bounding box center [191, 21] width 198 height 18
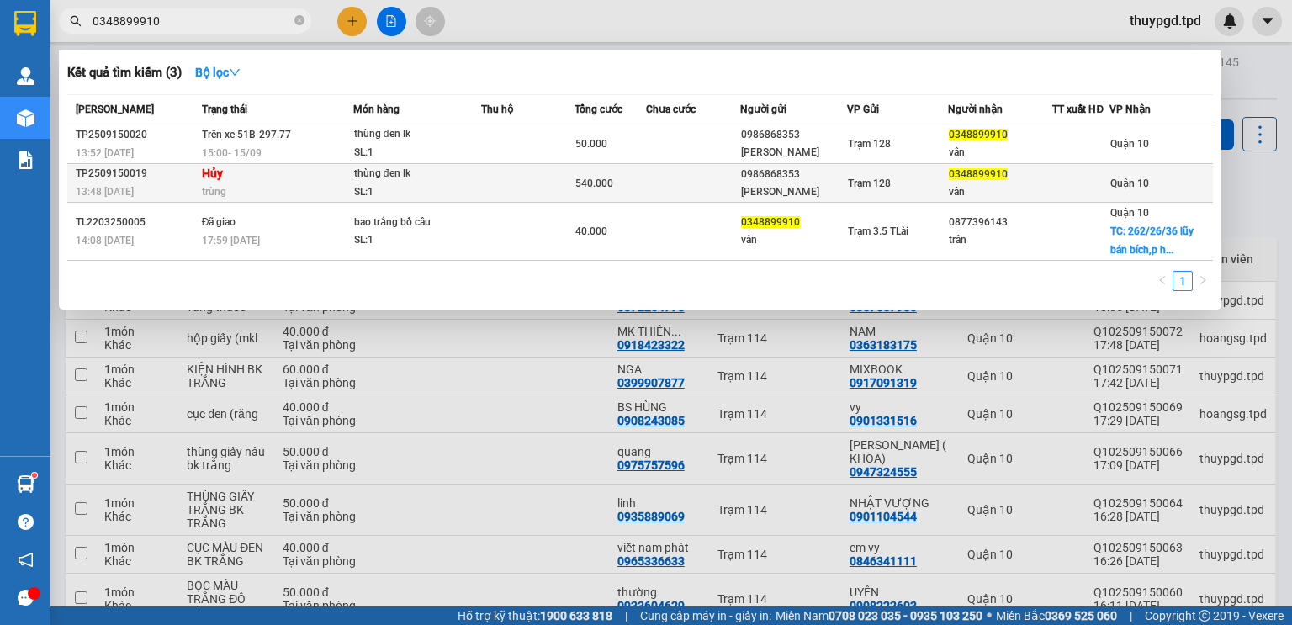
type input "0348899910"
click at [285, 175] on td "Hủy trùng" at bounding box center [276, 183] width 156 height 39
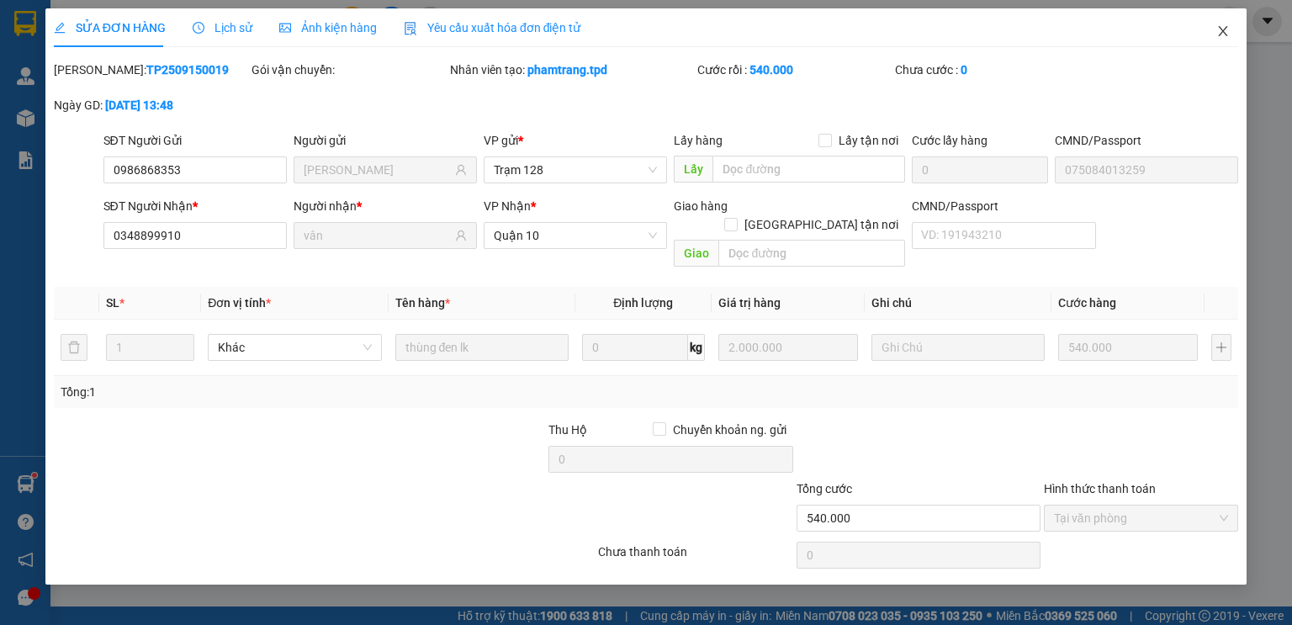
click at [1218, 24] on span "Close" at bounding box center [1222, 31] width 47 height 47
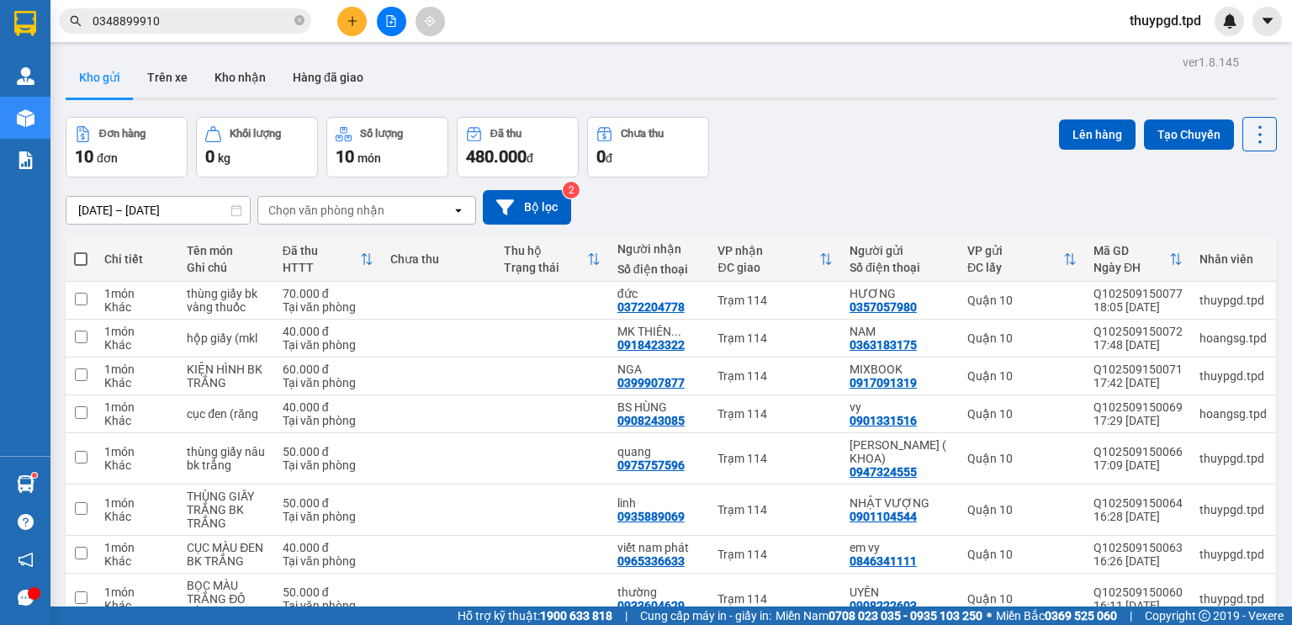
click at [179, 18] on input "0348899910" at bounding box center [191, 21] width 198 height 18
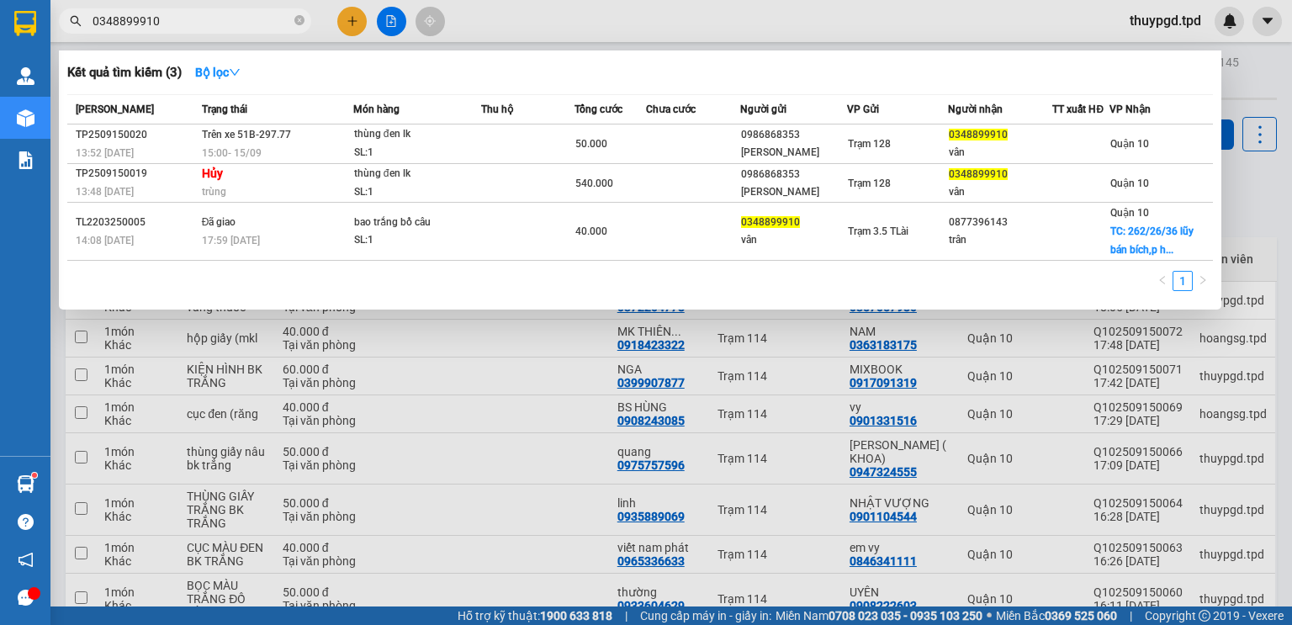
click at [340, 112] on div "Trạng thái" at bounding box center [277, 109] width 151 height 18
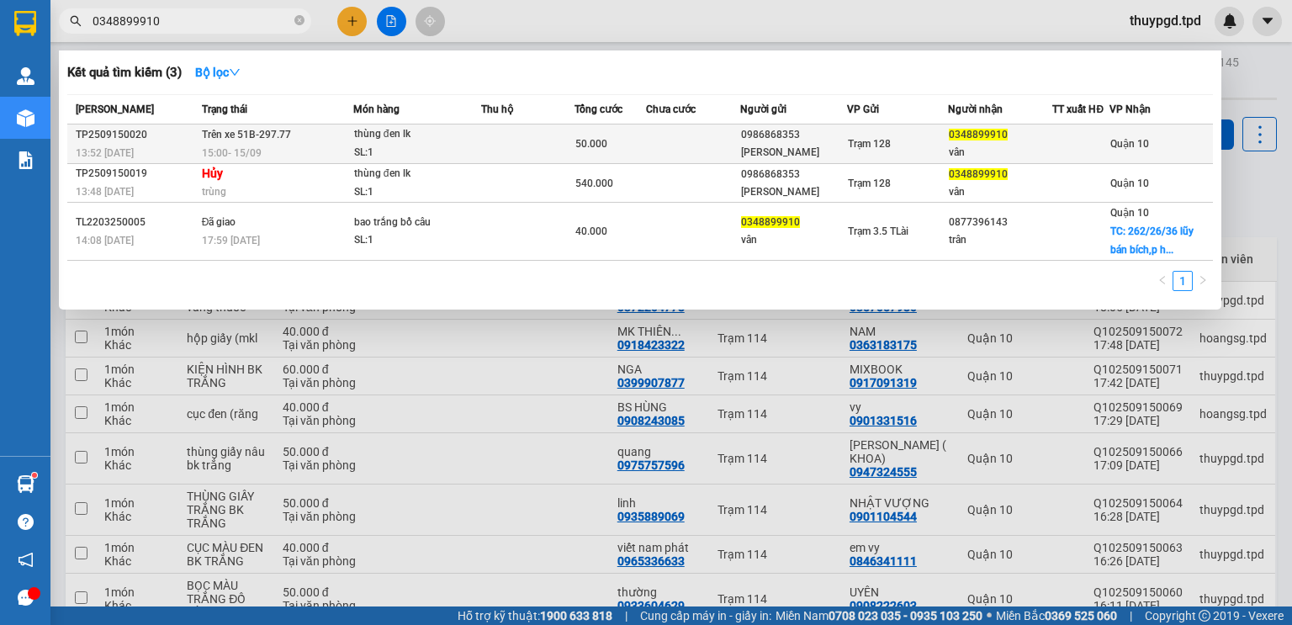
click at [347, 142] on td "Trên xe 51B-297.77 15:00 - 15/09" at bounding box center [276, 144] width 156 height 40
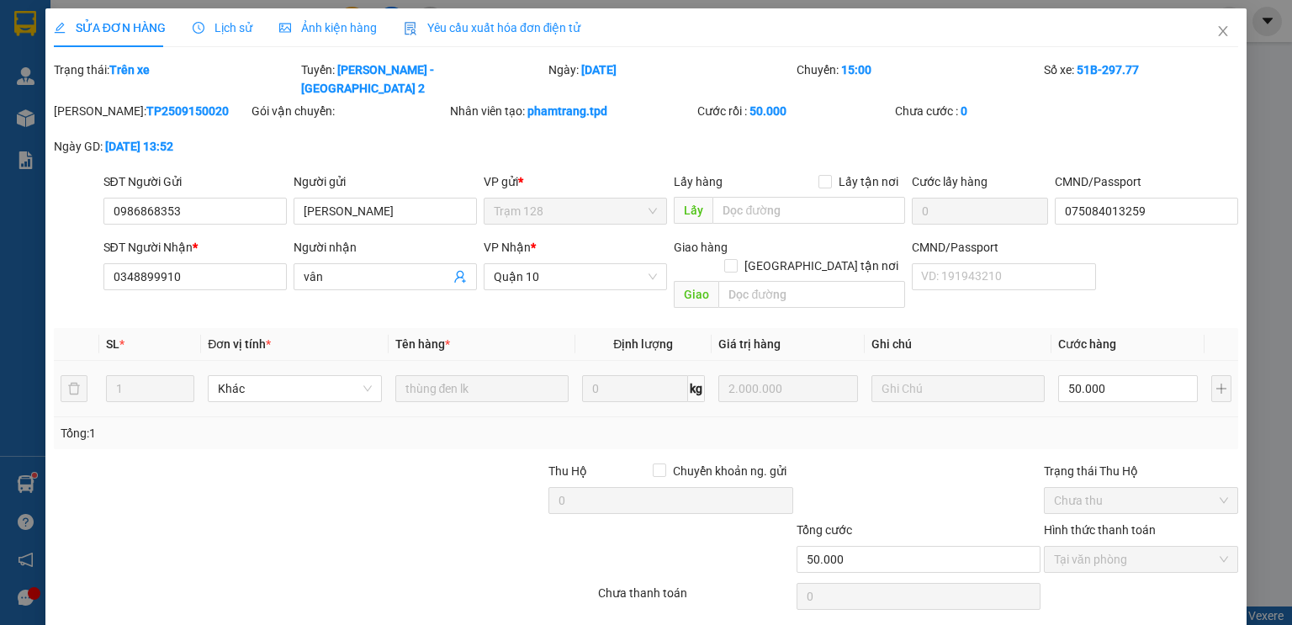
click at [228, 33] on span "Lịch sử" at bounding box center [223, 27] width 60 height 13
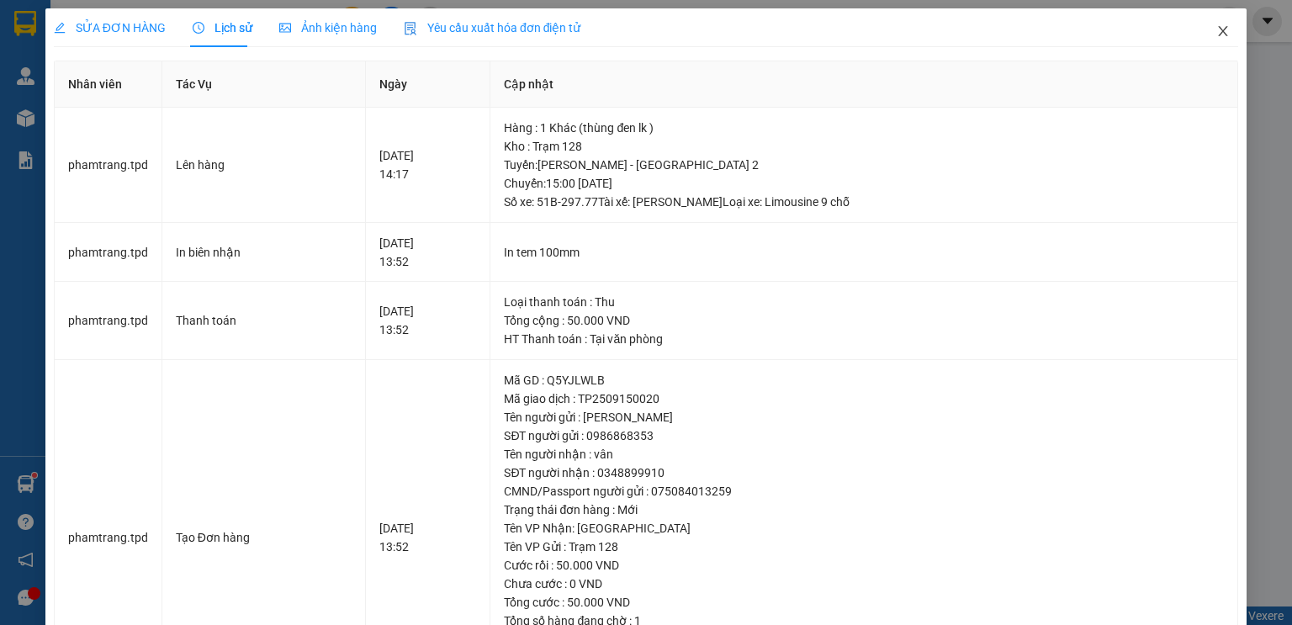
click at [1208, 40] on span "Close" at bounding box center [1222, 31] width 47 height 47
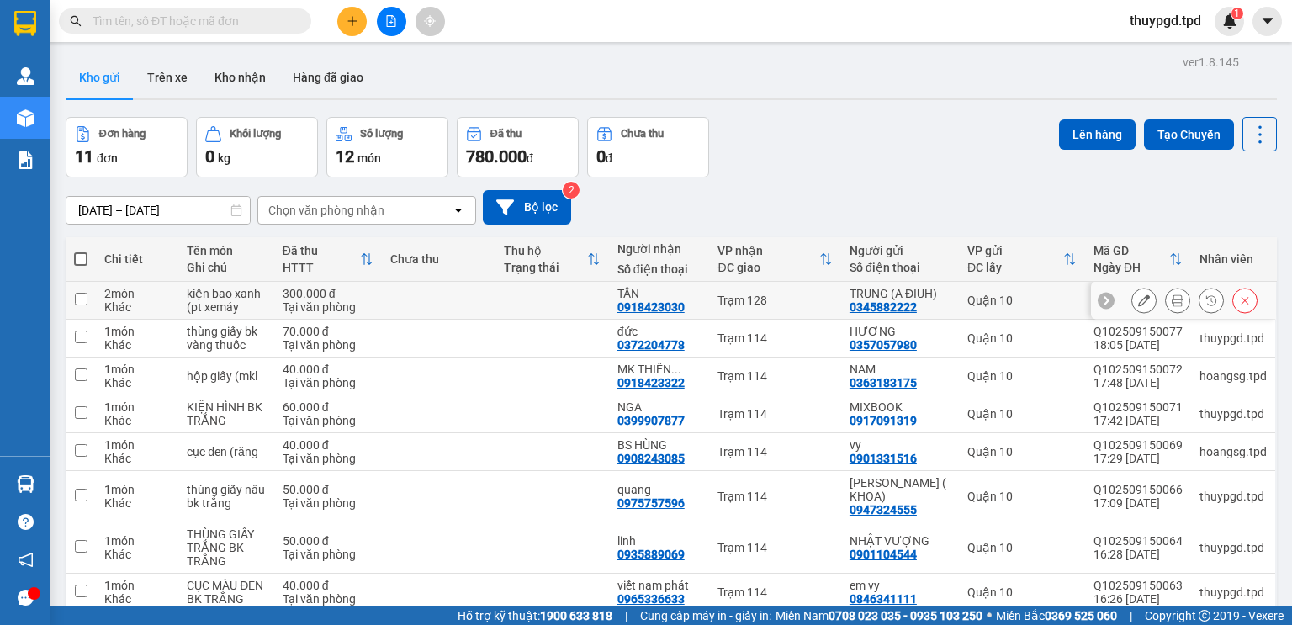
click at [1171, 298] on icon at bounding box center [1177, 300] width 12 height 12
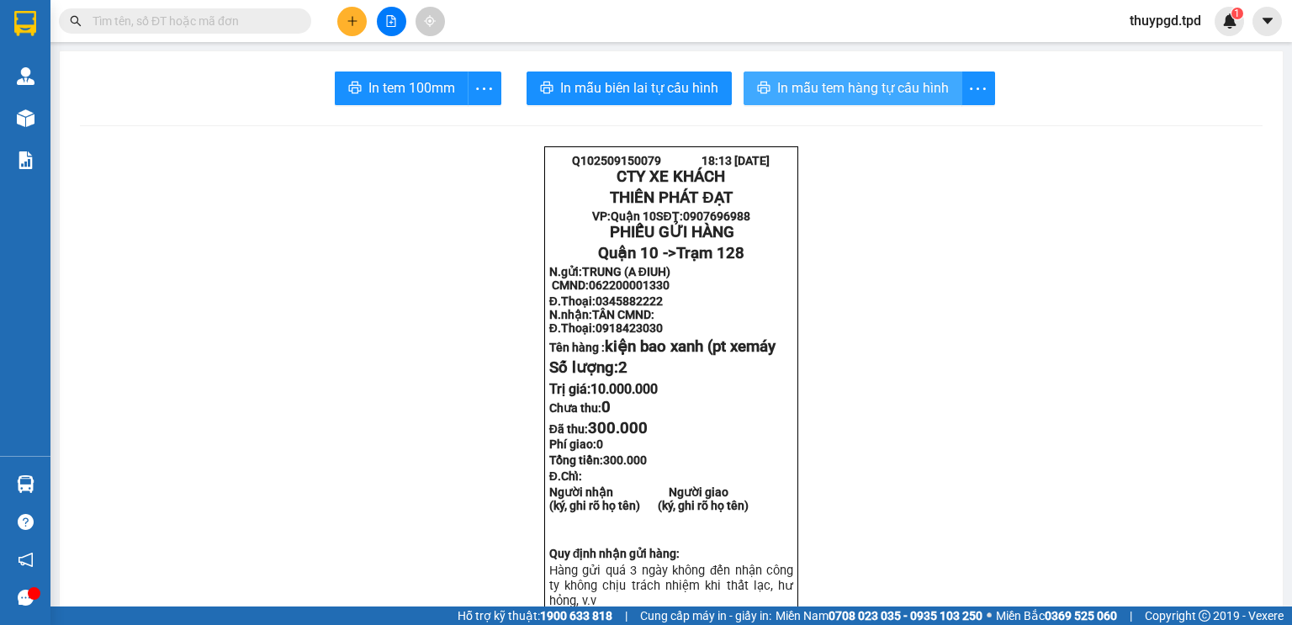
click at [766, 77] on button "In mẫu tem hàng tự cấu hình" at bounding box center [852, 88] width 219 height 34
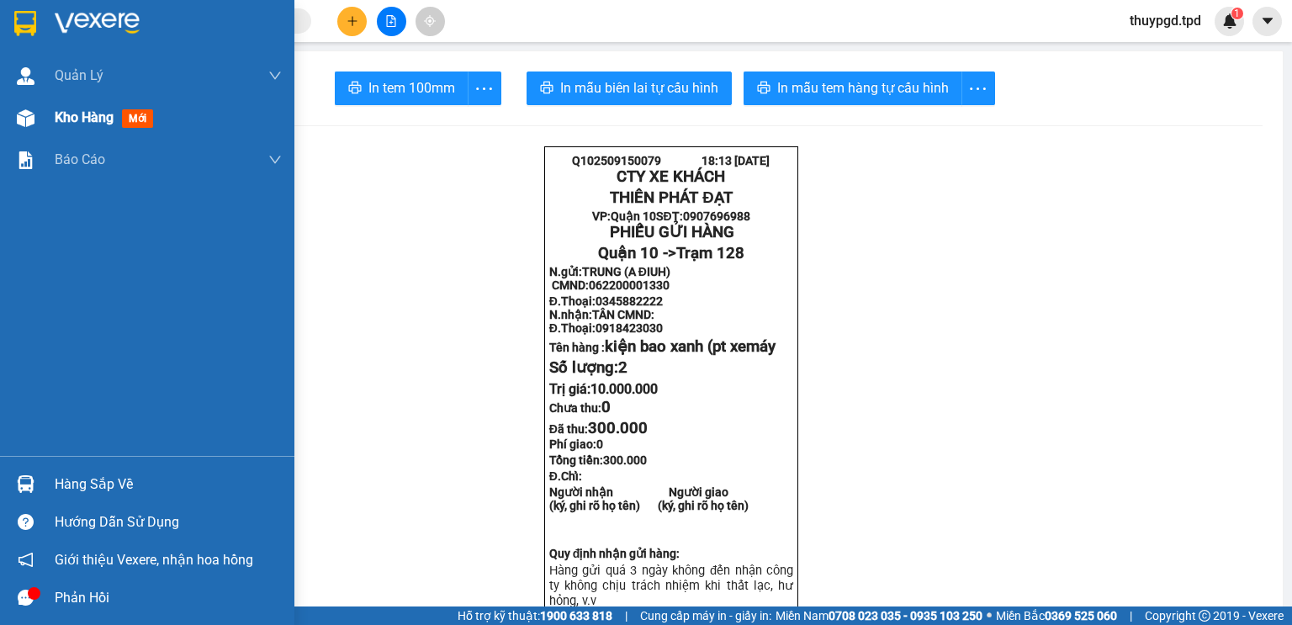
click at [33, 121] on img at bounding box center [26, 118] width 18 height 18
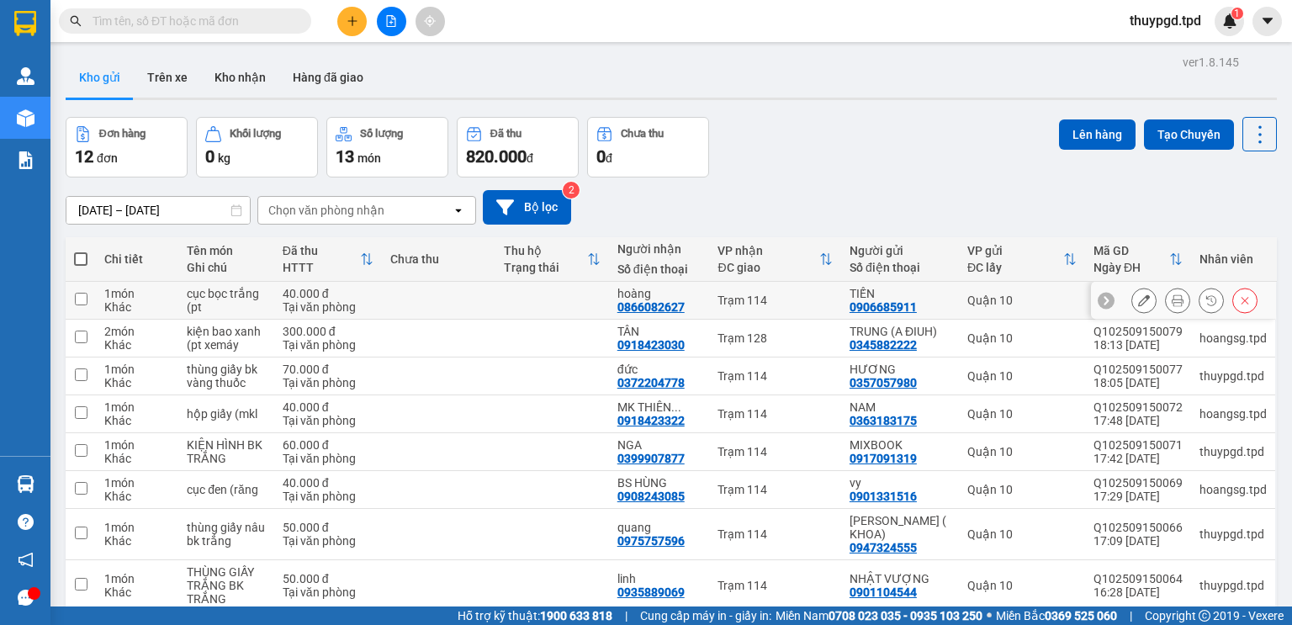
click at [1171, 294] on icon at bounding box center [1177, 300] width 12 height 12
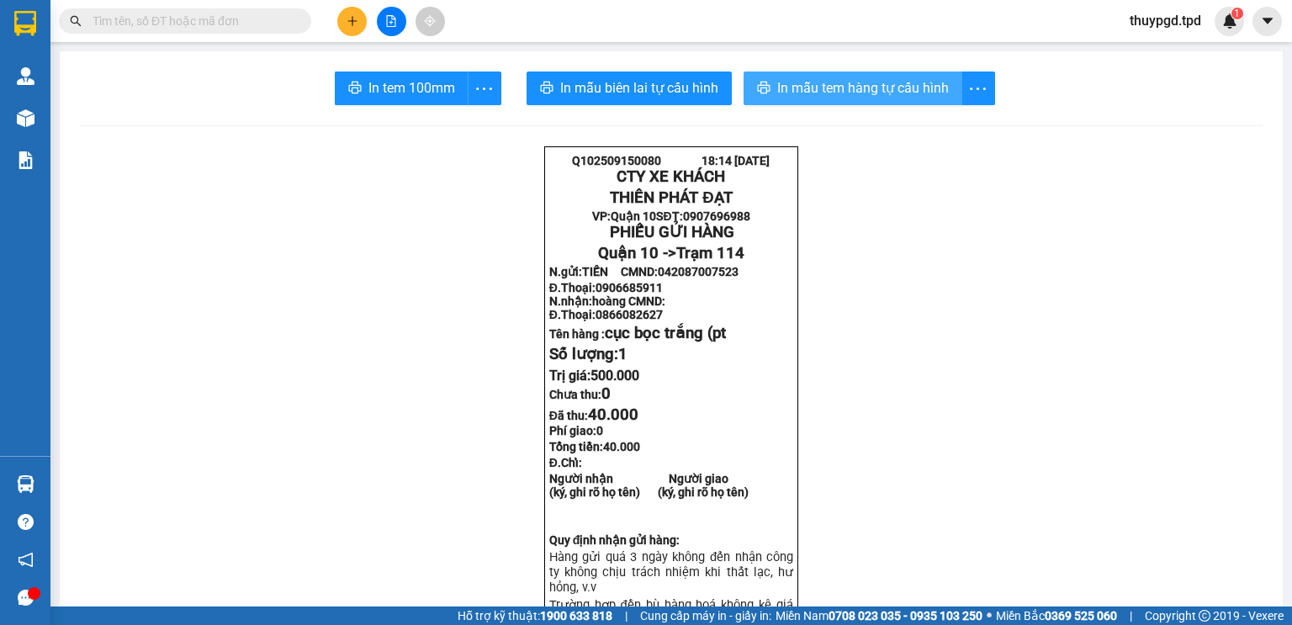
click at [858, 102] on button "In mẫu tem hàng tự cấu hình" at bounding box center [852, 88] width 219 height 34
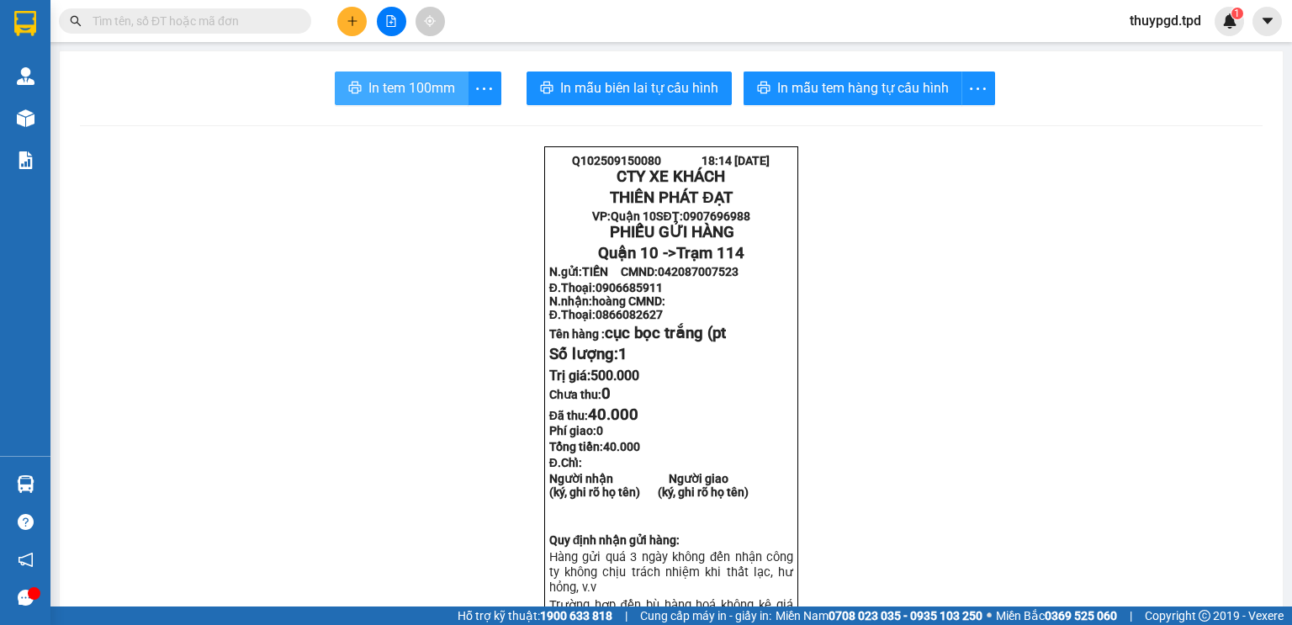
click at [425, 86] on span "In tem 100mm" at bounding box center [411, 87] width 87 height 21
click at [200, 32] on span at bounding box center [185, 20] width 252 height 25
click at [203, 19] on input "text" at bounding box center [191, 21] width 198 height 18
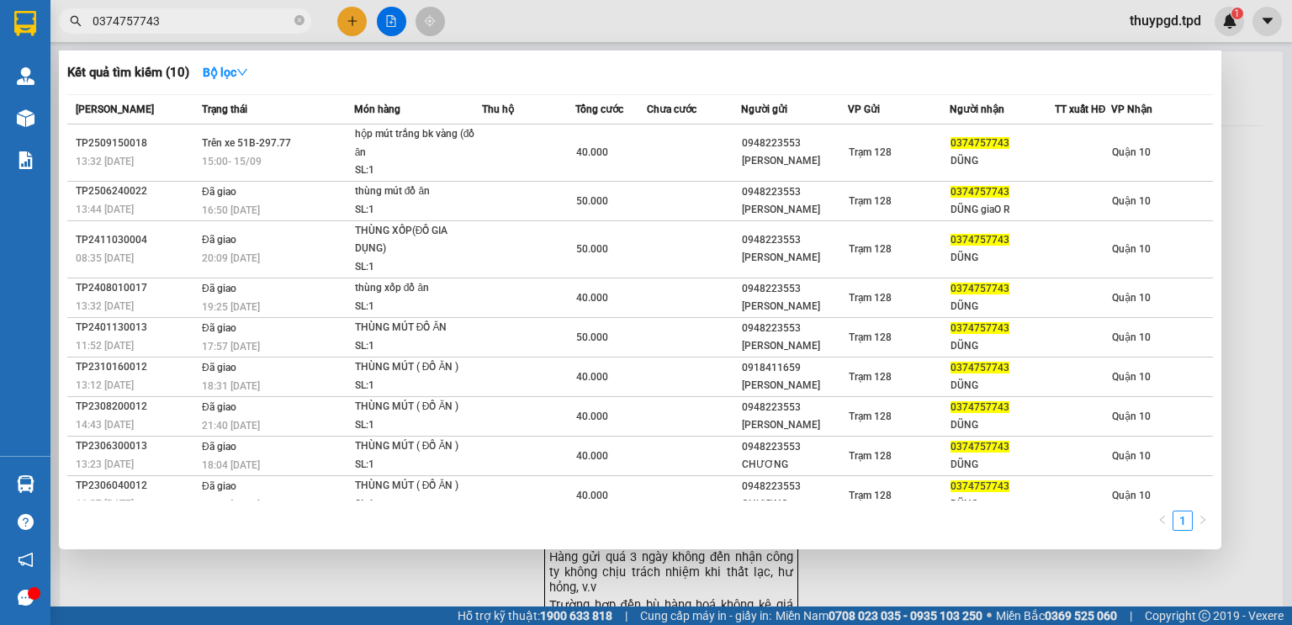
type input "0374757743"
click at [648, 145] on td at bounding box center [694, 152] width 94 height 57
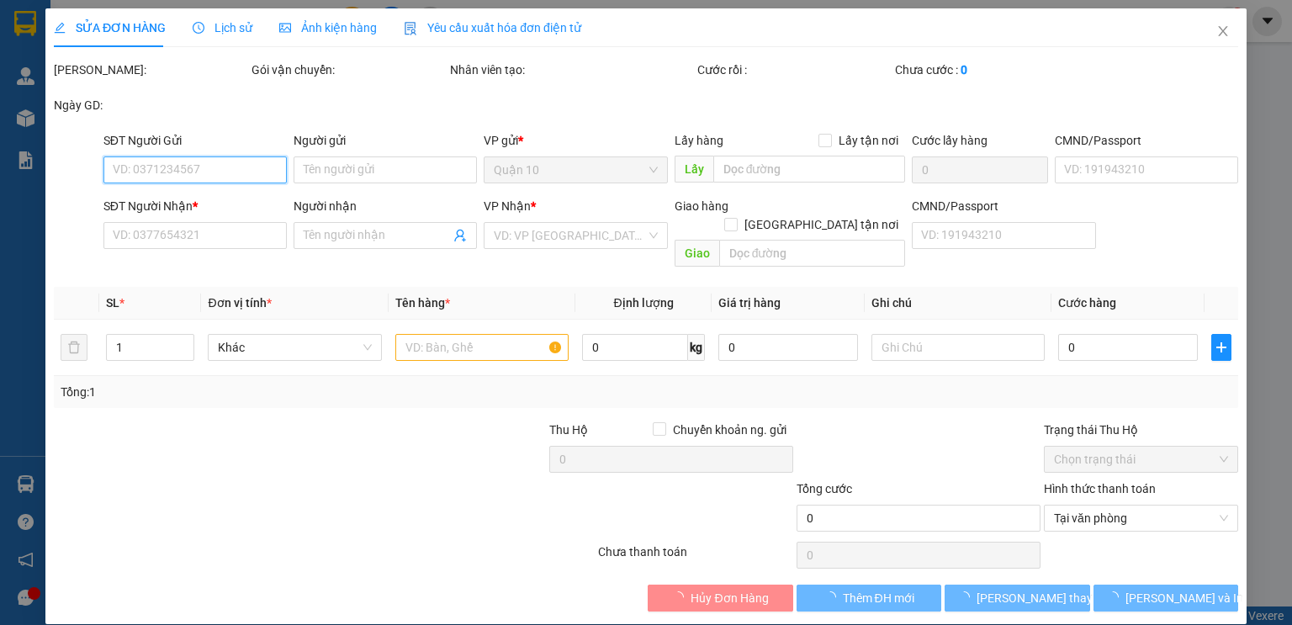
type input "0948223553"
type input "[PERSON_NAME]"
type input "042067005926"
type input "0374757743"
type input "DŨNG"
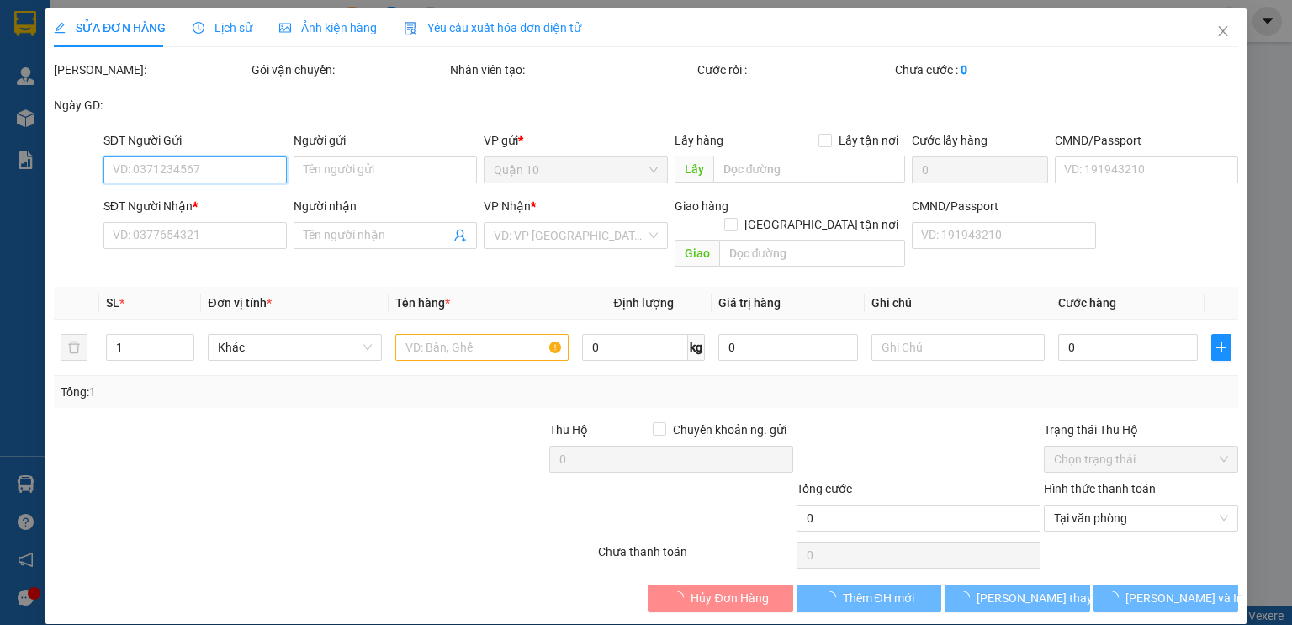
type input "40.000"
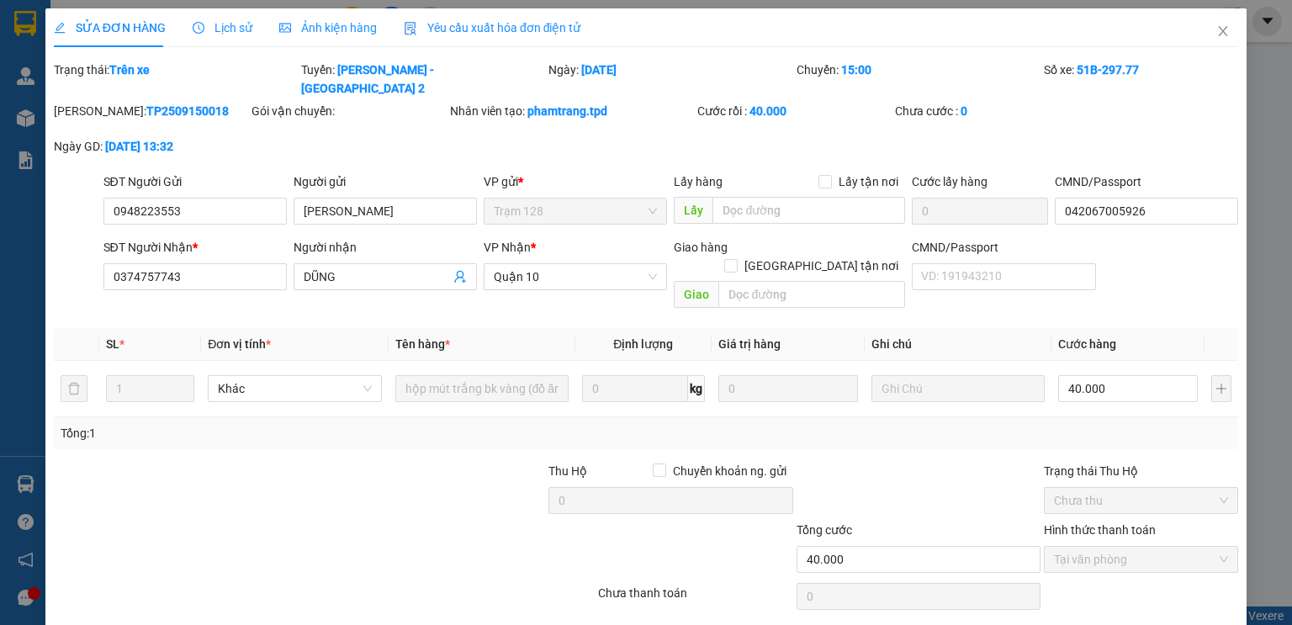
click at [221, 27] on span "Lịch sử" at bounding box center [223, 27] width 60 height 13
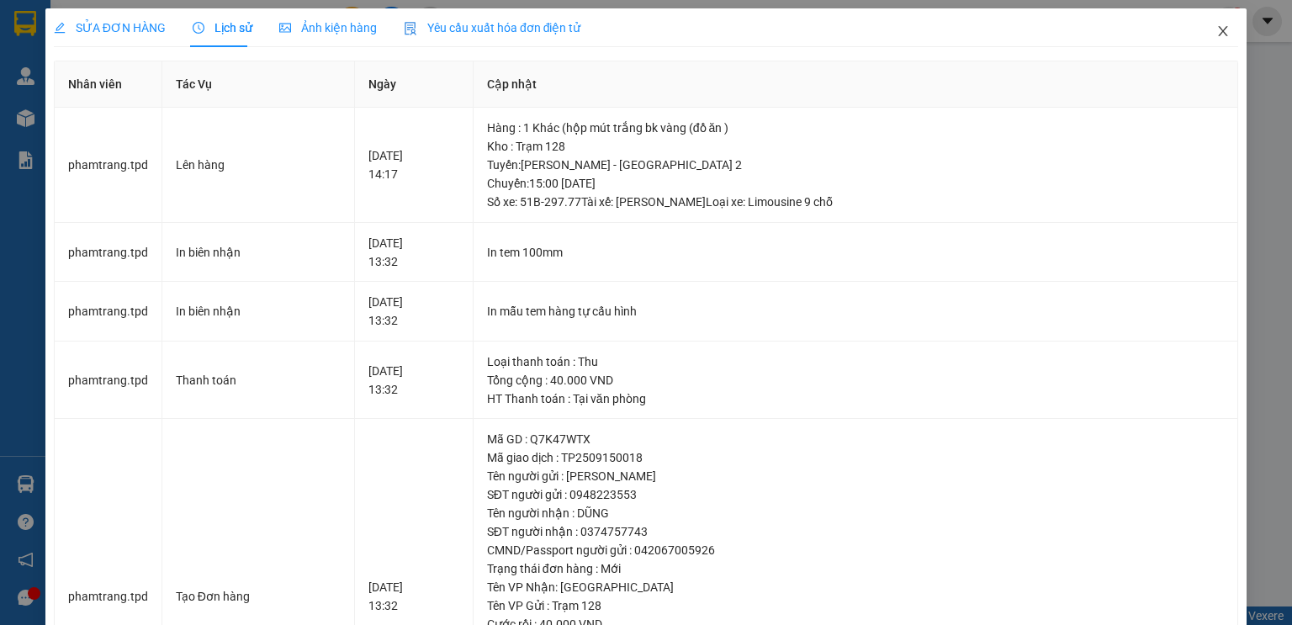
click at [1216, 28] on icon "close" at bounding box center [1222, 30] width 13 height 13
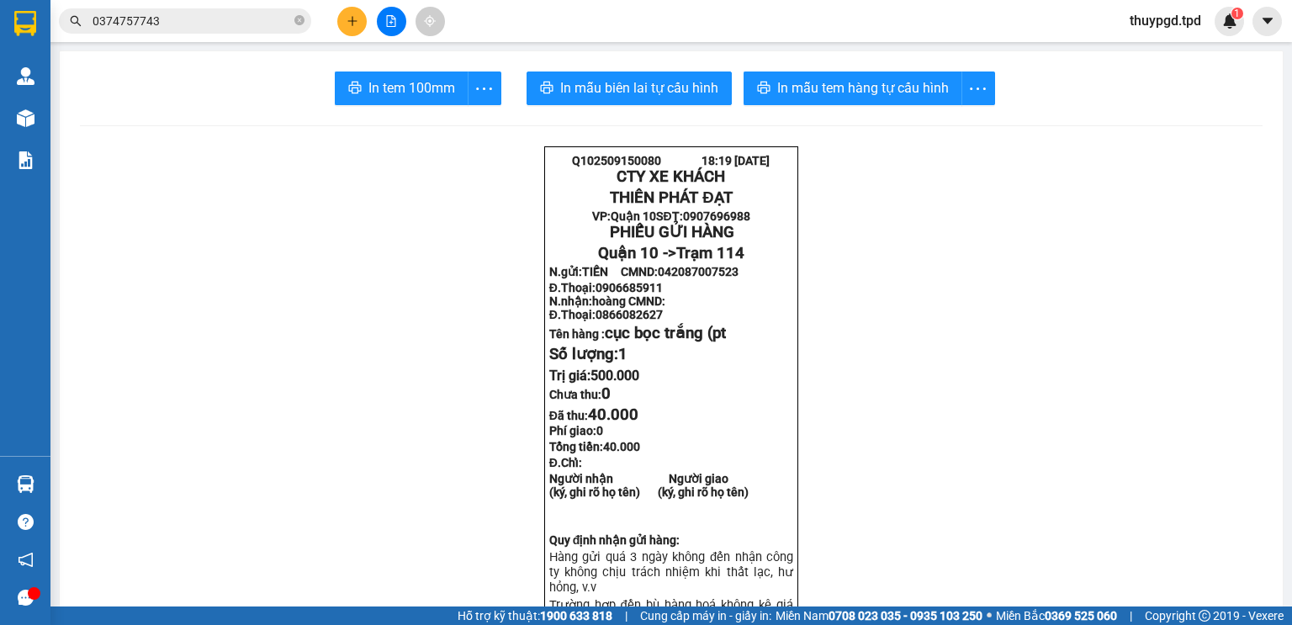
click at [360, 13] on button at bounding box center [351, 21] width 29 height 29
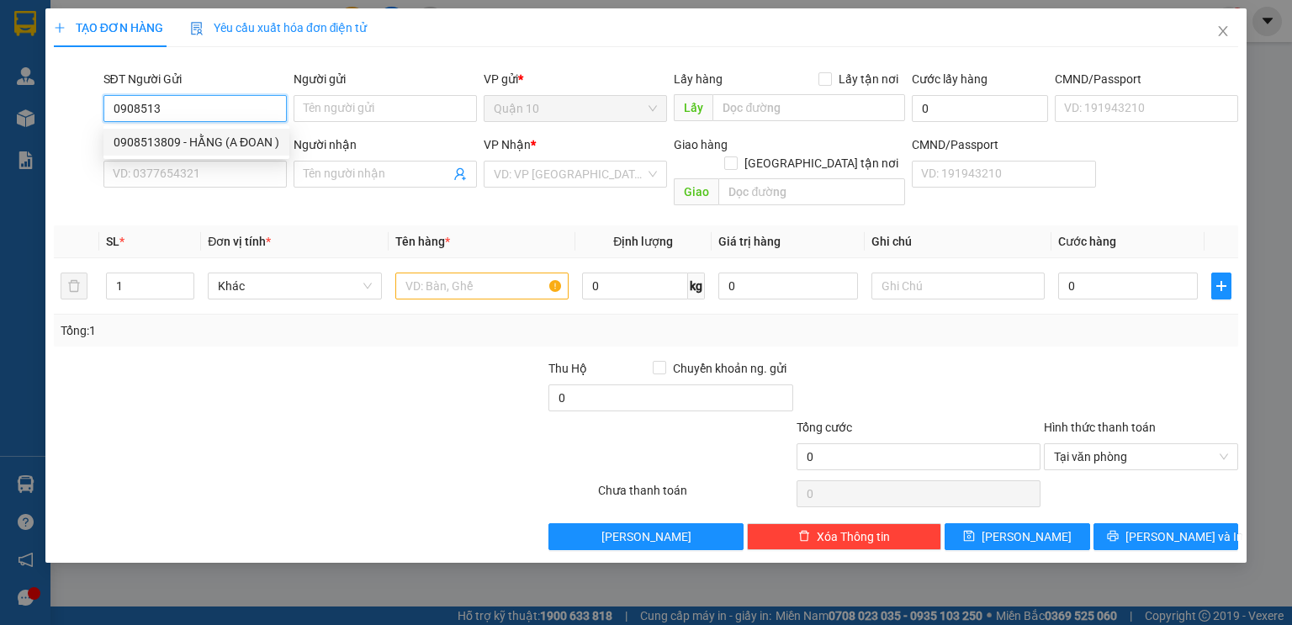
click at [247, 147] on div "0908513809 - HẰNG (A ĐOAN )" at bounding box center [197, 142] width 166 height 18
type input "0908513809"
type input "HẰNG (A ĐOAN )"
type input "079087030512"
type input "0868678900"
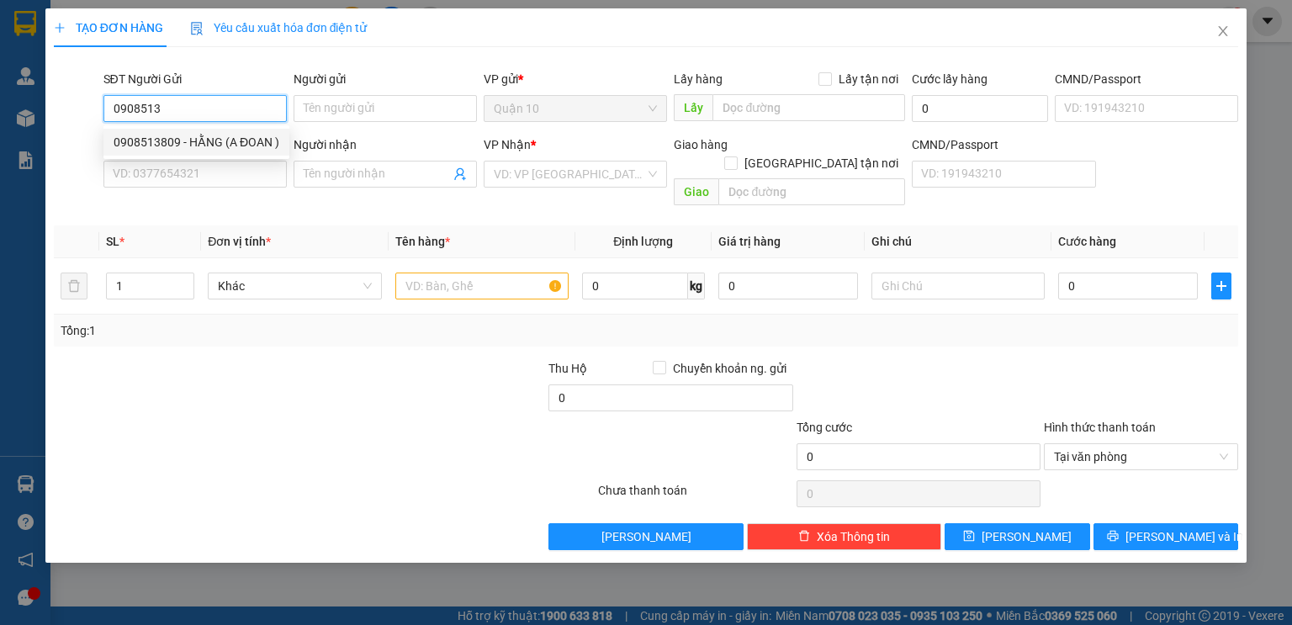
type input "ĐẶNG NGỌC HIỆP"
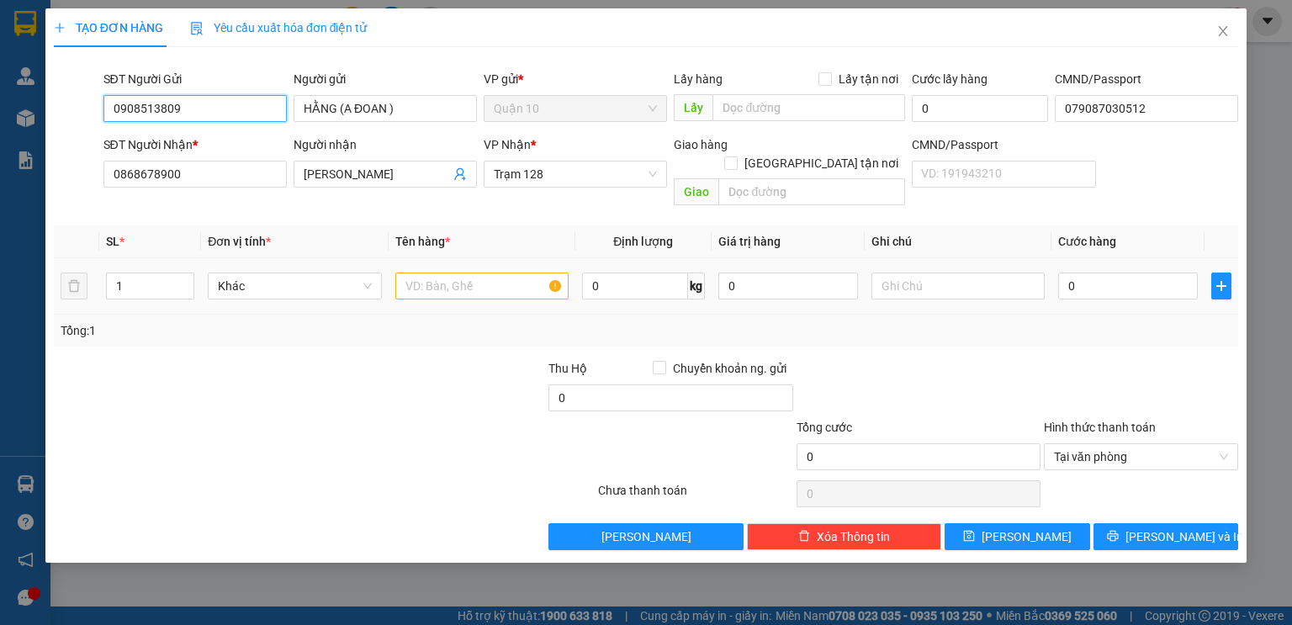
type input "0908513809"
click at [462, 272] on input "text" at bounding box center [481, 285] width 173 height 27
type input "t"
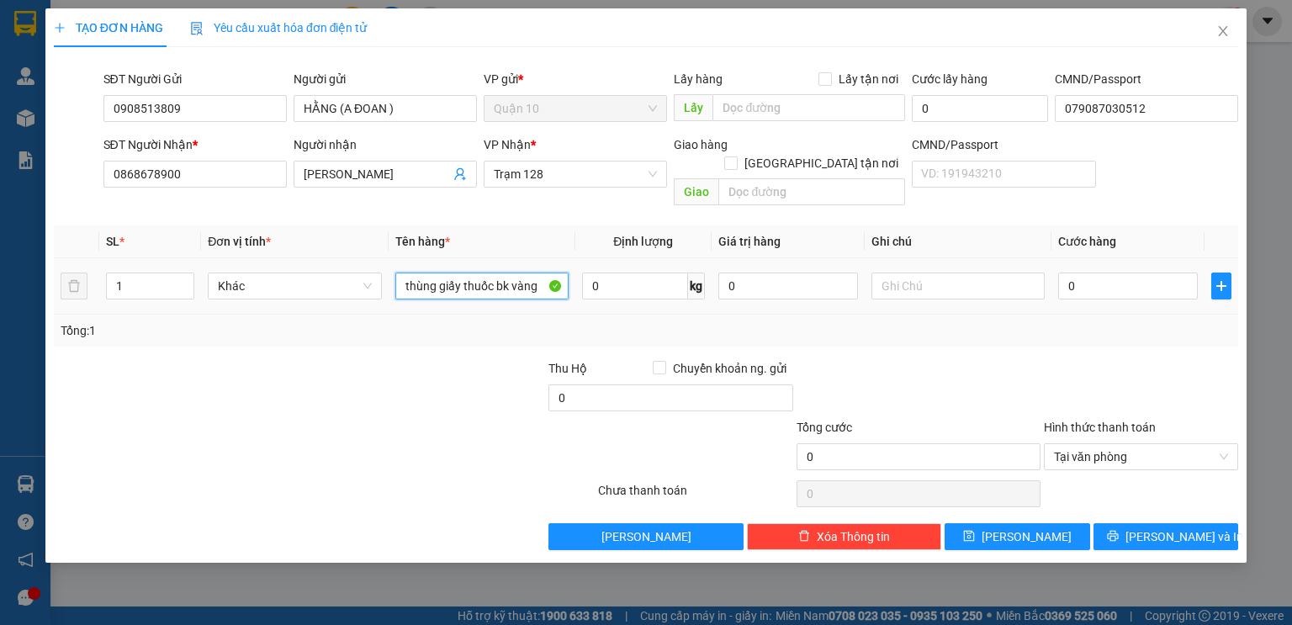
type input "thùng giấy thuốc bk vàng"
type input "2.000.000"
type input "5"
type input "50"
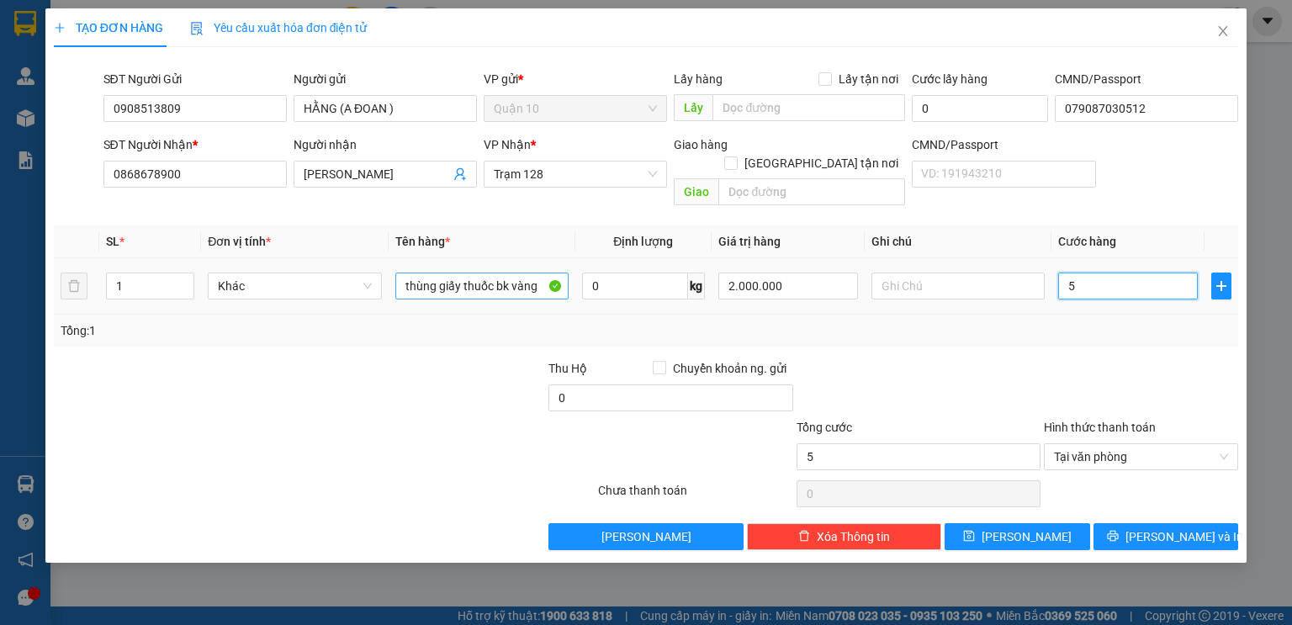
type input "50"
click at [1132, 370] on div at bounding box center [1141, 388] width 198 height 59
type input "50.000"
click at [1239, 523] on div "[PERSON_NAME] và In" at bounding box center [1165, 536] width 149 height 27
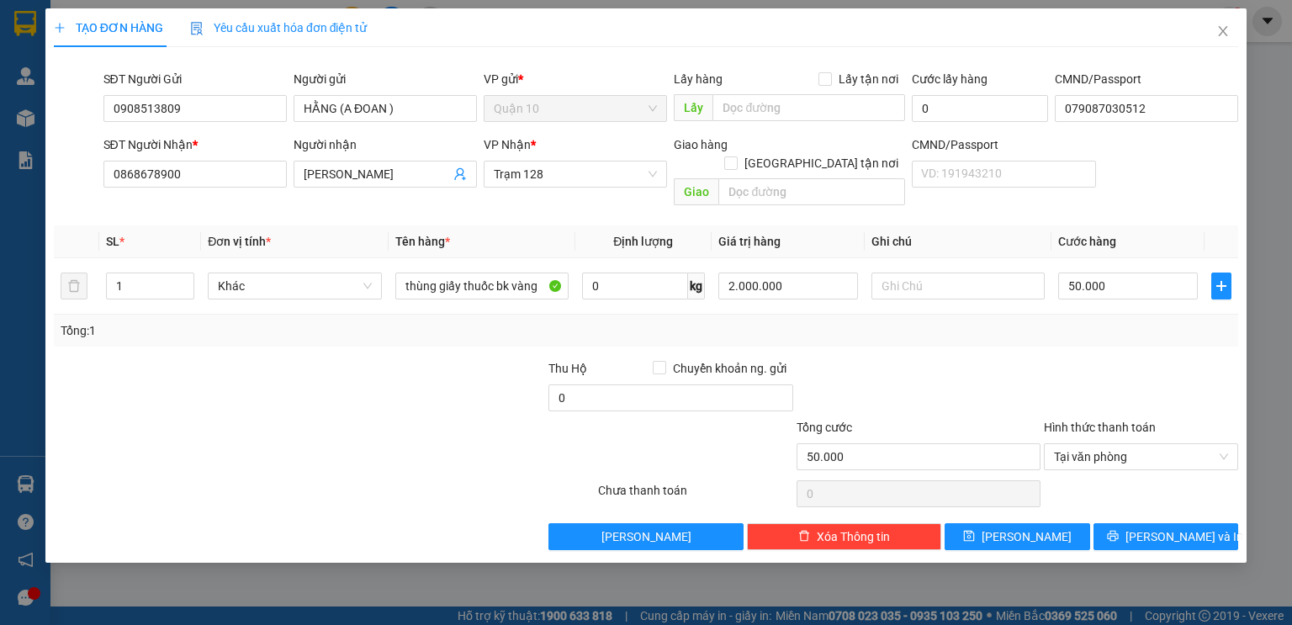
click at [1104, 540] on div "TẠO ĐƠN HÀNG Yêu cầu xuất hóa đơn điện tử Transit Pickup Surcharge Ids Transit …" at bounding box center [645, 285] width 1201 height 554
drag, startPoint x: 1208, startPoint y: 515, endPoint x: 1204, endPoint y: 527, distance: 13.1
click at [1208, 523] on button "[PERSON_NAME] và In" at bounding box center [1165, 536] width 145 height 27
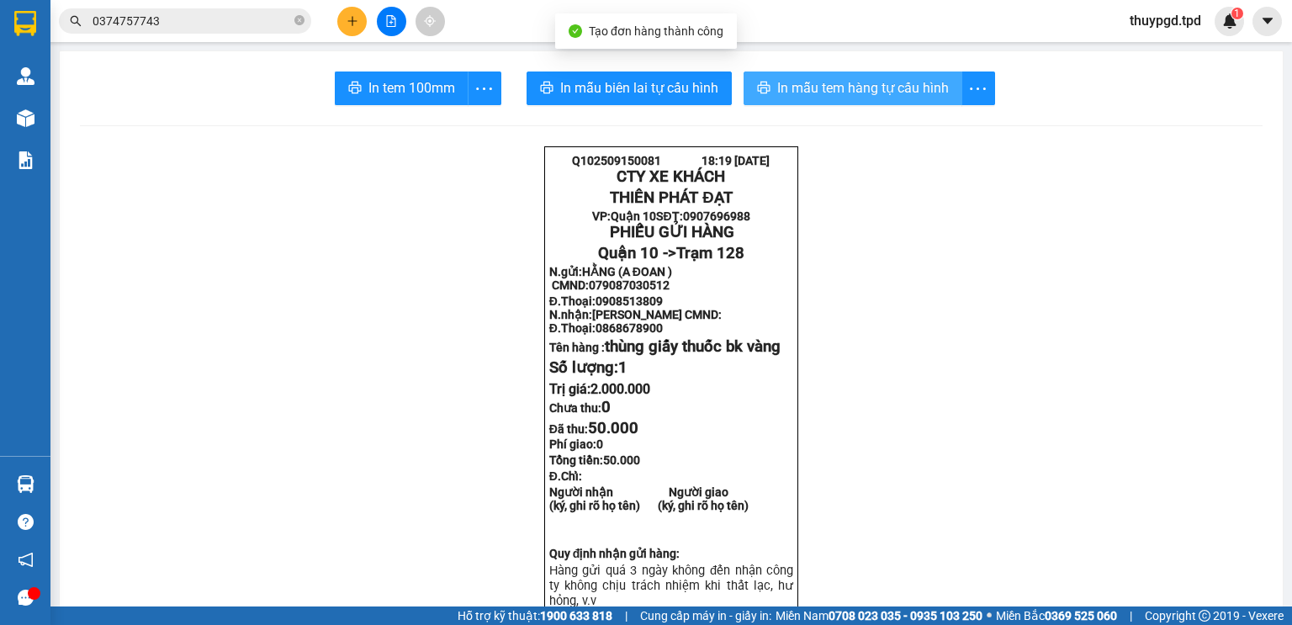
click at [857, 92] on span "In mẫu tem hàng tự cấu hình" at bounding box center [863, 87] width 172 height 21
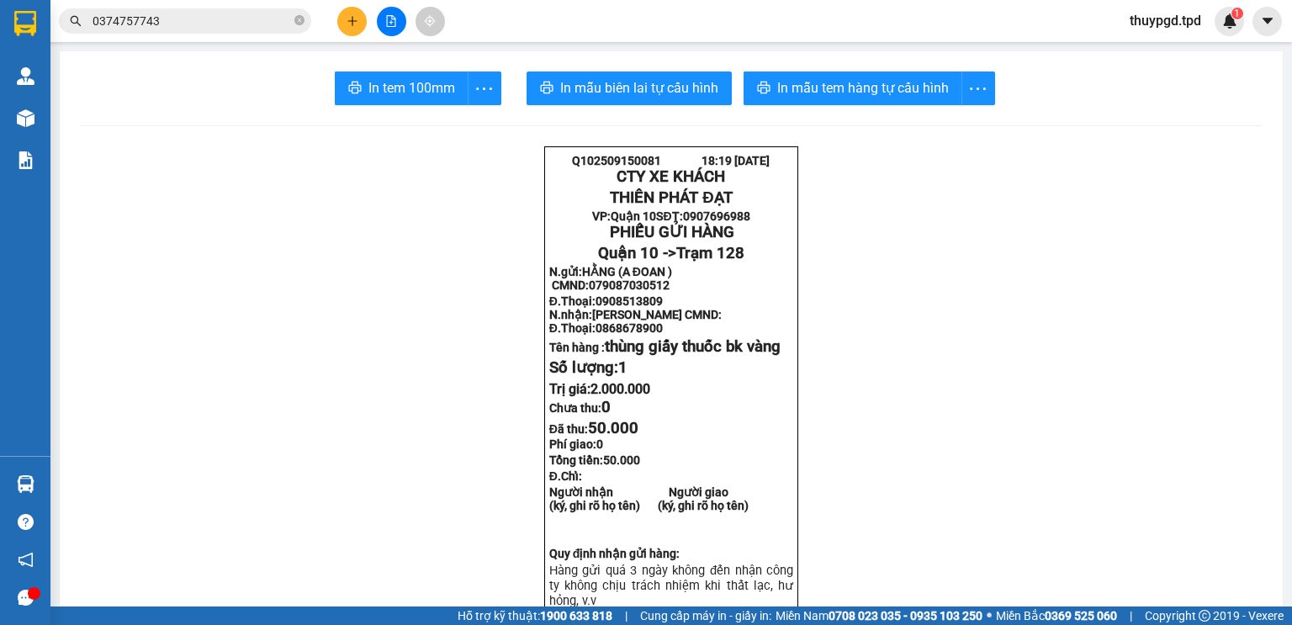
click at [386, 82] on span "In tem 100mm" at bounding box center [411, 87] width 87 height 21
click at [378, 78] on span "In tem 100mm" at bounding box center [411, 87] width 87 height 21
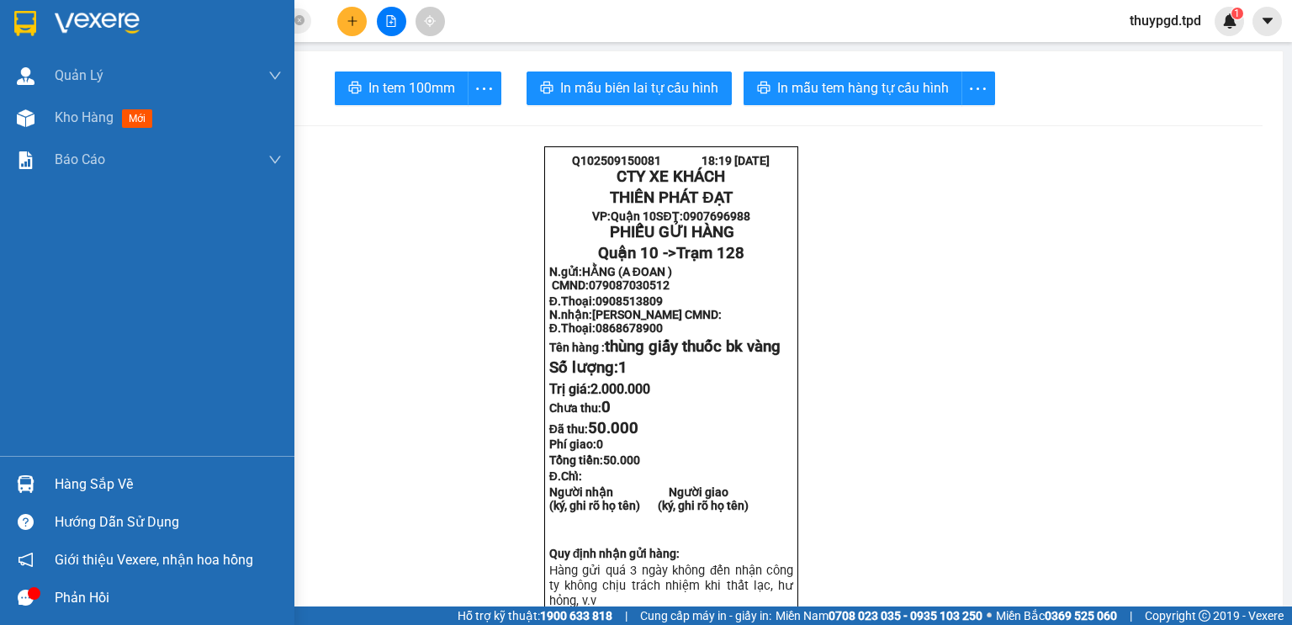
drag, startPoint x: 47, startPoint y: 115, endPoint x: 228, endPoint y: 581, distance: 499.7
click at [48, 114] on div "Kho hàng mới" at bounding box center [147, 118] width 294 height 42
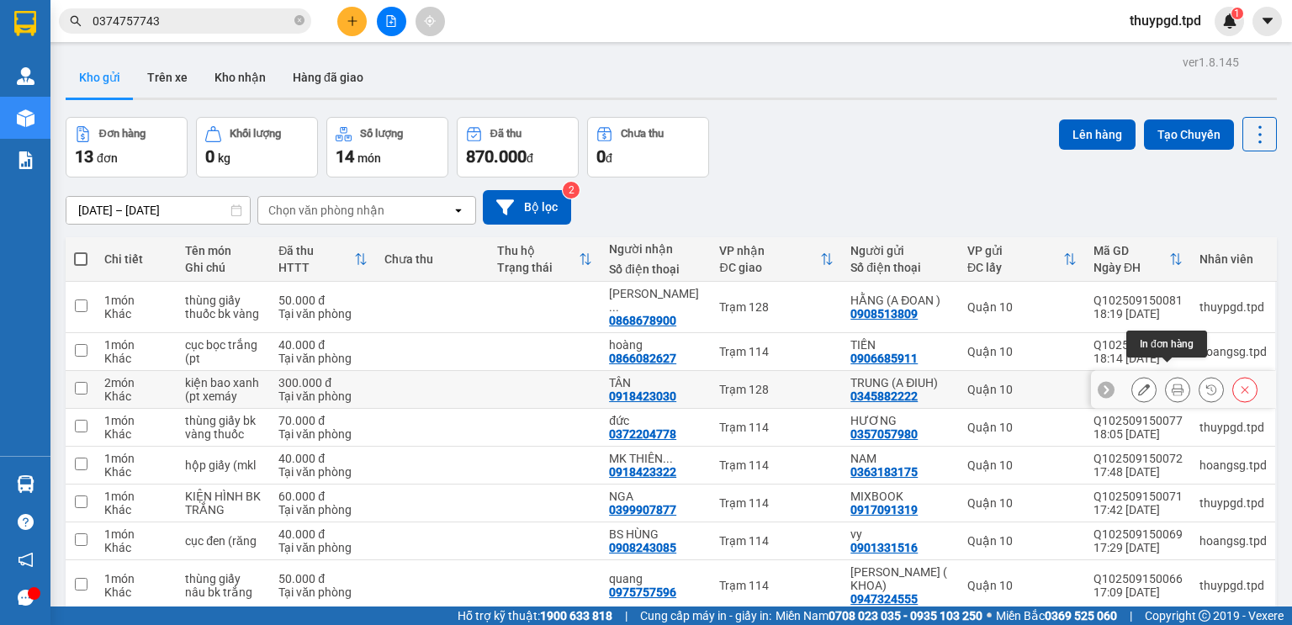
click at [1172, 383] on icon at bounding box center [1177, 389] width 12 height 12
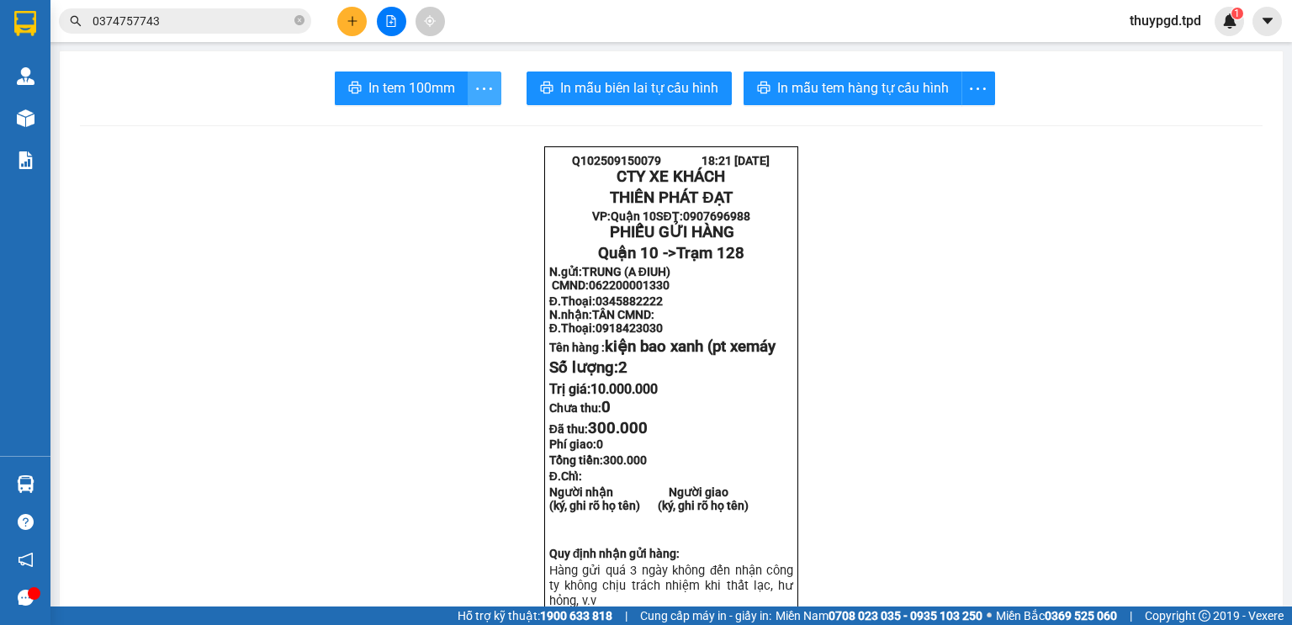
click at [486, 77] on button "button" at bounding box center [485, 88] width 34 height 34
click at [473, 126] on div "In tem 100mm theo số lượng (2)" at bounding box center [402, 125] width 168 height 18
click at [346, 29] on button at bounding box center [351, 21] width 29 height 29
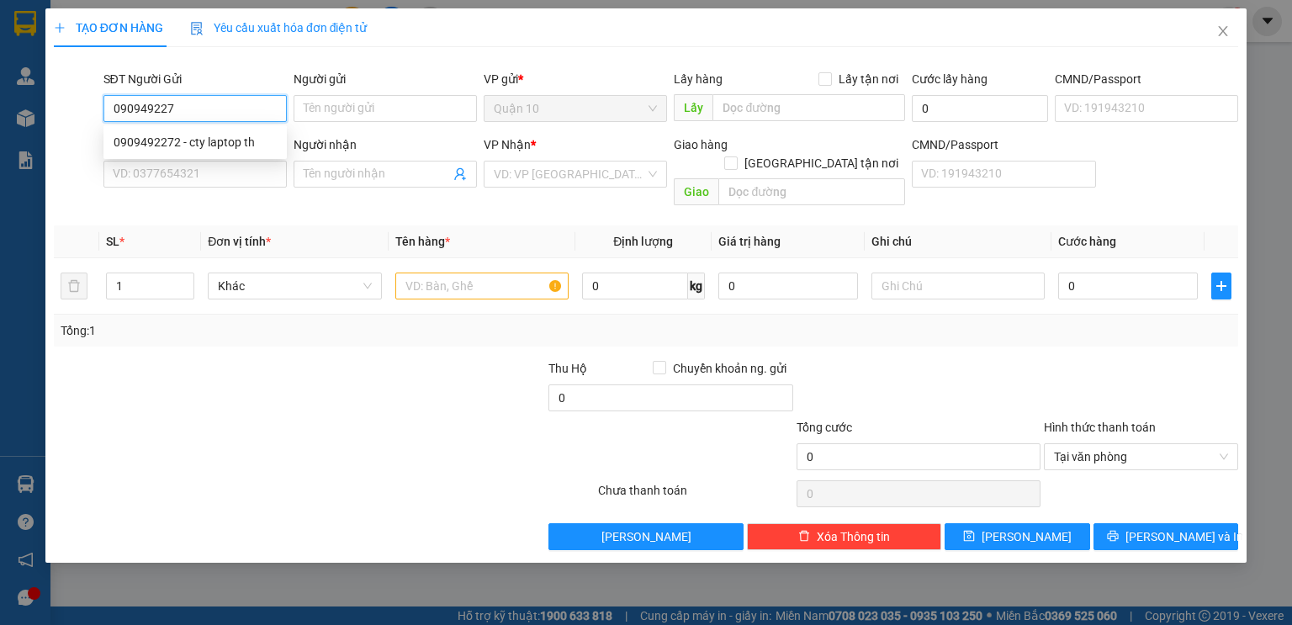
type input "0909492272"
click at [177, 148] on div "0909492272 - cty laptop th" at bounding box center [195, 142] width 163 height 18
type input "cty laptop th"
type input "079085014220"
type input "0903433628"
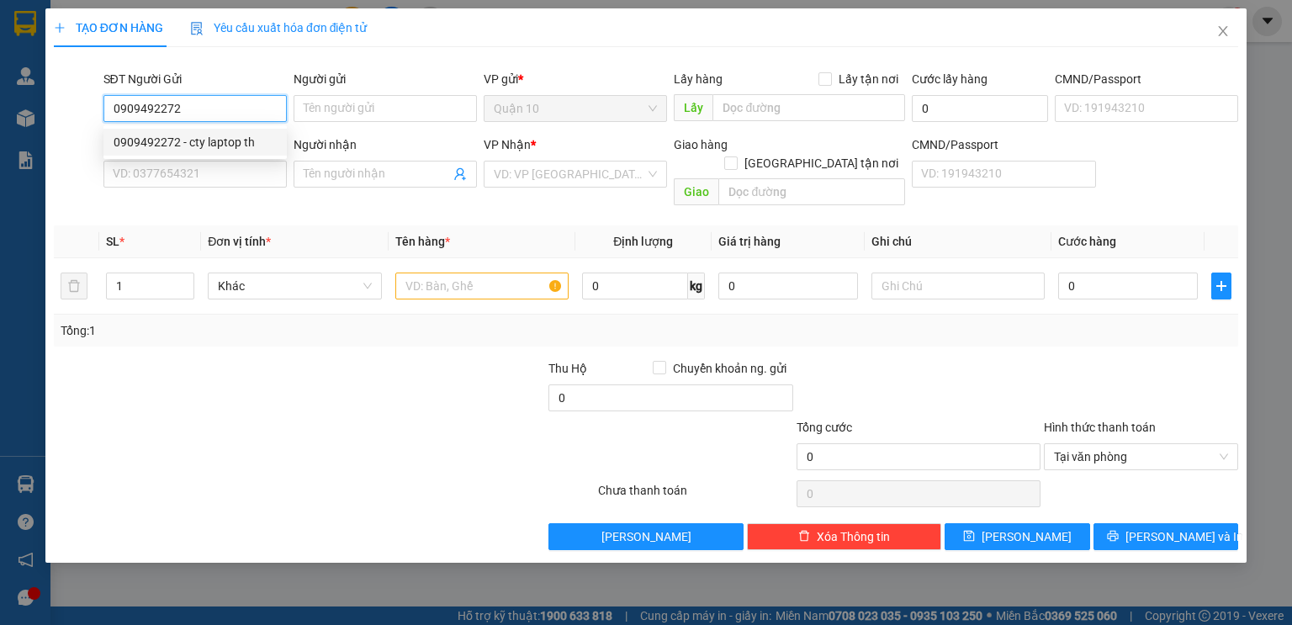
type input "HÙNG"
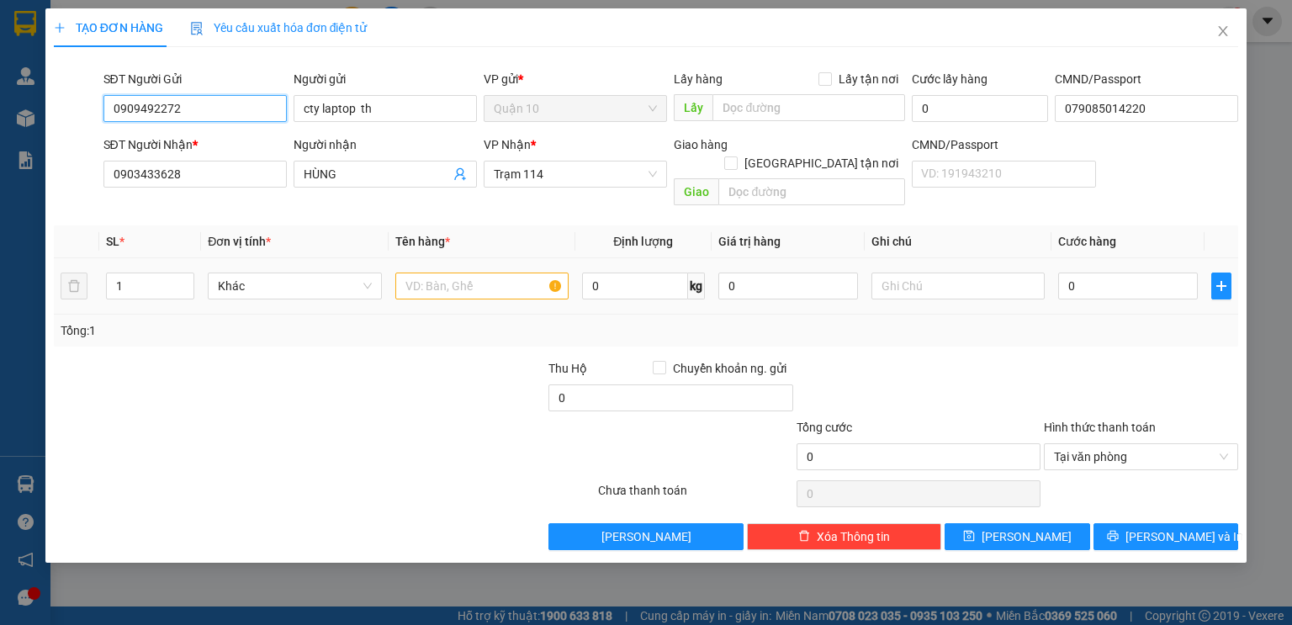
type input "0909492272"
click at [438, 272] on input "text" at bounding box center [481, 285] width 173 height 27
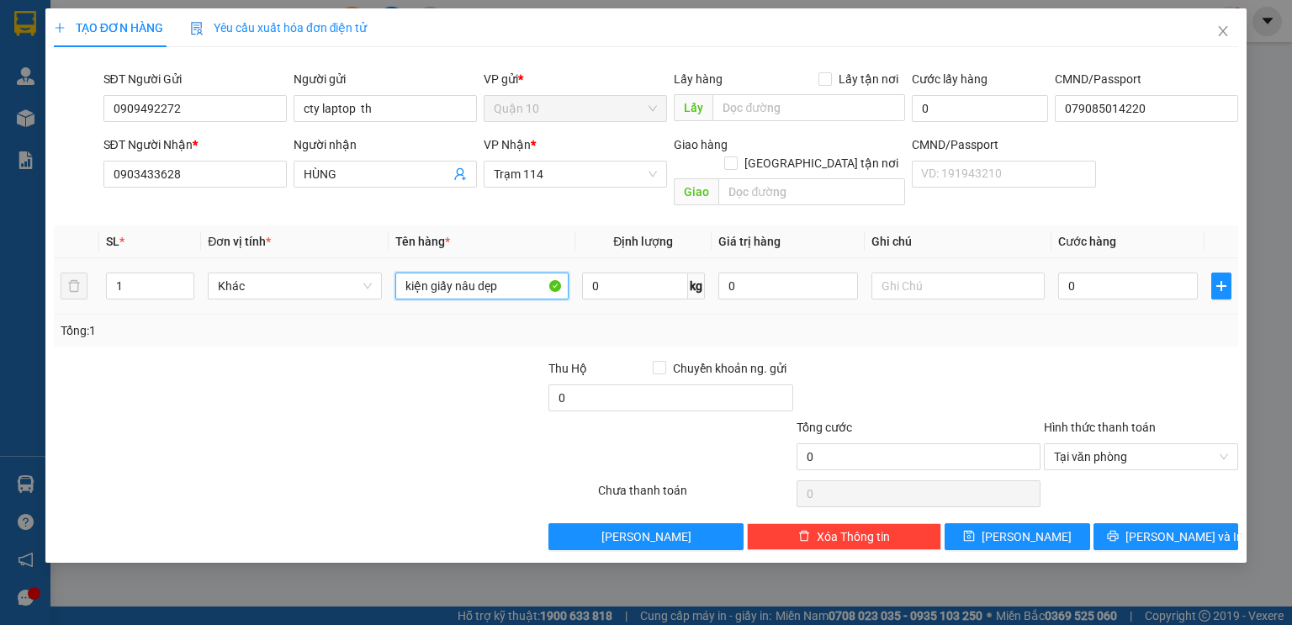
type input "kiện giấy nâu dẹp"
type input "500.000"
click at [1087, 273] on input "0" at bounding box center [1128, 285] width 140 height 27
type input "4"
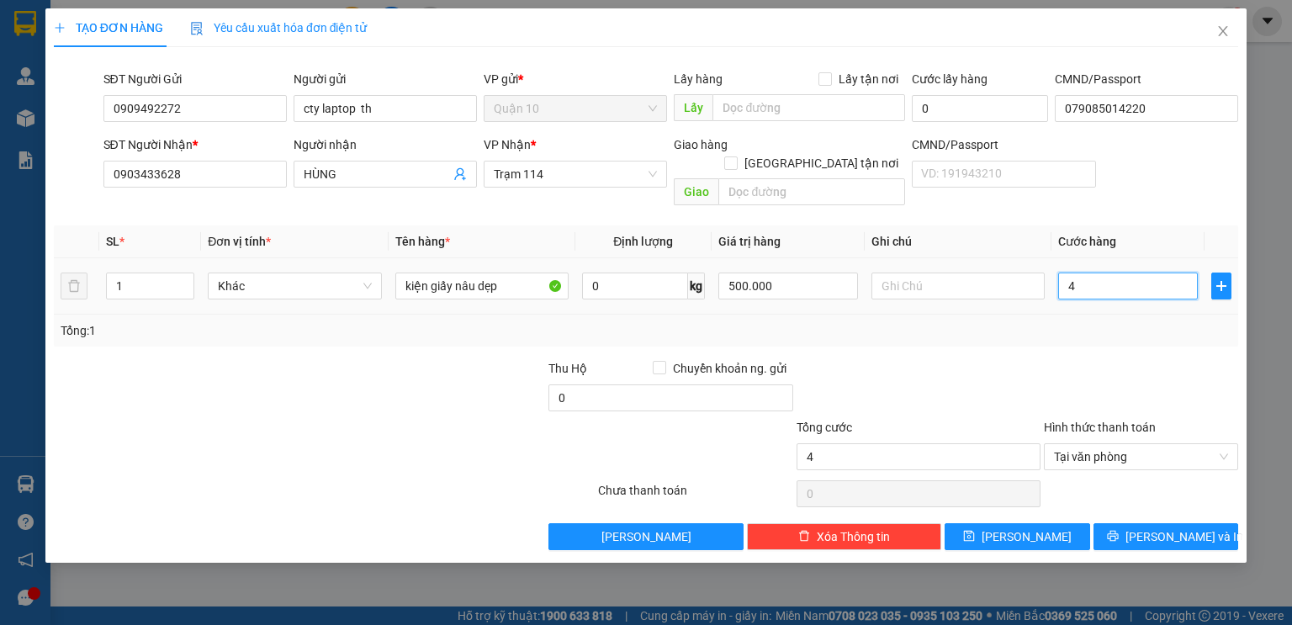
type input "40"
click at [1095, 368] on div at bounding box center [1141, 388] width 198 height 59
type input "40.000"
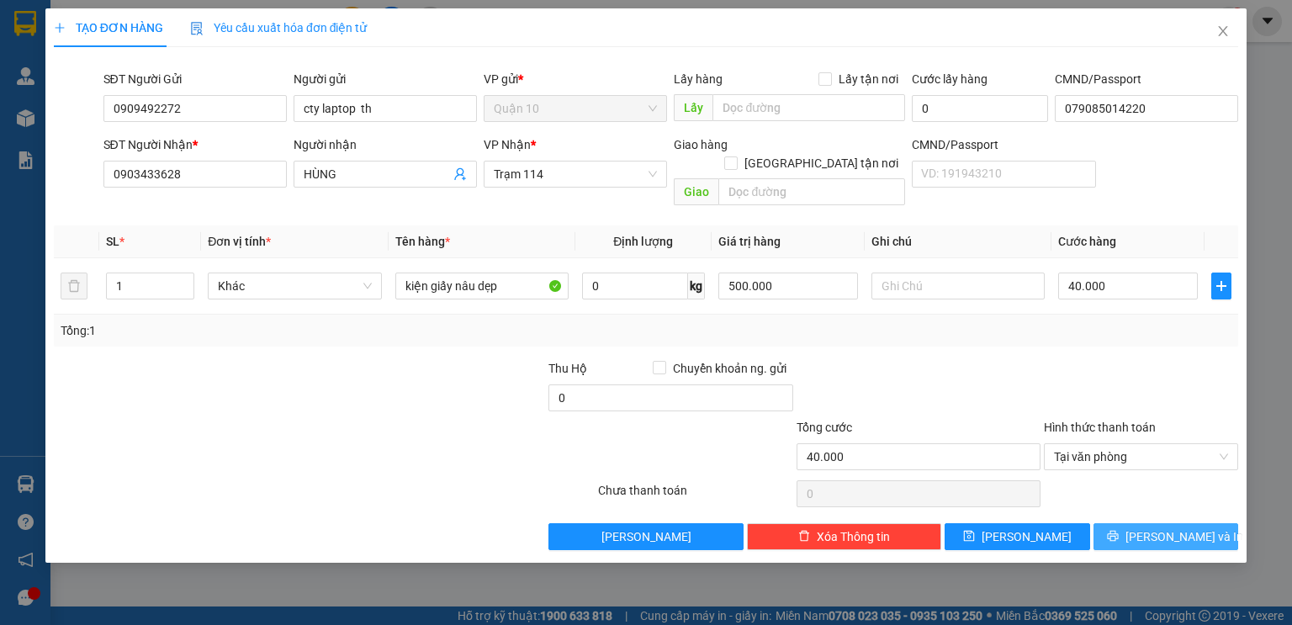
click at [1161, 523] on button "[PERSON_NAME] và In" at bounding box center [1165, 536] width 145 height 27
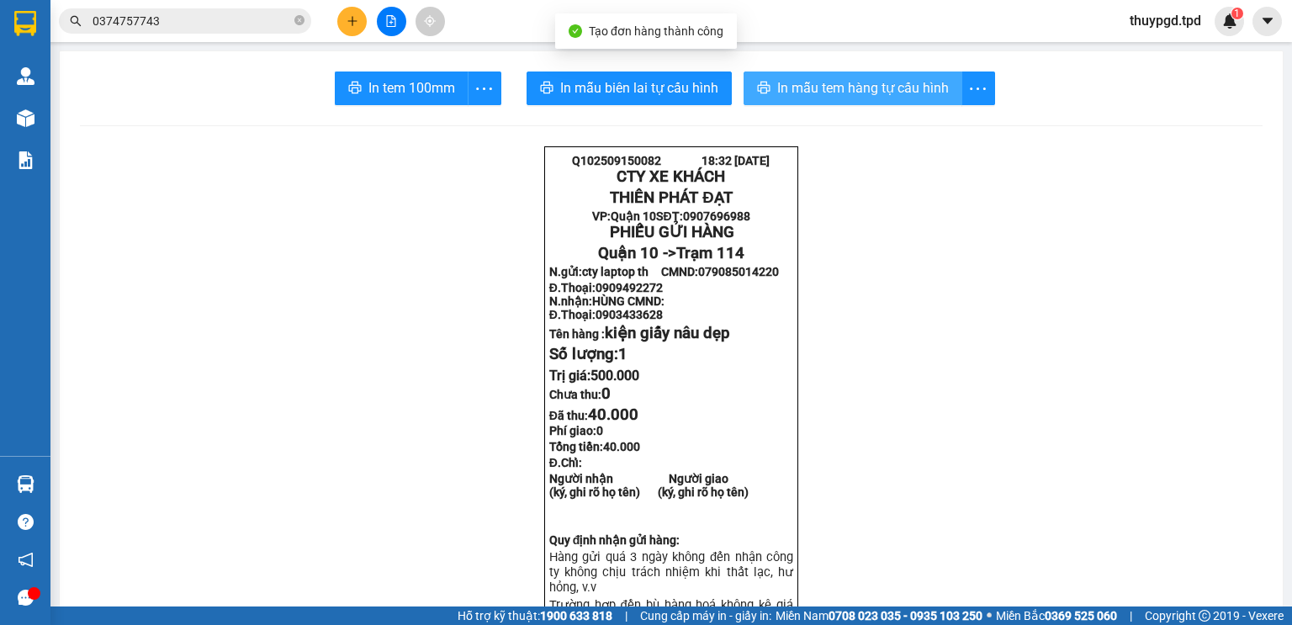
click at [873, 87] on span "In mẫu tem hàng tự cấu hình" at bounding box center [863, 87] width 172 height 21
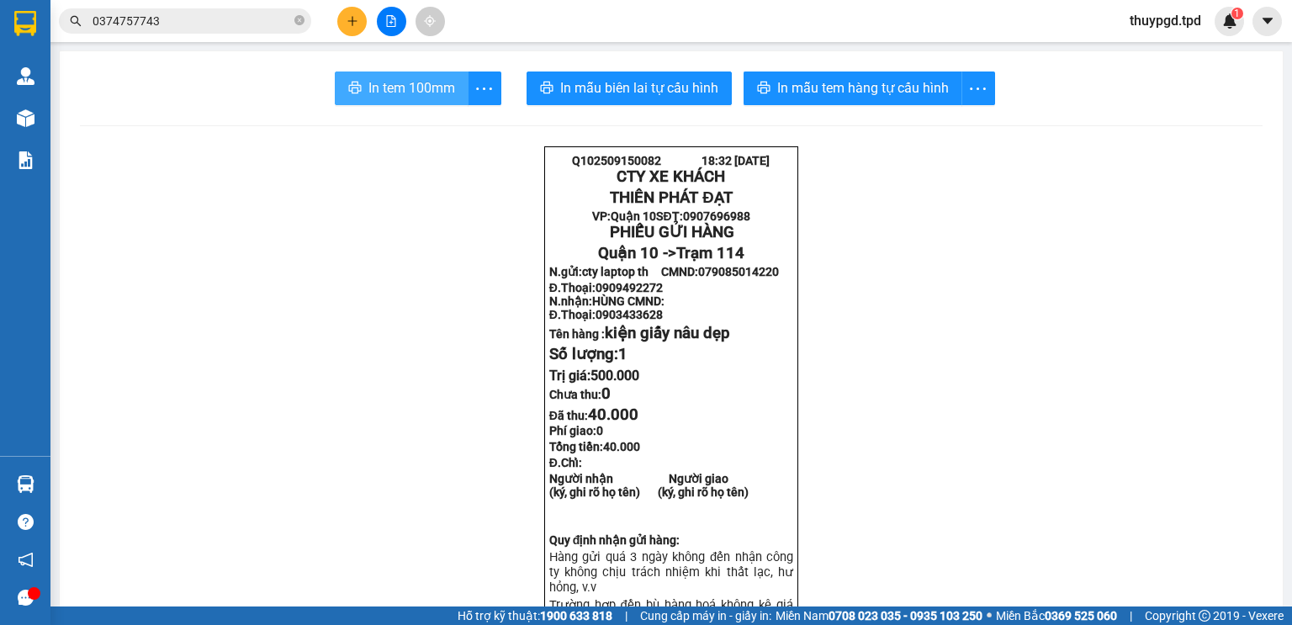
click at [436, 92] on span "In tem 100mm" at bounding box center [411, 87] width 87 height 21
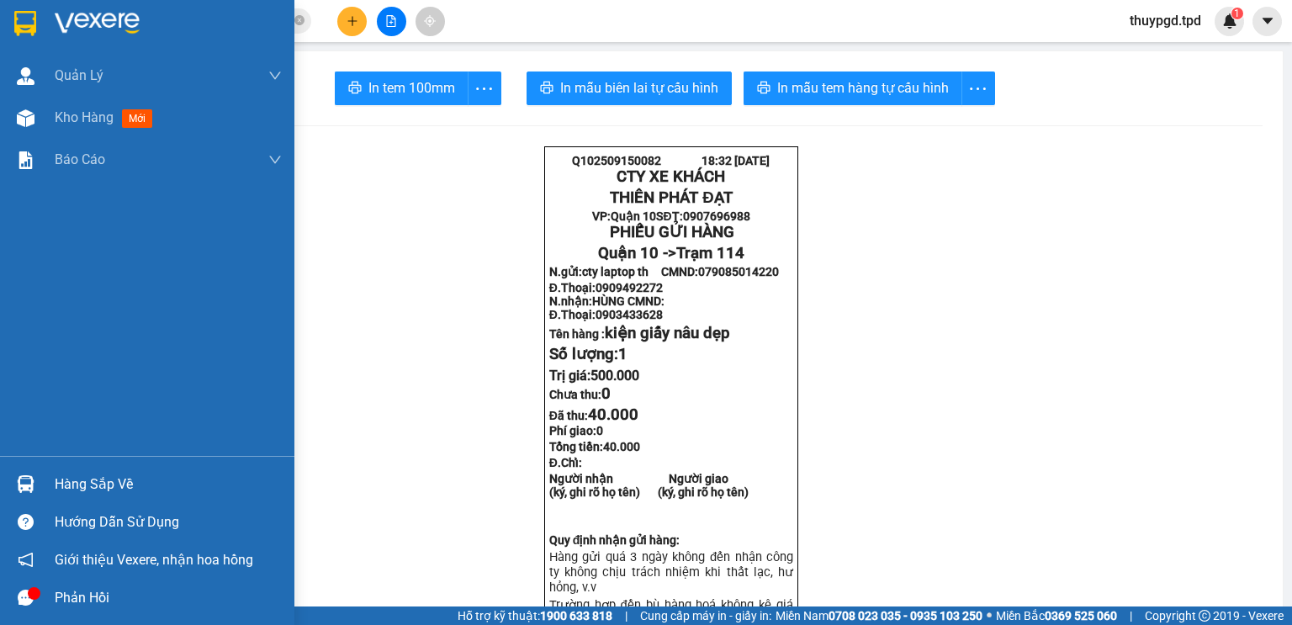
click at [78, 486] on div "Hàng sắp về" at bounding box center [168, 484] width 227 height 25
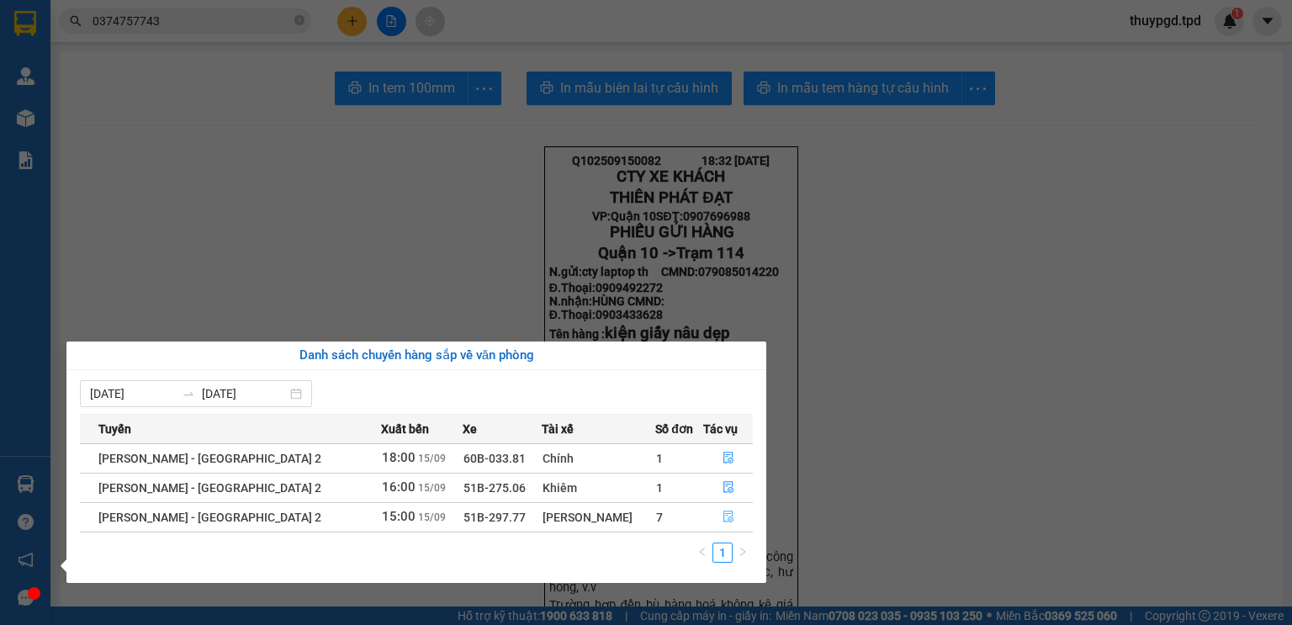
click at [704, 518] on button "button" at bounding box center [728, 517] width 49 height 27
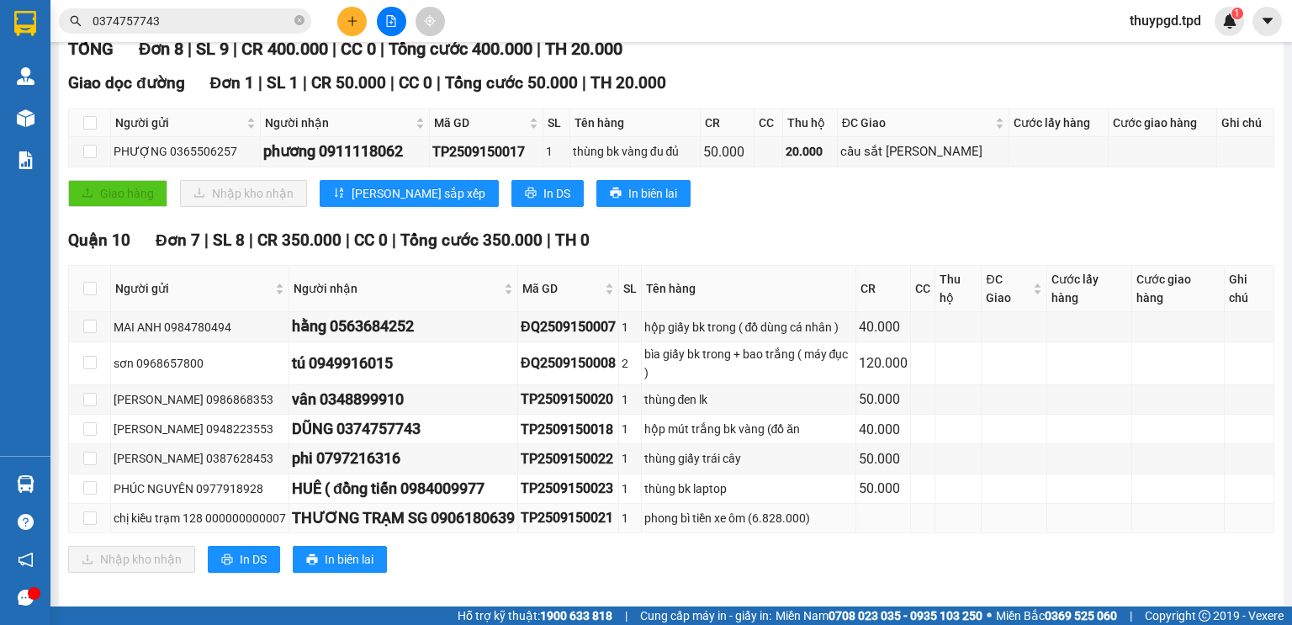
scroll to position [253, 0]
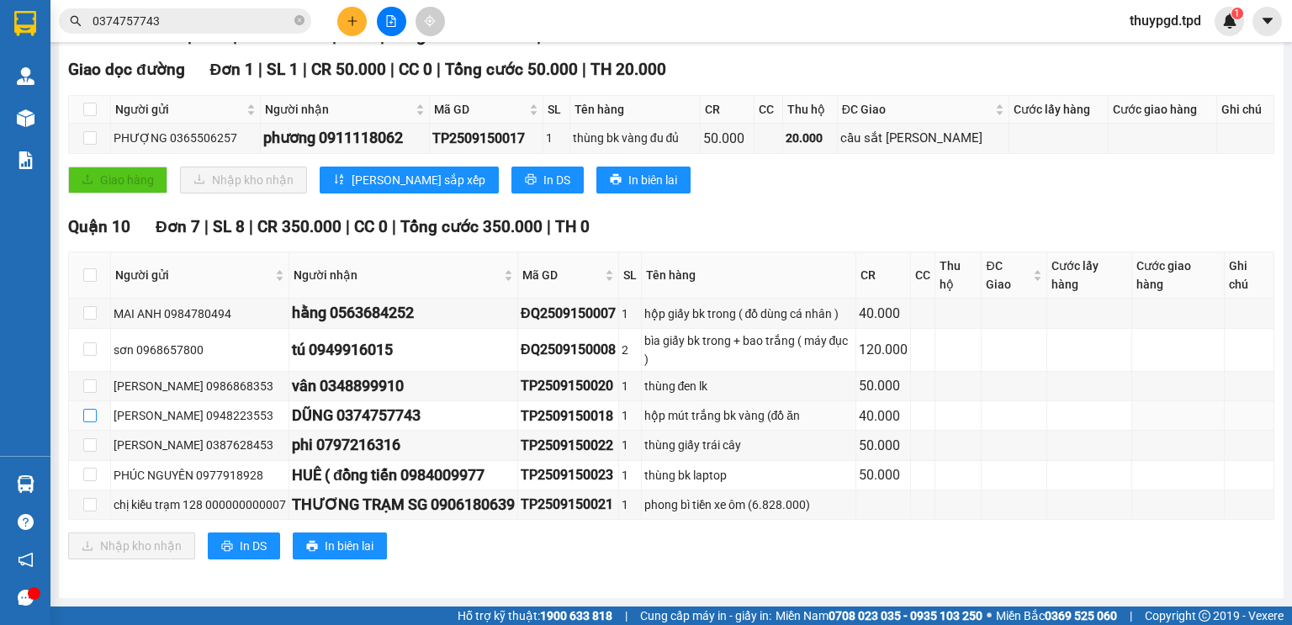
drag, startPoint x: 89, startPoint y: 416, endPoint x: 76, endPoint y: 530, distance: 114.3
click at [87, 420] on input "checkbox" at bounding box center [89, 415] width 13 height 13
checkbox input "true"
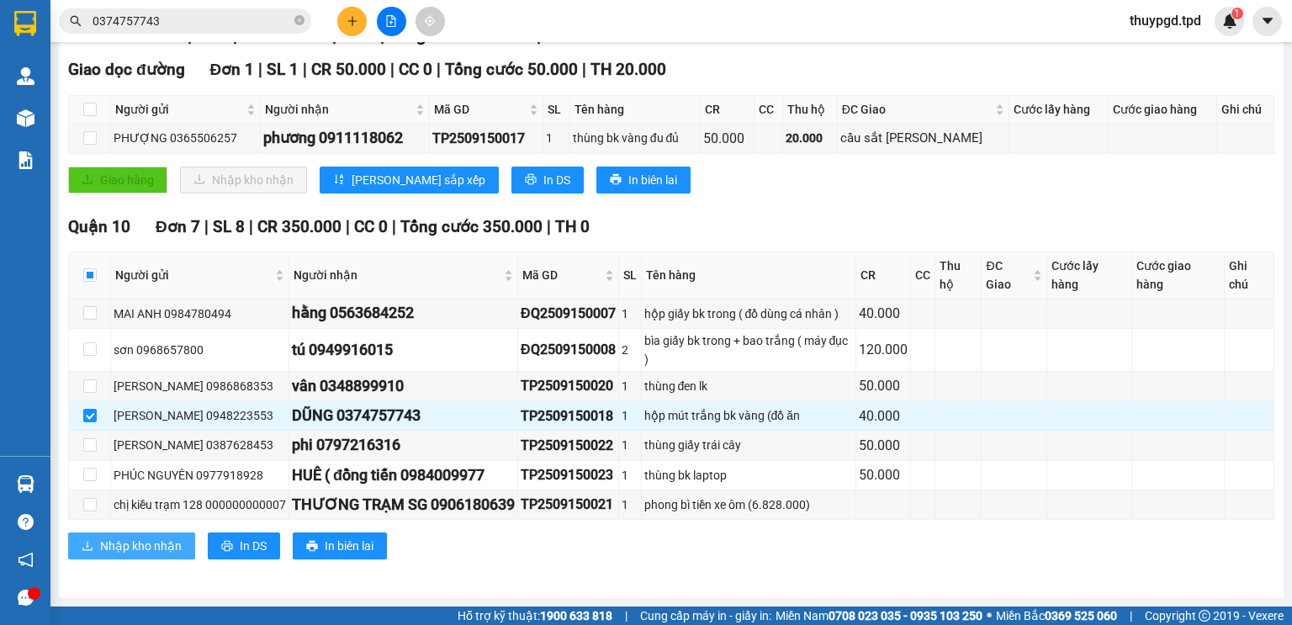
click at [100, 536] on span "Nhập kho nhận" at bounding box center [141, 545] width 82 height 18
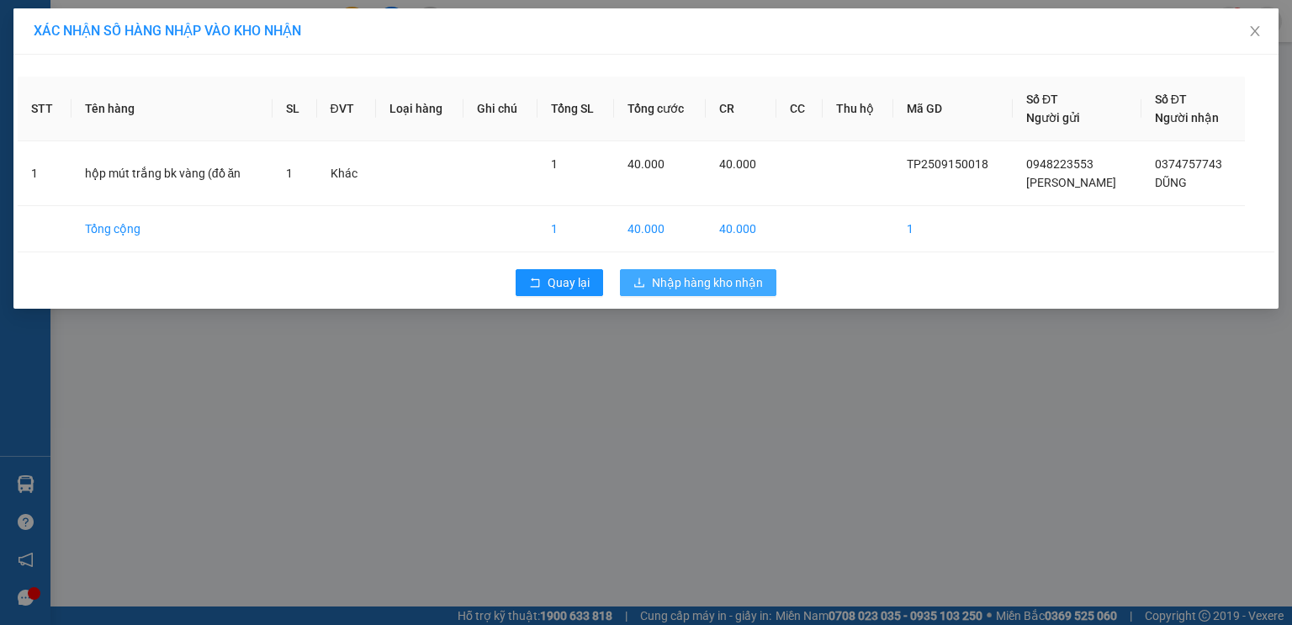
click at [679, 281] on span "Nhập hàng kho nhận" at bounding box center [707, 282] width 111 height 18
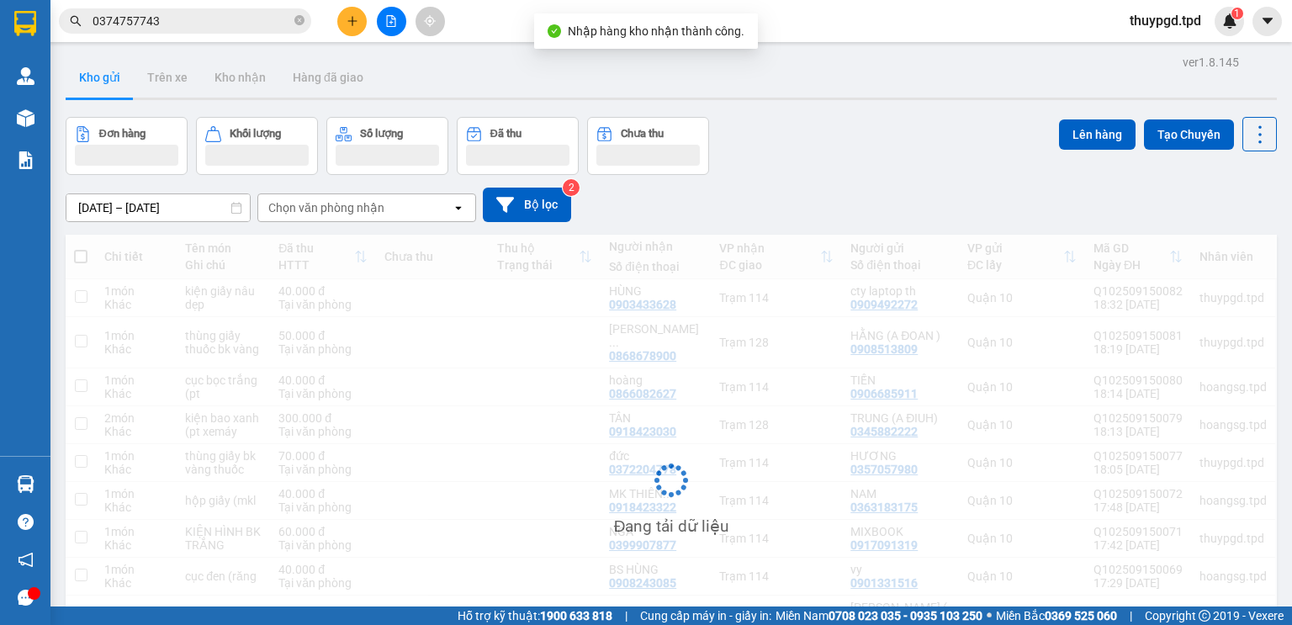
click at [217, 31] on span "0374757743" at bounding box center [185, 20] width 252 height 25
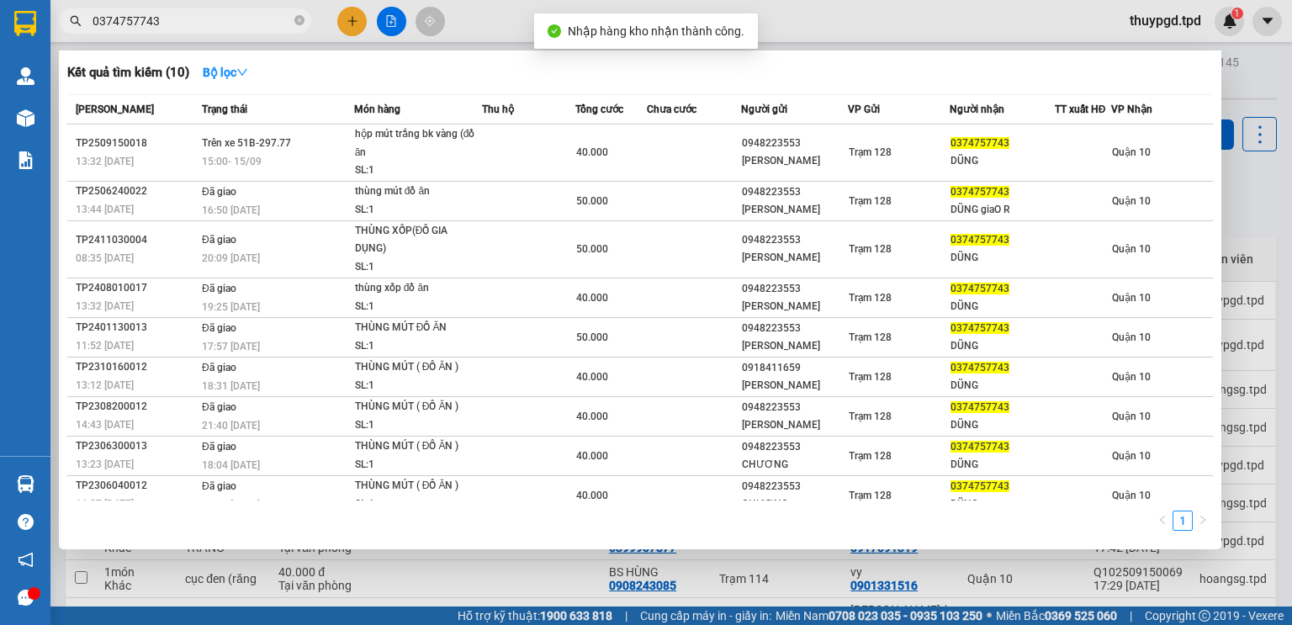
click at [222, 23] on input "0374757743" at bounding box center [191, 21] width 198 height 18
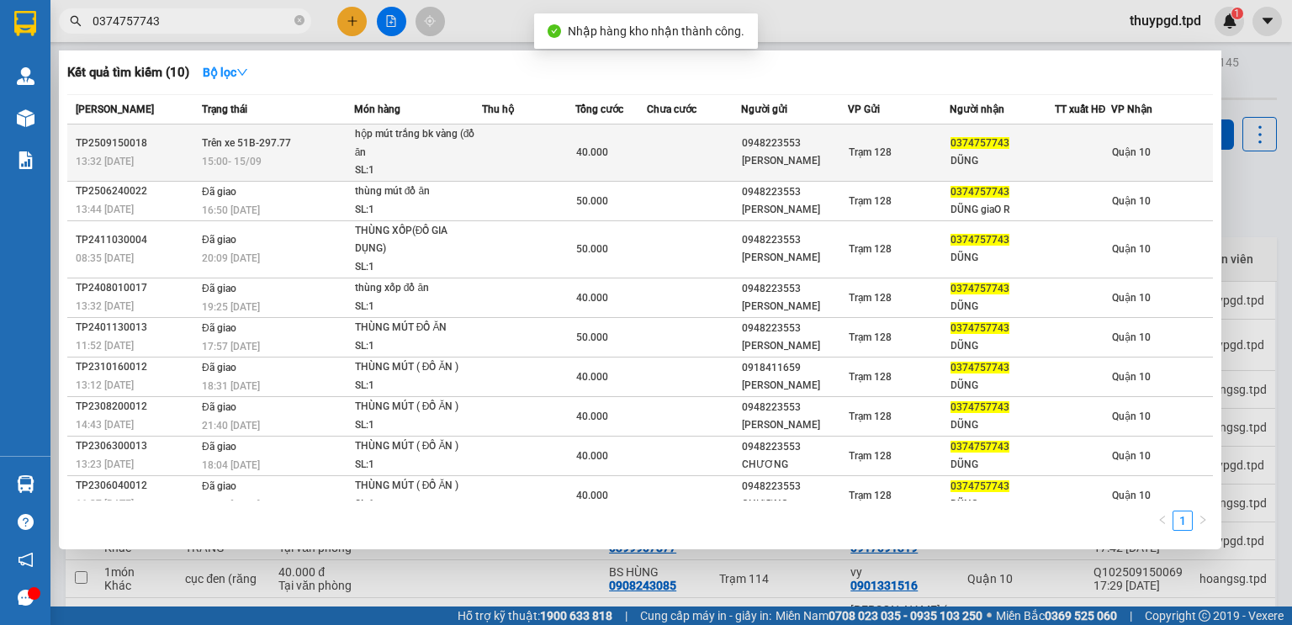
click at [994, 148] on span "0374757743" at bounding box center [979, 143] width 59 height 12
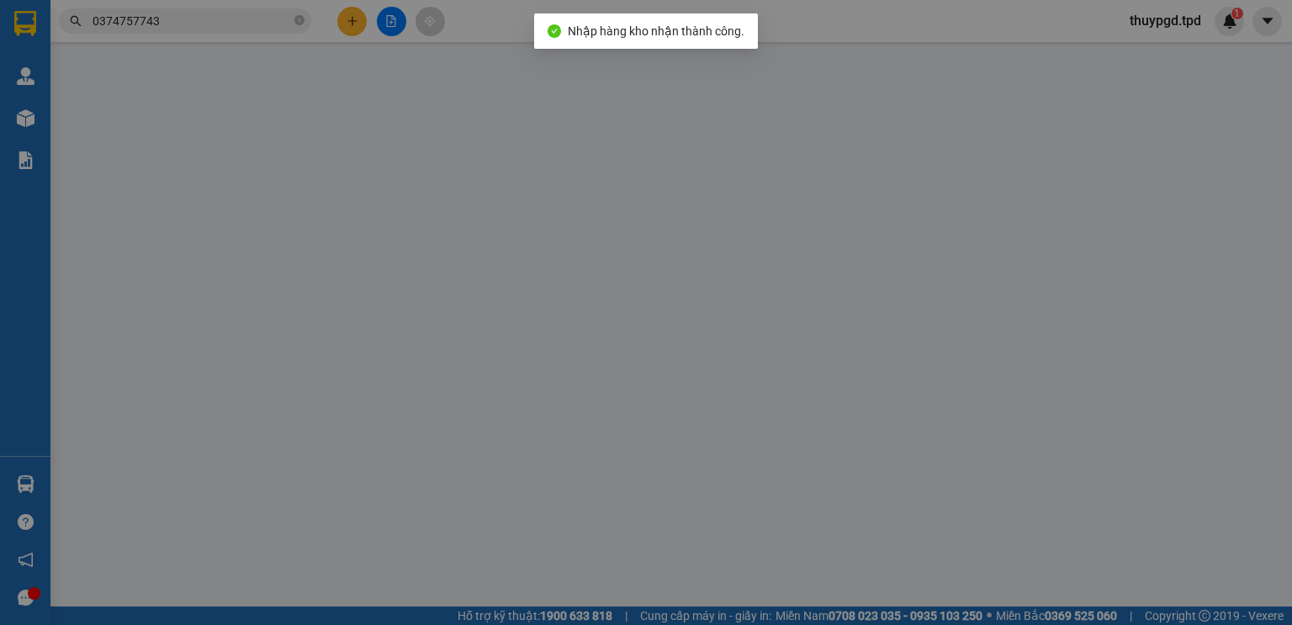
type input "0948223553"
type input "LÊ VĂN CHƯƠNG"
type input "042067005926"
type input "0374757743"
type input "DŨNG"
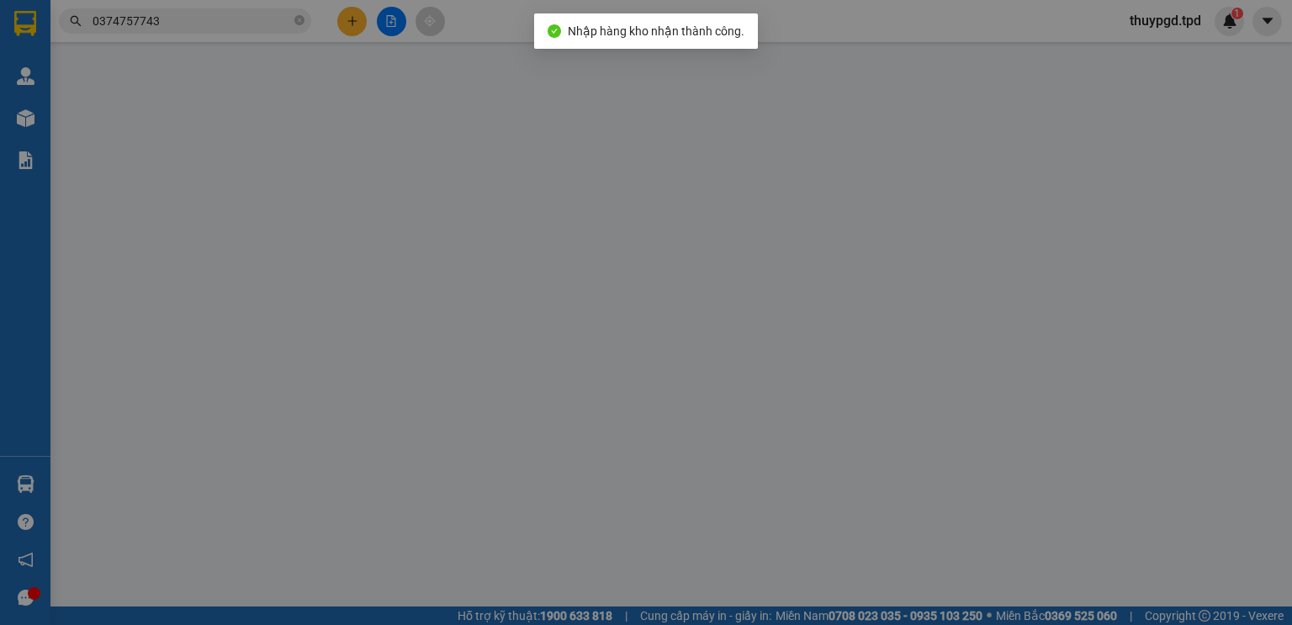
type input "40.000"
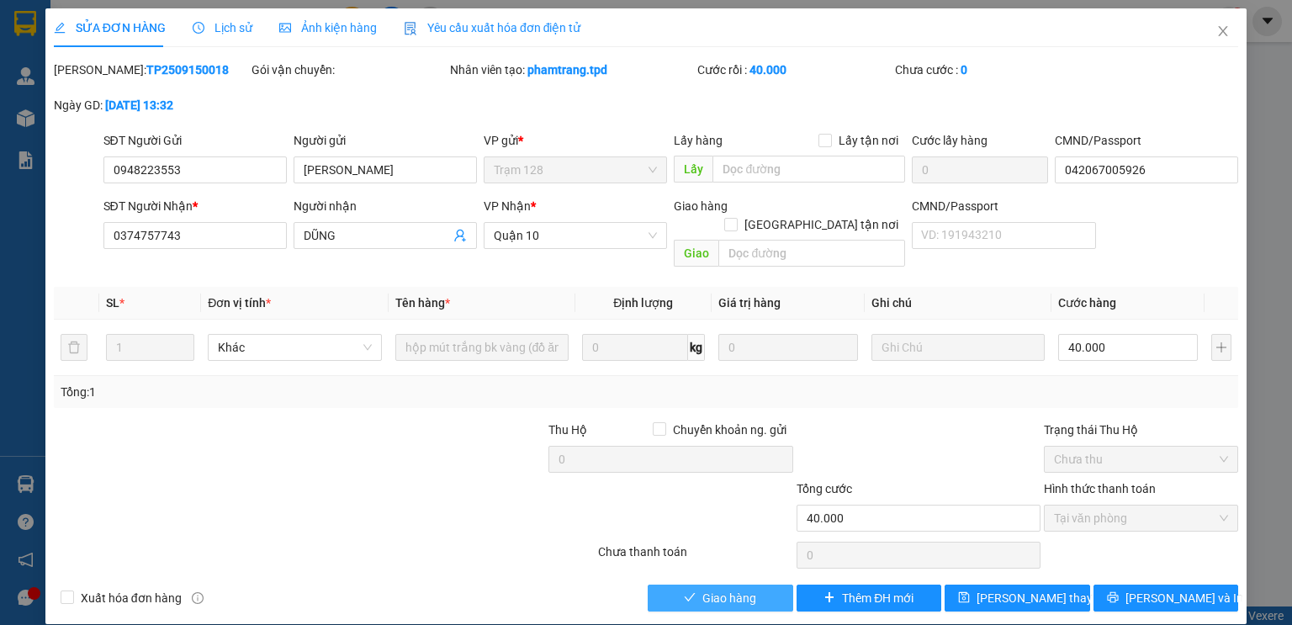
click at [693, 593] on icon "check" at bounding box center [689, 597] width 11 height 8
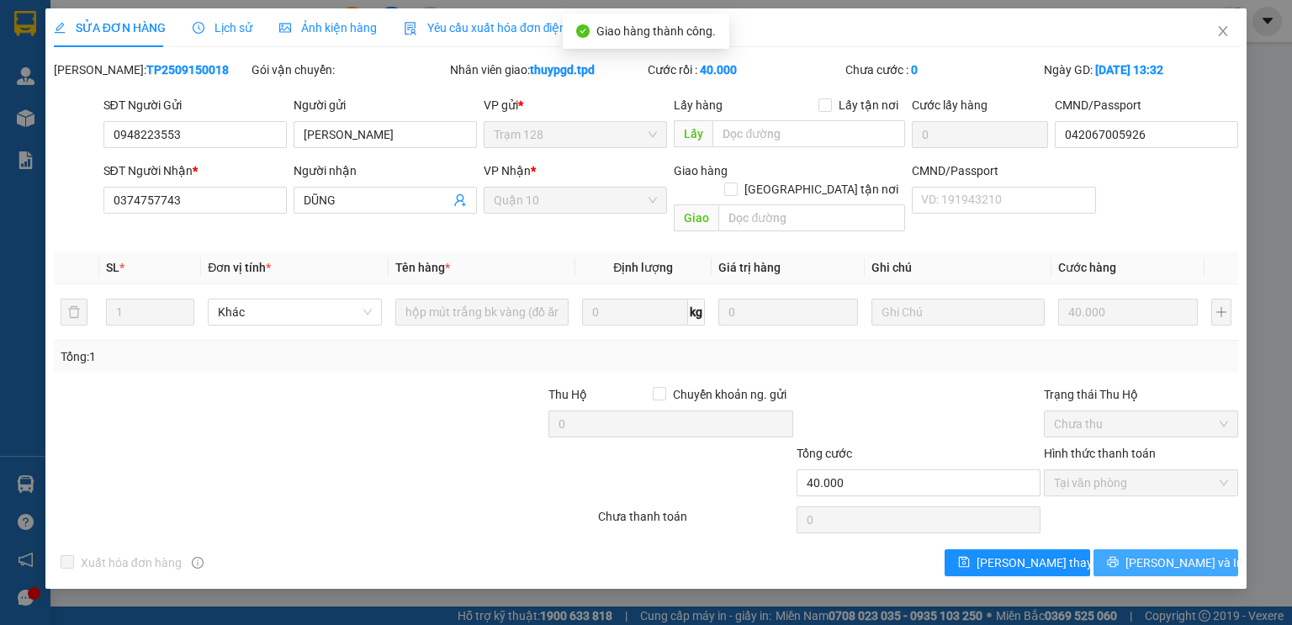
drag, startPoint x: 1184, startPoint y: 547, endPoint x: 570, endPoint y: 114, distance: 751.2
click at [1184, 553] on span "[PERSON_NAME] và In" at bounding box center [1184, 562] width 118 height 18
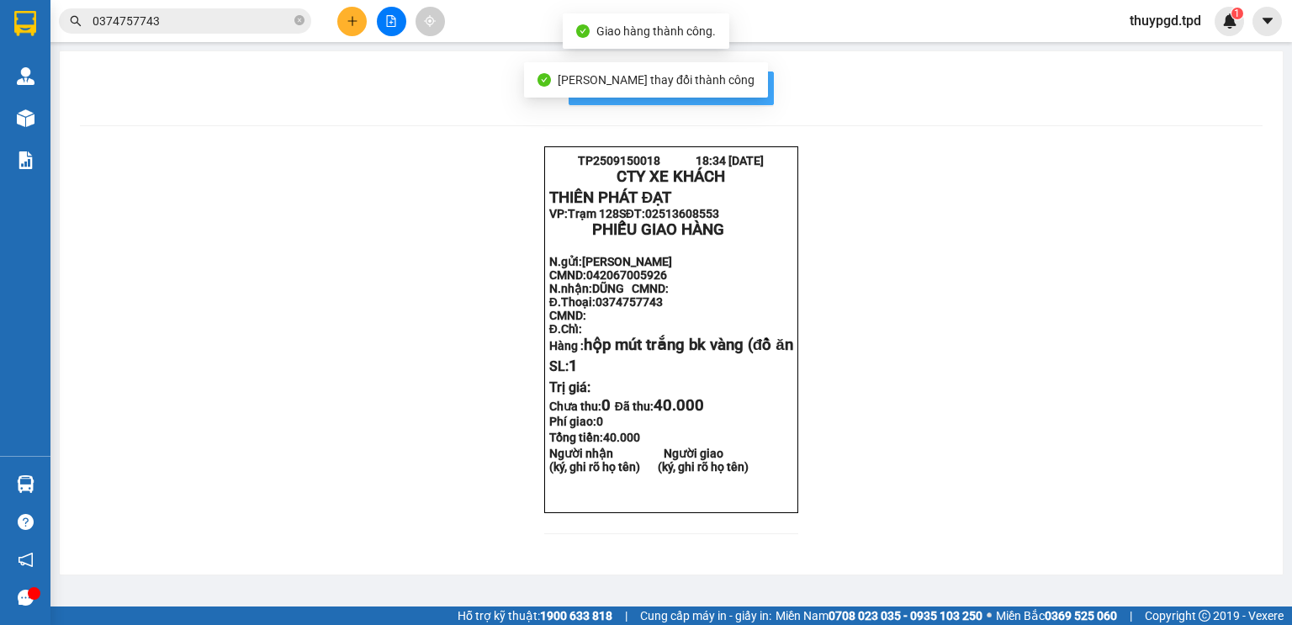
click at [754, 91] on button "In mẫu biên lai tự cấu hình" at bounding box center [670, 88] width 205 height 34
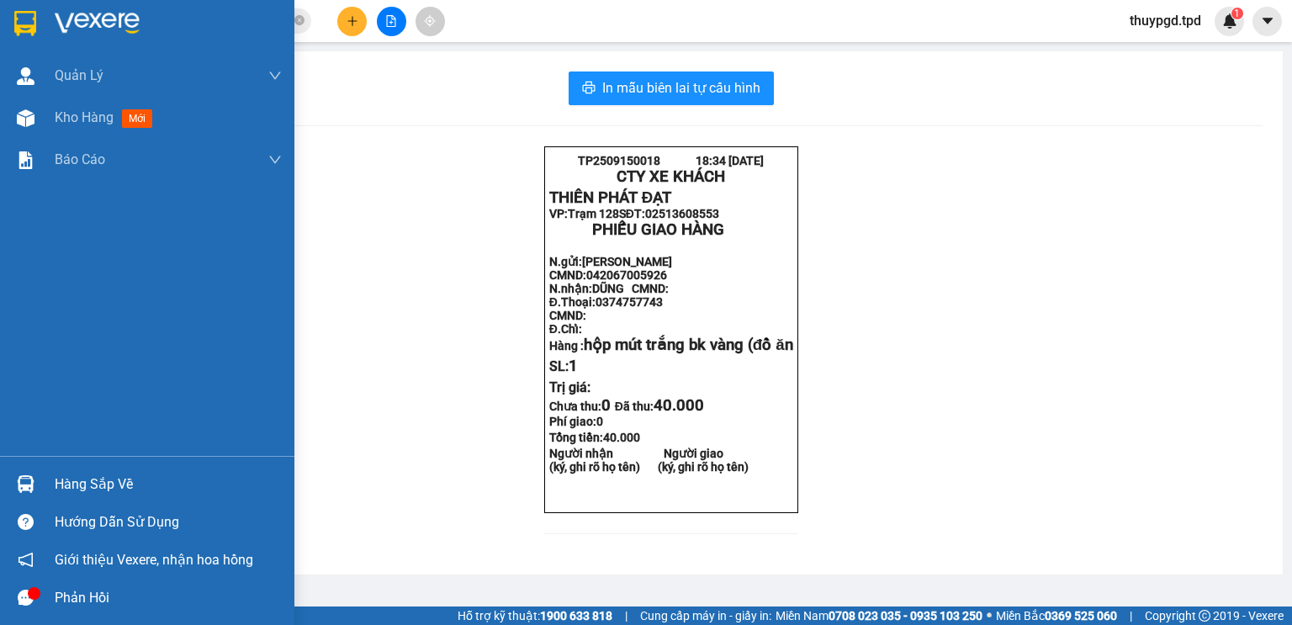
click at [24, 488] on img at bounding box center [26, 484] width 18 height 18
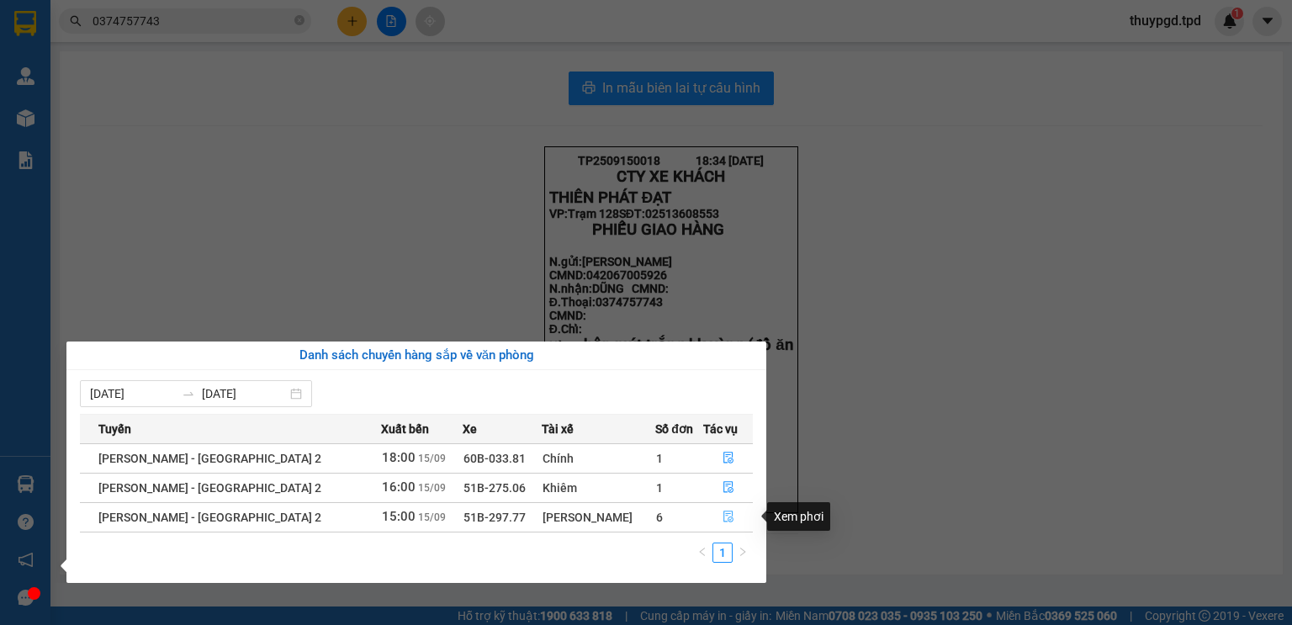
click at [712, 520] on button "button" at bounding box center [728, 517] width 49 height 27
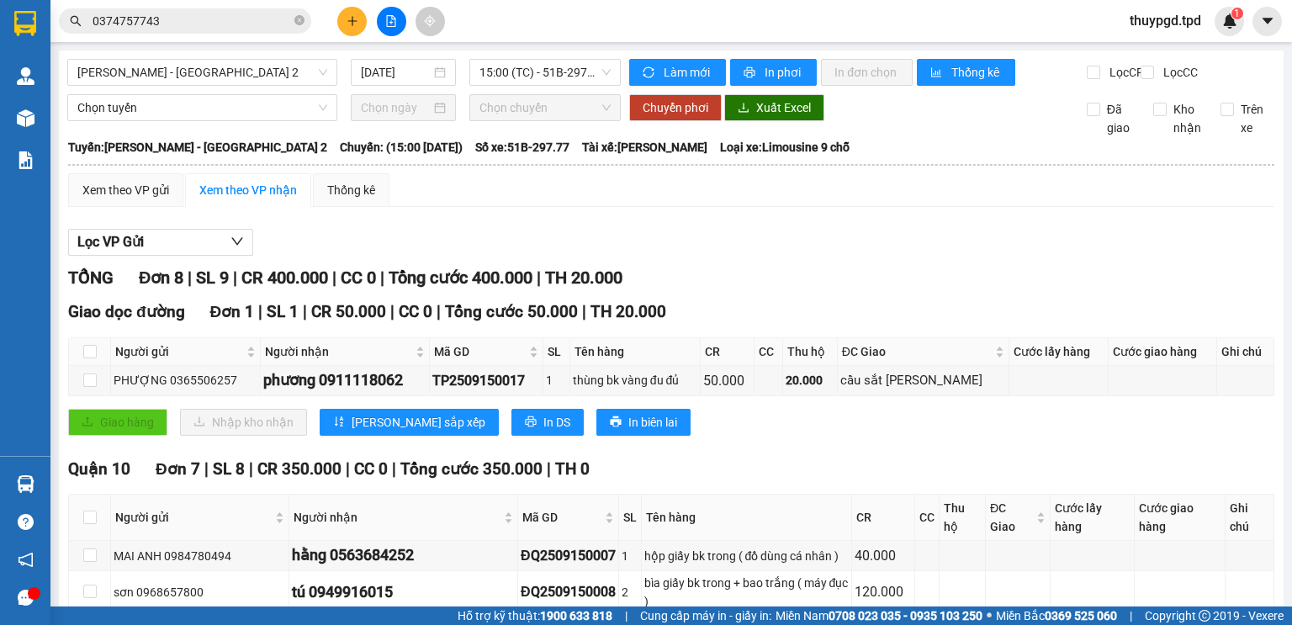
scroll to position [253, 0]
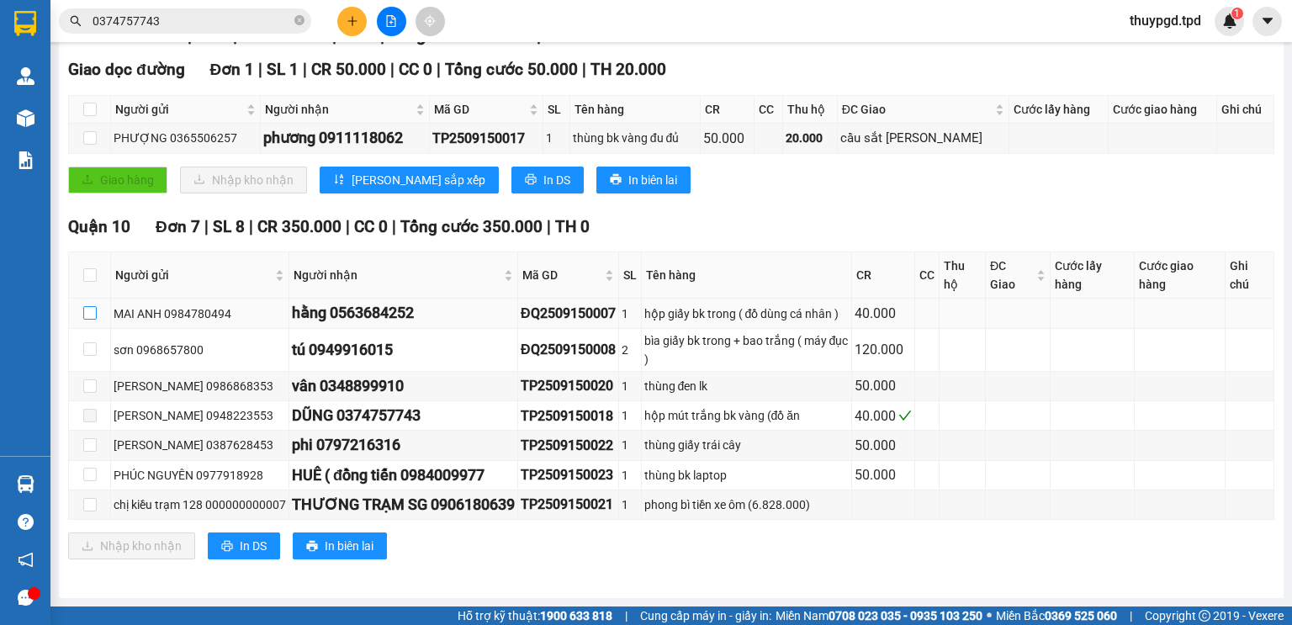
click at [84, 314] on input "checkbox" at bounding box center [89, 312] width 13 height 13
checkbox input "true"
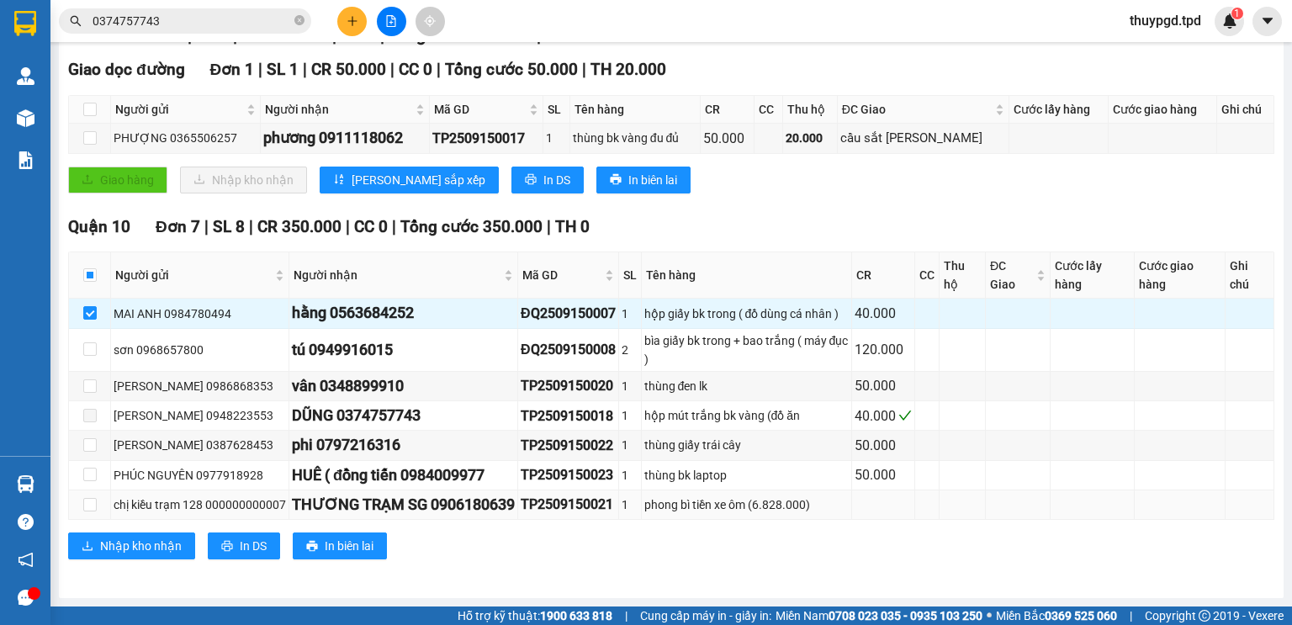
click at [130, 508] on div "chị kiều trạm 128 000000000007" at bounding box center [200, 504] width 172 height 18
click at [83, 499] on input "checkbox" at bounding box center [89, 504] width 13 height 13
checkbox input "true"
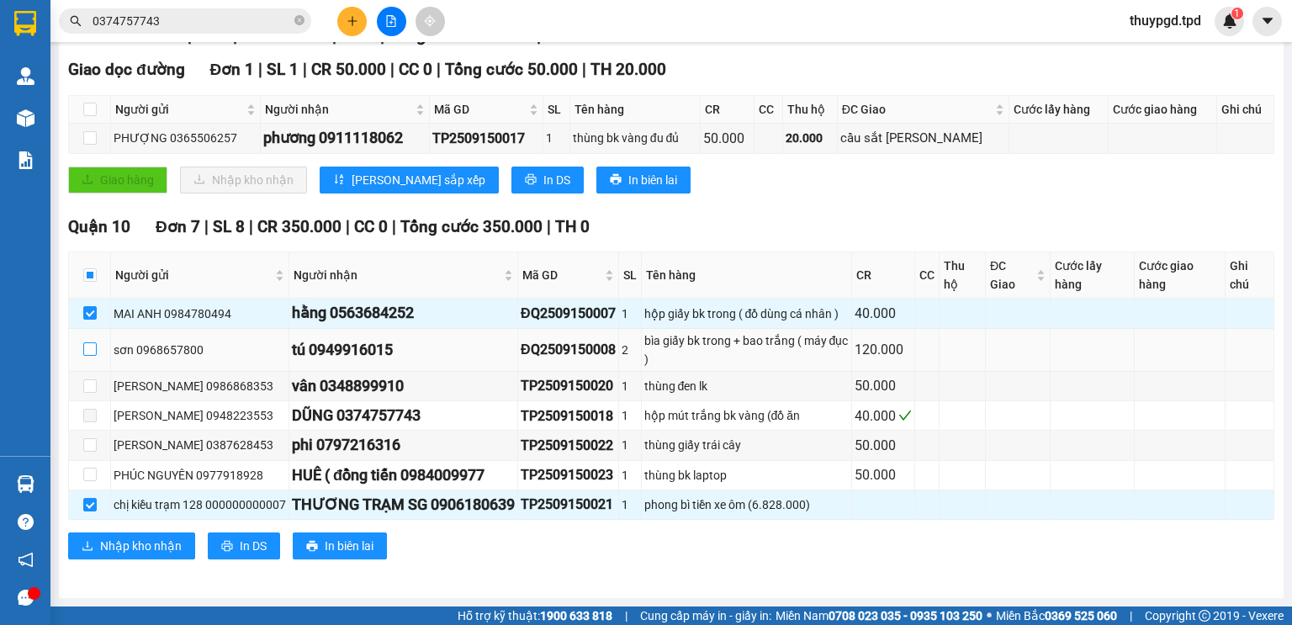
click at [93, 351] on input "checkbox" at bounding box center [89, 348] width 13 height 13
checkbox input "true"
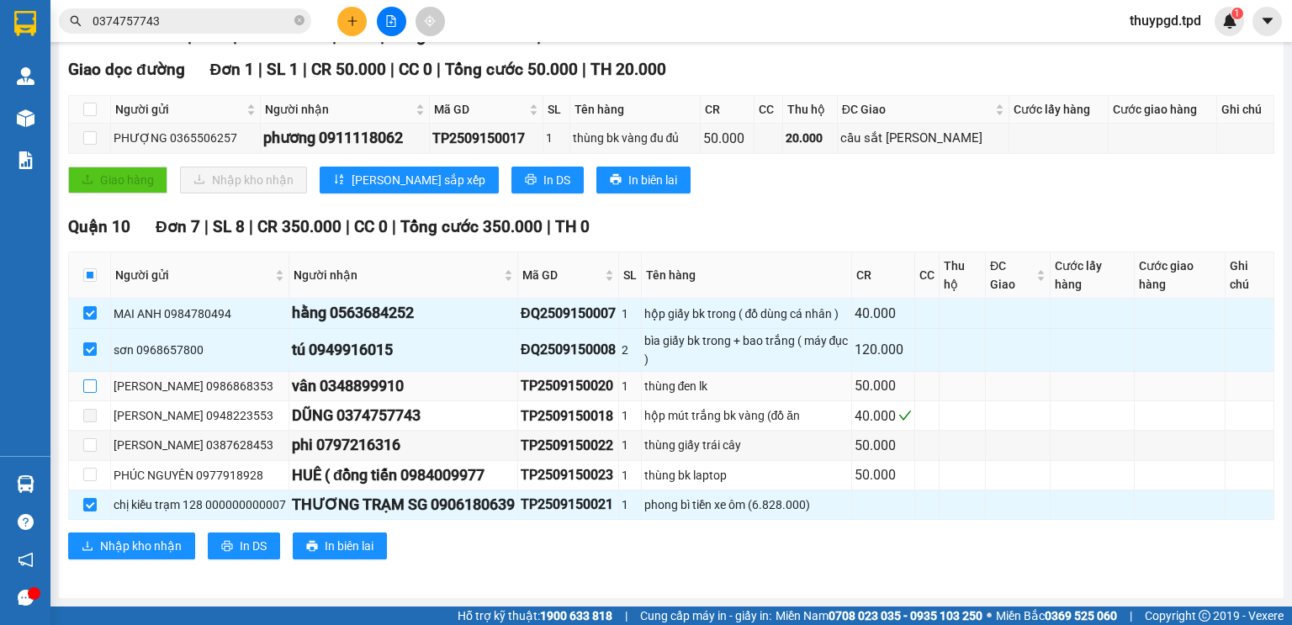
click at [87, 390] on input "checkbox" at bounding box center [89, 385] width 13 height 13
checkbox input "true"
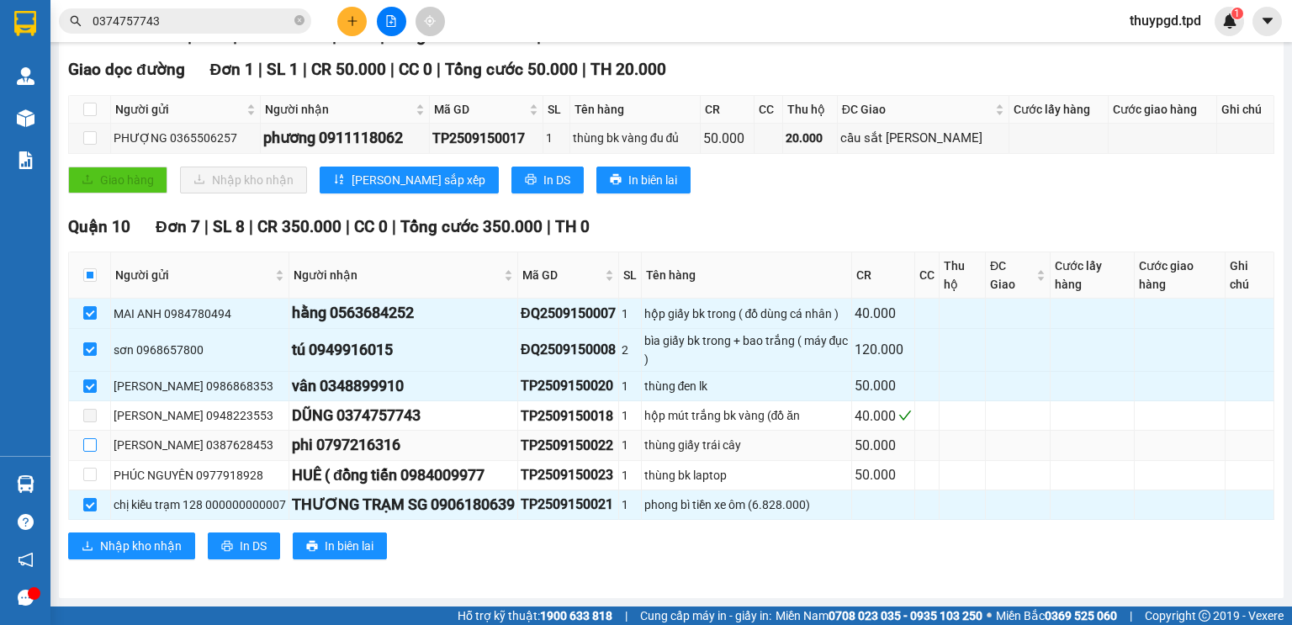
click at [92, 450] on input "checkbox" at bounding box center [89, 444] width 13 height 13
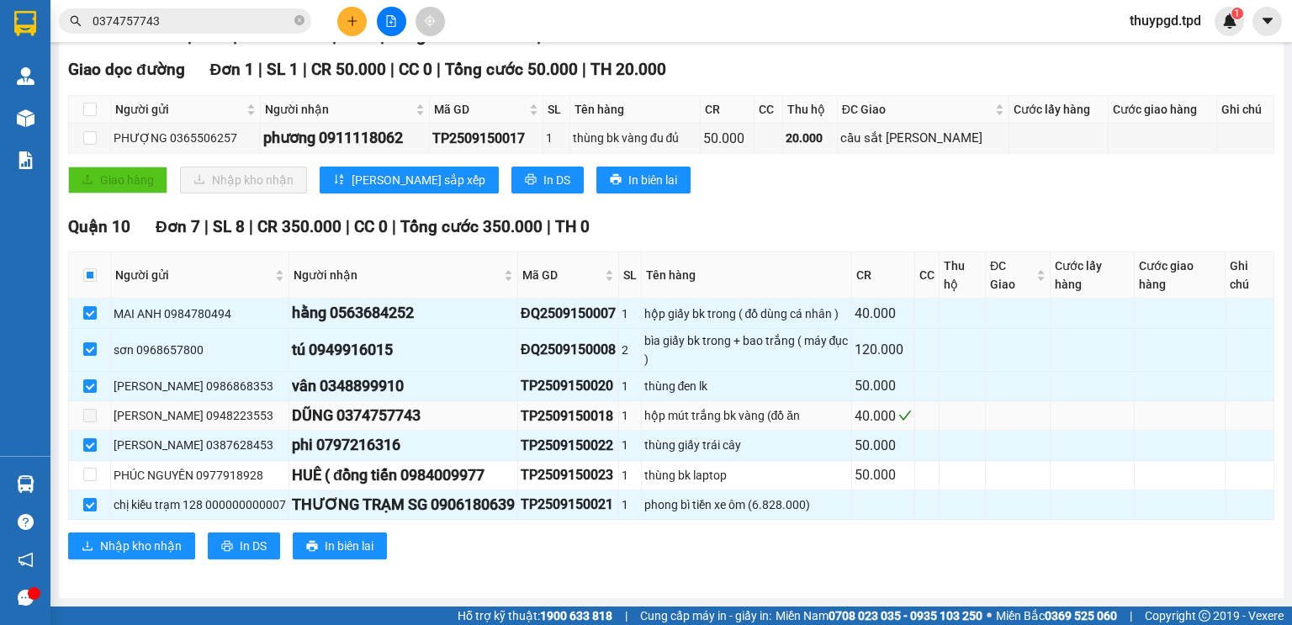
click at [92, 417] on span at bounding box center [89, 415] width 13 height 13
click at [90, 424] on label at bounding box center [89, 415] width 13 height 18
click at [90, 447] on input "checkbox" at bounding box center [89, 444] width 13 height 13
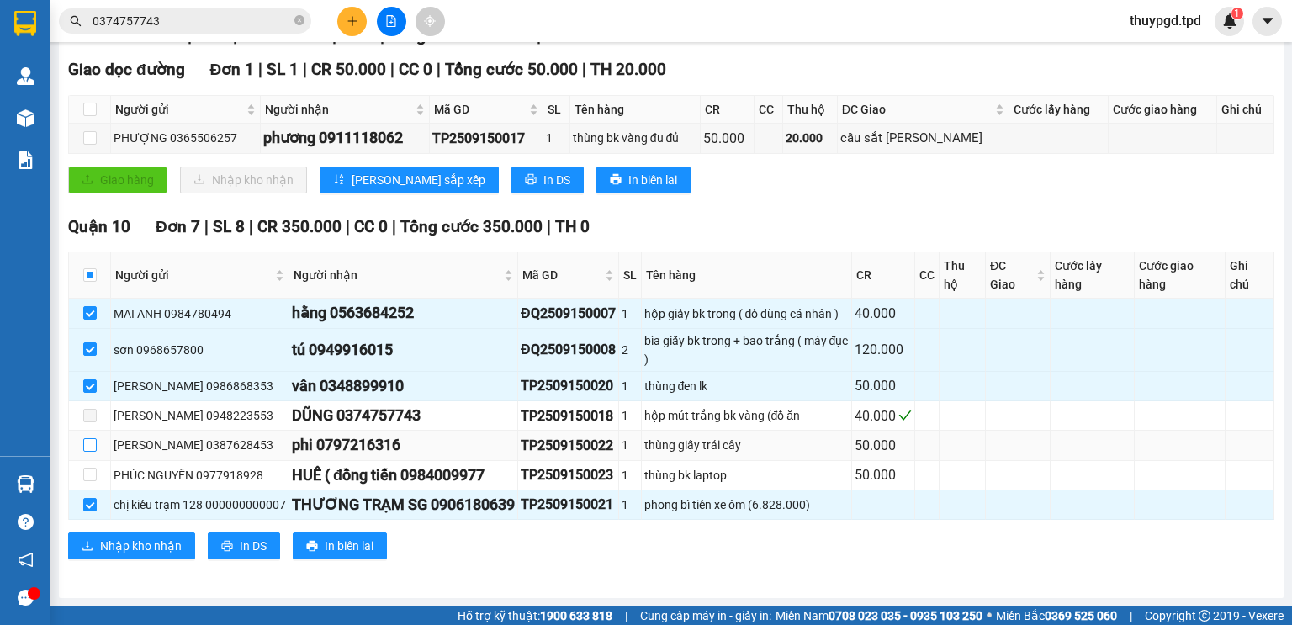
click at [90, 447] on input "checkbox" at bounding box center [89, 444] width 13 height 13
checkbox input "true"
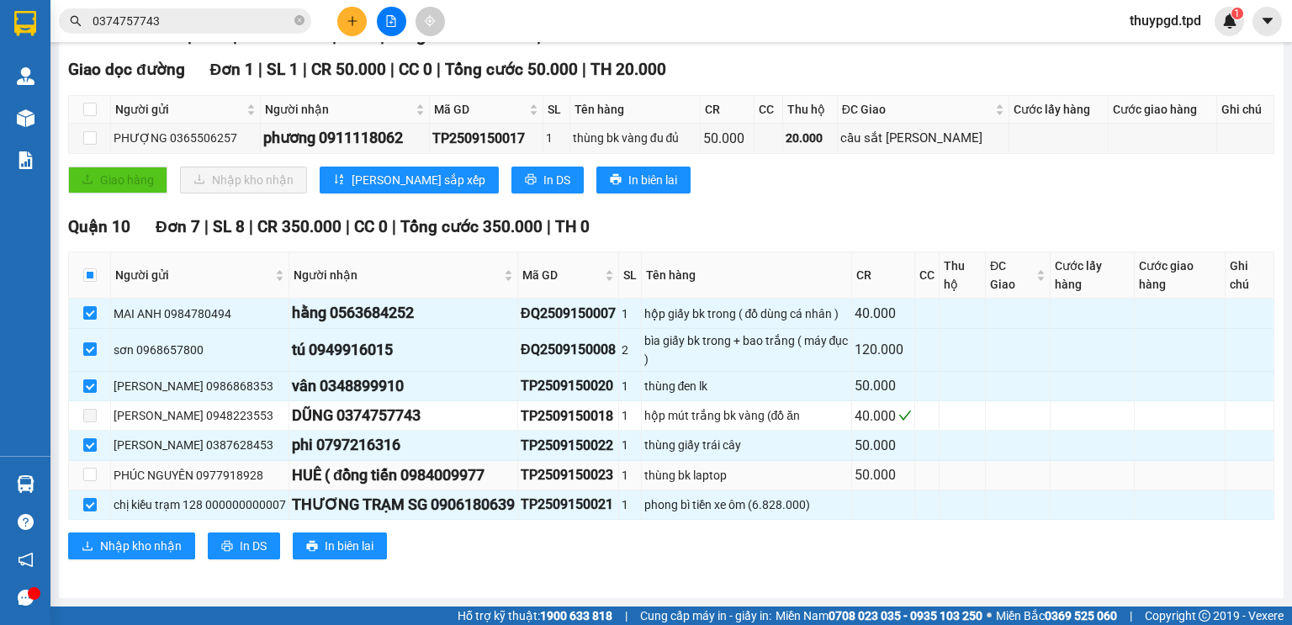
click at [80, 474] on td at bounding box center [90, 475] width 42 height 29
click at [89, 480] on input "checkbox" at bounding box center [89, 474] width 13 height 13
checkbox input "true"
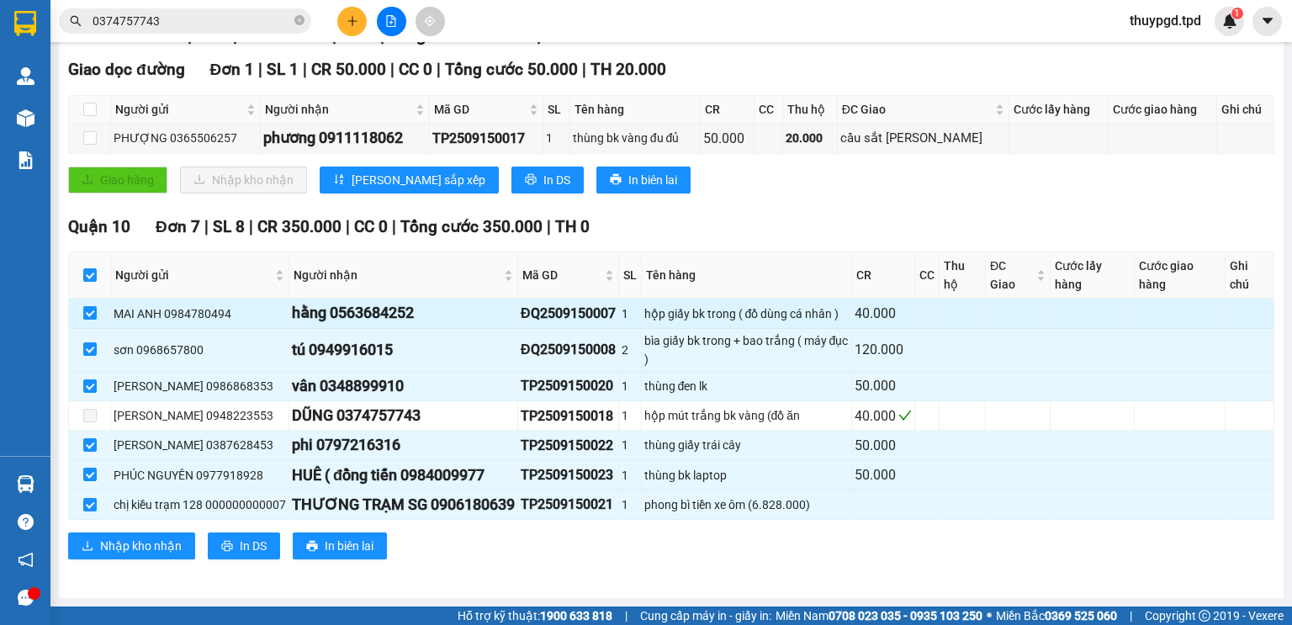
click at [90, 320] on input "checkbox" at bounding box center [89, 312] width 13 height 13
checkbox input "false"
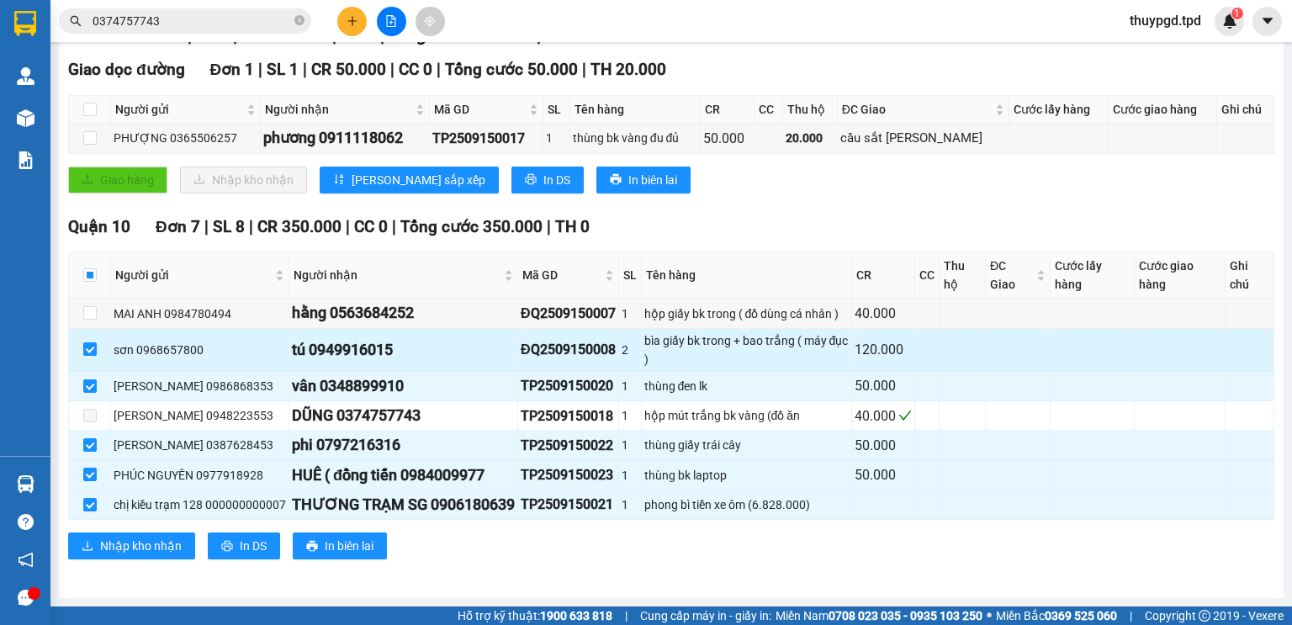
click at [88, 349] on input "checkbox" at bounding box center [89, 348] width 13 height 13
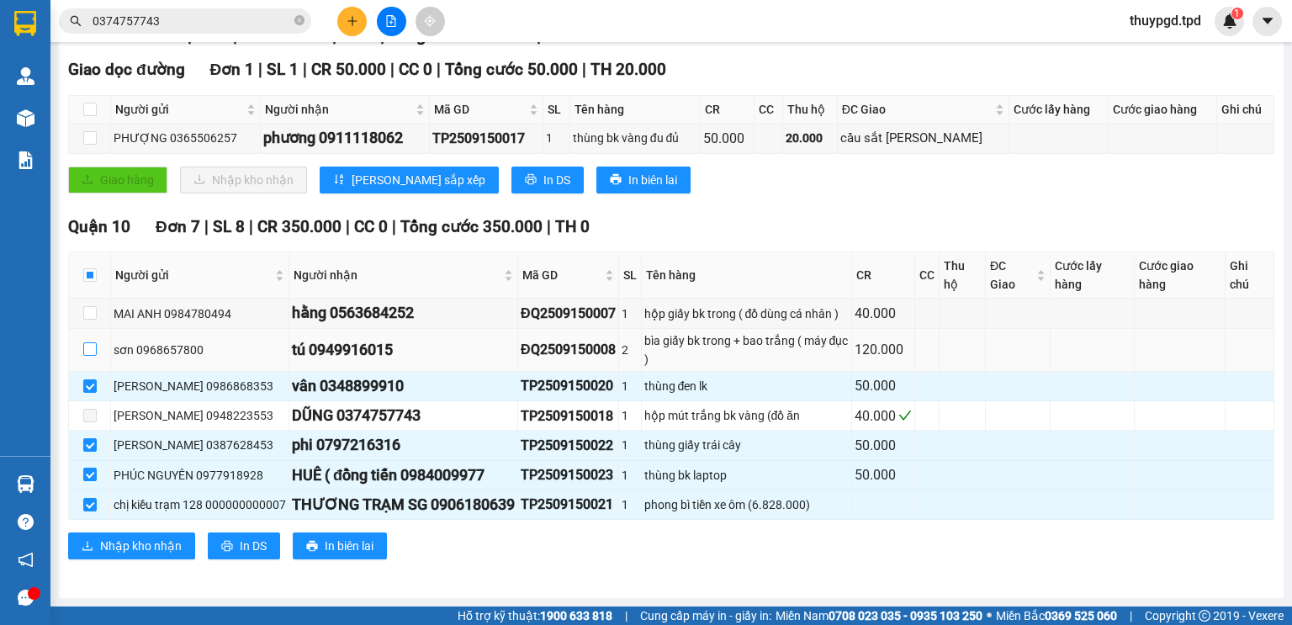
click at [87, 350] on input "checkbox" at bounding box center [89, 348] width 13 height 13
checkbox input "true"
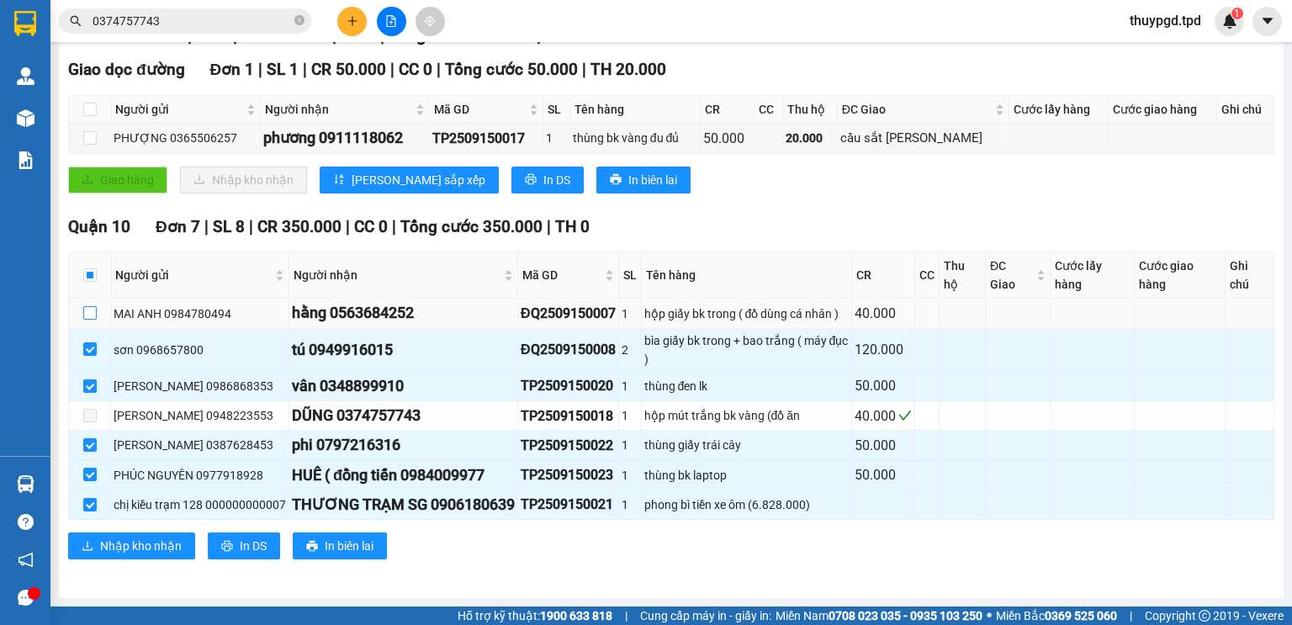
click at [84, 313] on input "checkbox" at bounding box center [89, 312] width 13 height 13
checkbox input "true"
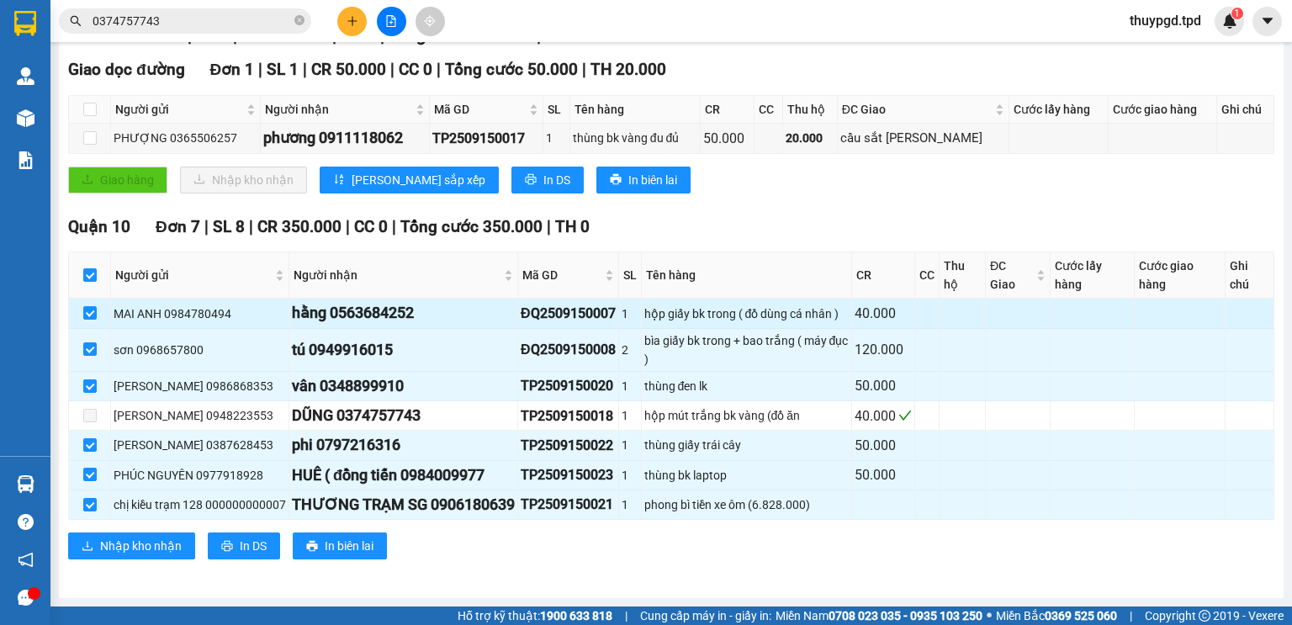
click at [82, 309] on td at bounding box center [90, 313] width 42 height 29
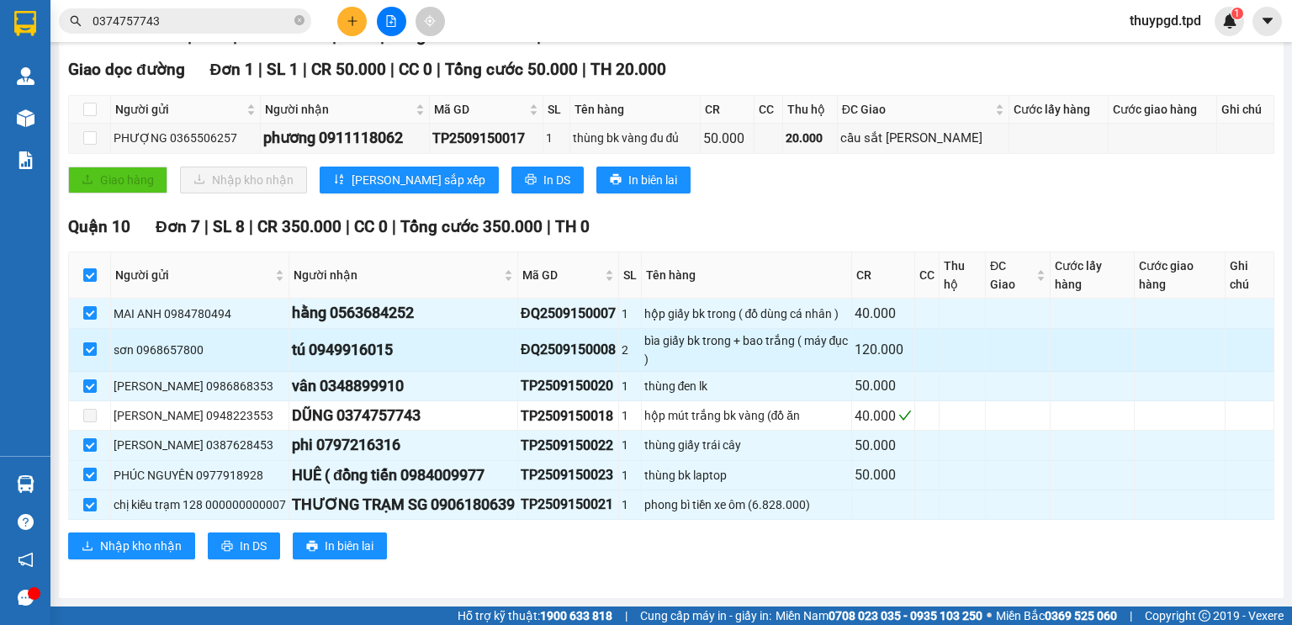
click at [92, 344] on td at bounding box center [90, 350] width 42 height 43
click at [85, 352] on input "checkbox" at bounding box center [89, 348] width 13 height 13
checkbox input "false"
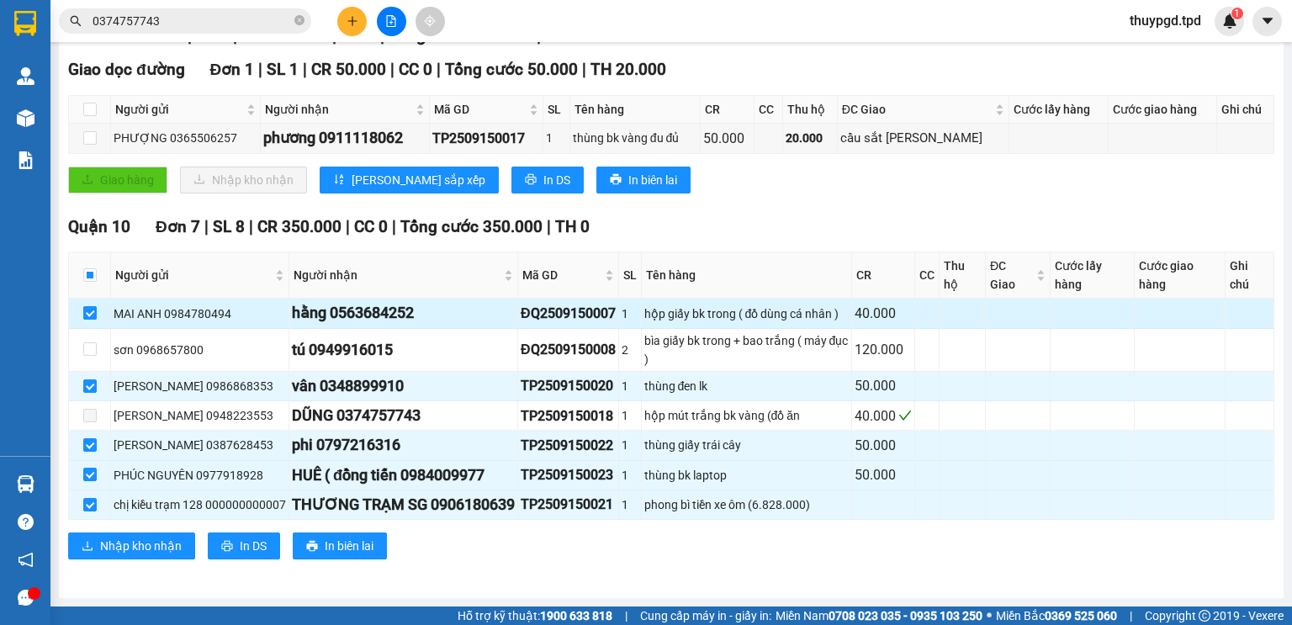
click at [91, 314] on input "checkbox" at bounding box center [89, 312] width 13 height 13
checkbox input "false"
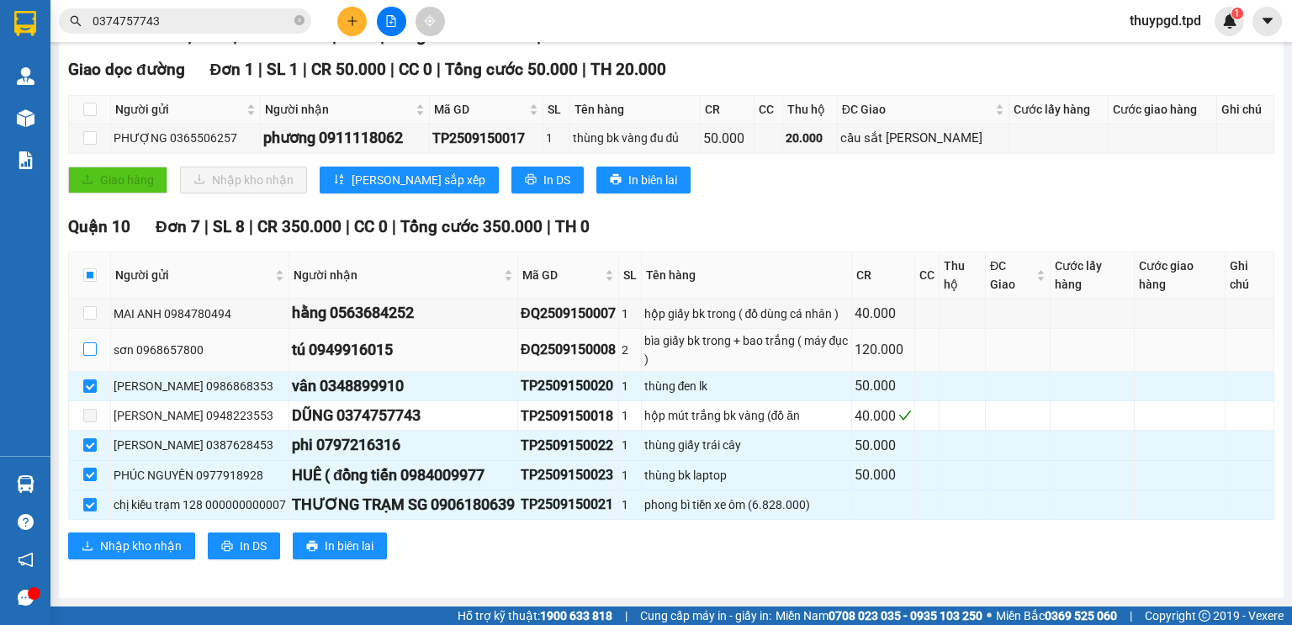
click at [87, 350] on input "checkbox" at bounding box center [89, 348] width 13 height 13
checkbox input "true"
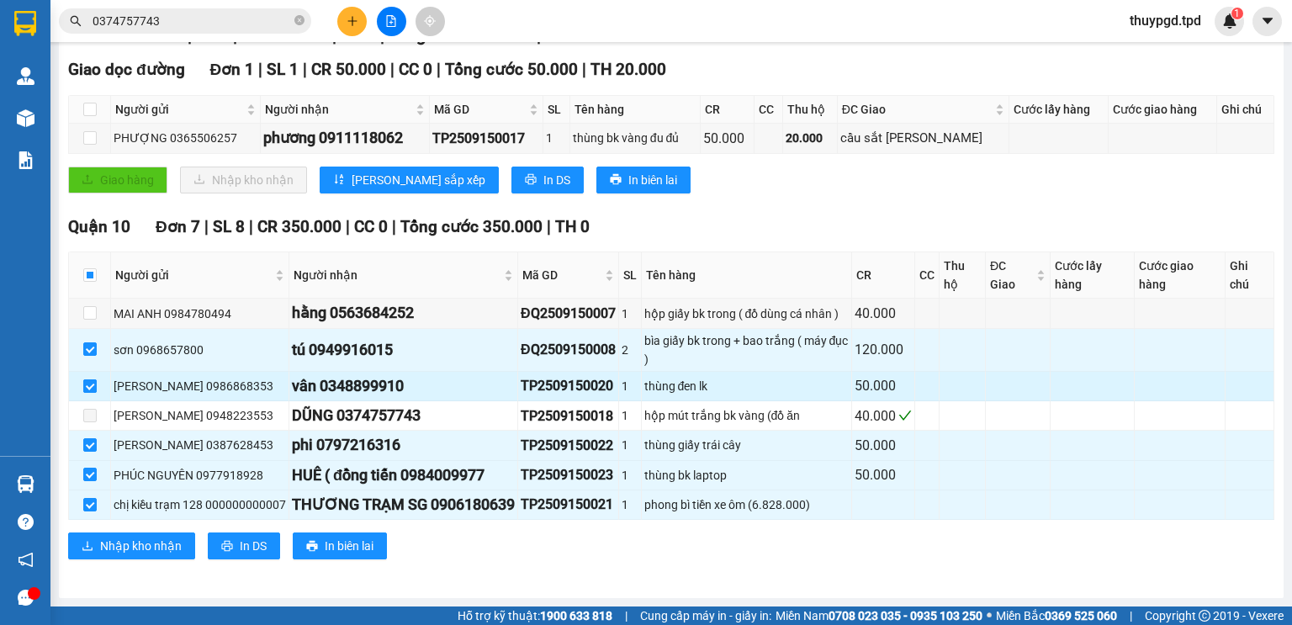
click at [92, 393] on input "checkbox" at bounding box center [89, 385] width 13 height 13
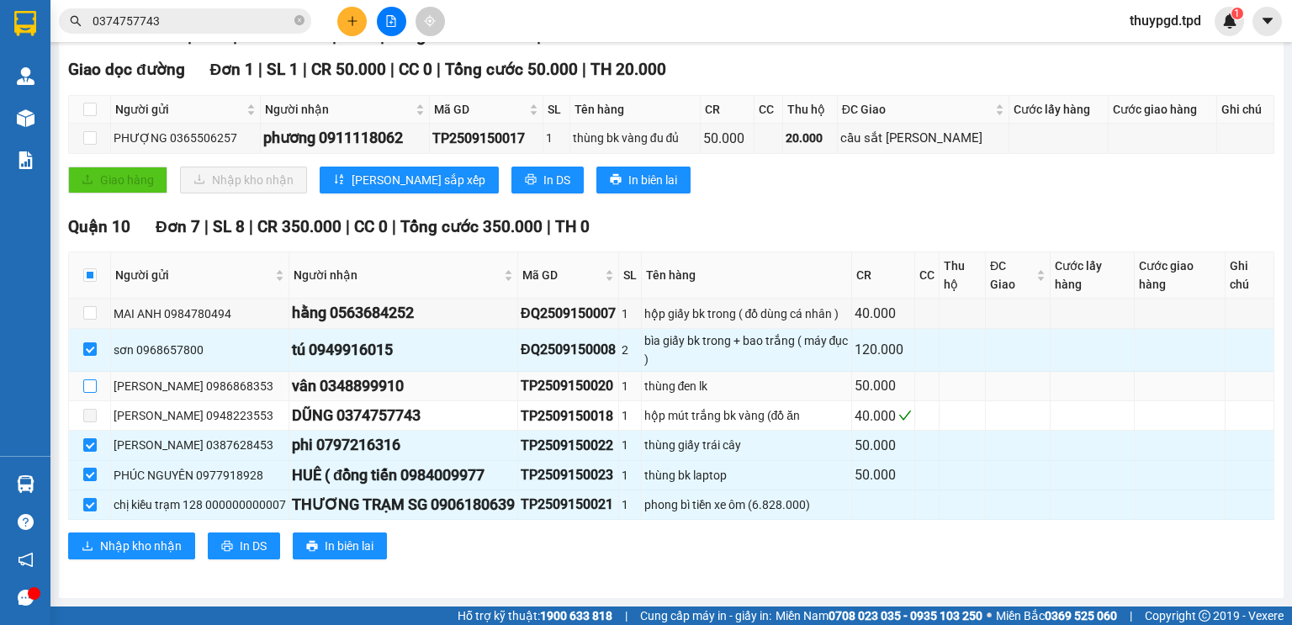
click at [91, 391] on input "checkbox" at bounding box center [89, 385] width 13 height 13
checkbox input "true"
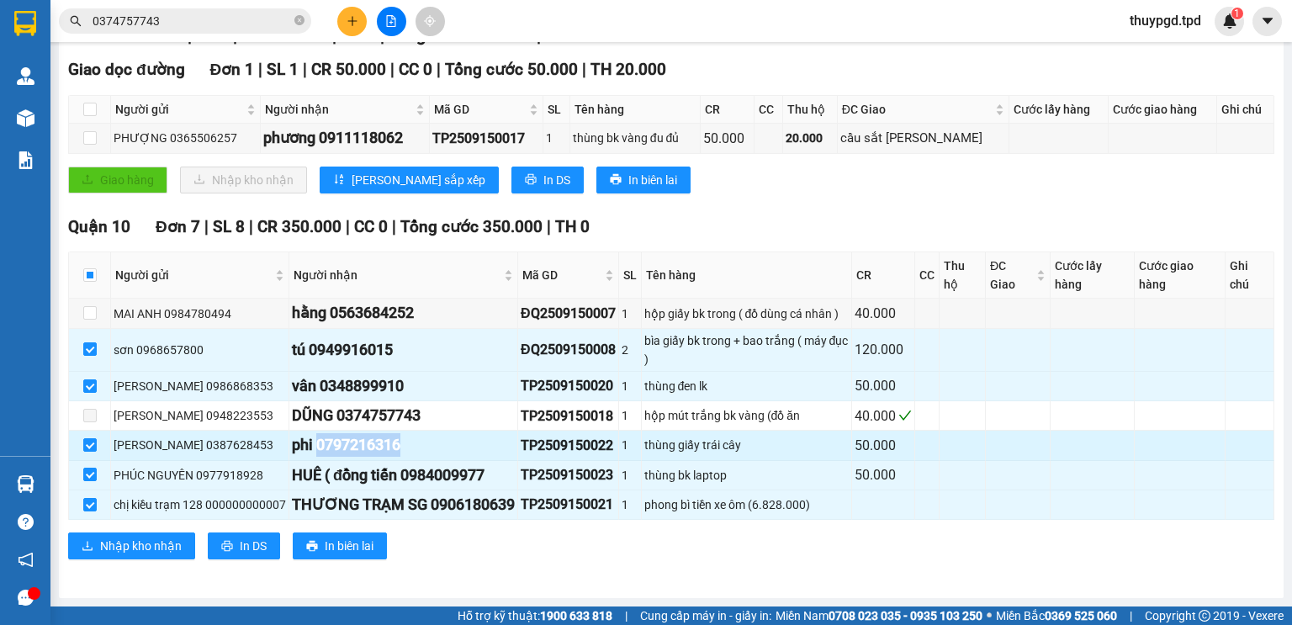
drag, startPoint x: 313, startPoint y: 446, endPoint x: 471, endPoint y: 454, distance: 158.3
click at [471, 454] on div "phi 0797216316" at bounding box center [403, 445] width 223 height 24
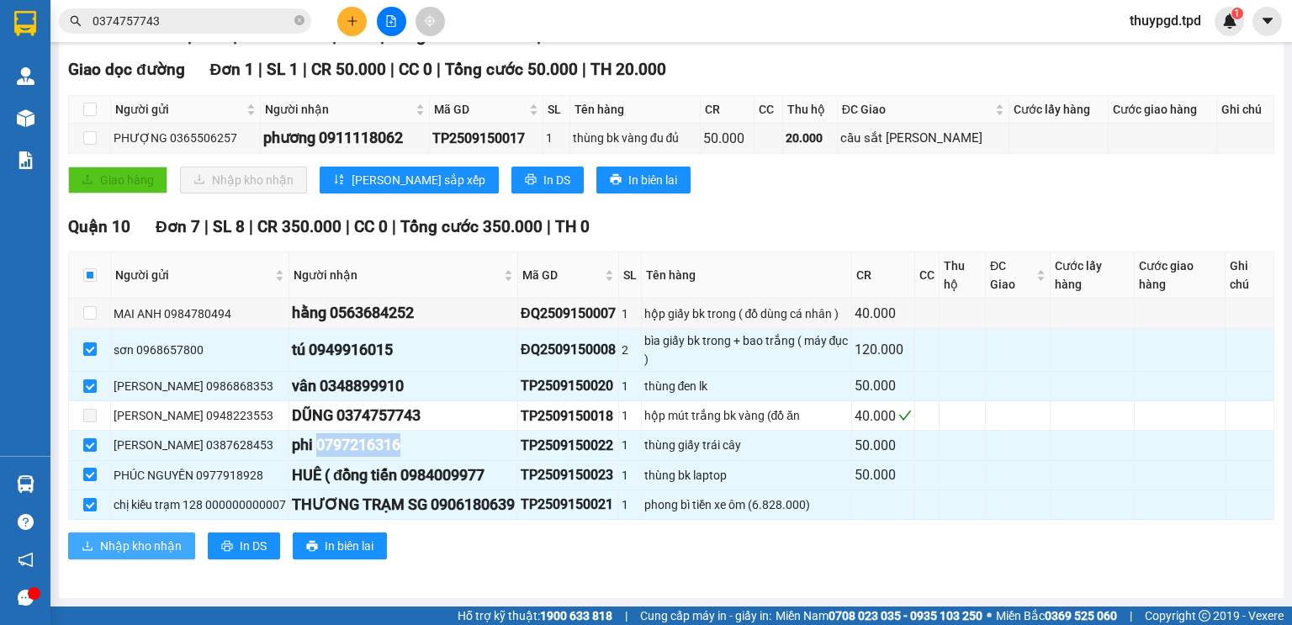
click at [170, 548] on span "Nhập kho nhận" at bounding box center [141, 545] width 82 height 18
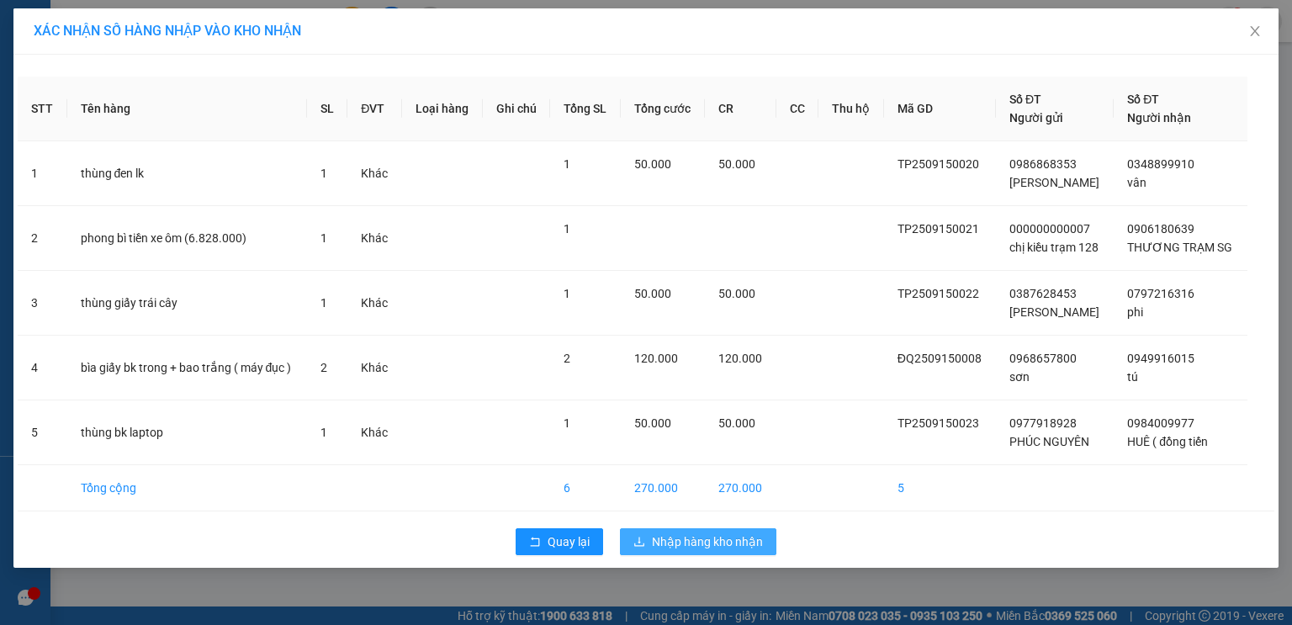
click at [684, 535] on span "Nhập hàng kho nhận" at bounding box center [707, 541] width 111 height 18
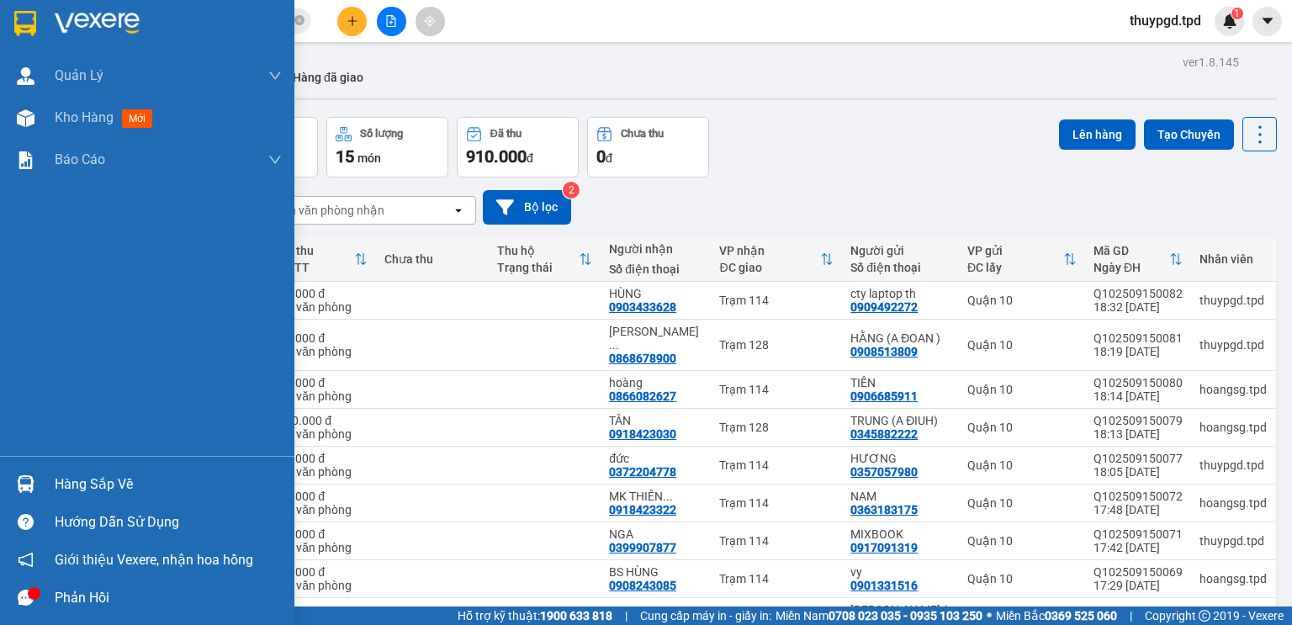
click at [64, 497] on div "Hàng sắp về" at bounding box center [147, 484] width 294 height 38
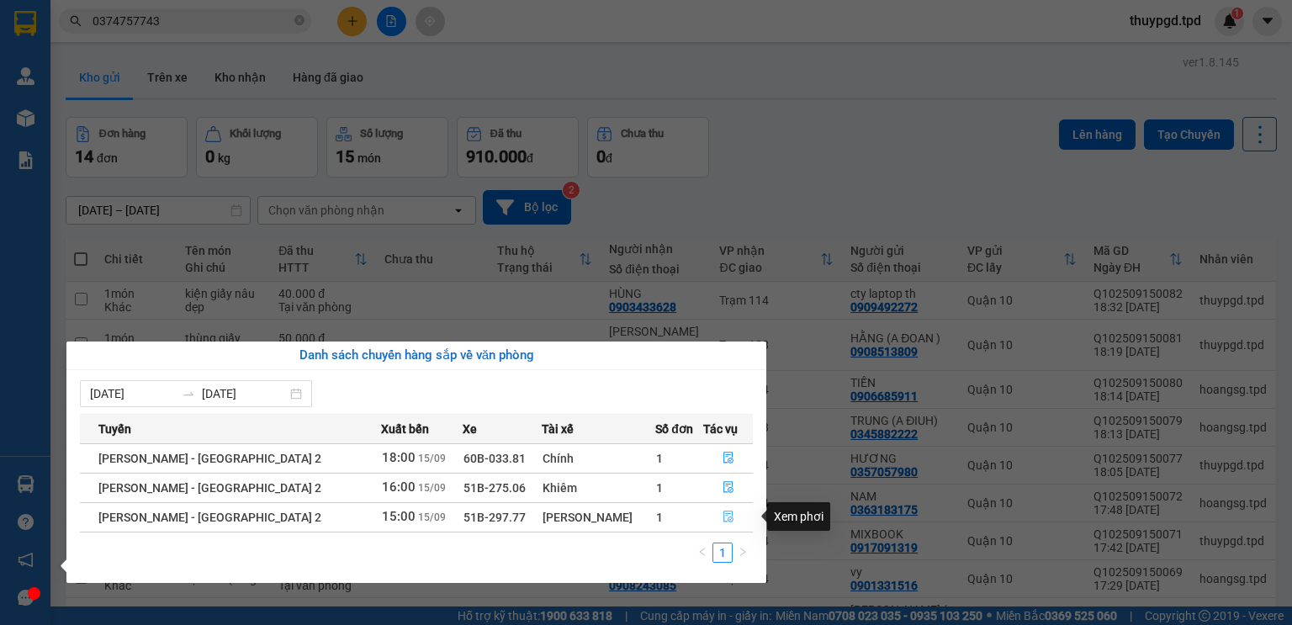
click at [711, 516] on button "button" at bounding box center [728, 517] width 49 height 27
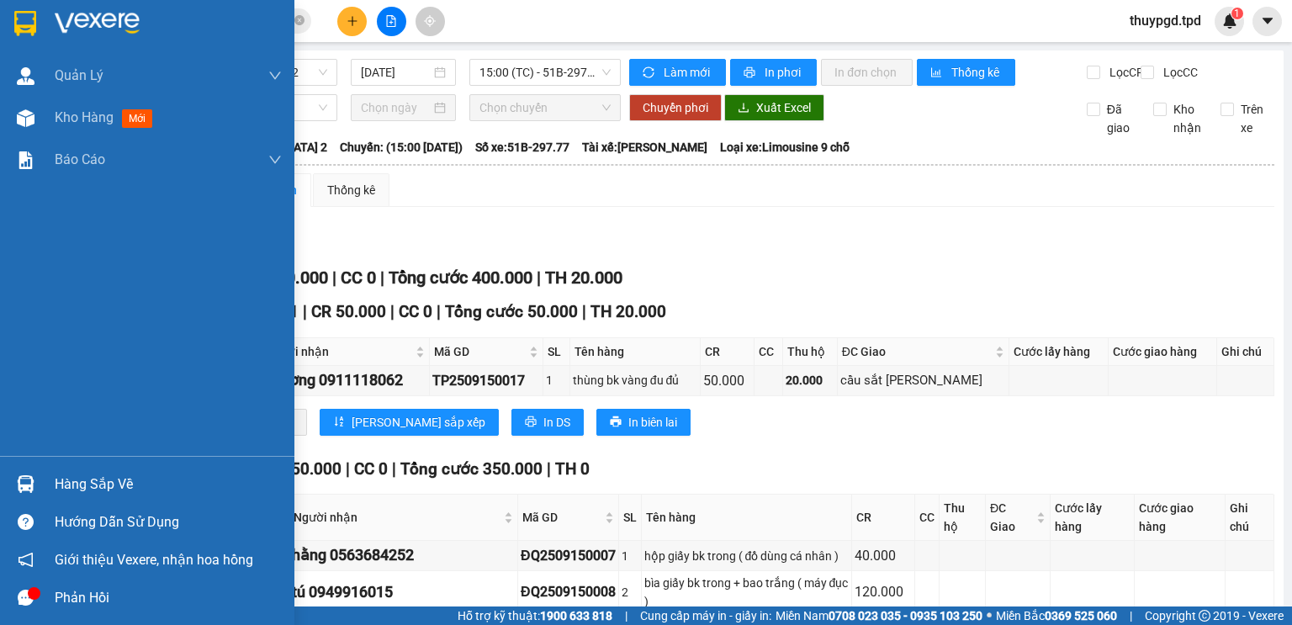
drag, startPoint x: 17, startPoint y: 498, endPoint x: 40, endPoint y: 491, distance: 23.7
click at [18, 497] on div at bounding box center [25, 483] width 29 height 29
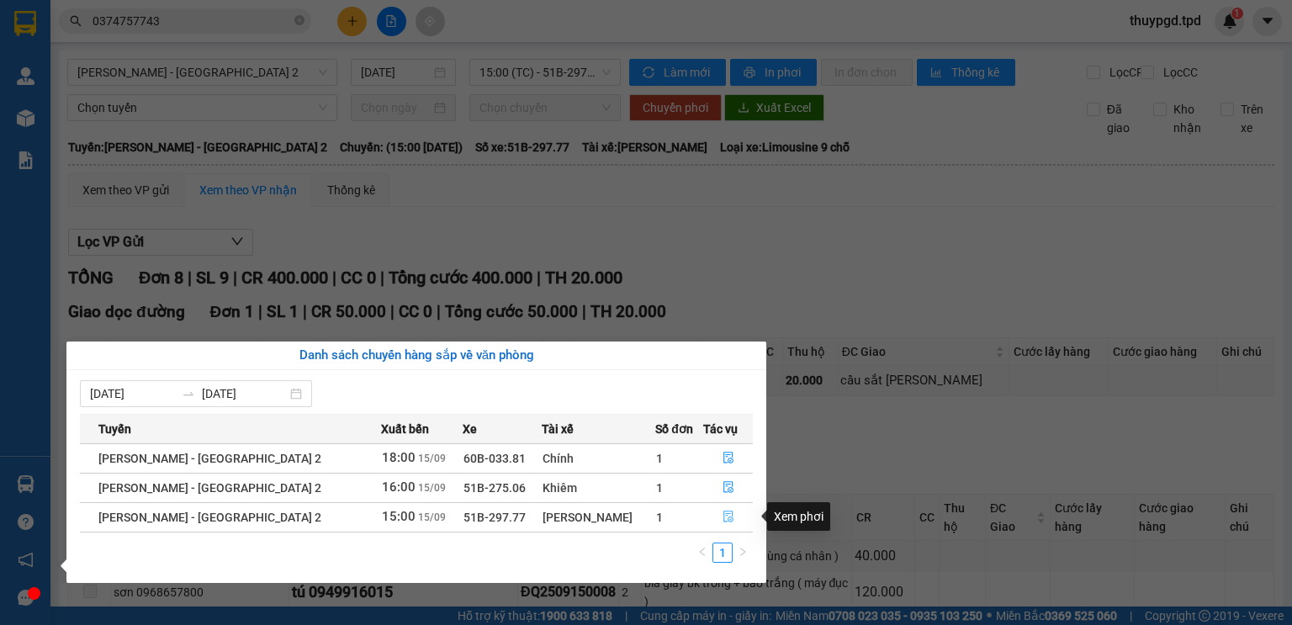
click at [723, 515] on icon "file-done" at bounding box center [728, 517] width 10 height 12
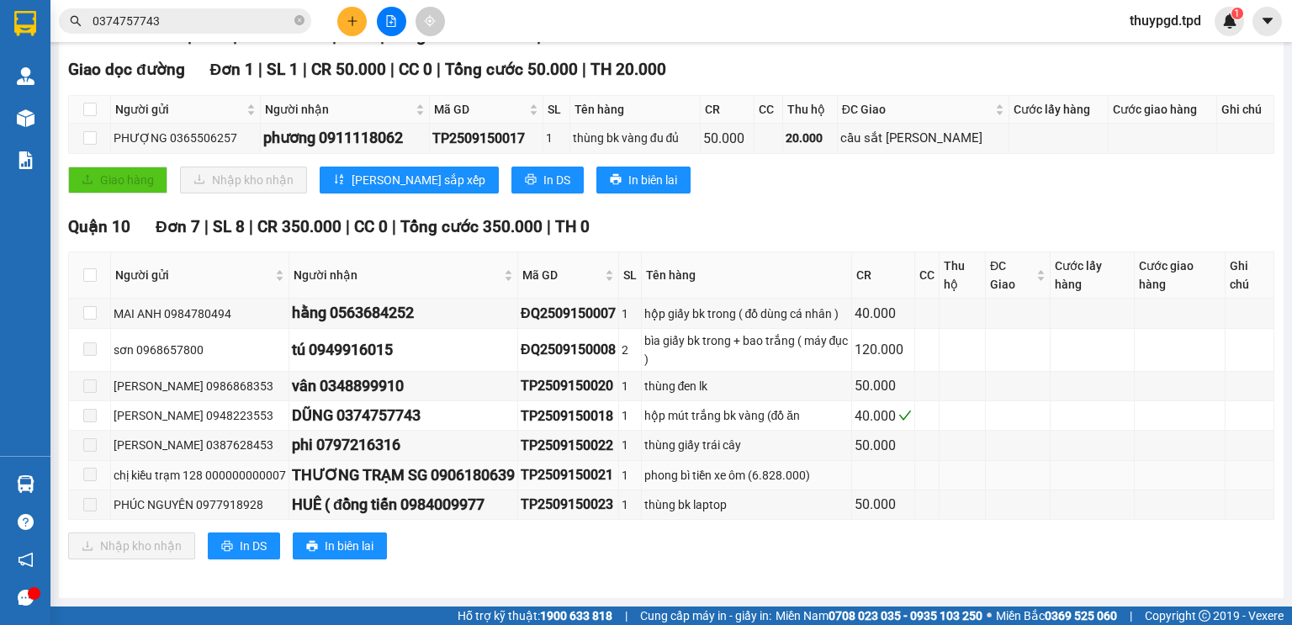
scroll to position [253, 0]
drag, startPoint x: 89, startPoint y: 303, endPoint x: 92, endPoint y: 317, distance: 14.5
click at [92, 304] on td at bounding box center [90, 313] width 42 height 29
click at [94, 317] on input "checkbox" at bounding box center [89, 312] width 13 height 13
checkbox input "true"
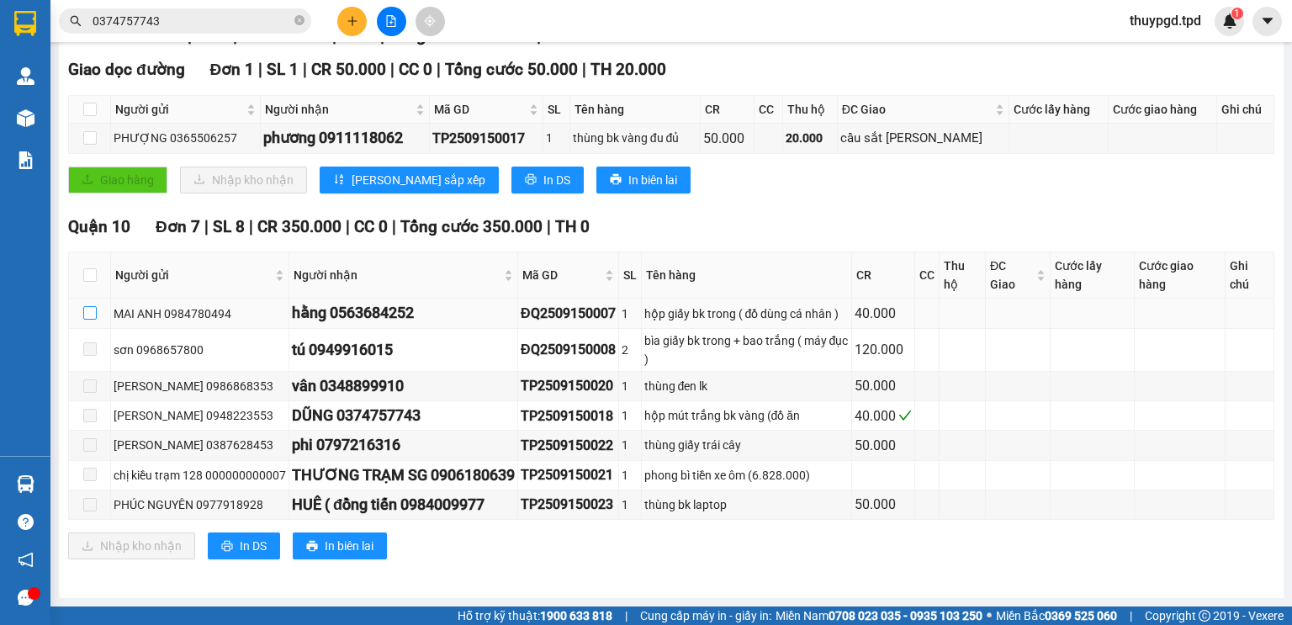
checkbox input "true"
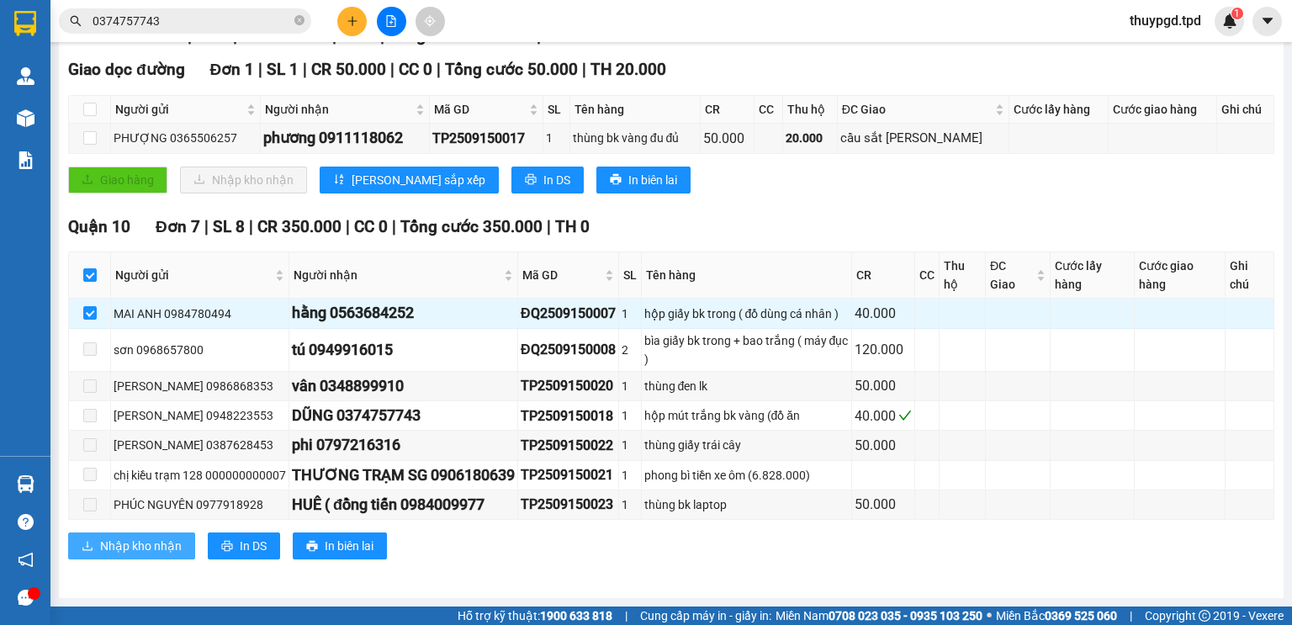
click at [114, 542] on span "Nhập kho nhận" at bounding box center [141, 545] width 82 height 18
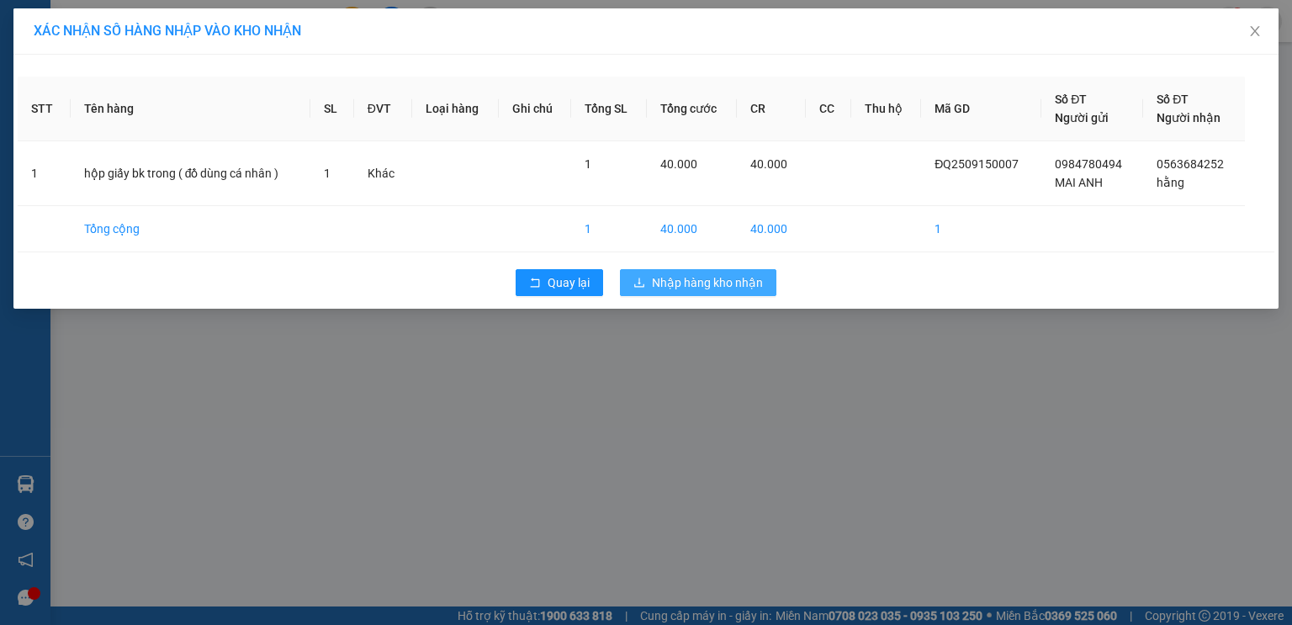
click at [679, 279] on span "Nhập hàng kho nhận" at bounding box center [707, 282] width 111 height 18
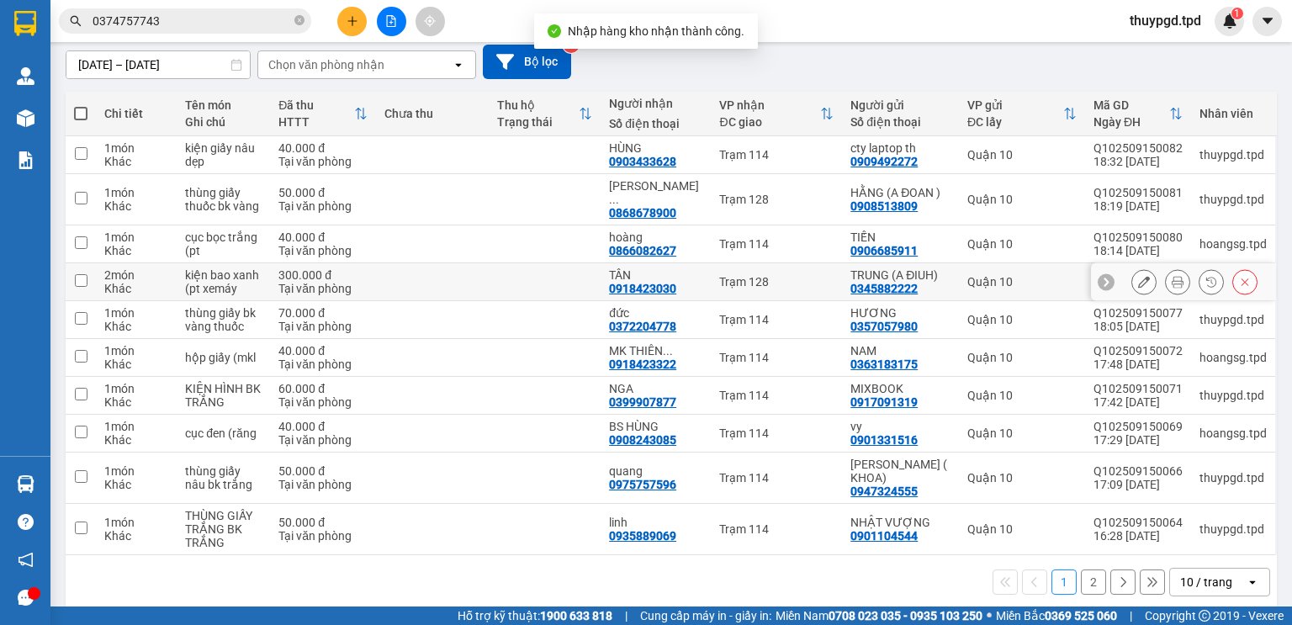
scroll to position [146, 0]
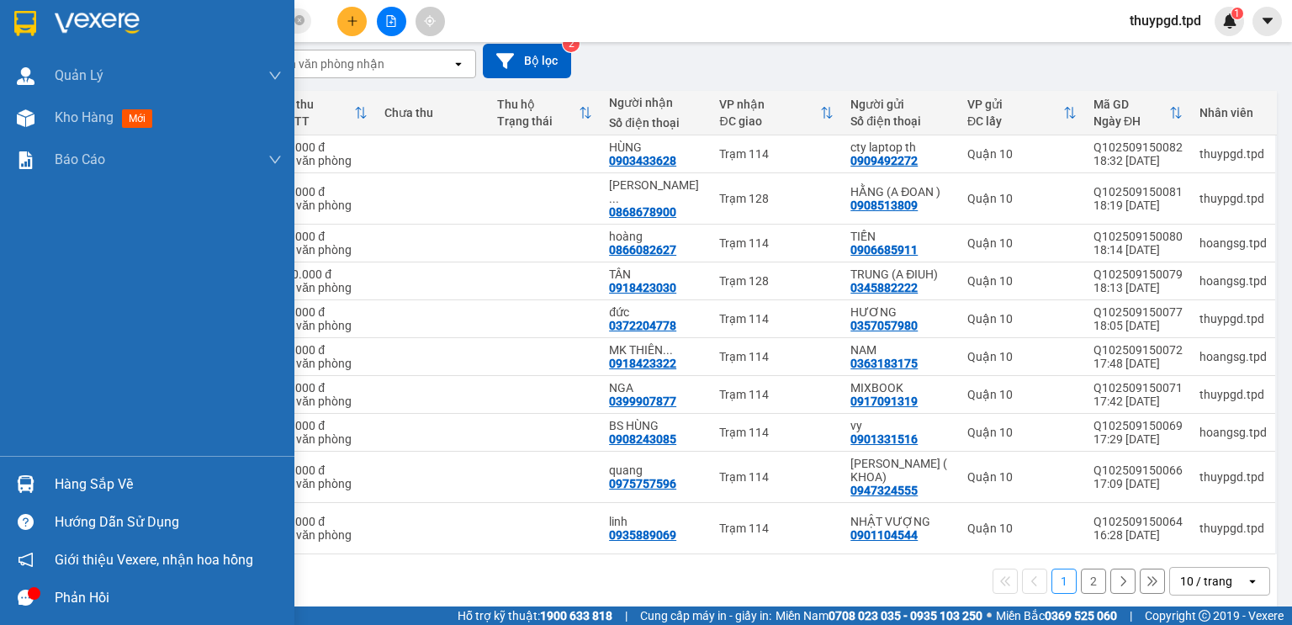
click at [35, 479] on div at bounding box center [25, 483] width 29 height 29
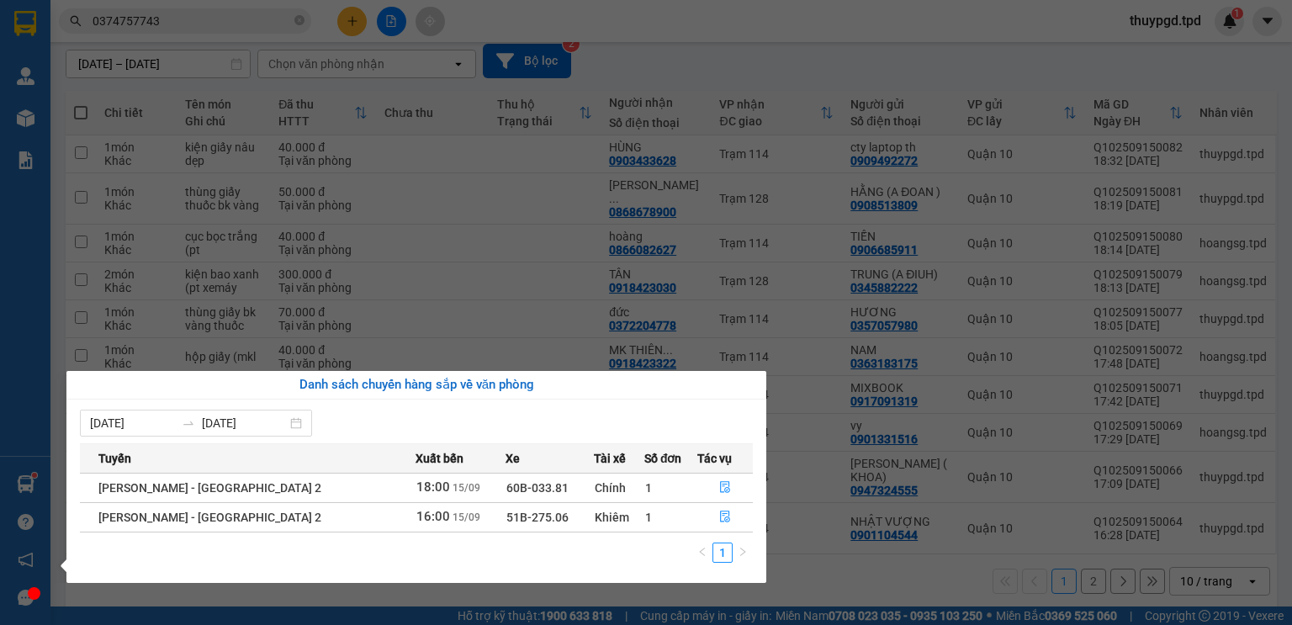
drag, startPoint x: 70, startPoint y: 249, endPoint x: 130, endPoint y: 188, distance: 85.6
click at [71, 247] on section "Kết quả tìm kiếm ( 10 ) Bộ lọc Mã ĐH Trạng thái Món hàng Thu hộ Tổng cước Chưa …" at bounding box center [646, 312] width 1292 height 625
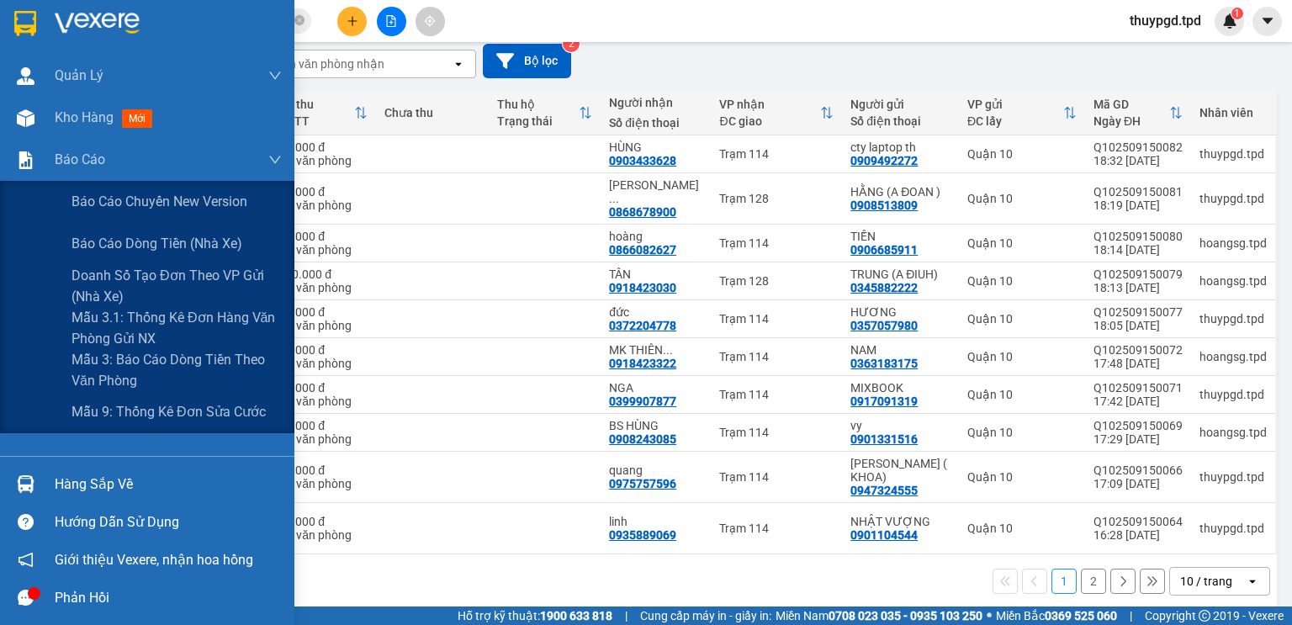
click at [30, 118] on img at bounding box center [26, 118] width 18 height 18
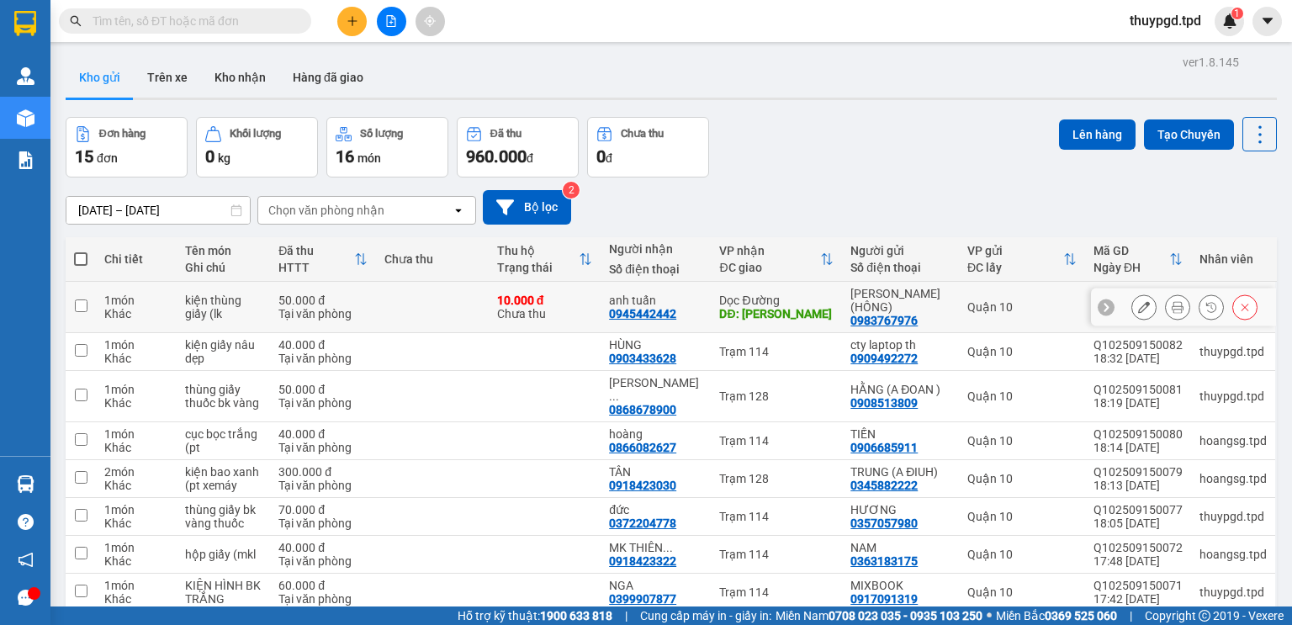
click at [1171, 309] on icon at bounding box center [1177, 307] width 12 height 12
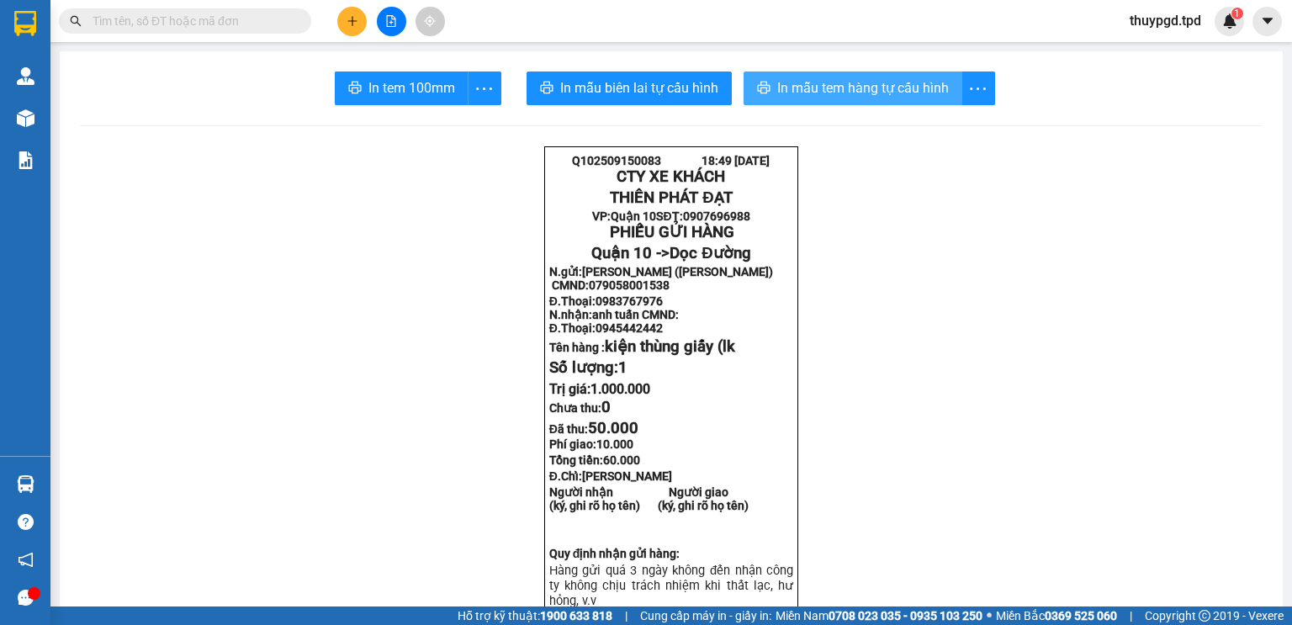
click at [887, 87] on span "In mẫu tem hàng tự cấu hình" at bounding box center [863, 87] width 172 height 21
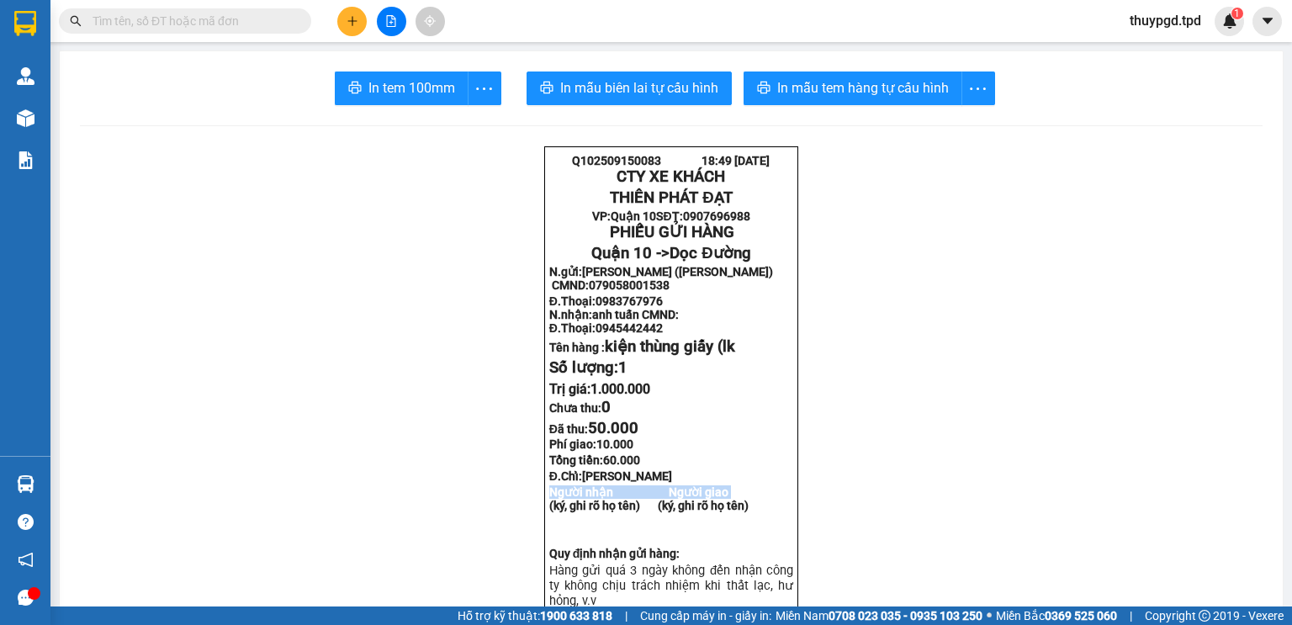
click at [386, 98] on button "In tem 100mm" at bounding box center [402, 88] width 134 height 34
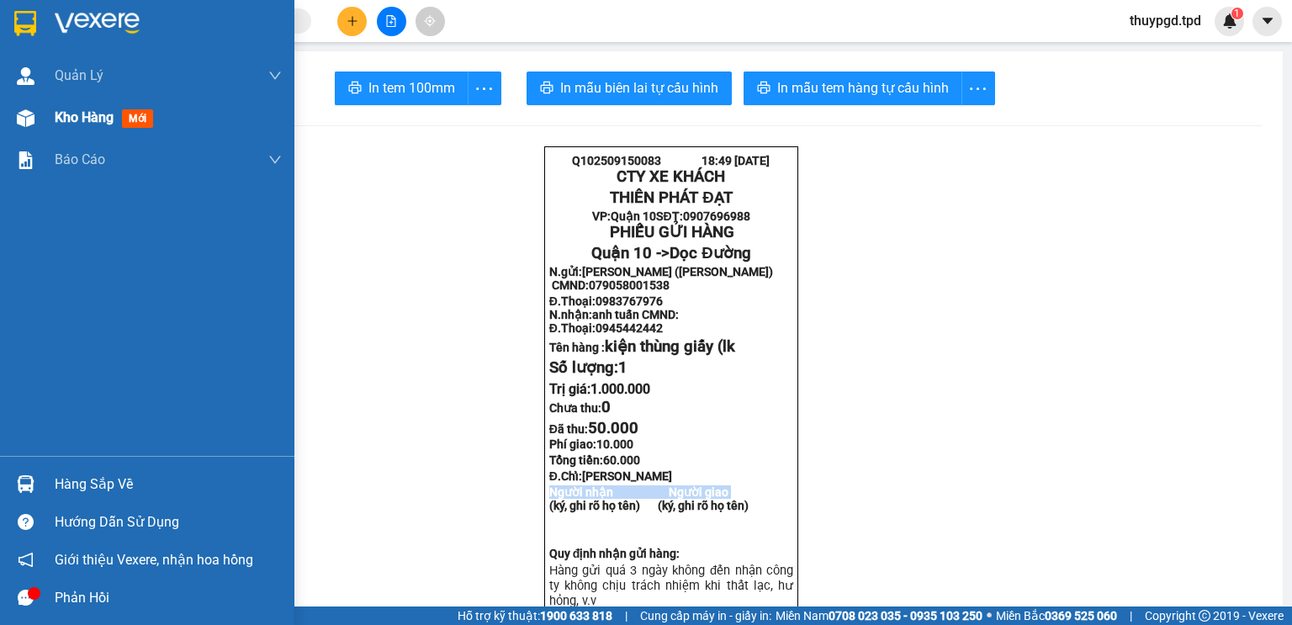
click at [56, 98] on div "Kho hàng mới" at bounding box center [168, 118] width 227 height 42
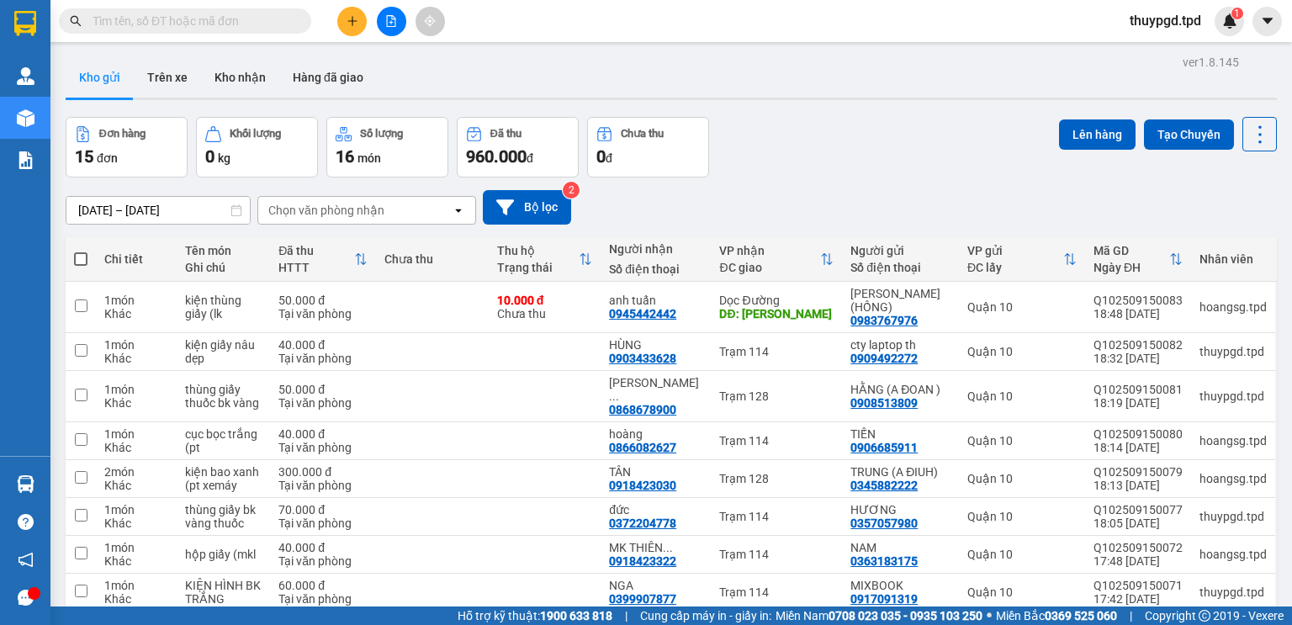
click at [348, 13] on button at bounding box center [351, 21] width 29 height 29
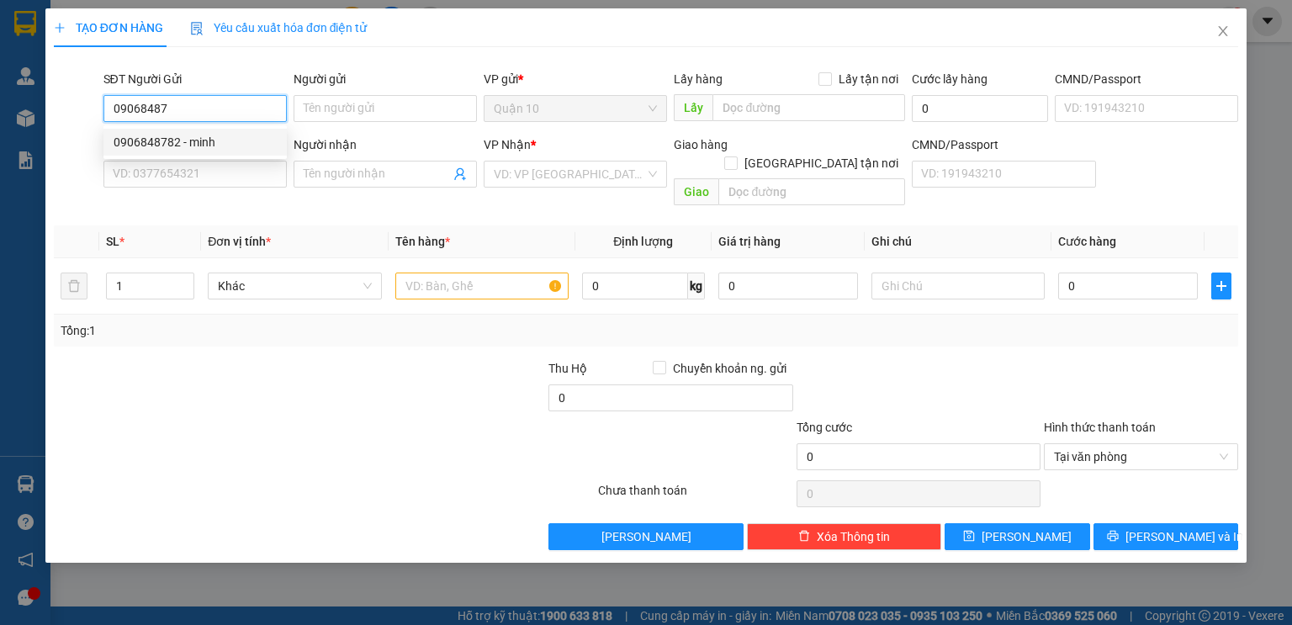
click at [172, 136] on div "0906848782 - minh" at bounding box center [195, 142] width 163 height 18
type input "0906848782"
type input "minh"
type input "079086009021"
type input "0971102849"
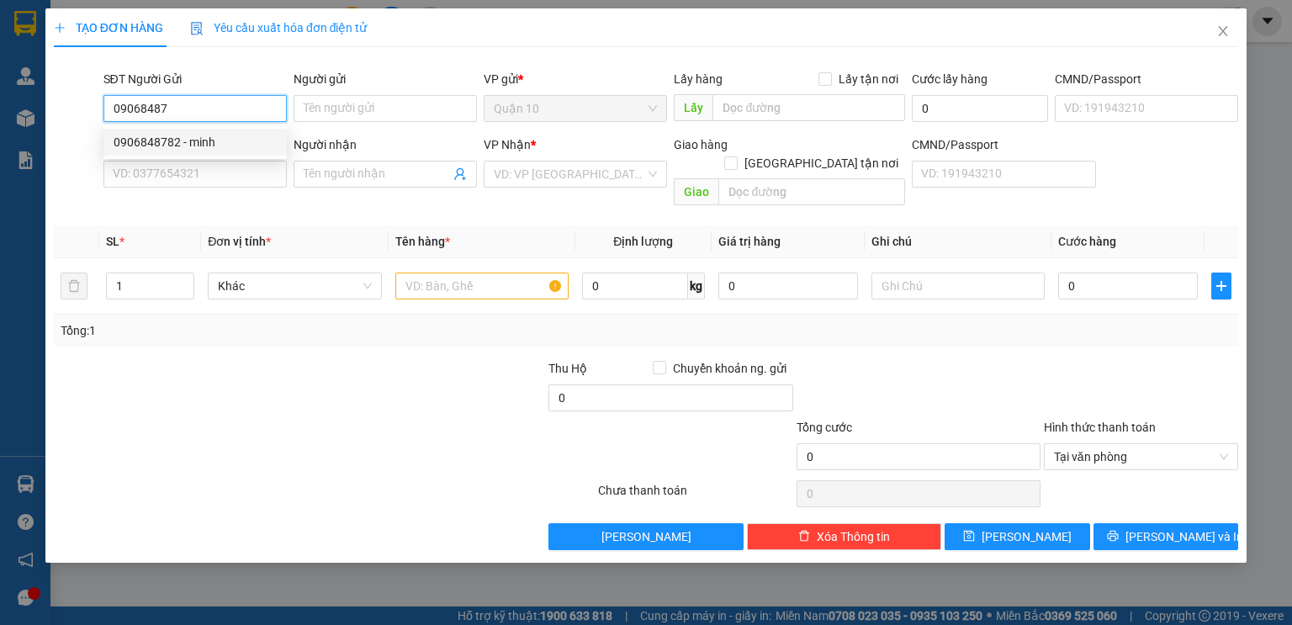
type input "TÂM"
type input "0906848782"
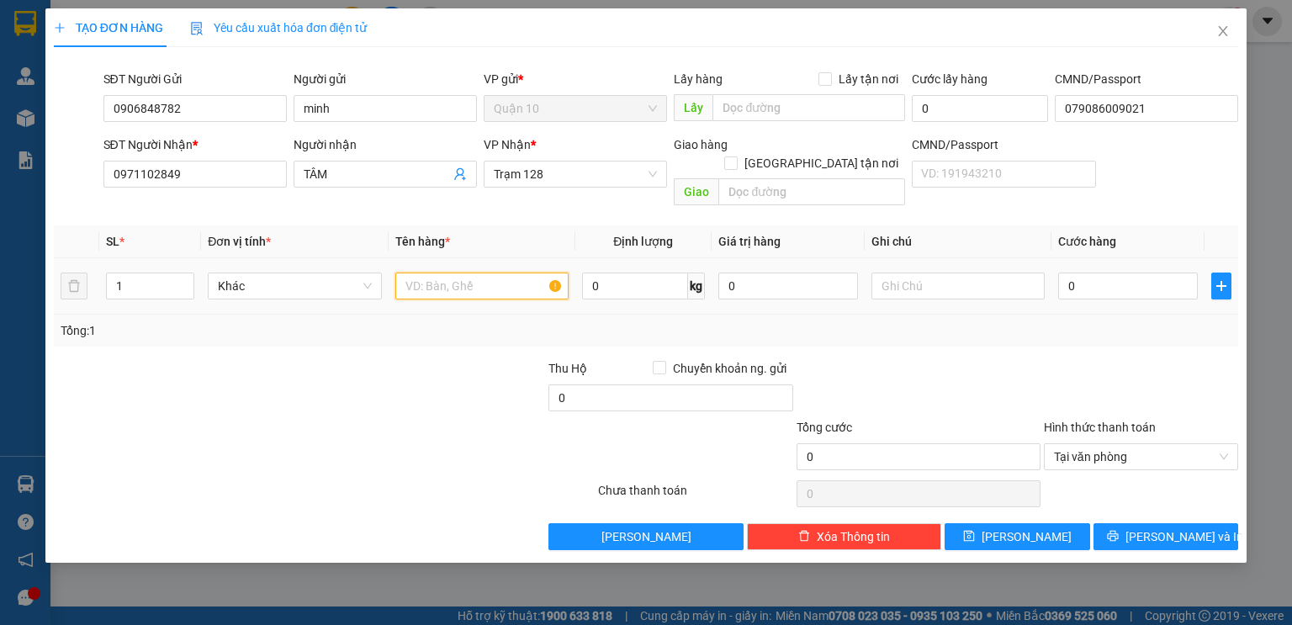
click at [432, 272] on input "text" at bounding box center [481, 285] width 173 height 27
type input "cục màu đen lớn"
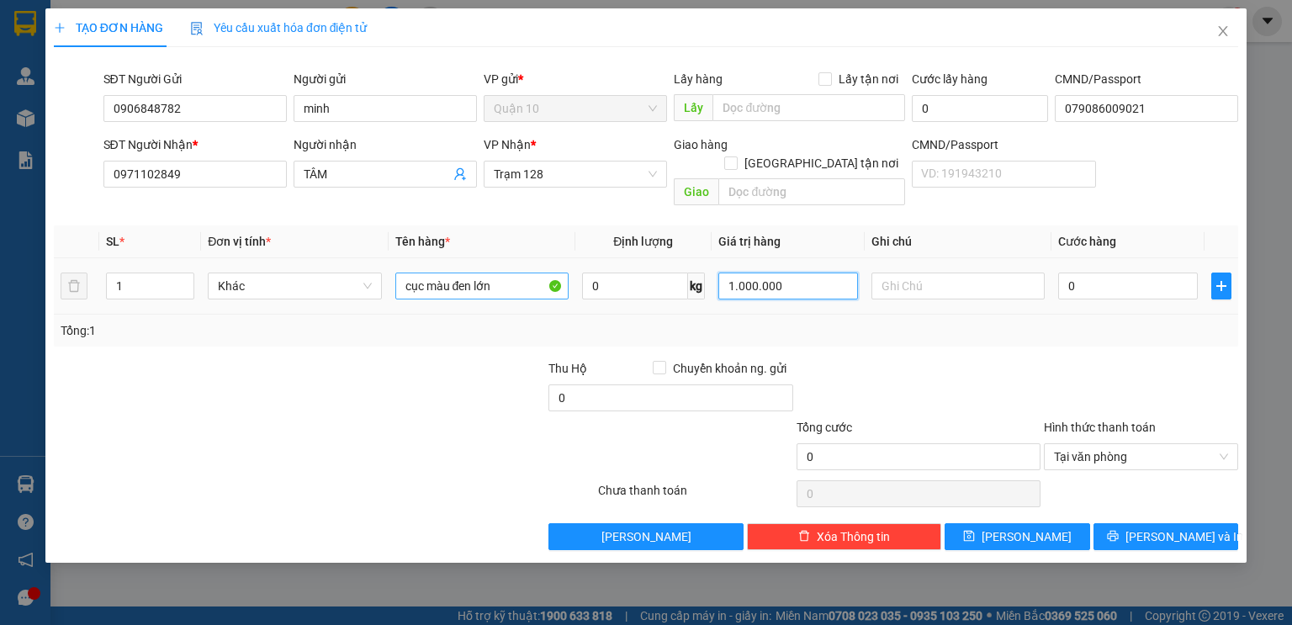
type input "1.000.000"
type input "8"
type input "80"
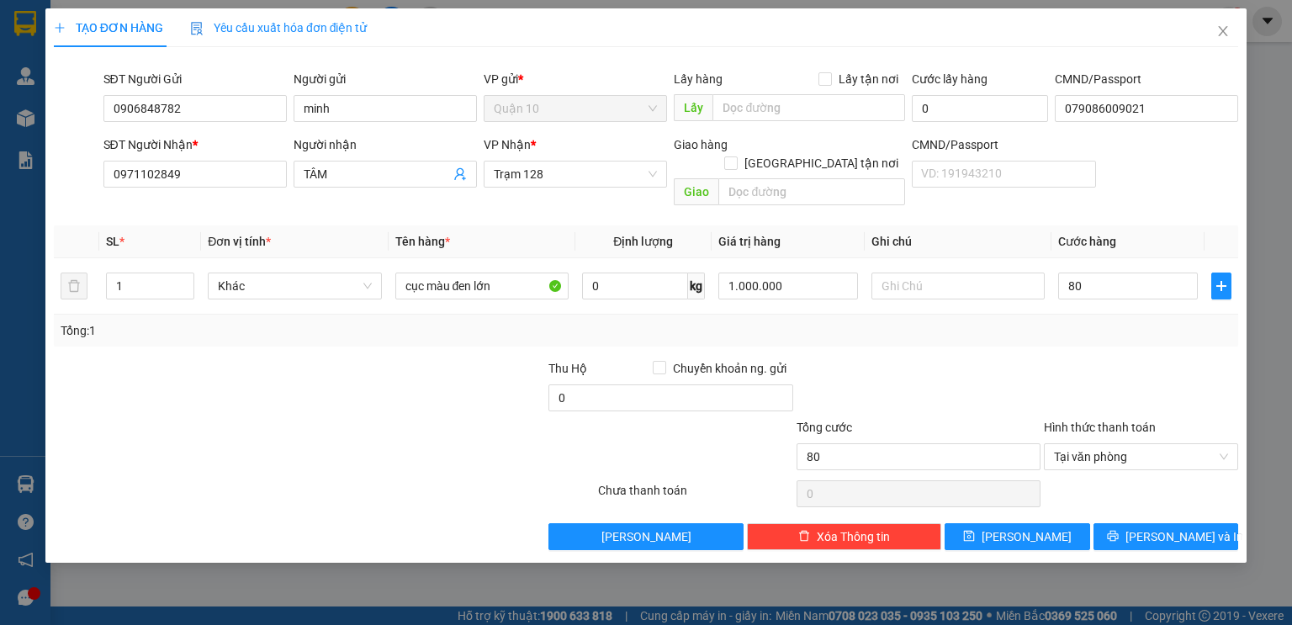
type input "80.000"
click at [1166, 321] on div "Tổng: 1" at bounding box center [646, 330] width 1171 height 18
click at [1181, 527] on span "[PERSON_NAME] và In" at bounding box center [1184, 536] width 118 height 18
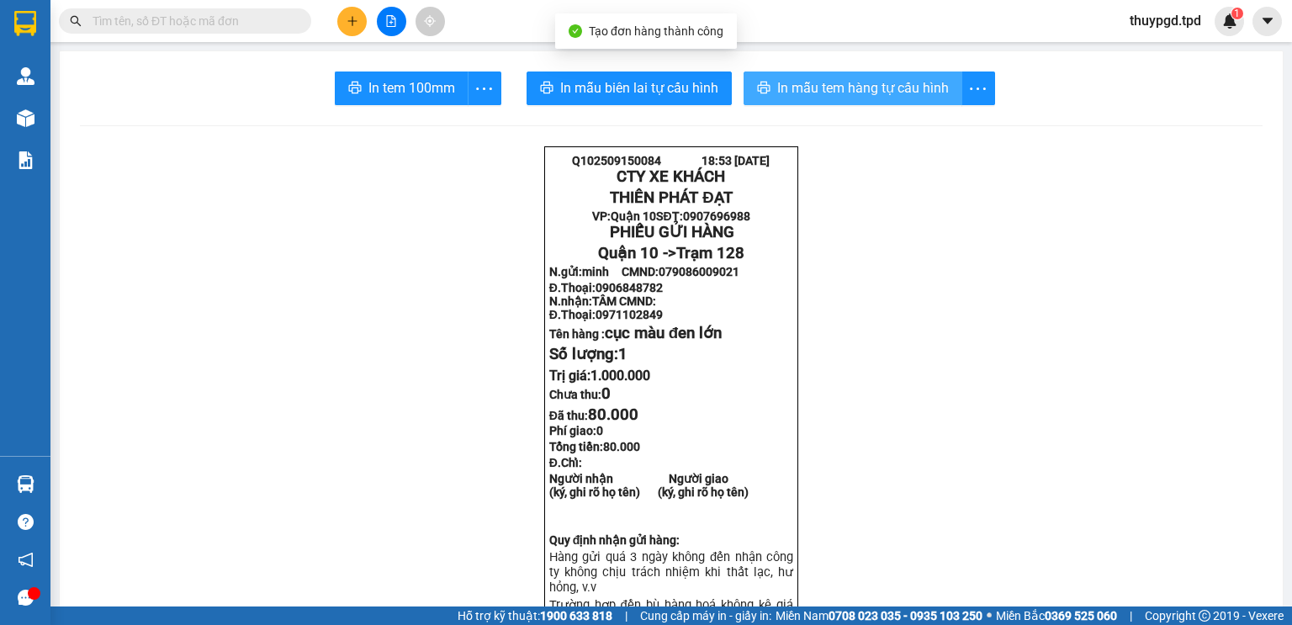
click at [797, 93] on span "In mẫu tem hàng tự cấu hình" at bounding box center [863, 87] width 172 height 21
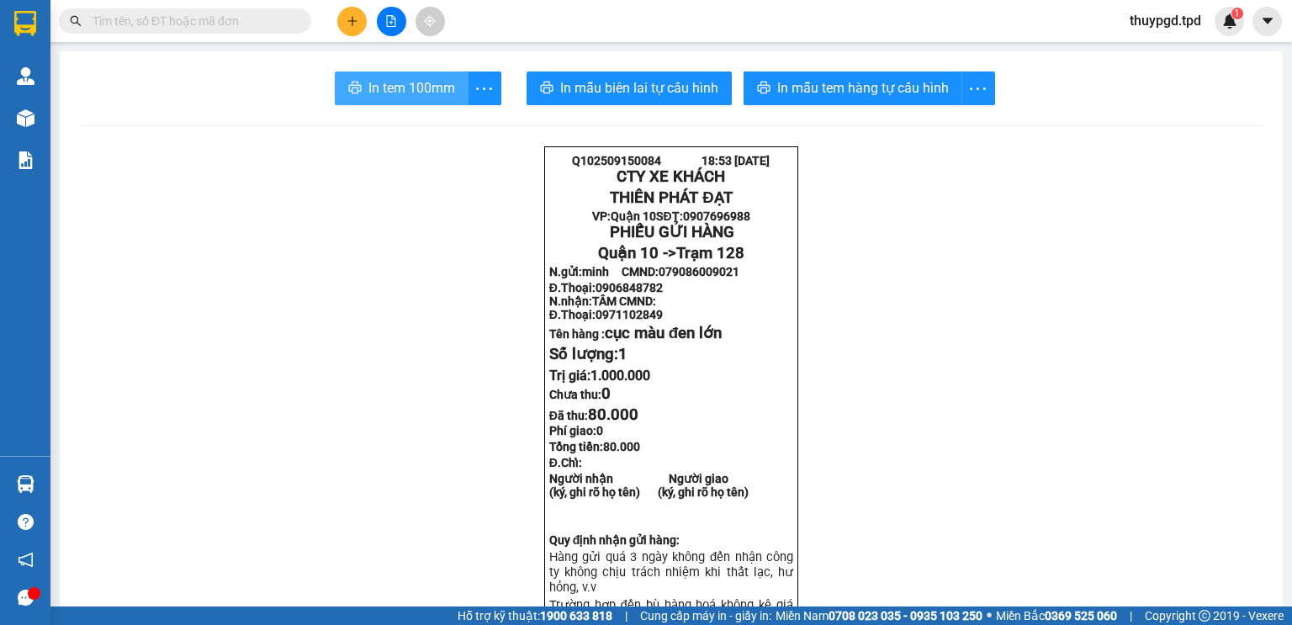
click at [387, 72] on button "In tem 100mm" at bounding box center [402, 88] width 134 height 34
click at [387, 82] on span "In tem 100mm" at bounding box center [411, 87] width 87 height 21
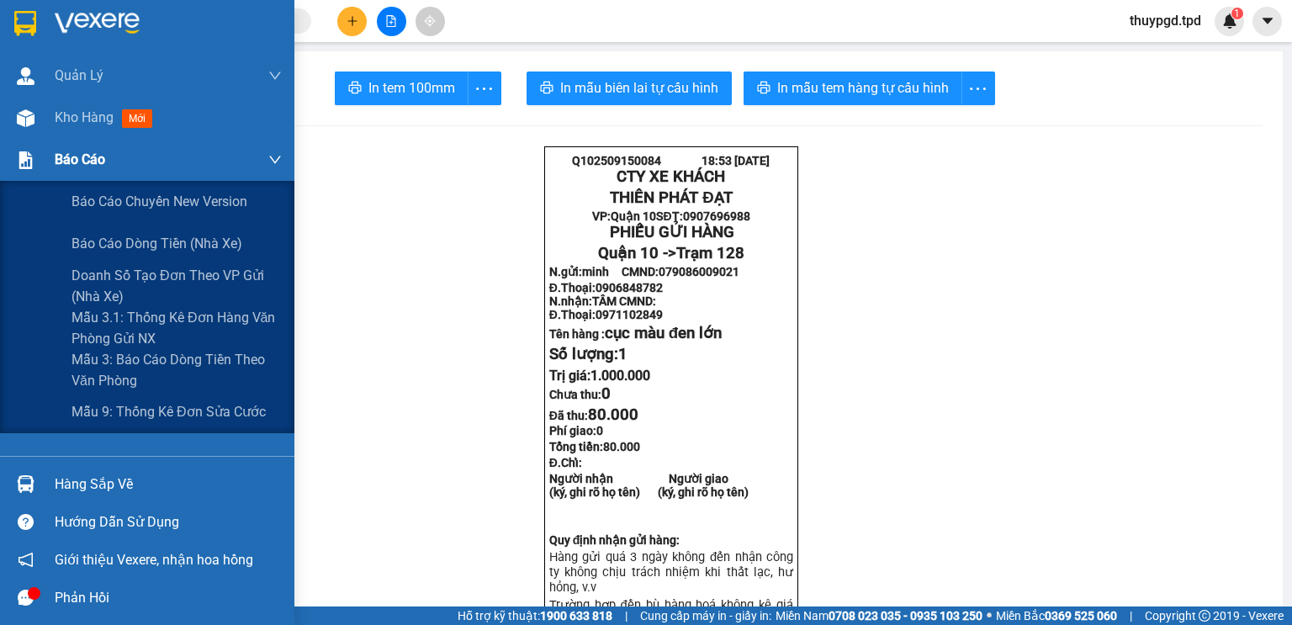
click at [61, 172] on div "Báo cáo" at bounding box center [168, 160] width 227 height 42
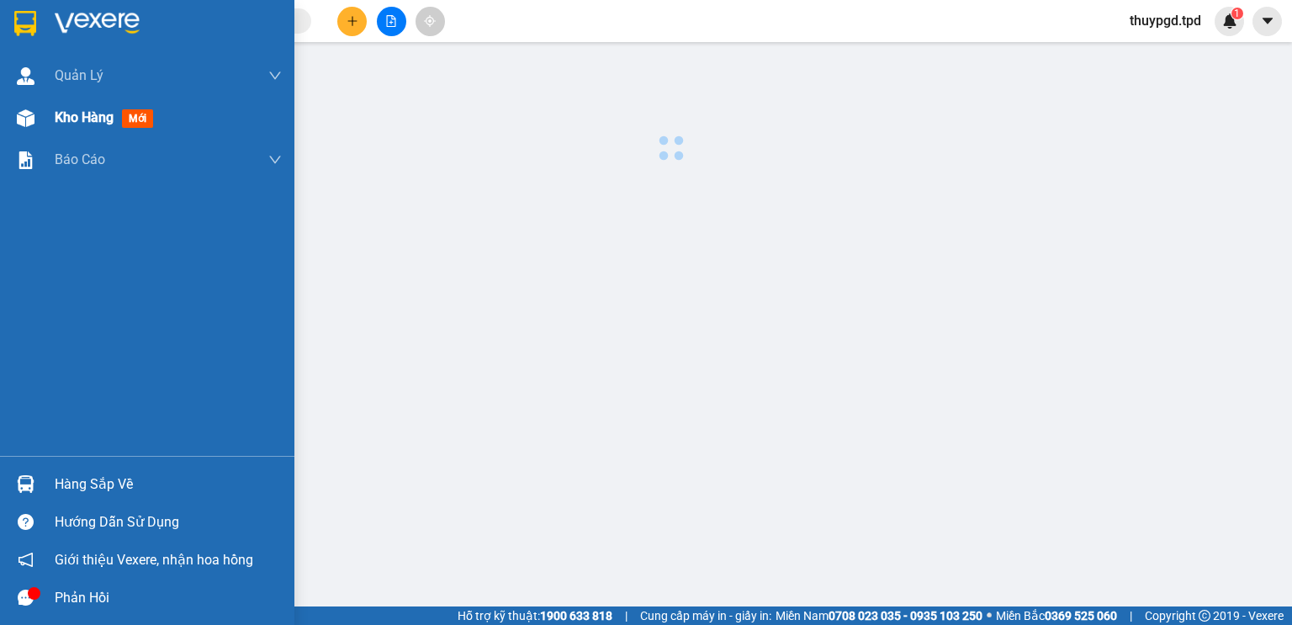
click at [87, 123] on span "Kho hàng" at bounding box center [84, 117] width 59 height 16
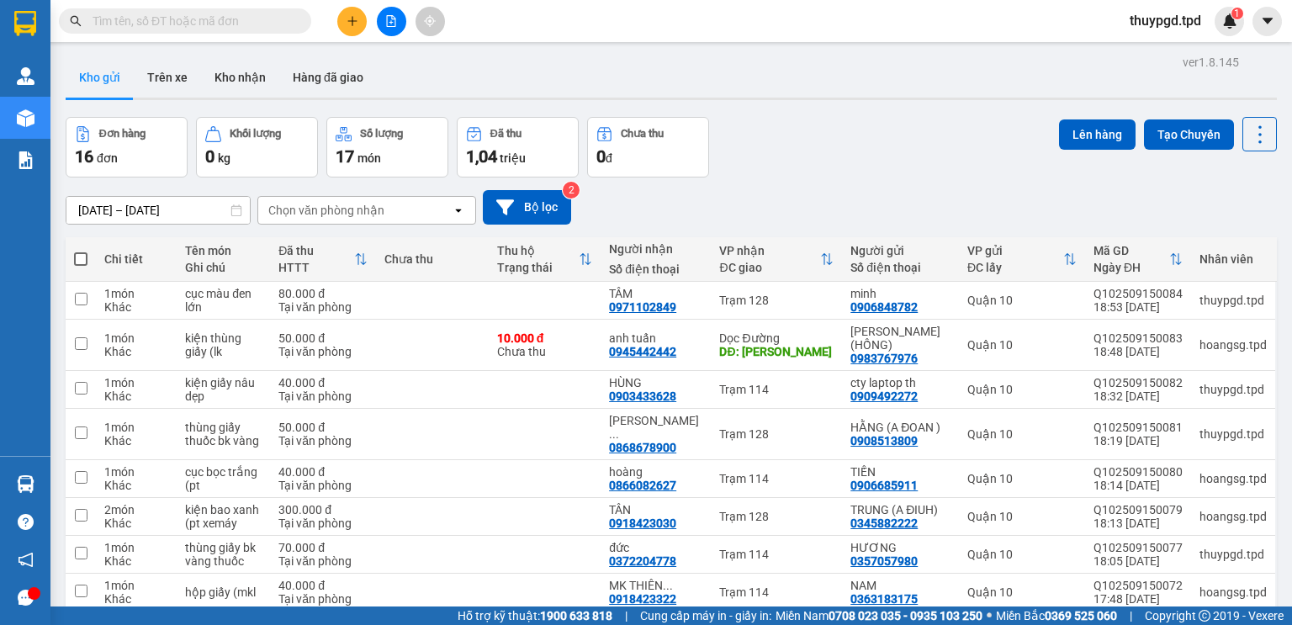
click at [357, 7] on button at bounding box center [351, 21] width 29 height 29
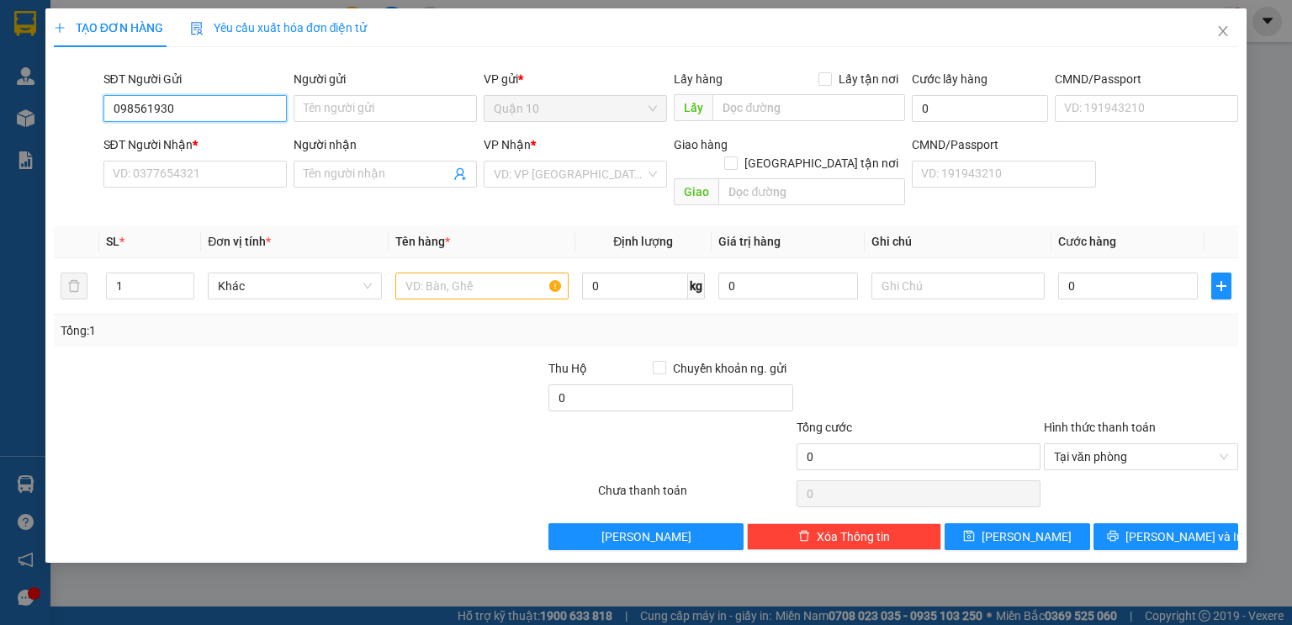
click at [215, 108] on input "098561930" at bounding box center [194, 108] width 183 height 27
type input "0973610290"
click at [232, 135] on div "0973610290 - hậu" at bounding box center [195, 142] width 163 height 18
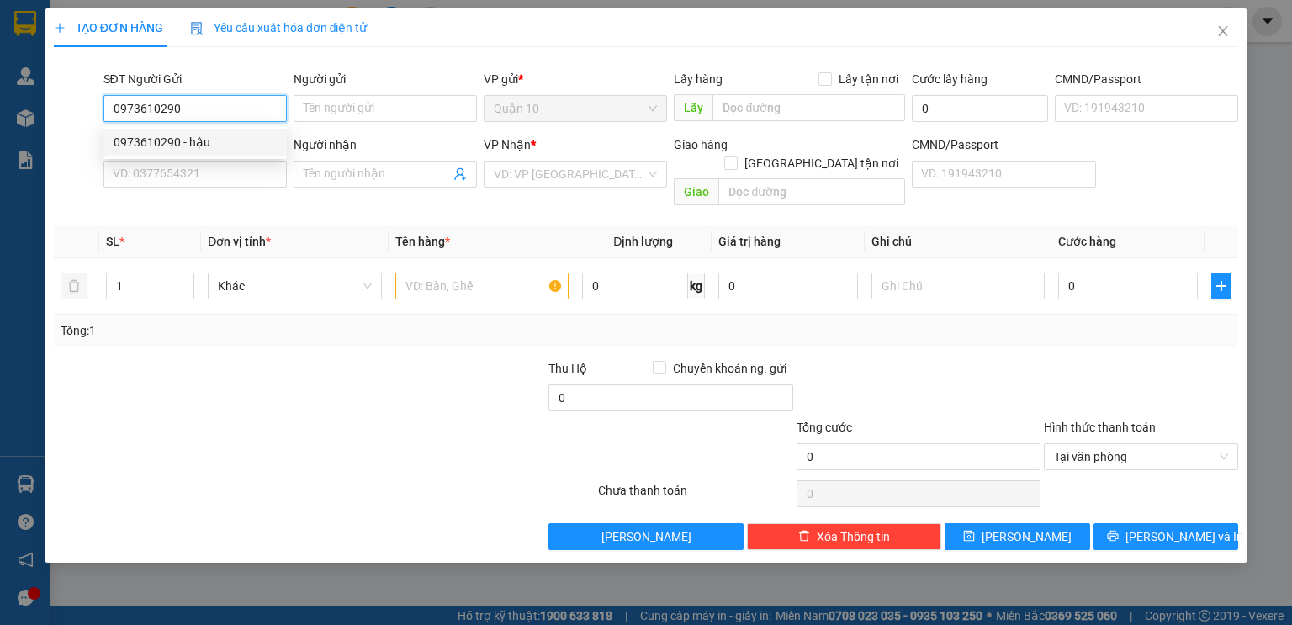
type input "hậu"
type input "079099011992"
type input "0985619302"
type input "BÁCH VIỆT"
type input "105"
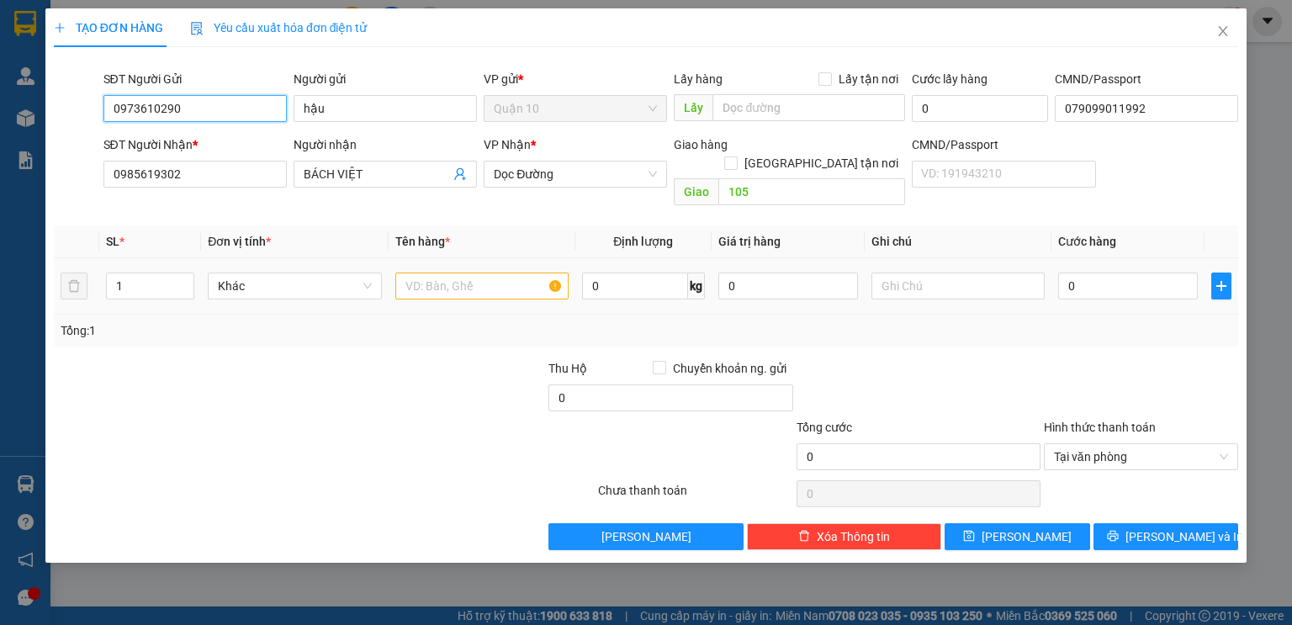
type input "0973610290"
click at [498, 272] on input "text" at bounding box center [481, 285] width 173 height 27
type input "t"
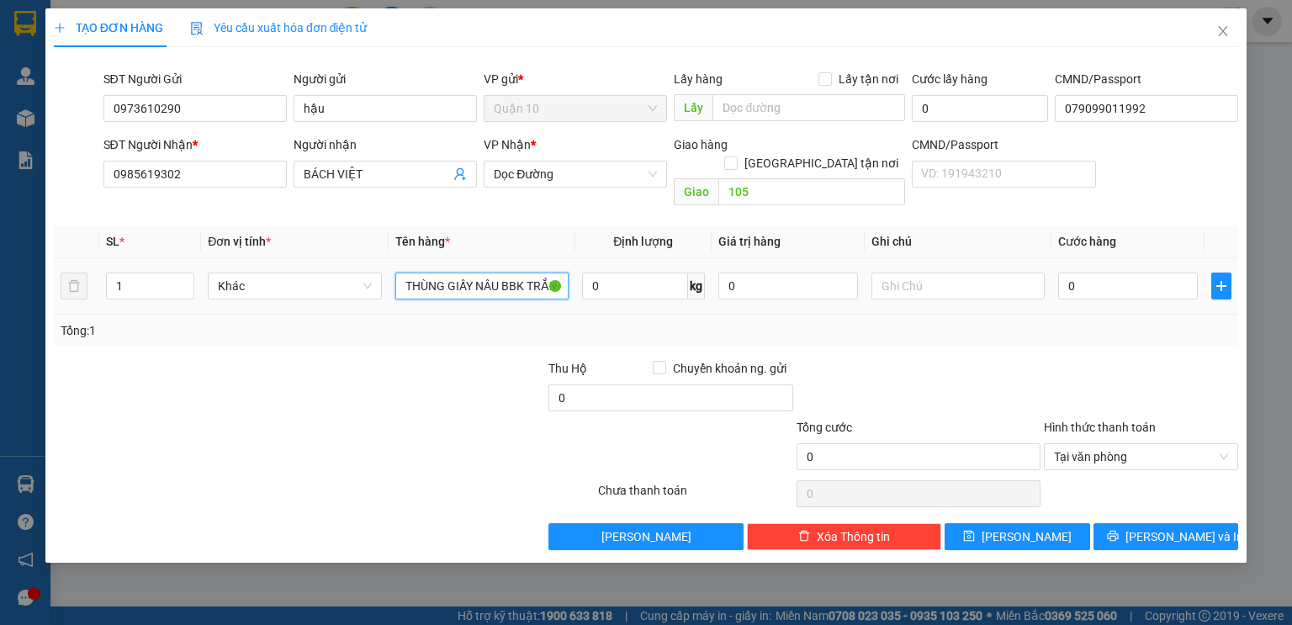
type input "THÙNG GIẤY NÂU BBK TRẮNG DÀI LKĐT"
type input "5"
type input "50"
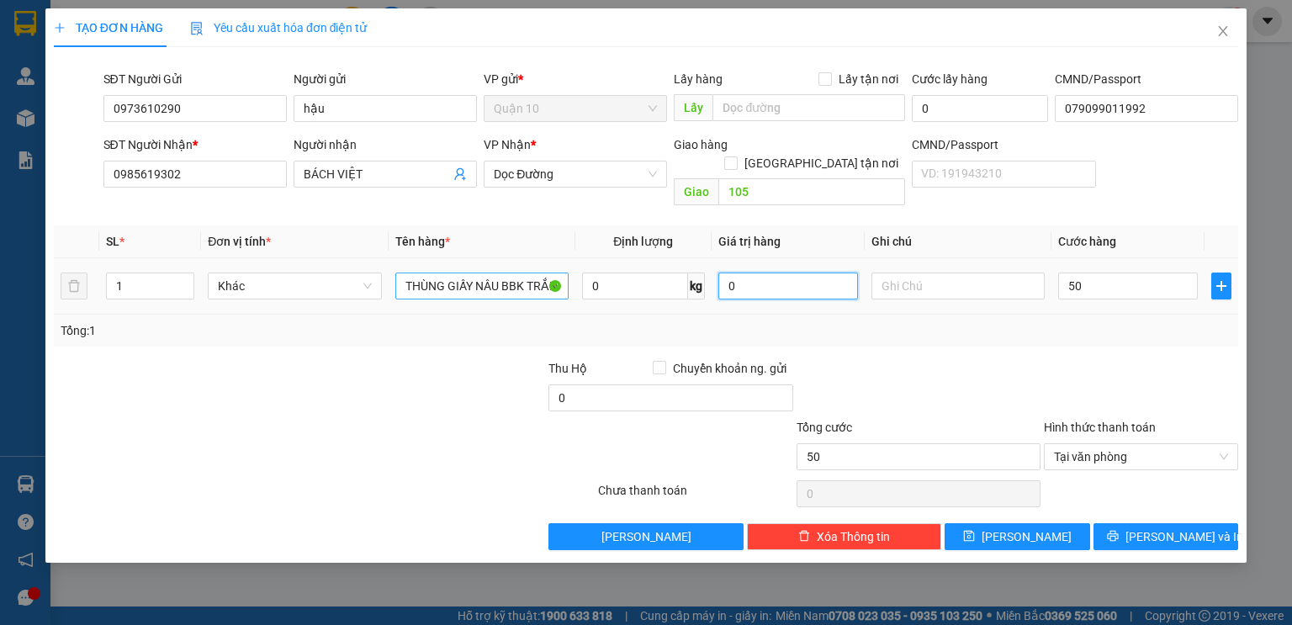
type input "50.000"
drag, startPoint x: 813, startPoint y: 266, endPoint x: 433, endPoint y: 269, distance: 380.1
click at [502, 264] on tr "1 Khác THÙNG GIẤY NÂU BBK TRẮNG DÀI LKĐT 0 kg 0 50.000" at bounding box center [646, 286] width 1184 height 56
type input "300.000"
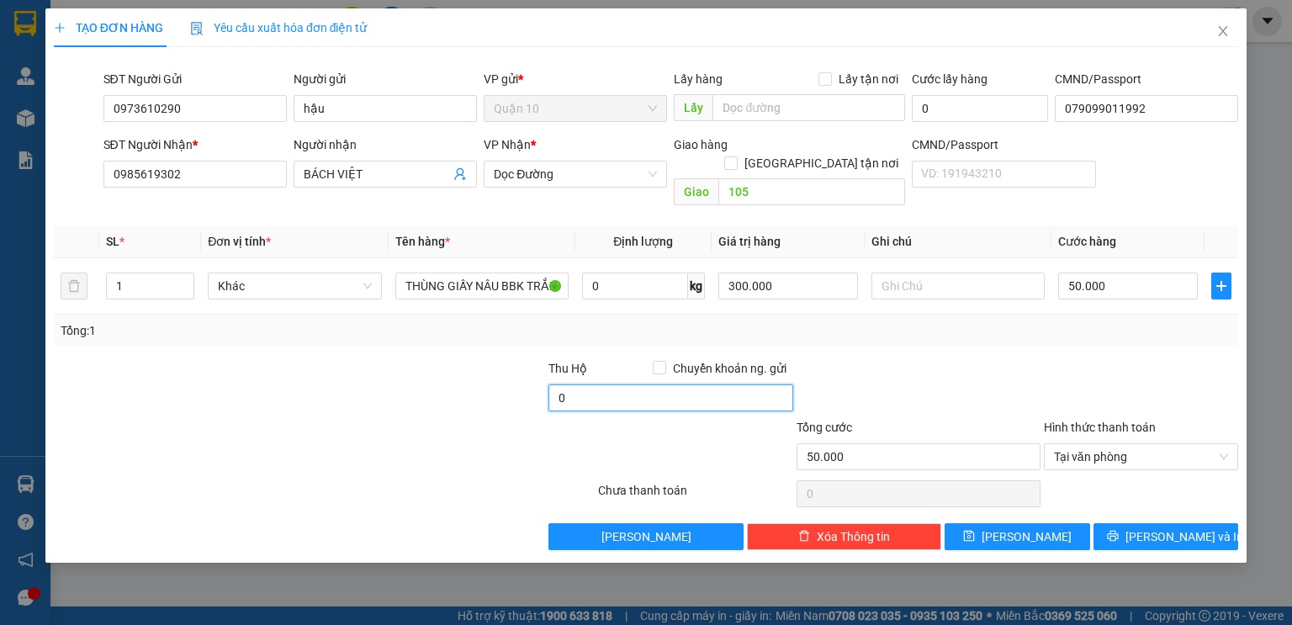
click at [561, 384] on input "0" at bounding box center [670, 397] width 244 height 27
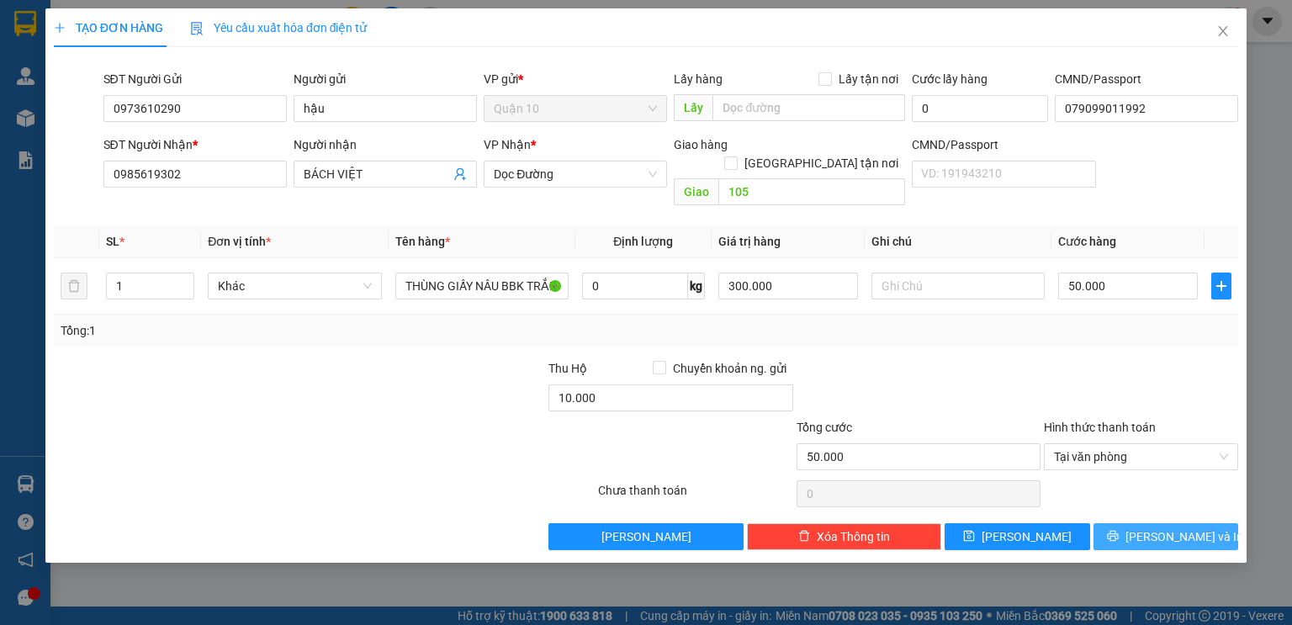
click at [1156, 527] on span "[PERSON_NAME] và In" at bounding box center [1184, 536] width 118 height 18
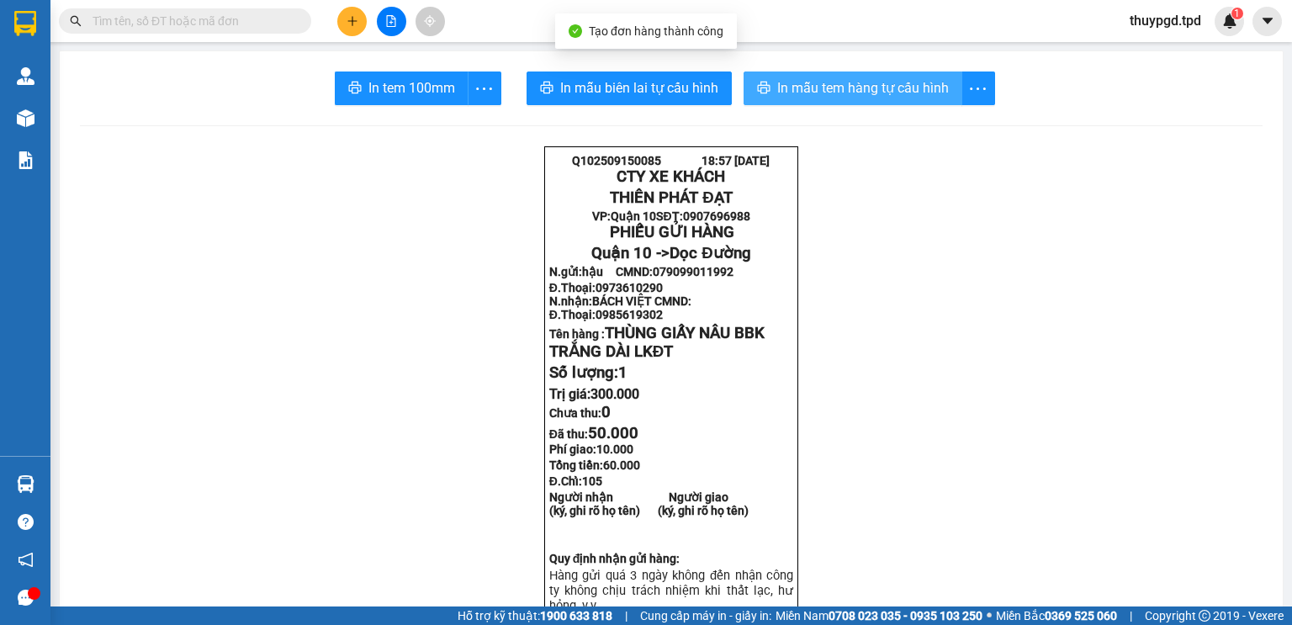
click at [870, 81] on span "In mẫu tem hàng tự cấu hình" at bounding box center [863, 87] width 172 height 21
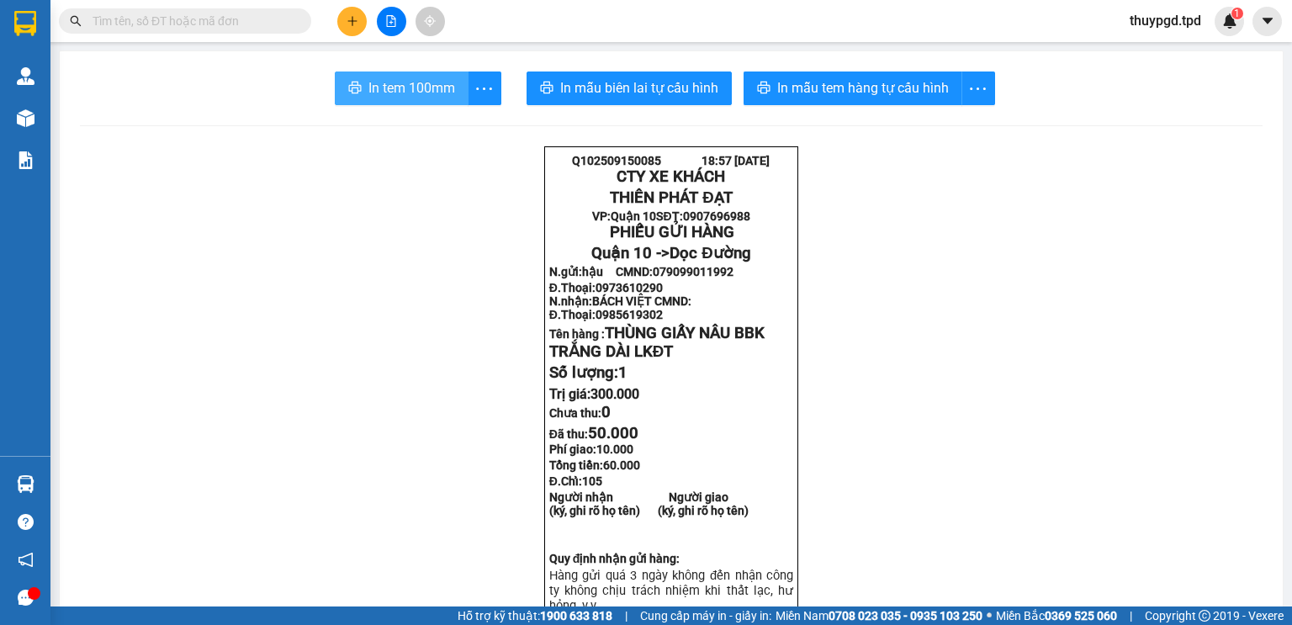
click at [384, 85] on span "In tem 100mm" at bounding box center [411, 87] width 87 height 21
click at [360, 24] on button at bounding box center [351, 21] width 29 height 29
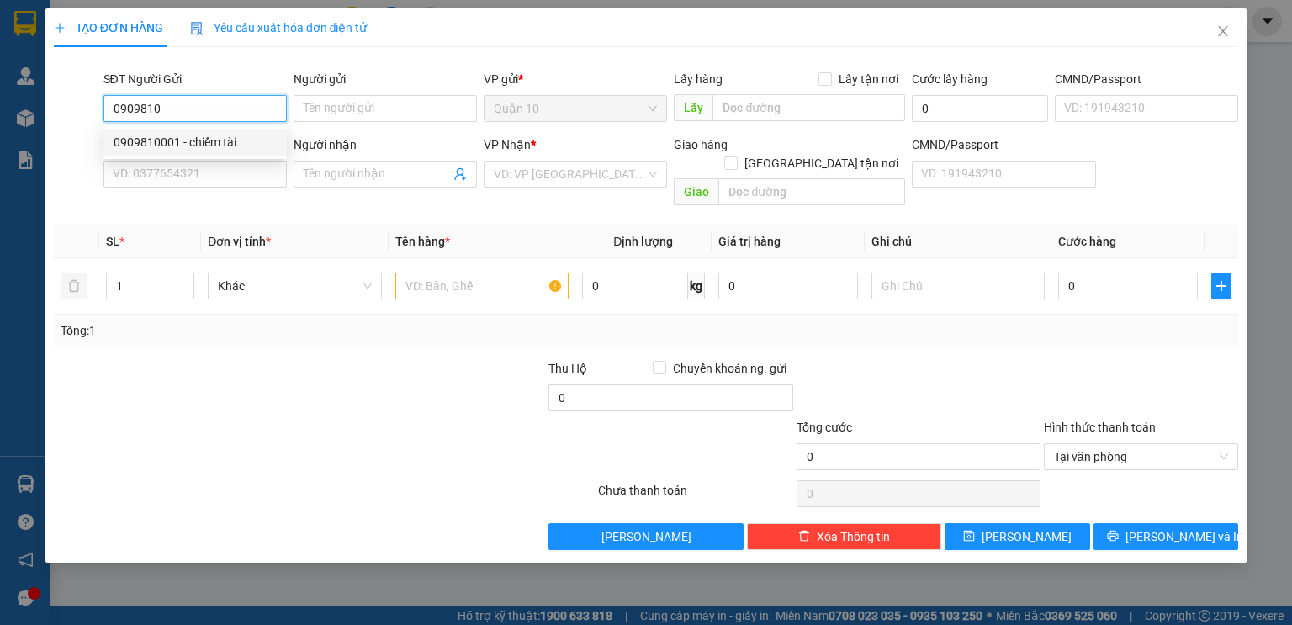
click at [195, 136] on div "0909810001 - chiếm tài" at bounding box center [195, 142] width 163 height 18
type input "0909810001"
type input "chiếm tài"
type input "0969944626"
type input "tùy đạt"
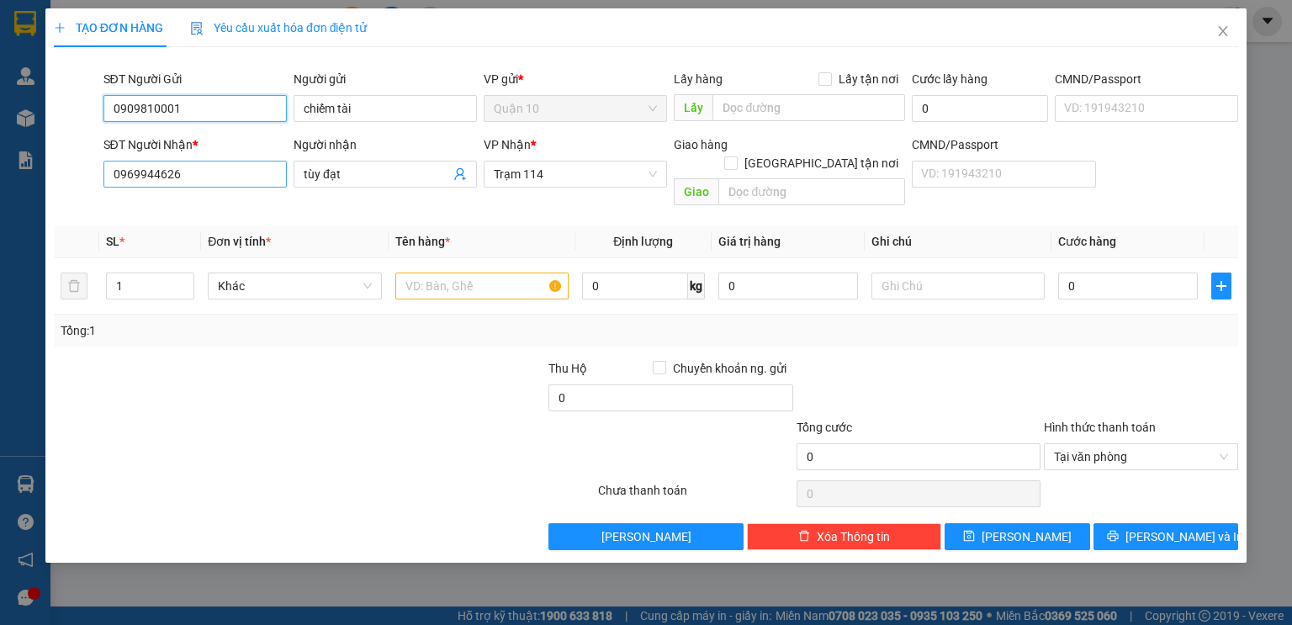
type input "0909810001"
click at [233, 169] on input "0969944626" at bounding box center [194, 174] width 183 height 27
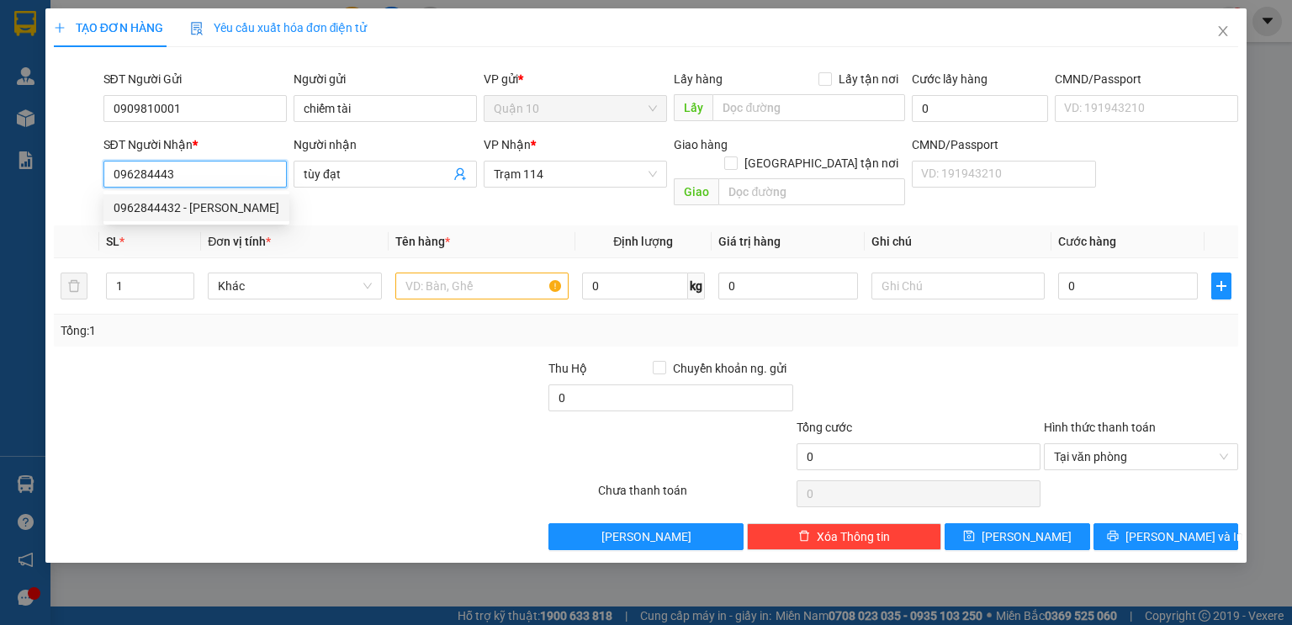
click at [207, 202] on div "0962844432 - [PERSON_NAME]" at bounding box center [197, 207] width 166 height 18
type input "0962844432"
type input "NAM LONG"
type input "0962844432"
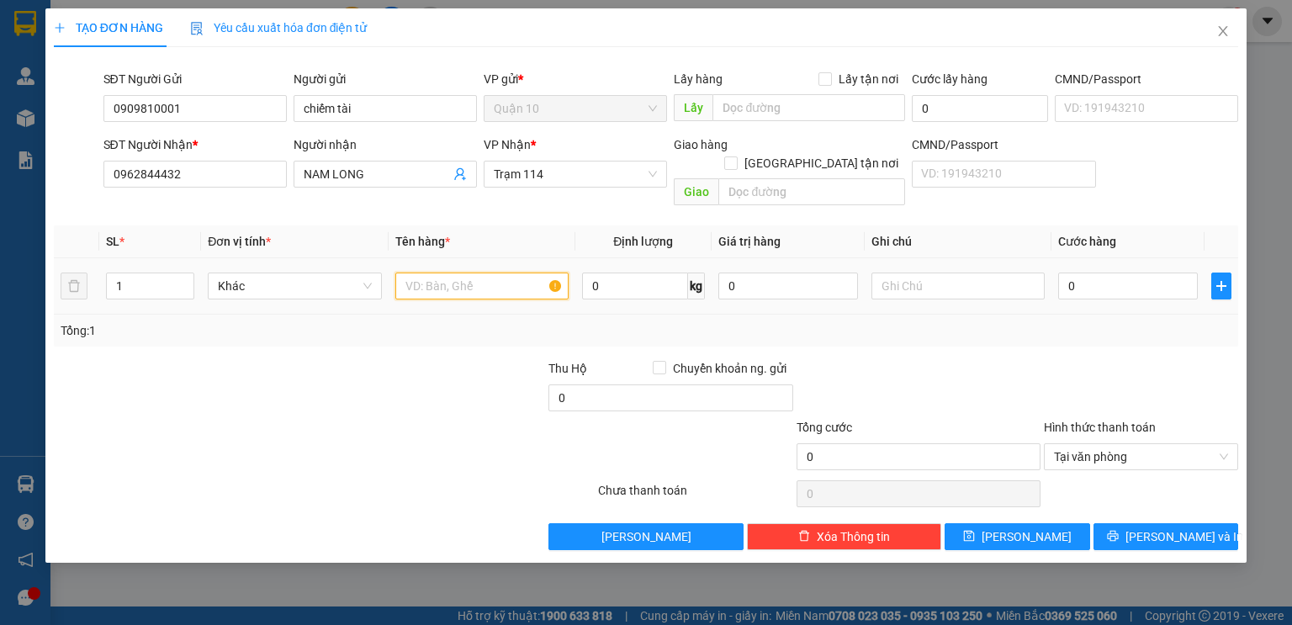
click at [474, 272] on input "text" at bounding box center [481, 285] width 173 height 27
type input "HỘP GIẤY NÂU BK VÀNG NHỎ"
type input "4"
type input "40"
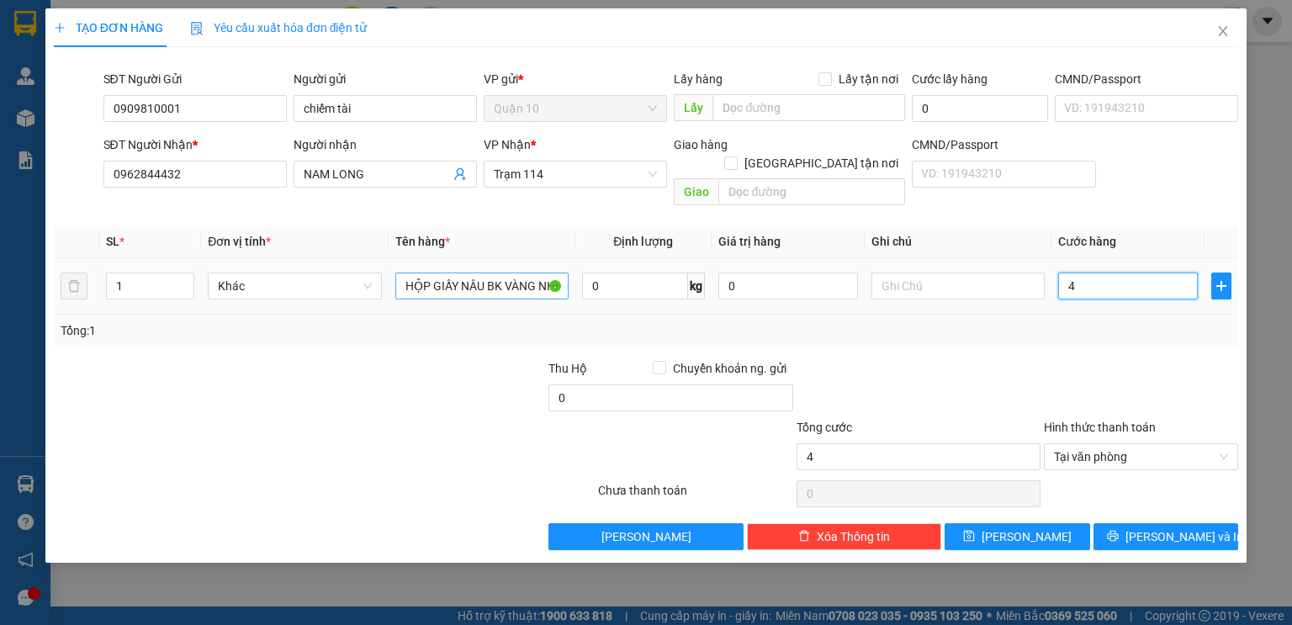
type input "40"
type input "40.000"
click at [764, 279] on input "0" at bounding box center [788, 285] width 140 height 27
click at [761, 276] on input "0" at bounding box center [788, 285] width 140 height 27
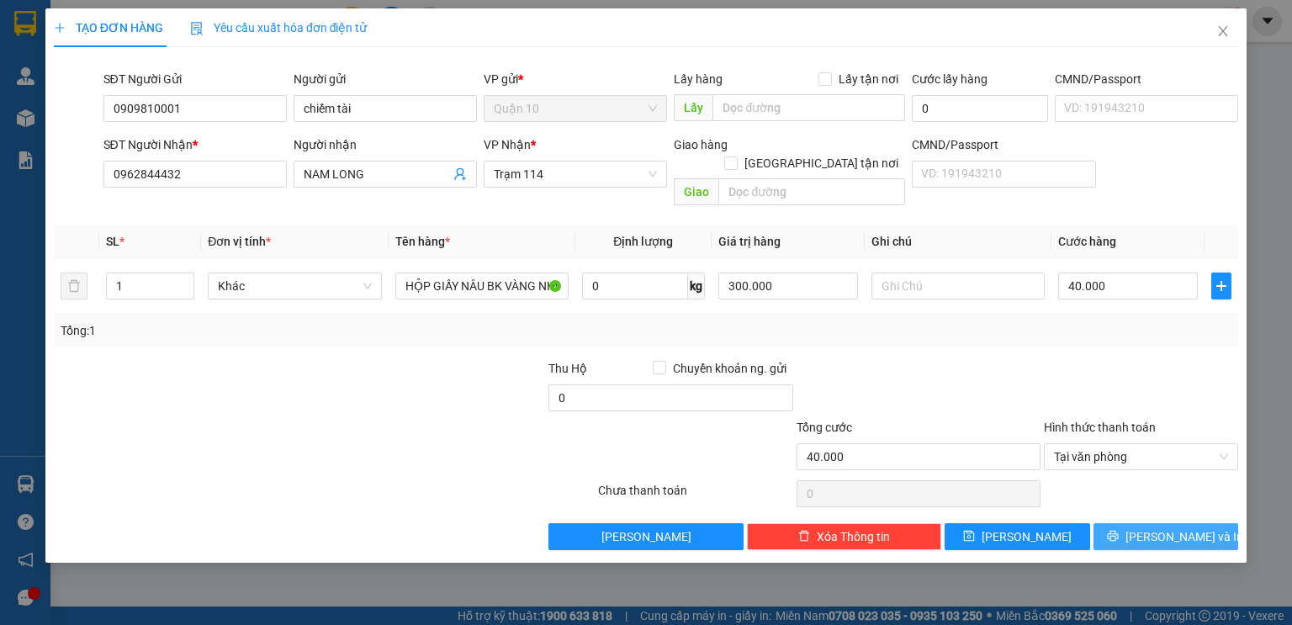
click at [1176, 527] on span "[PERSON_NAME] và In" at bounding box center [1184, 536] width 118 height 18
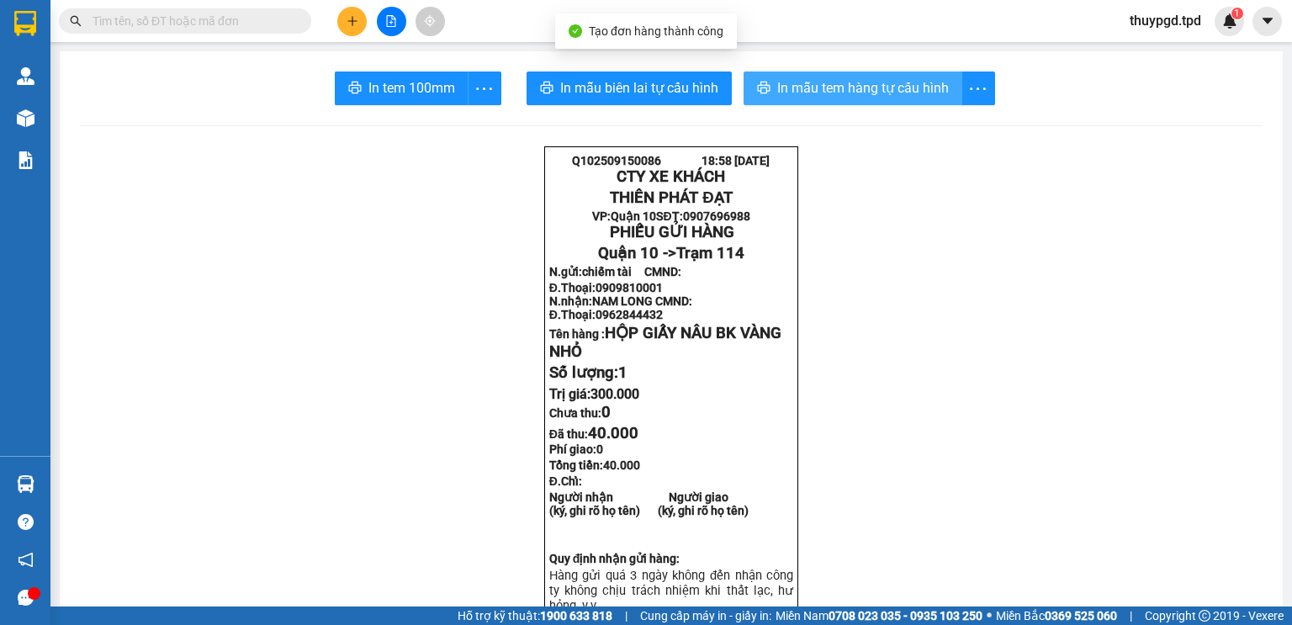
click at [849, 87] on span "In mẫu tem hàng tự cấu hình" at bounding box center [863, 87] width 172 height 21
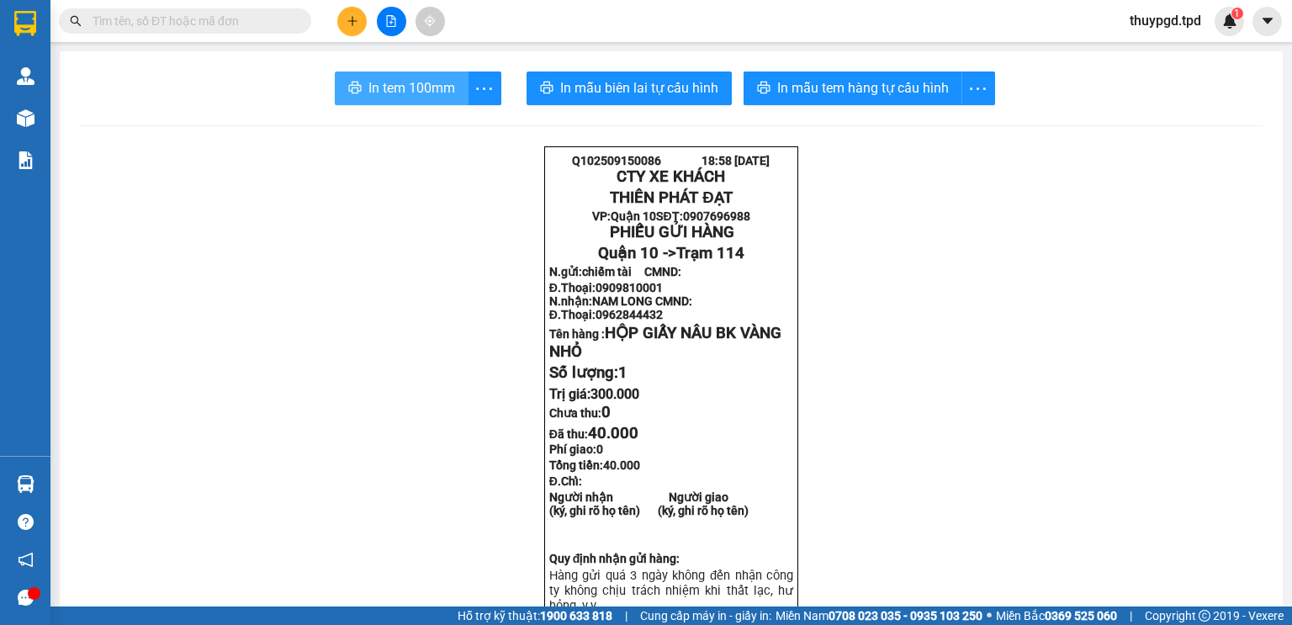
click at [359, 84] on button "In tem 100mm" at bounding box center [402, 88] width 134 height 34
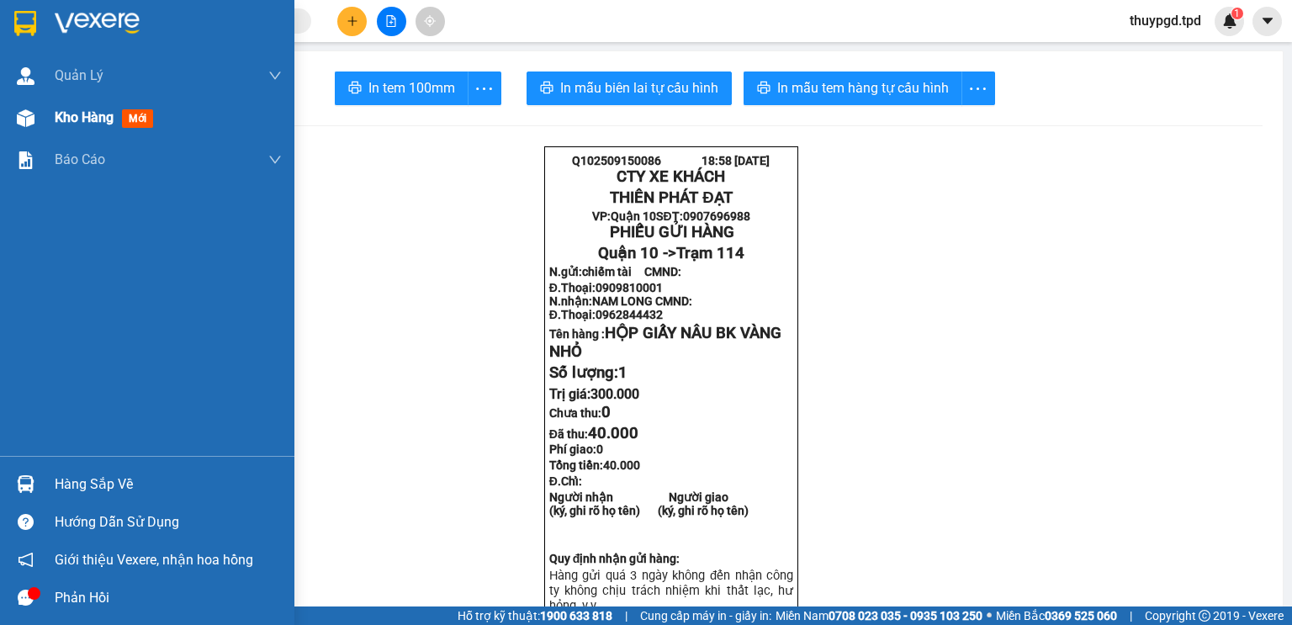
click at [73, 114] on span "Kho hàng" at bounding box center [84, 117] width 59 height 16
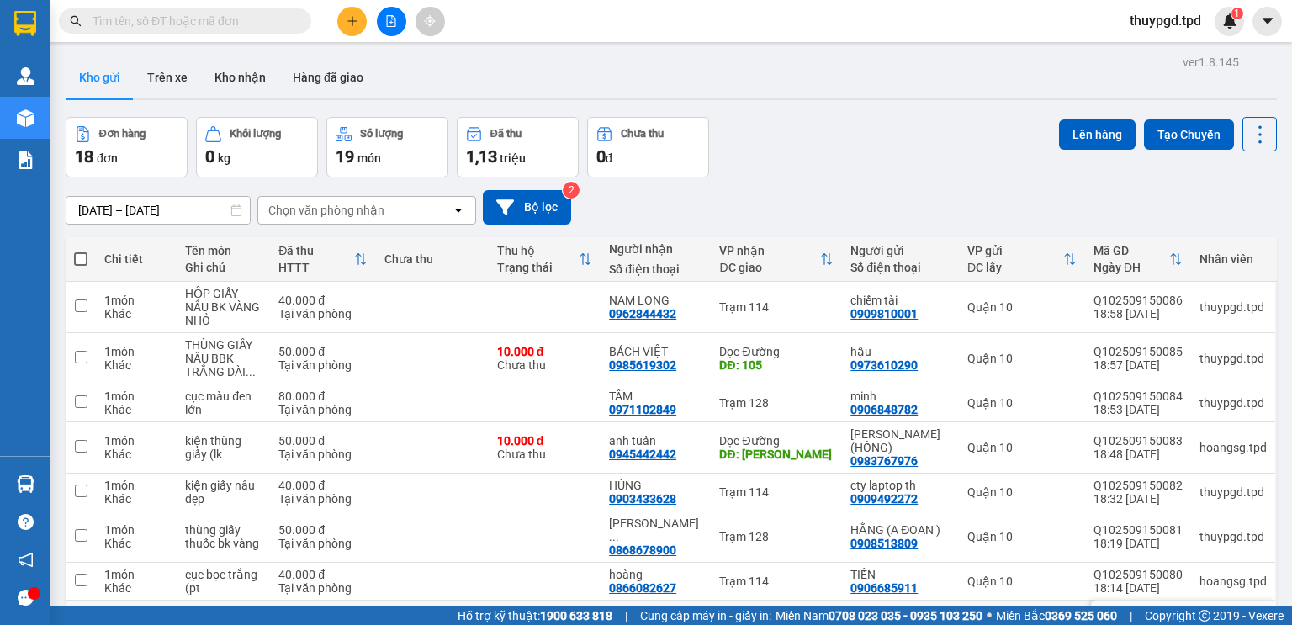
click at [315, 568] on div "40.000 đ" at bounding box center [322, 574] width 89 height 13
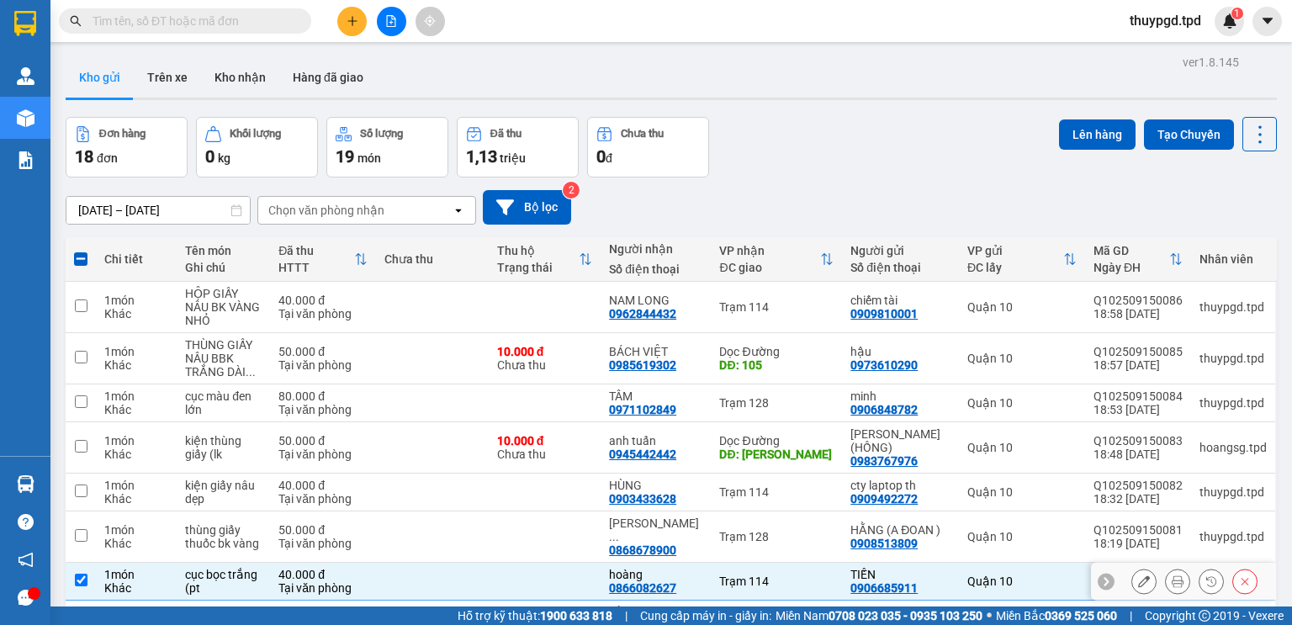
click at [286, 568] on div "40.000 đ" at bounding box center [322, 574] width 89 height 13
checkbox input "false"
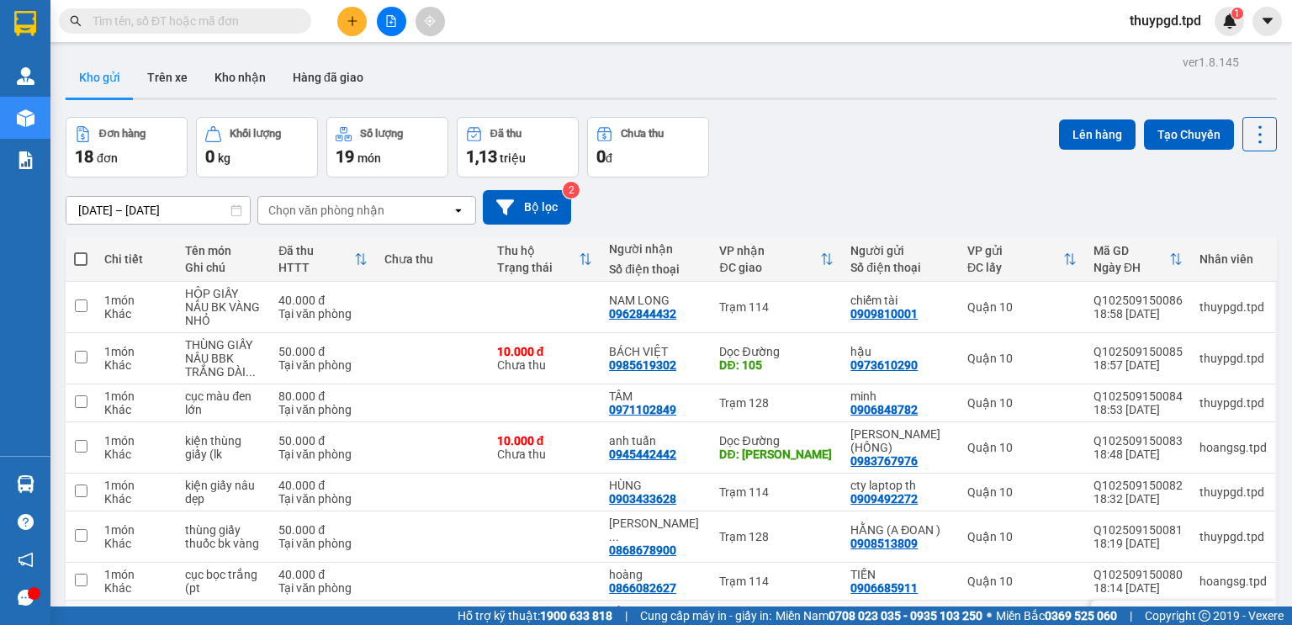
click at [289, 619] on div "Tại văn phòng" at bounding box center [322, 625] width 89 height 13
checkbox input "true"
click at [733, 358] on div "DĐ: 105" at bounding box center [776, 364] width 114 height 13
checkbox input "true"
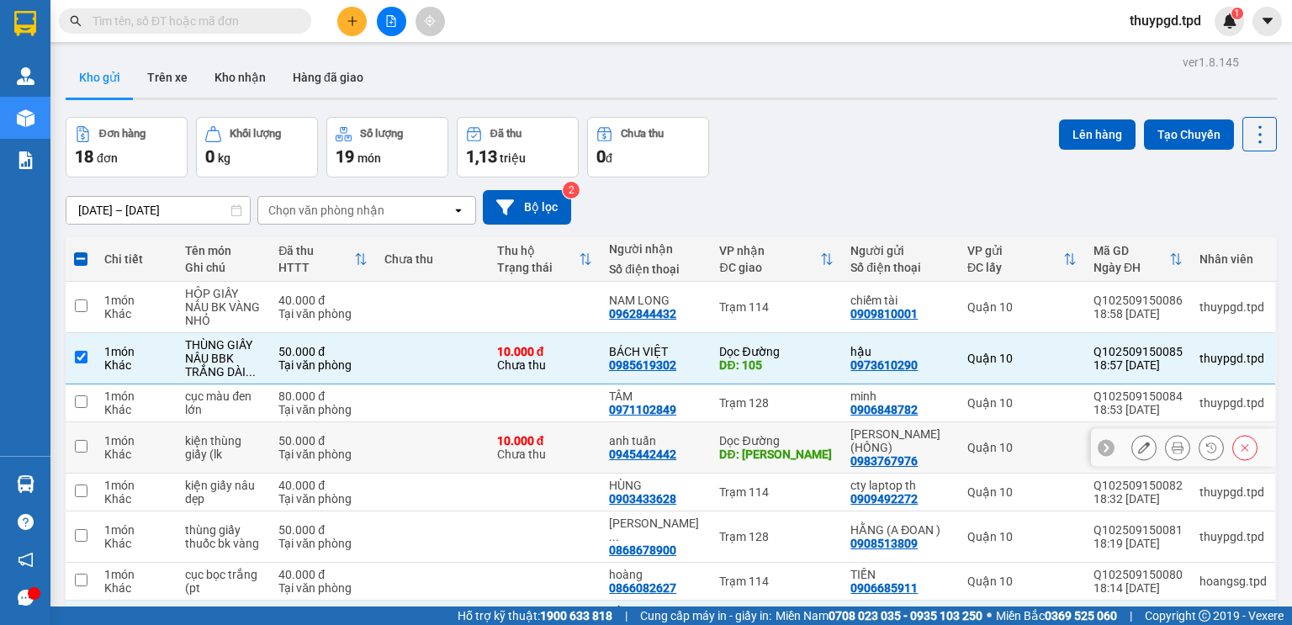
click at [570, 434] on div "10.000 đ Chưa thu" at bounding box center [544, 447] width 95 height 27
checkbox input "true"
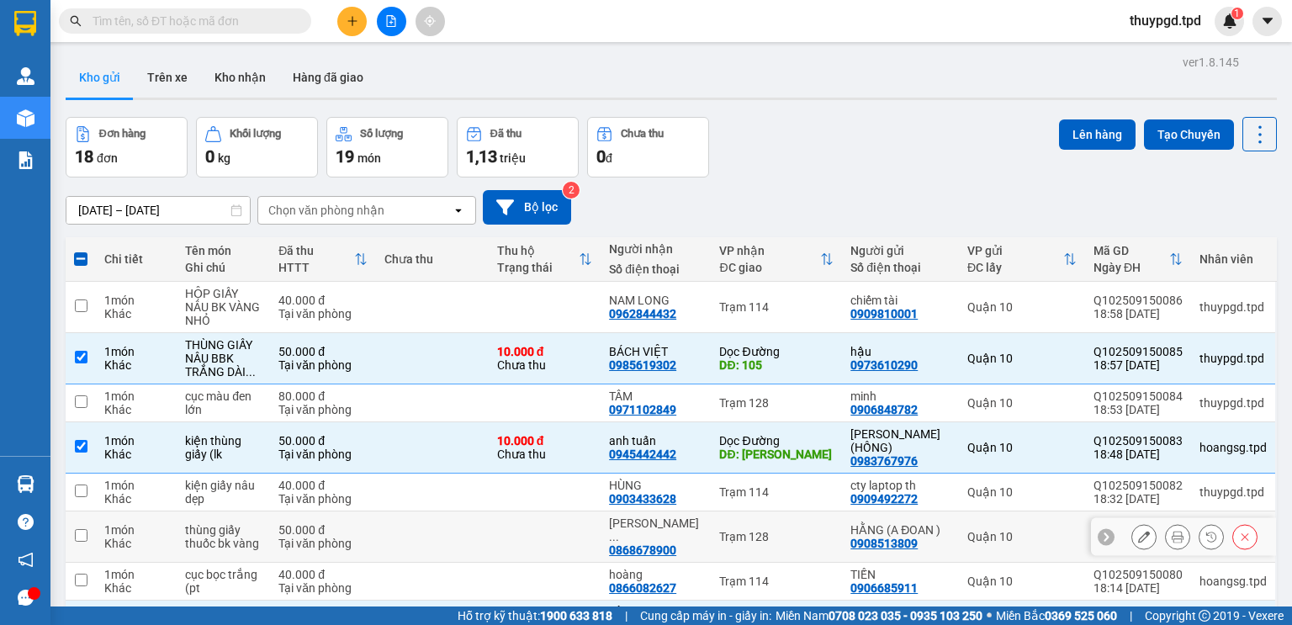
click at [669, 516] on div "[PERSON_NAME] ..." at bounding box center [655, 529] width 93 height 27
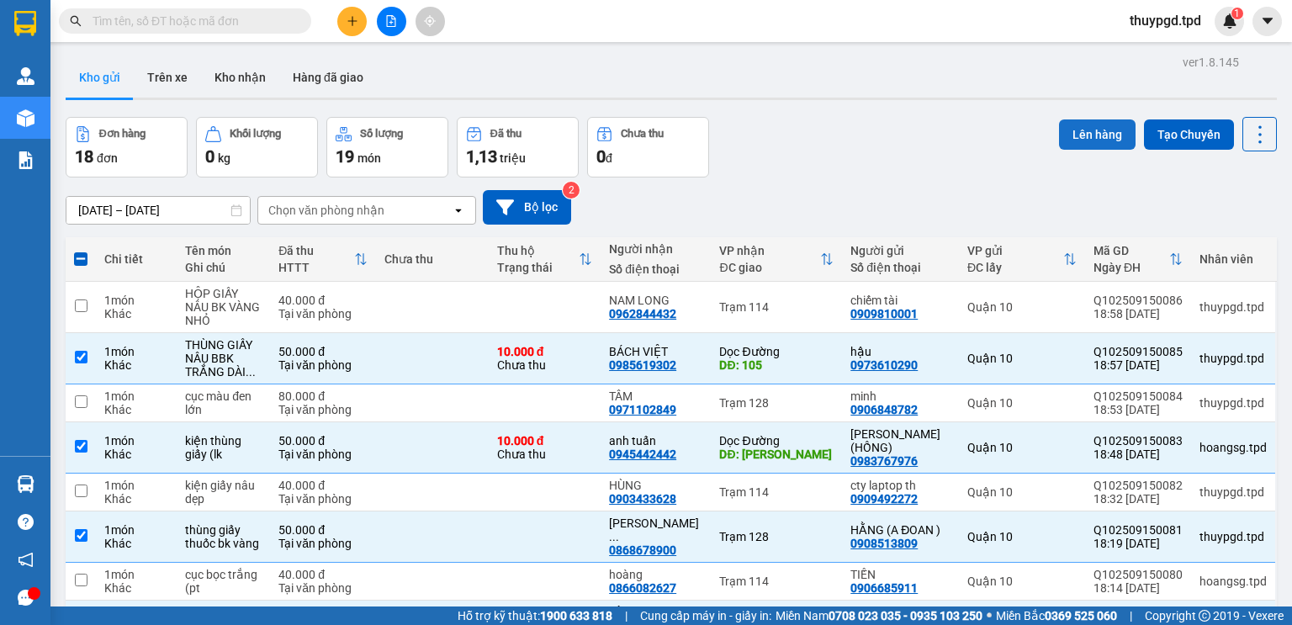
click at [1118, 133] on button "Lên hàng" at bounding box center [1097, 134] width 77 height 30
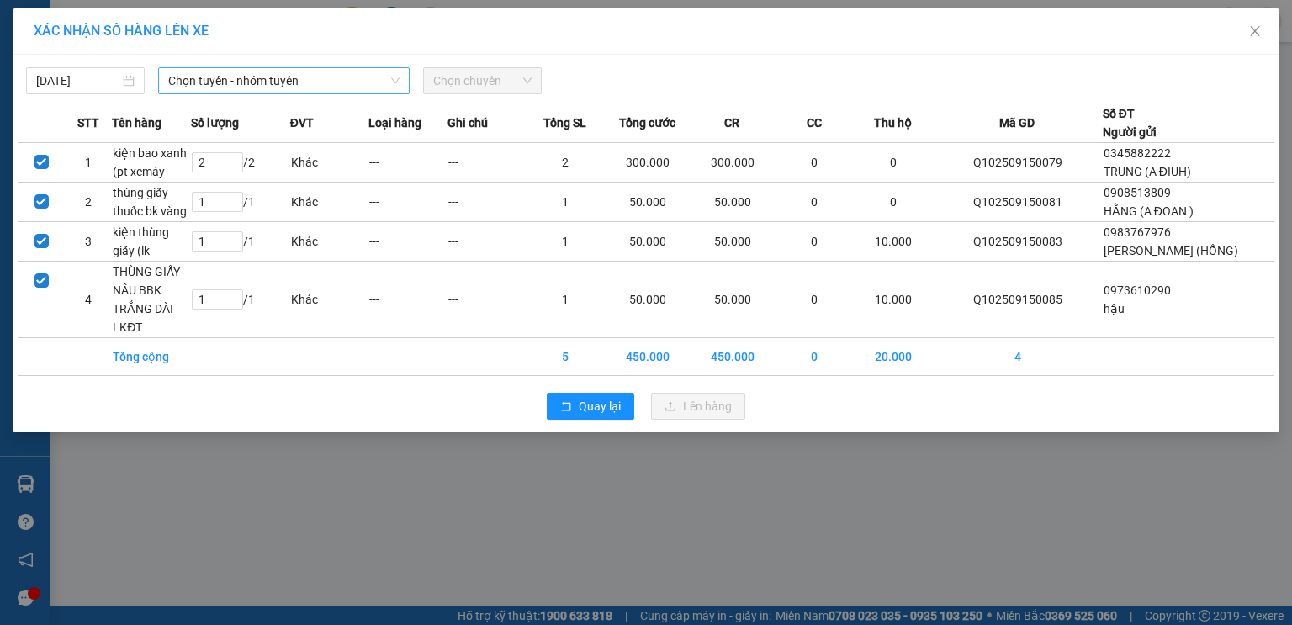
click at [262, 72] on span "Chọn tuyến - nhóm tuyến" at bounding box center [283, 80] width 231 height 25
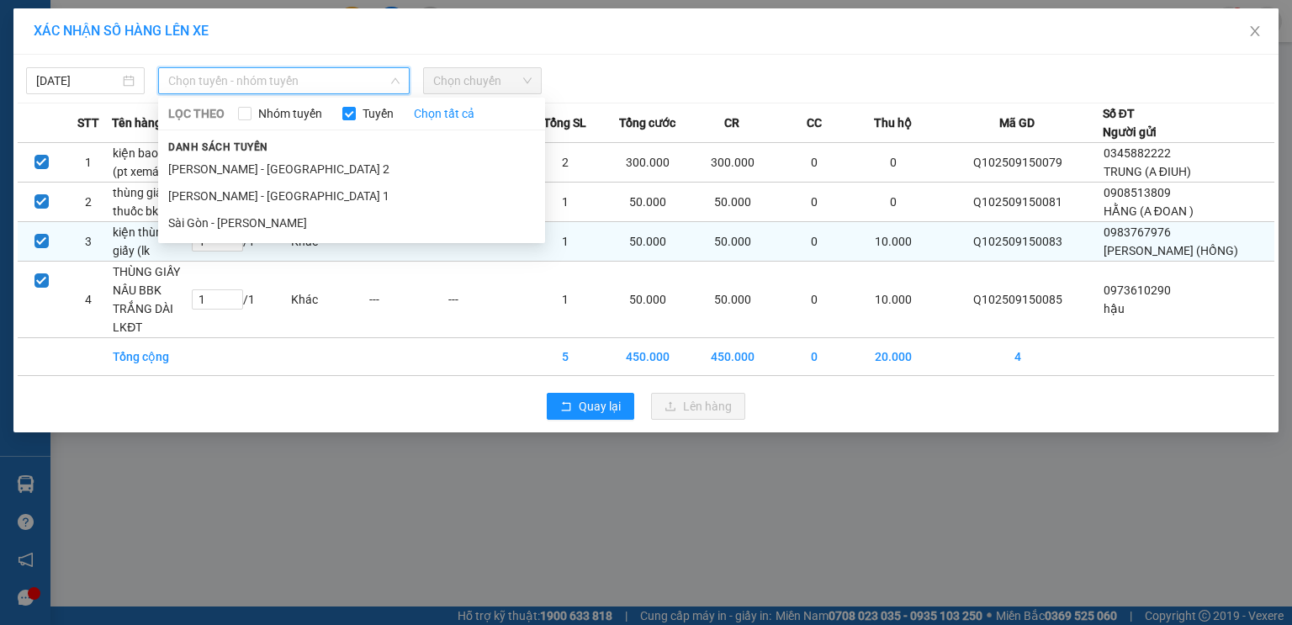
click at [219, 223] on li "Sài Gòn - [PERSON_NAME]" at bounding box center [351, 222] width 387 height 27
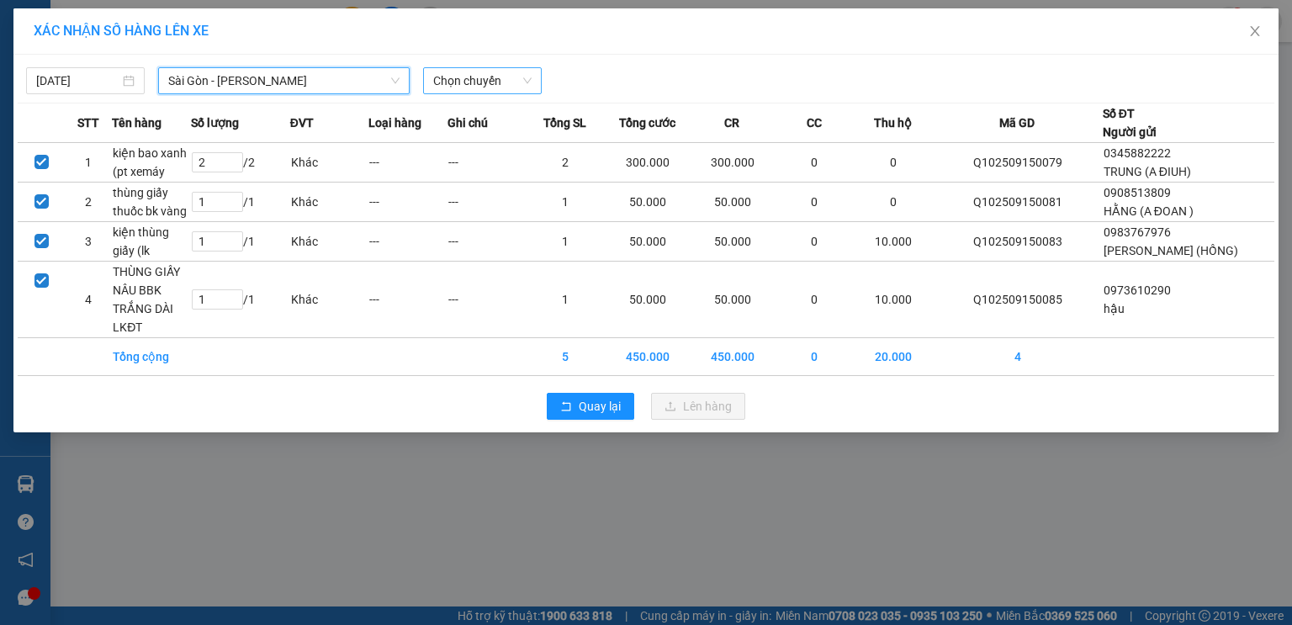
drag, startPoint x: 509, startPoint y: 85, endPoint x: 487, endPoint y: 92, distance: 22.9
click at [509, 84] on span "Chọn chuyến" at bounding box center [482, 80] width 98 height 25
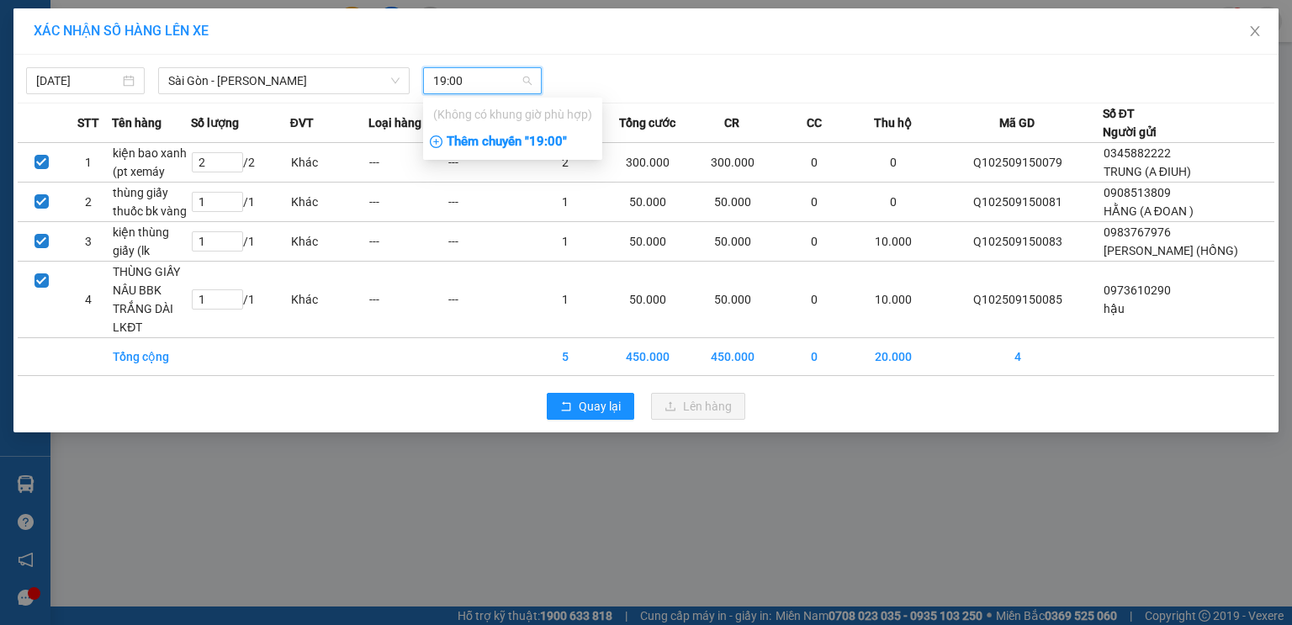
type input "19:00"
click at [568, 136] on div "Thêm chuyến " 19:00 "" at bounding box center [512, 142] width 179 height 29
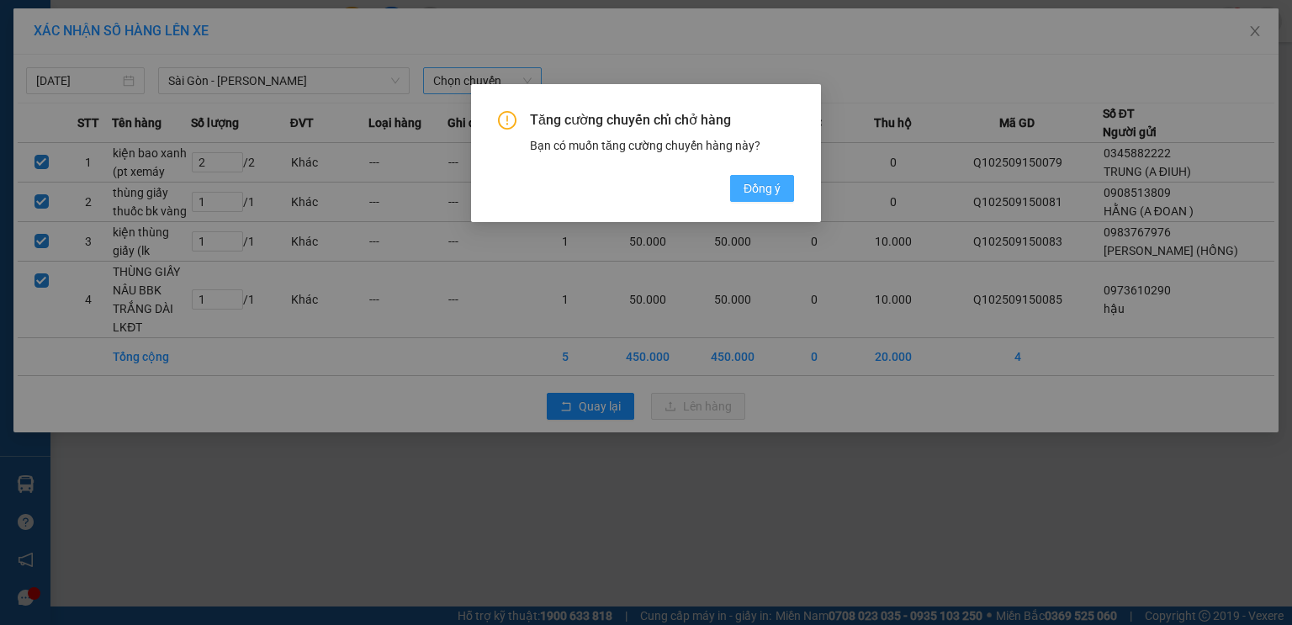
click at [774, 188] on span "Đồng ý" at bounding box center [761, 188] width 37 height 18
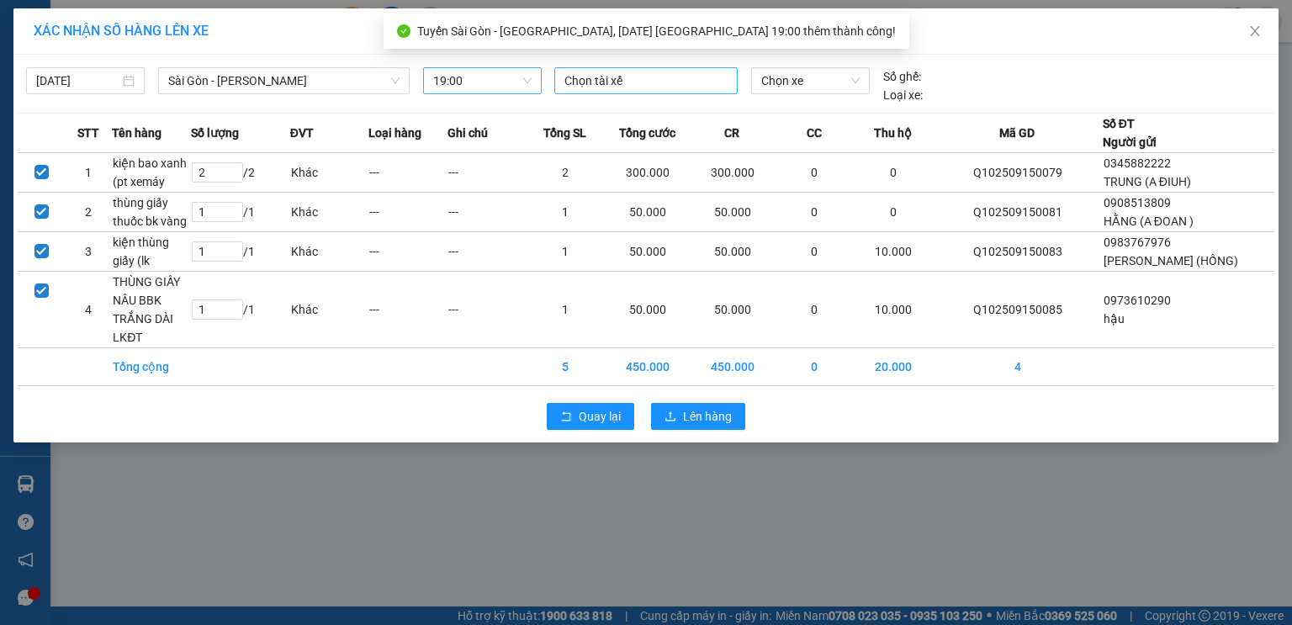
click at [609, 67] on div "Chọn tài xế" at bounding box center [645, 80] width 183 height 27
type input "2"
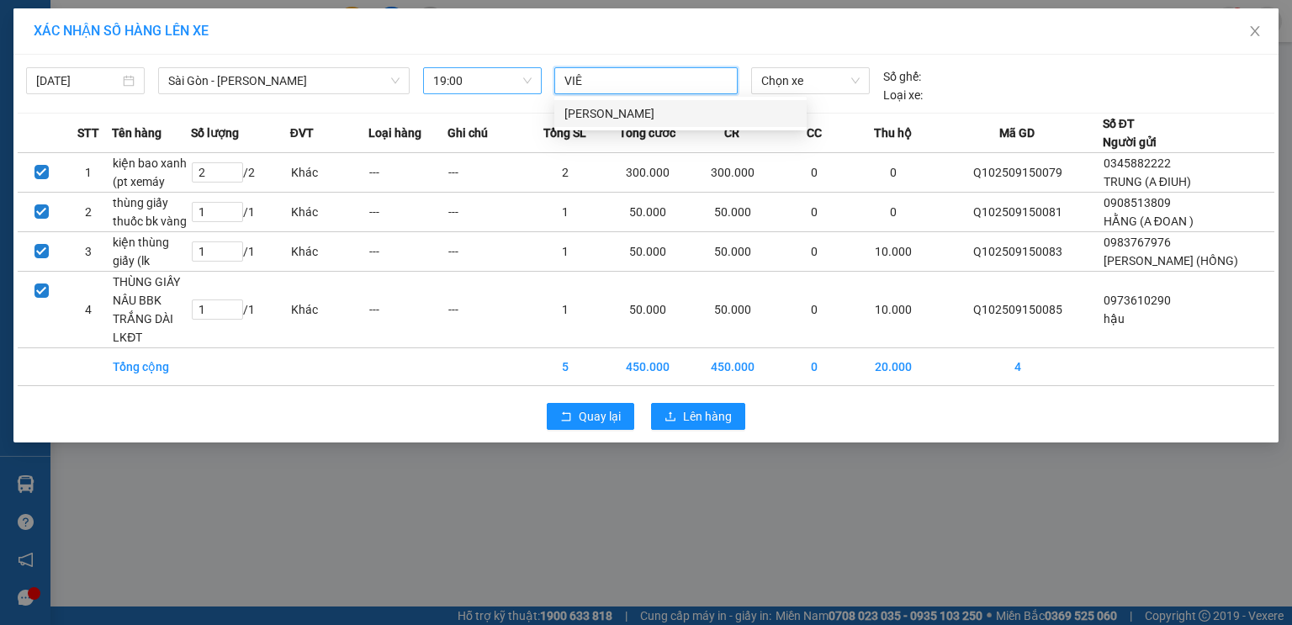
type input "VIÊN"
click at [609, 105] on div "[PERSON_NAME]" at bounding box center [680, 113] width 232 height 18
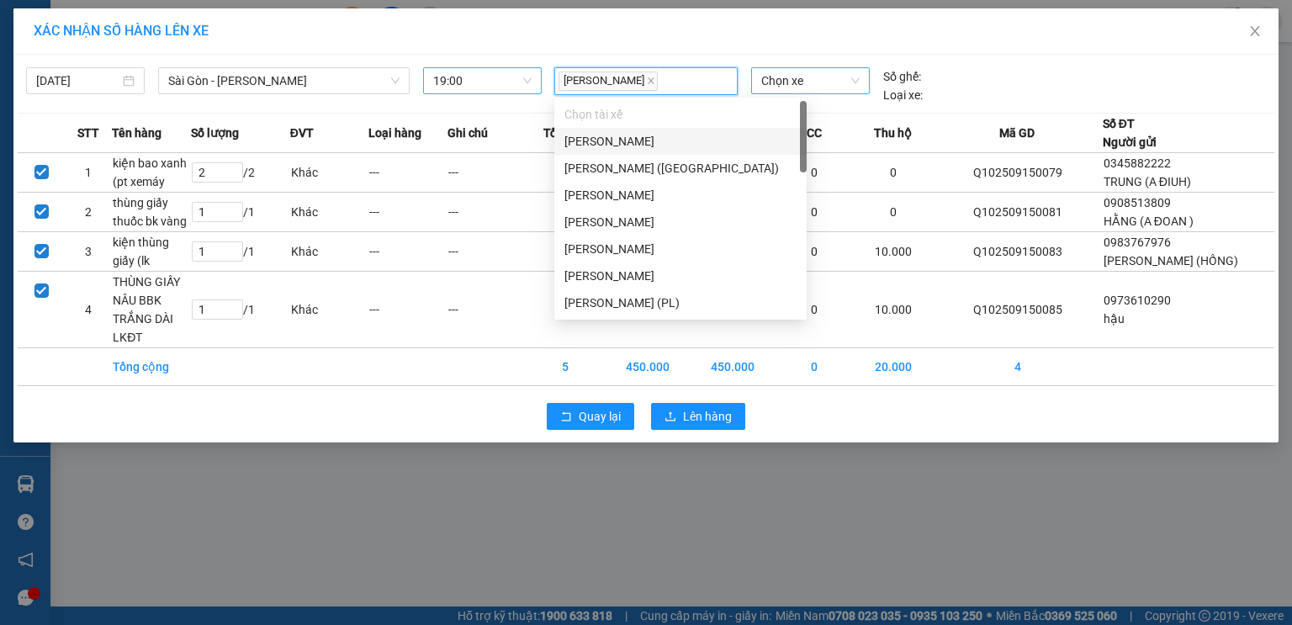
click at [836, 81] on span "Chọn xe" at bounding box center [810, 80] width 98 height 25
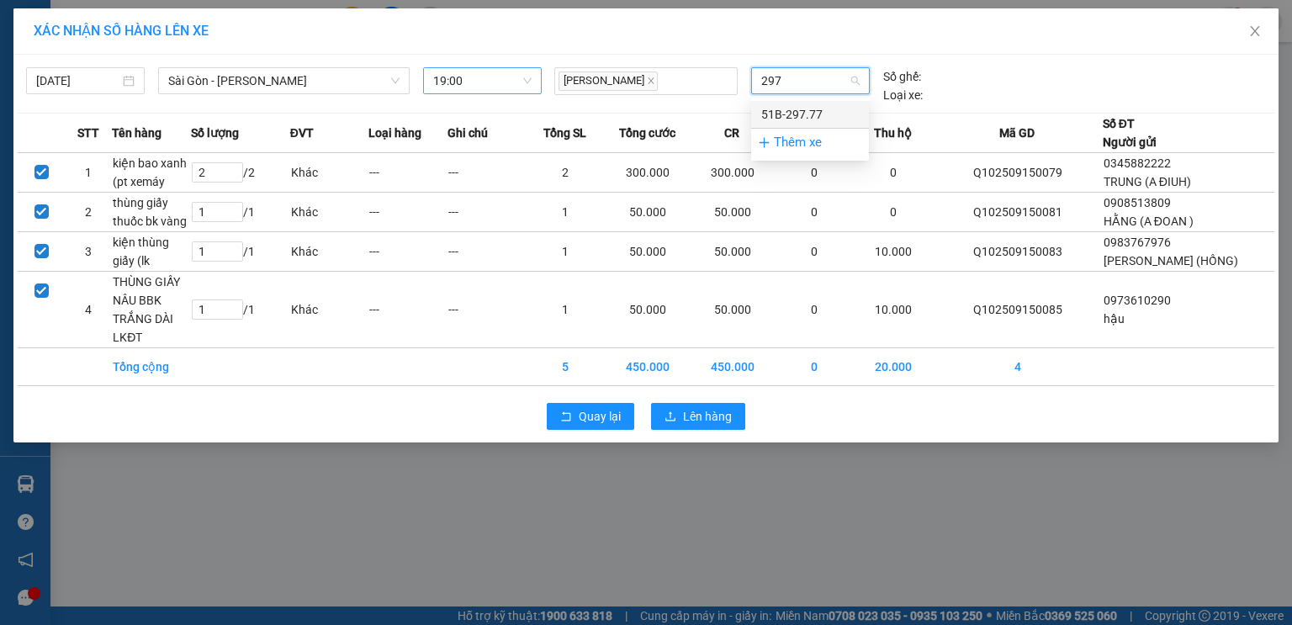
click at [822, 114] on div "51B-297.77" at bounding box center [810, 114] width 98 height 18
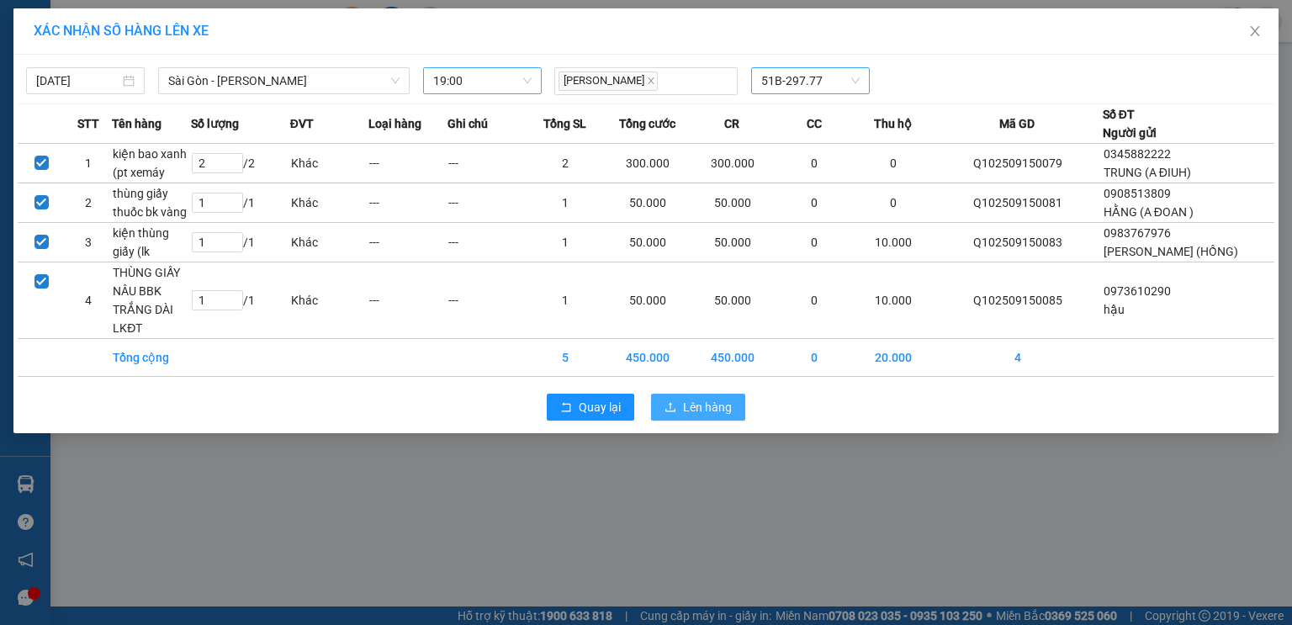
click at [723, 411] on button "Lên hàng" at bounding box center [698, 407] width 94 height 27
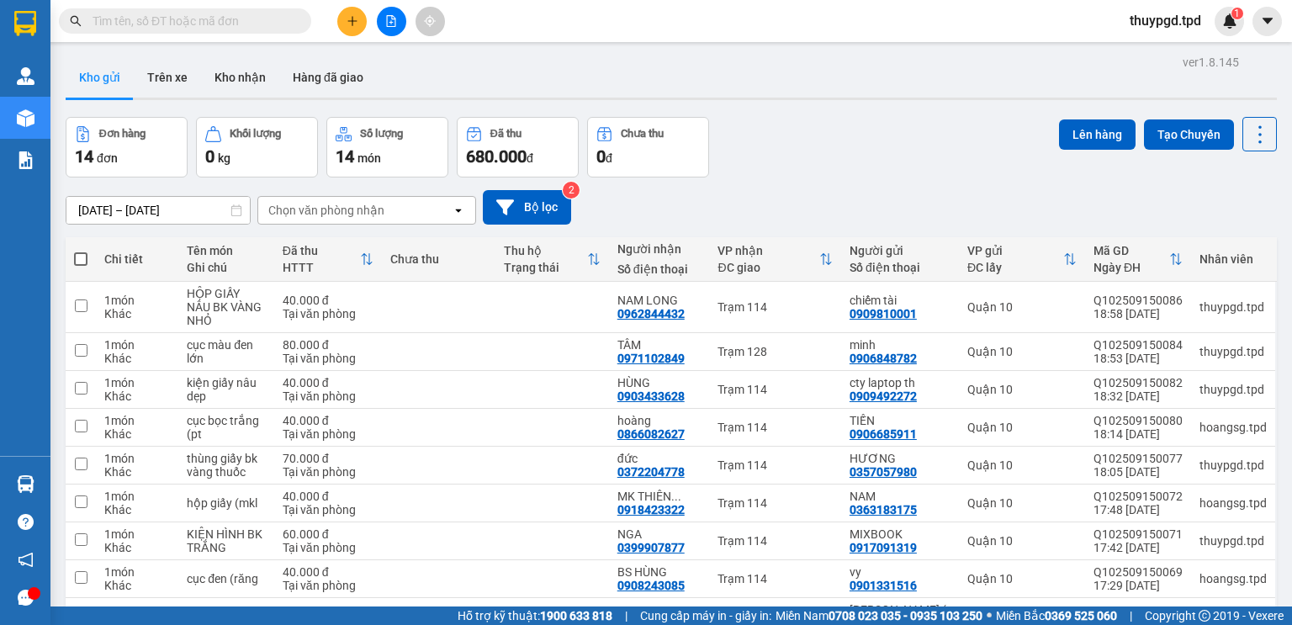
click at [372, 29] on div at bounding box center [391, 21] width 126 height 29
click at [363, 20] on button at bounding box center [351, 21] width 29 height 29
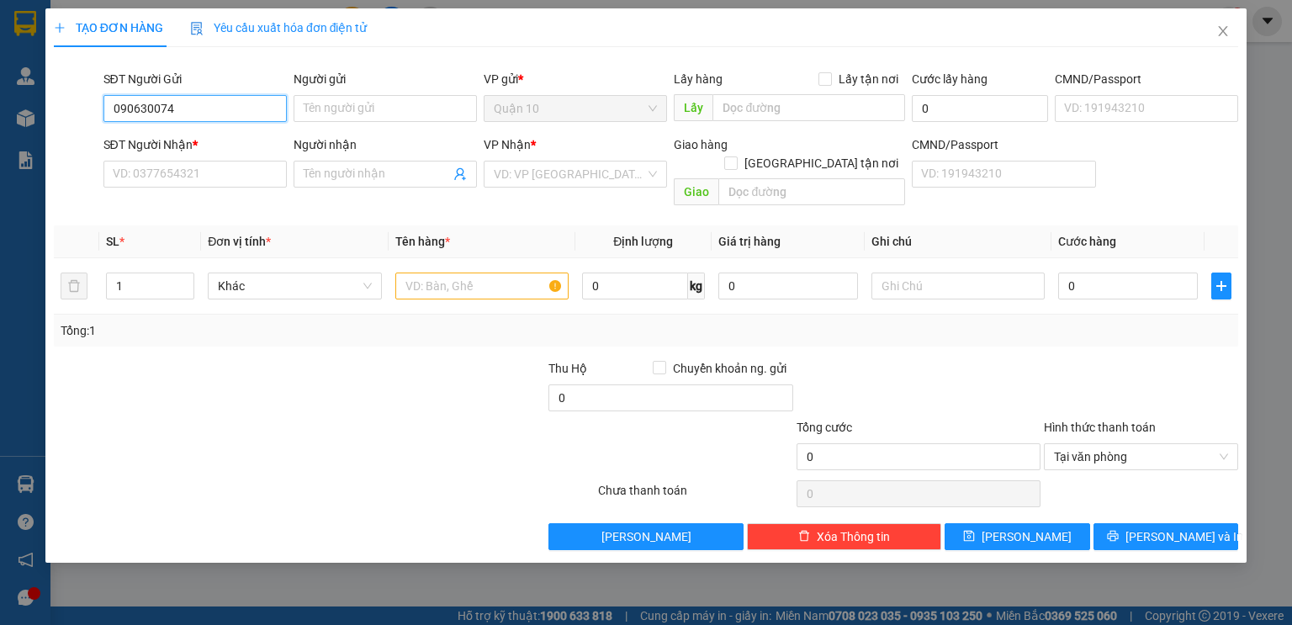
type input "0906300745"
click at [234, 141] on div "0906300745 - phương" at bounding box center [195, 142] width 163 height 18
type input "phương"
type input "341164791"
type input "0362462264"
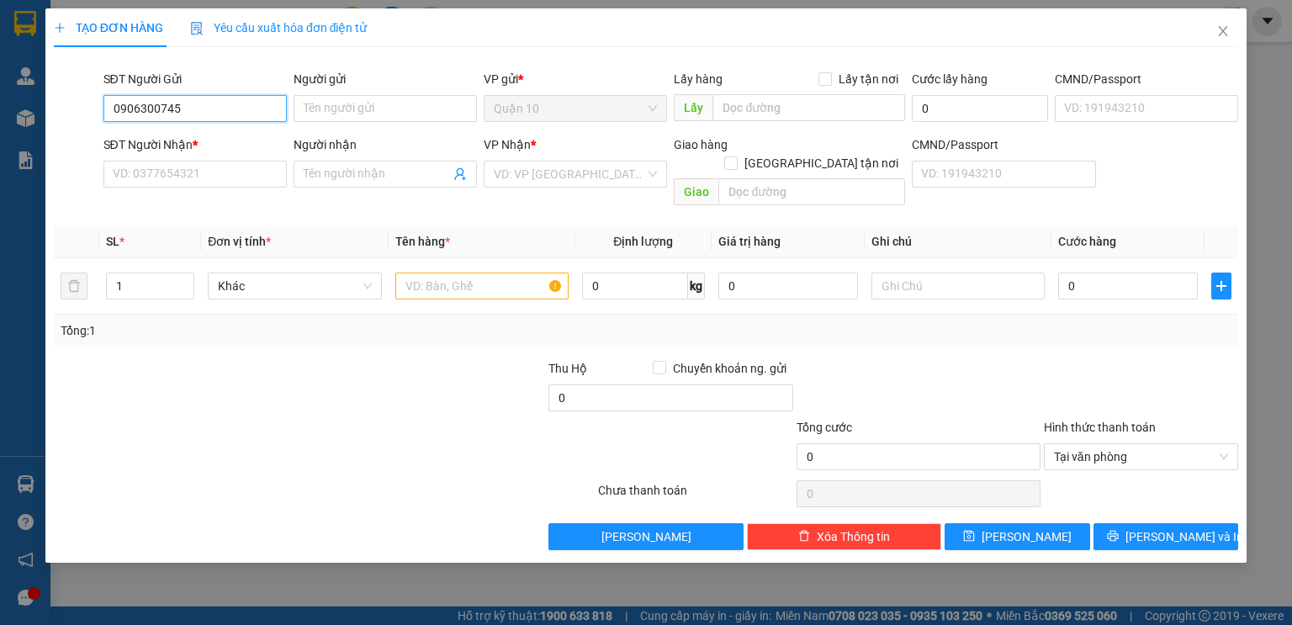
type input "NGỌC TRƯỜNG"
type input "0906300745"
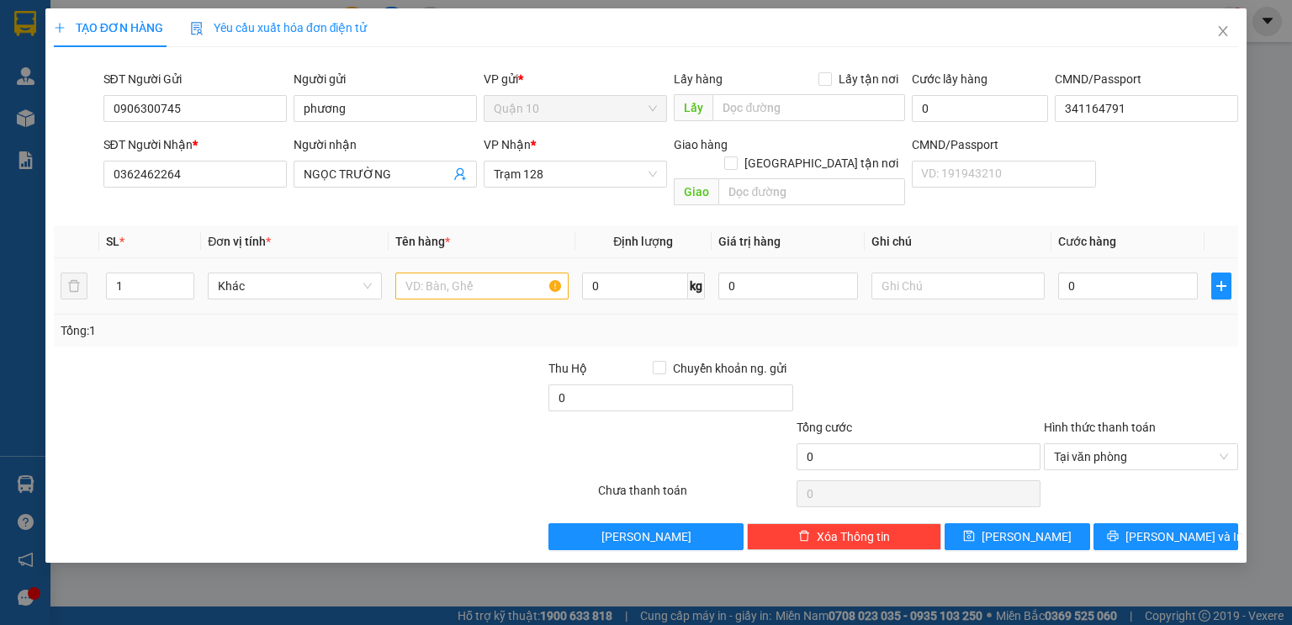
click at [476, 281] on div at bounding box center [481, 286] width 173 height 34
click at [478, 272] on input "text" at bounding box center [481, 285] width 173 height 27
click at [478, 272] on input "KIỆN ĐEN DẸO NHỎ" at bounding box center [481, 285] width 173 height 27
type input "KIỆN ĐEN DẸP NHỎ"
drag, startPoint x: 764, startPoint y: 272, endPoint x: 747, endPoint y: 235, distance: 40.6
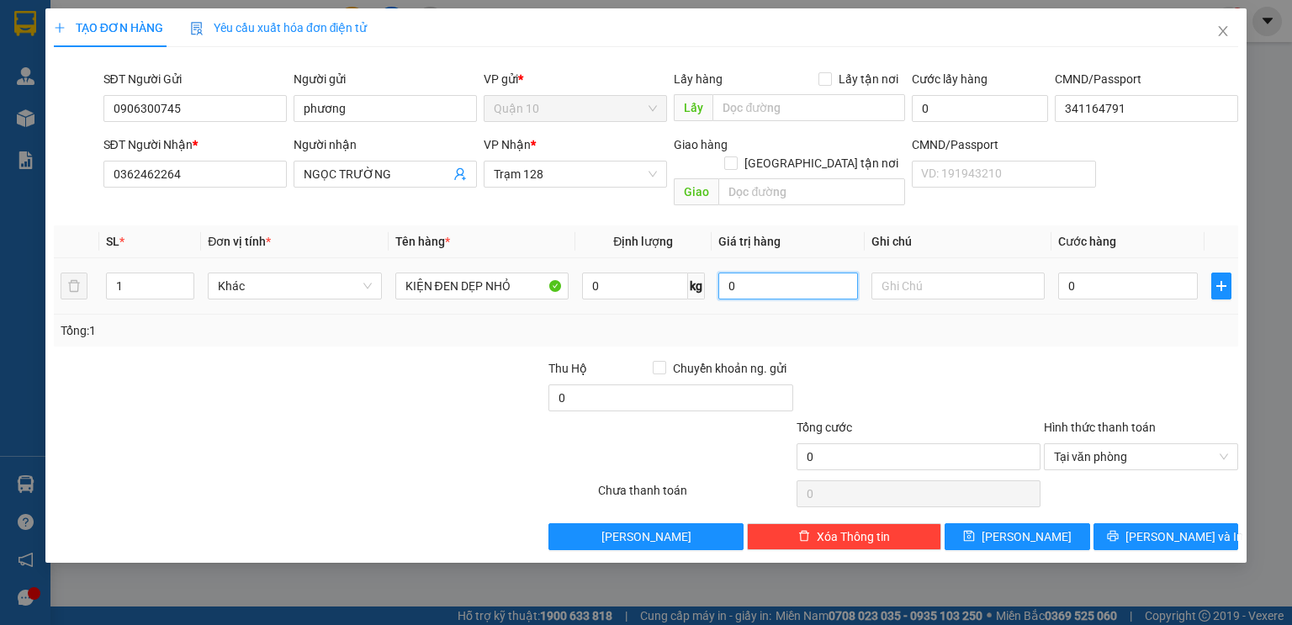
click at [747, 235] on table "SL * Đơn vị tính * Tên hàng * Định lượng Giá trị hàng Ghi chú Cước hàng 1 Khác …" at bounding box center [646, 269] width 1184 height 89
type input "1.000.000"
type input "4"
type input "40"
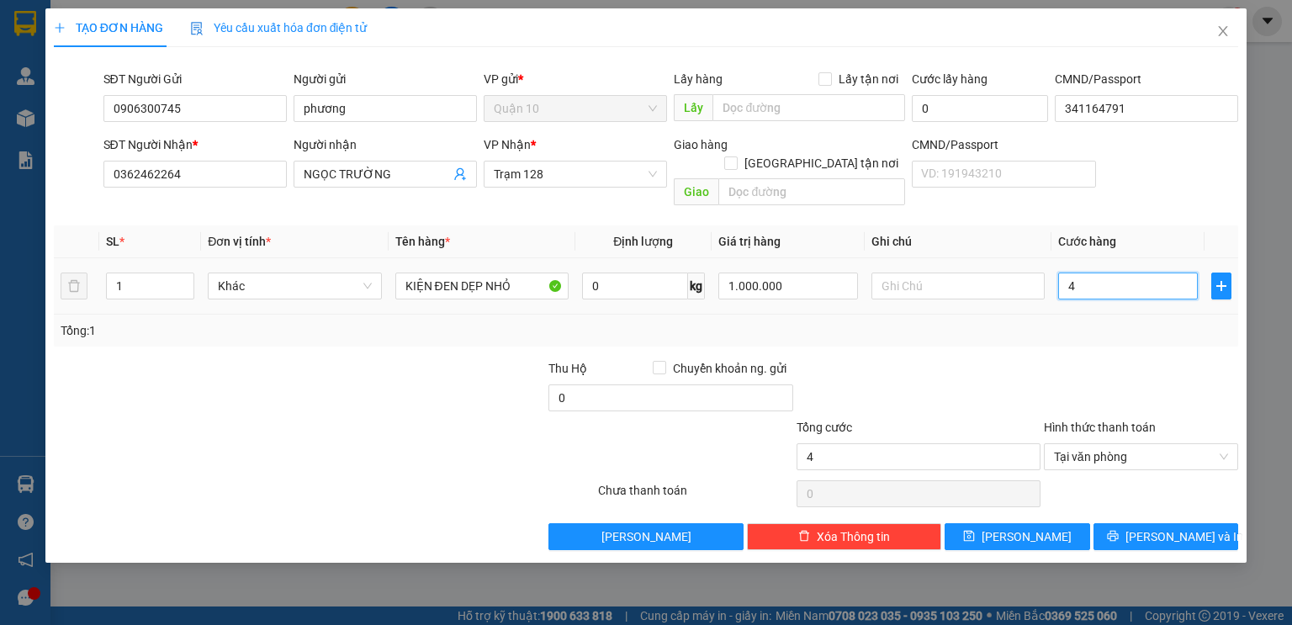
type input "40"
click at [1029, 359] on div at bounding box center [918, 388] width 247 height 59
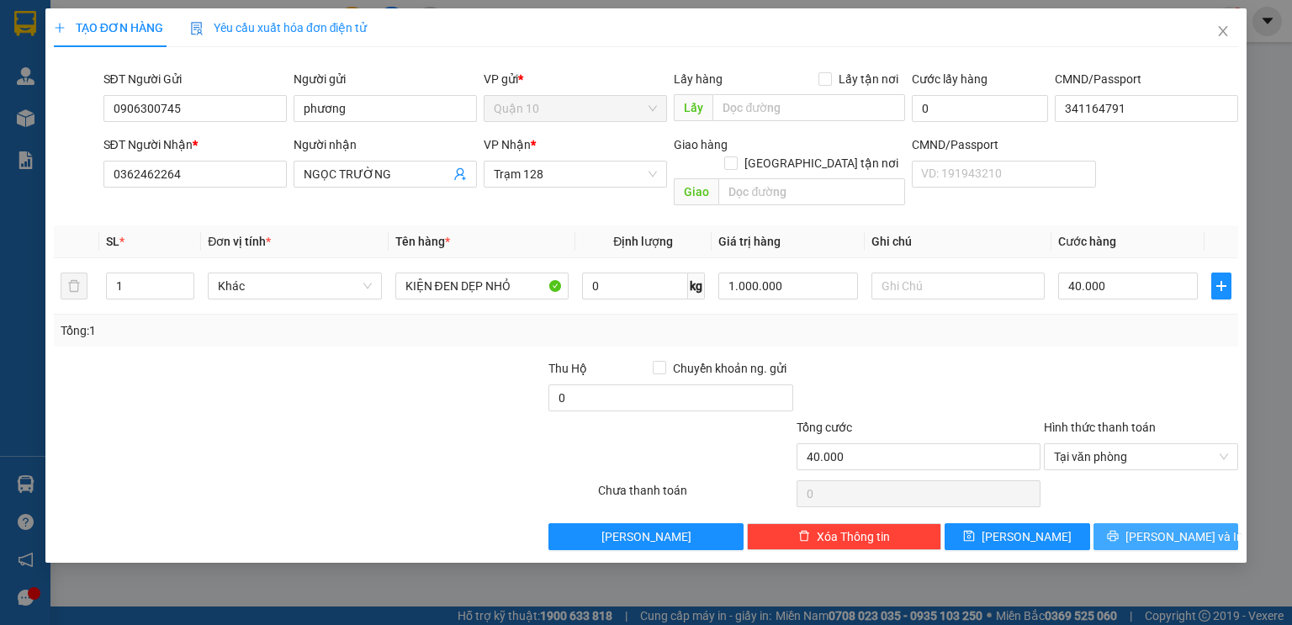
click at [1127, 523] on button "[PERSON_NAME] và In" at bounding box center [1165, 536] width 145 height 27
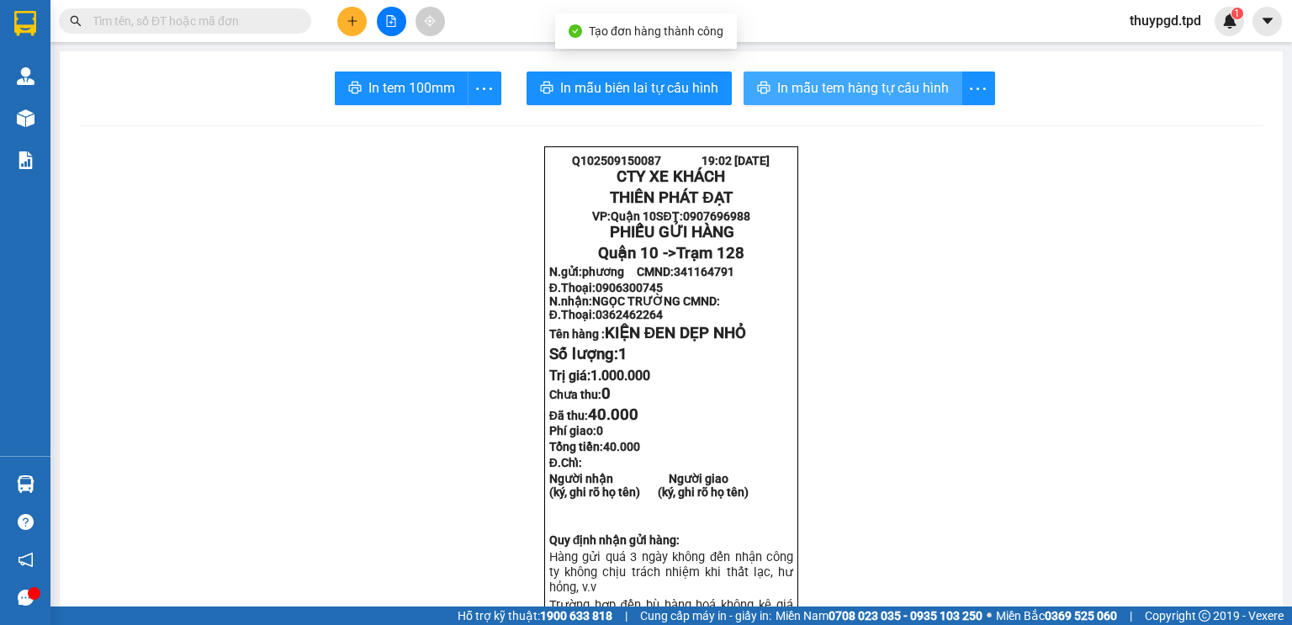
drag, startPoint x: 838, startPoint y: 81, endPoint x: 0, endPoint y: 186, distance: 844.1
click at [838, 79] on span "In mẫu tem hàng tự cấu hình" at bounding box center [863, 87] width 172 height 21
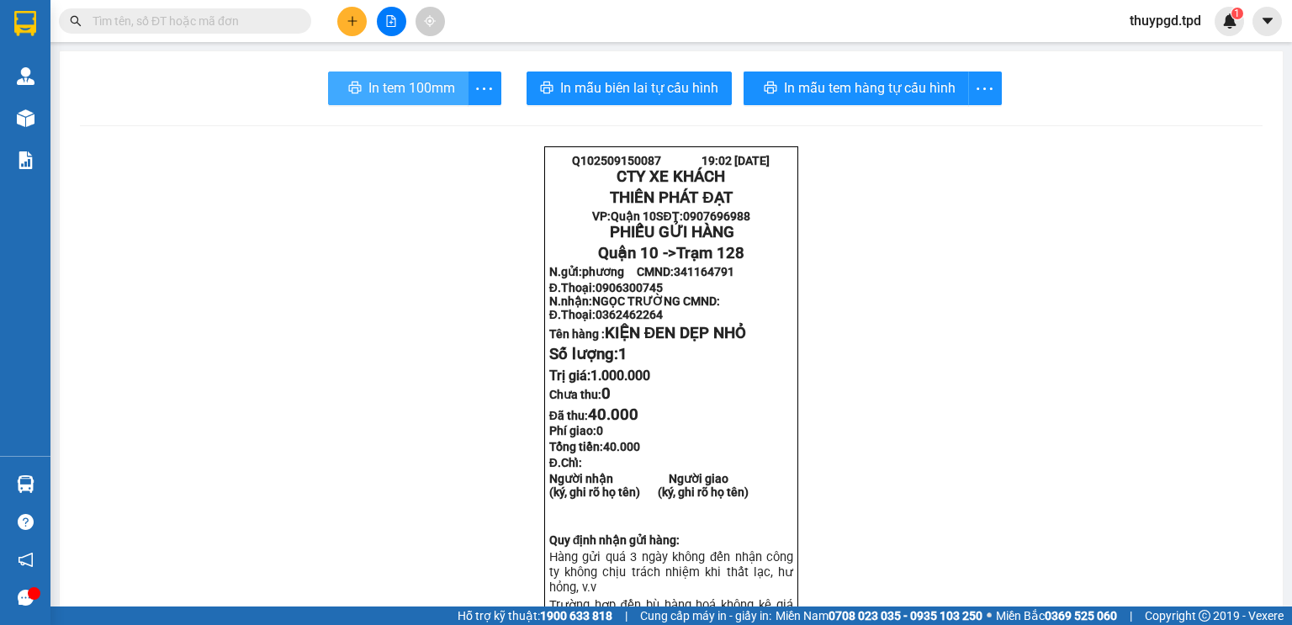
drag, startPoint x: 398, startPoint y: 92, endPoint x: 145, endPoint y: 326, distance: 343.9
click at [397, 93] on span "In tem 100mm" at bounding box center [411, 87] width 87 height 21
click at [353, 17] on icon "plus" at bounding box center [352, 21] width 12 height 12
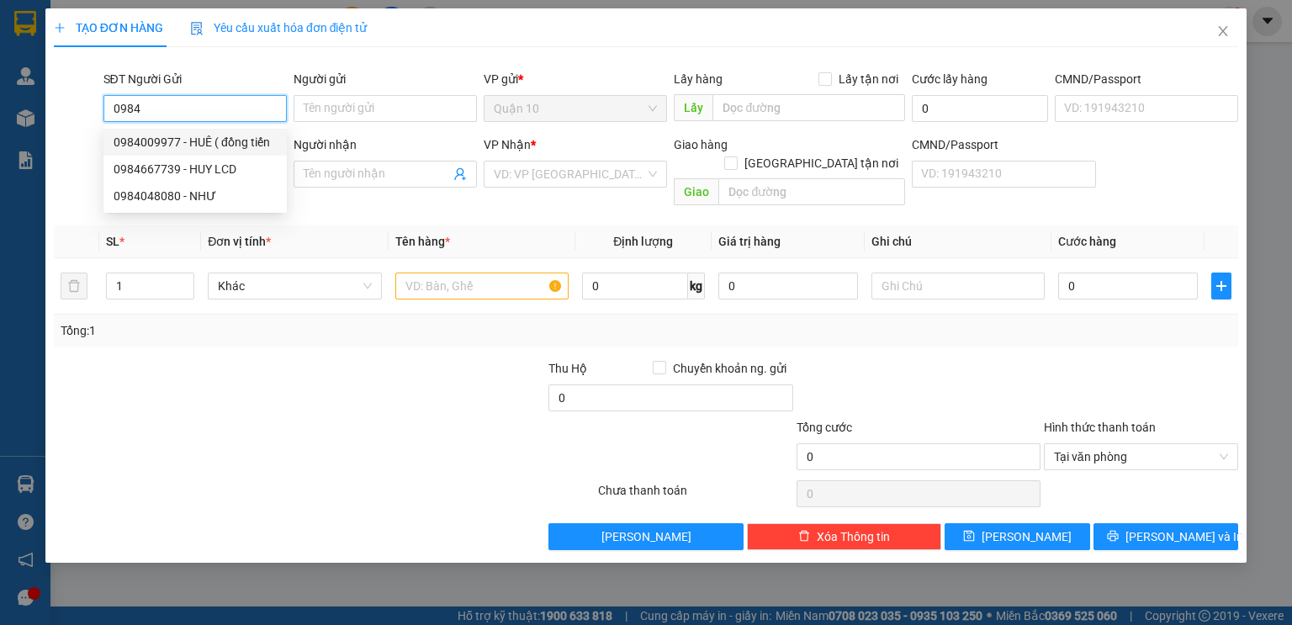
click at [220, 146] on div "0984009977 - HUÊ ( đồng tiến" at bounding box center [195, 142] width 163 height 18
type input "0984009977"
type input "HUÊ ( đồng tiến"
type input "022304917"
type input "0356427125"
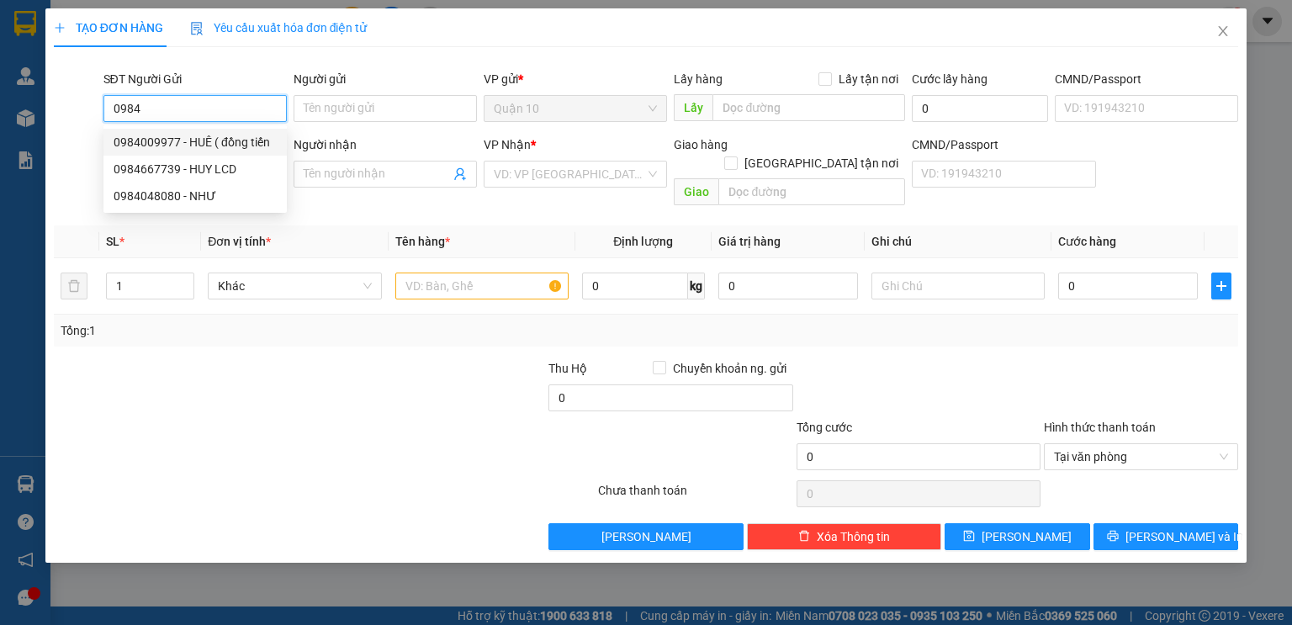
type input "[PERSON_NAME]"
checkbox input "true"
type input "117"
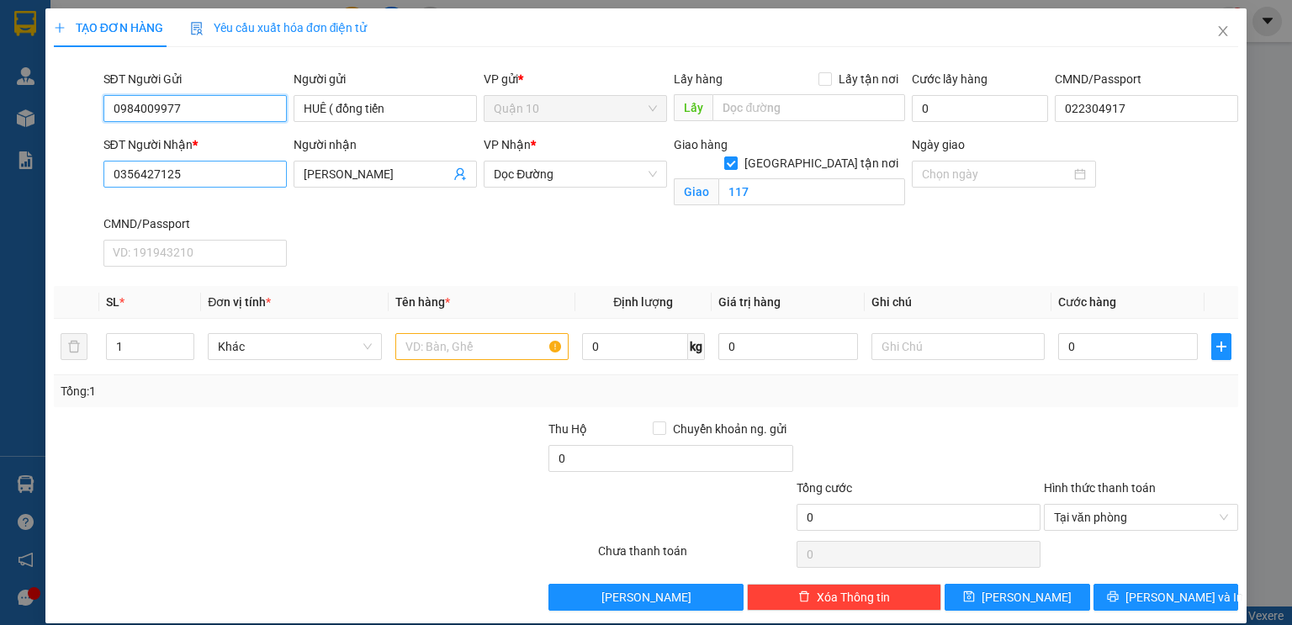
type input "0984009977"
click at [192, 172] on input "0356427125" at bounding box center [194, 174] width 183 height 27
drag, startPoint x: 192, startPoint y: 172, endPoint x: 118, endPoint y: 148, distance: 77.7
click at [192, 172] on input "0356427125" at bounding box center [194, 174] width 183 height 27
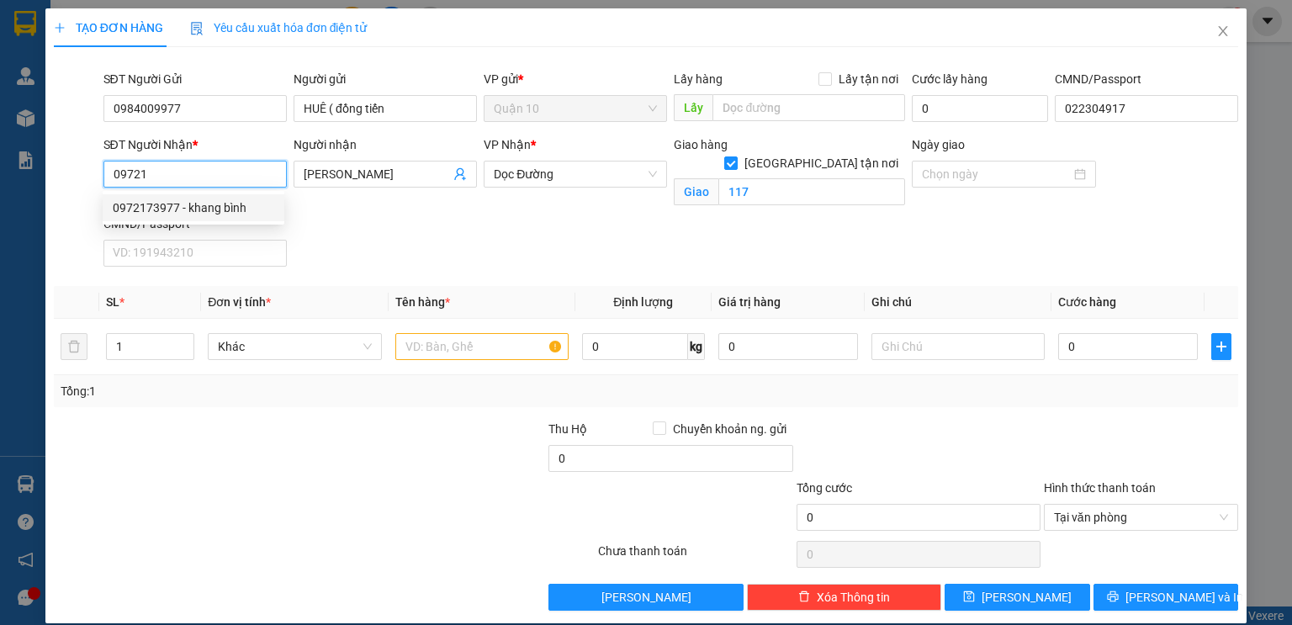
click at [187, 206] on div "0972173977 - khang bình" at bounding box center [193, 207] width 161 height 18
type input "0972173977"
type input "khang bình"
checkbox input "false"
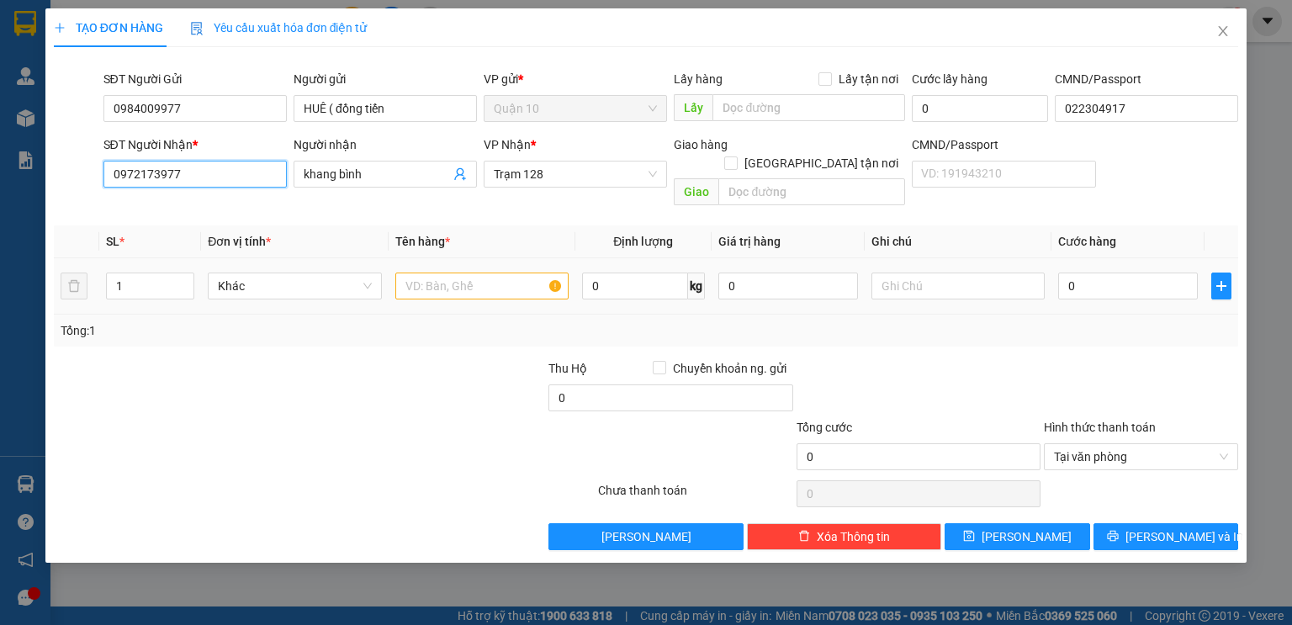
type input "0972173977"
click at [484, 272] on input "text" at bounding box center [481, 285] width 173 height 27
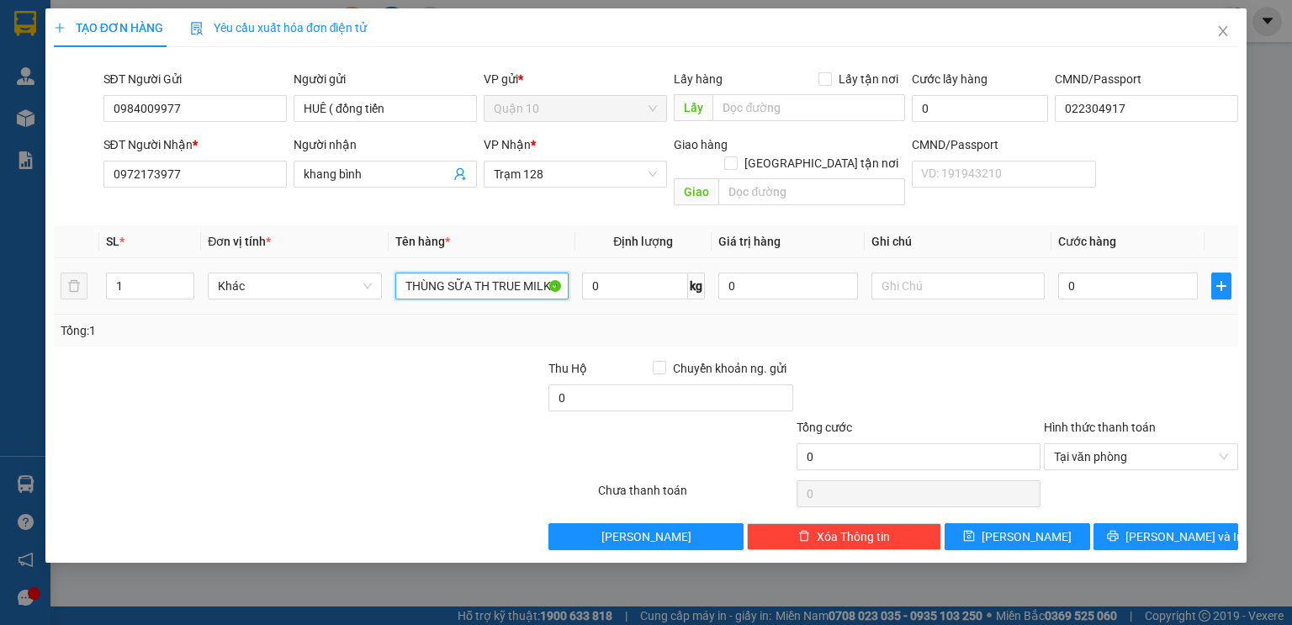
type input "THÙNG SỮA TH TRUE MILK XABNH"
click at [944, 359] on div at bounding box center [918, 388] width 247 height 59
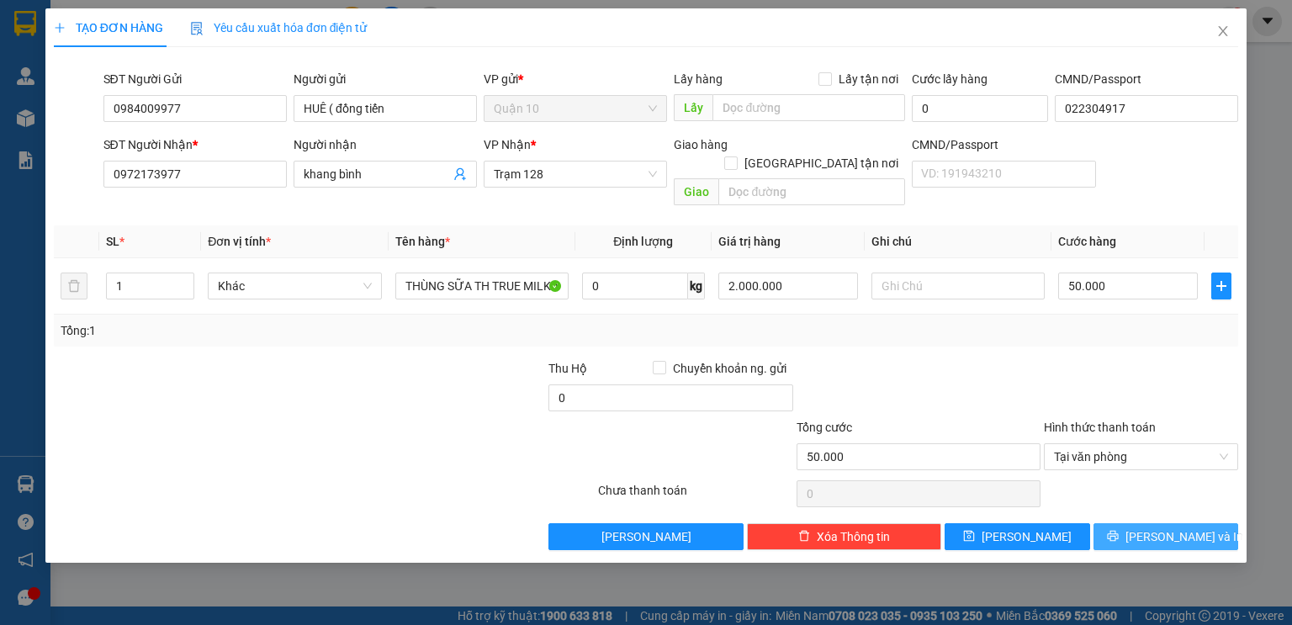
click at [1206, 526] on button "[PERSON_NAME] và In" at bounding box center [1165, 536] width 145 height 27
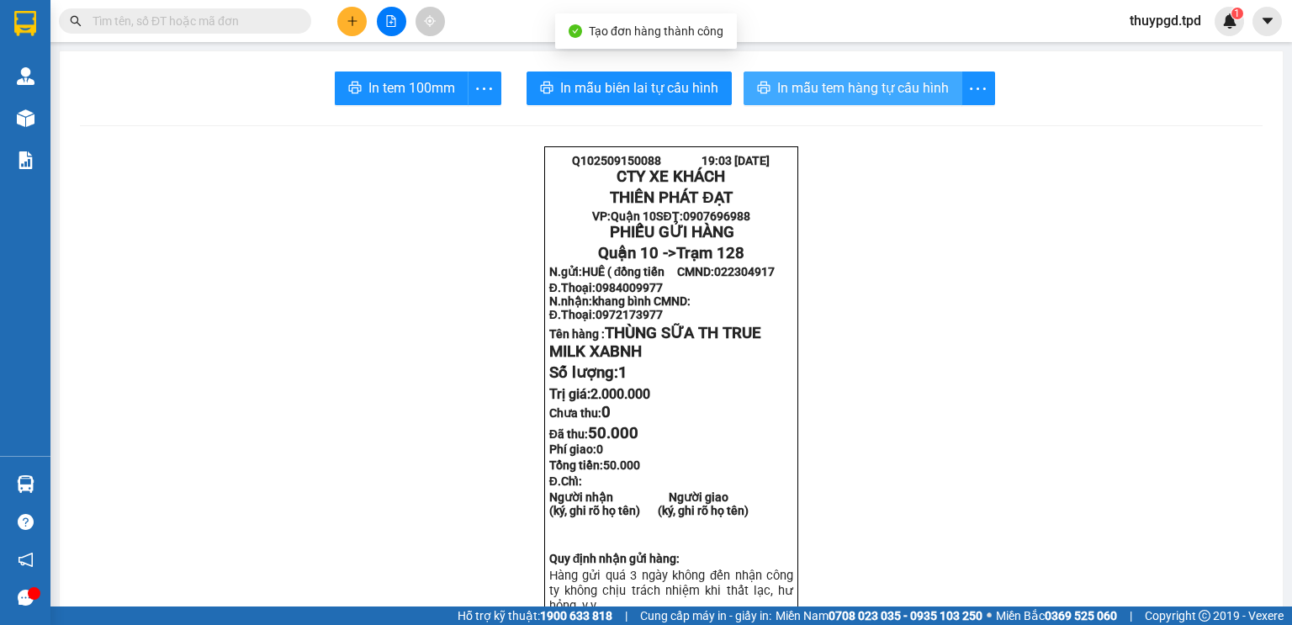
click at [891, 81] on span "In mẫu tem hàng tự cấu hình" at bounding box center [863, 87] width 172 height 21
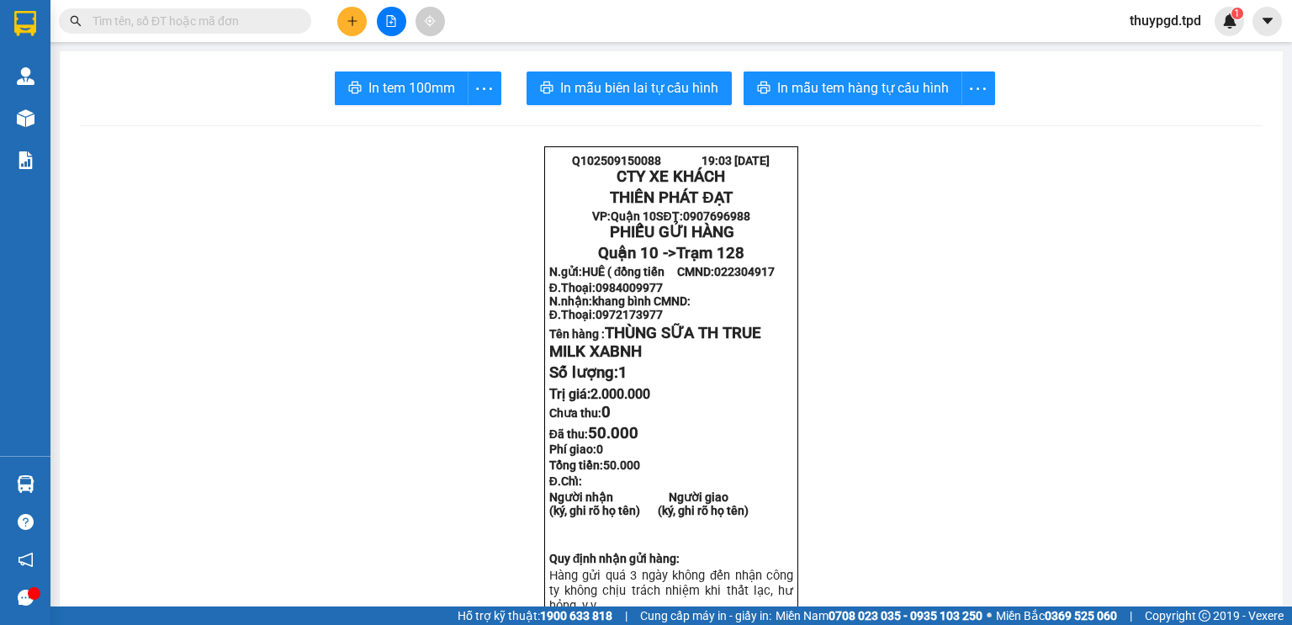
click at [419, 78] on span "In tem 100mm" at bounding box center [411, 87] width 87 height 21
click at [212, 29] on input "text" at bounding box center [191, 21] width 198 height 18
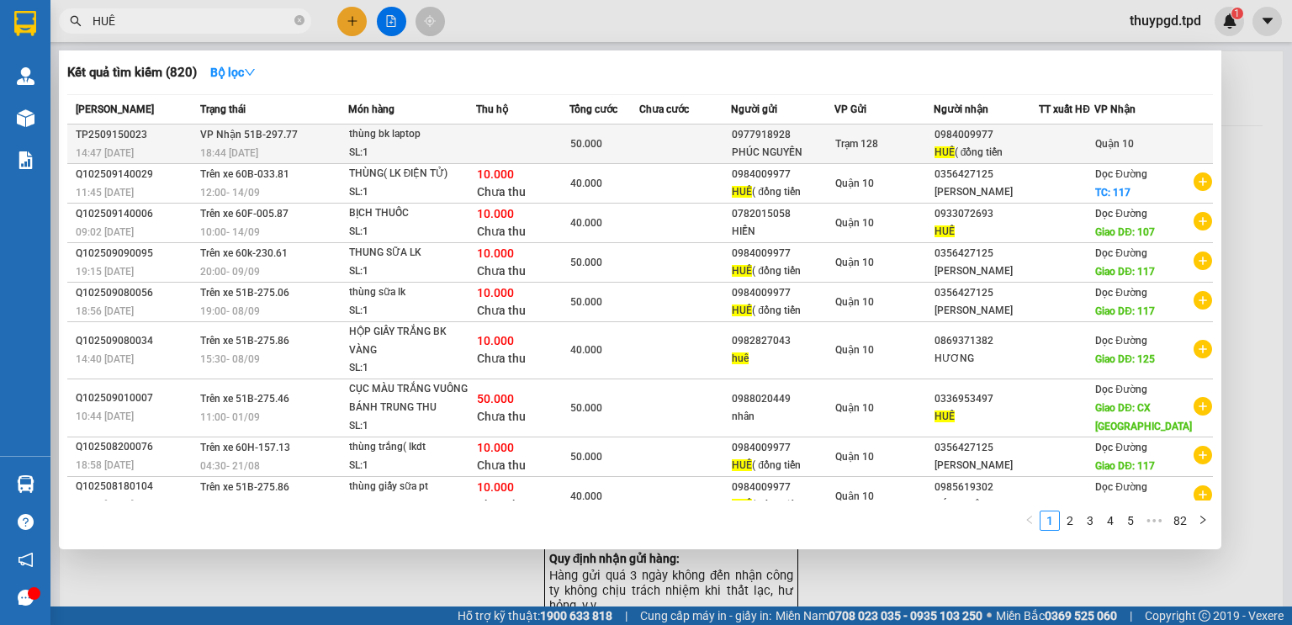
type input "HUÊ"
click at [500, 137] on td at bounding box center [522, 144] width 93 height 40
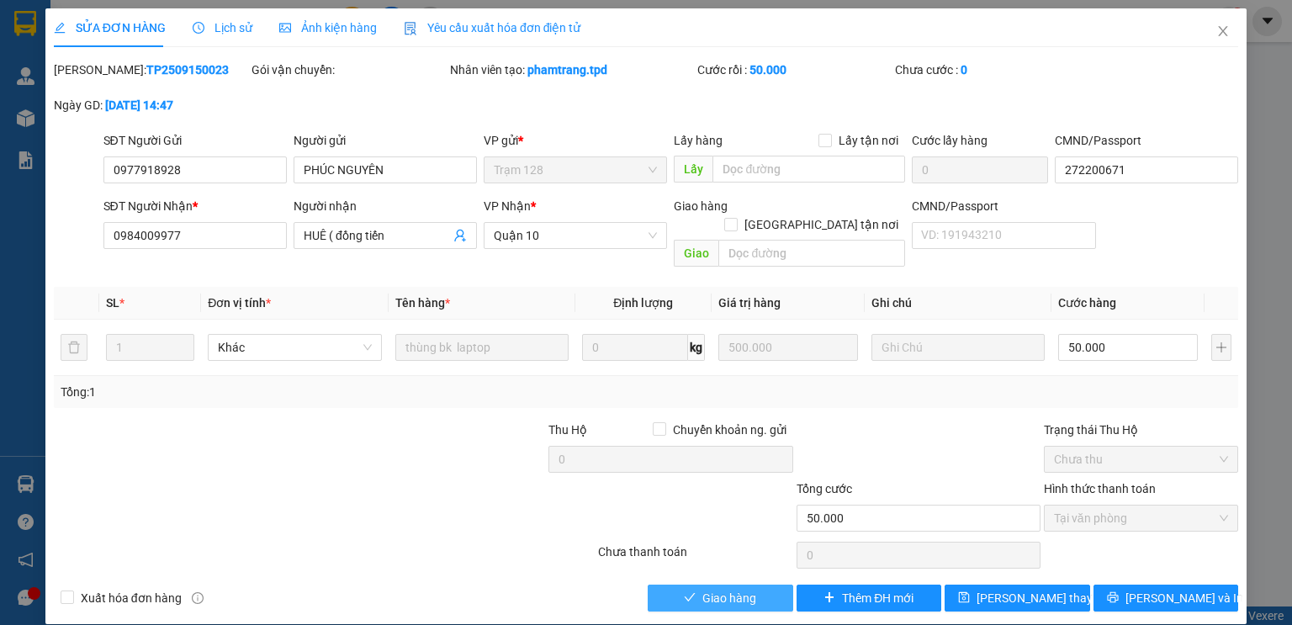
drag, startPoint x: 500, startPoint y: 137, endPoint x: 871, endPoint y: 619, distance: 608.0
click at [702, 589] on span "Giao hàng" at bounding box center [729, 598] width 54 height 18
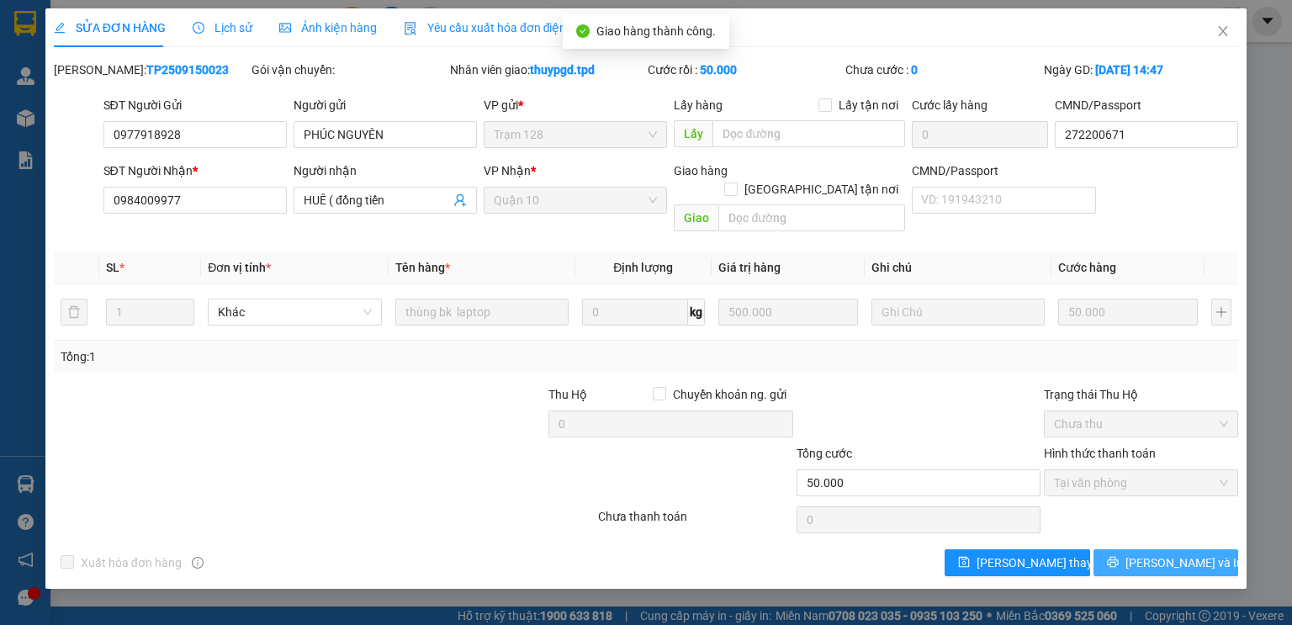
click at [1167, 553] on span "[PERSON_NAME] và In" at bounding box center [1184, 562] width 118 height 18
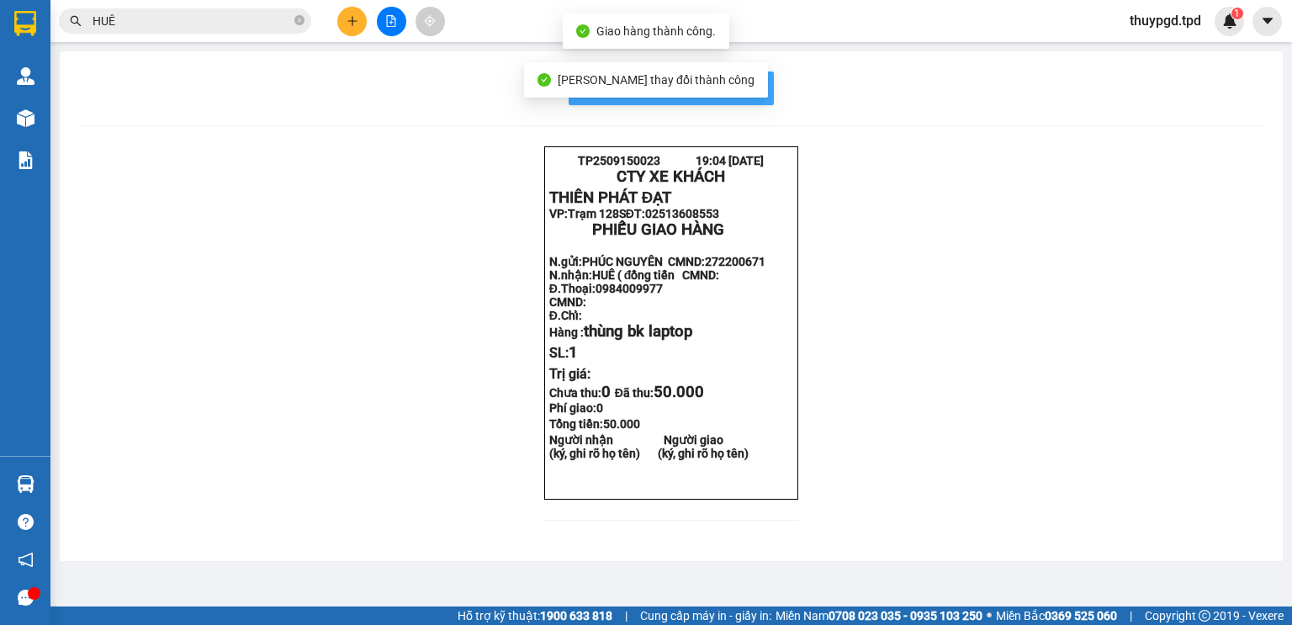
drag, startPoint x: 738, startPoint y: 87, endPoint x: 729, endPoint y: 136, distance: 49.6
click at [738, 87] on span "In mẫu biên lai tự cấu hình" at bounding box center [681, 87] width 158 height 21
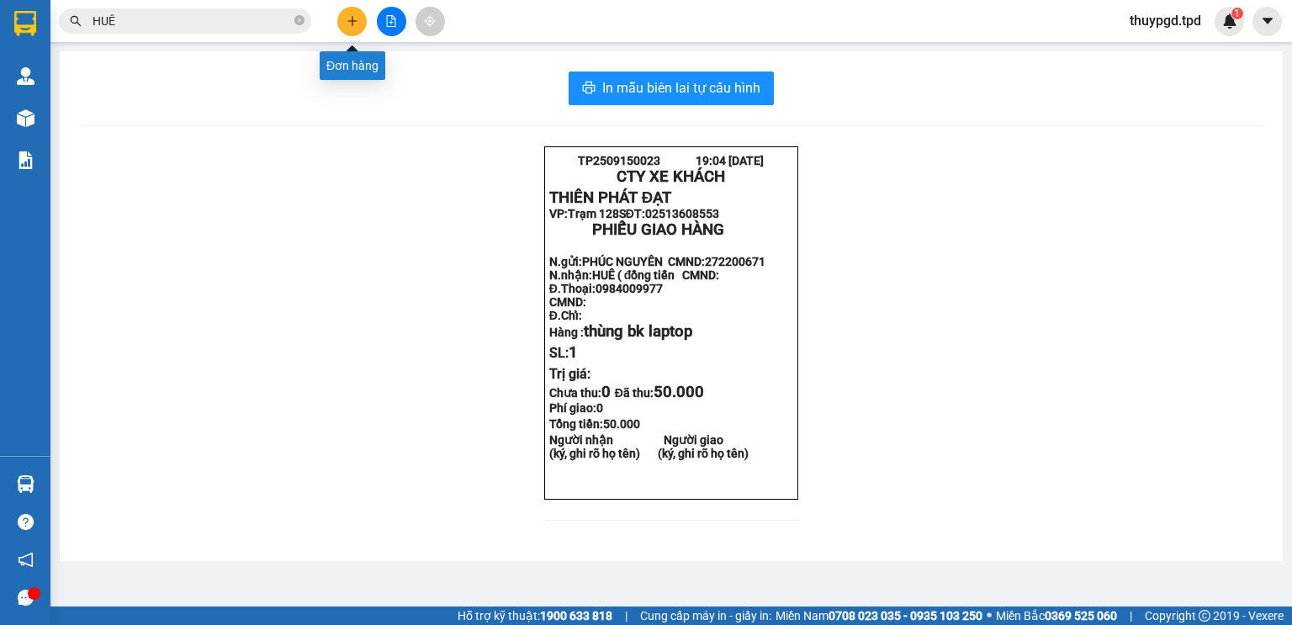
click at [356, 13] on button at bounding box center [351, 21] width 29 height 29
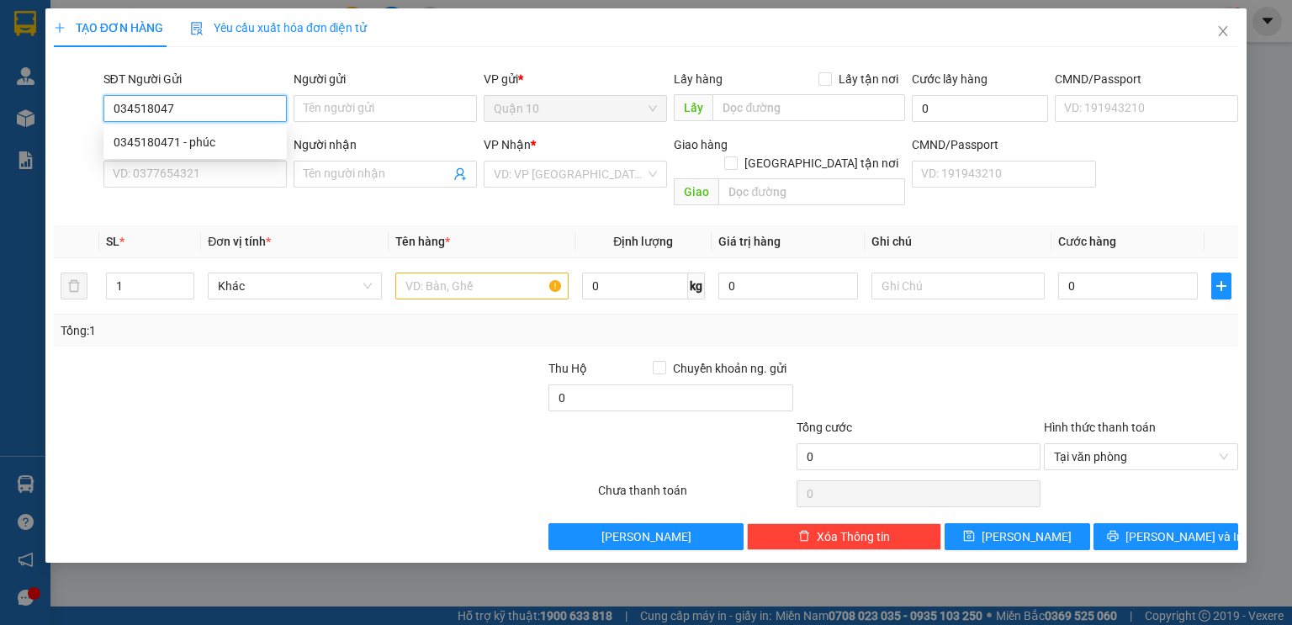
type input "0345180471"
click at [161, 140] on div "0345180471 - phúc" at bounding box center [195, 142] width 163 height 18
type input "phúc"
type input "0394801799"
type input "SÔNG ĐÀ"
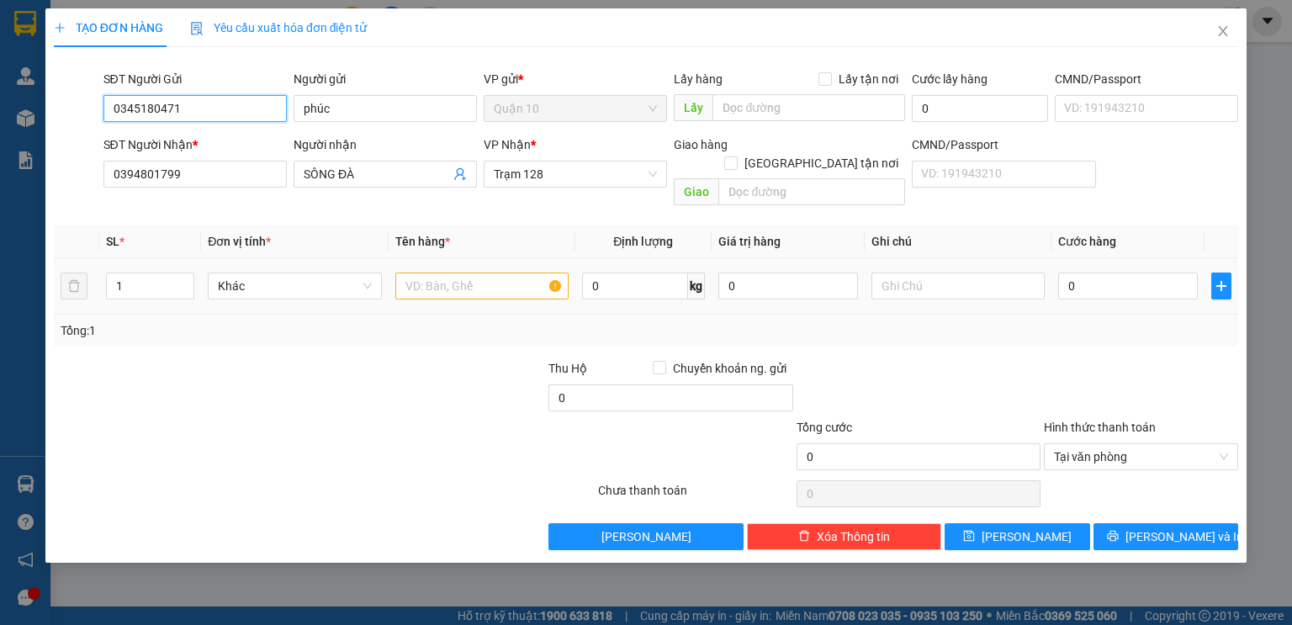
type input "0345180471"
click at [473, 272] on input "text" at bounding box center [481, 285] width 173 height 27
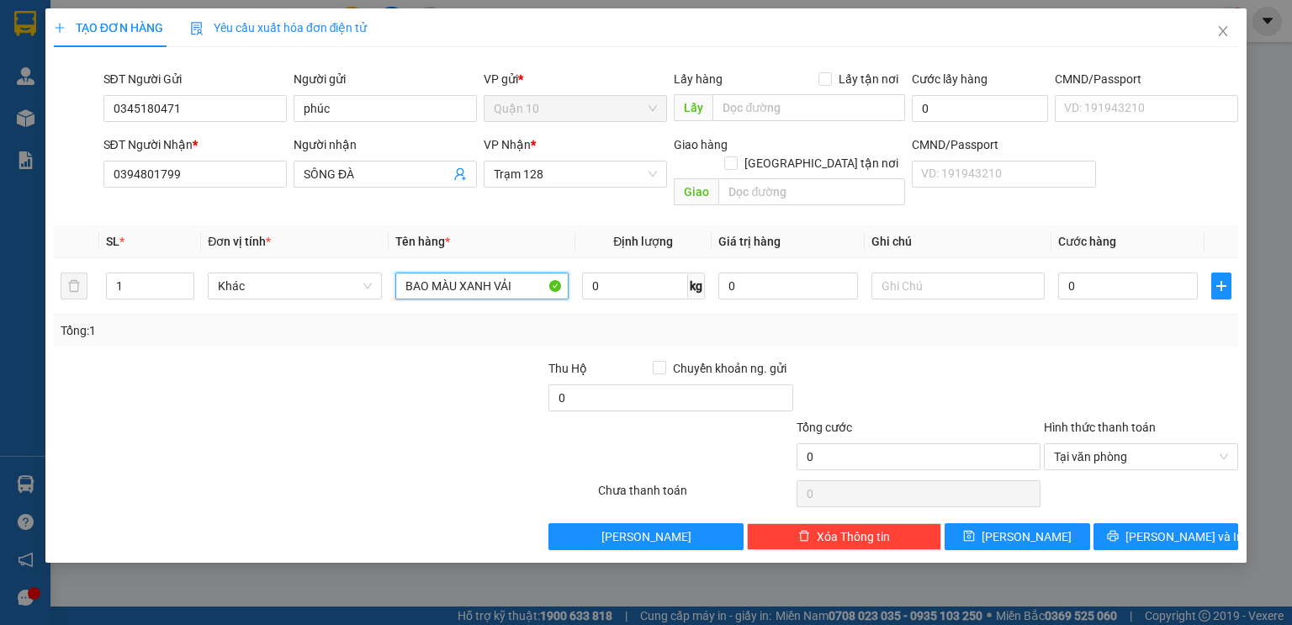
type input "BAO MÀU XANH VẢI"
type input "1.000.000"
click at [1113, 272] on input "0" at bounding box center [1128, 285] width 140 height 27
type input "1"
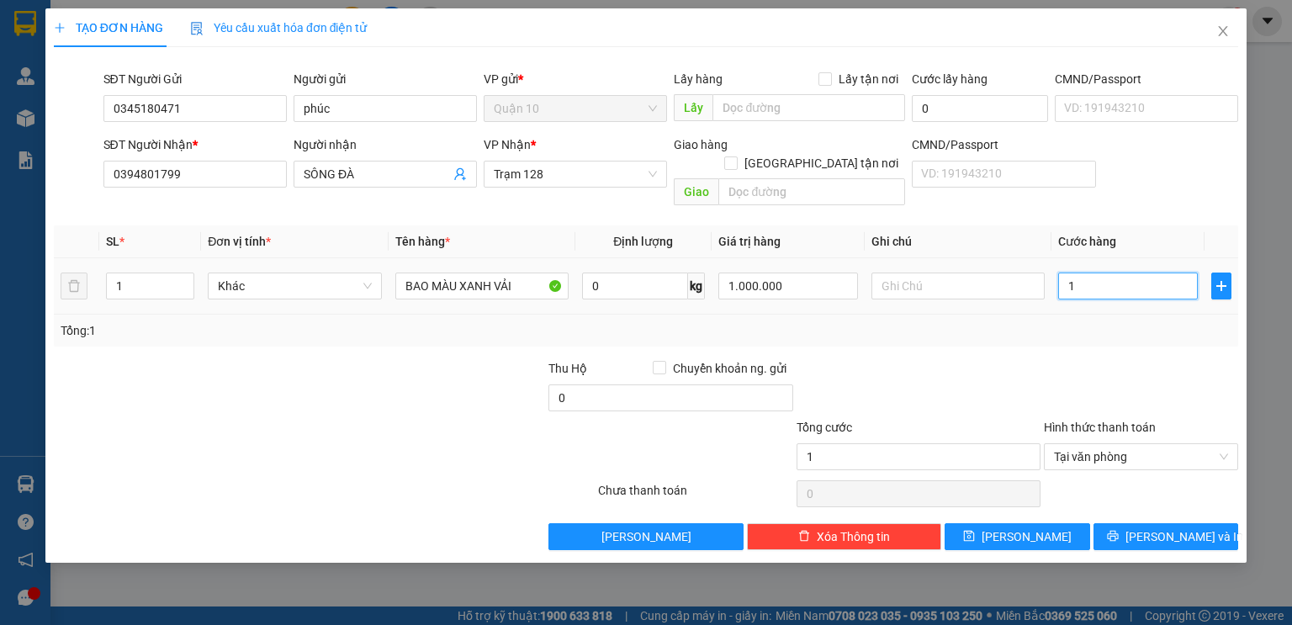
type input "10"
type input "100"
type input "1.000"
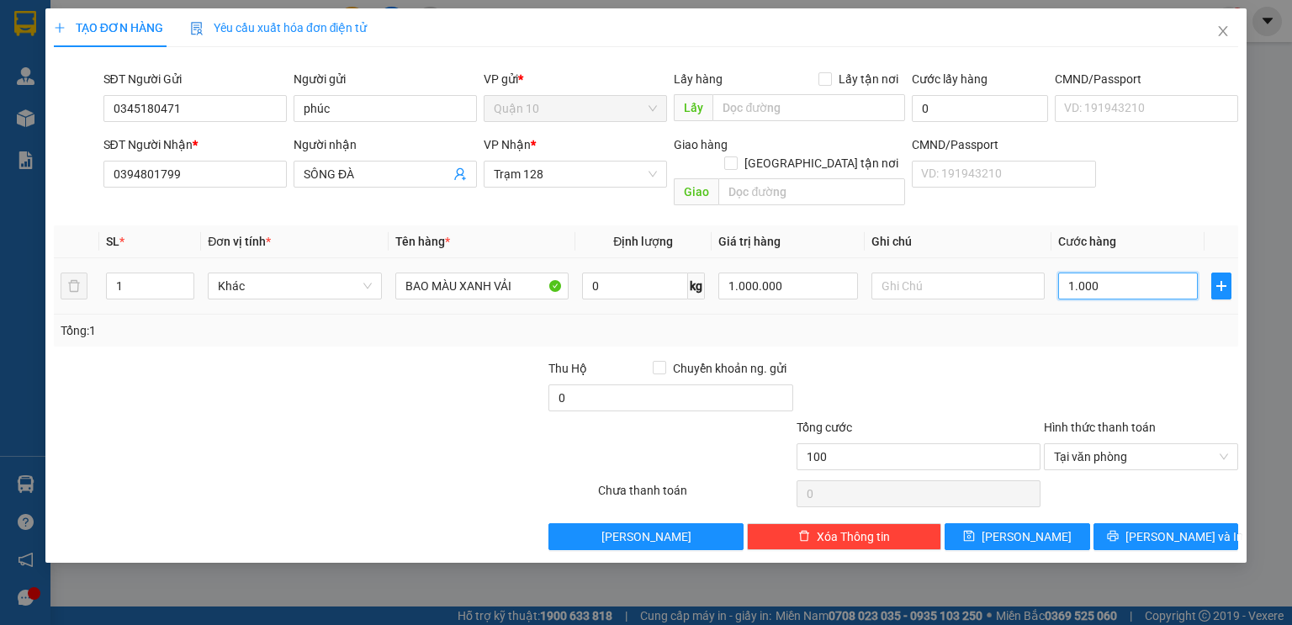
type input "1.000"
type input "10.000"
type input "100.000"
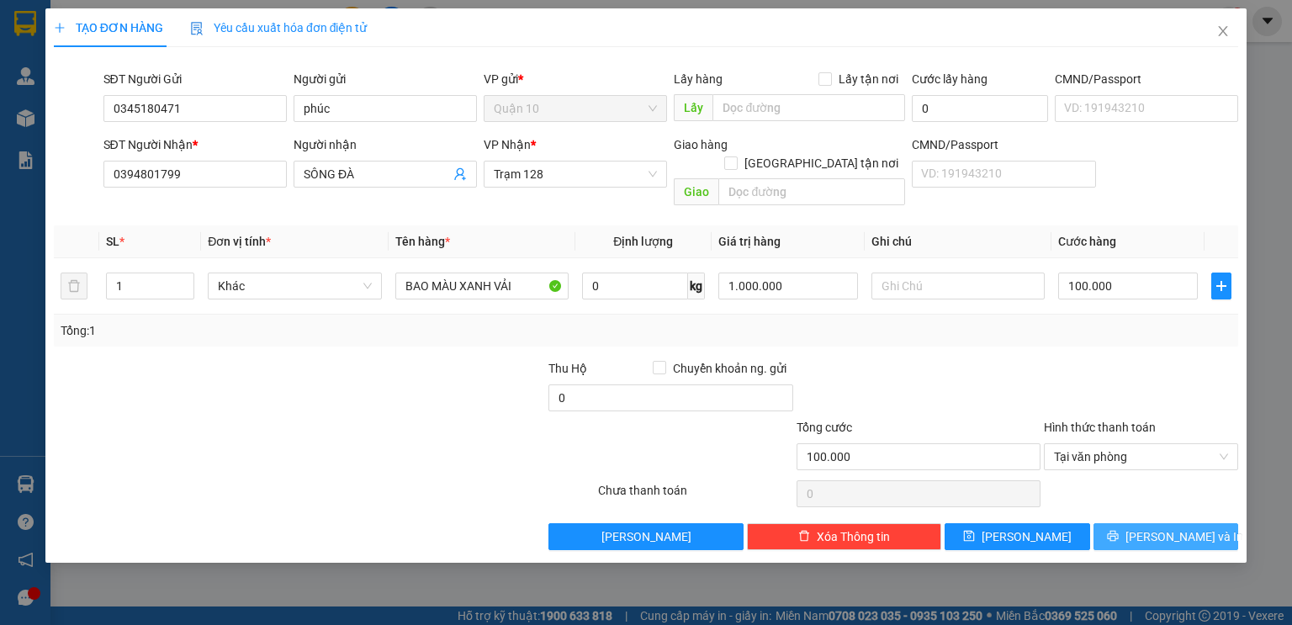
click at [1155, 527] on span "[PERSON_NAME] và In" at bounding box center [1184, 536] width 118 height 18
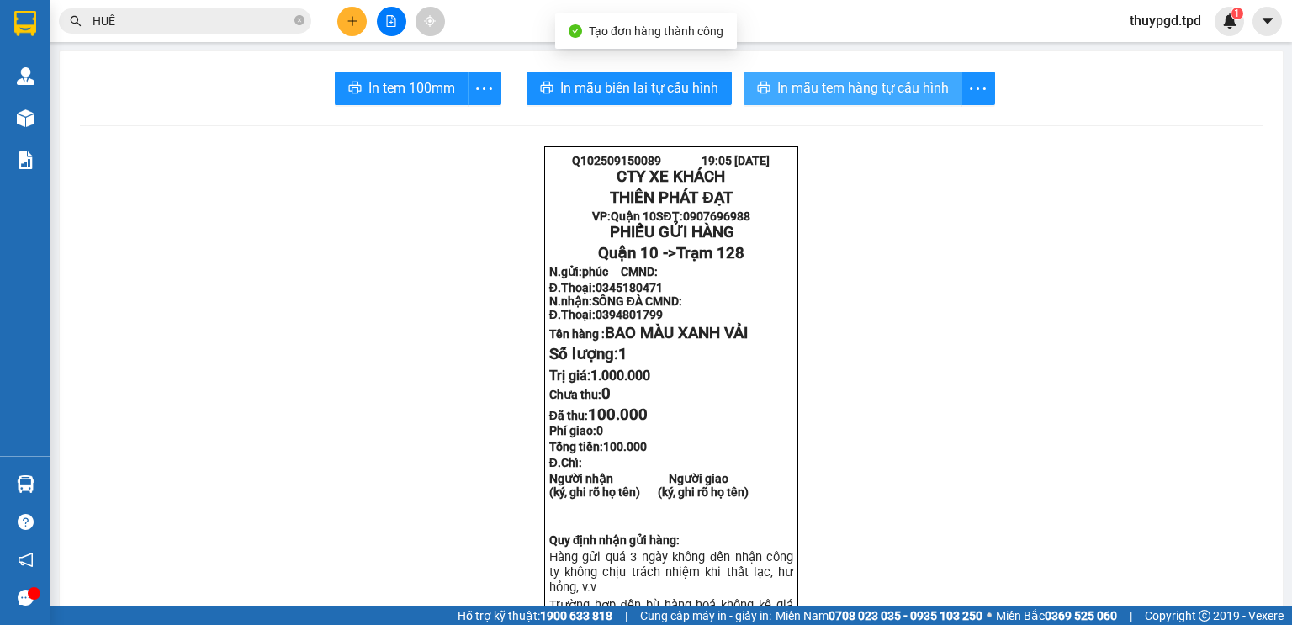
click at [869, 94] on span "In mẫu tem hàng tự cấu hình" at bounding box center [863, 87] width 172 height 21
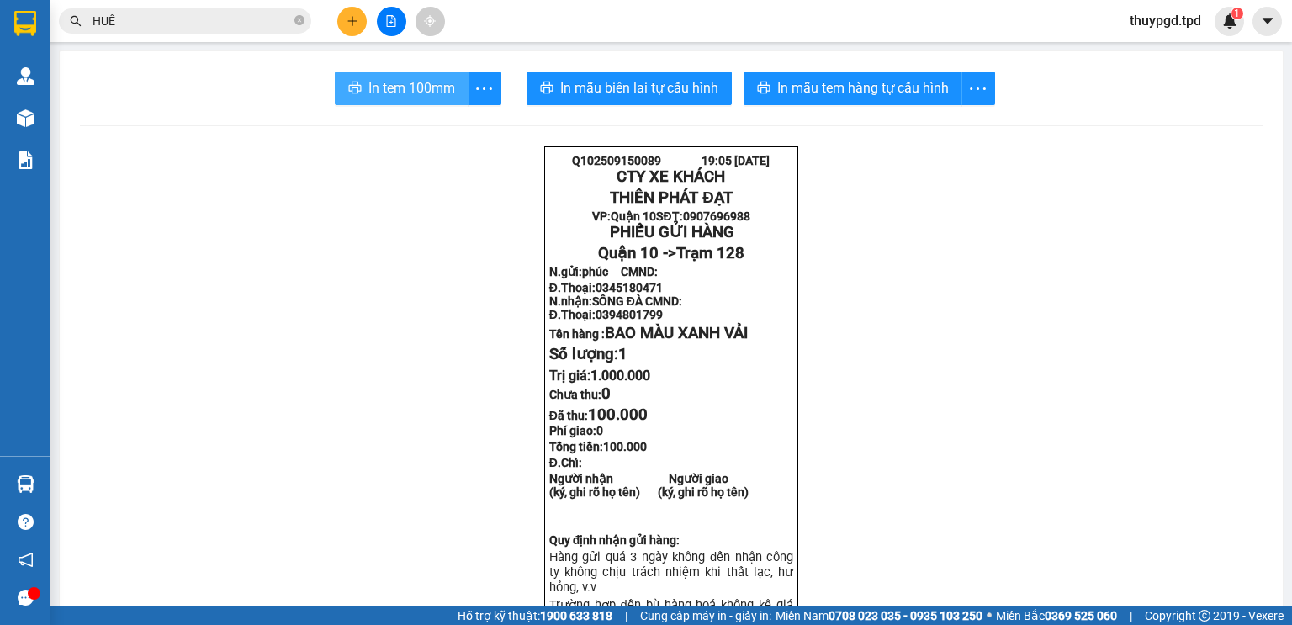
click at [361, 77] on button "In tem 100mm" at bounding box center [402, 88] width 134 height 34
click at [235, 24] on input "HUÊ" at bounding box center [191, 21] width 198 height 18
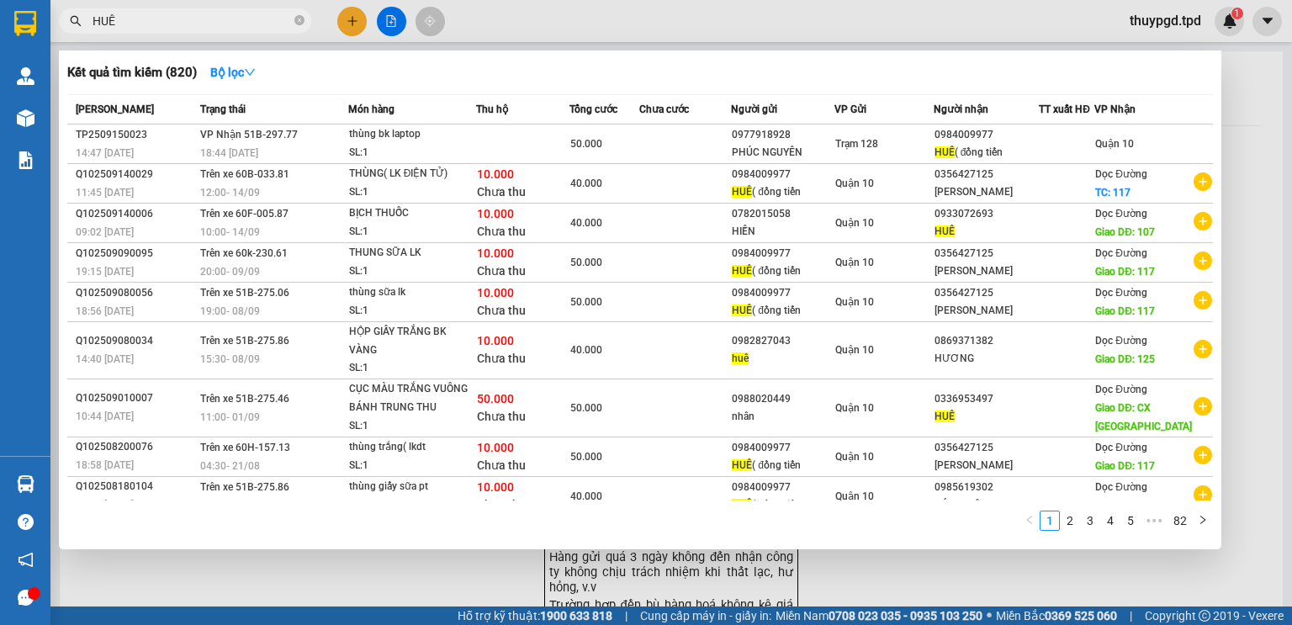
click at [235, 24] on input "HUÊ" at bounding box center [191, 21] width 198 height 18
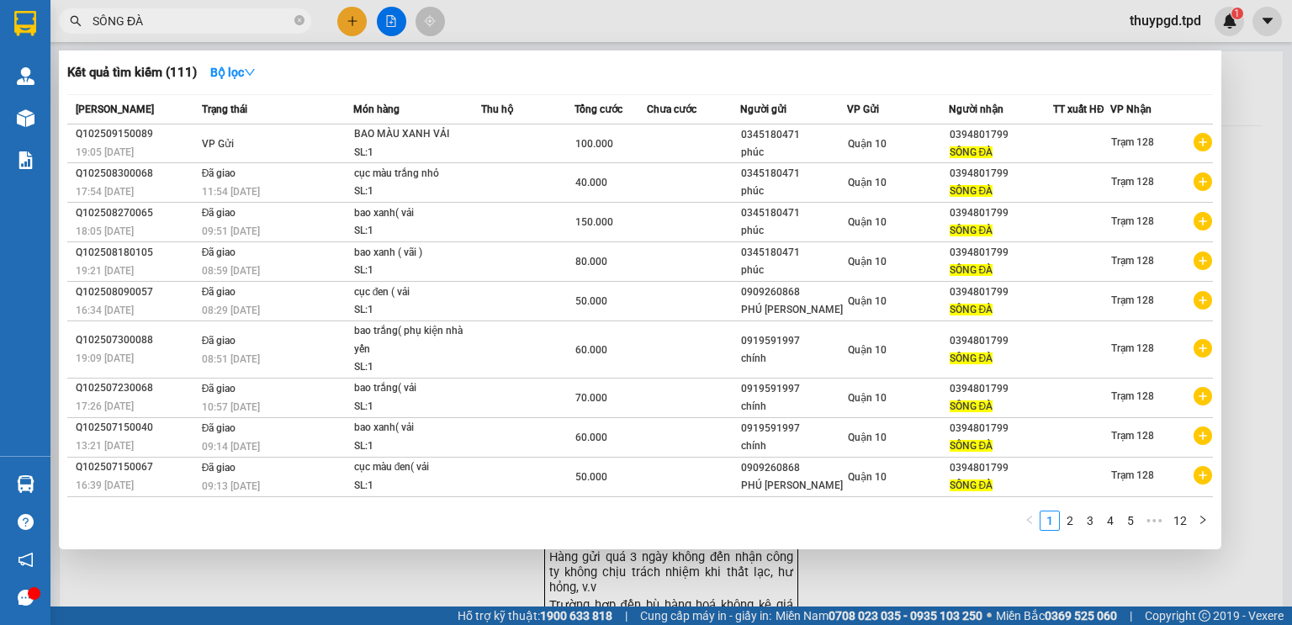
type input "SÔNG ĐÀ"
click at [481, 19] on div at bounding box center [646, 312] width 1292 height 625
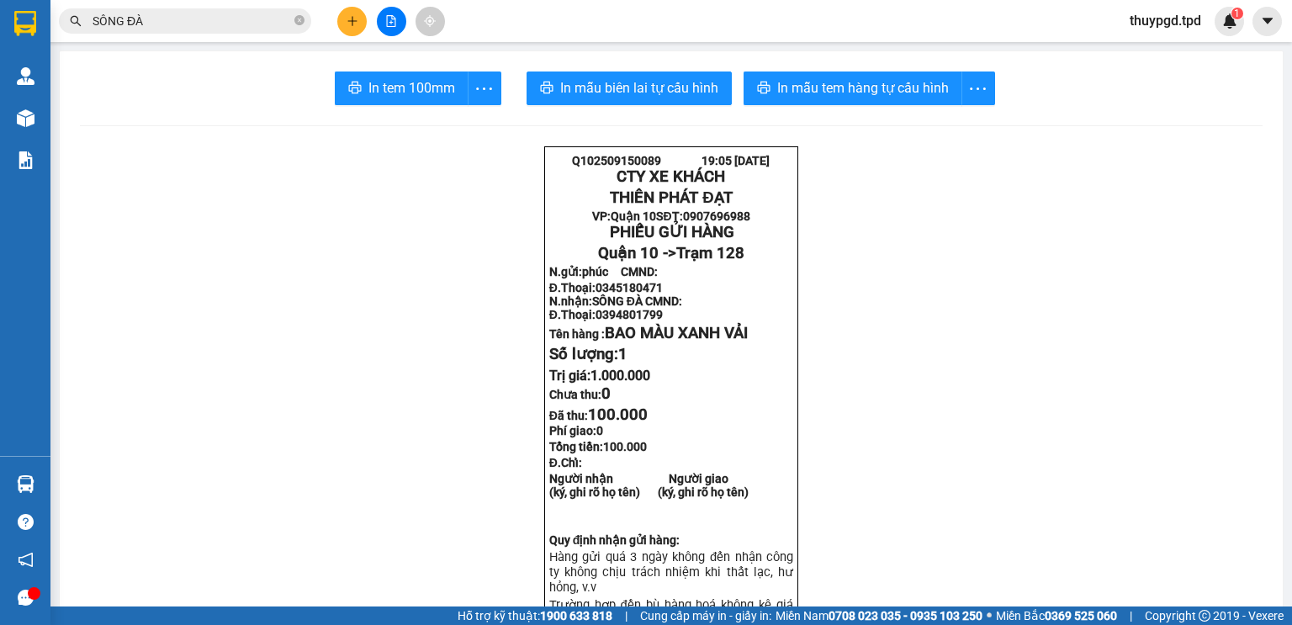
click at [383, 16] on button at bounding box center [391, 21] width 29 height 29
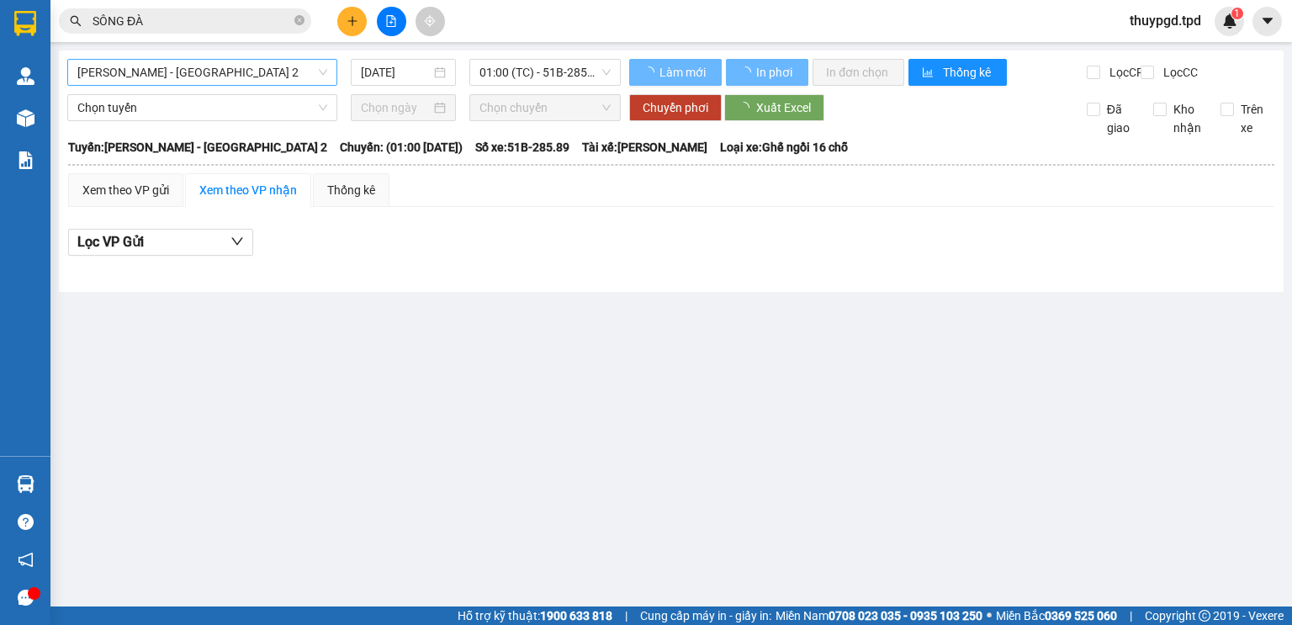
click at [167, 77] on span "[PERSON_NAME] - [GEOGRAPHIC_DATA] 2" at bounding box center [202, 72] width 250 height 25
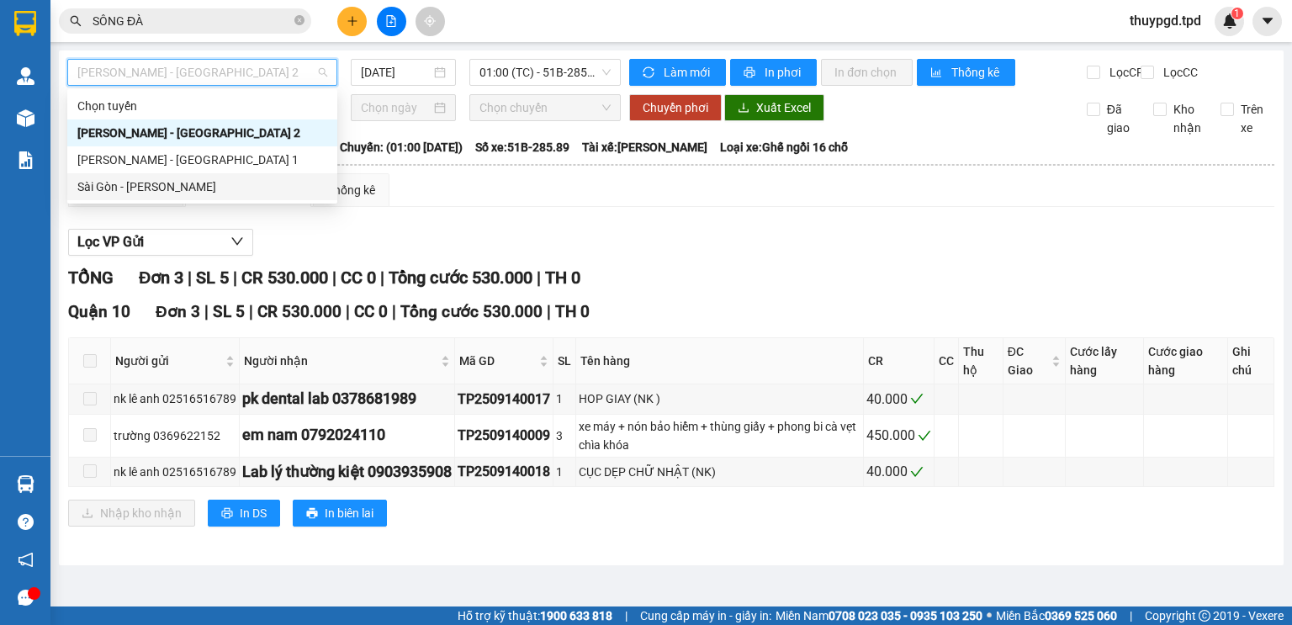
drag, startPoint x: 175, startPoint y: 182, endPoint x: 446, endPoint y: 111, distance: 279.8
click at [175, 182] on div "Sài Gòn - [PERSON_NAME]" at bounding box center [202, 186] width 250 height 18
type input "[DATE]"
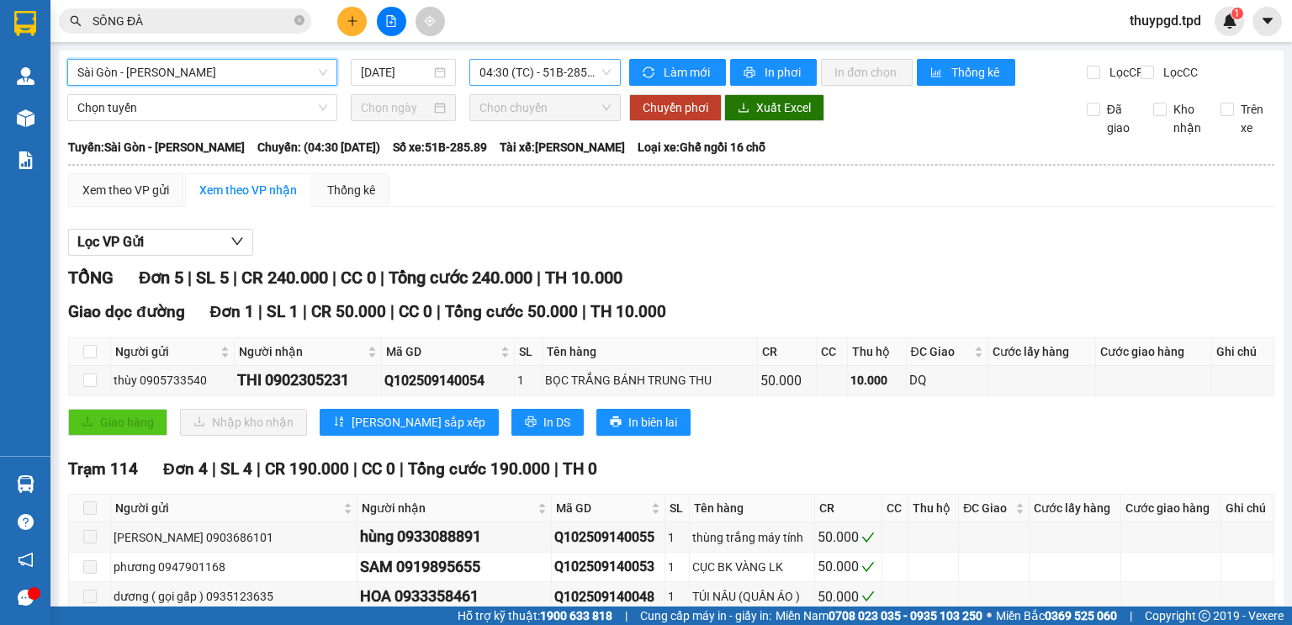
click at [496, 73] on span "04:30 (TC) - 51B-285.89" at bounding box center [545, 72] width 132 height 25
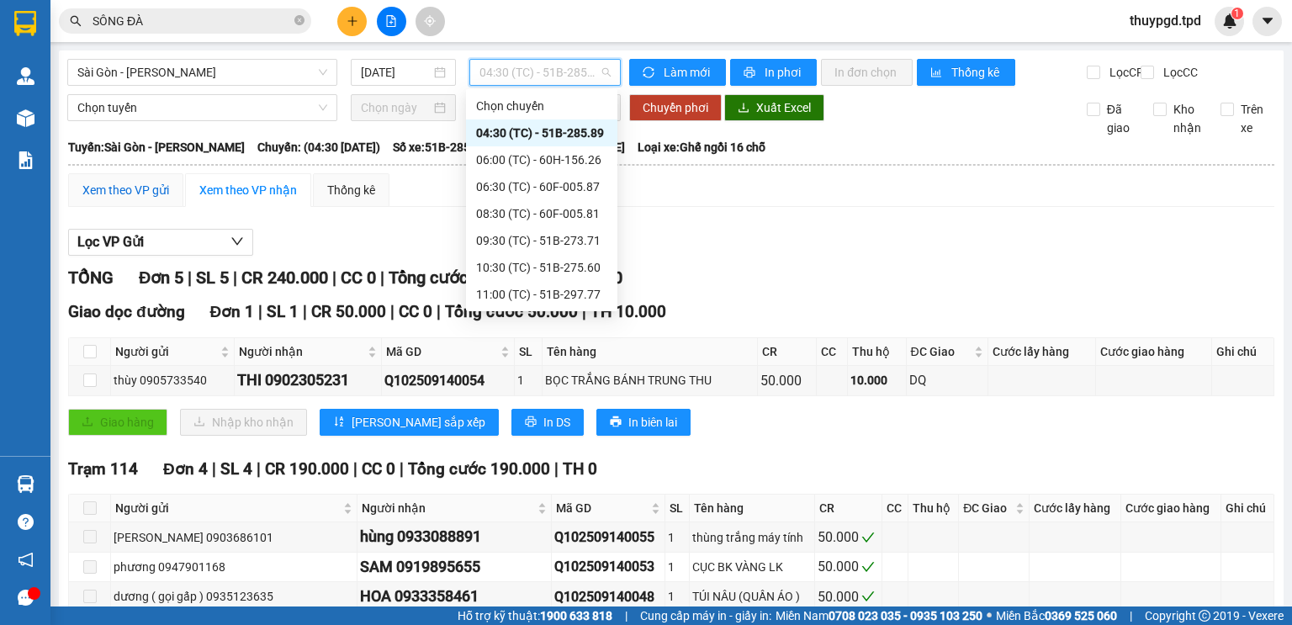
click at [111, 181] on div "Xem theo VP gửi" at bounding box center [125, 190] width 87 height 18
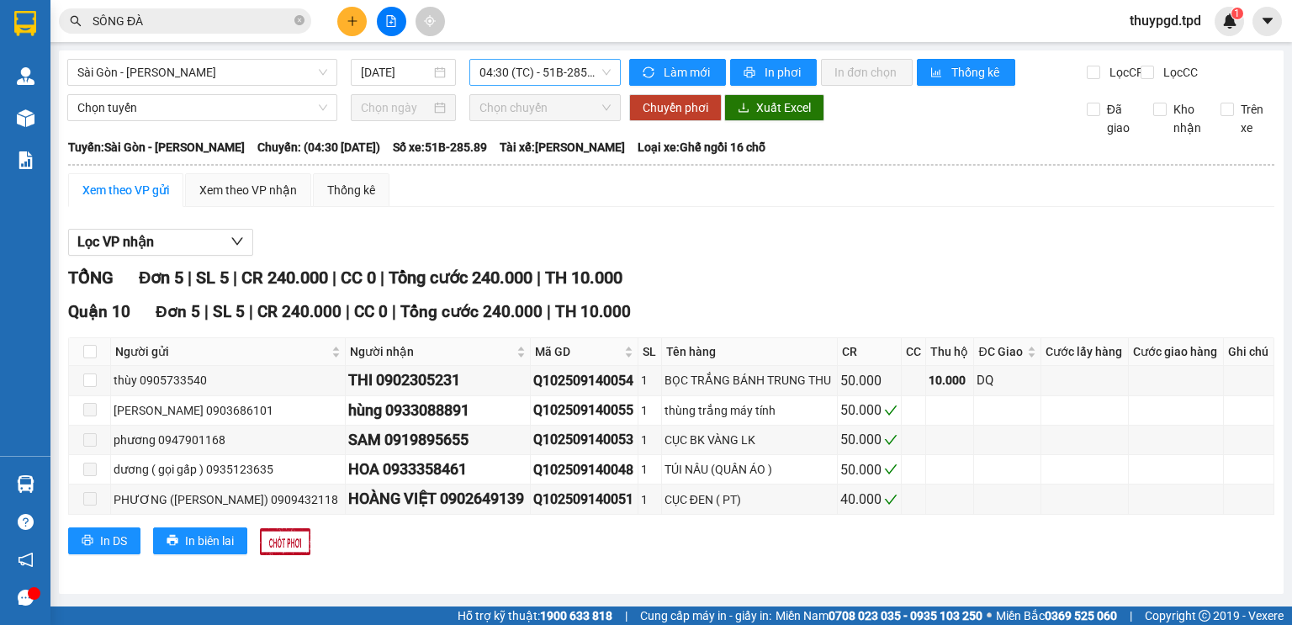
click at [552, 64] on span "04:30 (TC) - 51B-285.89" at bounding box center [545, 72] width 132 height 25
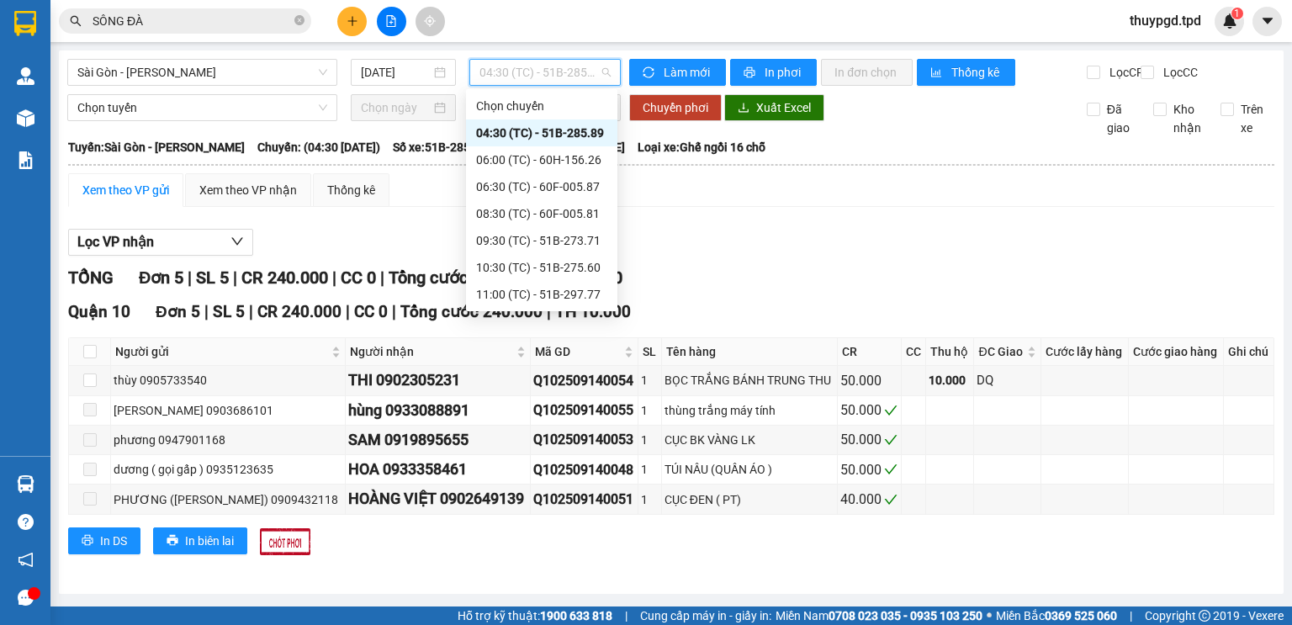
click at [885, 256] on div "Lọc VP nhận" at bounding box center [671, 243] width 1206 height 28
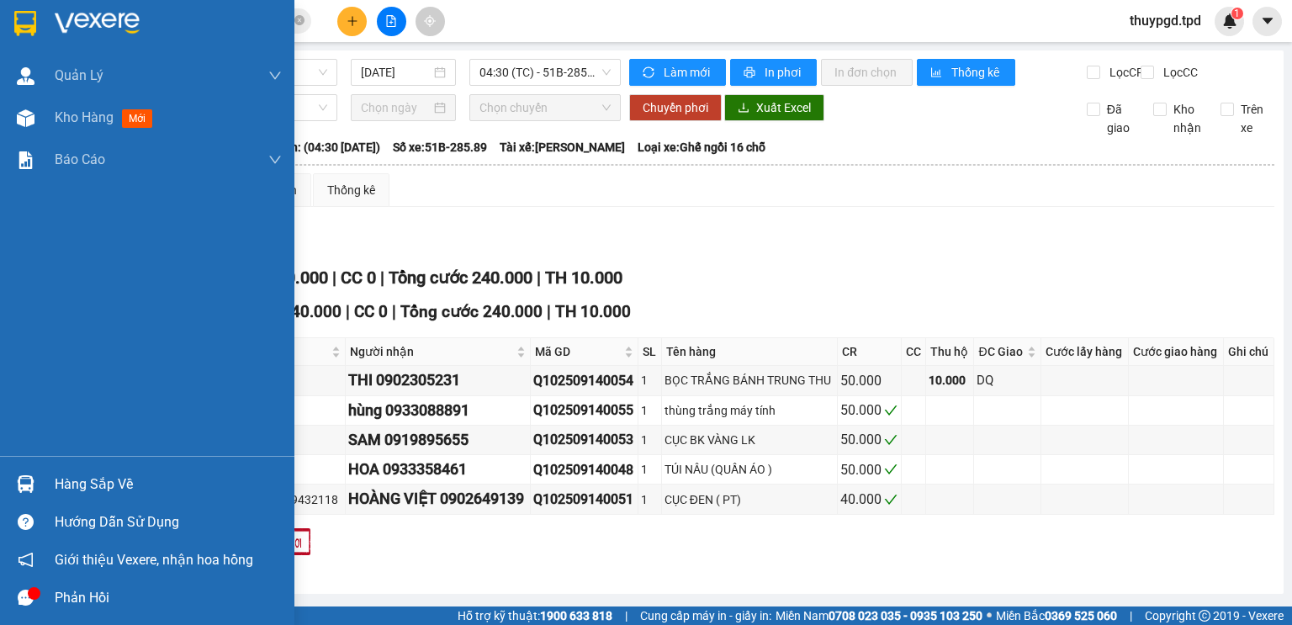
drag, startPoint x: 48, startPoint y: 128, endPoint x: 232, endPoint y: 214, distance: 203.2
click at [50, 128] on div "Kho hàng mới" at bounding box center [147, 118] width 294 height 42
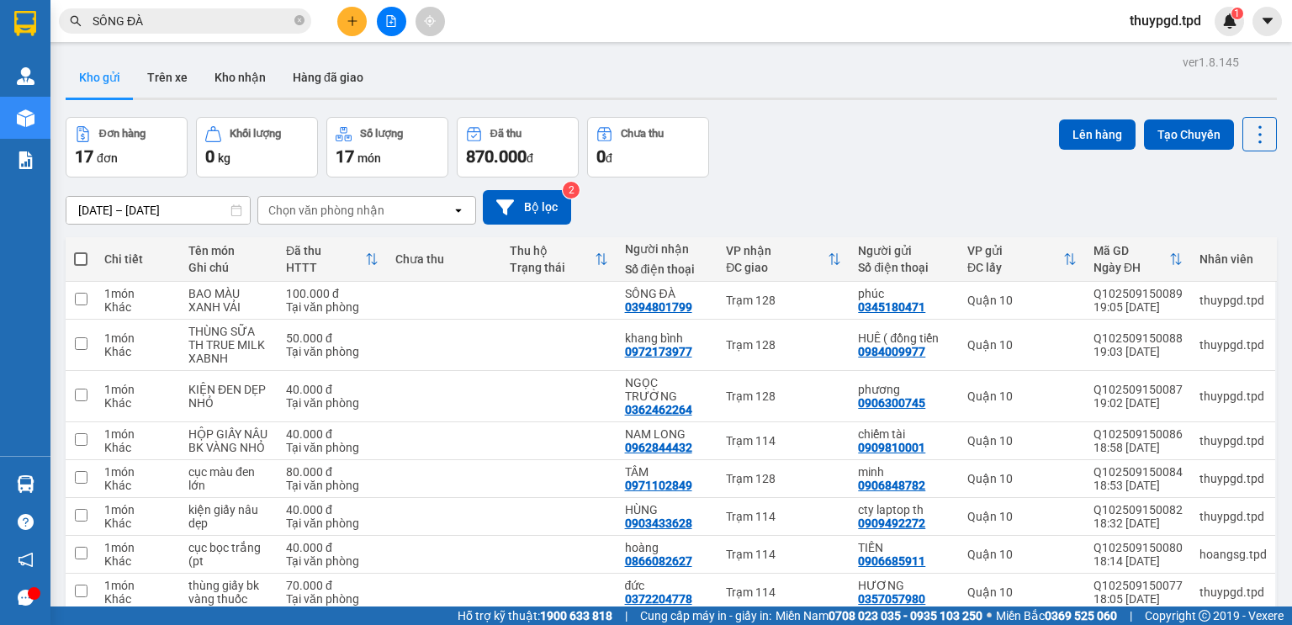
click at [207, 22] on input "SÔNG ĐÀ" at bounding box center [191, 21] width 198 height 18
click at [207, 21] on input "SÔNG ĐÀ" at bounding box center [191, 21] width 198 height 18
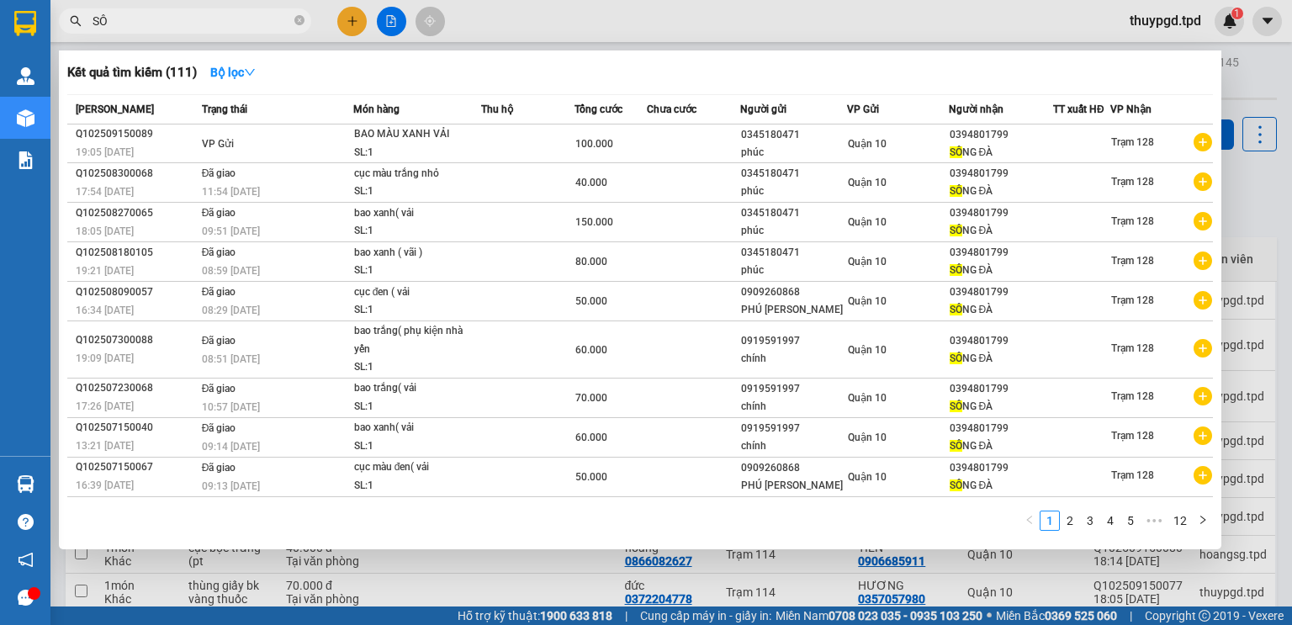
type input "S"
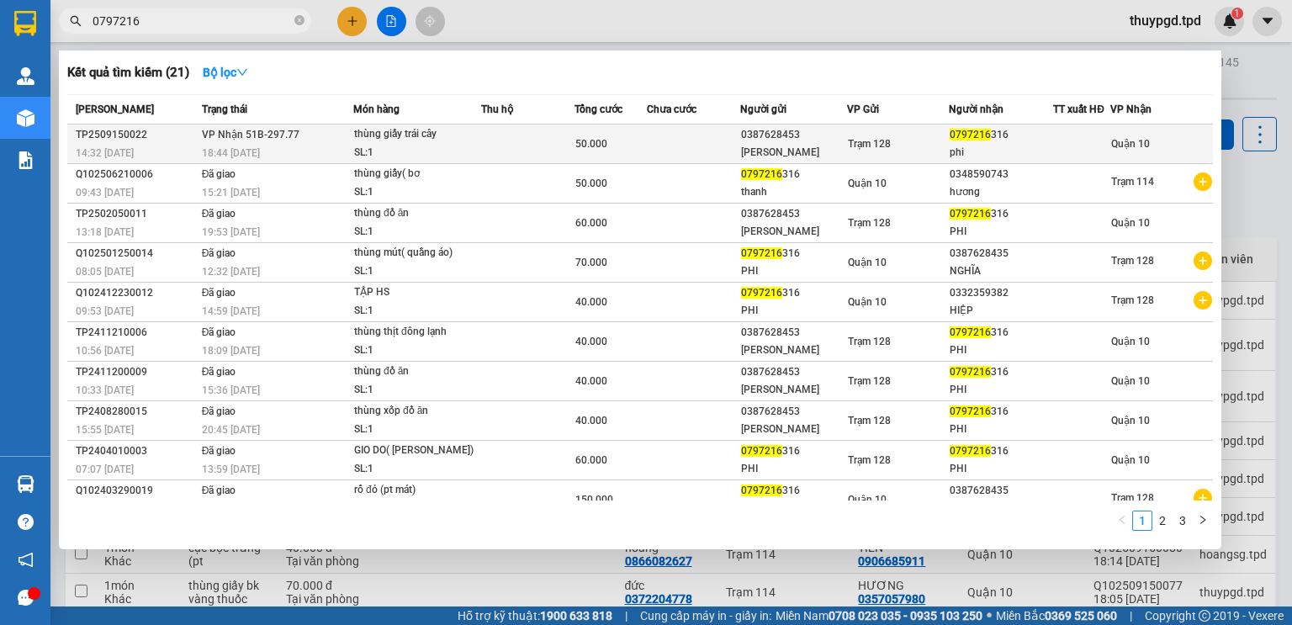
type input "0797216"
click at [523, 135] on td at bounding box center [527, 144] width 93 height 40
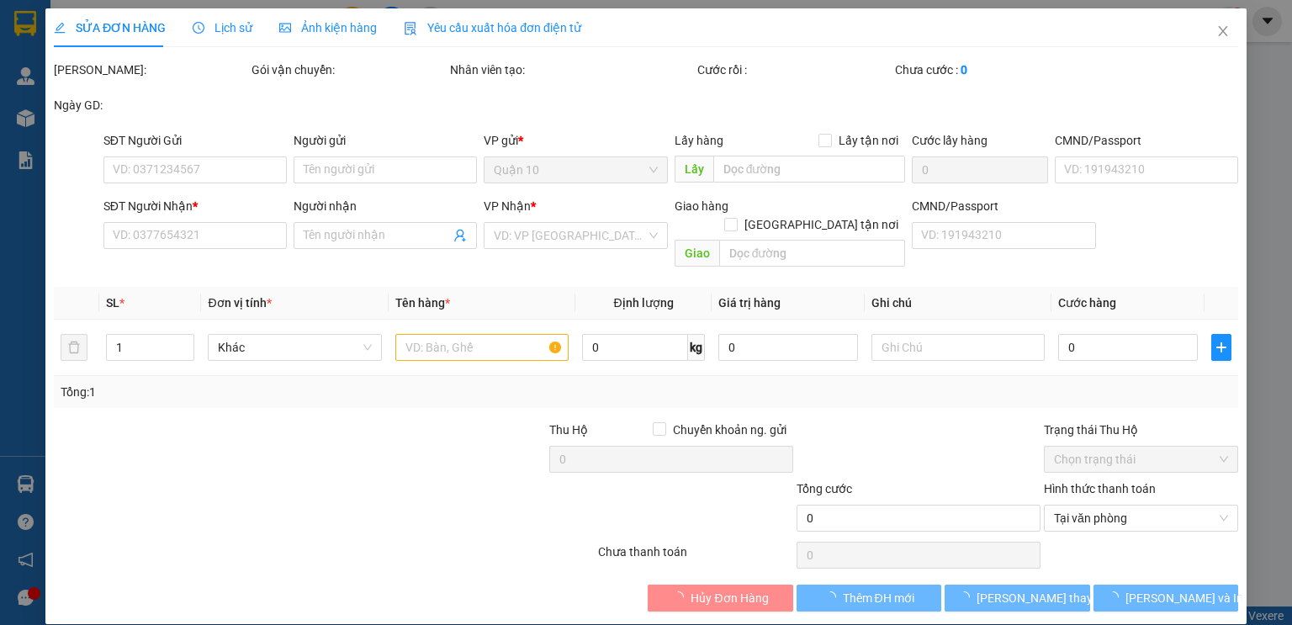
type input "0387628453"
type input "[PERSON_NAME]"
type input "083065012066"
type input "0797216316"
type input "phi"
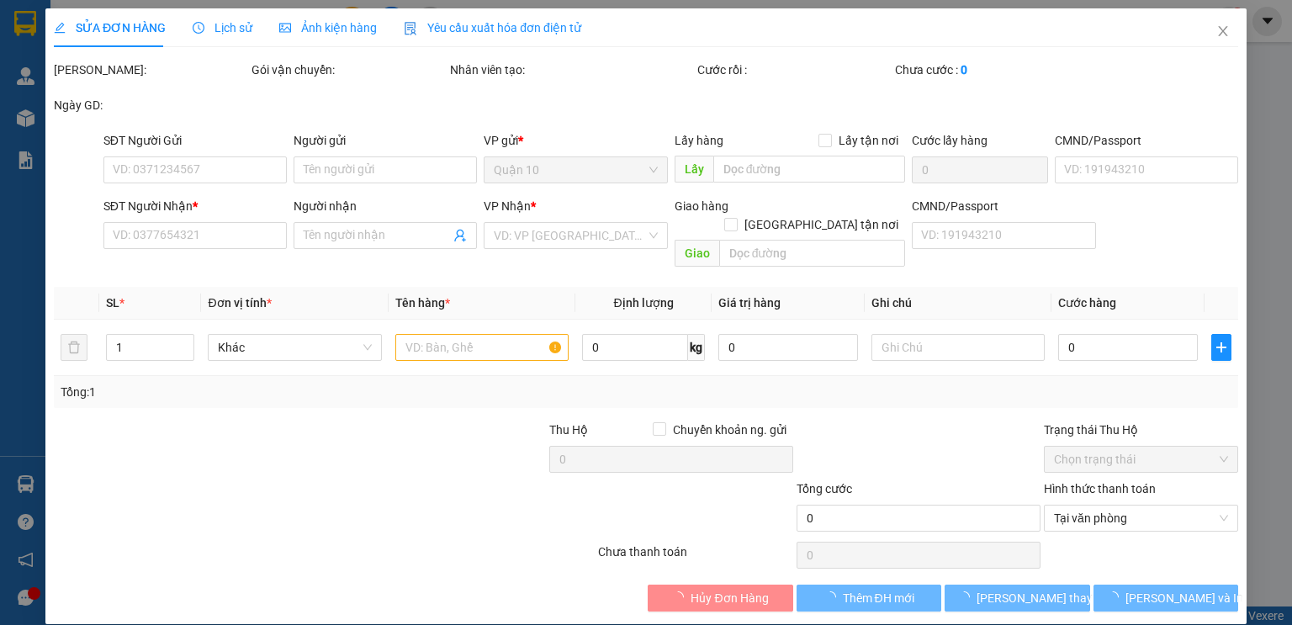
type input "50.000"
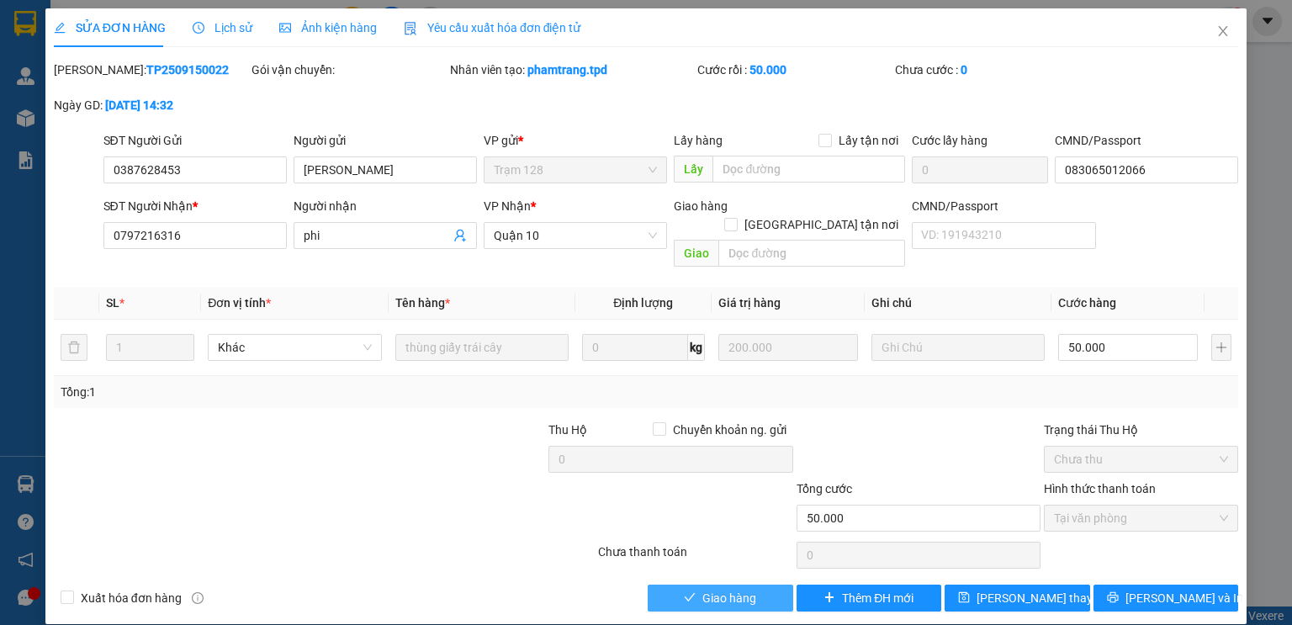
click at [695, 591] on icon "check" at bounding box center [690, 597] width 12 height 12
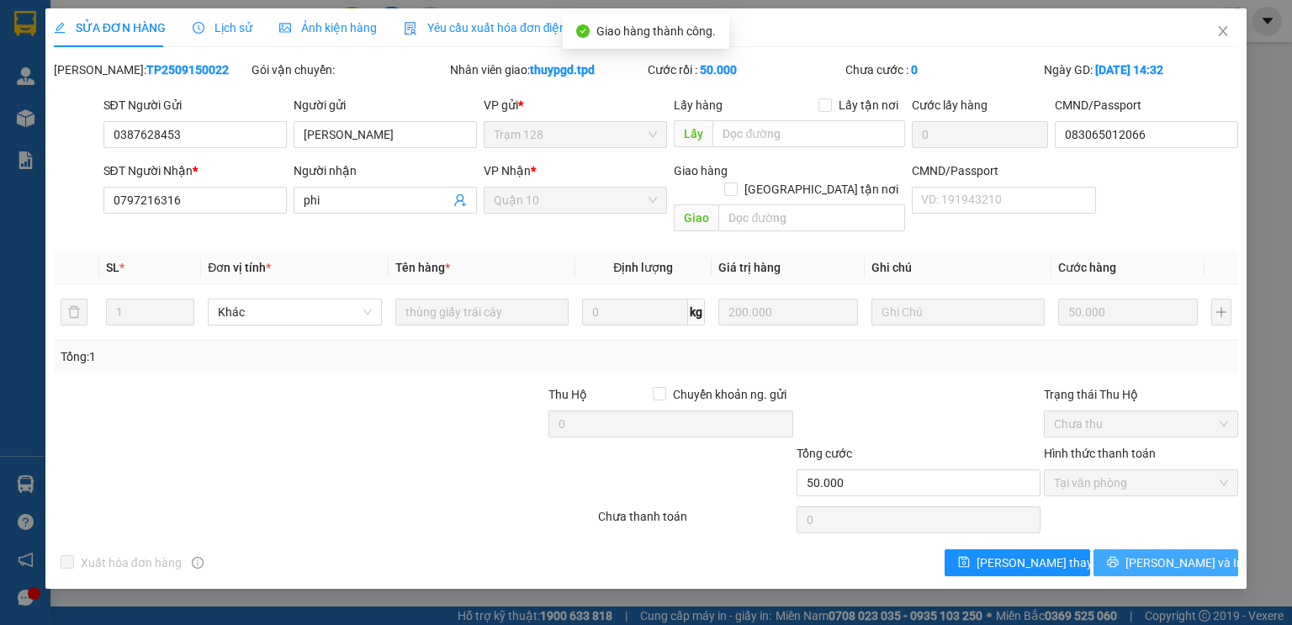
click at [1147, 551] on button "[PERSON_NAME] và In" at bounding box center [1165, 562] width 145 height 27
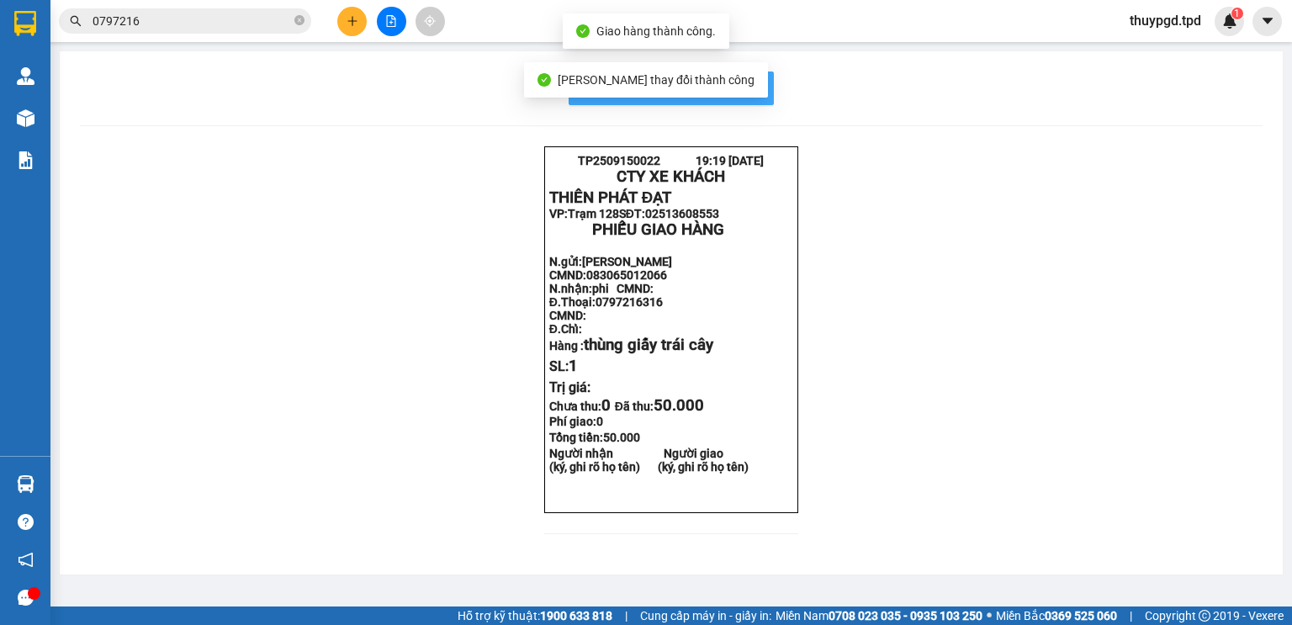
click at [743, 93] on span "In mẫu biên lai tự cấu hình" at bounding box center [681, 87] width 158 height 21
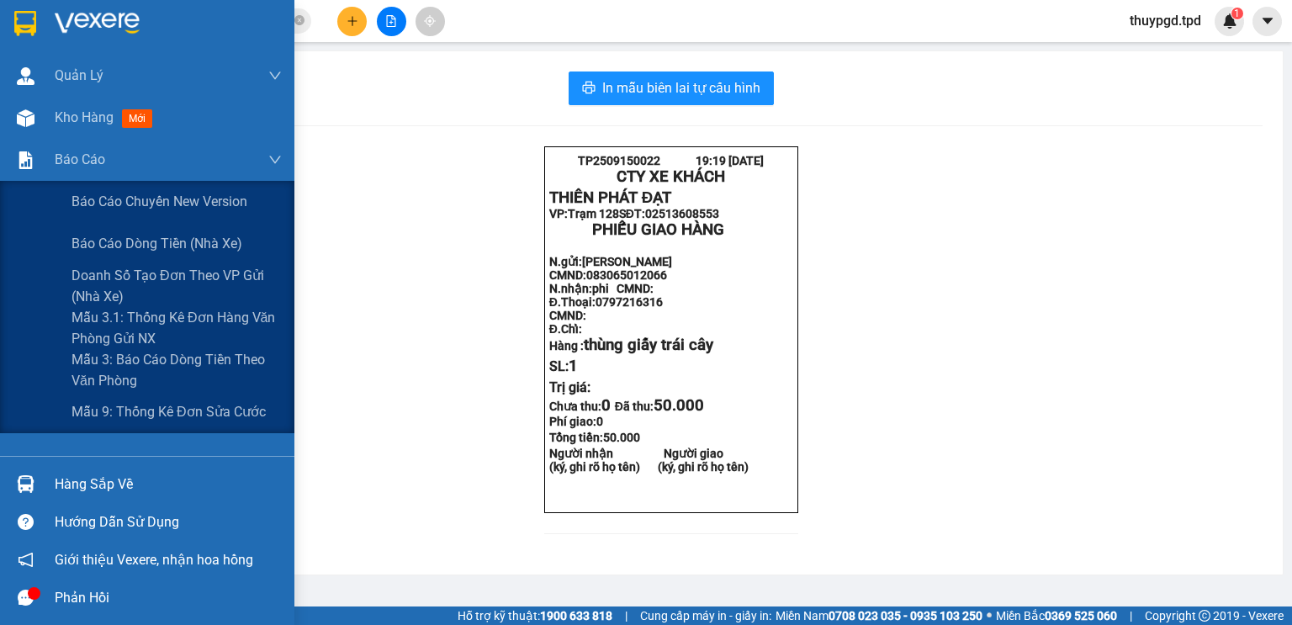
click at [57, 124] on span "Kho hàng" at bounding box center [84, 117] width 59 height 16
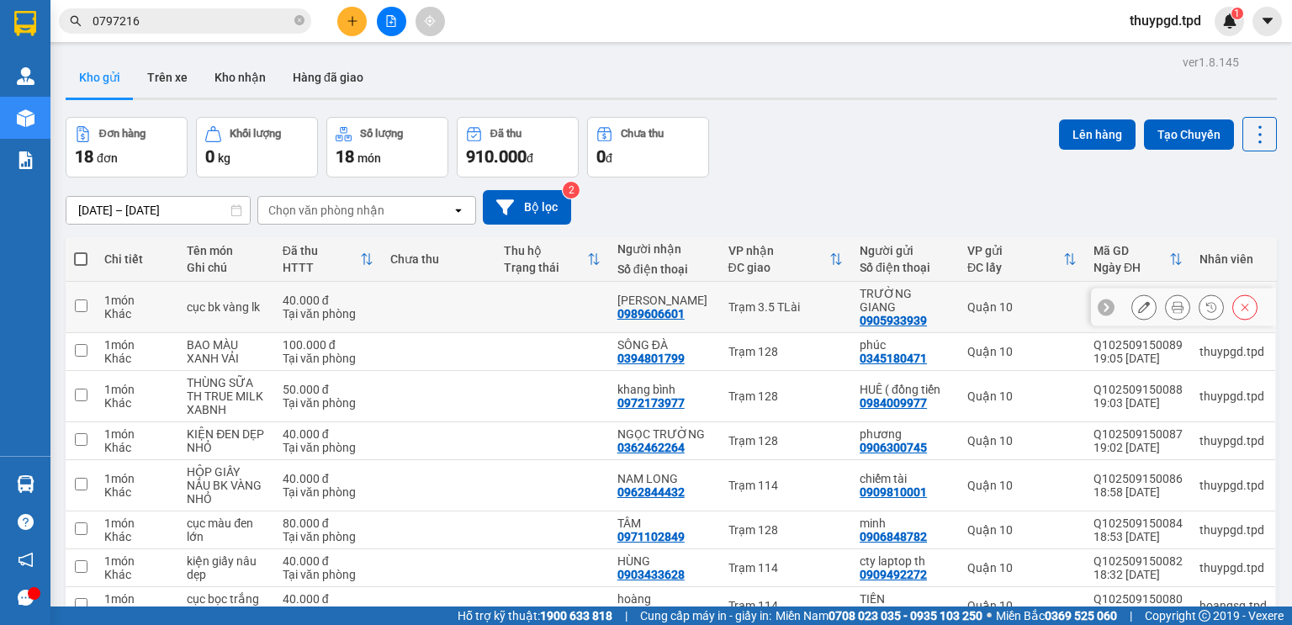
click at [1171, 301] on icon at bounding box center [1177, 307] width 12 height 12
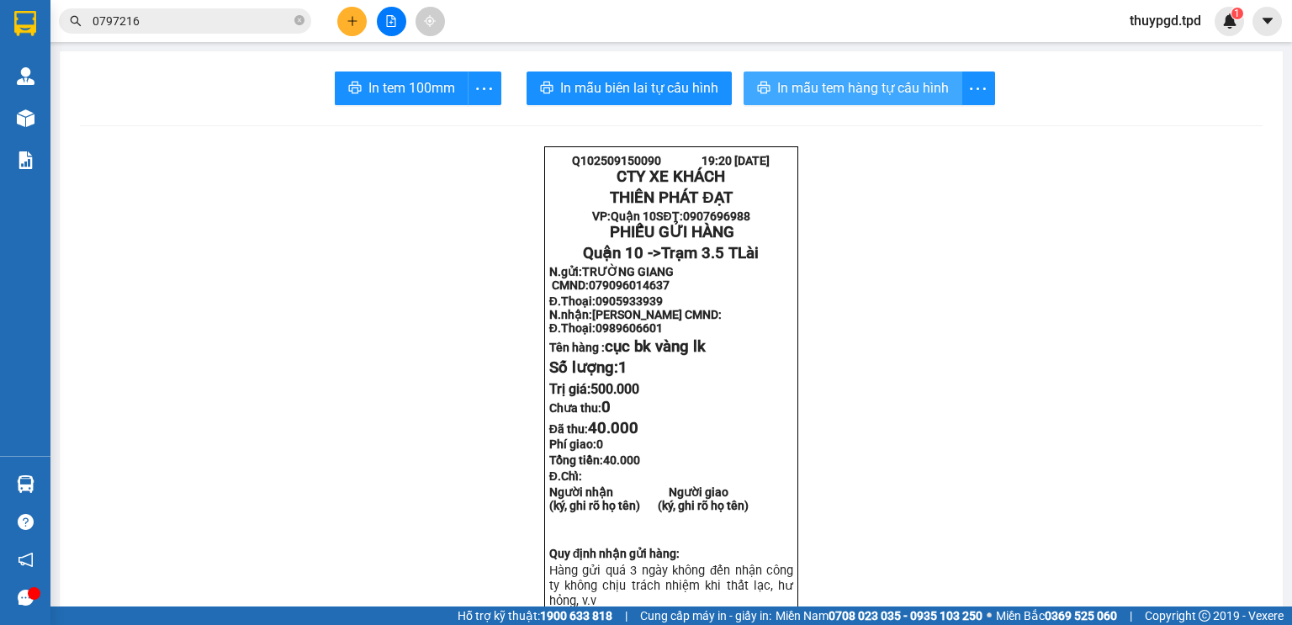
click at [807, 77] on span "In mẫu tem hàng tự cấu hình" at bounding box center [863, 87] width 172 height 21
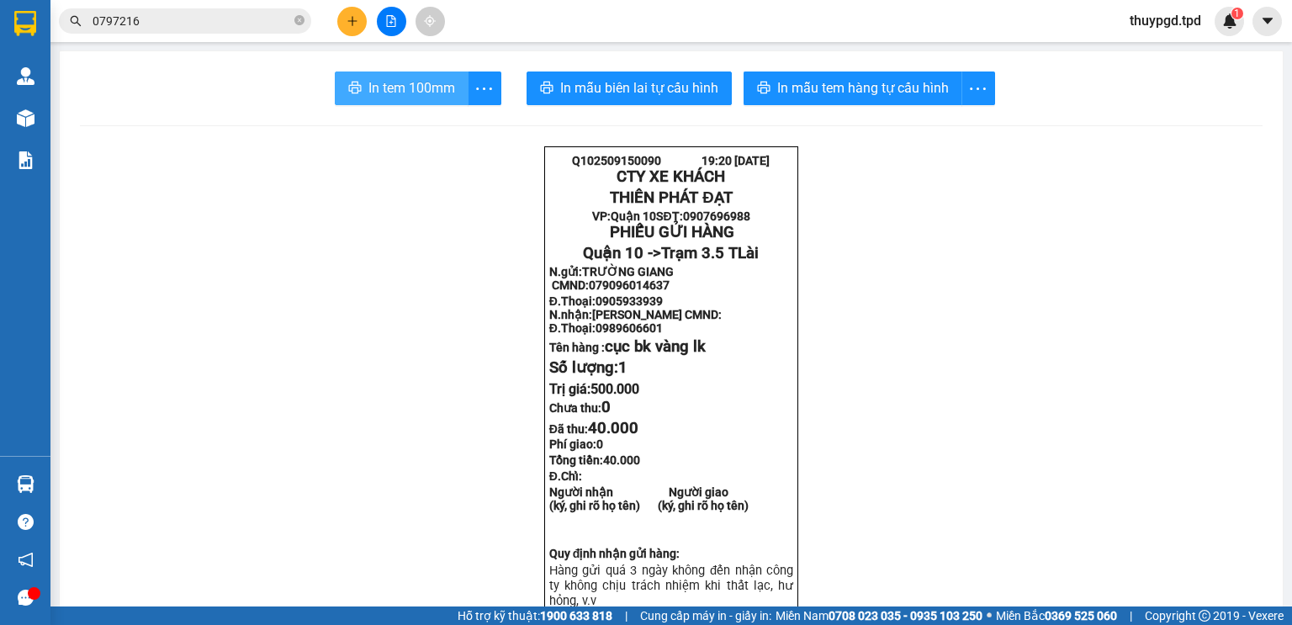
drag, startPoint x: 388, startPoint y: 64, endPoint x: 632, endPoint y: 212, distance: 286.0
click at [388, 77] on span "In tem 100mm" at bounding box center [411, 87] width 87 height 21
click at [222, 12] on input "0797216" at bounding box center [191, 21] width 198 height 18
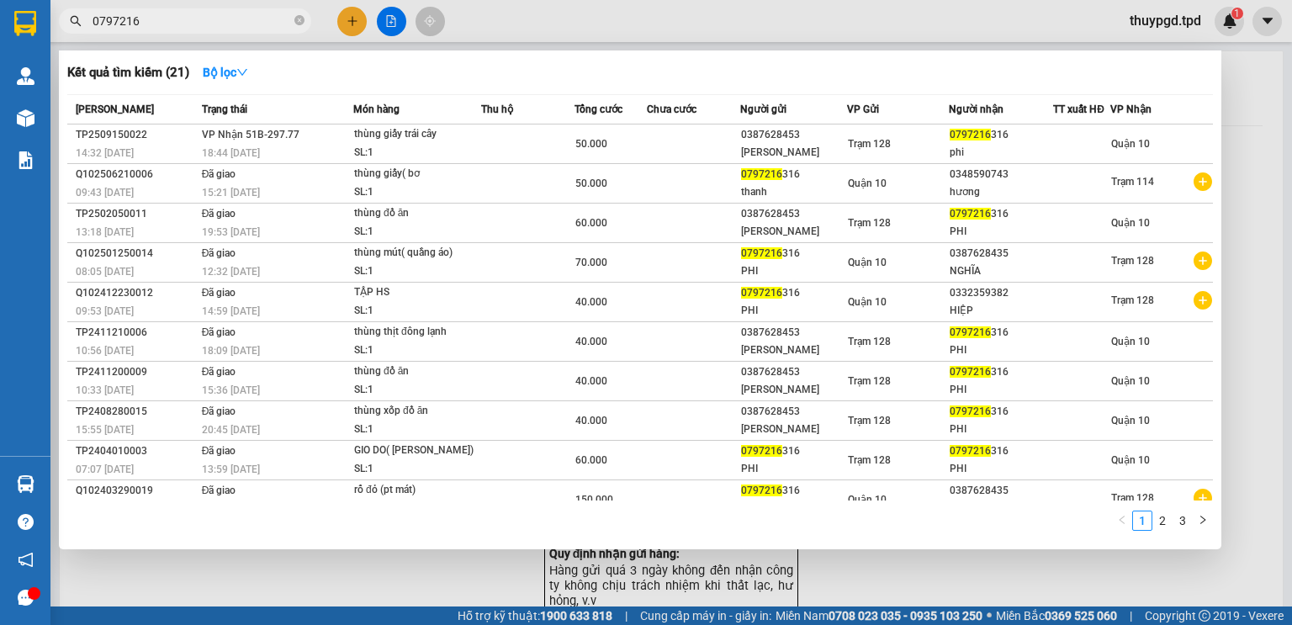
click at [222, 12] on input "0797216" at bounding box center [191, 21] width 198 height 18
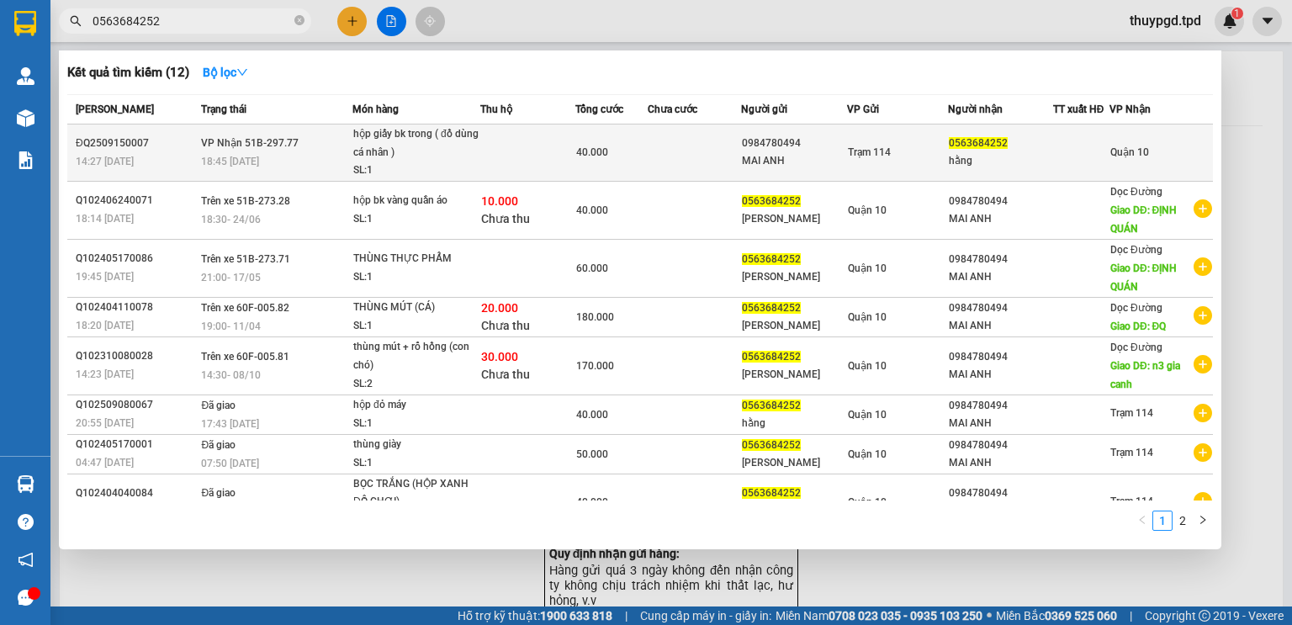
type input "0563684252"
click at [484, 127] on td at bounding box center [527, 152] width 95 height 57
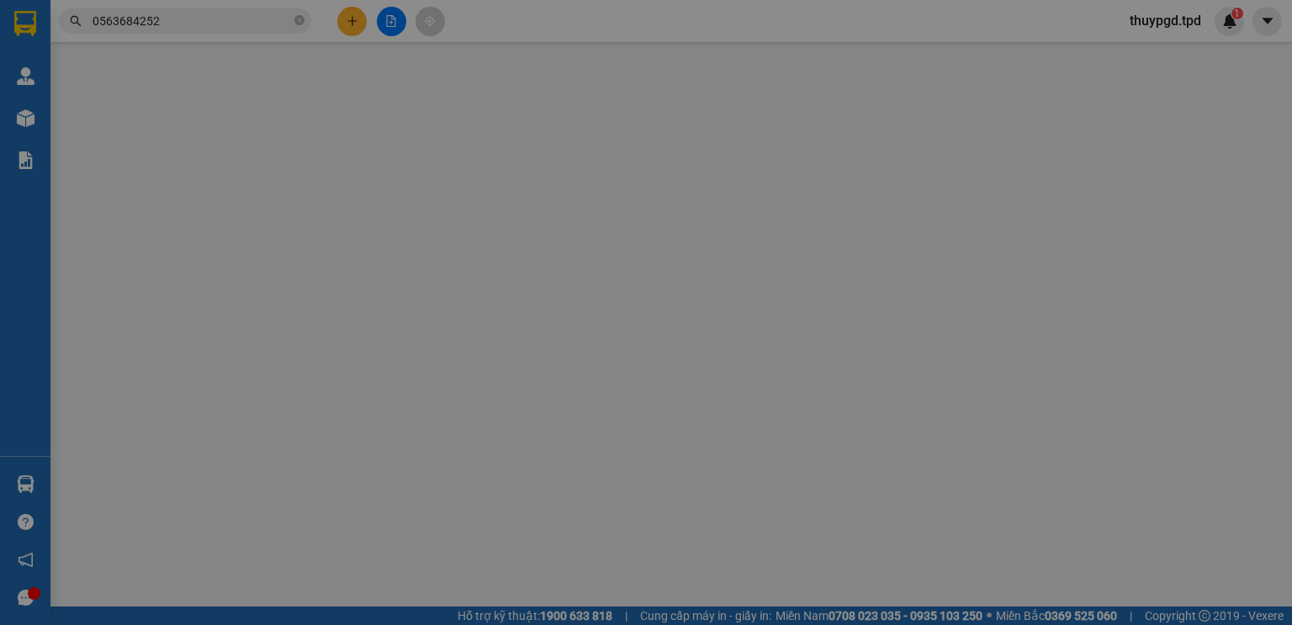
type input "0984780494"
type input "MAI ANH"
type input "0563684252"
type input "hằng"
type input "40.000"
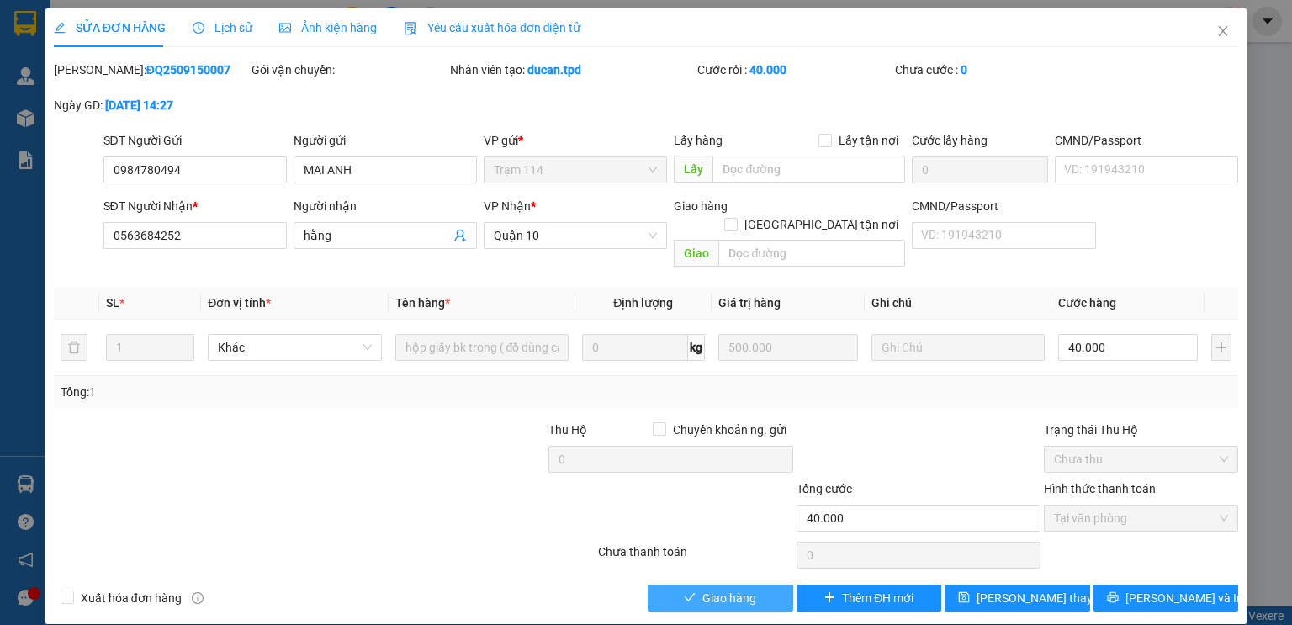
click at [708, 589] on span "Giao hàng" at bounding box center [729, 598] width 54 height 18
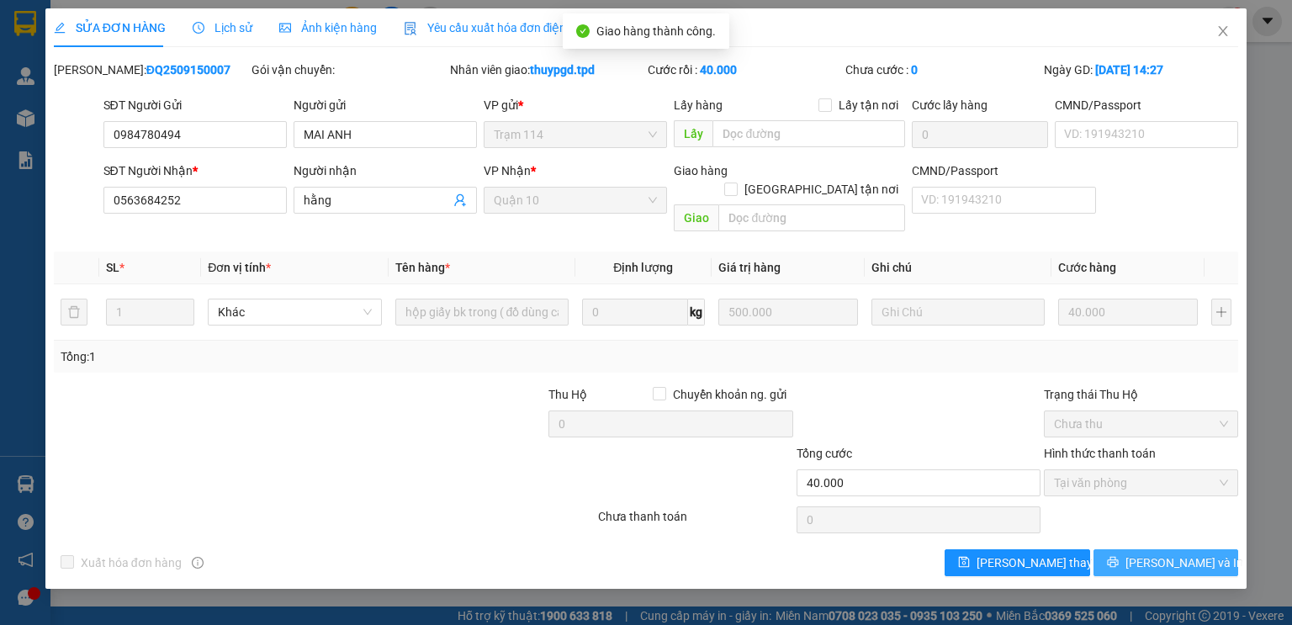
click at [1161, 553] on span "[PERSON_NAME] và In" at bounding box center [1184, 562] width 118 height 18
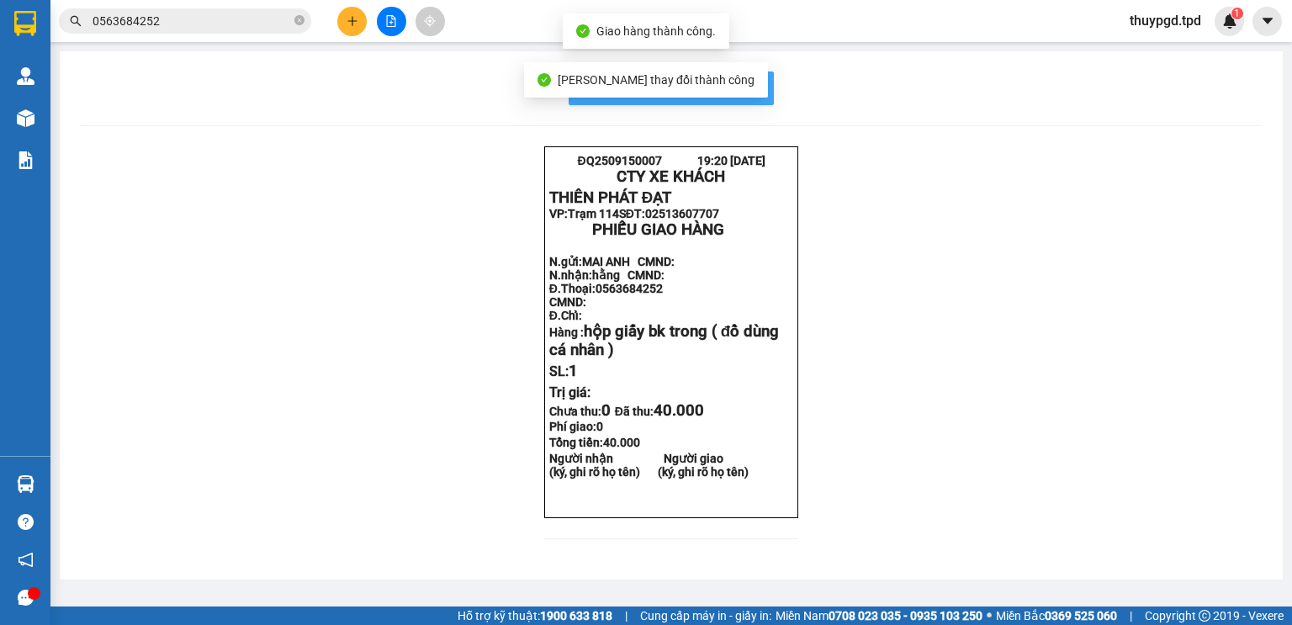
drag, startPoint x: 764, startPoint y: 90, endPoint x: 753, endPoint y: 88, distance: 10.2
click at [763, 89] on button "In mẫu biên lai tự cấu hình" at bounding box center [670, 88] width 205 height 34
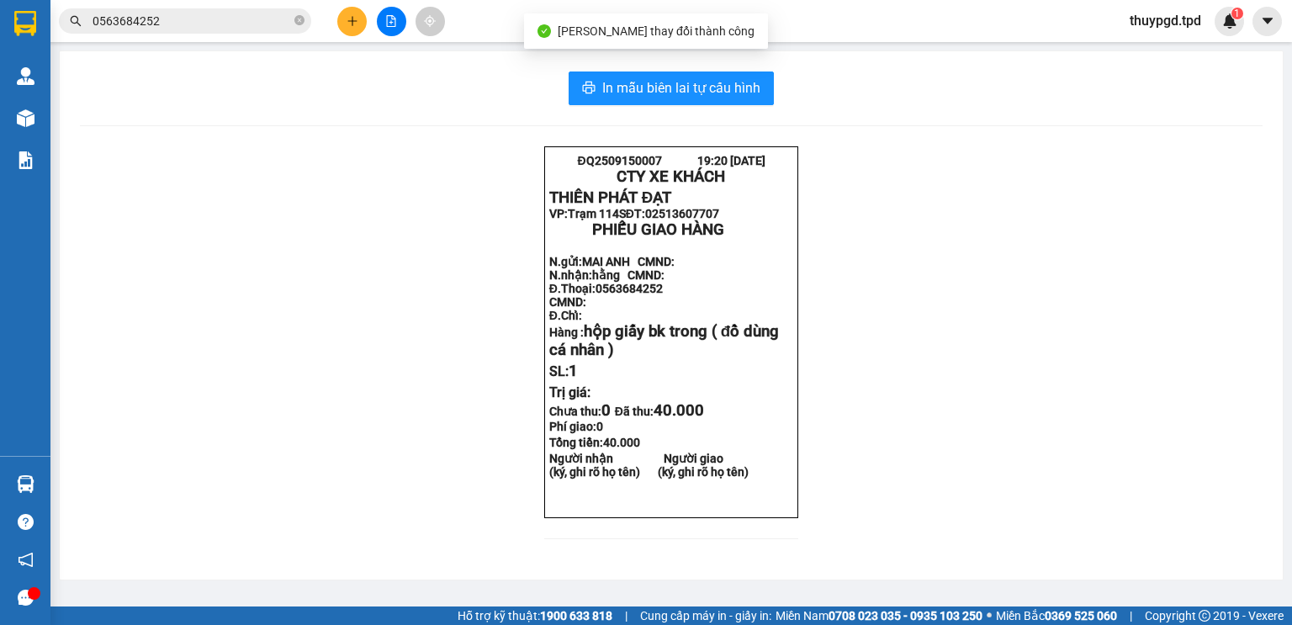
click at [353, 13] on button at bounding box center [351, 21] width 29 height 29
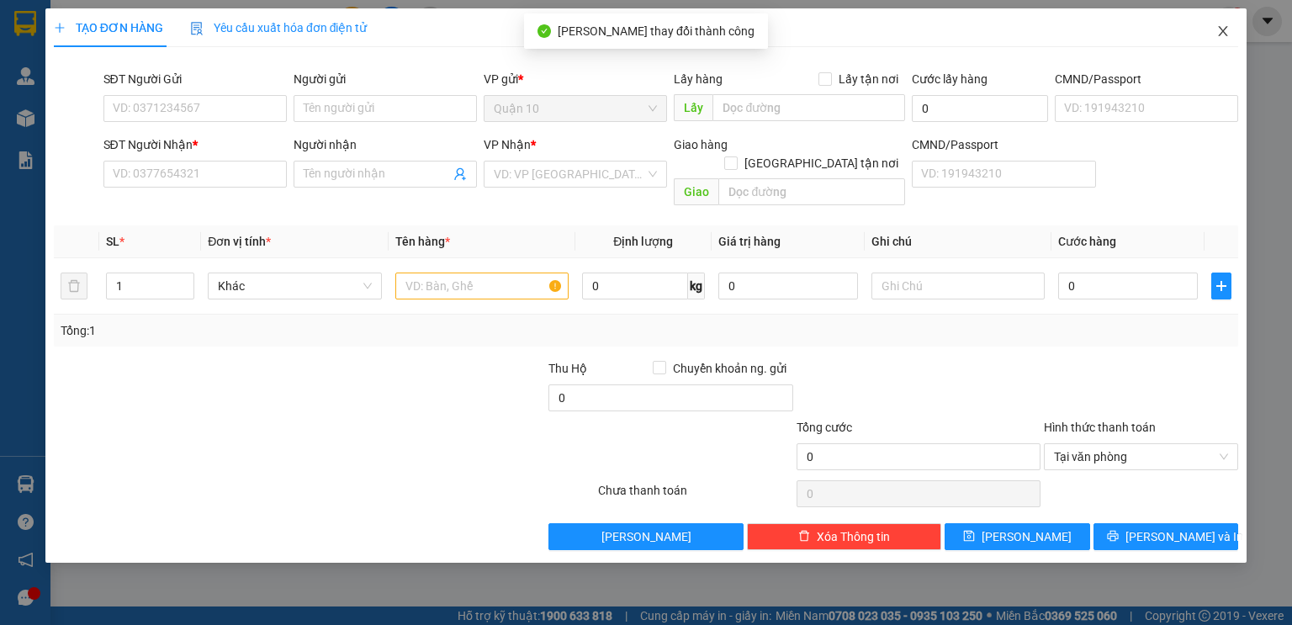
click at [1222, 33] on icon "close" at bounding box center [1222, 31] width 9 height 10
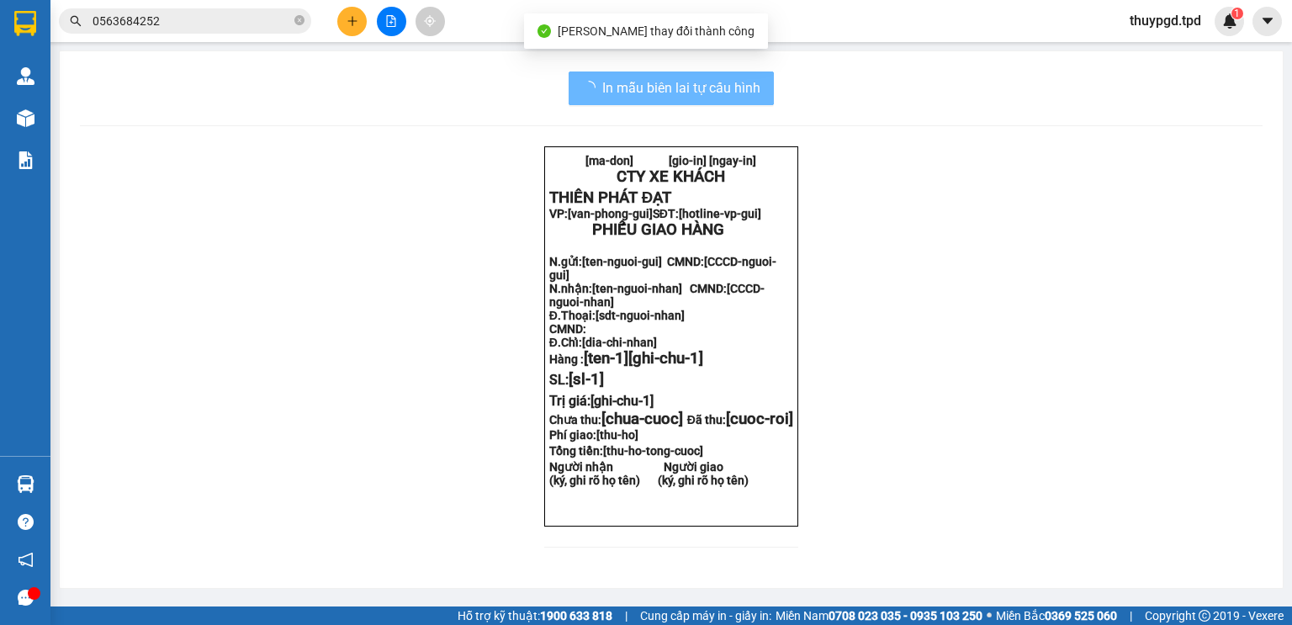
click at [195, 26] on input "0563684252" at bounding box center [191, 21] width 198 height 18
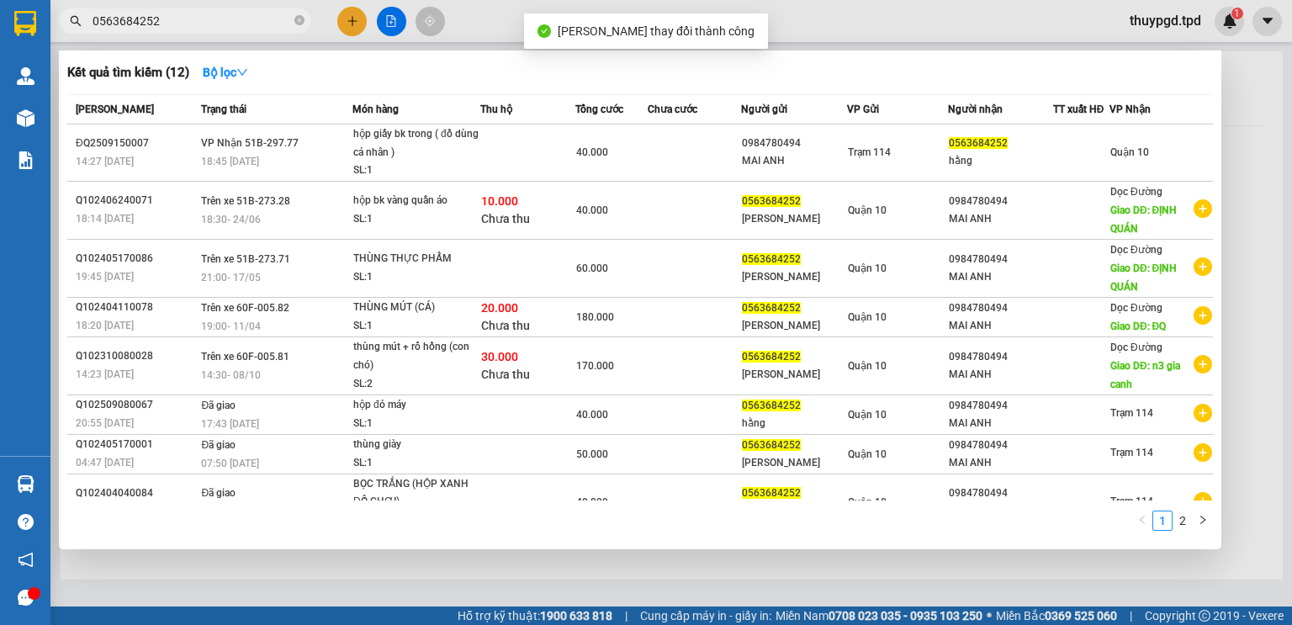
click at [195, 26] on input "0563684252" at bounding box center [191, 21] width 198 height 18
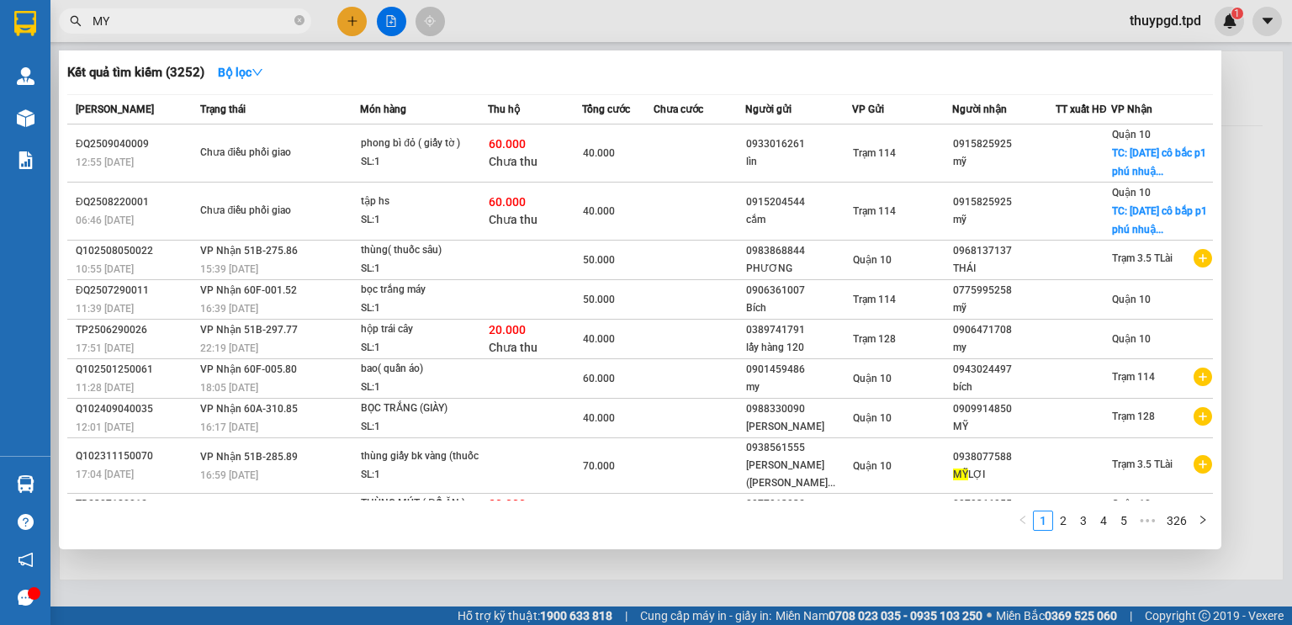
click at [233, 22] on input "MY" at bounding box center [191, 21] width 198 height 18
click at [233, 20] on input "MY" at bounding box center [191, 21] width 198 height 18
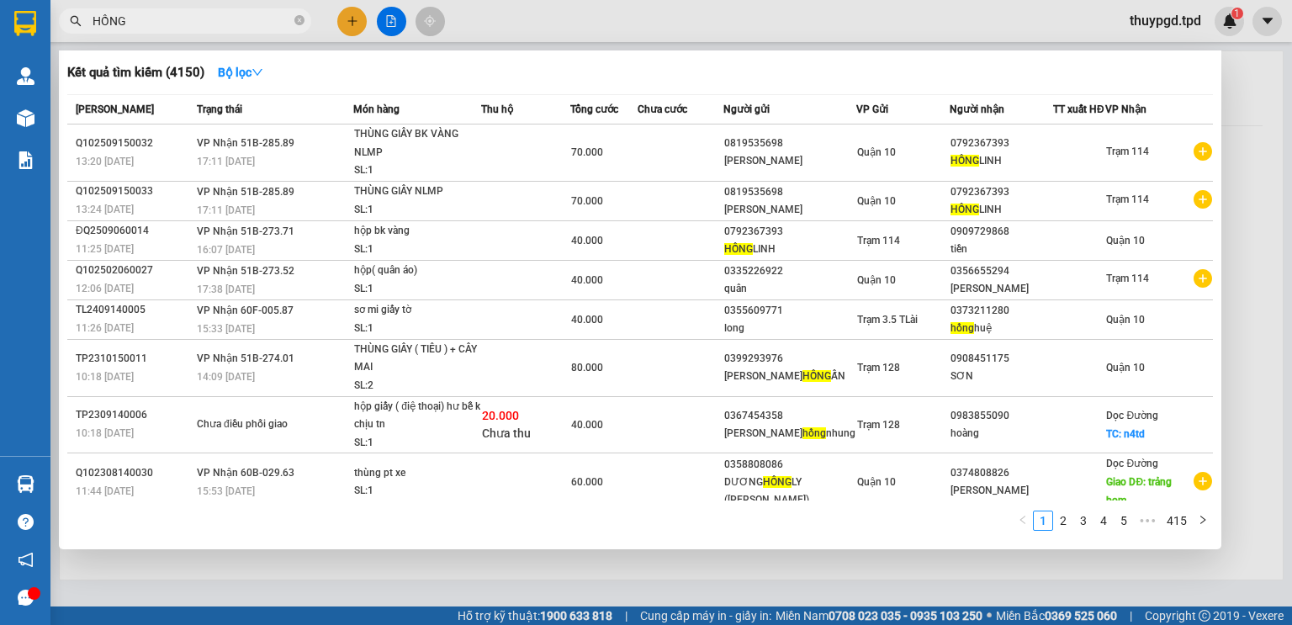
type input "HỒNG"
click at [1248, 87] on div at bounding box center [646, 312] width 1292 height 625
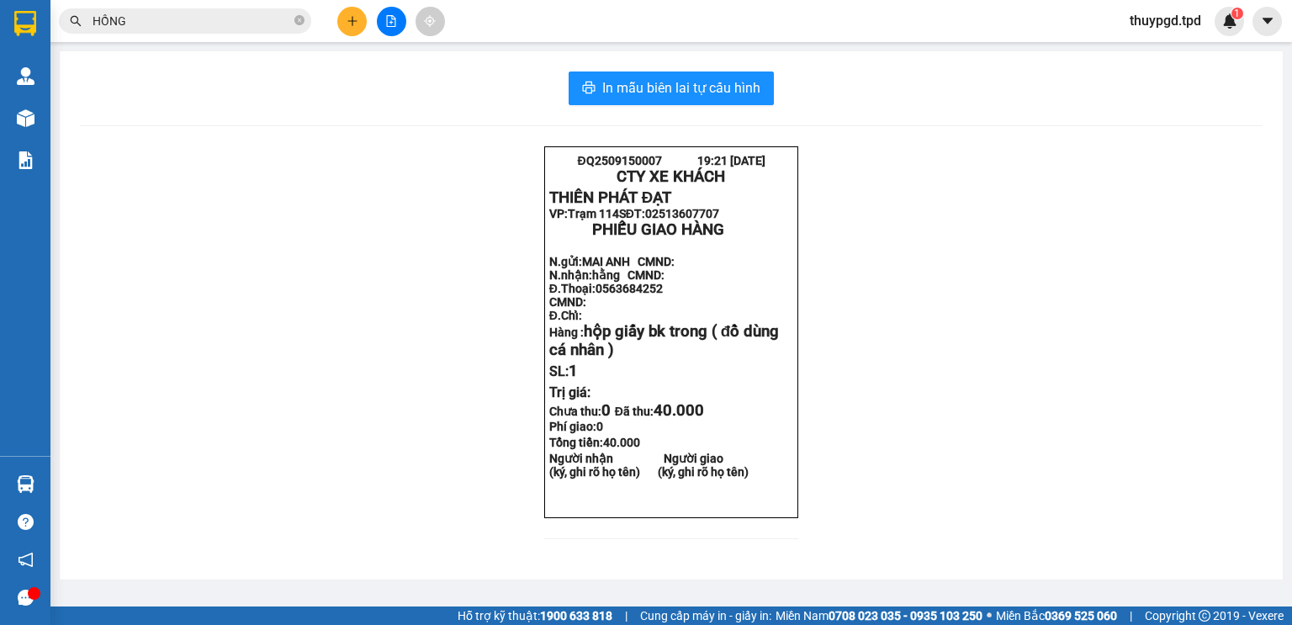
click at [348, 20] on icon "plus" at bounding box center [352, 21] width 12 height 12
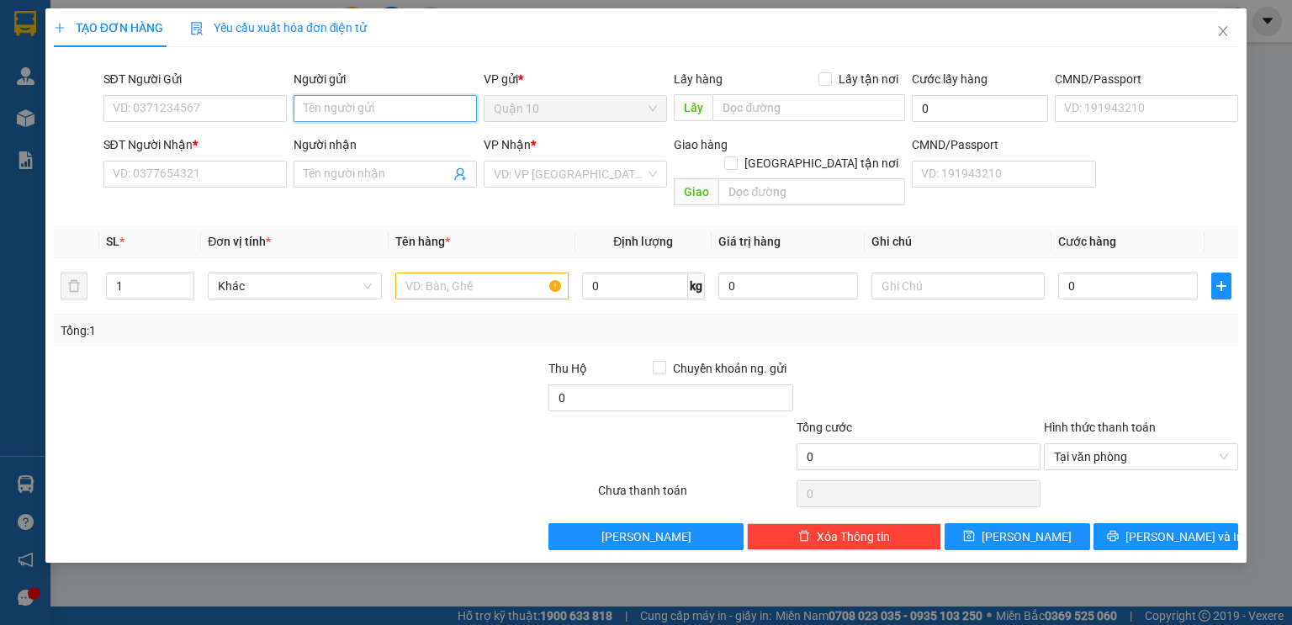
click at [336, 102] on input "Người gửi" at bounding box center [384, 108] width 183 height 27
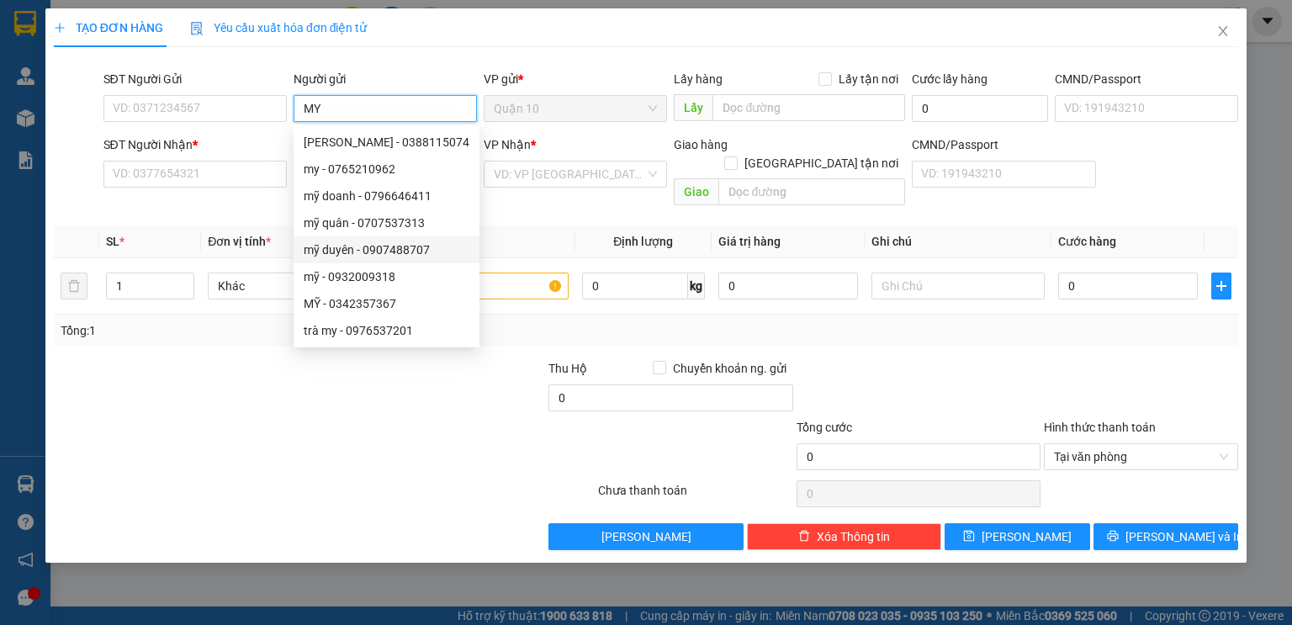
type input "MY"
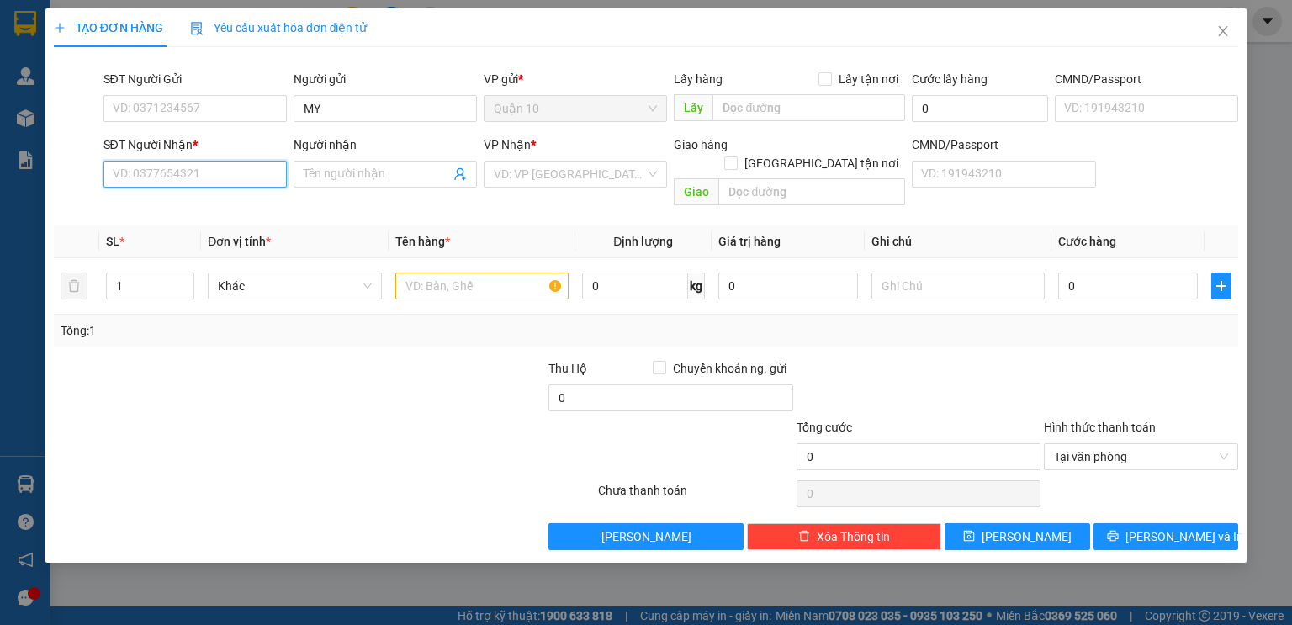
click at [187, 186] on input "SĐT Người Nhận *" at bounding box center [194, 174] width 183 height 27
click at [326, 170] on input "Người nhận" at bounding box center [377, 174] width 146 height 18
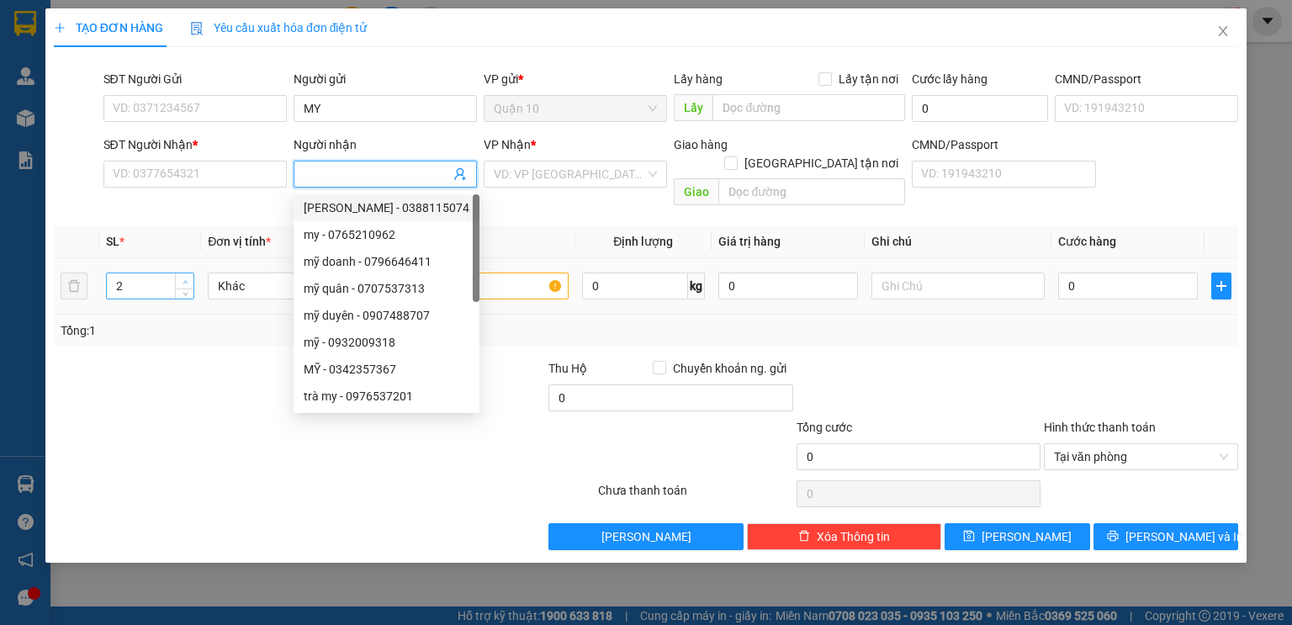
click at [182, 277] on span "up" at bounding box center [185, 282] width 10 height 10
click at [182, 279] on icon "up" at bounding box center [185, 282] width 6 height 6
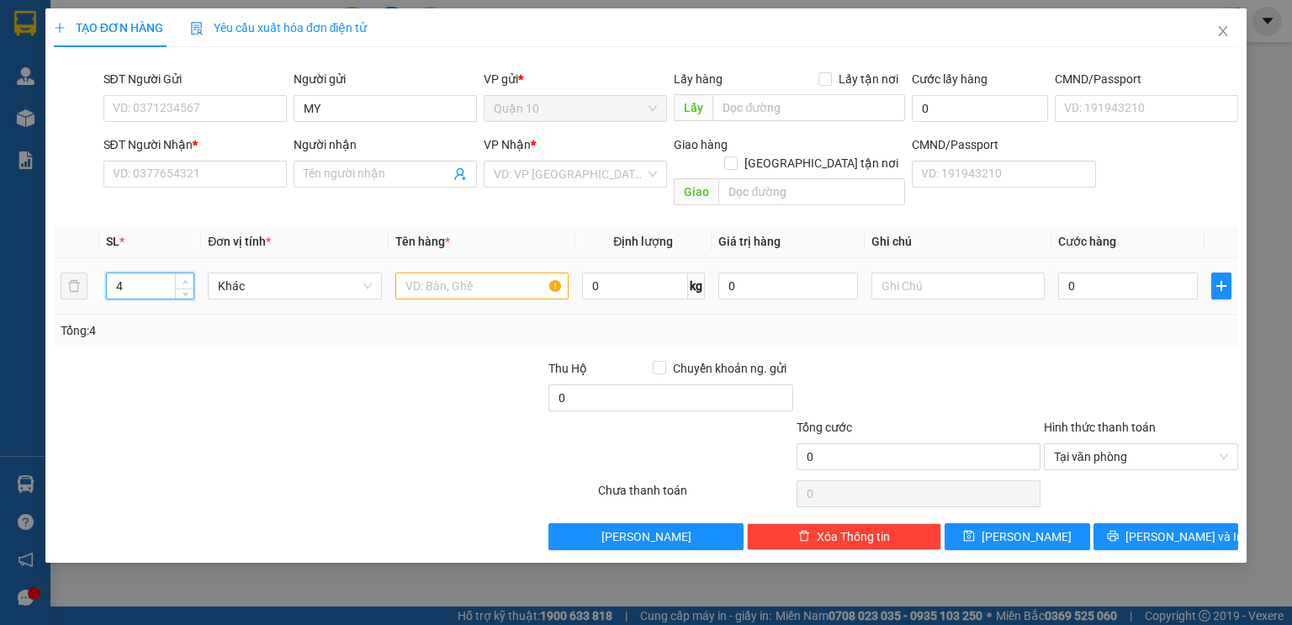
click at [182, 279] on icon "up" at bounding box center [185, 282] width 6 height 6
type input "5"
click at [429, 272] on input "text" at bounding box center [481, 285] width 173 height 27
type input "CAN XANH + BAO TRẮNG"
type input "0"
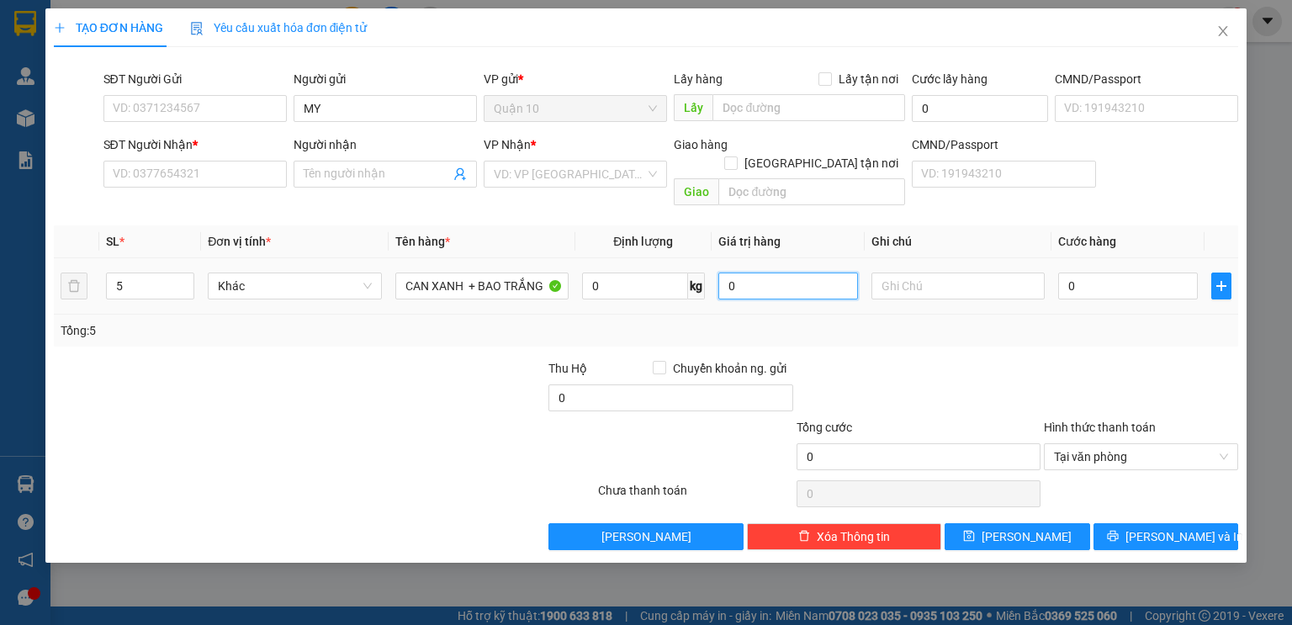
drag, startPoint x: 753, startPoint y: 270, endPoint x: 657, endPoint y: 251, distance: 98.6
click at [700, 258] on tr "5 Khác CAN XANH + BAO TRẮNG 0 kg 0 0" at bounding box center [646, 286] width 1184 height 56
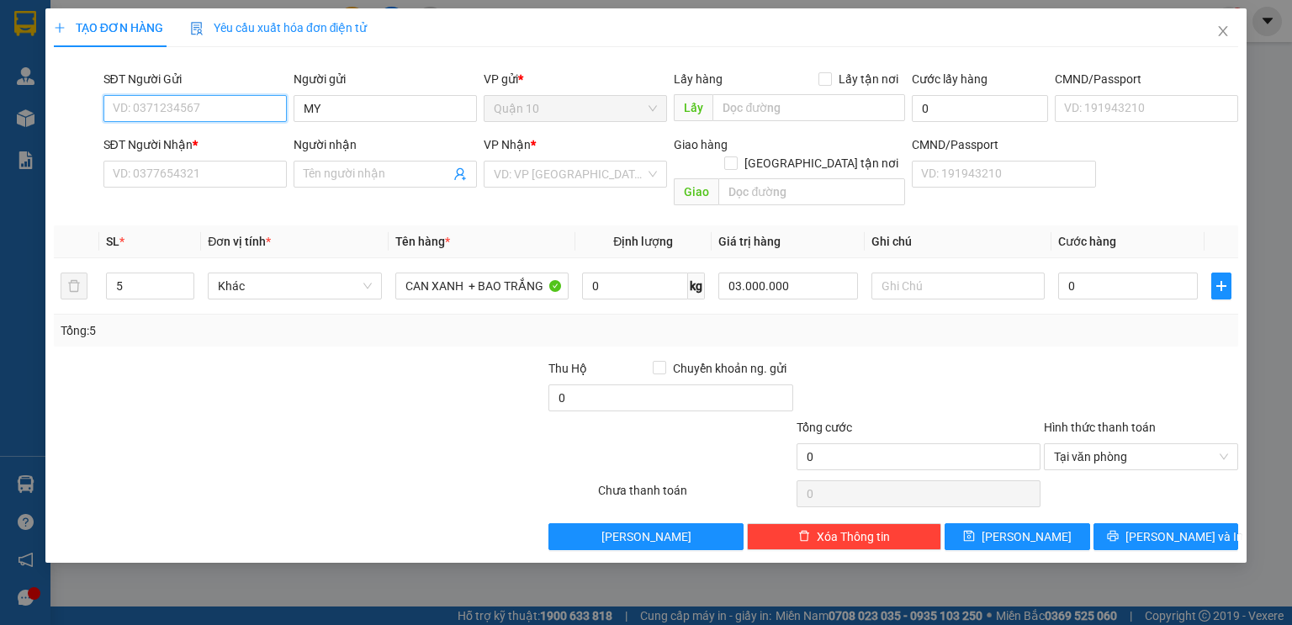
click at [206, 108] on input "SĐT Người Gửi" at bounding box center [194, 108] width 183 height 27
type input "3.000.000"
click at [225, 138] on div "0921566878 - MY" at bounding box center [195, 142] width 163 height 18
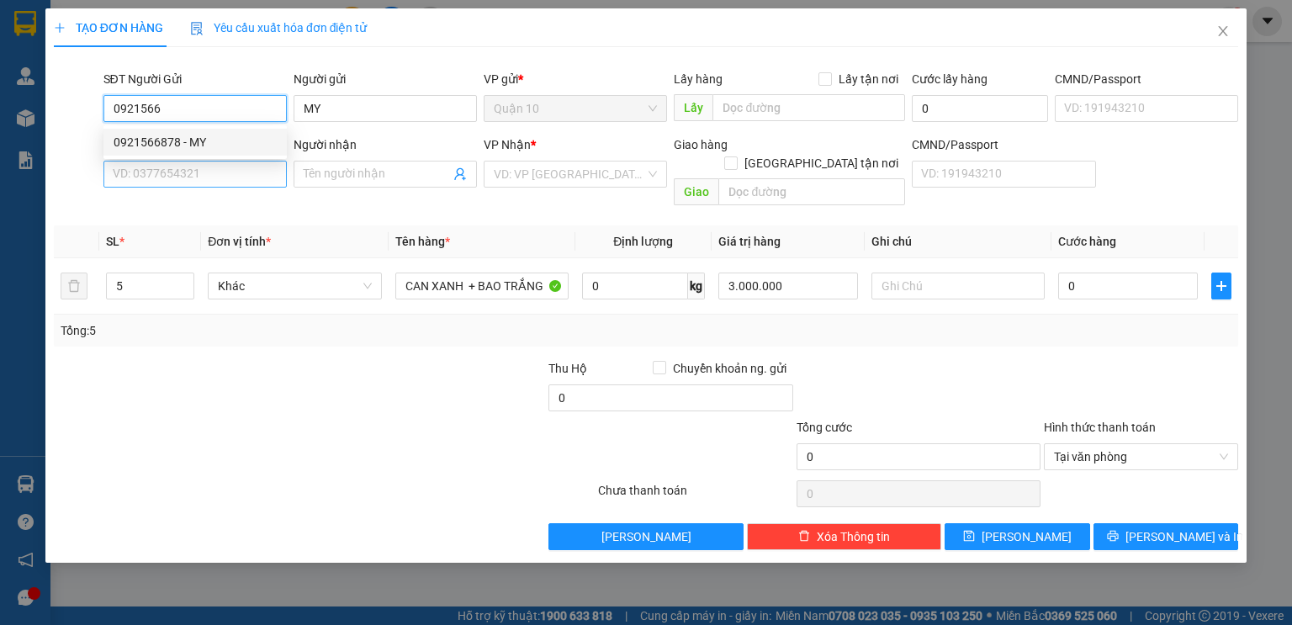
type input "0921566878"
type input "052301015301"
type input "0792367393"
type input "[PERSON_NAME]"
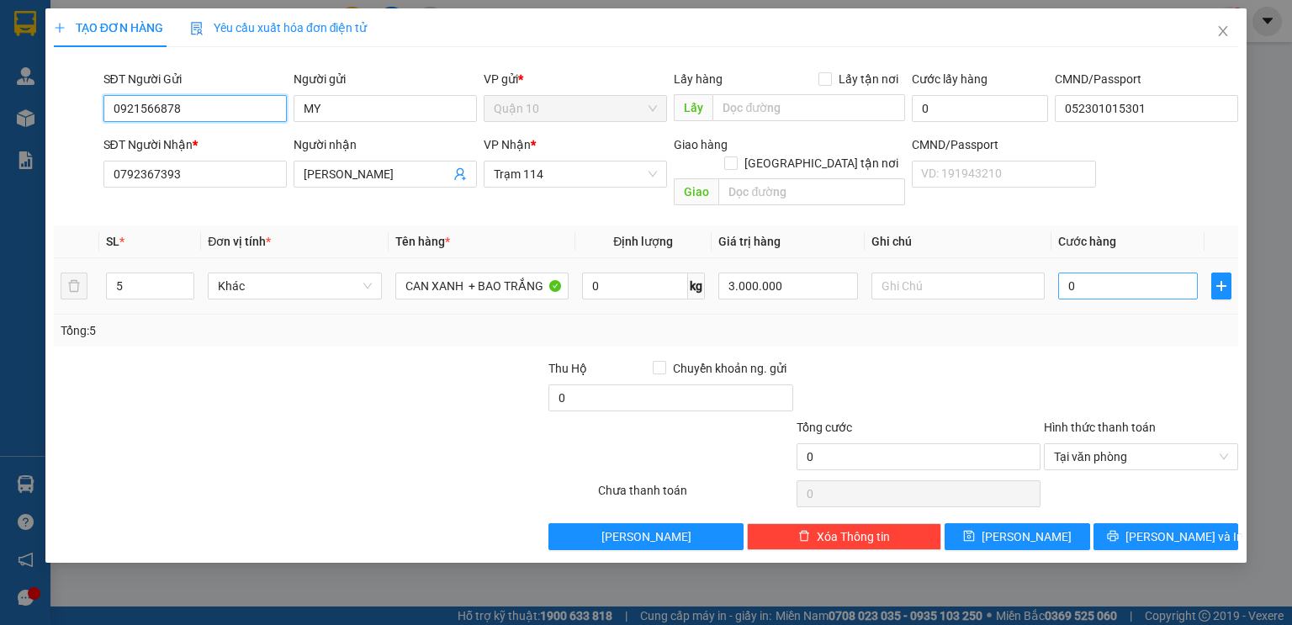
type input "0921566878"
type input "05"
type input "5"
type input "051"
type input "51"
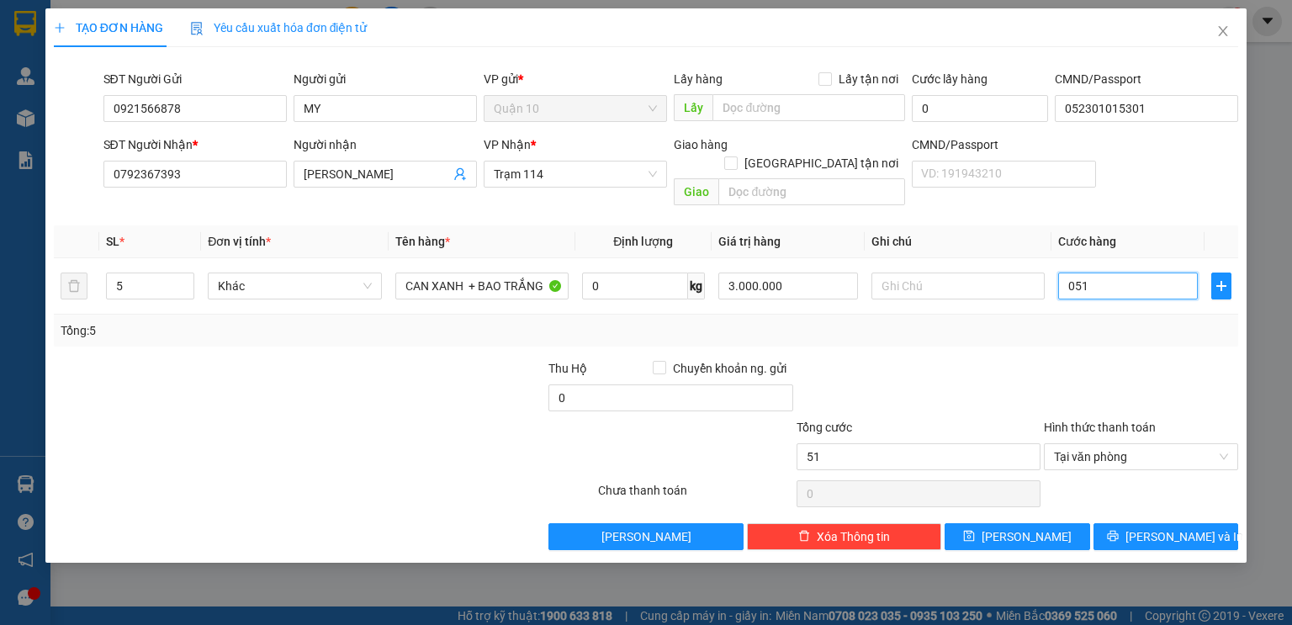
type input "0.510"
type input "510"
click at [1036, 321] on div "Tổng: 5" at bounding box center [646, 330] width 1171 height 18
type input "510.000"
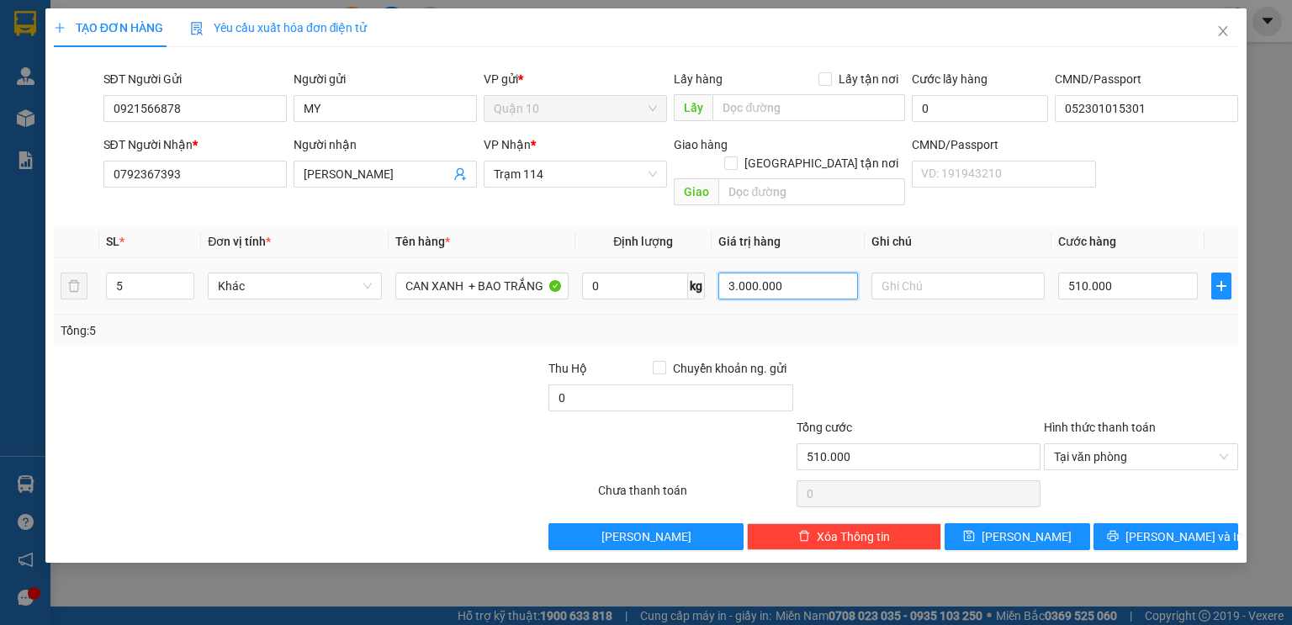
drag, startPoint x: 811, startPoint y: 267, endPoint x: 355, endPoint y: 236, distance: 456.8
click at [357, 237] on table "SL * Đơn vị tính * Tên hàng * Định lượng Giá trị hàng Ghi chú Cước hàng 5 Khác …" at bounding box center [646, 269] width 1184 height 89
type input "5.000.000"
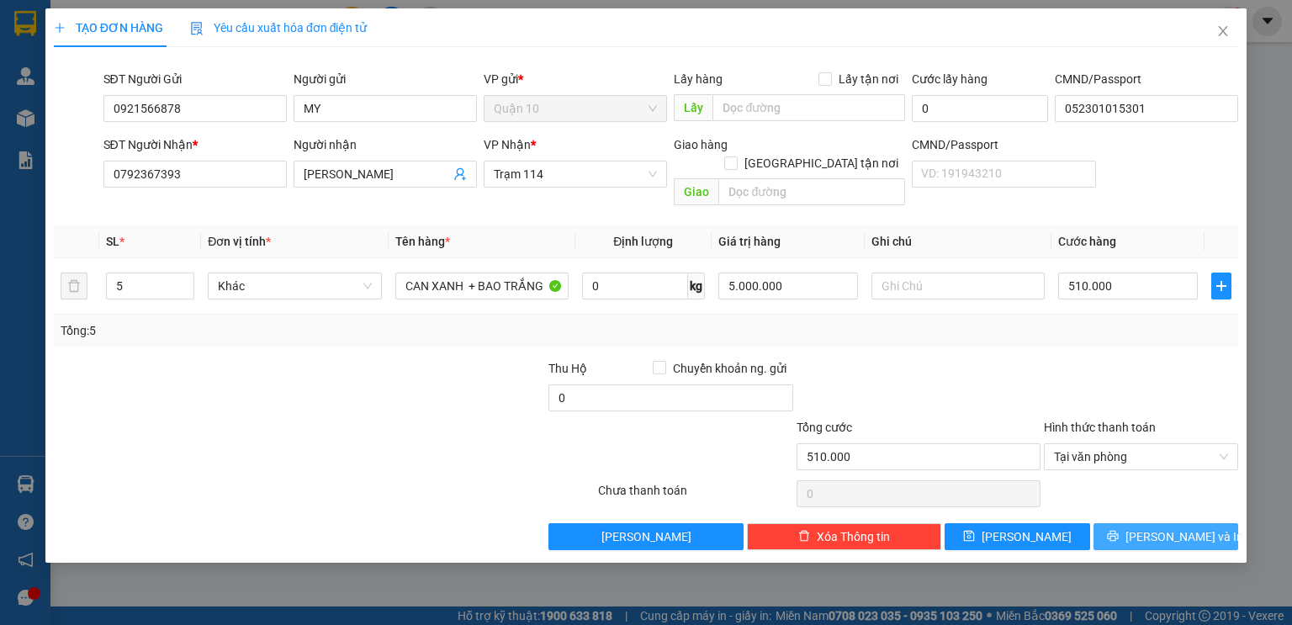
click at [1195, 527] on span "[PERSON_NAME] và In" at bounding box center [1184, 536] width 118 height 18
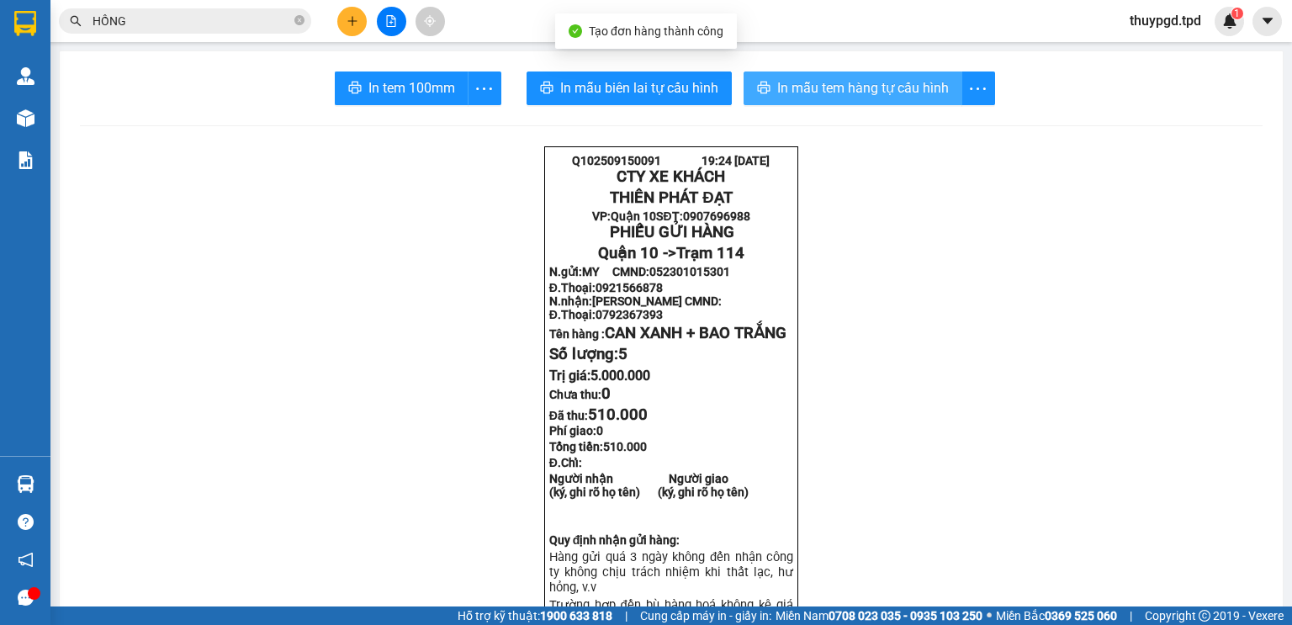
click at [809, 94] on span "In mẫu tem hàng tự cấu hình" at bounding box center [863, 87] width 172 height 21
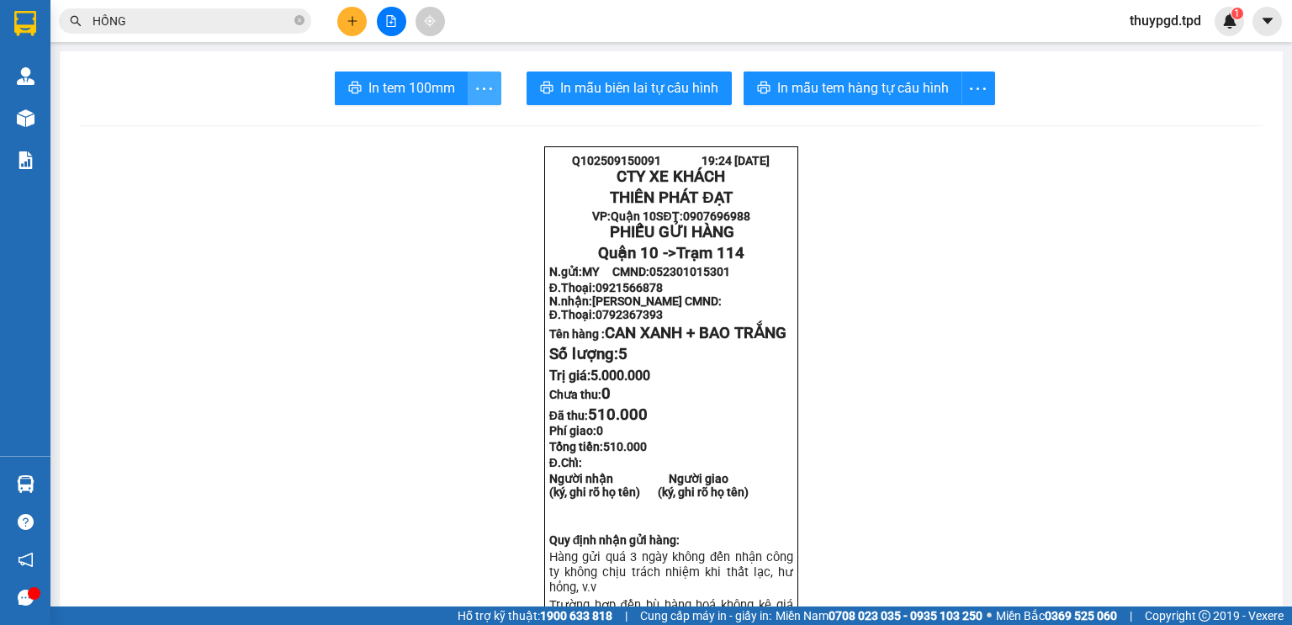
click at [479, 86] on icon "more" at bounding box center [483, 88] width 21 height 21
click at [468, 119] on div "In tem 100mm theo số lượng (5)" at bounding box center [402, 125] width 168 height 18
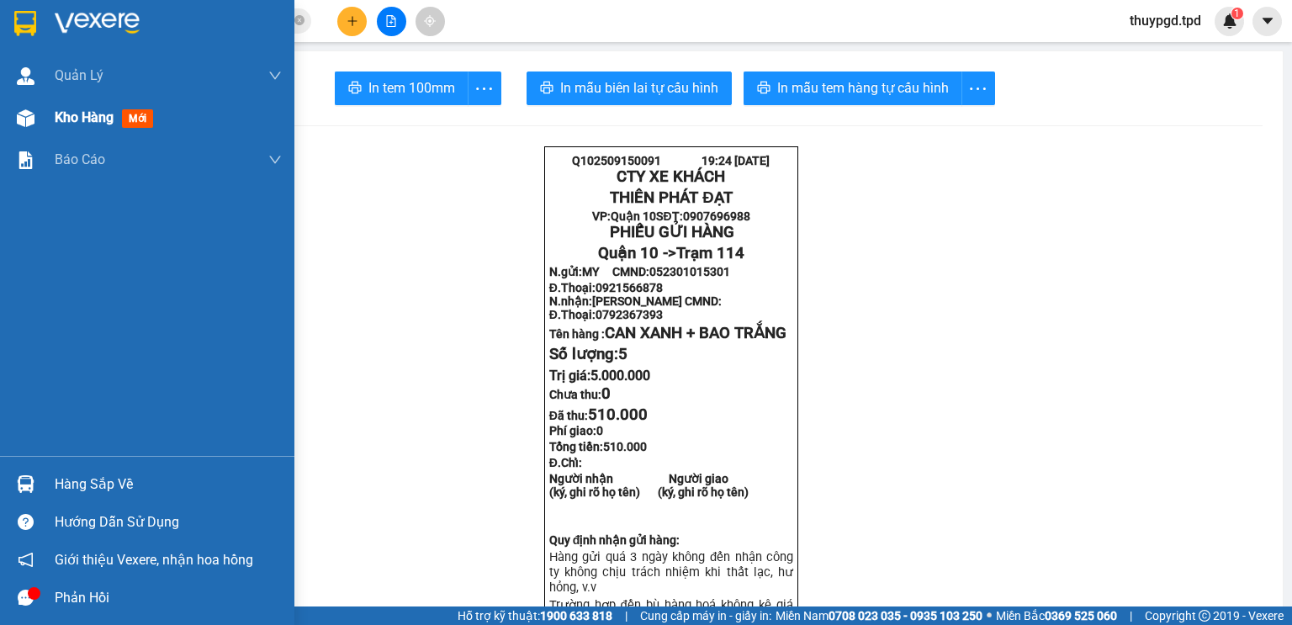
click at [77, 135] on div "Kho hàng mới" at bounding box center [168, 118] width 227 height 42
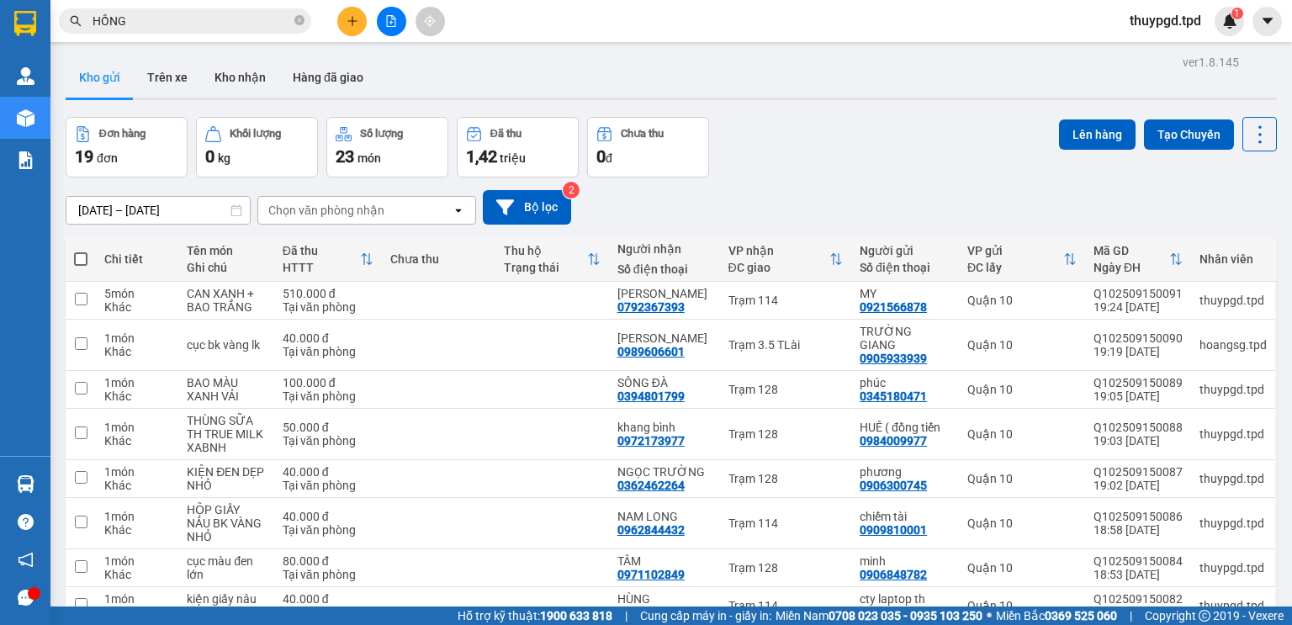
click at [235, 20] on input "HỒNG" at bounding box center [191, 21] width 198 height 18
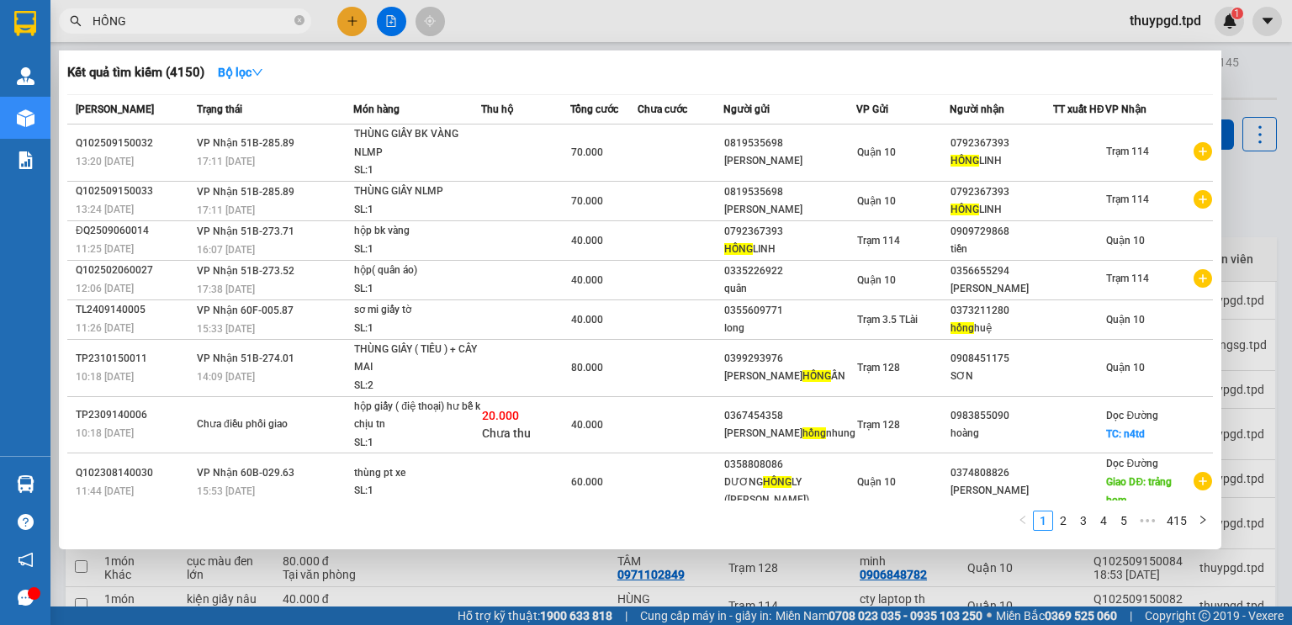
click at [235, 20] on input "HỒNG" at bounding box center [191, 21] width 198 height 18
type input "H"
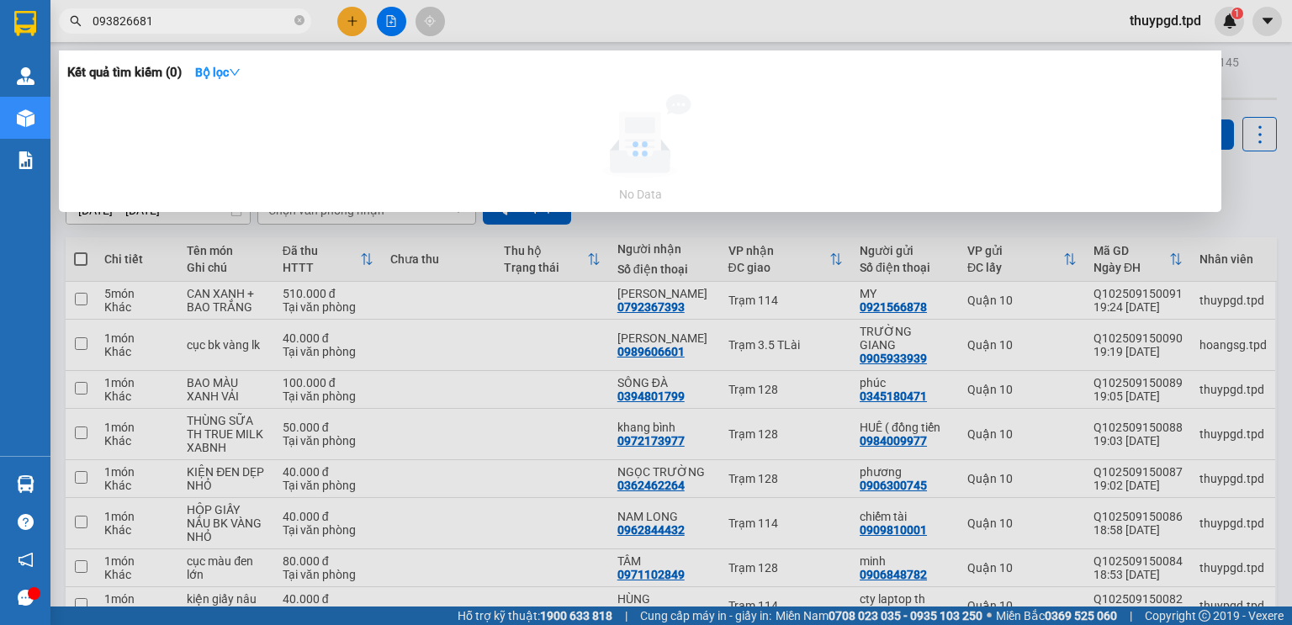
type input "0938266812"
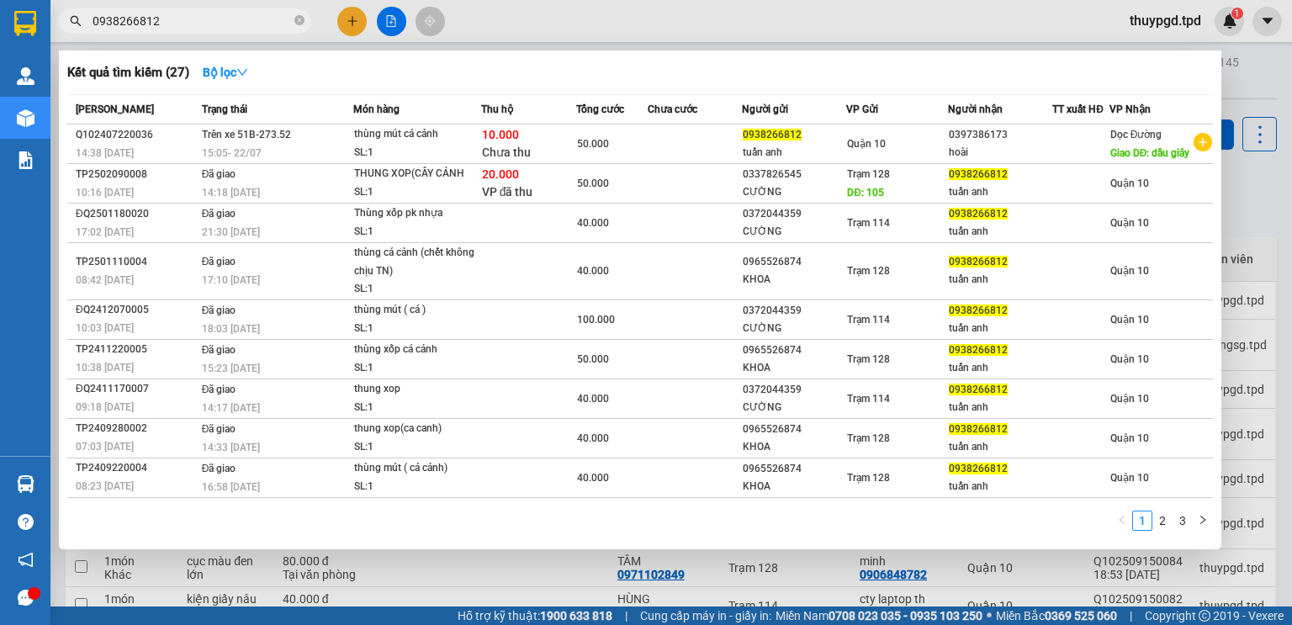
click at [240, 14] on input "0938266812" at bounding box center [191, 21] width 198 height 18
click at [242, 14] on input "0938266812" at bounding box center [191, 21] width 198 height 18
